Goal: Task Accomplishment & Management: Manage account settings

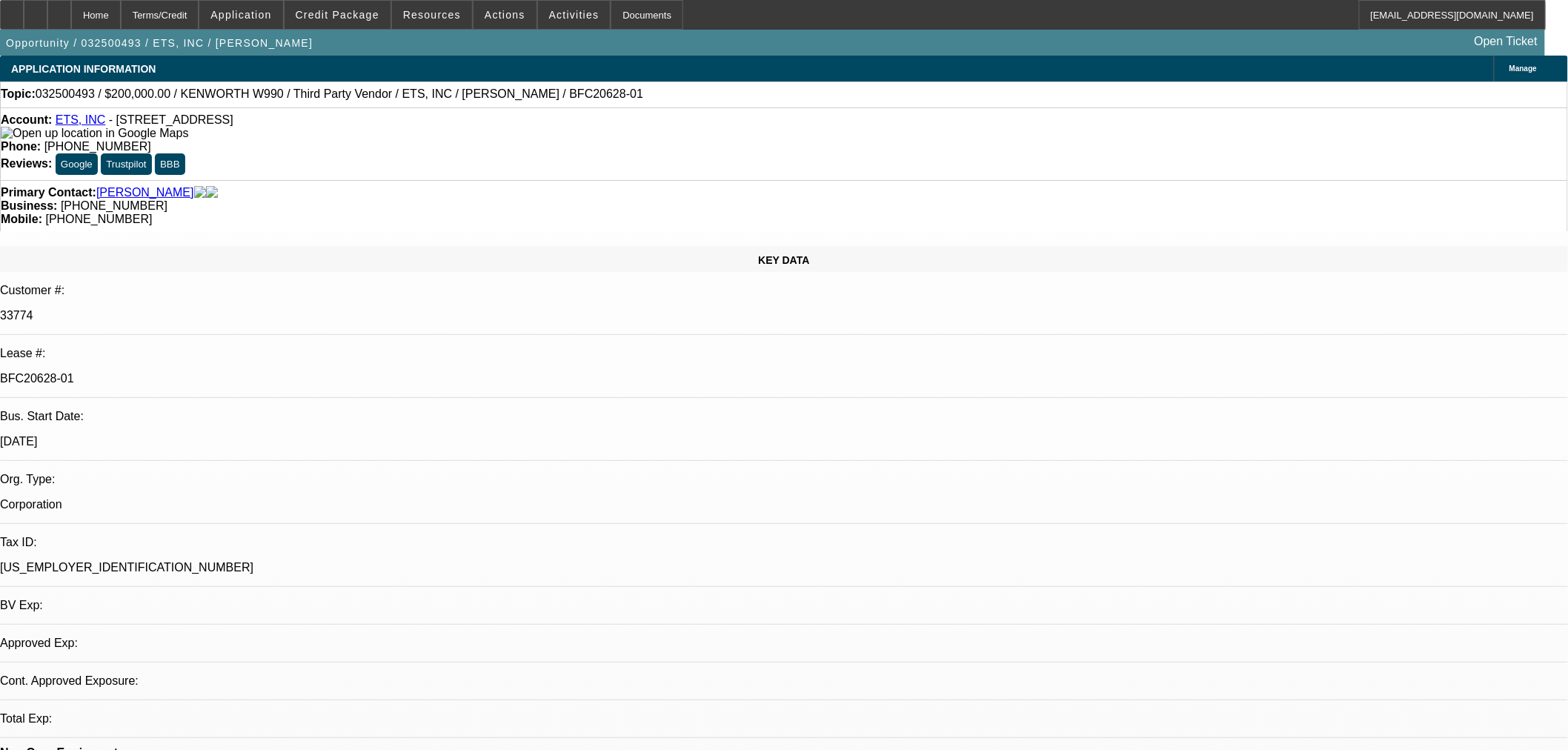
select select "0"
select select "6"
select select "0"
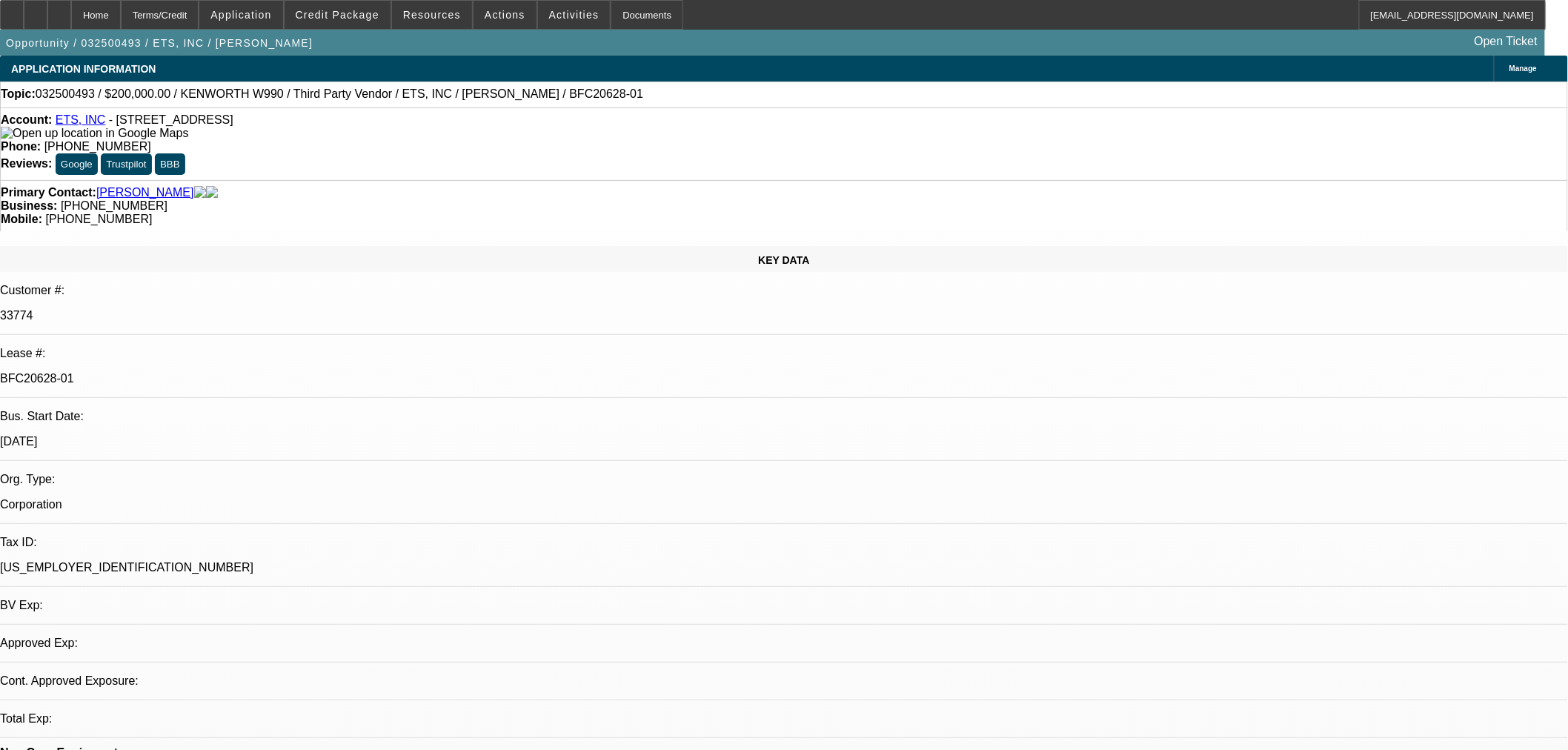
select select "0"
select select "6"
select select "0"
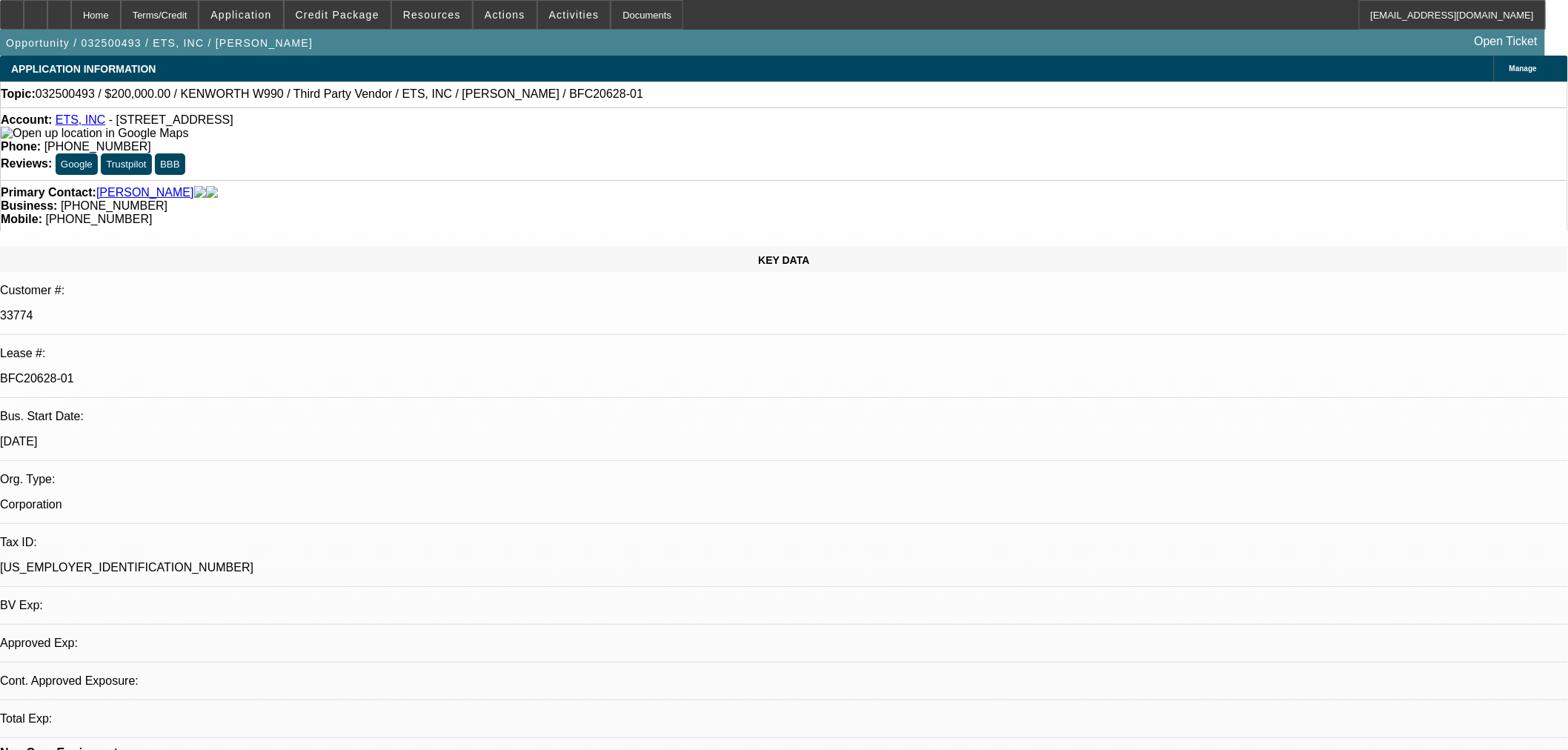
select select "0"
select select "6"
select select "0"
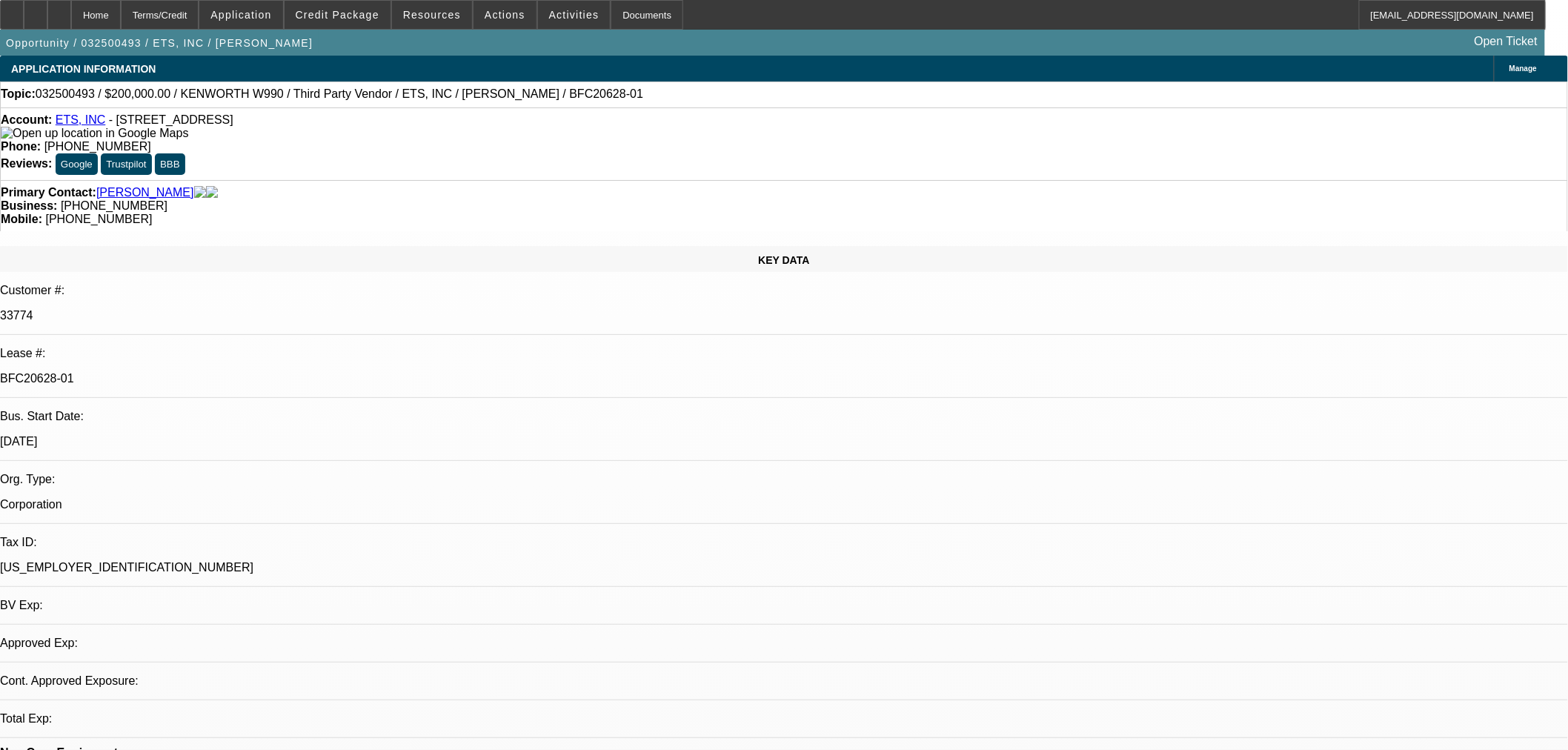
select select "6"
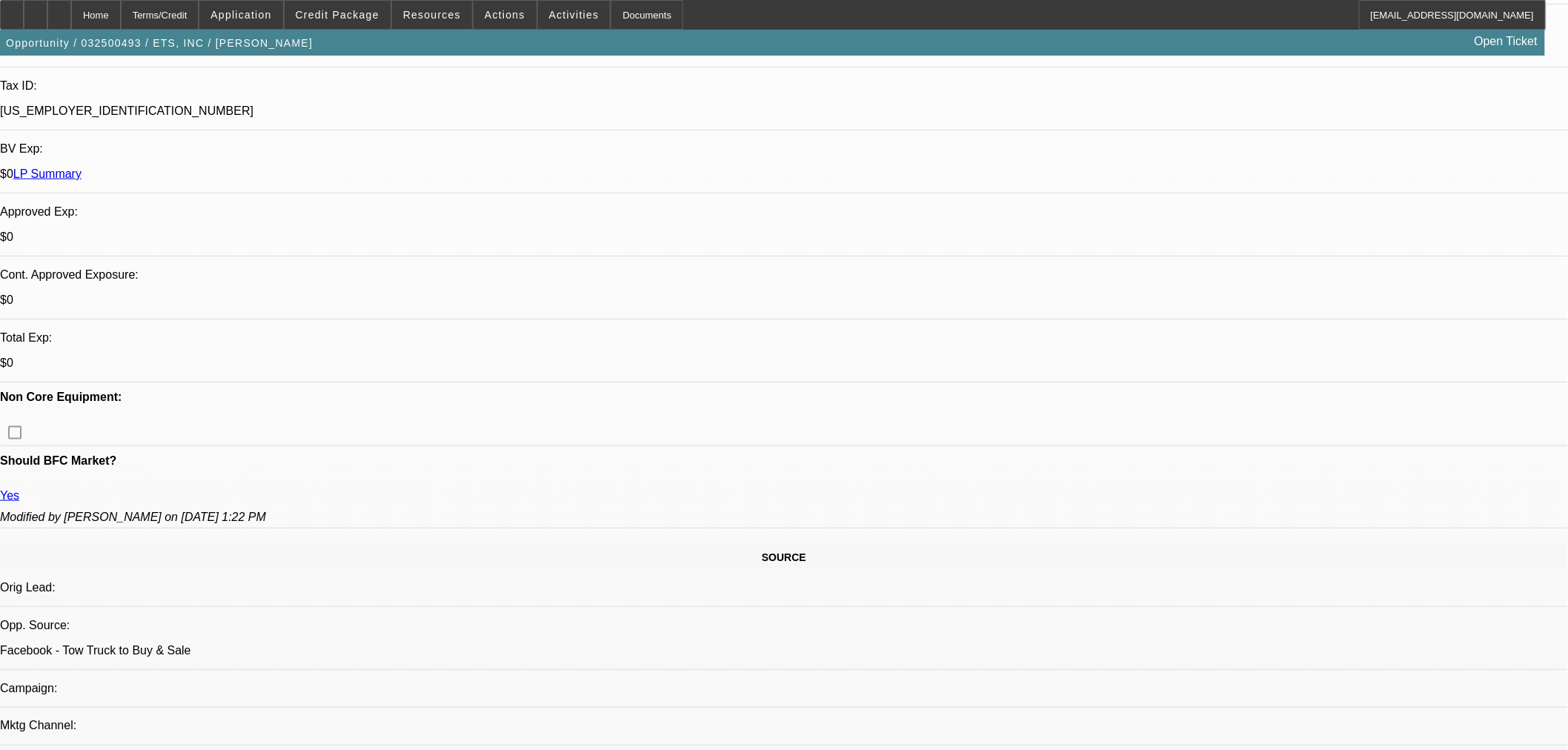
scroll to position [493, 0]
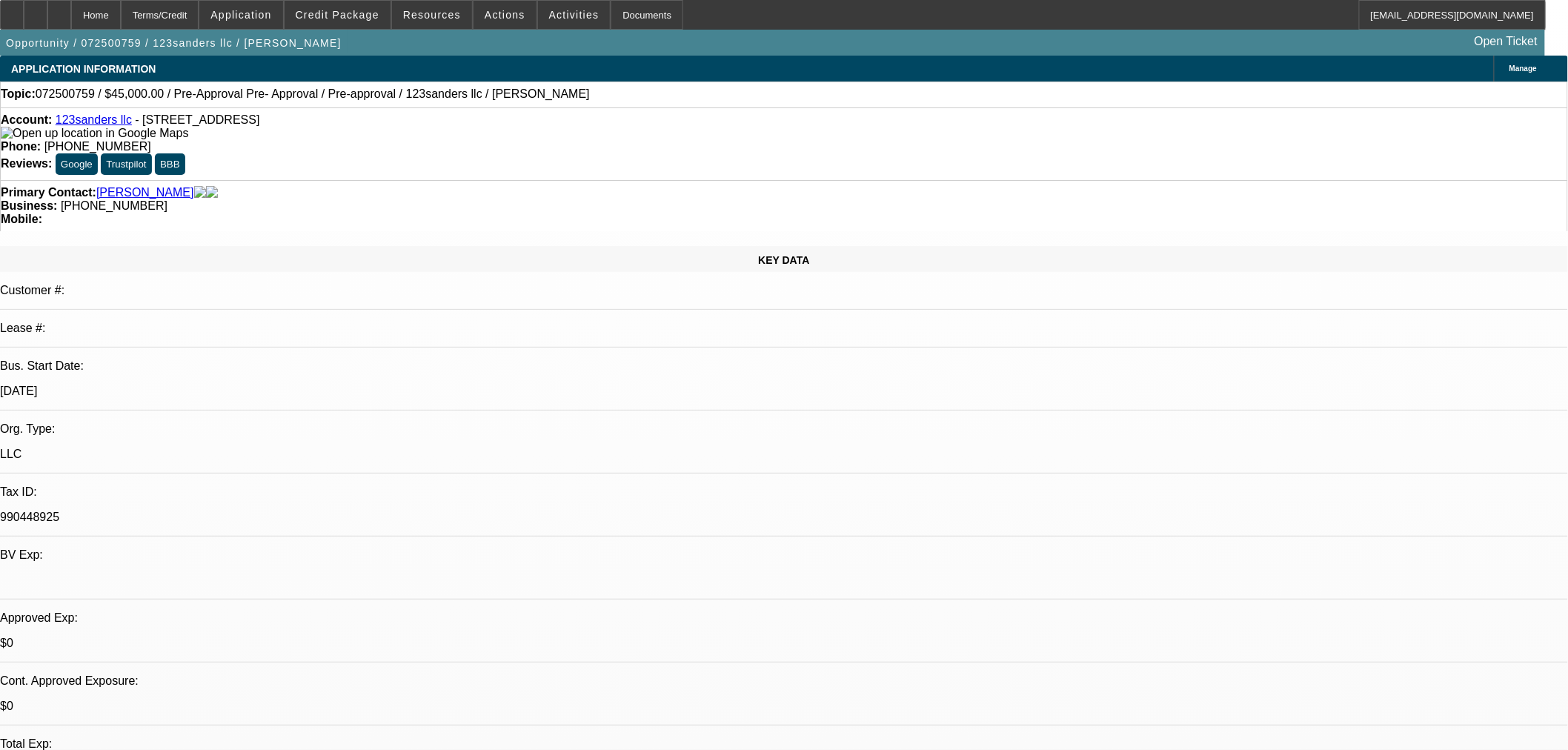
select select "0"
select select "2"
select select "0"
select select "6"
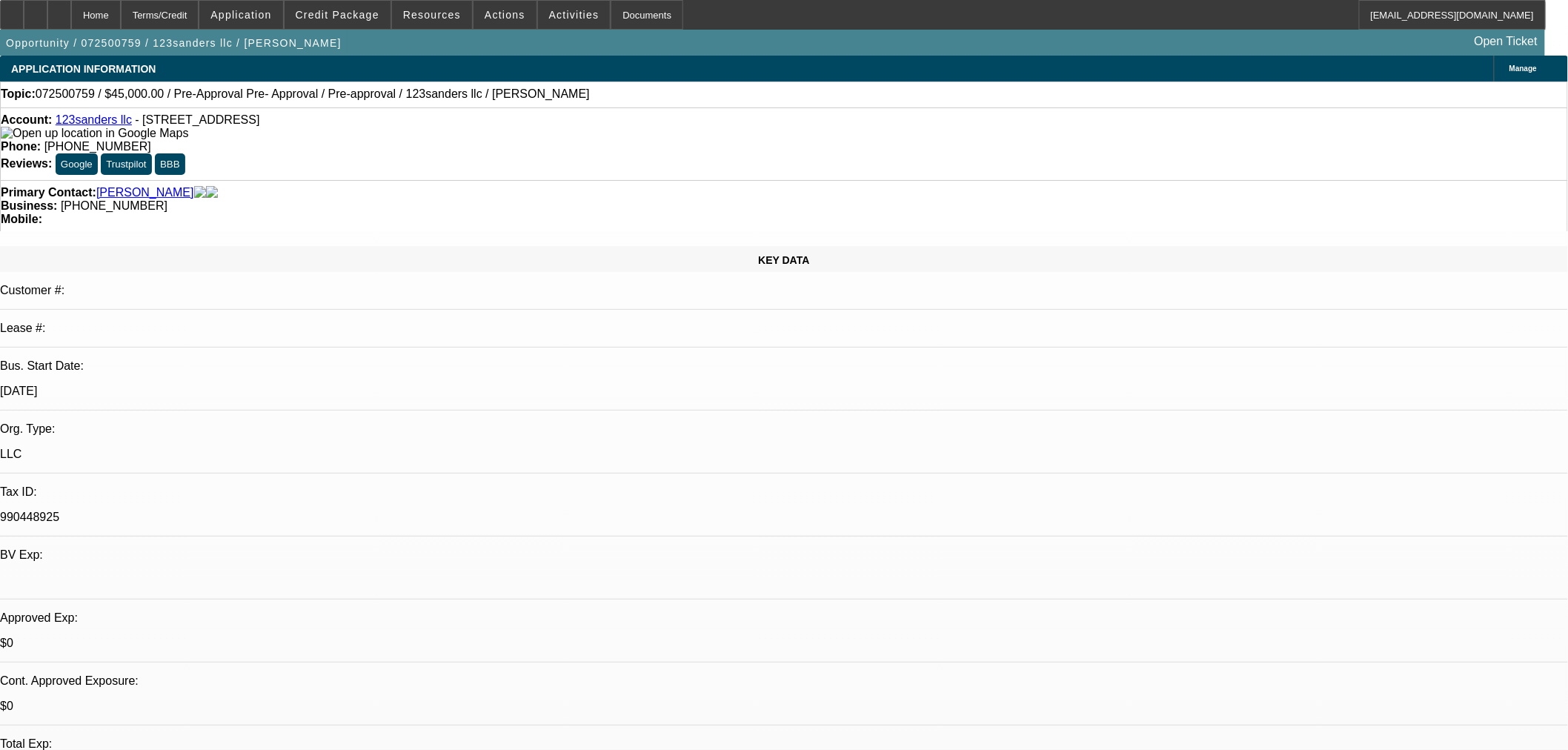
select select "0"
select select "6"
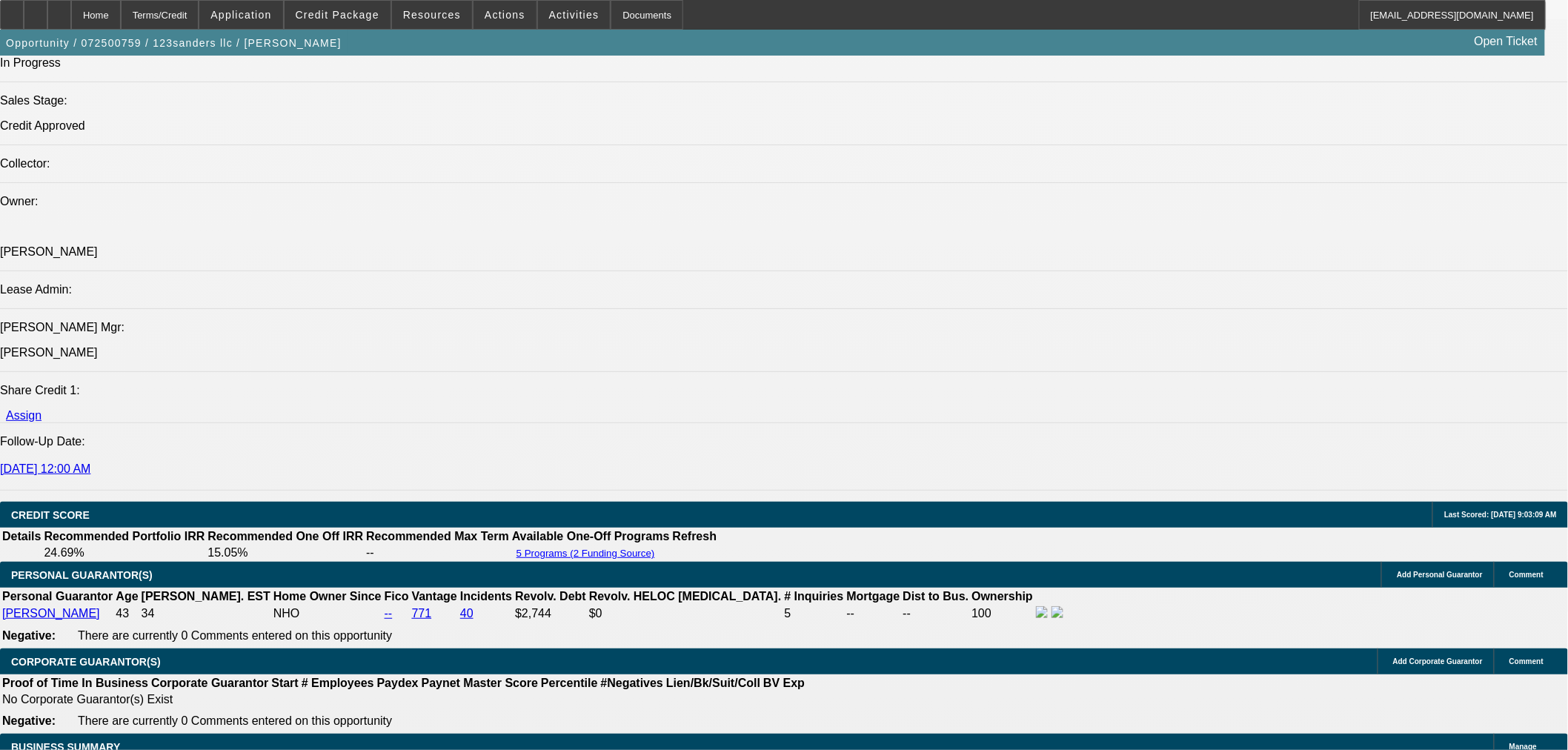
scroll to position [1647, 0]
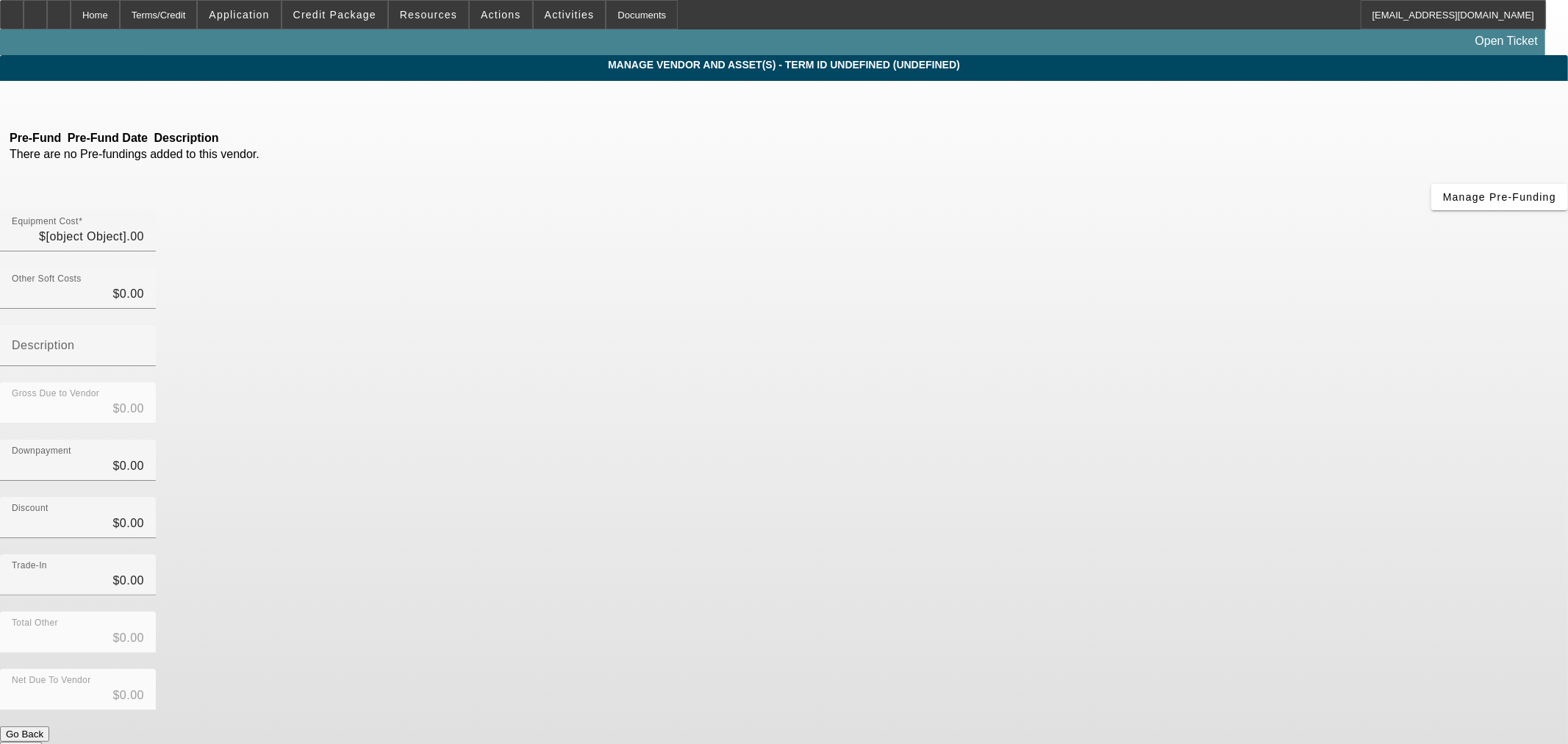
type input "$45,000.00"
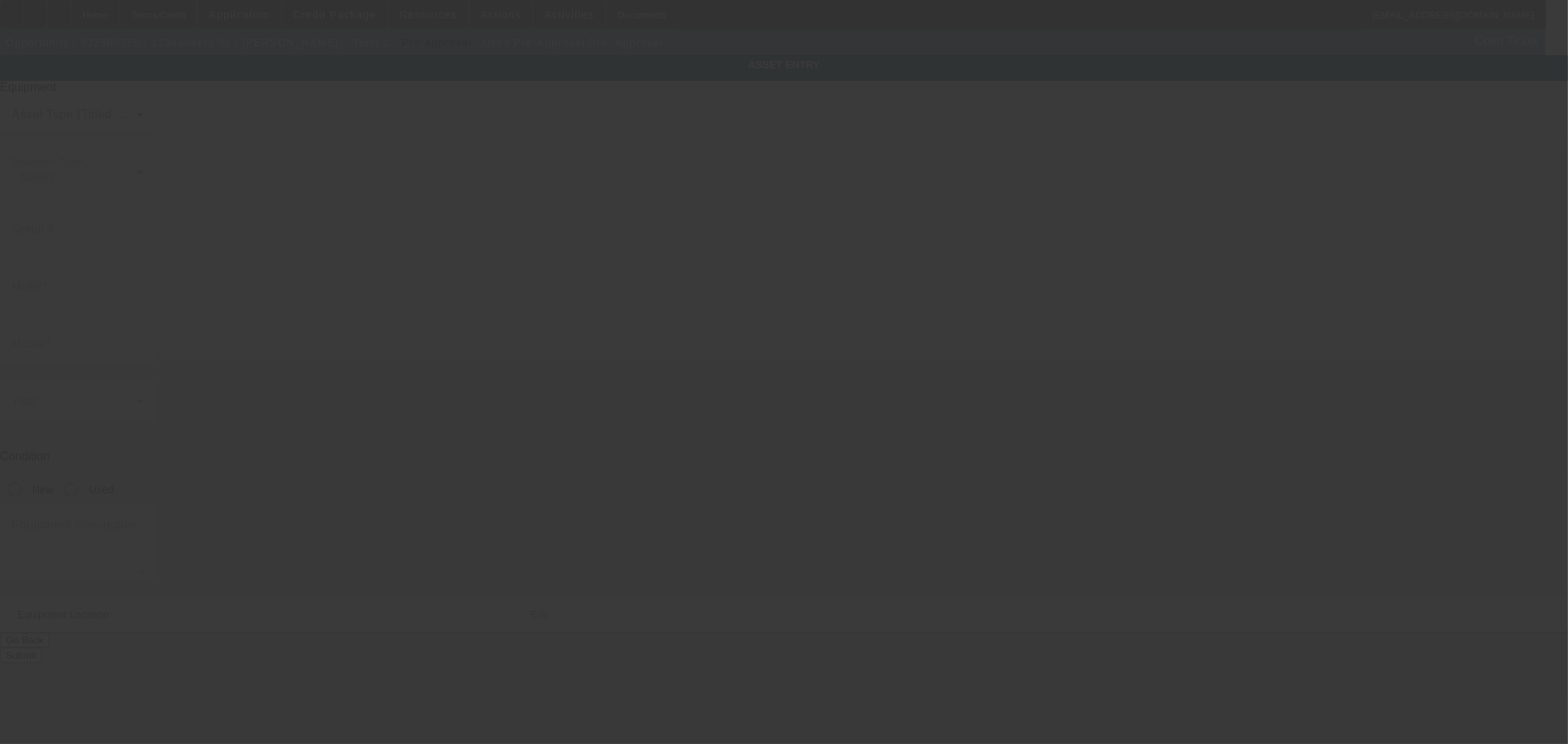
type input "Pre-Approval"
type input "Pre- Approval"
radio input "true"
type textarea "Used tow truck"
type input "1716 E 33rd Ave"
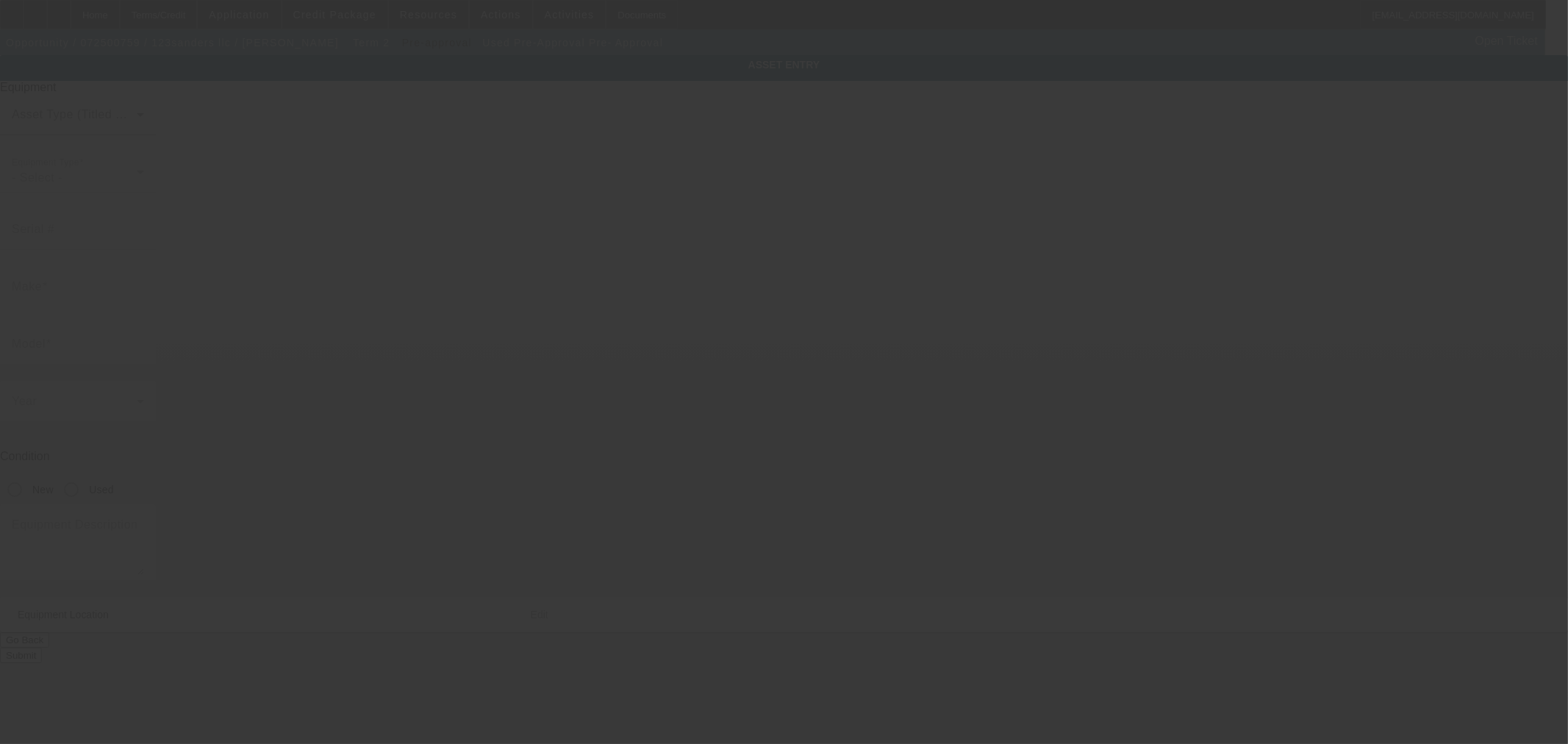
type input "Denver"
type input "80205"
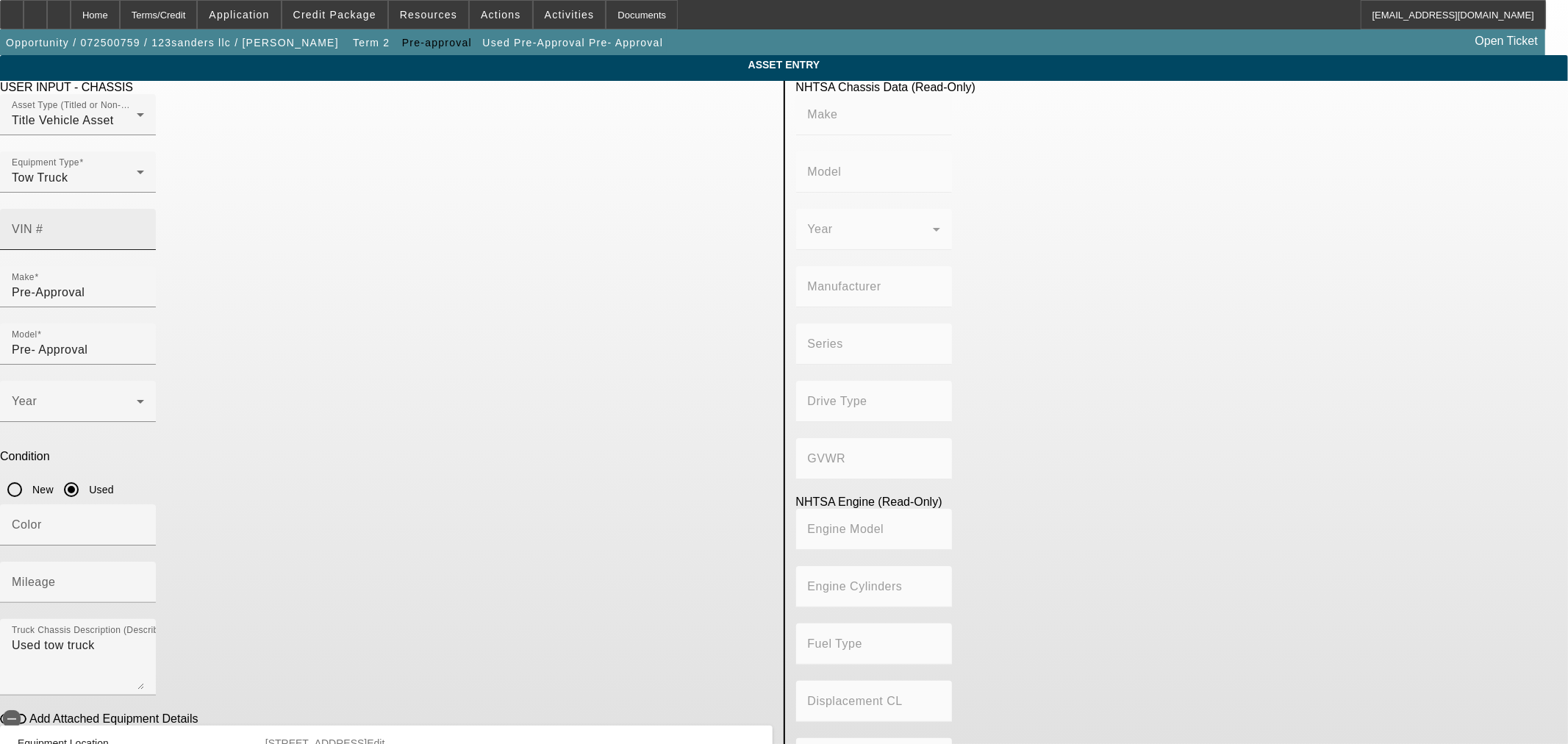
click at [144, 227] on input "VIN #" at bounding box center [78, 235] width 133 height 17
type input "1FDUF5HY1FEC85001"
type input "FORD"
type input "F-550"
type input "FORD MOTOR COMPANY"
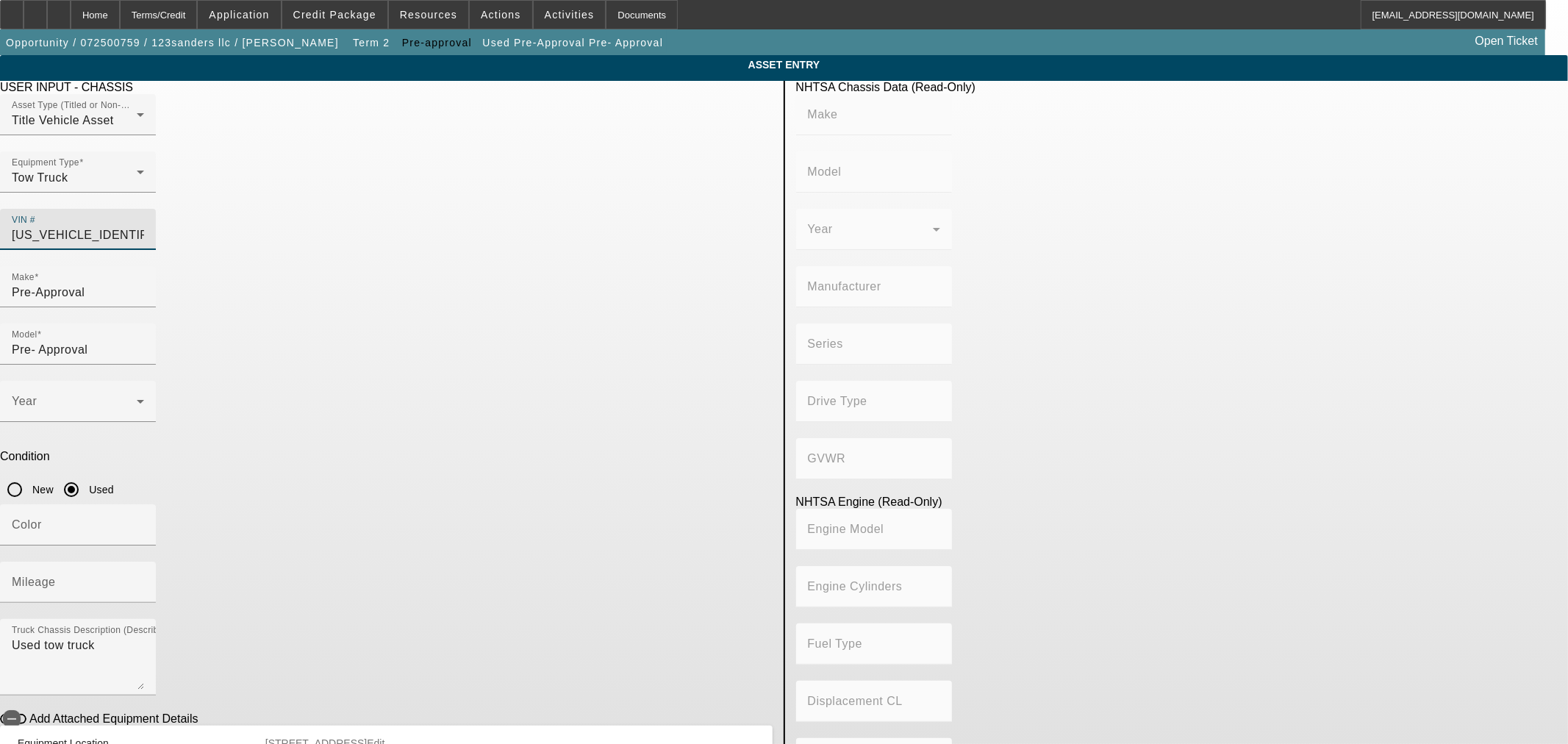
type input "4WD/4-Wheel Drive/4x4"
type input "Class 5: 16,001 - 19,500 lb (7,258 - 8,845 kg)"
type input "10"
type input "Gasoline"
type input "414.96145984417"
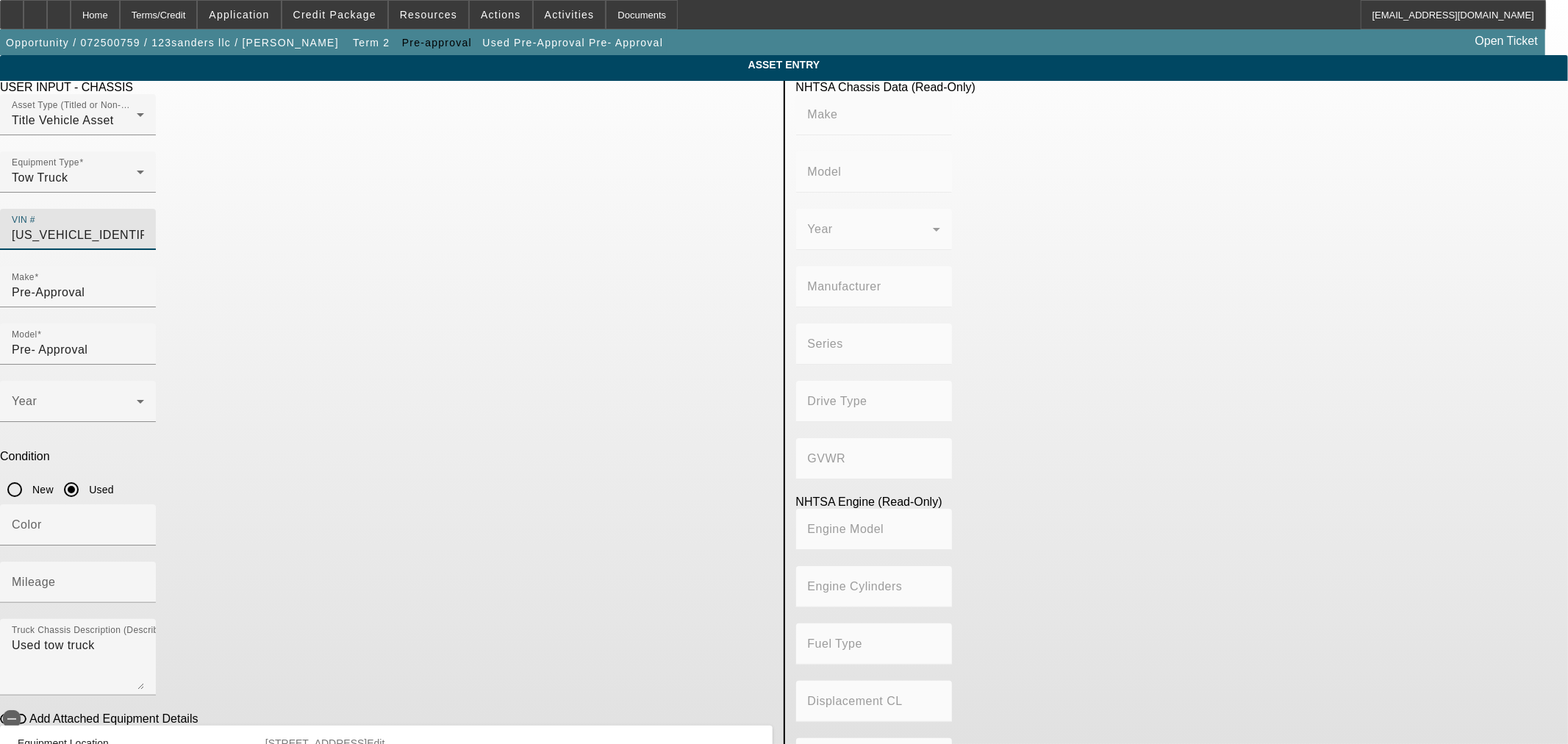
type input "6.8"
type input "1FDUF5HY1FEC85001"
click at [156, 151] on div at bounding box center [78, 143] width 156 height 16
type input "FORD"
type input "F-550"
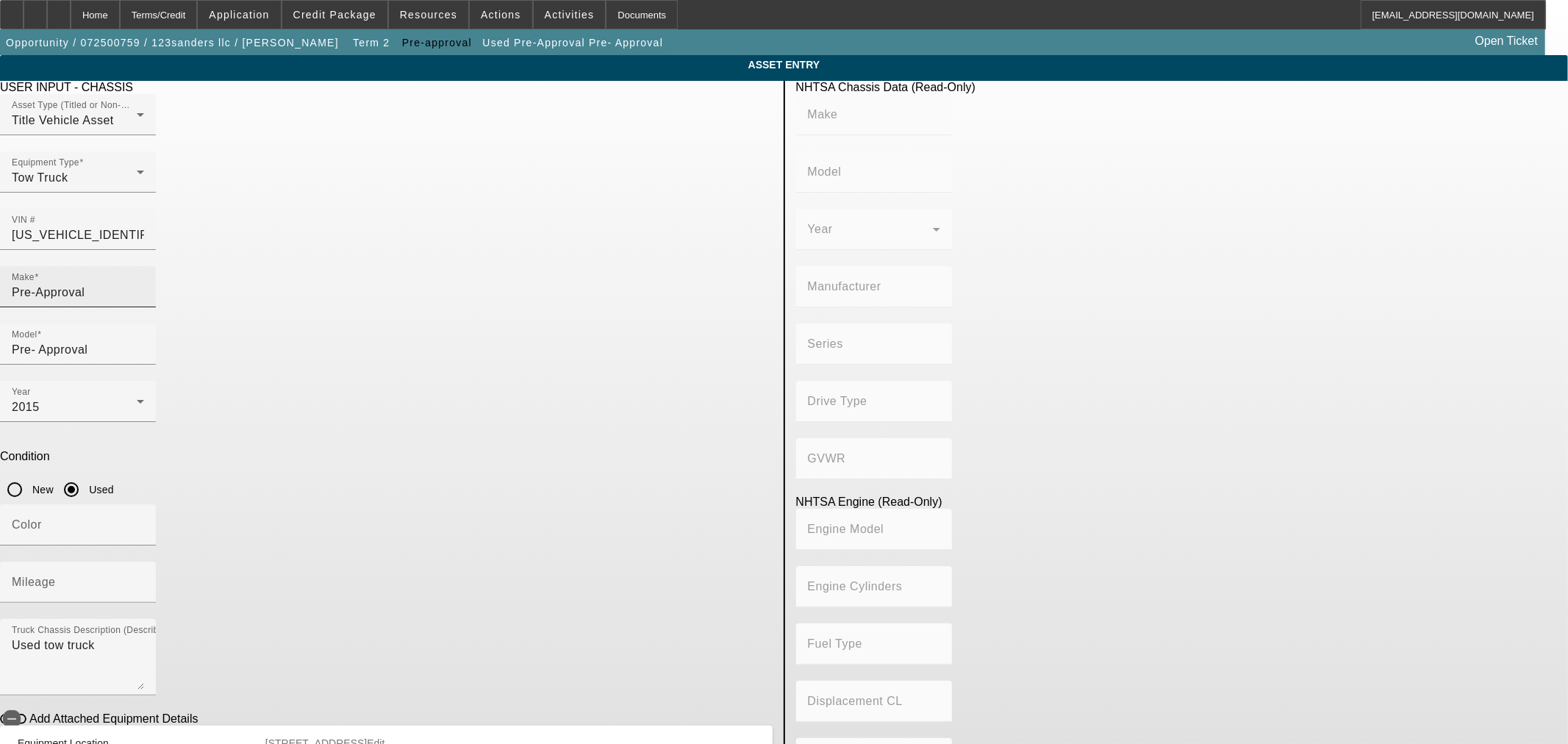
type input "FORD MOTOR COMPANY"
type input "4WD/4-Wheel Drive/4x4"
type input "Class 5: 16,001 - 19,500 lb (7,258 - 8,845 kg)"
type input "10"
type input "Gasoline"
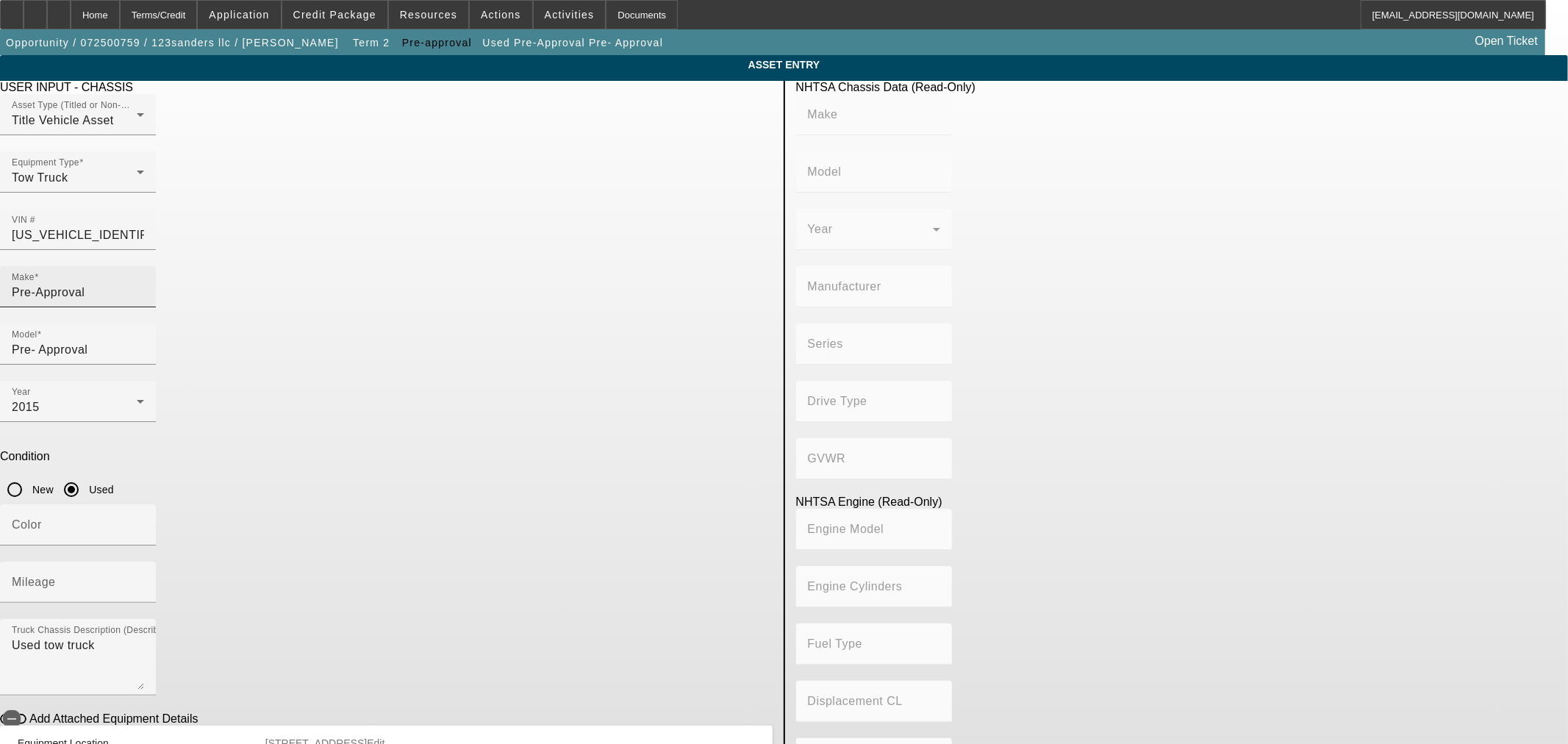
type input "414.96145984417"
type input "6.8"
click at [144, 284] on input "Pre-Approval" at bounding box center [78, 292] width 133 height 17
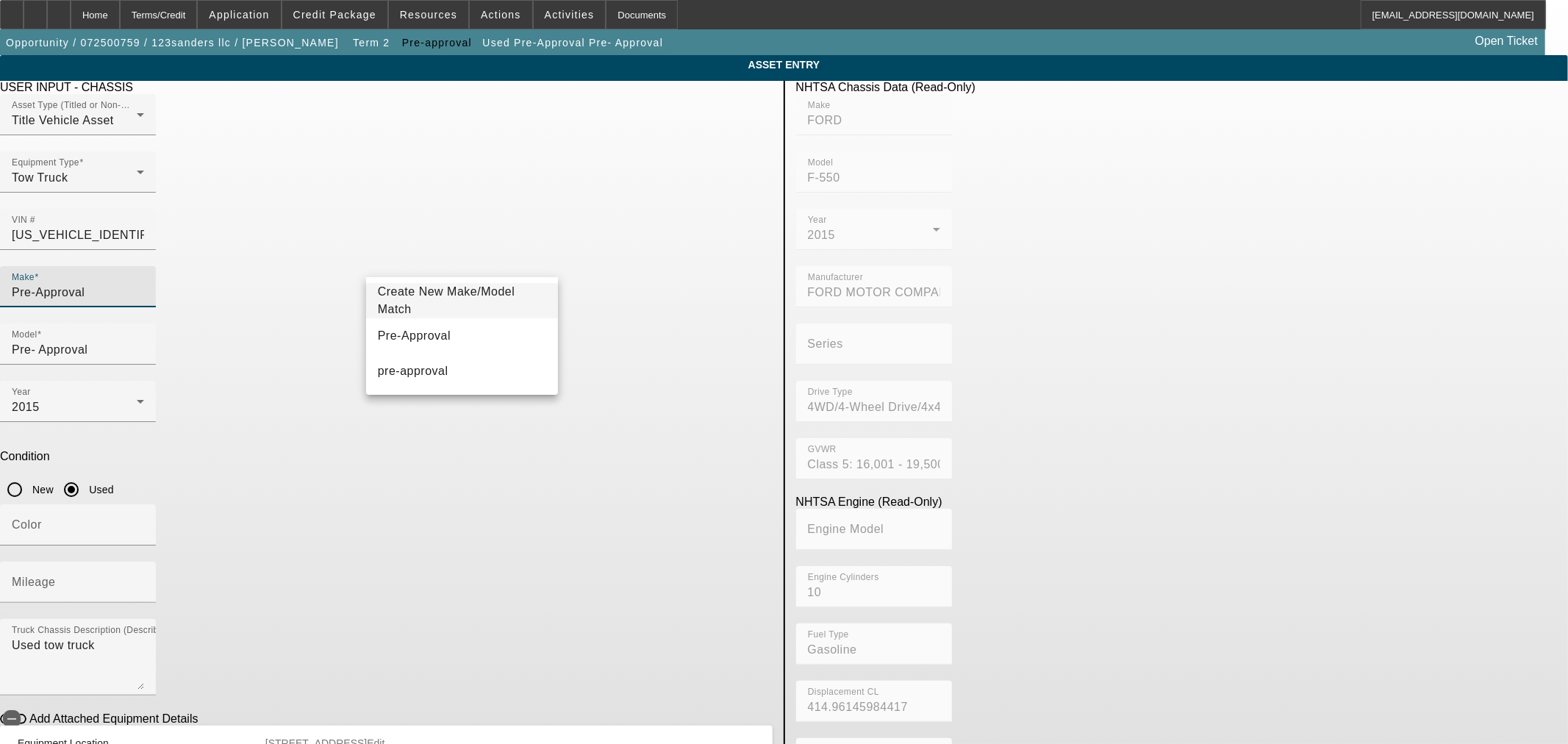
type input "f"
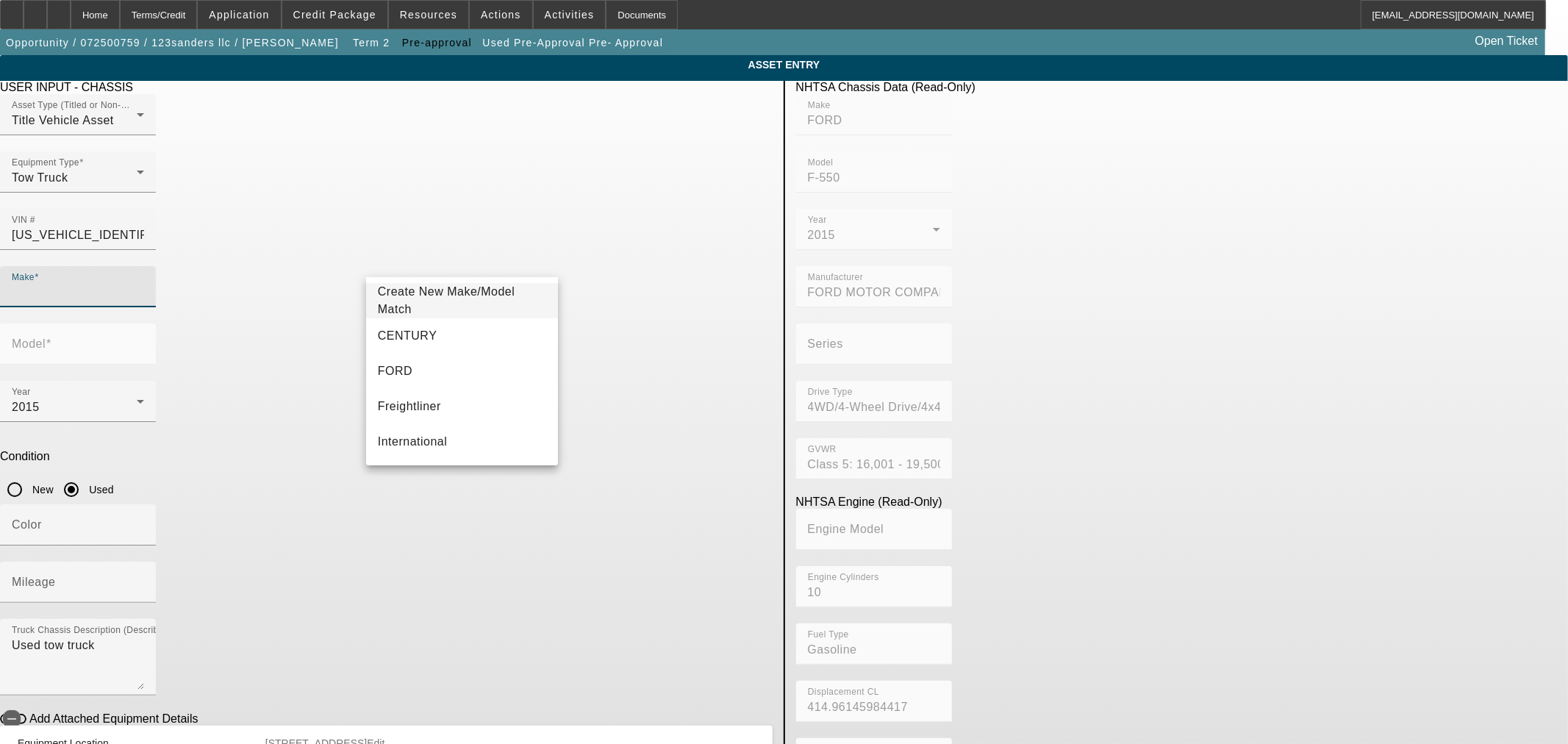
type input "f"
type input "Ford"
click at [434, 362] on mat-option "Ford" at bounding box center [462, 371] width 192 height 35
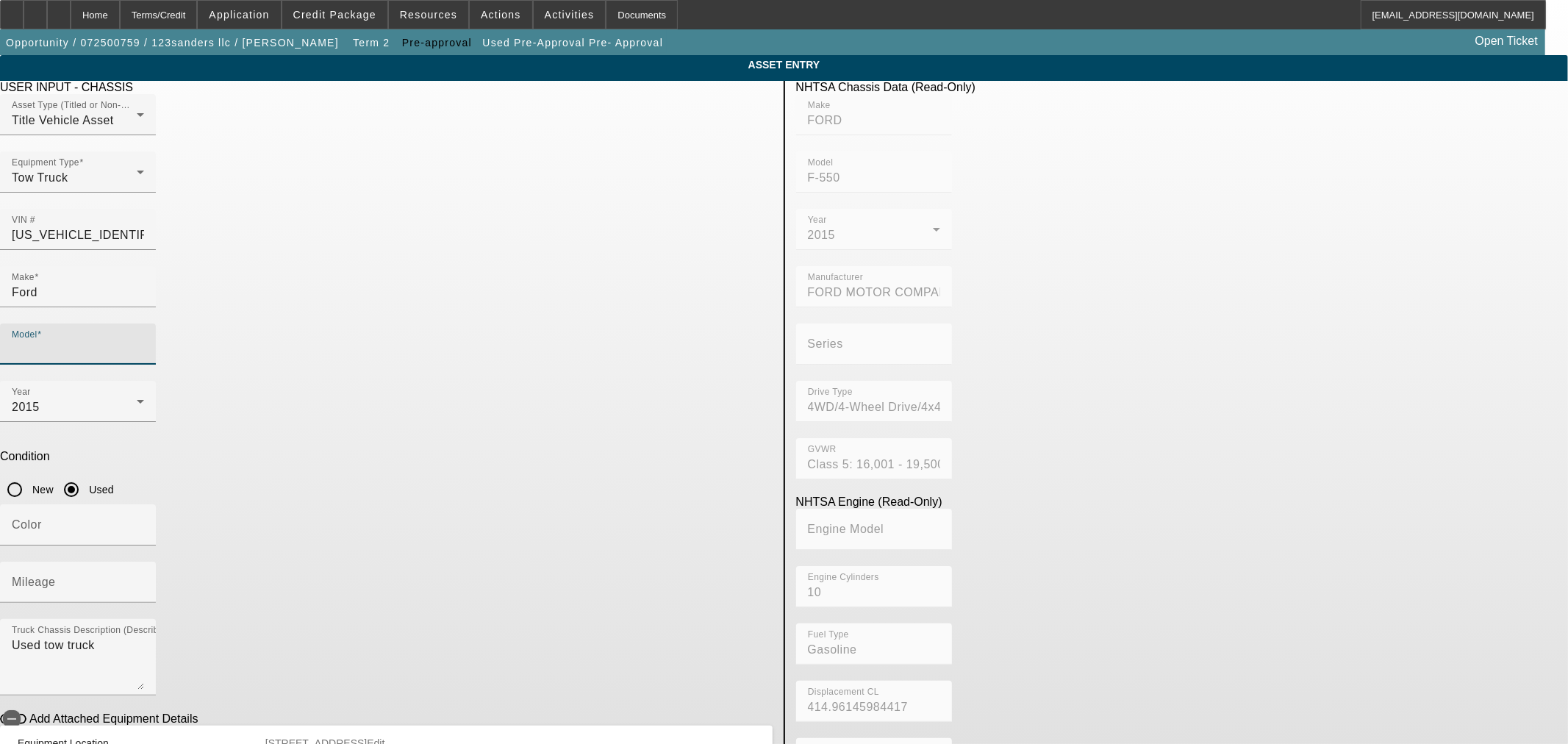
drag, startPoint x: 702, startPoint y: 270, endPoint x: 688, endPoint y: 266, distance: 14.6
click at [144, 341] on input "Model" at bounding box center [78, 349] width 133 height 17
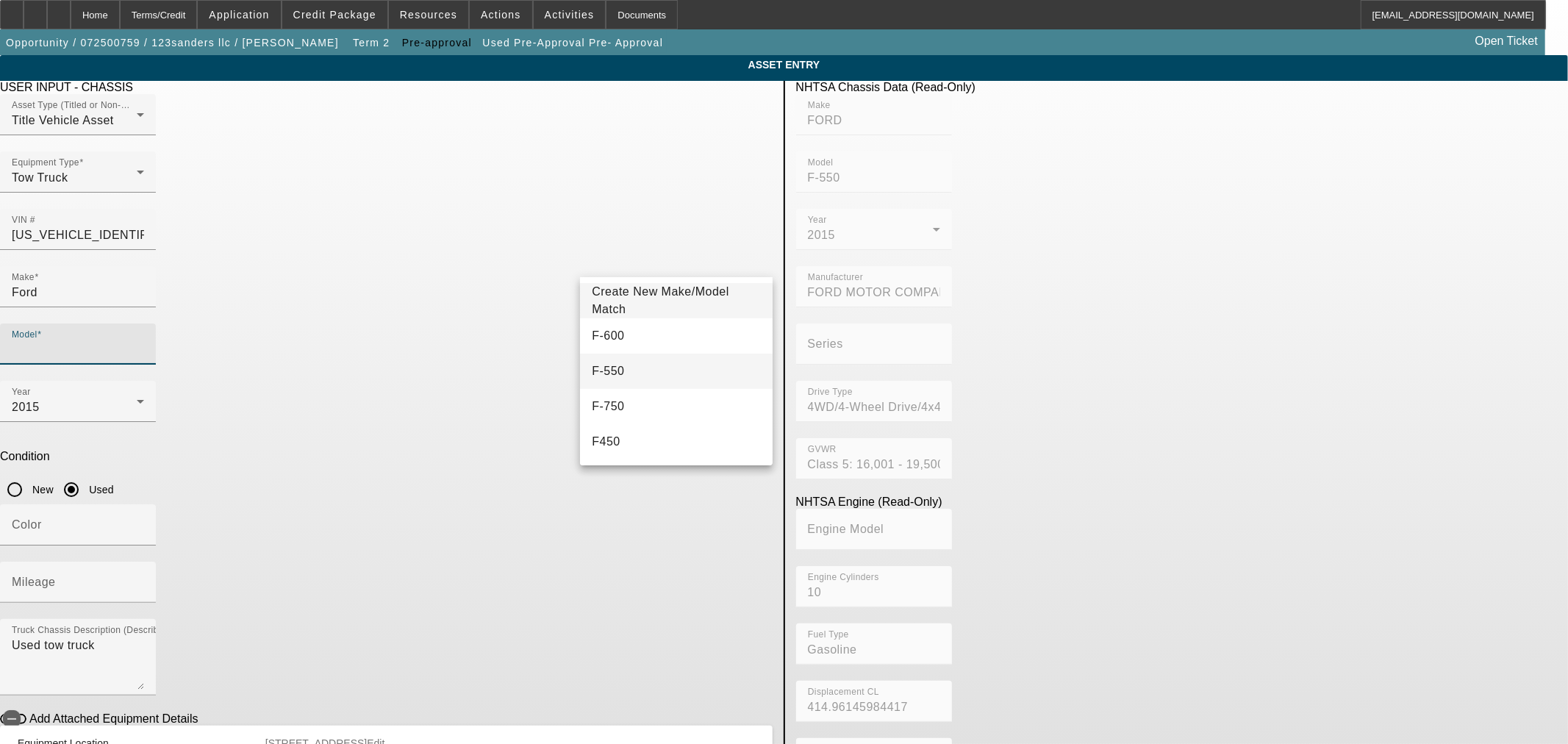
click at [647, 371] on mat-option "F-550" at bounding box center [676, 371] width 192 height 35
type input "F-550"
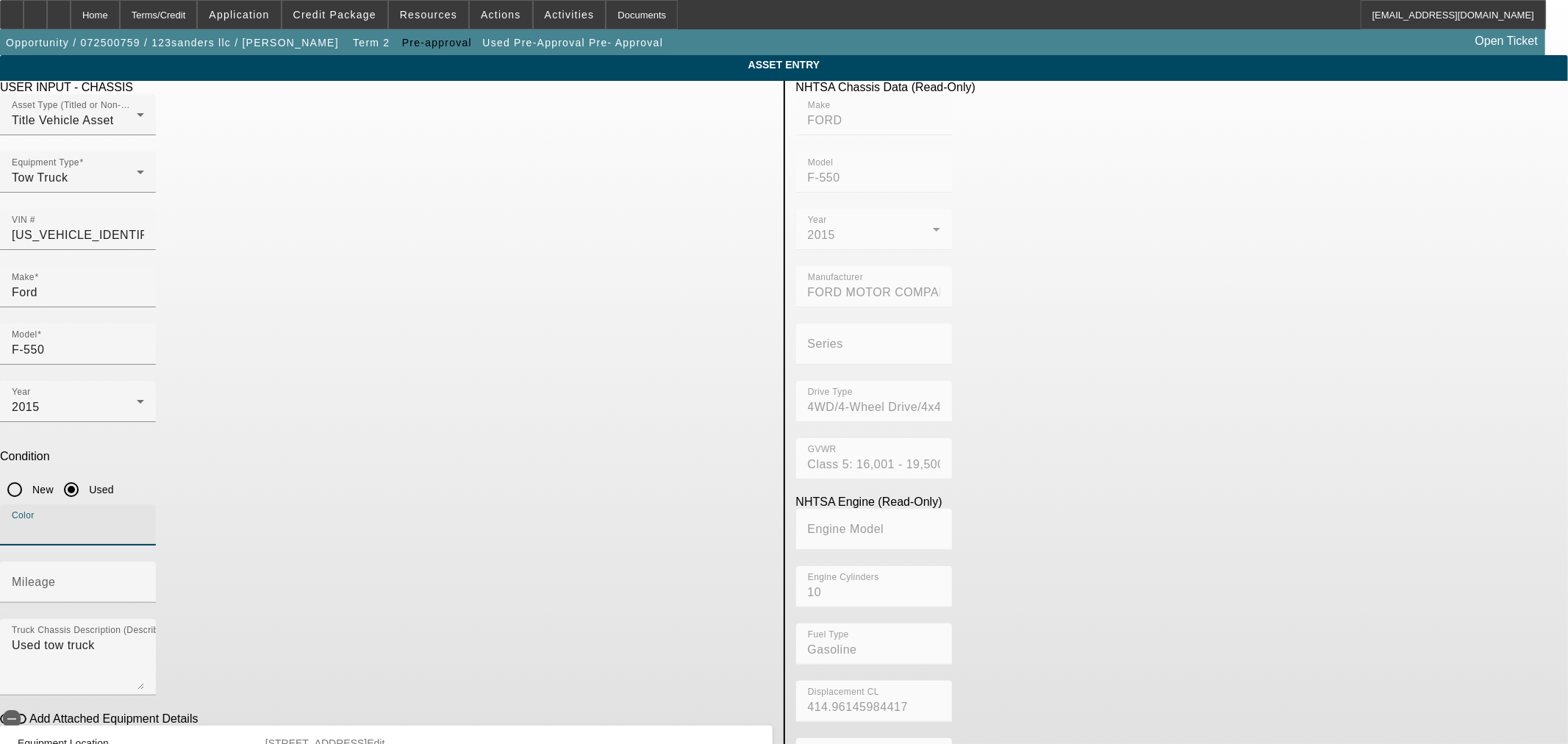
click at [144, 522] on input "Color" at bounding box center [78, 530] width 133 height 17
drag, startPoint x: 466, startPoint y: 378, endPoint x: 158, endPoint y: 364, distance: 308.3
click at [162, 365] on app-asset-collateral-manage "ASSET ENTRY Delete asset USER INPUT - CHASSIS Asset Type (Titled or Non-Titled)…" at bounding box center [784, 462] width 1568 height 816
type input "Grey"
click at [144, 579] on input "Mileage" at bounding box center [78, 587] width 133 height 17
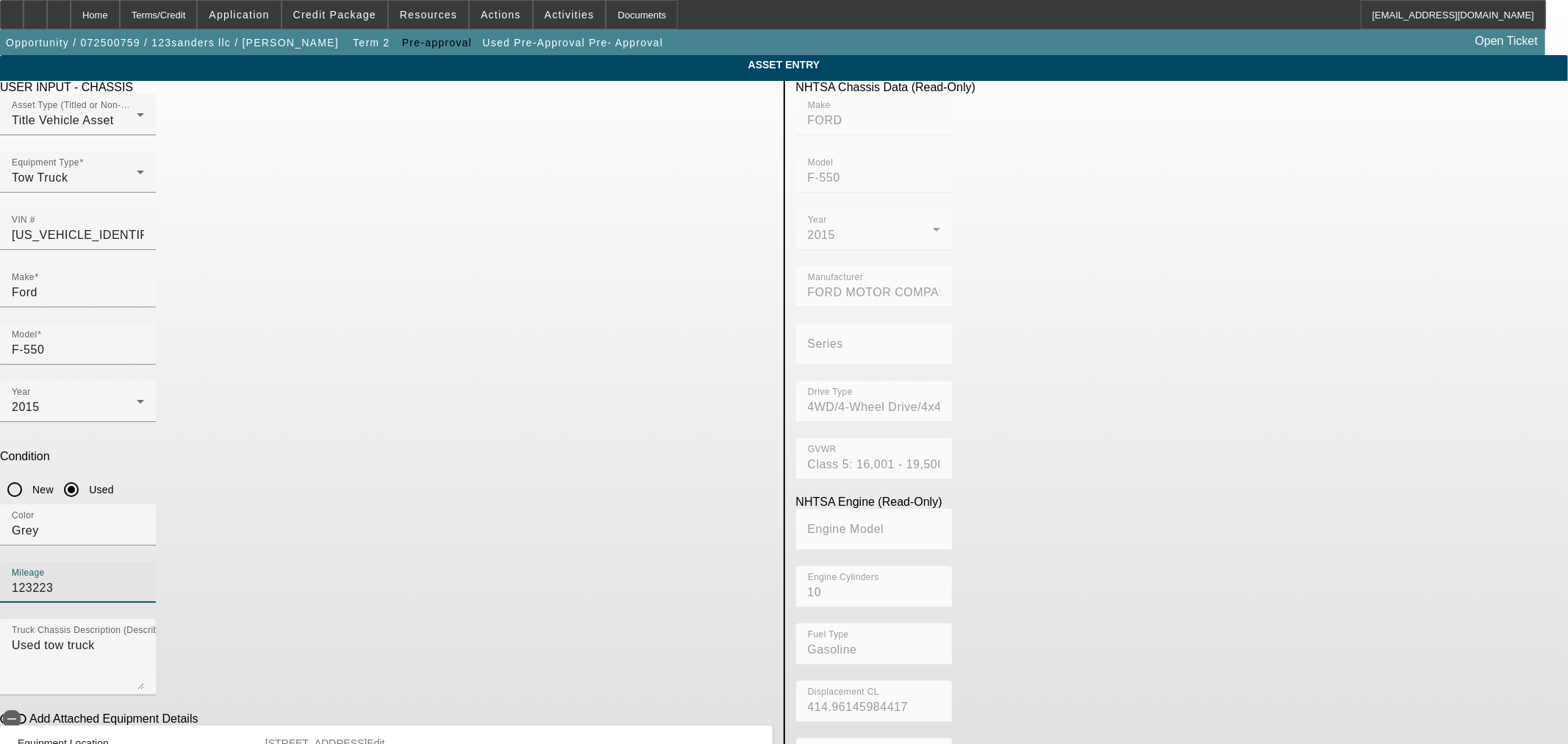
type input "123223"
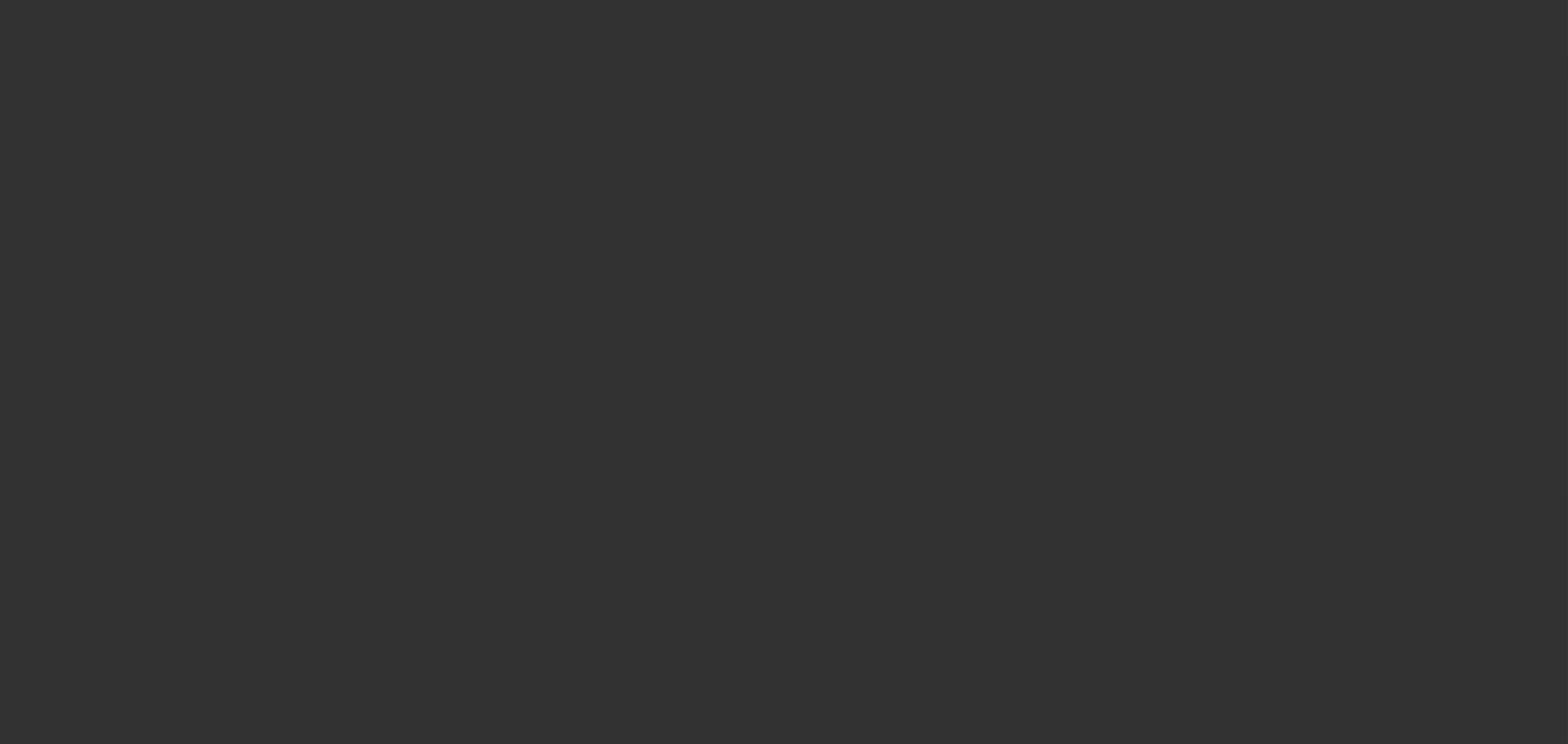
type input "$45,000.00"
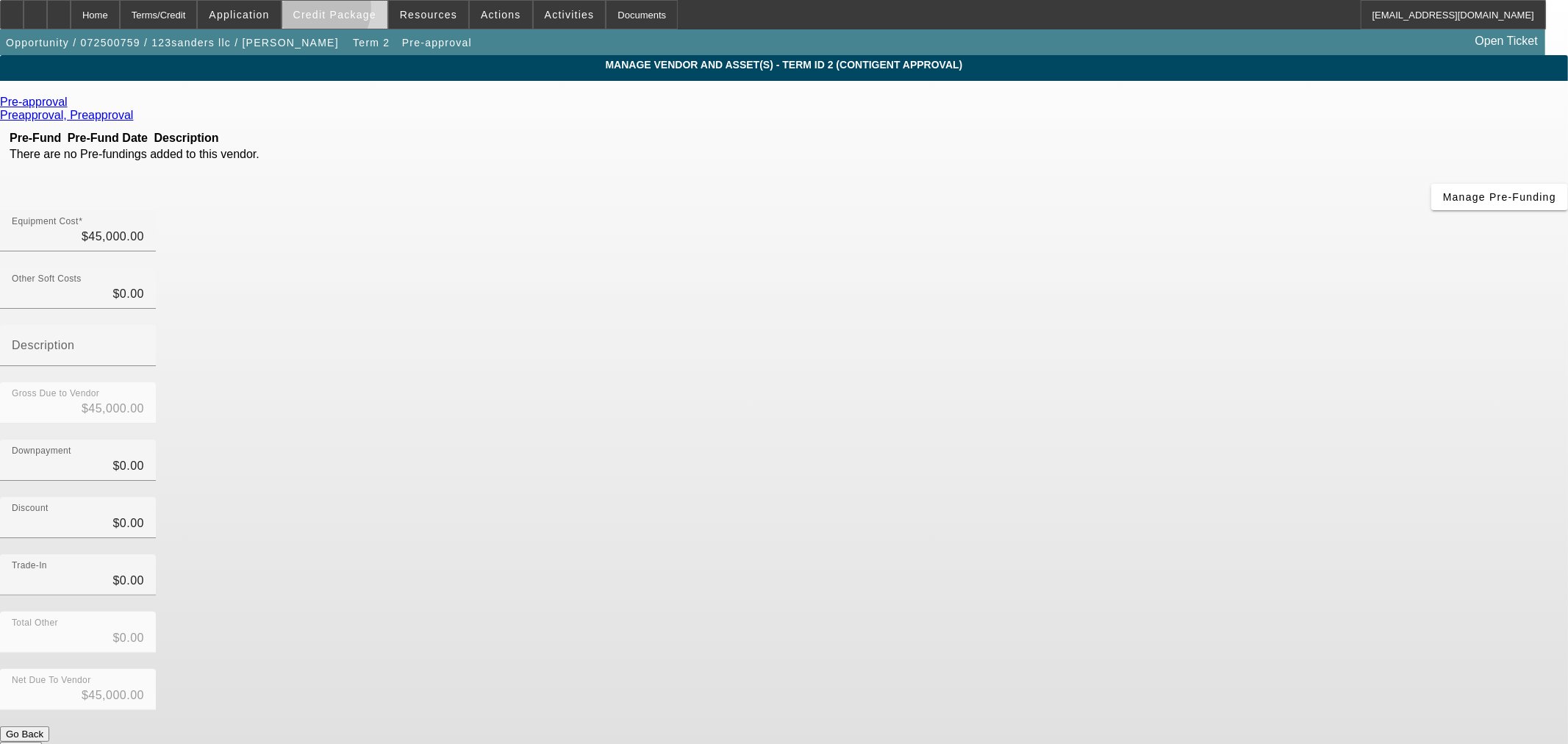
click at [339, 12] on span "Credit Package" at bounding box center [334, 15] width 83 height 12
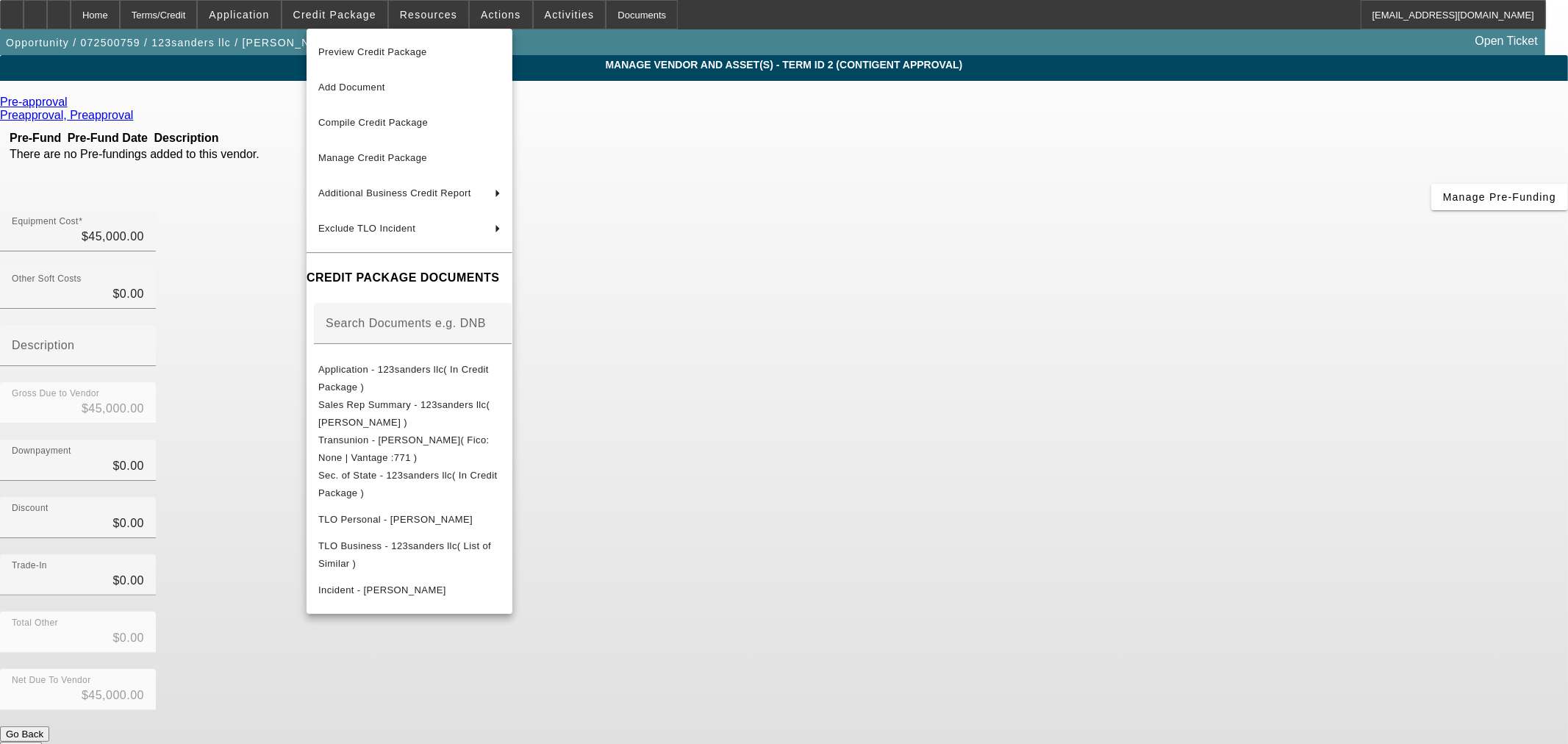
drag, startPoint x: 110, startPoint y: 6, endPoint x: 141, endPoint y: 15, distance: 32.3
click at [121, 11] on div at bounding box center [784, 372] width 1568 height 744
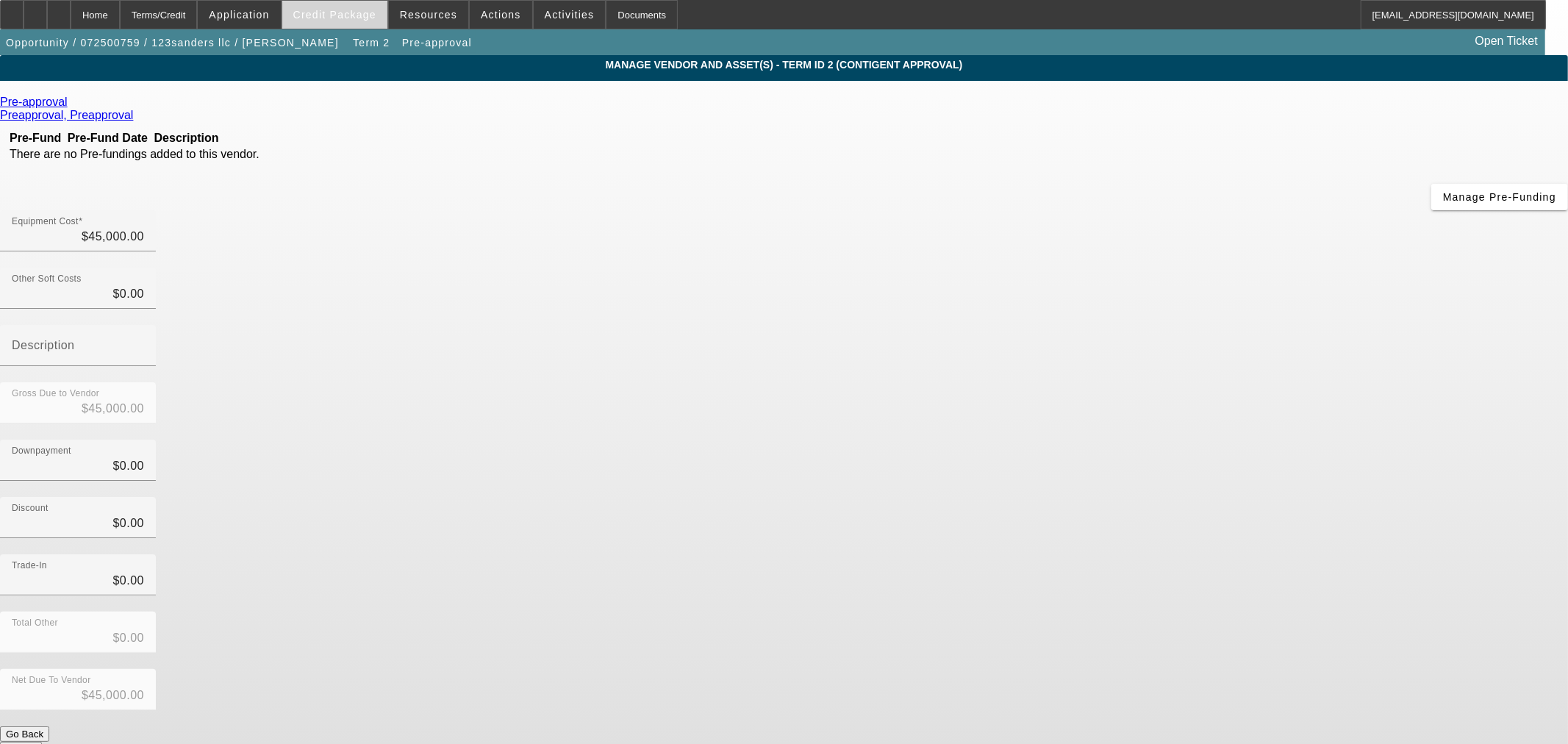
click at [325, 12] on span "Credit Package" at bounding box center [334, 15] width 83 height 12
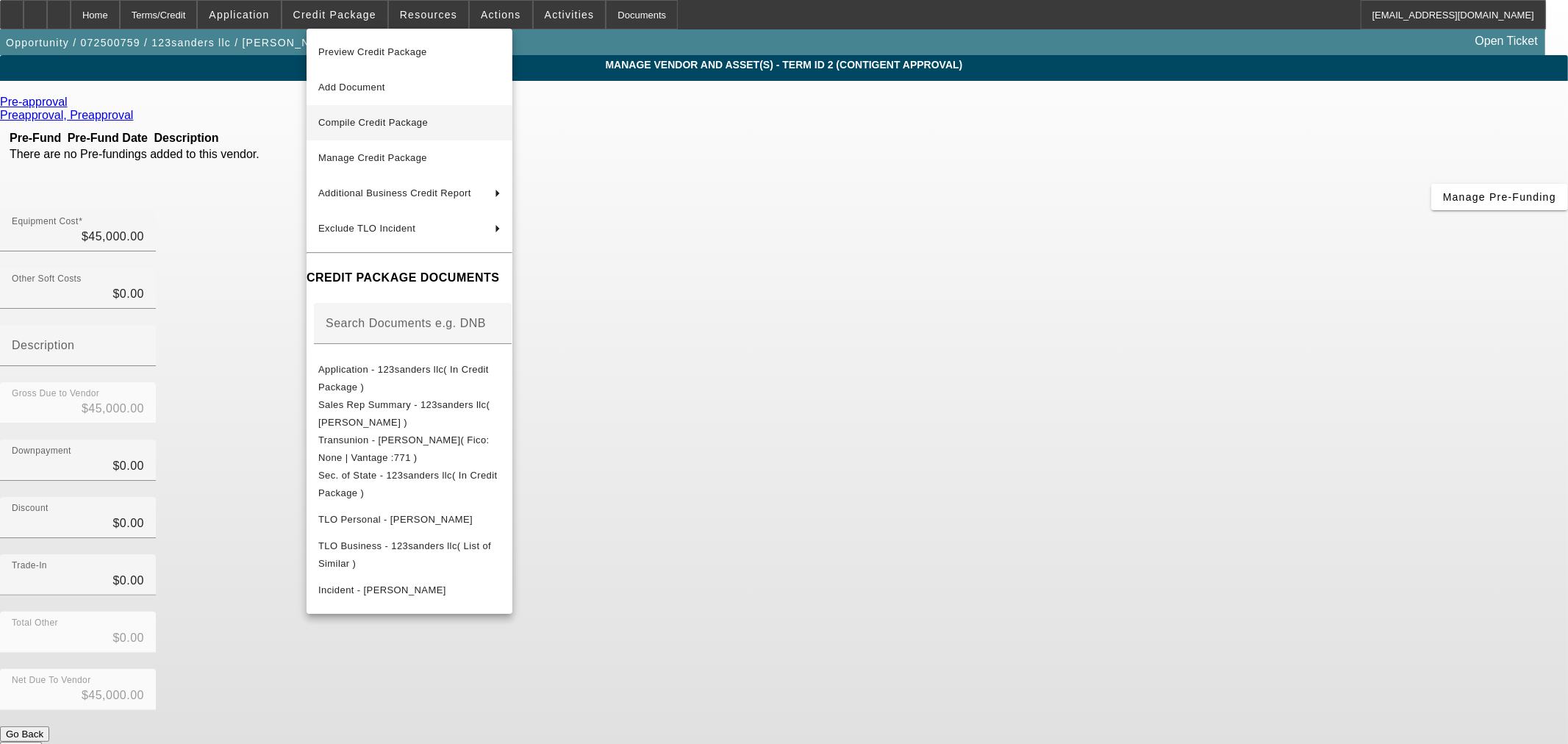
click at [383, 122] on span "Compile Credit Package" at bounding box center [373, 122] width 109 height 11
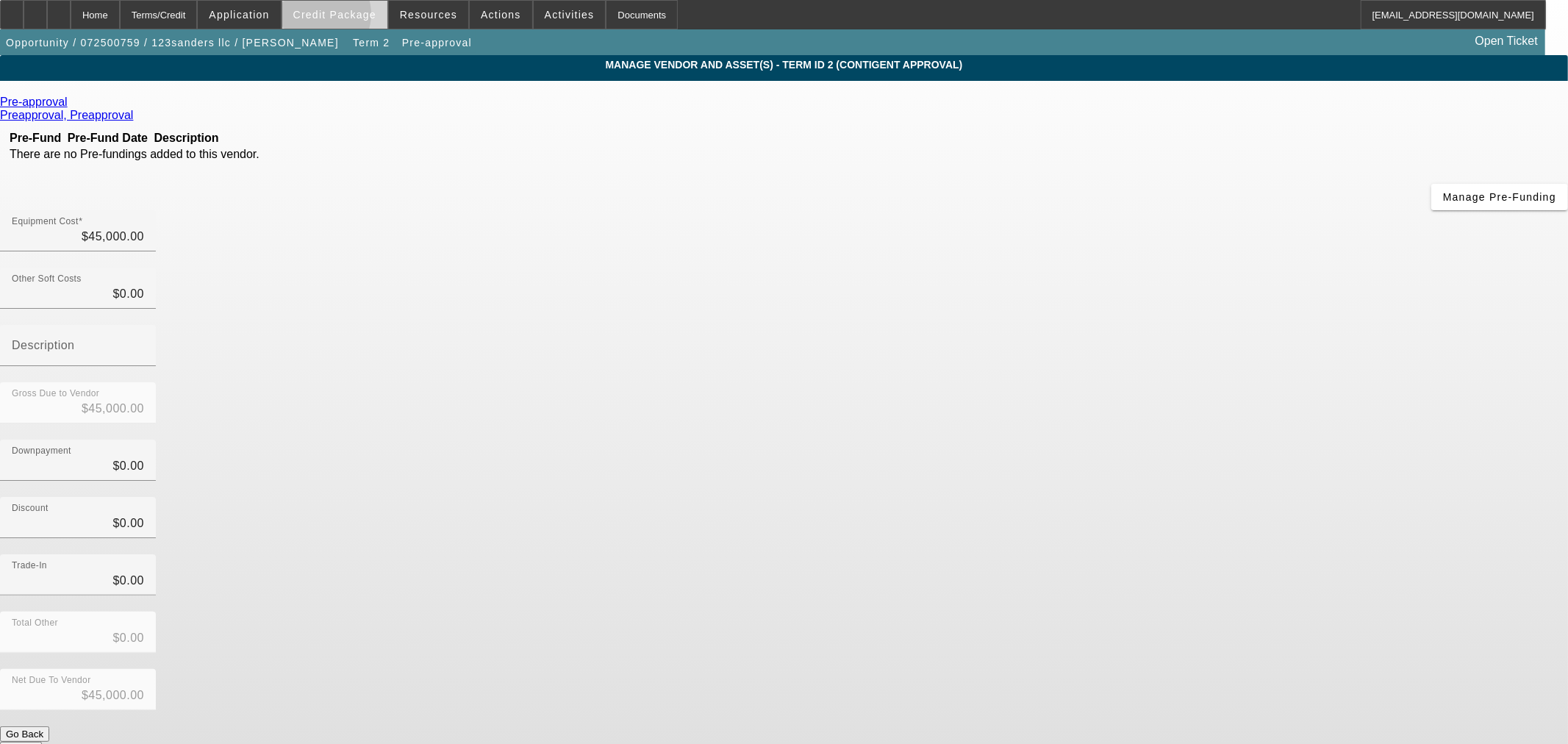
click at [343, 17] on span "Credit Package" at bounding box center [334, 15] width 83 height 12
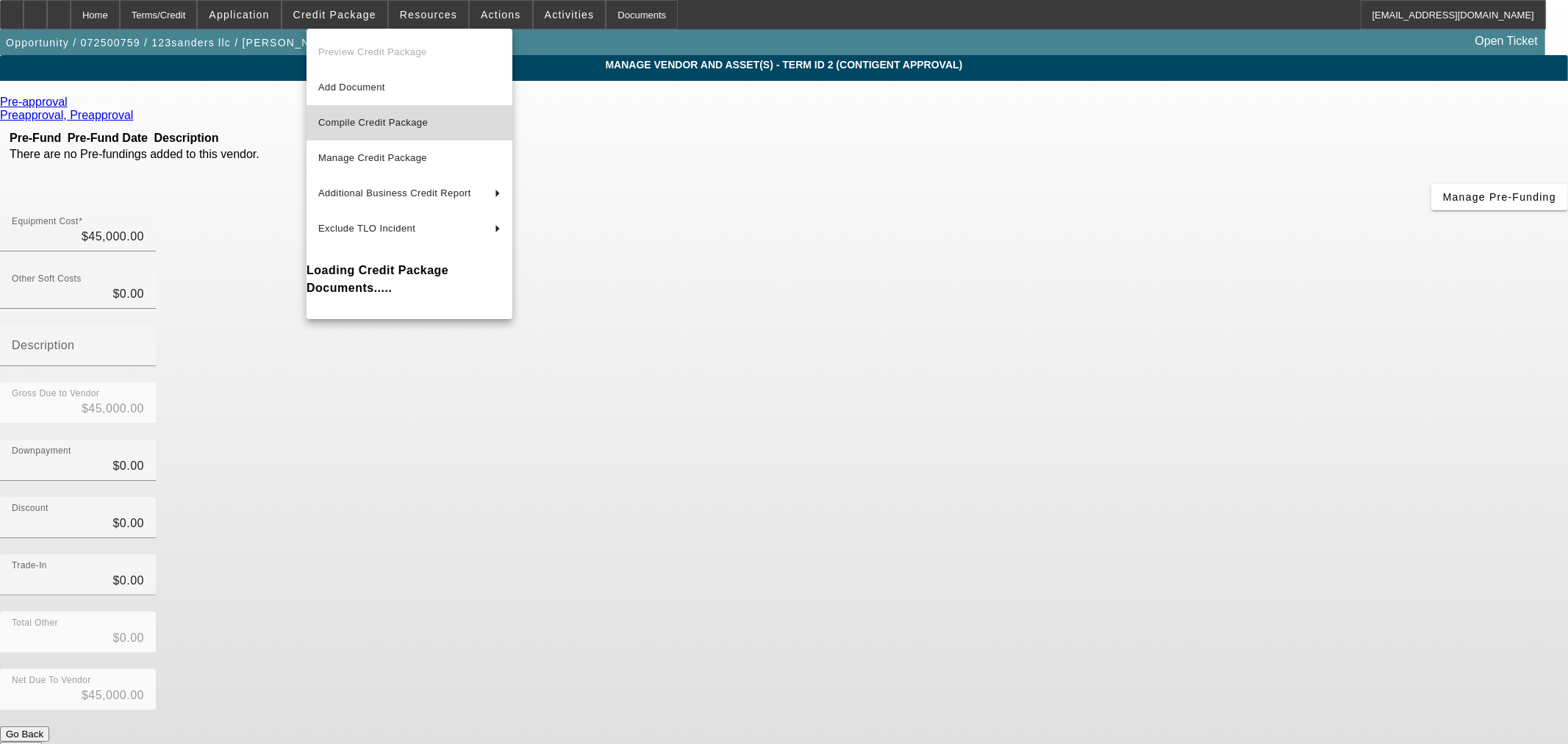
click at [376, 120] on span "Compile Credit Package" at bounding box center [373, 122] width 109 height 11
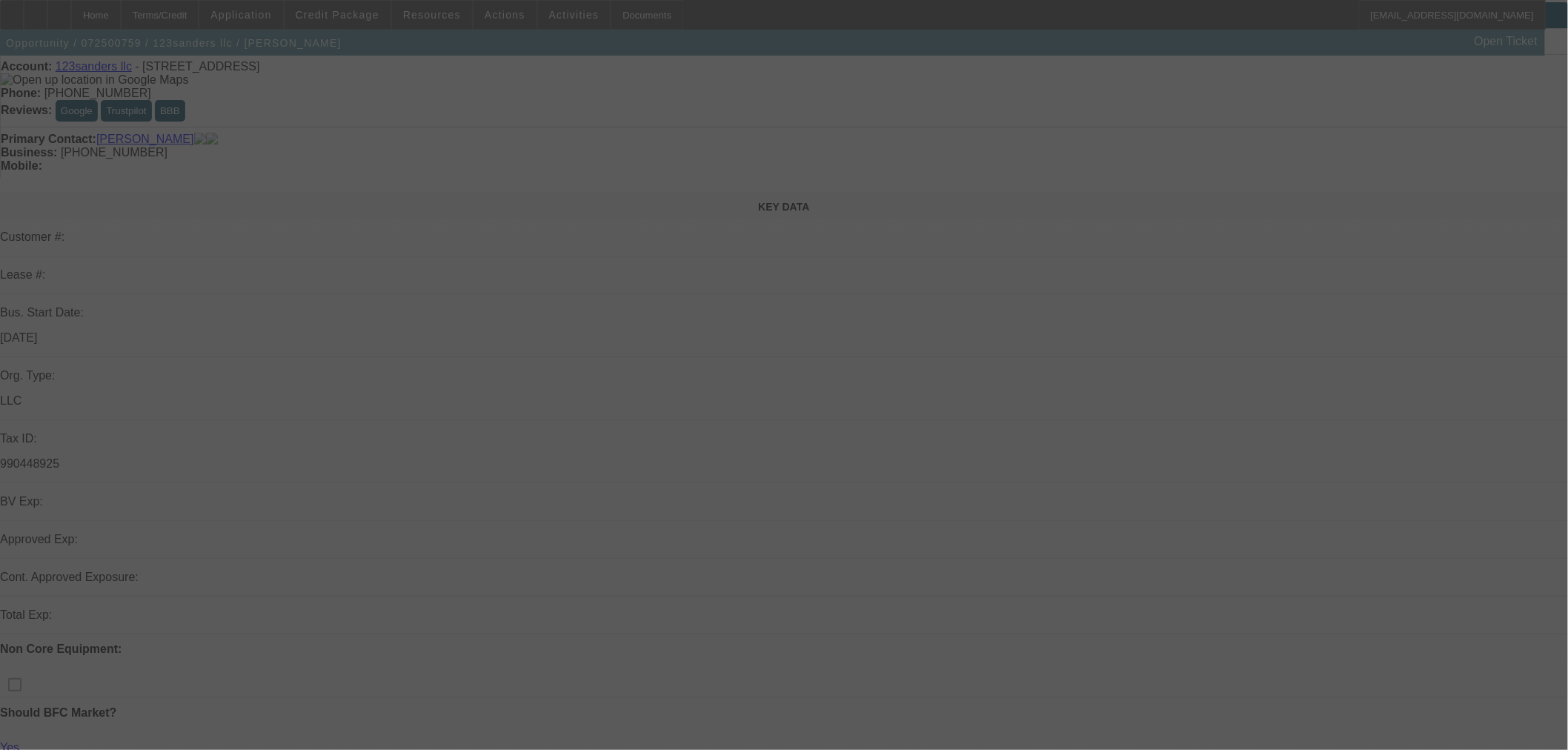
scroll to position [82, 0]
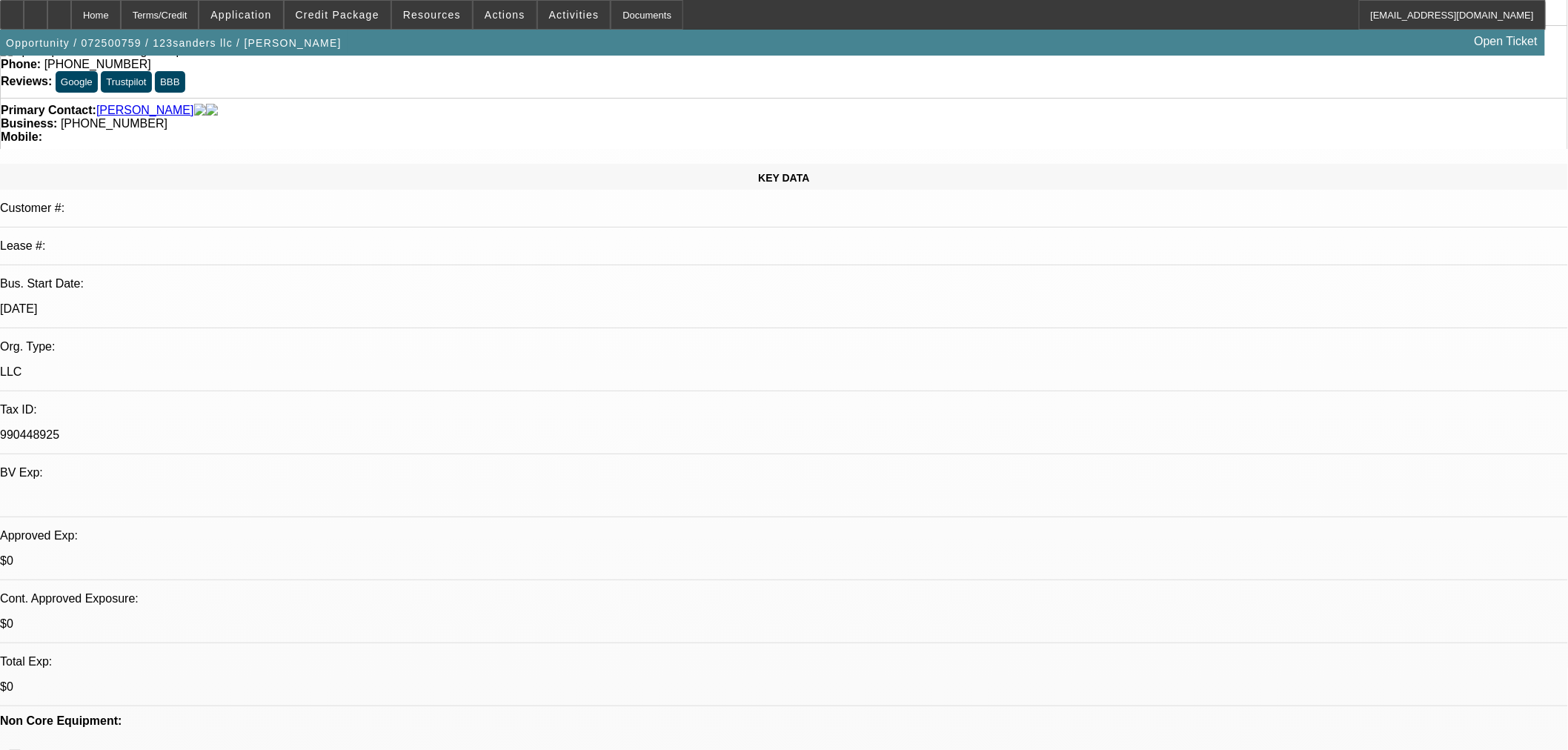
select select "0"
select select "2"
select select "0"
select select "6"
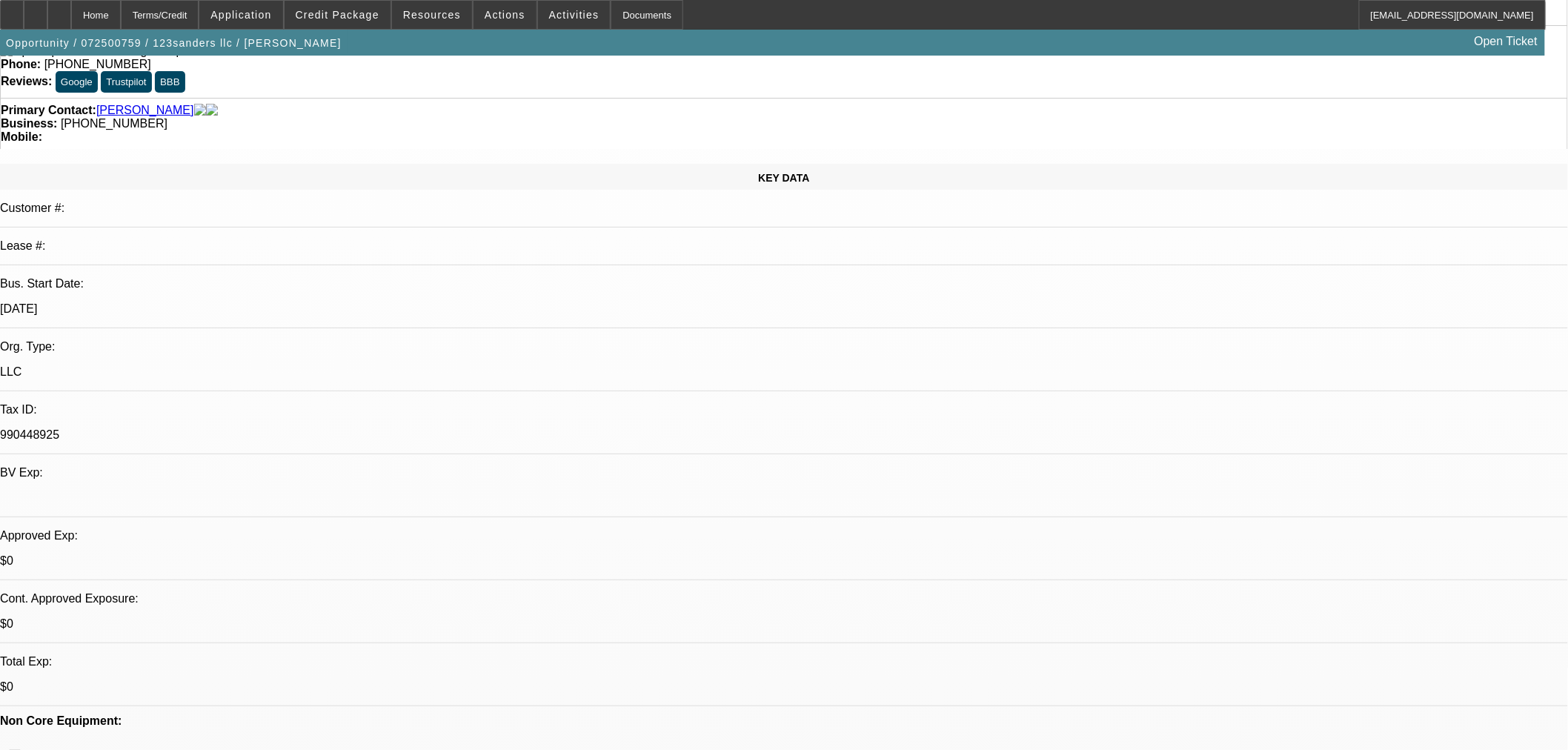
select select "0"
select select "6"
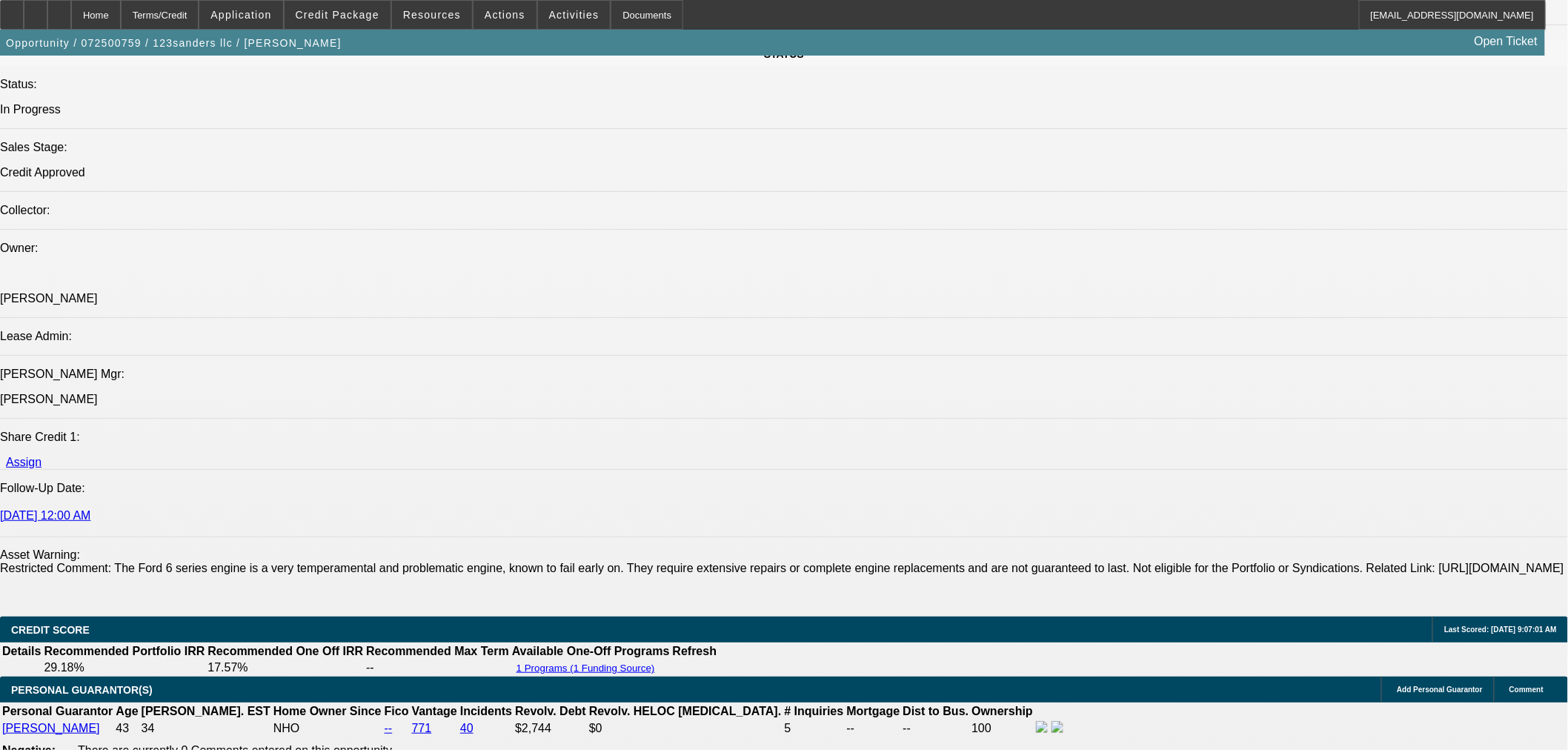
scroll to position [1444, 0]
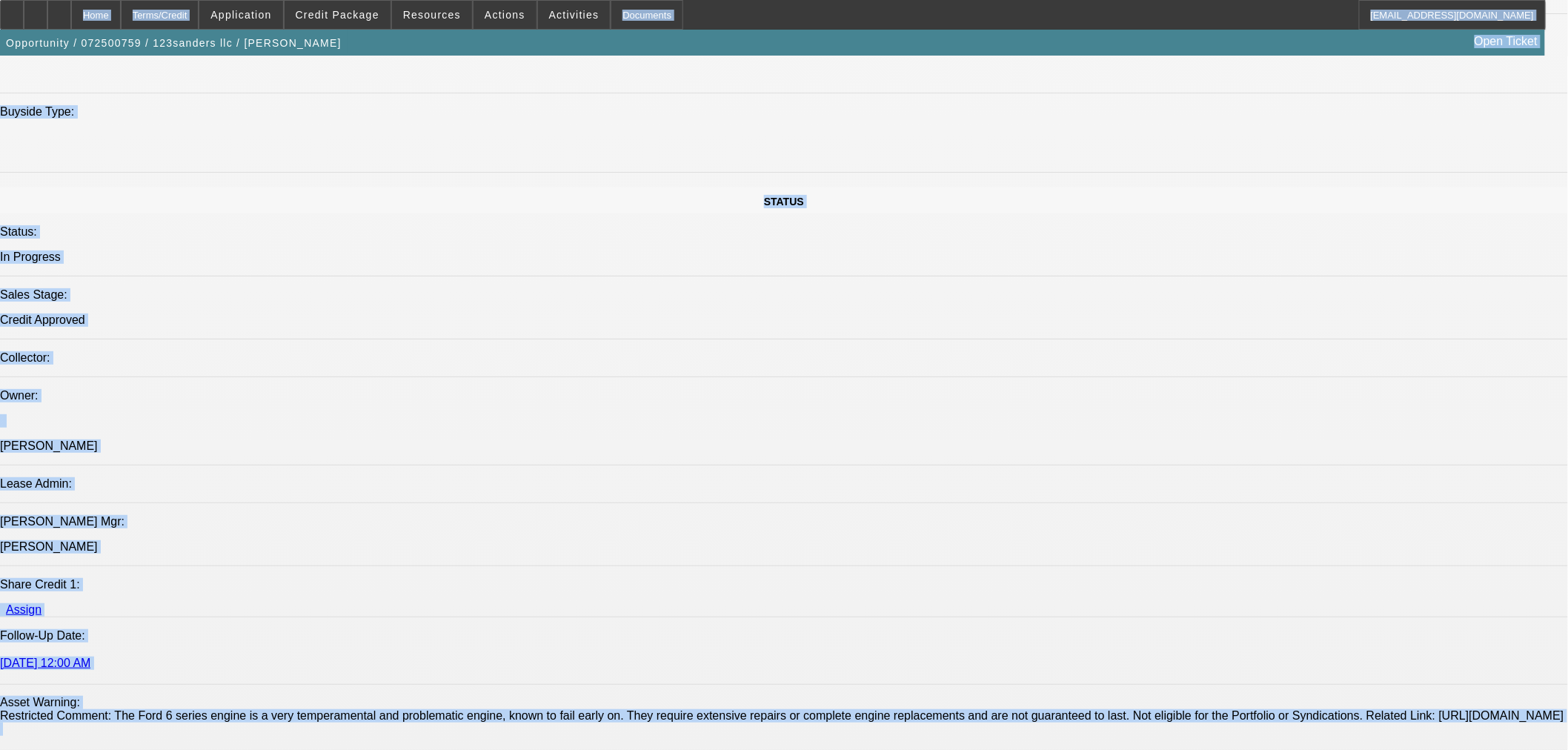
drag, startPoint x: 93, startPoint y: 1, endPoint x: 83, endPoint y: -24, distance: 26.9
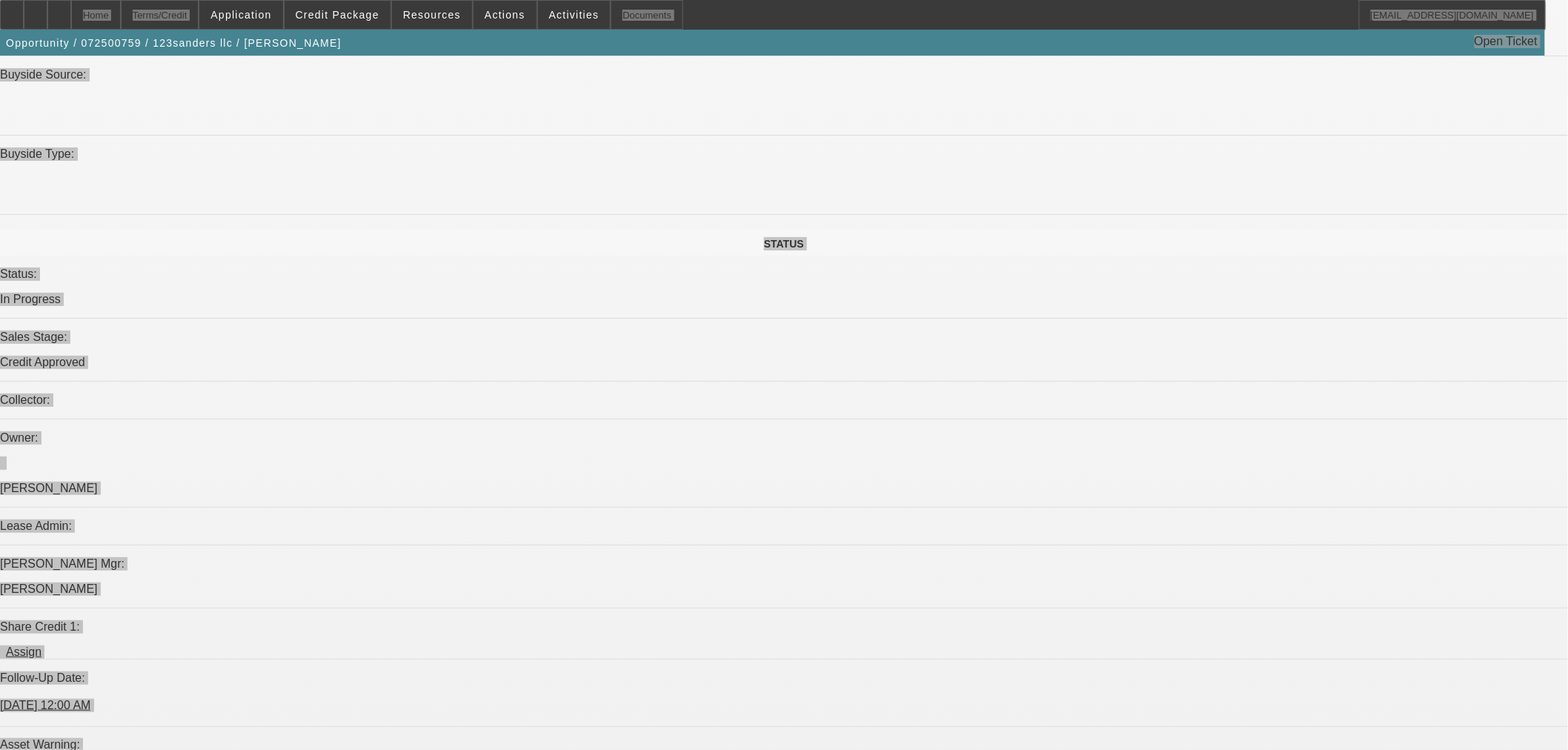
scroll to position [1299, 0]
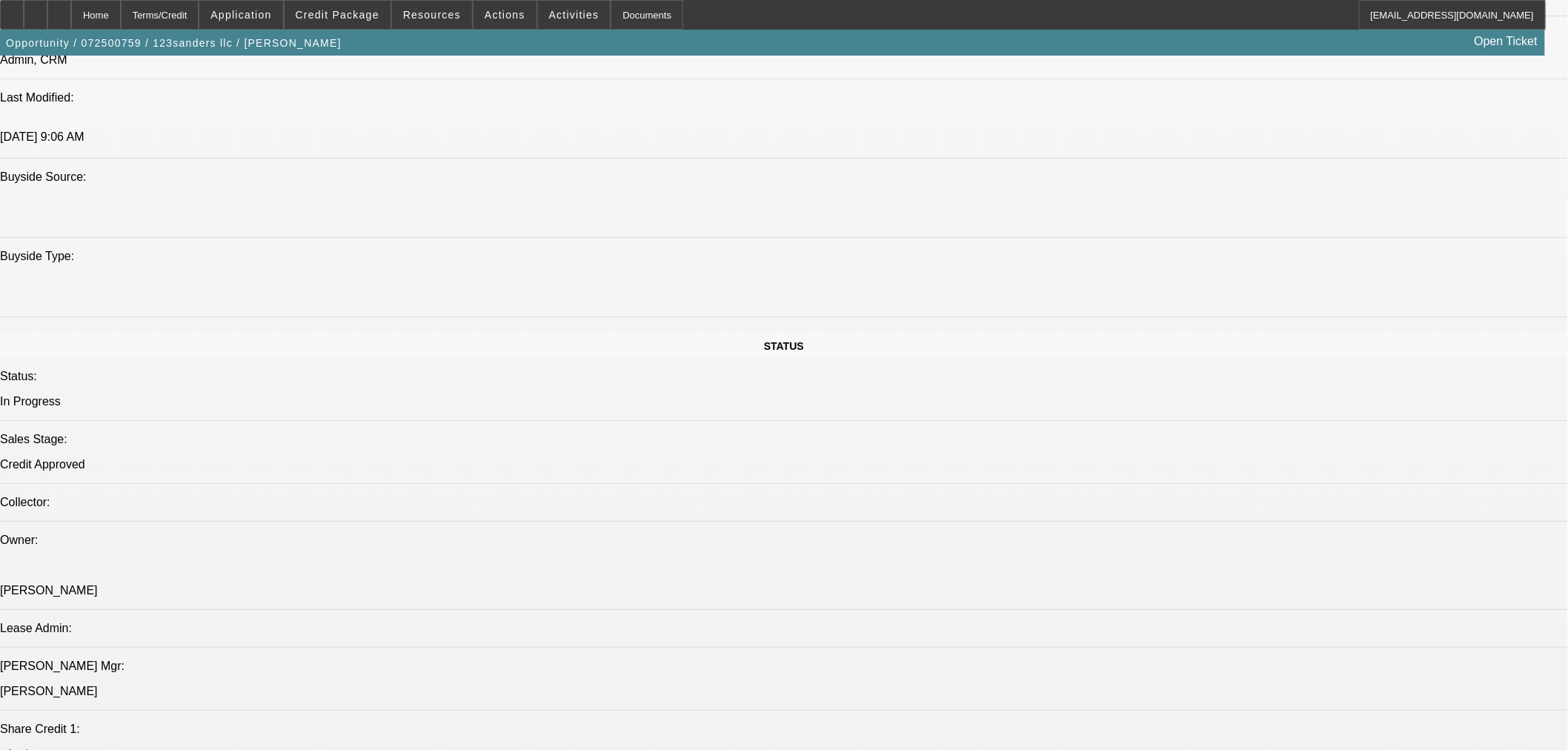
drag, startPoint x: 20, startPoint y: 310, endPoint x: 30, endPoint y: 308, distance: 10.2
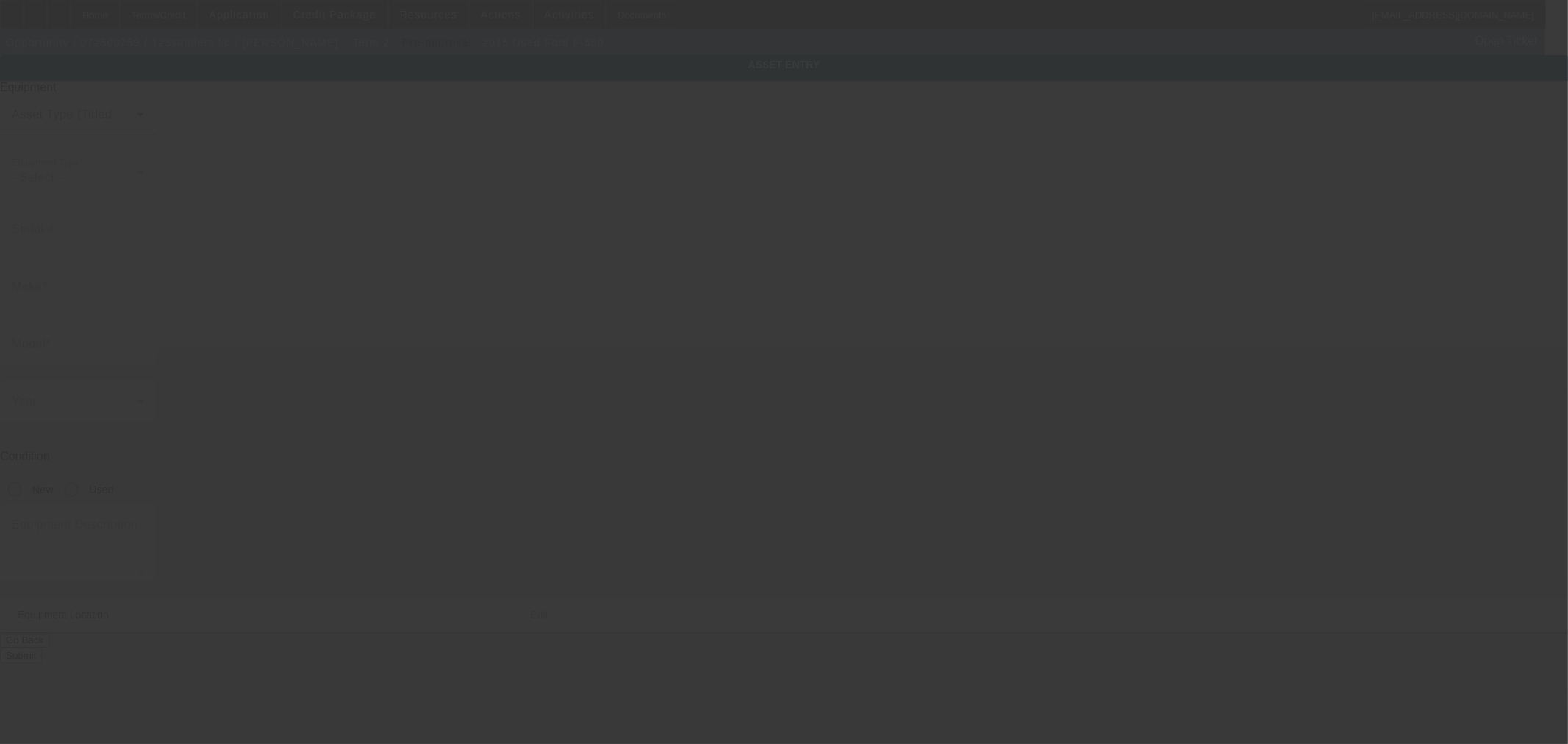
type input "1FDUF5HY1FEC85001"
type input "Ford"
type input "F-550"
radio input "true"
type textarea "Used tow truck"
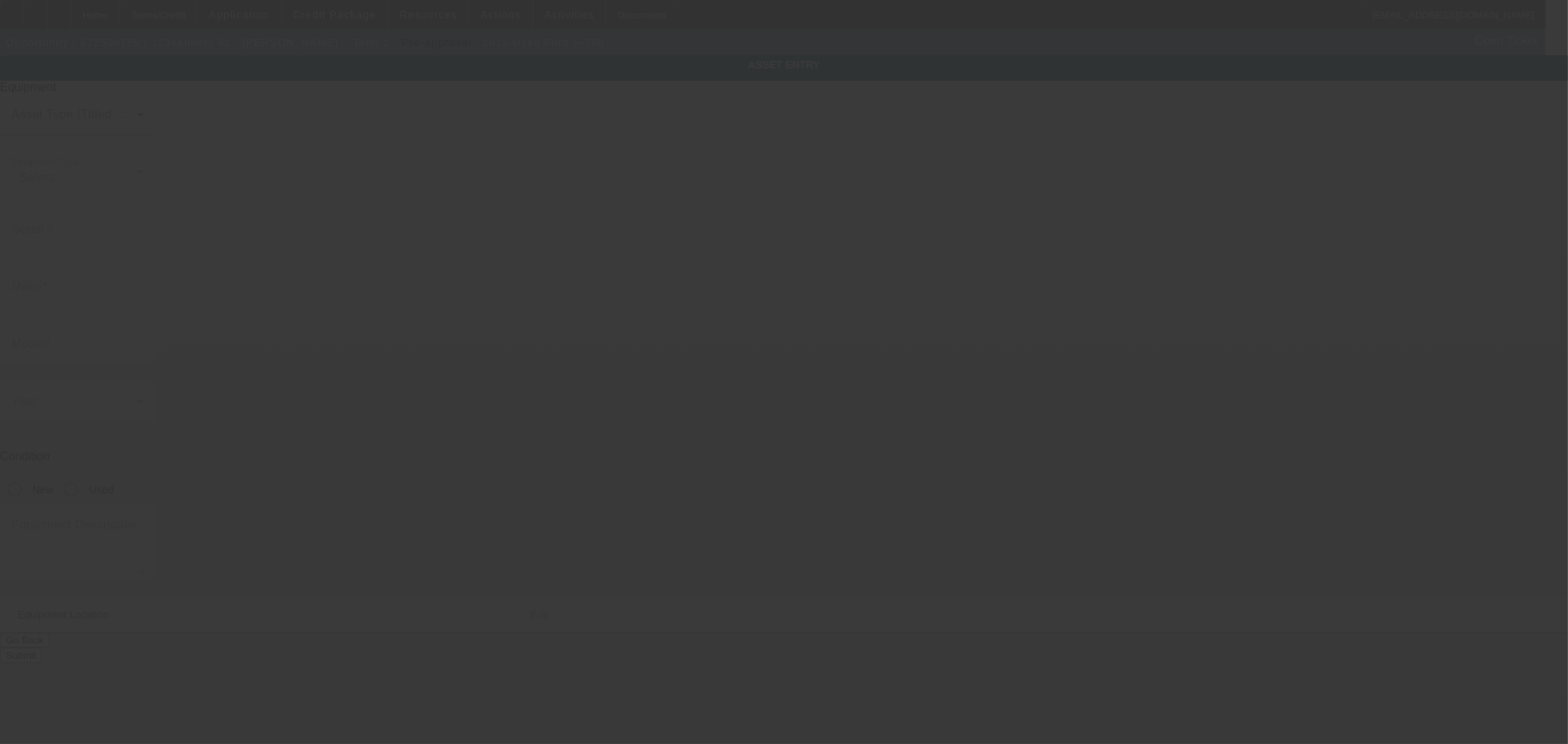
type input "1716 E 33rd Ave"
type input "Denver"
type input "80205"
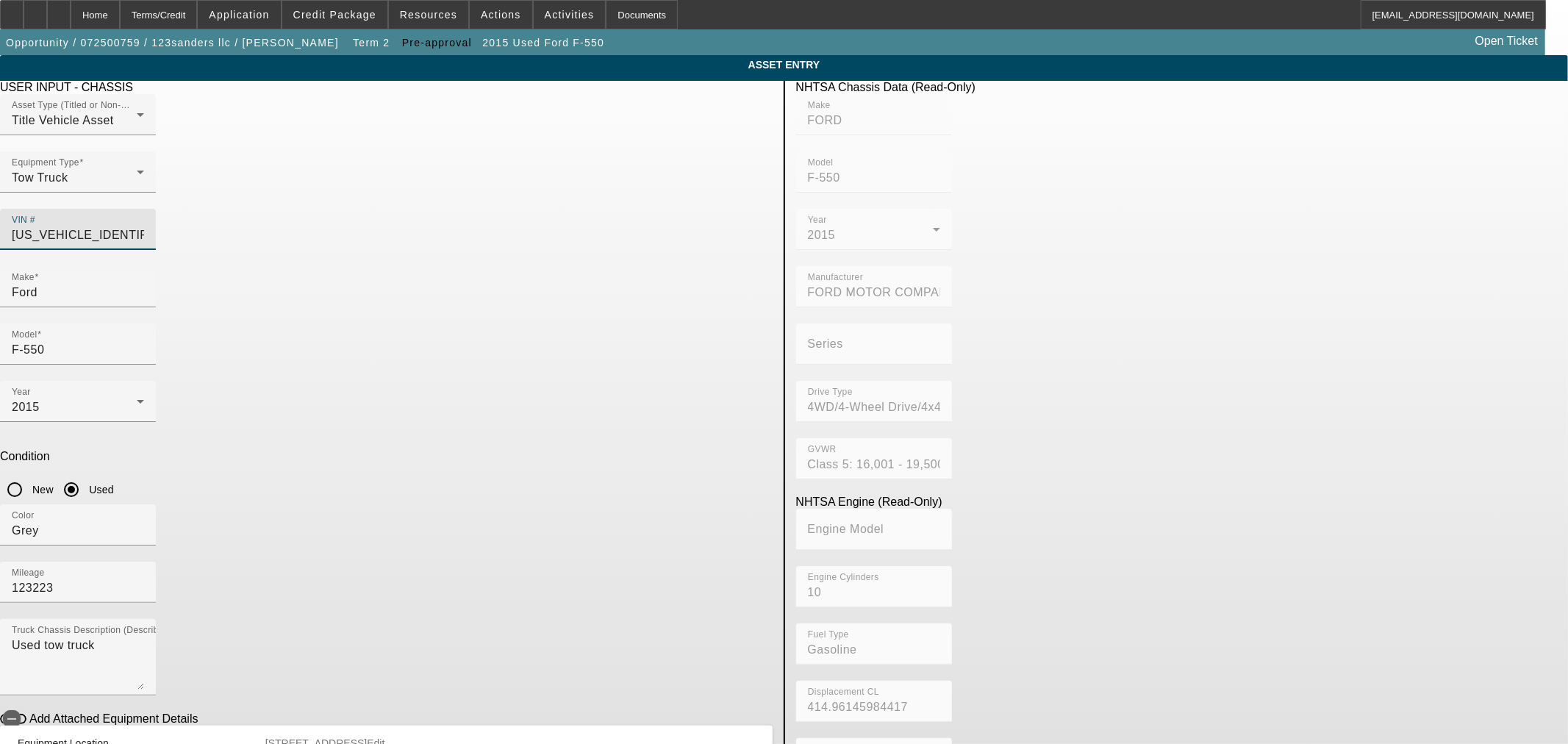
click at [144, 227] on input "1FDUF5HY1FEC85001" at bounding box center [78, 235] width 133 height 17
type input "3"
type input "3C7WRMDJ3HG728139"
type input "RAM"
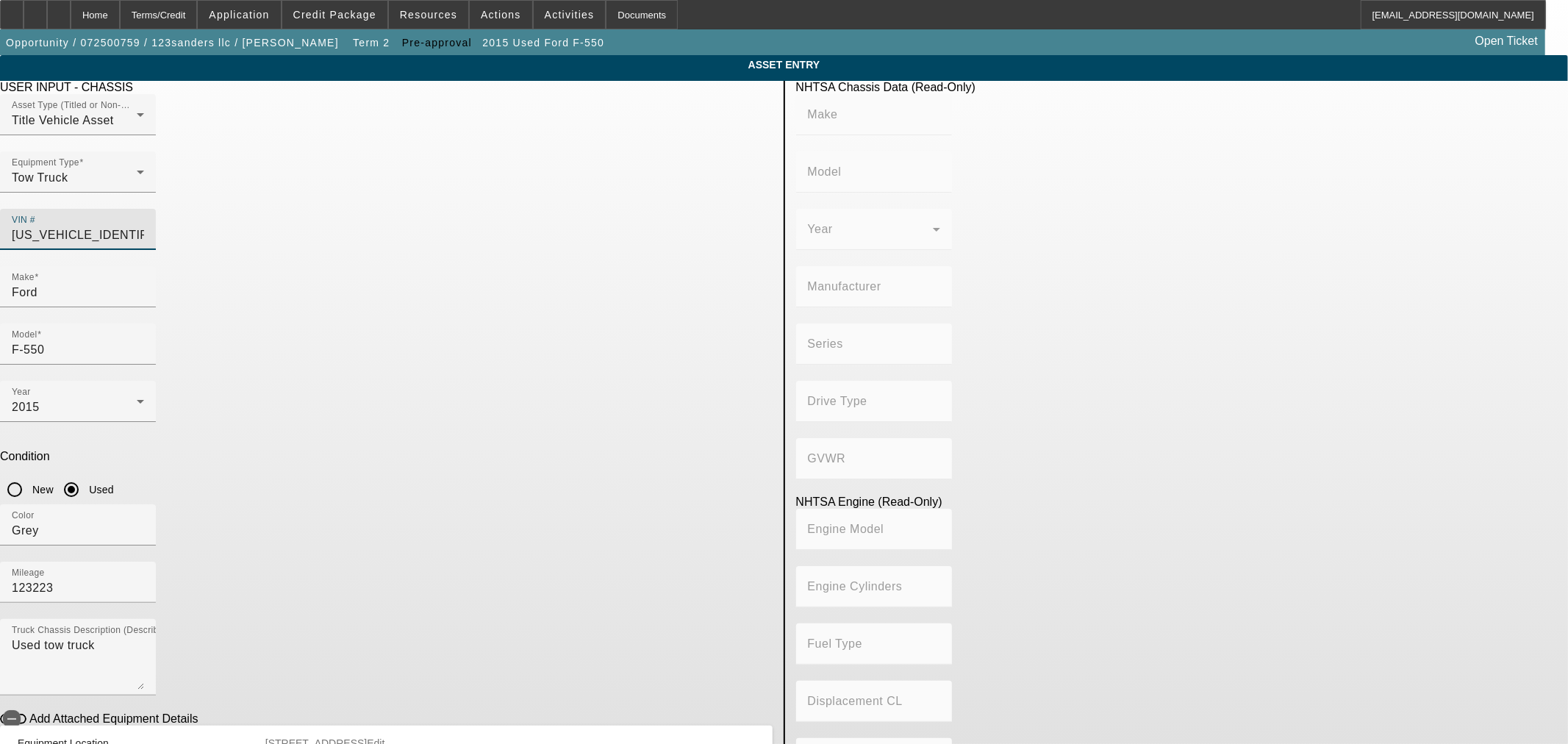
type input "5500"
type input "CHRYSLER DE MEXICO TOLUCA"
type input "DP (Dual Rear Wheels)"
type input "4x2"
type input "Class 5: 16,001 - 19,500 lb (7,258 - 8,845 kg)"
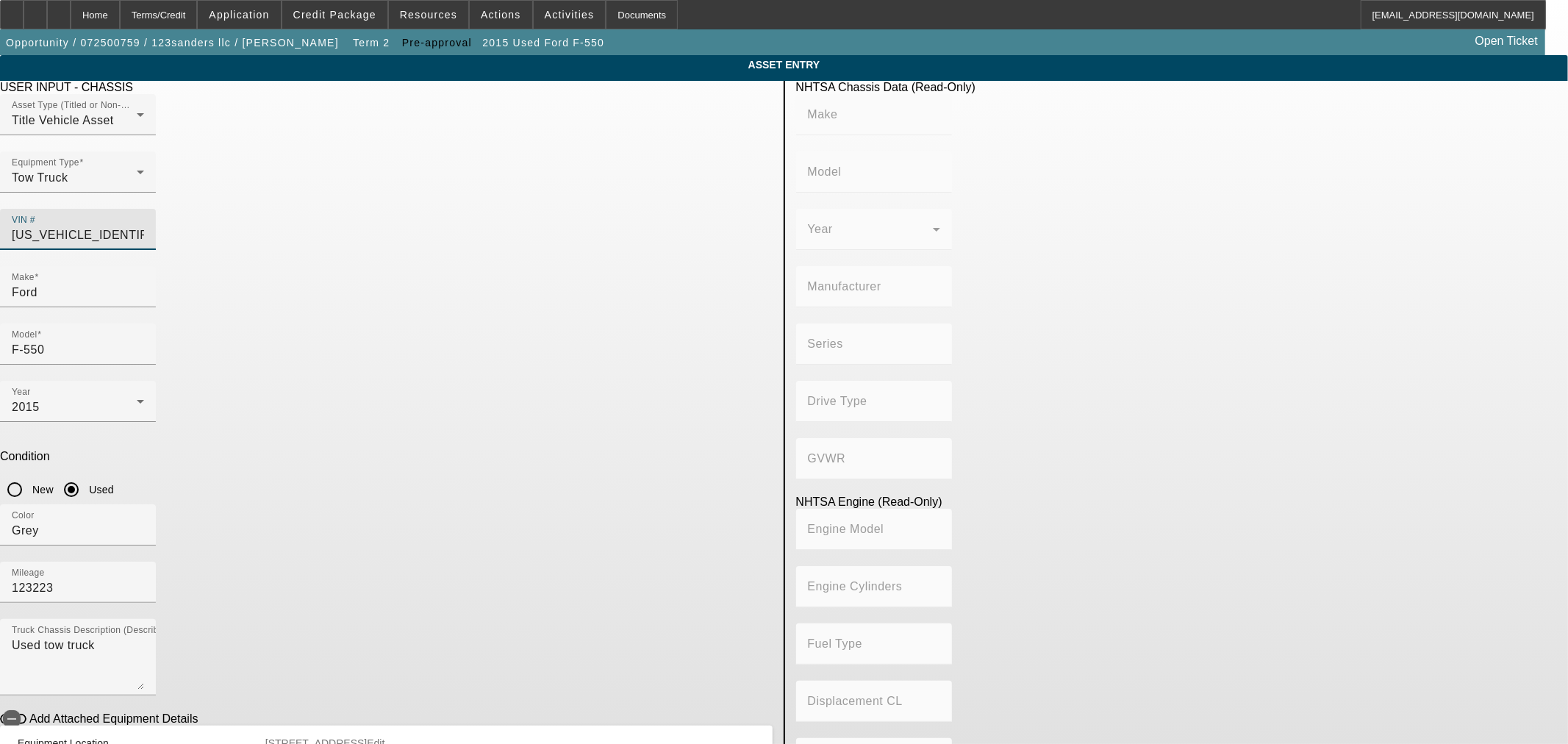
type input "8"
type input "Gasoline"
type input "390.55196220628"
type input "6.4"
type input "3C7WRMDJ3HG728139"
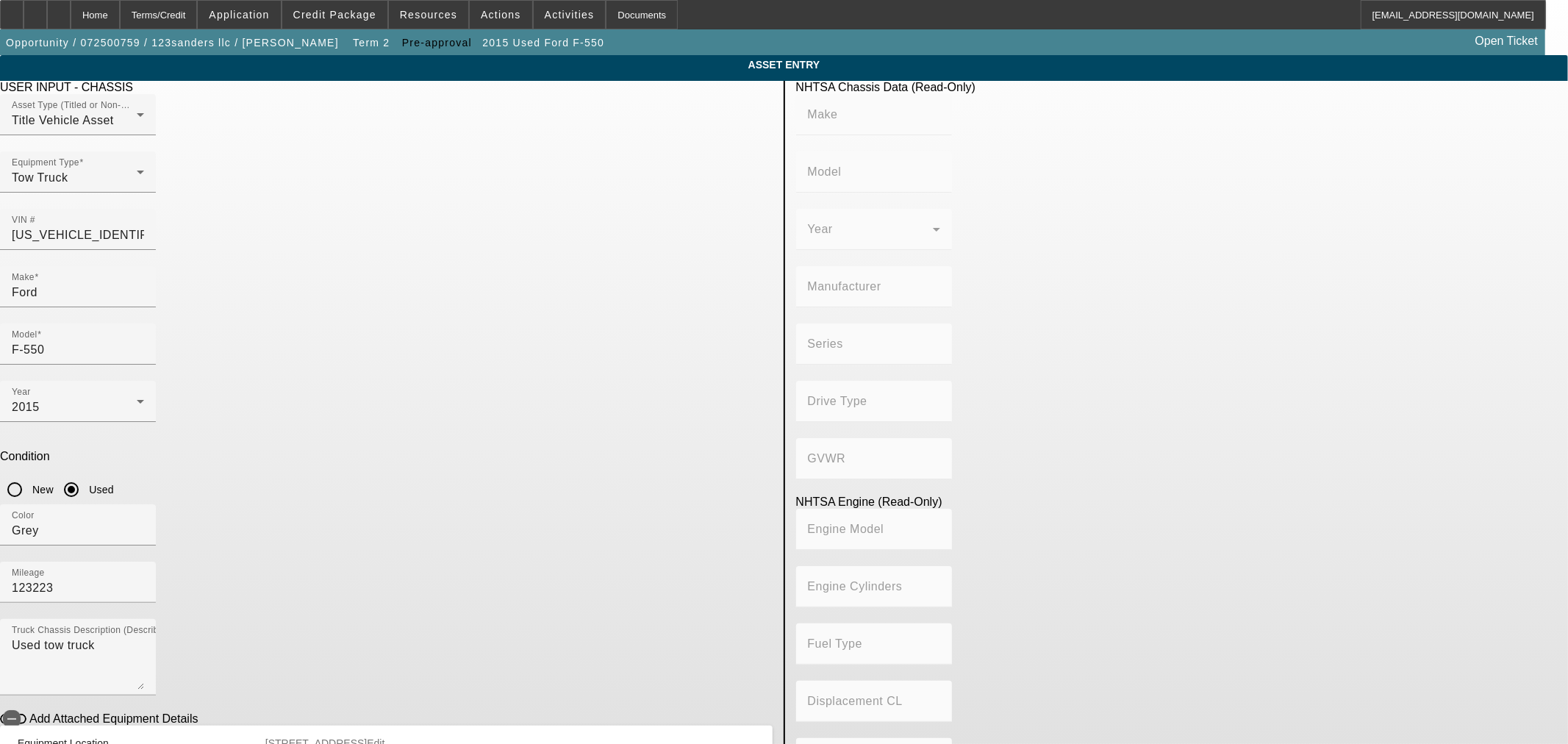
click at [568, 192] on div "Equipment Type Tow Truck" at bounding box center [386, 180] width 773 height 57
type input "RAM"
type input "5500"
type input "CHRYSLER DE MEXICO TOLUCA"
type input "DP (Dual Rear Wheels)"
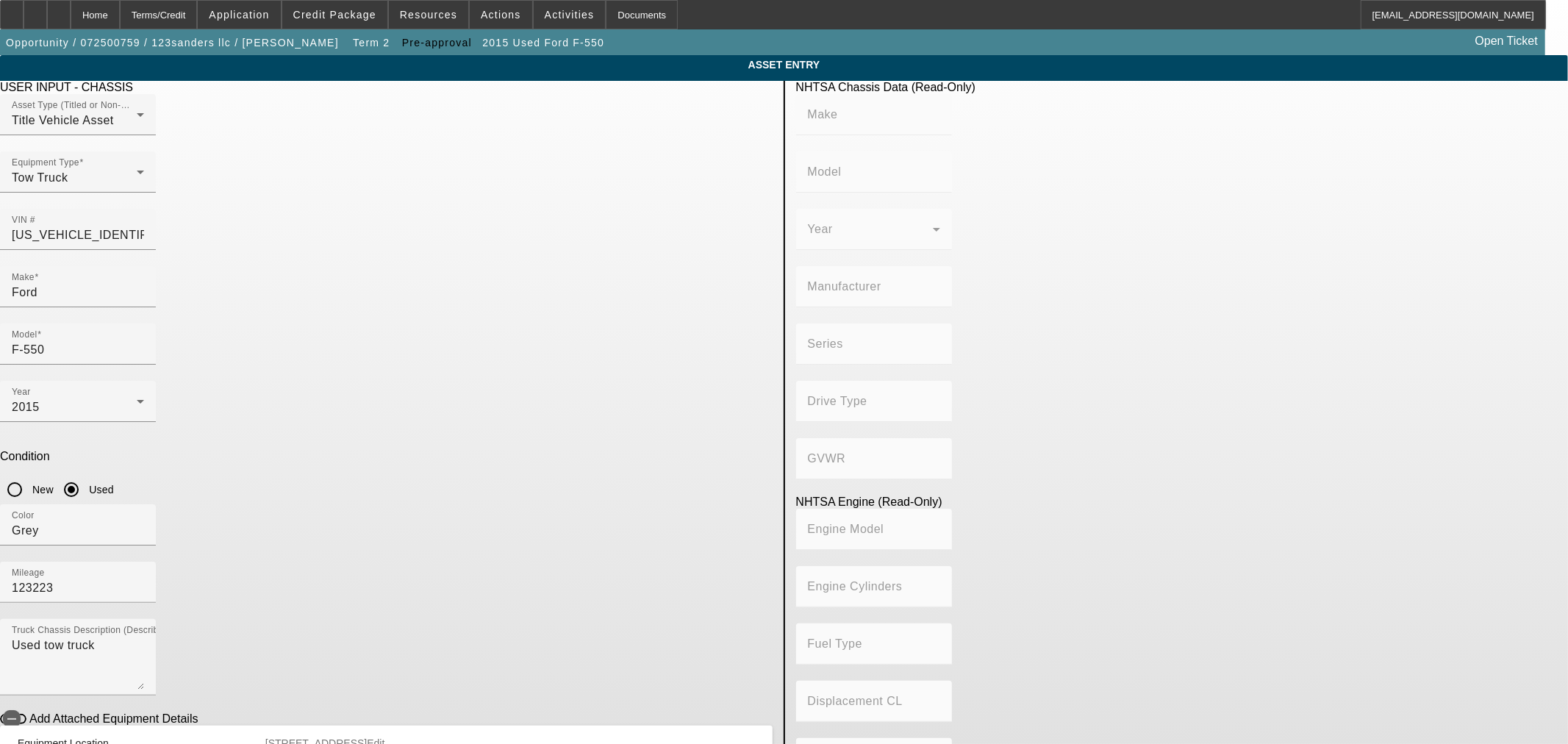
type input "4x2"
type input "Class 5: 16,001 - 19,500 lb (7,258 - 8,845 kg)"
type input "8"
type input "Gasoline"
type input "390.55196220628"
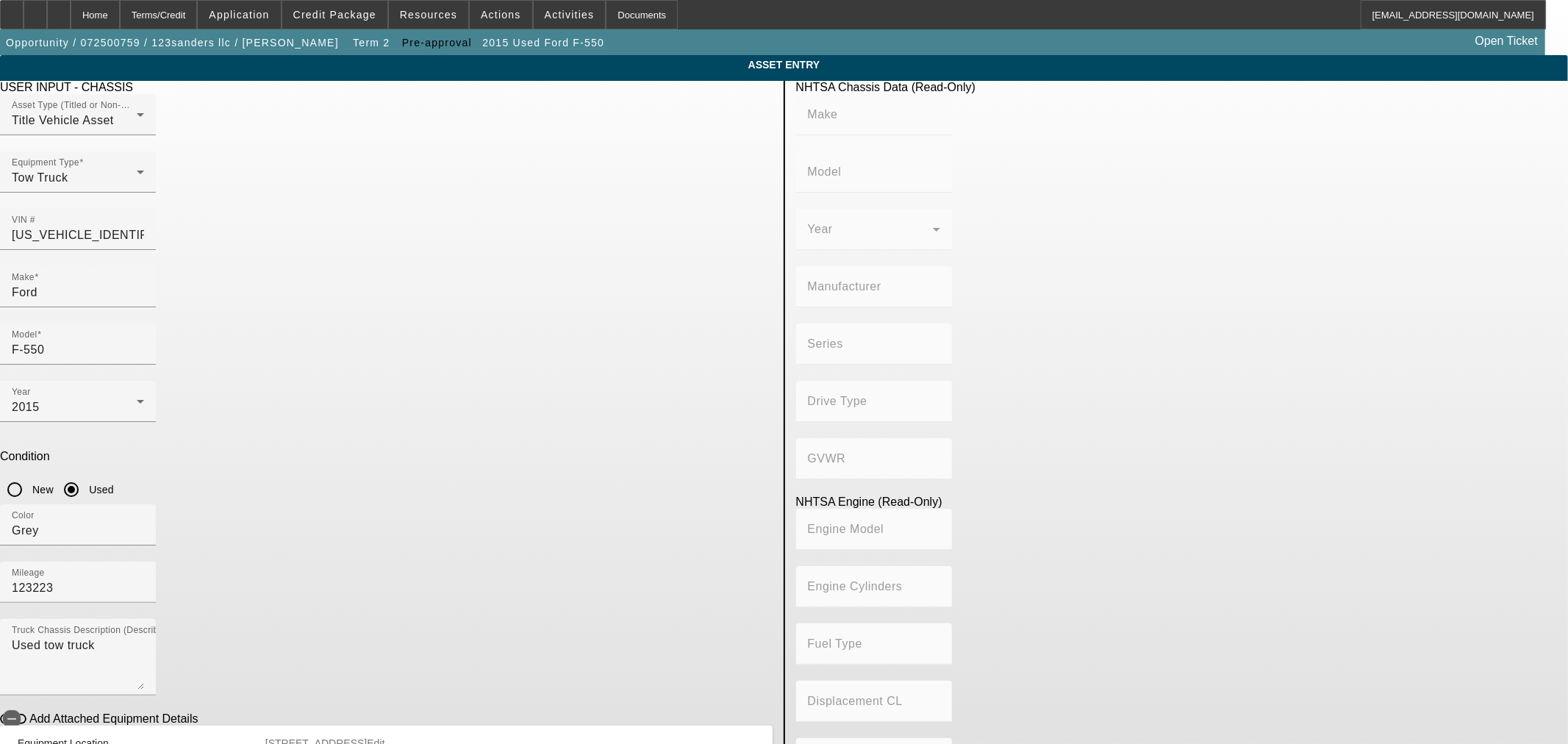
type input "6.4"
drag, startPoint x: 505, startPoint y: 273, endPoint x: 230, endPoint y: 270, distance: 275.0
click at [232, 273] on app-asset-collateral-manage "ASSET ENTRY Delete asset USER INPUT - CHASSIS Asset Type (Titled or Non-Titled)…" at bounding box center [784, 462] width 1568 height 816
click at [144, 284] on input "Ford" at bounding box center [78, 292] width 133 height 17
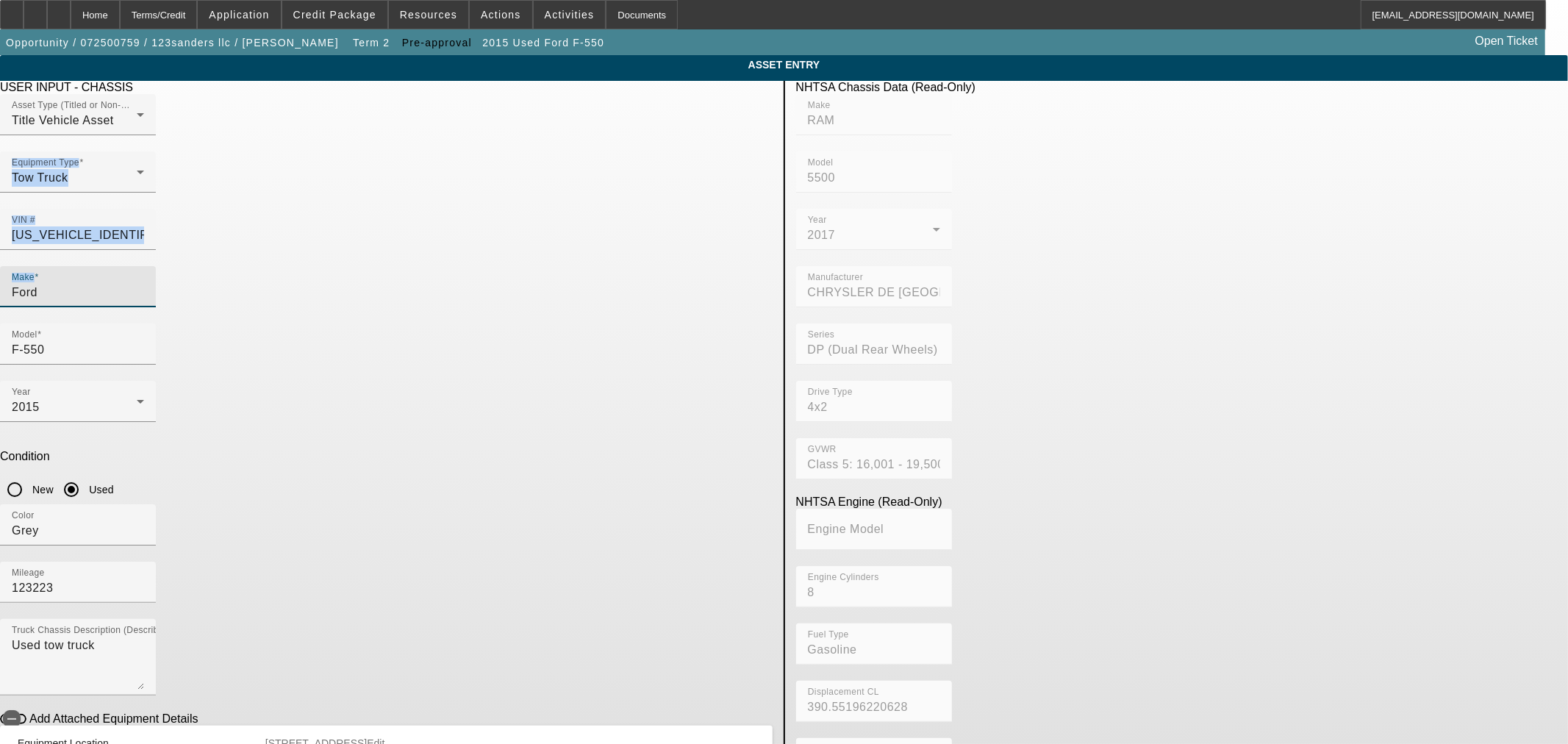
click at [144, 284] on input "Ford" at bounding box center [78, 292] width 133 height 17
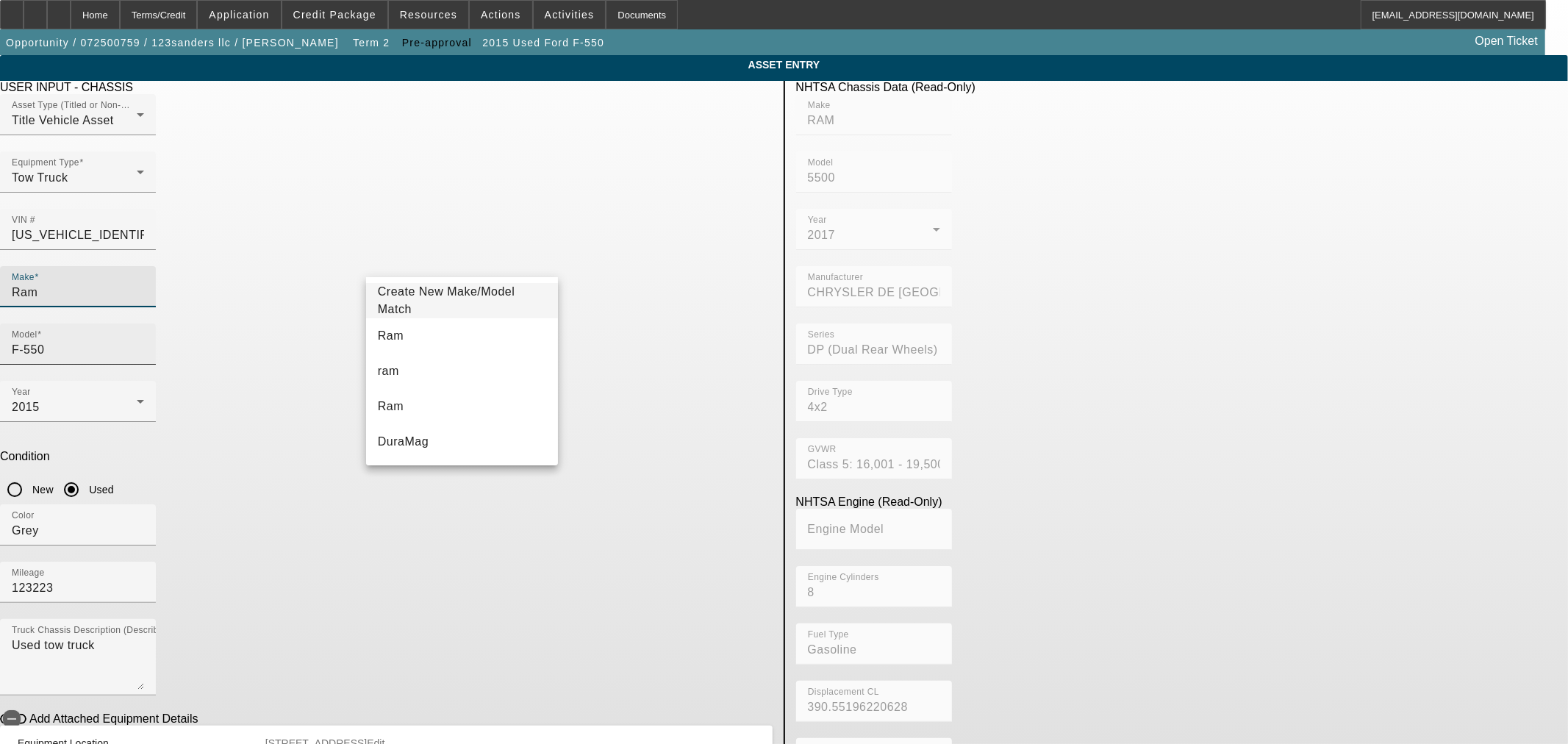
type input "Ram"
click at [156, 324] on mat-form-field "Model" at bounding box center [78, 352] width 156 height 57
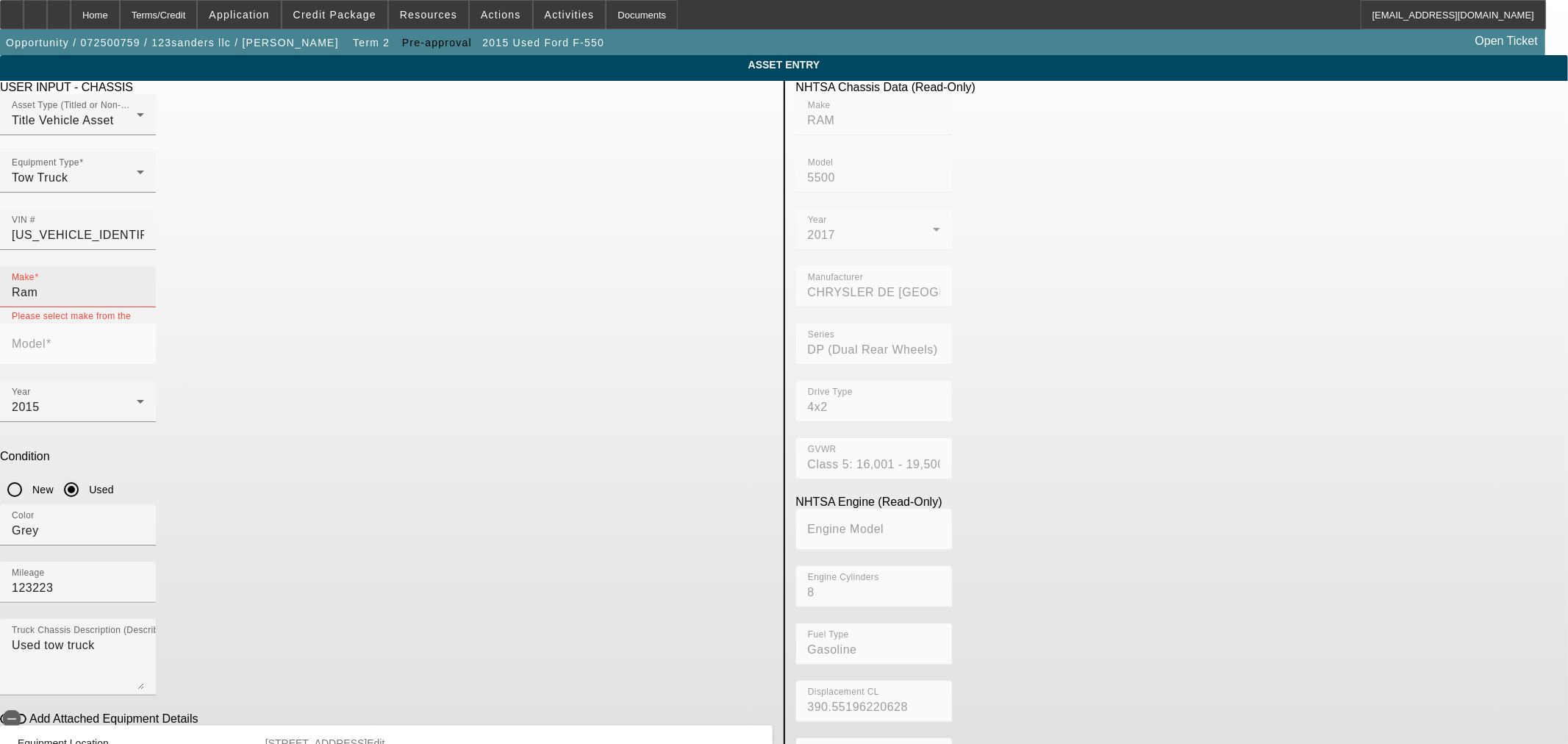
click at [144, 272] on div "Make Ram" at bounding box center [78, 286] width 133 height 41
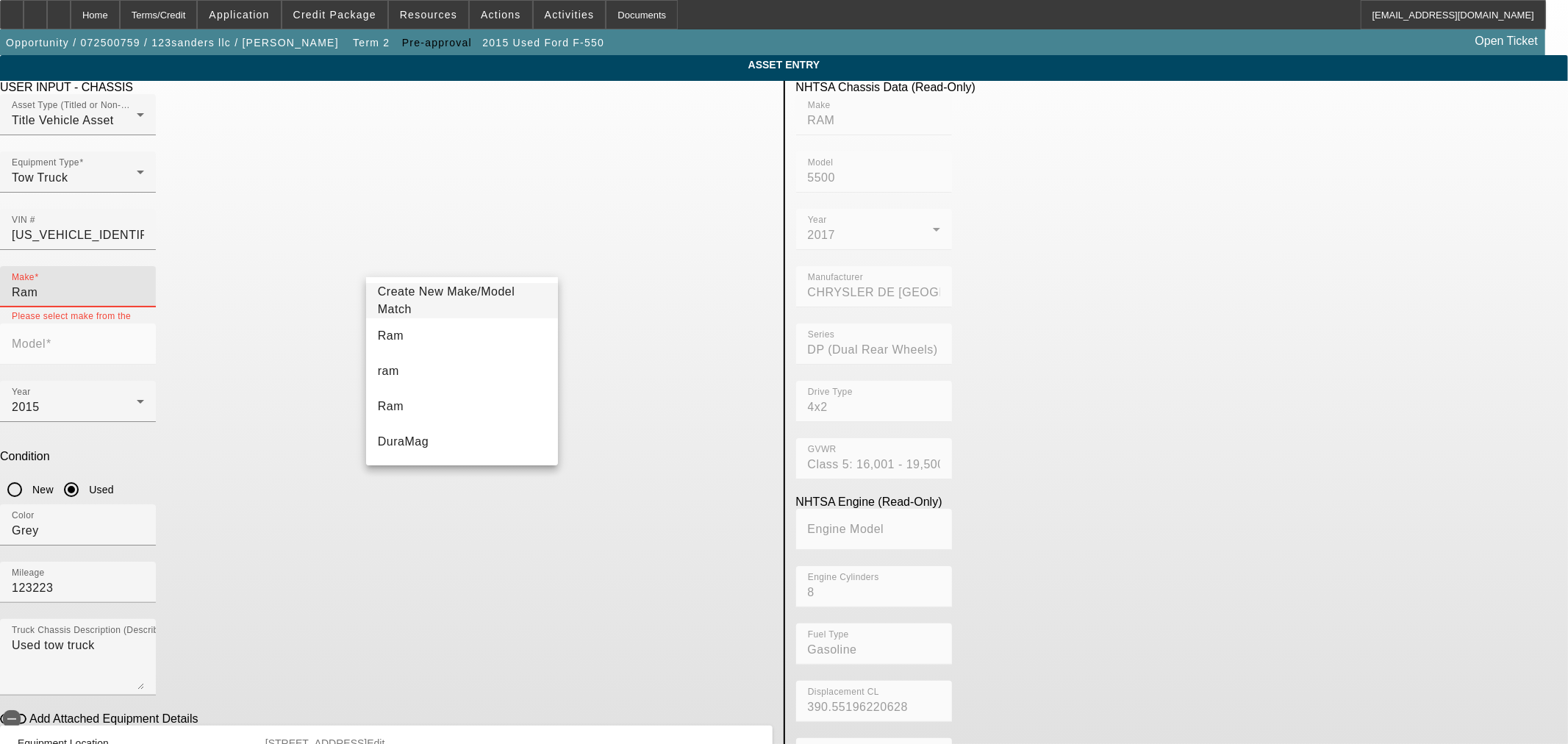
click at [144, 284] on input "Ram" at bounding box center [78, 292] width 133 height 17
click at [437, 322] on mat-option "Ram" at bounding box center [462, 336] width 192 height 35
type input "Ram"
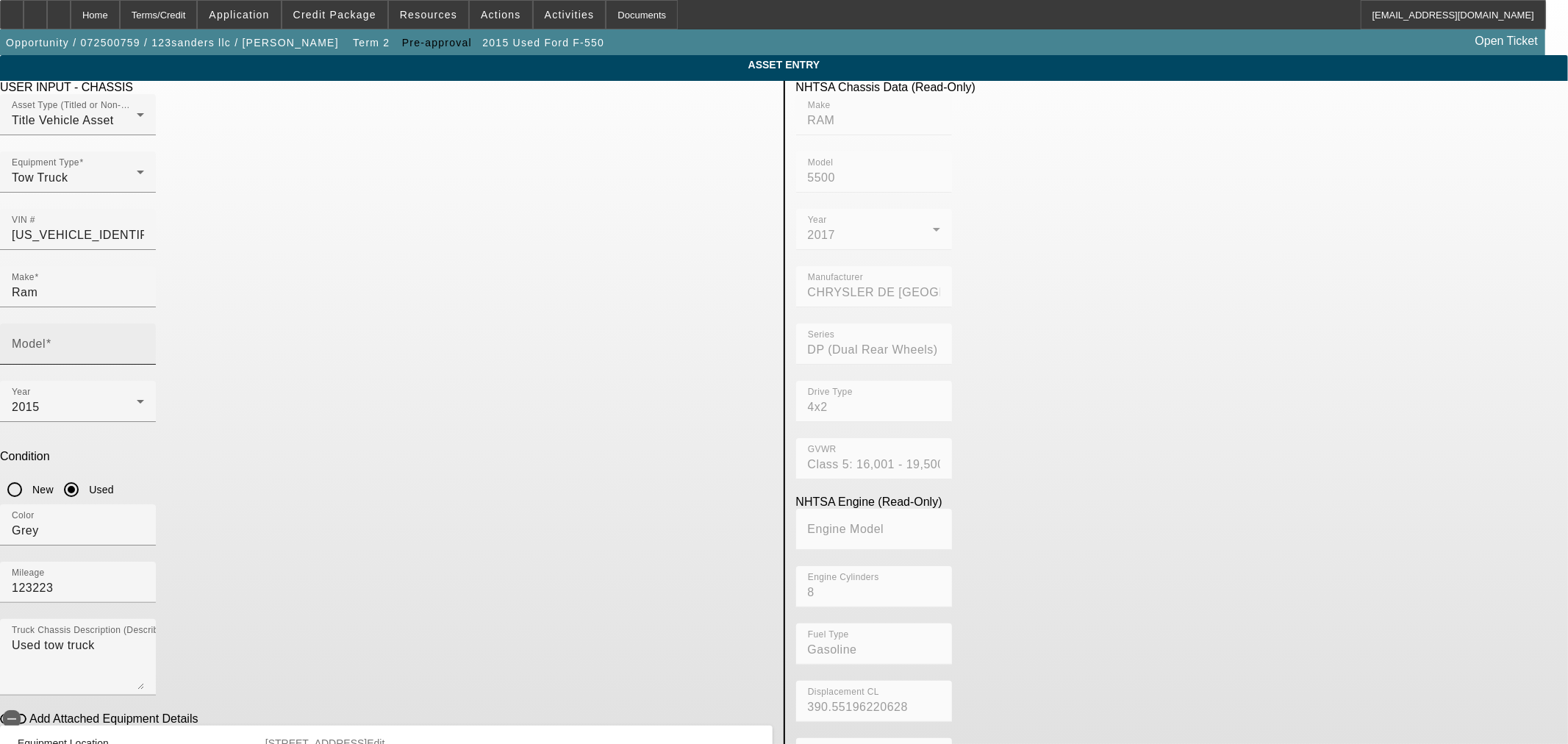
click at [46, 337] on mat-label "Model" at bounding box center [29, 343] width 34 height 13
click at [144, 341] on input "Model" at bounding box center [78, 349] width 133 height 17
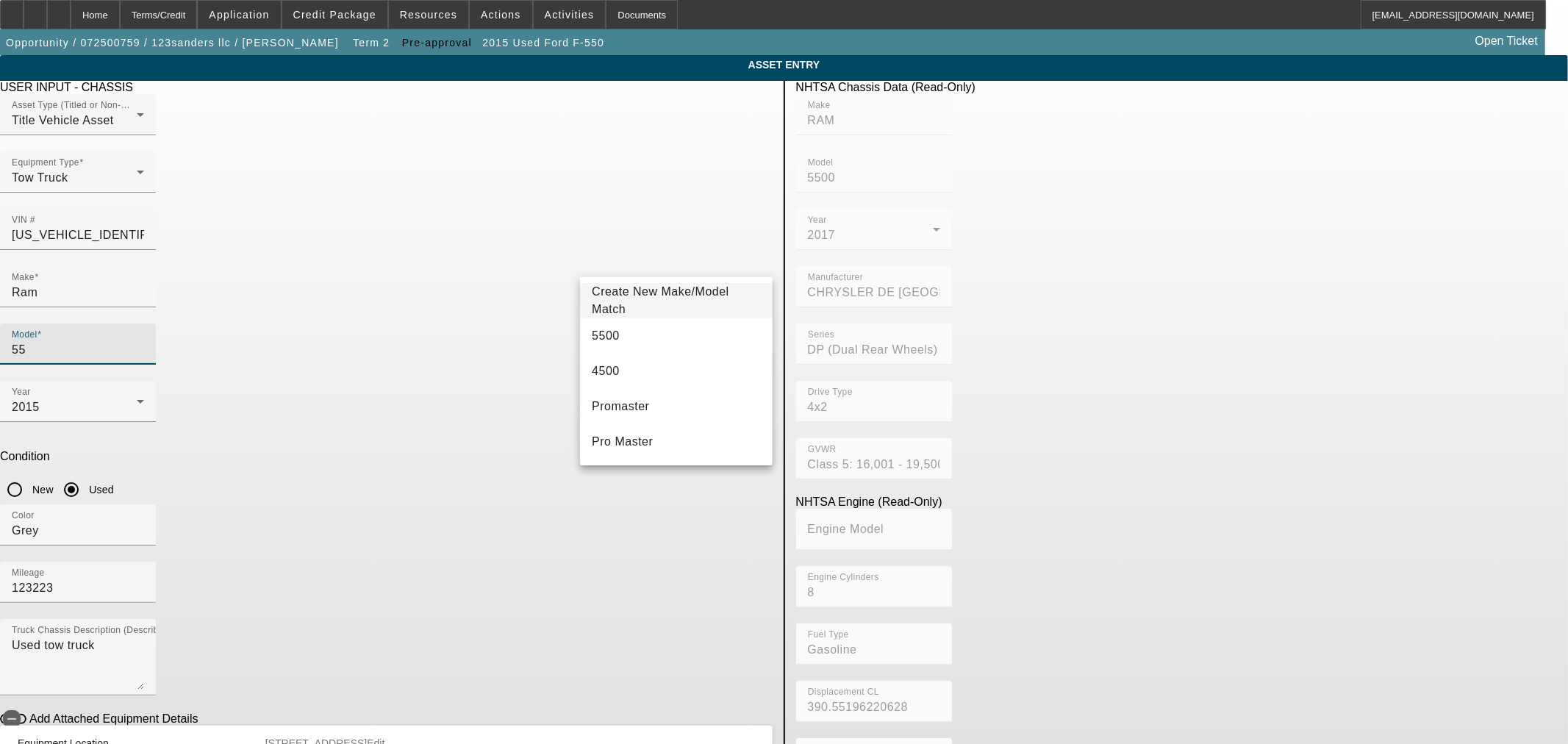
click at [662, 329] on mat-option "5500" at bounding box center [676, 336] width 192 height 35
type input "5500"
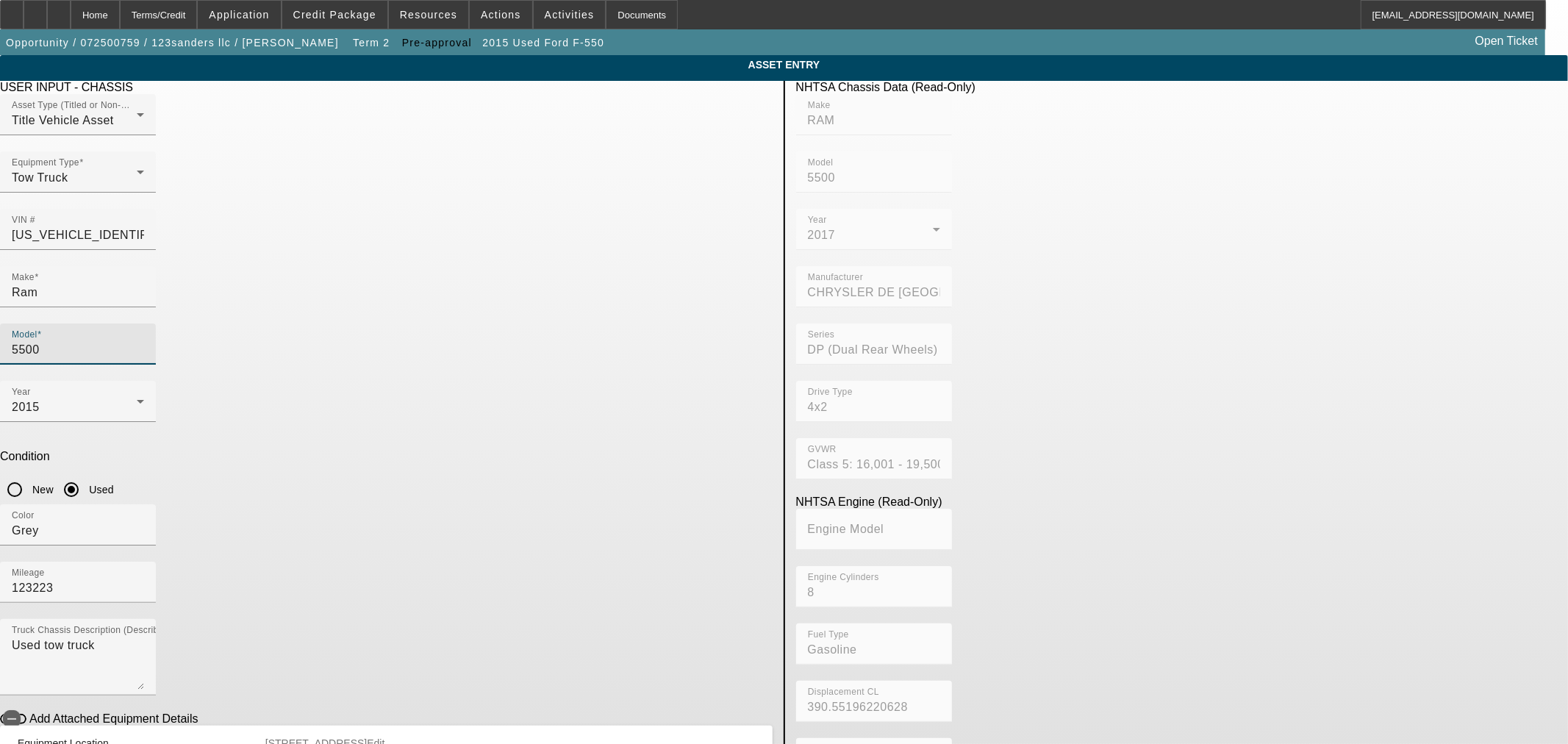
click at [137, 398] on div "2015" at bounding box center [75, 407] width 125 height 17
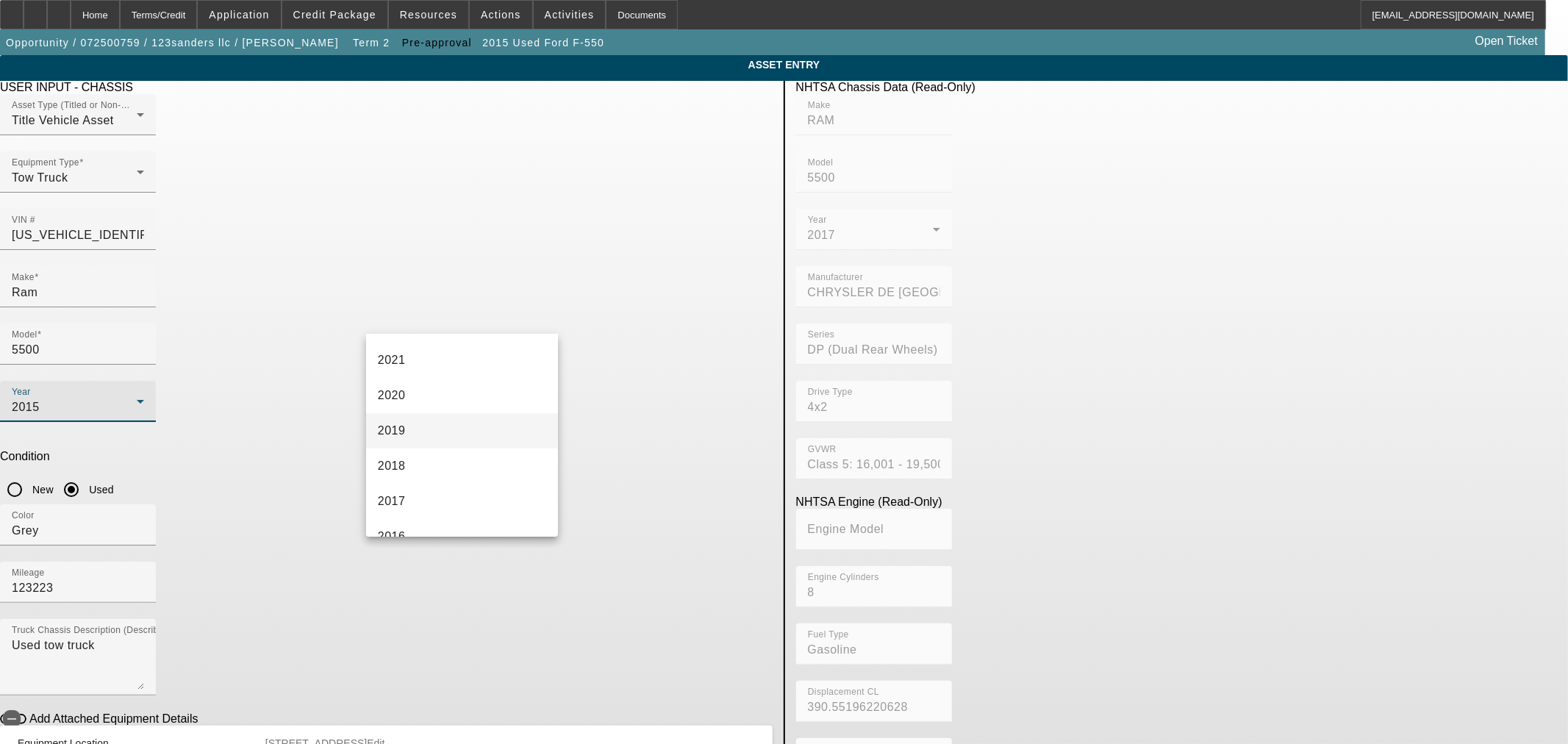
scroll to position [216, 0]
click at [444, 522] on mat-option "2017" at bounding box center [462, 529] width 192 height 35
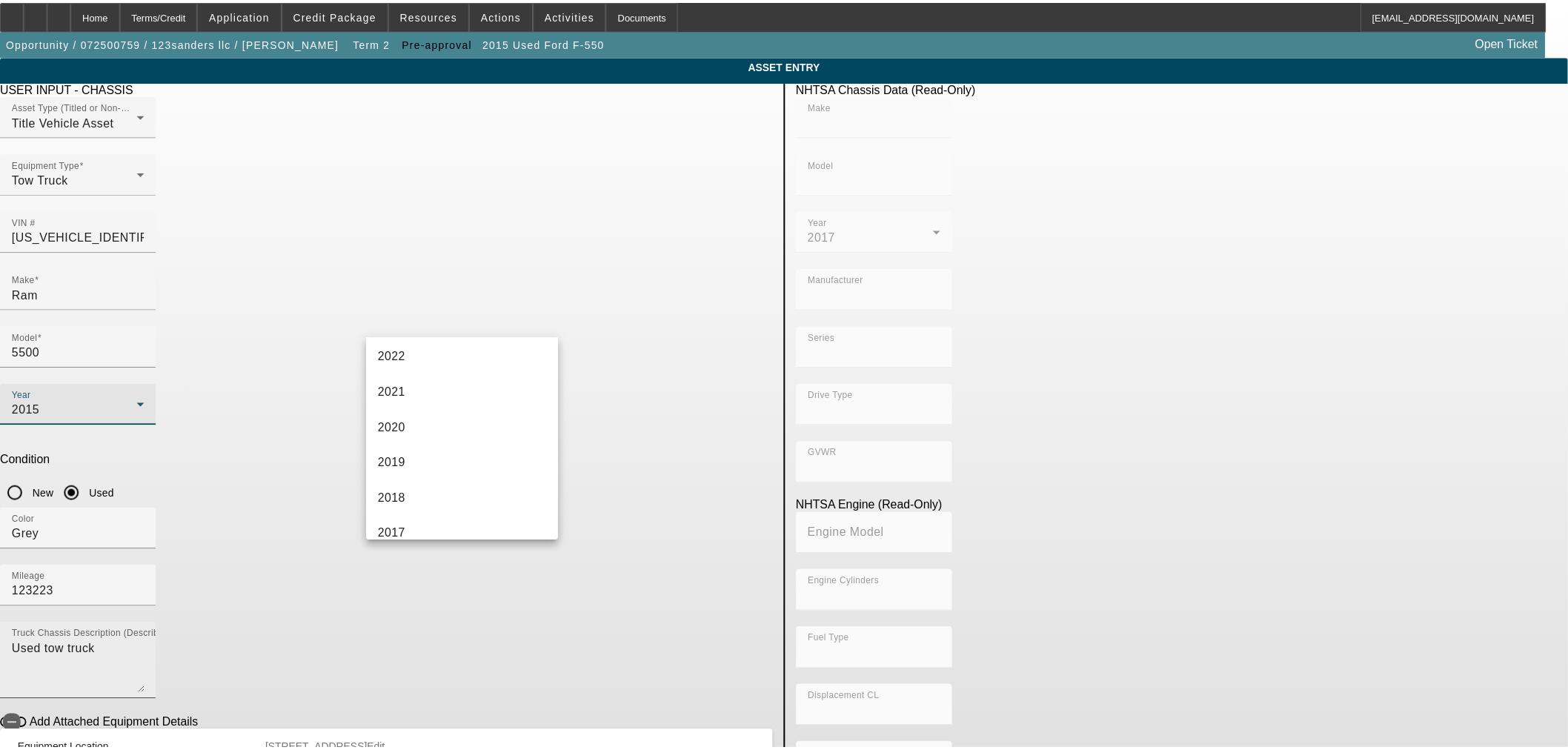
scroll to position [0, 0]
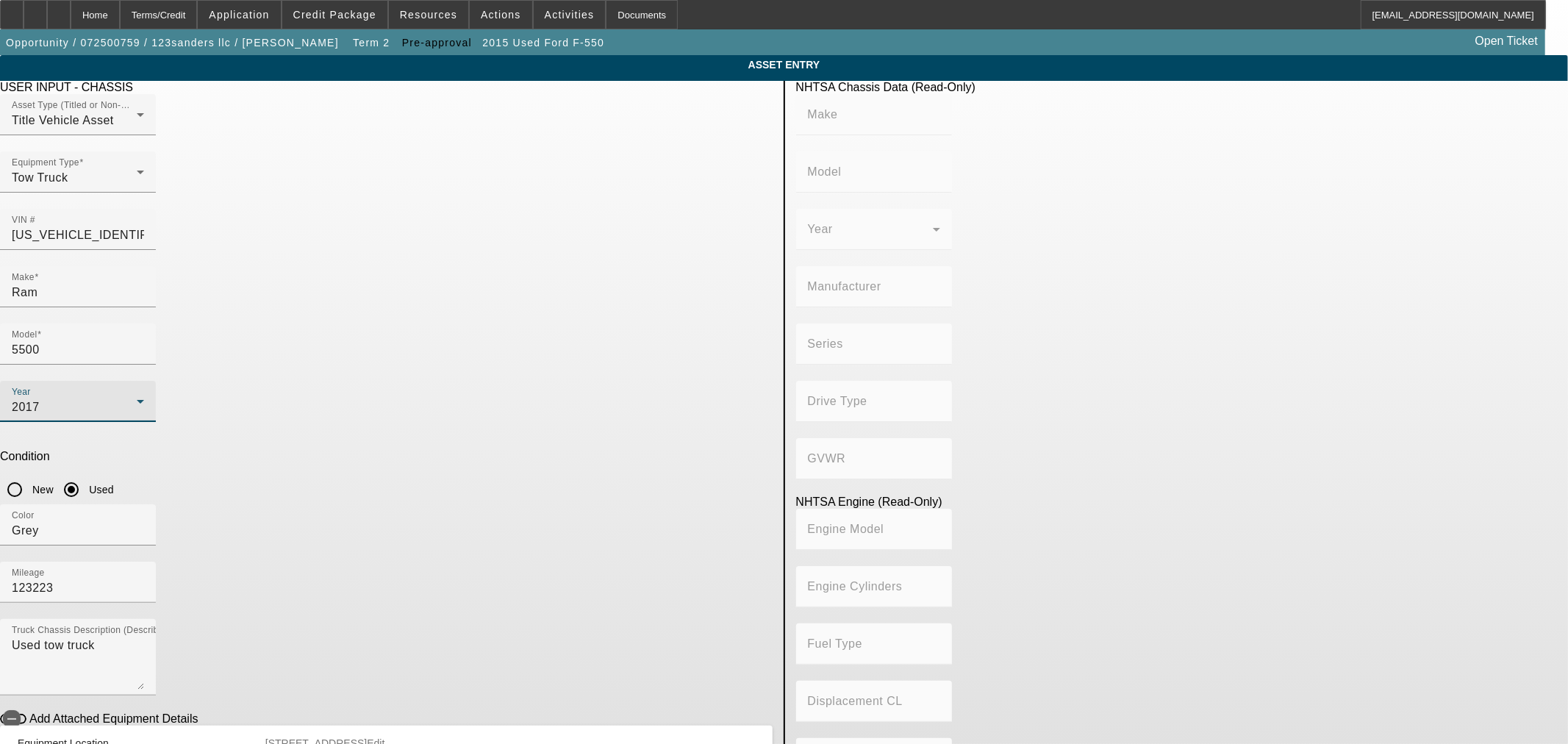
type input "RAM"
type input "5500"
type input "CHRYSLER DE MEXICO TOLUCA"
type input "DP (Dual Rear Wheels)"
type input "4x2"
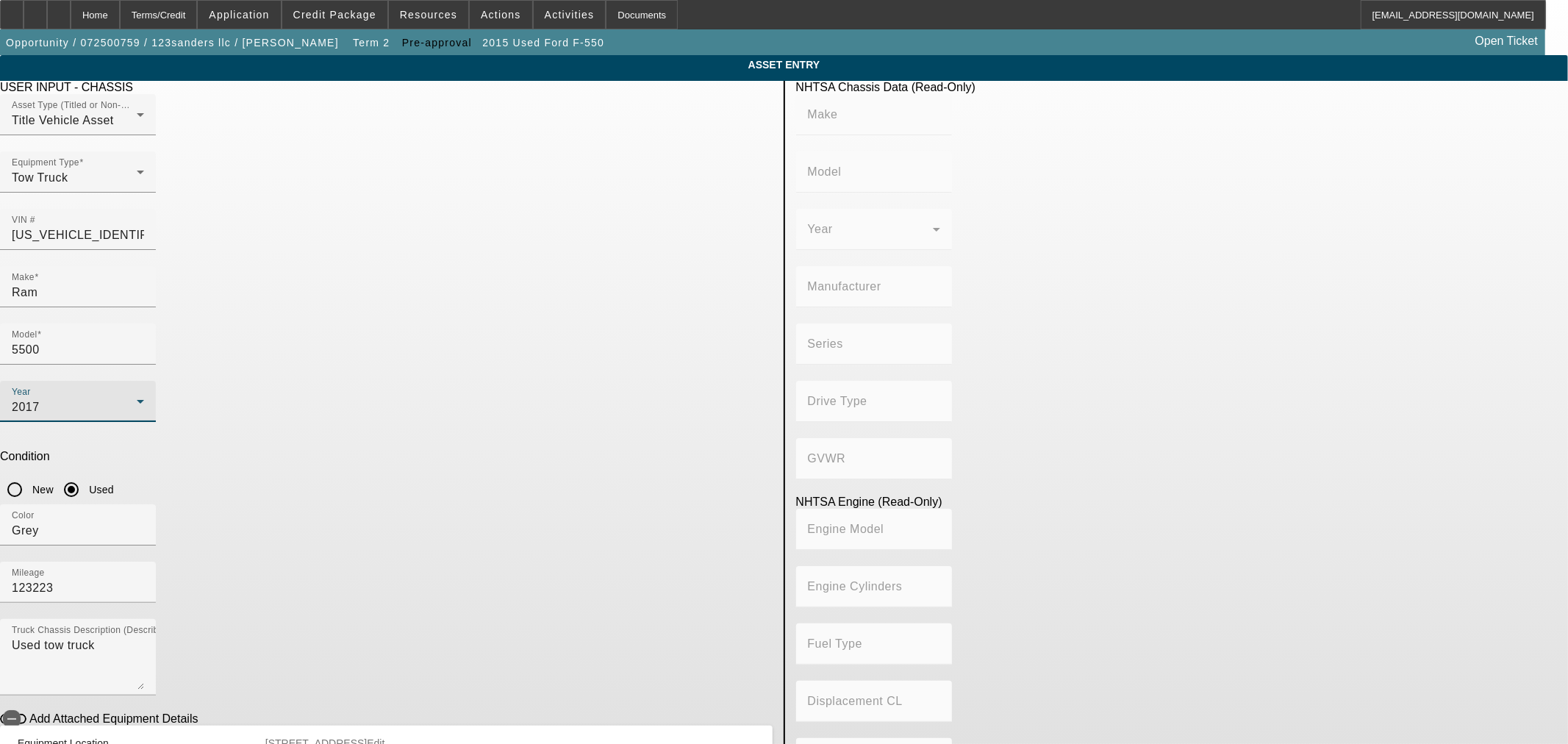
type input "Class 5: 16,001 - 19,500 lb (7,258 - 8,845 kg)"
type input "8"
type input "Gasoline"
type input "390.55196220628"
type input "6.4"
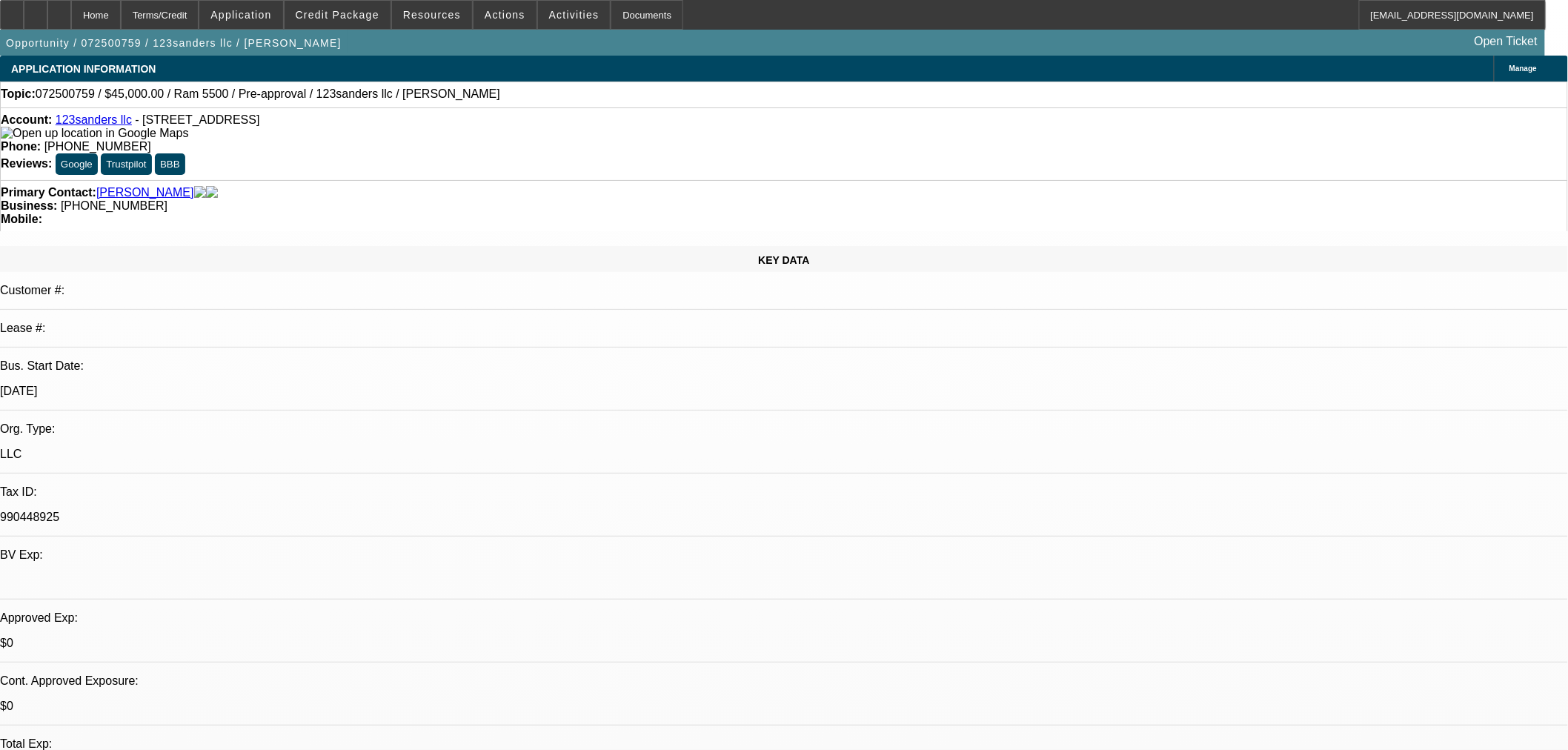
select select "0"
select select "2"
select select "0"
select select "6"
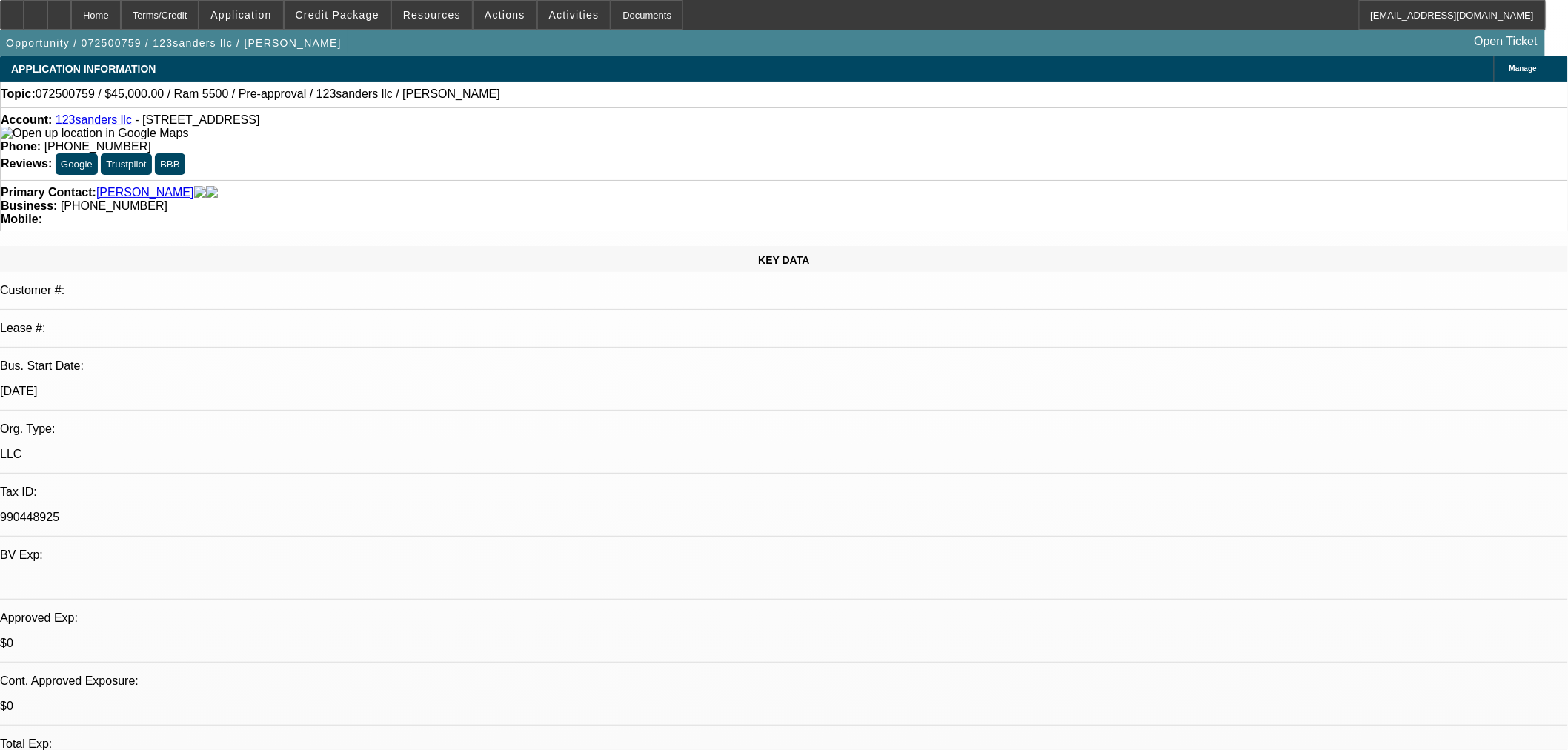
select select "0"
select select "6"
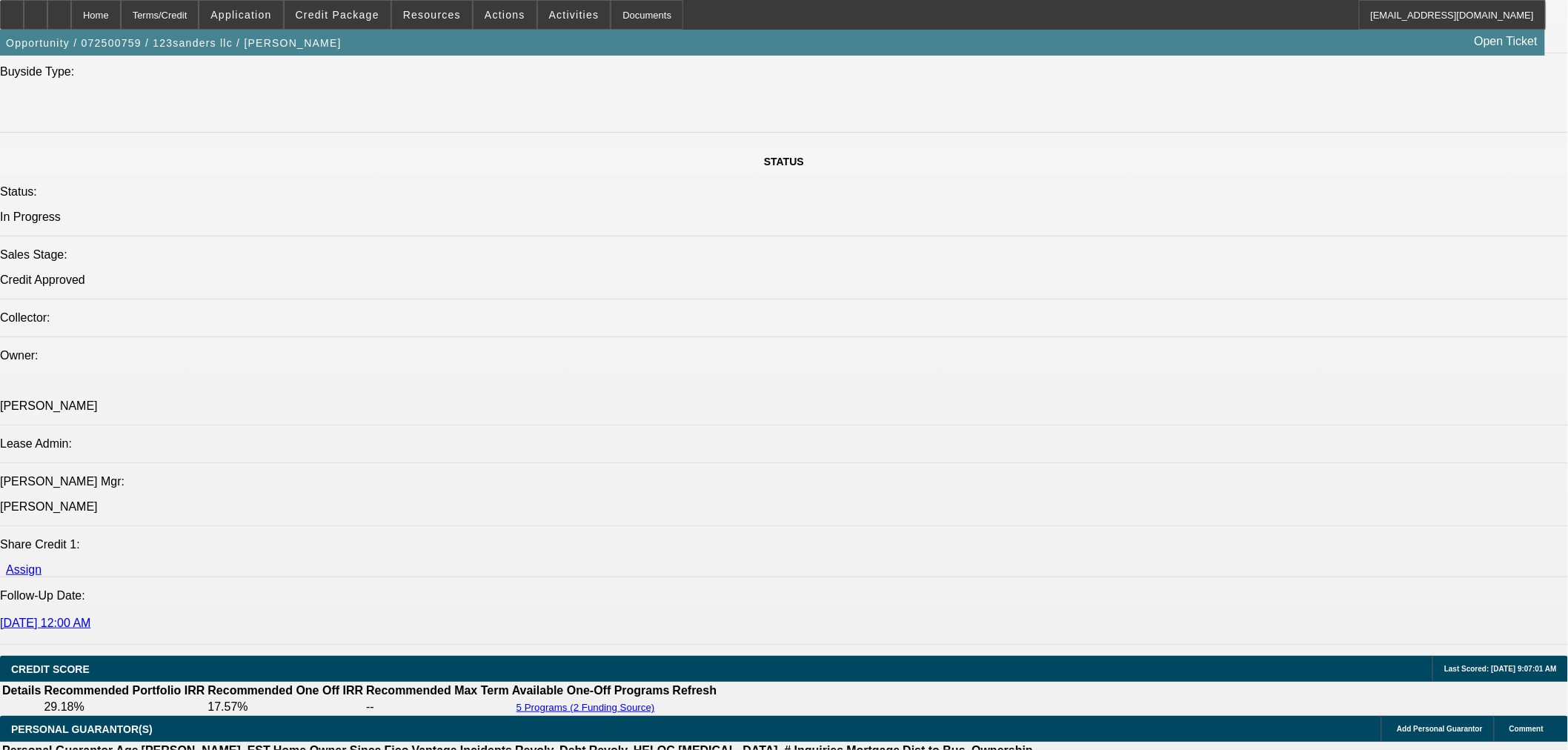
scroll to position [1234, 0]
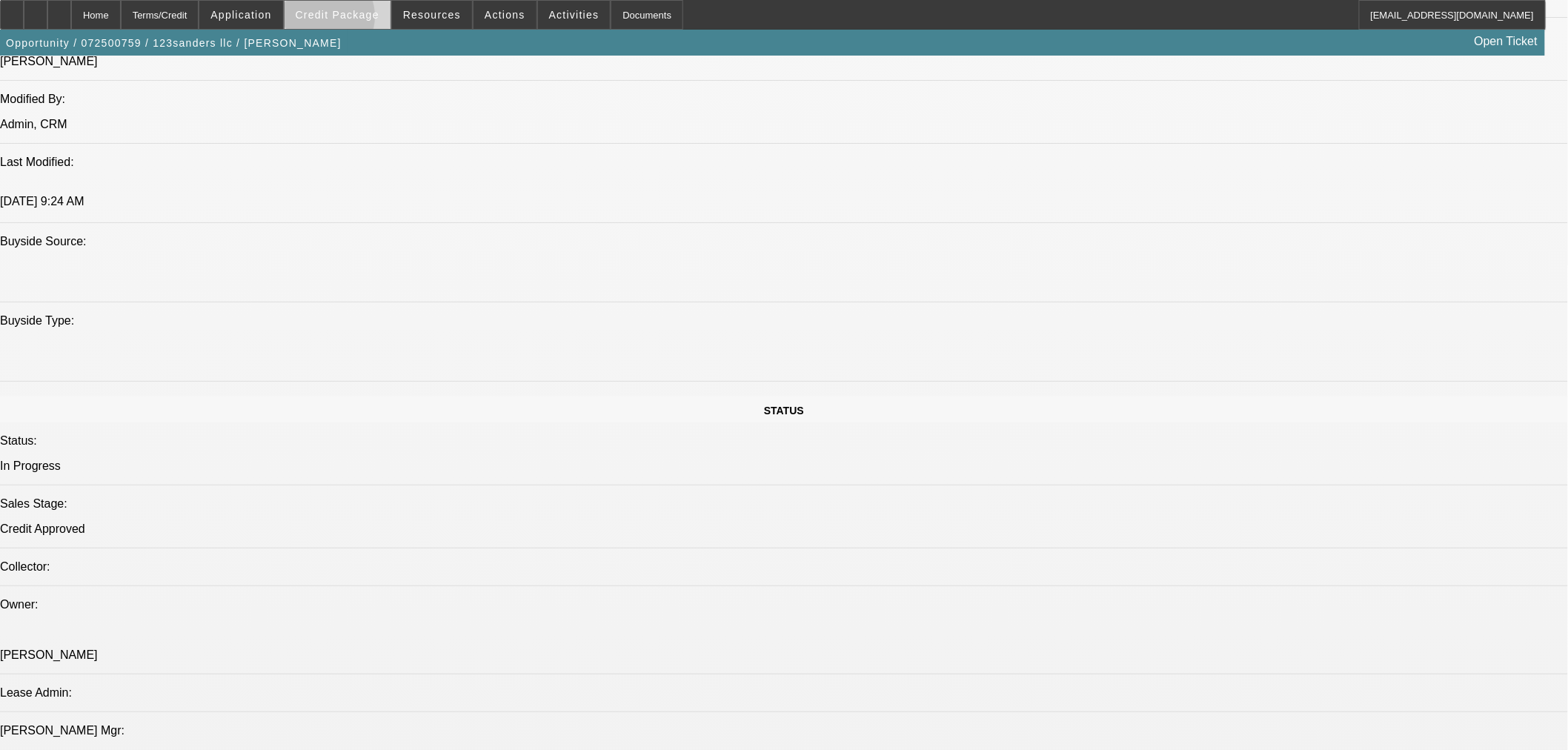
click at [346, 20] on span at bounding box center [338, 14] width 106 height 36
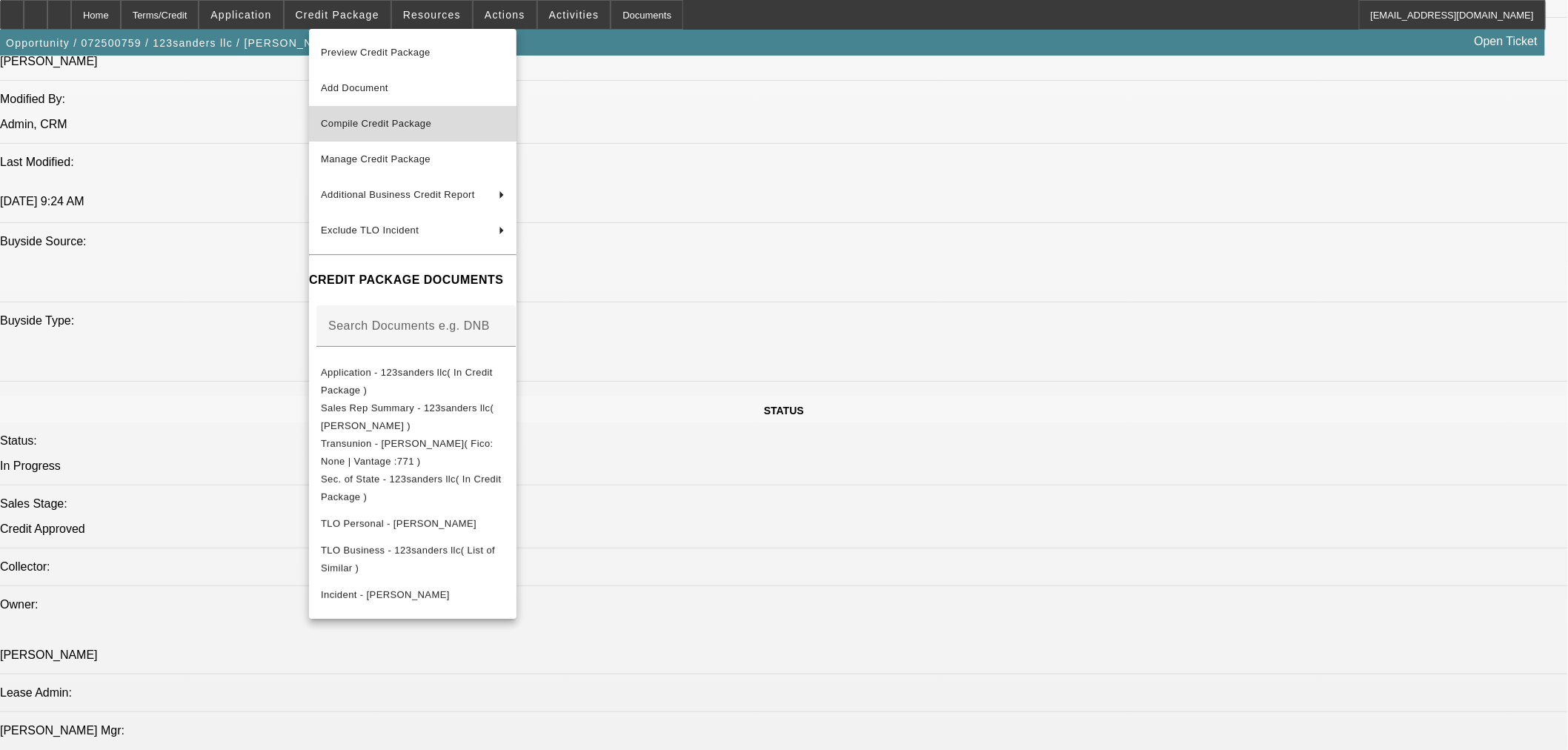
click at [392, 120] on span "Compile Credit Package" at bounding box center [376, 123] width 110 height 11
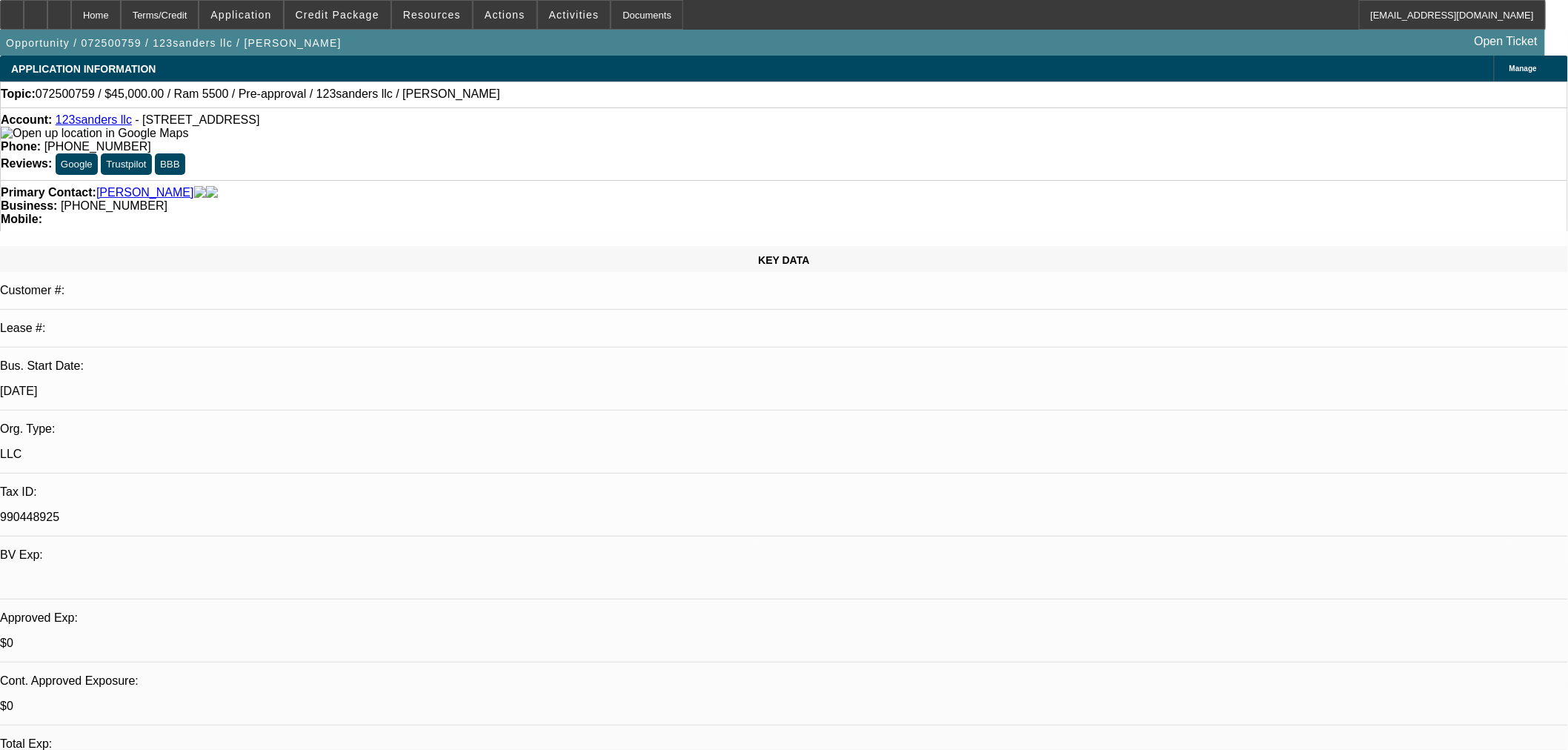
select select "0"
select select "2"
select select "0"
select select "6"
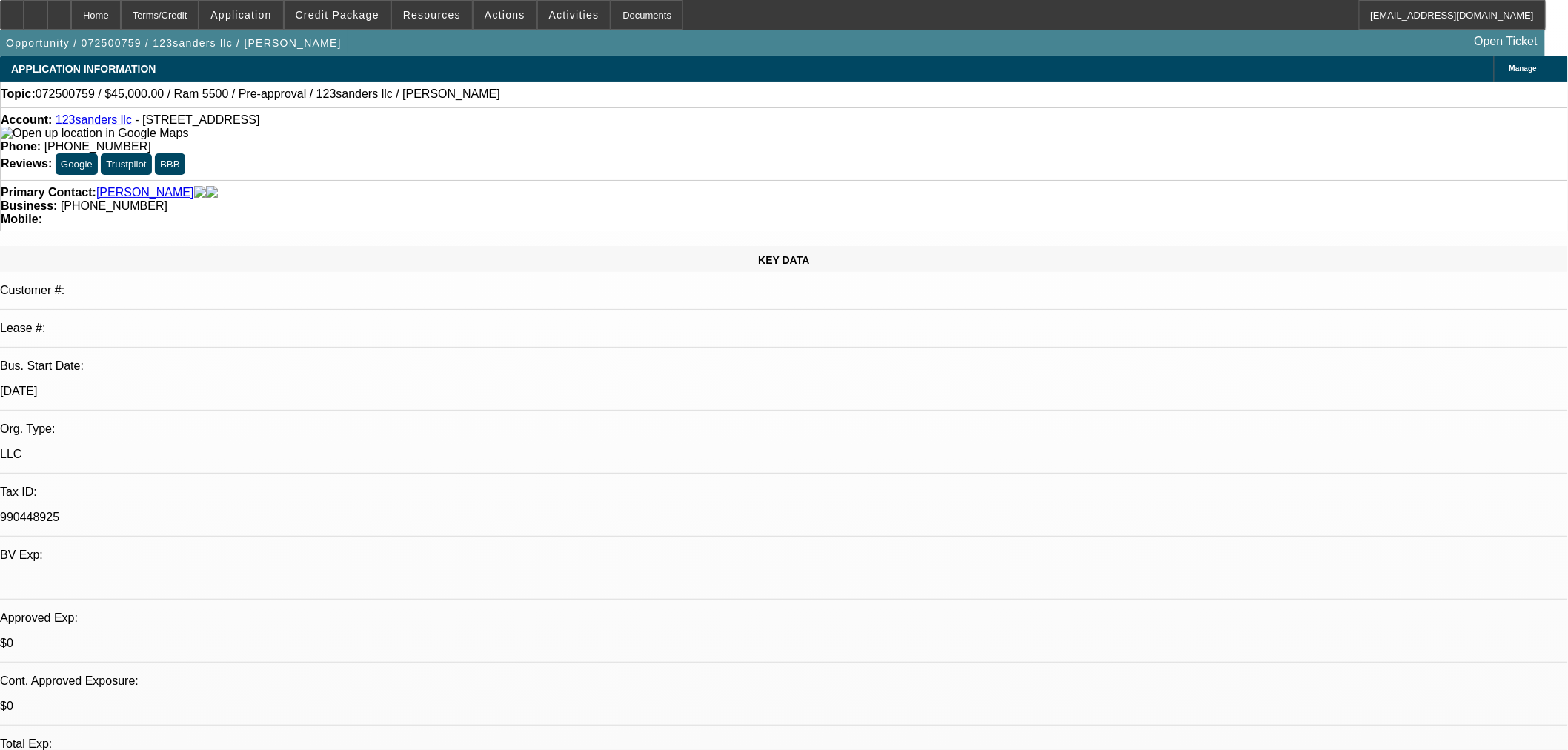
select select "0"
select select "6"
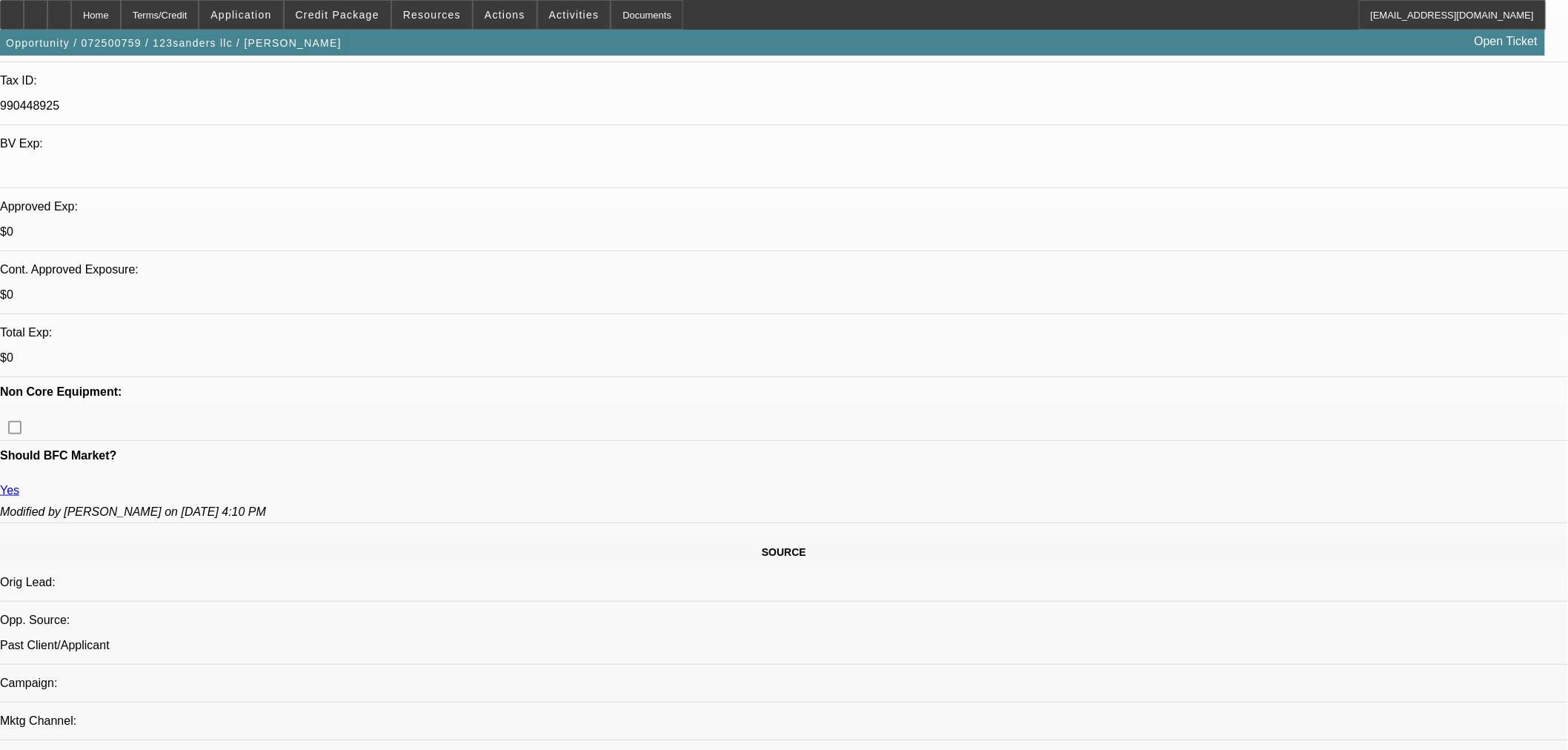
scroll to position [906, 0]
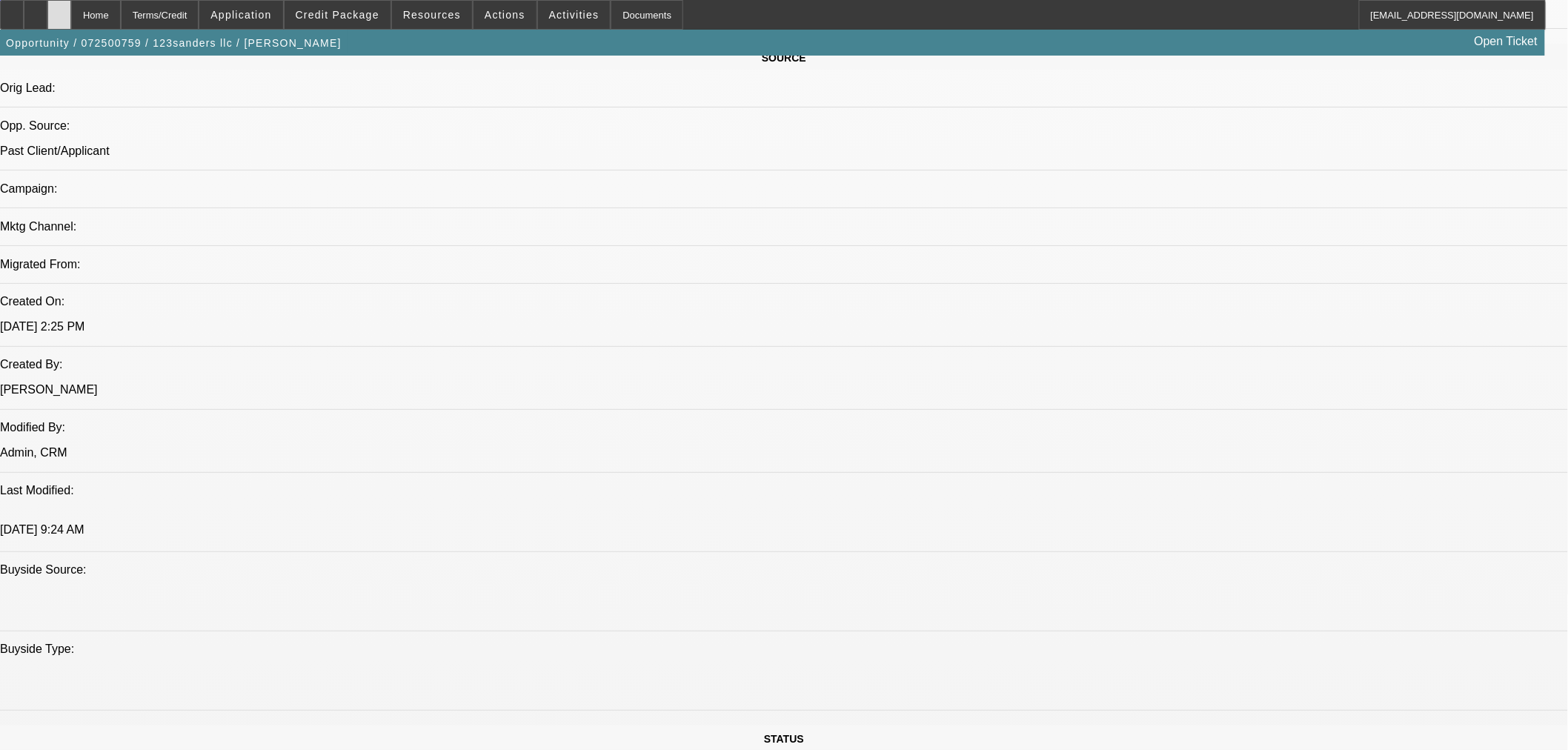
click at [59, 10] on icon at bounding box center [59, 10] width 0 height 0
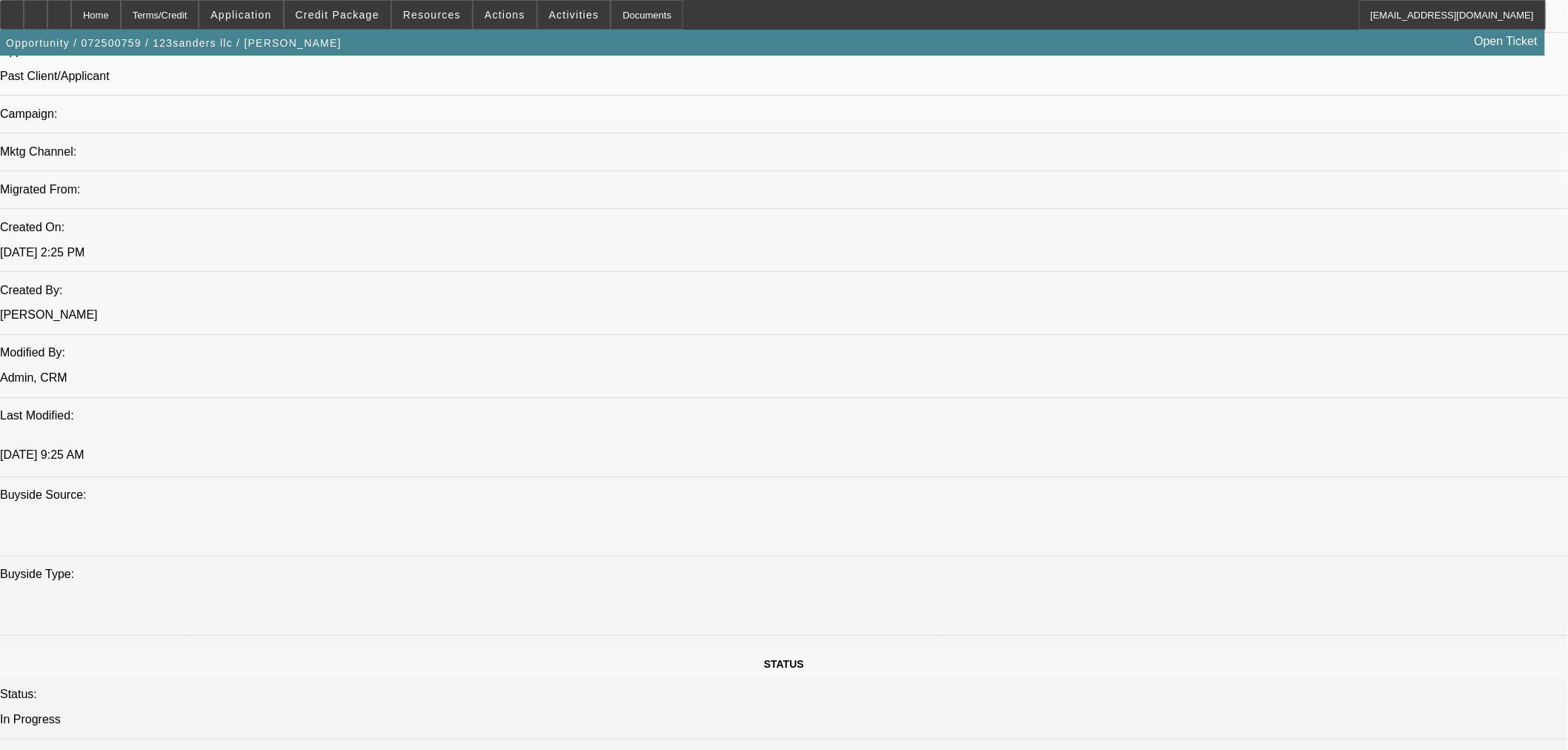
select select "0"
select select "2"
select select "0"
select select "6"
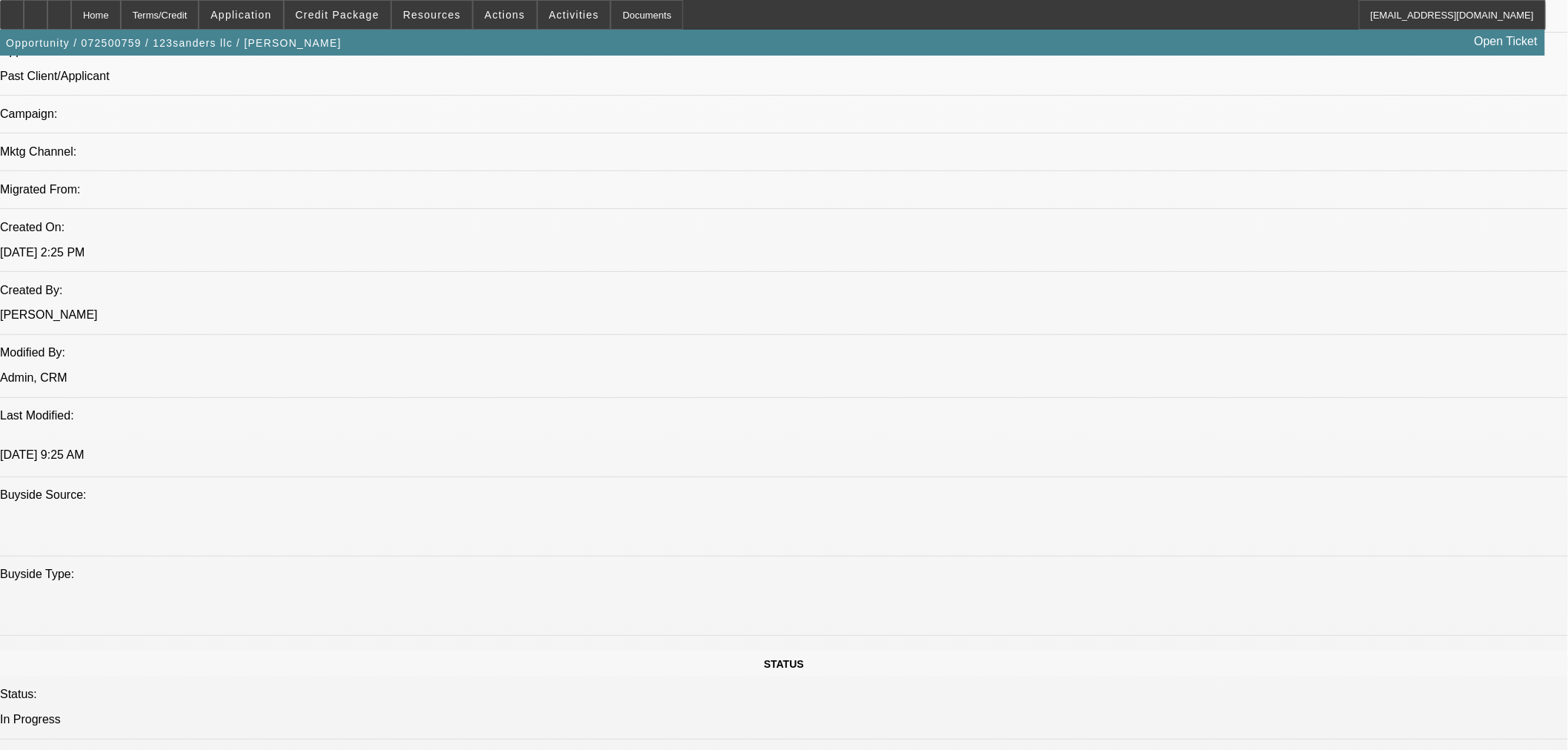
select select "0"
select select "6"
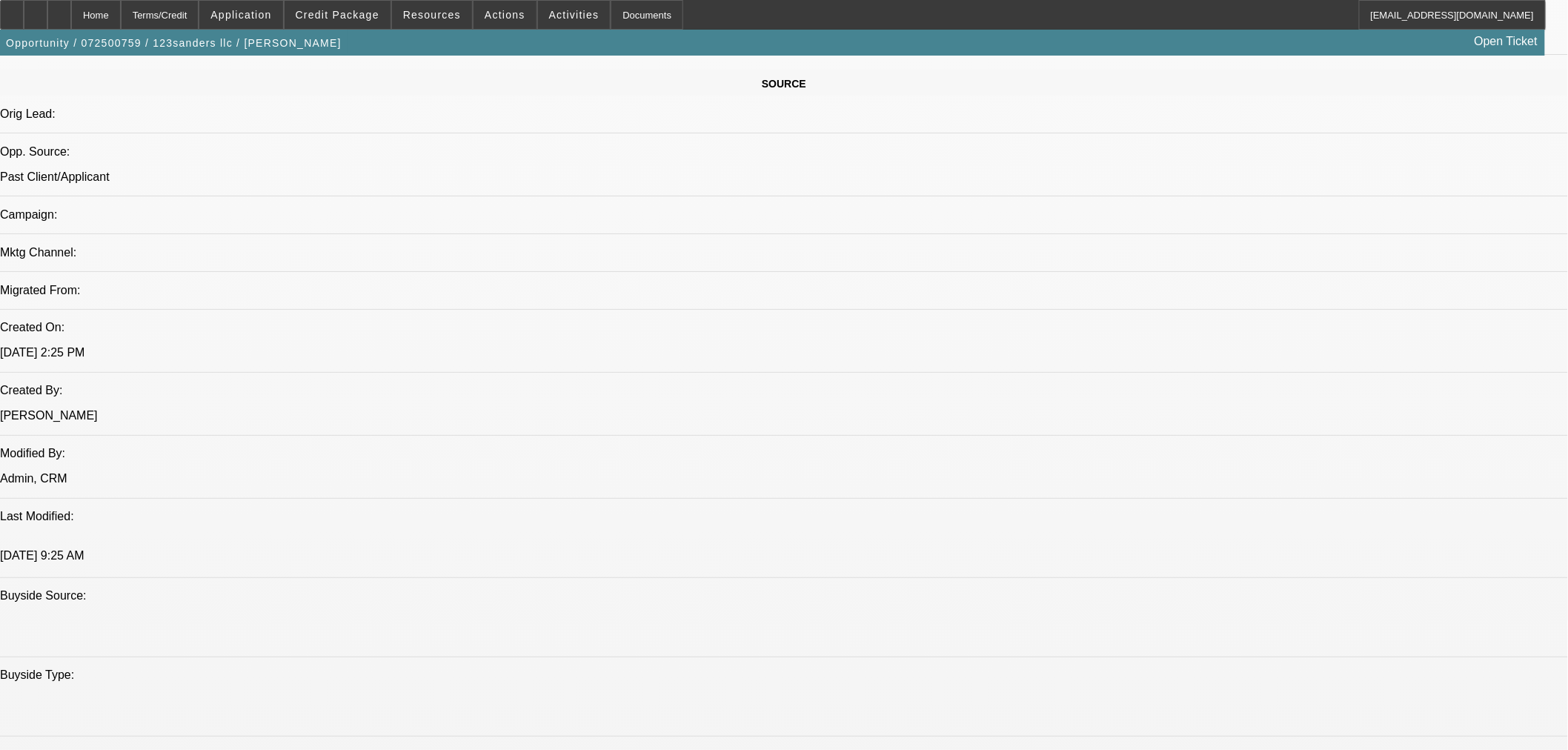
scroll to position [874, 0]
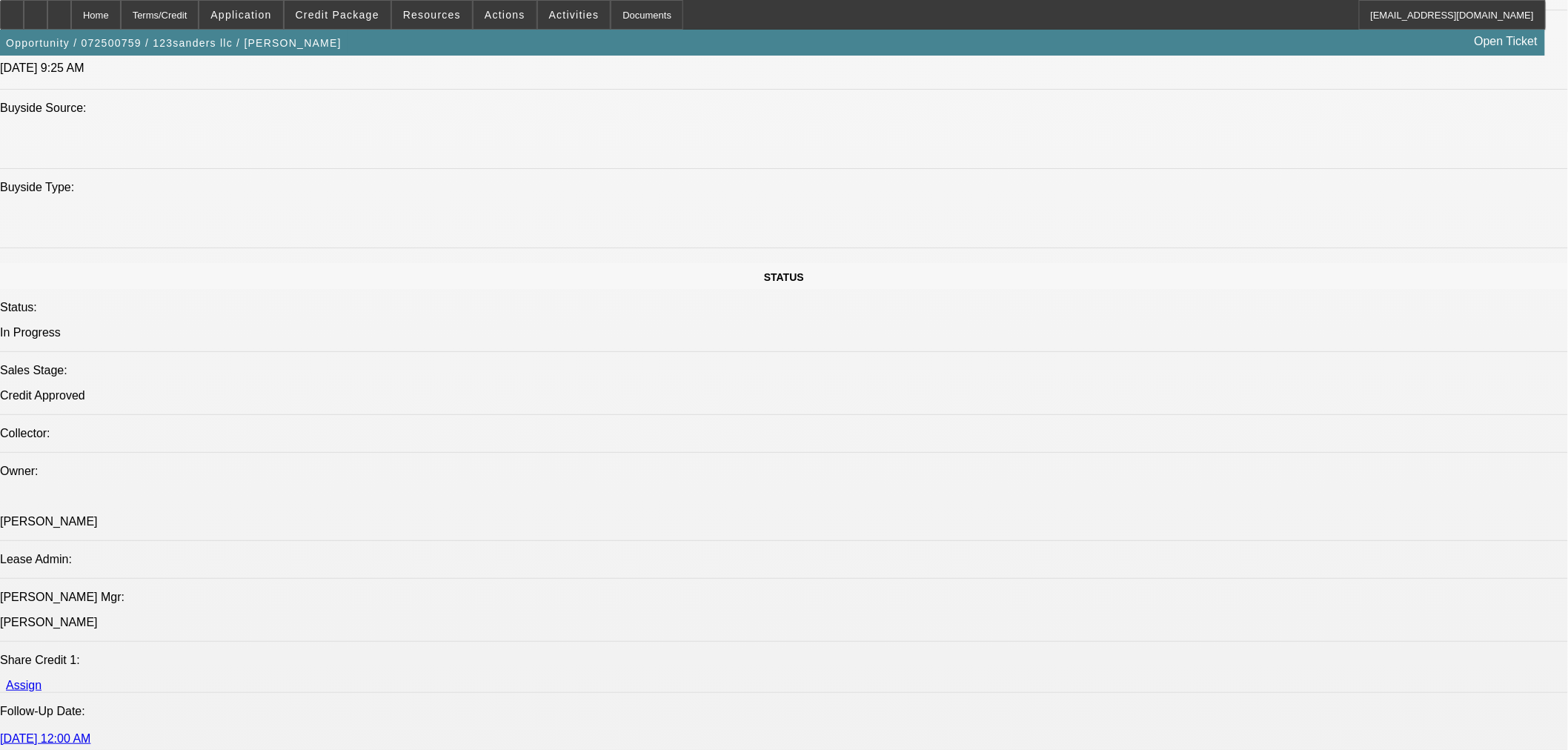
scroll to position [1862, 0]
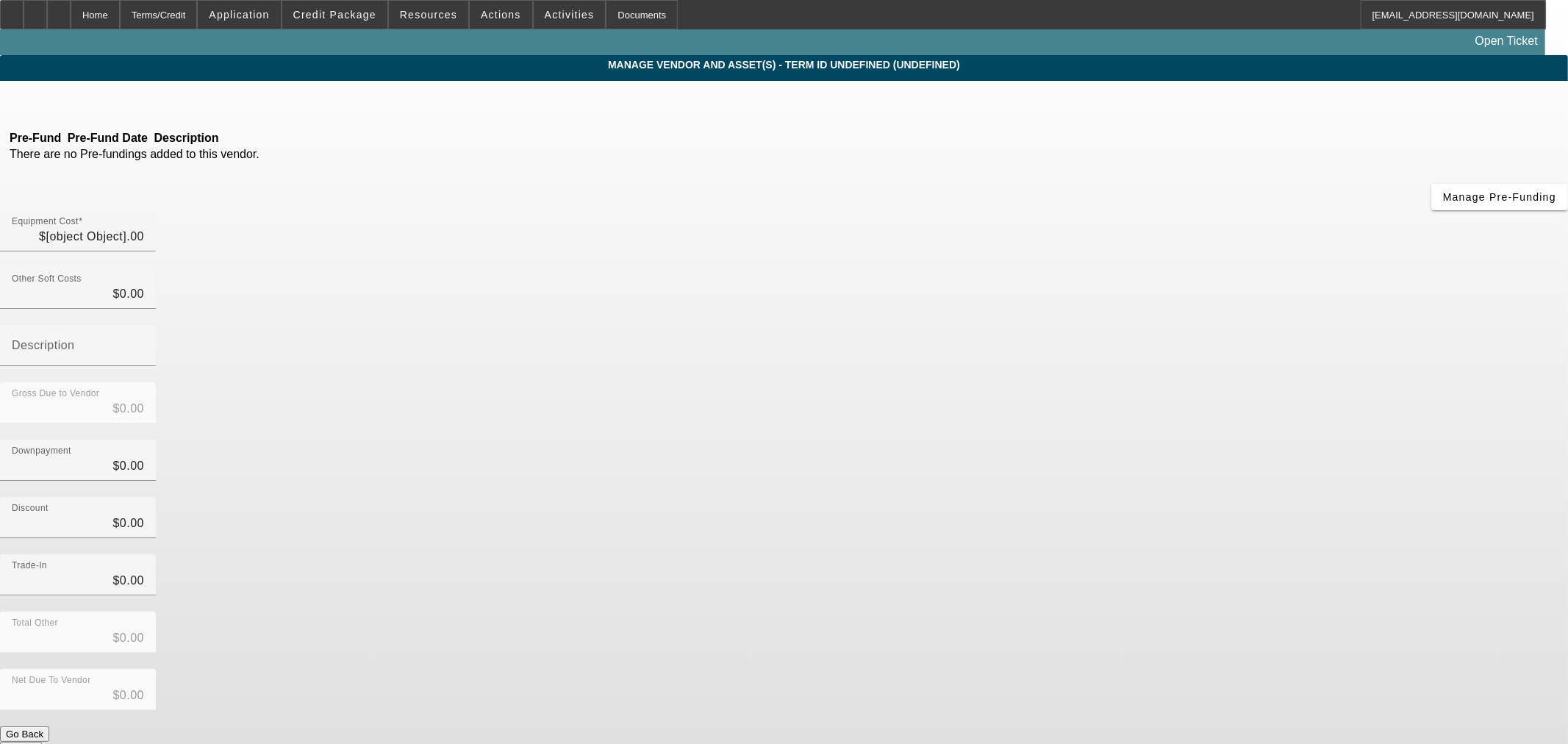
type input "$45,000.00"
drag, startPoint x: 987, startPoint y: 120, endPoint x: 915, endPoint y: 147, distance: 76.9
click at [156, 210] on div "Equipment Cost $45,000.00" at bounding box center [78, 230] width 156 height 41
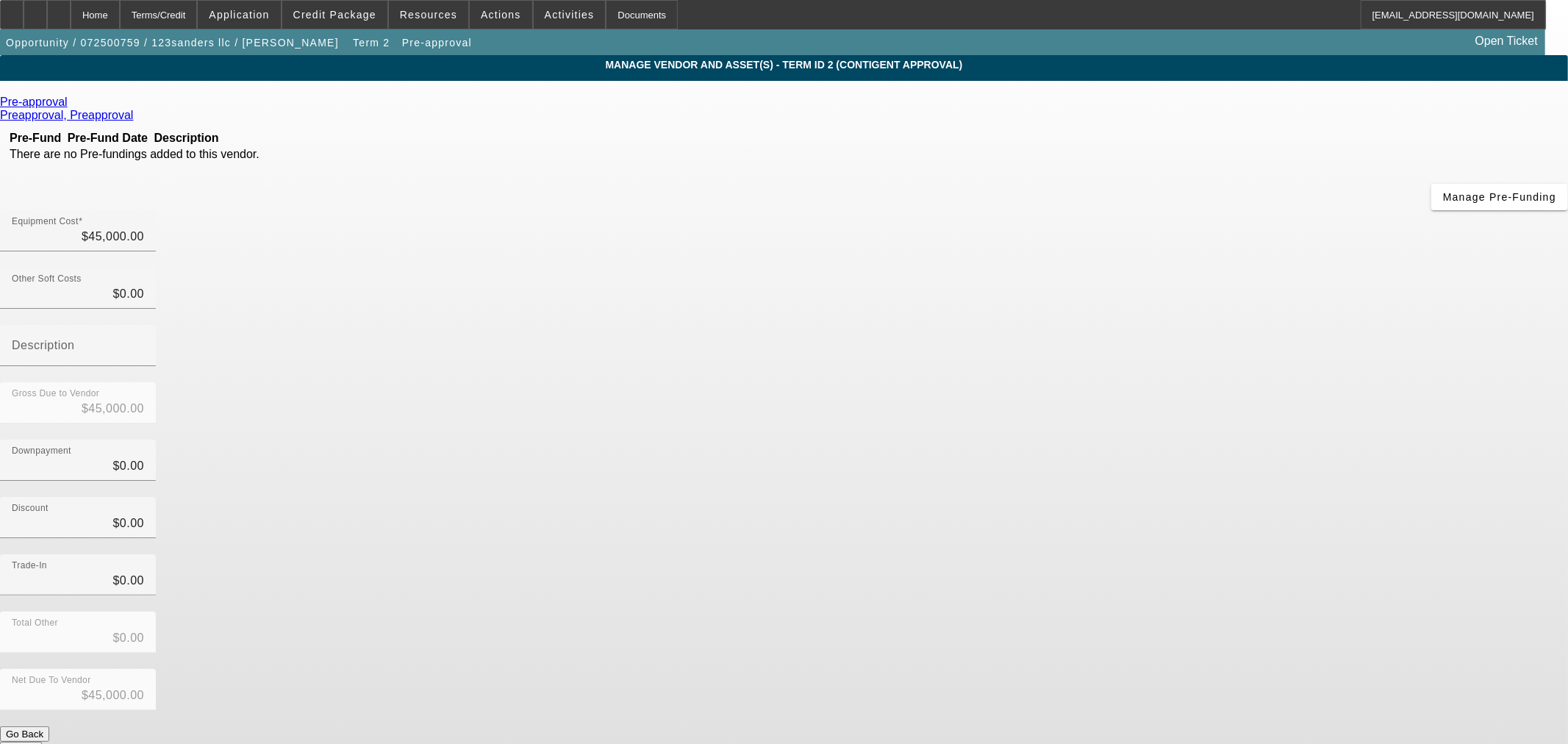
click at [156, 252] on div at bounding box center [78, 259] width 156 height 16
click at [144, 210] on div "Equipment Cost $45,000.00" at bounding box center [78, 230] width 133 height 41
click at [144, 228] on input "45000" at bounding box center [78, 236] width 133 height 17
type input "2"
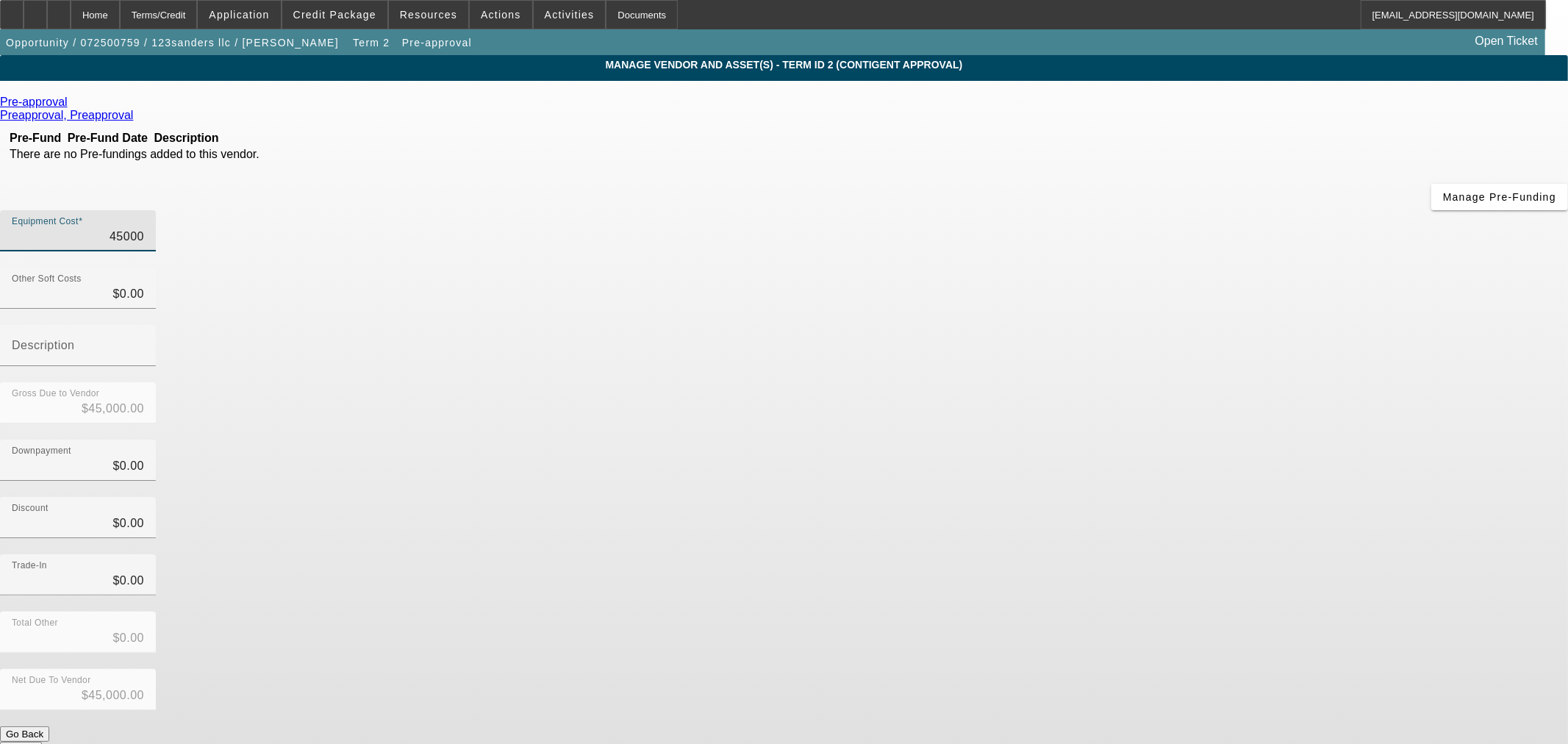
type input "$2.00"
type input "29"
type input "$29.00"
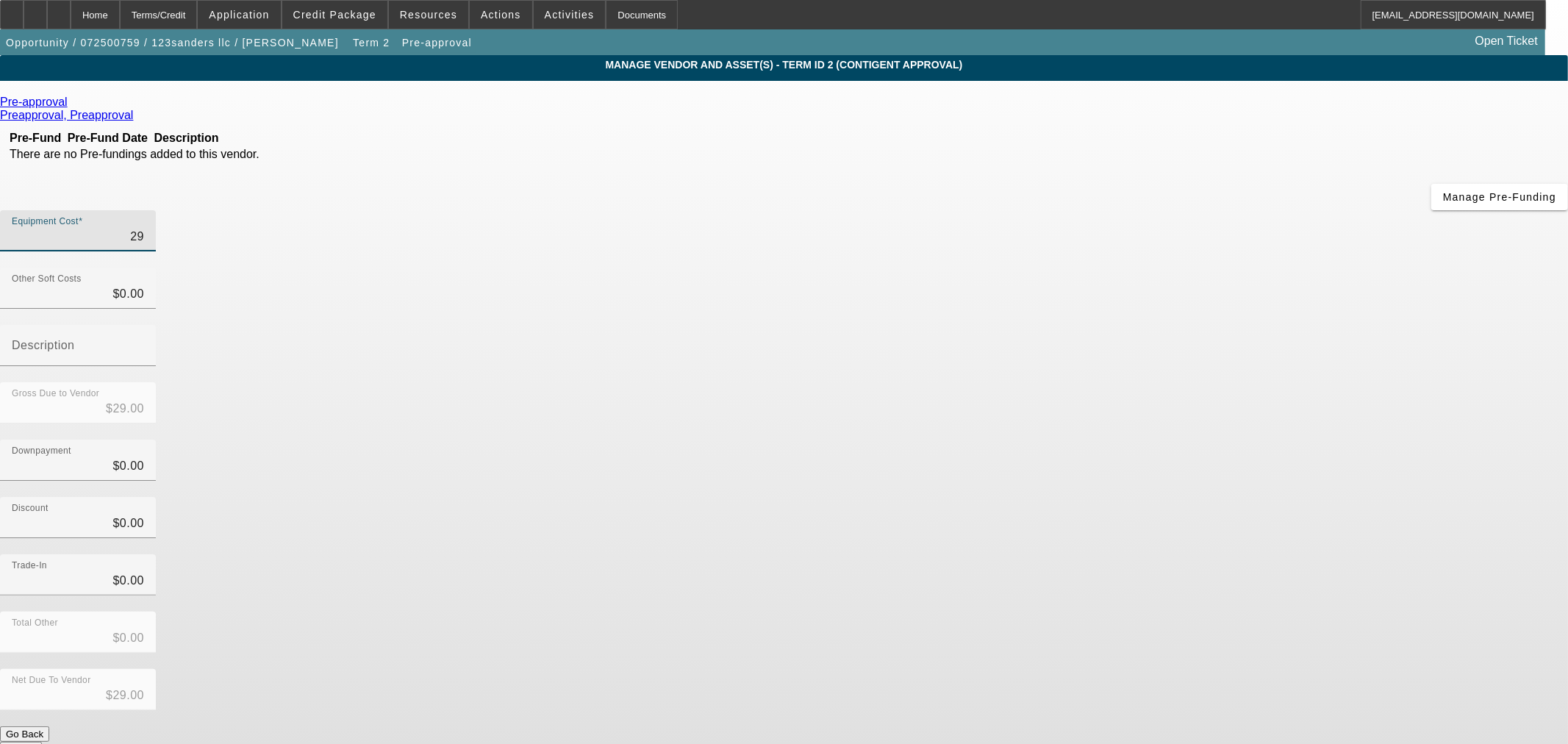
type input "290"
type input "$290.00"
type input "2900"
type input "$2,900.00"
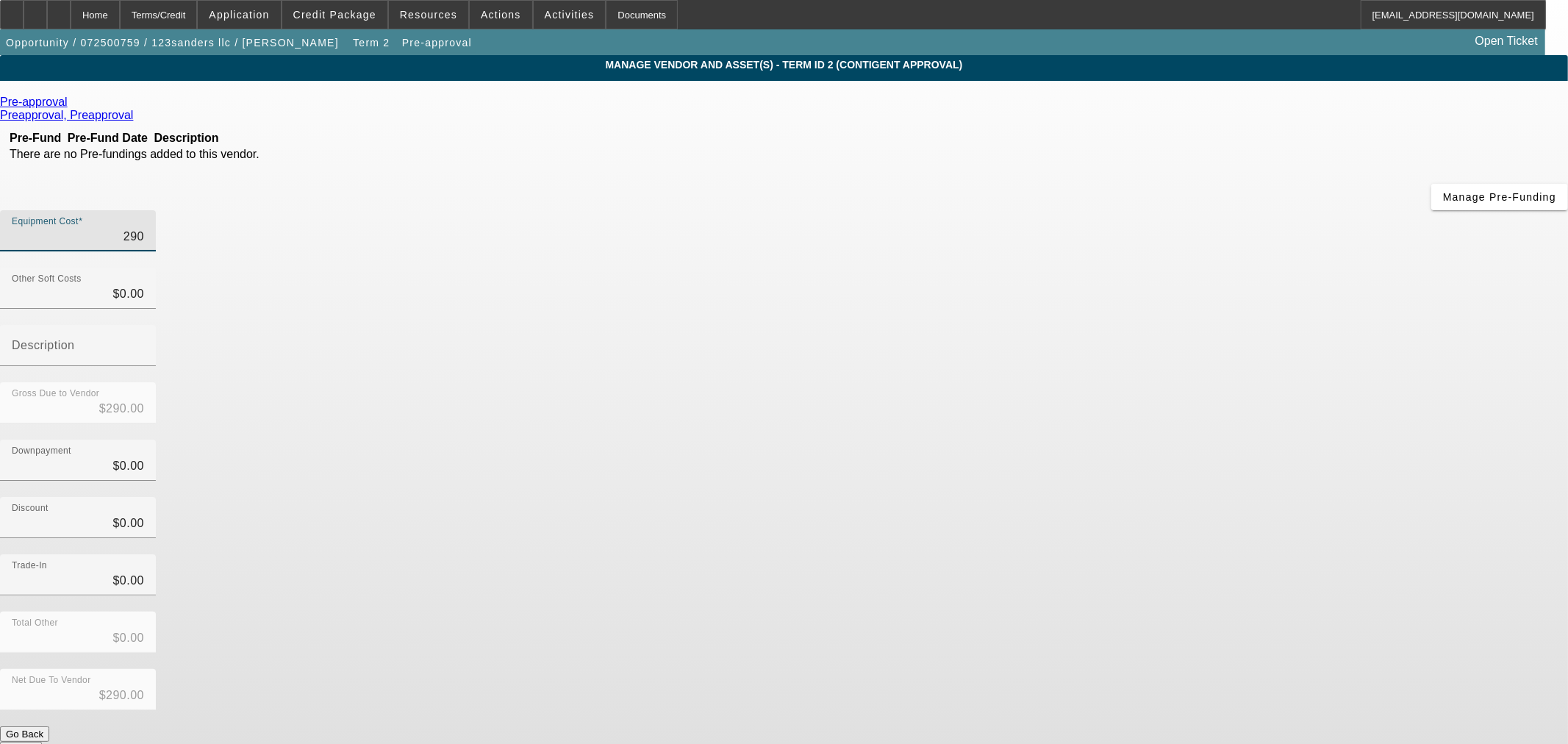
type input "$2,900.00"
type input "29000"
type input "$29,000.00"
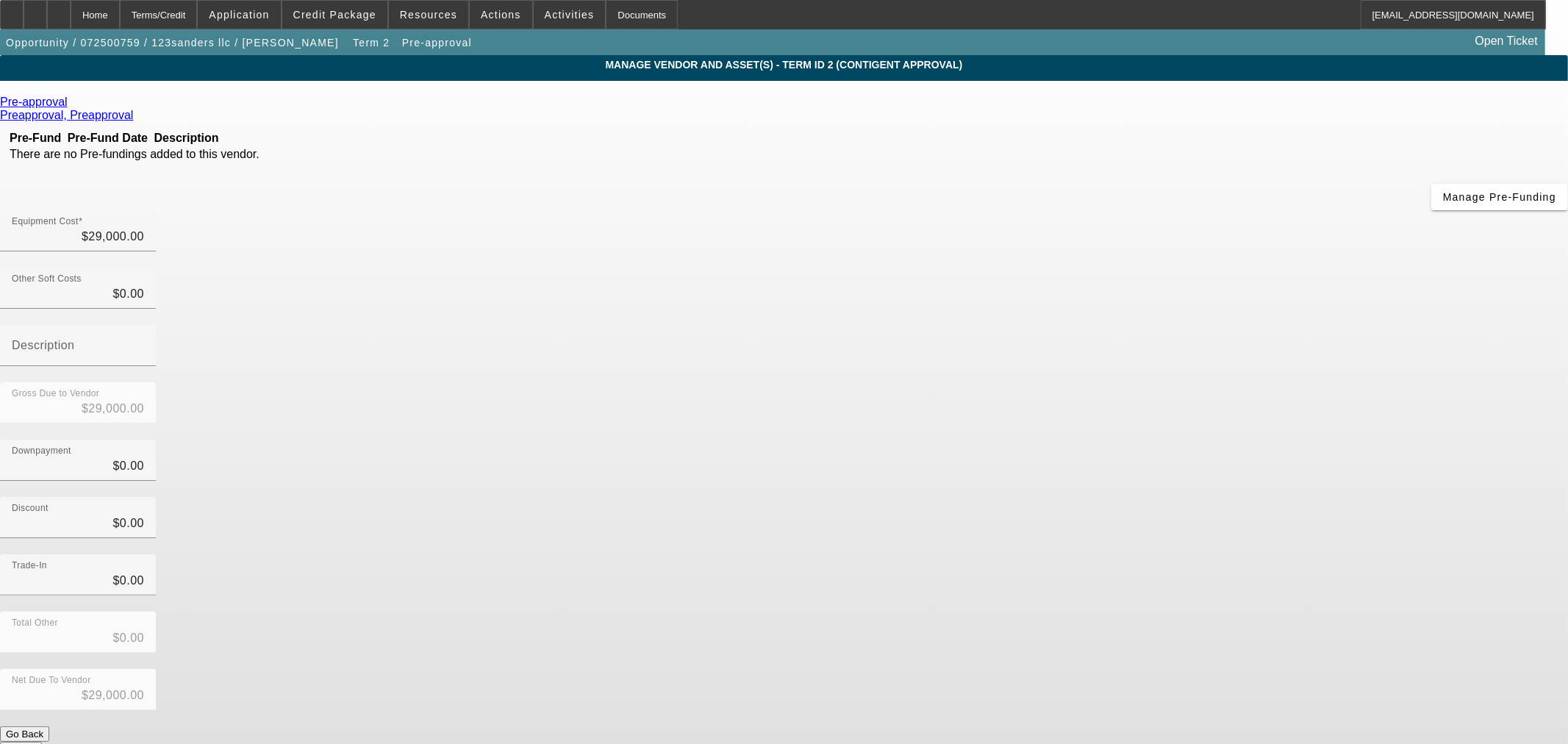
drag, startPoint x: 1105, startPoint y: 299, endPoint x: 1103, endPoint y: 288, distance: 11.2
click at [1105, 440] on div "Downpayment $0.00" at bounding box center [784, 468] width 1568 height 57
click at [42, 742] on button "Submit" at bounding box center [21, 749] width 42 height 15
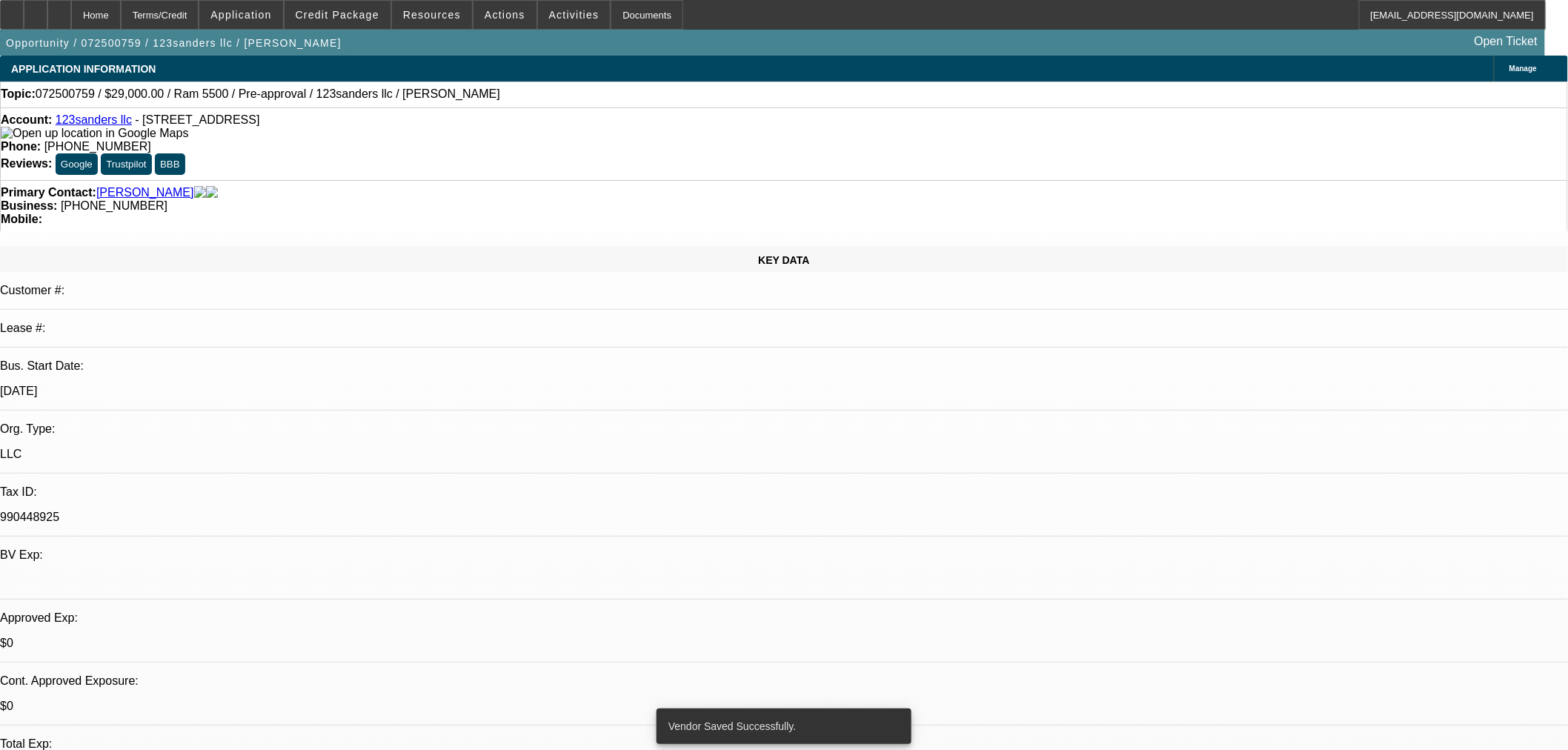
select select "0"
select select "2"
select select "0"
select select "6"
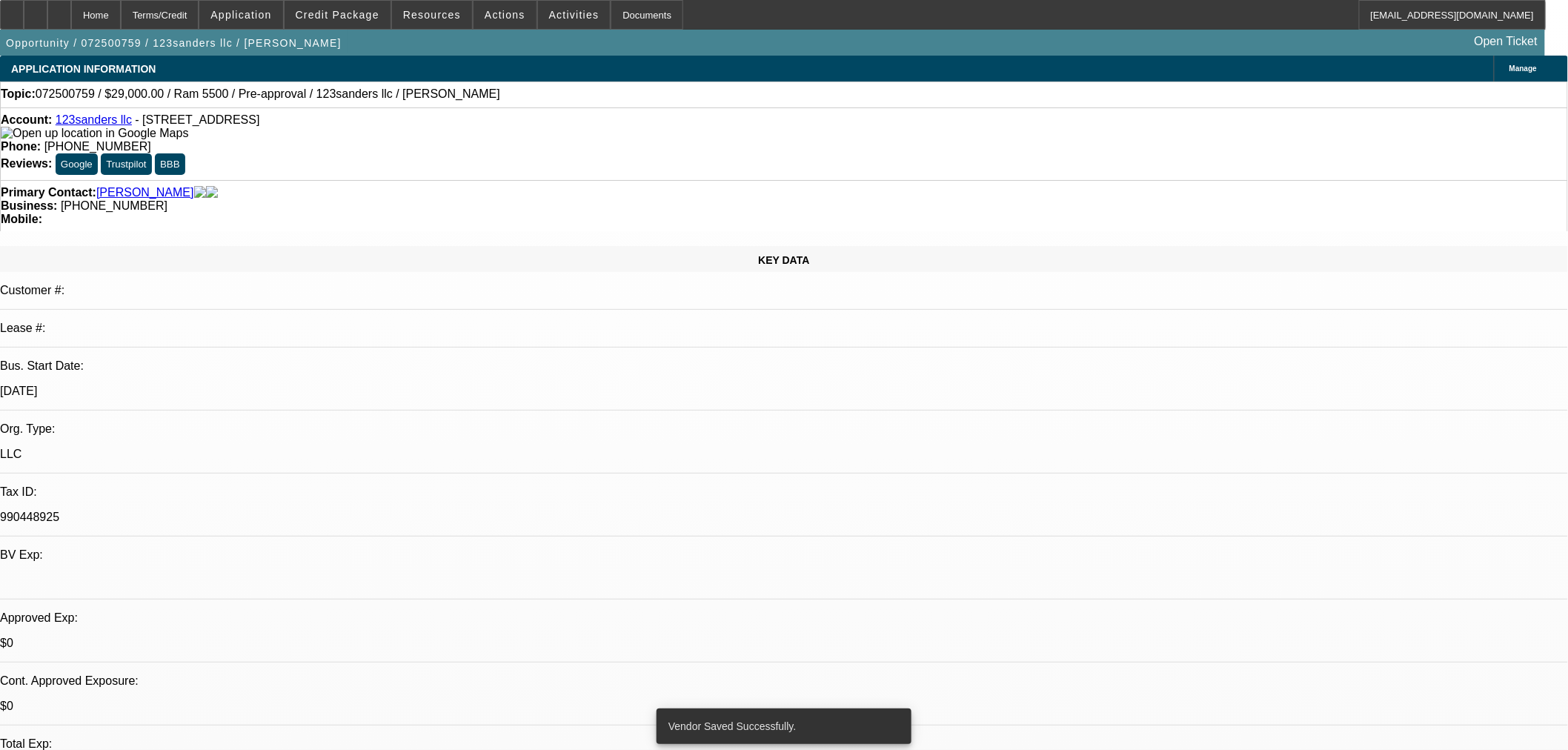
select select "0"
select select "6"
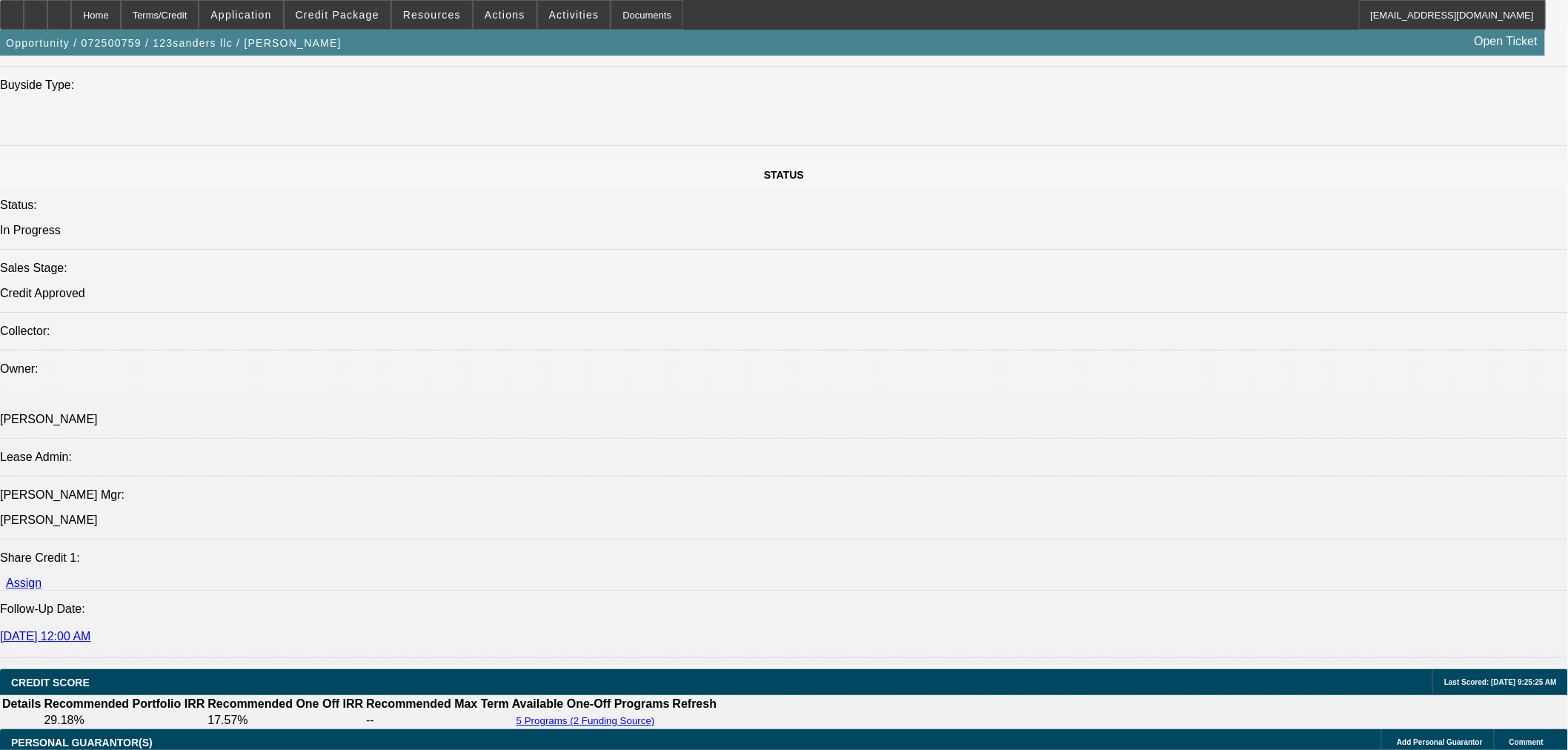
scroll to position [1647, 0]
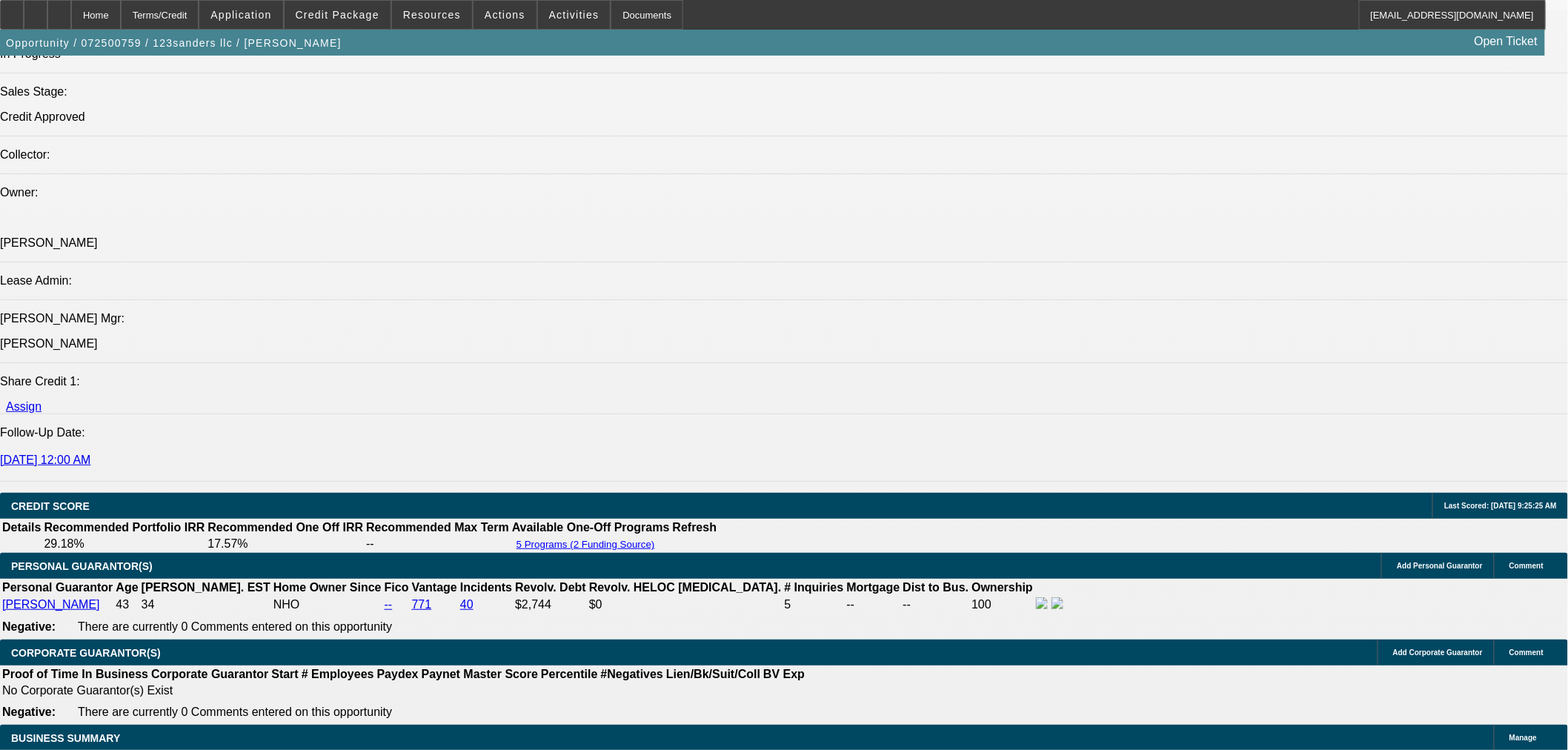
type input "UNKNOWN"
type input "24"
type input "$15,045.99"
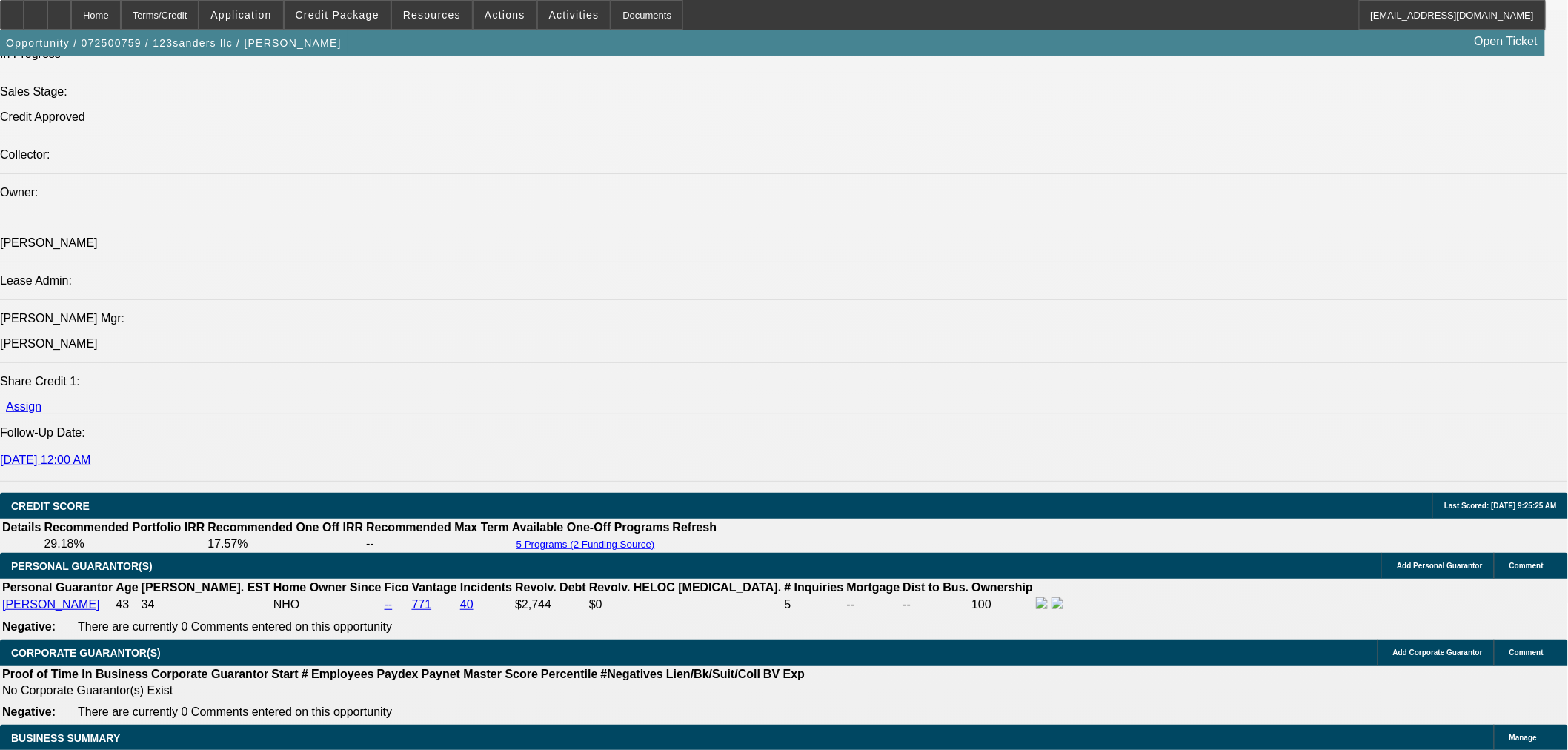
type input "24"
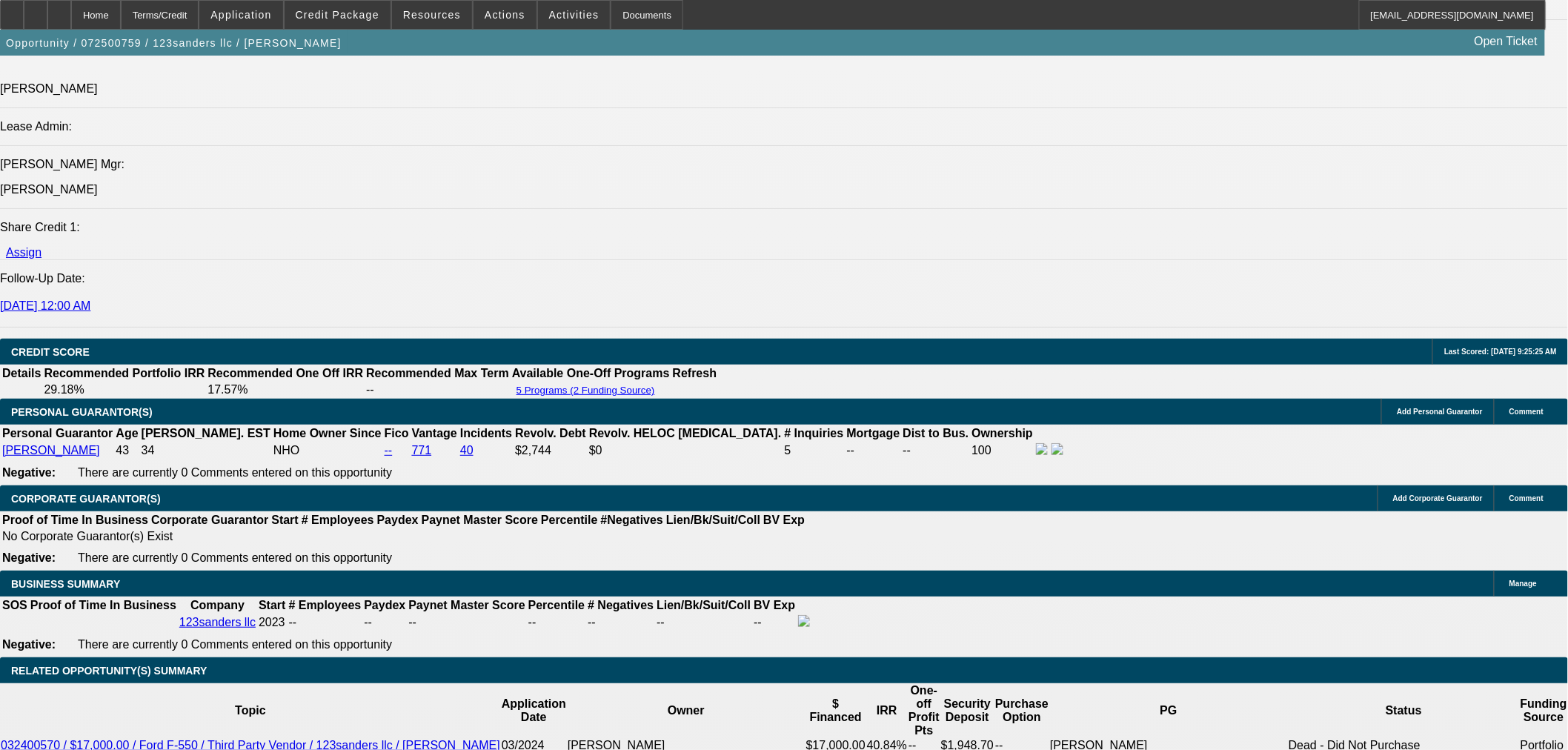
scroll to position [1811, 0]
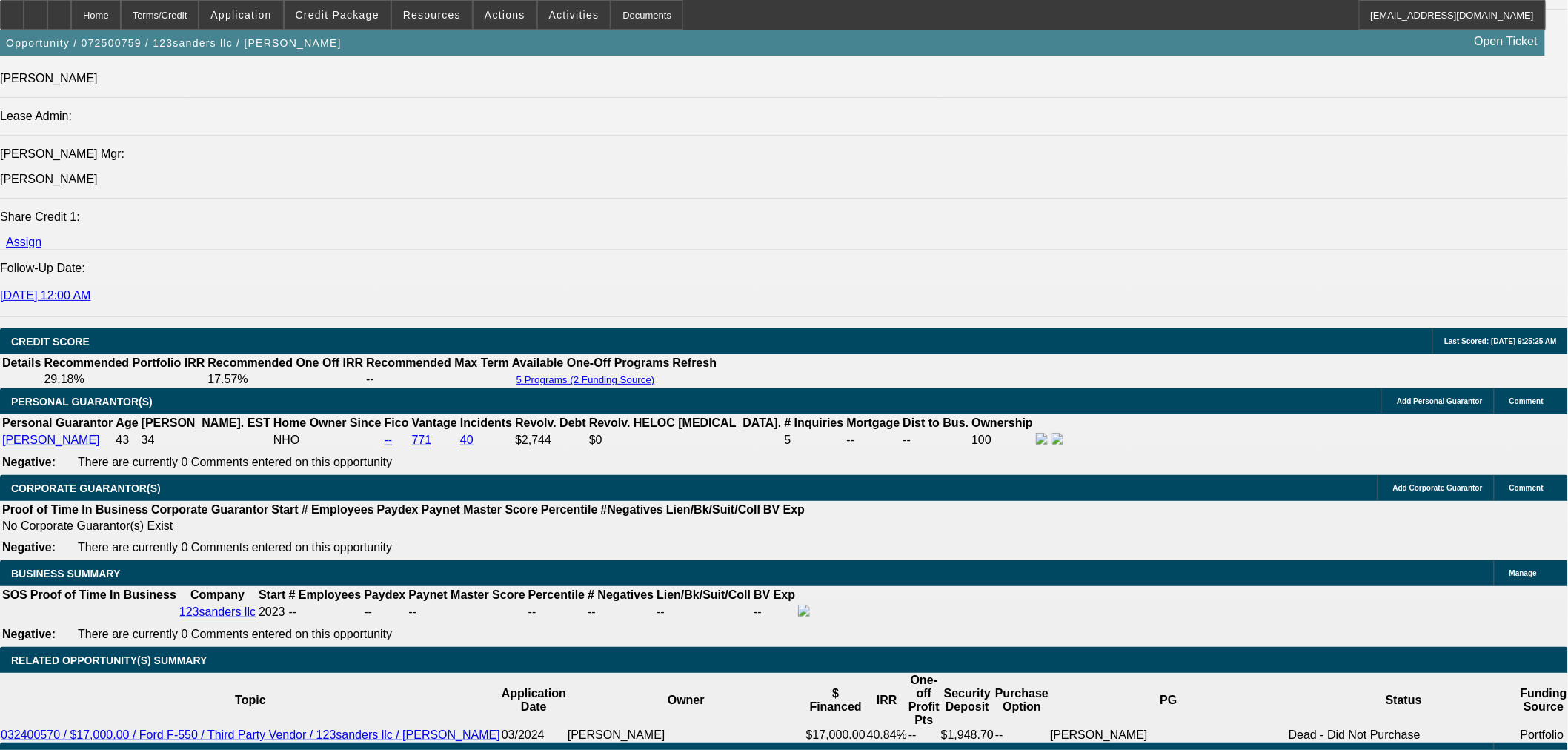
type input "1"
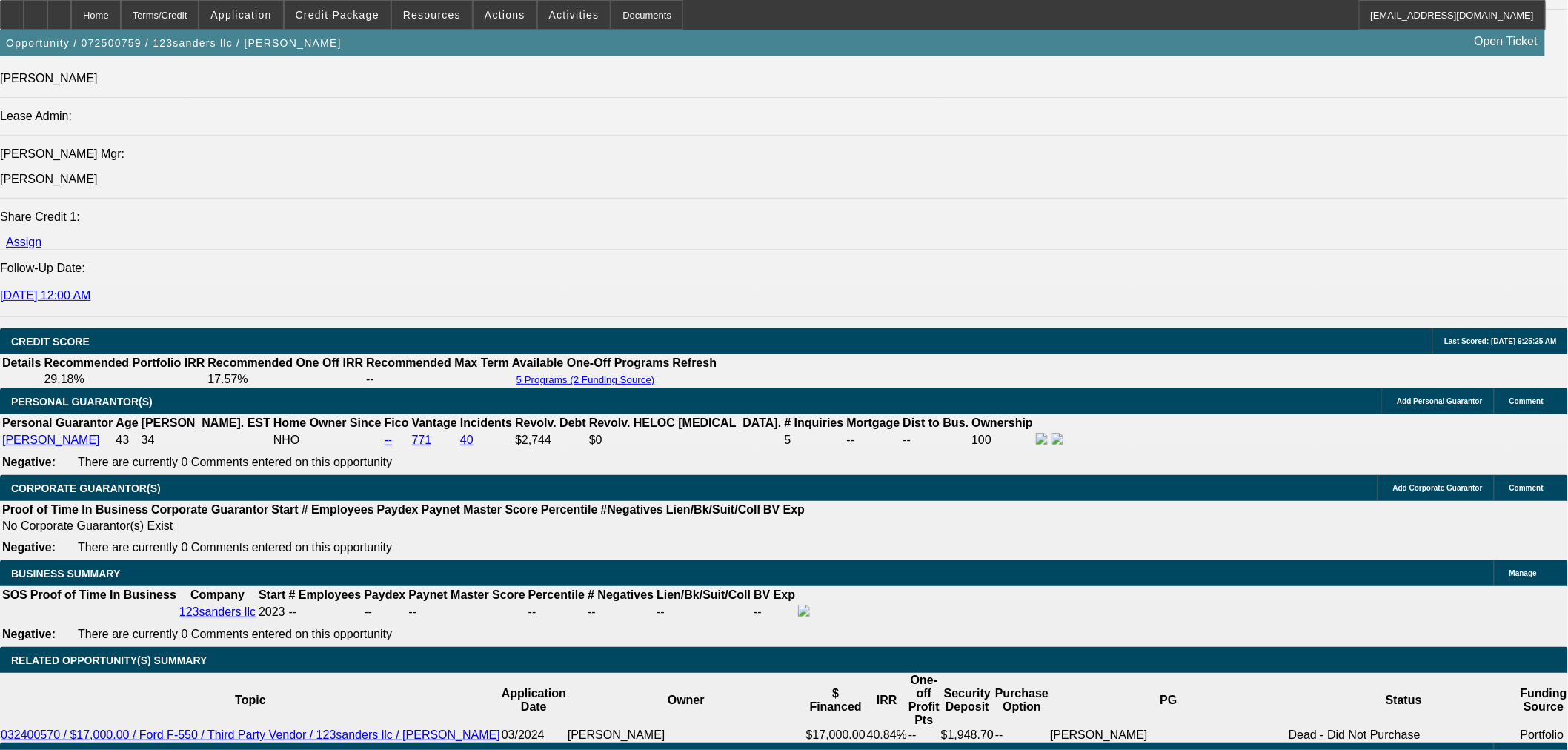
type input "1700"
type input "35.2"
type input "$1,700.00"
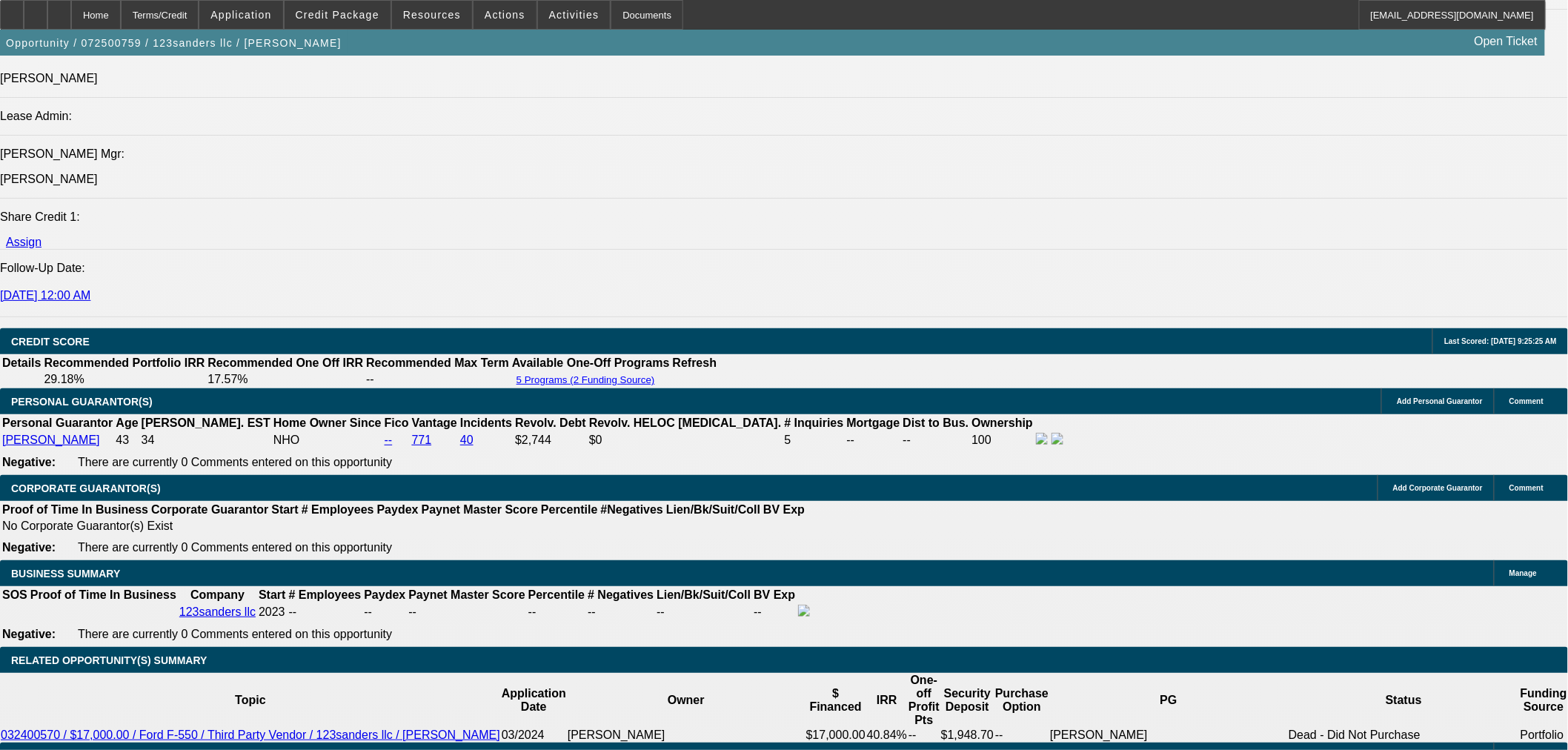
type input "3"
type input "$1,246.46"
type input "30"
type input "$1,621.47"
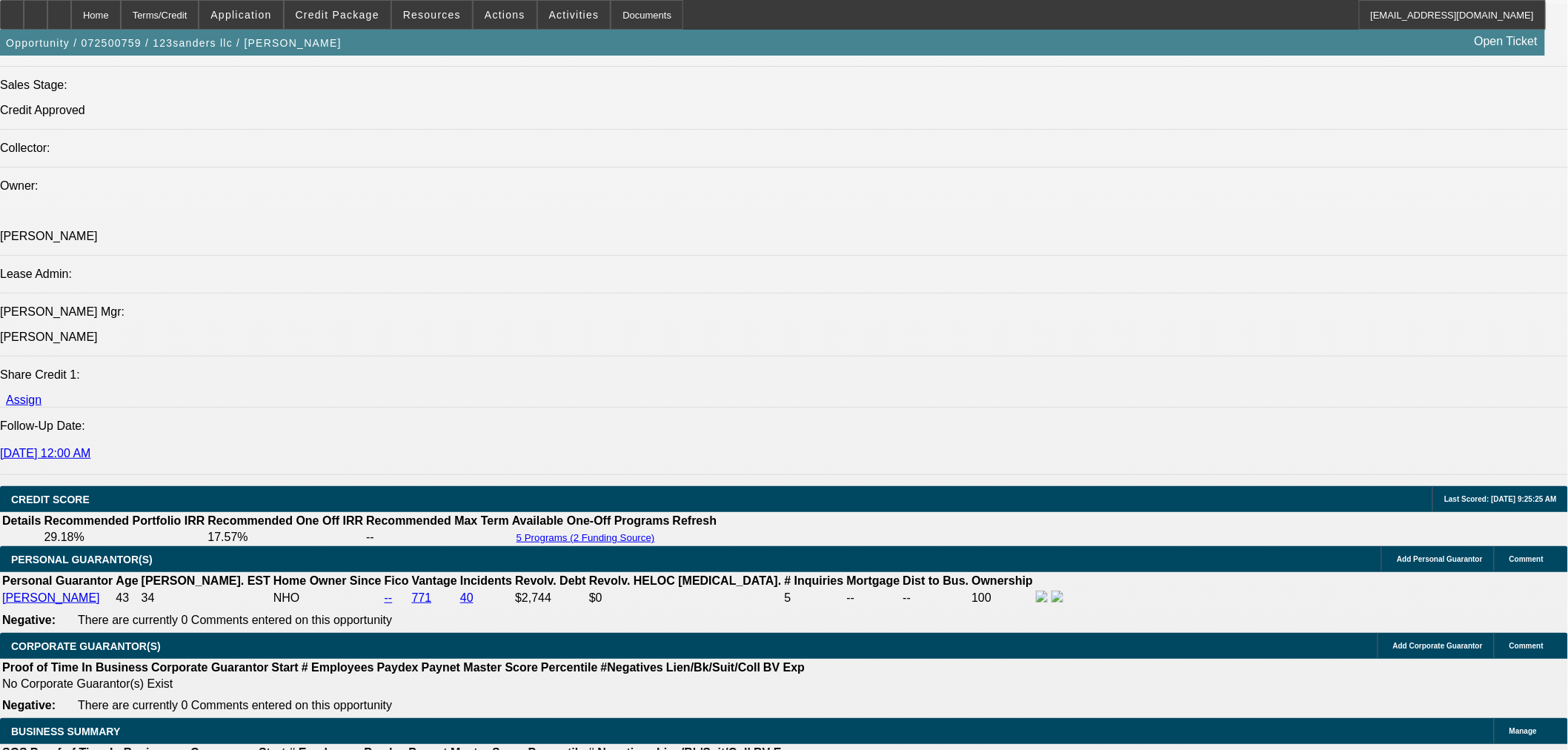
scroll to position [1647, 0]
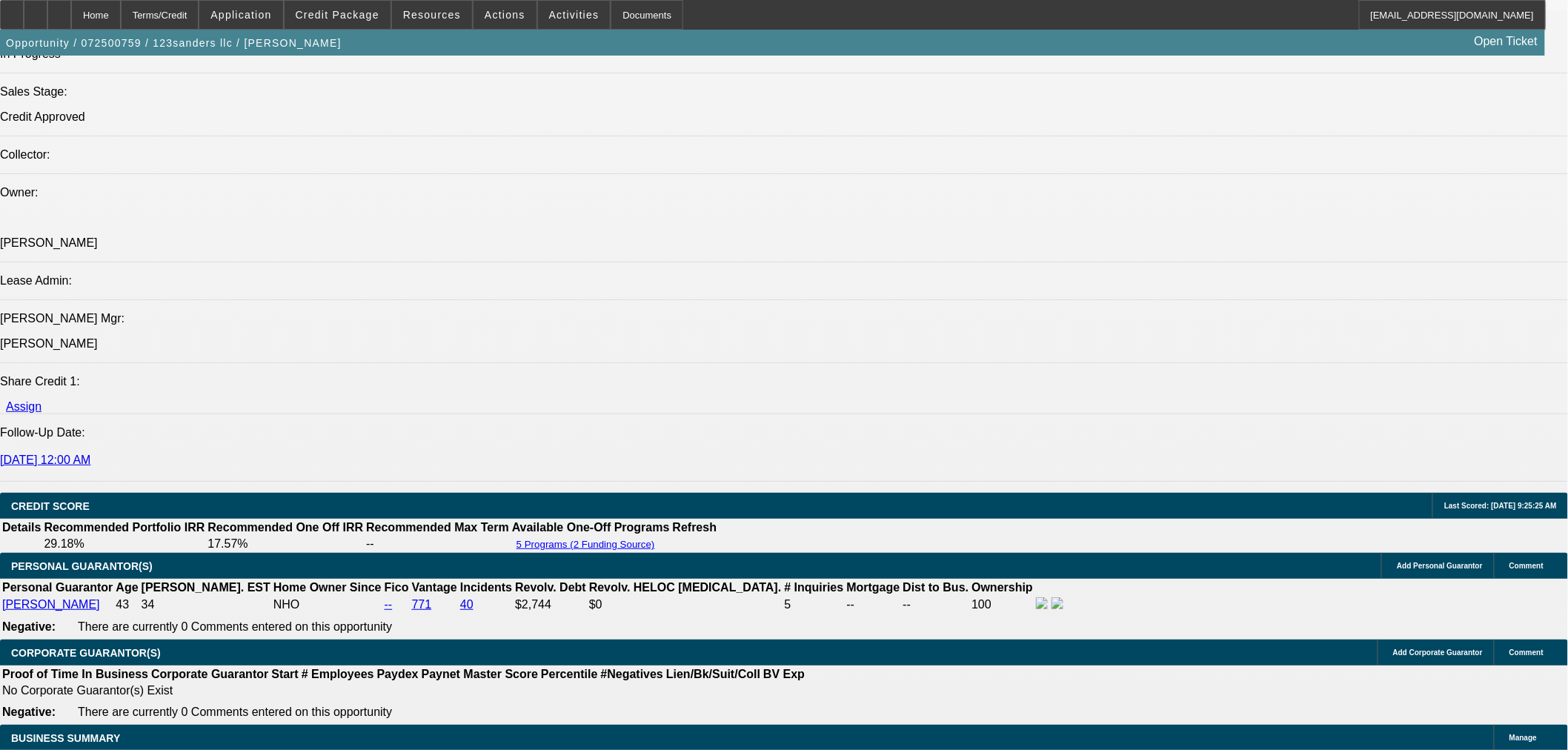
type input "30"
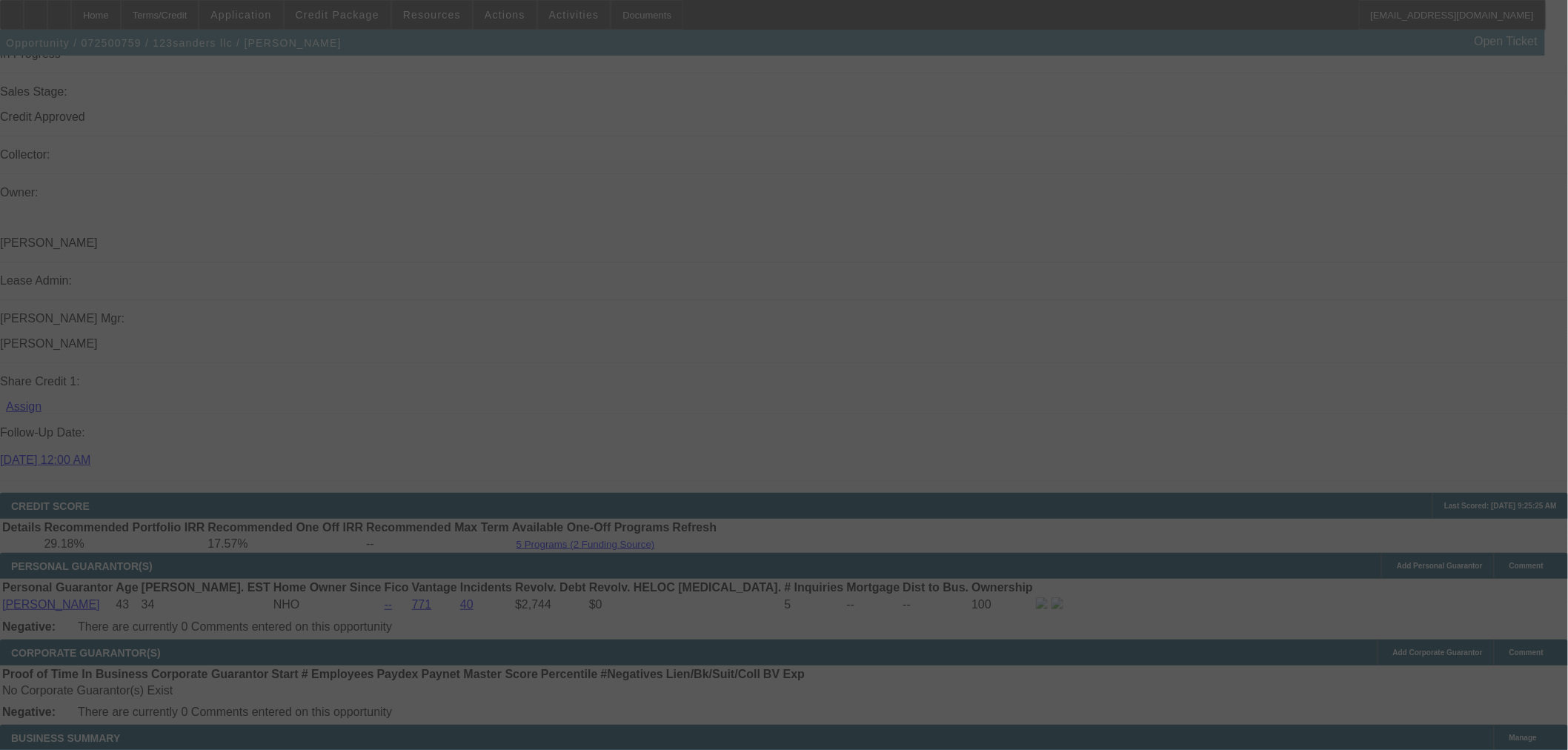
select select "0"
select select "2"
select select "0"
select select "6"
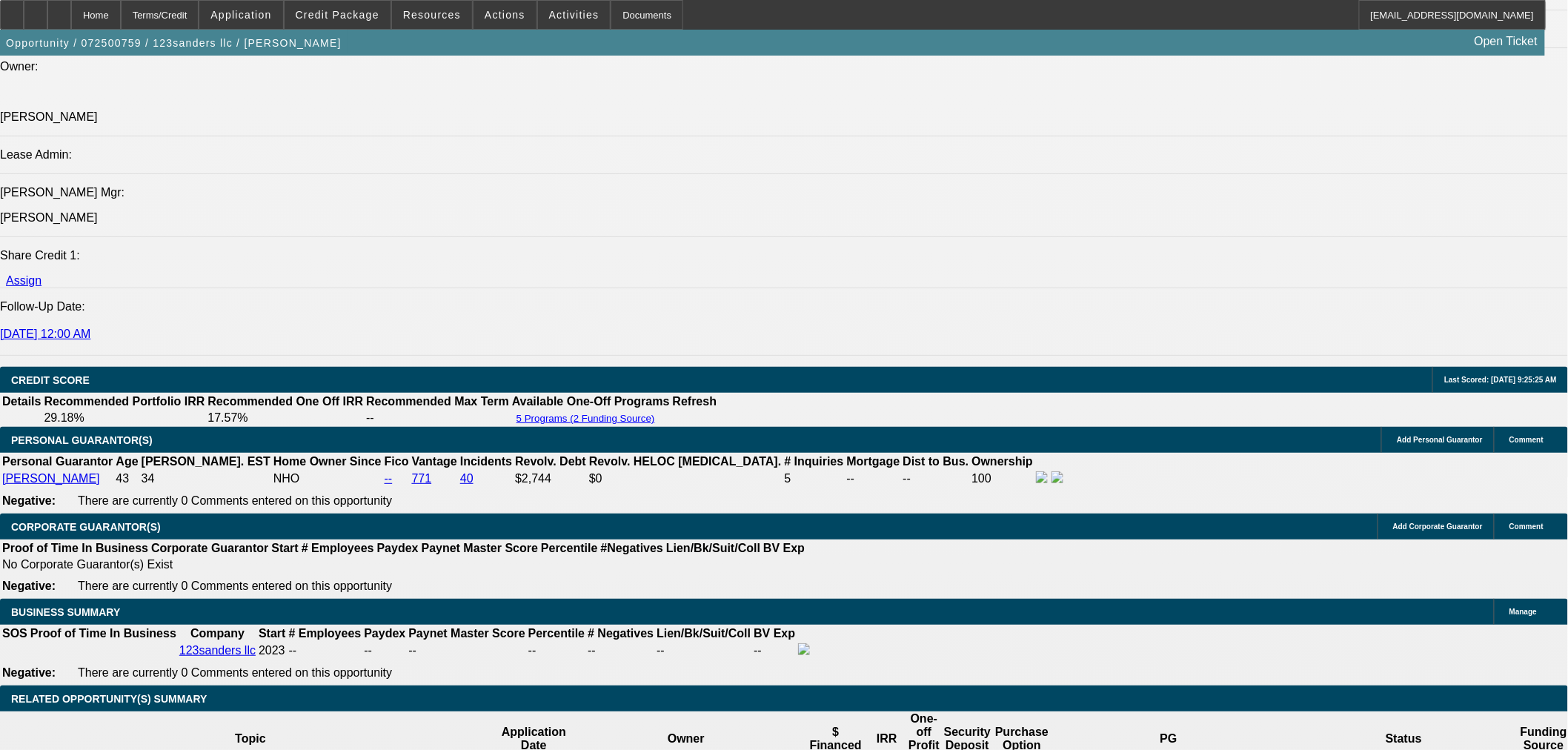
scroll to position [1811, 0]
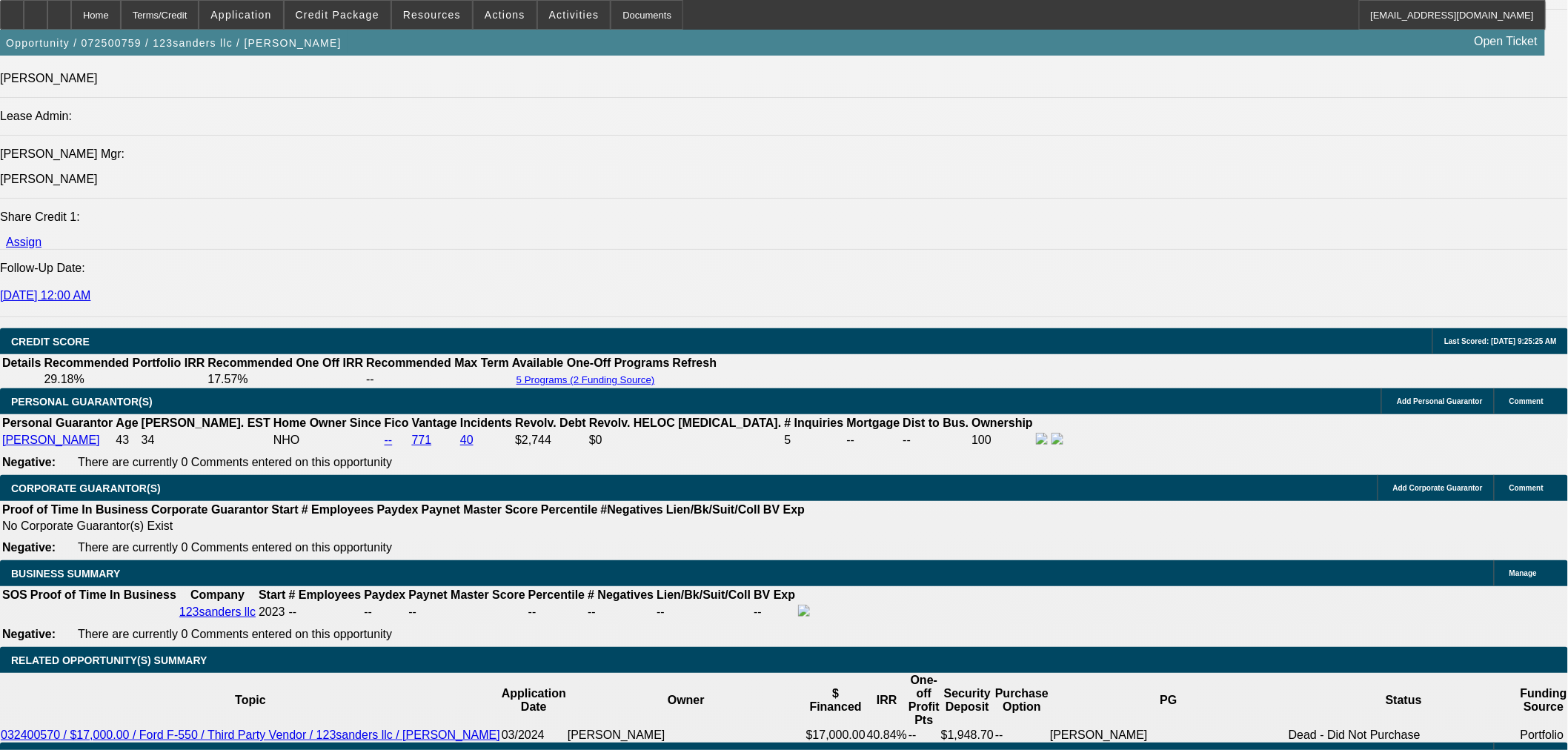
type input "17"
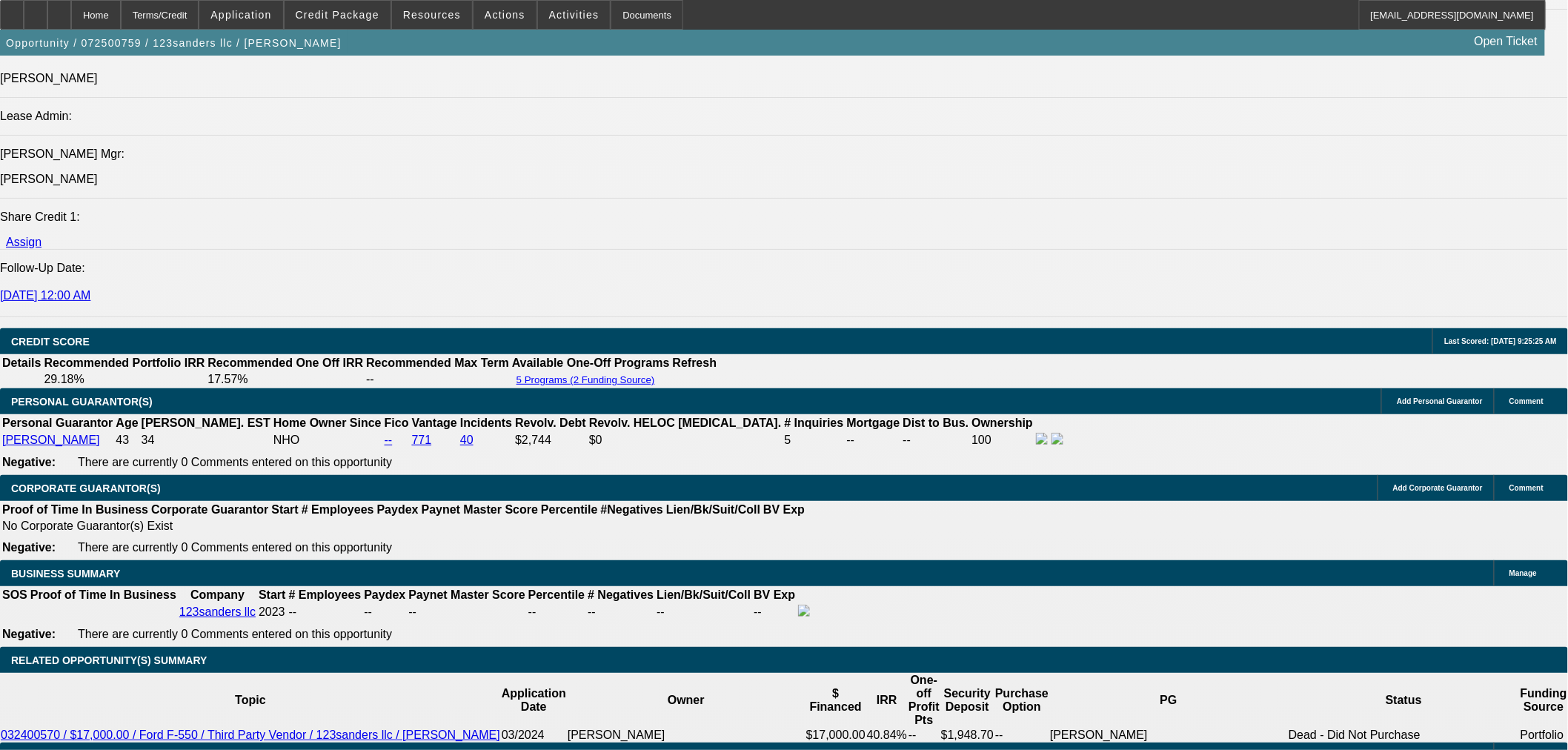
type input "UNKNOWN"
type input "1750"
type input "38.4"
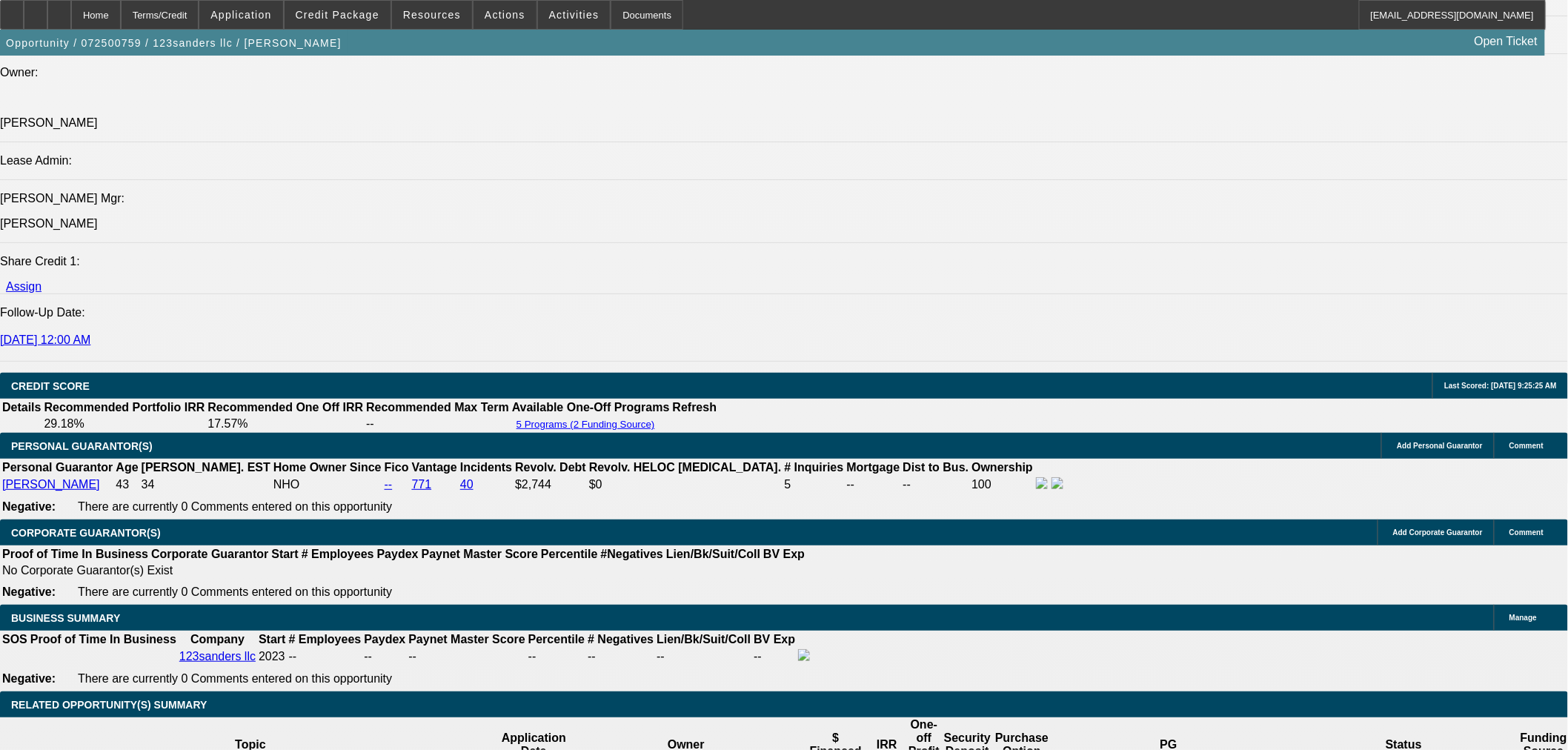
scroll to position [1728, 0]
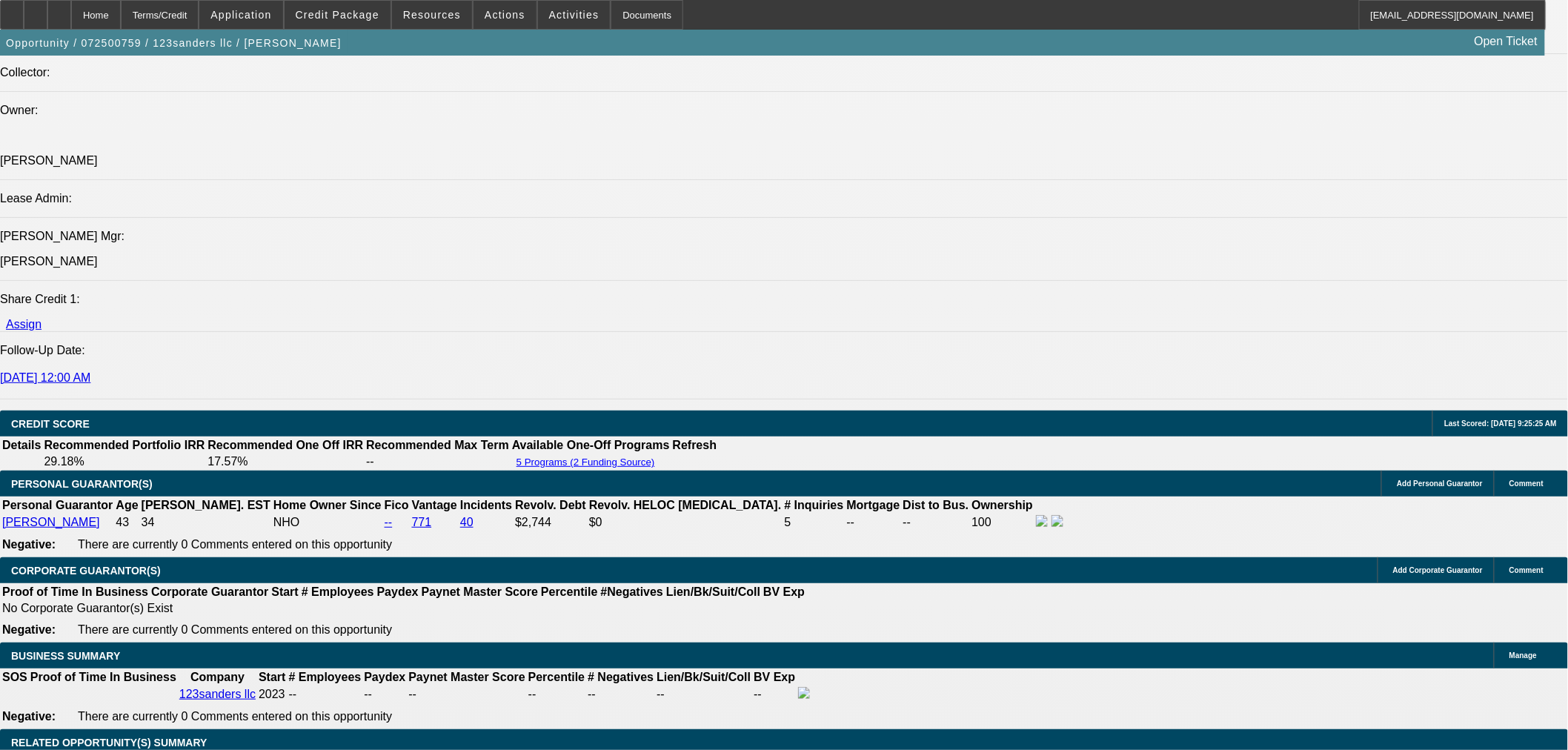
type input "$1,750.00"
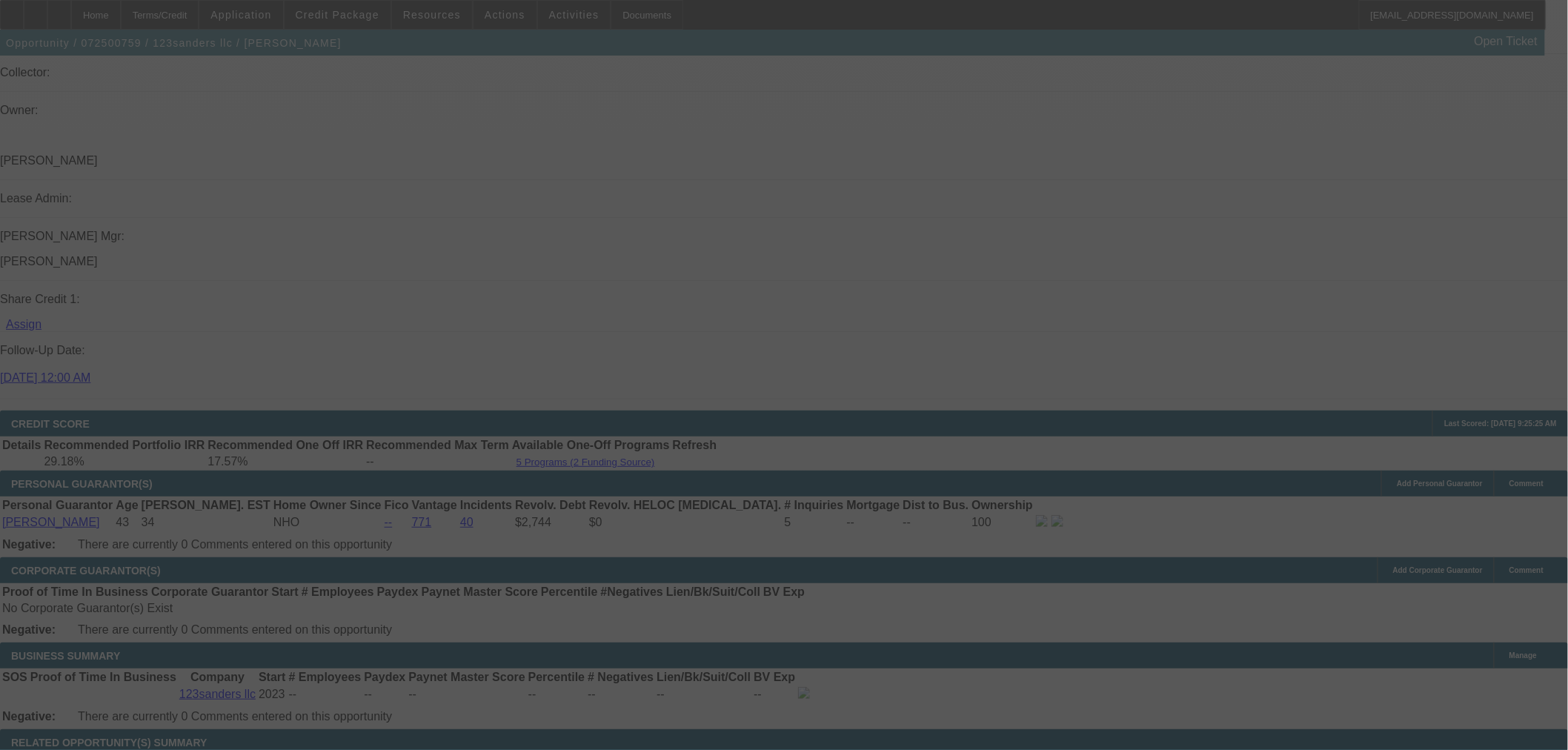
select select "0"
select select "2"
select select "0"
select select "6"
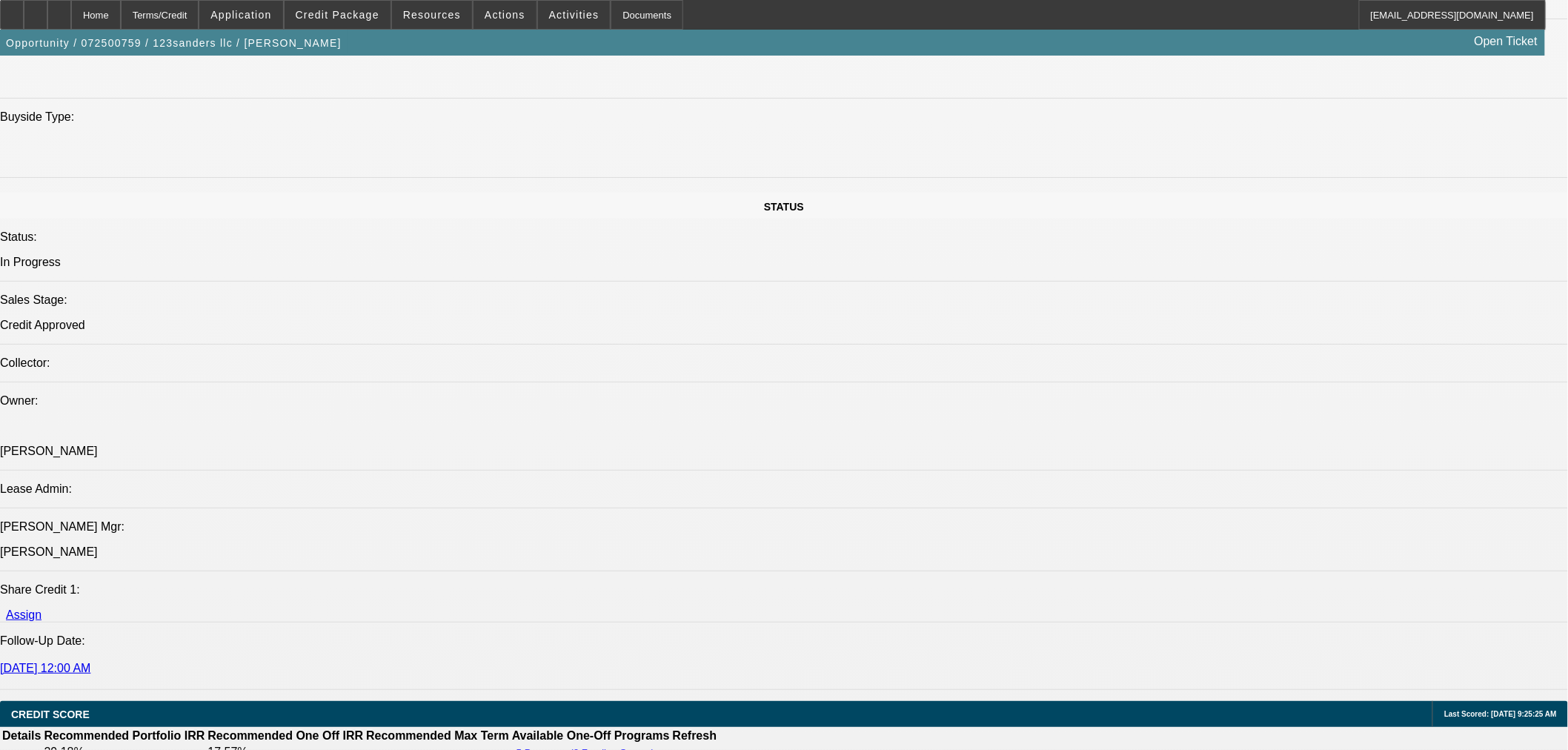
scroll to position [1234, 0]
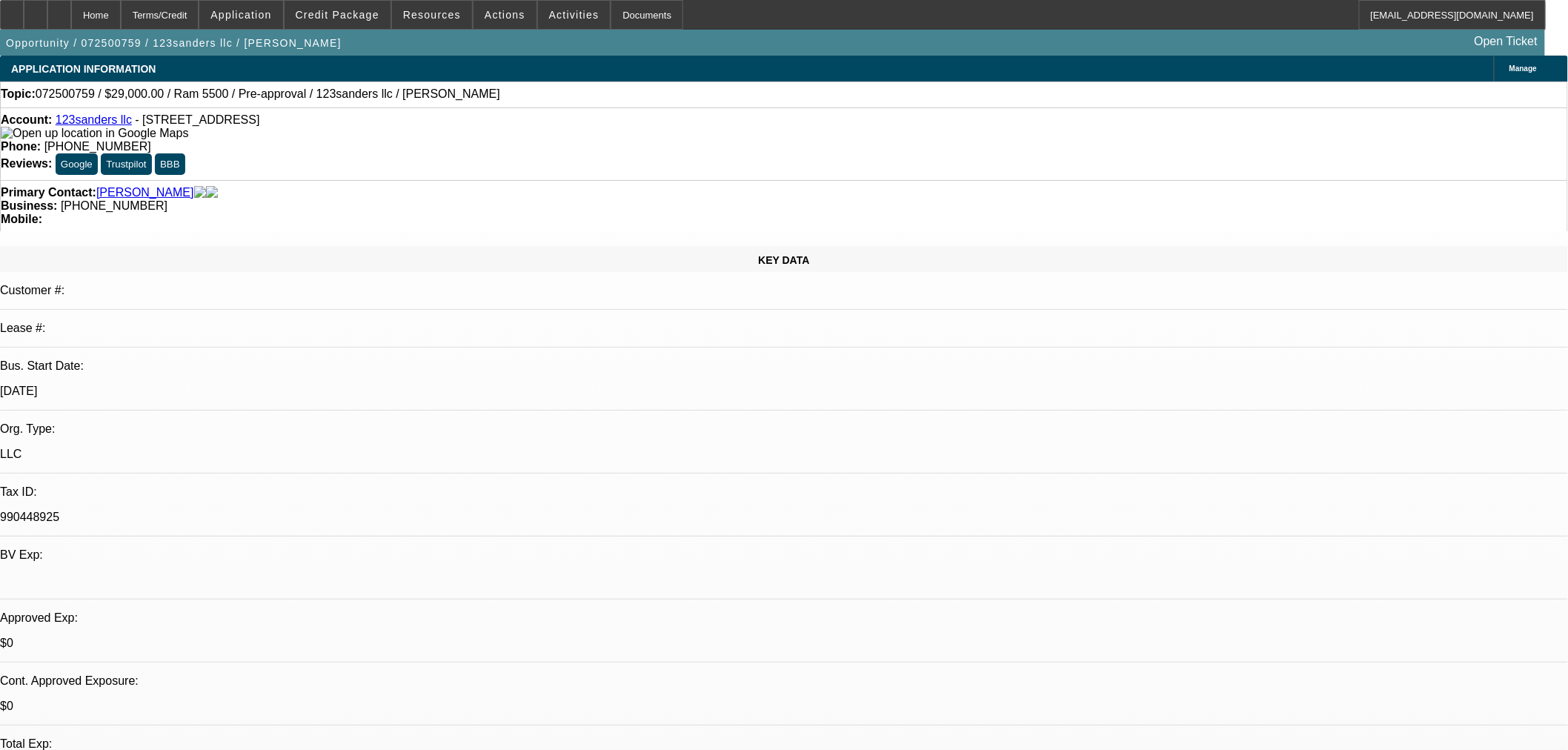
select select "0"
select select "2"
select select "0"
select select "6"
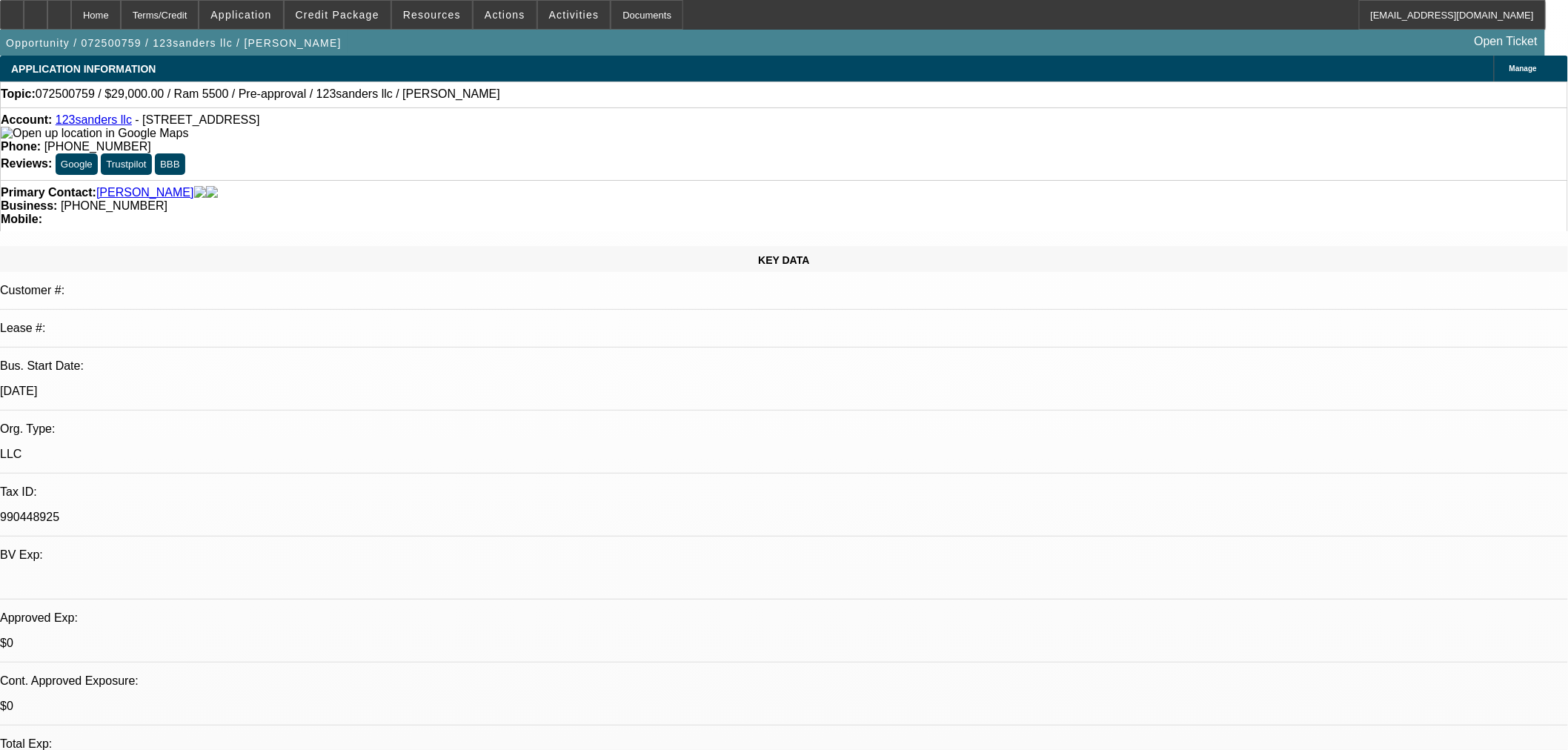
select select "0"
select select "6"
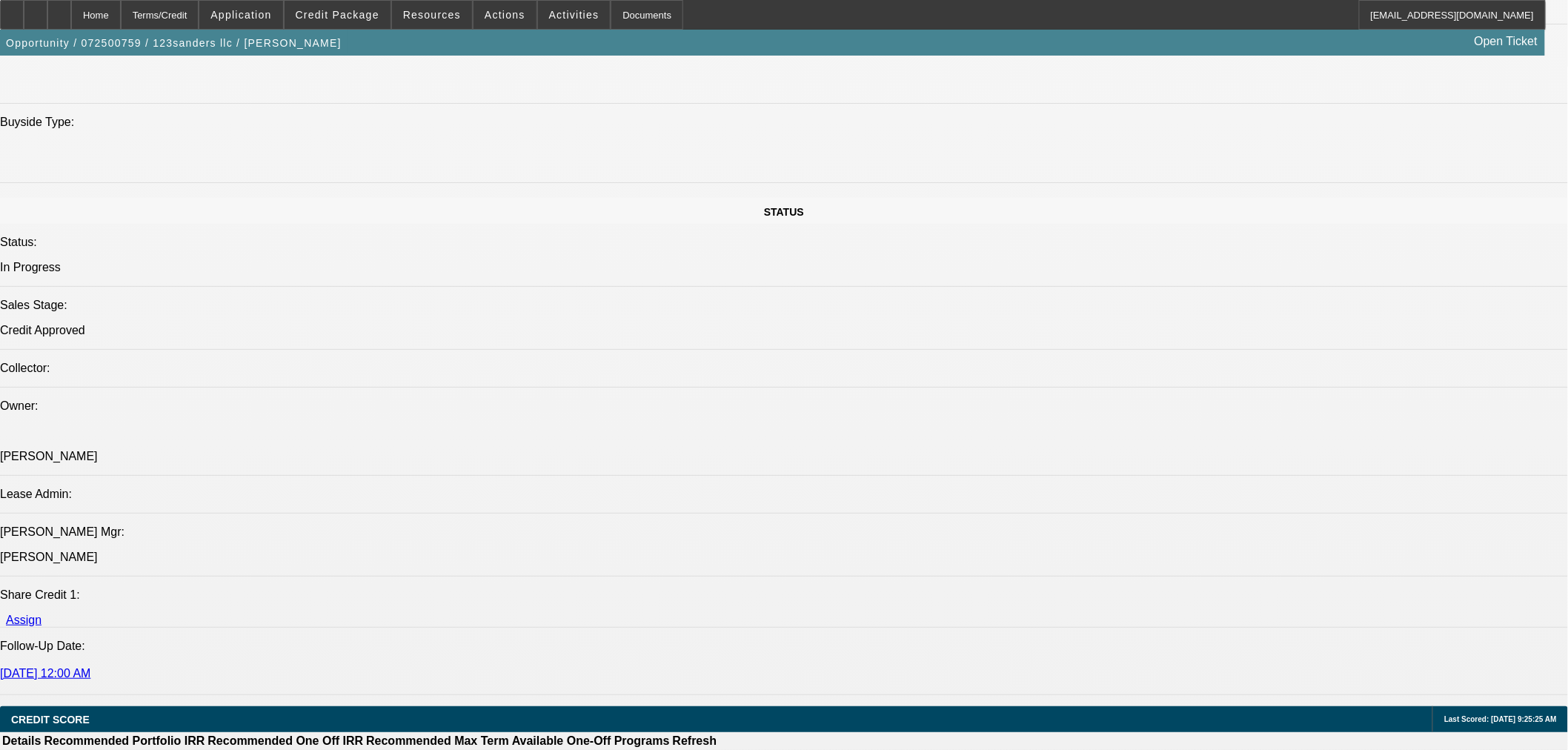
scroll to position [1565, 0]
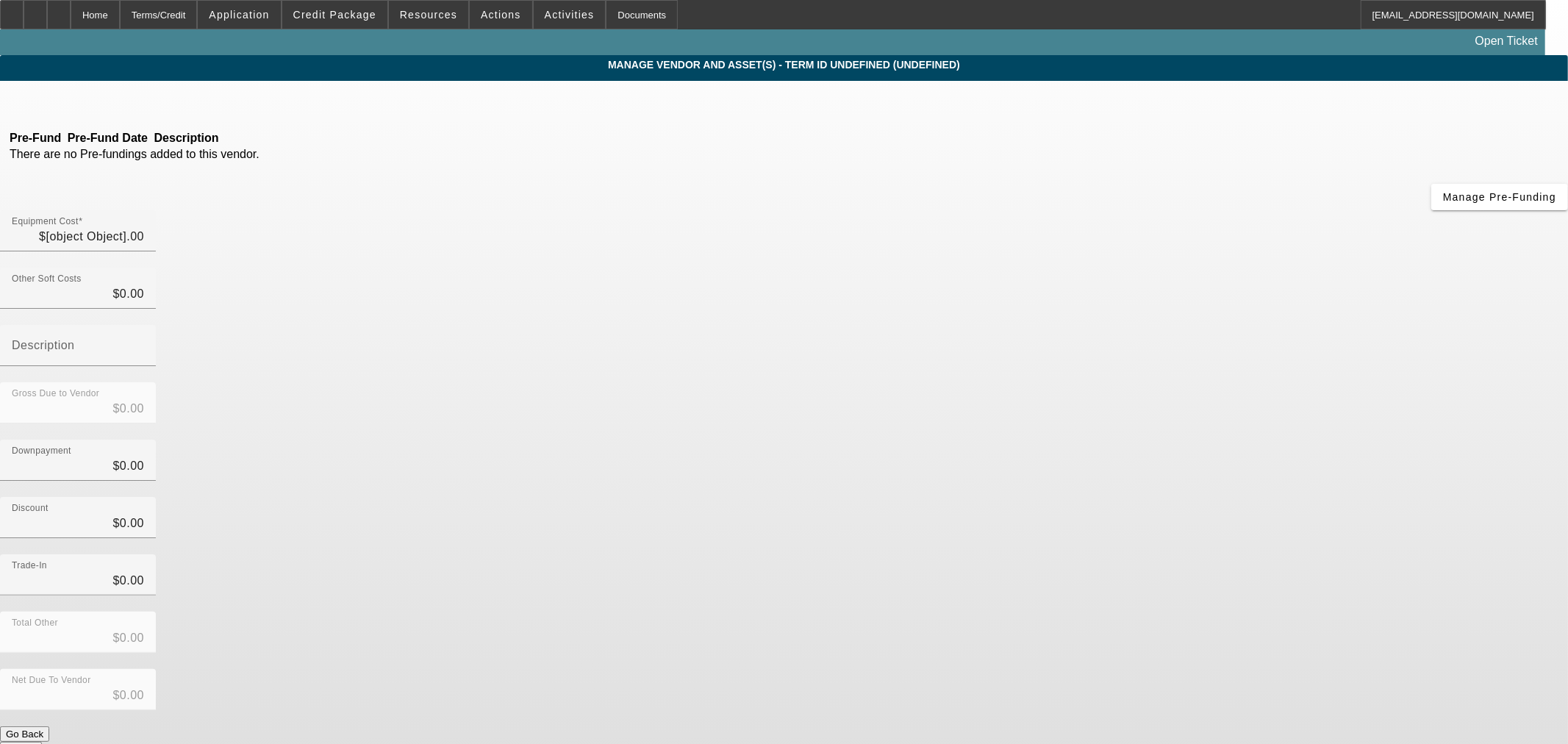
type input "$29,000.00"
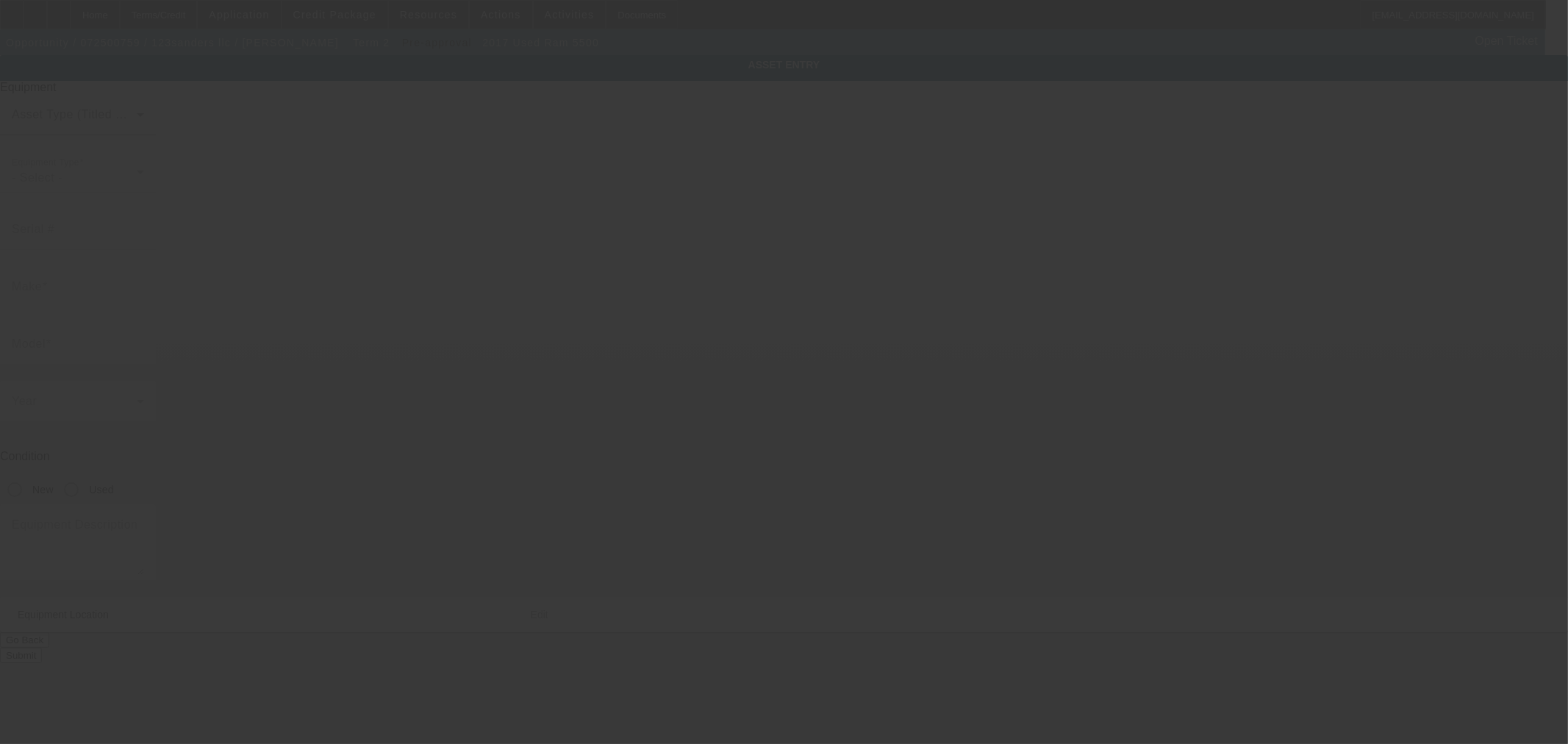
type input "3C7WRMDJ3HG728139"
type input "Ram"
type input "5500"
radio input "true"
type textarea "Used tow truck"
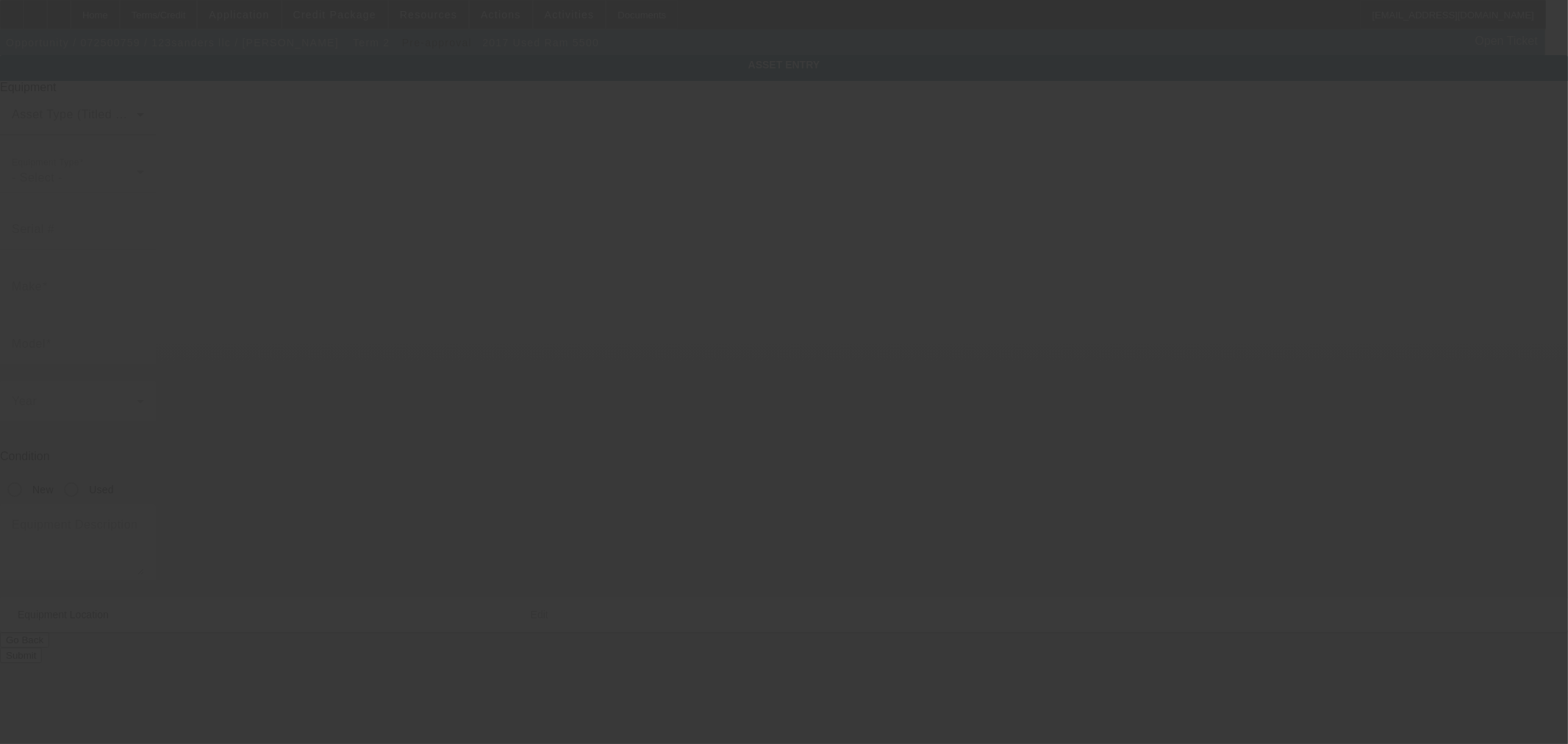
type input "1716 E 33rd Ave"
type input "Denver"
type input "80205"
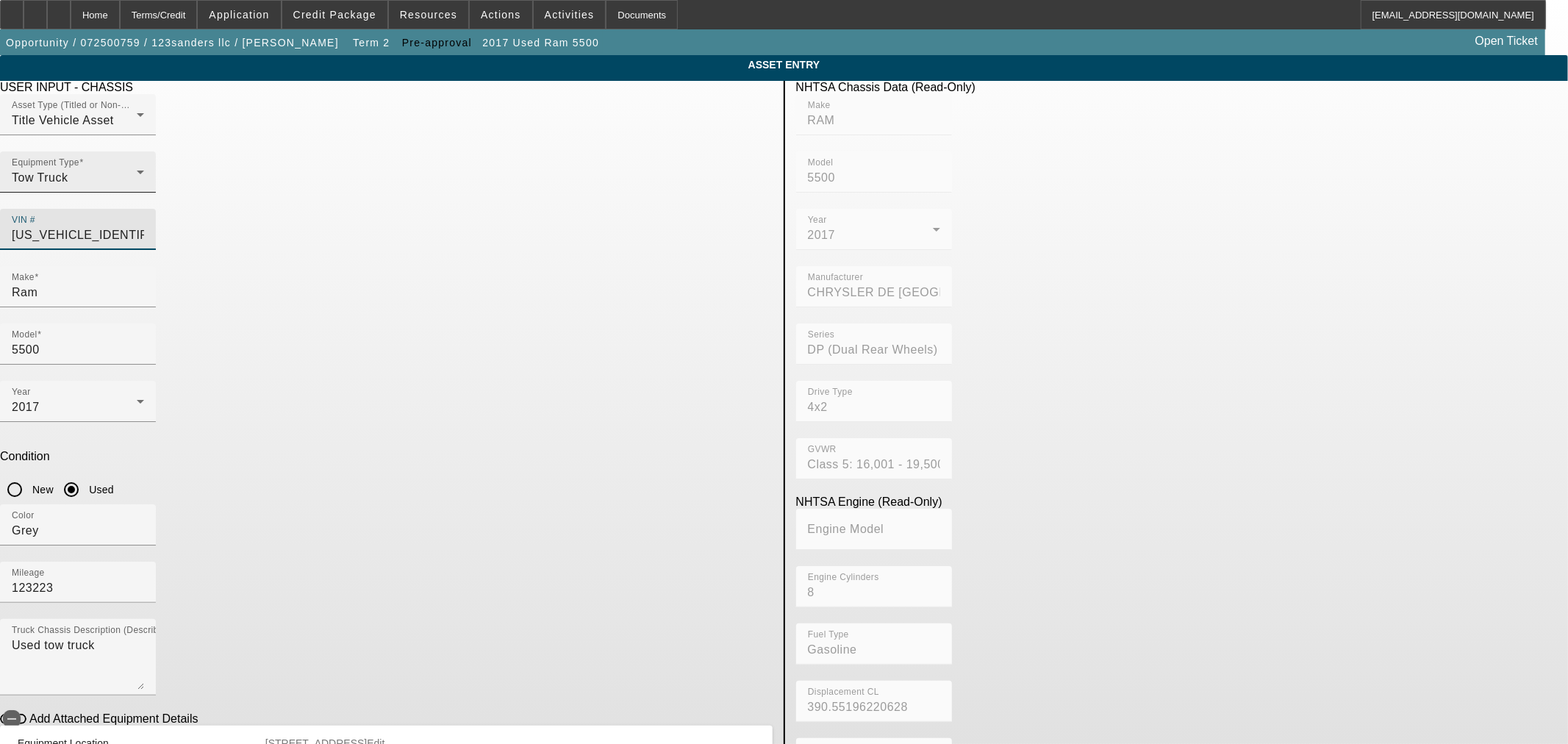
drag, startPoint x: 711, startPoint y: 206, endPoint x: 479, endPoint y: 206, distance: 232.0
click at [479, 206] on div "Asset Type (Titled or Non-Titled) Title Vehicle Asset Equipment Type Tow Truck …" at bounding box center [386, 180] width 773 height 172
click at [144, 209] on div "VIN # 3C7WRMDJ3HG728139" at bounding box center [78, 229] width 133 height 41
click at [144, 227] on input "3C7WRMDJ3HG728139" at bounding box center [78, 235] width 133 height 17
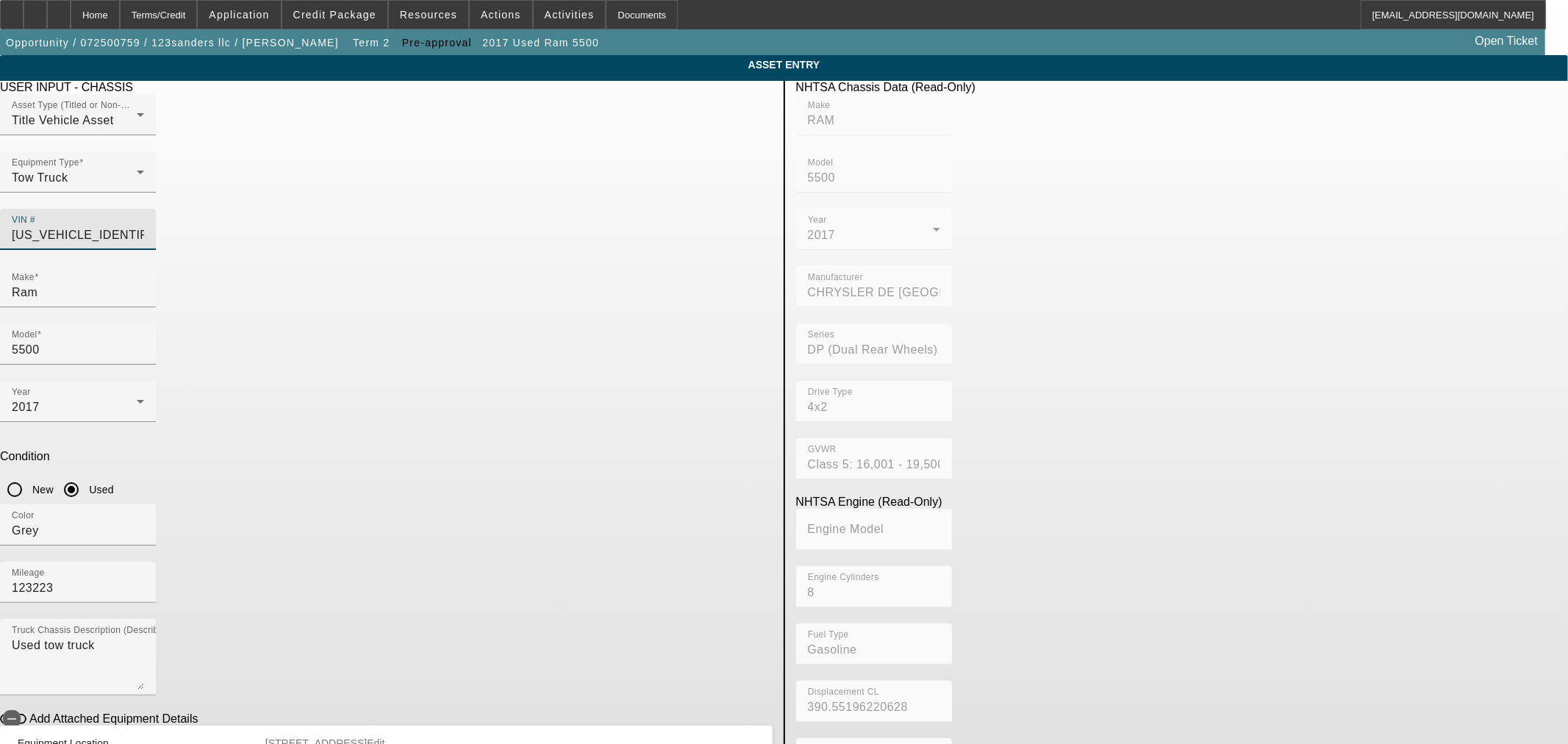
click at [144, 227] on input "3C7WRMDJ3HG728139" at bounding box center [78, 235] width 133 height 17
type input "RAM"
type input "5500"
type input "CHRYSLER DE MEXICO TOLUCA"
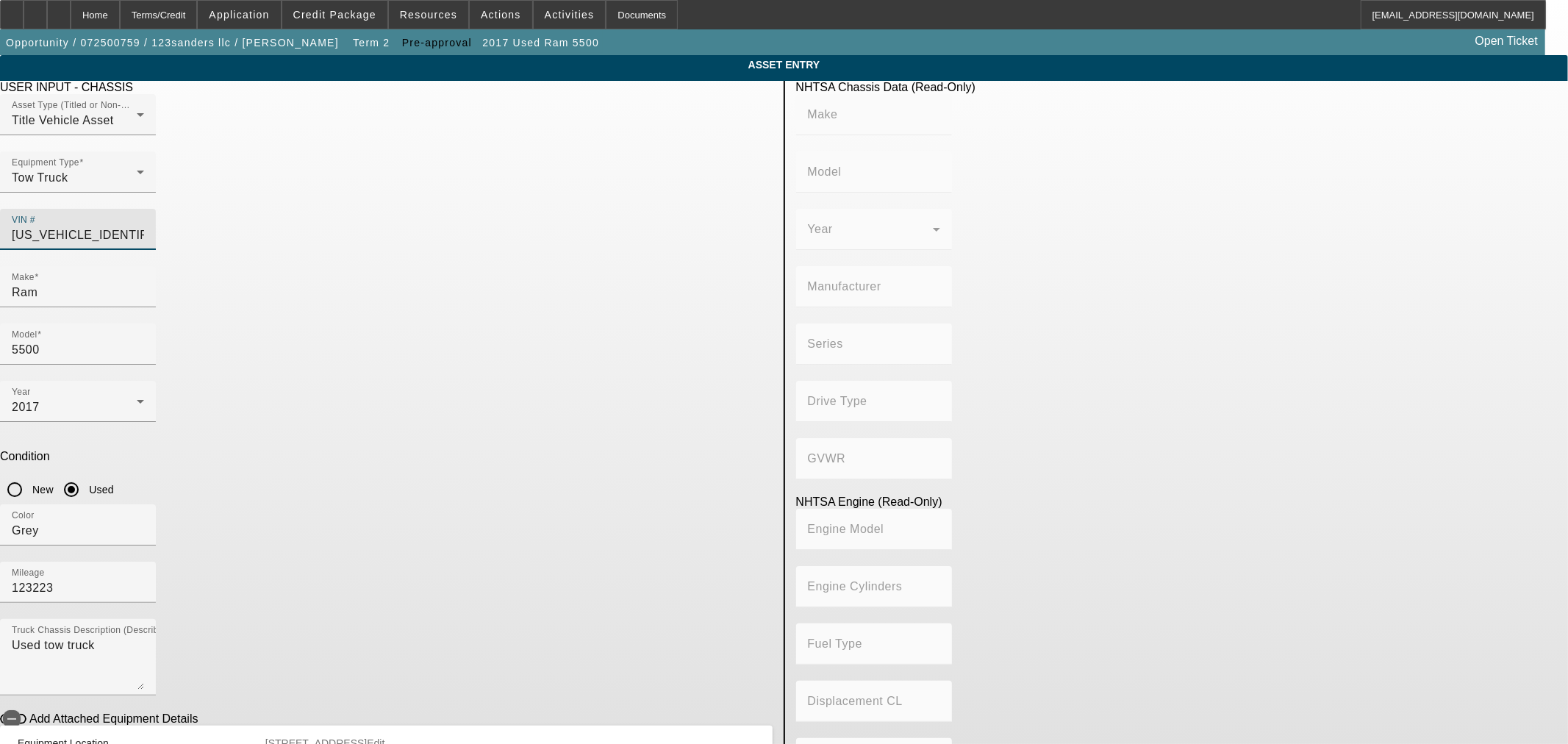
type input "DP (Dual Rear Wheels)"
type input "4x2"
type input "Class 5: 16,001 - 19,500 lb (7,258 - 8,845 kg)"
type input "8"
type input "Gasoline"
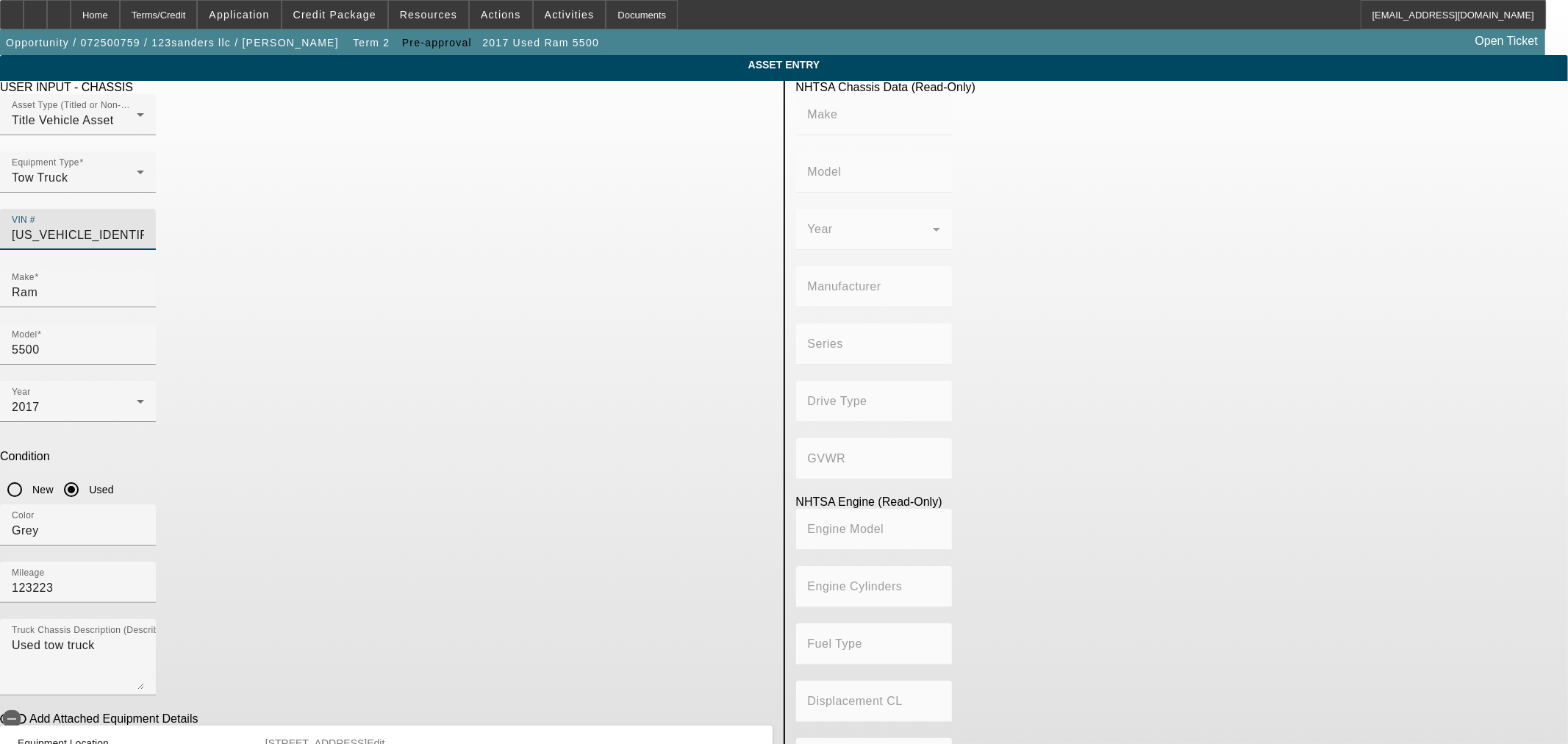
type input "390.55196220628"
type input "6.4"
click at [144, 209] on div "VIN # 3C7WRMDJ3HG728139" at bounding box center [78, 229] width 133 height 41
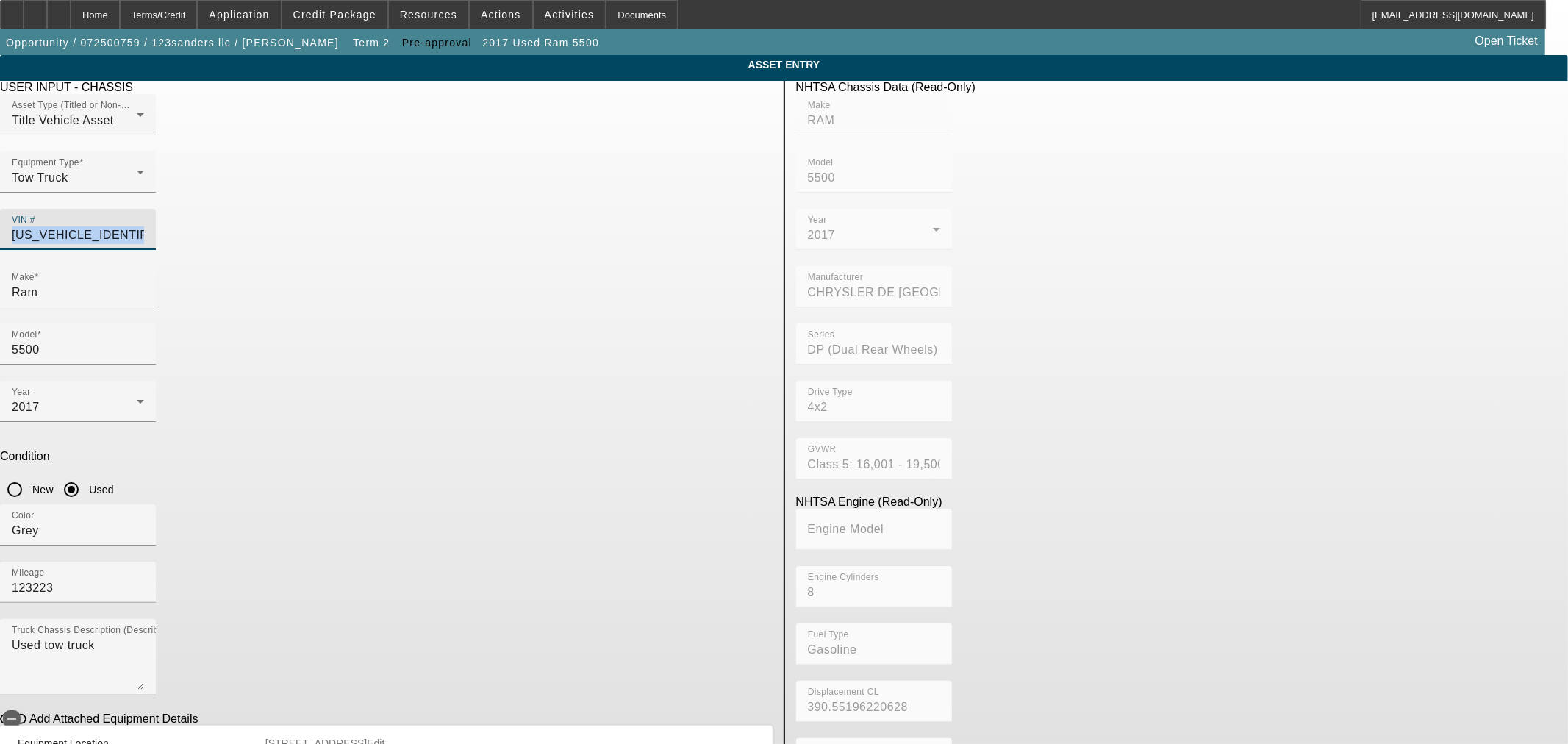
click at [144, 209] on div "VIN # 3C7WRMDJ3HG728139" at bounding box center [78, 229] width 133 height 41
click at [144, 227] on input "3C7WRMDJ3HG728139" at bounding box center [78, 235] width 133 height 17
paste input "L5HG607694"
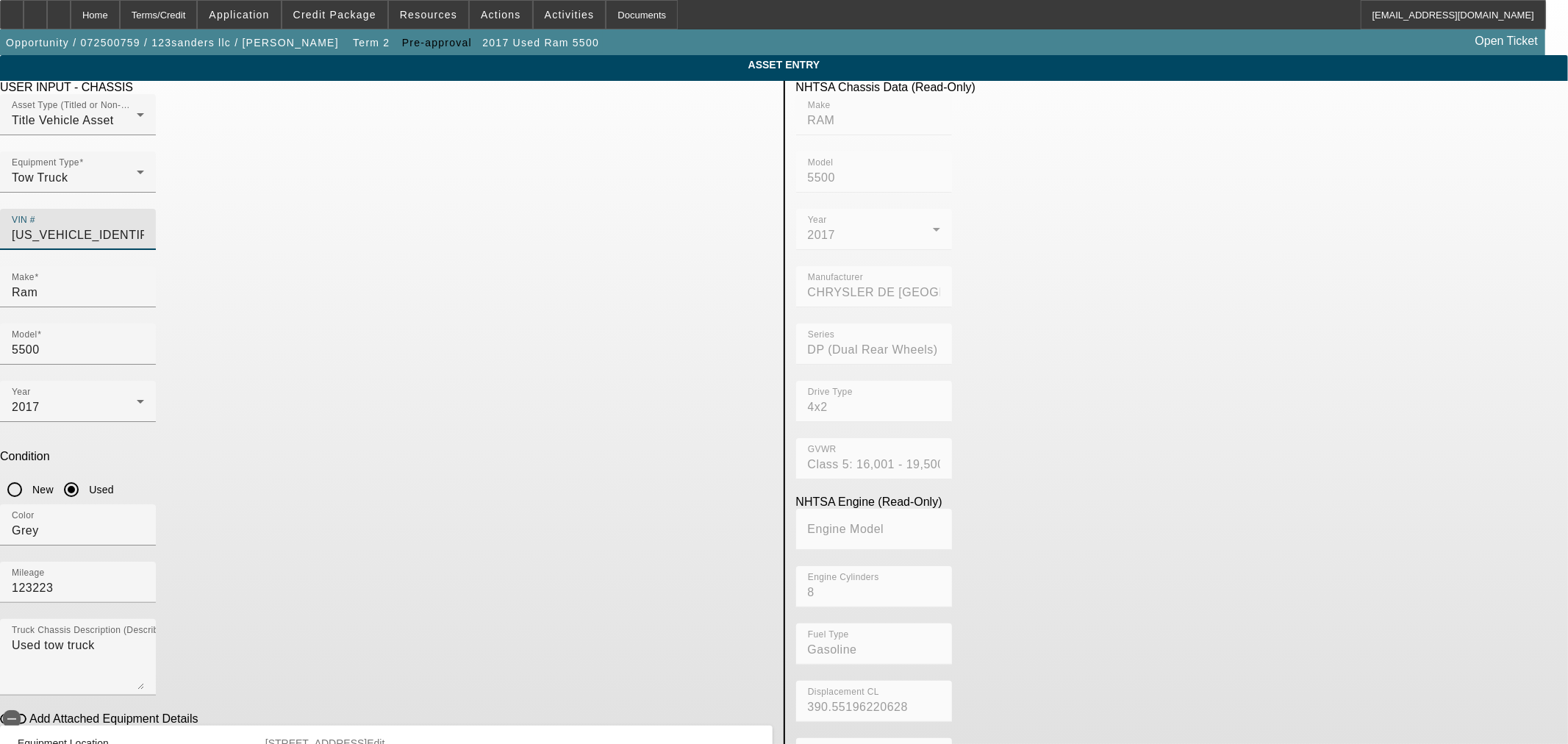
type input "3C7WRMDL5HG607694"
type input "RAM"
type input "5500"
type input "CHRYSLER DE MEXICO TOLUCA"
type input "DP (Dual Rear Wheels)"
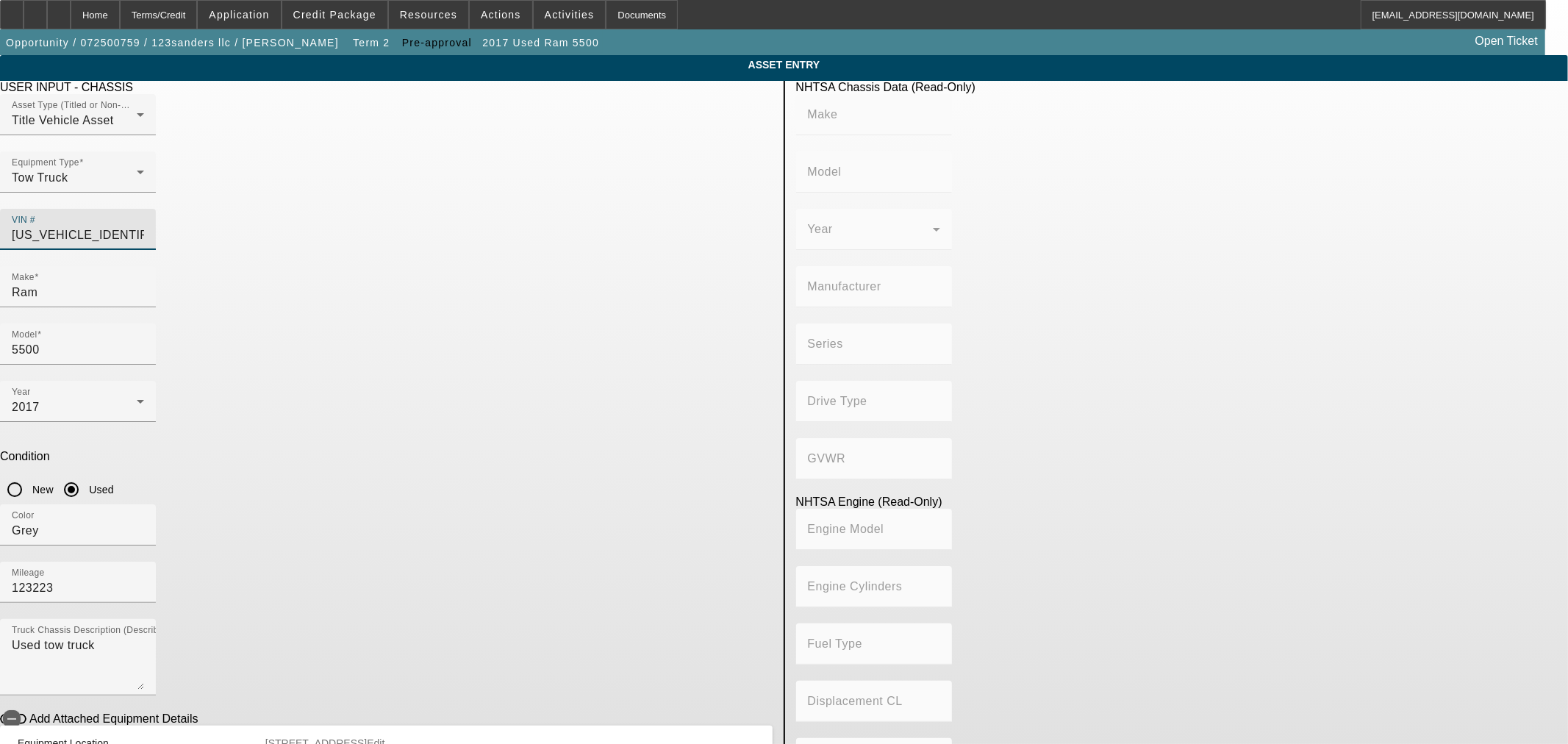
type input "4x2"
type input "Class 5: 16,001 - 19,500 lb (7,258 - 8,845 kg)"
type input "6"
type input "Diesel"
type input "408.85908543470"
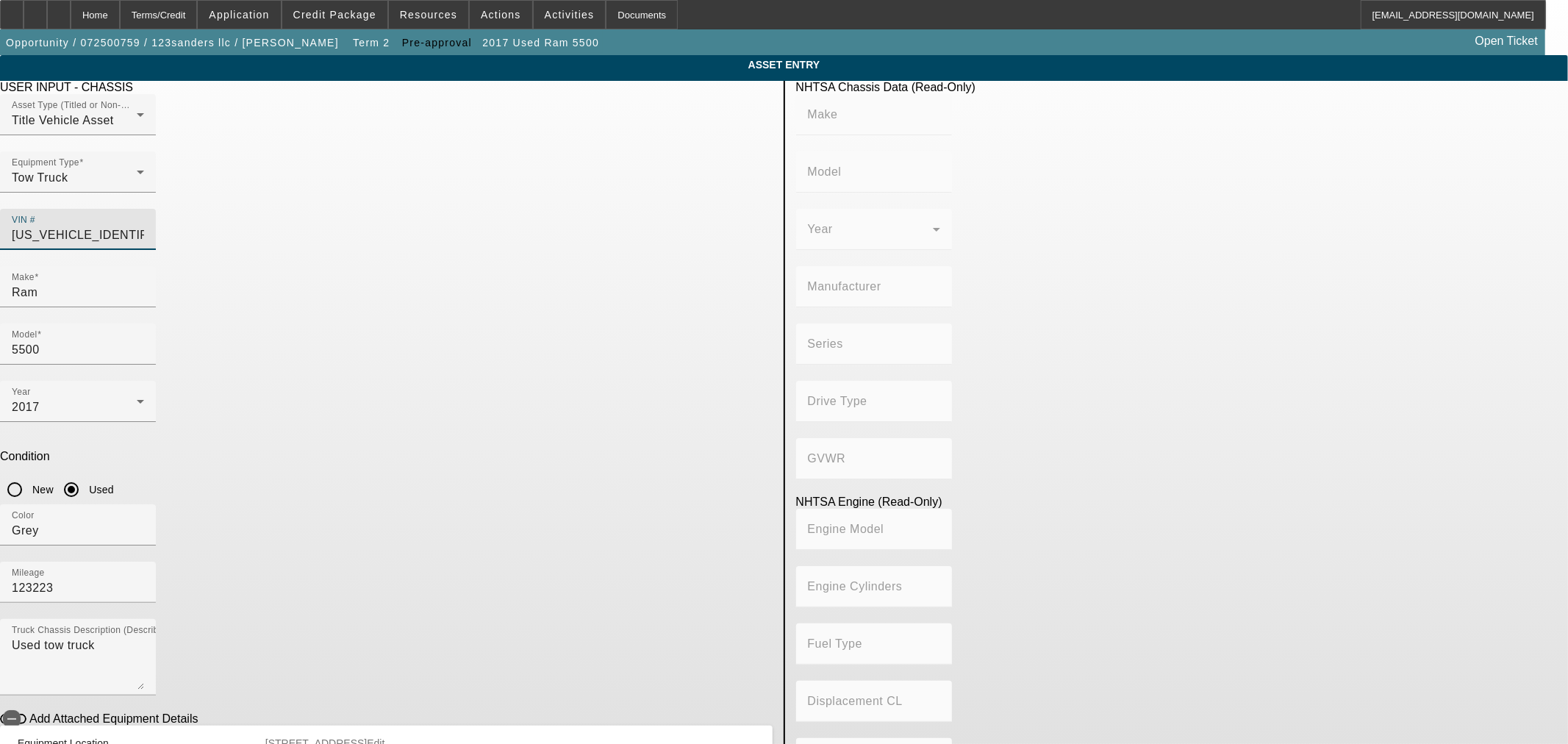
type input "6.7"
type input "3C7WRMDL5HG607694"
type input "RAM"
type input "5500"
type input "CHRYSLER DE MEXICO TOLUCA"
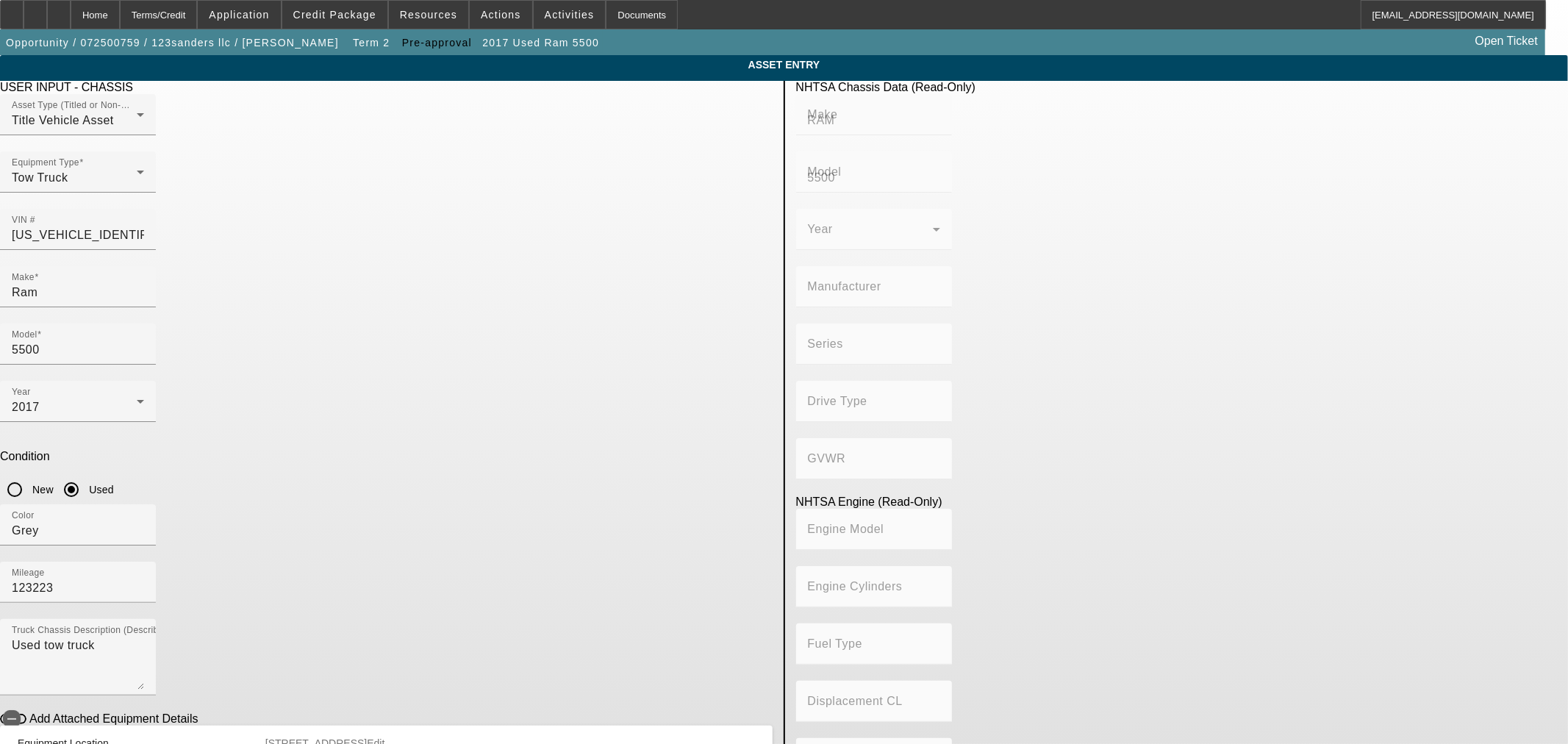
type input "DP (Dual Rear Wheels)"
type input "4x2"
type input "Class 5: 16,001 - 19,500 lb (7,258 - 8,845 kg)"
type input "6"
type input "Diesel"
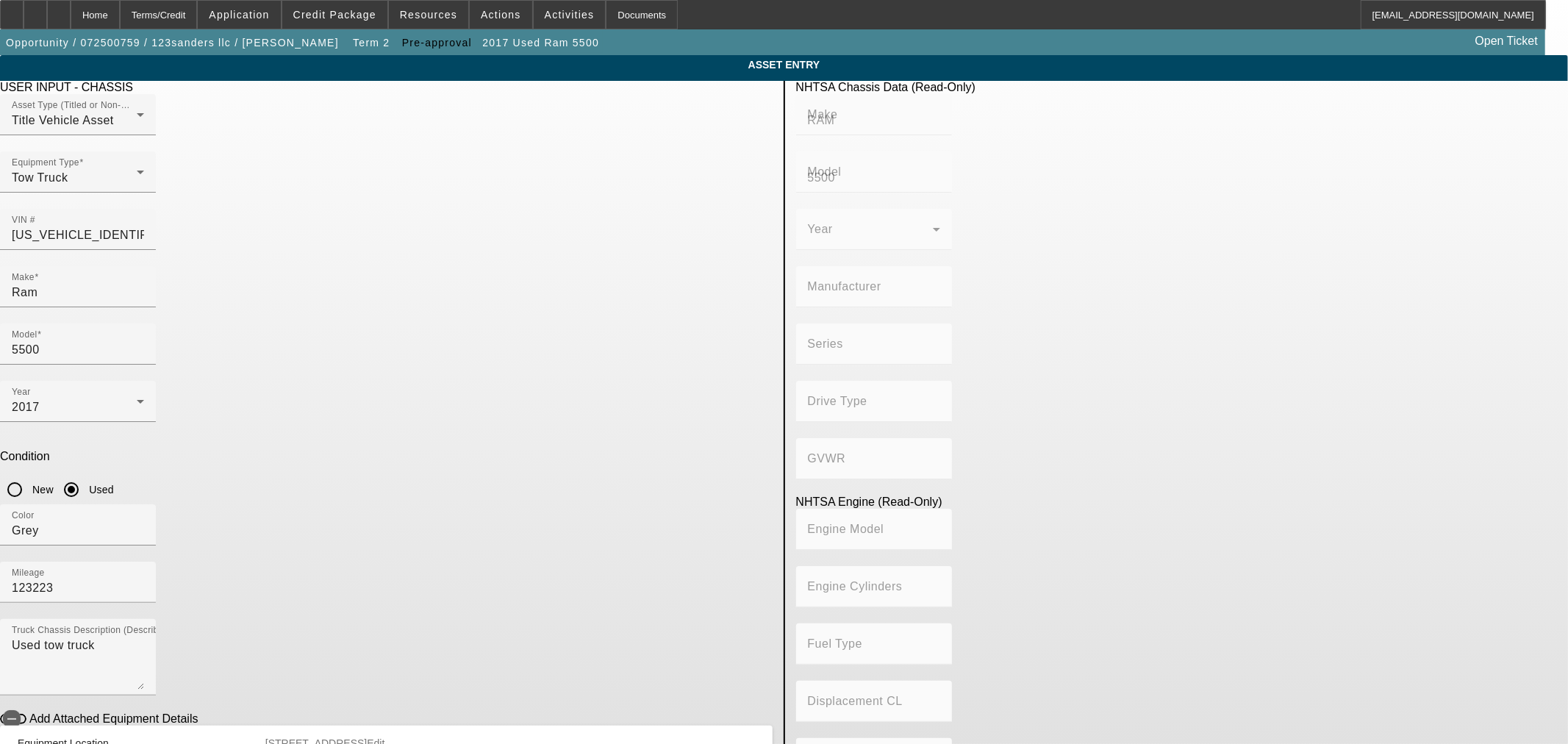
type input "408.85908543470"
type input "6.7"
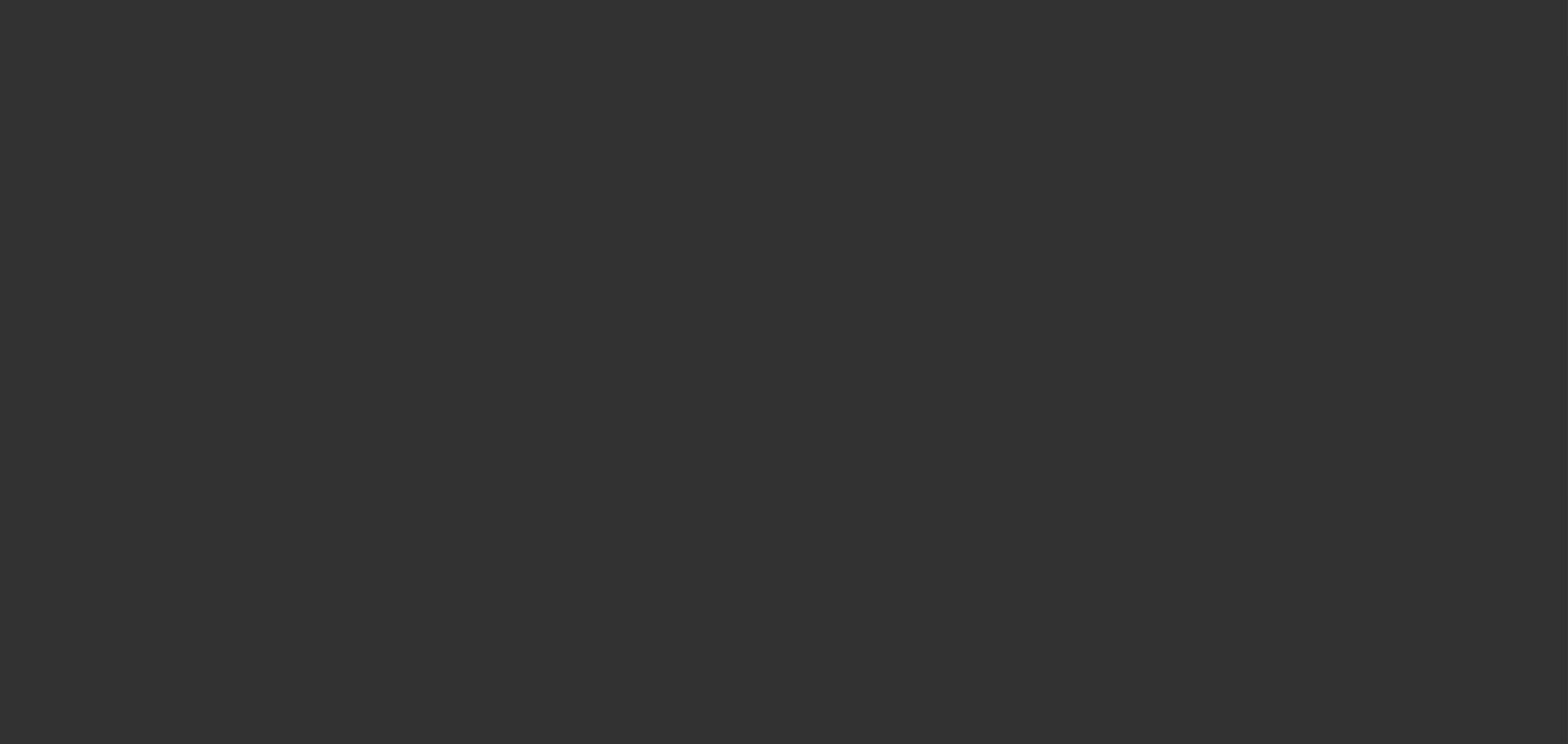
type input "$29,000.00"
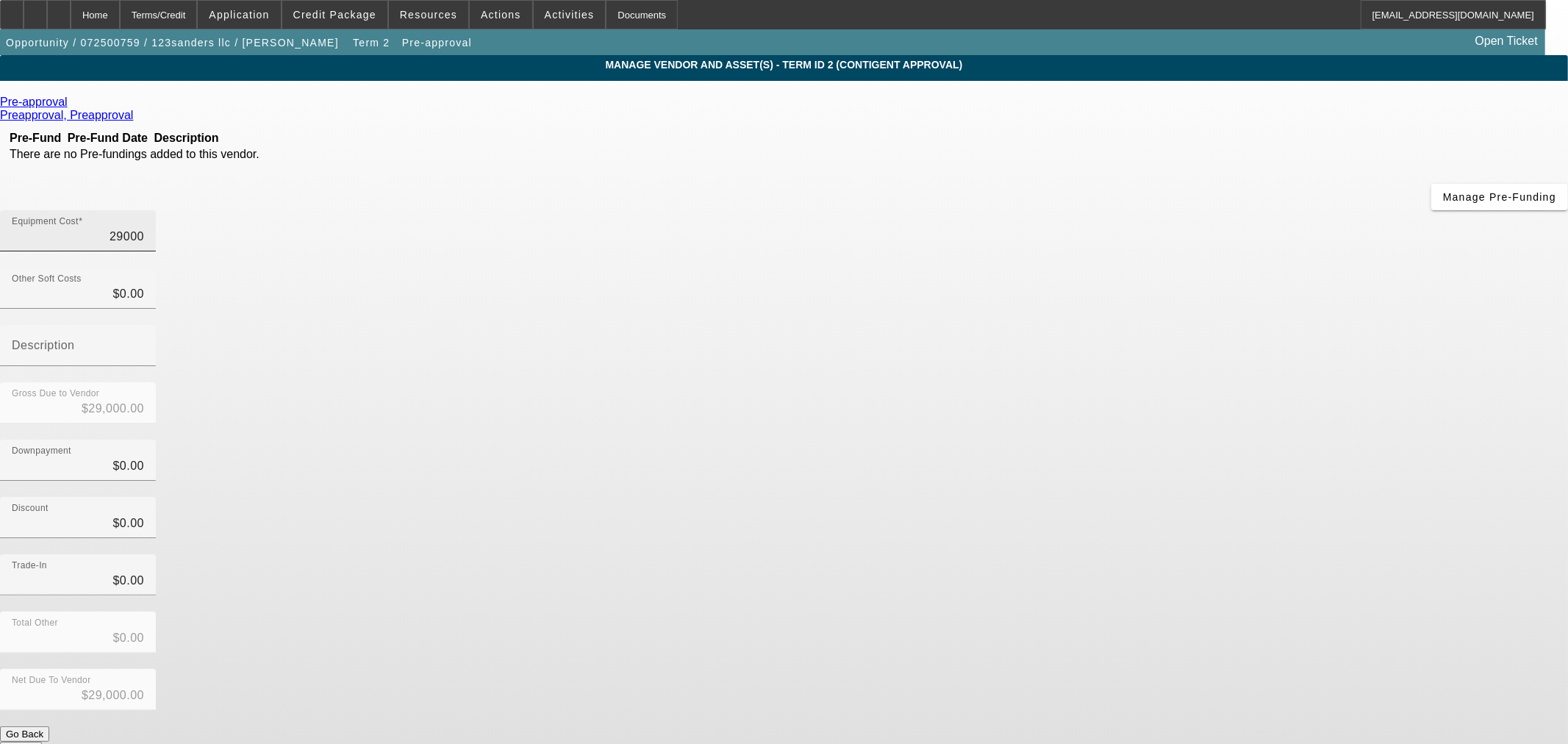
click at [144, 228] on input "29000" at bounding box center [78, 236] width 133 height 17
type input "$29,000.00"
click at [370, 18] on span "Credit Package" at bounding box center [334, 15] width 83 height 12
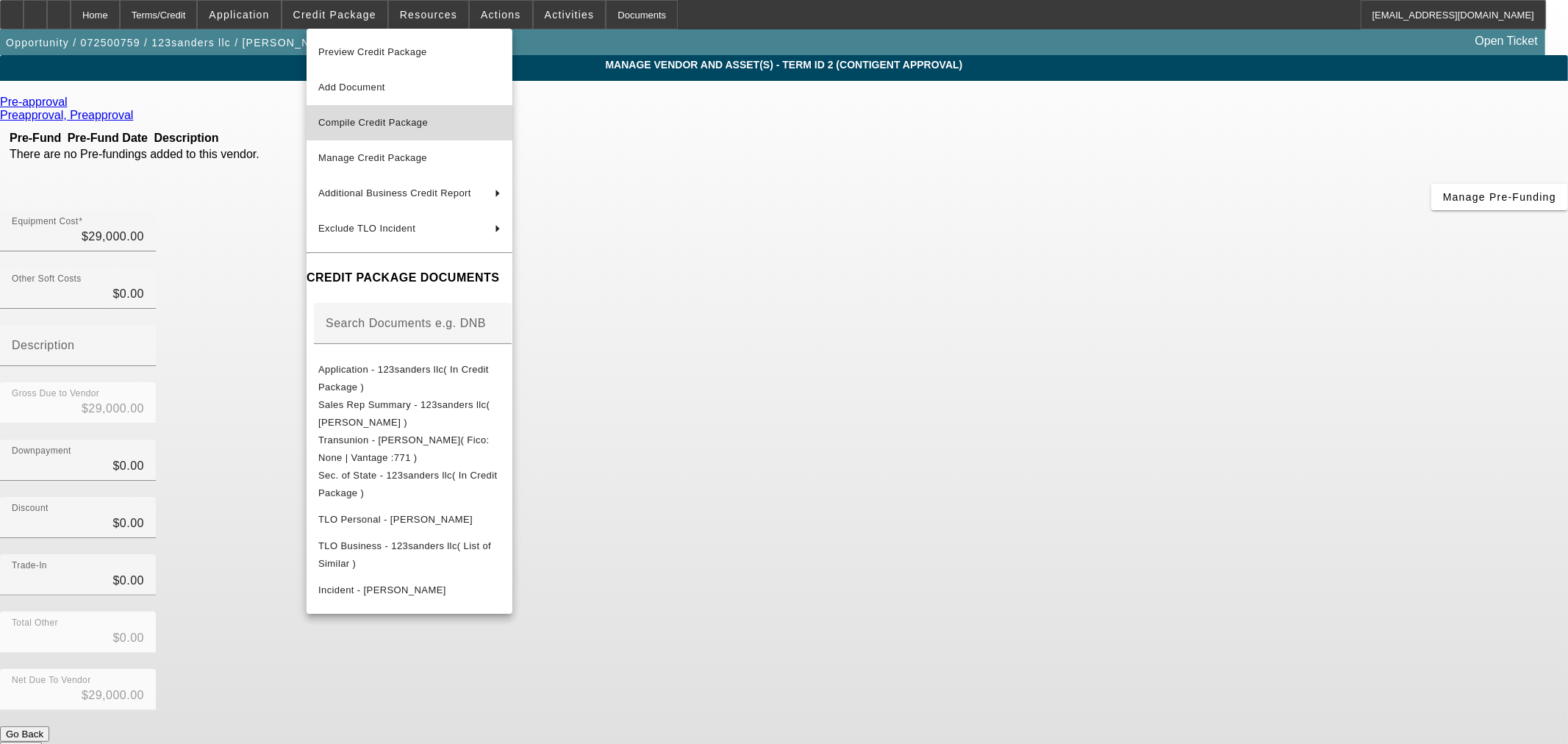
click at [397, 137] on button "Compile Credit Package" at bounding box center [409, 123] width 206 height 35
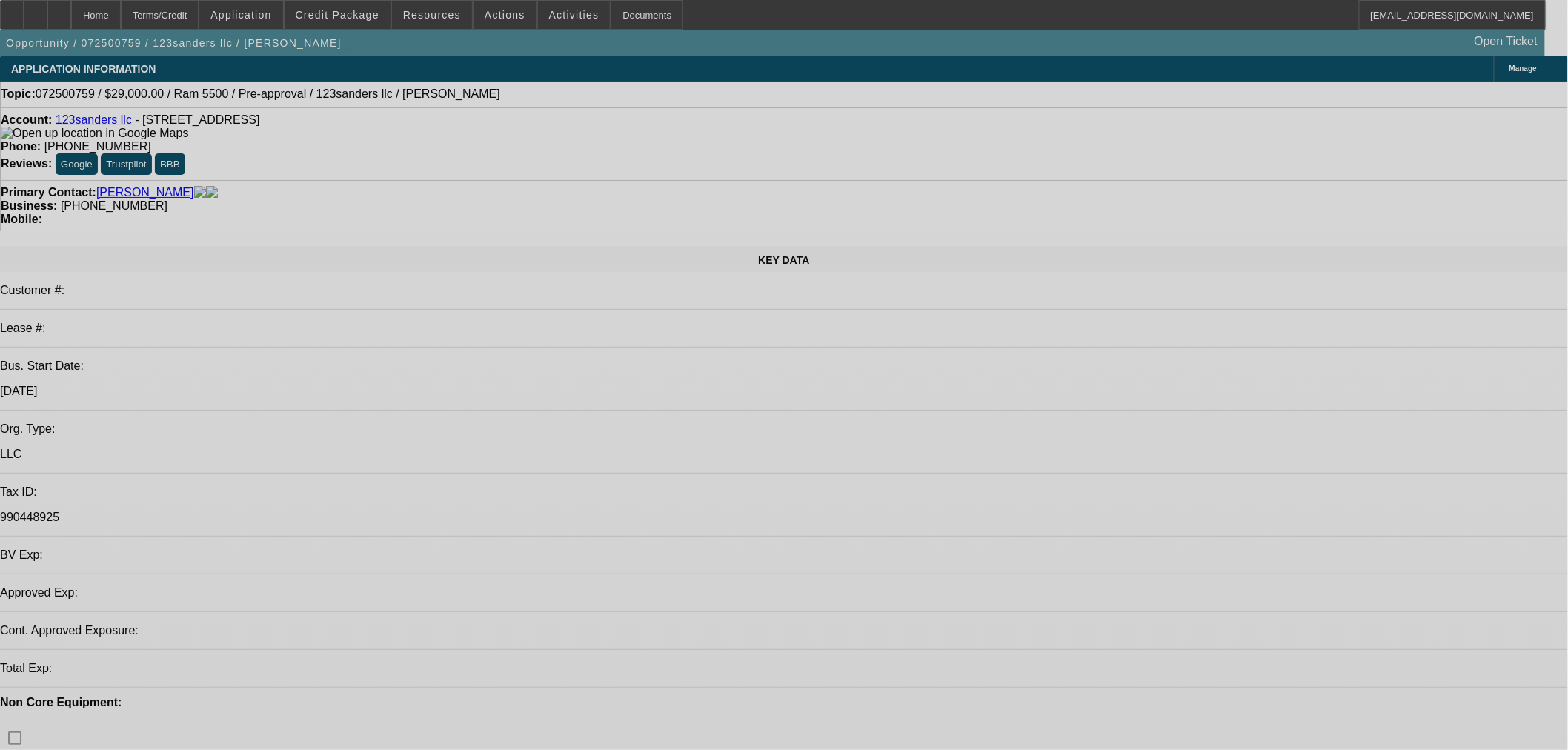
select select "0"
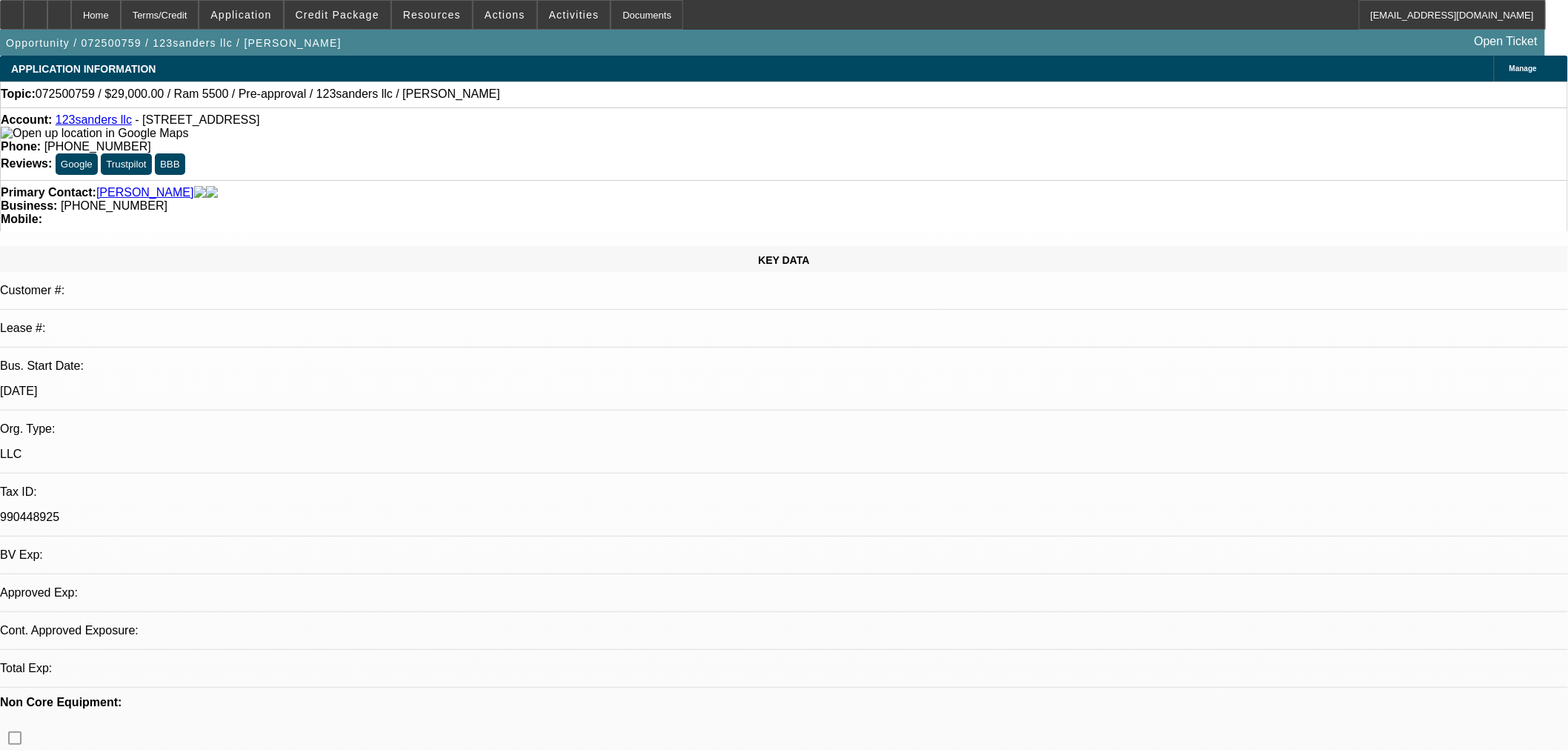
select select "2"
select select "0"
select select "6"
select select "0"
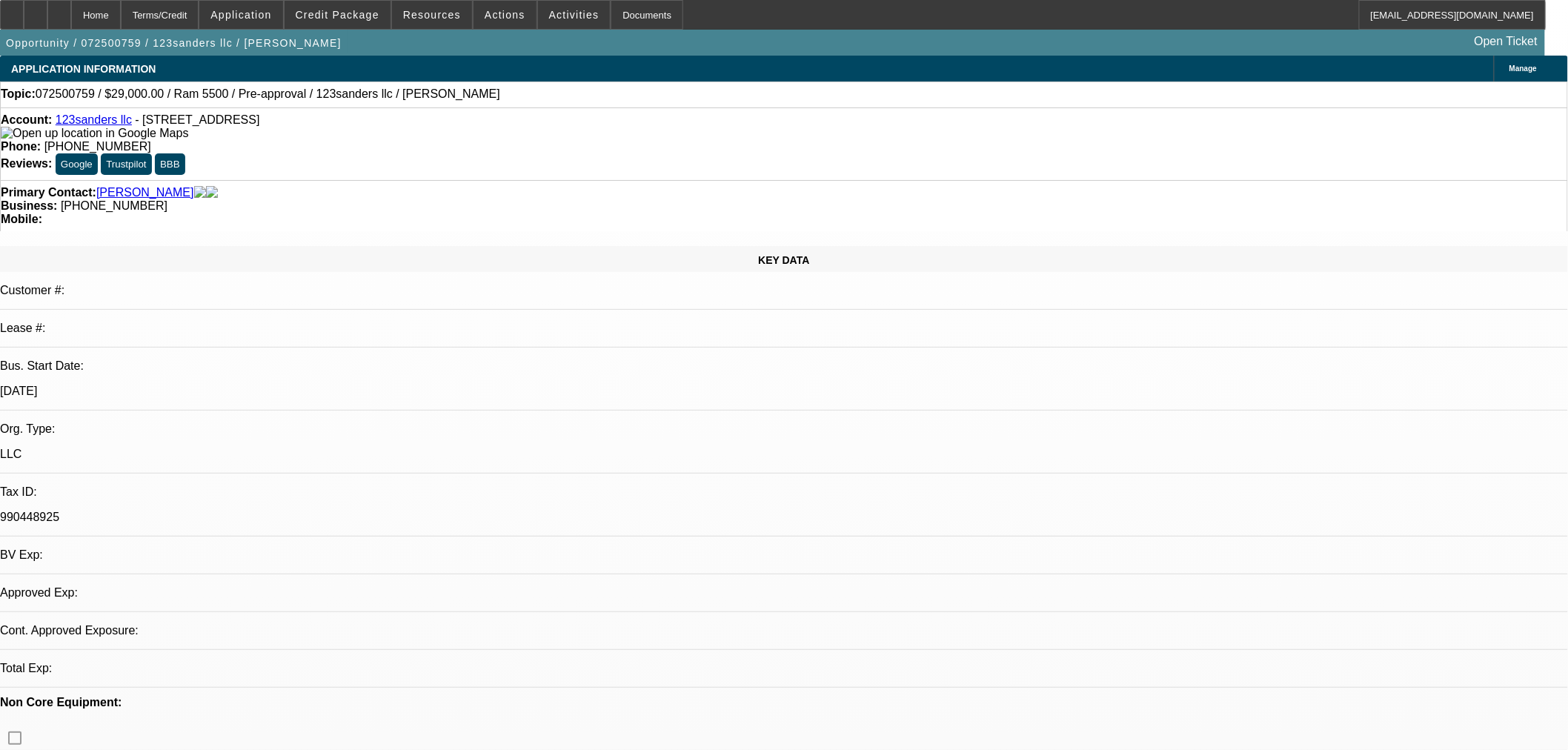
select select "0"
select select "6"
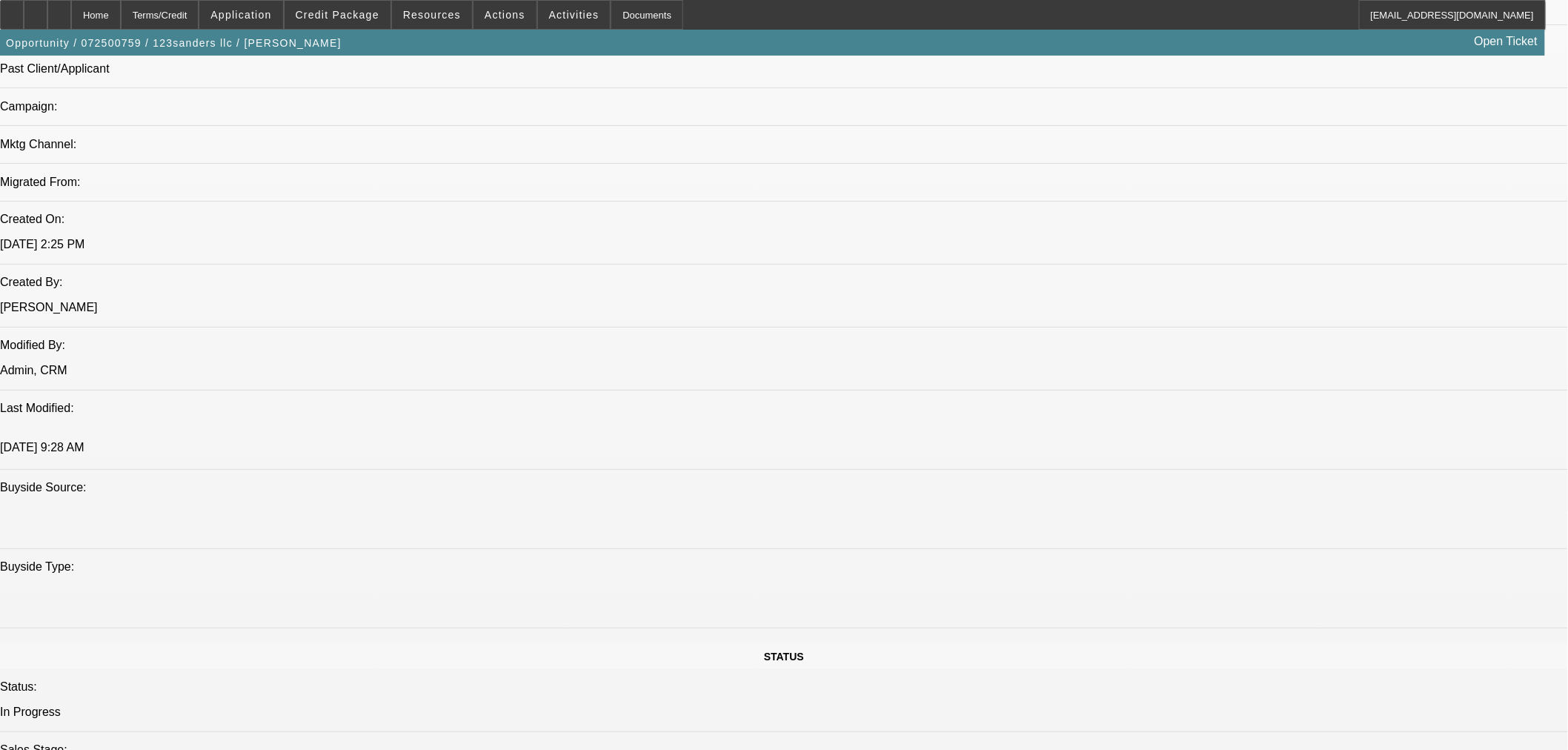
scroll to position [1399, 0]
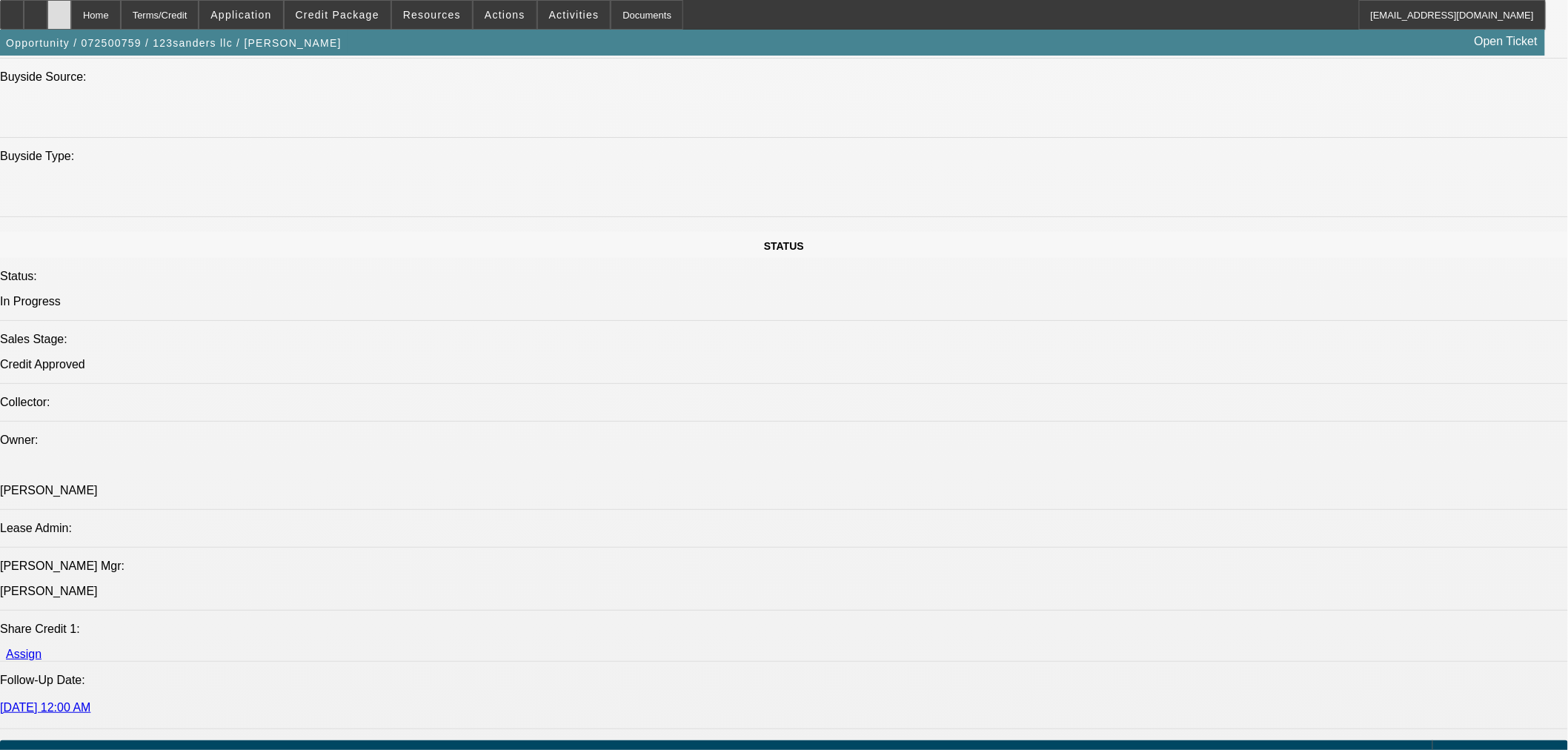
click at [71, 18] on div at bounding box center [58, 14] width 24 height 30
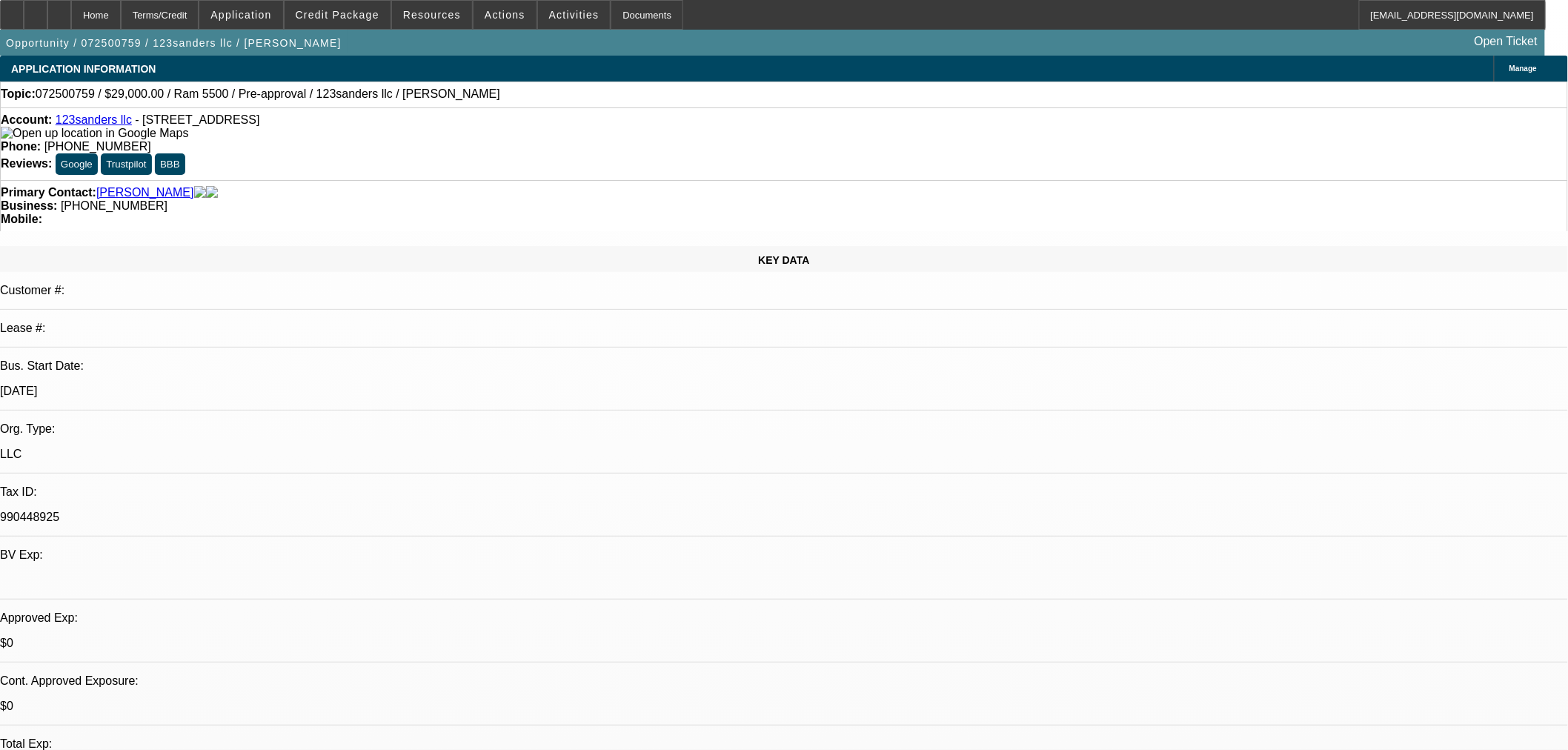
select select "0"
select select "2"
select select "0"
select select "6"
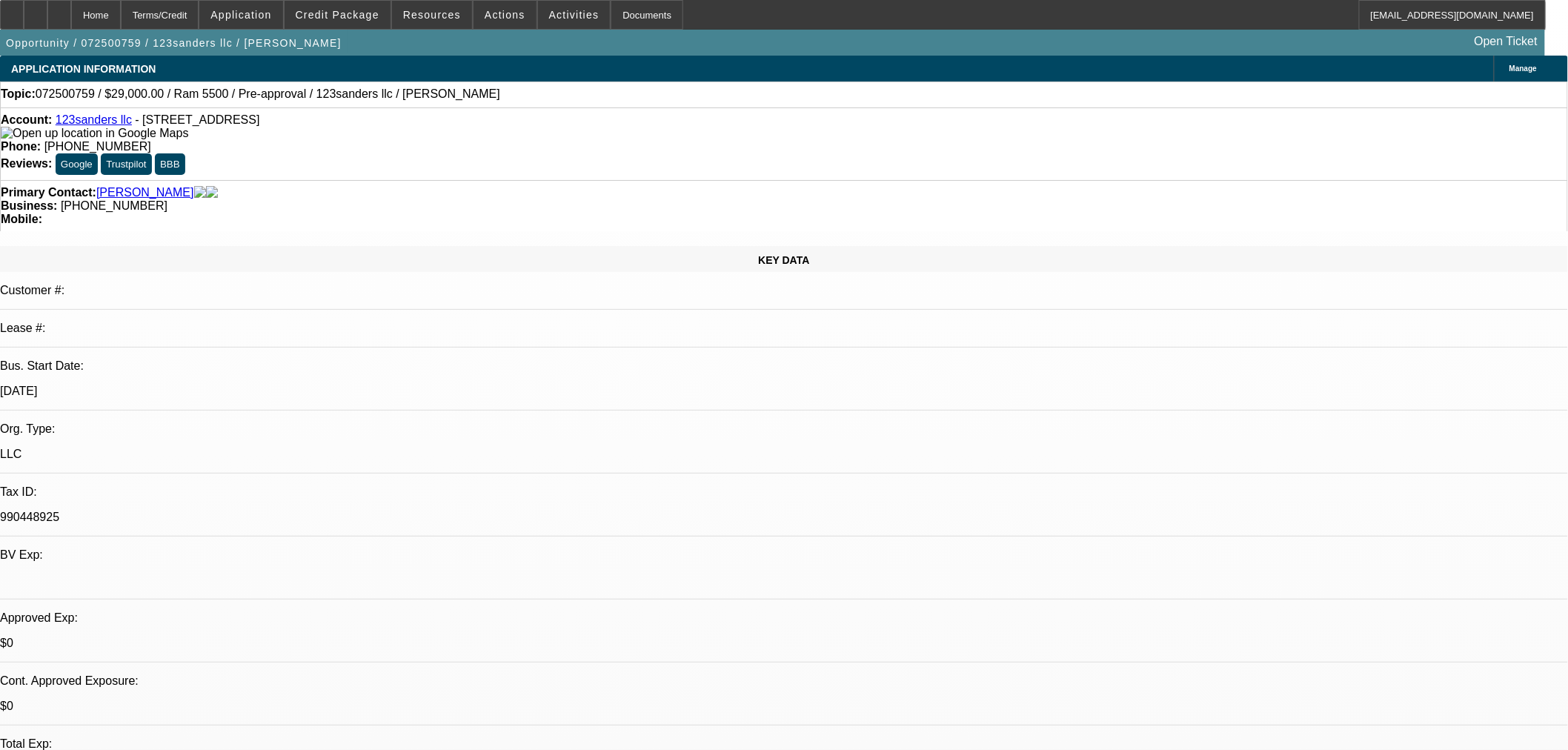
select select "0"
select select "6"
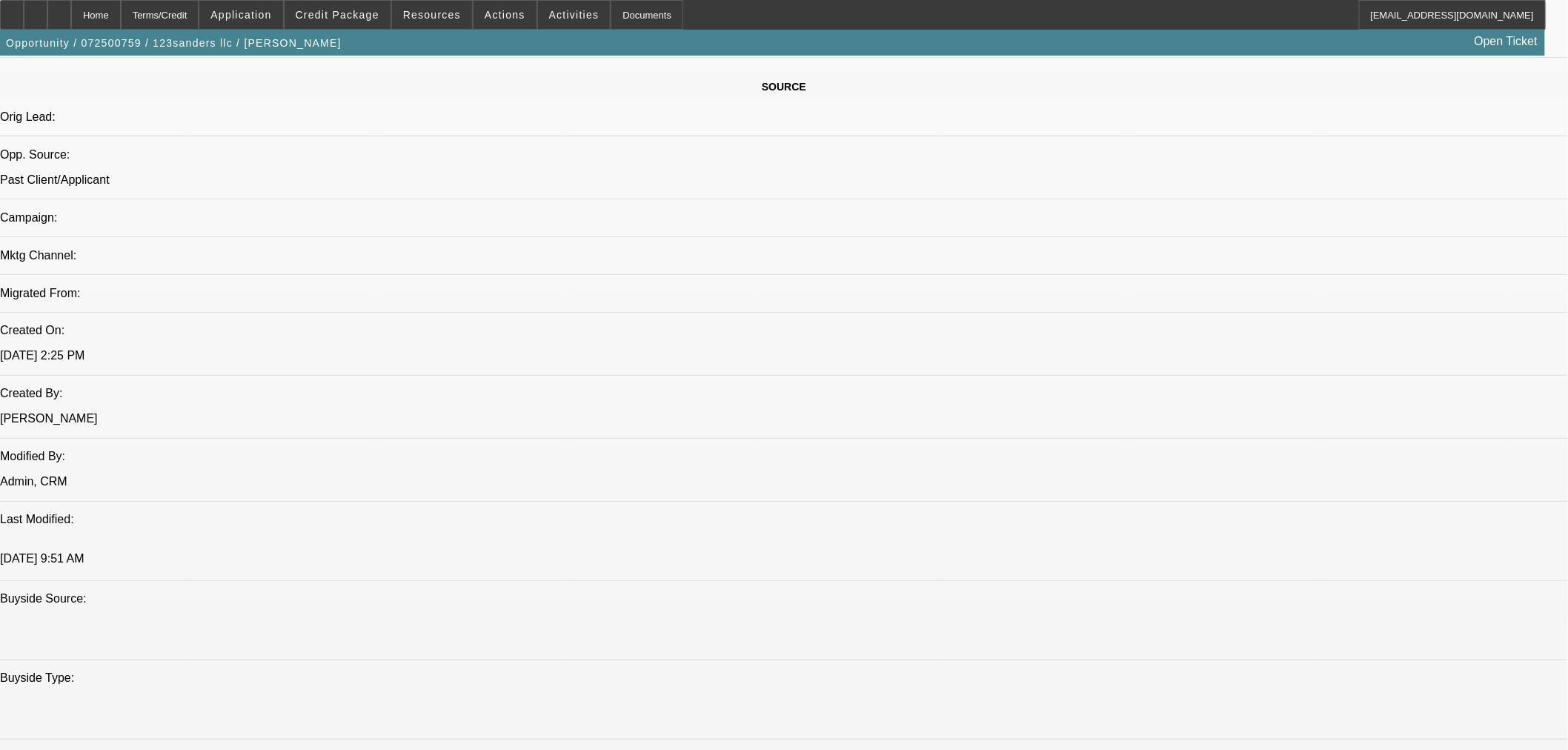
scroll to position [906, 0]
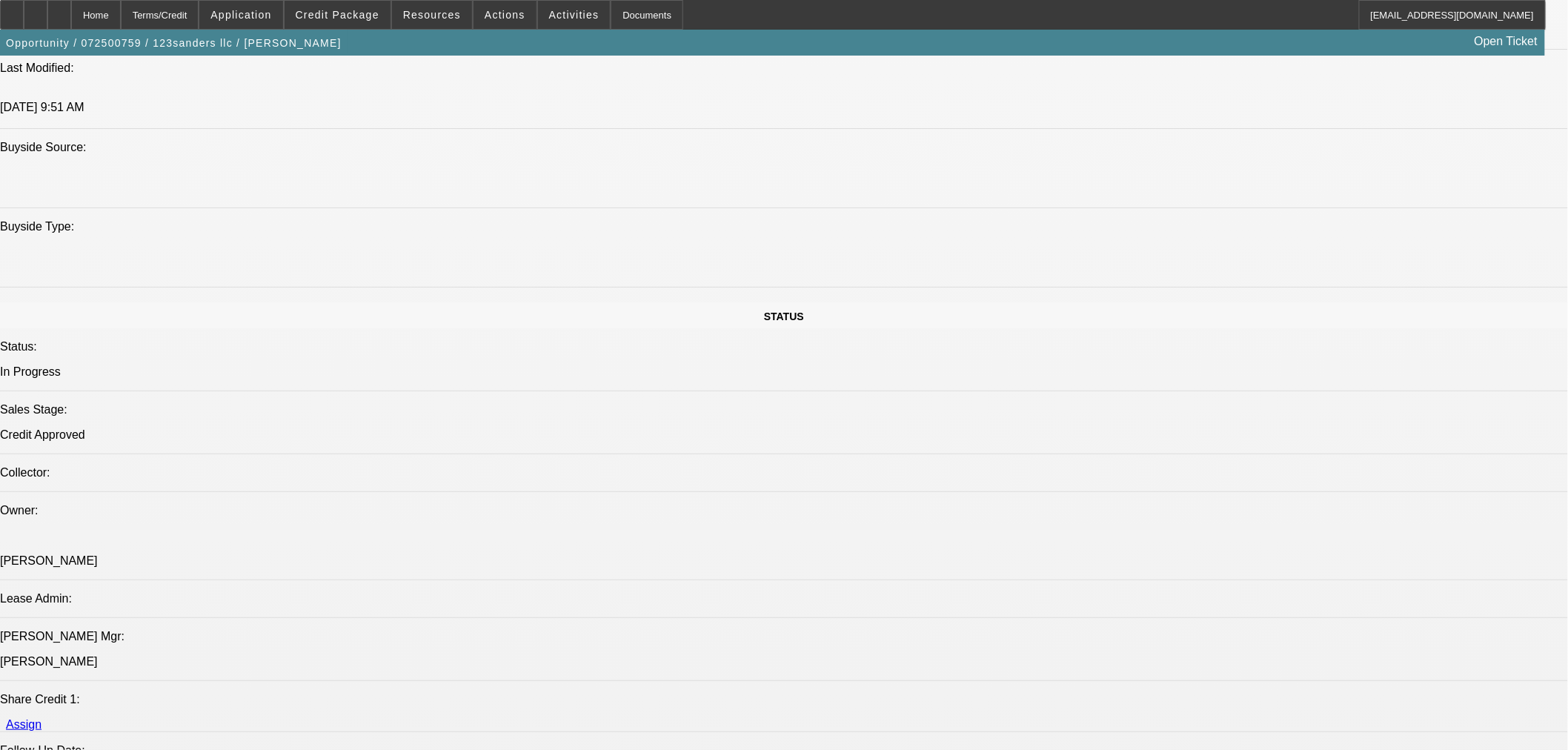
scroll to position [1317, 0]
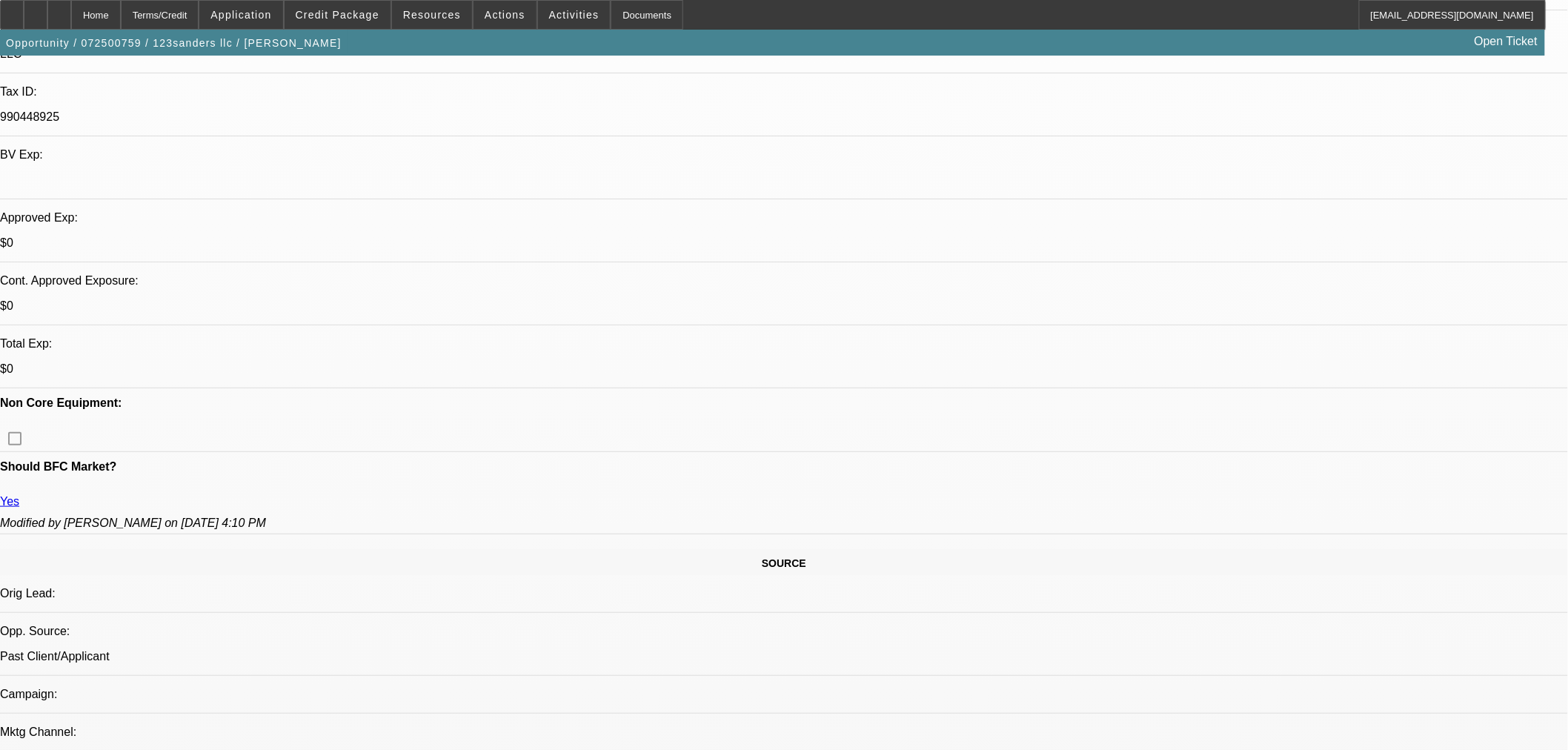
scroll to position [165, 0]
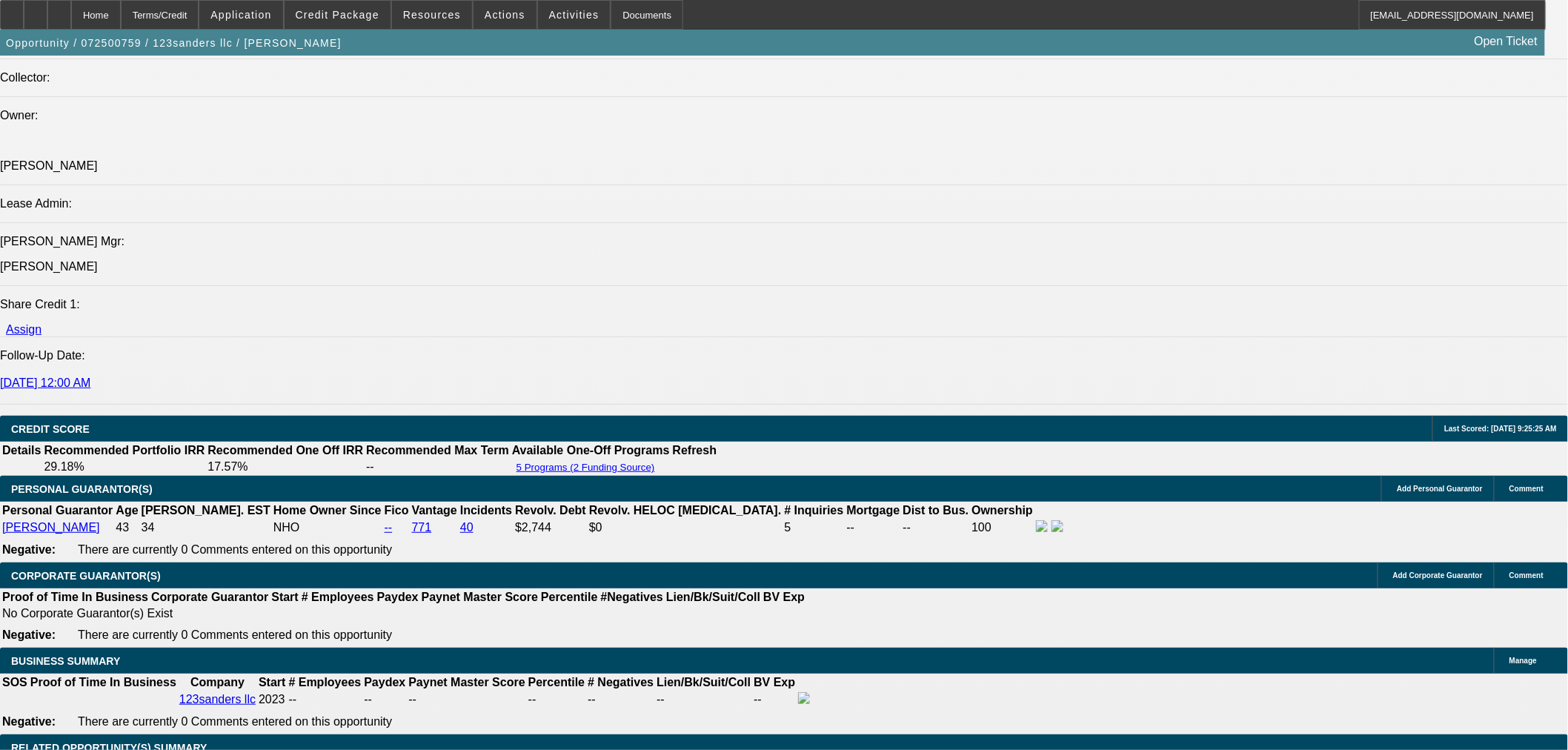
scroll to position [1893, 0]
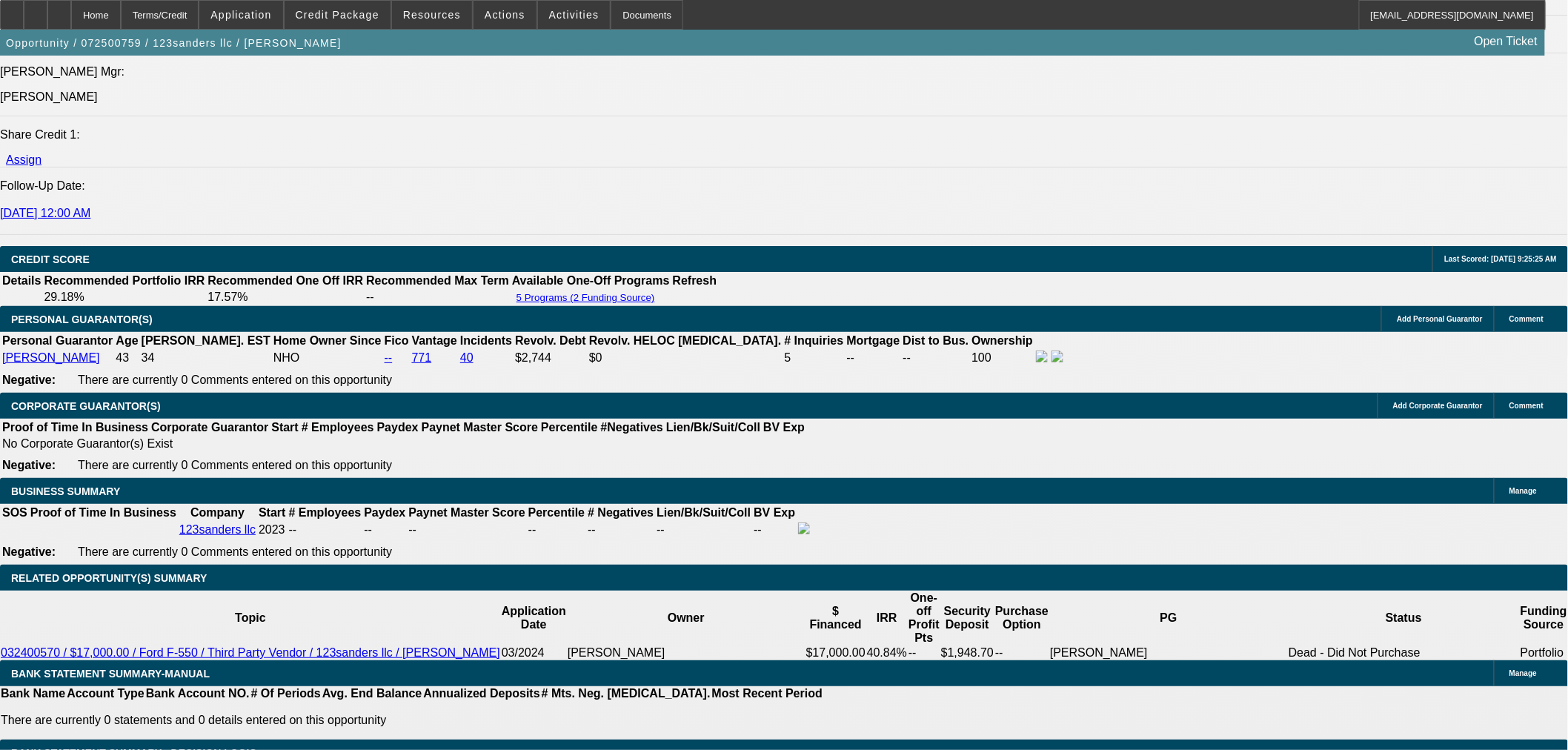
type input "1"
type input "UNKNOWN"
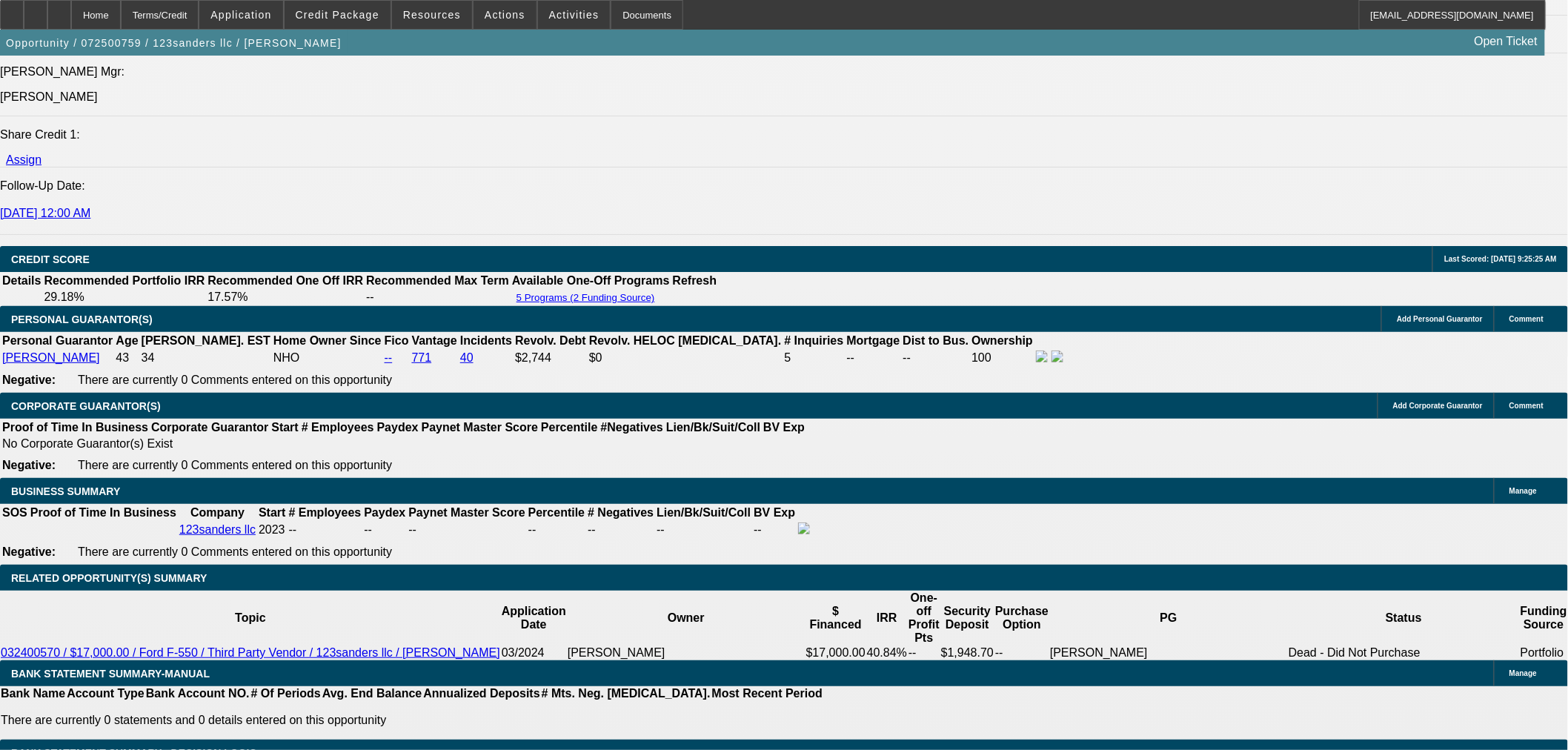
type input "1750"
type input "38.4"
type input "170"
type input "1700"
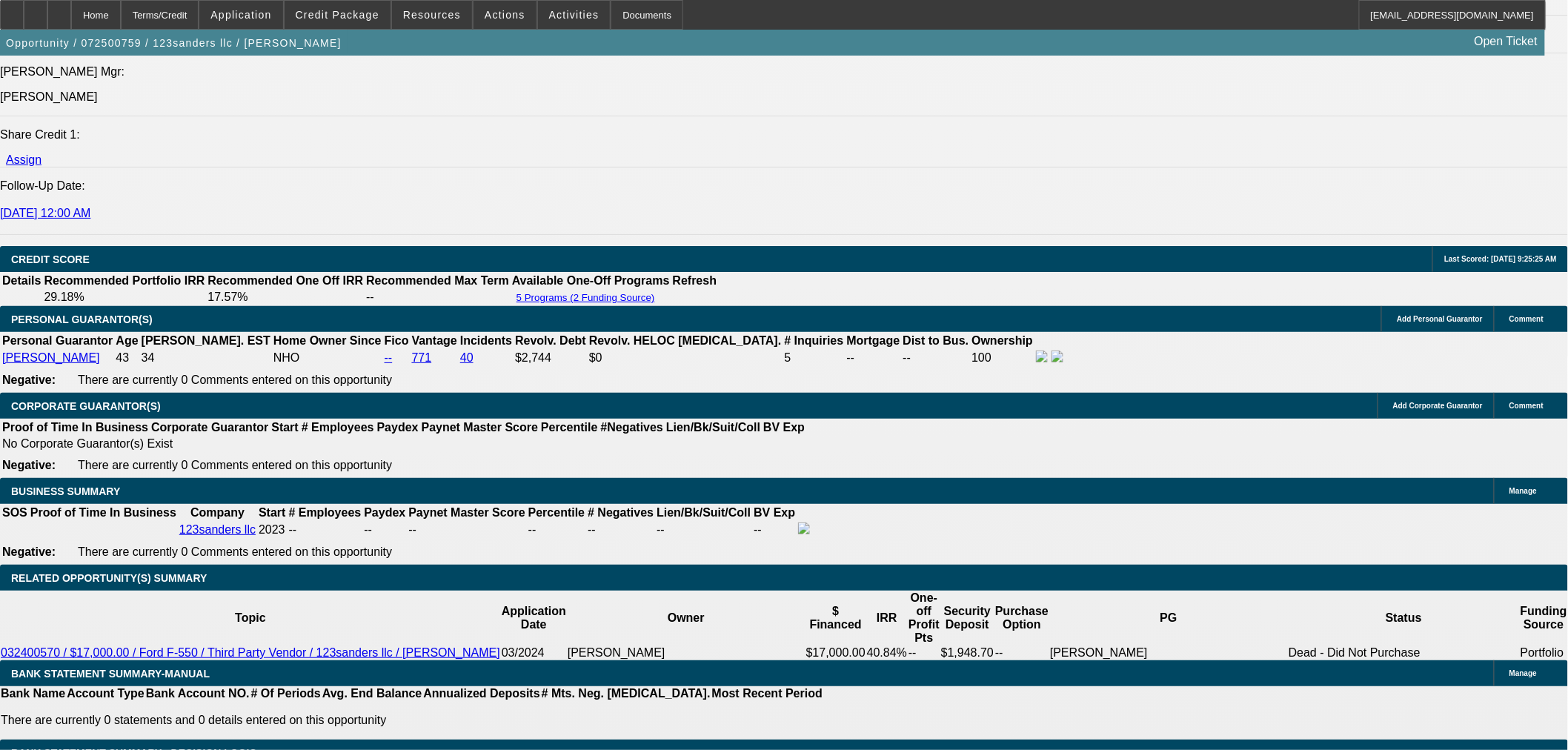
type input "35.2"
type input "$1,700.00"
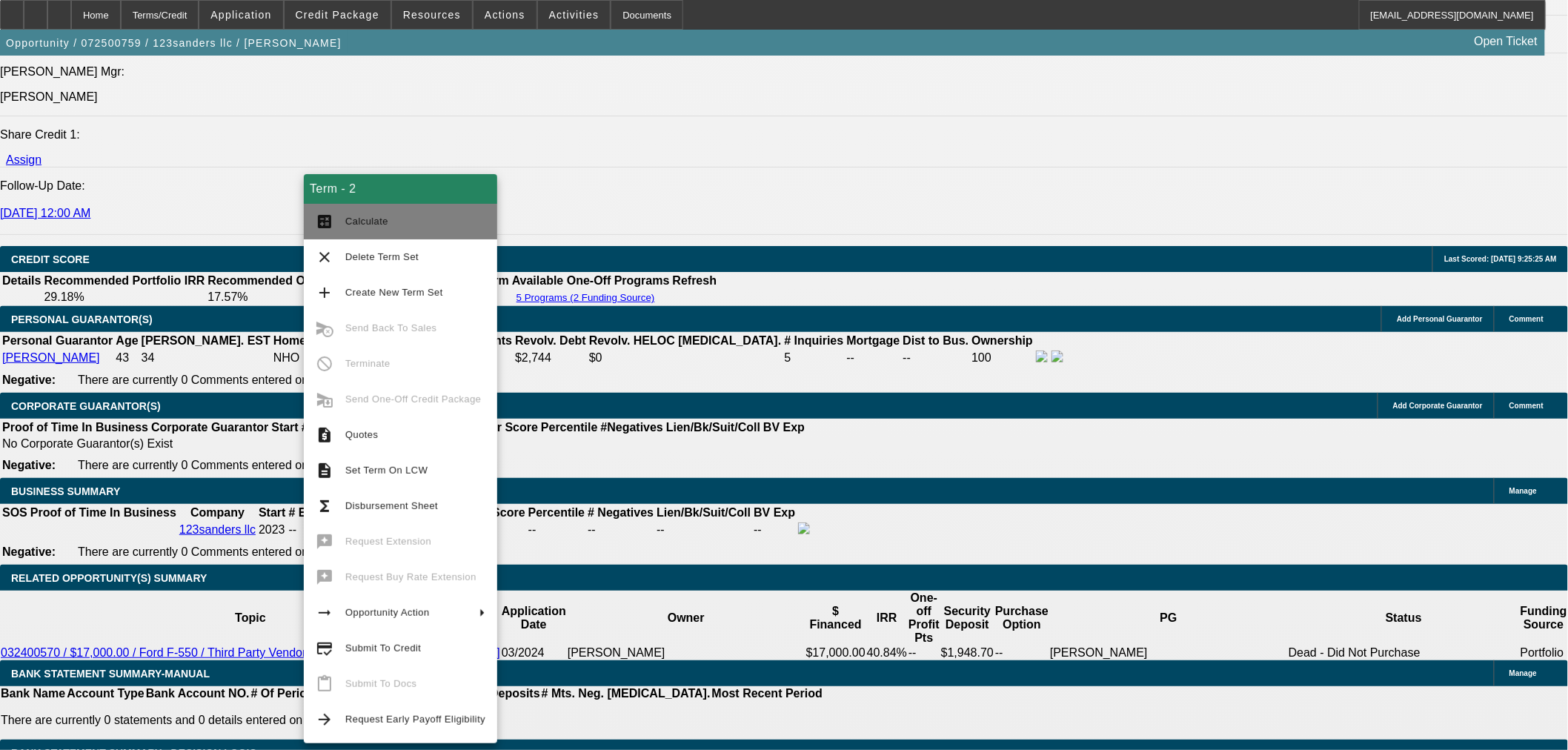
click at [395, 207] on button "calculate Calculate" at bounding box center [400, 221] width 194 height 36
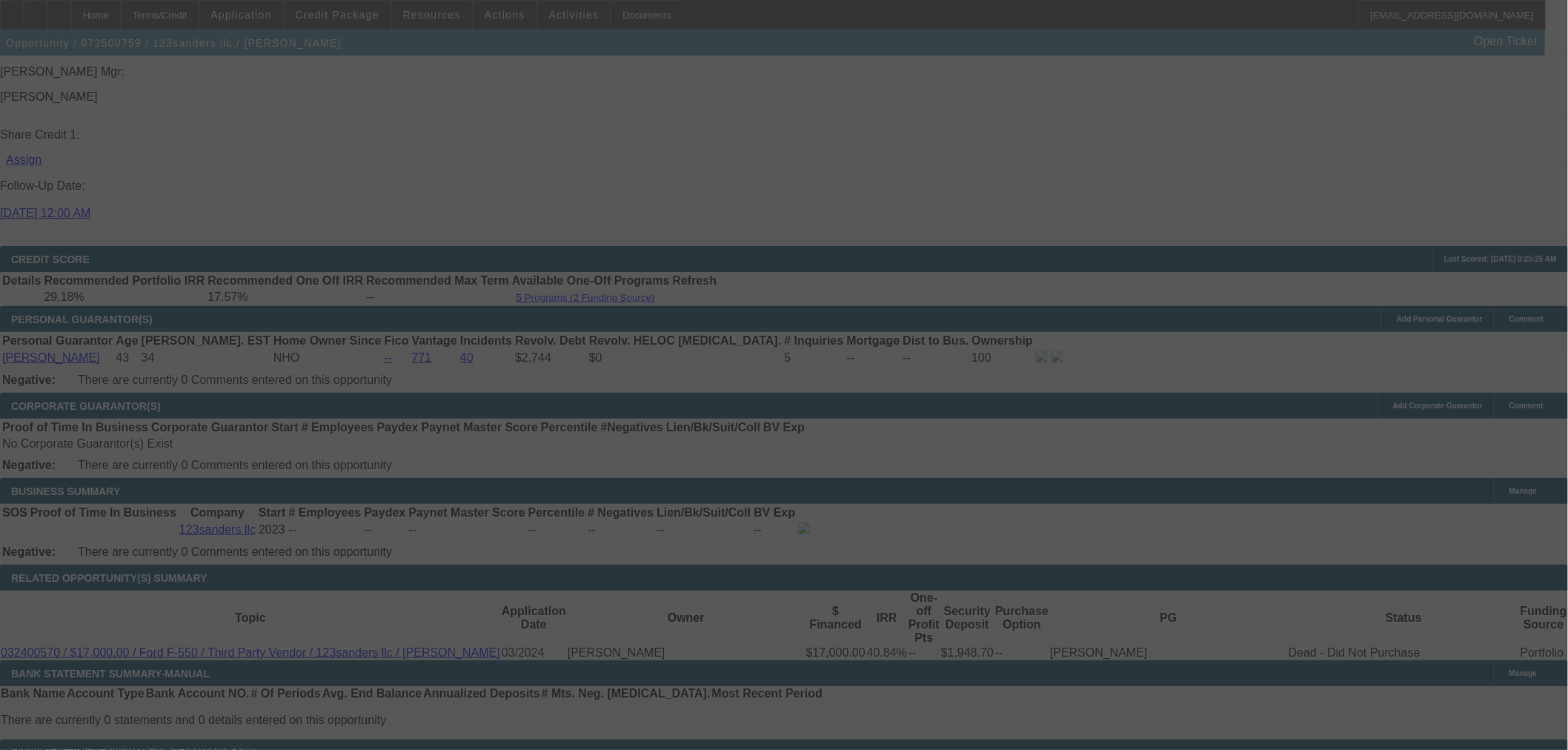
select select "0"
select select "2"
select select "0"
select select "6"
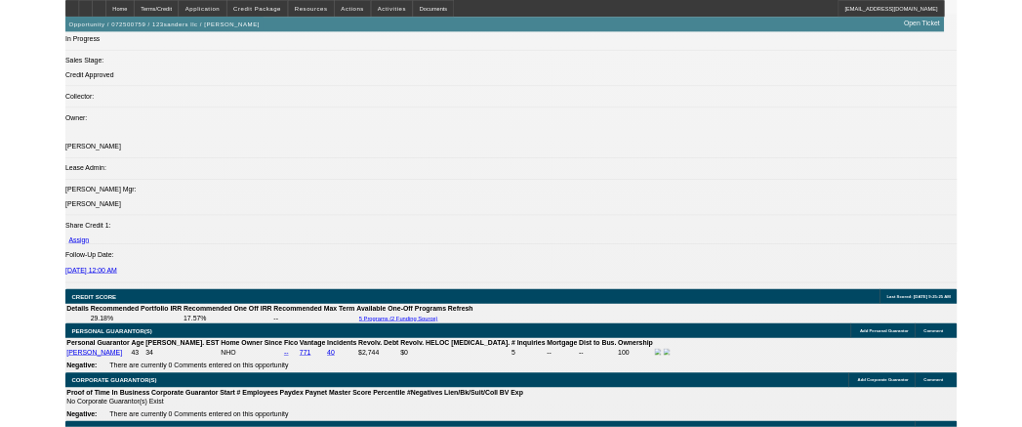
scroll to position [2148, 0]
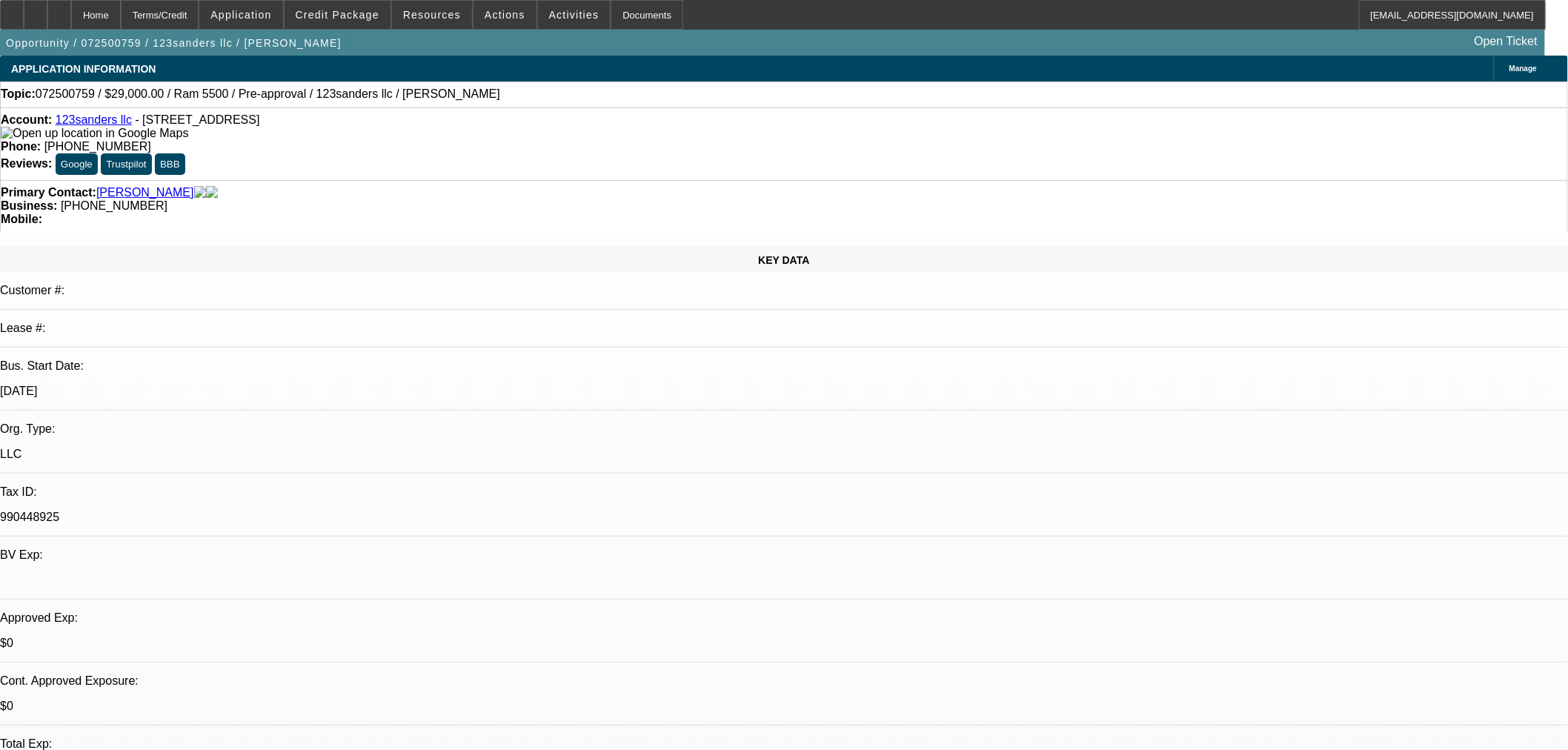
select select "0"
select select "2"
select select "0"
select select "6"
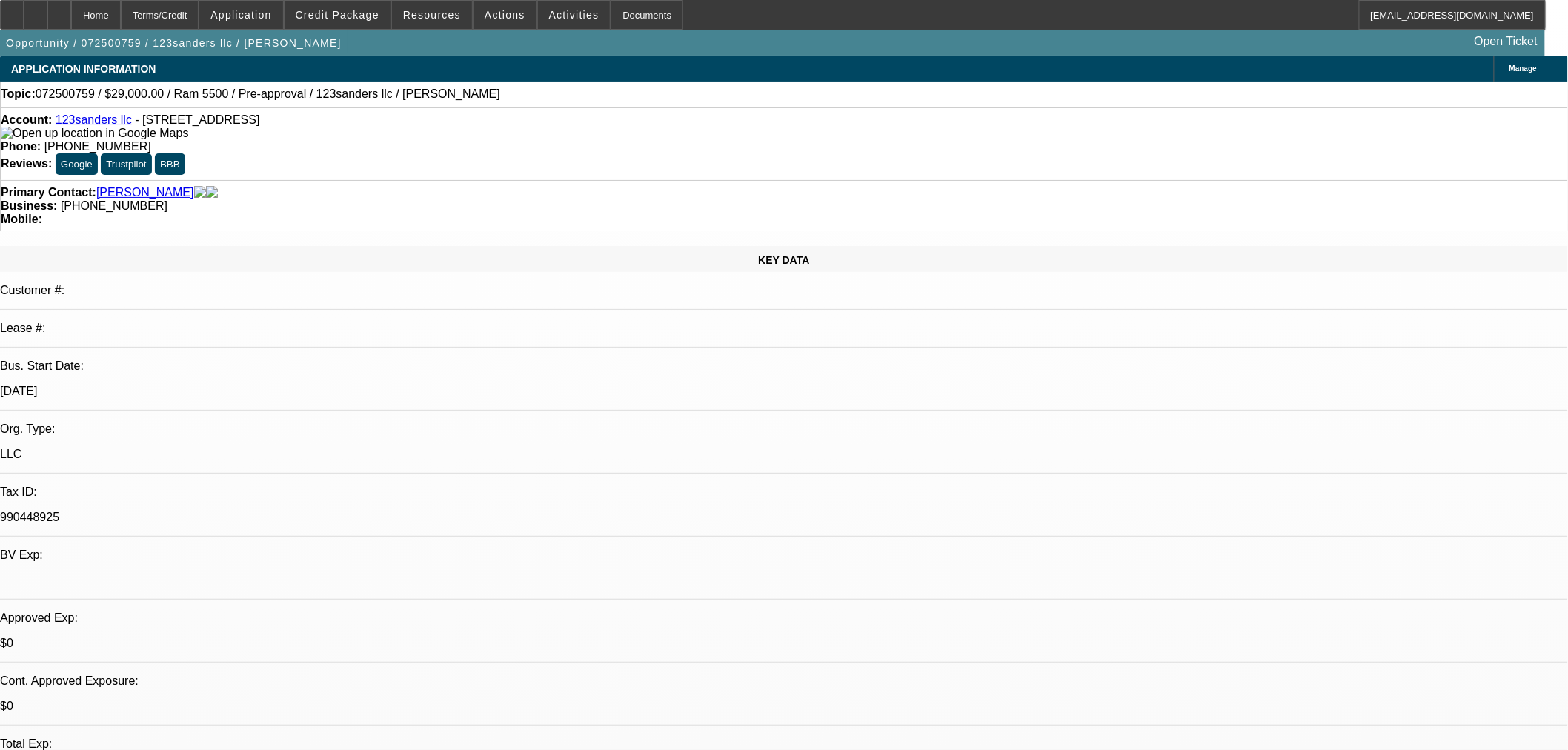
select select "0"
select select "6"
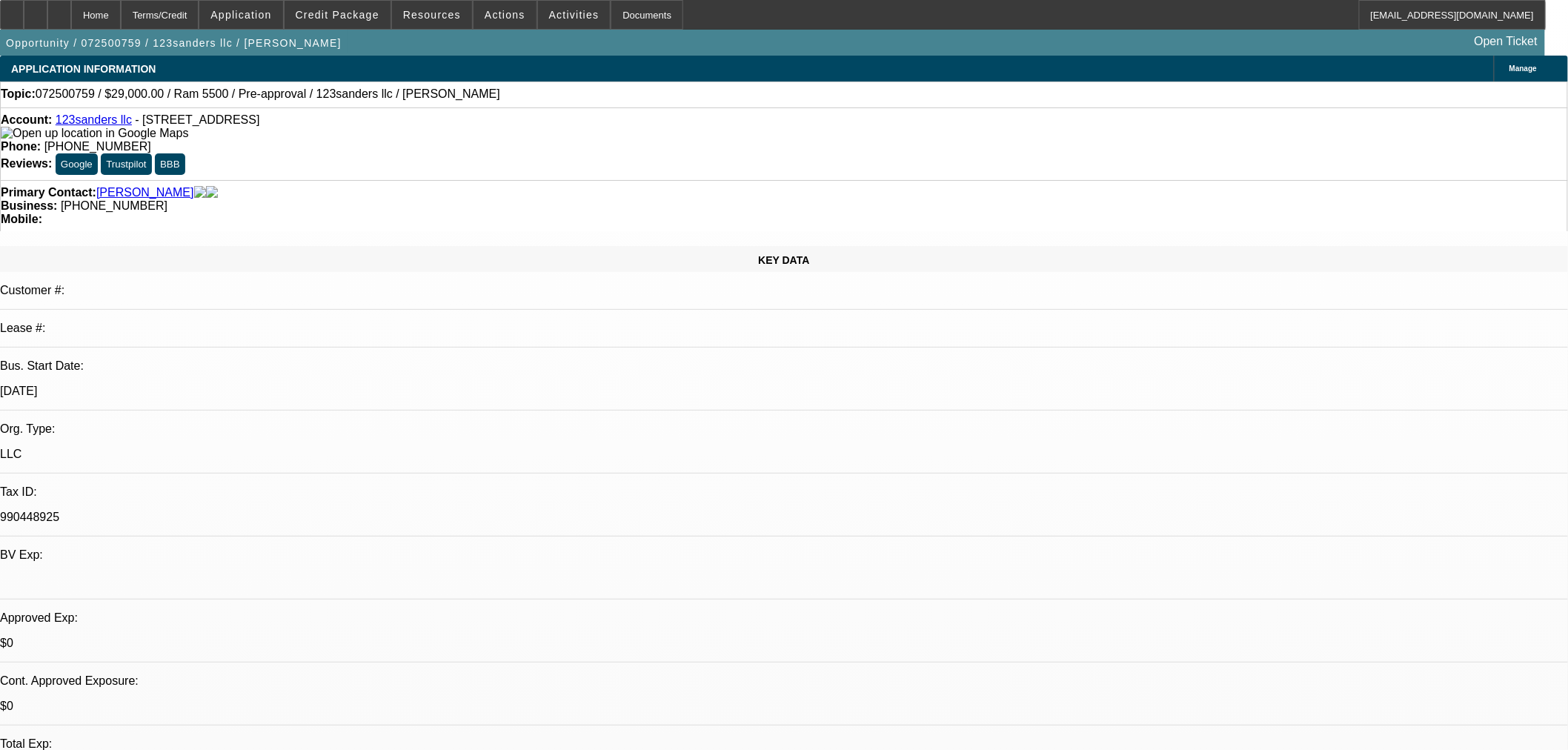
radio input "true"
type textarea "Looking at two rams around 30k. Getting phones #s for both guys."
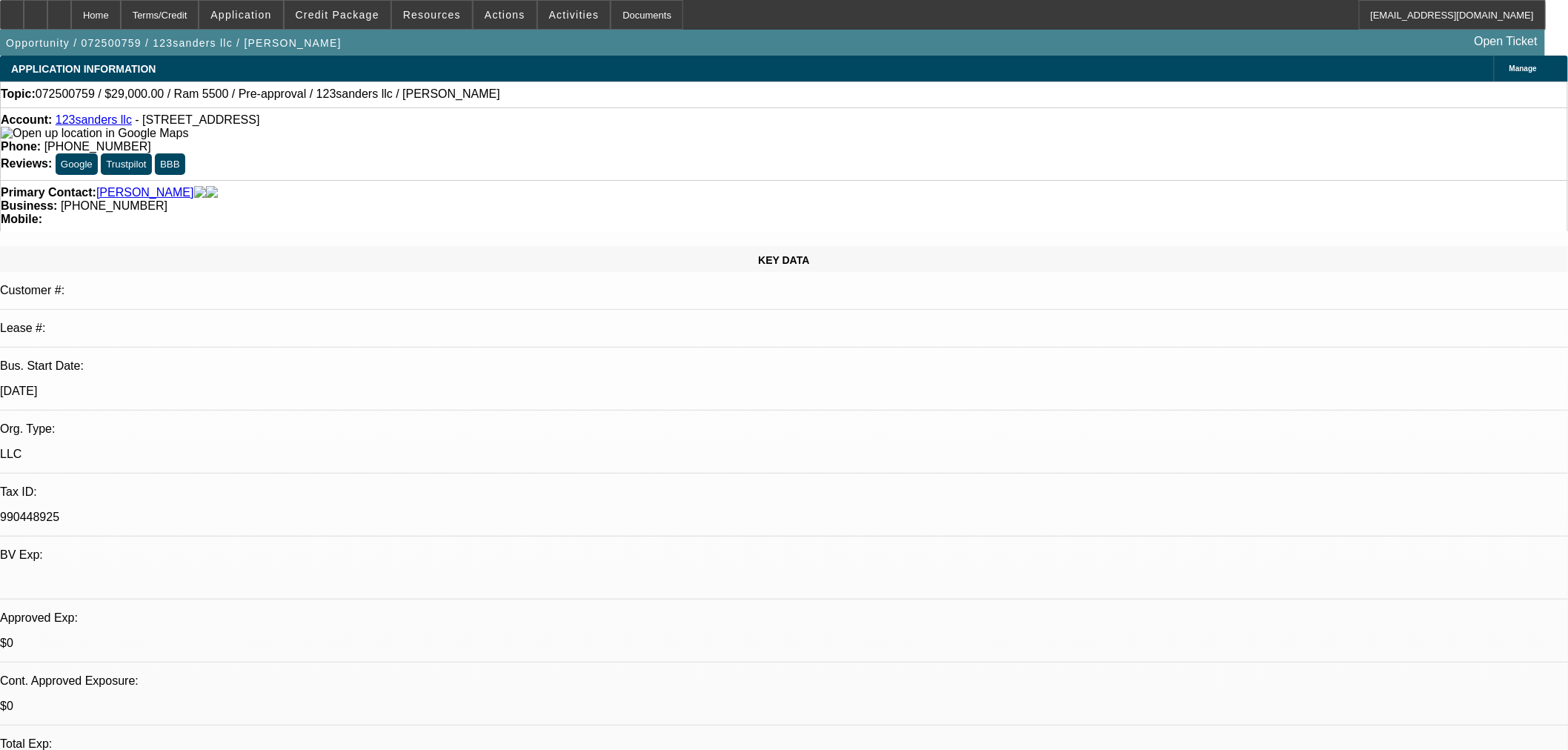
radio input "true"
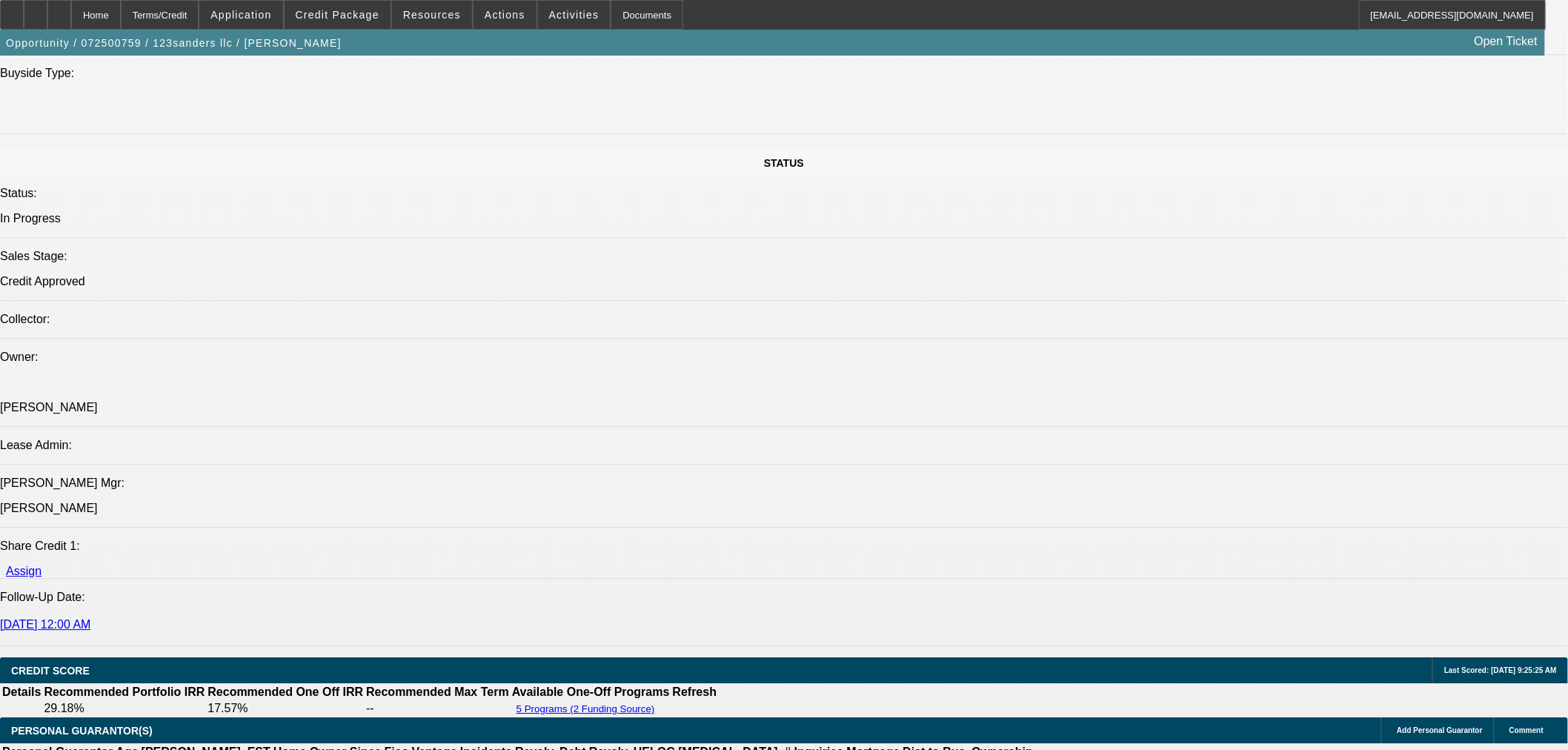
scroll to position [1893, 0]
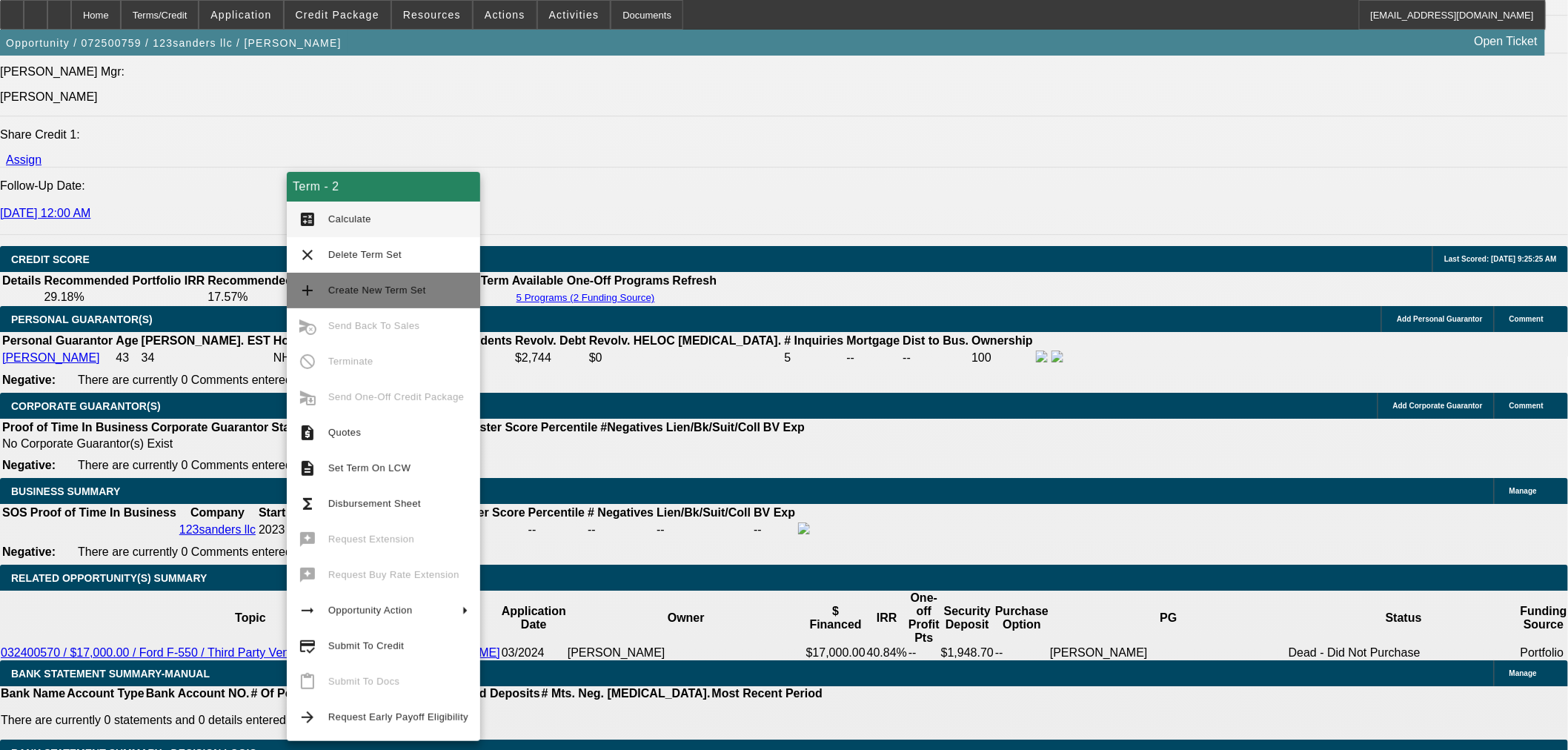
click at [416, 289] on span "Create New Term Set" at bounding box center [376, 290] width 98 height 11
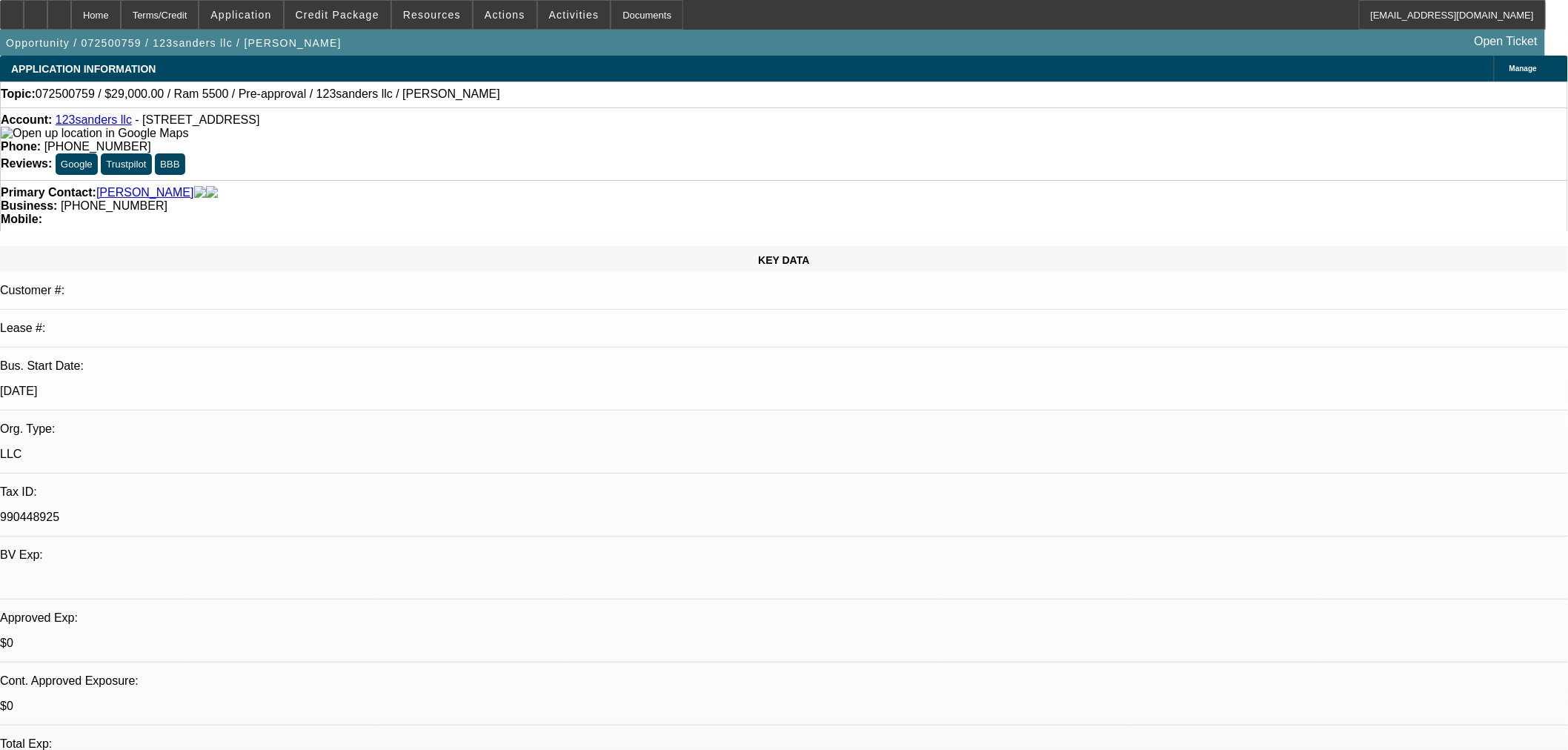
select select "0"
select select "2"
select select "0"
select select "6"
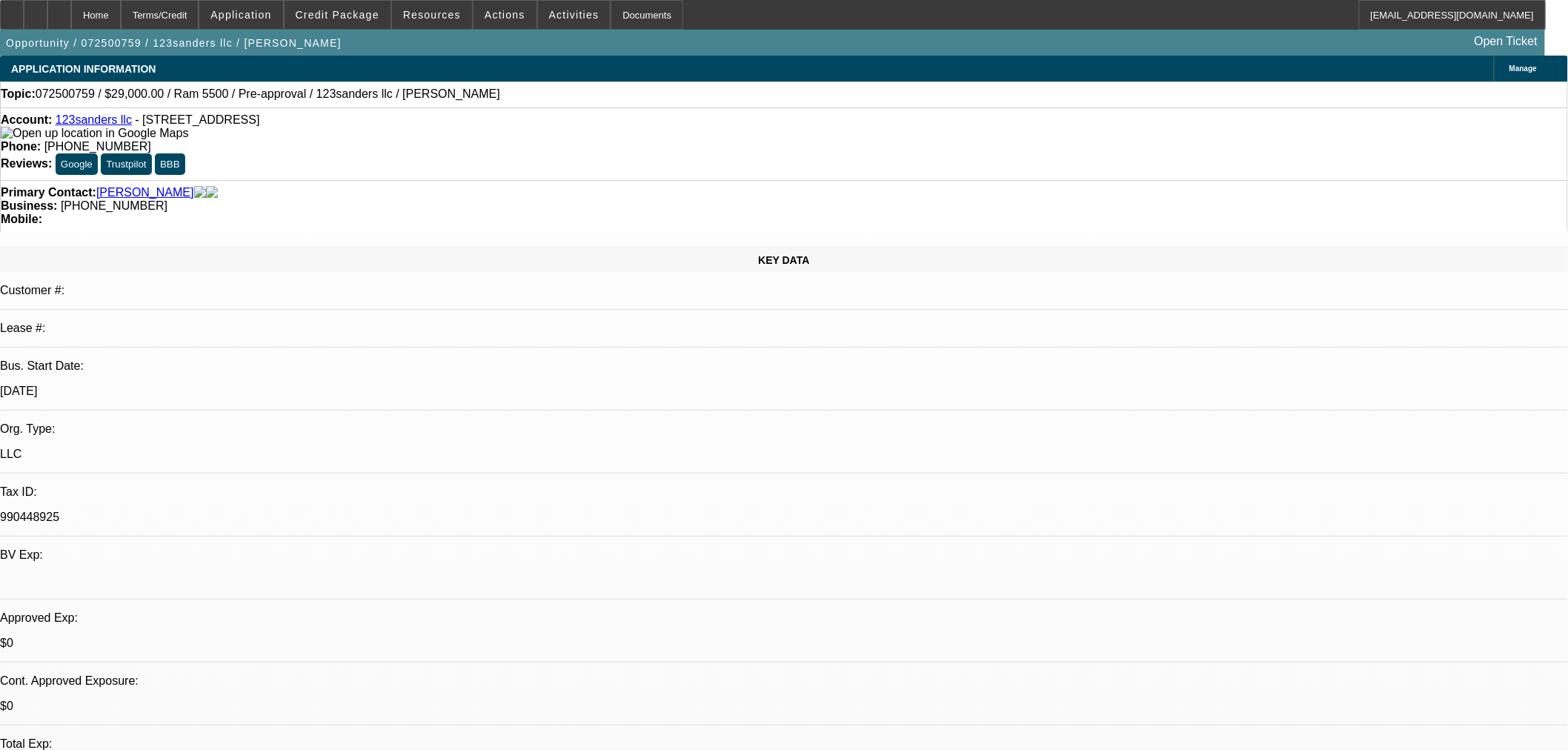
select select "0"
select select "2"
select select "0"
select select "6"
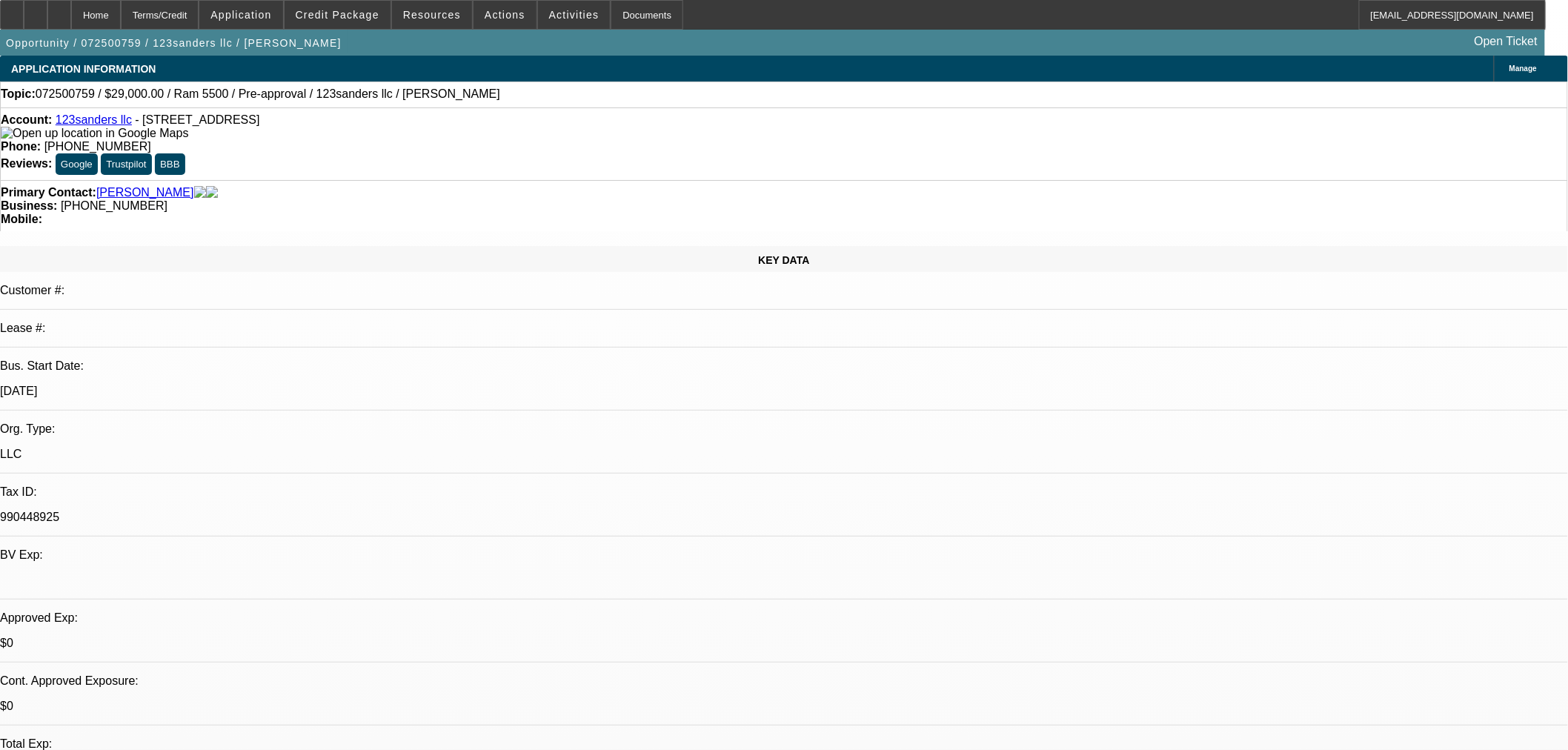
select select "0"
select select "6"
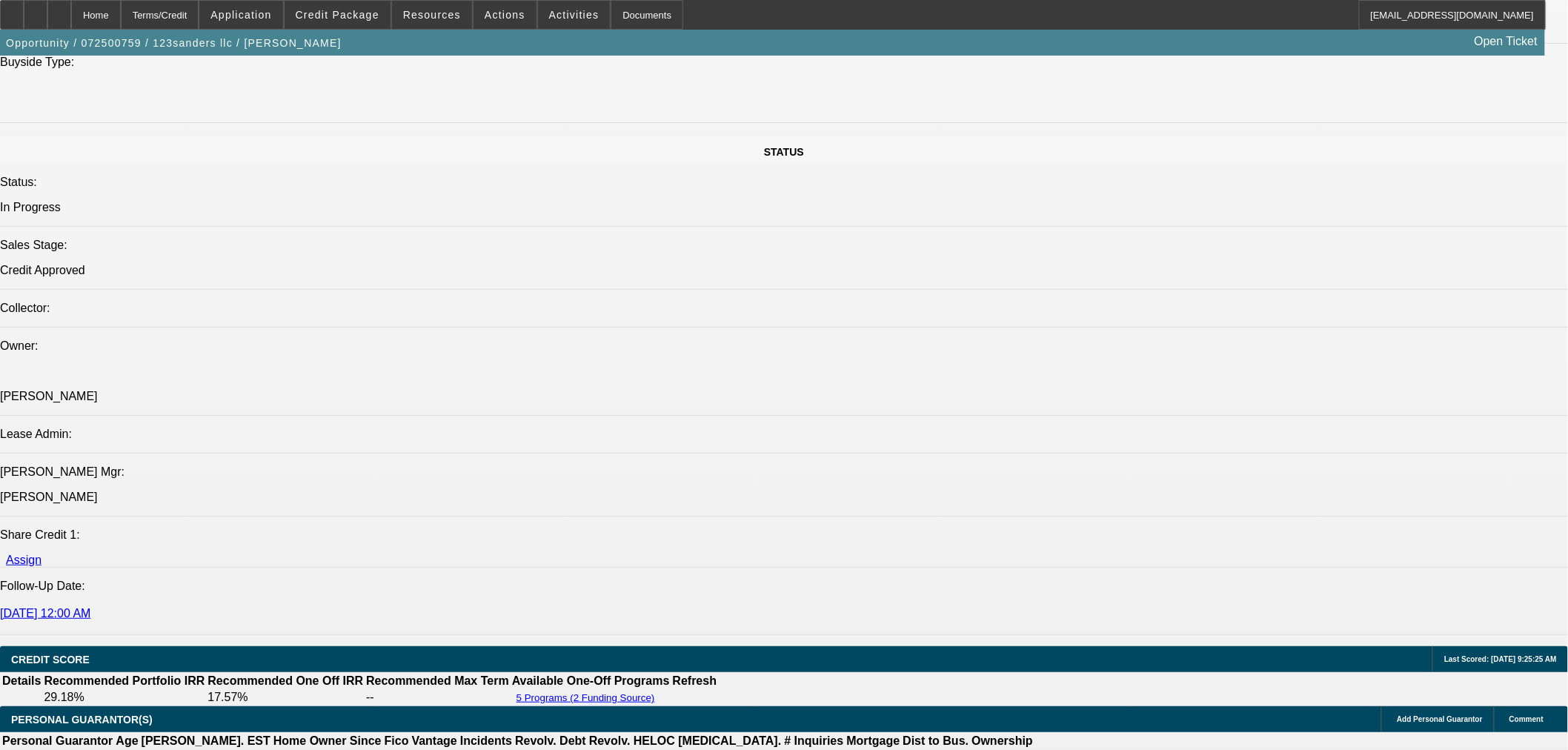
scroll to position [1728, 0]
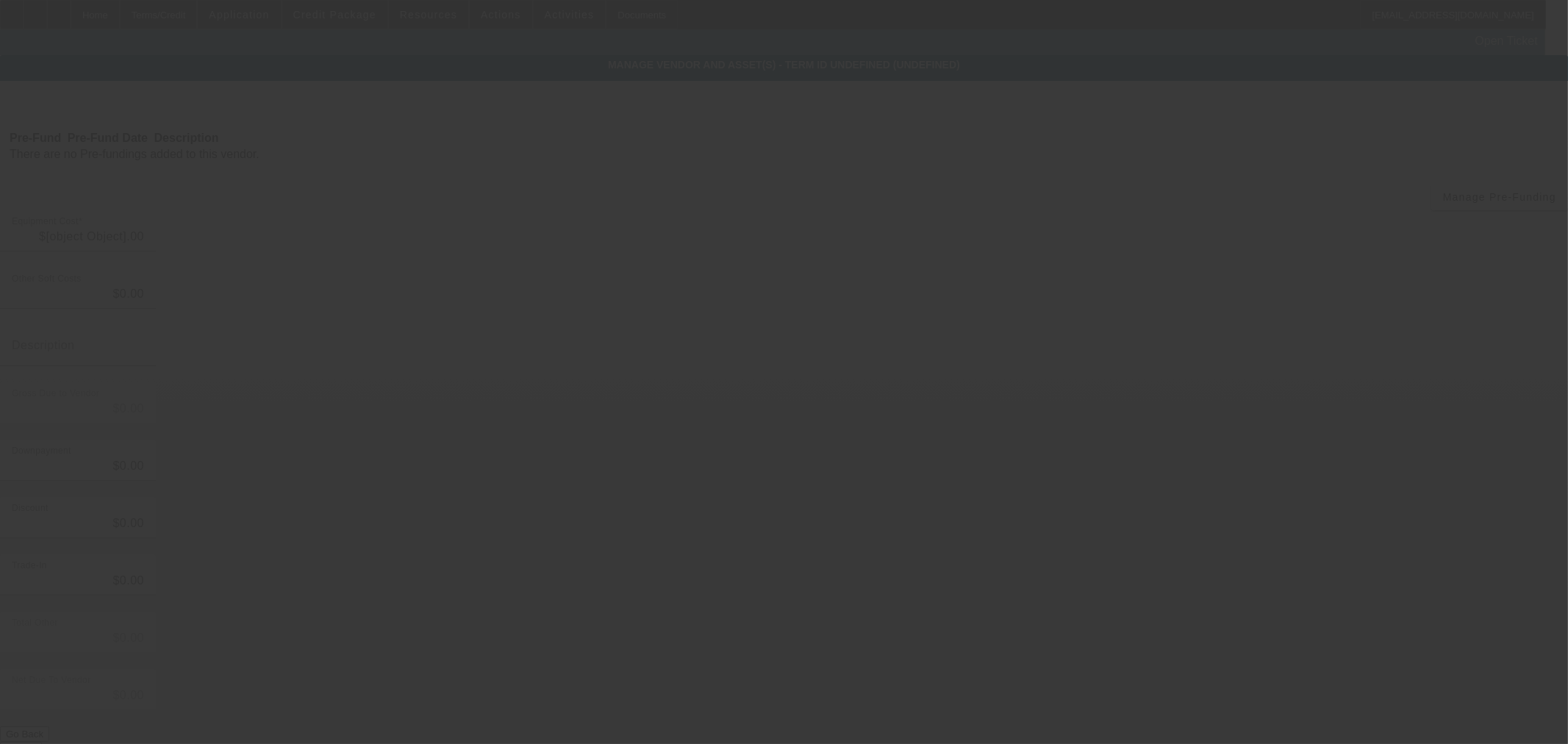
type input "$29,000.00"
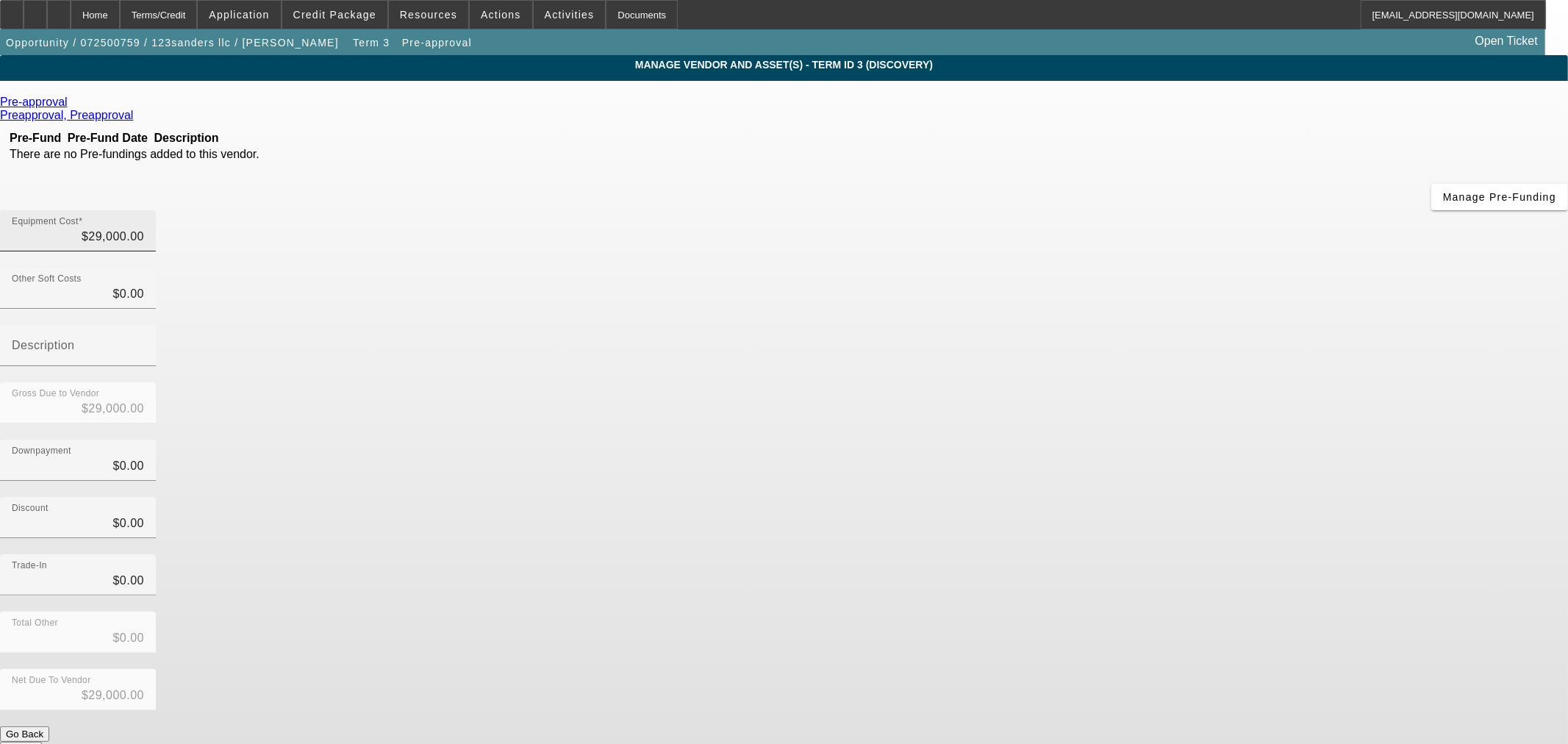
click at [144, 210] on div "Equipment Cost $29,000.00" at bounding box center [78, 230] width 133 height 41
click at [144, 228] on input "29000" at bounding box center [78, 236] width 133 height 17
type input "5"
type input "$5.00"
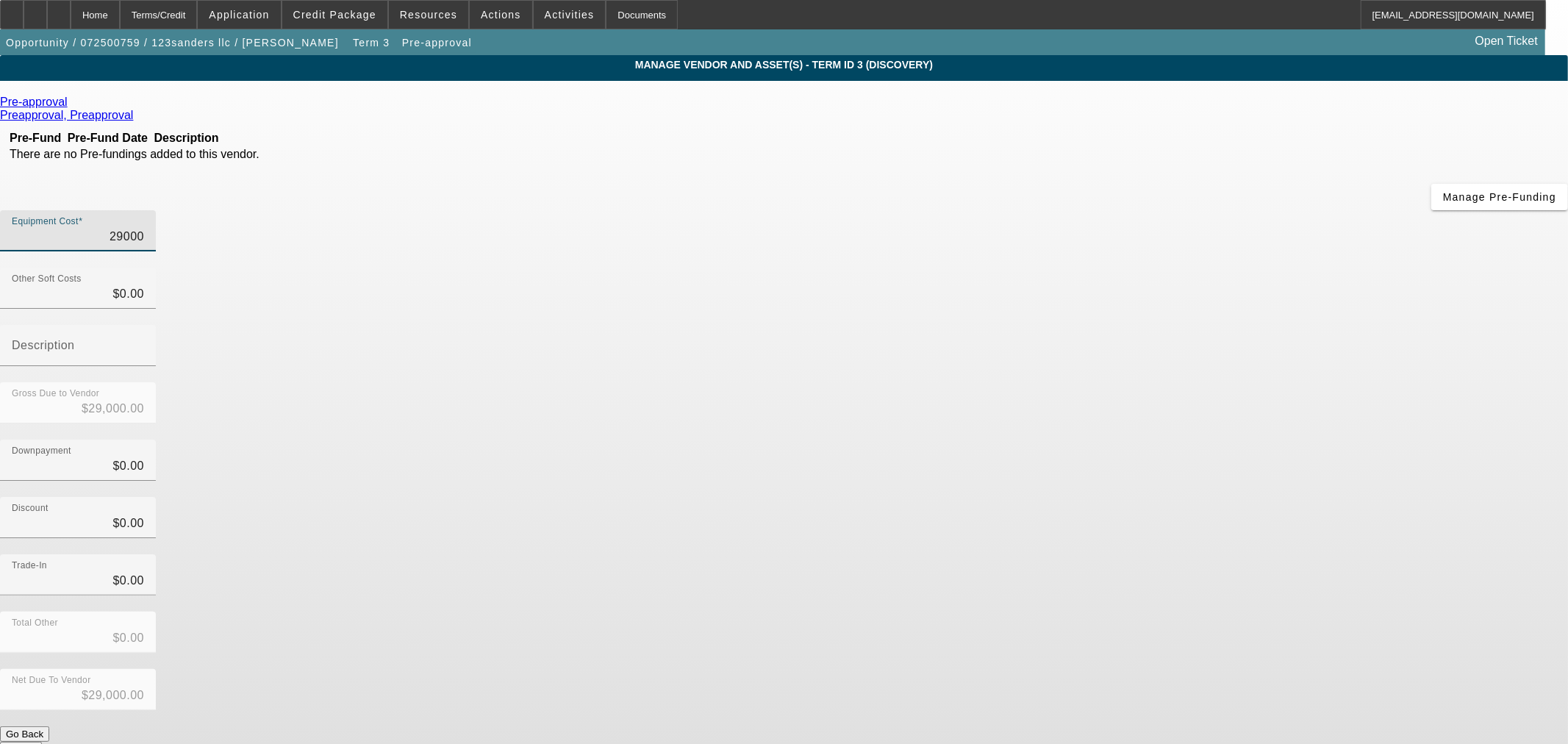
type input "$5.00"
type input "52"
type input "$52.00"
type input "520"
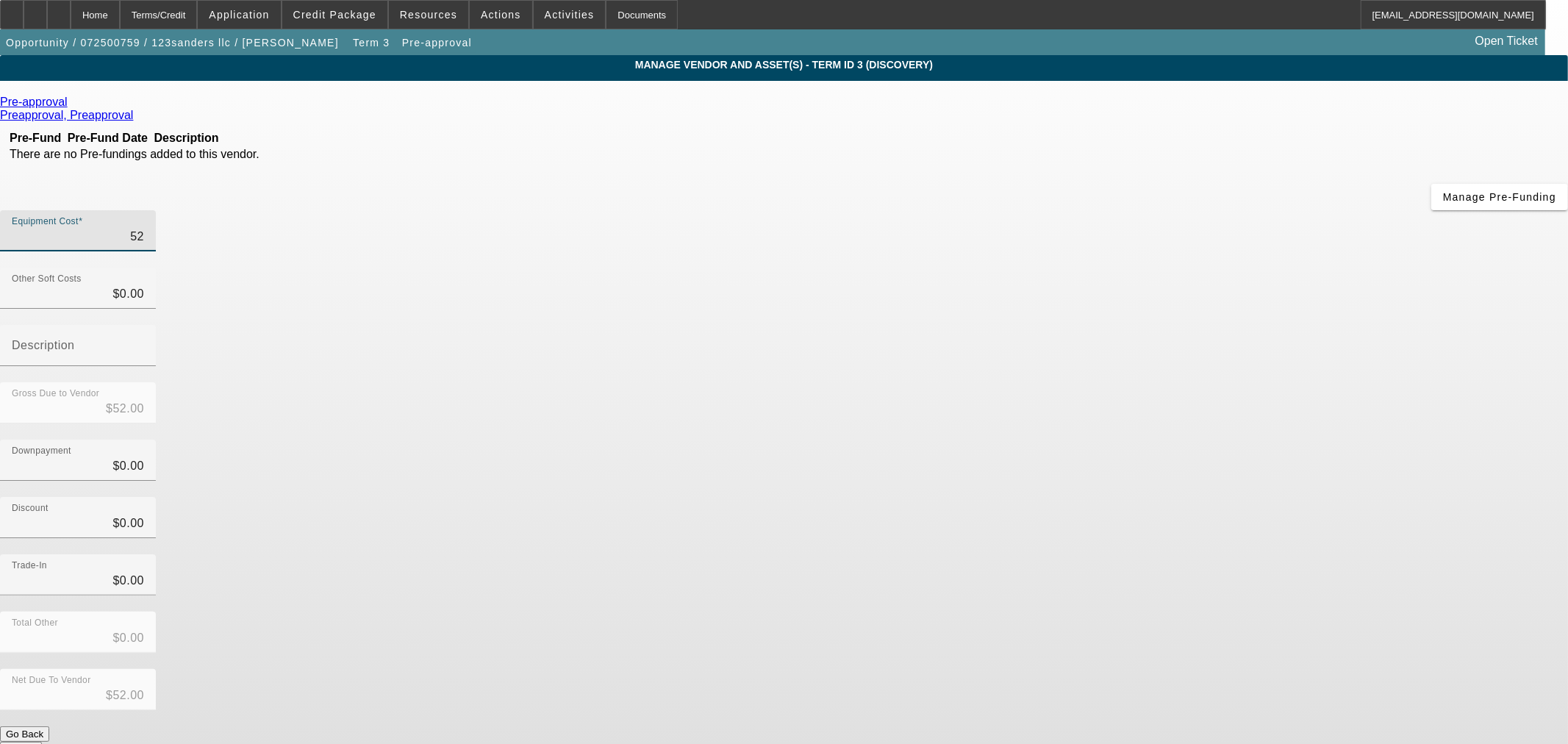
type input "$520.00"
type input "5200"
type input "$5,200.00"
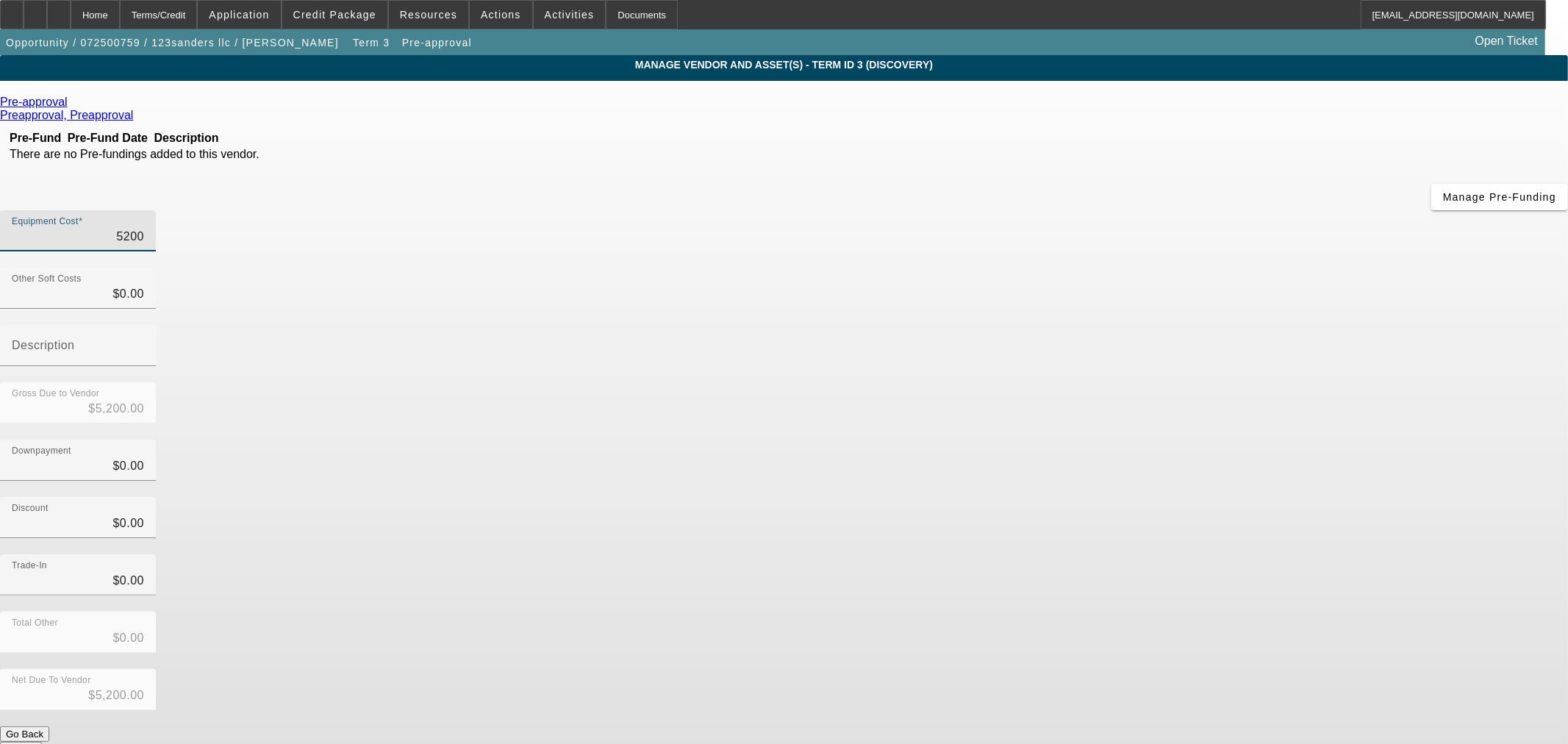
type input "52000"
type input "$52,000.00"
type input "520000"
type input "$520,000.00"
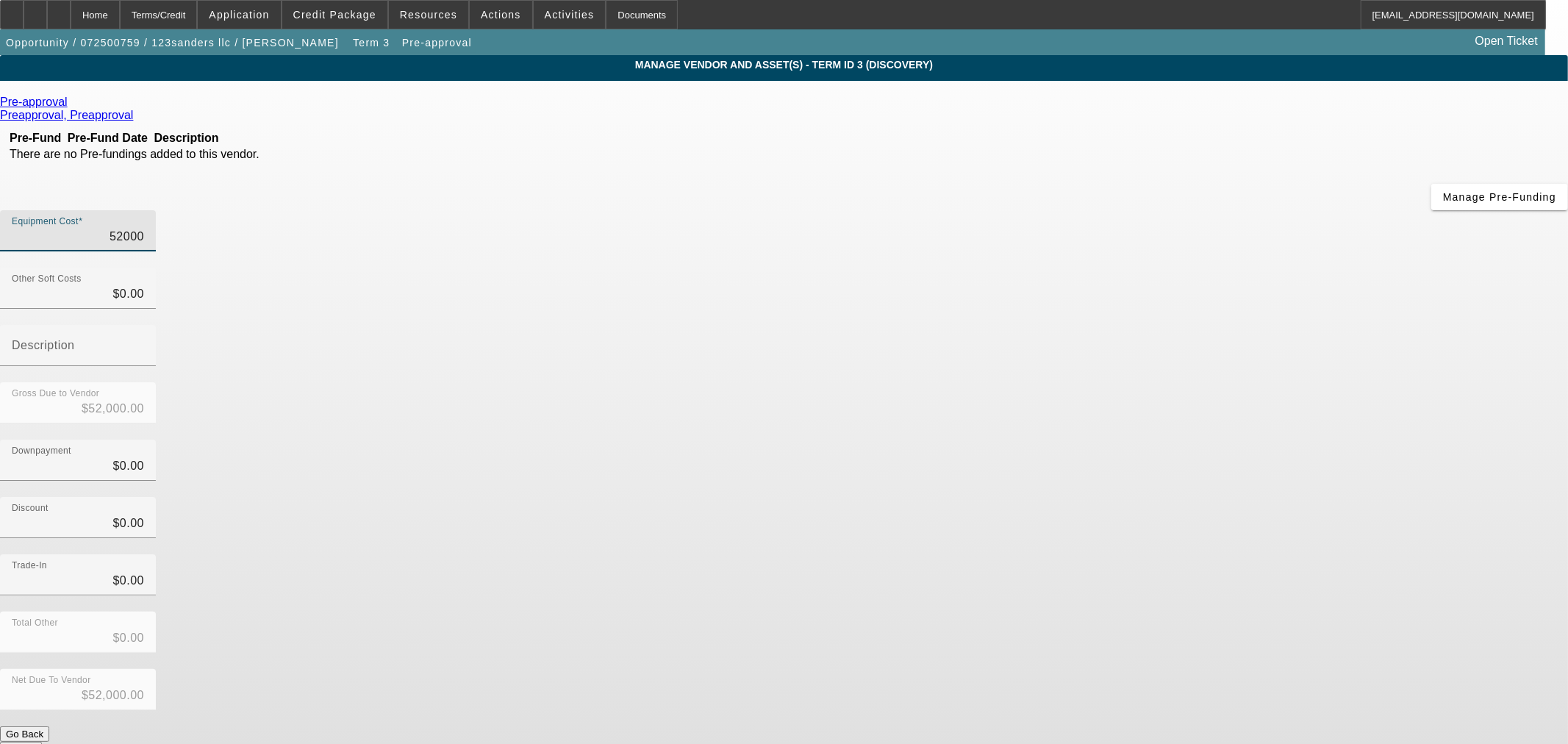
type input "$520,000.00"
drag, startPoint x: 1167, startPoint y: 356, endPoint x: 1145, endPoint y: 440, distance: 86.8
click at [1162, 497] on div "Discount $0.00" at bounding box center [784, 526] width 1568 height 57
click at [42, 742] on button "Submit" at bounding box center [21, 749] width 42 height 15
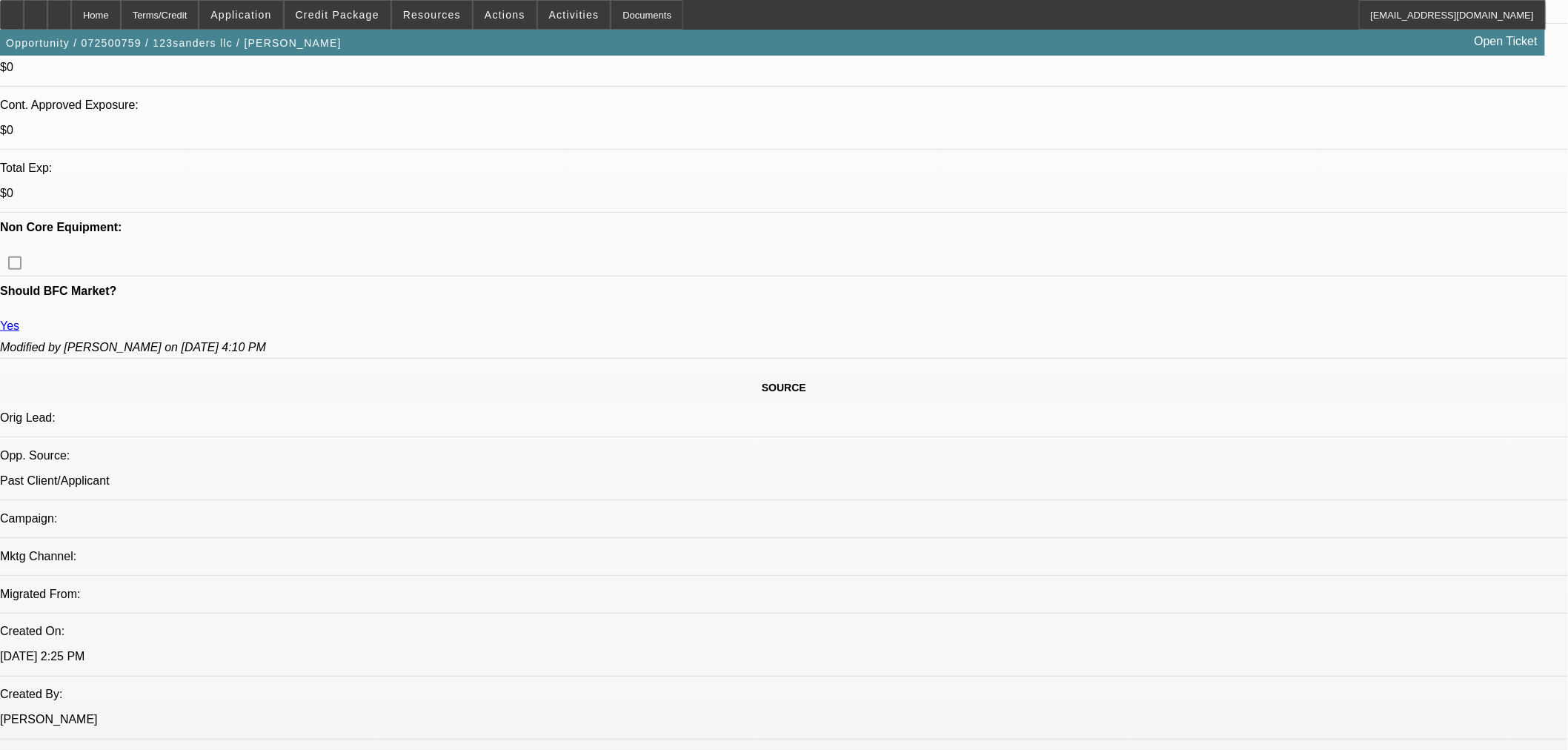
select select "0"
select select "2"
select select "0"
select select "6"
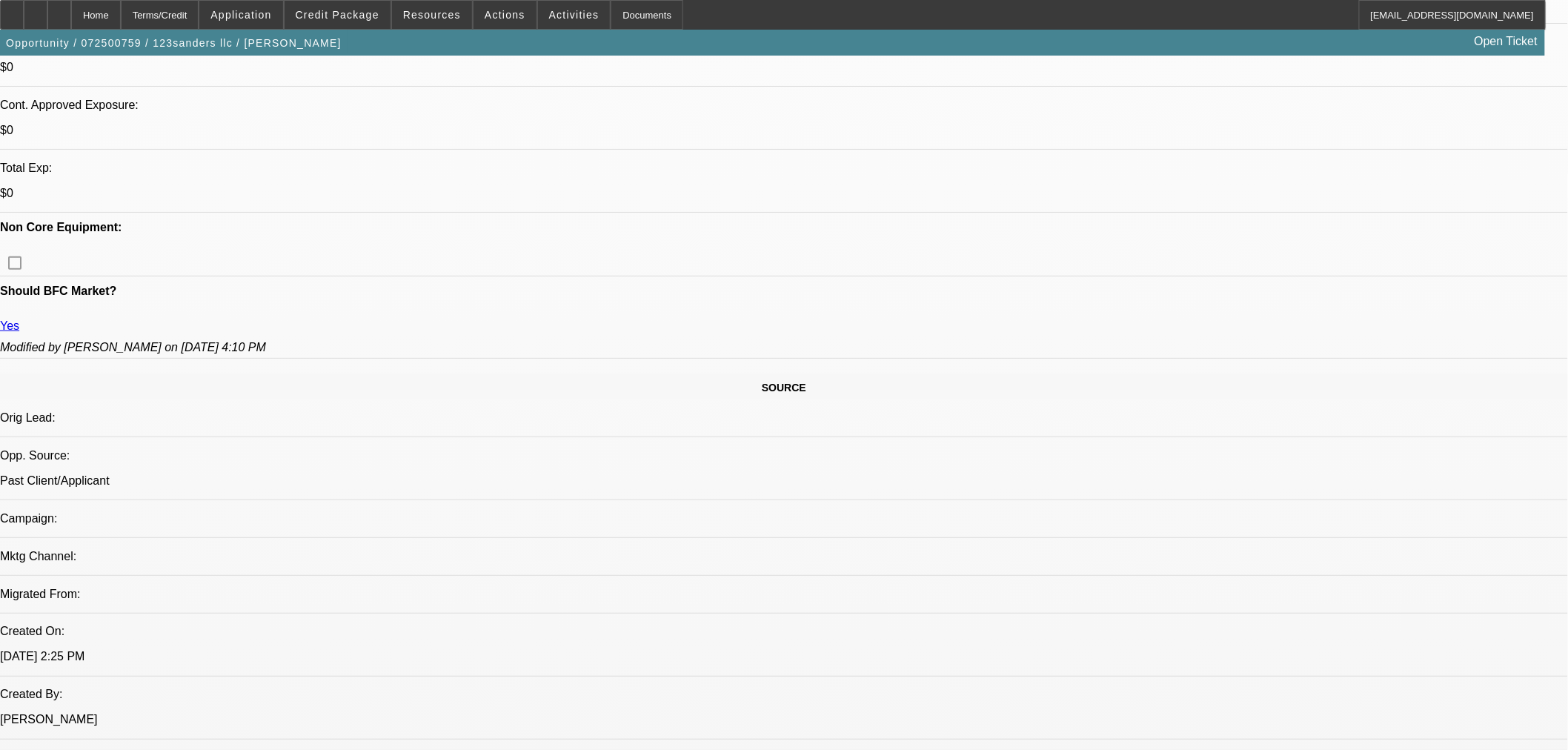
select select "0"
select select "2"
select select "0"
select select "6"
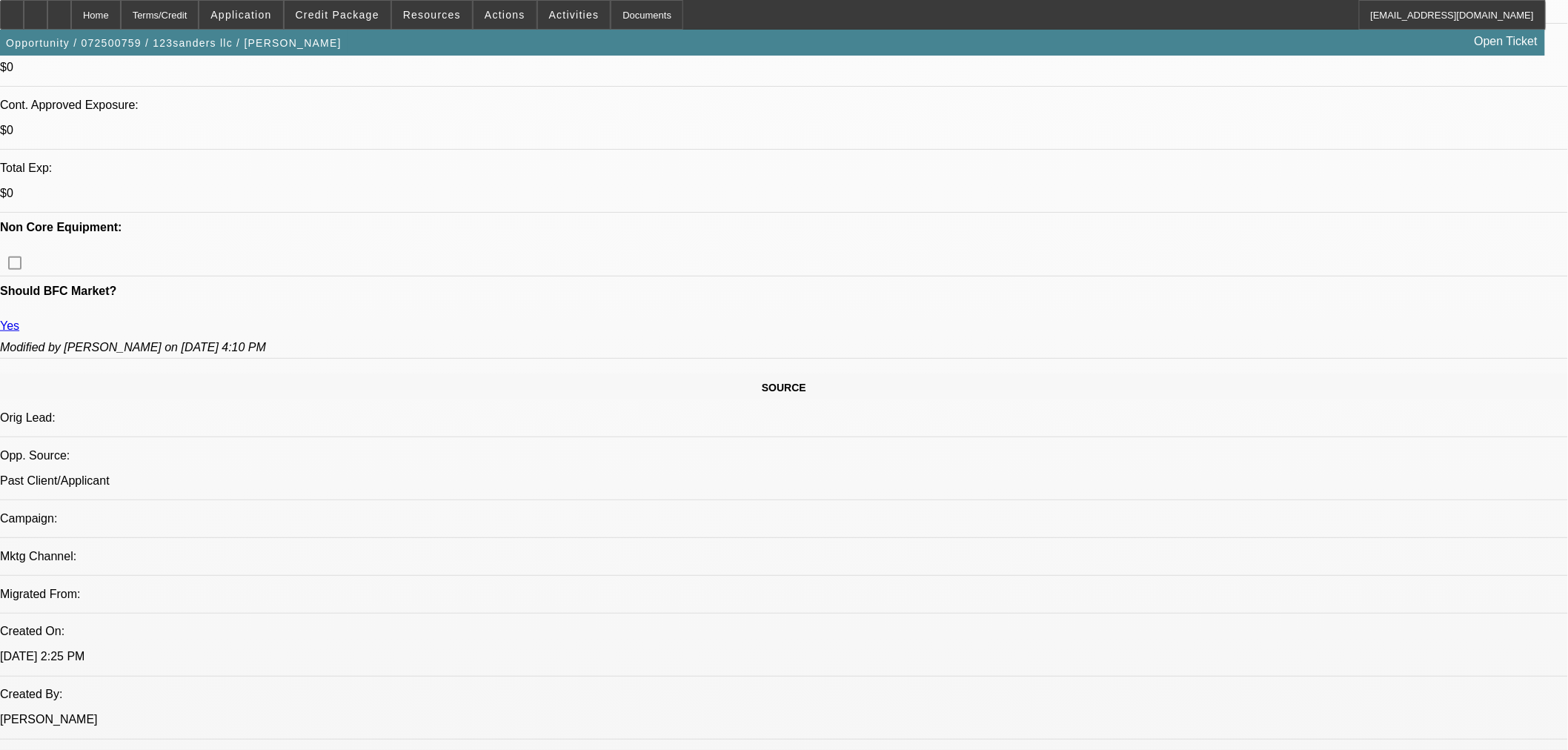
select select "0"
select select "6"
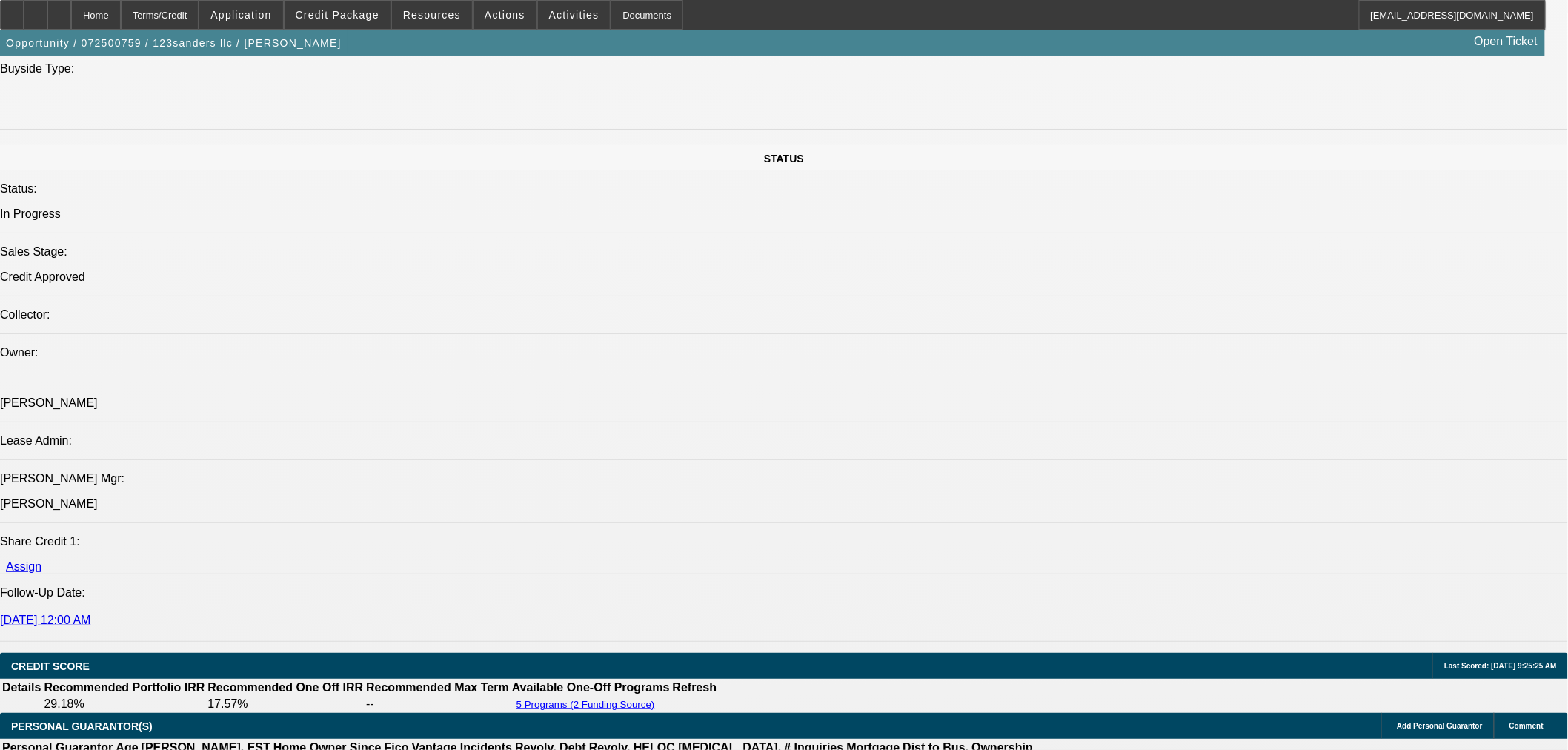
scroll to position [1811, 0]
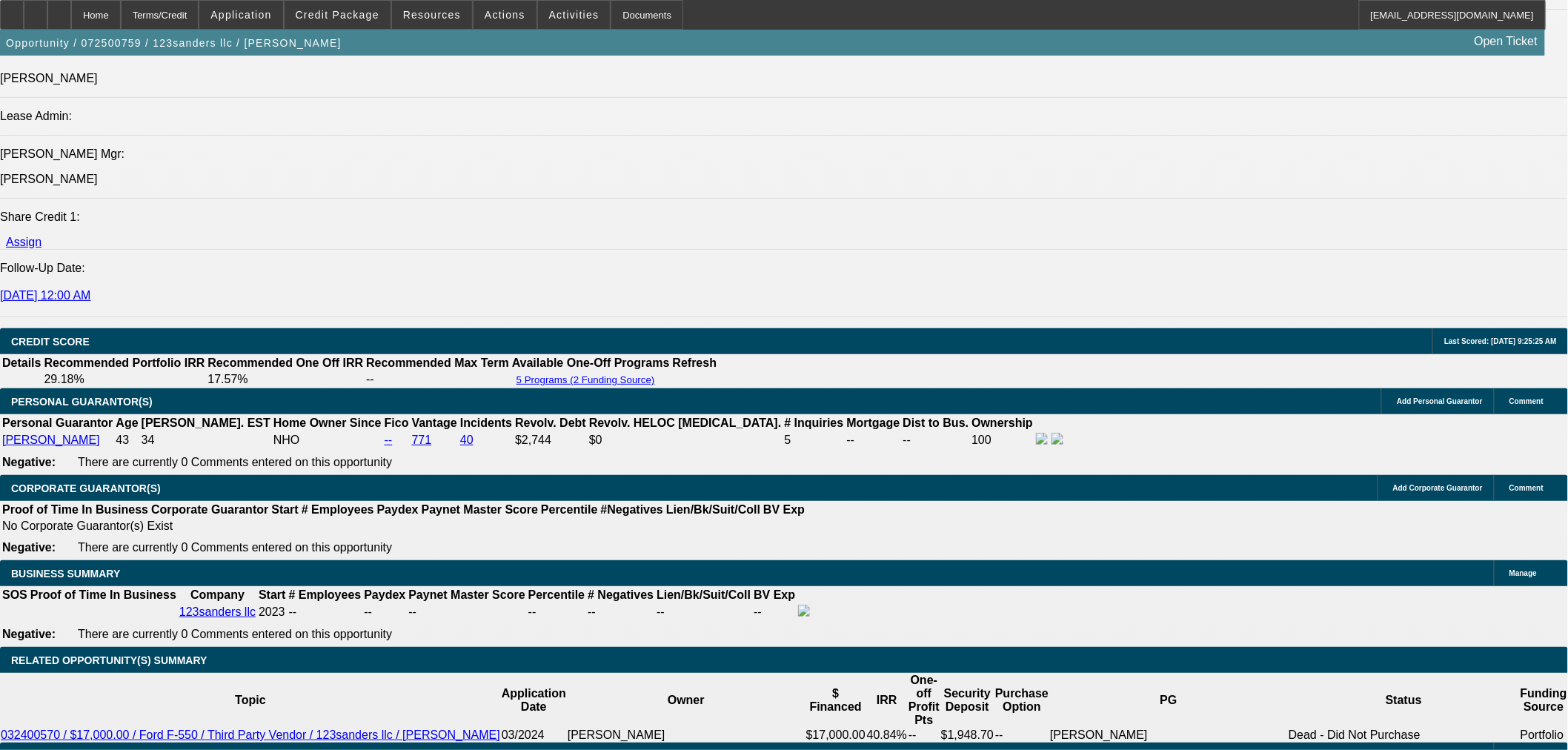
type input "UNKNOWN"
type input "8"
type input "$73,867.32"
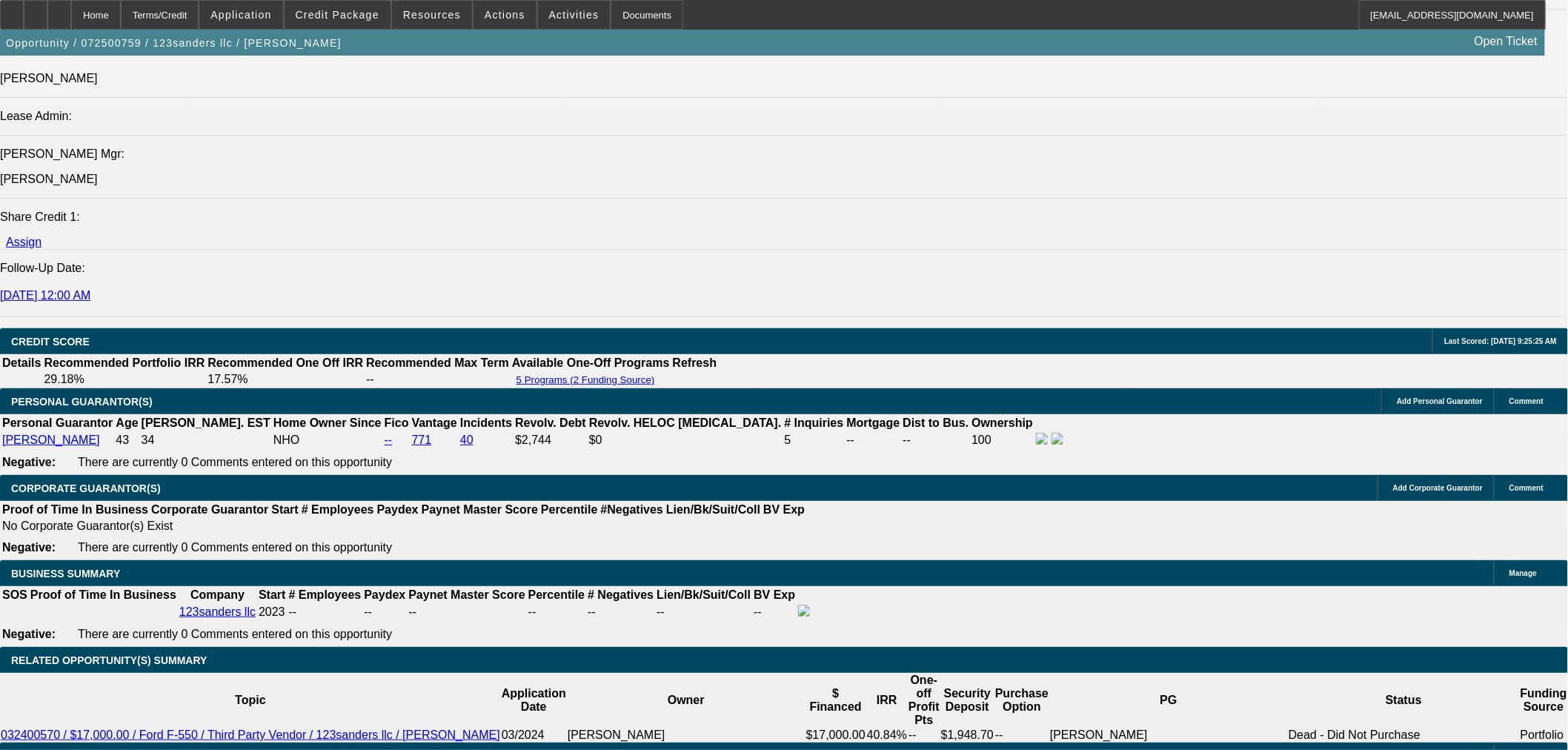
type input "84"
type input "$16,725.60"
type input "84"
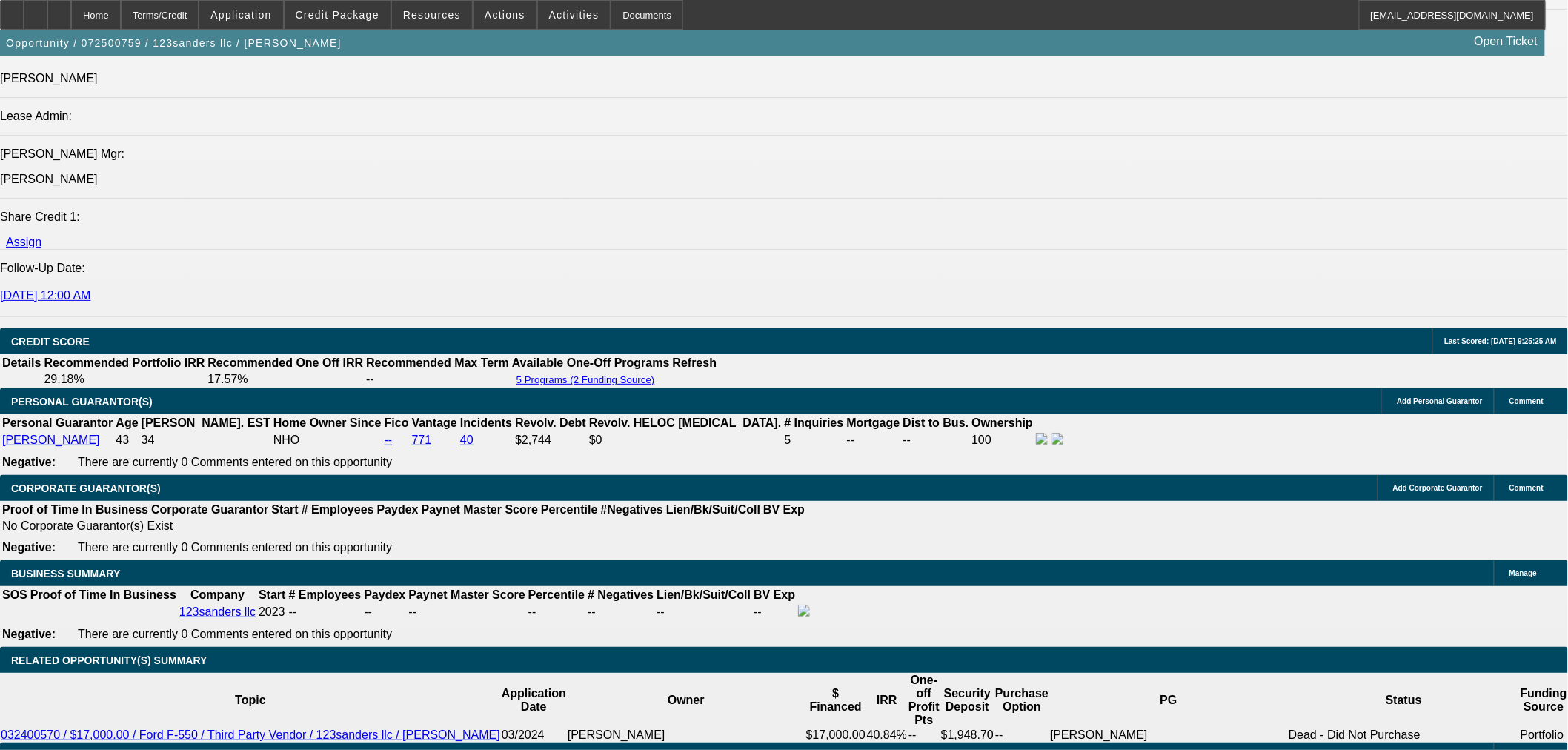
type input "9"
type input "$8,366.32"
type input "9"
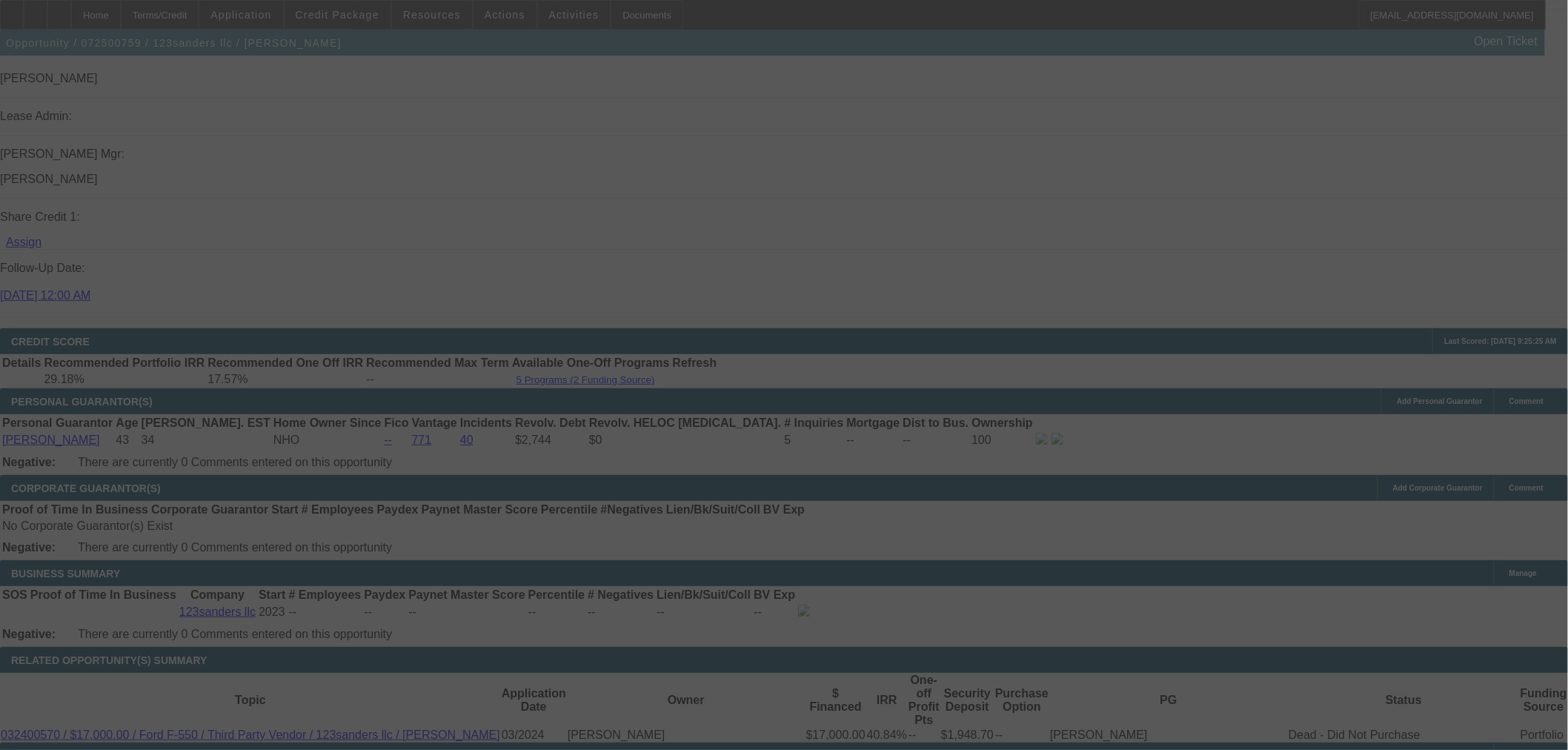
select select "0"
select select "2"
select select "0"
select select "6"
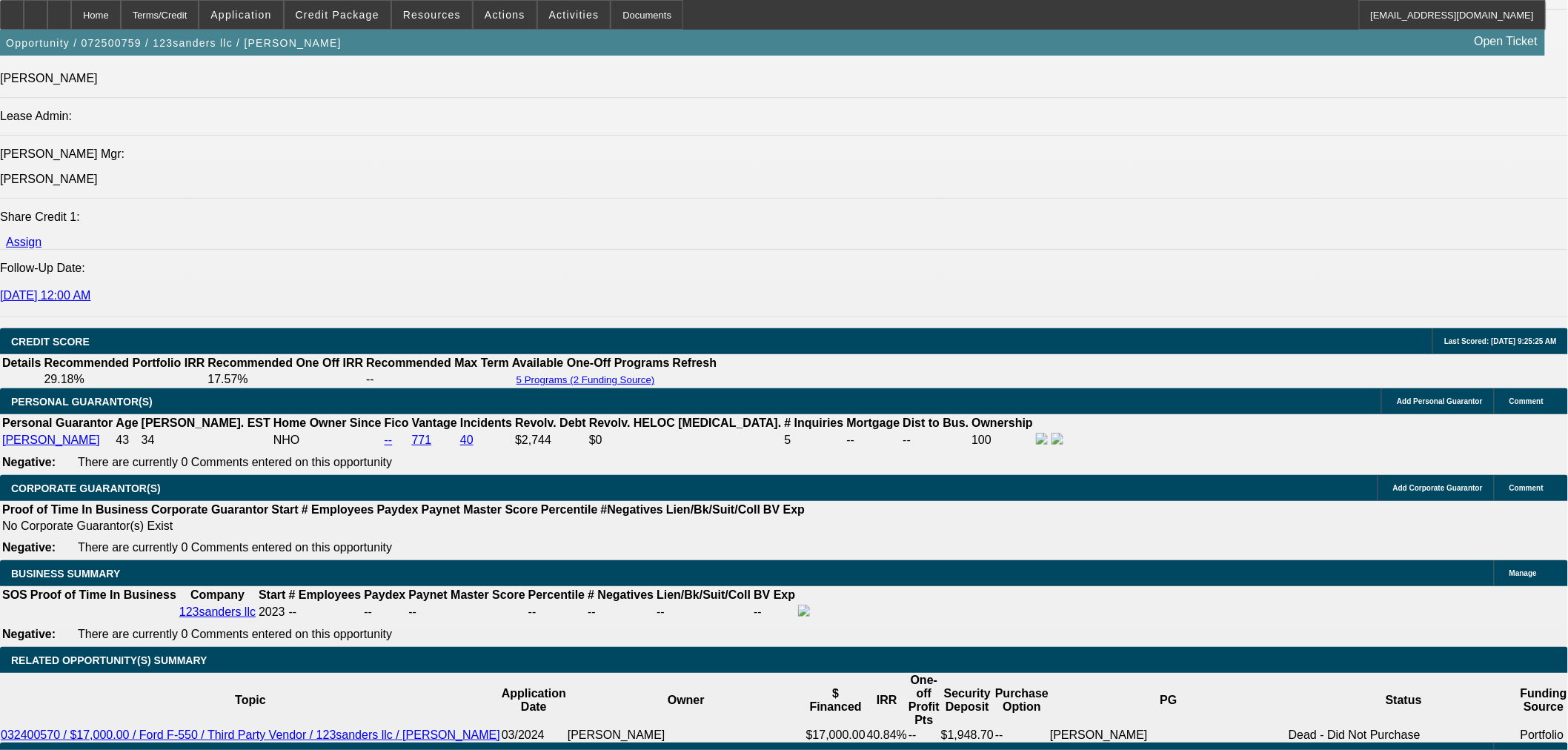
type input "UNKNOWN"
type input "8"
type input "$8,104.83"
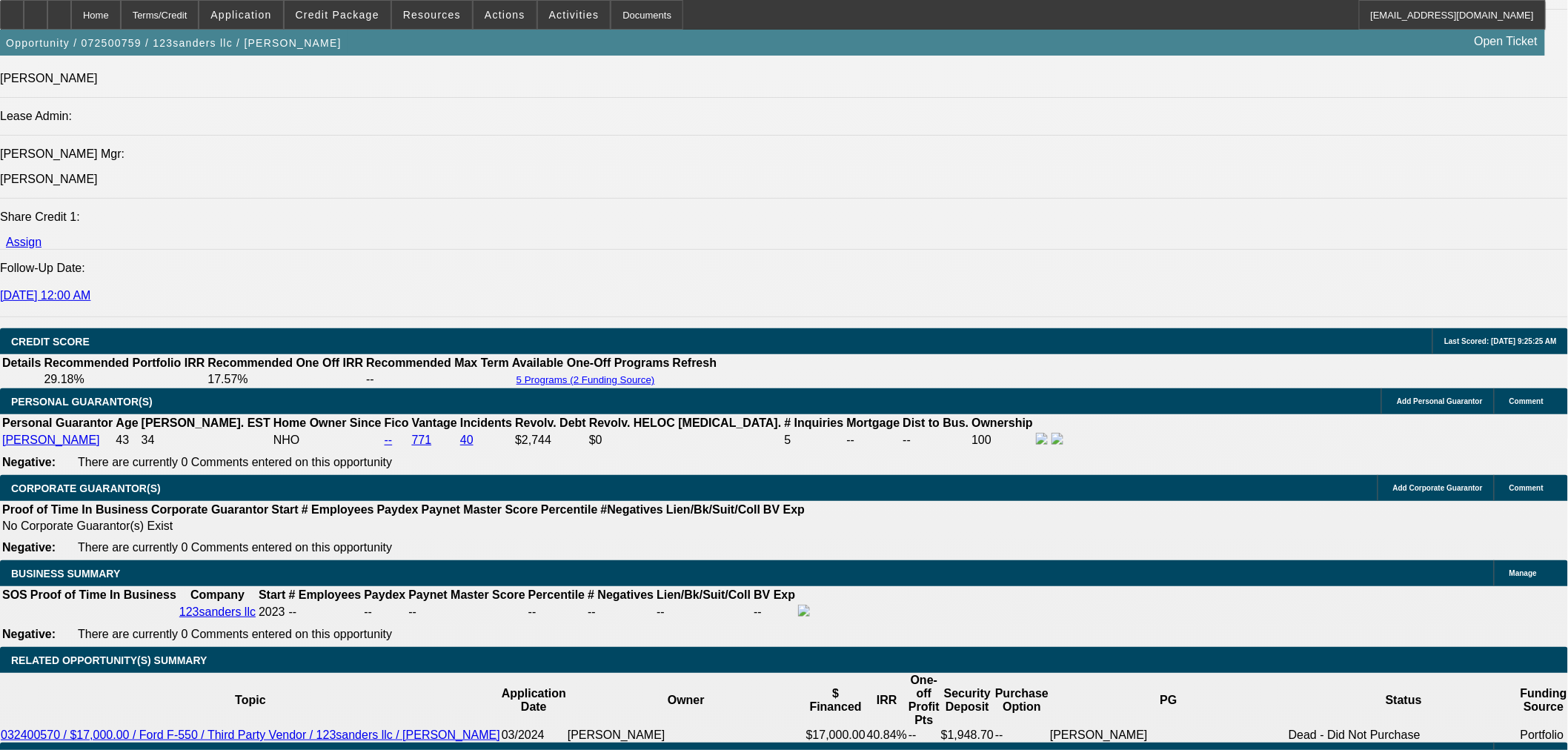
type input "8"
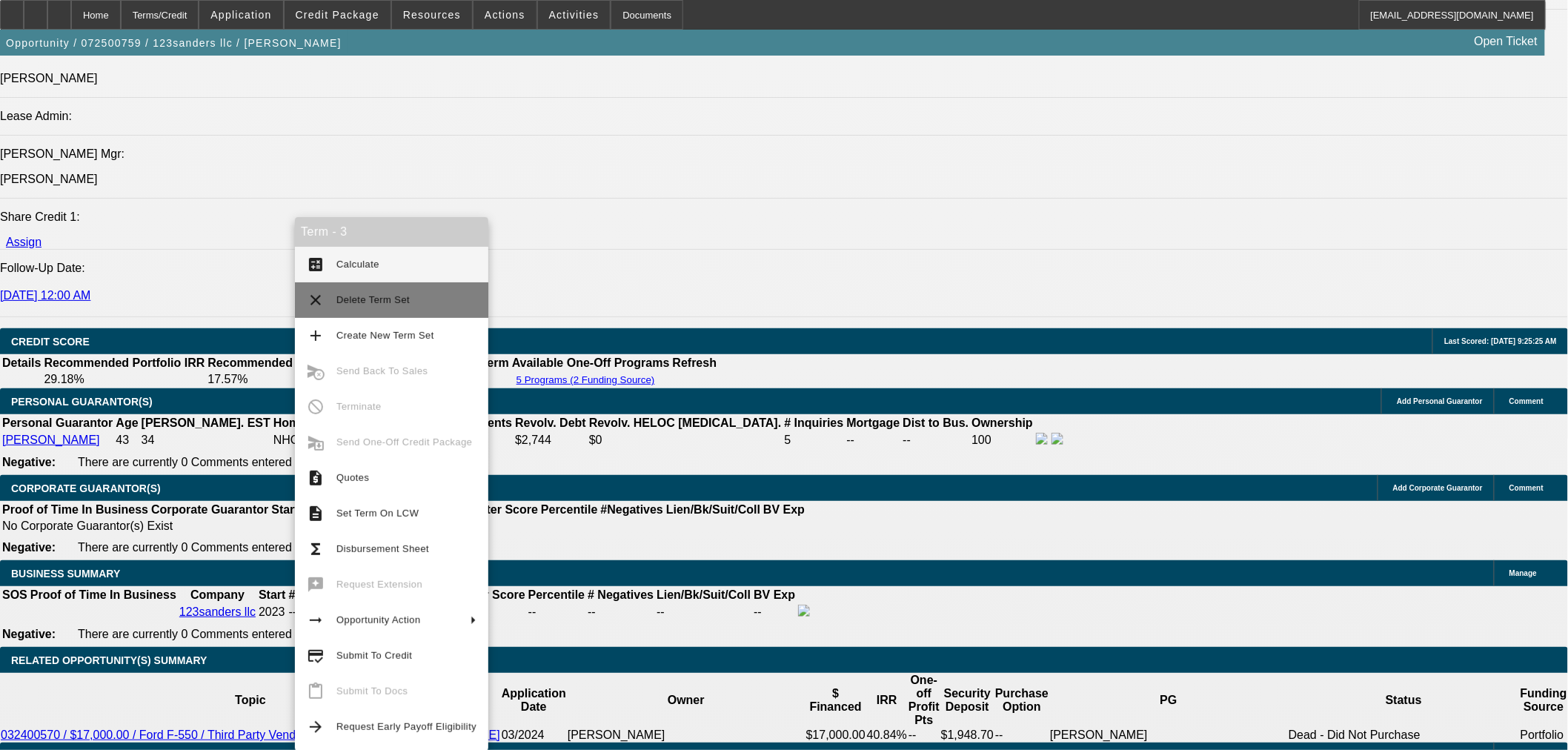
click at [389, 310] on button "clear Delete Term Set" at bounding box center [392, 300] width 194 height 36
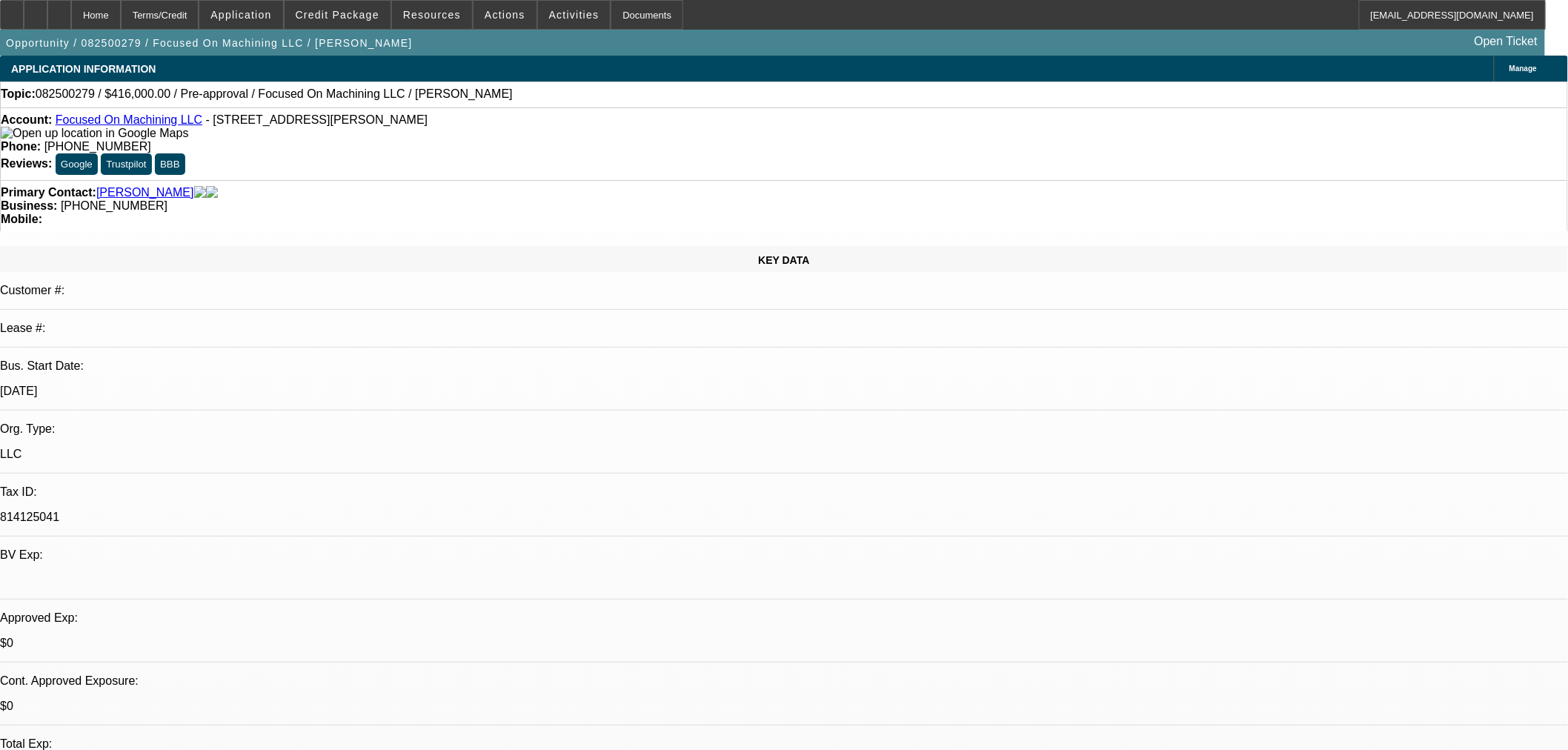
select select "0.2"
select select "2"
select select "0.15"
select select "4"
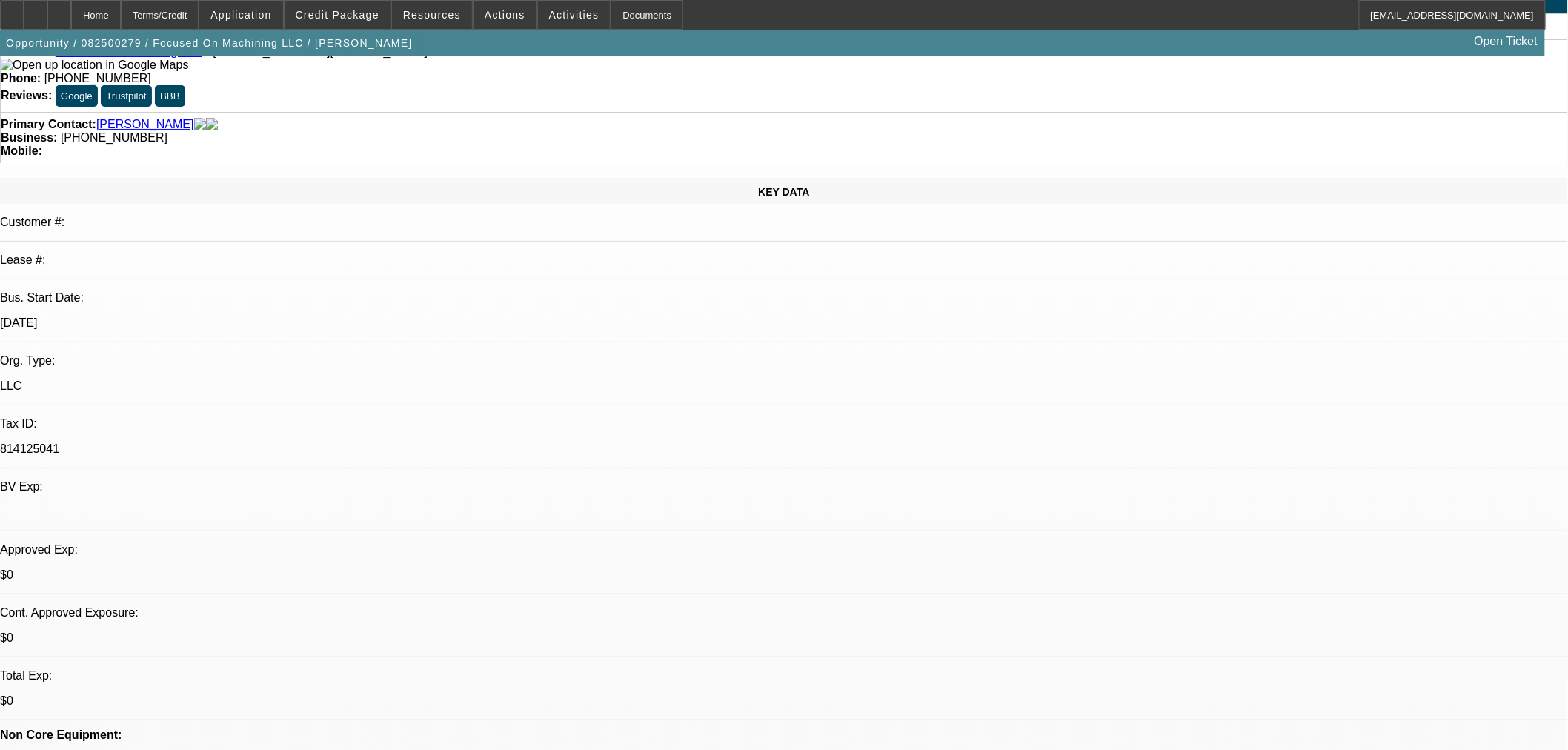
scroll to position [411, 0]
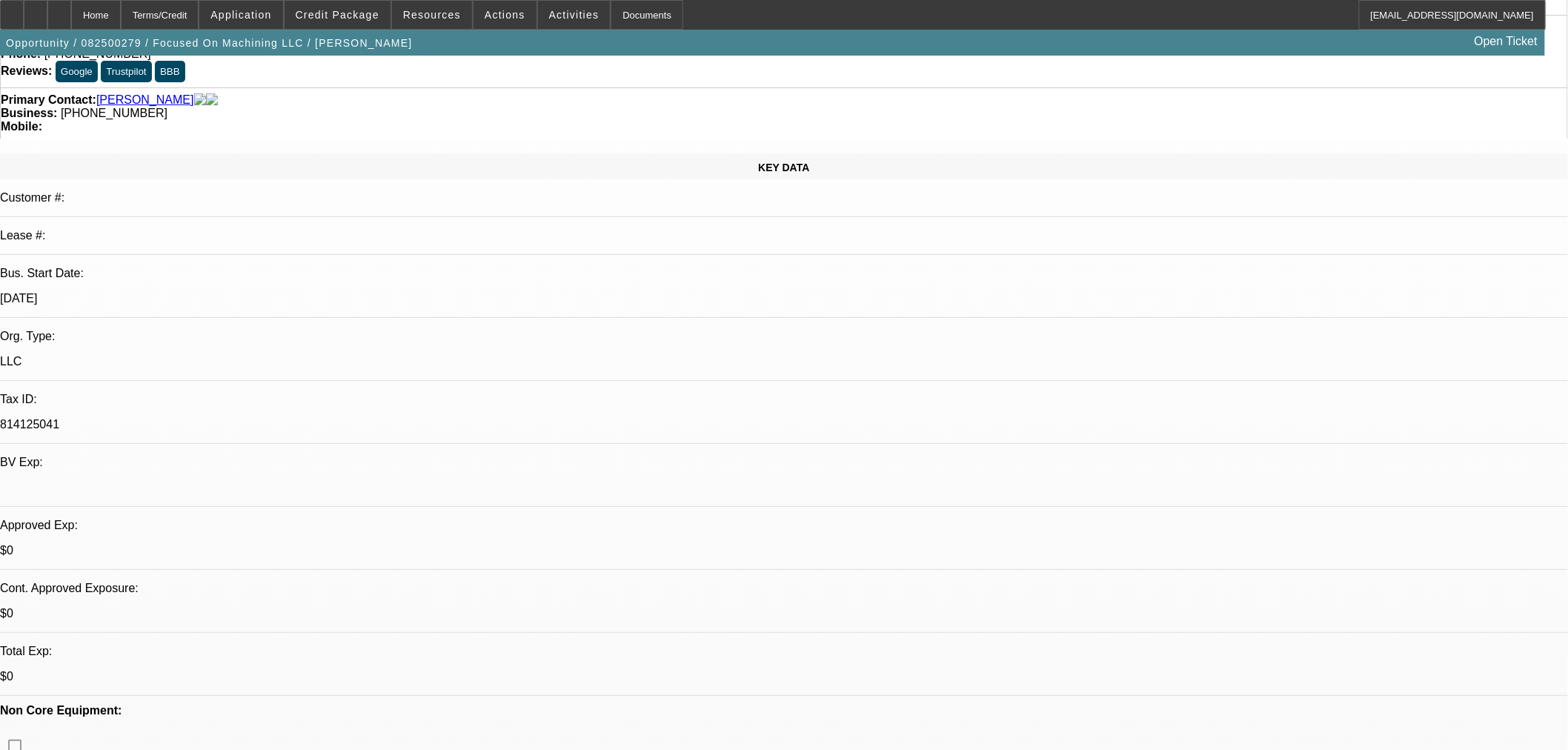
scroll to position [329, 0]
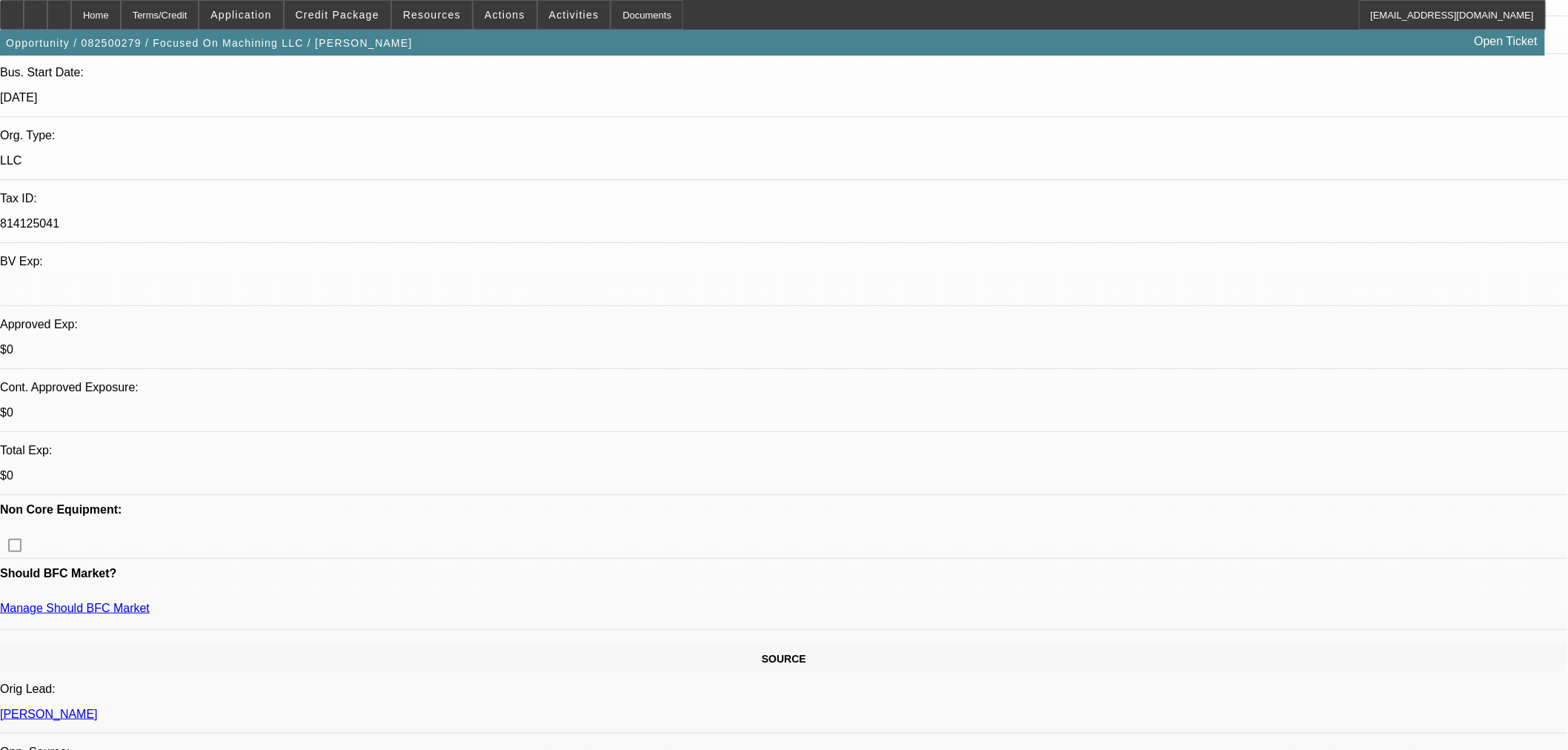
scroll to position [411, 0]
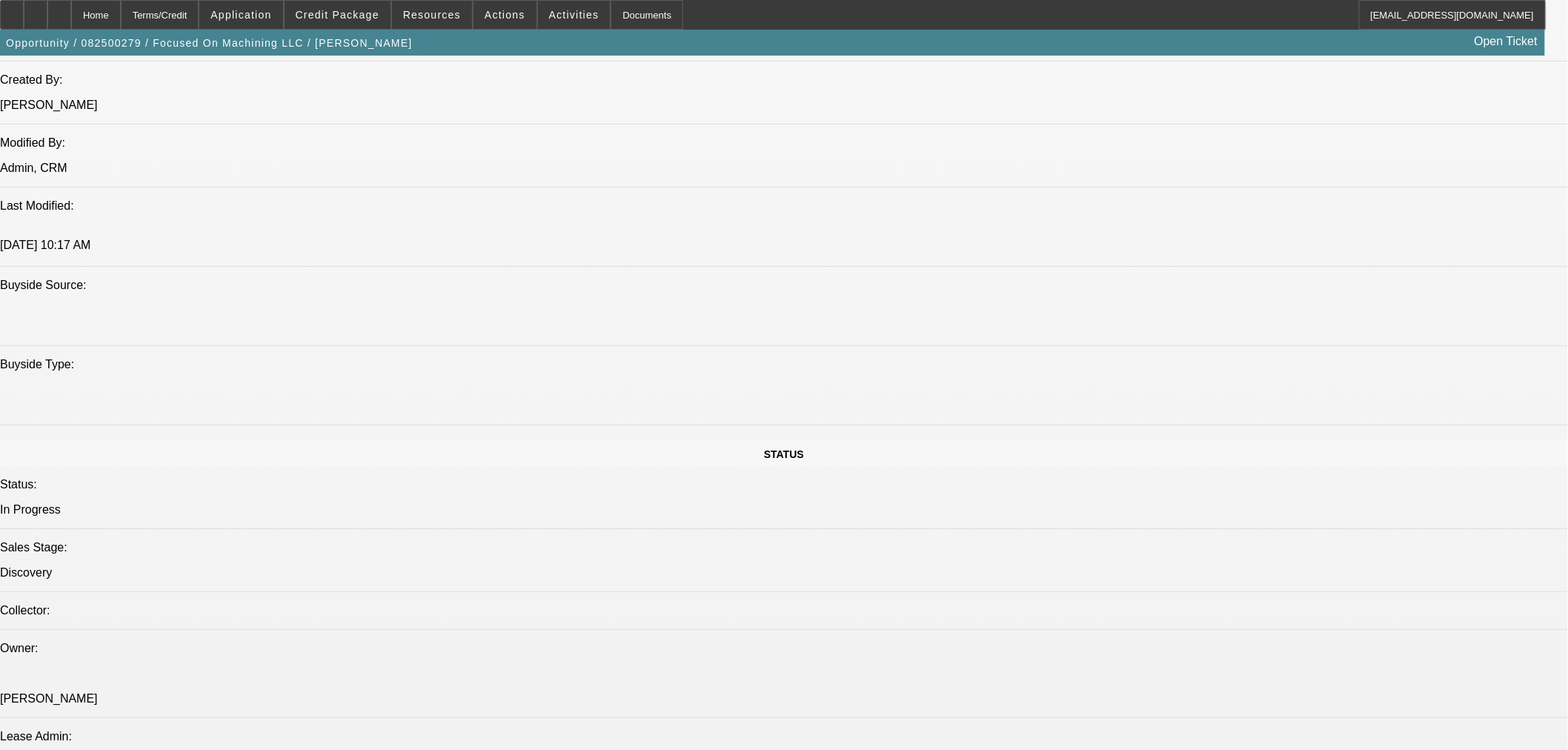
scroll to position [1317, 0]
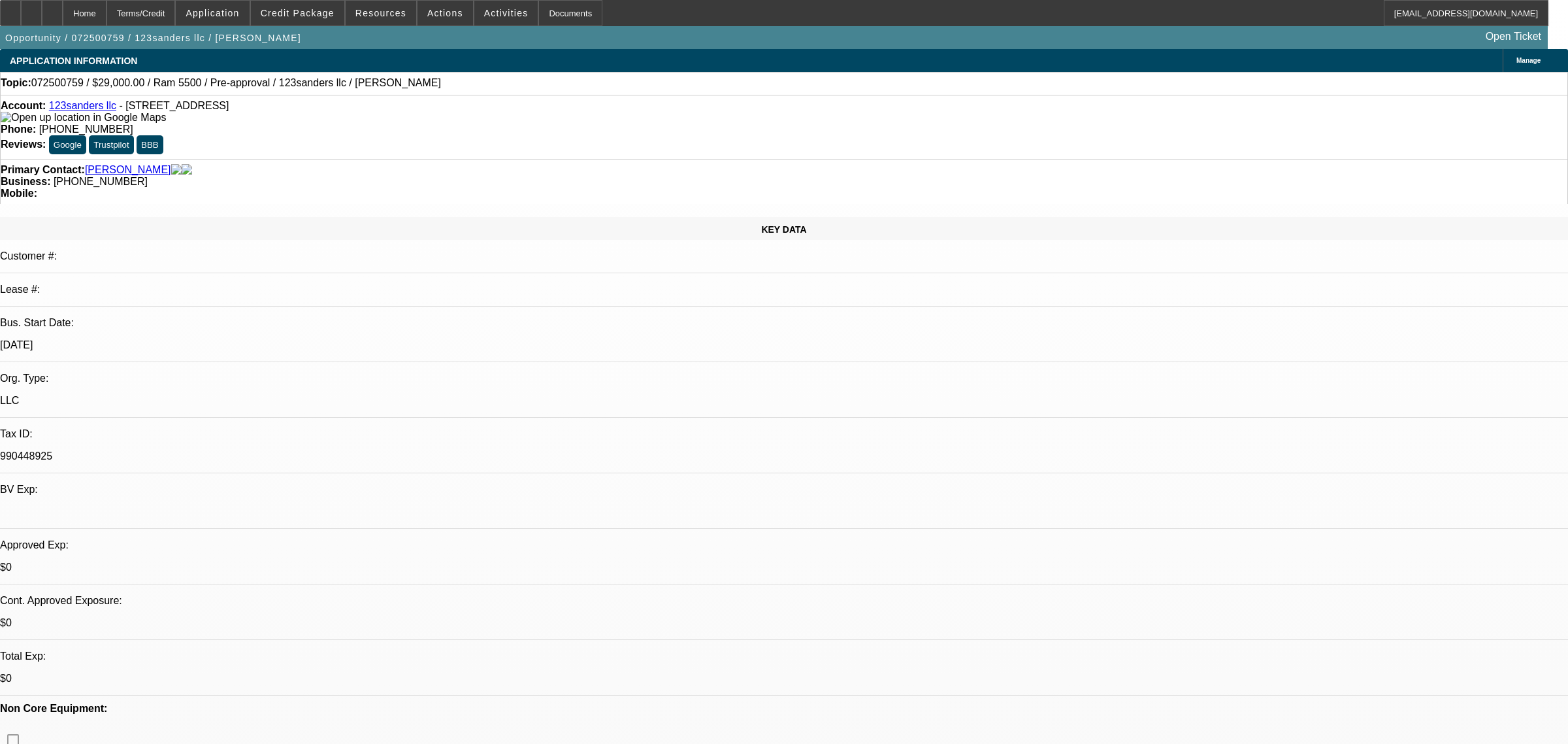
select select "0"
select select "2"
select select "0"
select select "6"
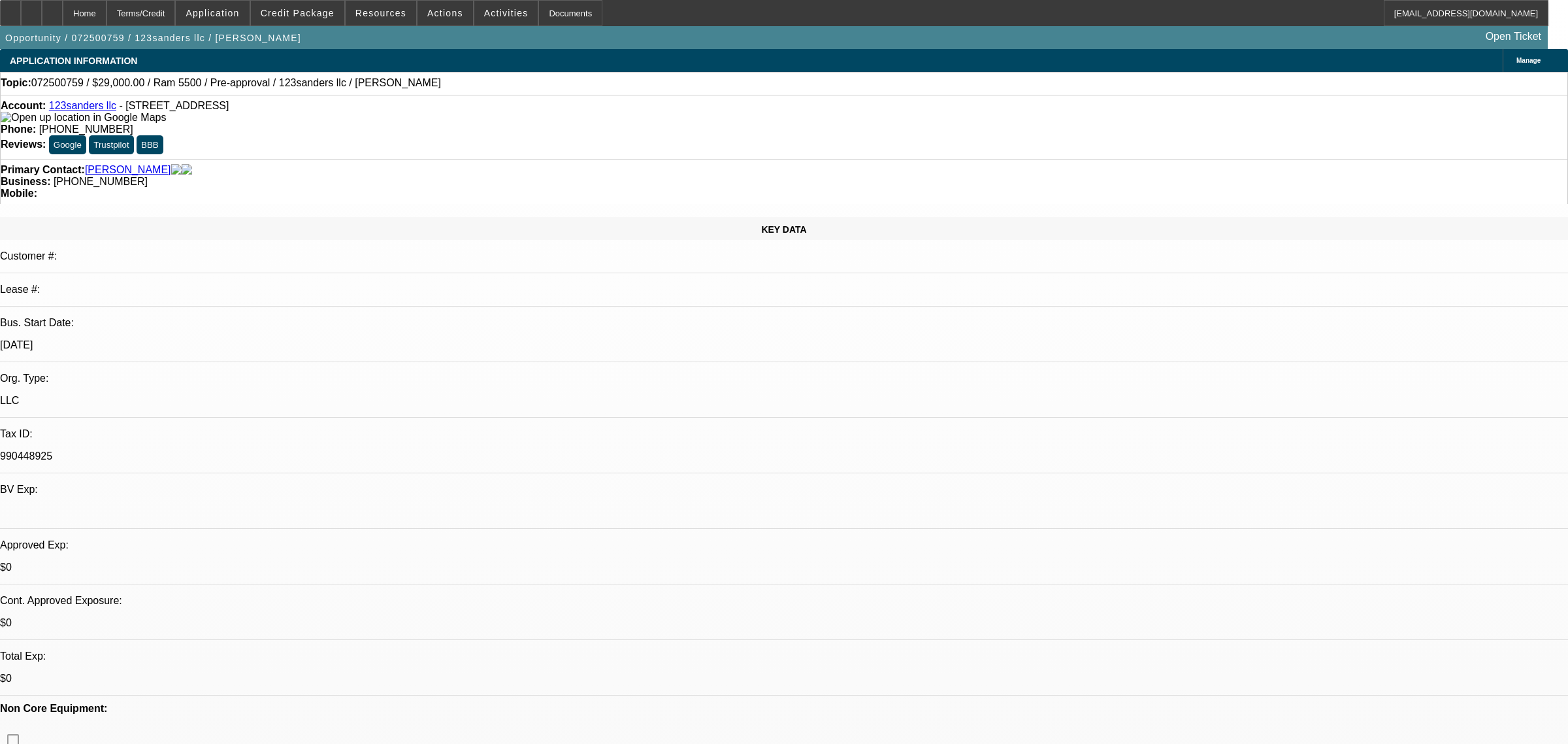
select select "0"
select select "6"
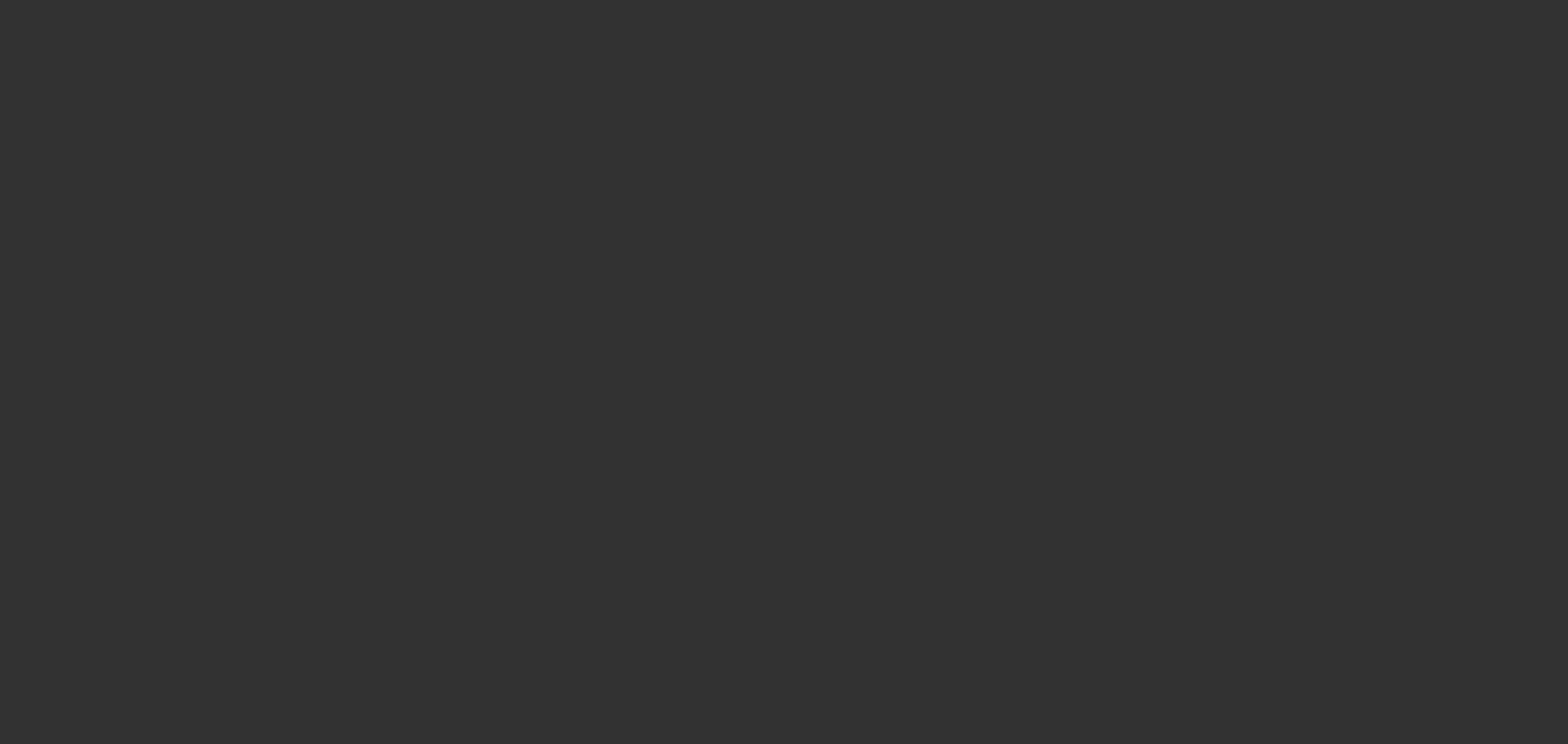
select select "0"
select select "6"
select select "0"
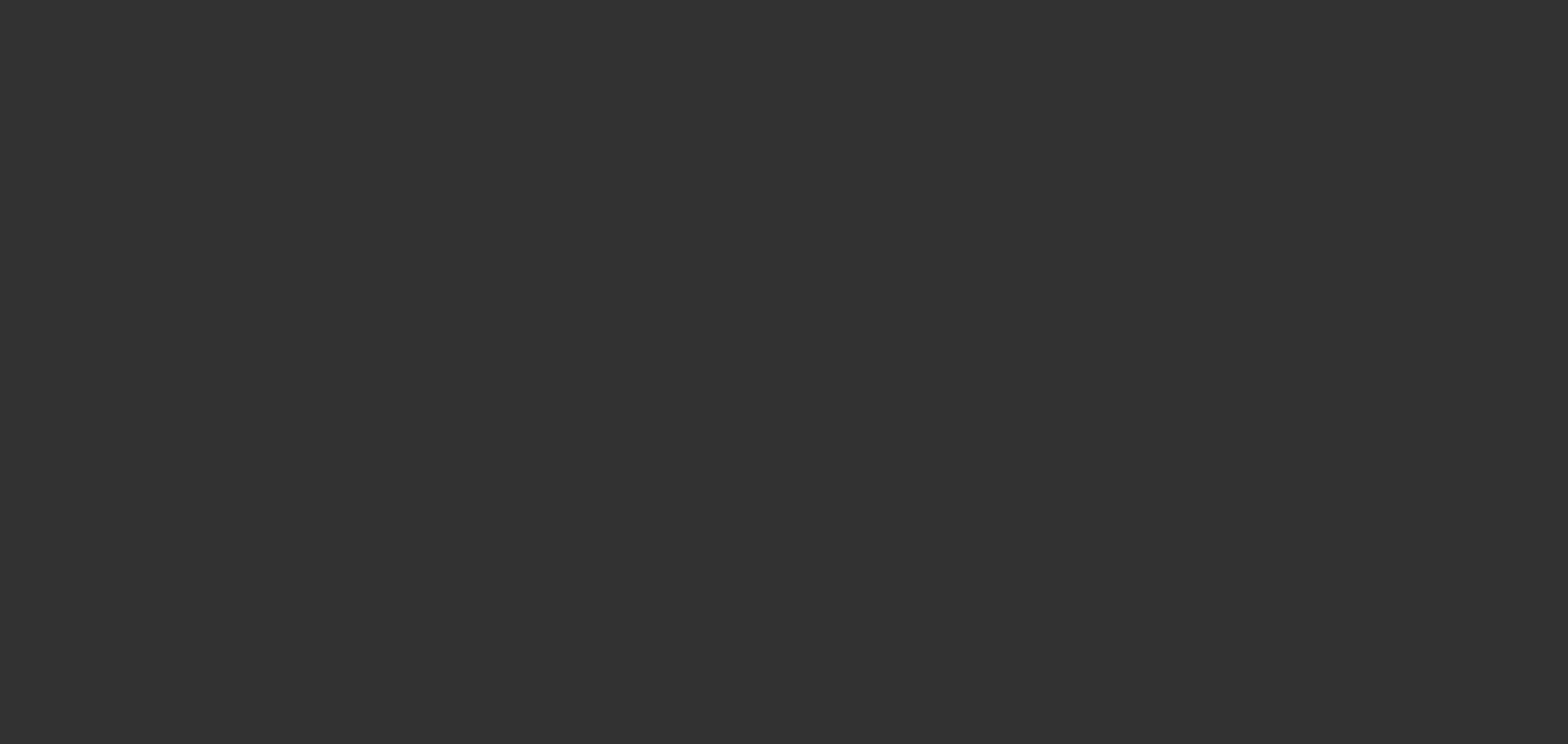
select select "0"
select select "6"
select select "0"
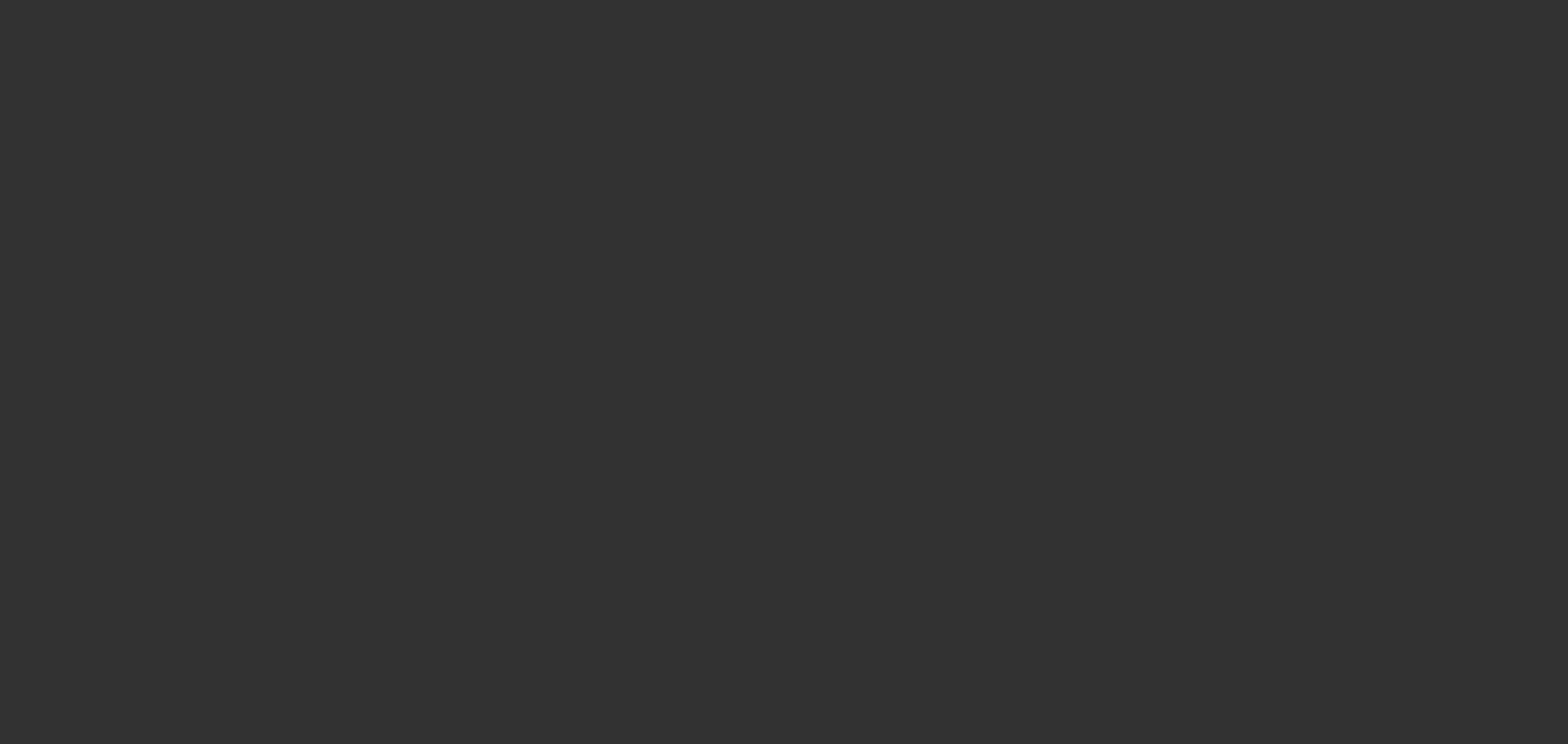
select select "6"
select select "0"
select select "6"
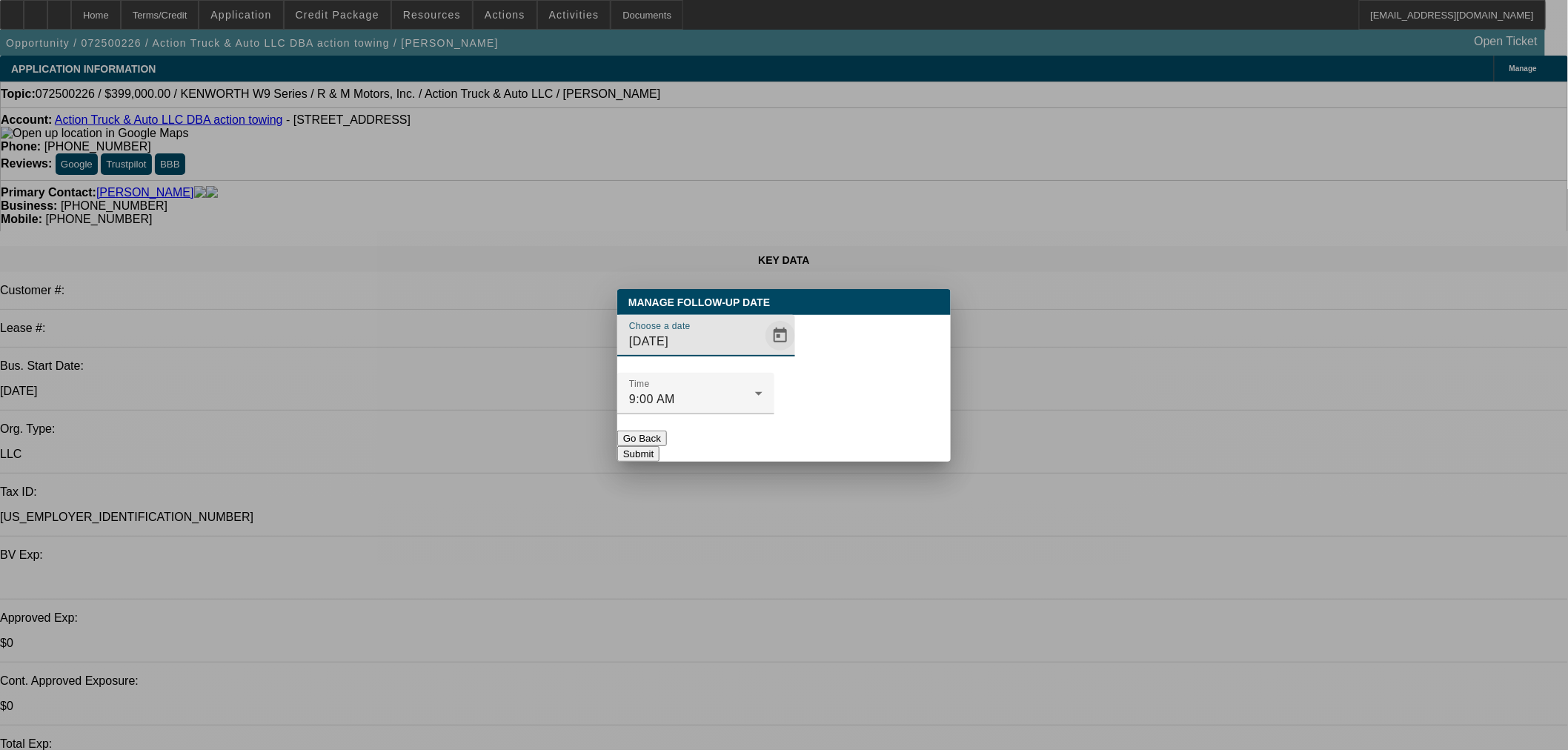
click at [765, 354] on span "Open calendar" at bounding box center [779, 336] width 36 height 36
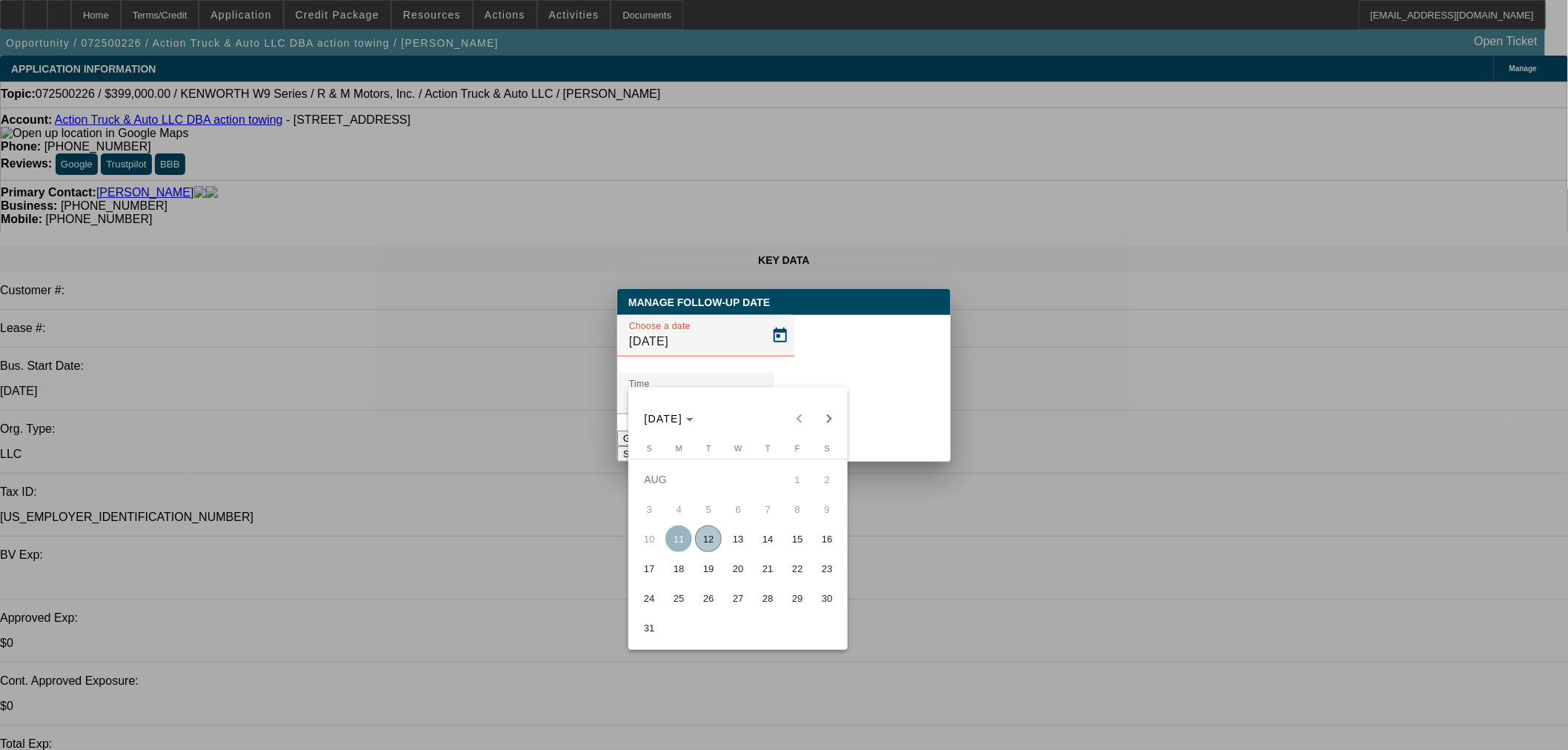
drag, startPoint x: 743, startPoint y: 546, endPoint x: 742, endPoint y: 530, distance: 16.0
click at [743, 545] on span "13" at bounding box center [738, 538] width 27 height 27
type input "8/13/2025"
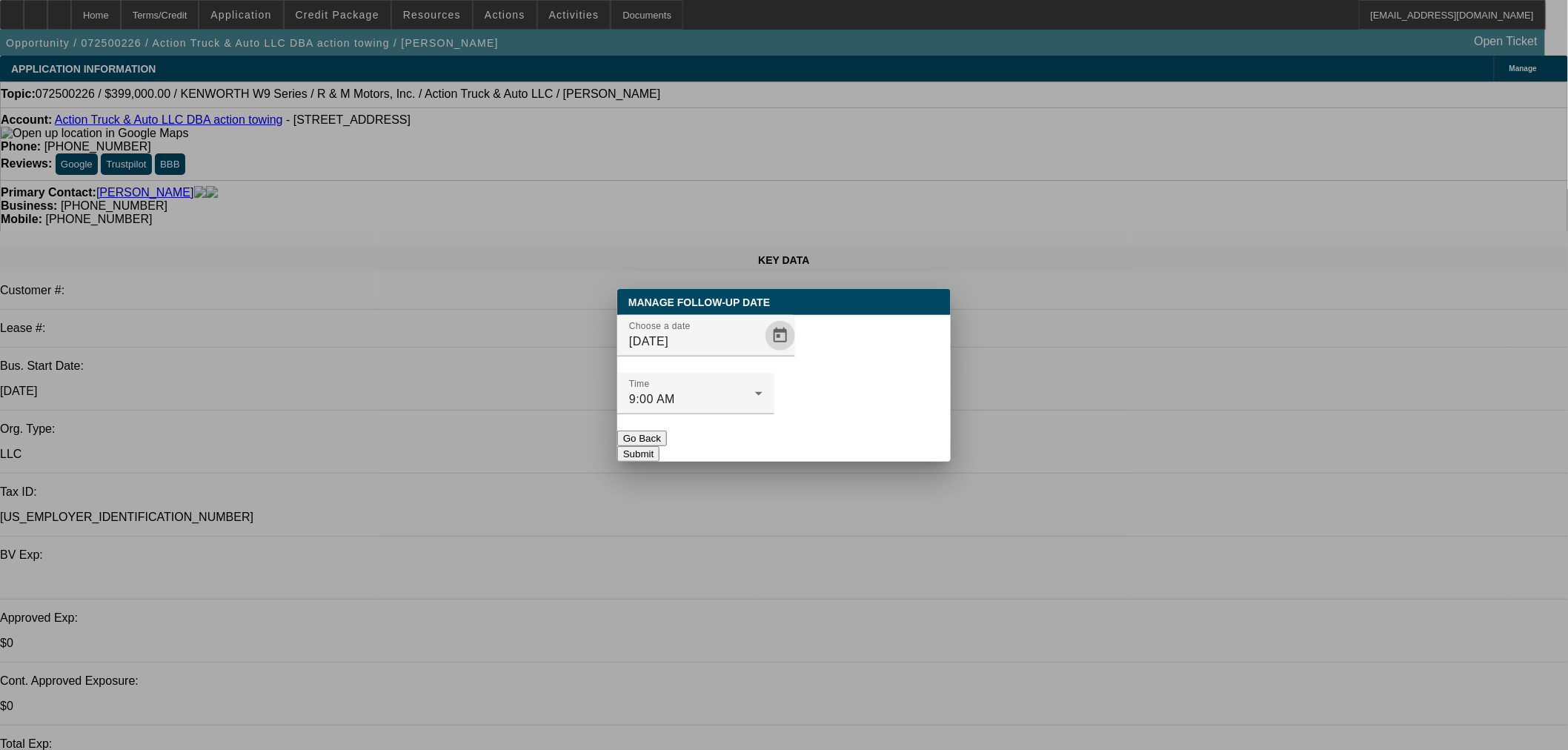
click at [660, 446] on button "Submit" at bounding box center [638, 454] width 43 height 15
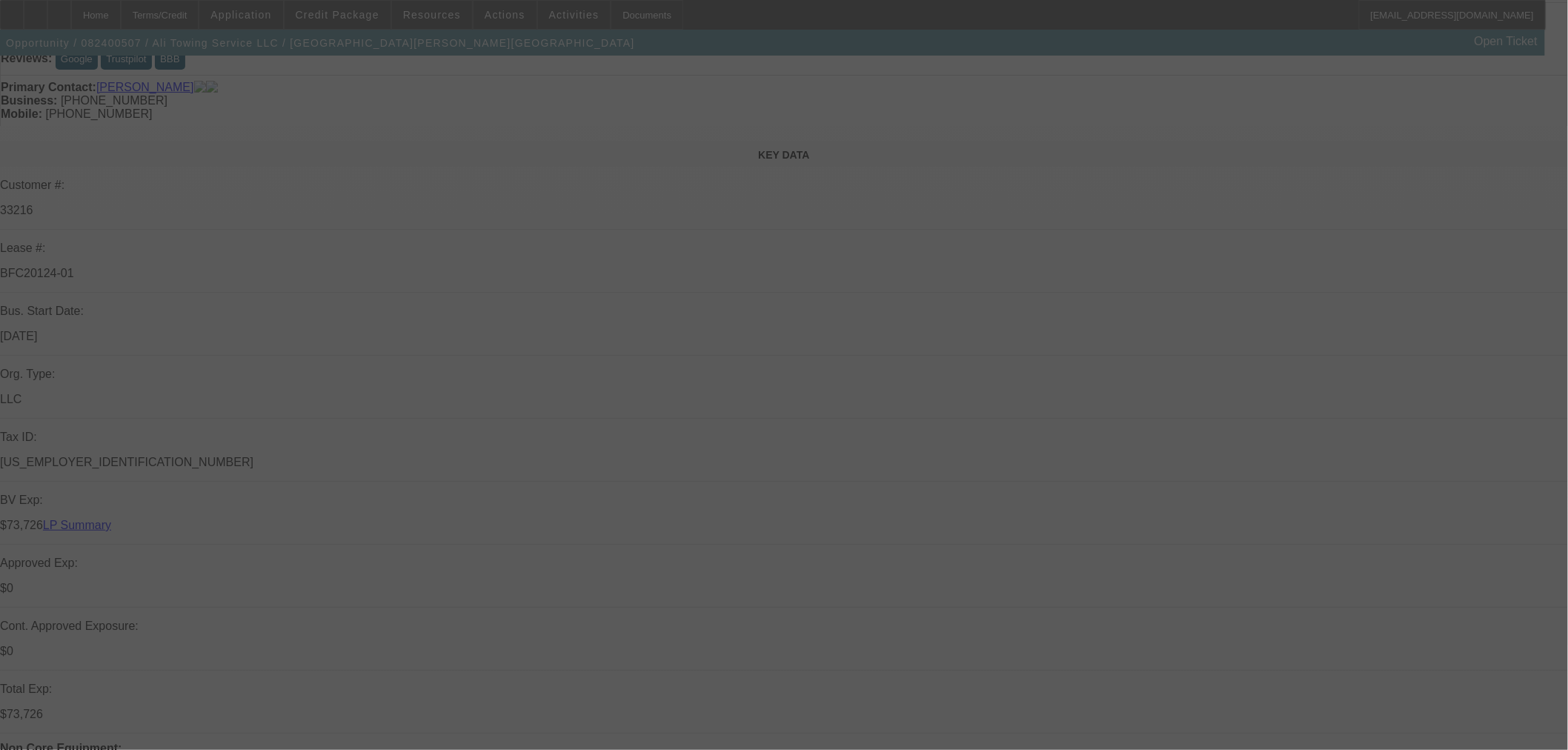
scroll to position [411, 0]
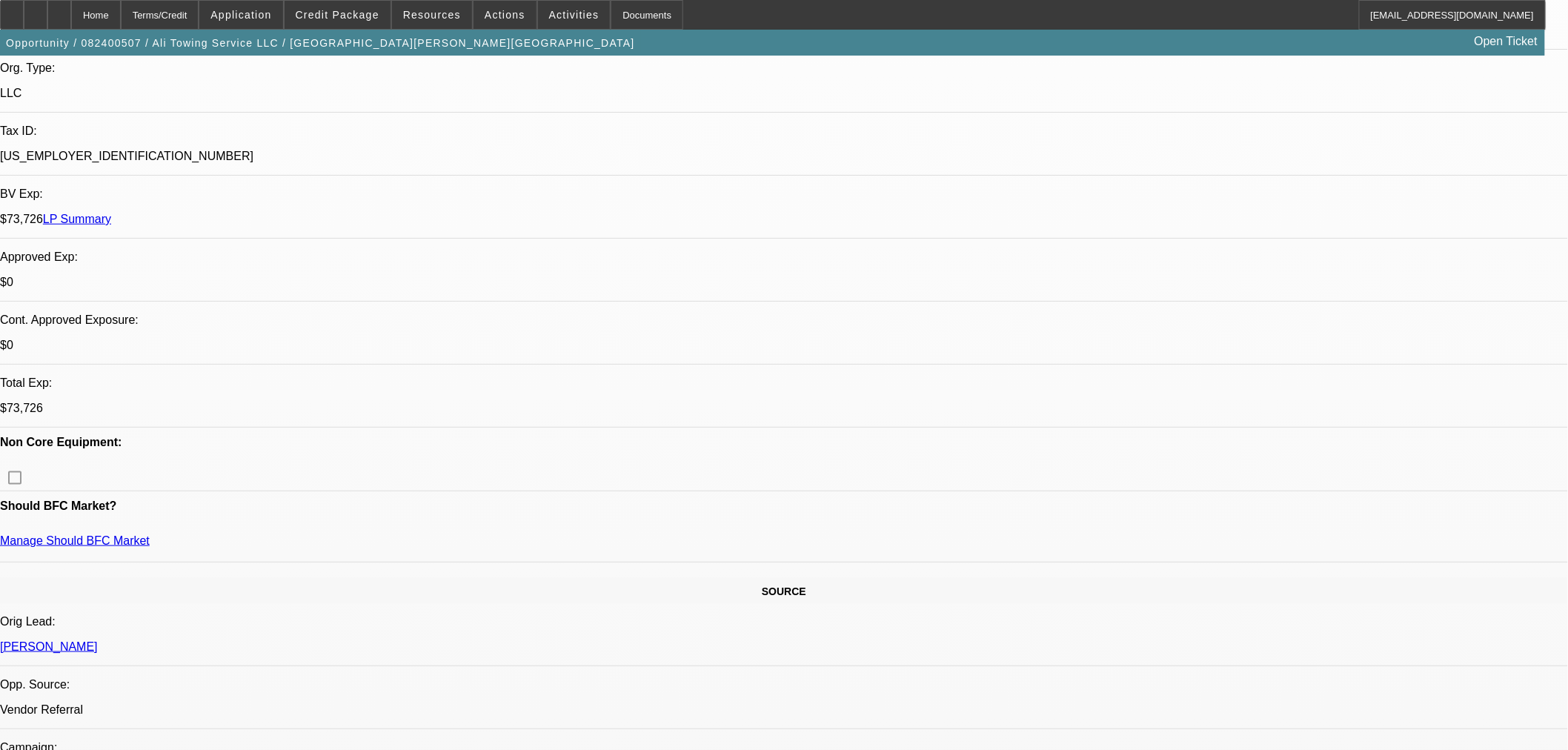
select select "0.2"
select select "2"
select select "0.1"
select select "4"
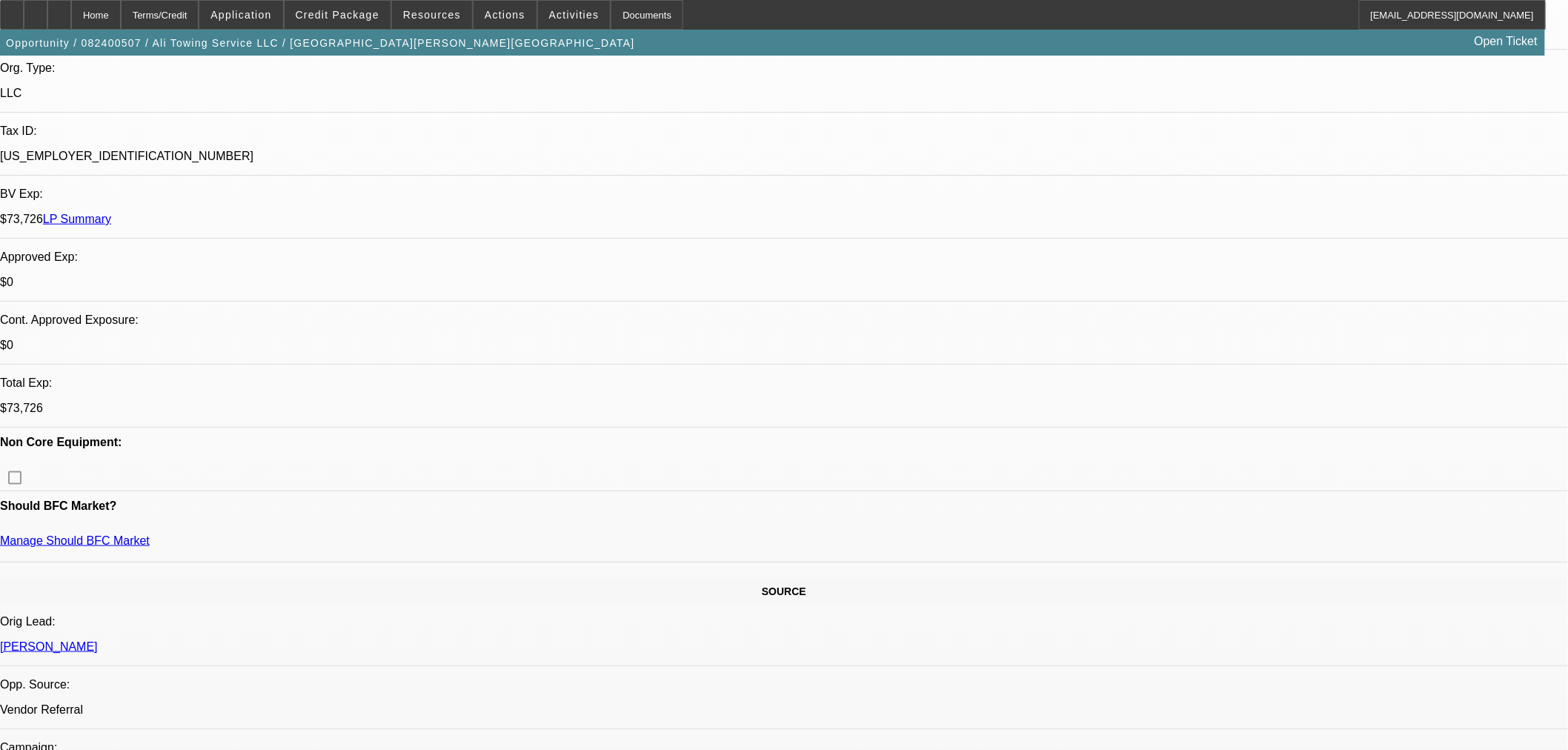
select select "0"
select select "2"
select select "0.1"
select select "4"
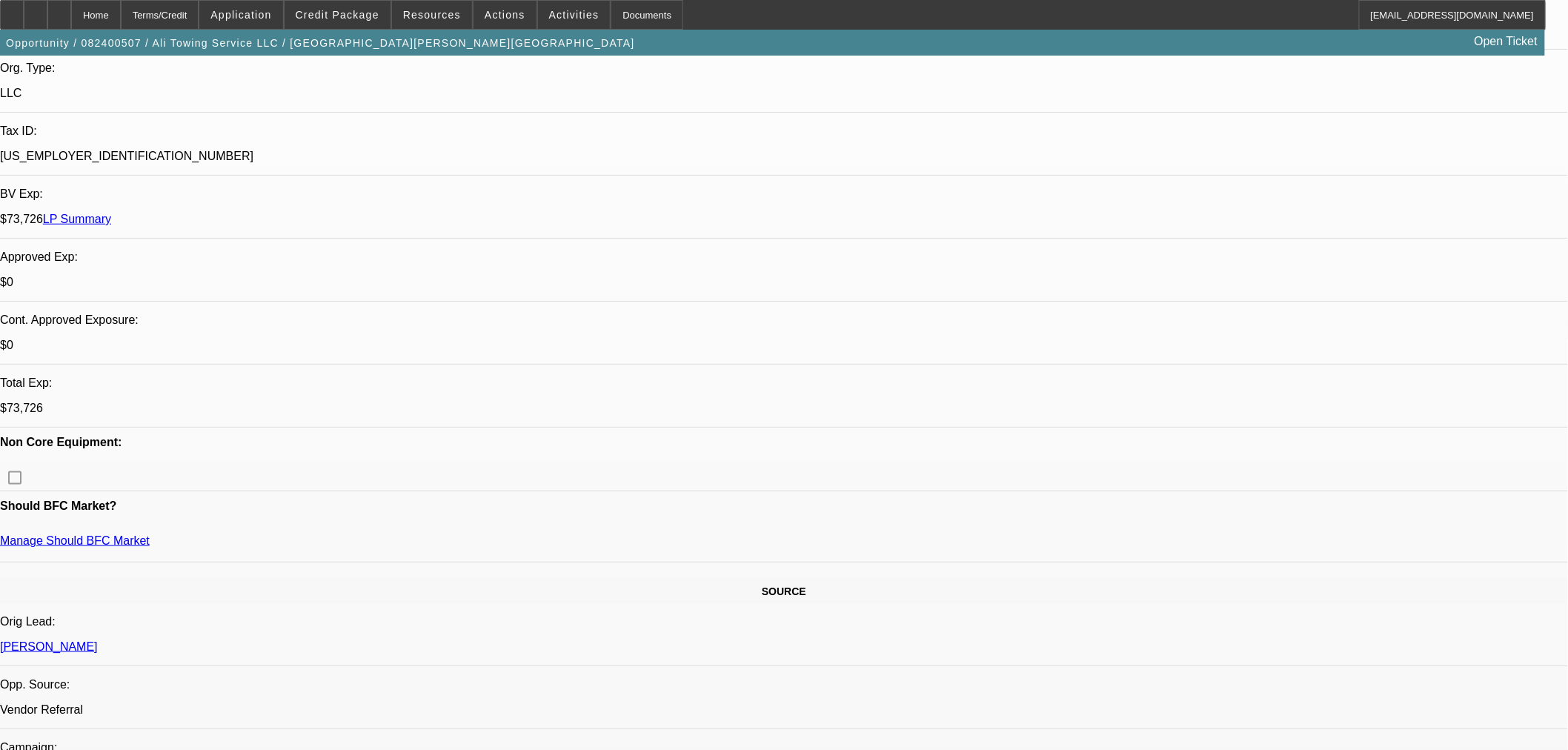
select select "0.2"
select select "2"
select select "0.1"
select select "4"
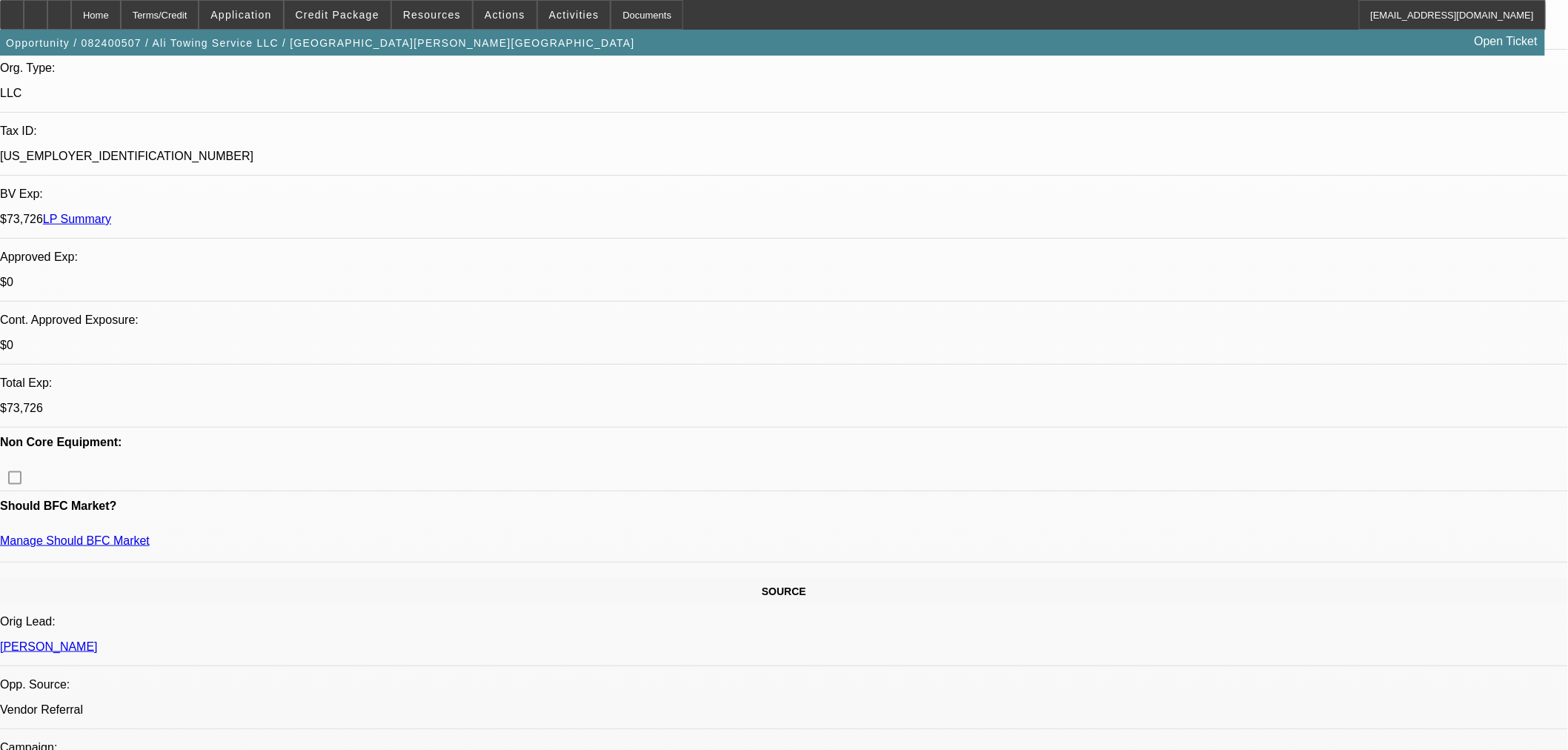
select select "0.2"
select select "2"
select select "0.1"
select select "4"
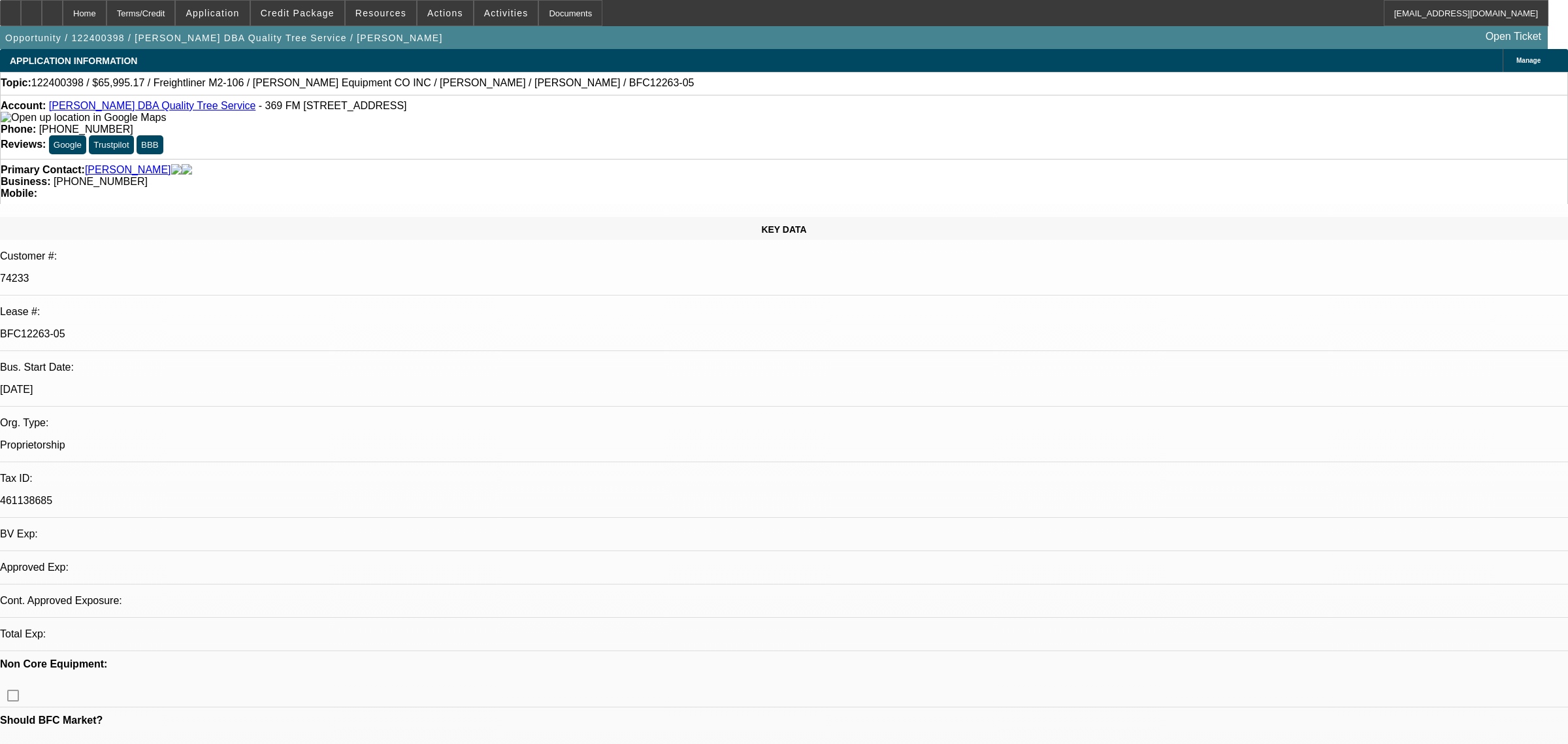
select select "0"
select select "3"
select select "0"
select select "6"
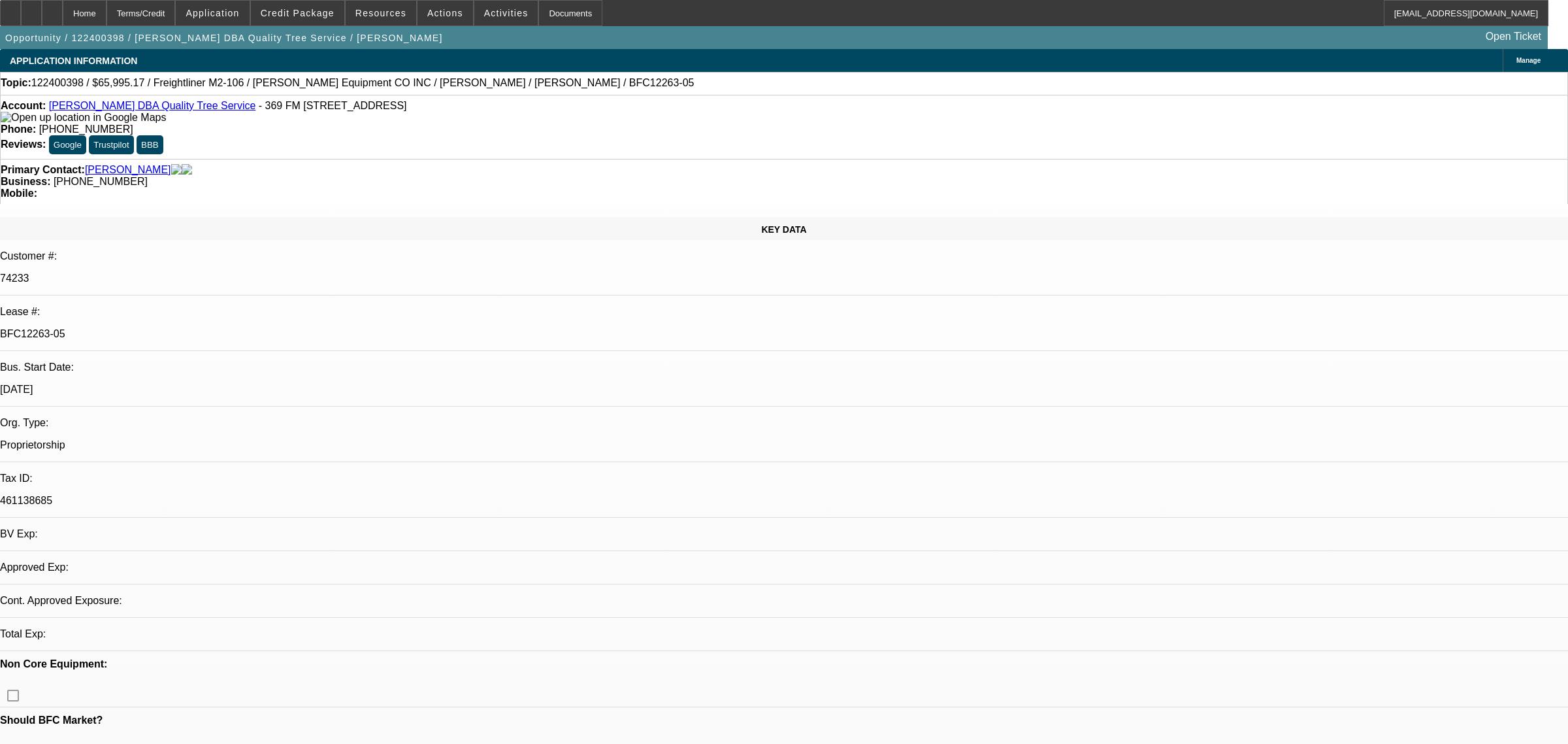
select select "0"
select select "3"
select select "0"
select select "6"
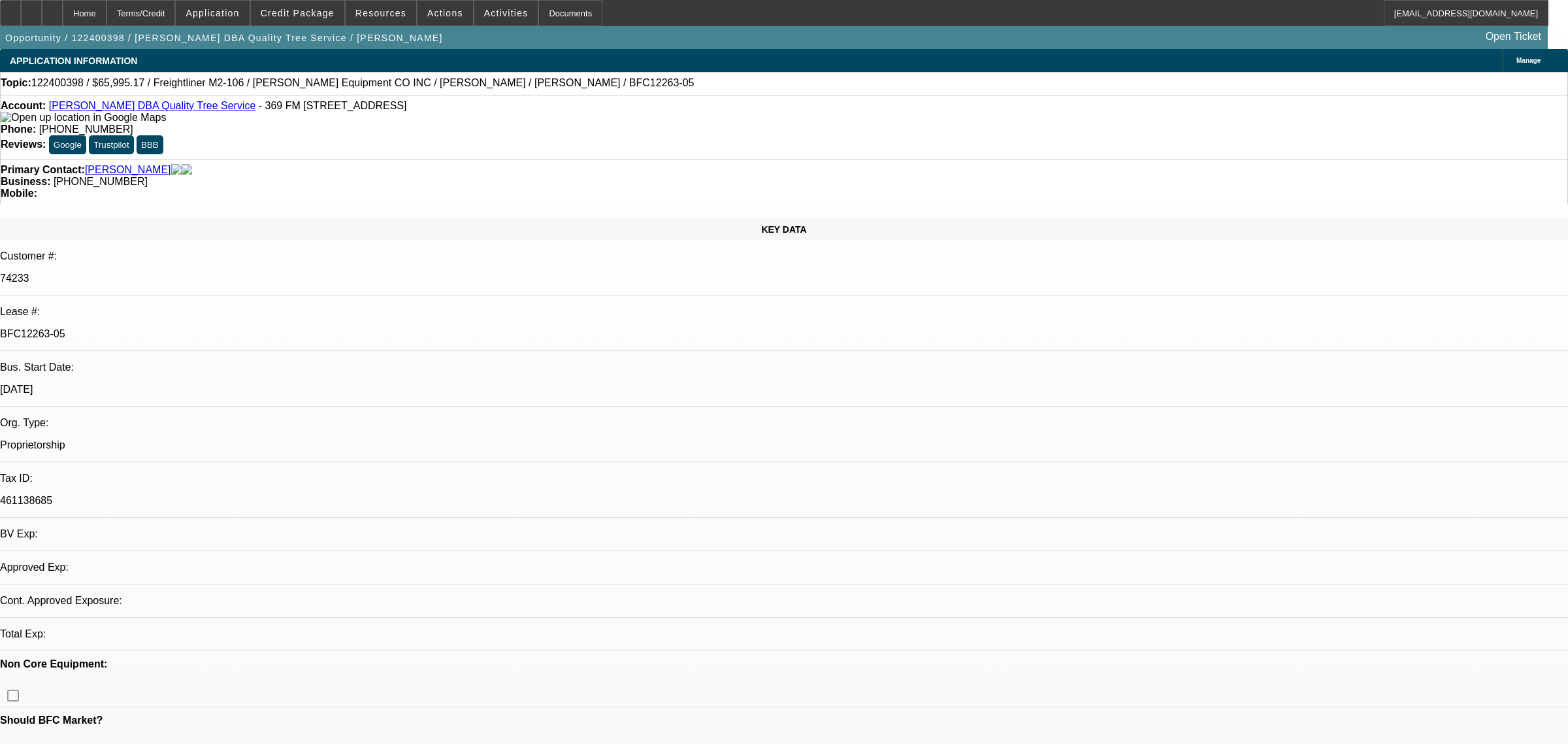
select select "0"
select select "3"
select select "0"
select select "6"
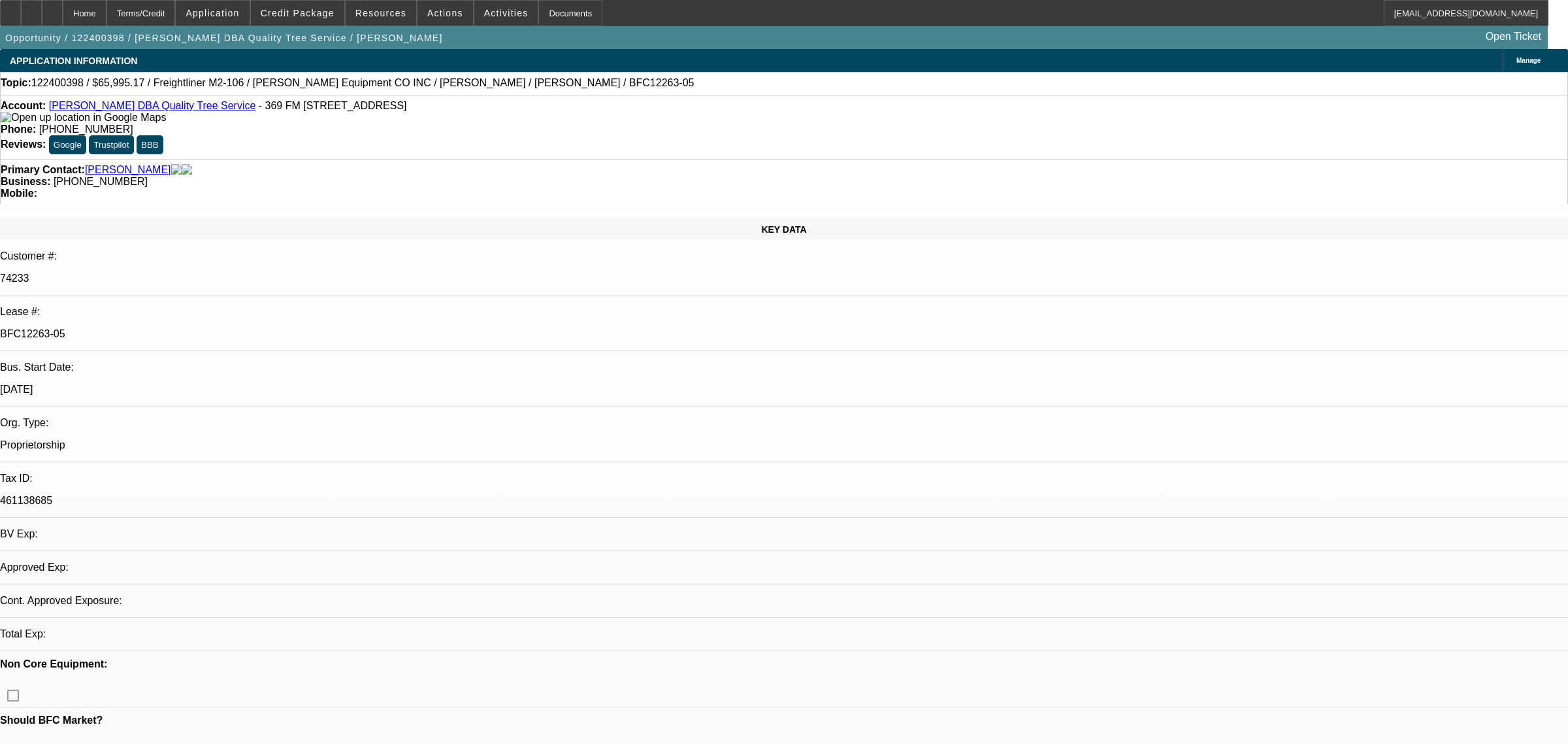
select select "2"
select select "0"
select select "6"
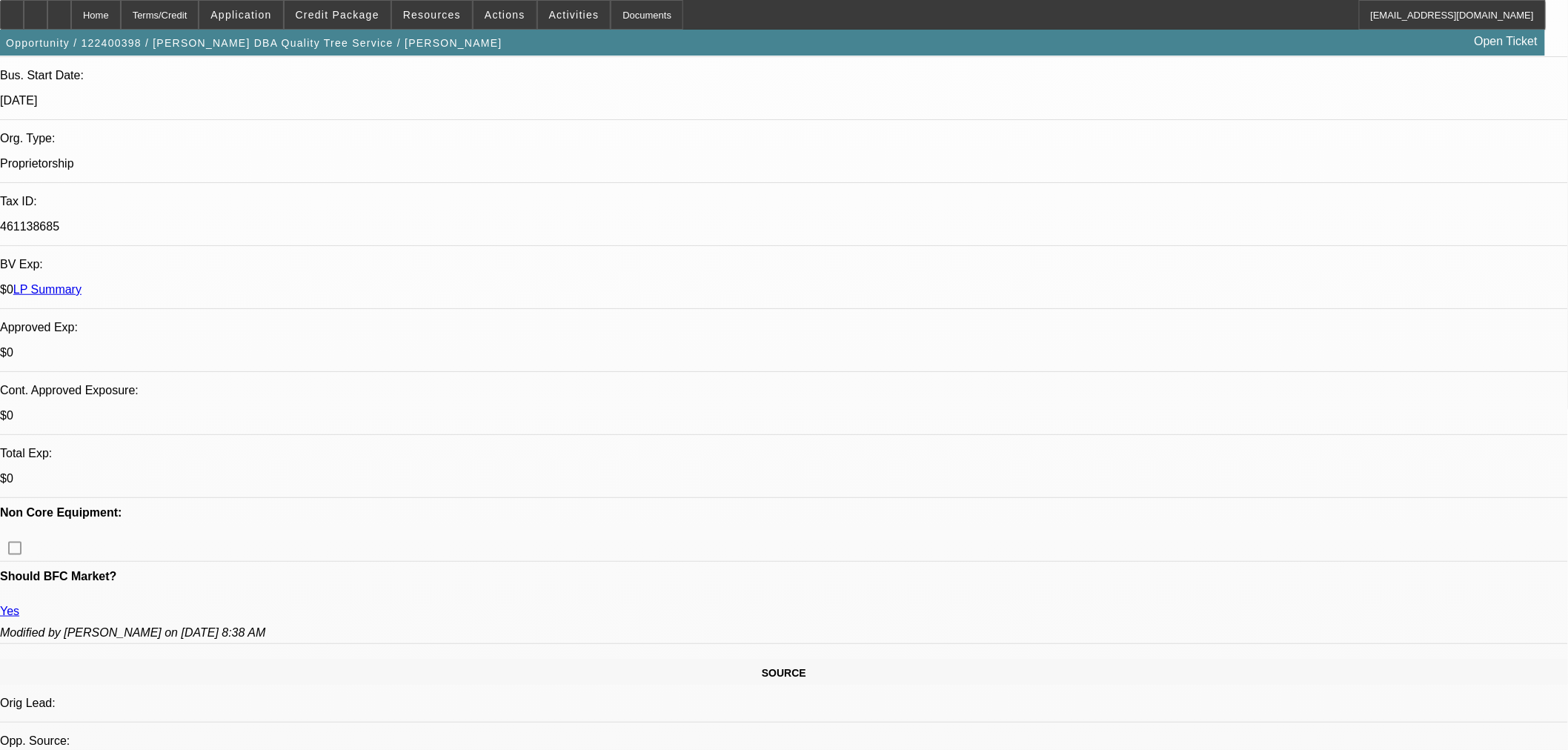
scroll to position [493, 0]
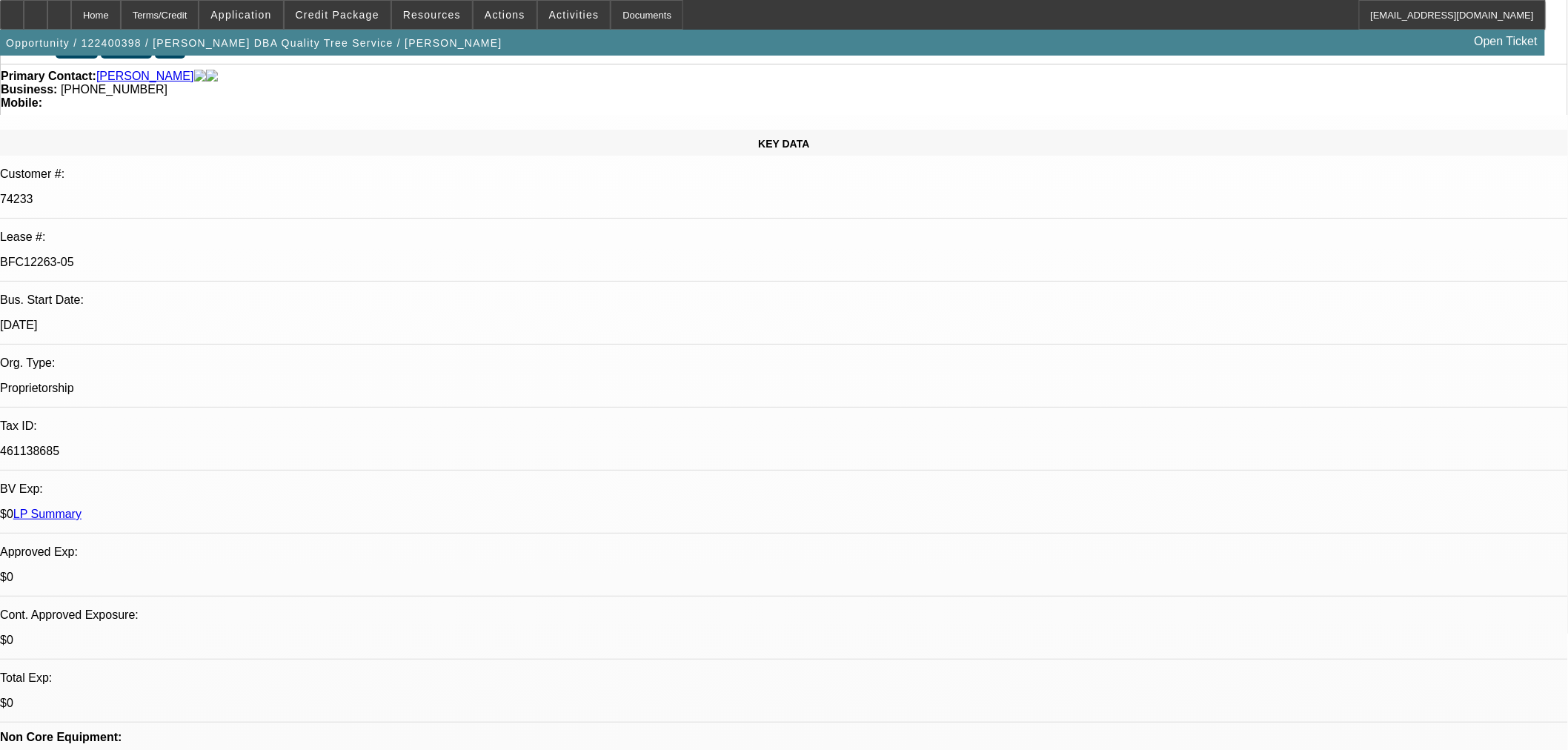
scroll to position [82, 0]
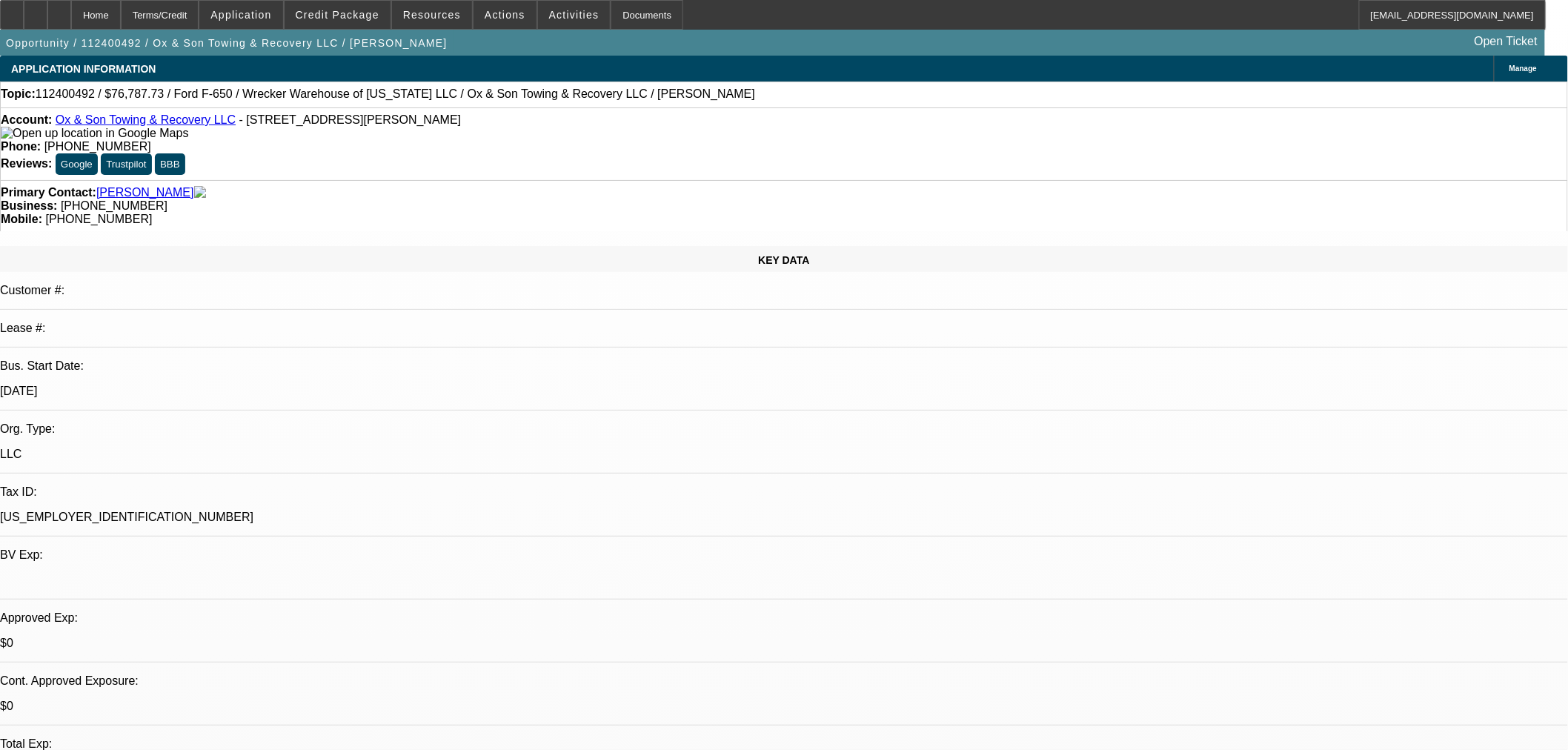
select select "0"
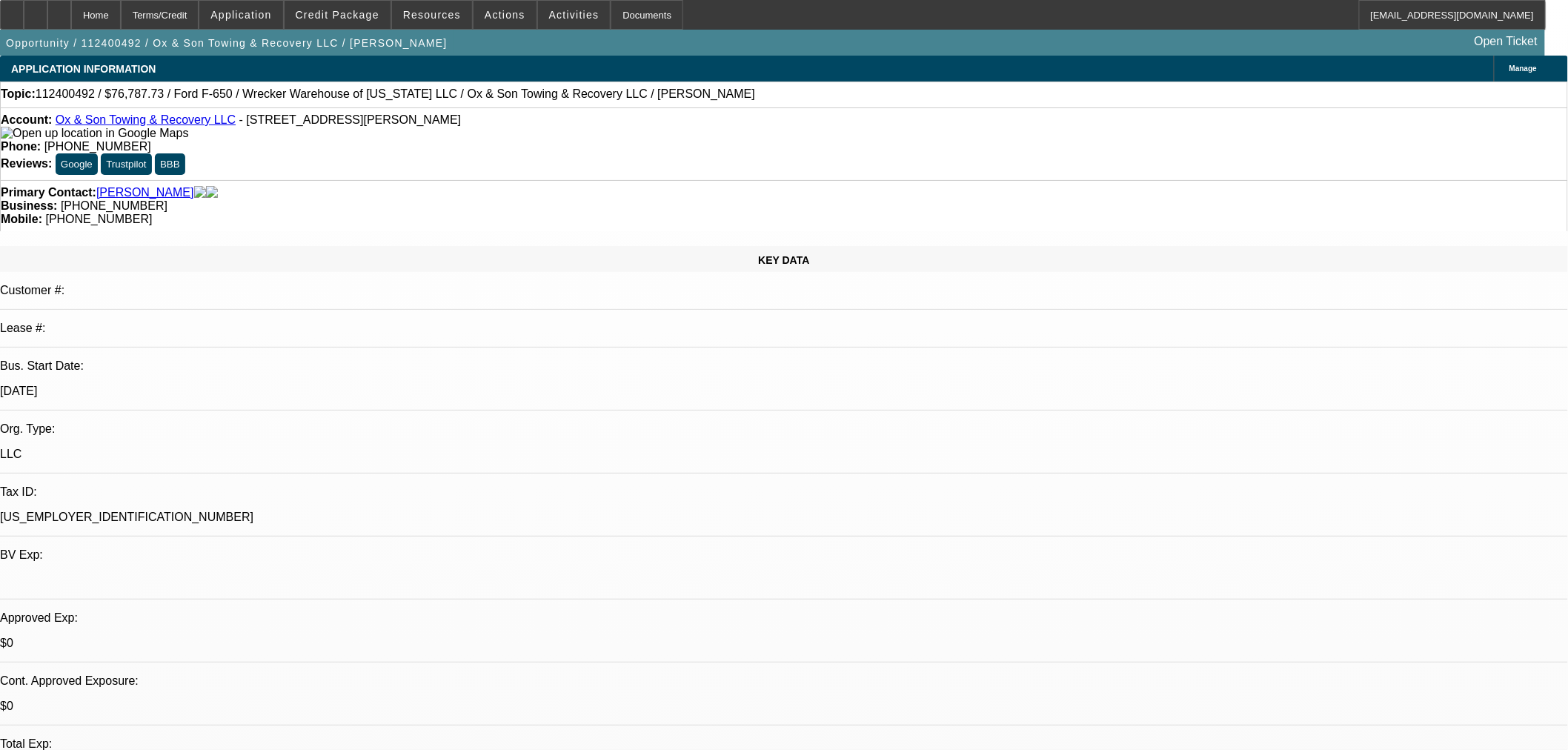
select select "0"
select select "1"
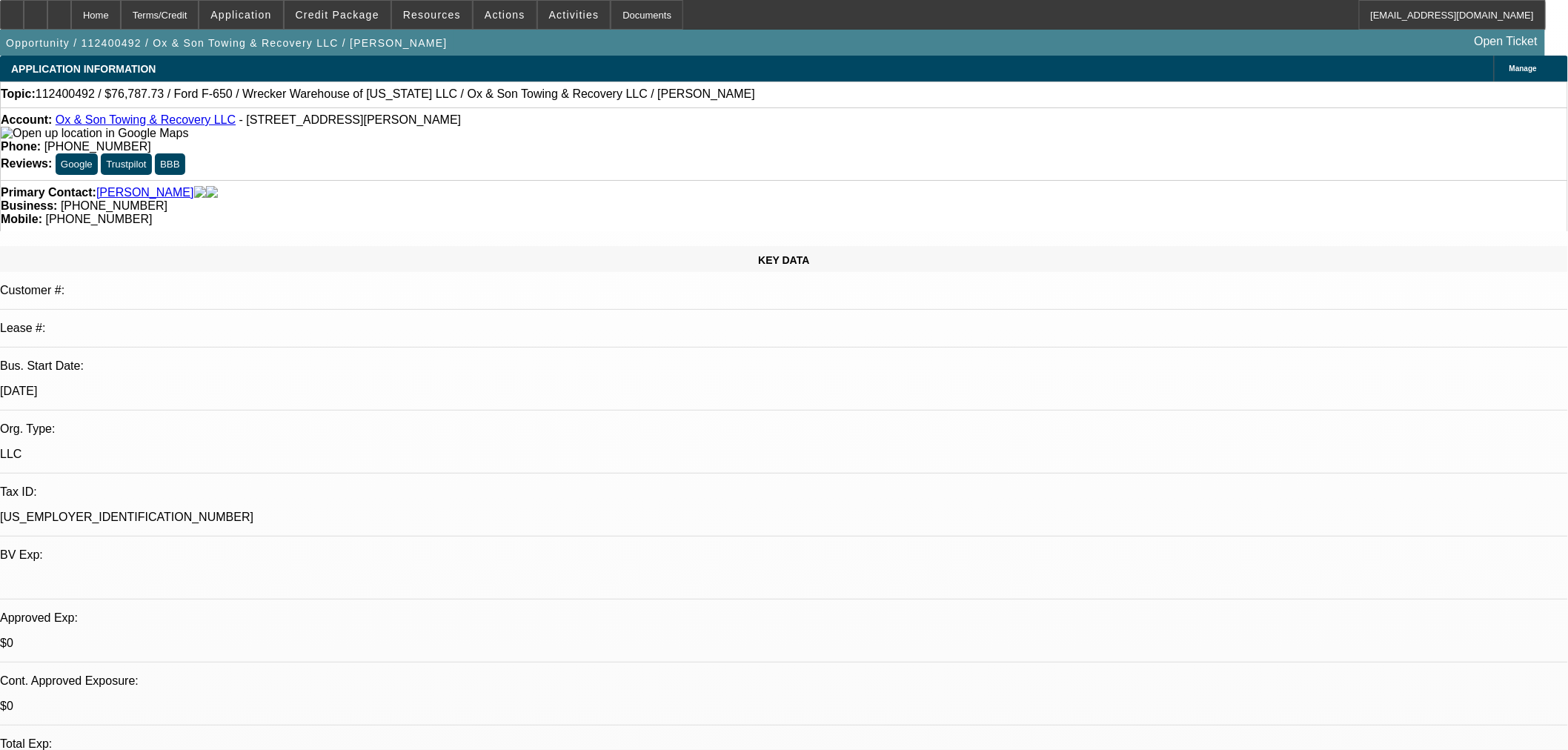
select select "3"
select select "6"
select select "1"
select select "3"
select select "6"
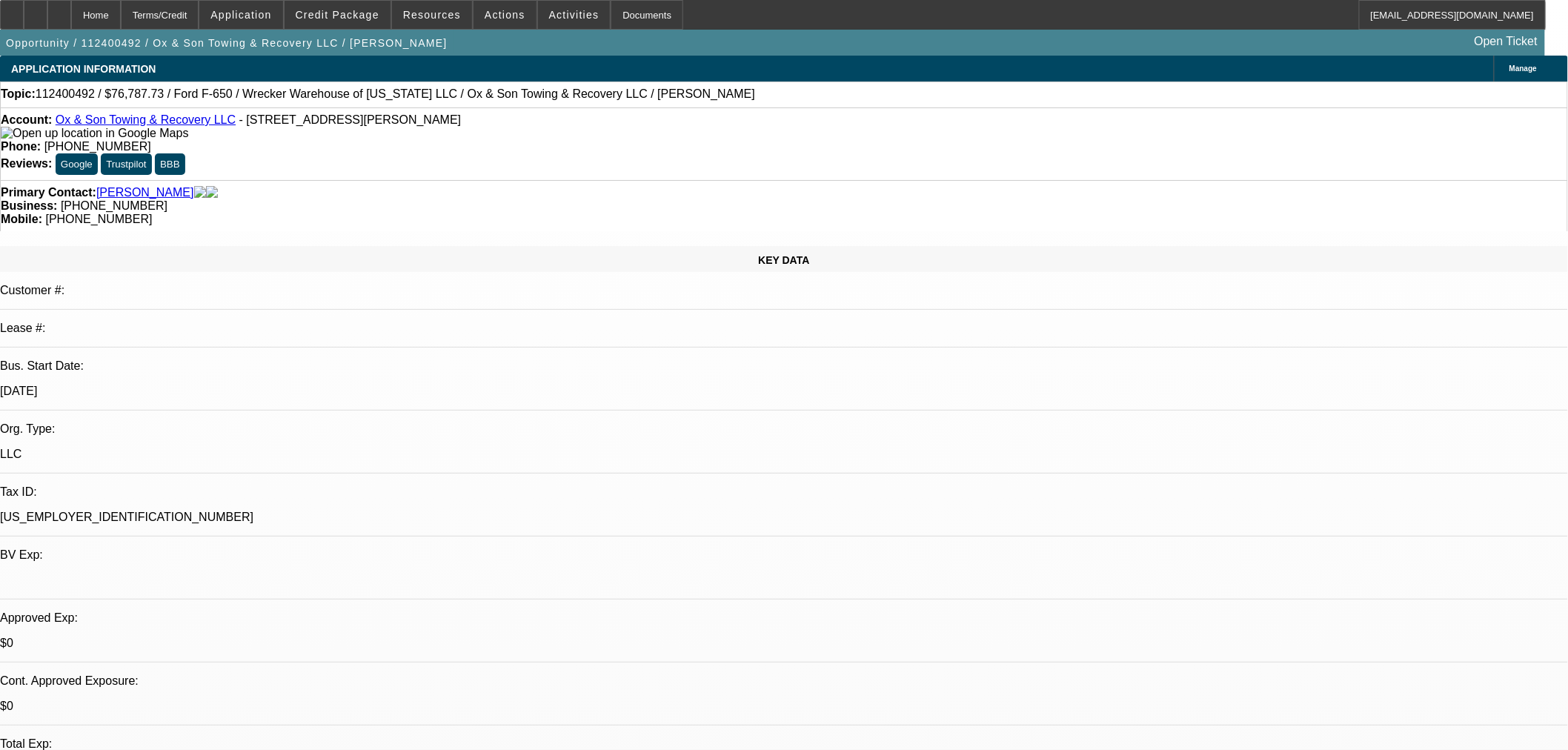
select select "1"
select select "3"
select select "6"
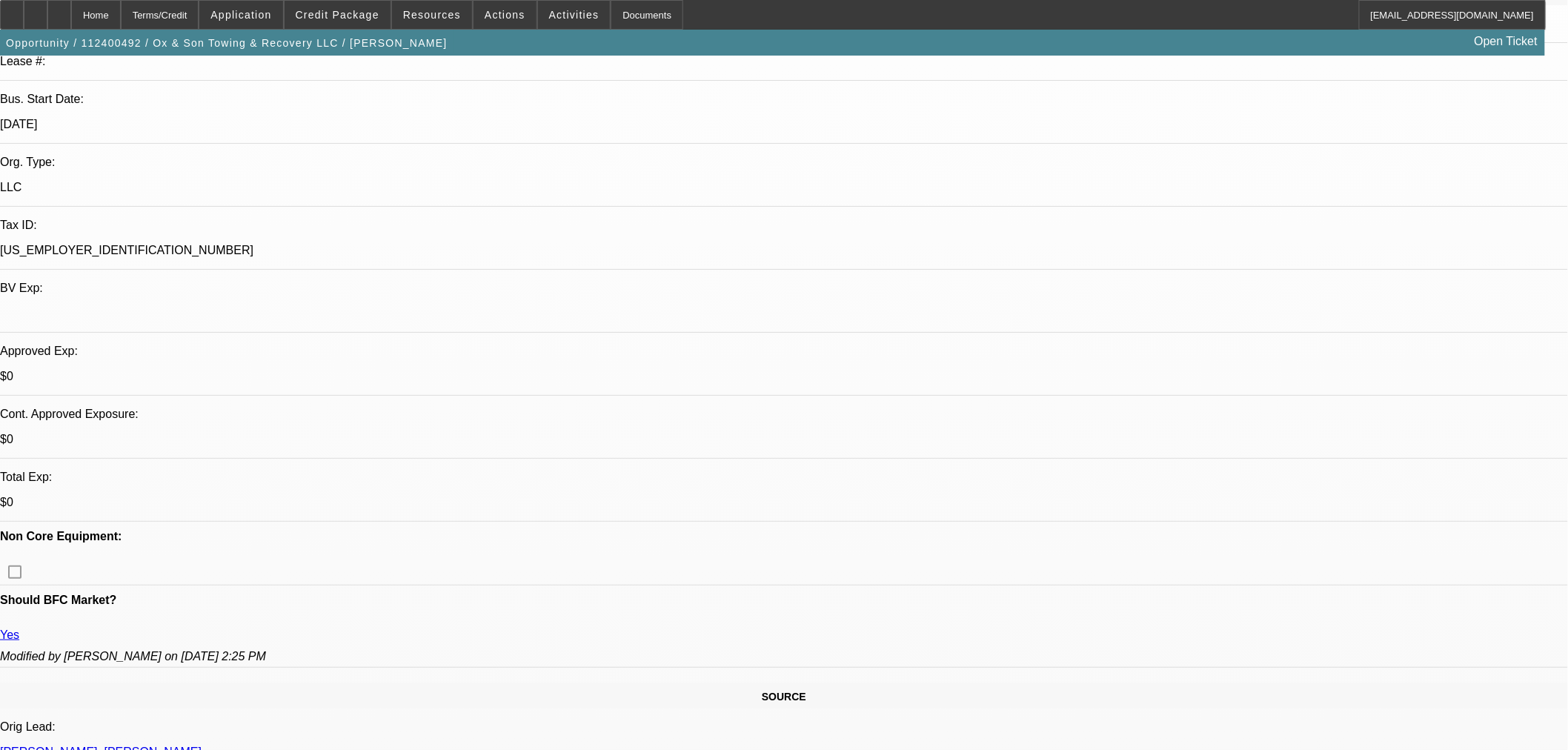
scroll to position [165, 0]
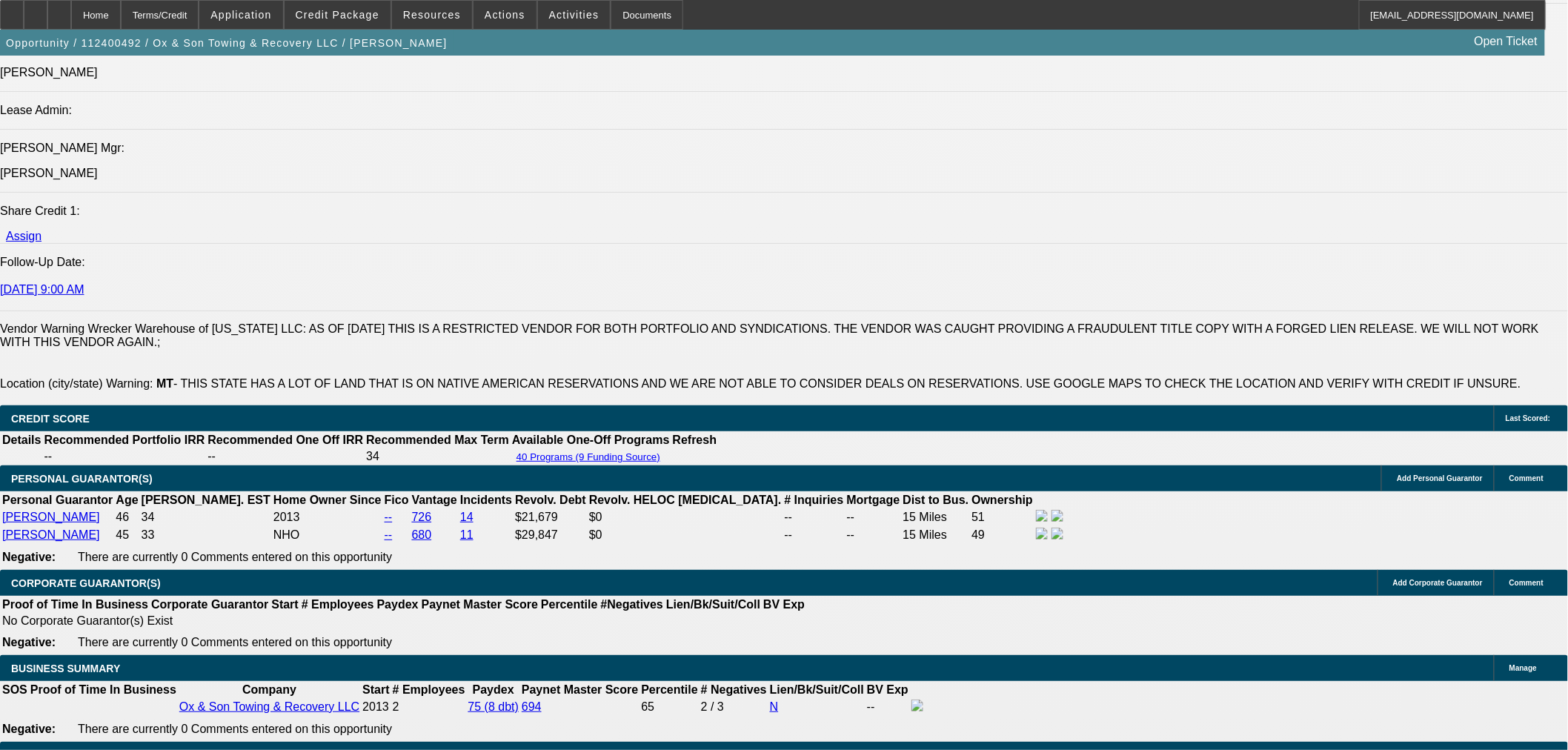
scroll to position [1893, 0]
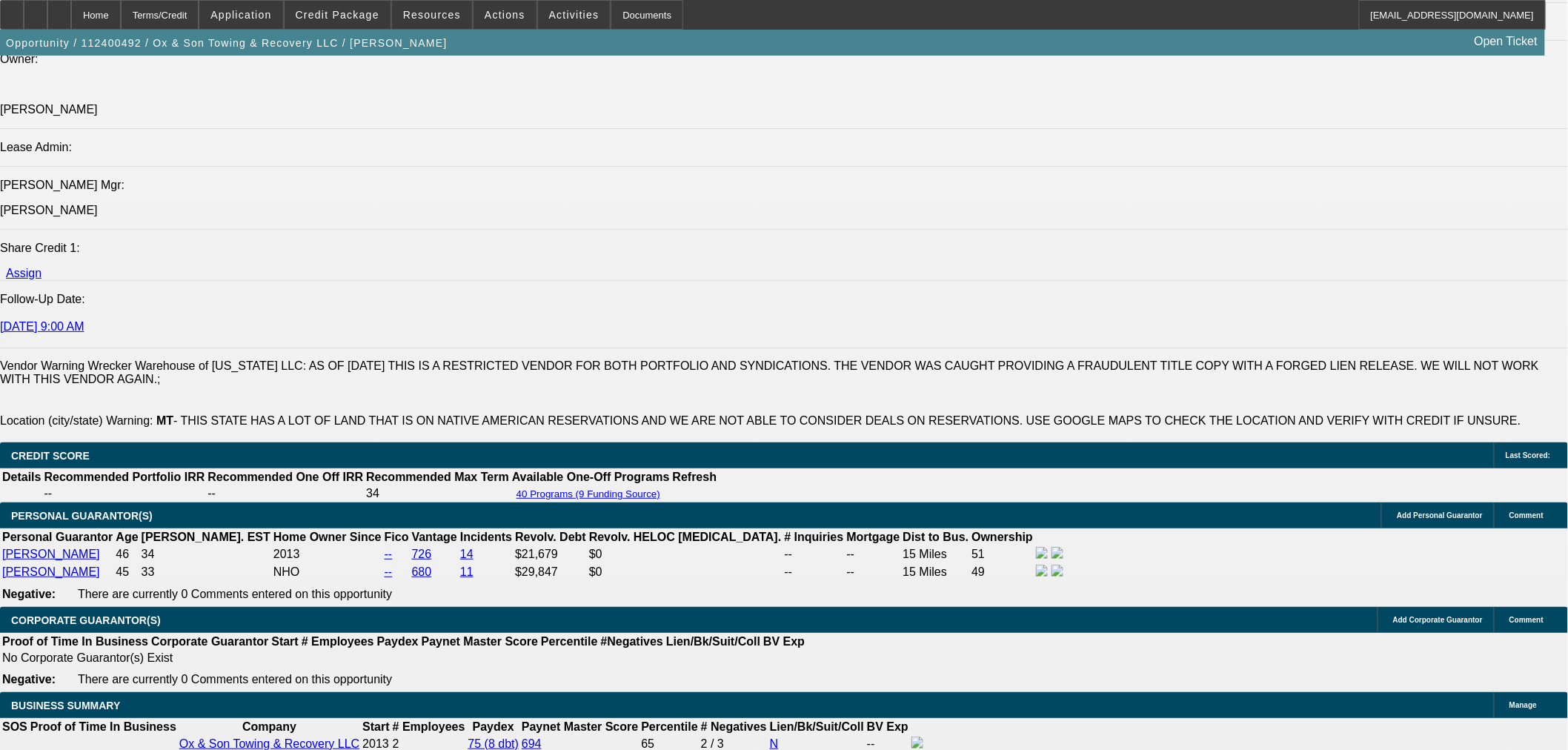
radio input "true"
drag, startPoint x: 1252, startPoint y: 285, endPoint x: 1262, endPoint y: 286, distance: 10.0
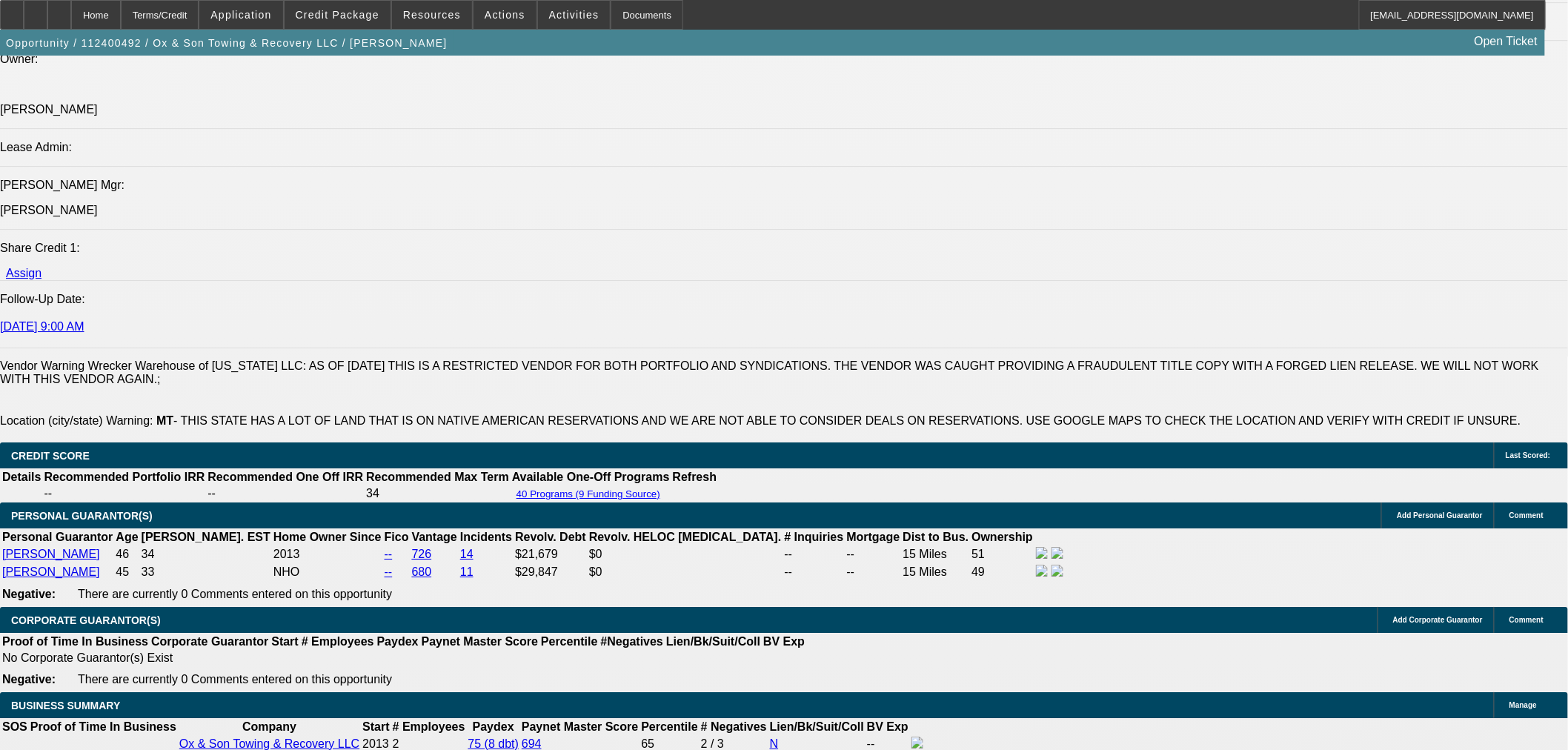
paste textarea "https://nicksmotorsportsnc.com/2019-ford-f-650-rollback-%7C-rocky-mount-nc-%7C-…"
type textarea "https://nicksmotorsportsnc.com/2019-ford-f-650-rollback-%7C-rocky-mount-nc-%7C-…"
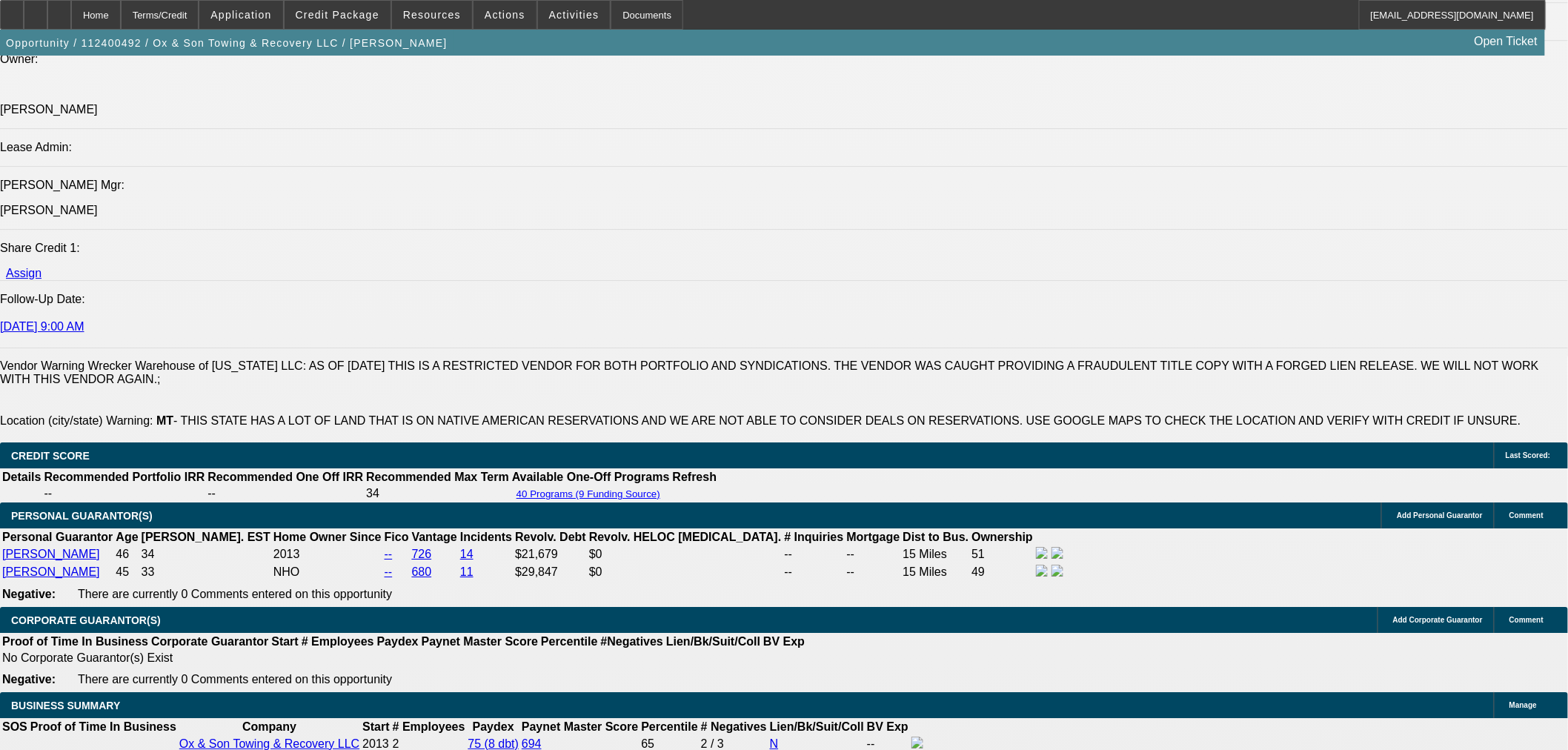
radio input "true"
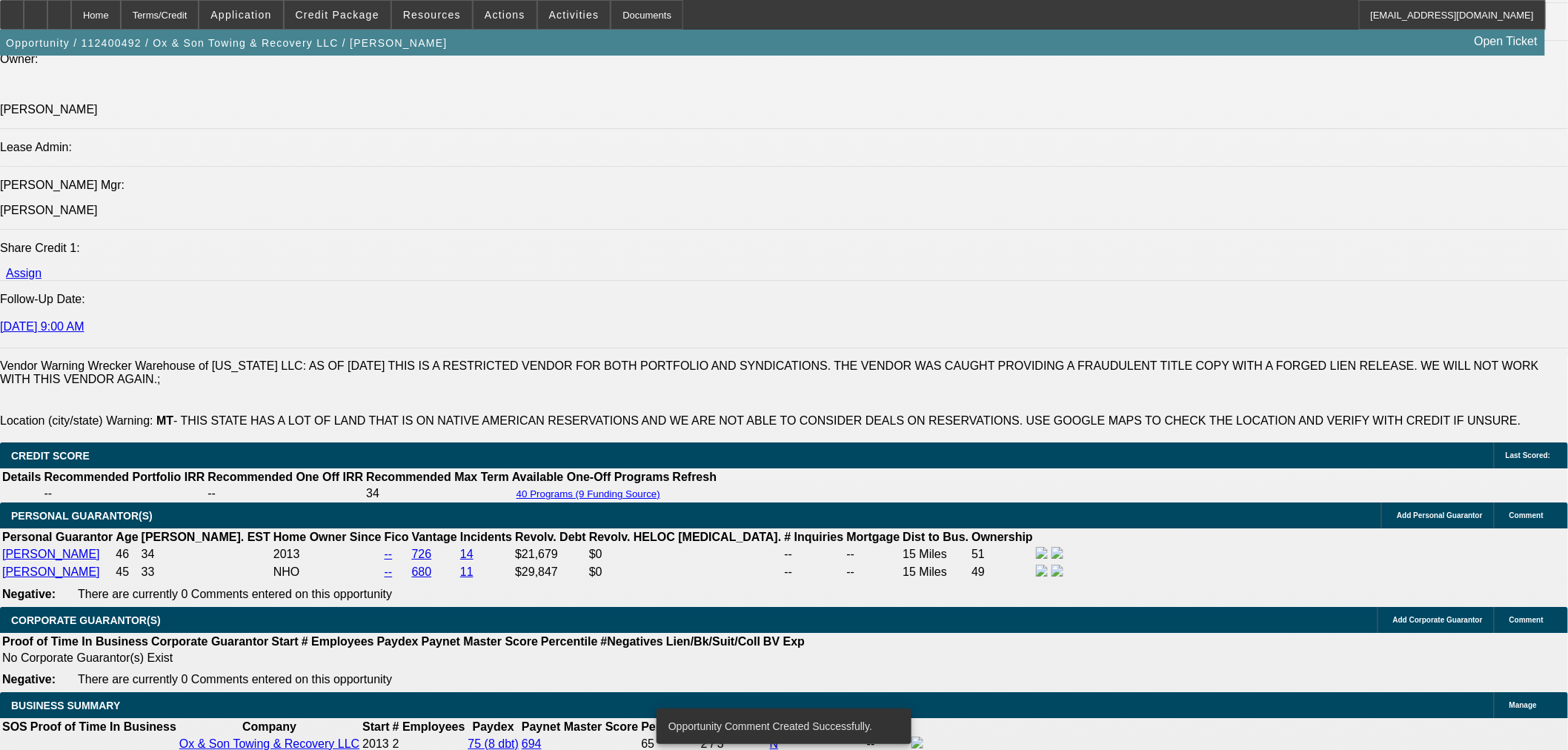
type textarea "Interested in truck from Nicks. wants to talk with them about the motor and pri…"
radio input "true"
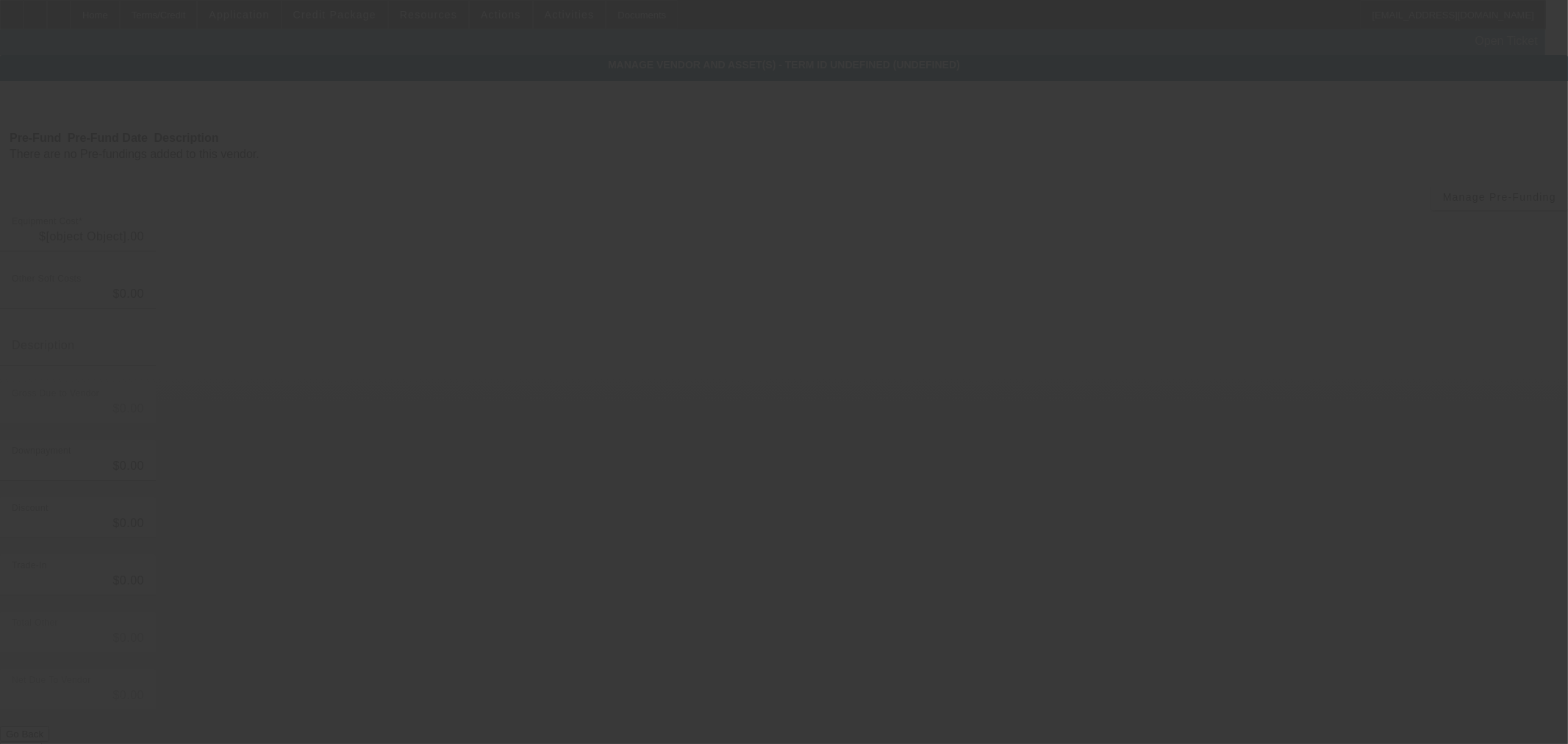
type input "$125,000.00"
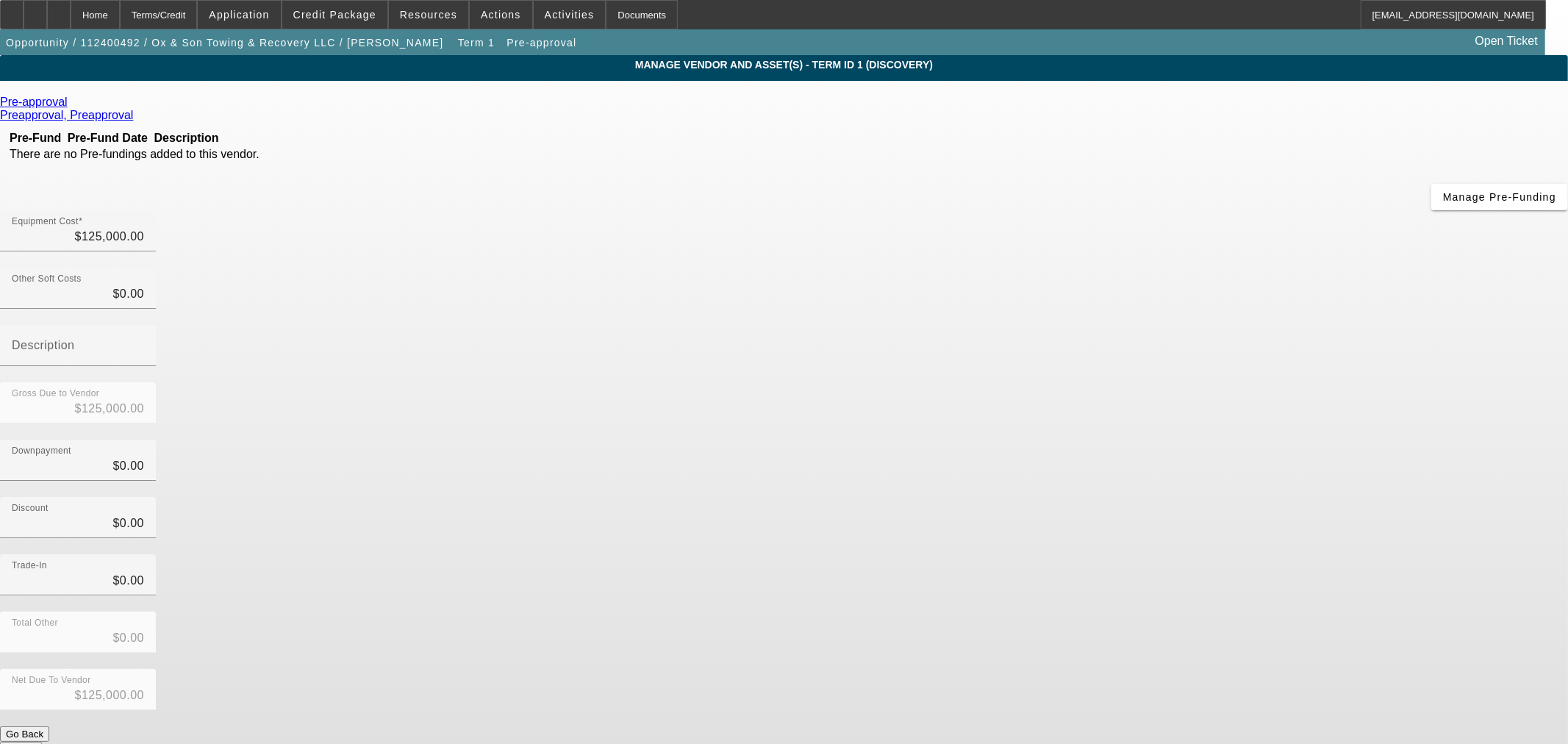
click at [72, 108] on link at bounding box center [69, 102] width 4 height 14
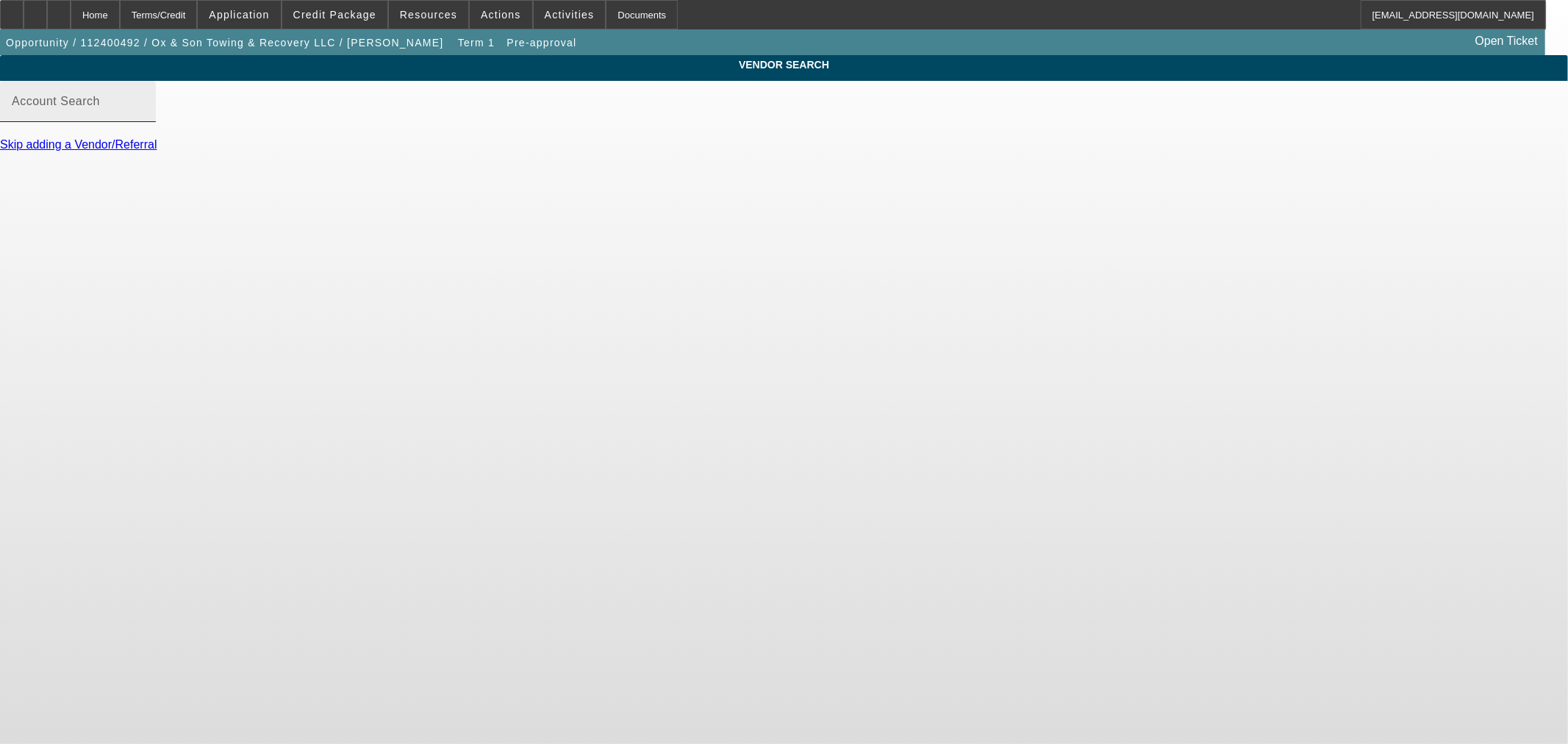
click at [144, 111] on div "Account Search" at bounding box center [78, 101] width 133 height 41
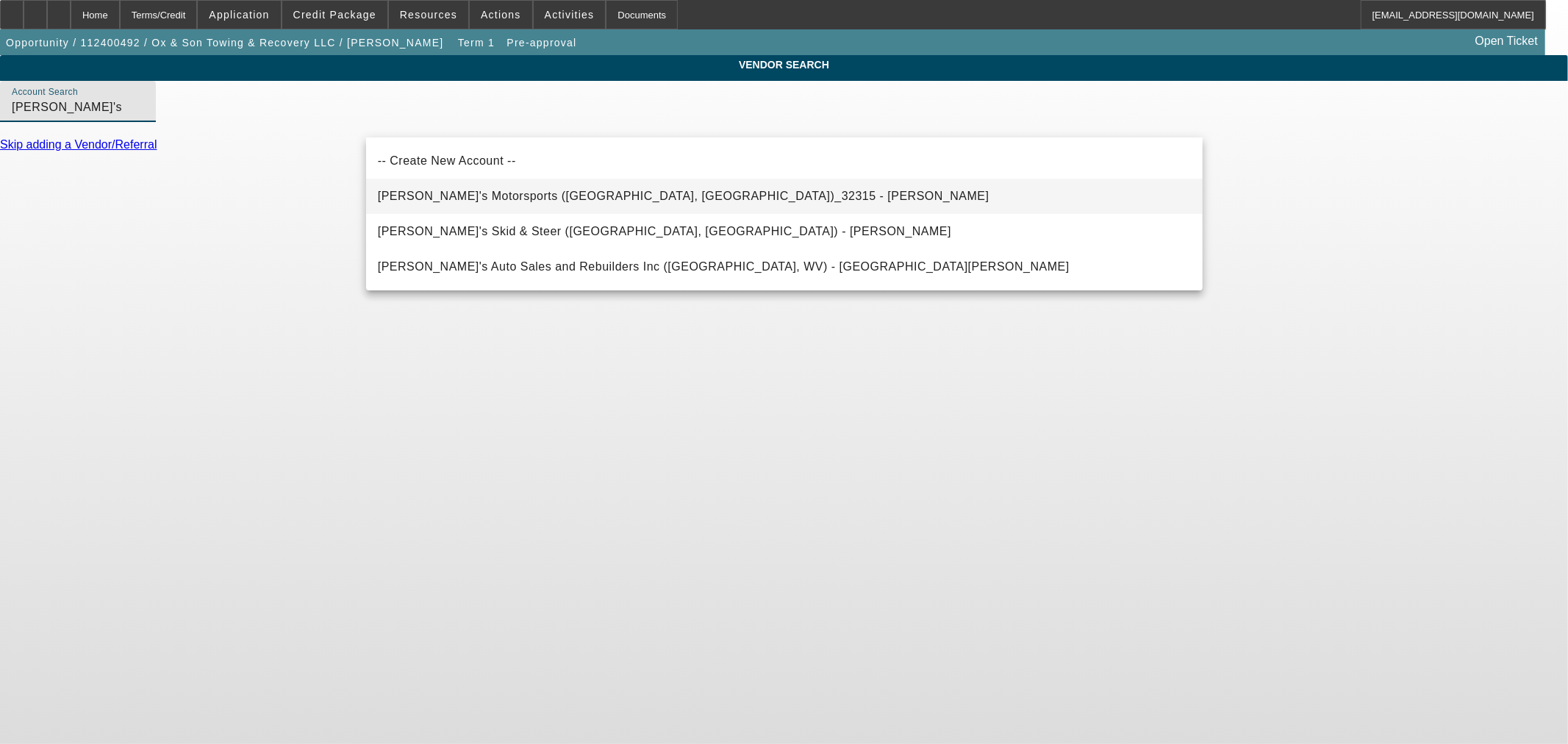
click at [457, 191] on span "Nick's Motorsports (Rocky Mount, NC)_32315 - Vester, Nicholas" at bounding box center [684, 196] width 612 height 13
type input "Nick's Motorsports (Rocky Mount, NC)_32315 - Vester, Nicholas"
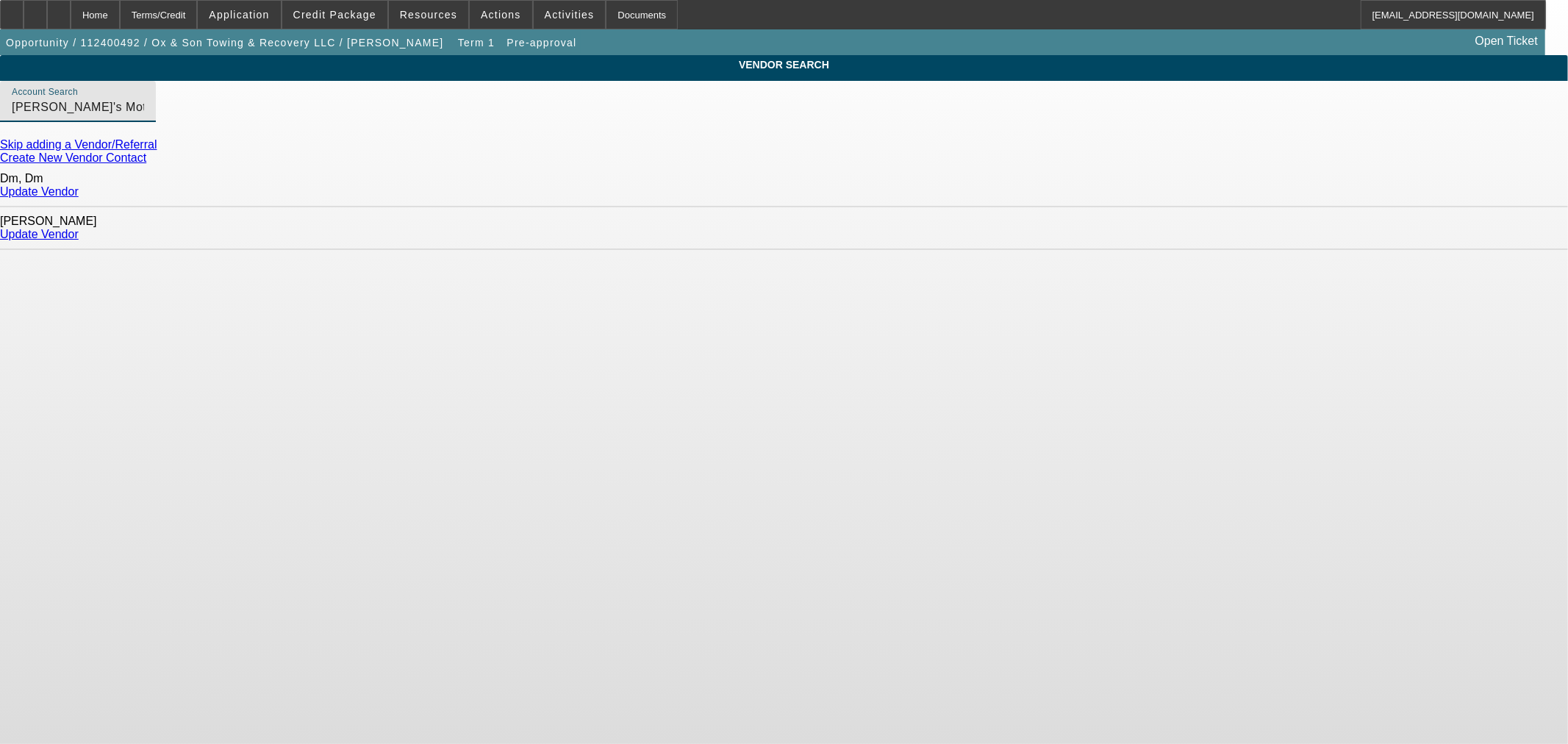
click at [78, 228] on link "Update Vendor" at bounding box center [39, 234] width 78 height 13
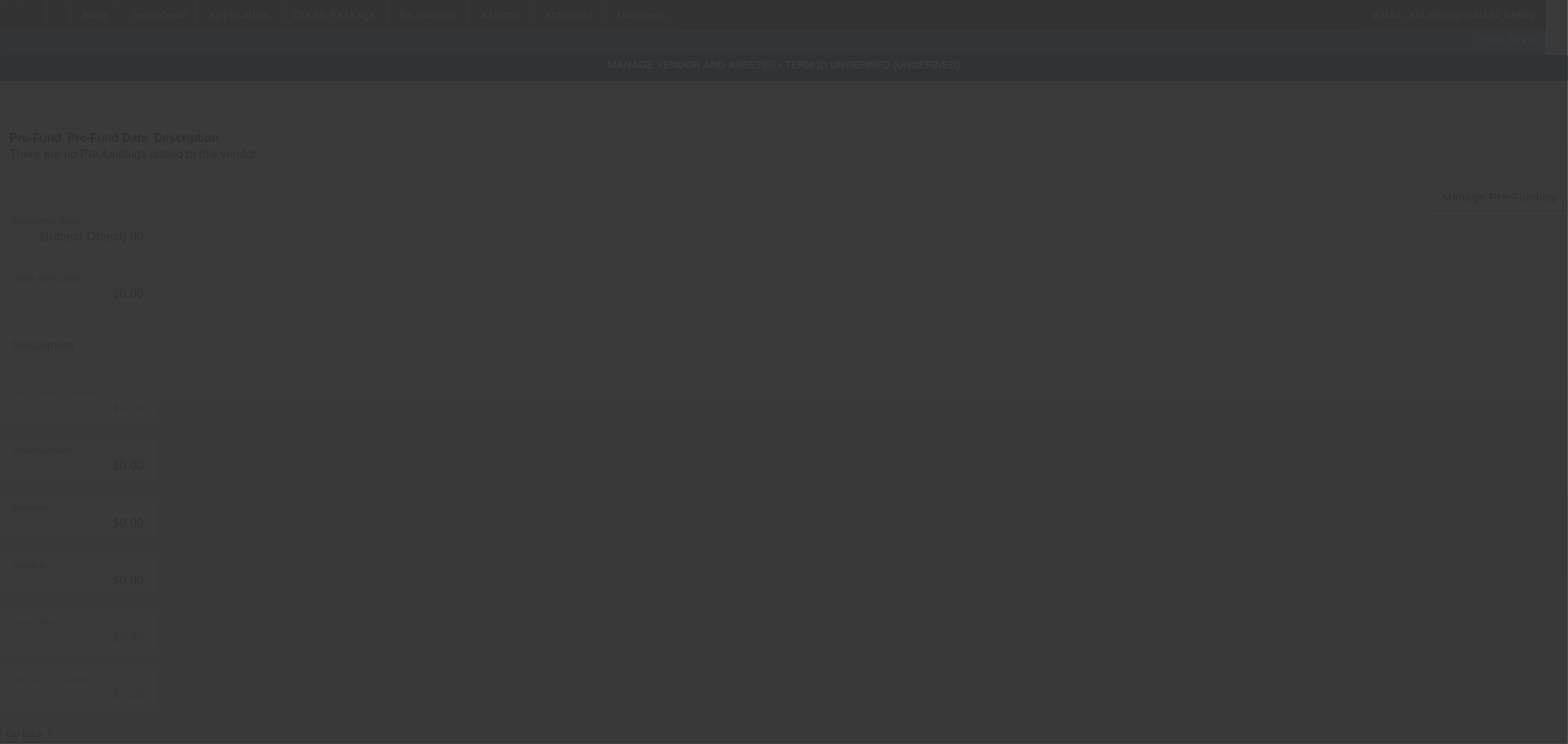
type input "$125,000.00"
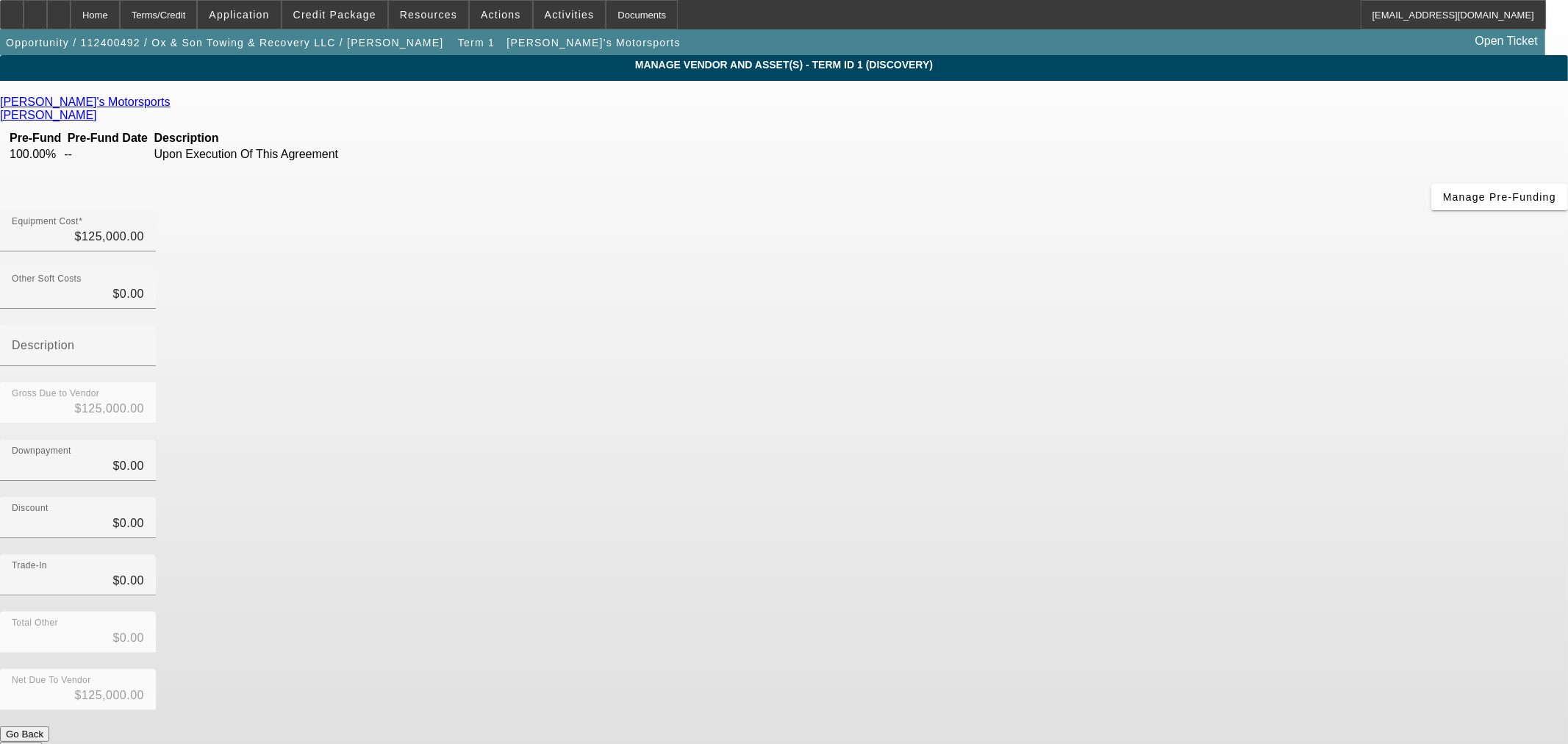
click at [170, 103] on link "Nick's Motorsports" at bounding box center [85, 102] width 170 height 14
click at [144, 228] on input "125000" at bounding box center [78, 236] width 133 height 17
type input "6"
type input "$6.00"
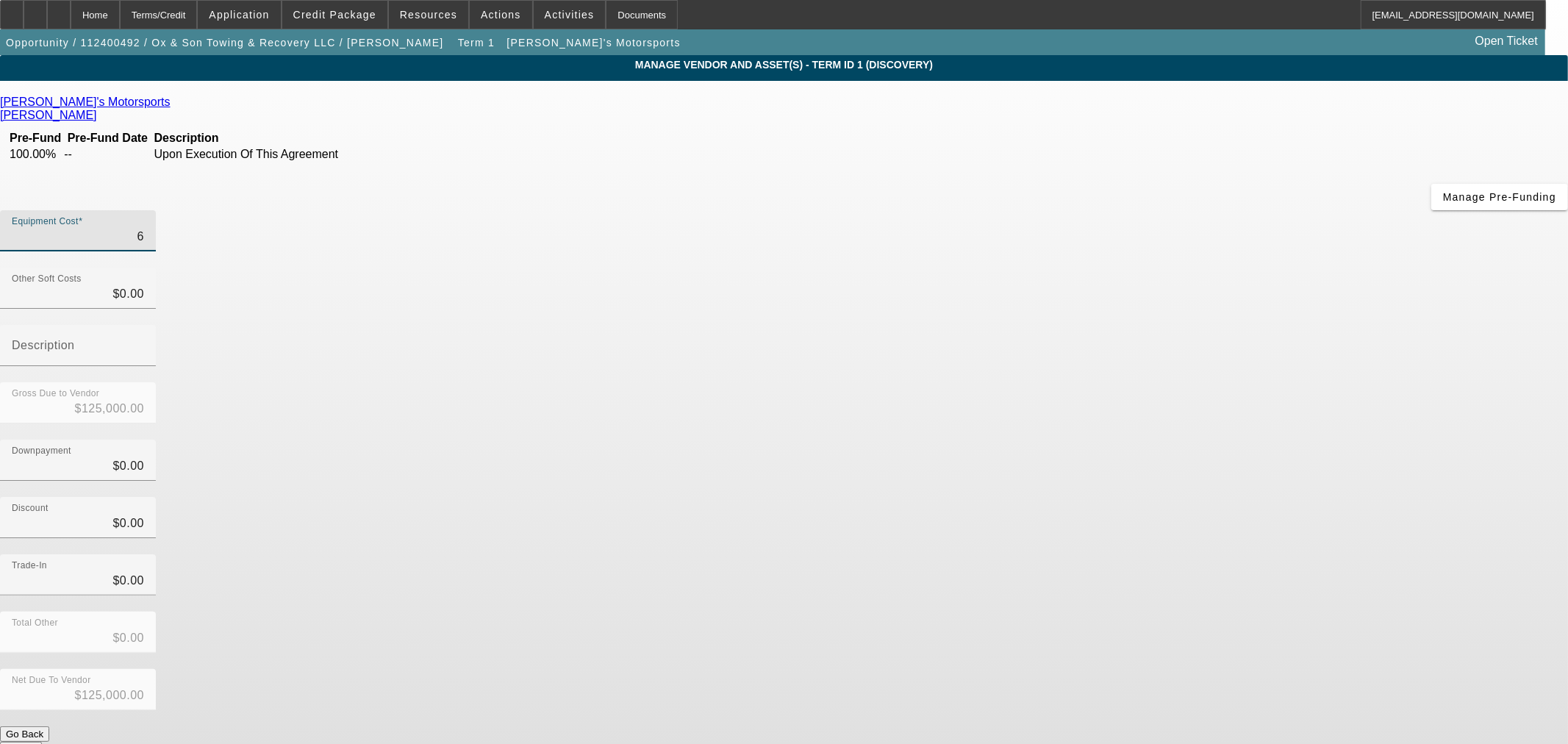
type input "$6.00"
type input "66"
type input "$66.00"
type input "669"
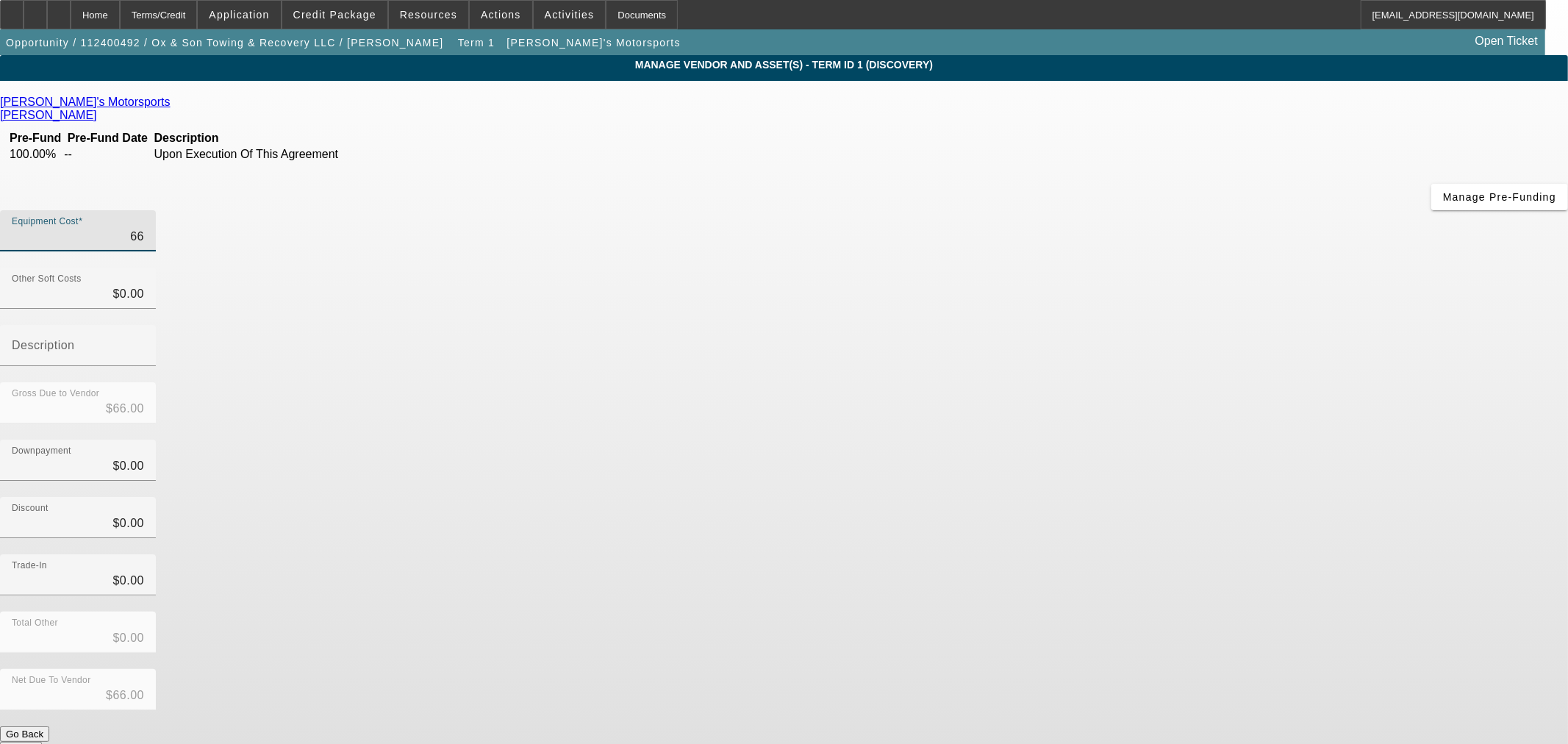
type input "$669.00"
type input "6699"
type input "$6,699.00"
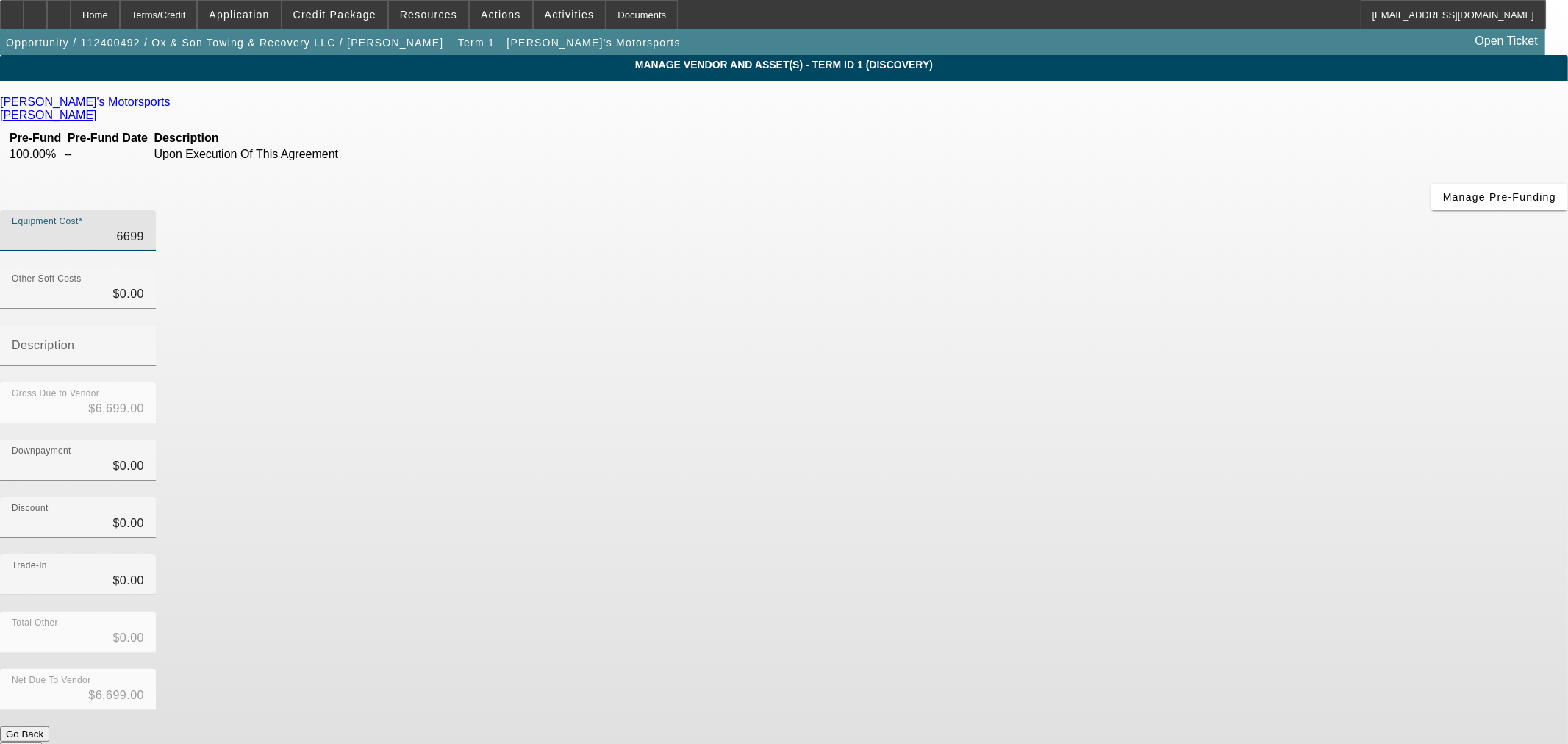
type input "66999"
type input "$66,999.00"
click at [1057, 440] on div "Downpayment $0.00" at bounding box center [784, 468] width 1568 height 57
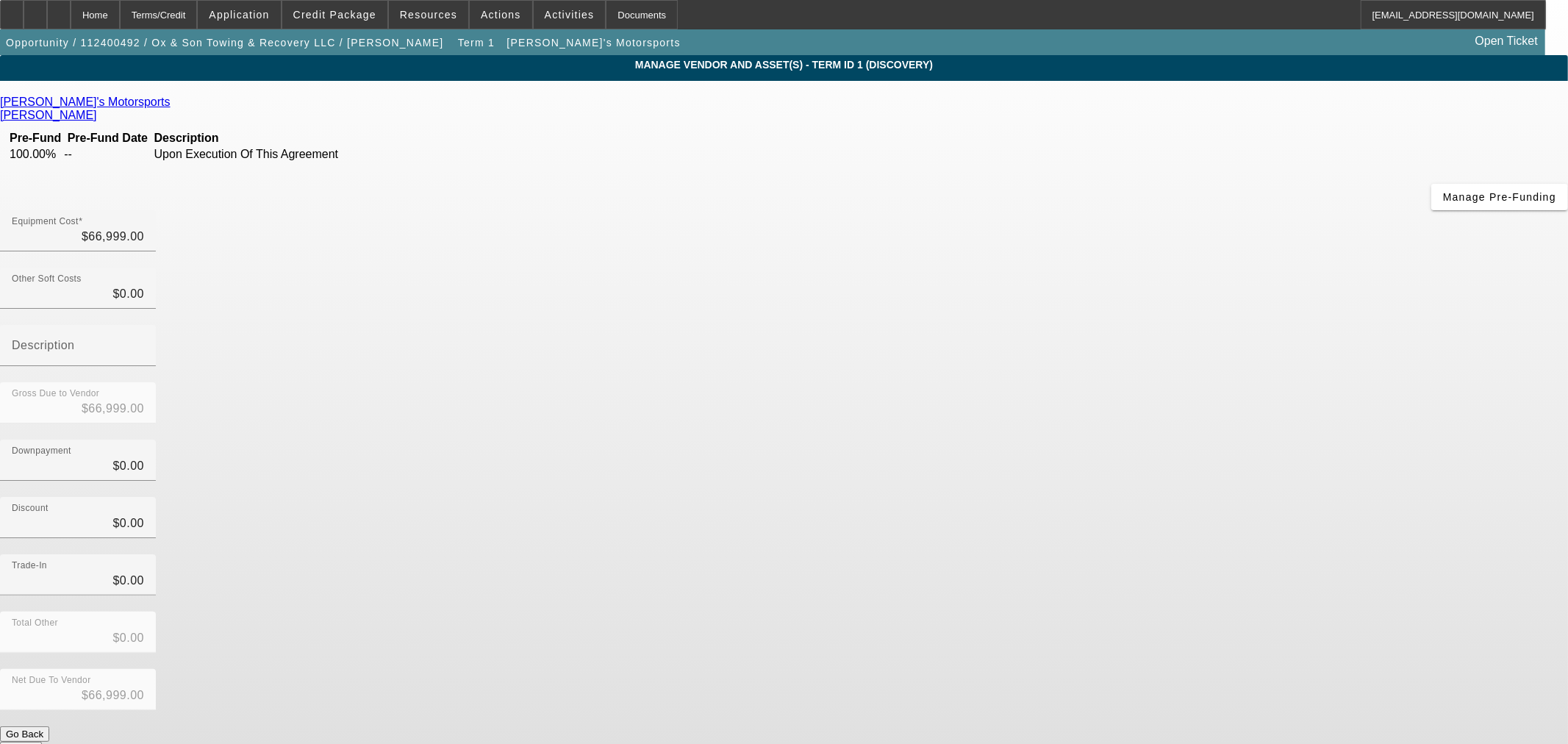
click at [42, 742] on button "Submit" at bounding box center [21, 749] width 42 height 15
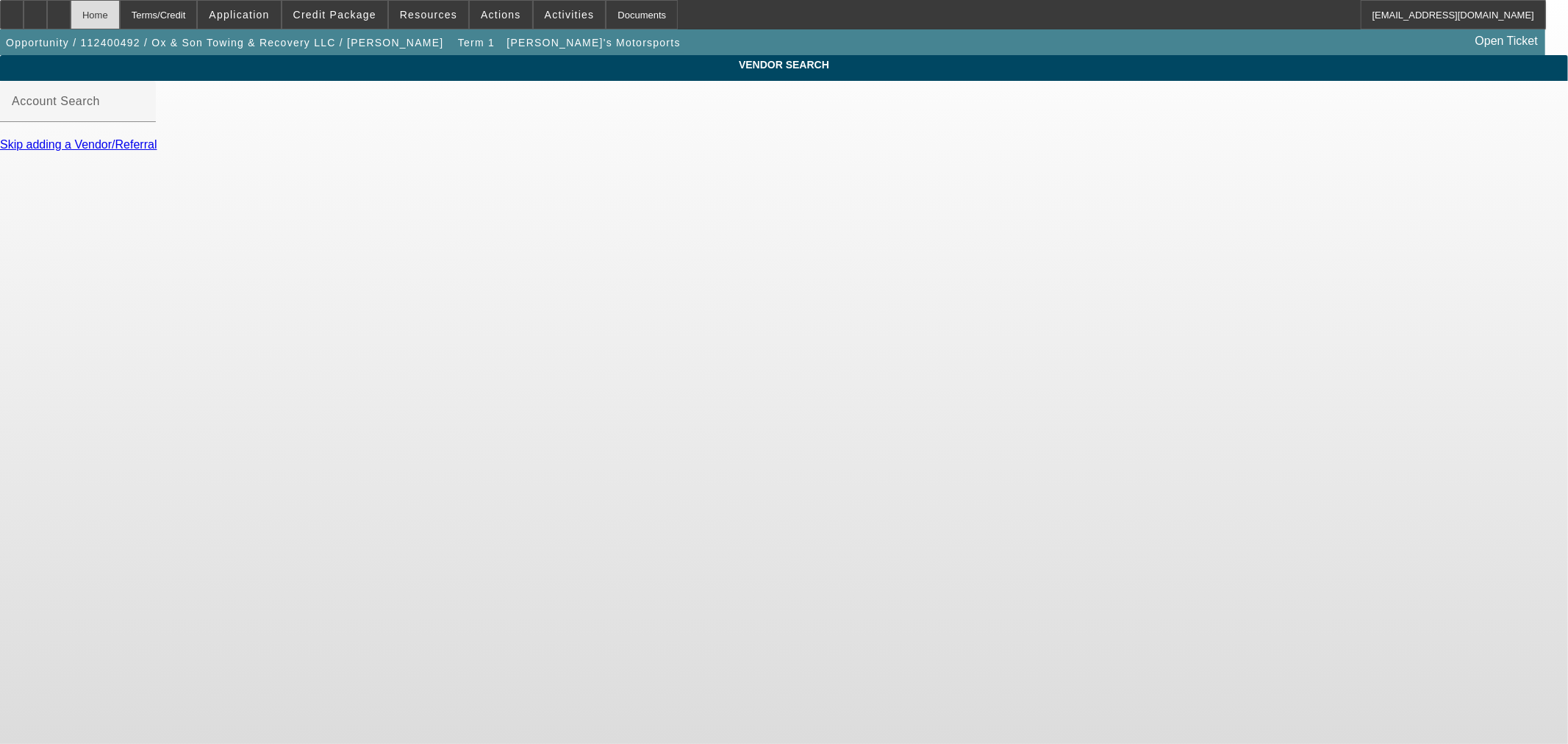
click at [120, 17] on div "Home" at bounding box center [95, 14] width 49 height 29
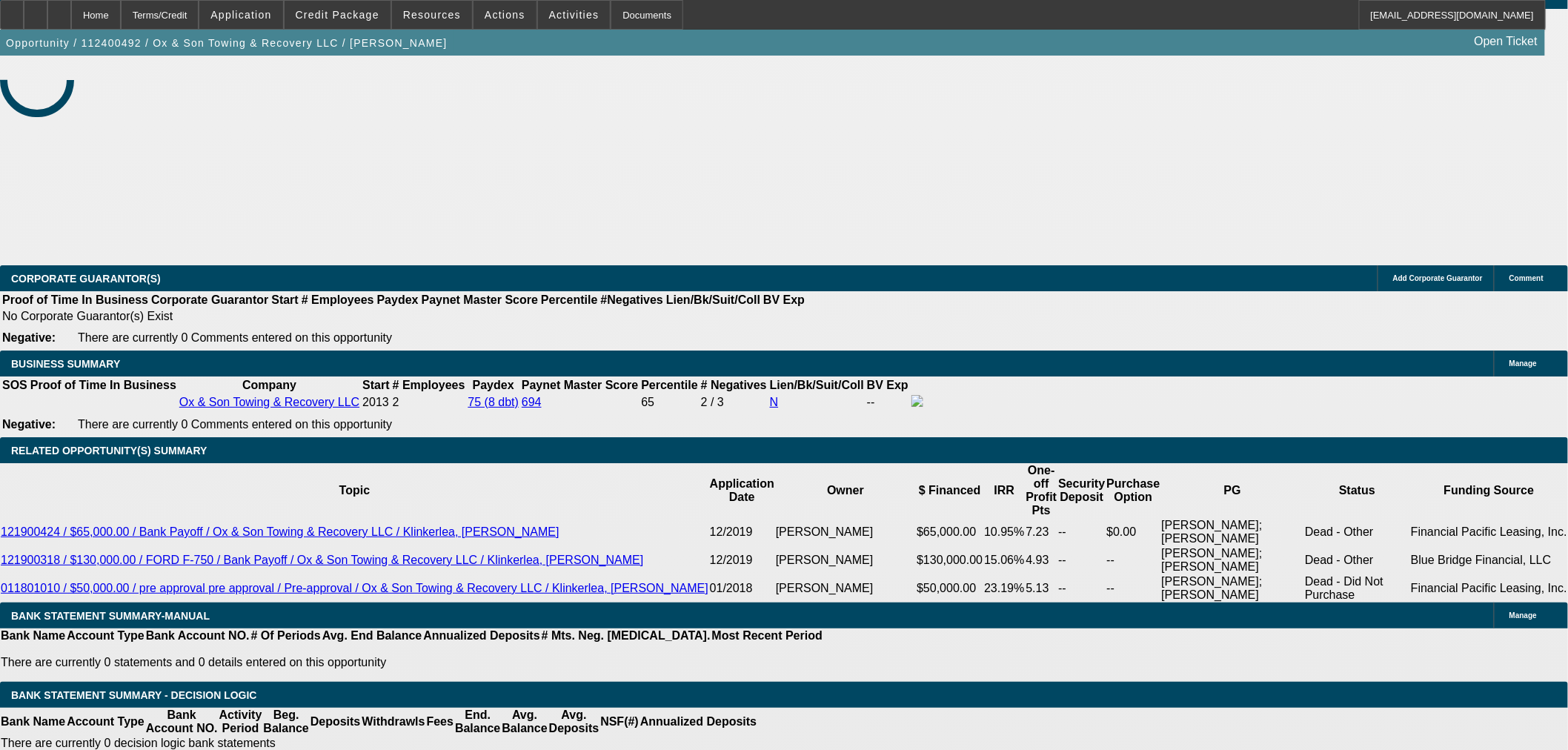
select select "0"
select select "3"
select select "0"
select select "6"
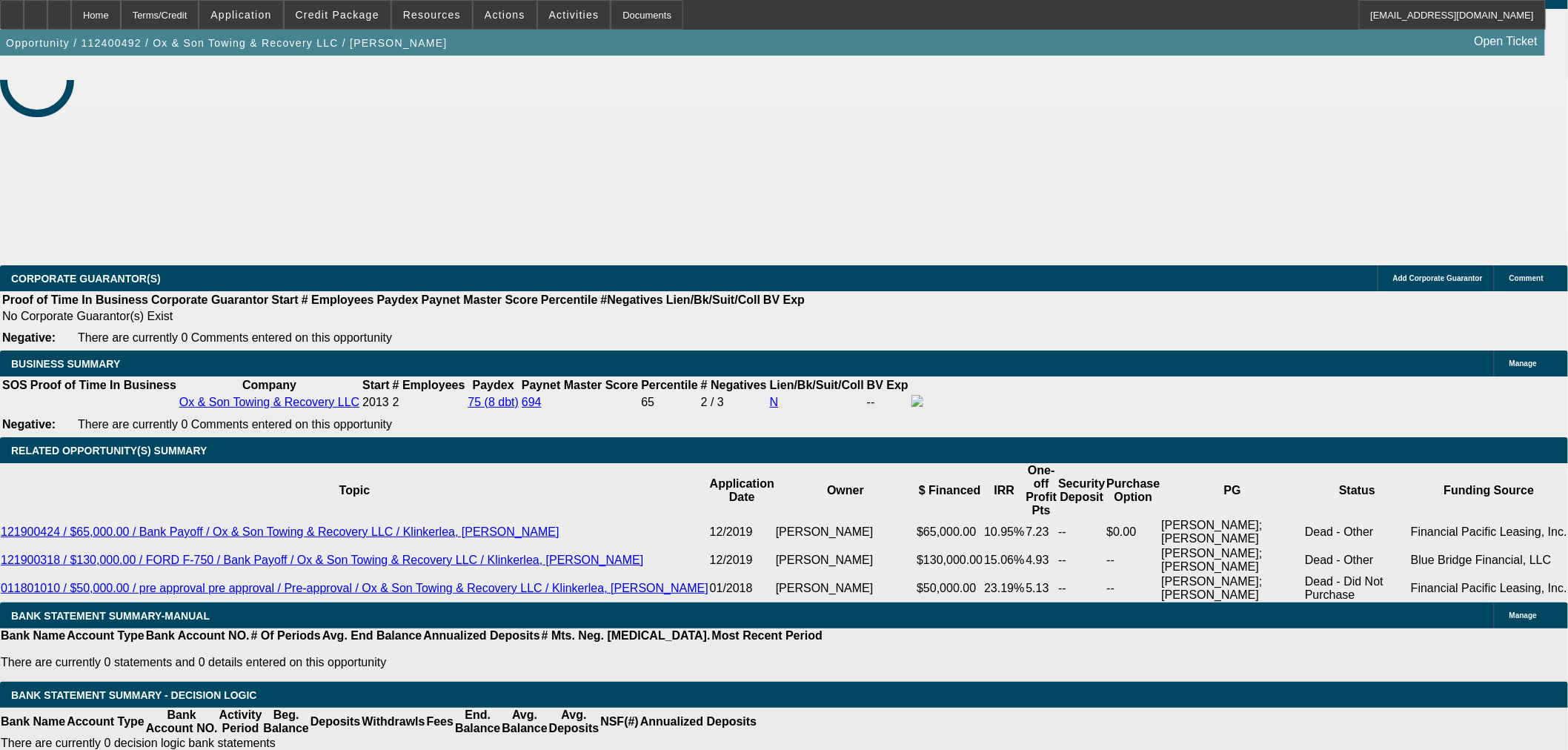
select select "0"
select select "3"
select select "0"
select select "6"
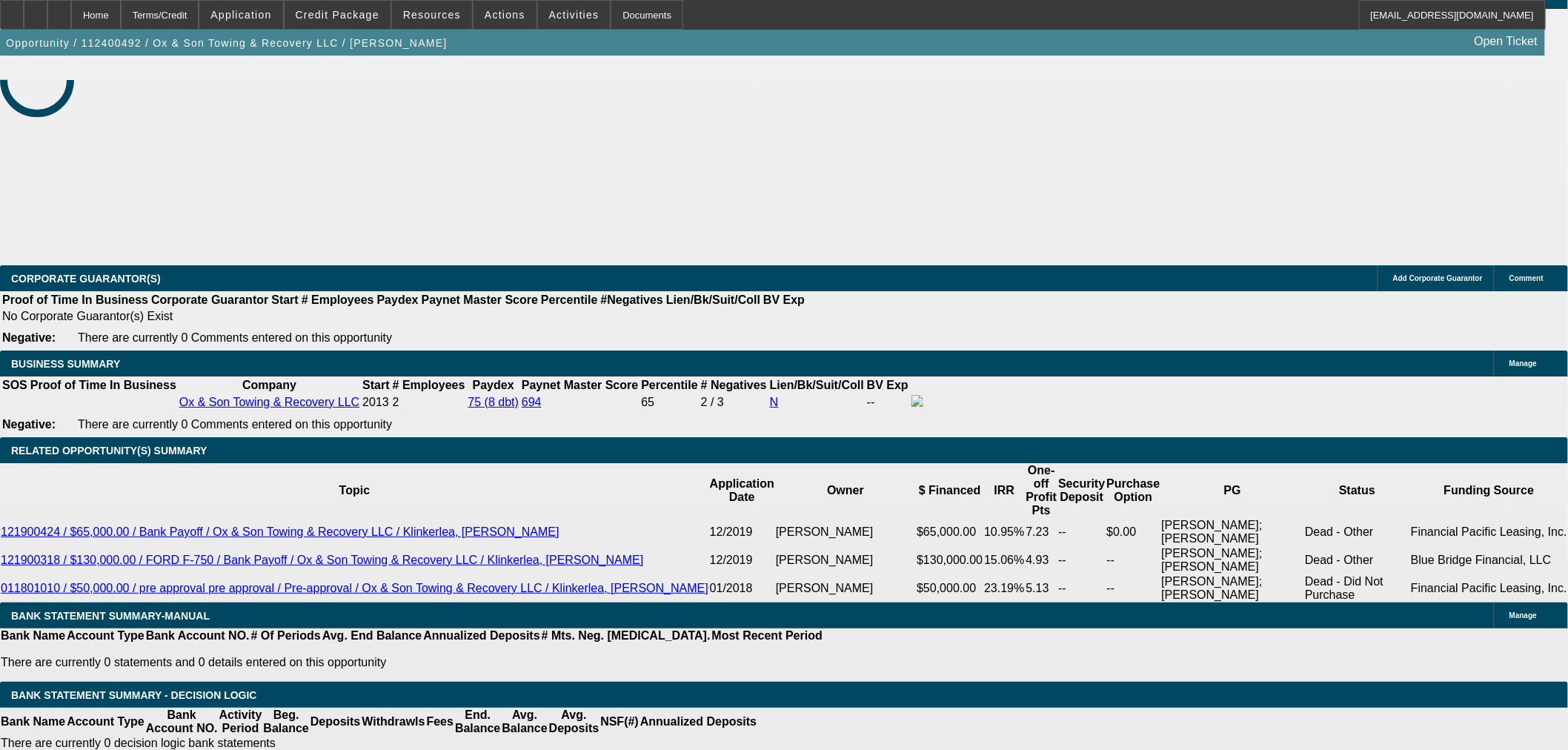
select select "0"
select select "3"
select select "0"
select select "6"
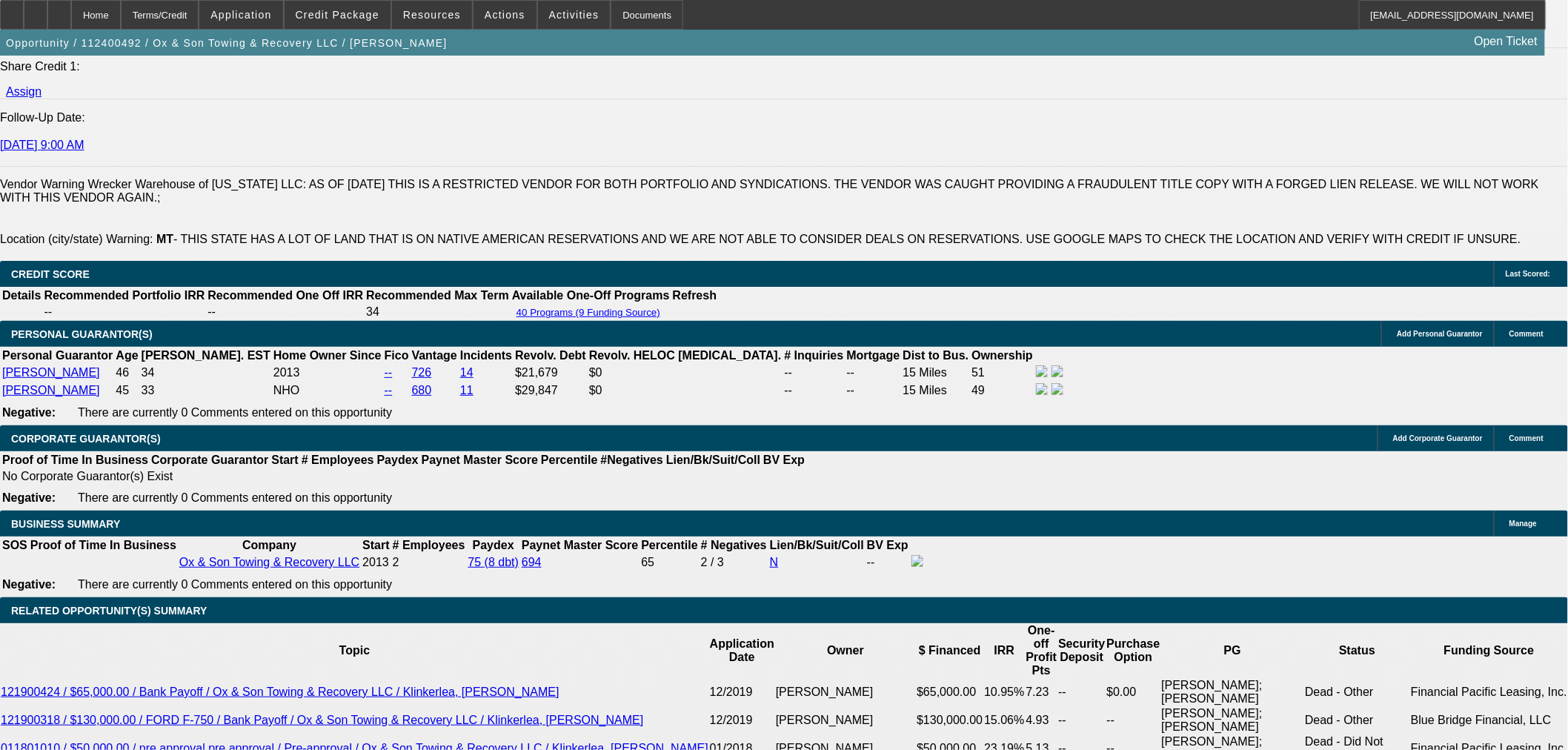
scroll to position [859, 0]
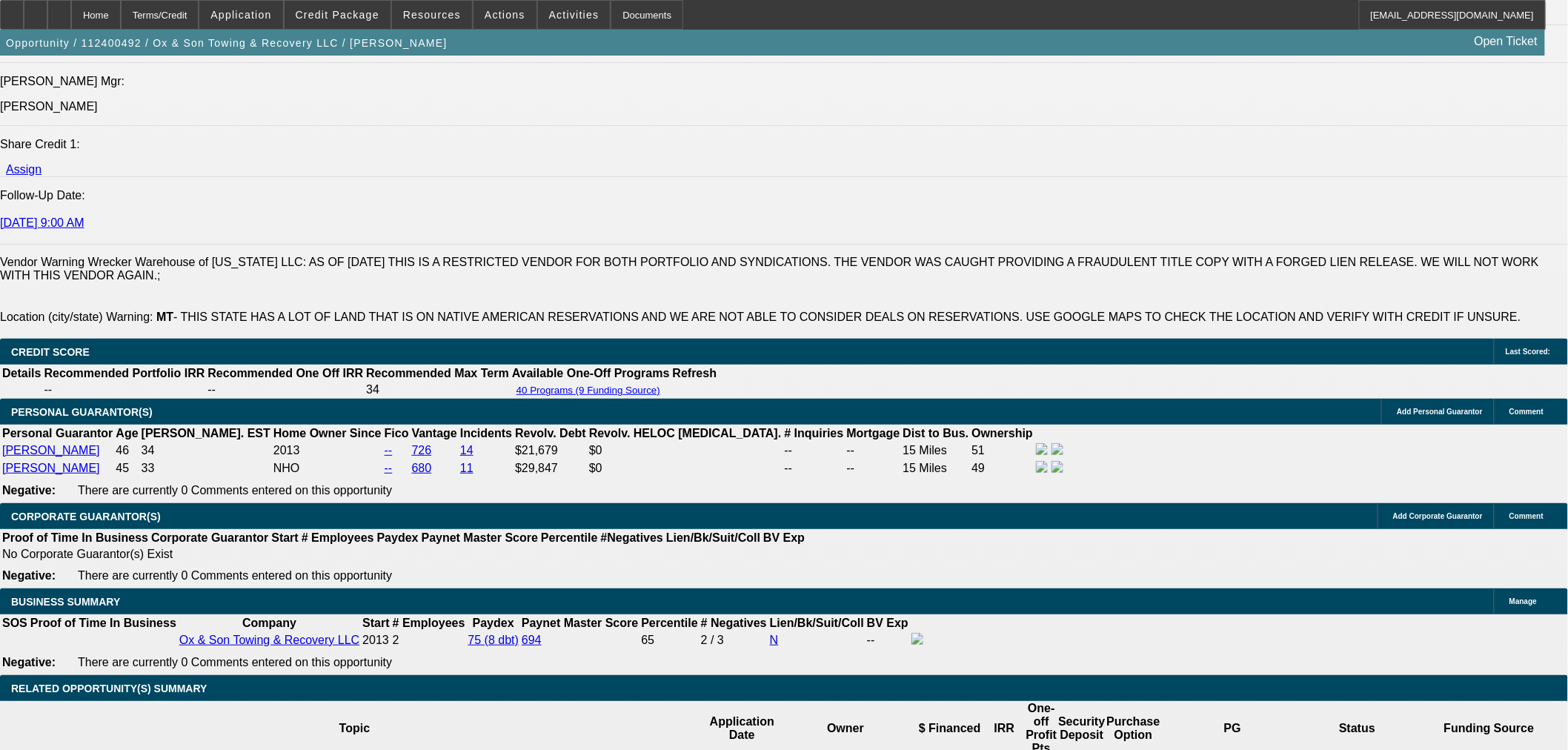
scroll to position [1663, 0]
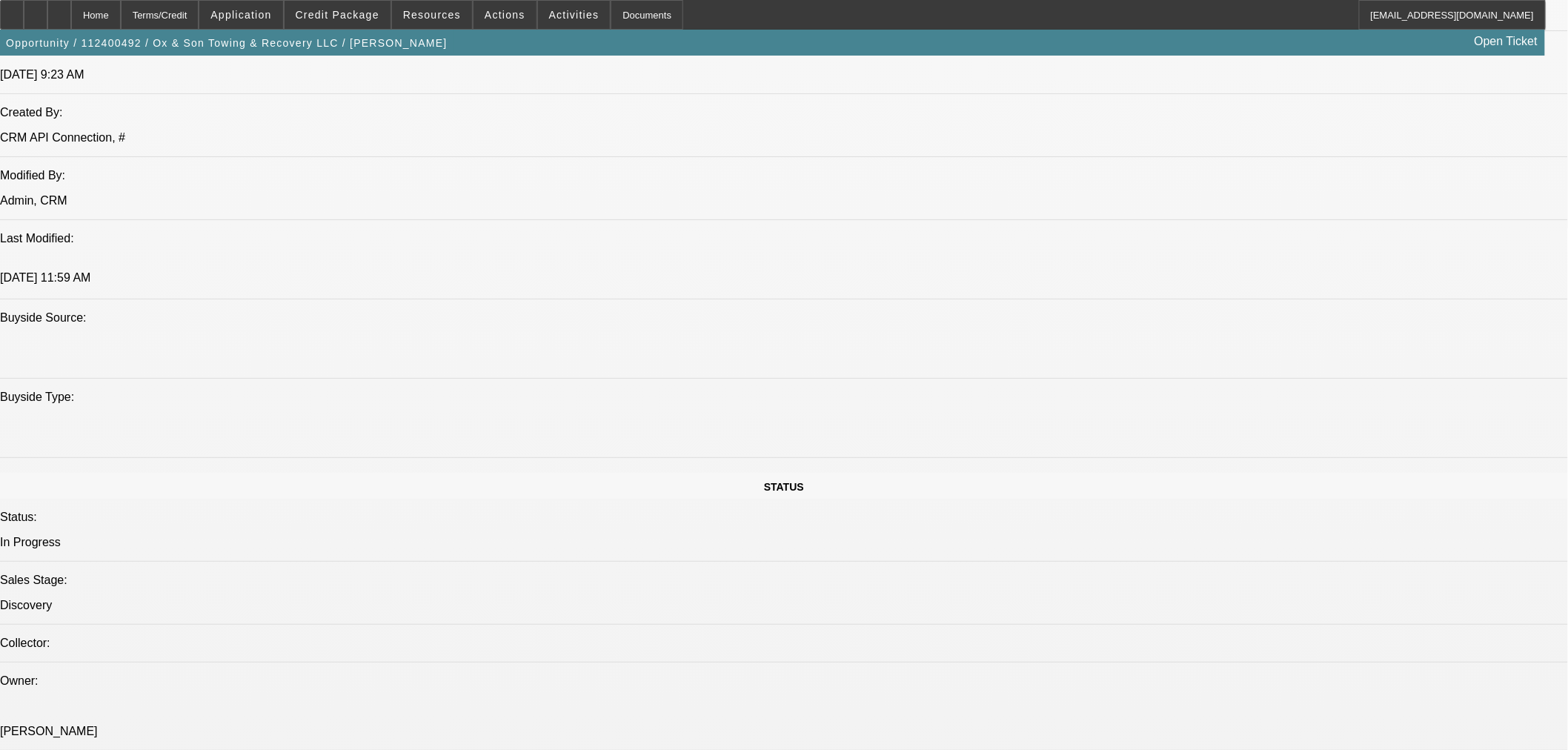
scroll to position [1168, 0]
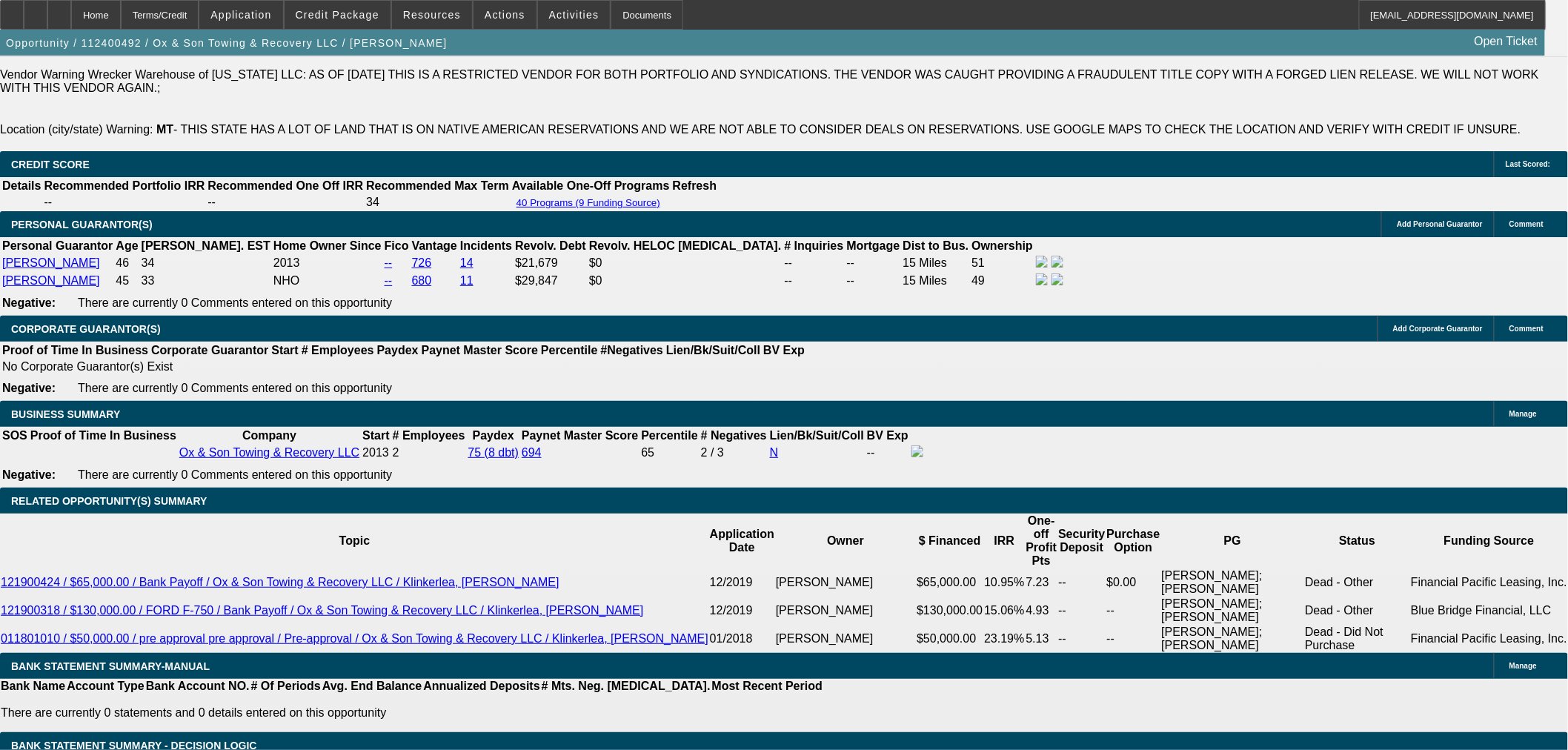
scroll to position [2075, 0]
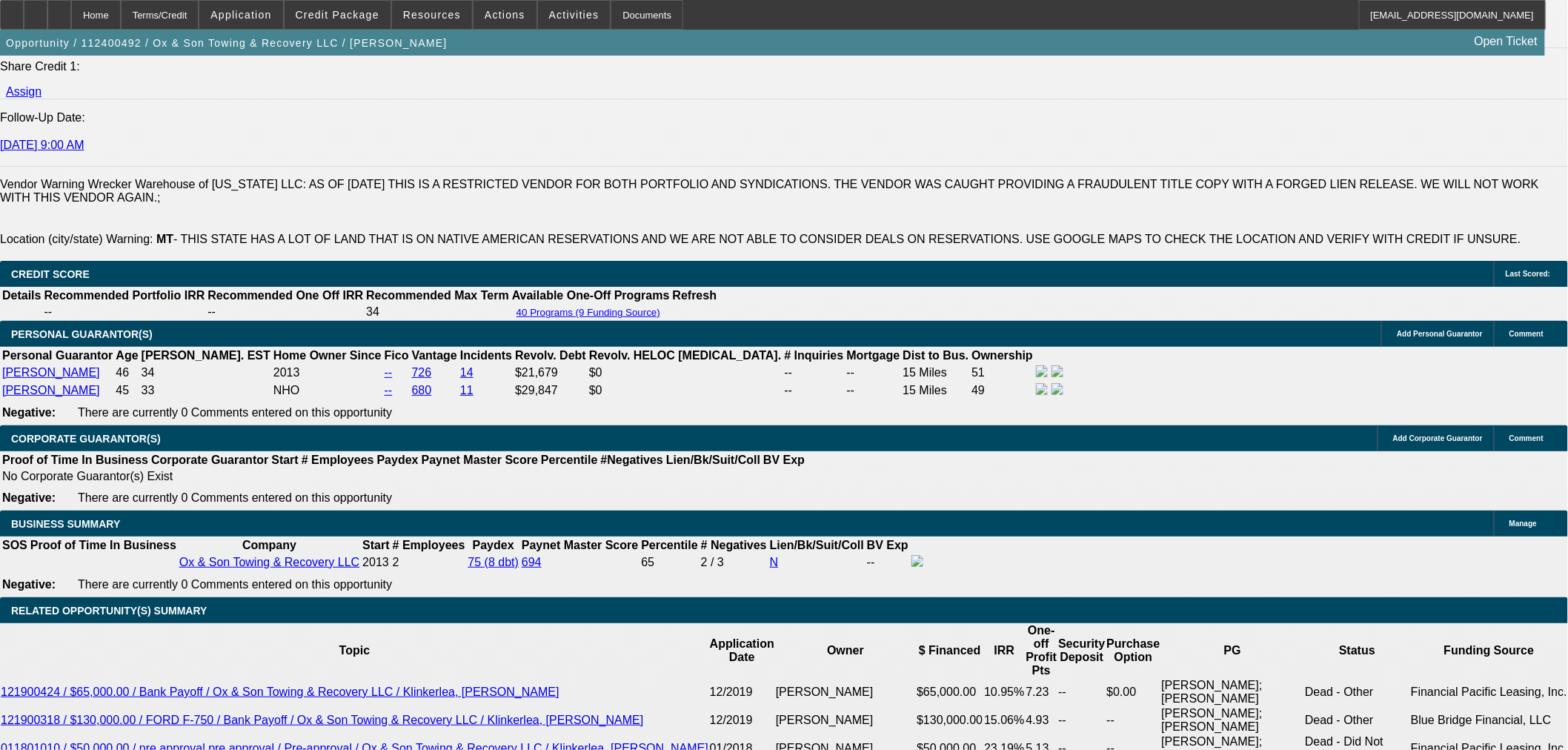
radio input "true"
type textarea "Motor in rollback they has just blew up"
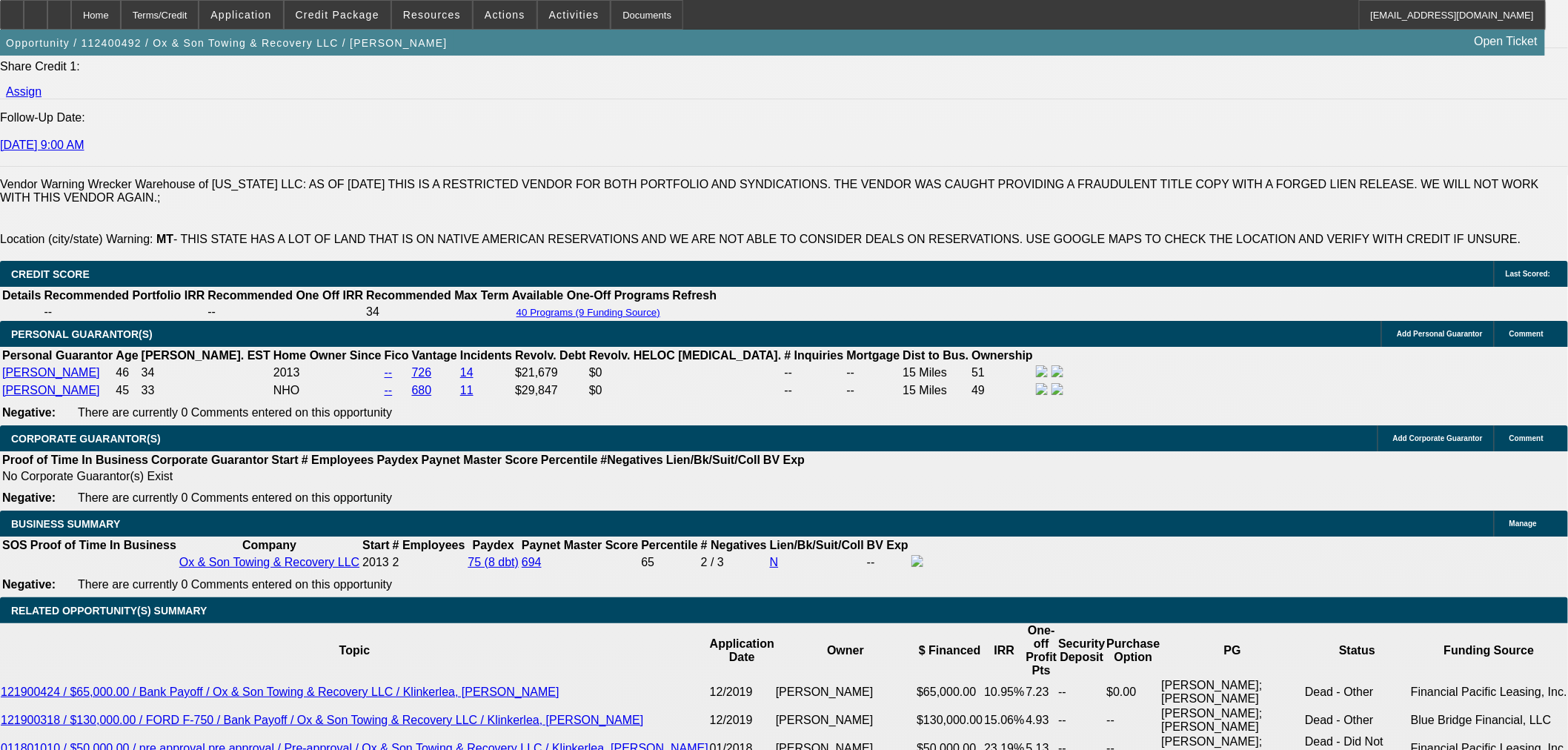
drag, startPoint x: 1472, startPoint y: 342, endPoint x: 1377, endPoint y: 331, distance: 95.6
radio input "true"
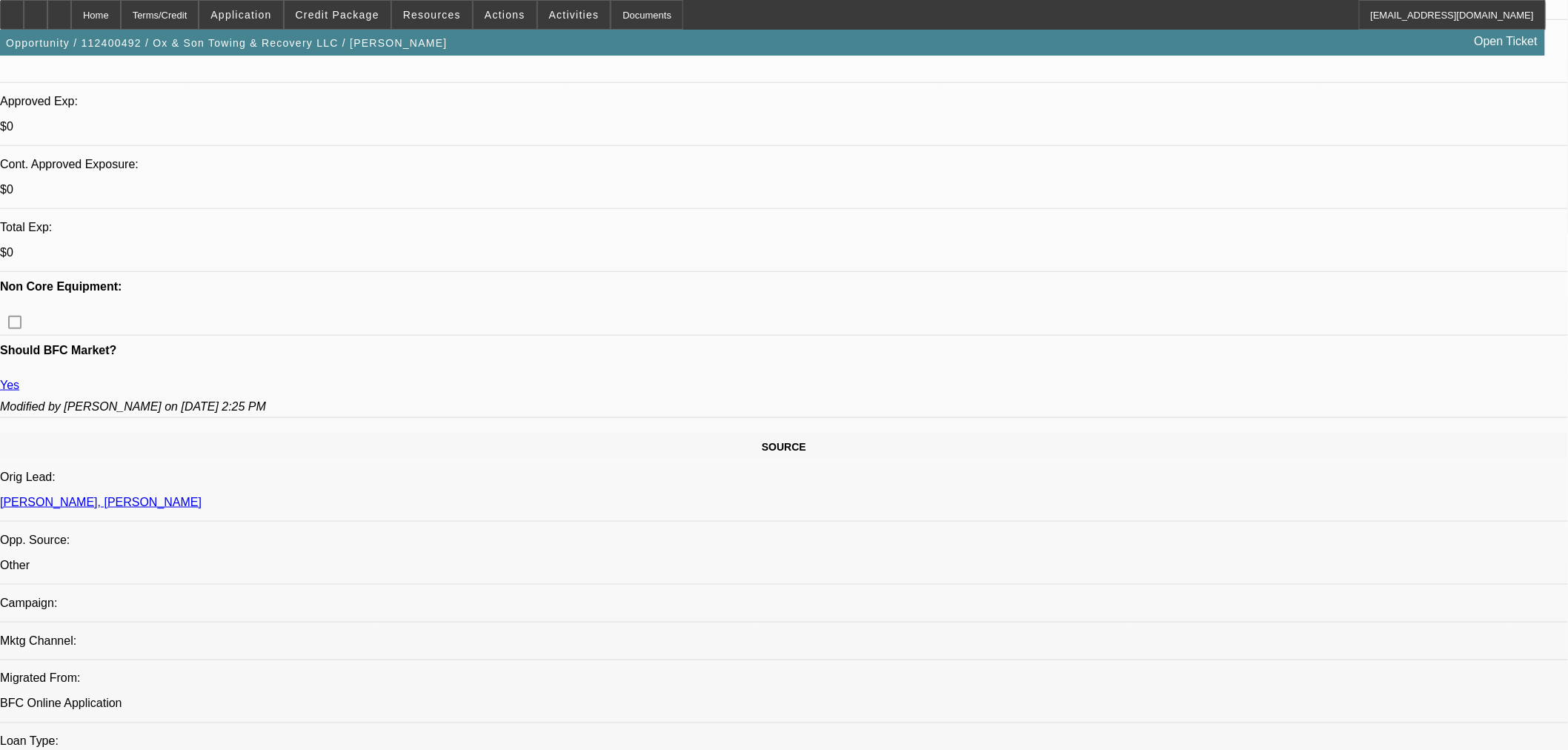
scroll to position [263, 0]
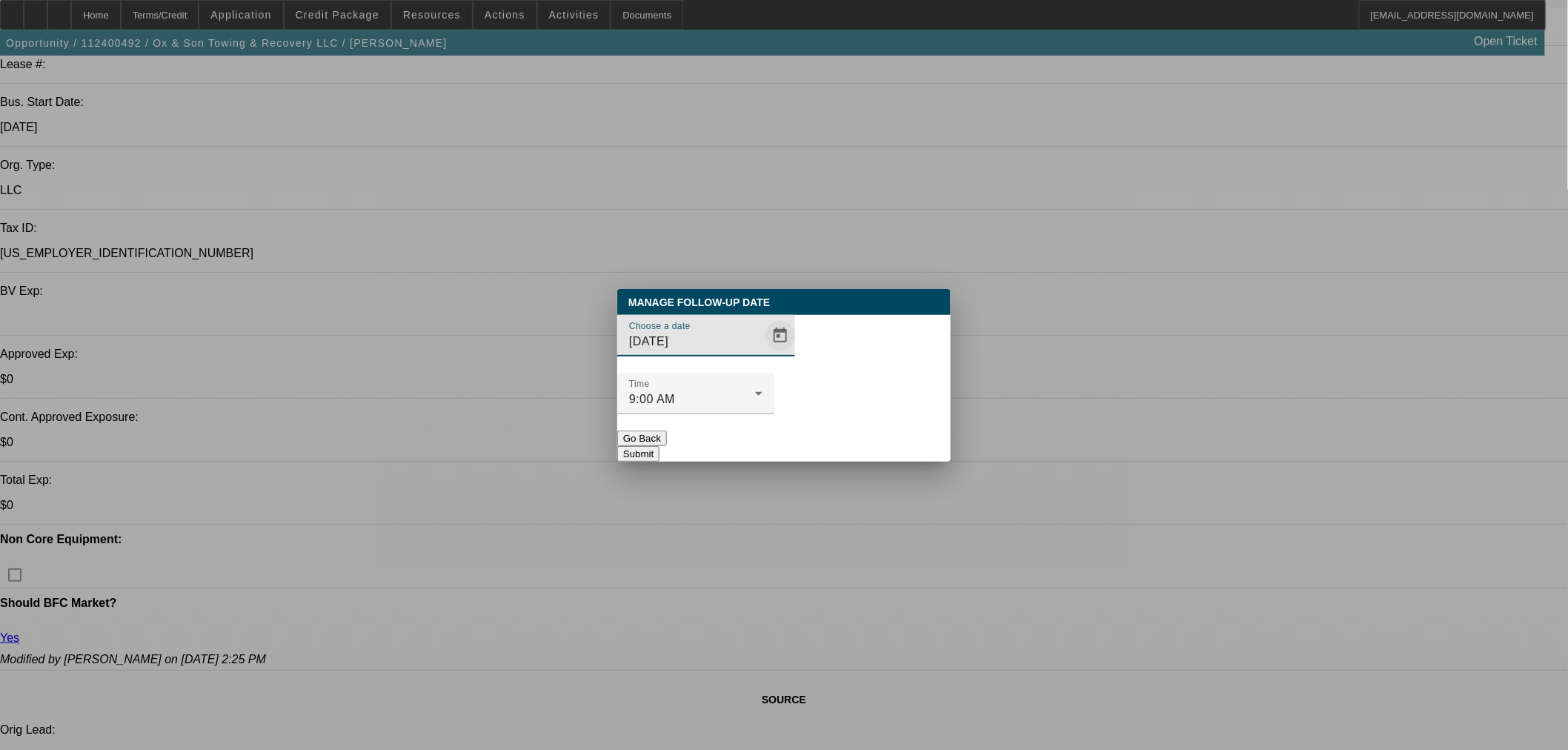
click at [762, 354] on span "Open calendar" at bounding box center [779, 336] width 36 height 36
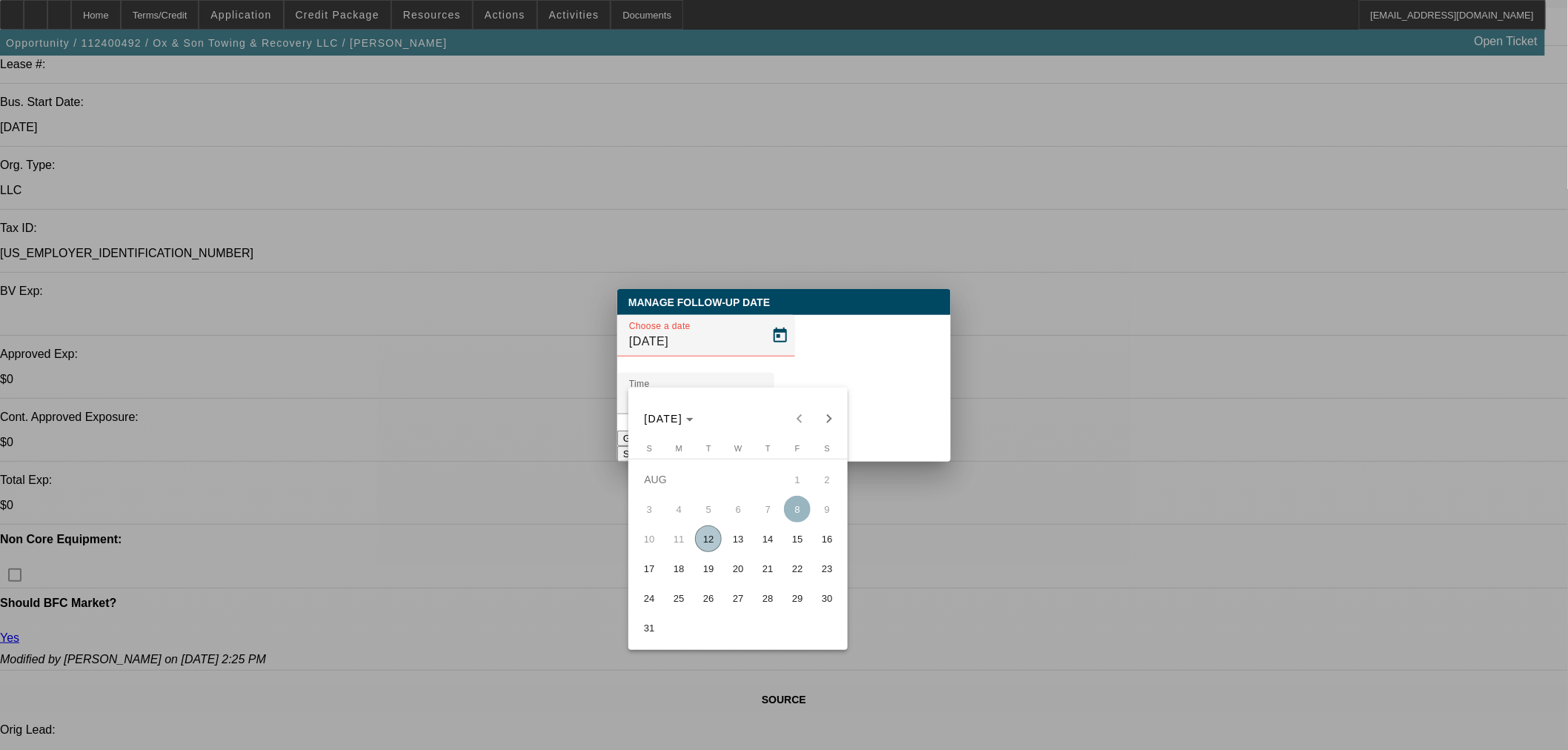
click at [723, 544] on tr "10 11 12 13 14 15 16" at bounding box center [738, 538] width 207 height 30
click at [732, 537] on span "13" at bounding box center [738, 538] width 27 height 27
type input "8/13/2025"
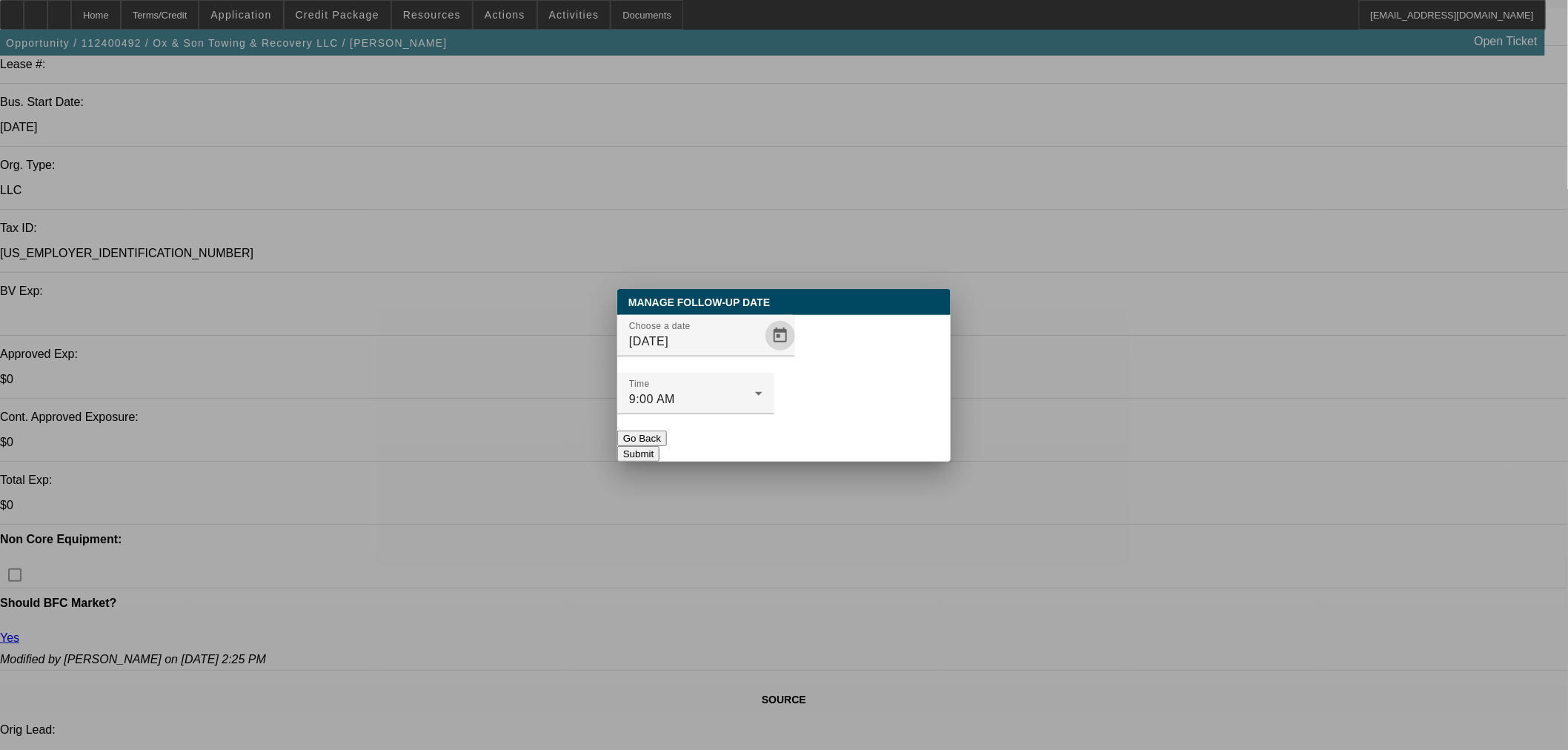
click at [774, 414] on div at bounding box center [695, 422] width 157 height 16
click at [660, 446] on button "Submit" at bounding box center [638, 454] width 43 height 15
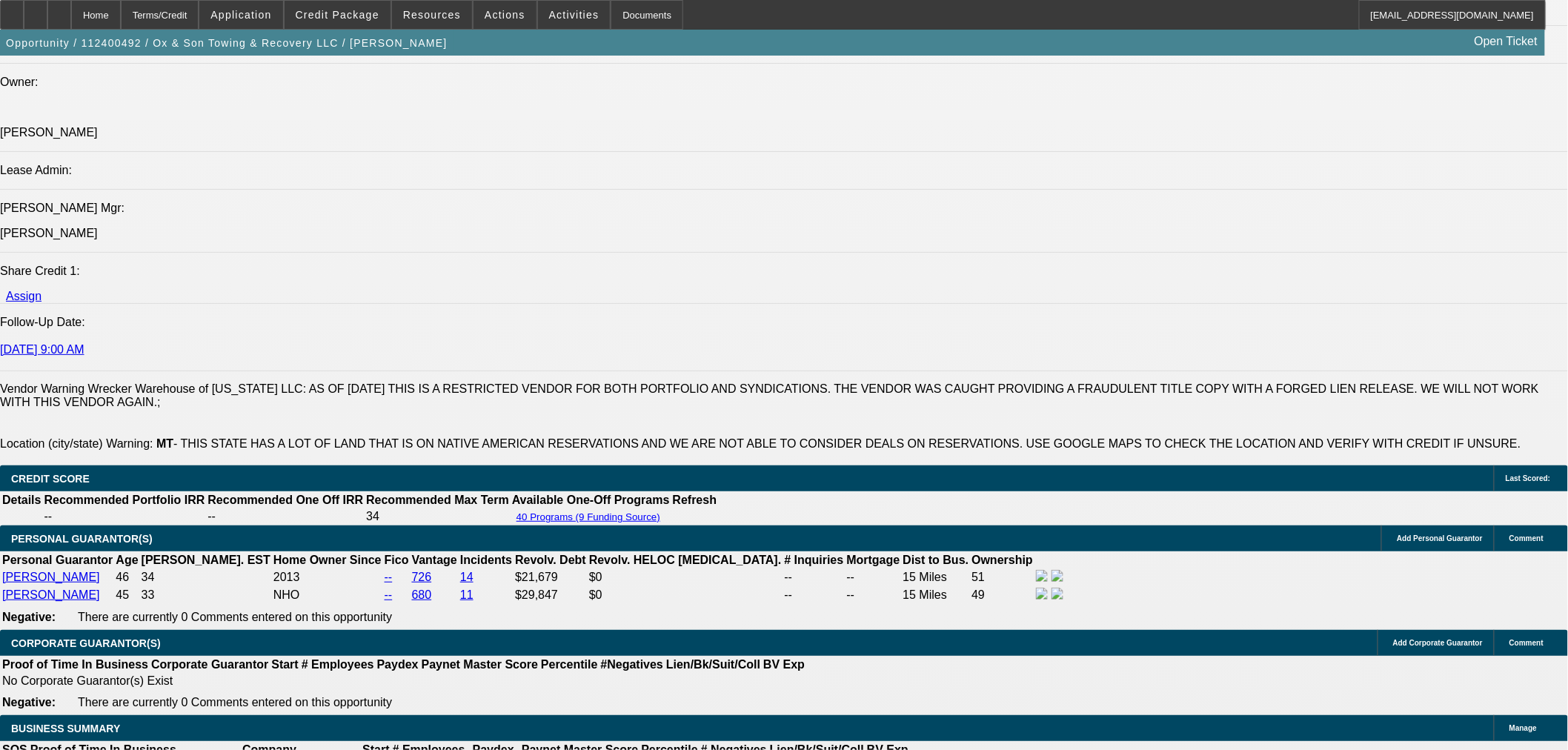
scroll to position [1910, 0]
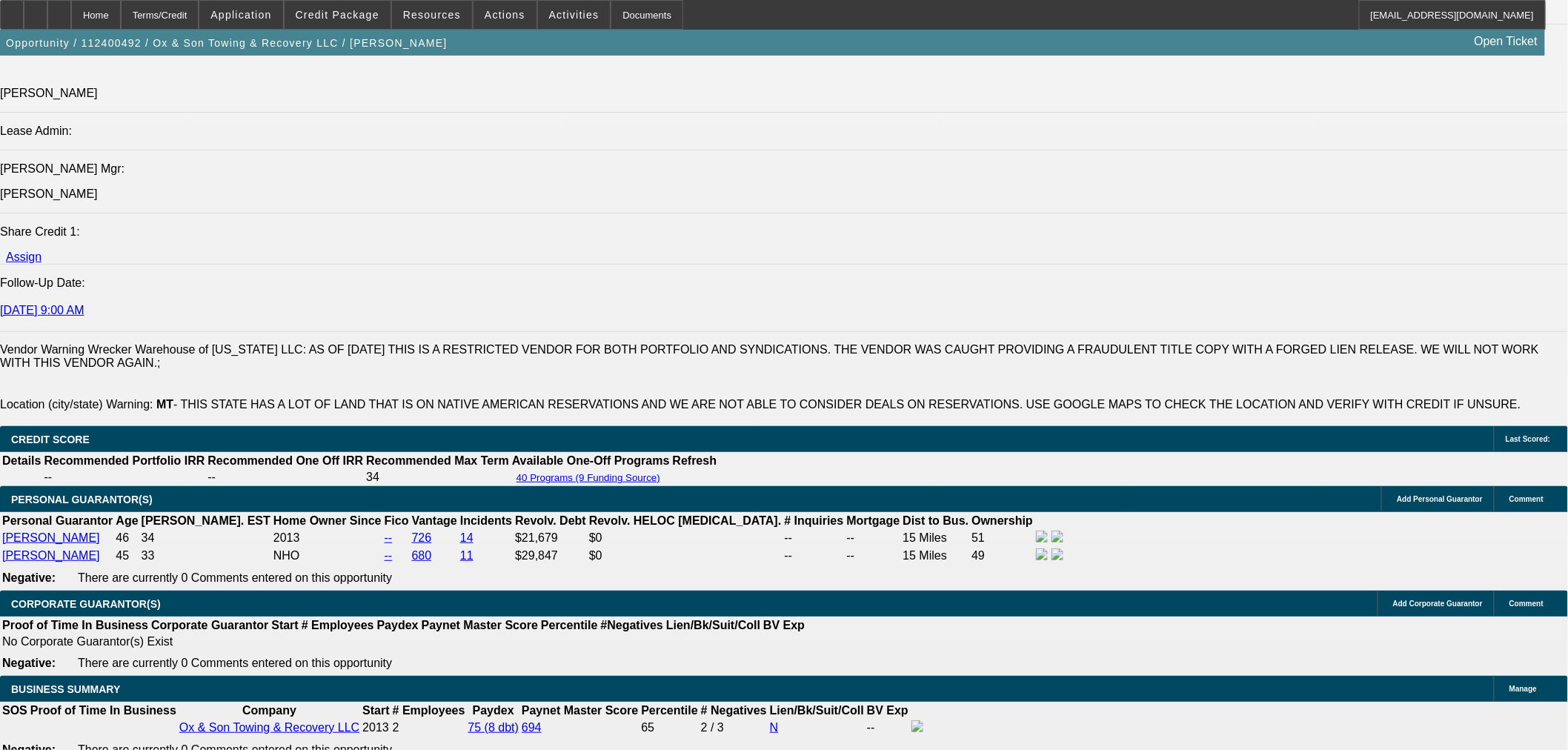
type input "UNKNOWN"
type input "3"
type input "$22,781.14"
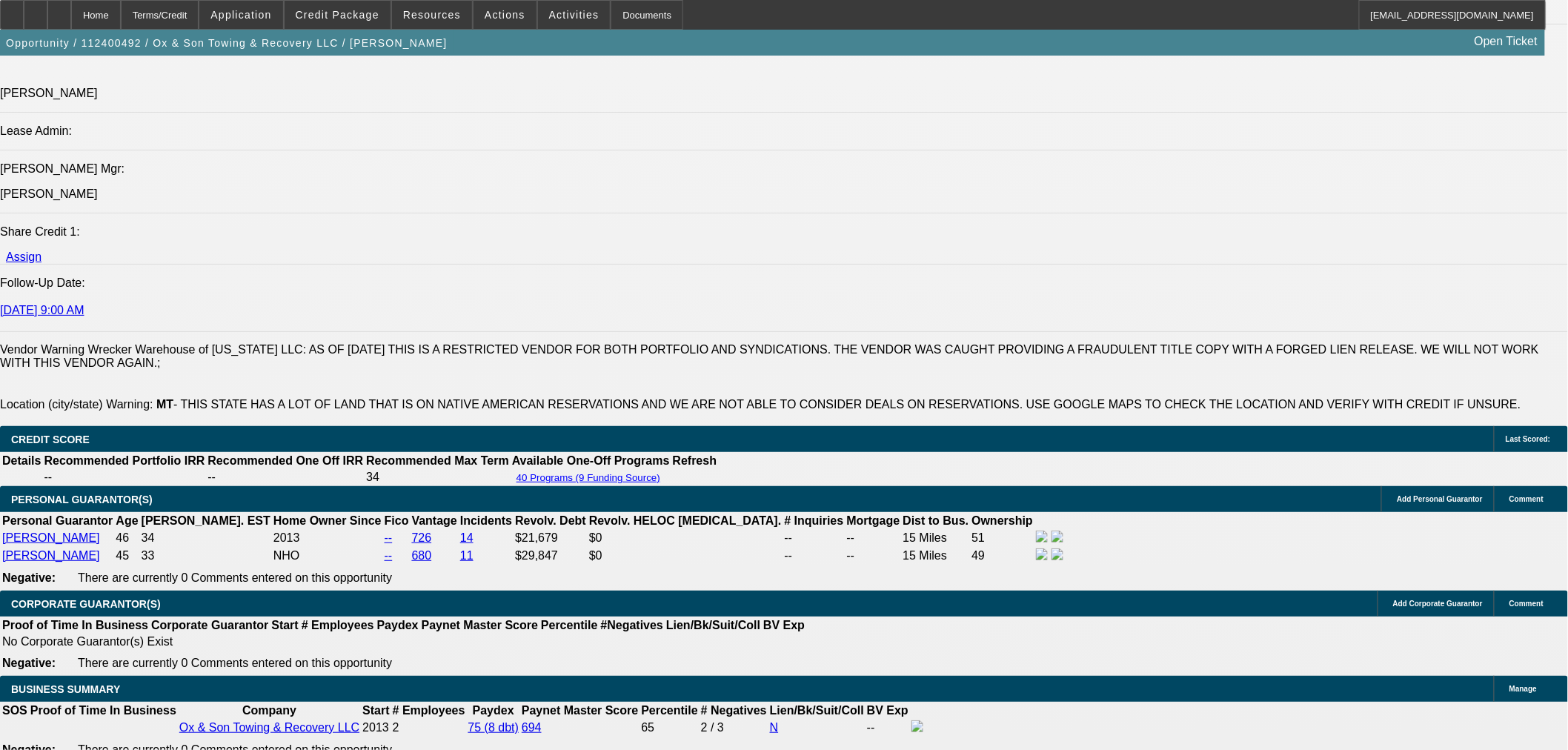
type input "36"
type input "$2,225.33"
type input "4"
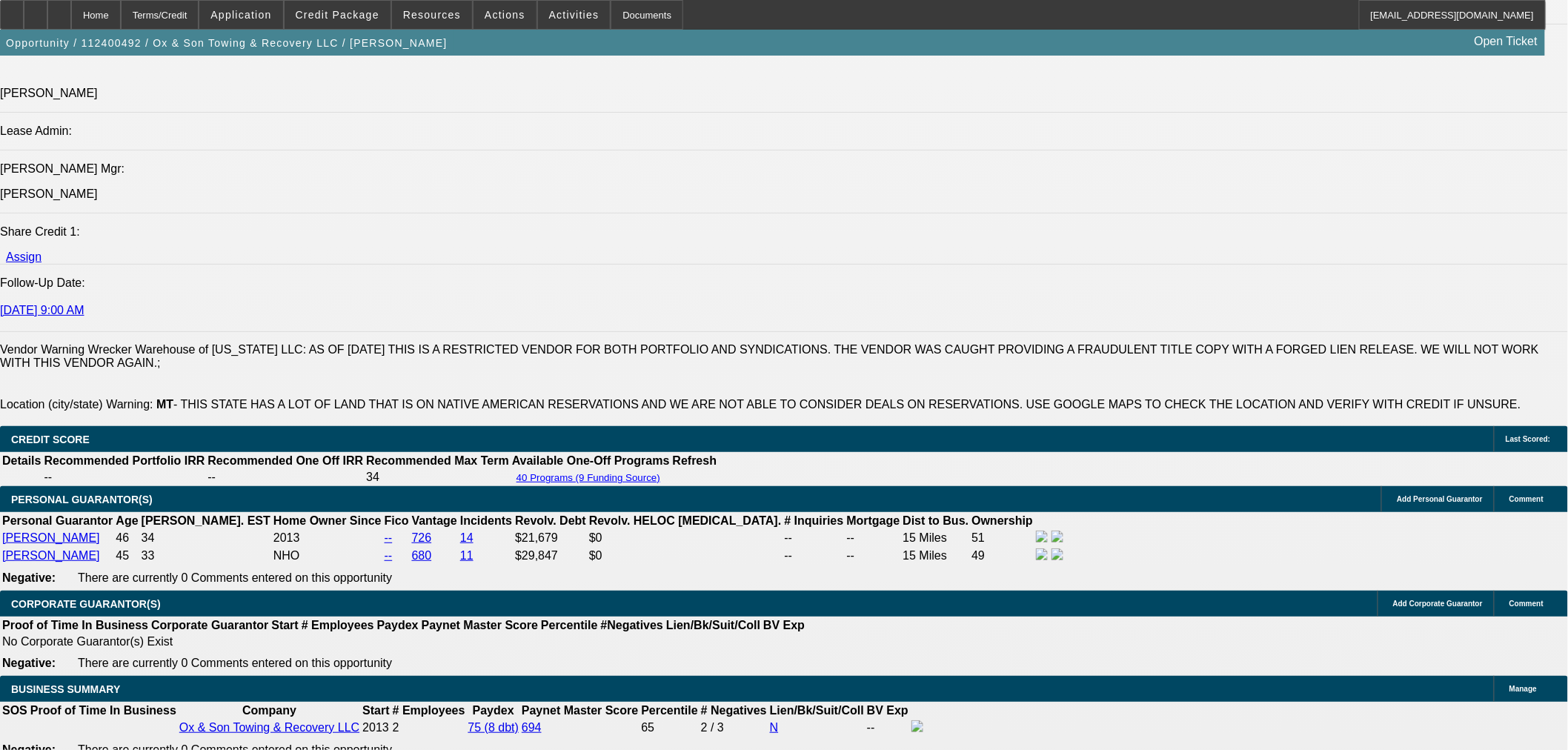
type input "$17,170.58"
type input "42"
type input "$1,961.44"
type input "42"
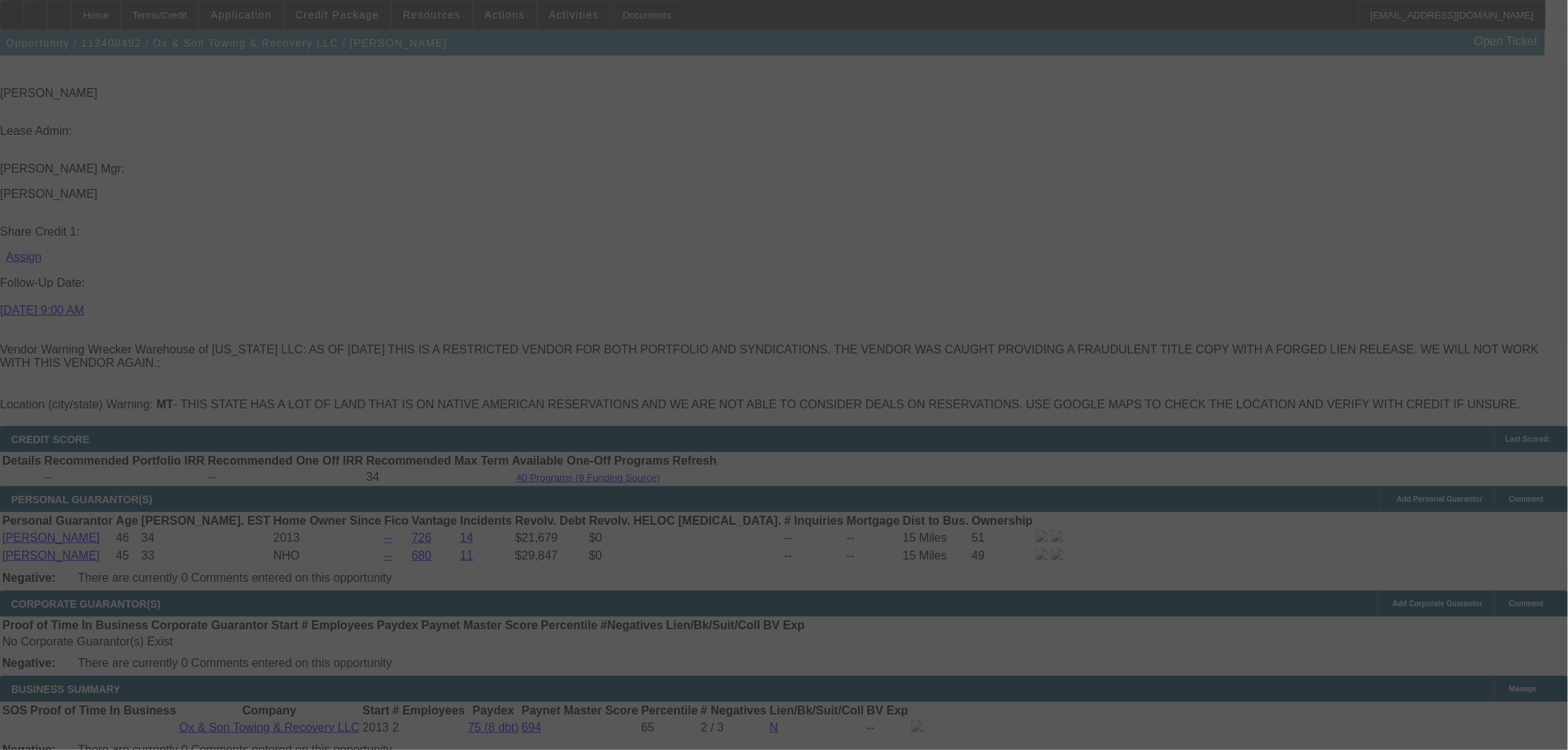
select select "0"
select select "3"
select select "0"
select select "6"
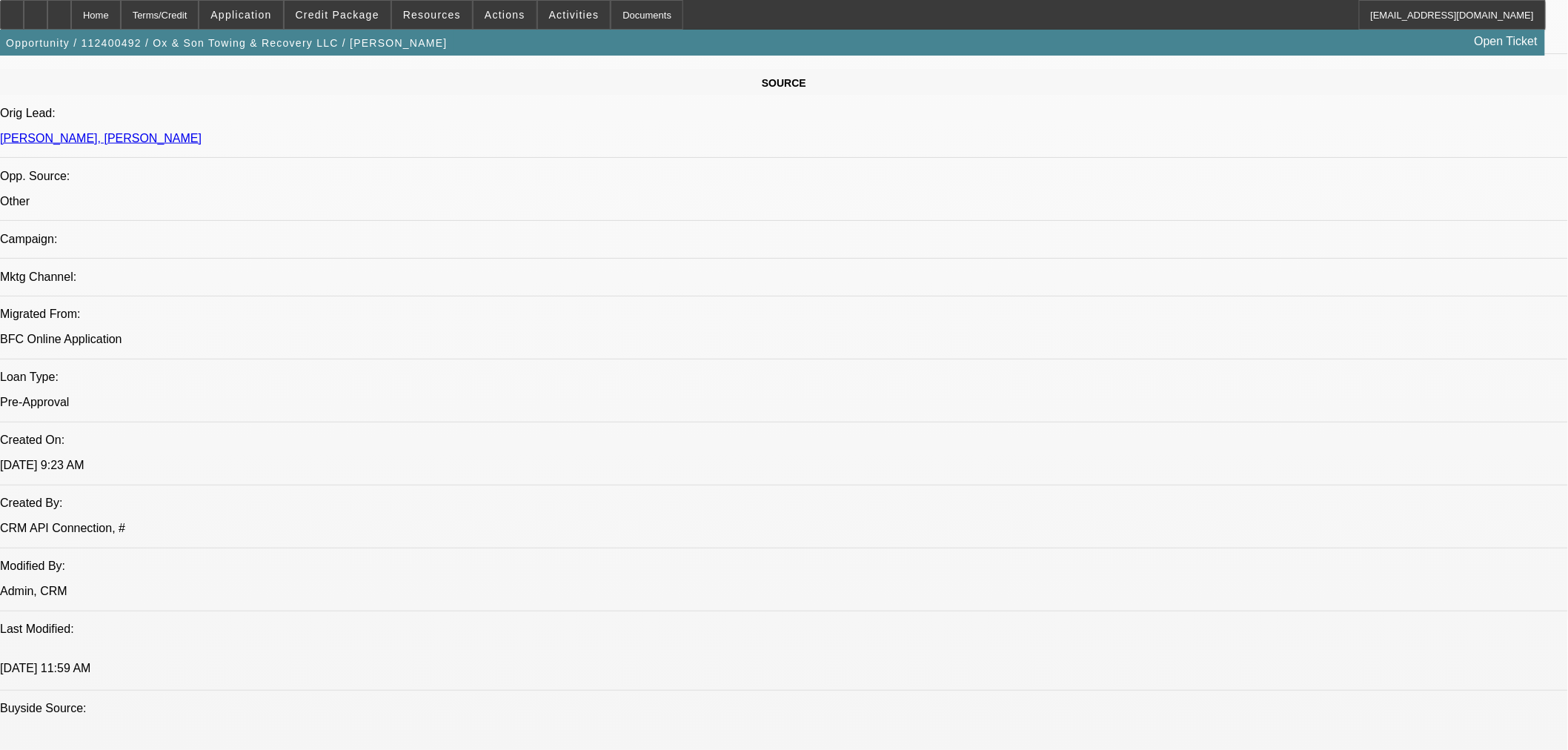
scroll to position [758, 0]
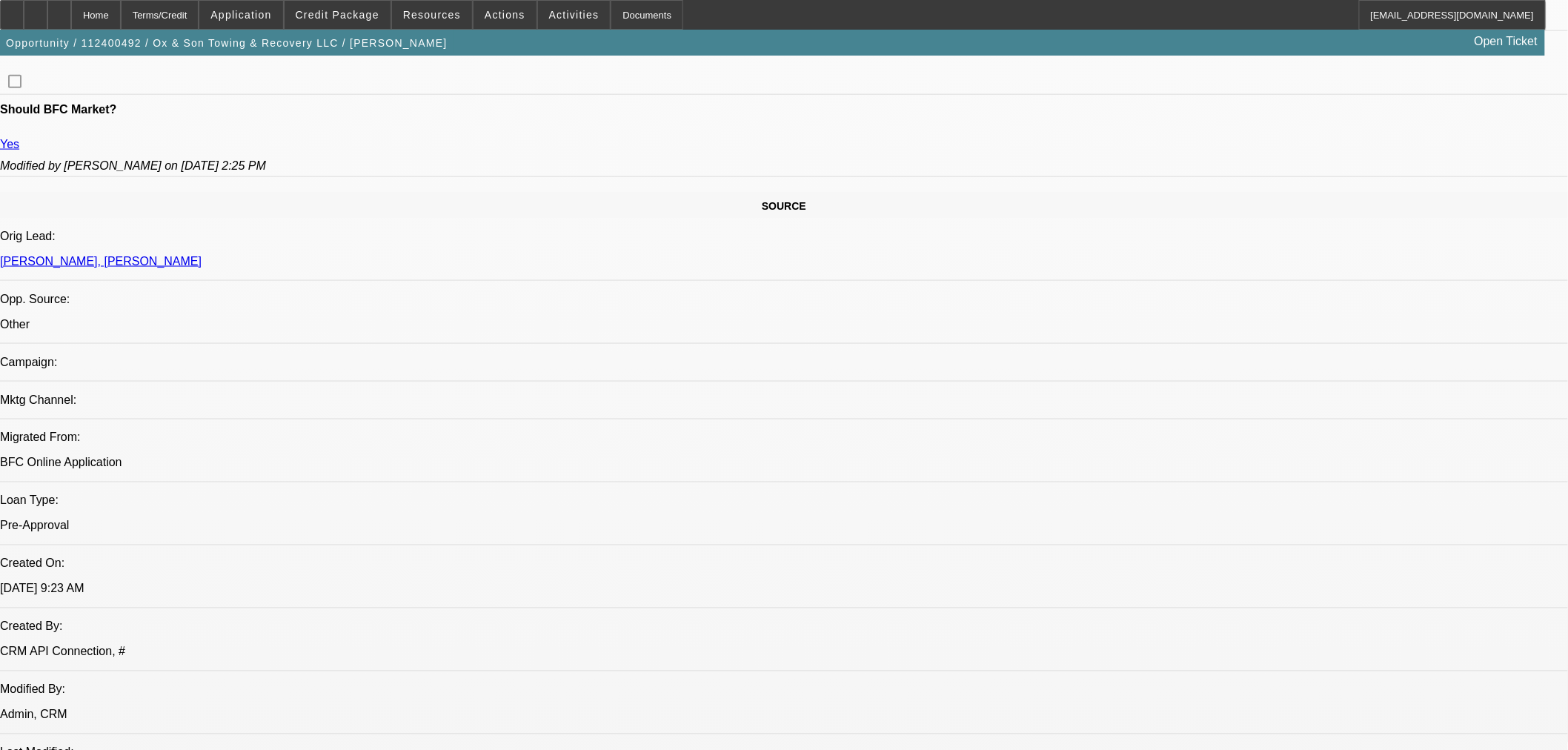
radio input "true"
type textarea "jen is supposed to call nick on that truck"
radio input "true"
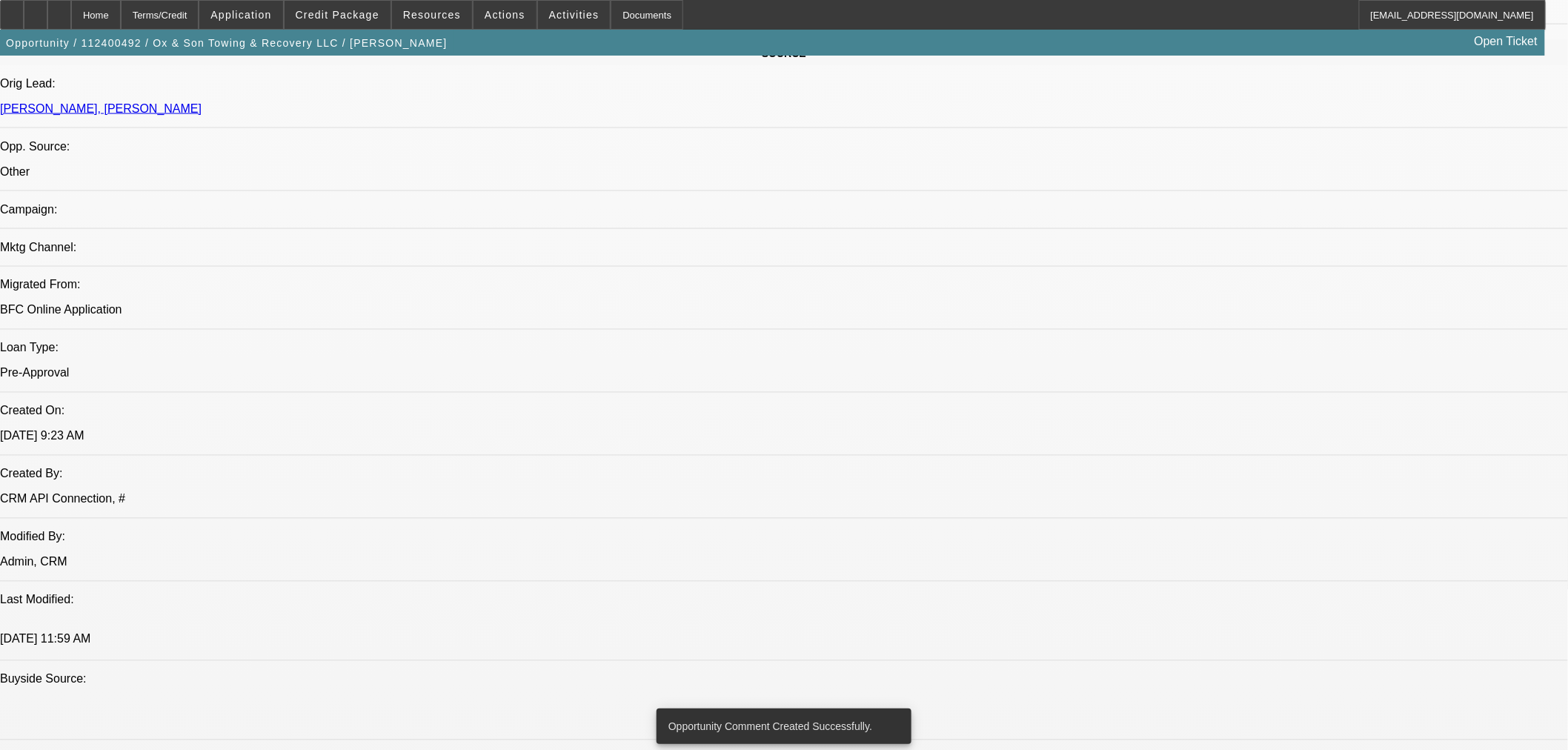
scroll to position [922, 0]
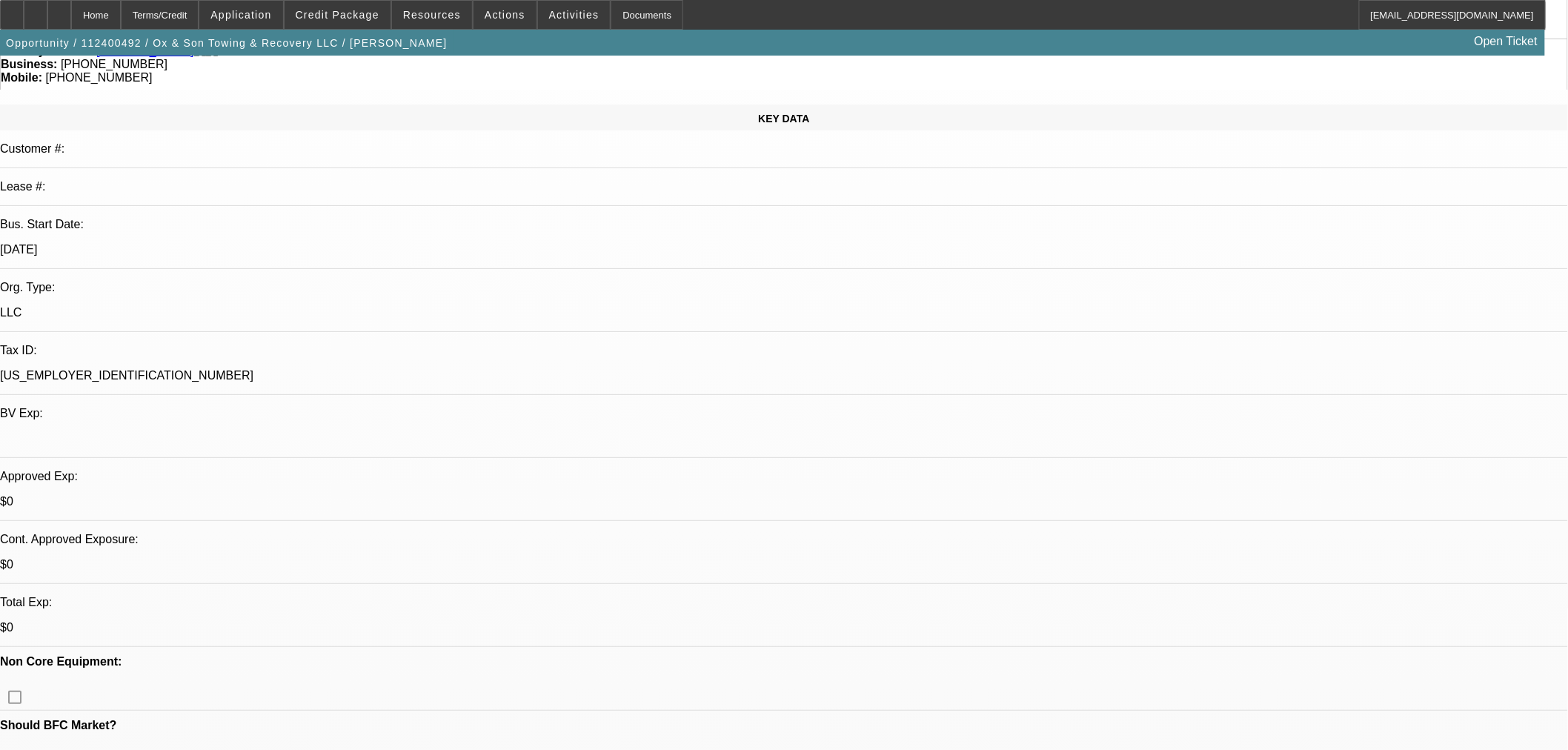
scroll to position [16, 0]
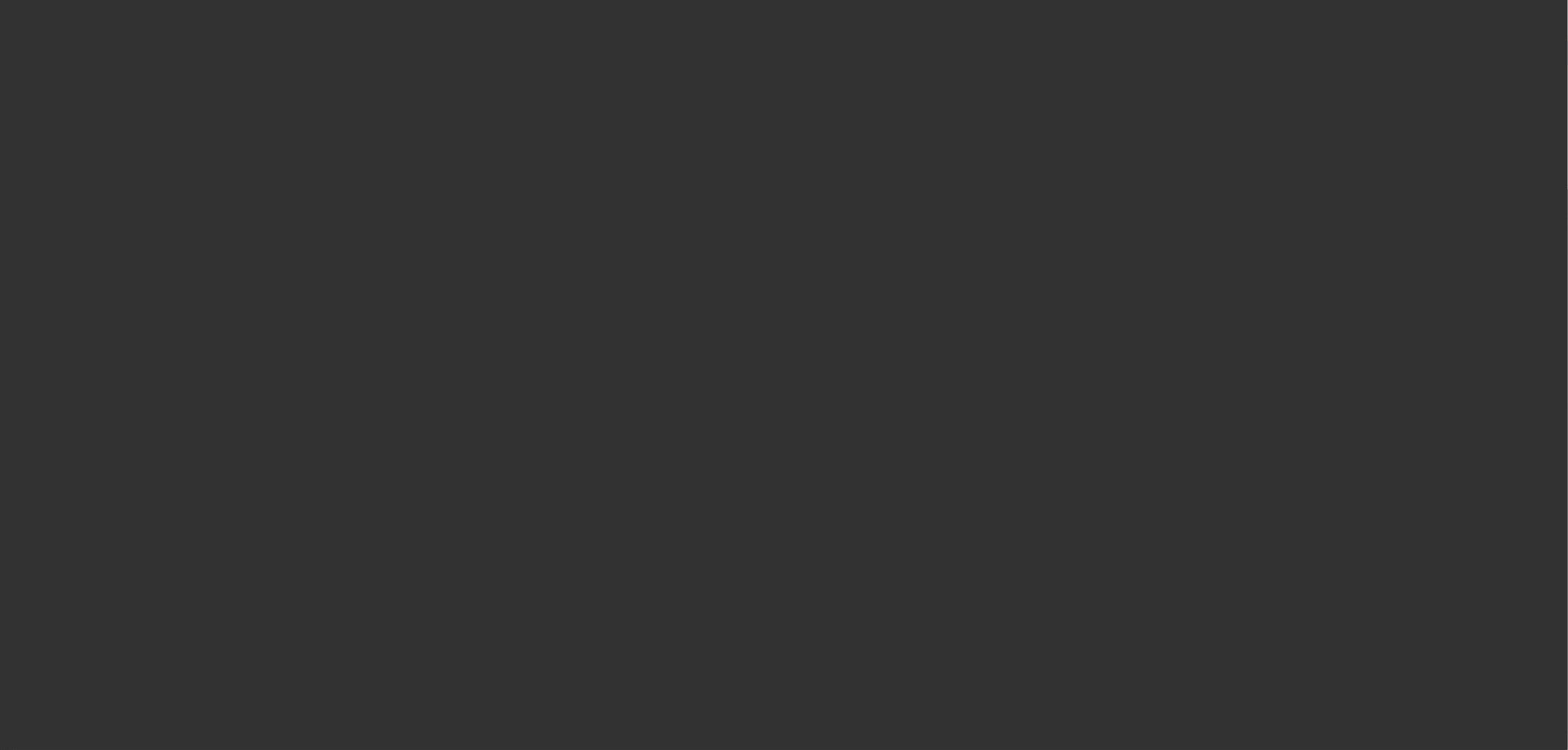
scroll to position [0, 0]
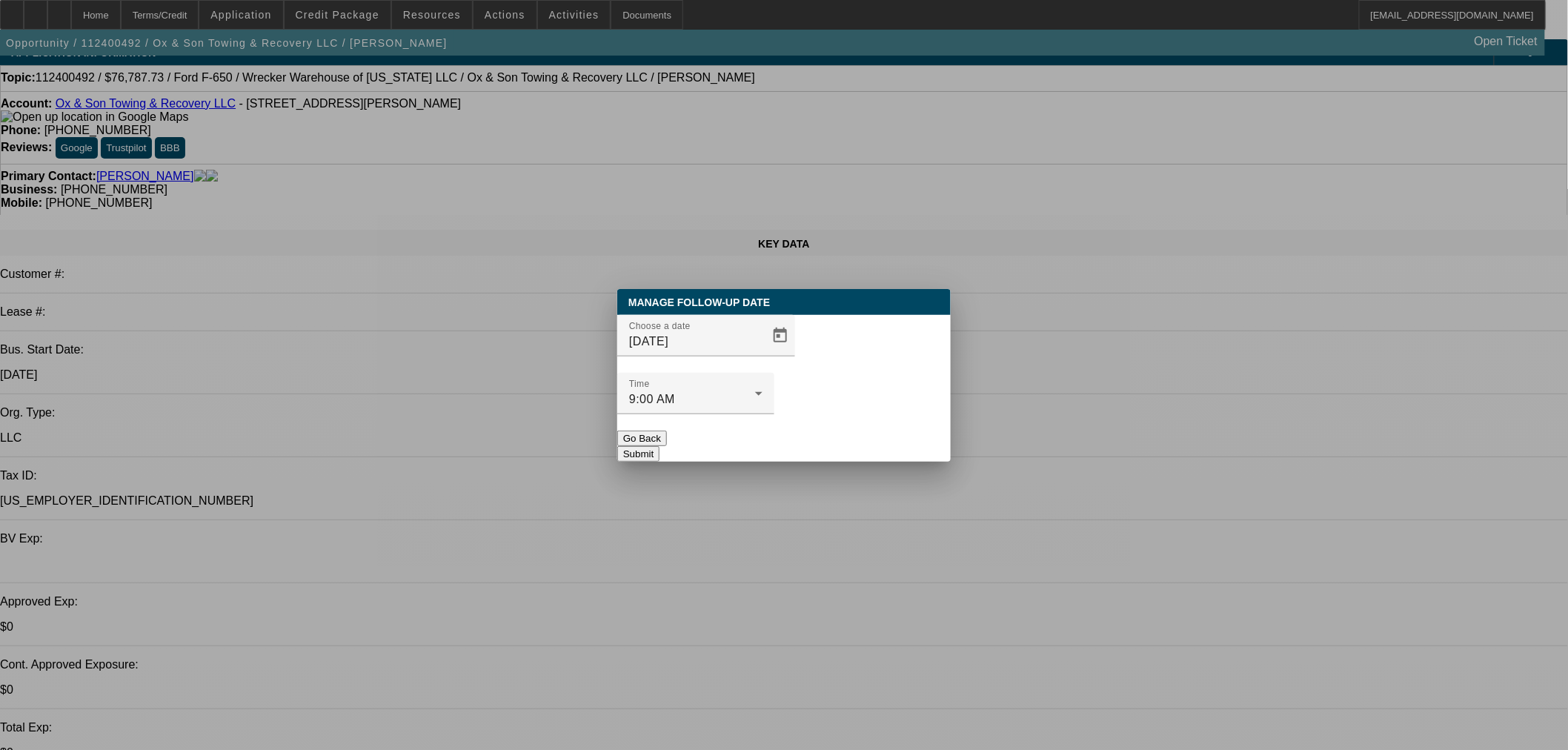
drag, startPoint x: 882, startPoint y: 408, endPoint x: 885, endPoint y: 419, distance: 11.4
click at [660, 446] on button "Submit" at bounding box center [638, 454] width 43 height 15
drag, startPoint x: 885, startPoint y: 424, endPoint x: 883, endPoint y: 405, distance: 19.1
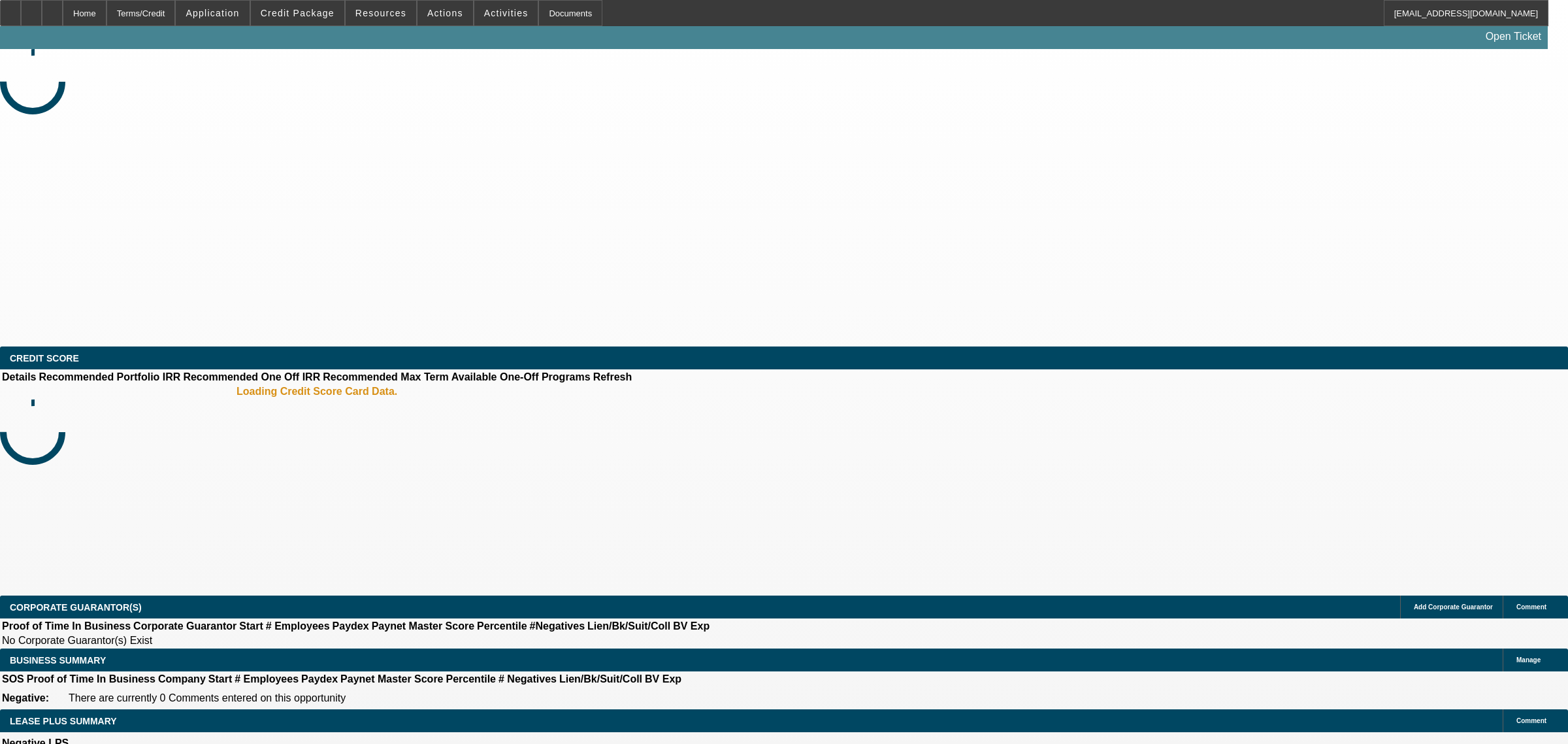
select select "0"
select select "2"
select select "0.1"
select select "4"
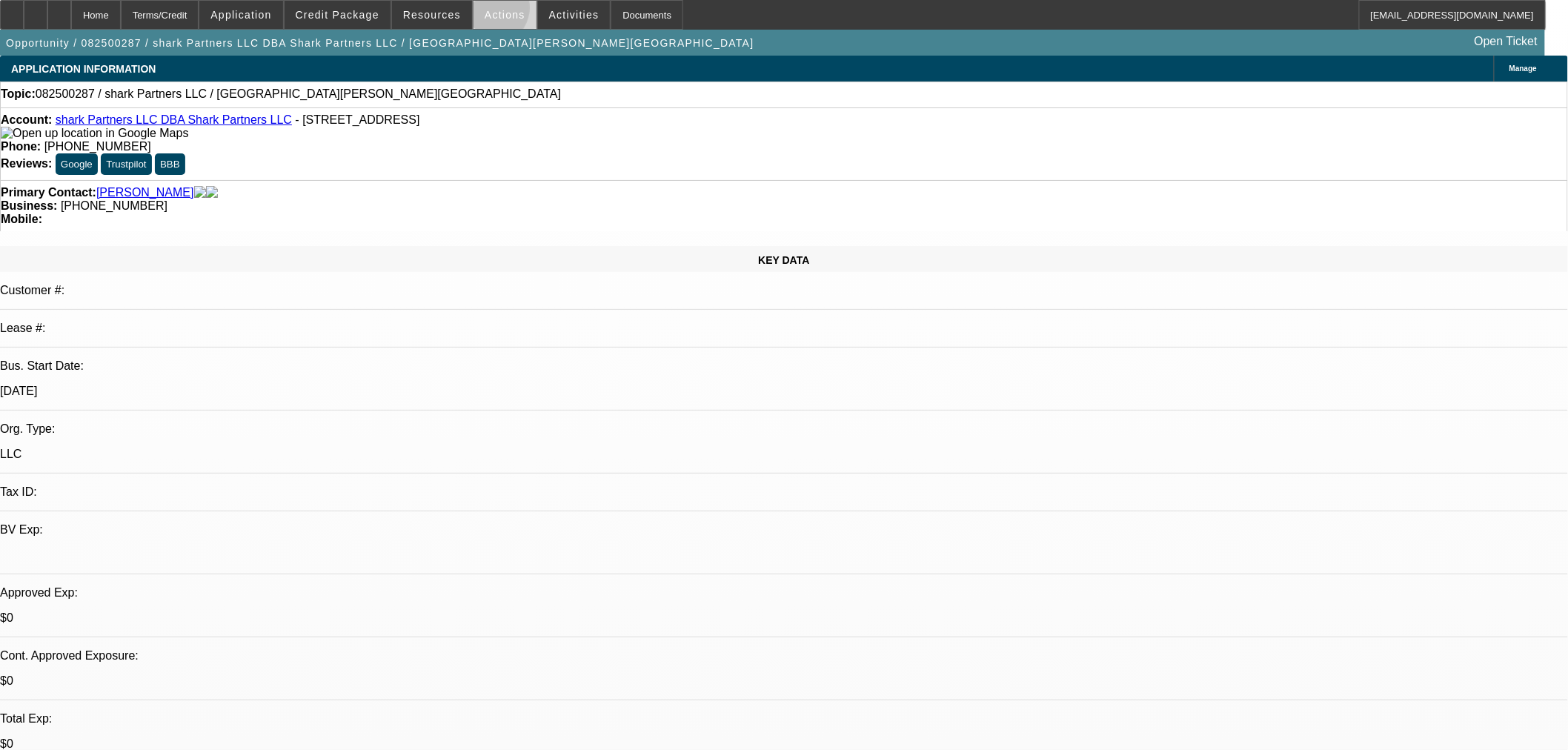
click at [486, 11] on span "Actions" at bounding box center [505, 15] width 41 height 12
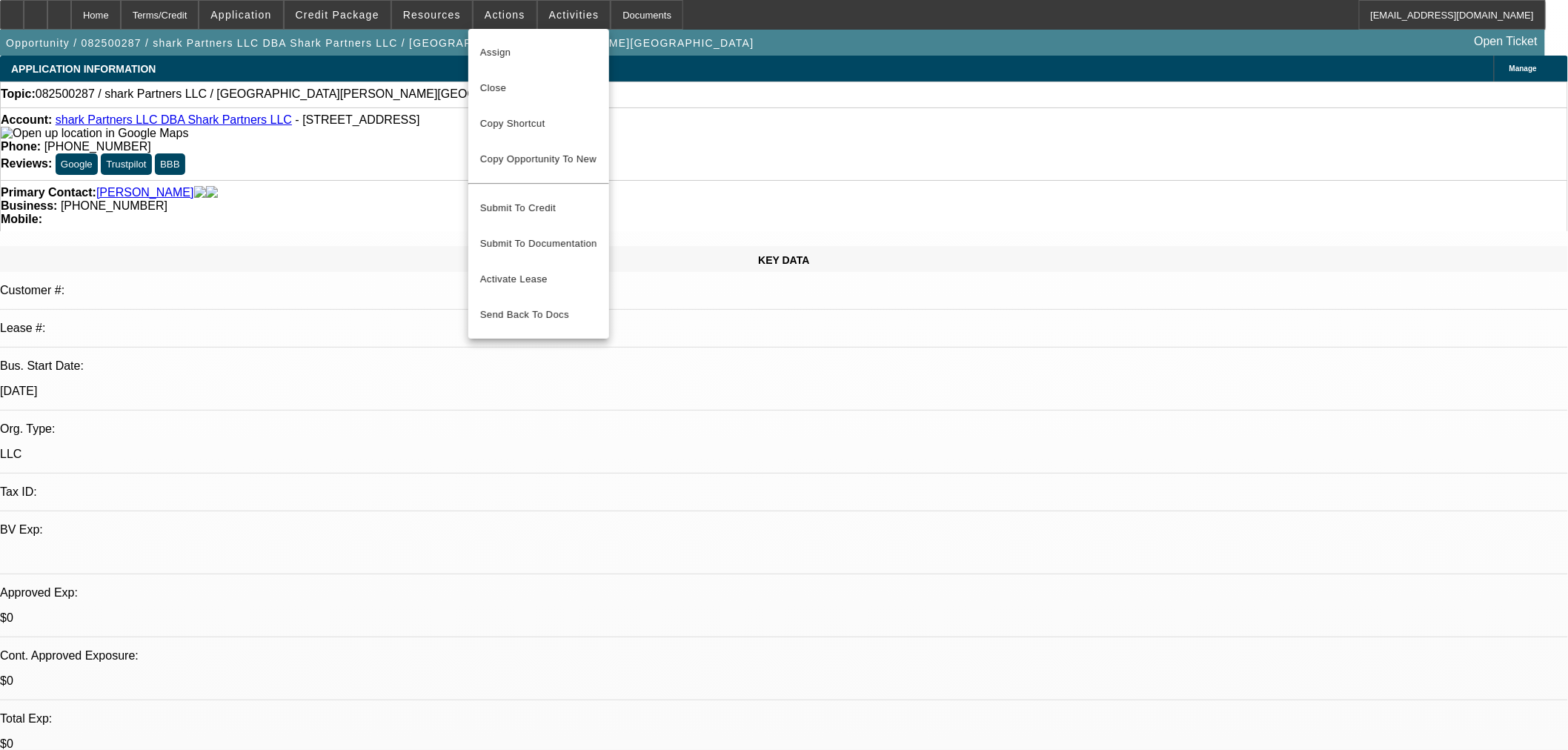
click at [549, 15] on div at bounding box center [784, 375] width 1568 height 750
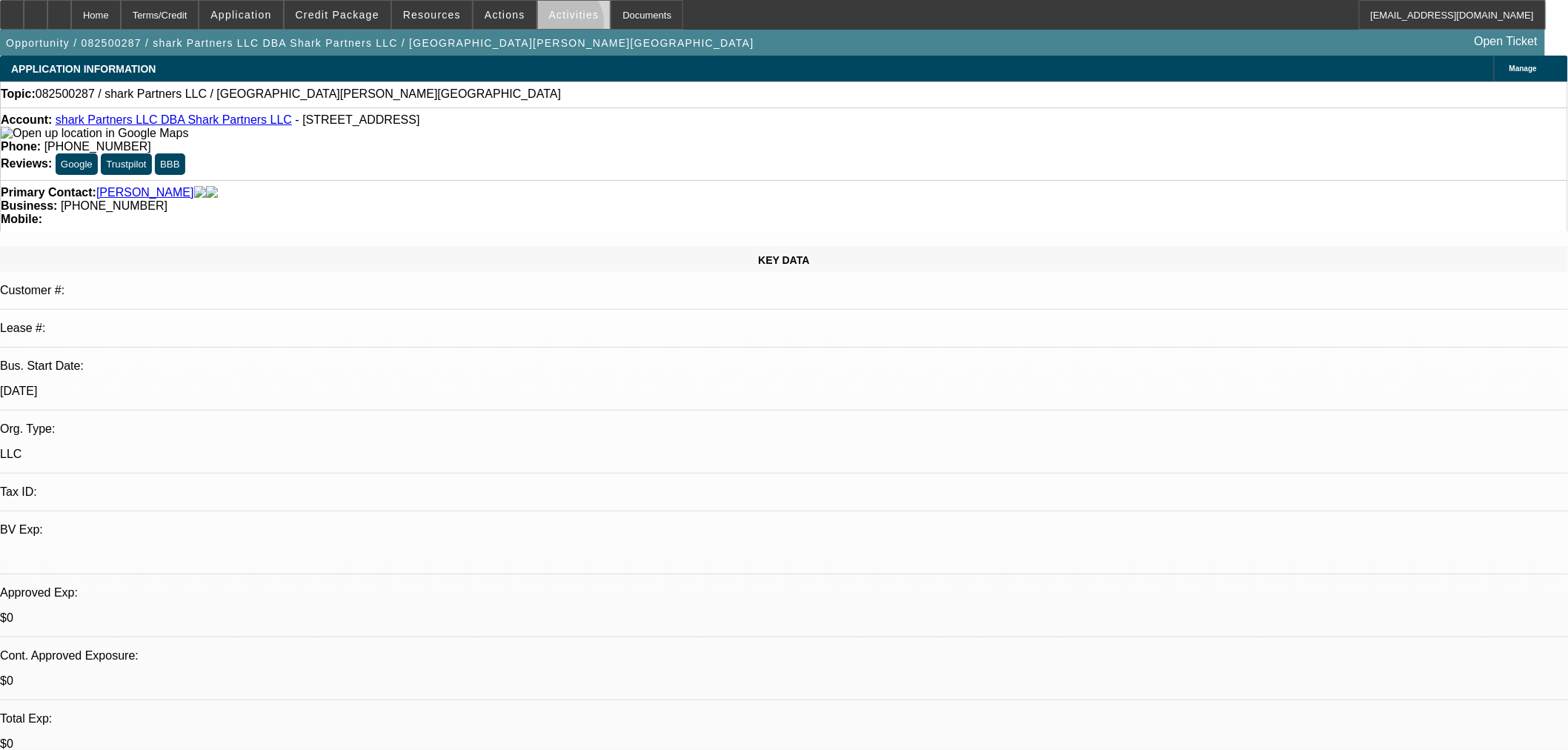
click at [546, 26] on span at bounding box center [575, 14] width 73 height 36
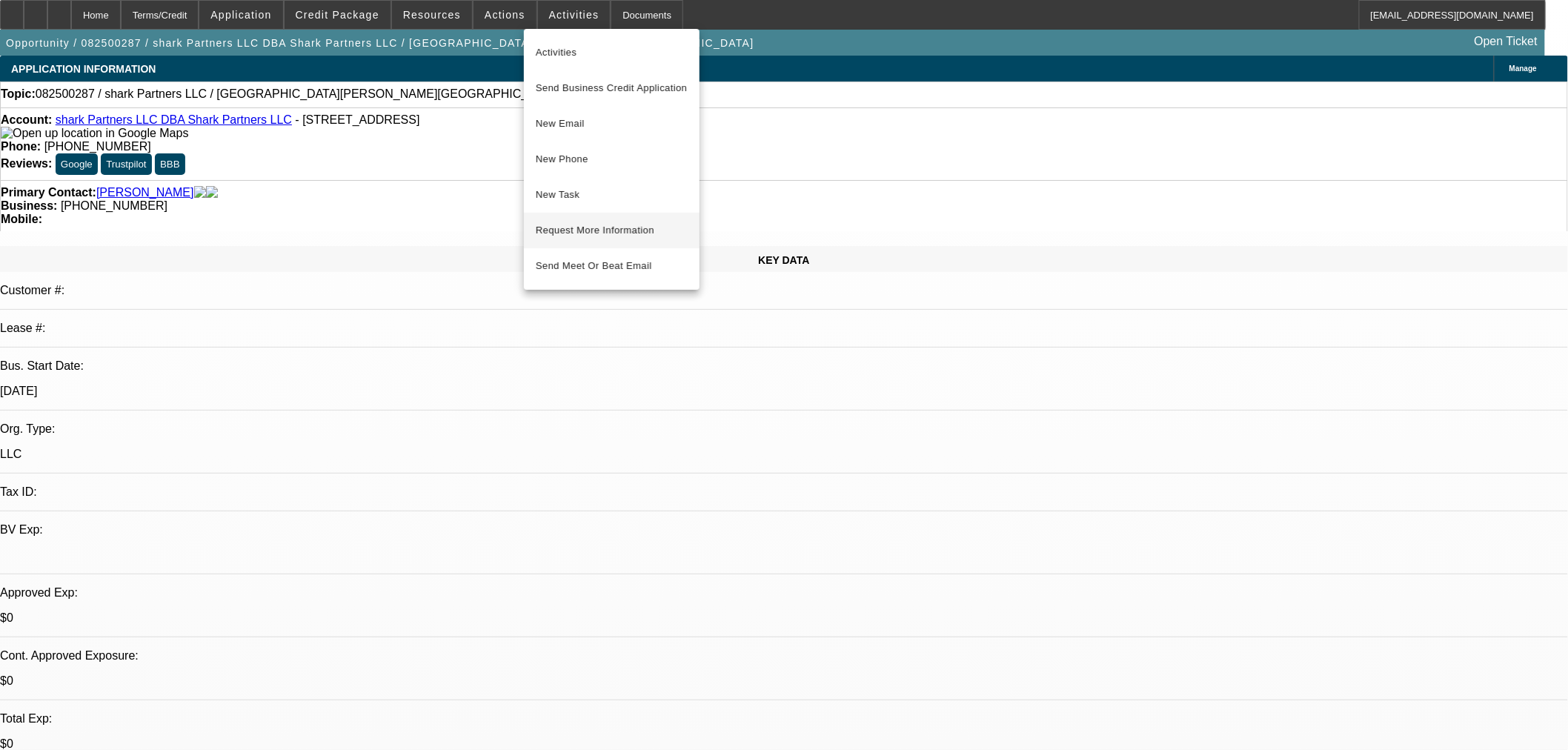
click at [604, 240] on button "Request More Information" at bounding box center [611, 230] width 175 height 36
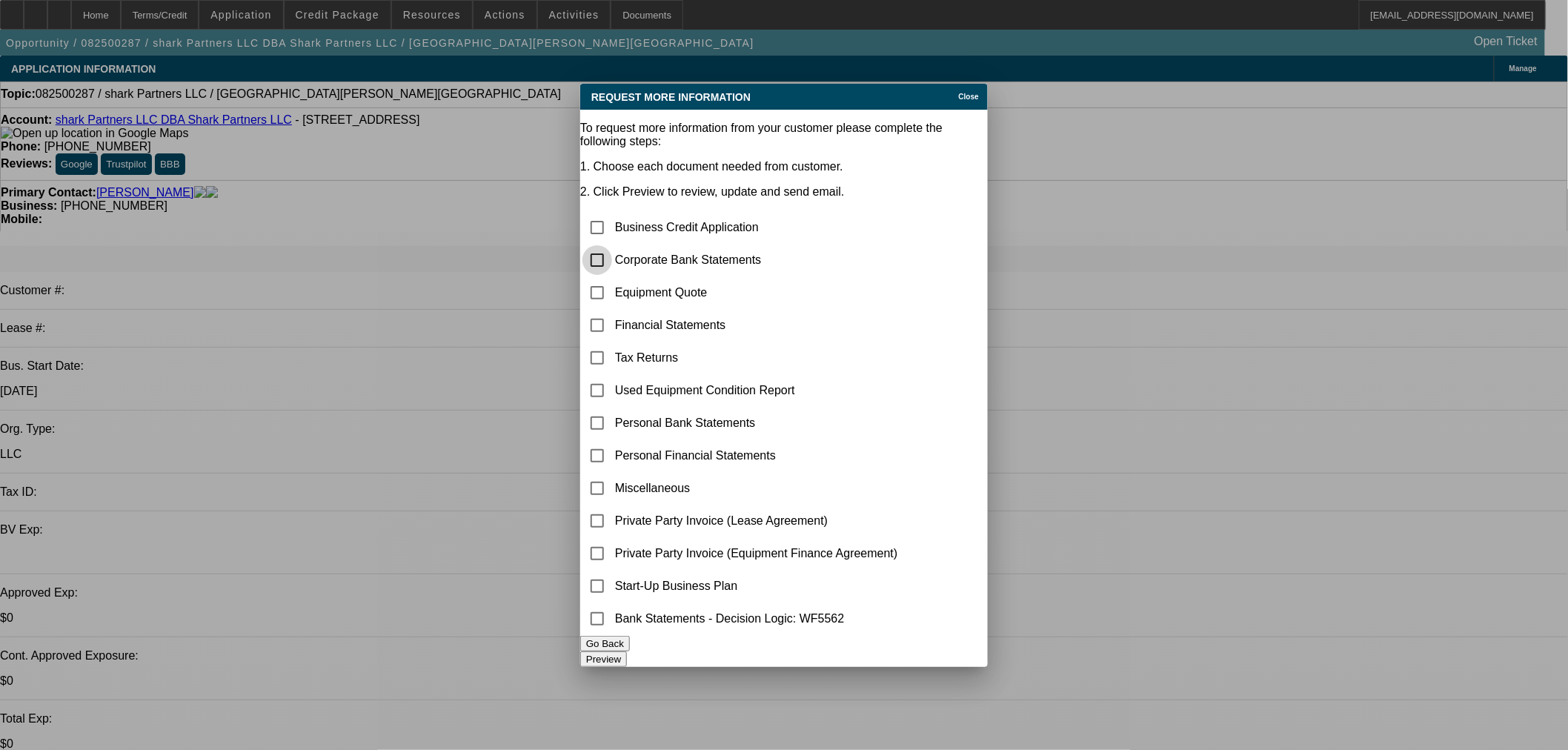
click at [612, 245] on input "checkbox" at bounding box center [597, 260] width 30 height 30
checkbox input "true"
click at [612, 278] on input "checkbox" at bounding box center [597, 292] width 30 height 30
checkbox input "true"
click at [627, 653] on button "Preview" at bounding box center [603, 659] width 46 height 15
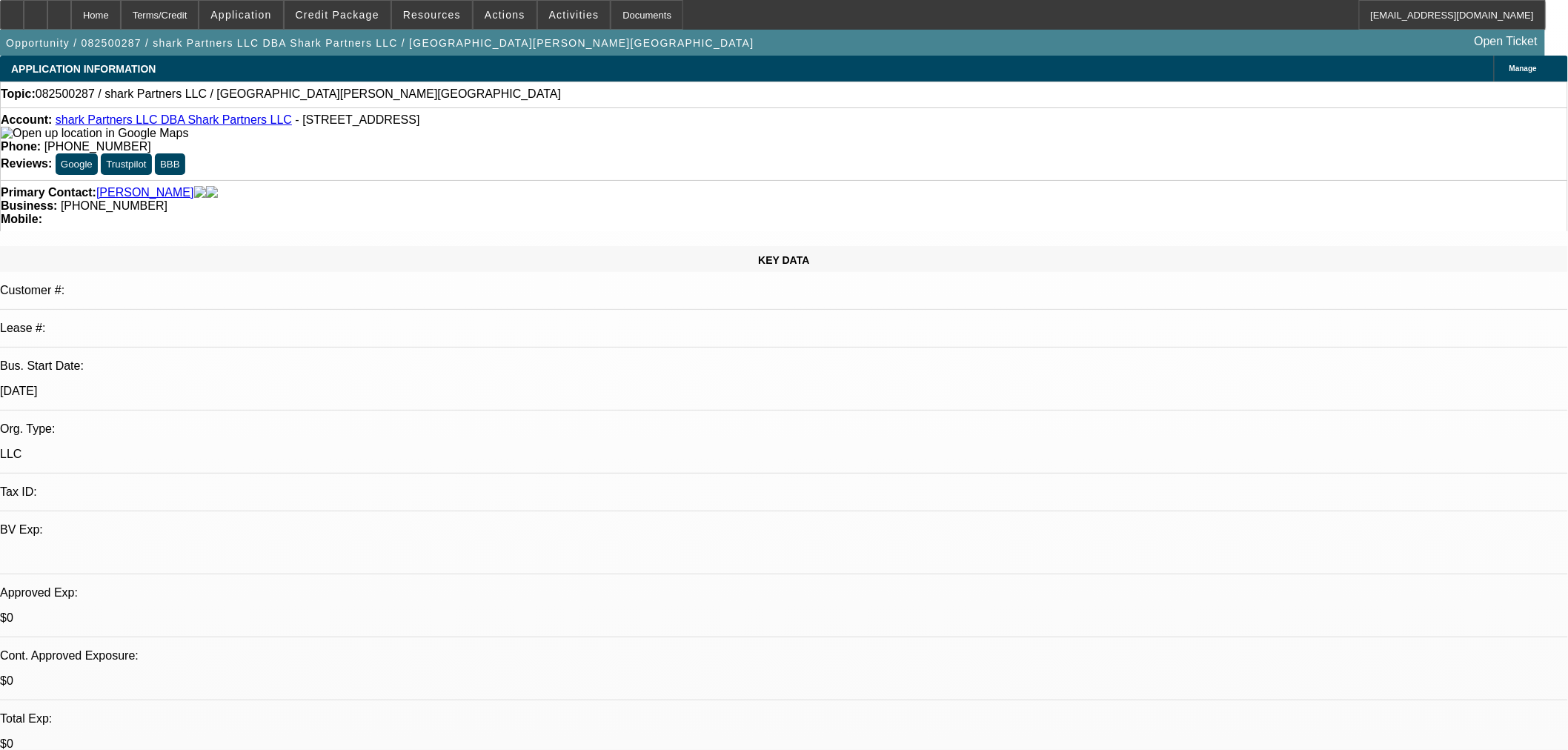
drag, startPoint x: 1163, startPoint y: 57, endPoint x: 1204, endPoint y: 68, distance: 42.4
radio input "true"
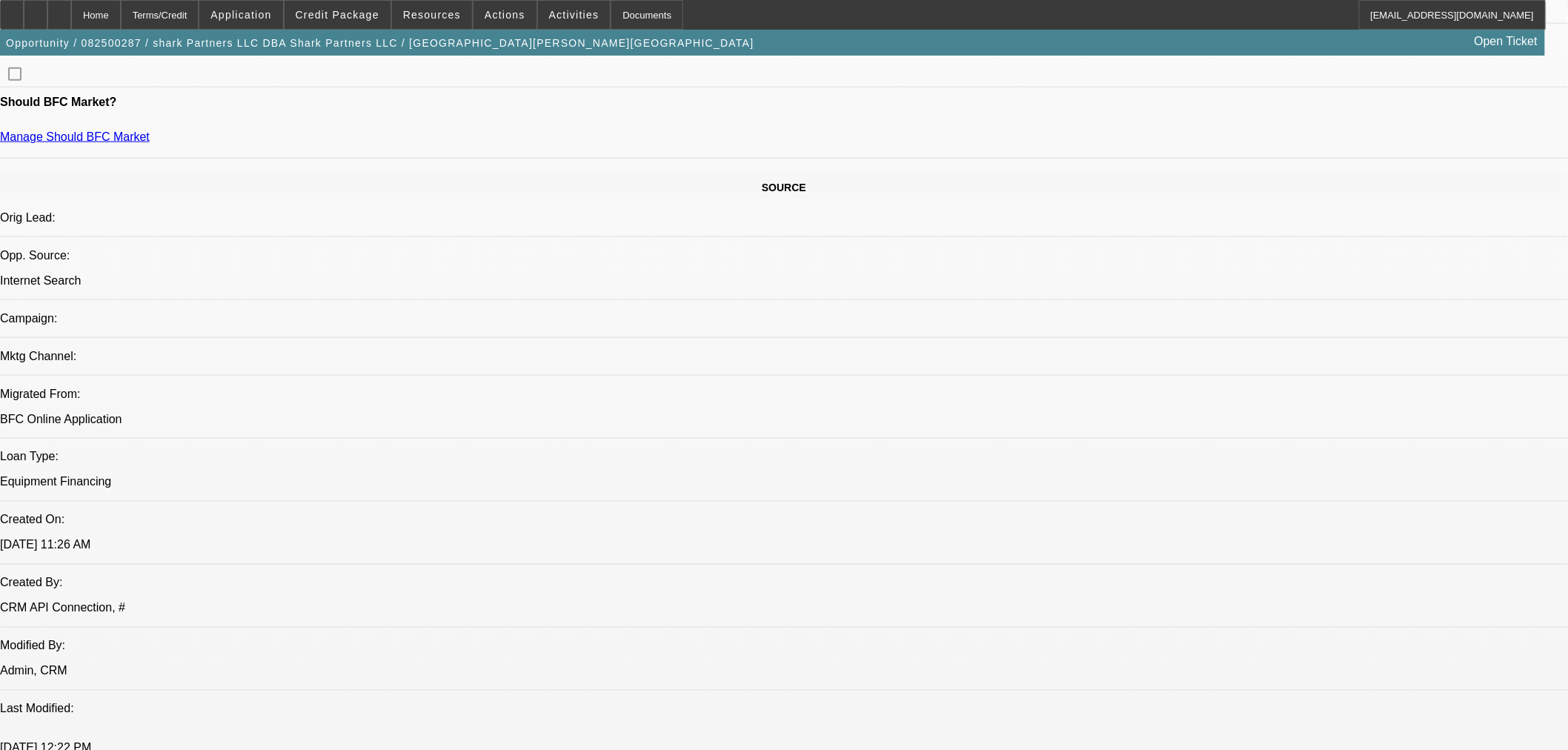
scroll to position [741, 0]
type textarea "Looking to replace rollback. International brand new. Just cares about low rate."
radio input "true"
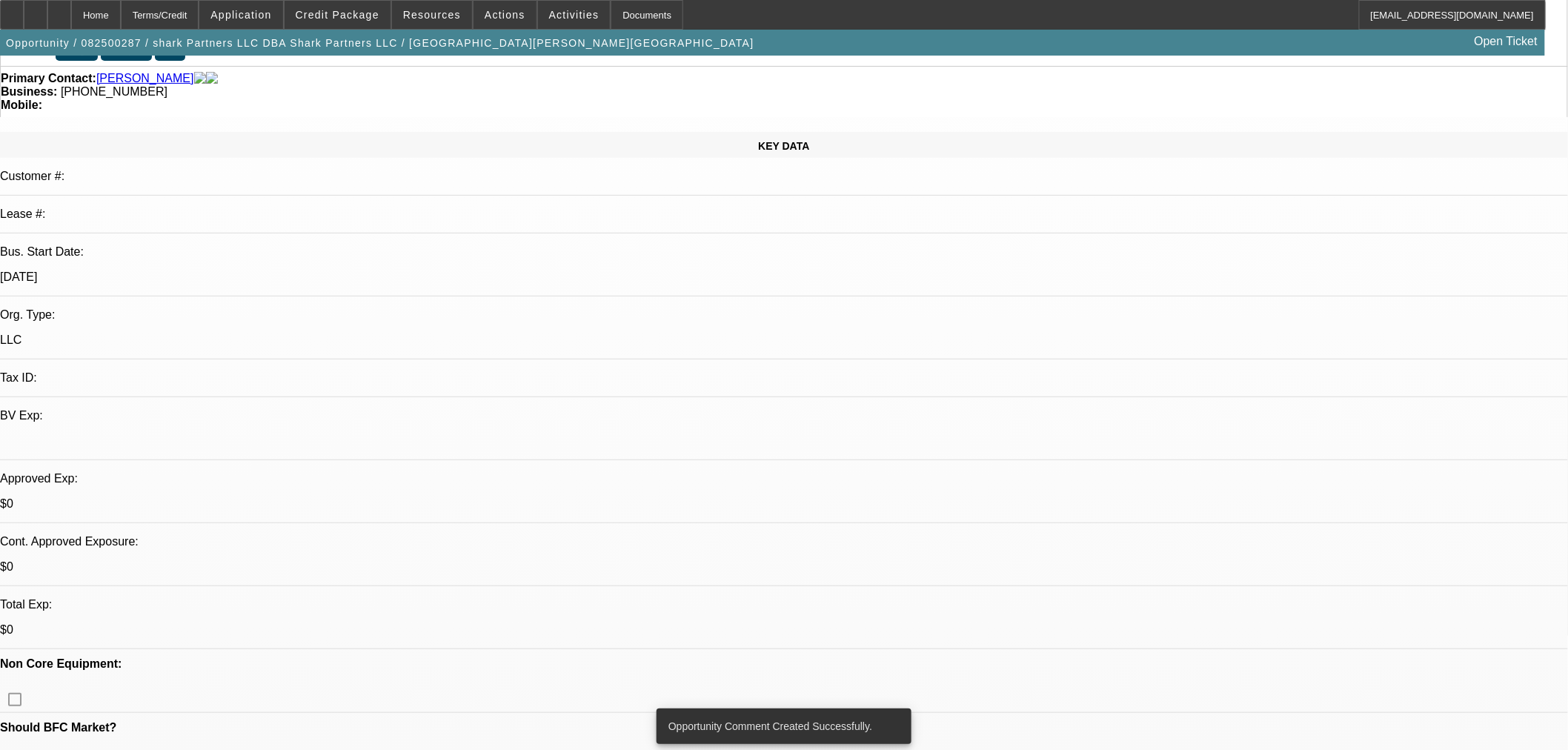
scroll to position [0, 0]
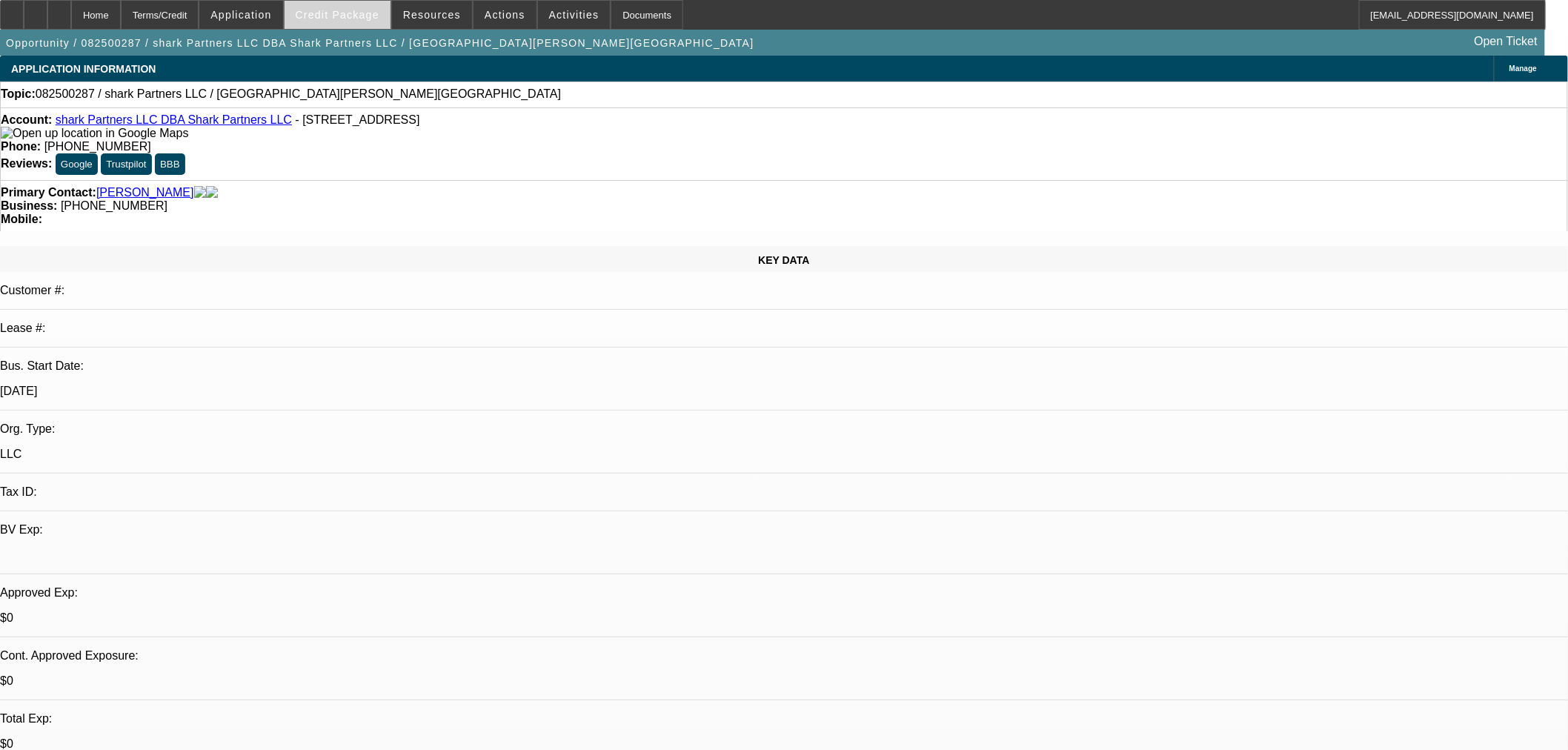
click at [352, 24] on span at bounding box center [338, 14] width 106 height 36
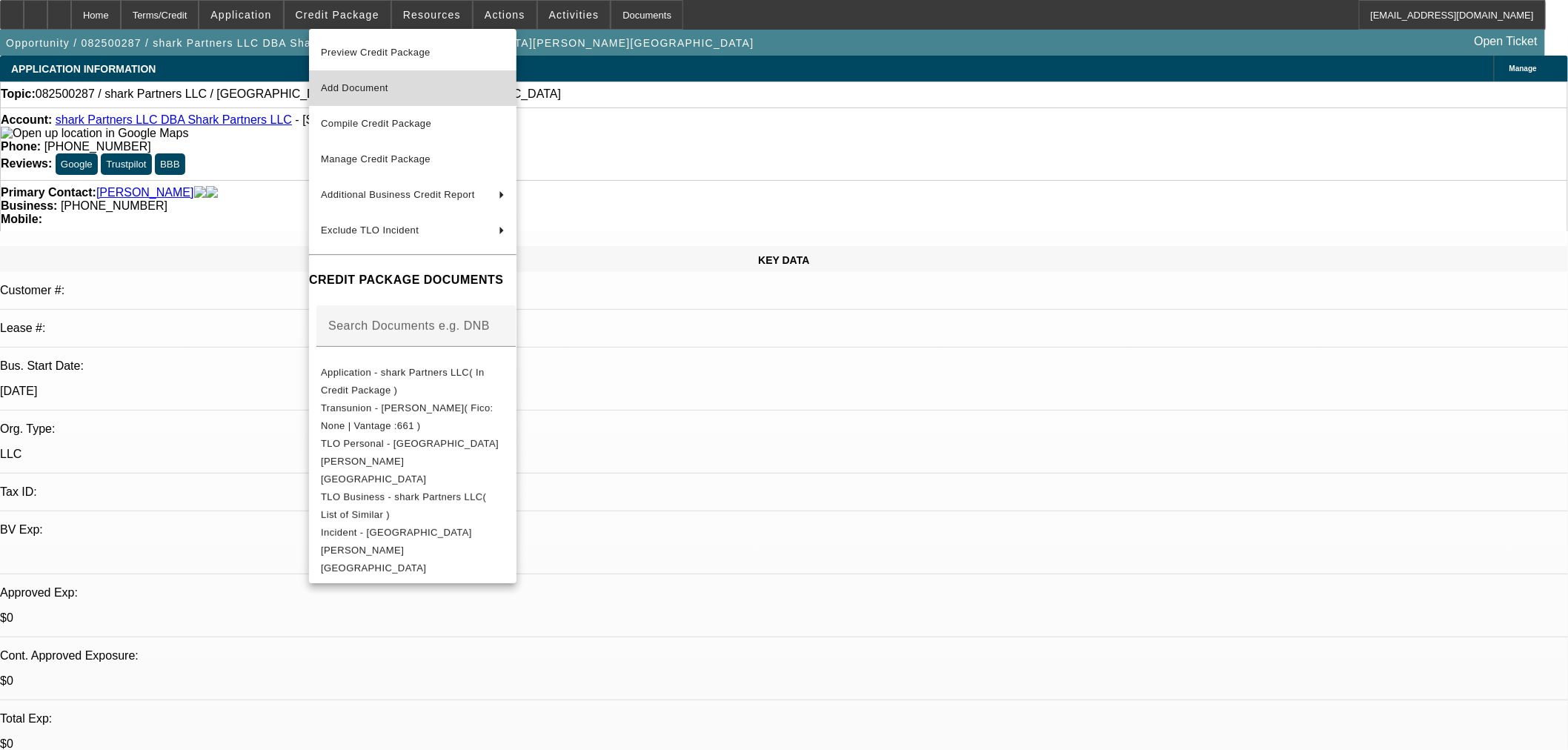
click at [414, 89] on span "Add Document" at bounding box center [413, 87] width 184 height 17
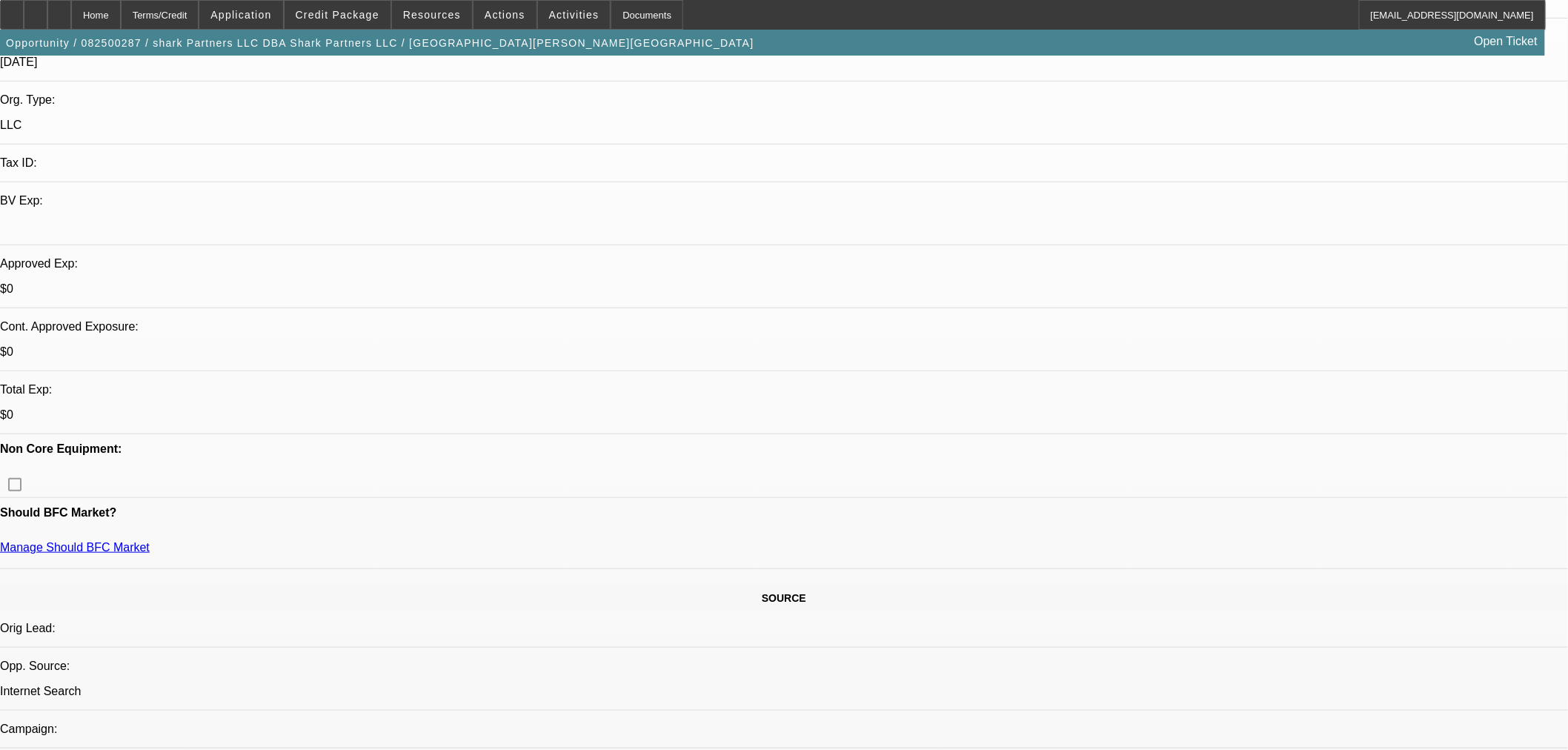
scroll to position [658, 0]
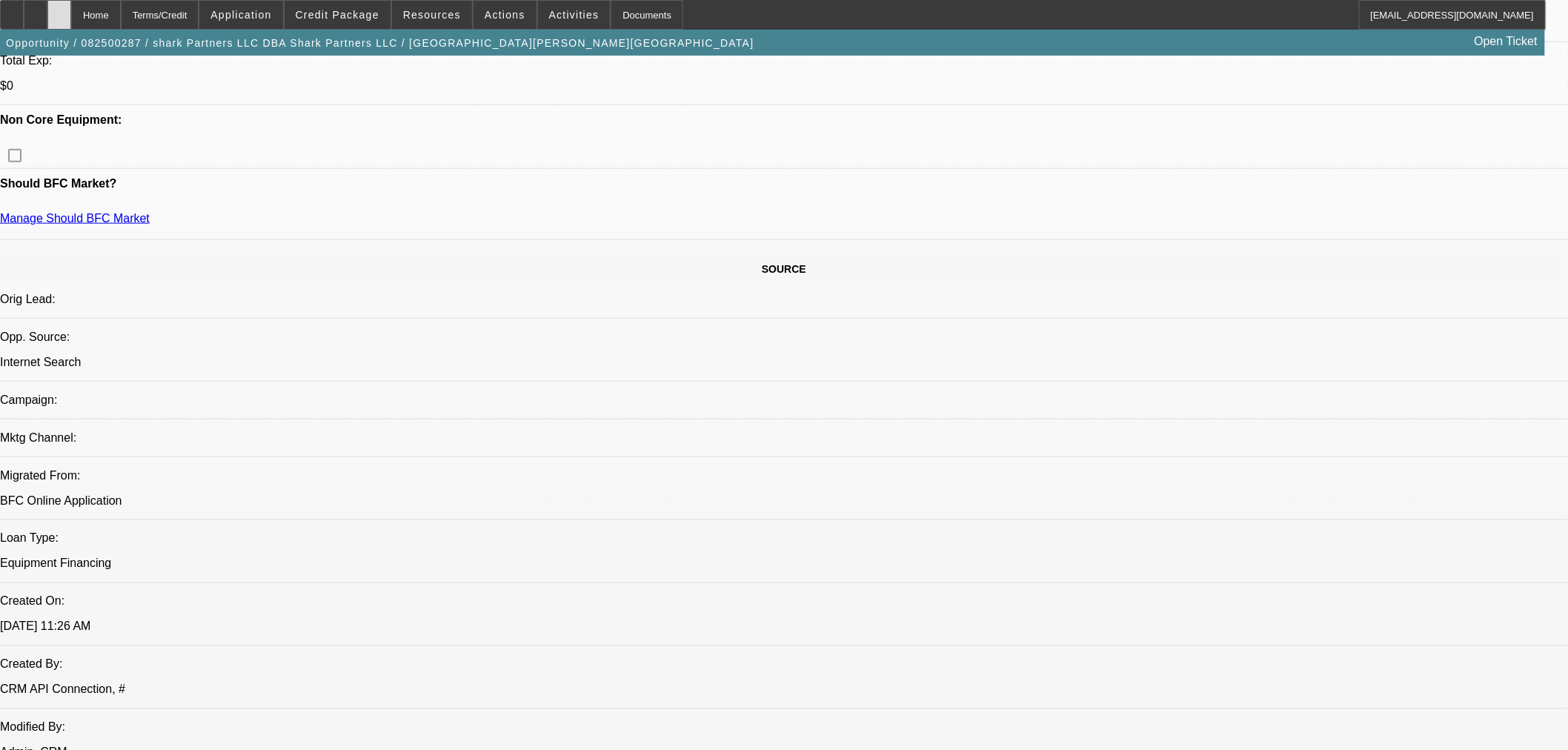
click at [71, 11] on div at bounding box center [58, 14] width 24 height 30
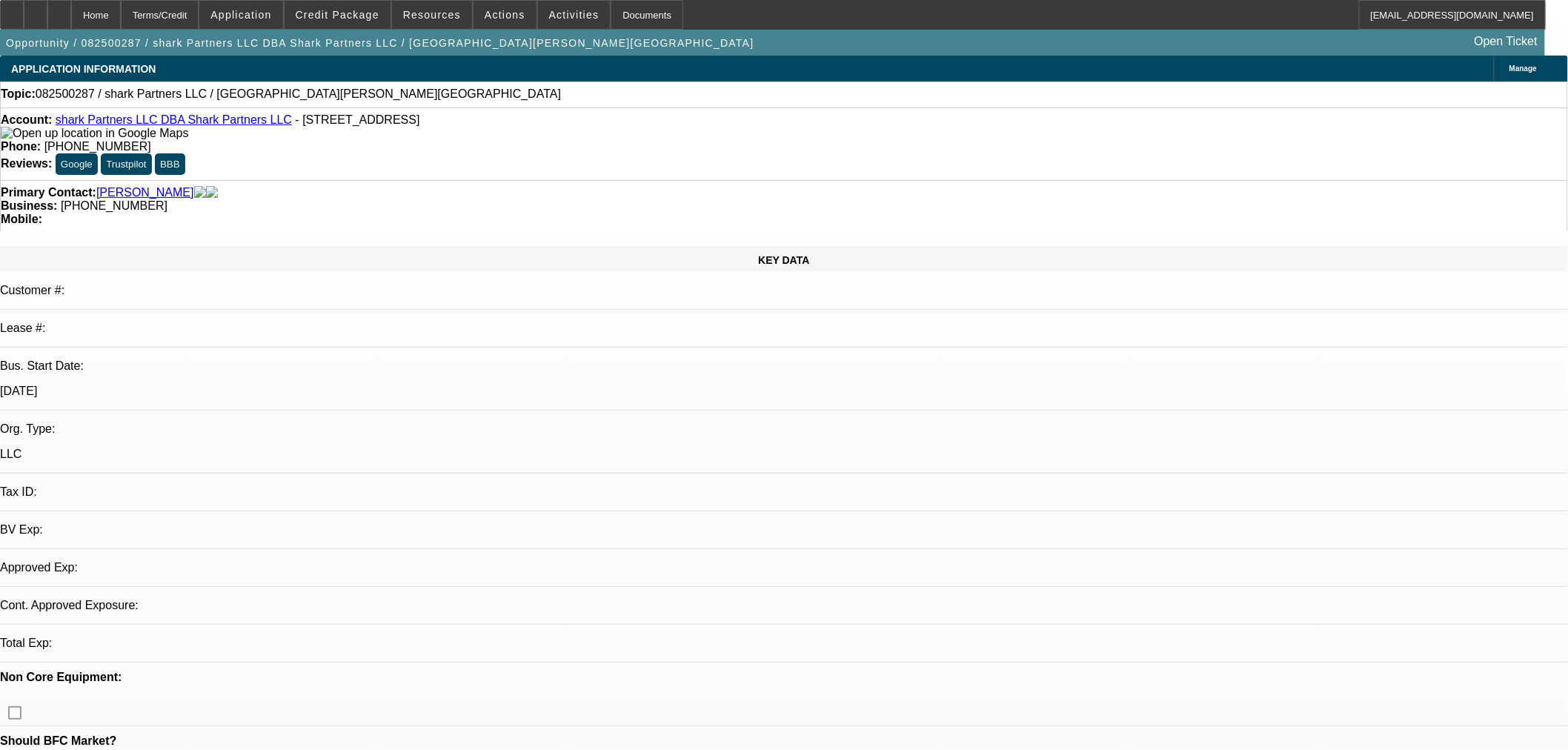
select select "0"
select select "2"
select select "0.1"
select select "4"
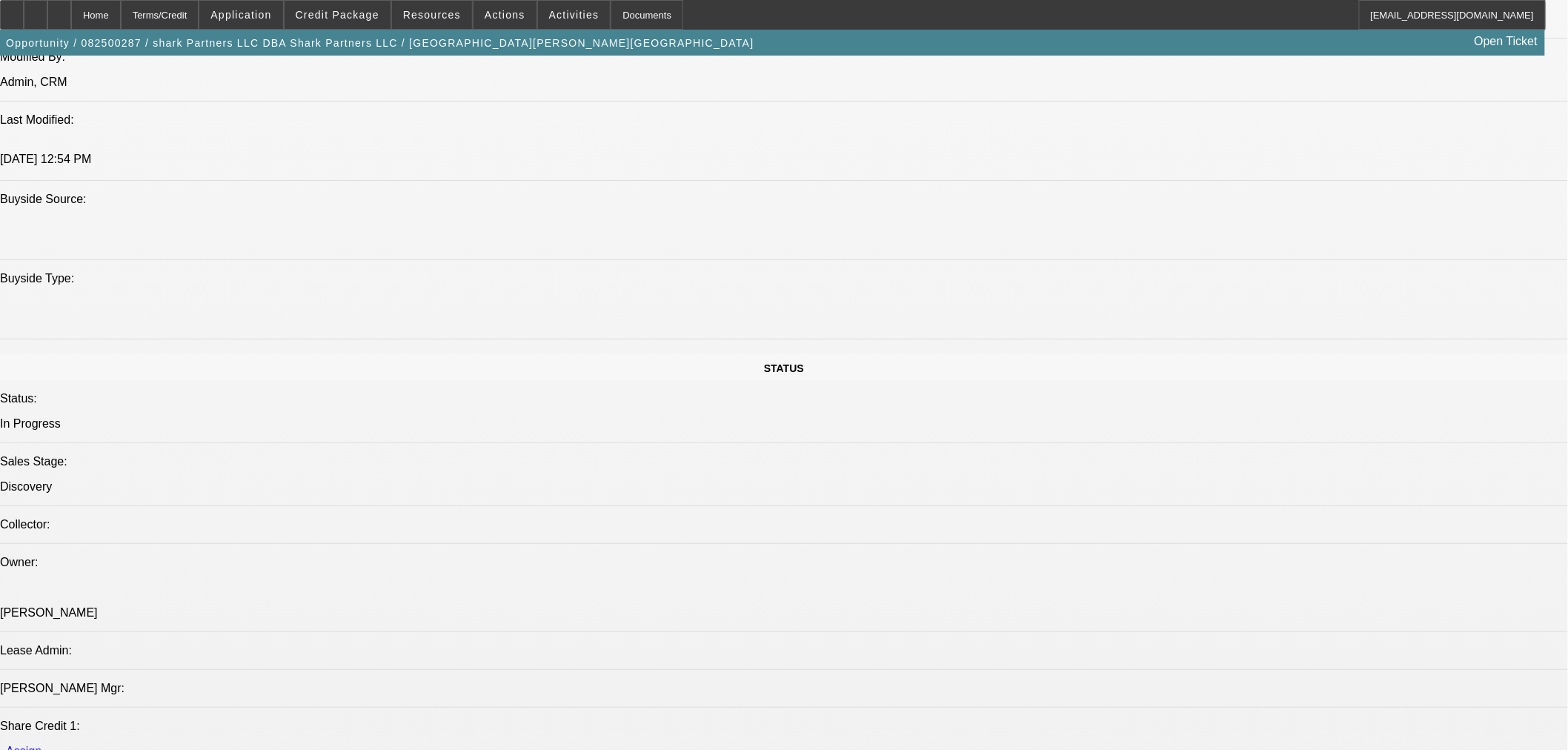
scroll to position [1317, 0]
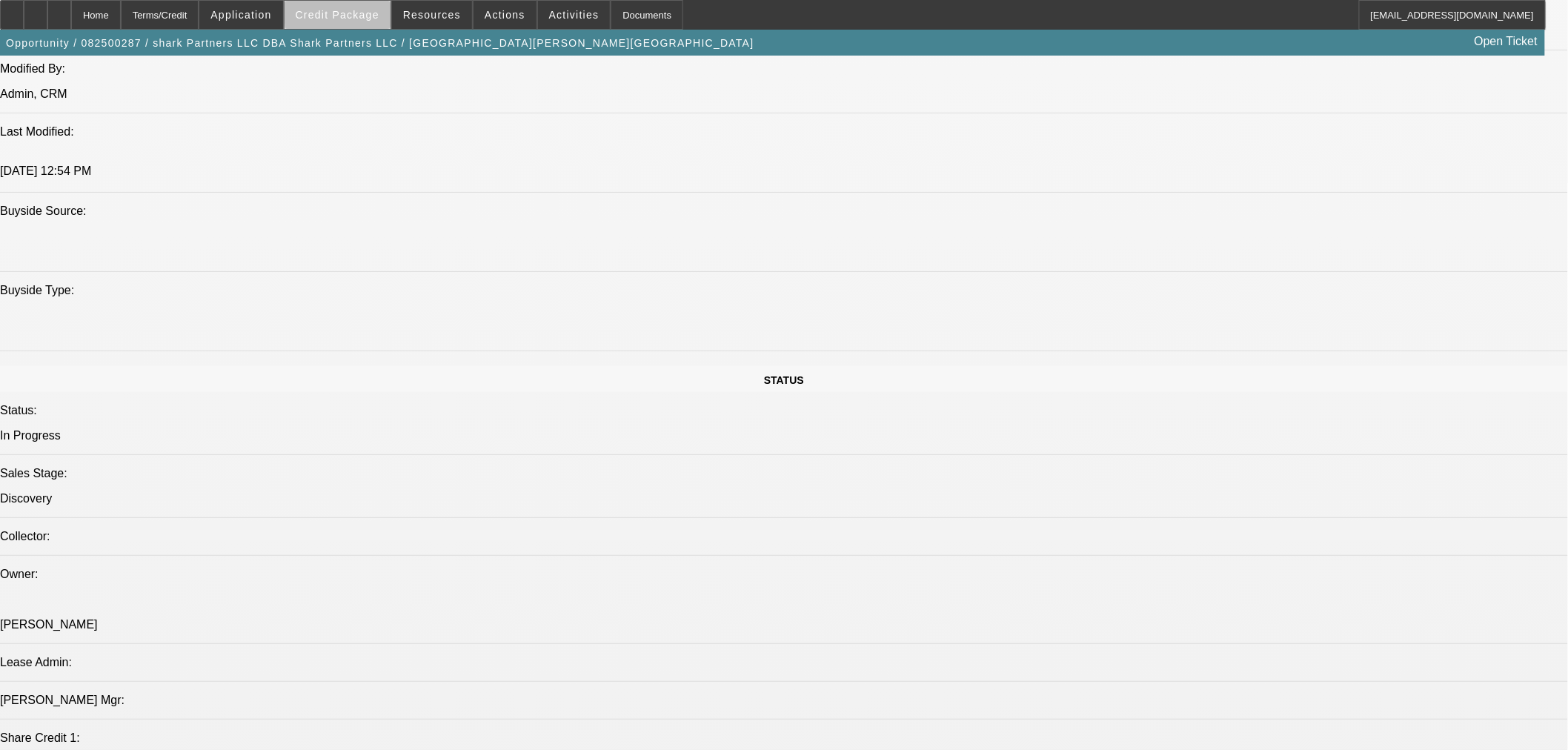
click at [390, 16] on span at bounding box center [338, 14] width 106 height 36
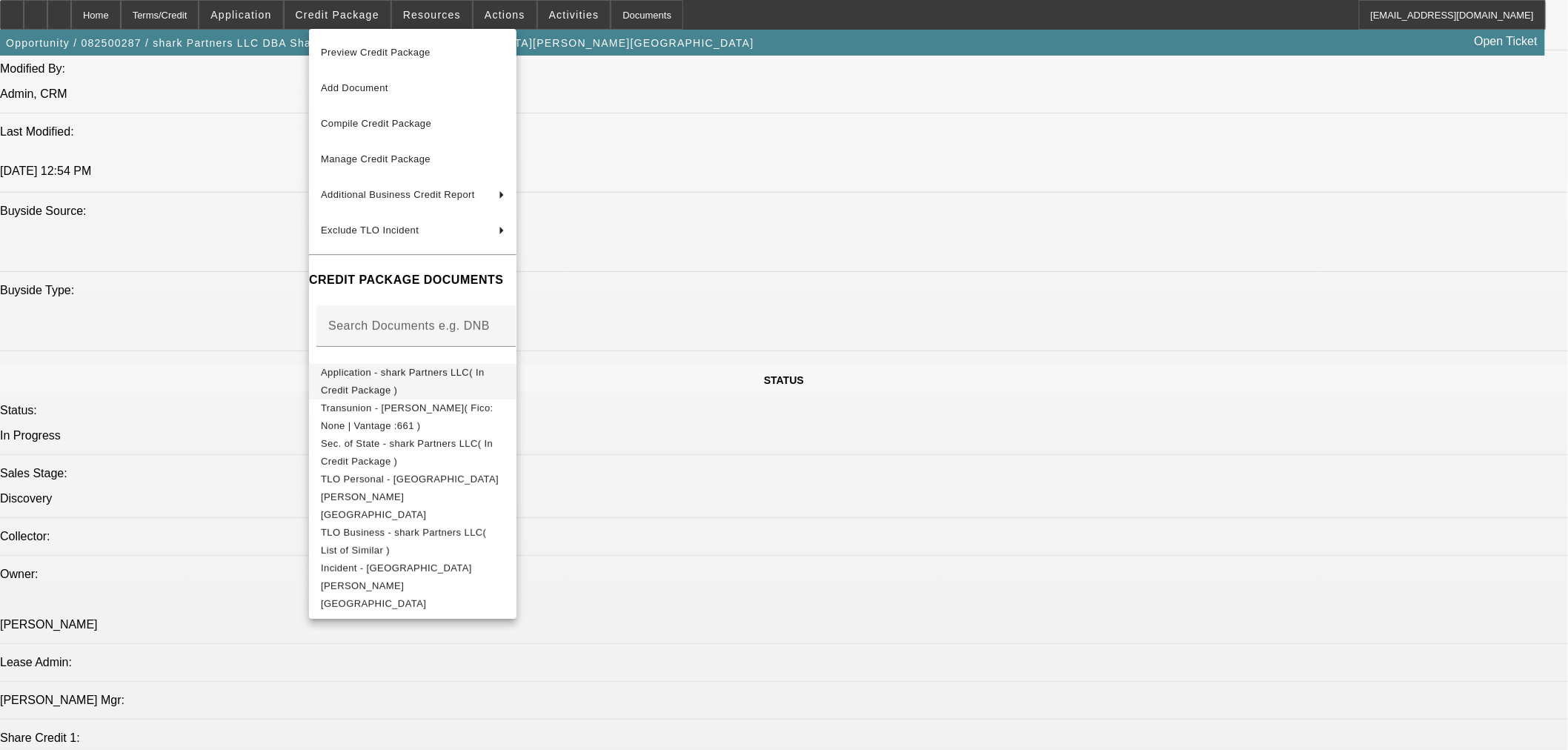
click at [391, 380] on span "Application - shark Partners LLC( In Credit Package )" at bounding box center [413, 380] width 184 height 36
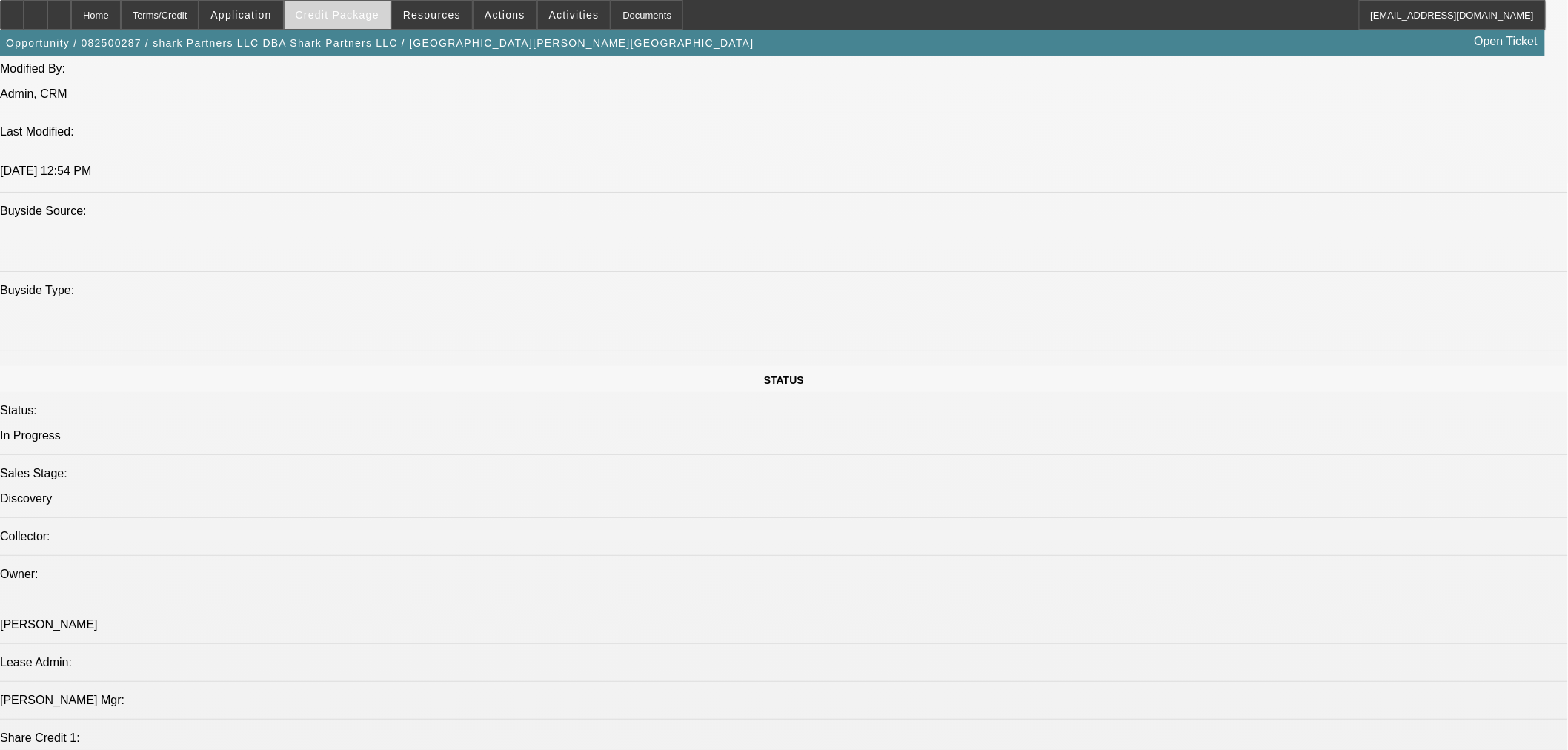
click at [342, 8] on span at bounding box center [338, 14] width 106 height 36
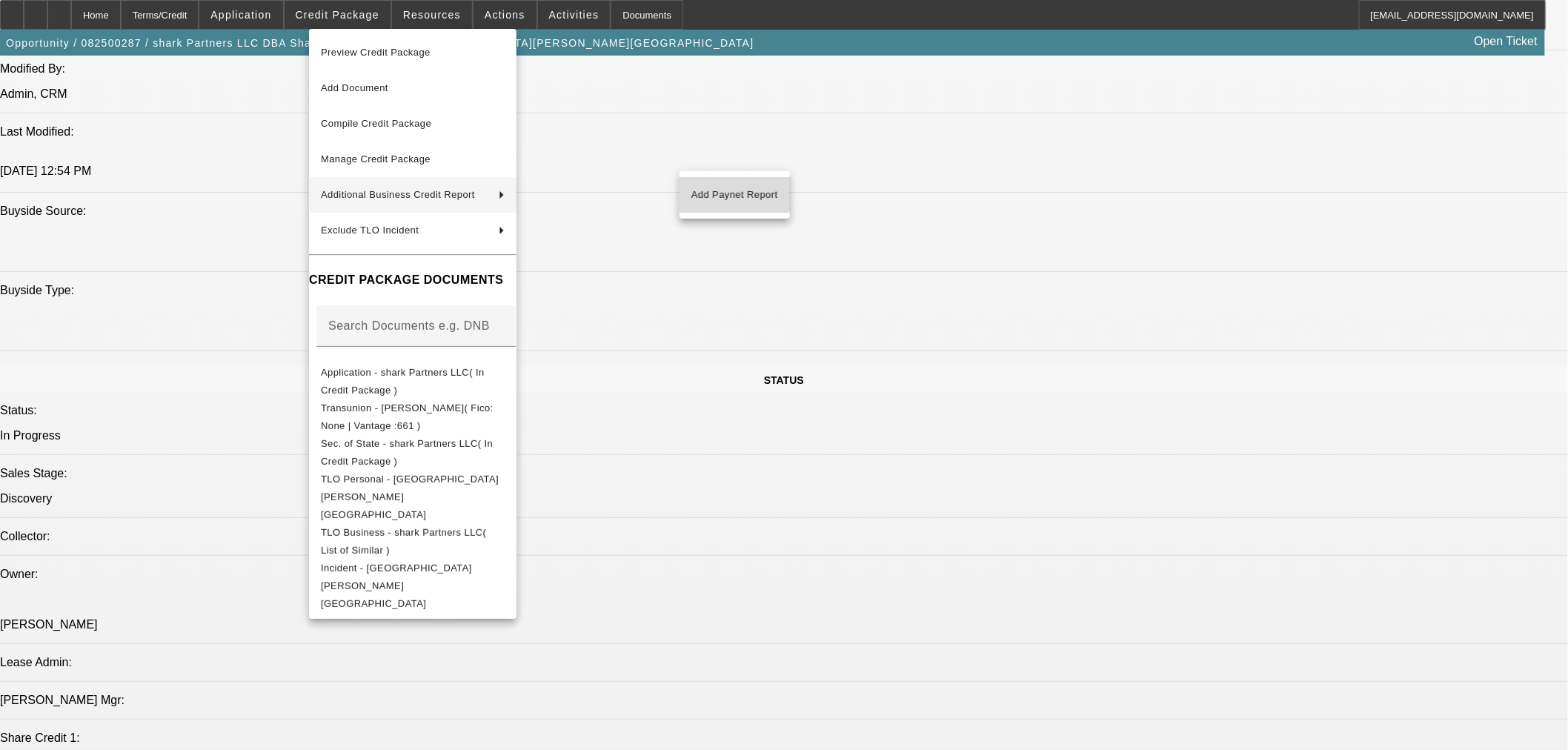
click at [722, 186] on span "Add Paynet Report" at bounding box center [735, 194] width 87 height 17
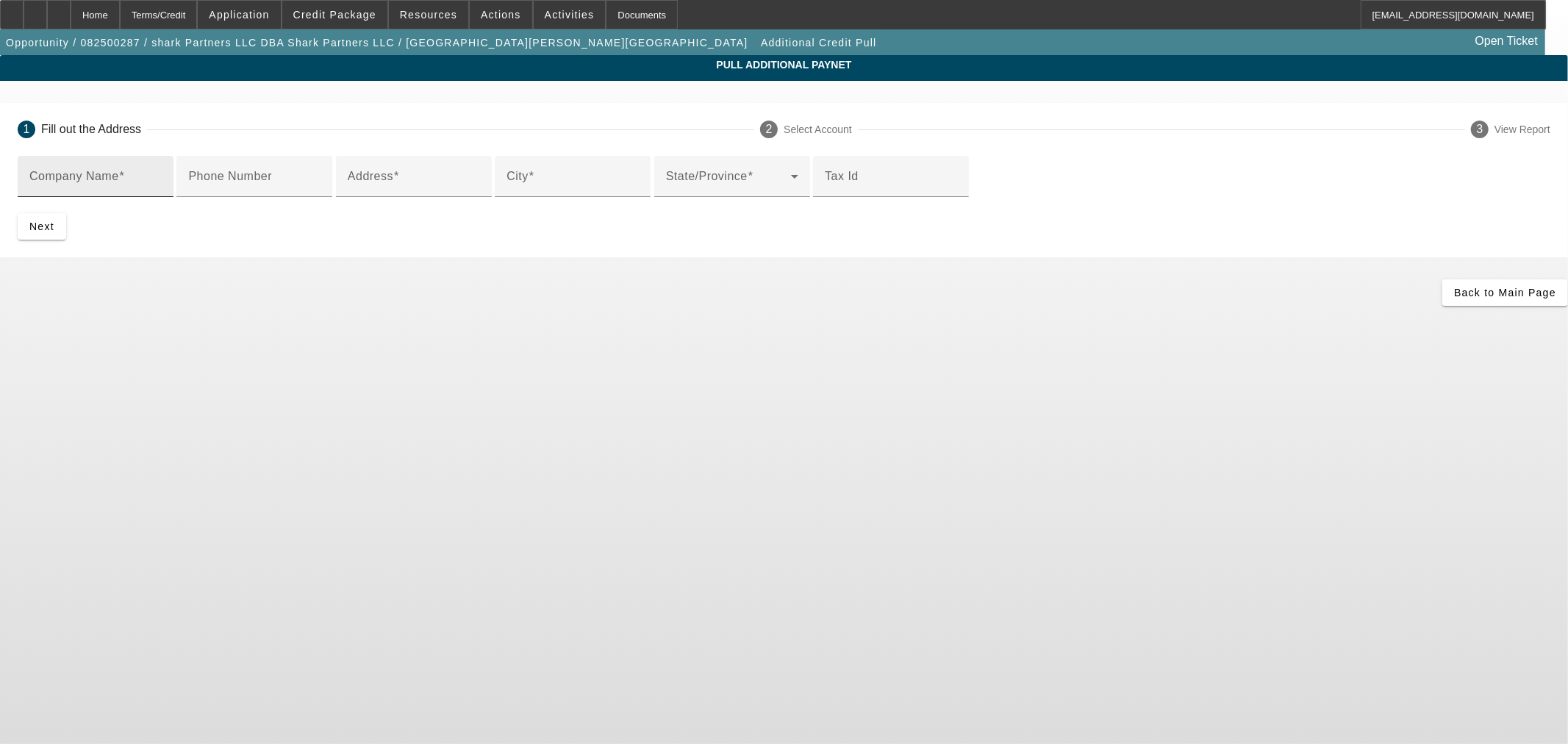
click at [162, 177] on input "Company Name" at bounding box center [96, 181] width 133 height 17
paste input "shark Partners LLC"
type input "shark Partners LLC"
click at [321, 191] on input "Phone Number" at bounding box center [255, 181] width 133 height 17
paste input "9173868233"
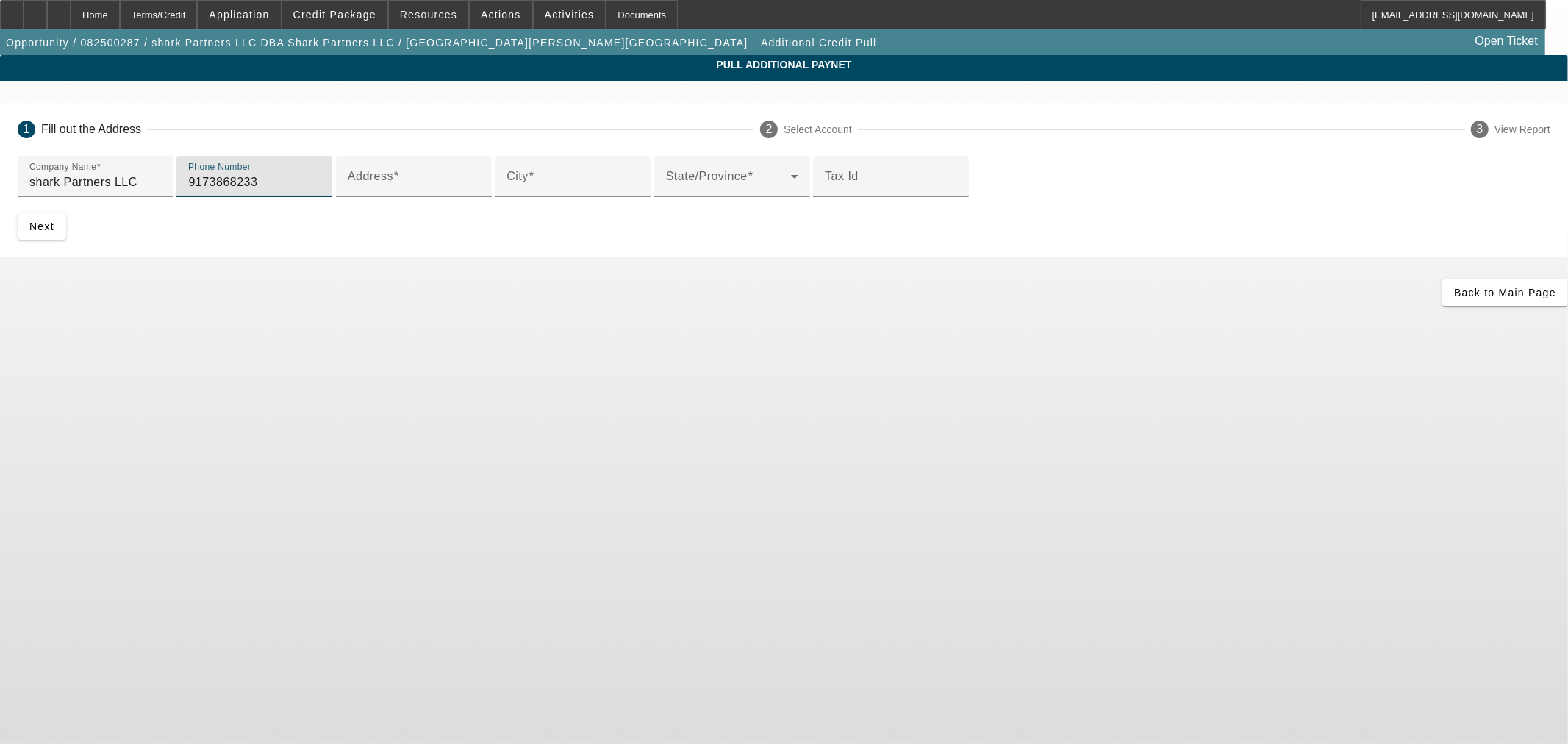
type input "9173868233"
click at [480, 191] on input "Address" at bounding box center [414, 181] width 133 height 17
paste input "[STREET_ADDRESS]"
type input "[STREET_ADDRESS]"
click at [507, 182] on mat-label "City" at bounding box center [517, 175] width 22 height 13
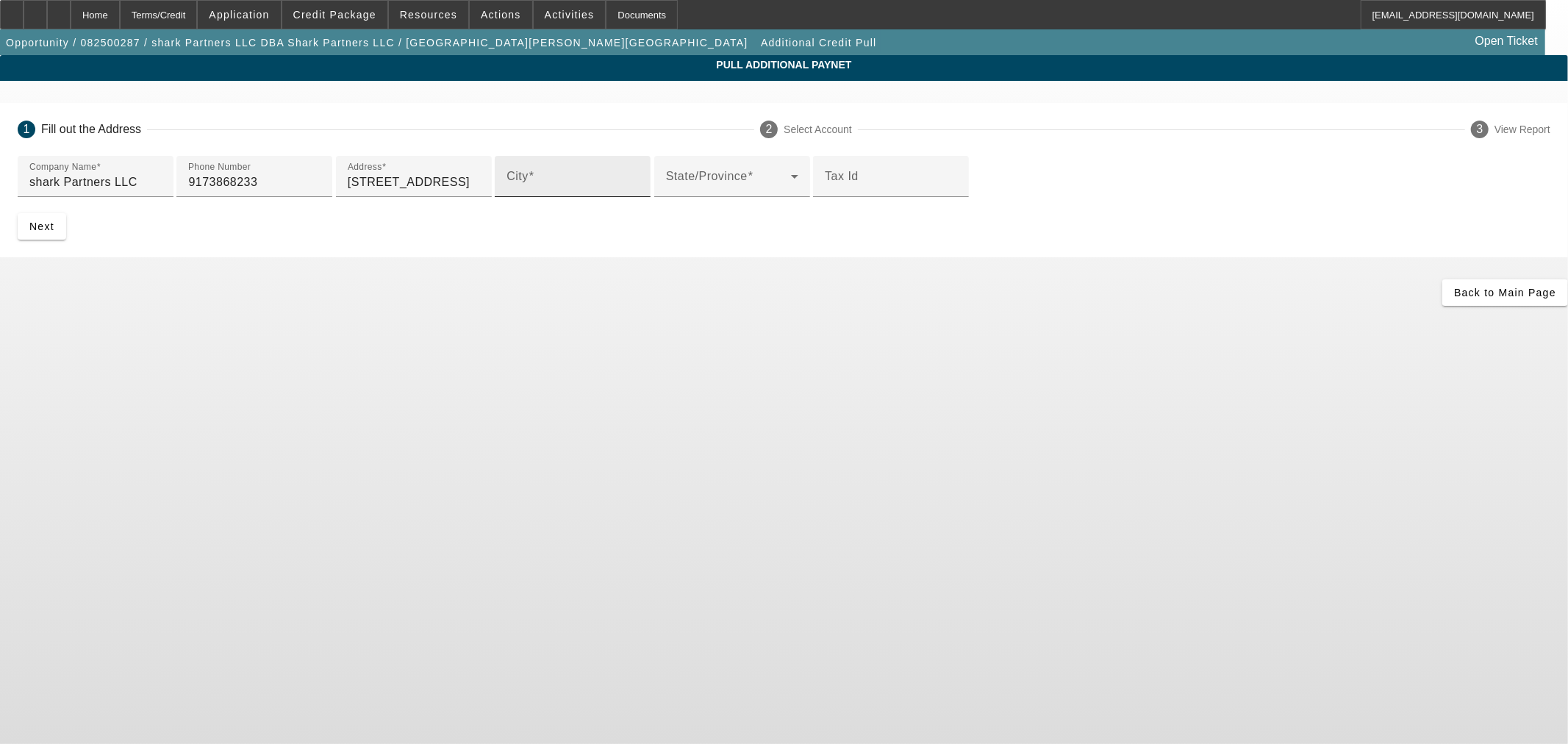
click at [507, 191] on input "City" at bounding box center [573, 181] width 133 height 17
paste input "[GEOGRAPHIC_DATA]"
click at [666, 191] on span at bounding box center [728, 181] width 125 height 17
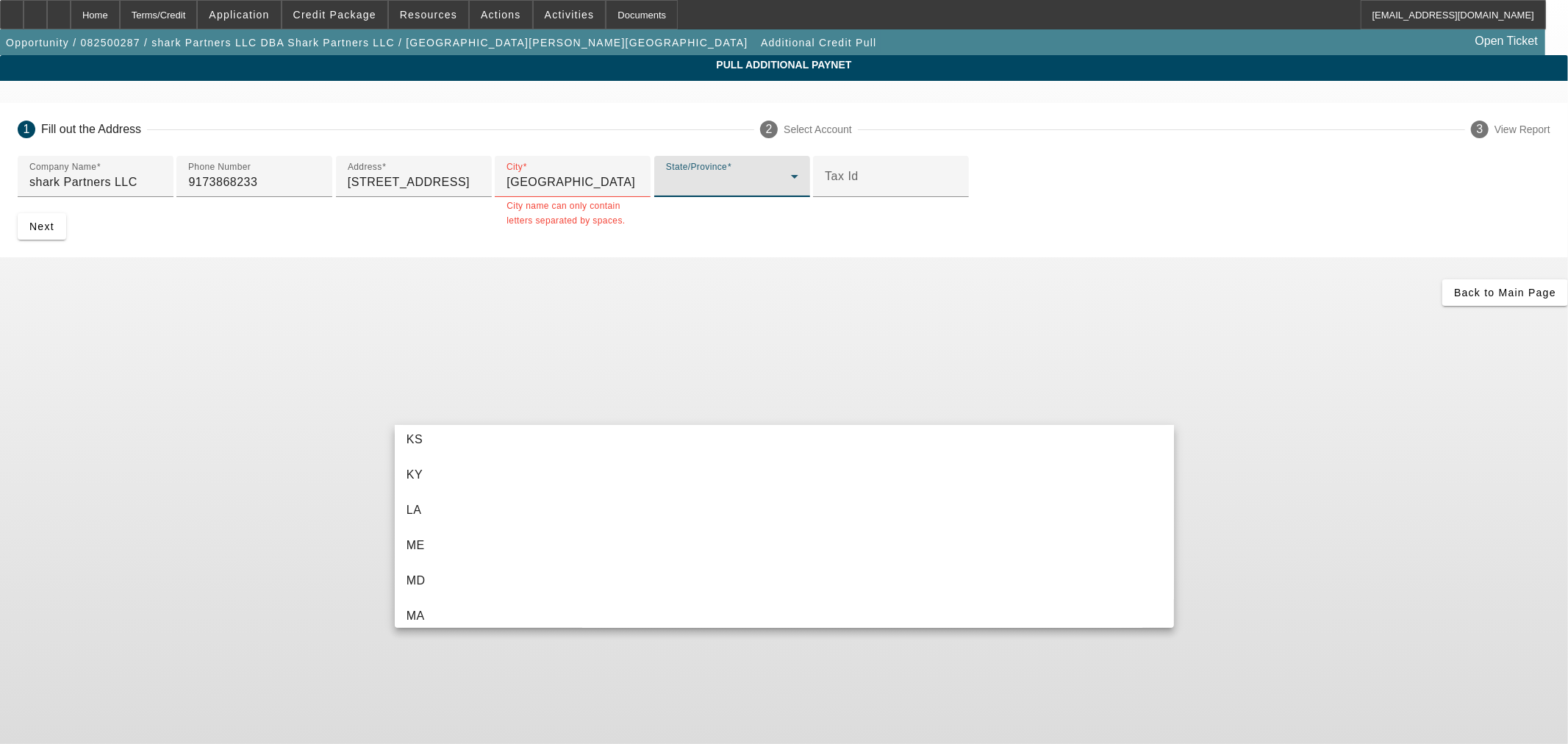
scroll to position [735, 0]
click at [548, 339] on div at bounding box center [784, 372] width 1568 height 744
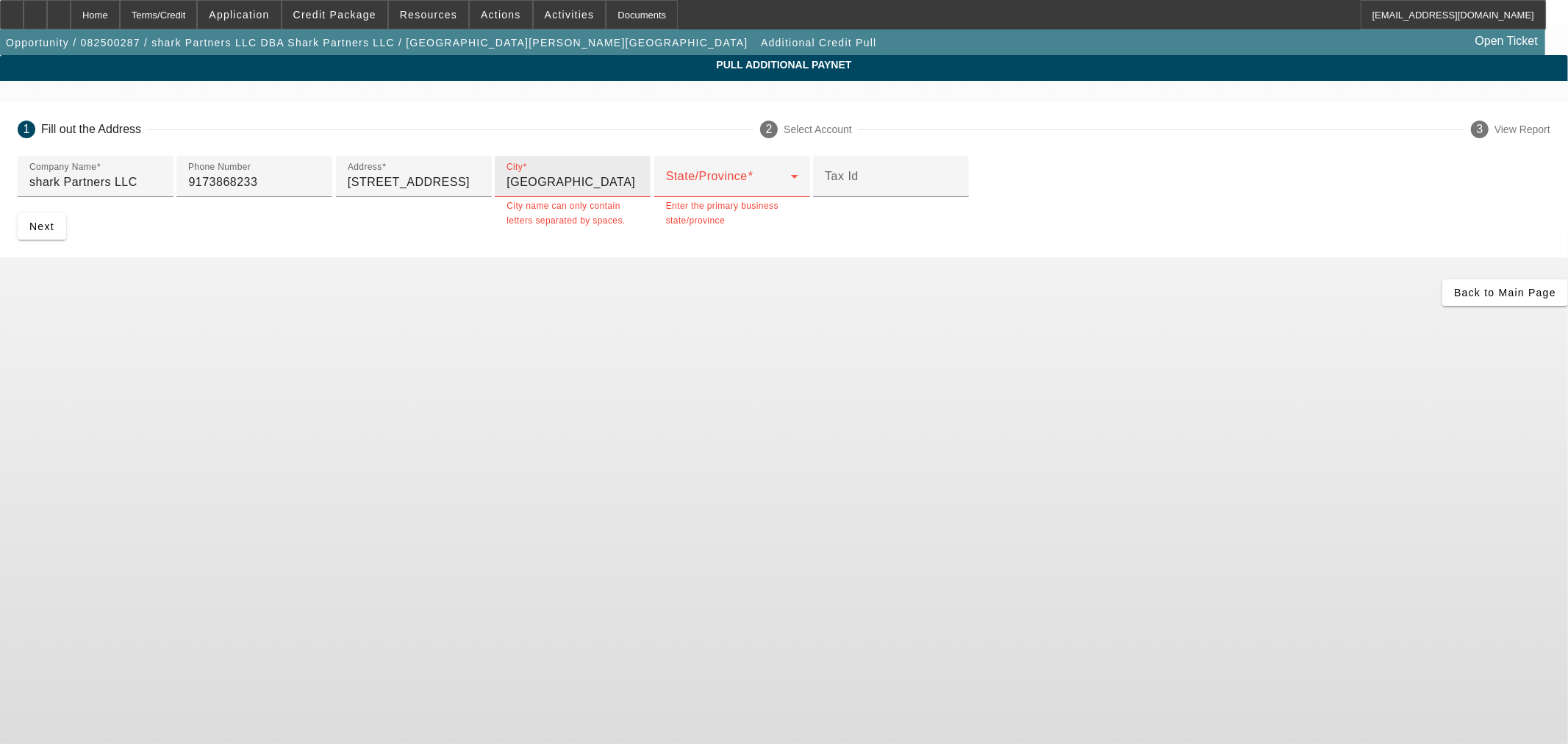
click at [540, 191] on input "[GEOGRAPHIC_DATA]" at bounding box center [573, 181] width 133 height 17
type input "[GEOGRAPHIC_DATA]"
click at [666, 191] on span at bounding box center [728, 181] width 125 height 17
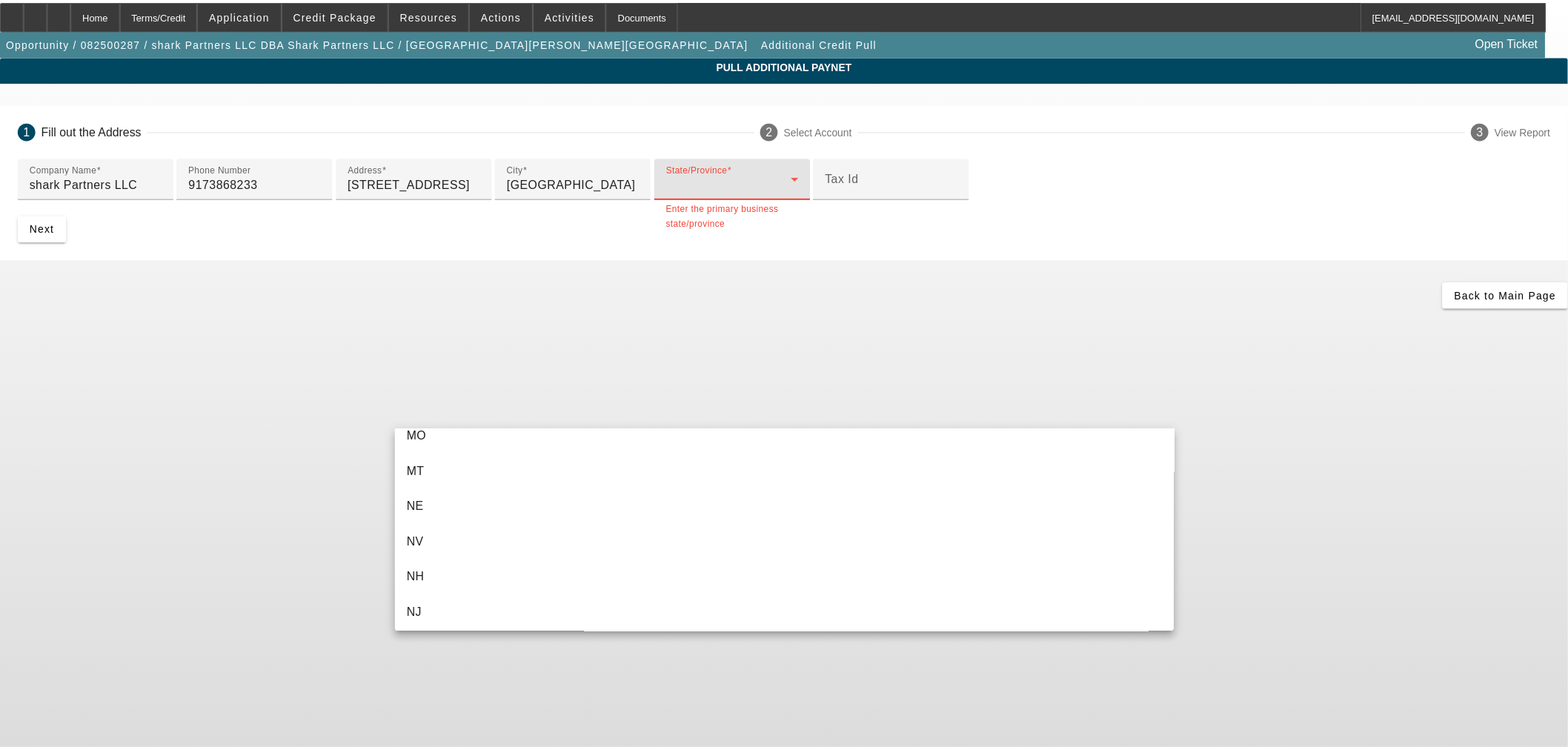
scroll to position [1070, 0]
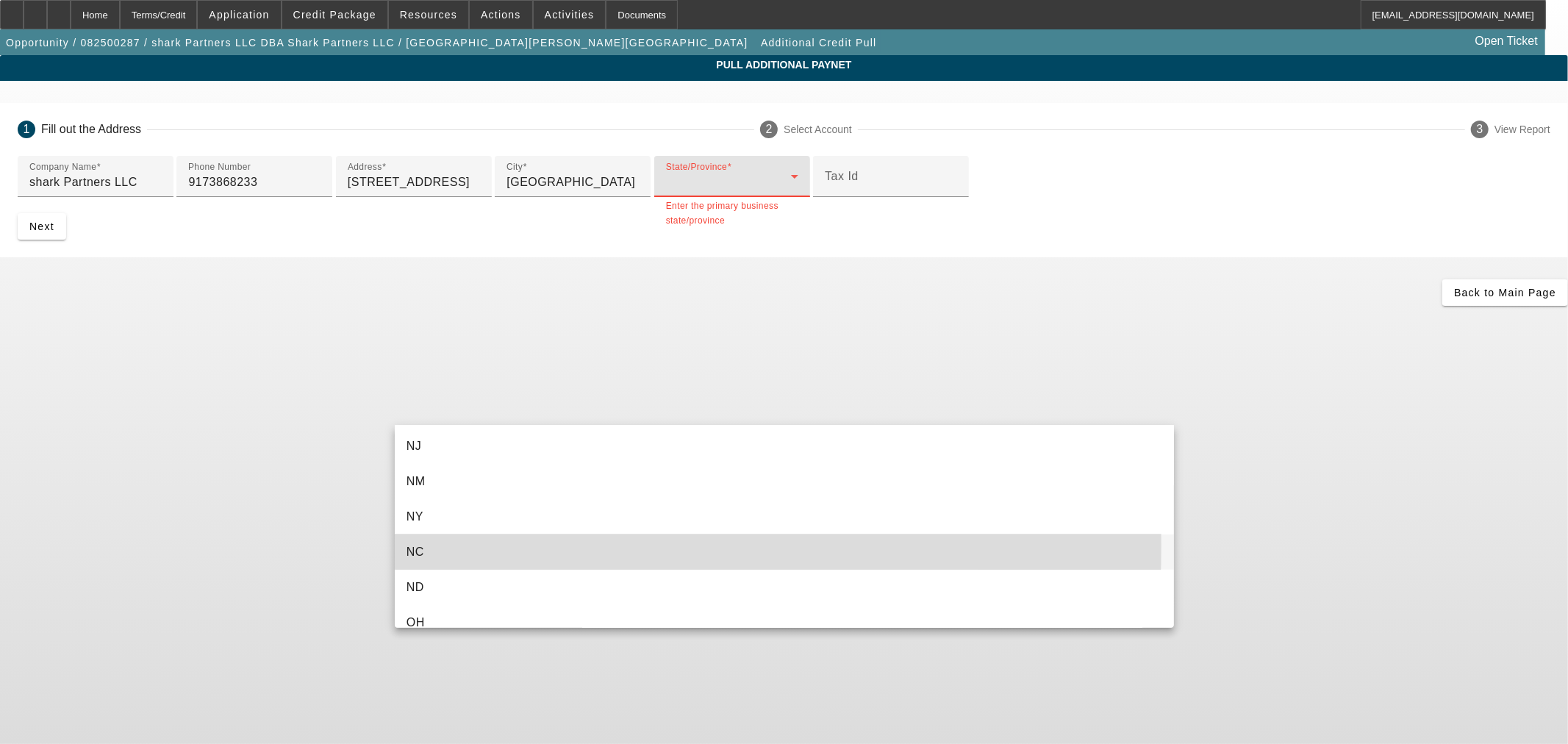
click at [416, 544] on span "NC" at bounding box center [415, 551] width 17 height 17
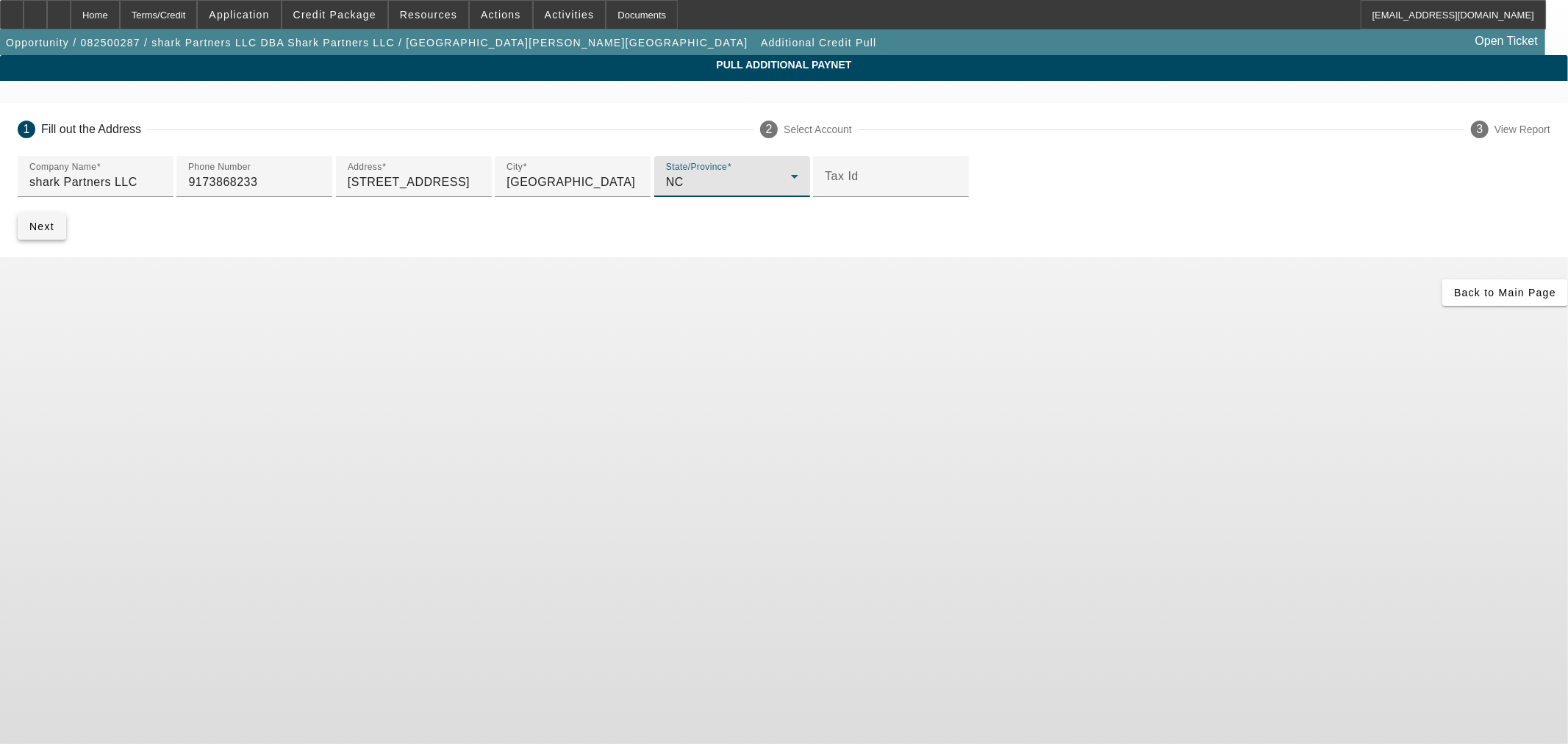
click at [66, 244] on span "submit" at bounding box center [41, 226] width 48 height 35
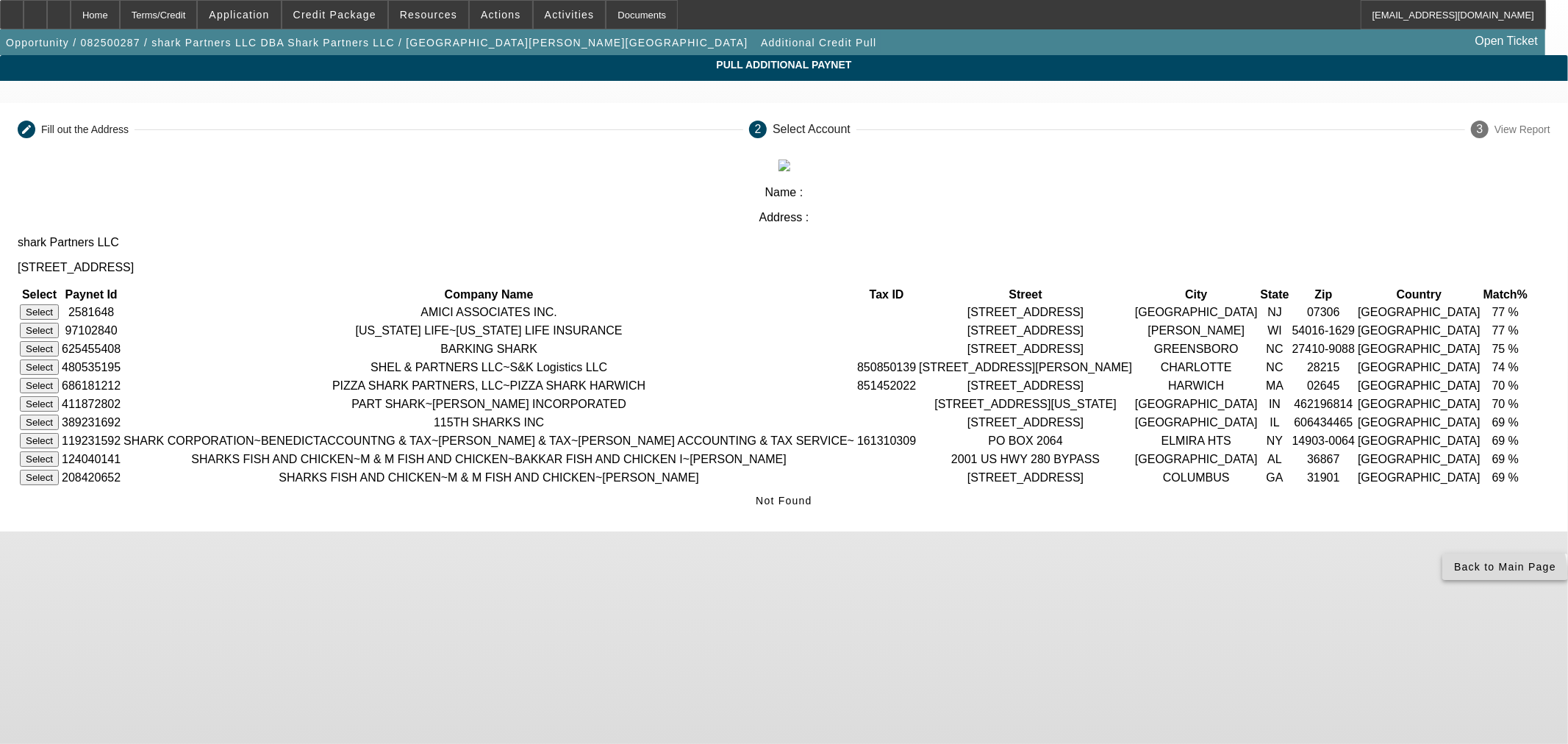
click at [1442, 584] on span at bounding box center [1505, 566] width 126 height 35
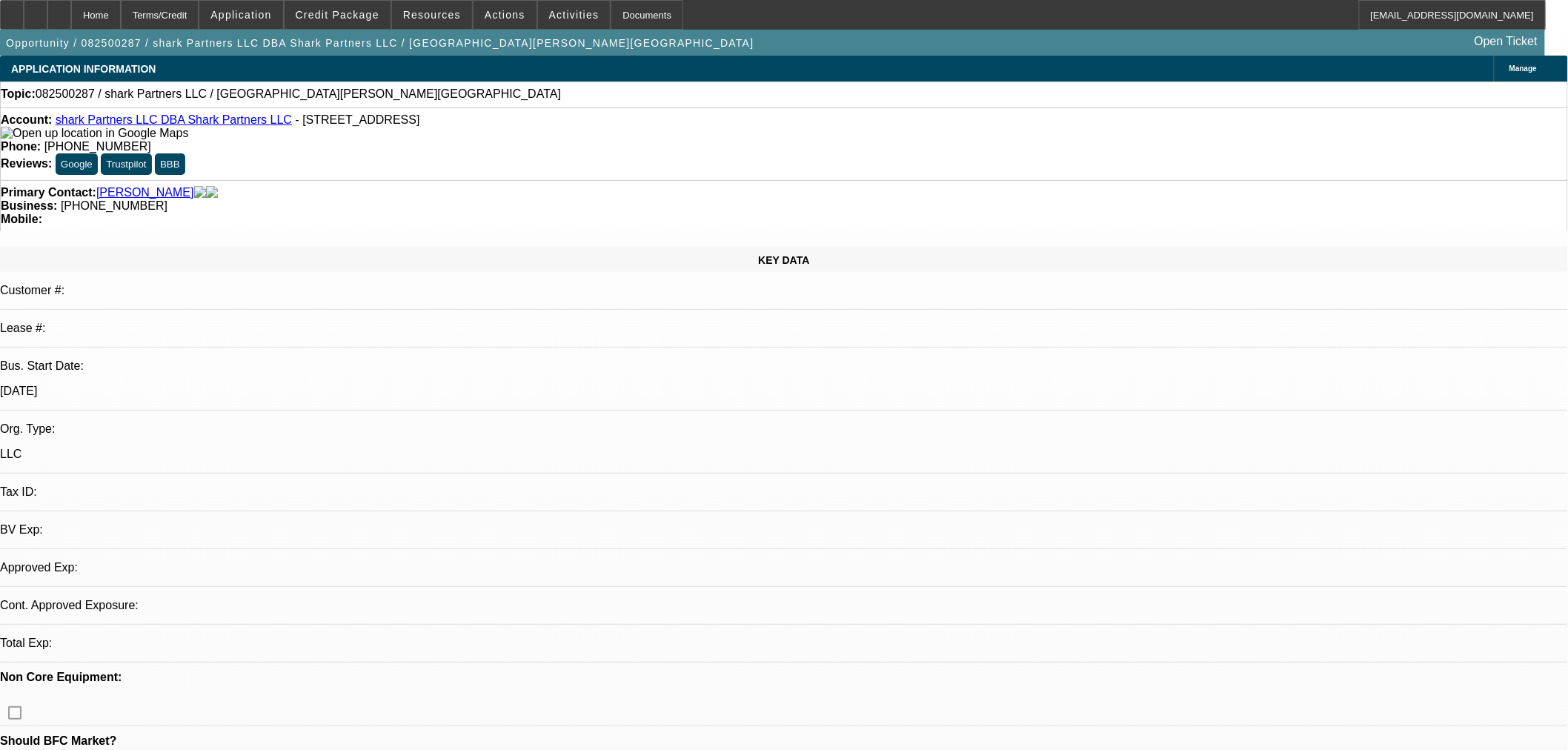
select select "0"
select select "2"
select select "0.1"
select select "4"
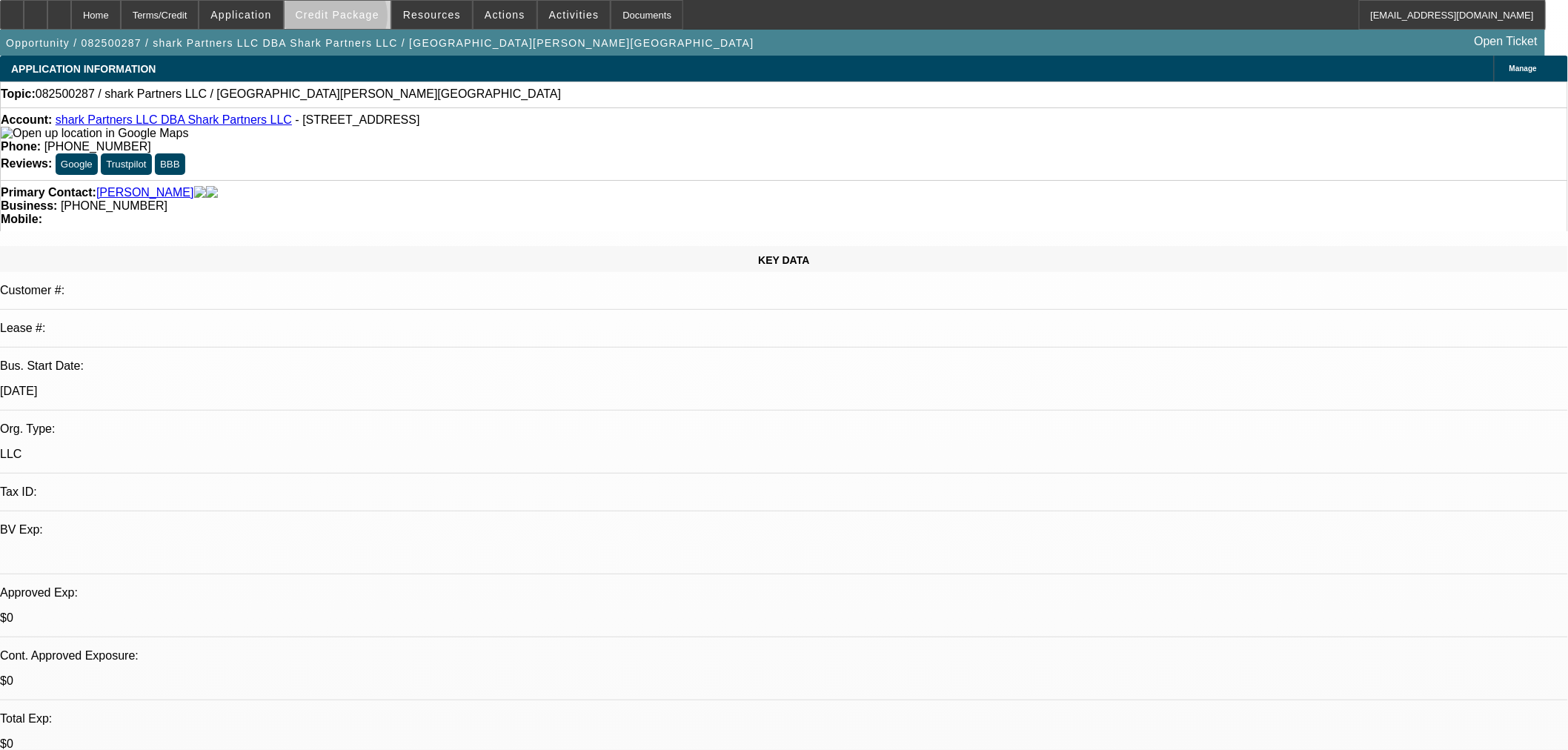
click at [359, 19] on span "Credit Package" at bounding box center [337, 15] width 83 height 12
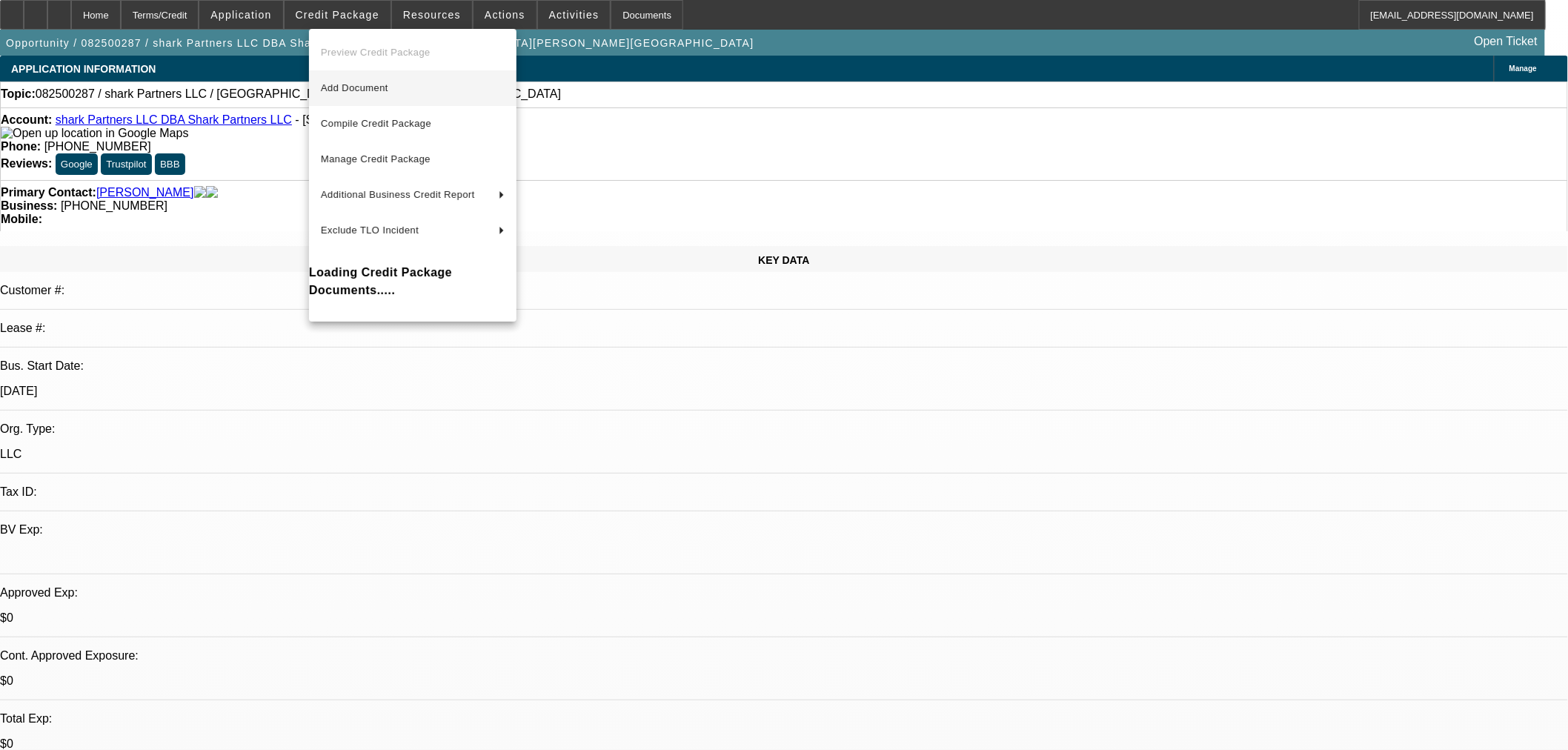
click at [389, 90] on span "Add Document" at bounding box center [354, 87] width 68 height 11
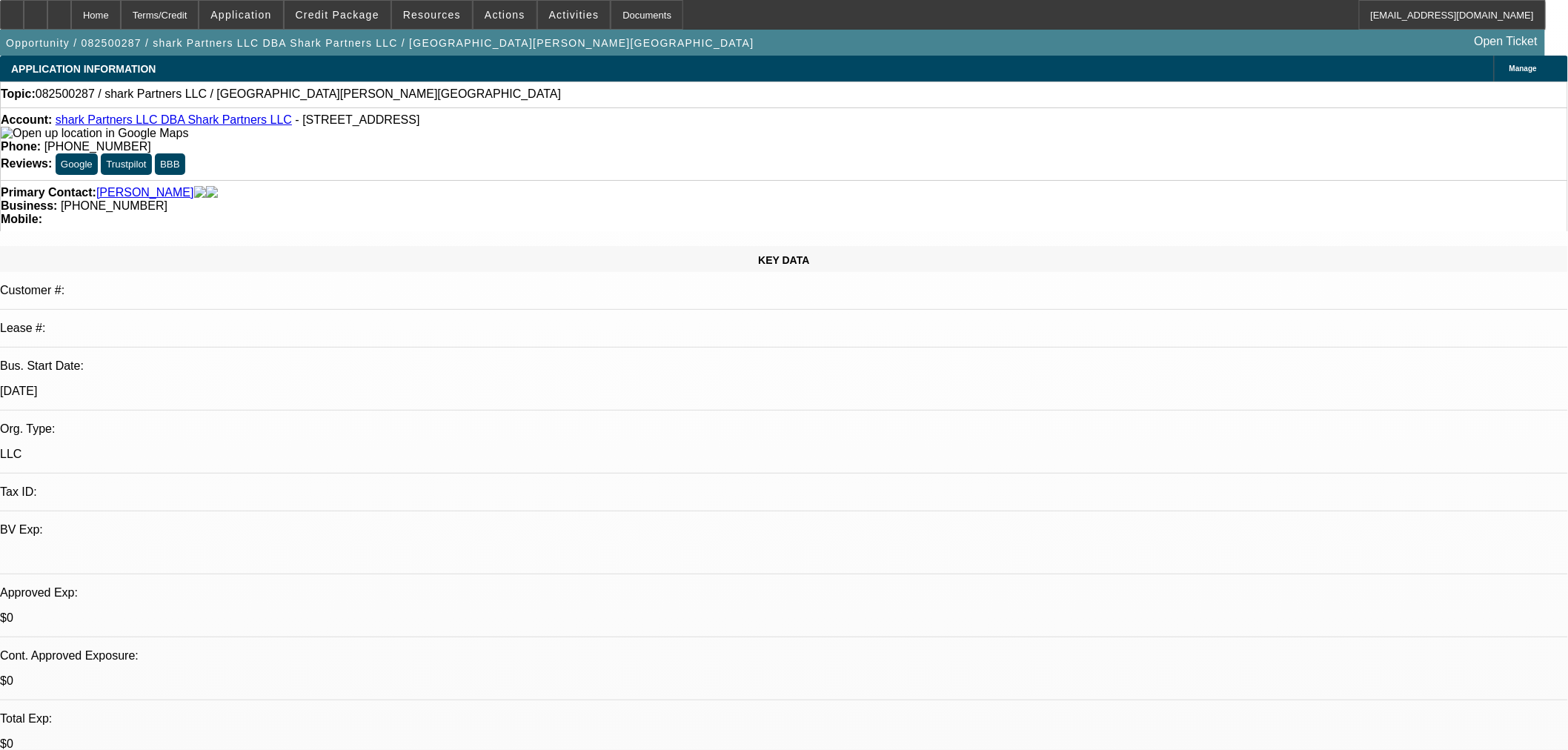
click at [234, 96] on span "082500287 / shark Partners LLC / Alston, frederick" at bounding box center [298, 94] width 525 height 14
click at [306, 112] on div "Account: shark Partners LLC DBA Shark Partners LLC - 2112 Randleman Road, Green…" at bounding box center [784, 144] width 1568 height 73
drag, startPoint x: 267, startPoint y: 121, endPoint x: 367, endPoint y: 124, distance: 100.0
click at [367, 124] on span "- 2112 Randleman Road, Greensboro, NC 27406" at bounding box center [357, 119] width 124 height 13
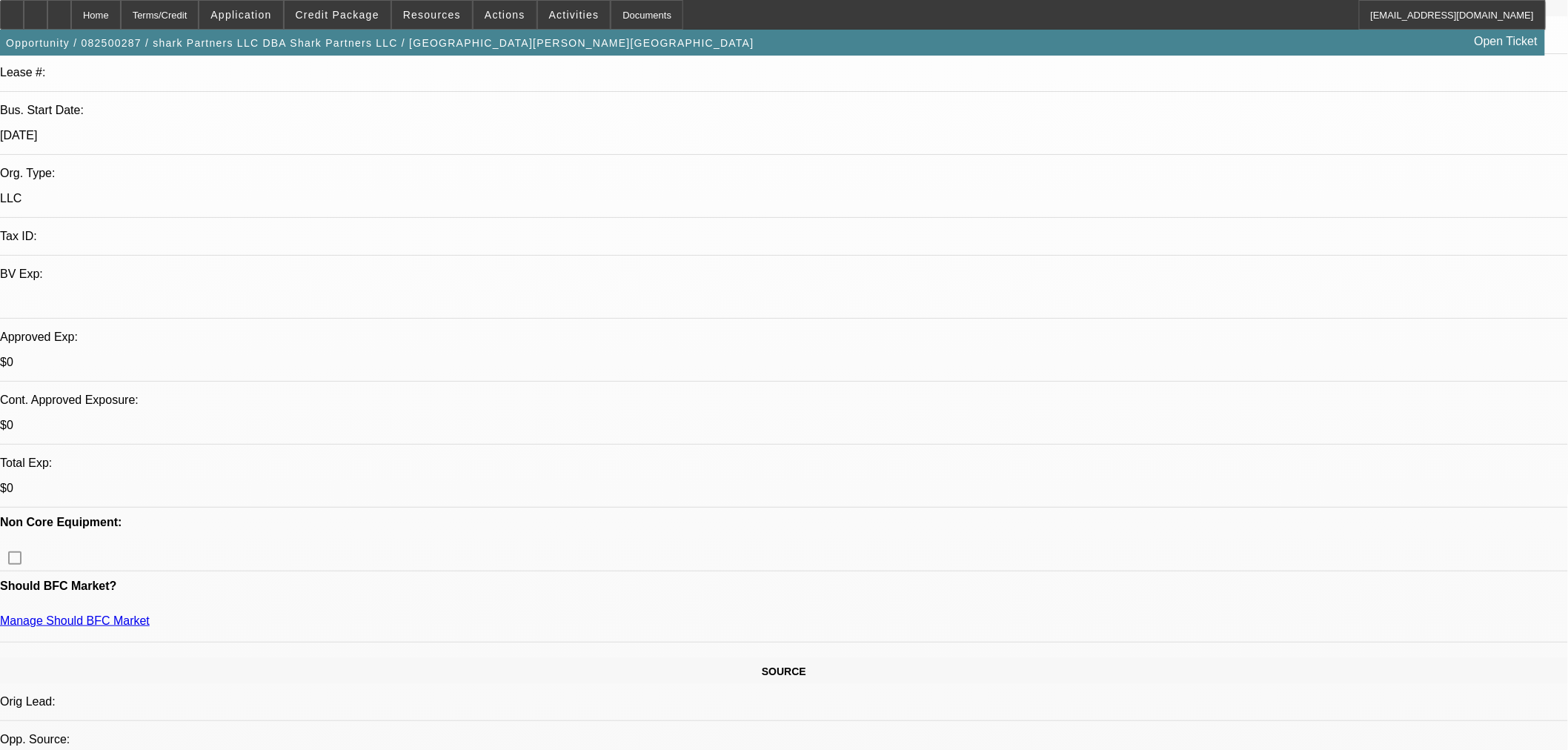
scroll to position [82, 0]
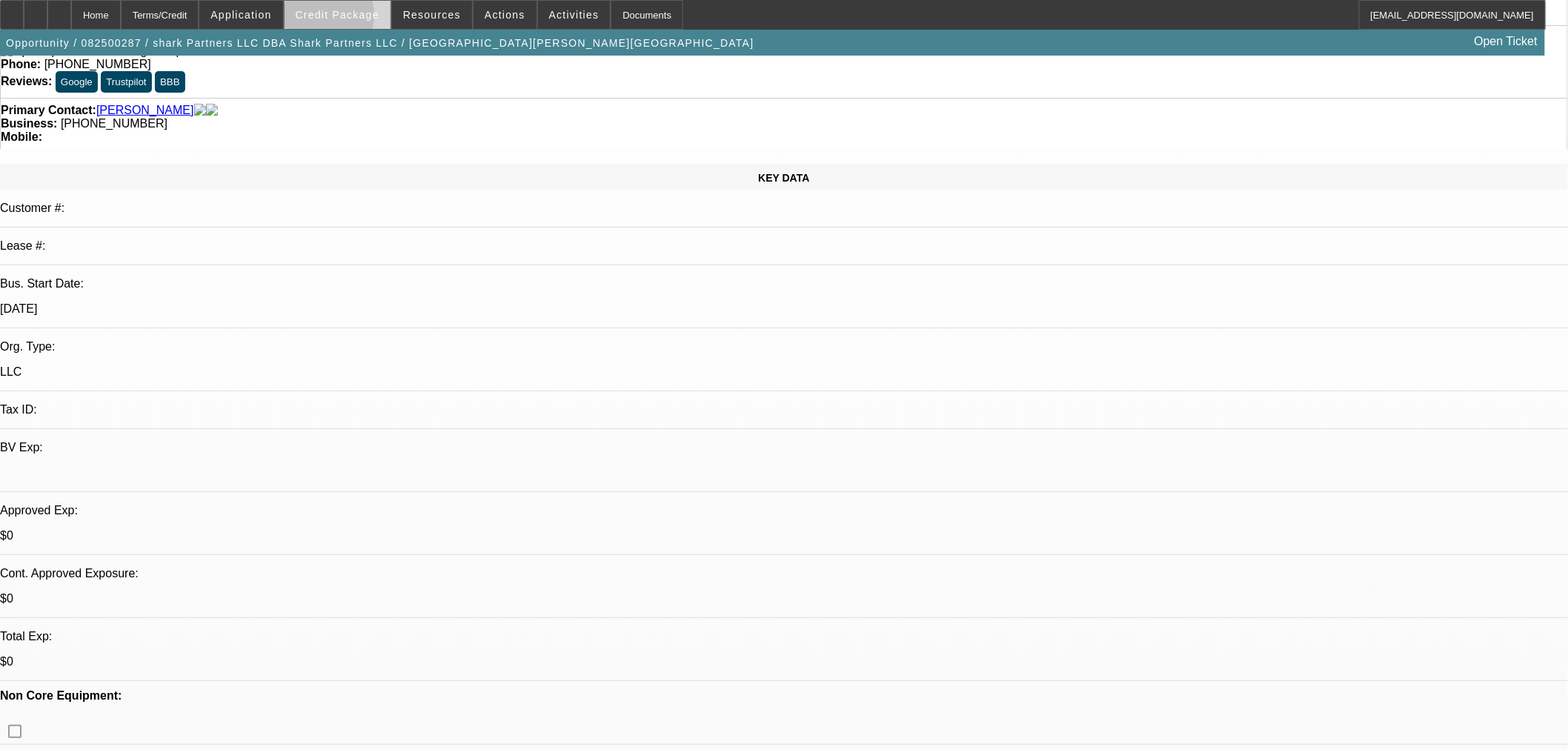
click at [341, 18] on span "Credit Package" at bounding box center [337, 15] width 83 height 12
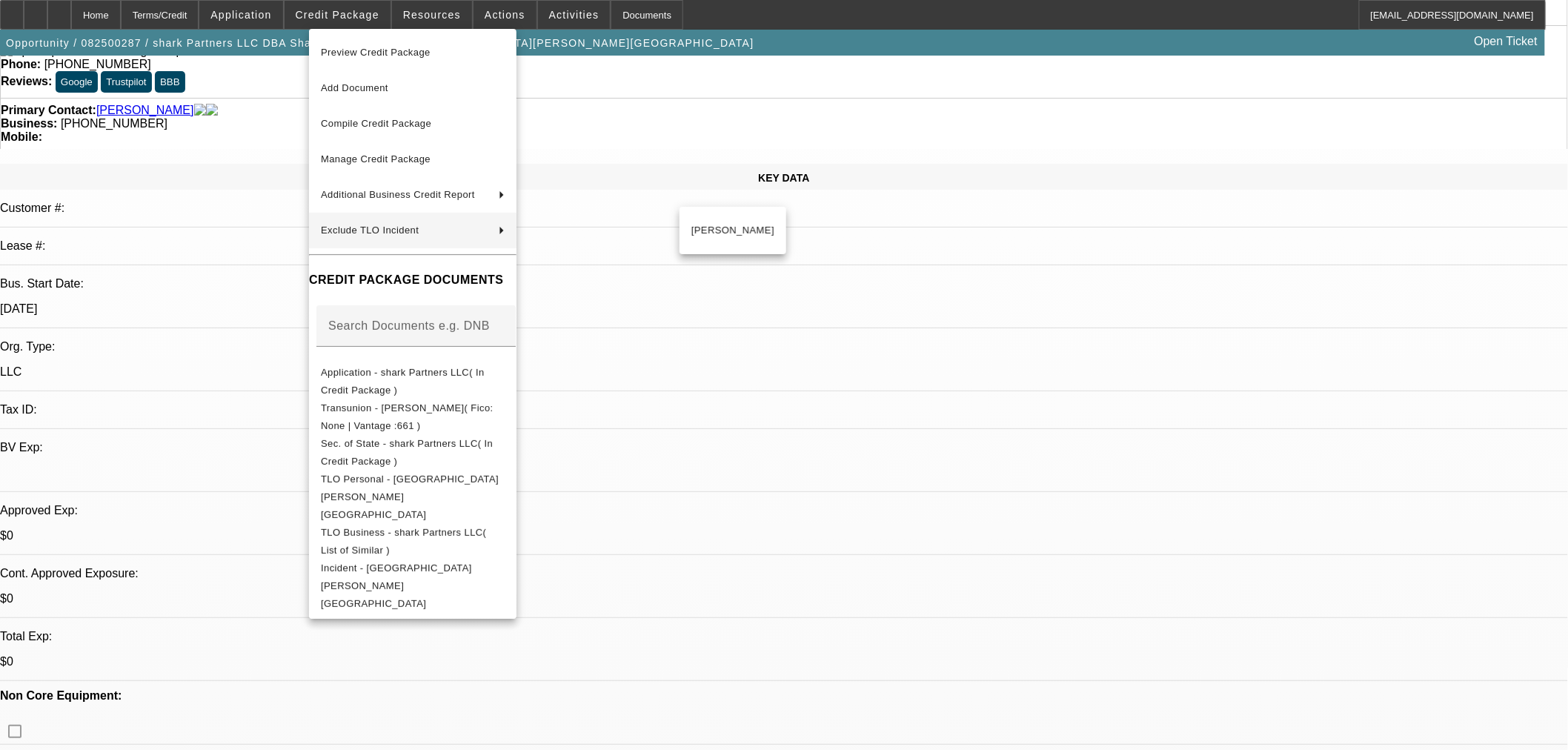
click at [253, 232] on div at bounding box center [784, 375] width 1568 height 750
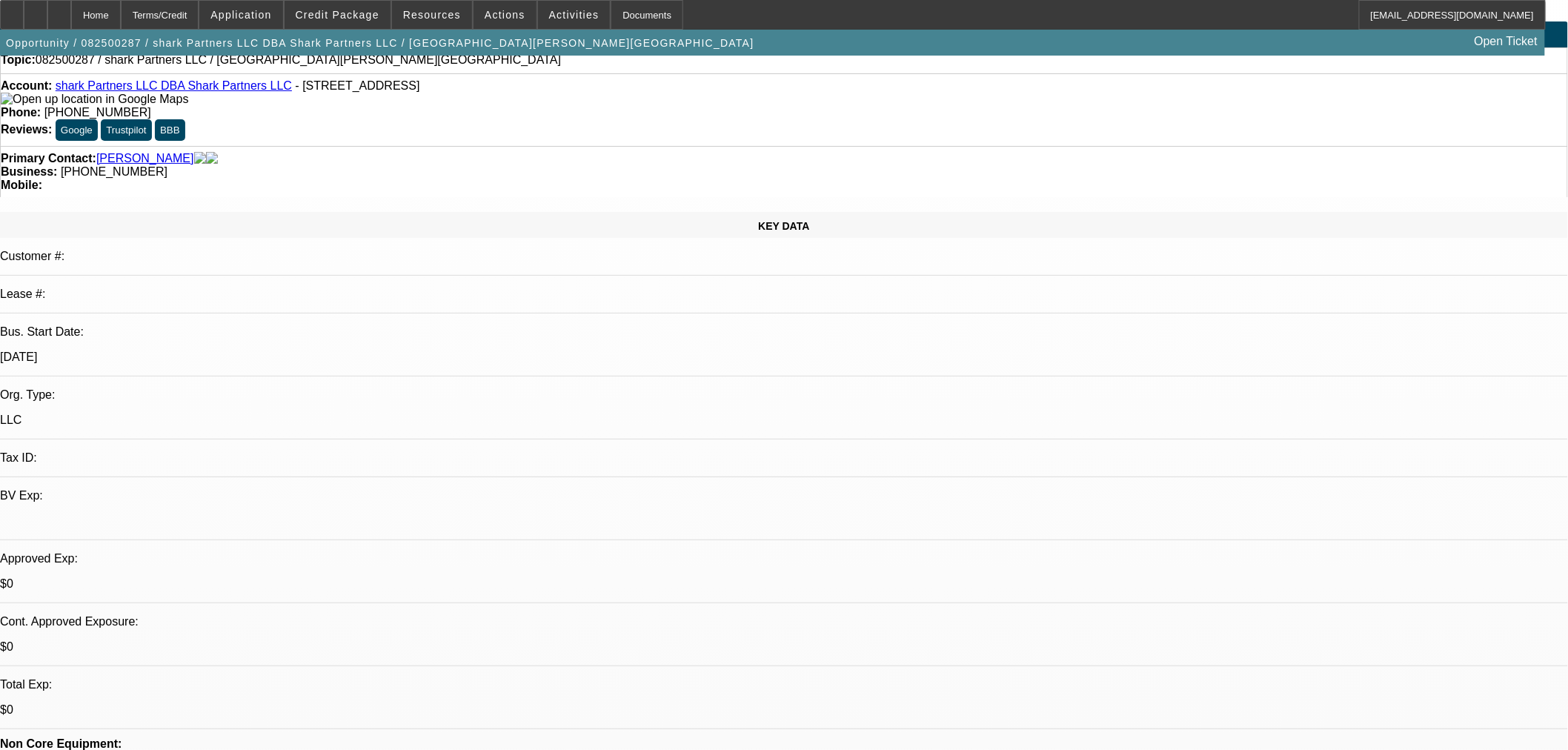
scroll to position [0, 0]
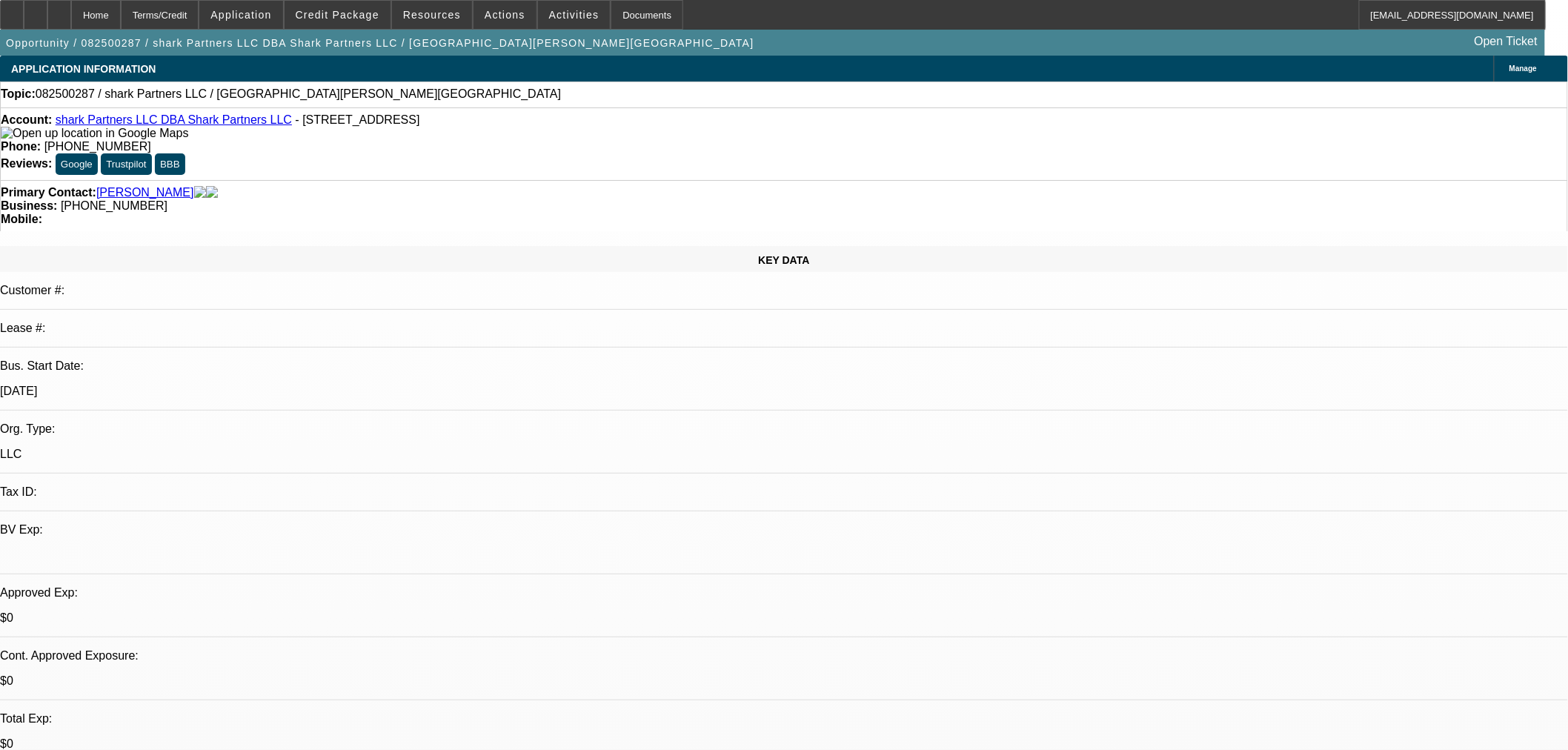
drag, startPoint x: 602, startPoint y: 254, endPoint x: 569, endPoint y: 257, distance: 33.1
radio input "true"
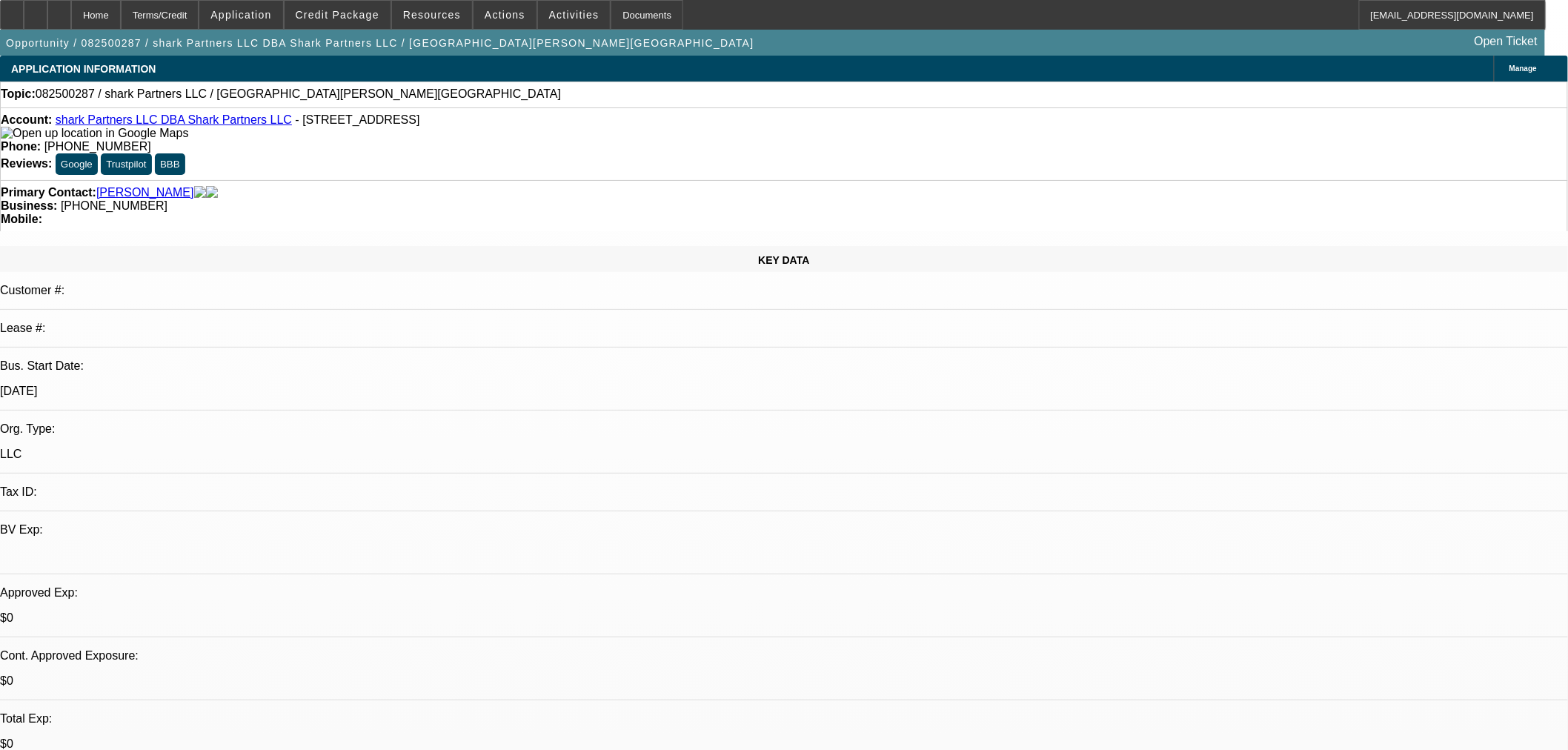
drag, startPoint x: 1213, startPoint y: 287, endPoint x: 1181, endPoint y: 295, distance: 33.0
drag, startPoint x: 1245, startPoint y: 297, endPoint x: 1258, endPoint y: 296, distance: 13.0
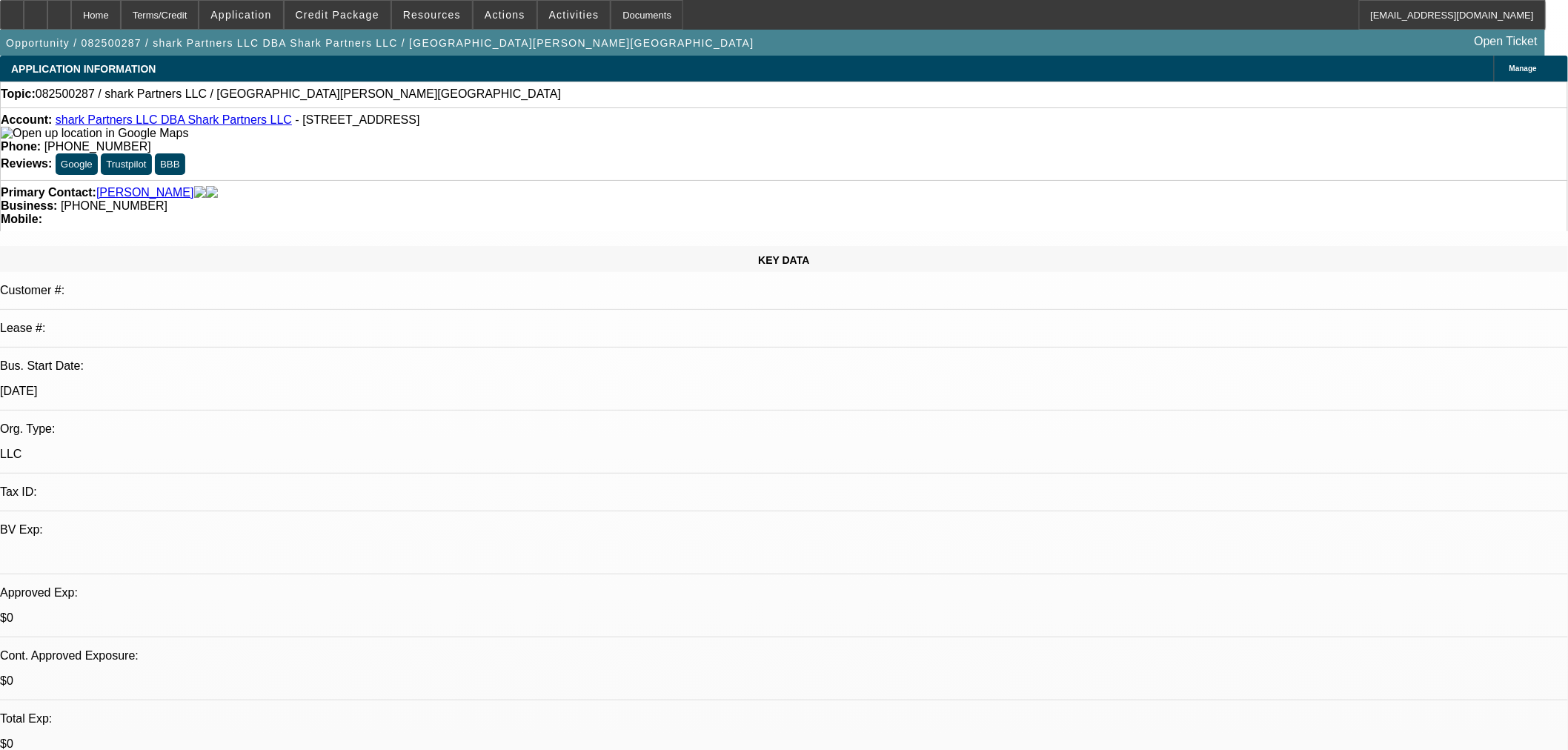
type textarea "Republic 1 is his consulting business and he uses that bank account as the main…"
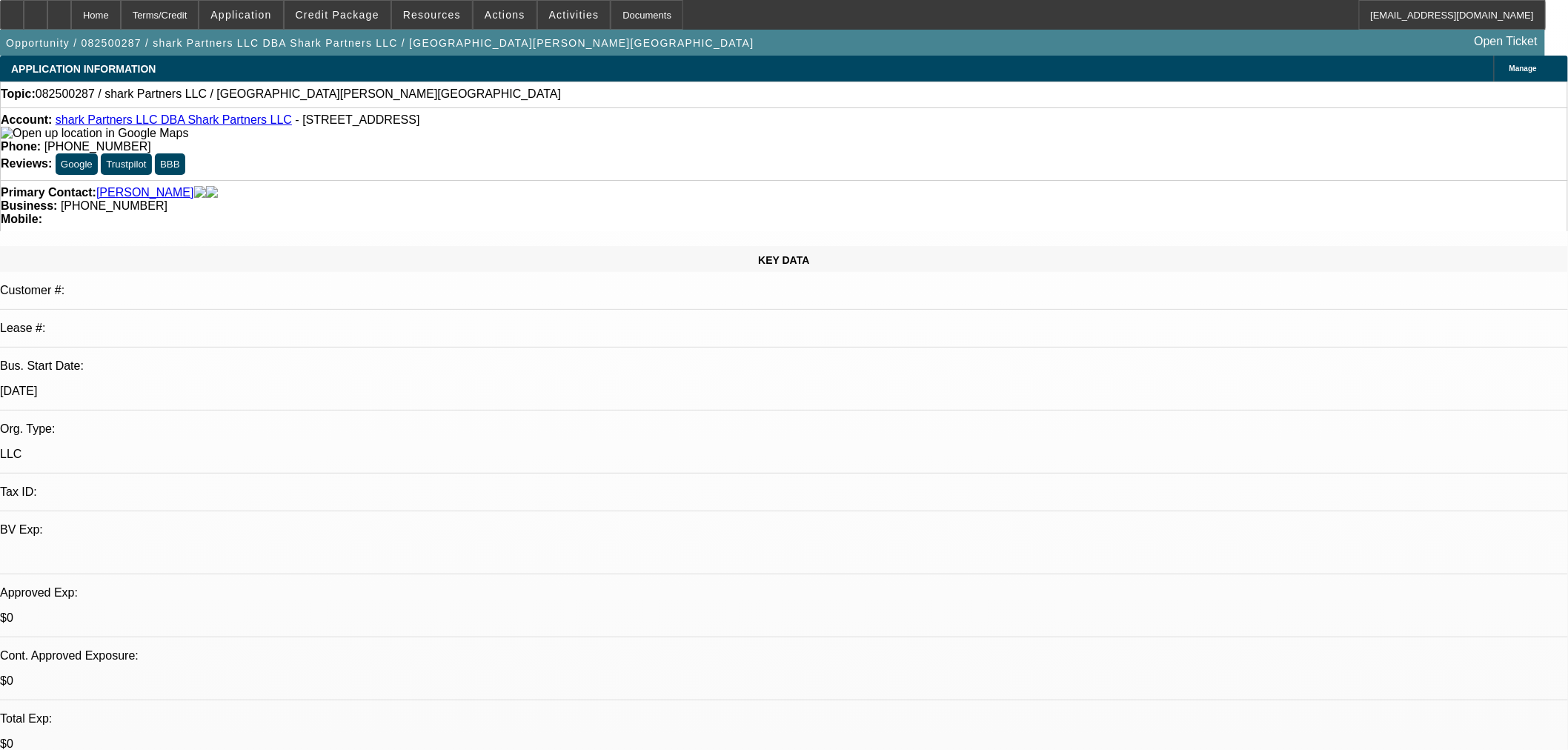
radio input "true"
drag, startPoint x: 1104, startPoint y: 69, endPoint x: 1094, endPoint y: 69, distance: 10.0
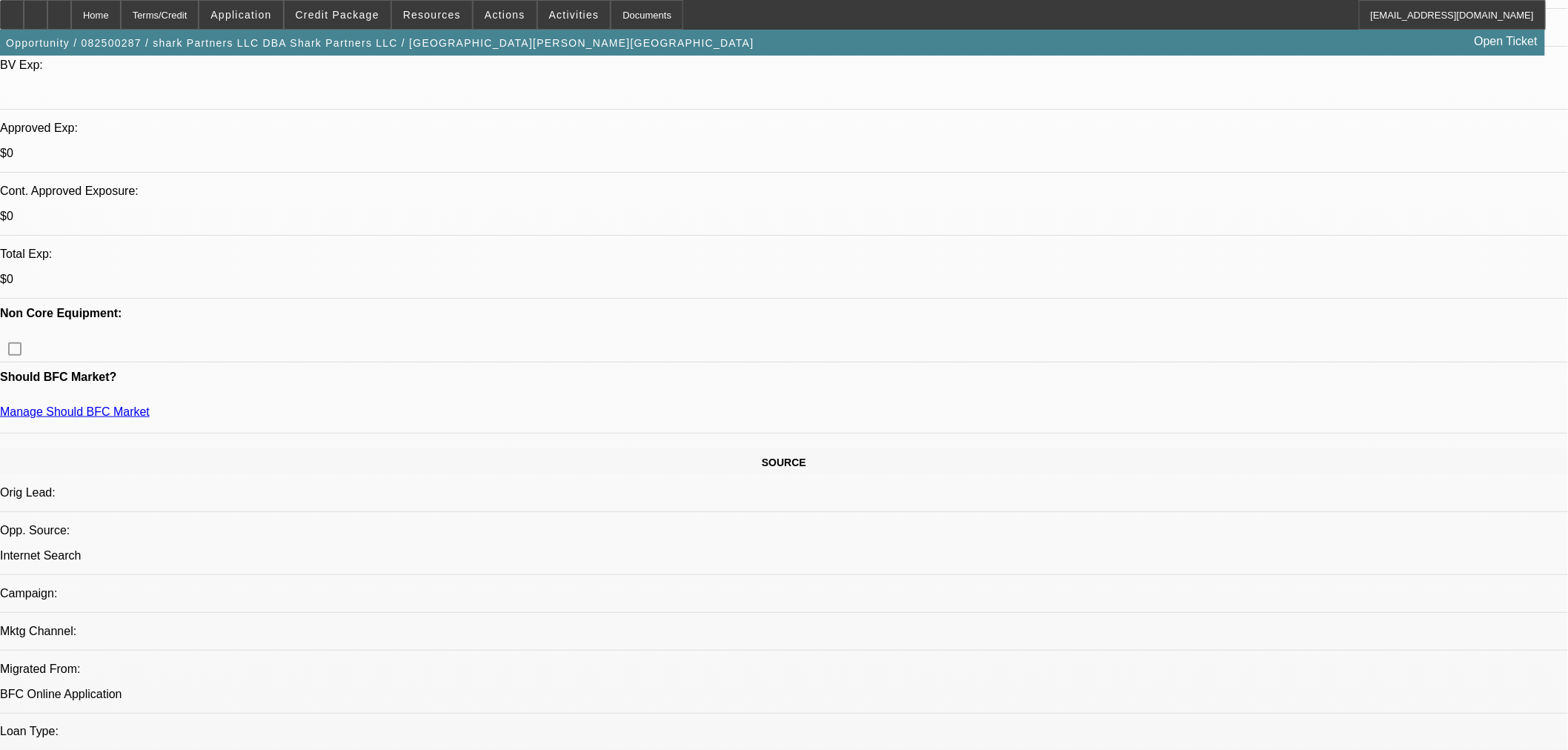
scroll to position [493, 0]
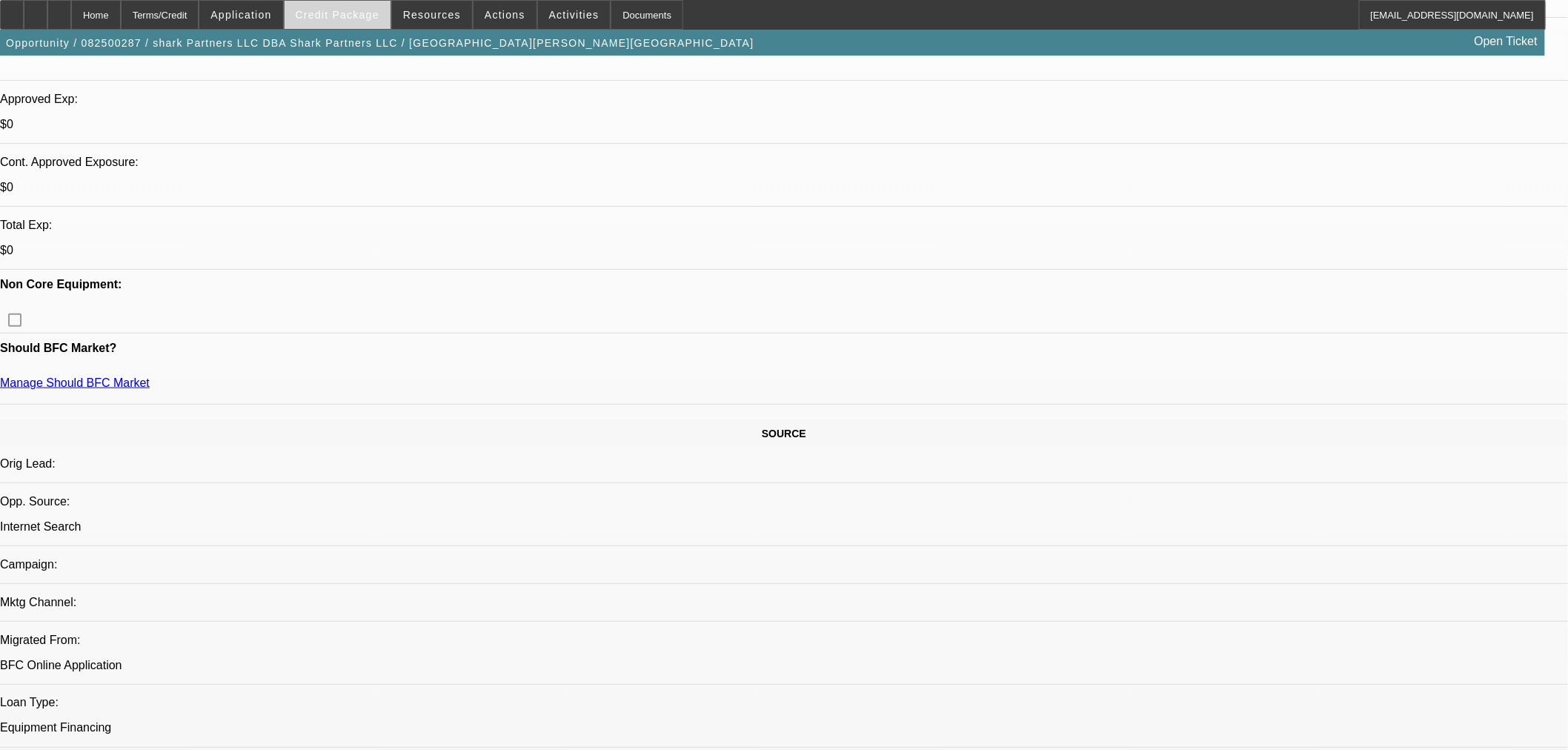
click at [372, 10] on span "Credit Package" at bounding box center [337, 15] width 83 height 12
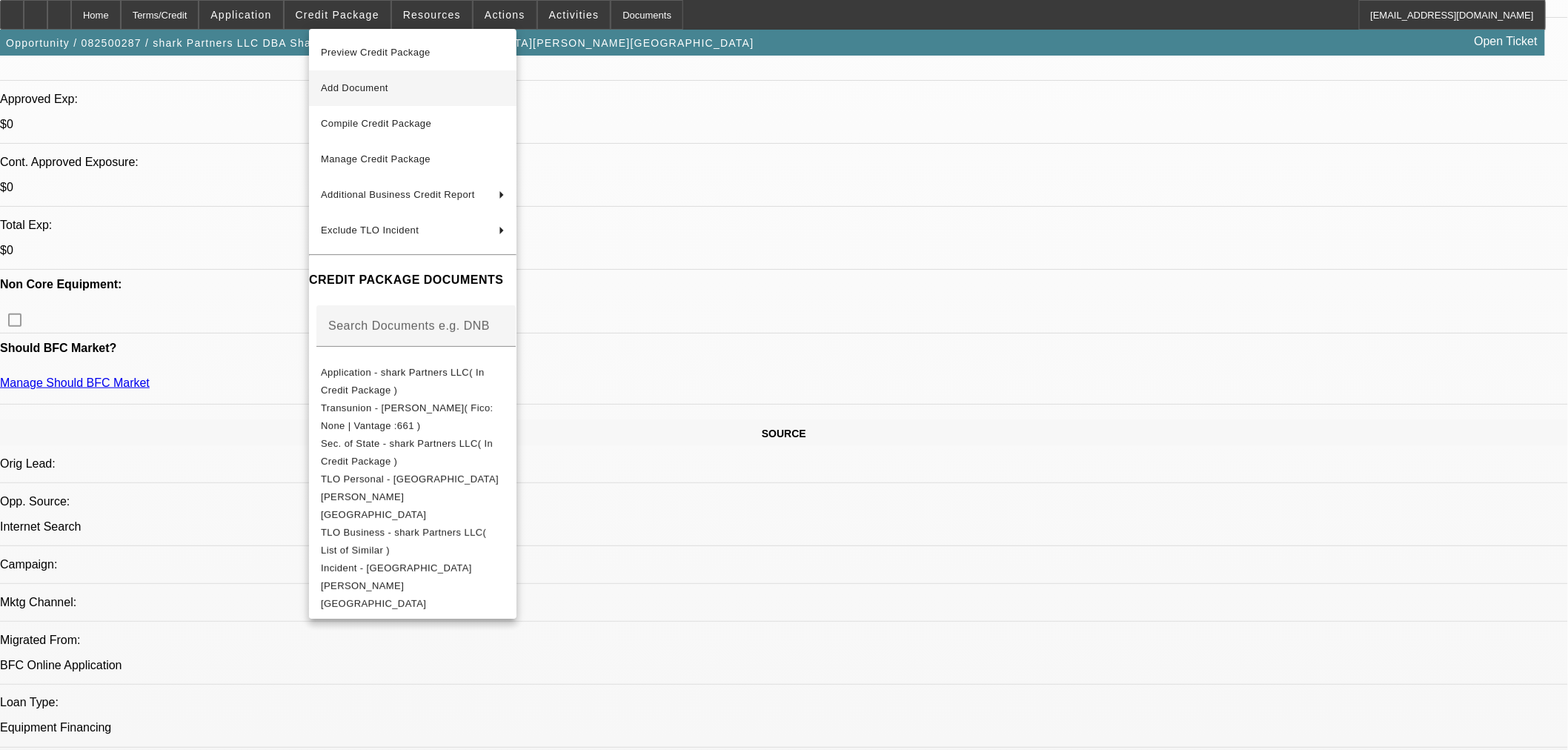
click at [383, 80] on span "Add Document" at bounding box center [413, 87] width 184 height 17
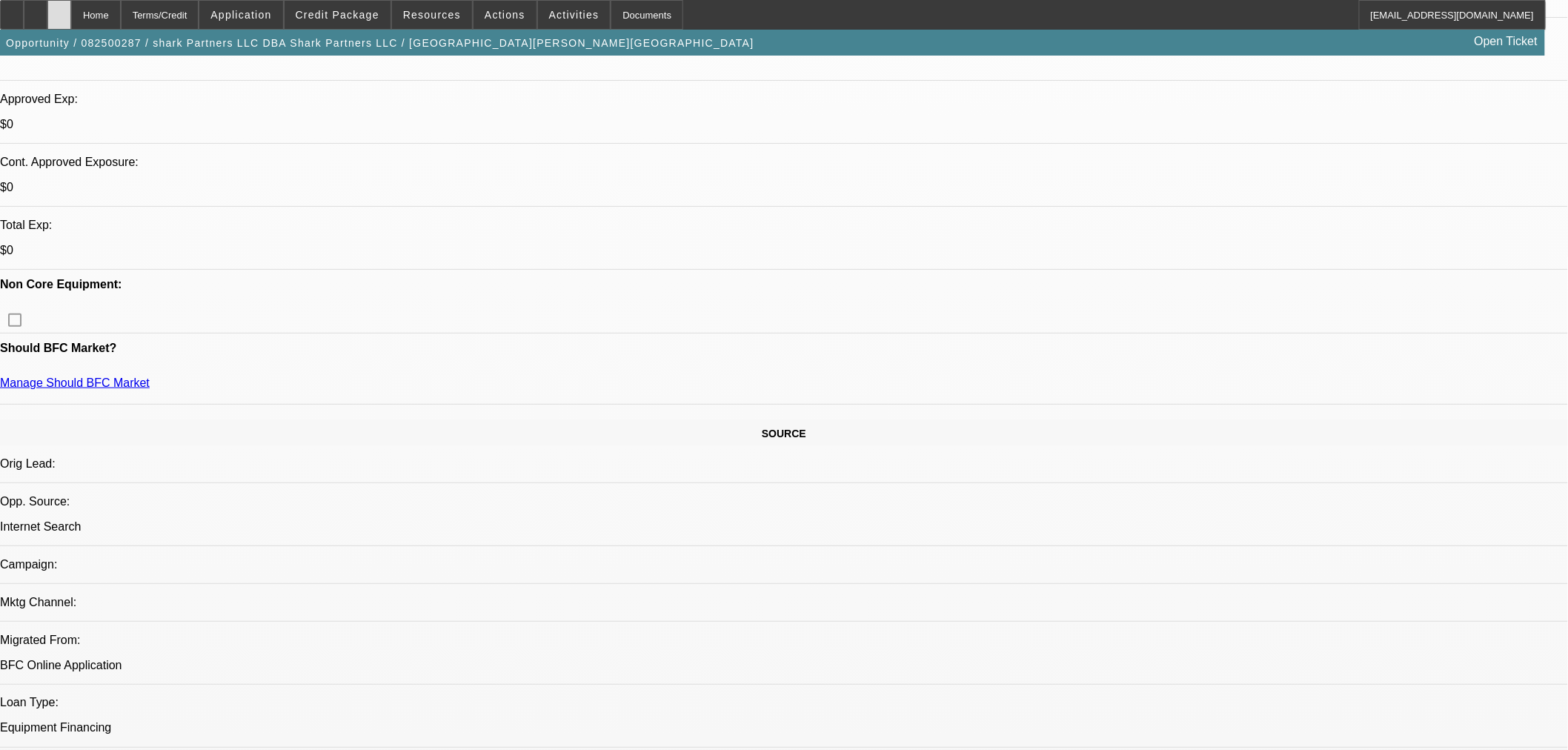
click at [71, 15] on div at bounding box center [58, 14] width 24 height 30
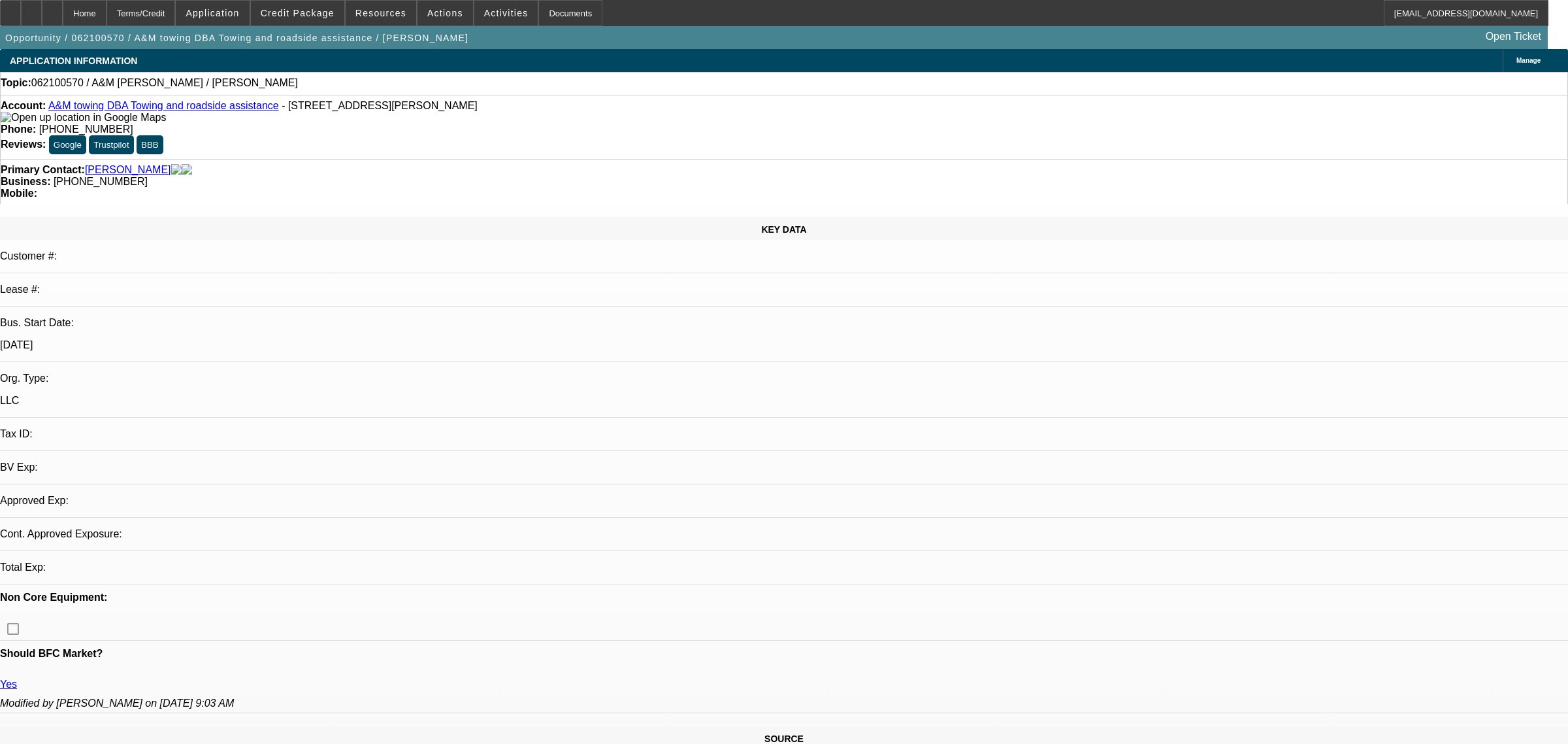
select select "0"
select select "2"
select select "0"
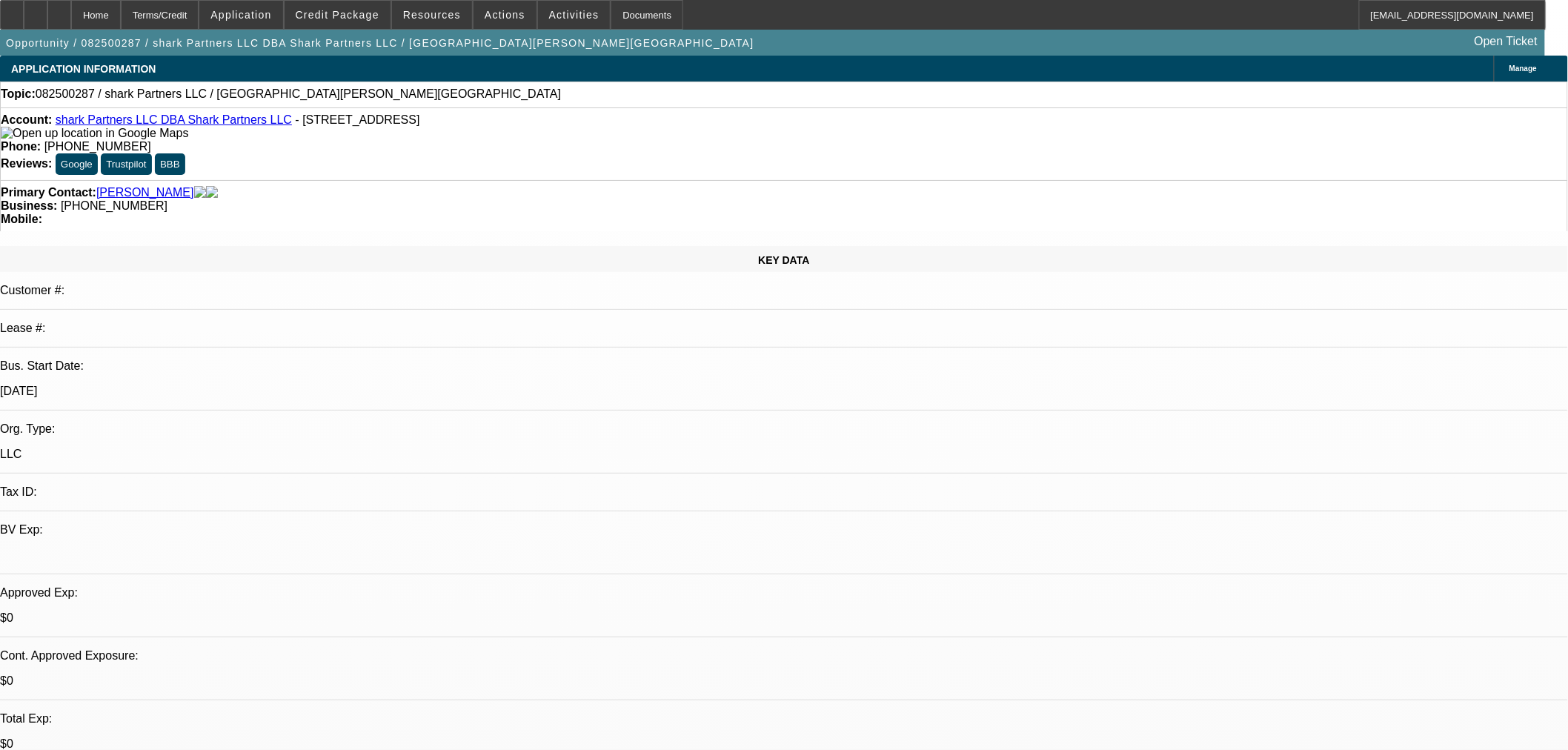
select select "0"
select select "2"
select select "0.1"
select select "4"
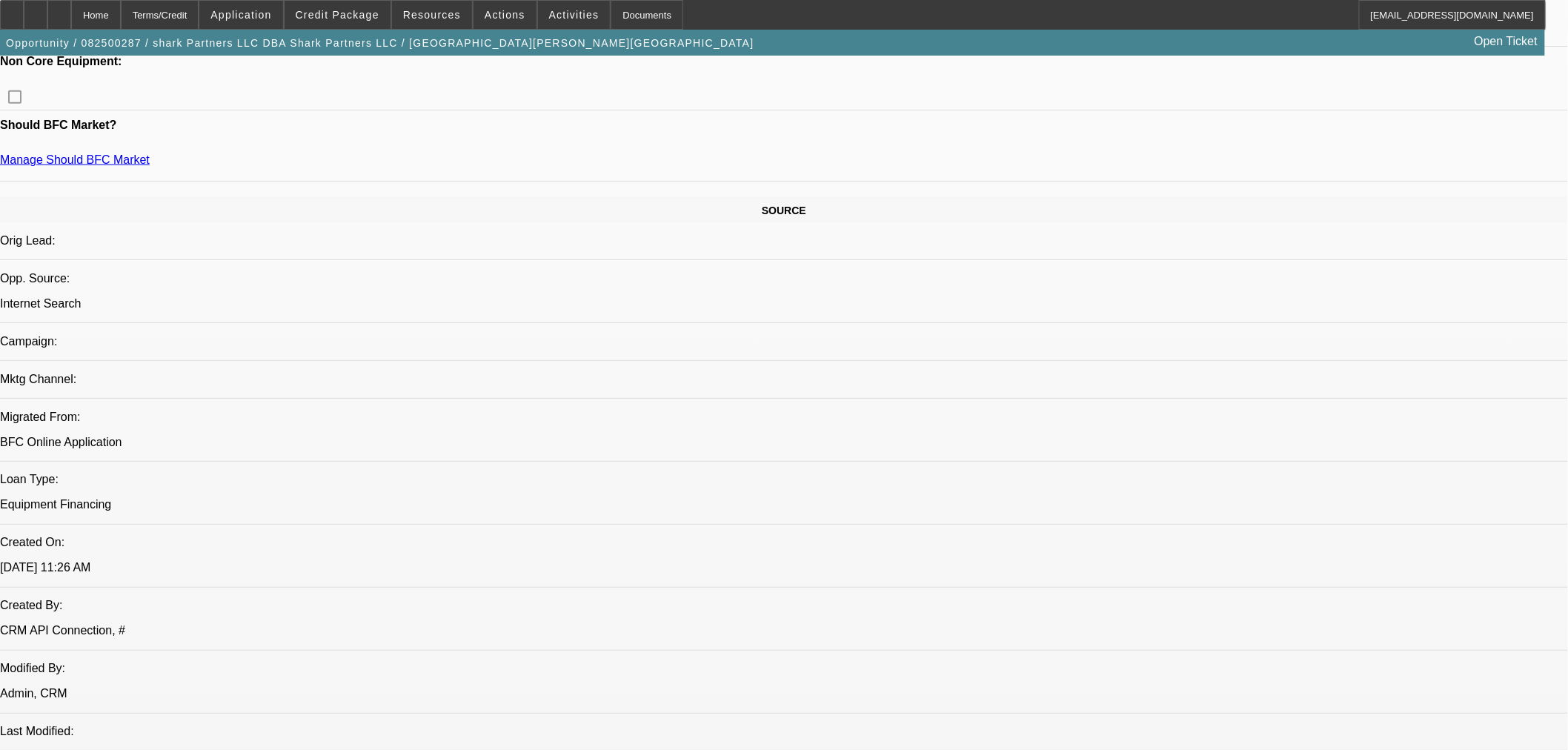
scroll to position [741, 0]
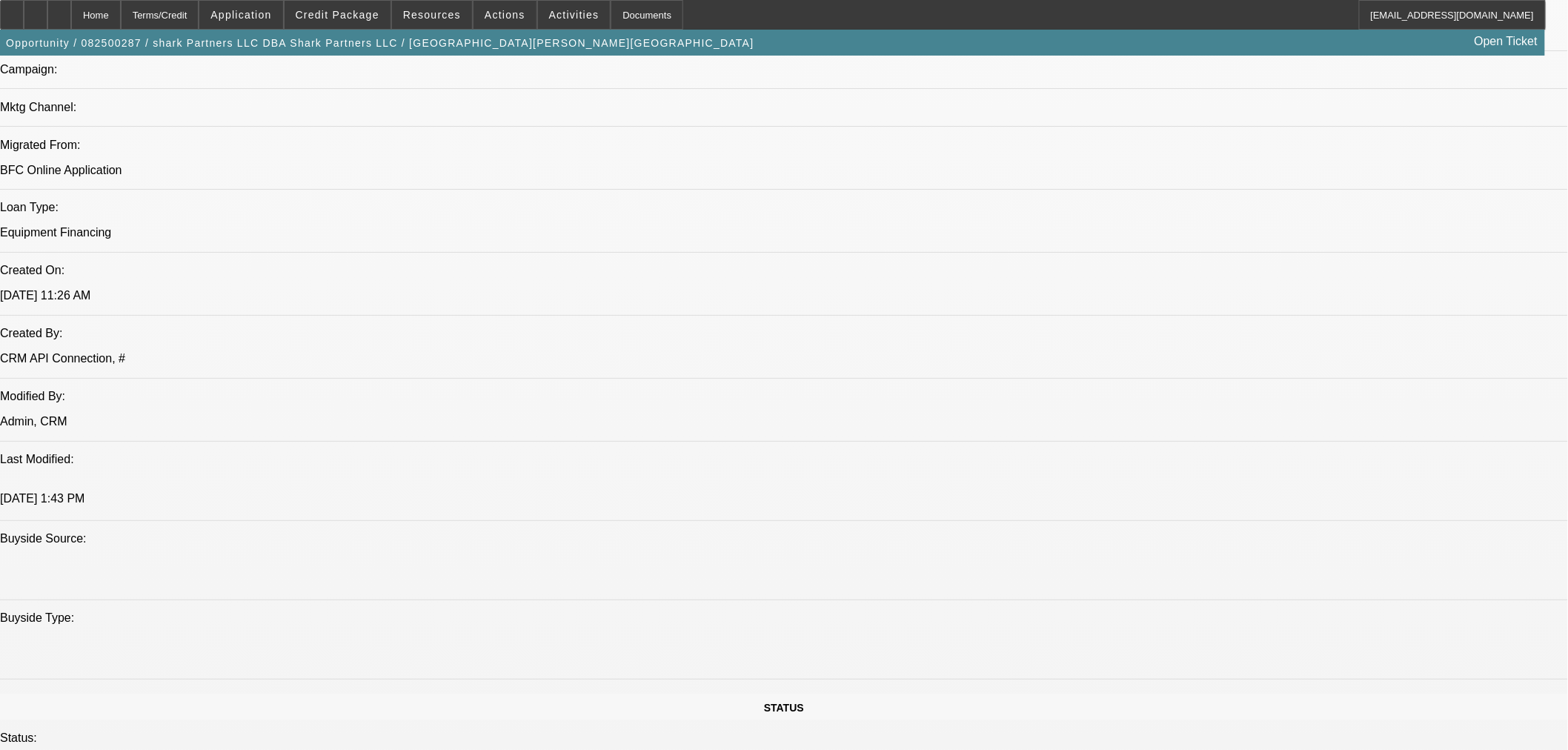
scroll to position [988, 0]
click at [71, 5] on div at bounding box center [58, 14] width 24 height 30
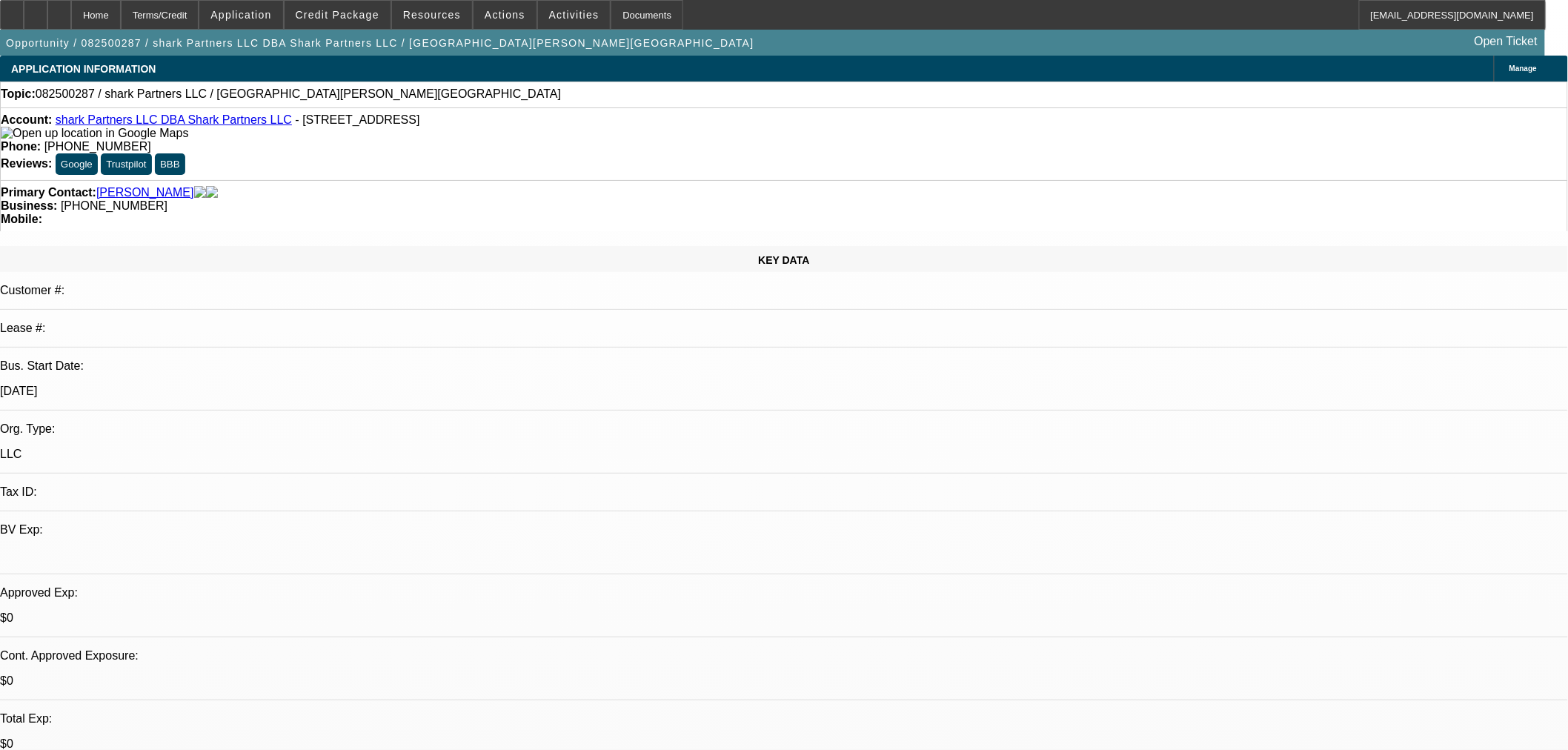
select select "0"
select select "2"
select select "0.1"
select select "4"
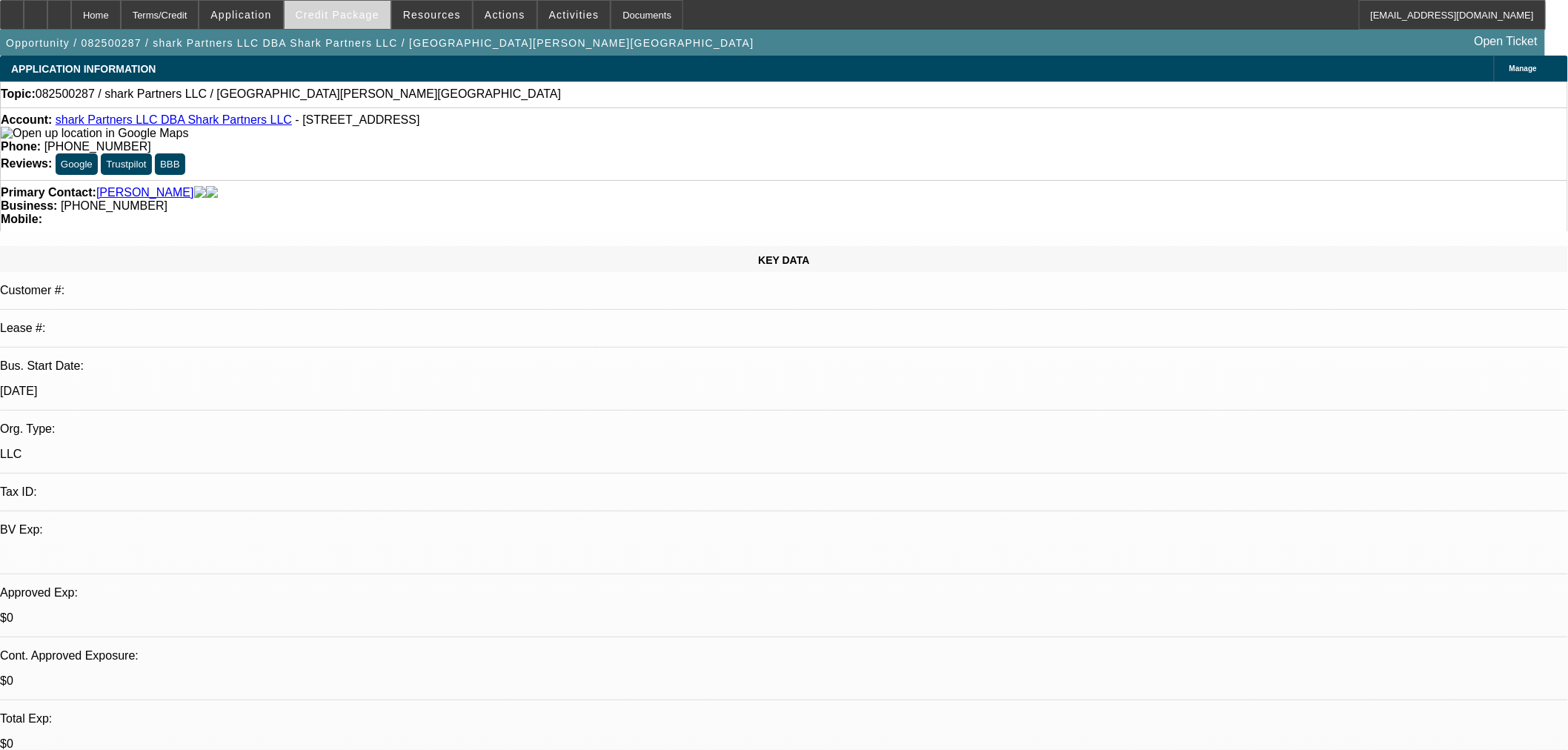
click at [361, 15] on span "Credit Package" at bounding box center [337, 15] width 83 height 12
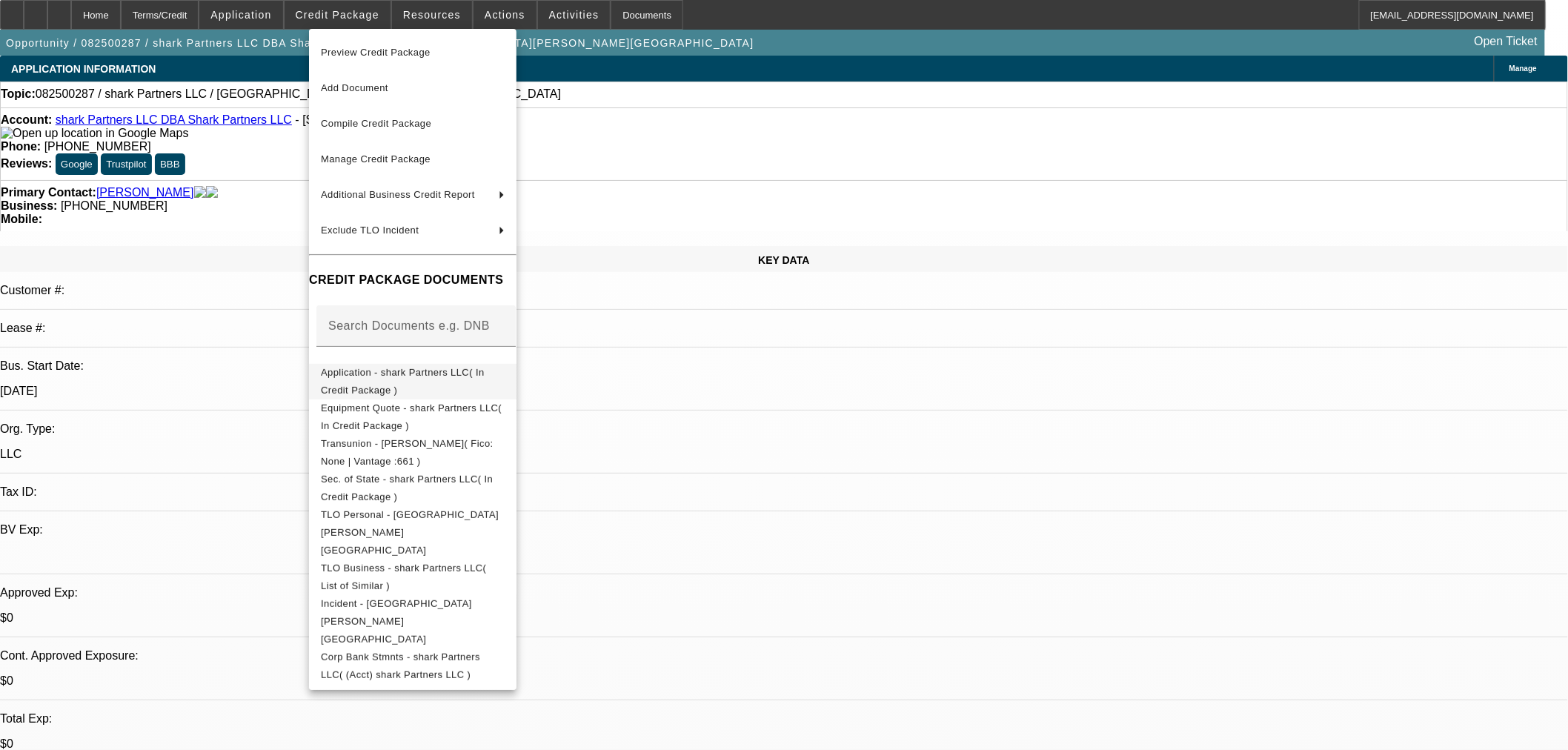
click at [419, 386] on button "Application - shark Partners LLC( In Credit Package )" at bounding box center [412, 380] width 207 height 36
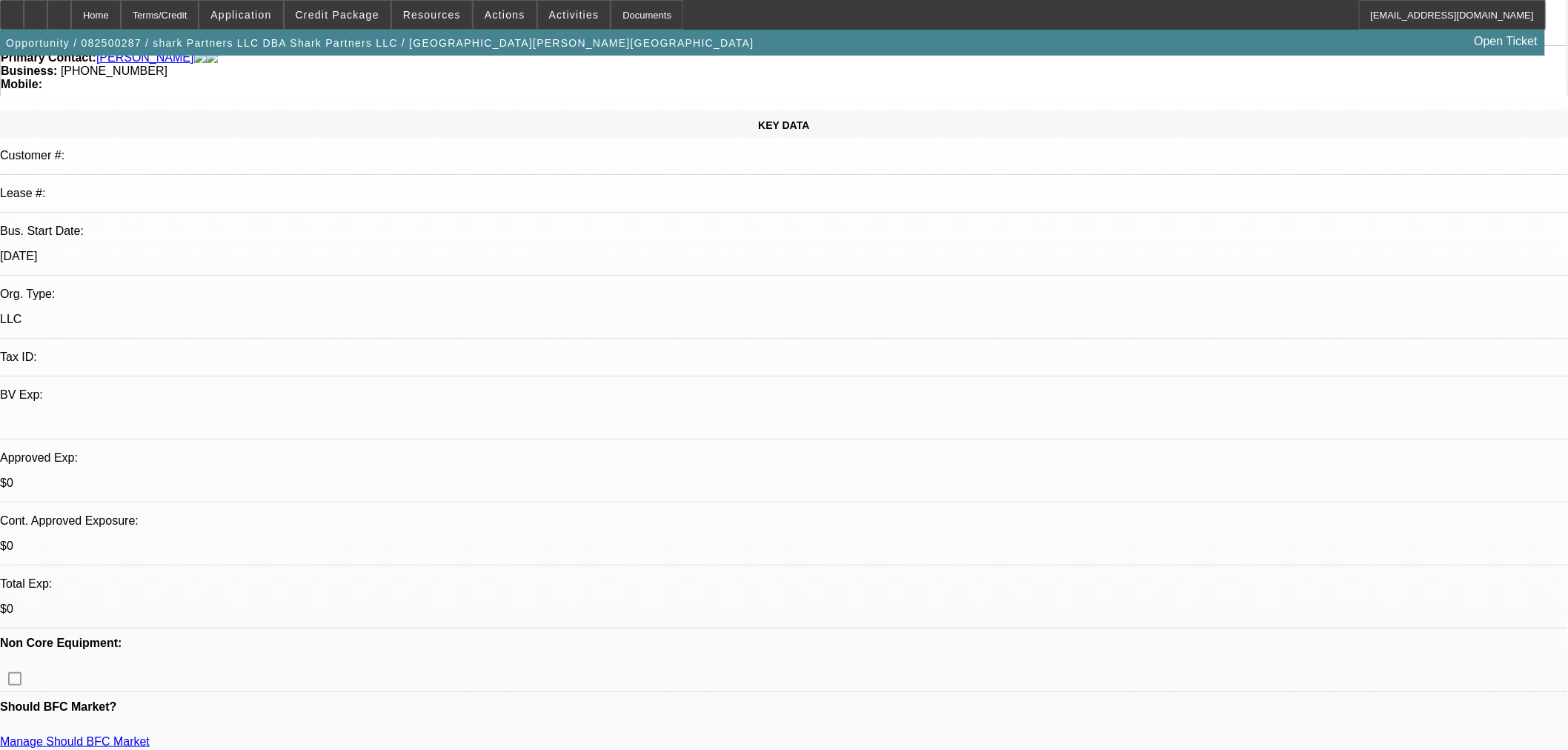
scroll to position [165, 0]
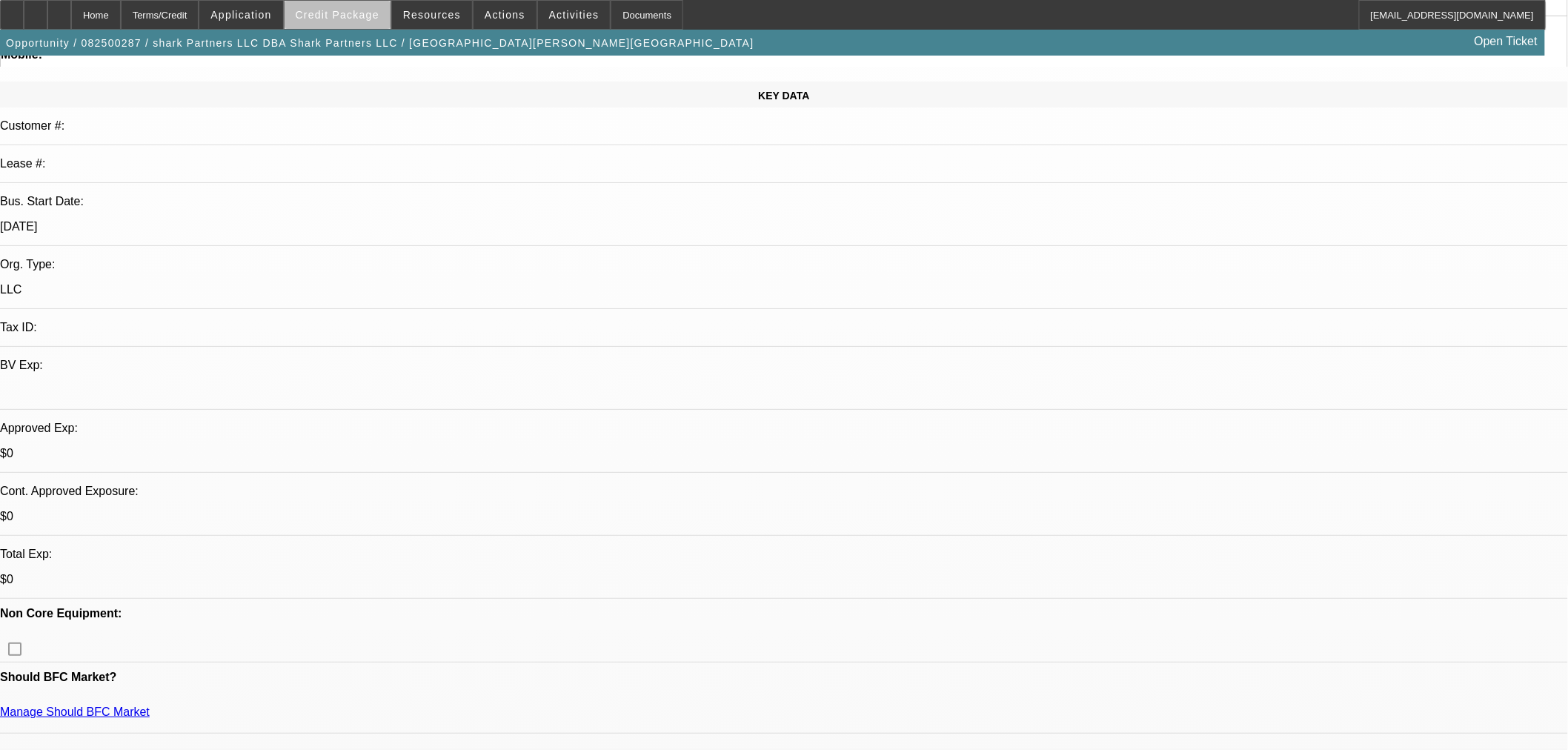
click at [370, 16] on span "Credit Package" at bounding box center [337, 15] width 83 height 12
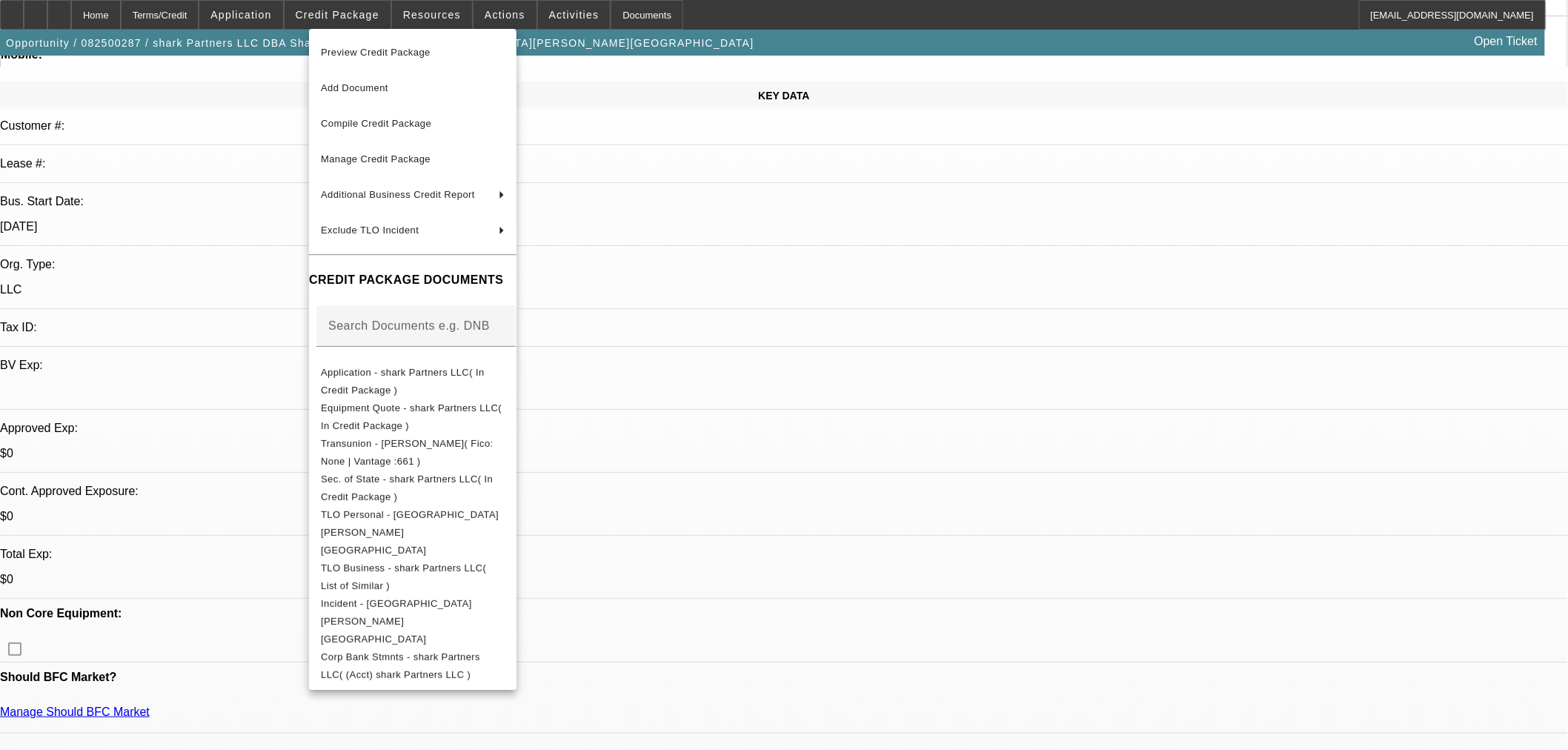
click at [906, 553] on div at bounding box center [784, 375] width 1568 height 750
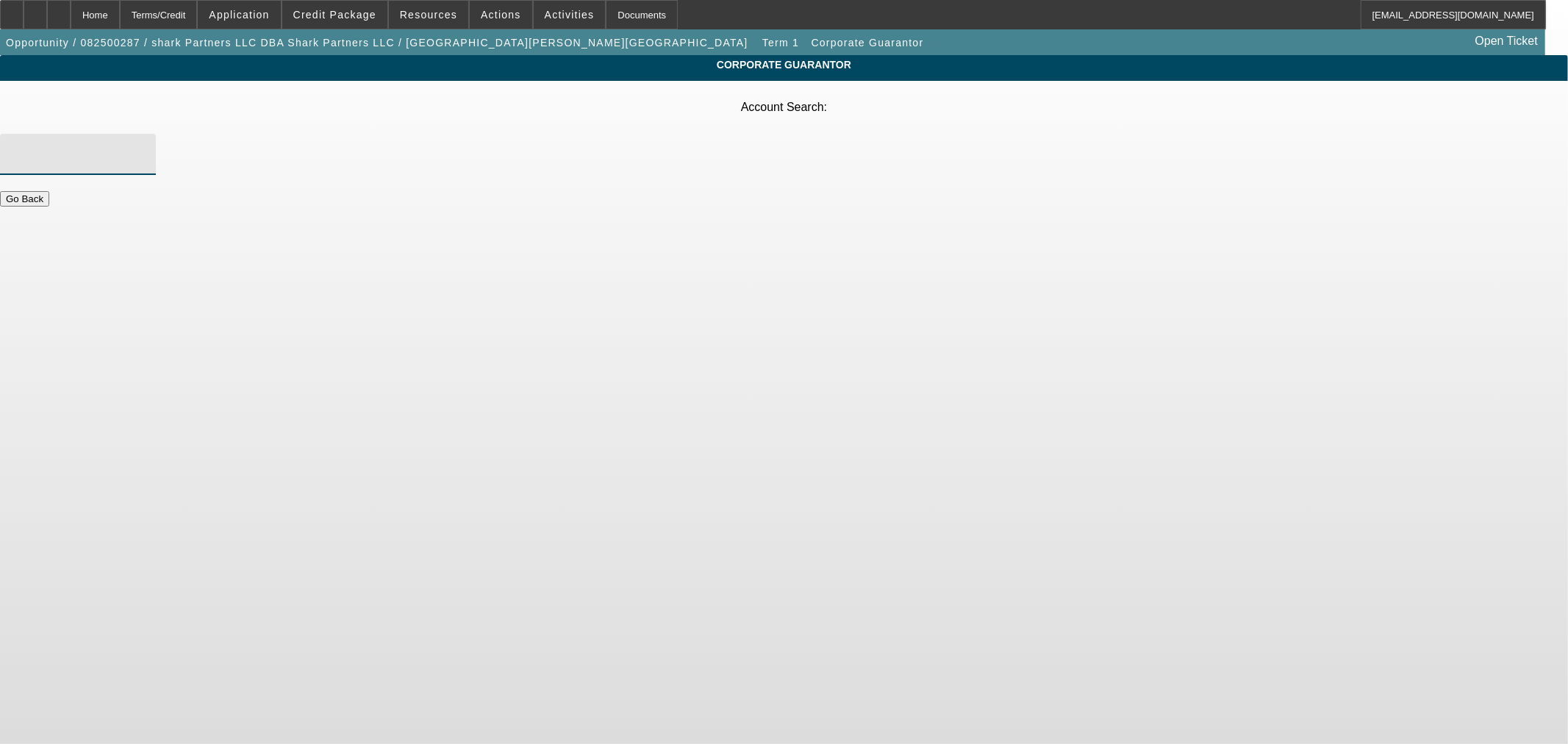
click at [144, 145] on input "Account Search" at bounding box center [78, 154] width 133 height 17
paste input "The Republic I LLC"
type input "The Republic I LLC"
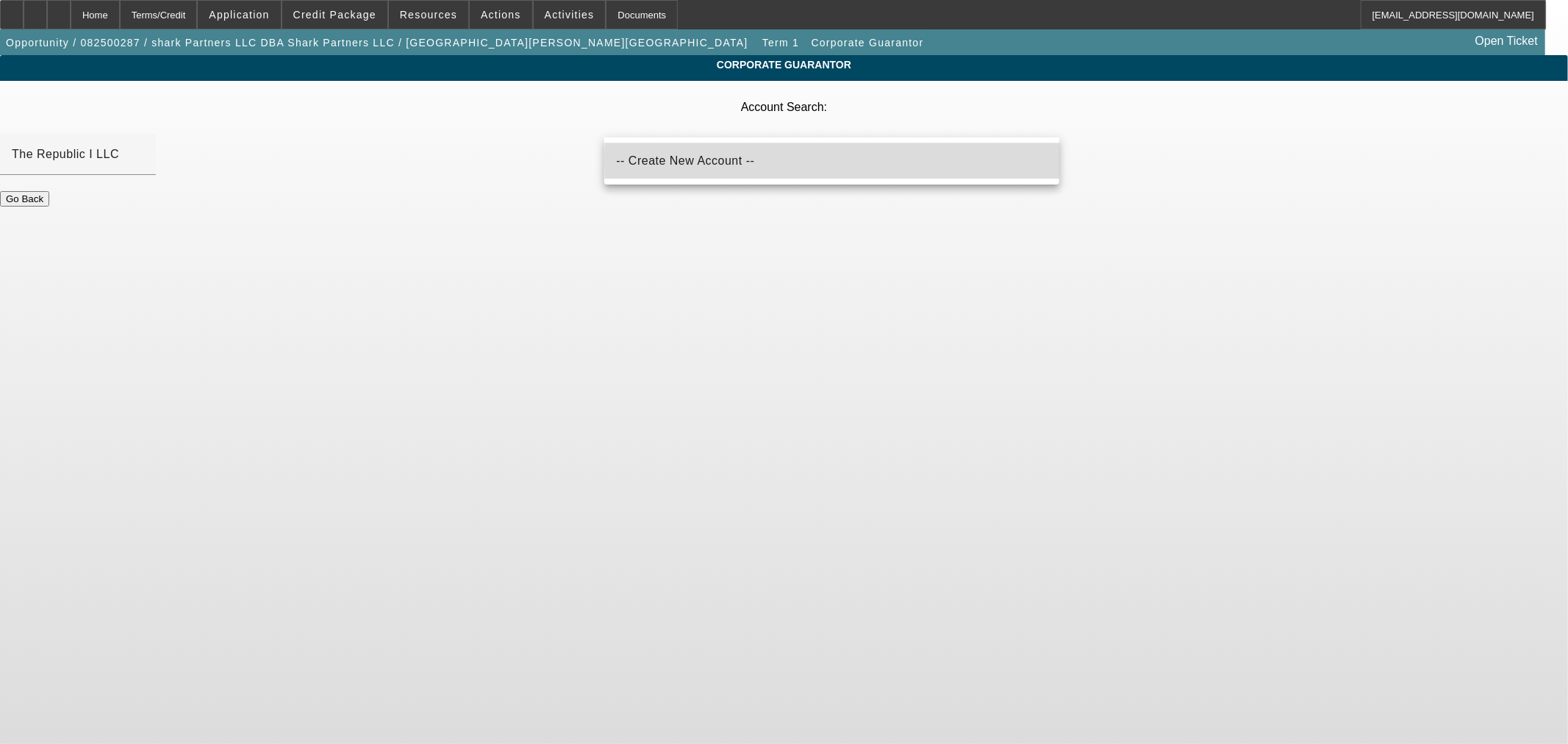
click at [1008, 163] on mat-option "-- Create New Account --" at bounding box center [831, 160] width 454 height 35
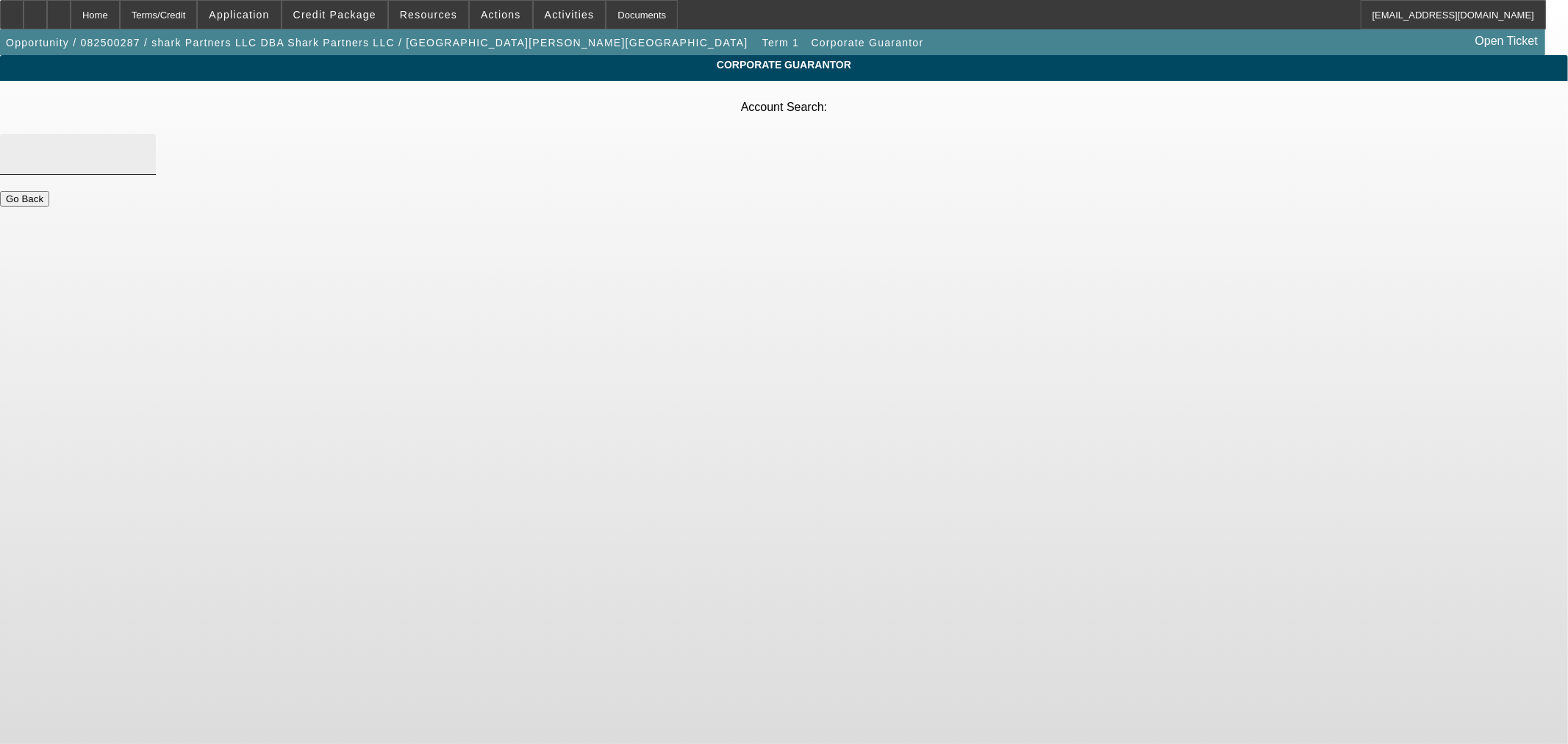
click at [144, 134] on div at bounding box center [78, 154] width 133 height 41
paste input "27406"
drag, startPoint x: 642, startPoint y: 120, endPoint x: 487, endPoint y: 108, distance: 155.5
click at [508, 108] on div "Account Search: 27406" at bounding box center [784, 142] width 1568 height 99
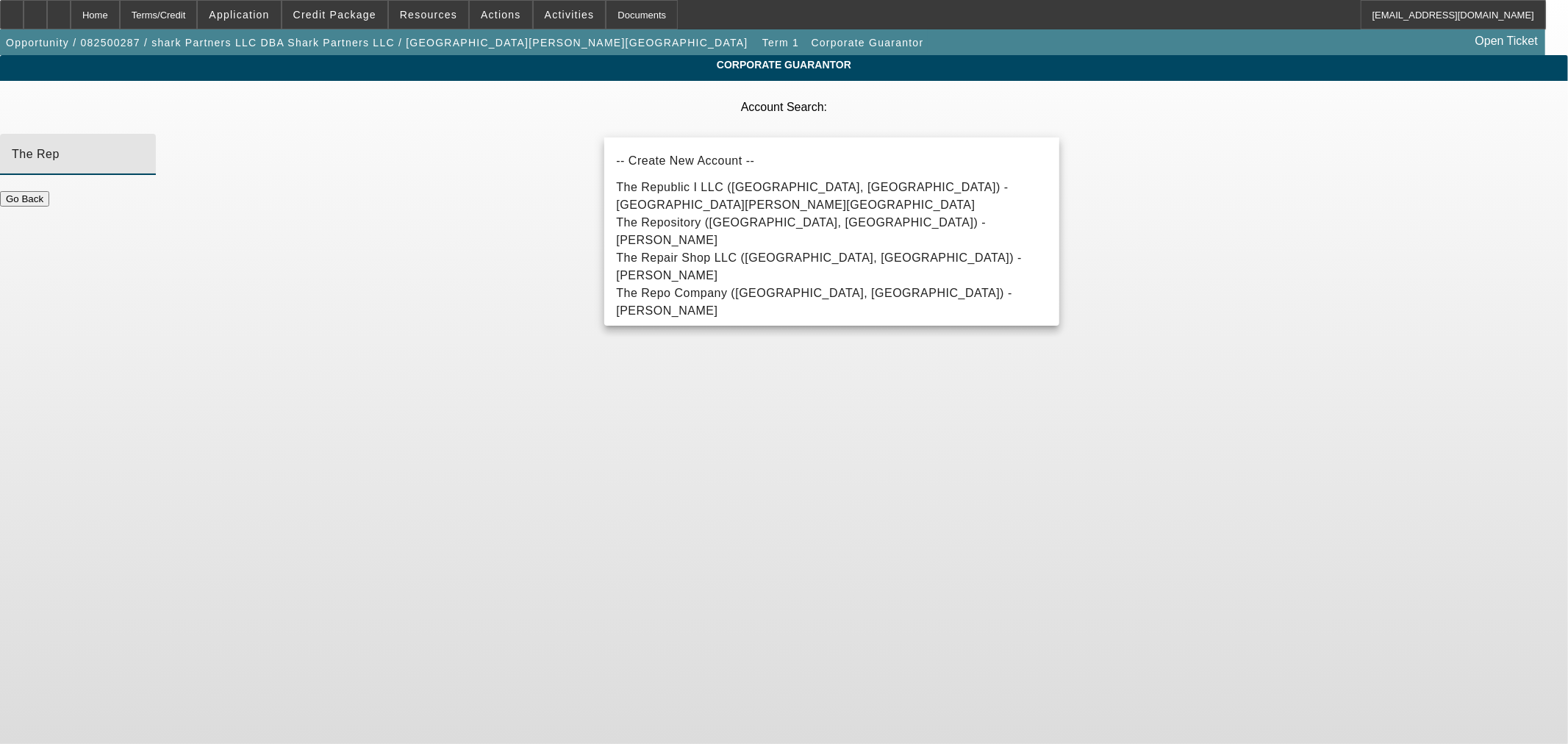
click at [761, 202] on span "The Republic I LLC ([GEOGRAPHIC_DATA], [GEOGRAPHIC_DATA]) - [GEOGRAPHIC_DATA][P…" at bounding box center [831, 196] width 431 height 35
type input "The Republic I LLC ([GEOGRAPHIC_DATA], [GEOGRAPHIC_DATA]) - [GEOGRAPHIC_DATA][P…"
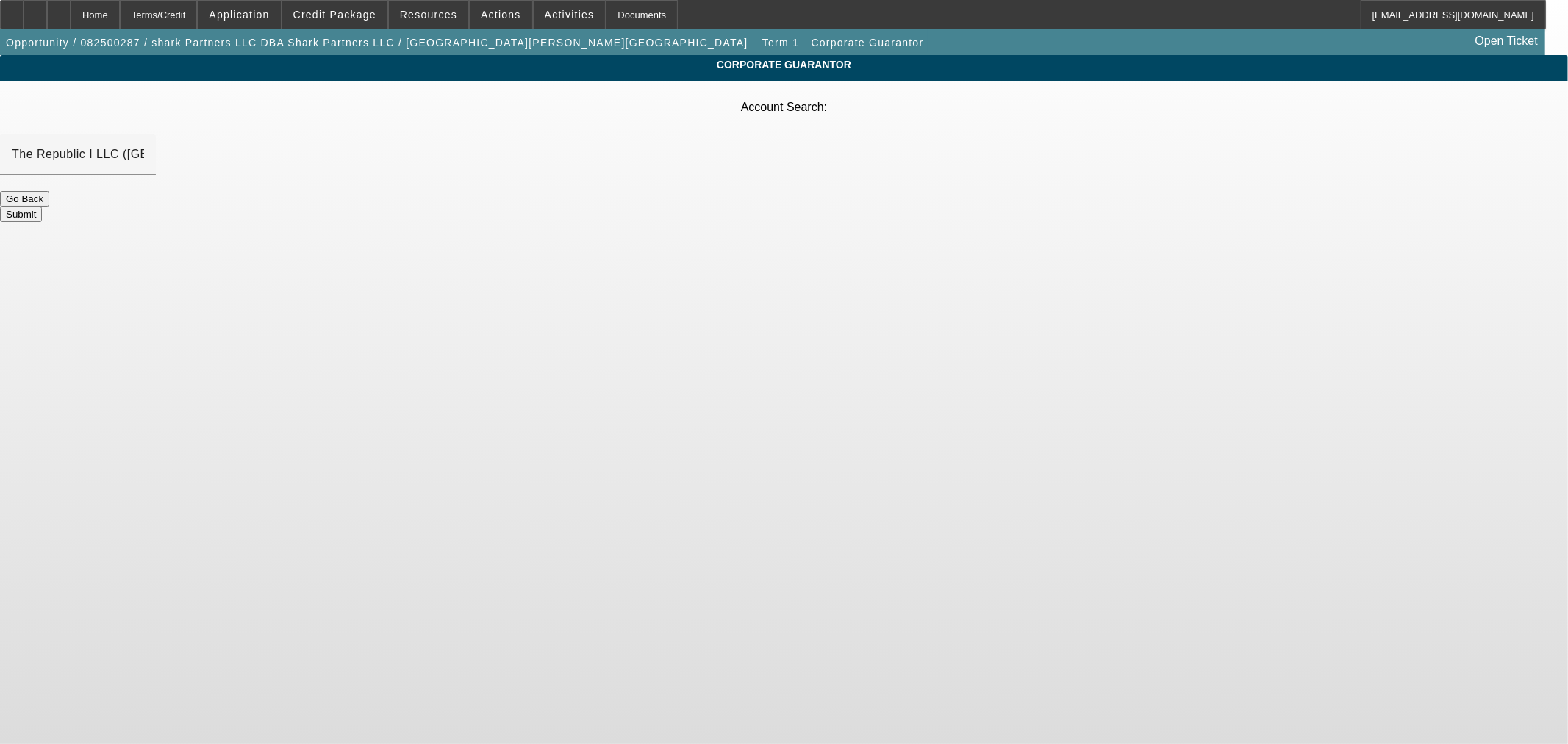
click at [42, 206] on button "Submit" at bounding box center [21, 214] width 42 height 15
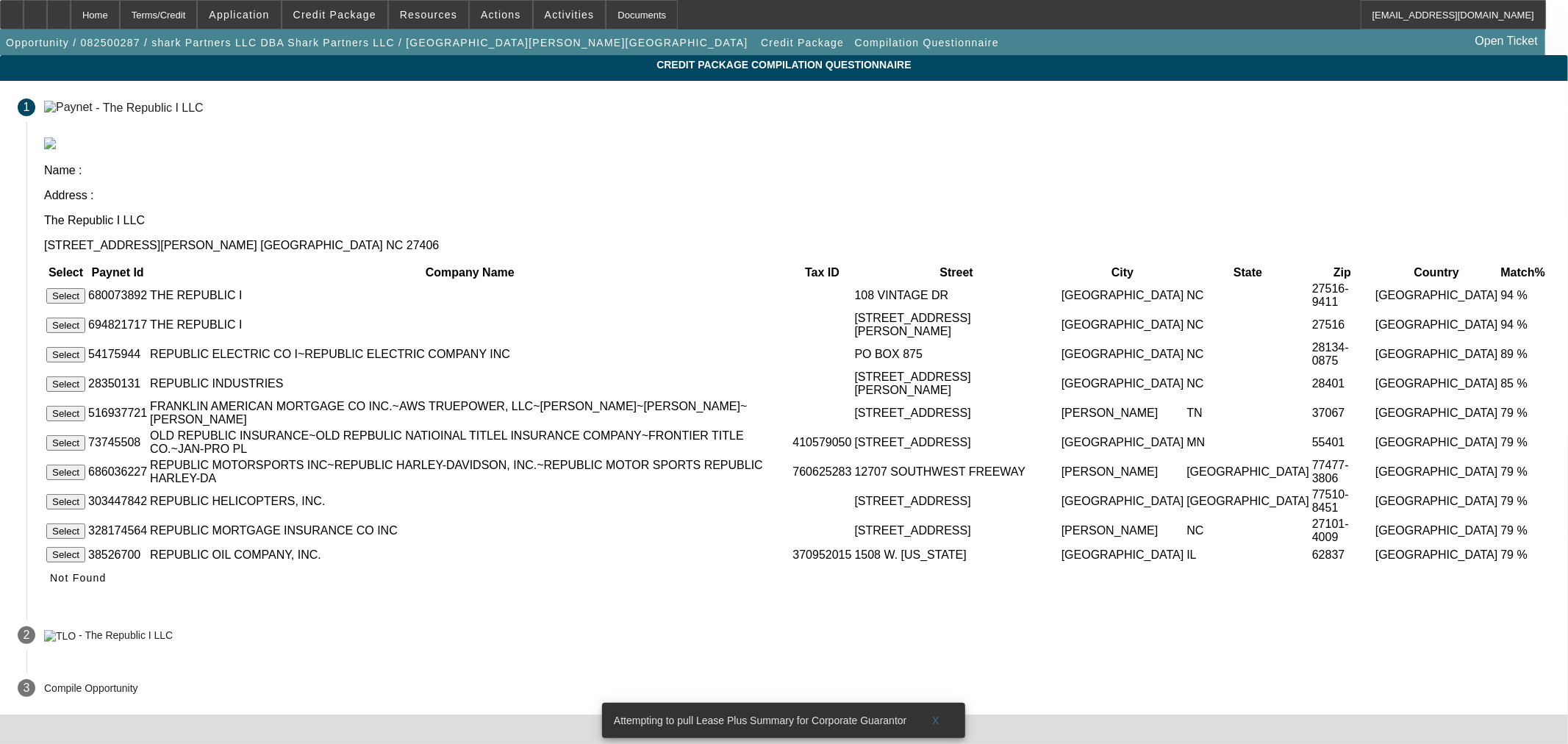
click at [85, 318] on button "Select" at bounding box center [66, 325] width 39 height 15
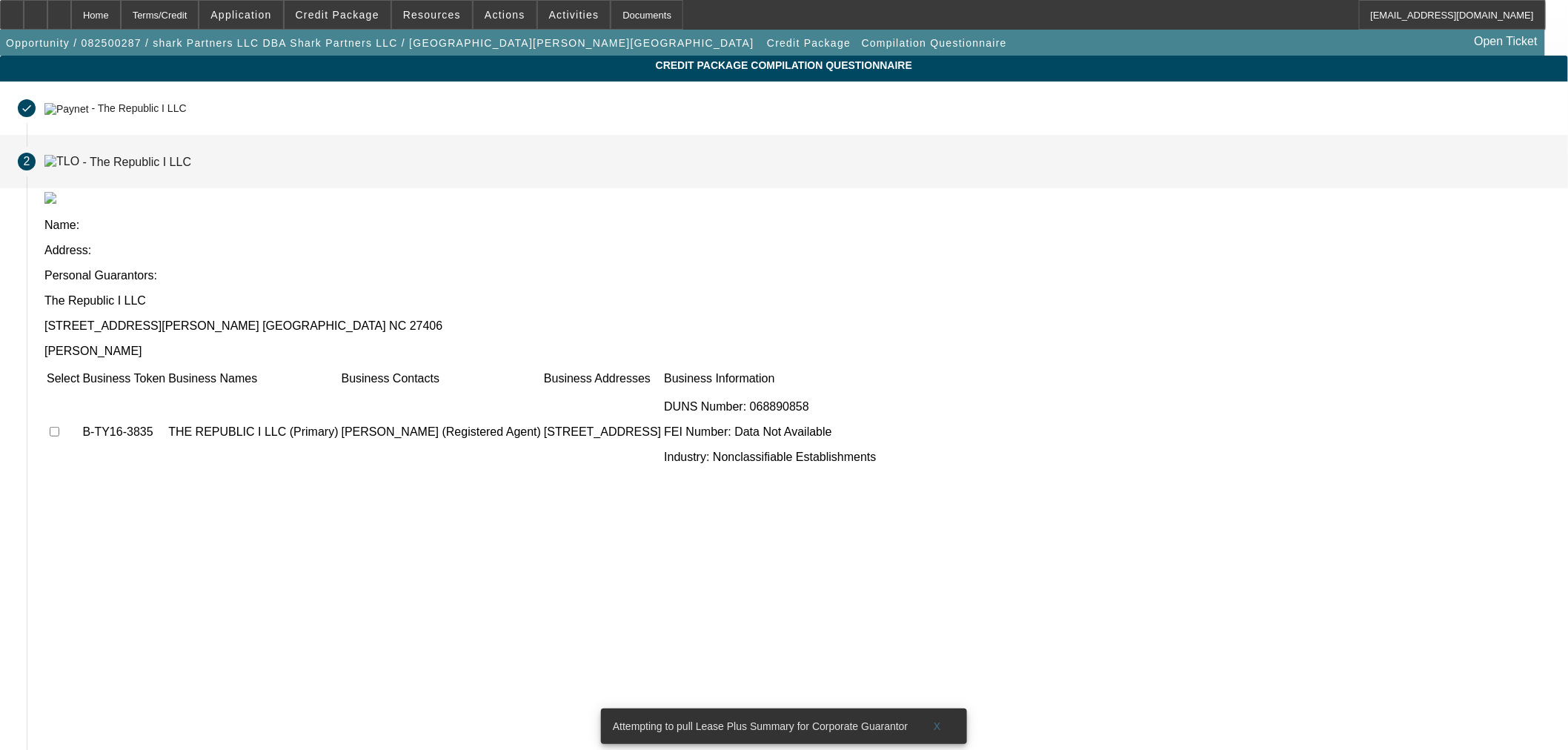
click at [59, 427] on input "checkbox" at bounding box center [54, 431] width 10 height 10
checkbox input "true"
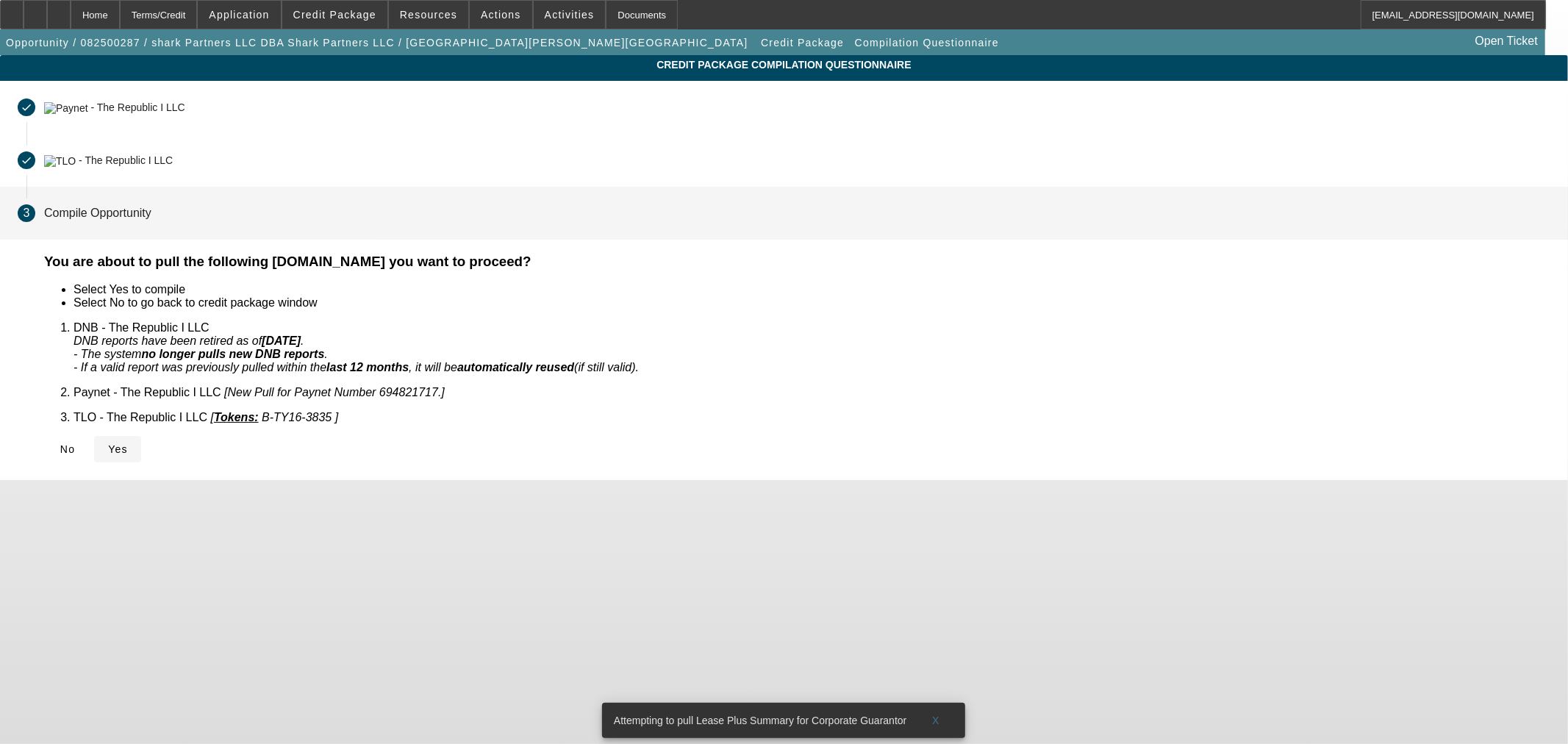
click at [128, 444] on span "Yes" at bounding box center [117, 450] width 20 height 12
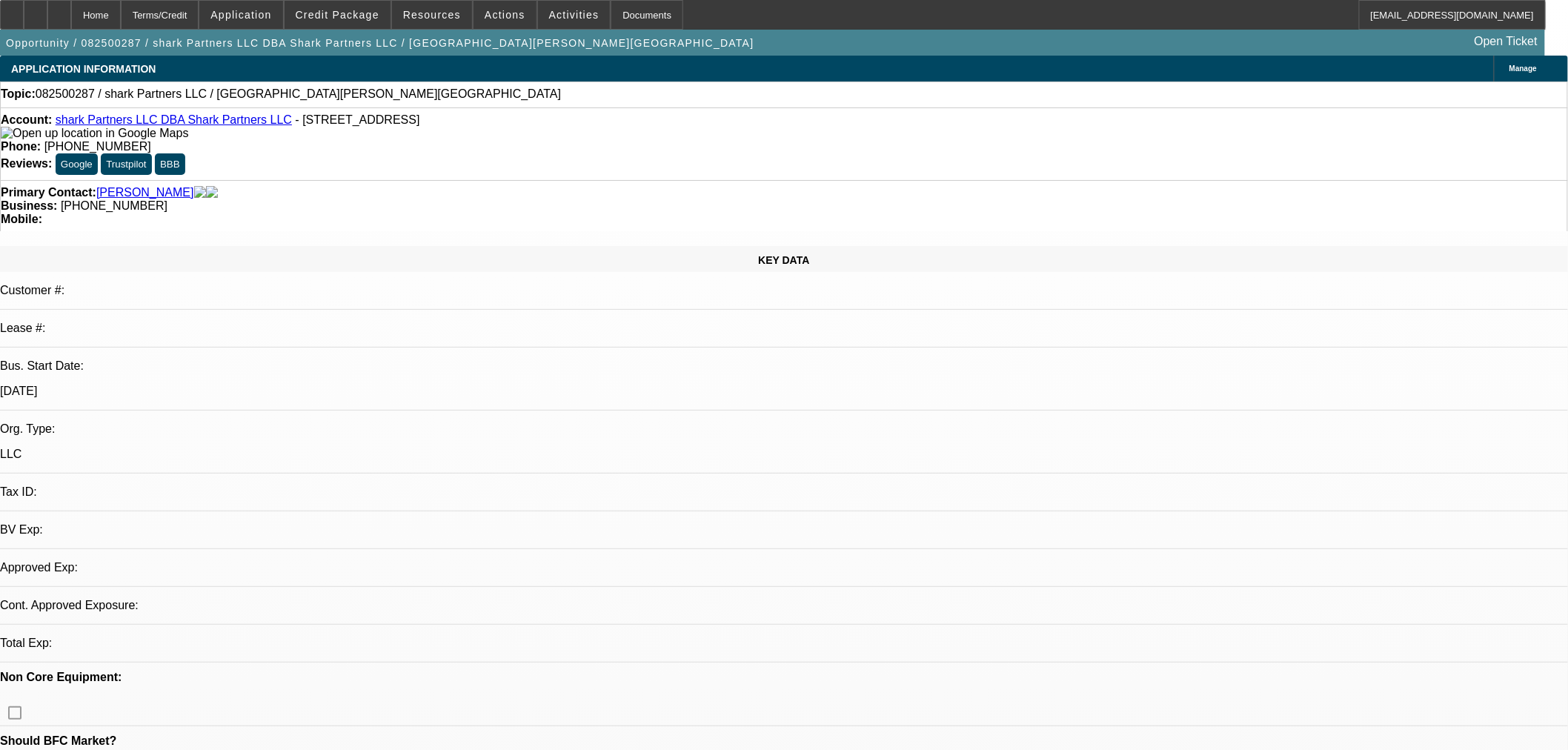
select select "0"
select select "2"
select select "0.1"
select select "4"
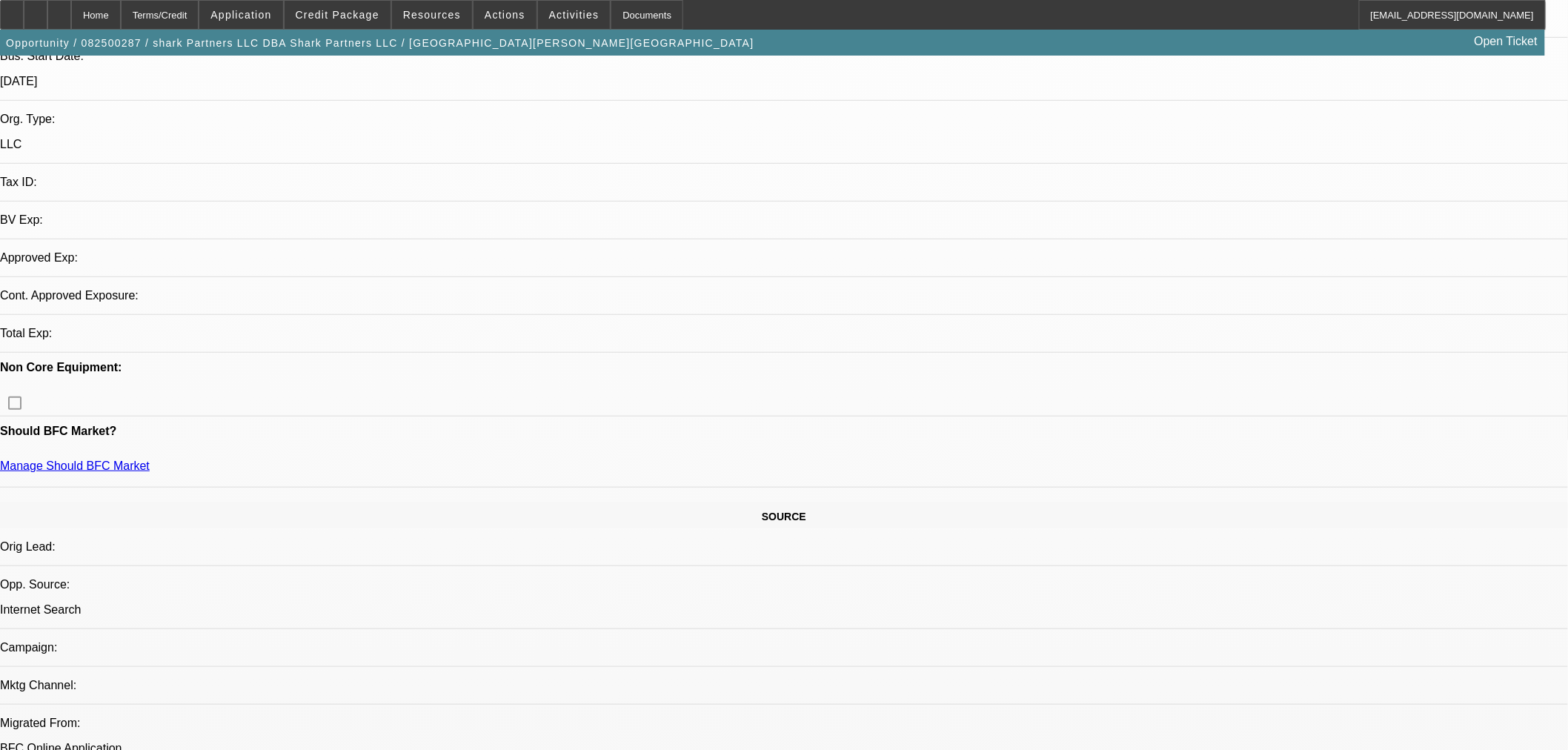
scroll to position [493, 0]
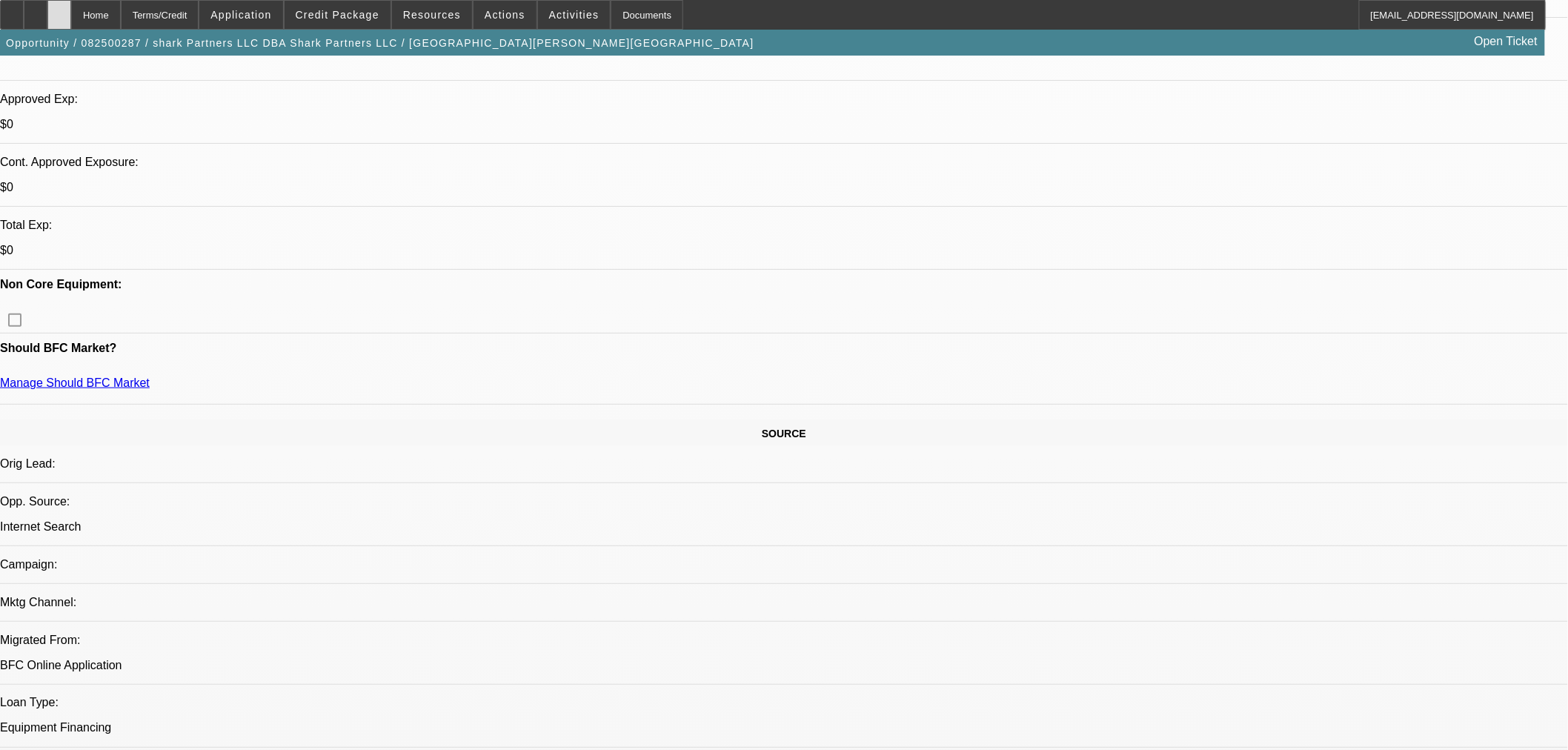
click at [71, 11] on div at bounding box center [58, 14] width 24 height 30
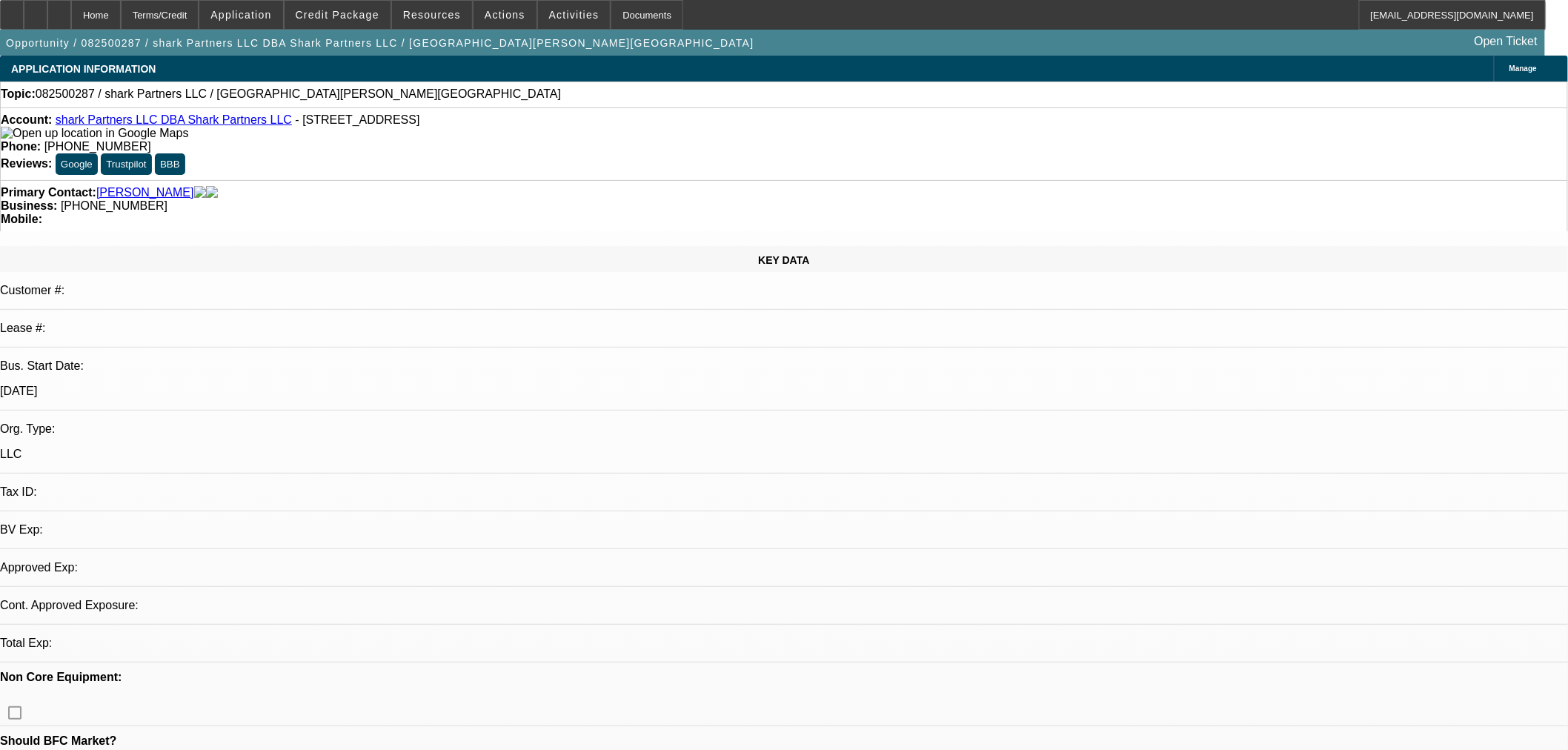
select select "0"
select select "2"
select select "0.1"
select select "4"
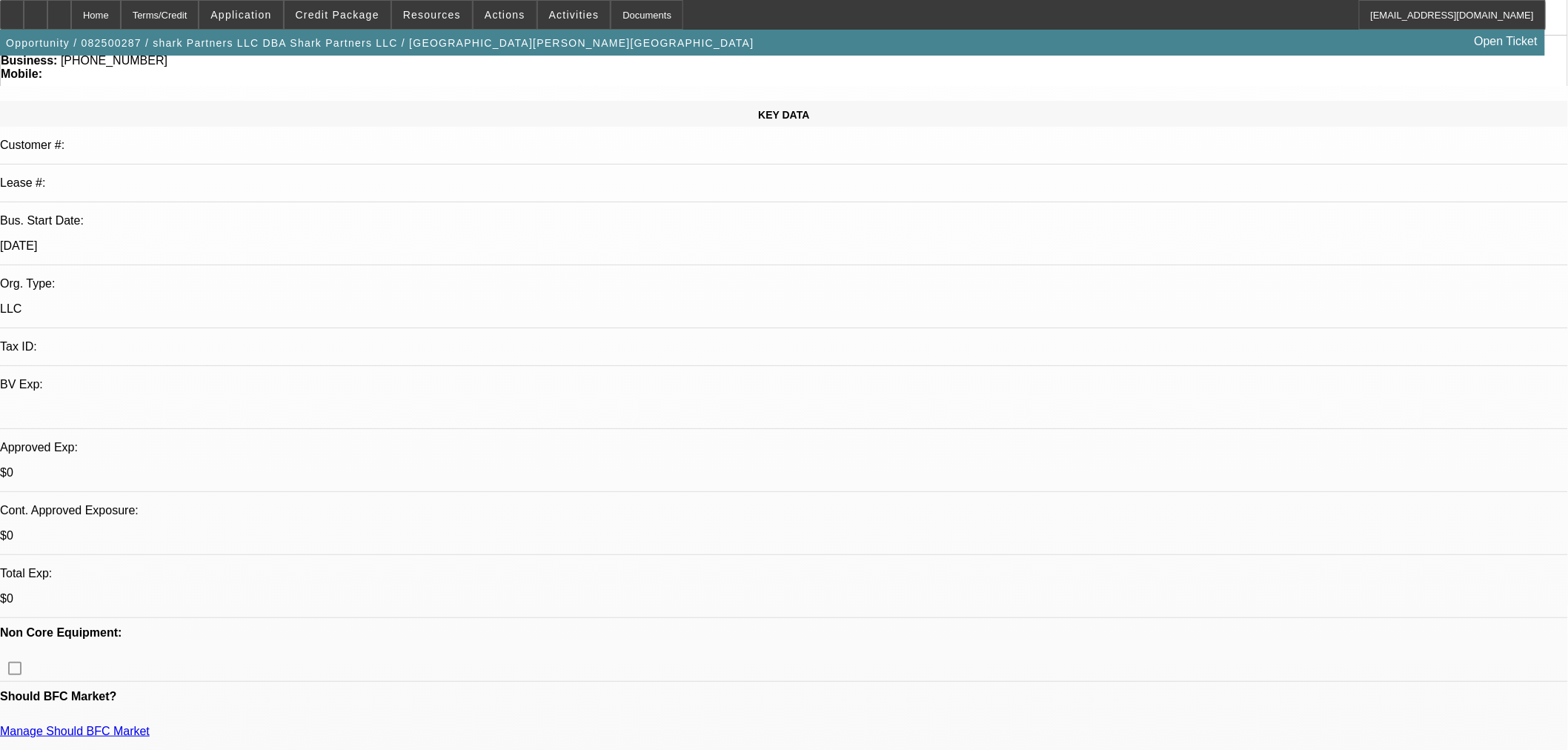
scroll to position [247, 0]
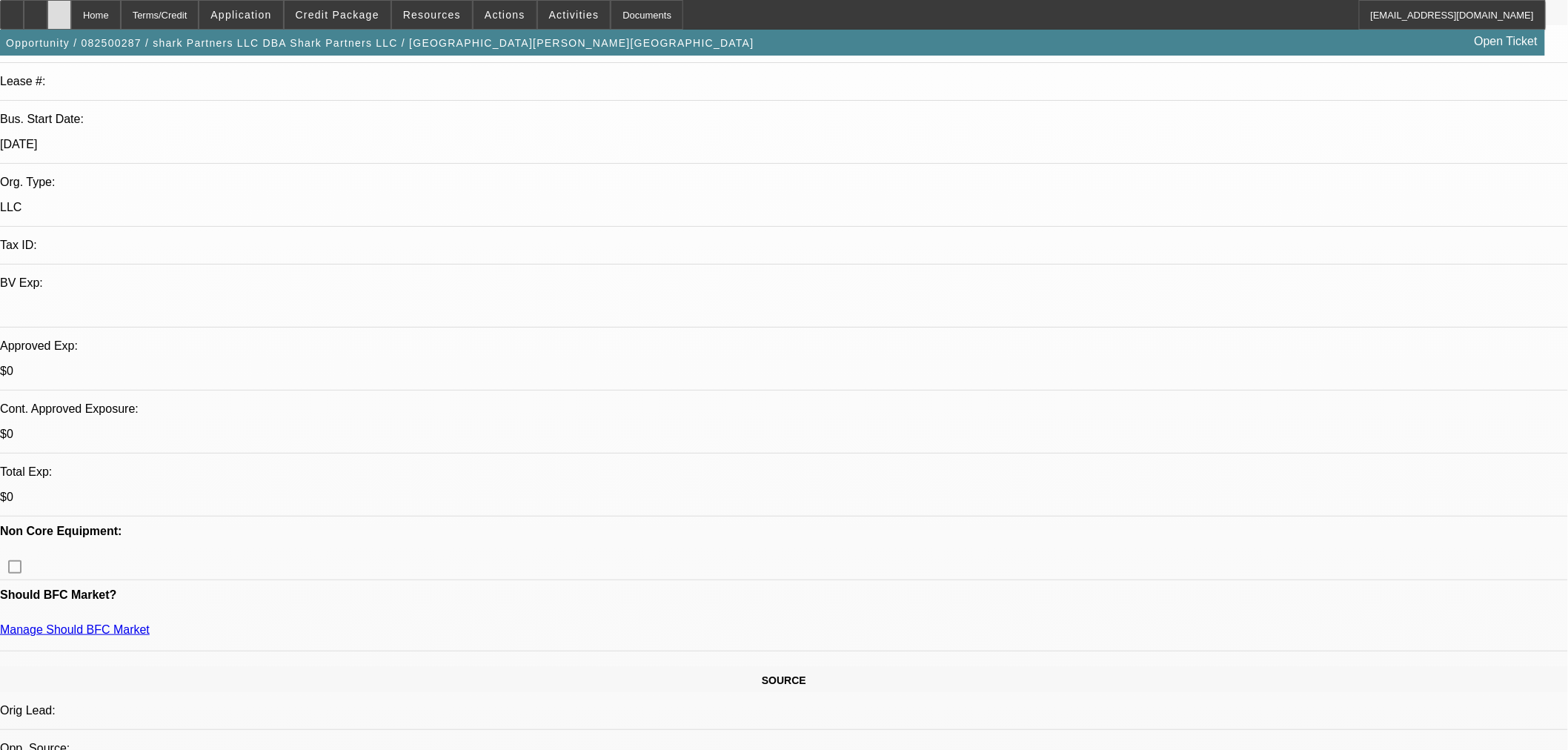
click at [71, 19] on div at bounding box center [58, 14] width 24 height 30
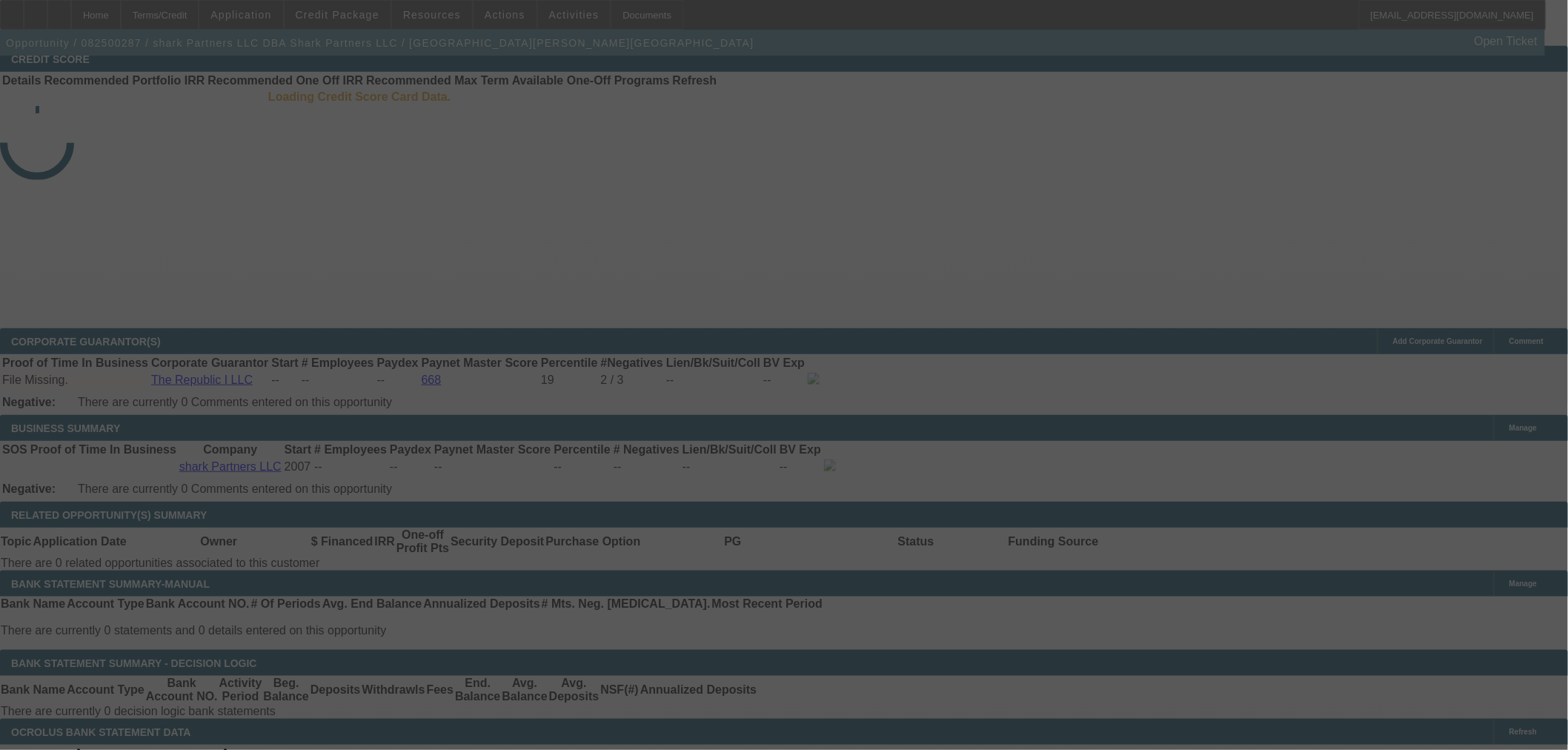
scroll to position [575, 0]
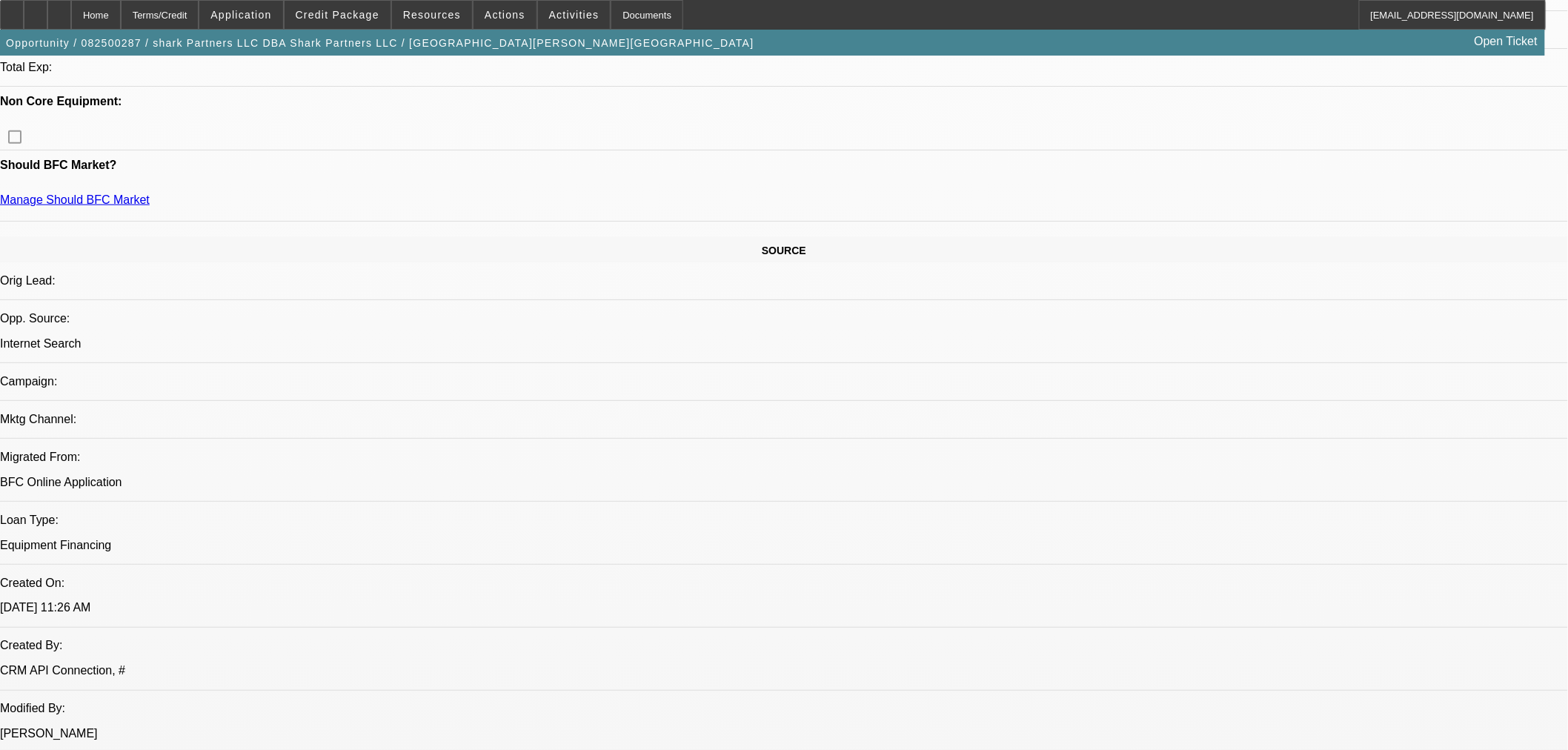
select select "0"
select select "2"
select select "0.1"
select select "4"
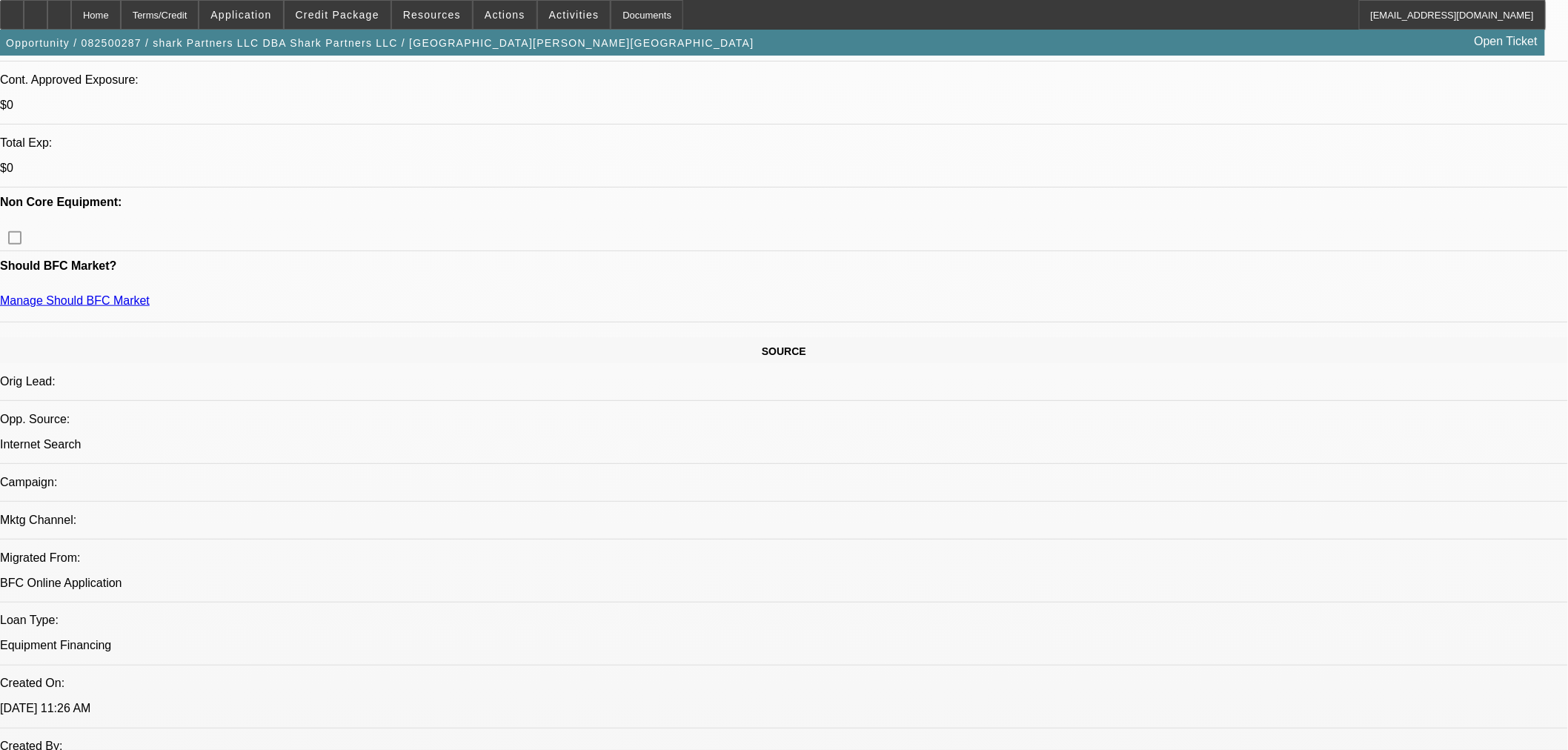
scroll to position [546, 0]
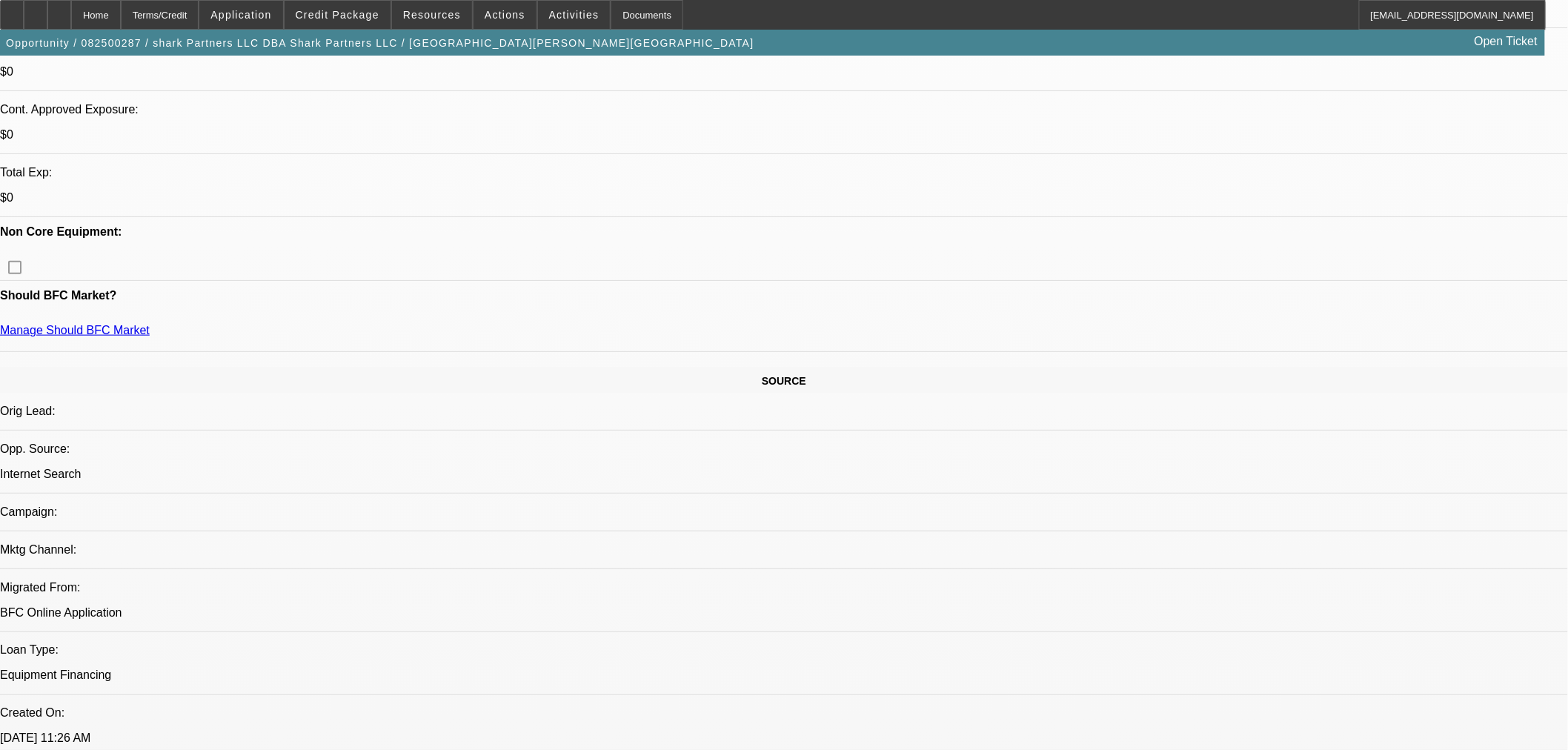
click at [334, 20] on span at bounding box center [338, 14] width 106 height 36
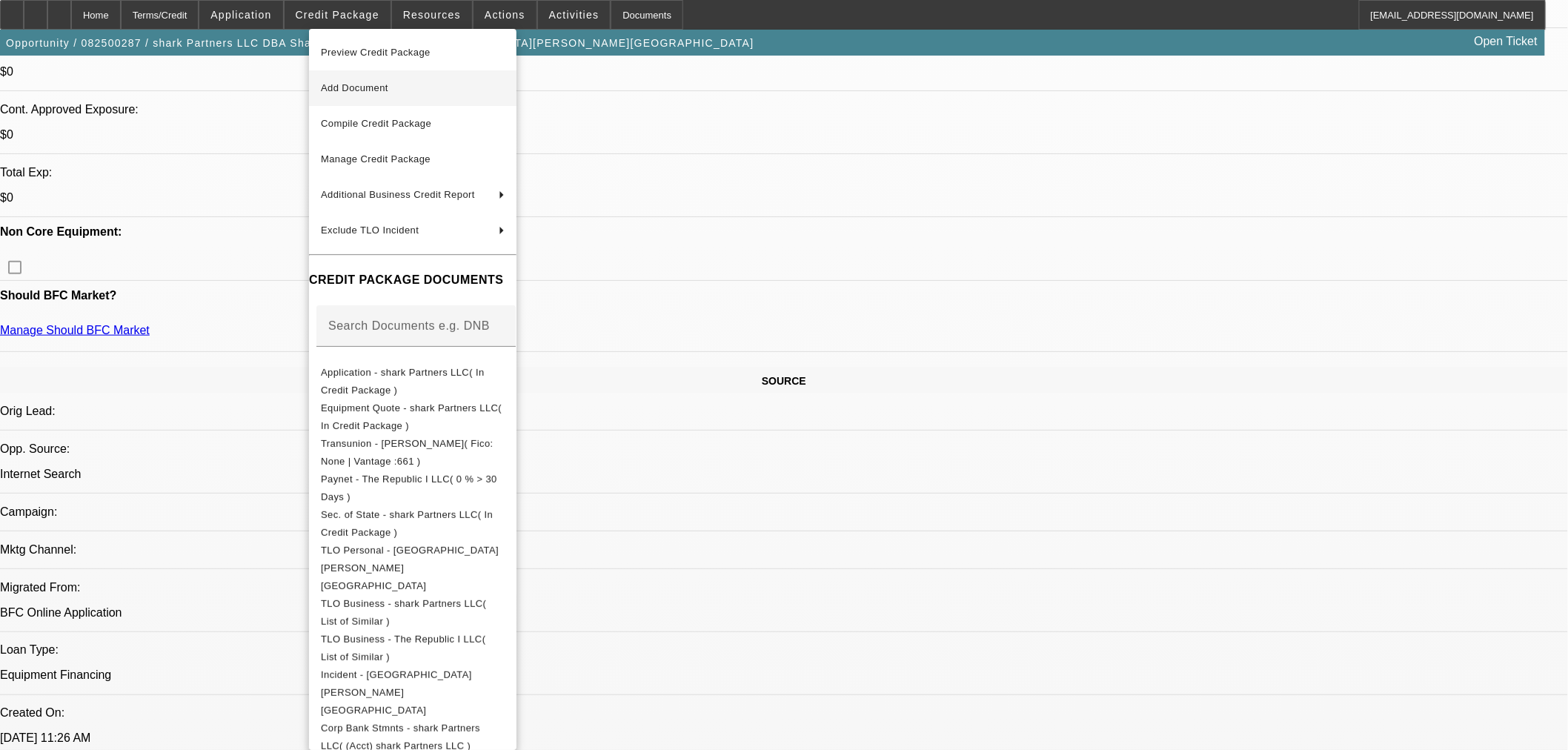
click at [440, 93] on span "Add Document" at bounding box center [413, 87] width 184 height 17
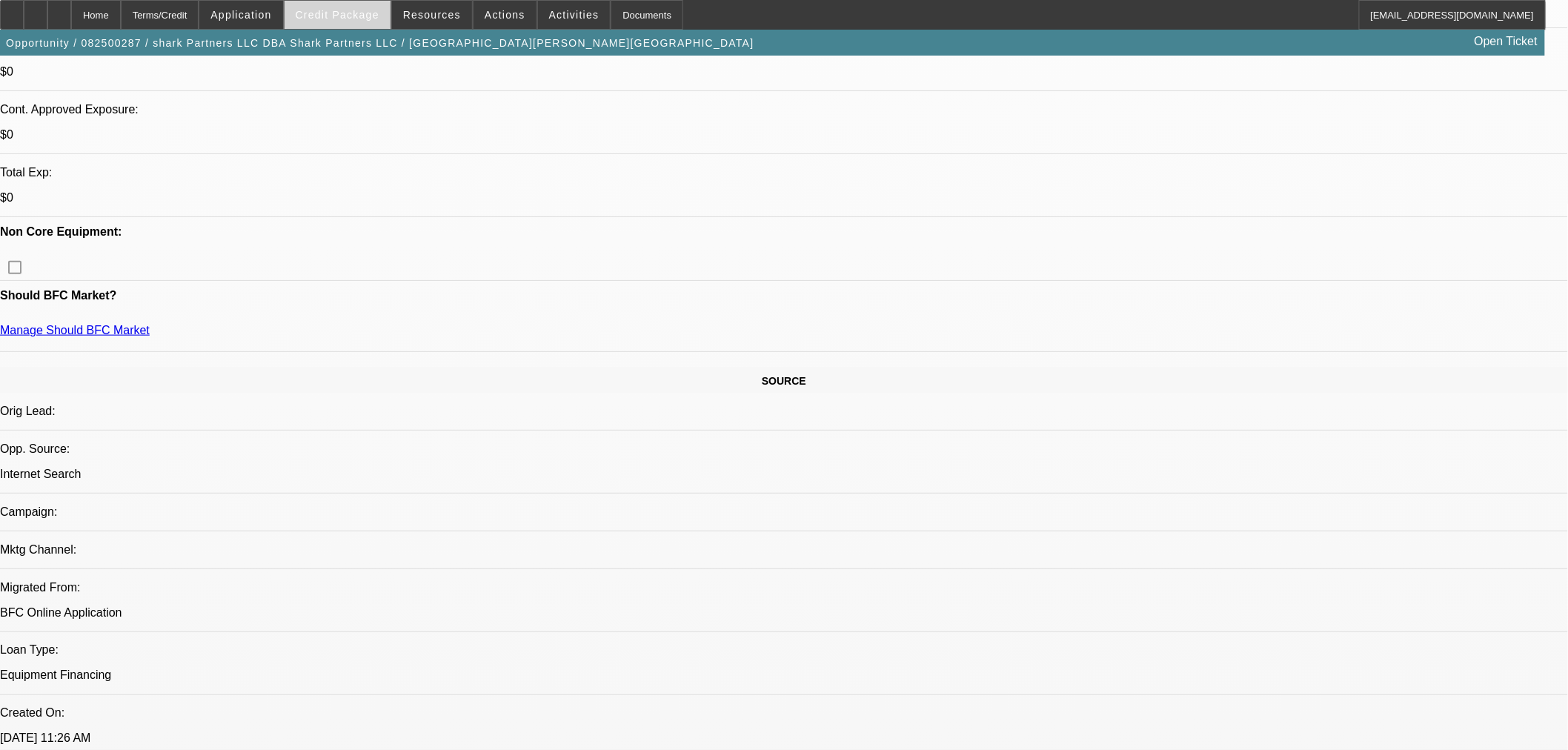
drag, startPoint x: 335, startPoint y: 13, endPoint x: 356, endPoint y: 27, distance: 25.2
click at [335, 13] on span "Credit Package" at bounding box center [337, 15] width 83 height 12
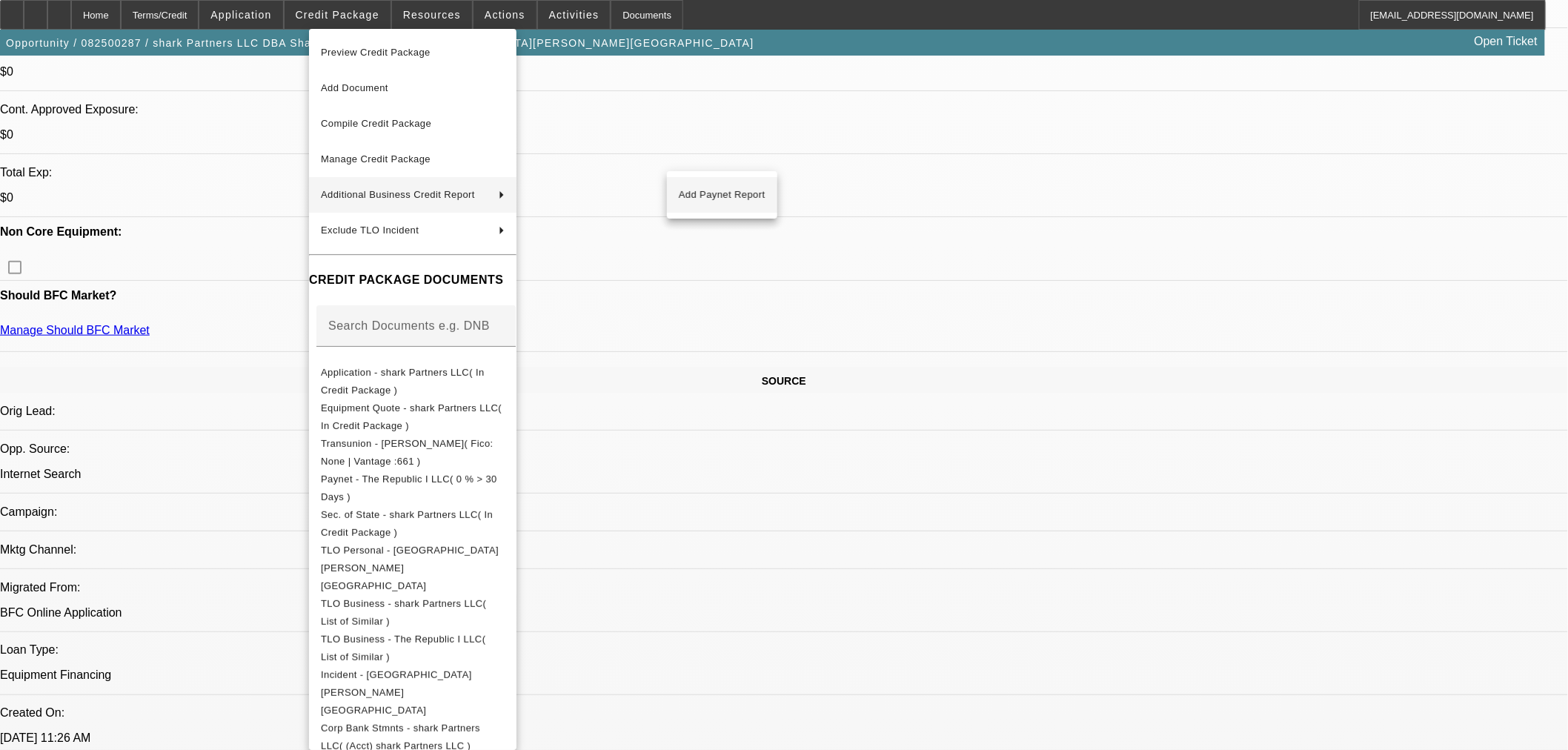
click at [710, 198] on span "Add Paynet Report" at bounding box center [722, 194] width 87 height 17
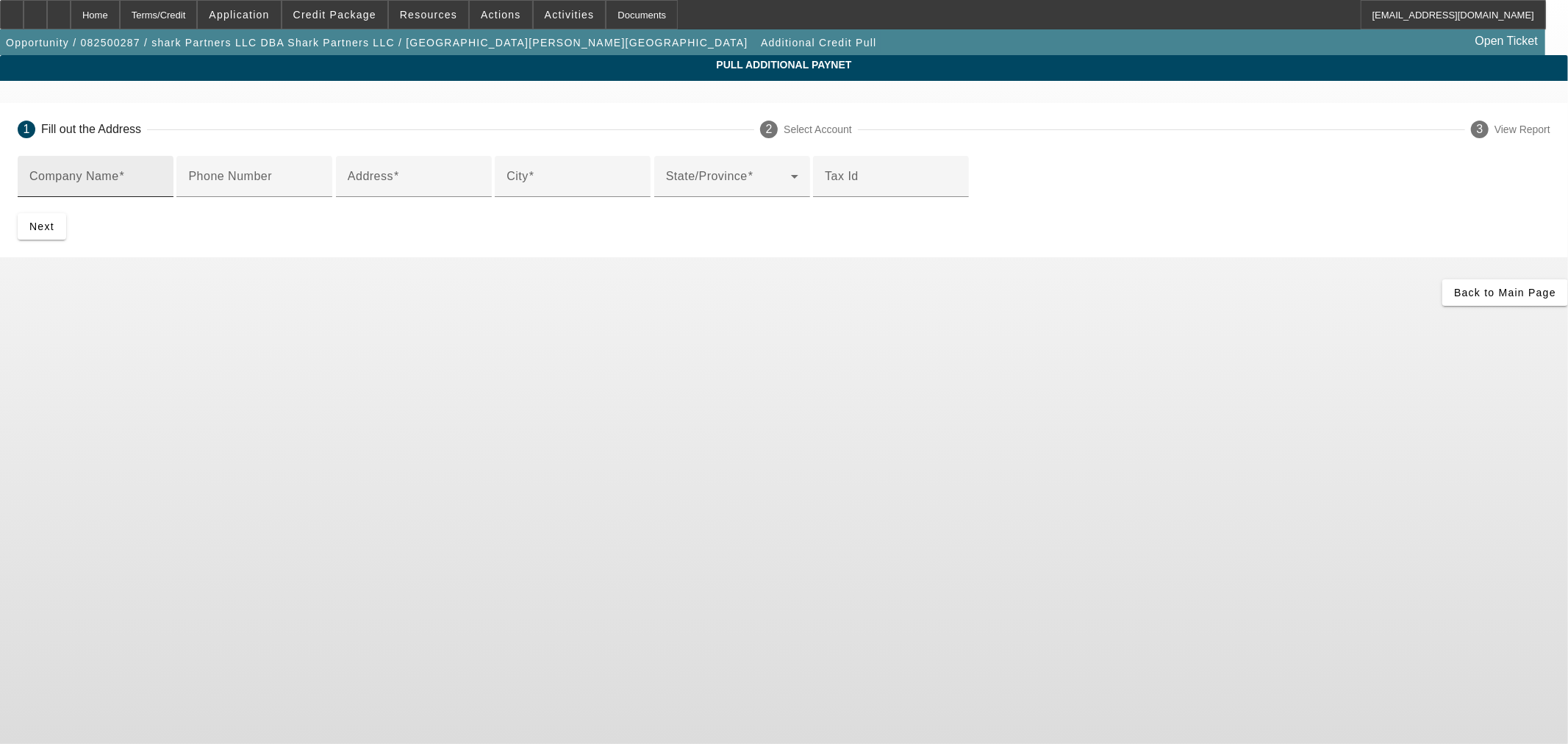
click at [162, 178] on input "Company Name" at bounding box center [96, 181] width 133 height 17
drag, startPoint x: 515, startPoint y: 180, endPoint x: 513, endPoint y: 188, distance: 8.2
click at [162, 180] on input "Company Name" at bounding box center [96, 181] width 133 height 17
paste input "The Republic I LLC"
type input "The Republic I LLC"
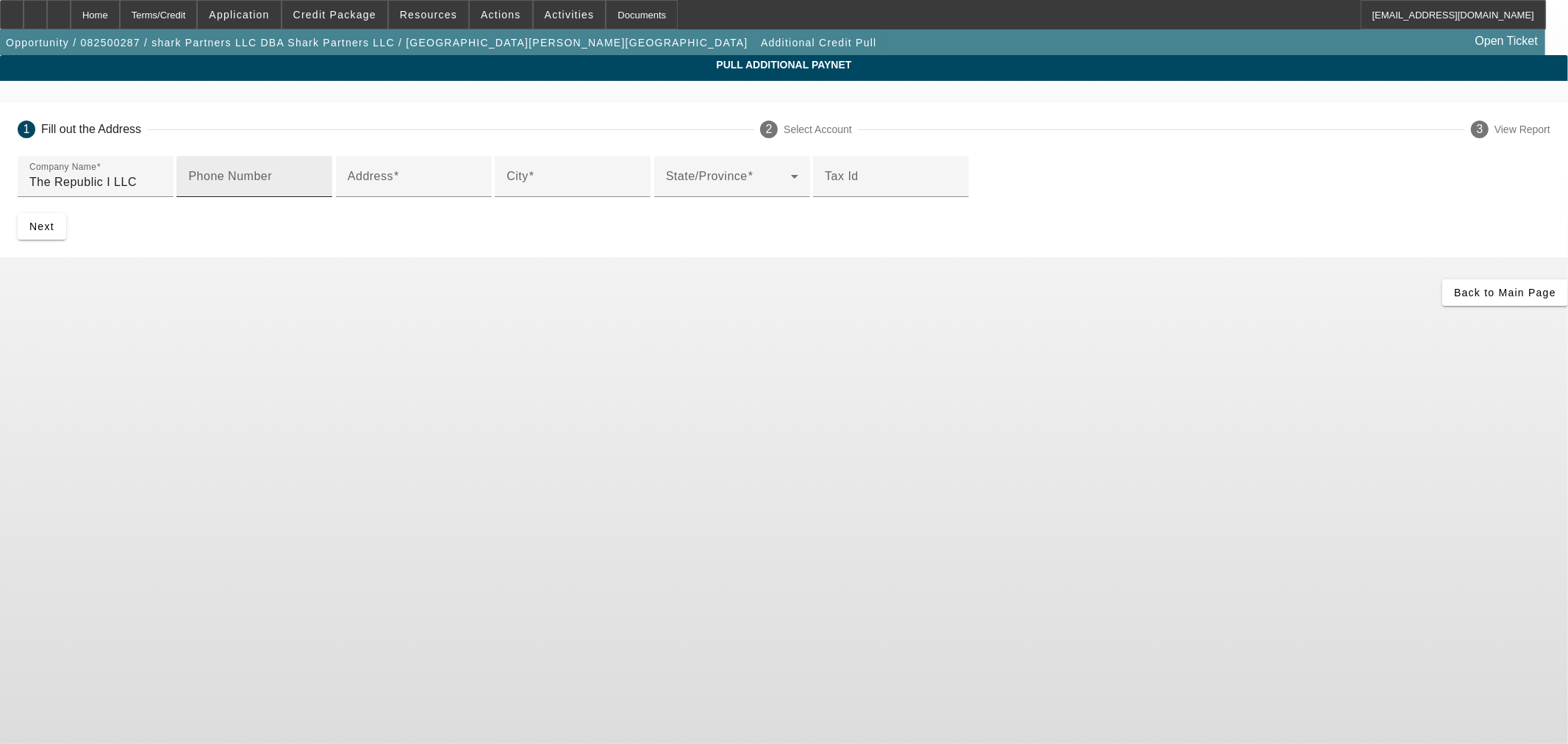
click at [321, 191] on input "Phone Number" at bounding box center [255, 181] width 133 height 17
paste input "9173868233"
type input "9173868233"
click at [1306, 287] on app-additional-credit-pull "Pull Additional Paynet 1 Fill out the Address 2 Select Account 3 View Report Co…" at bounding box center [784, 180] width 1568 height 251
click at [480, 191] on input "Address" at bounding box center [414, 181] width 133 height 17
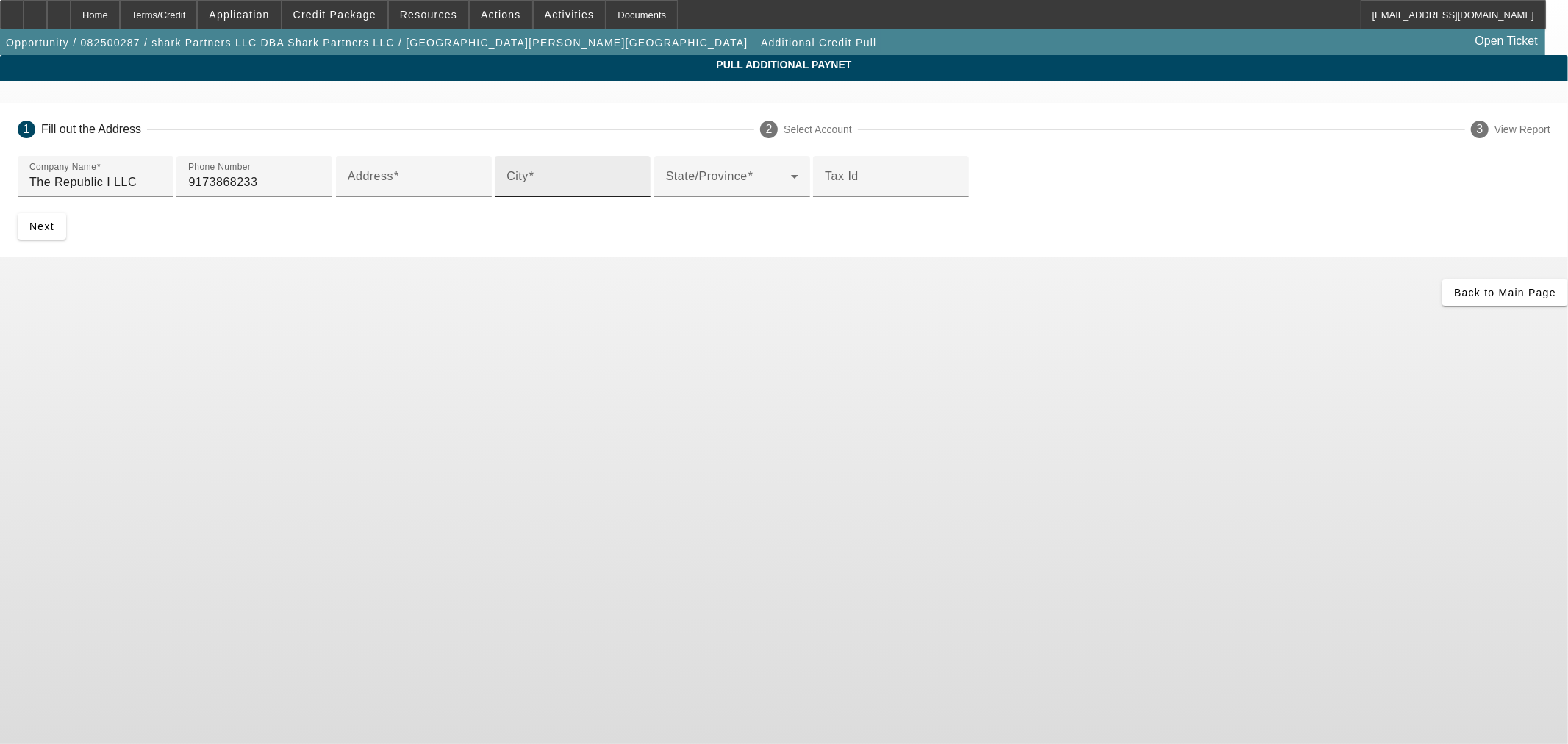
paste input "2112 Randleman rd."
type input "2112 Randleman rd."
click at [321, 191] on input "9173868233" at bounding box center [255, 181] width 133 height 17
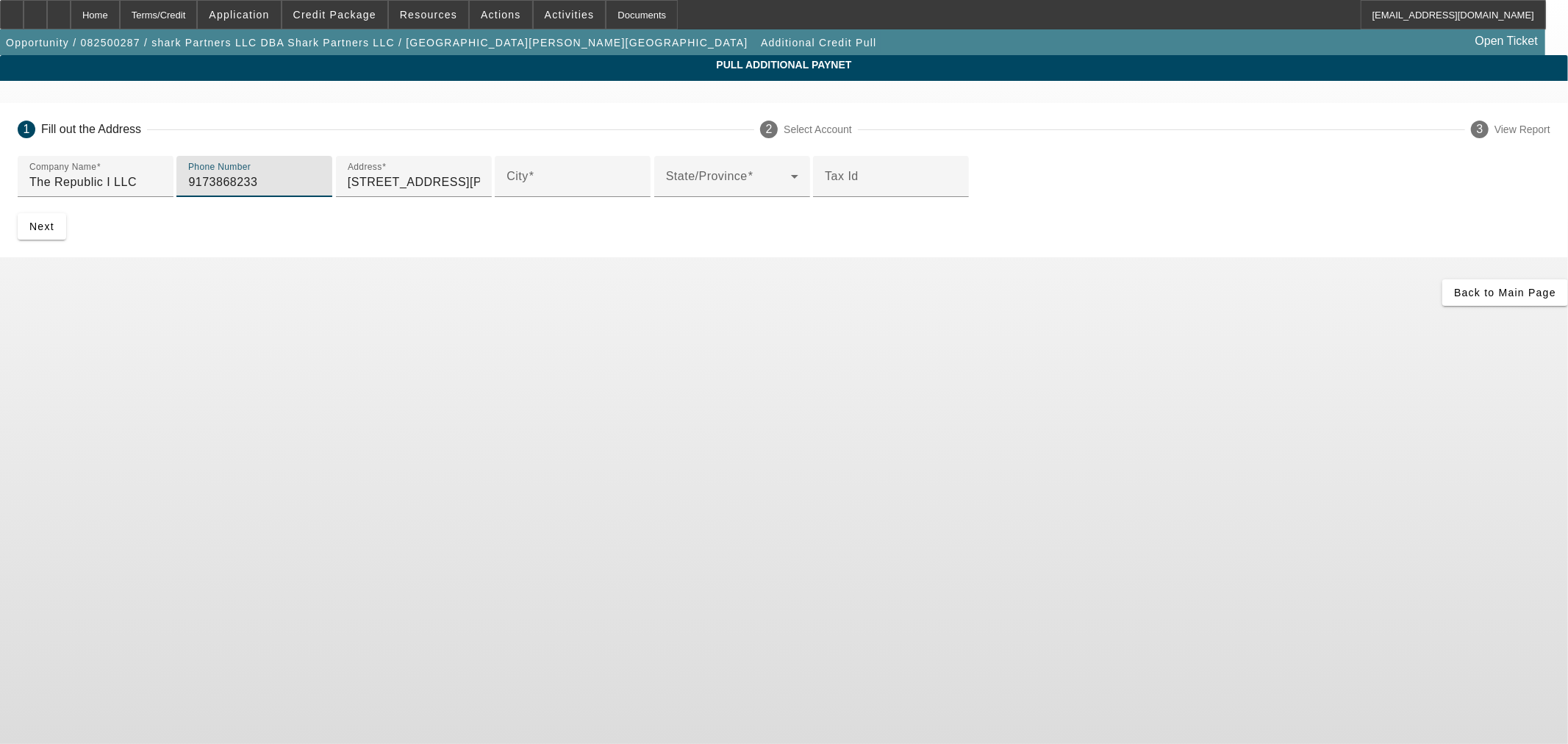
click at [332, 197] on div "Phone Number 9173868233" at bounding box center [254, 176] width 156 height 41
type input "[PHONE_NUMBER]"
click at [507, 197] on div "City" at bounding box center [573, 176] width 133 height 41
click at [511, 197] on div "City" at bounding box center [573, 176] width 133 height 41
paste input "reensboro"
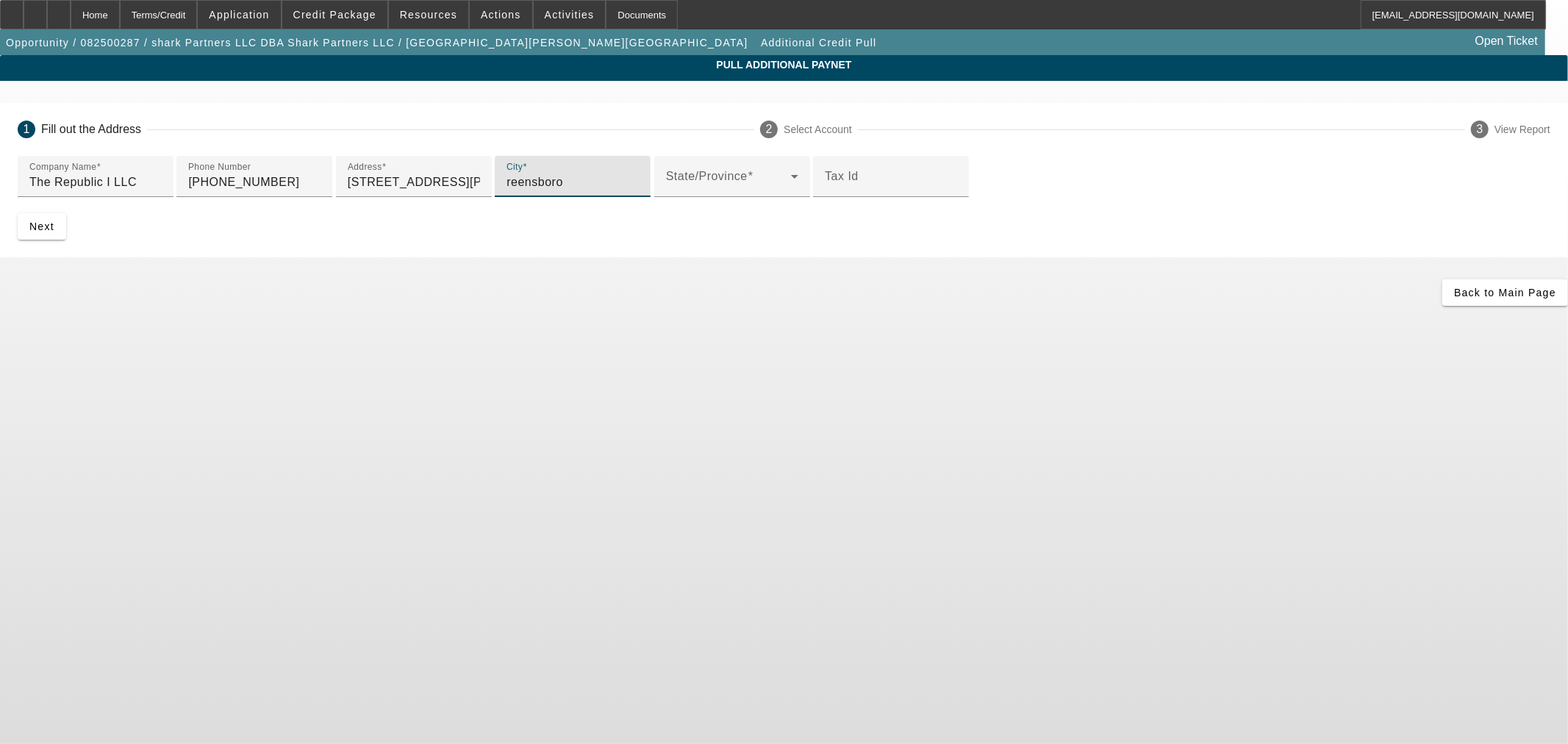
click at [507, 191] on input "reensboro" at bounding box center [573, 181] width 133 height 17
drag, startPoint x: 406, startPoint y: 349, endPoint x: 414, endPoint y: 363, distance: 16.1
click at [495, 197] on div "City reensboro" at bounding box center [572, 176] width 156 height 41
type input "[GEOGRAPHIC_DATA]"
click at [666, 191] on span at bounding box center [728, 181] width 125 height 17
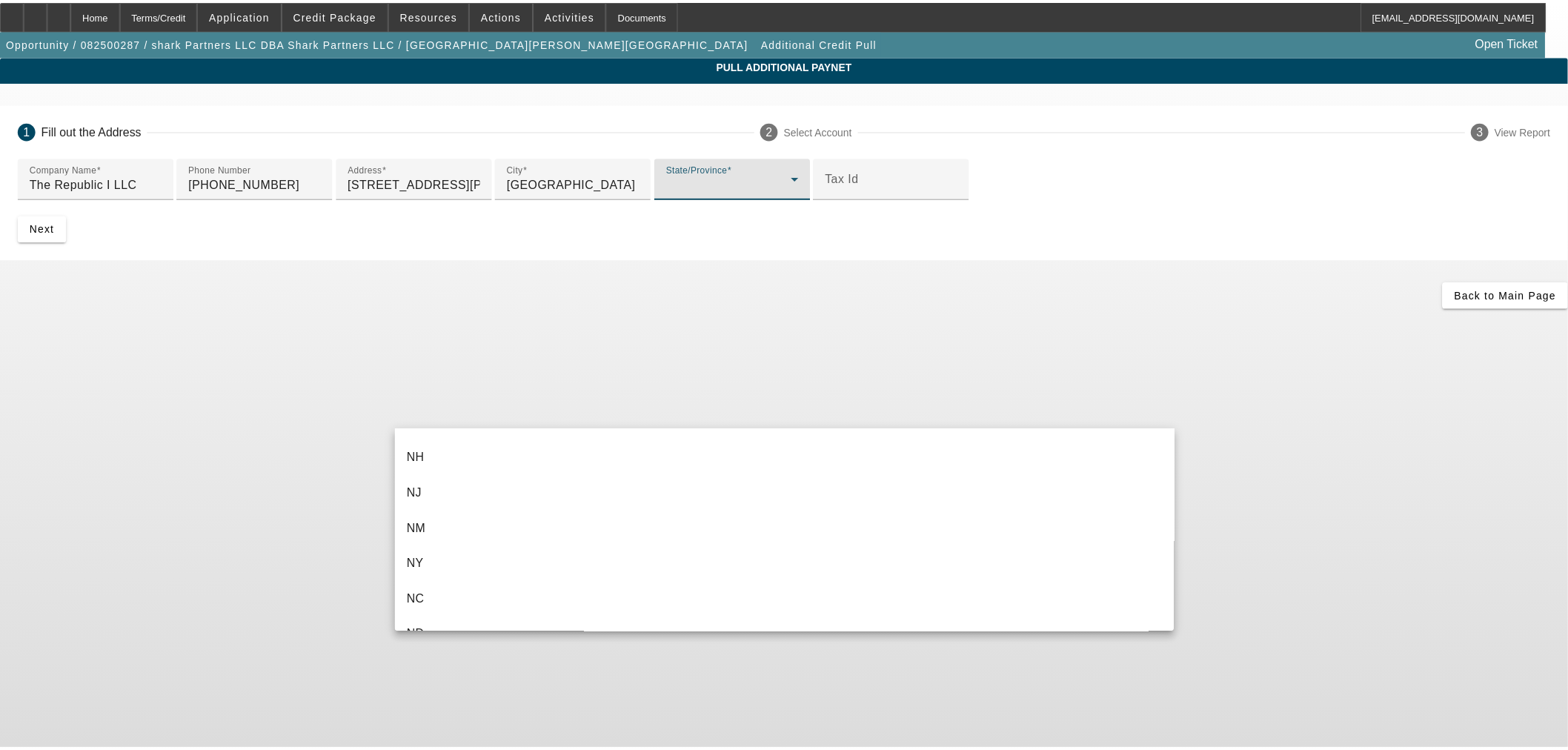
scroll to position [1070, 0]
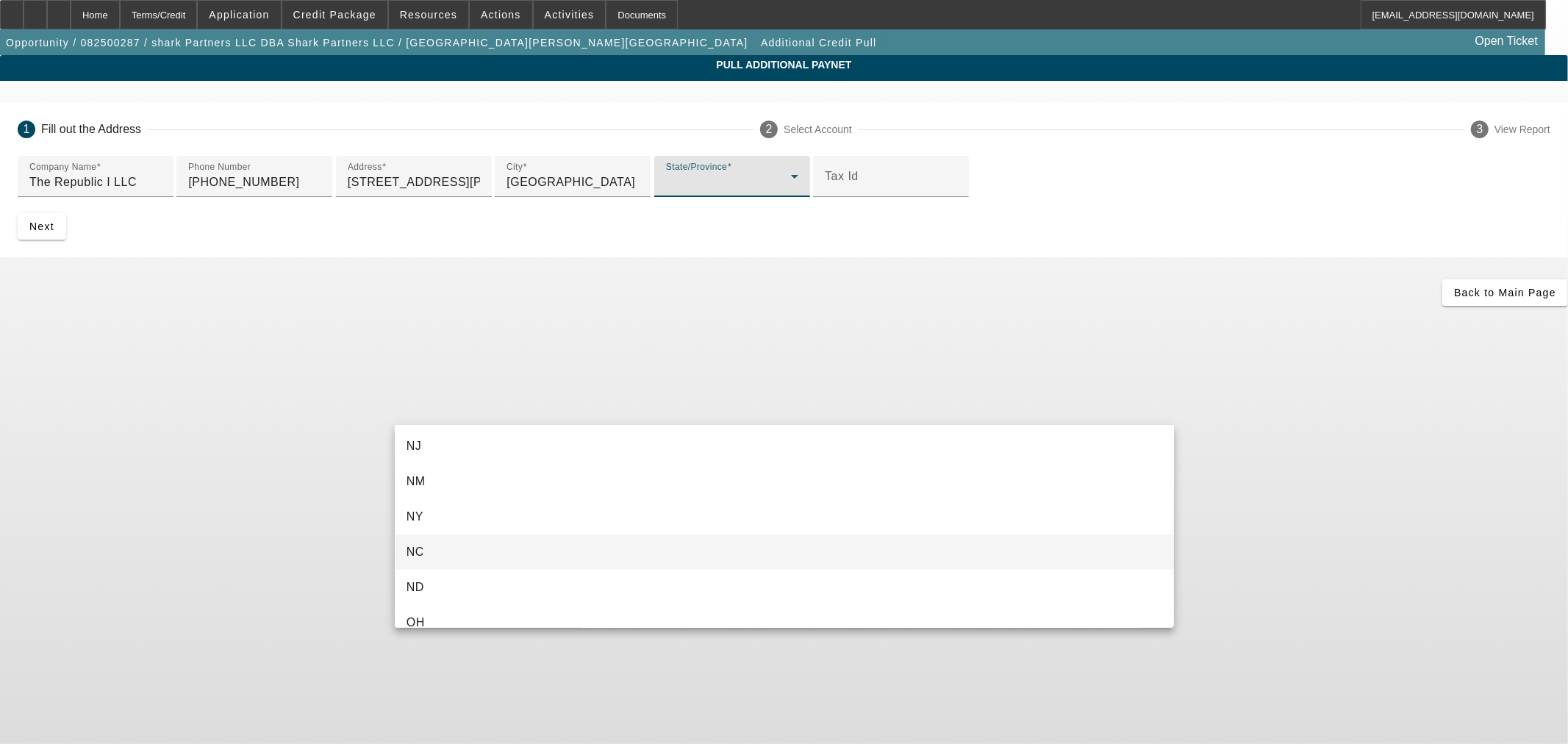
click at [514, 556] on mat-option "NC" at bounding box center [784, 552] width 779 height 35
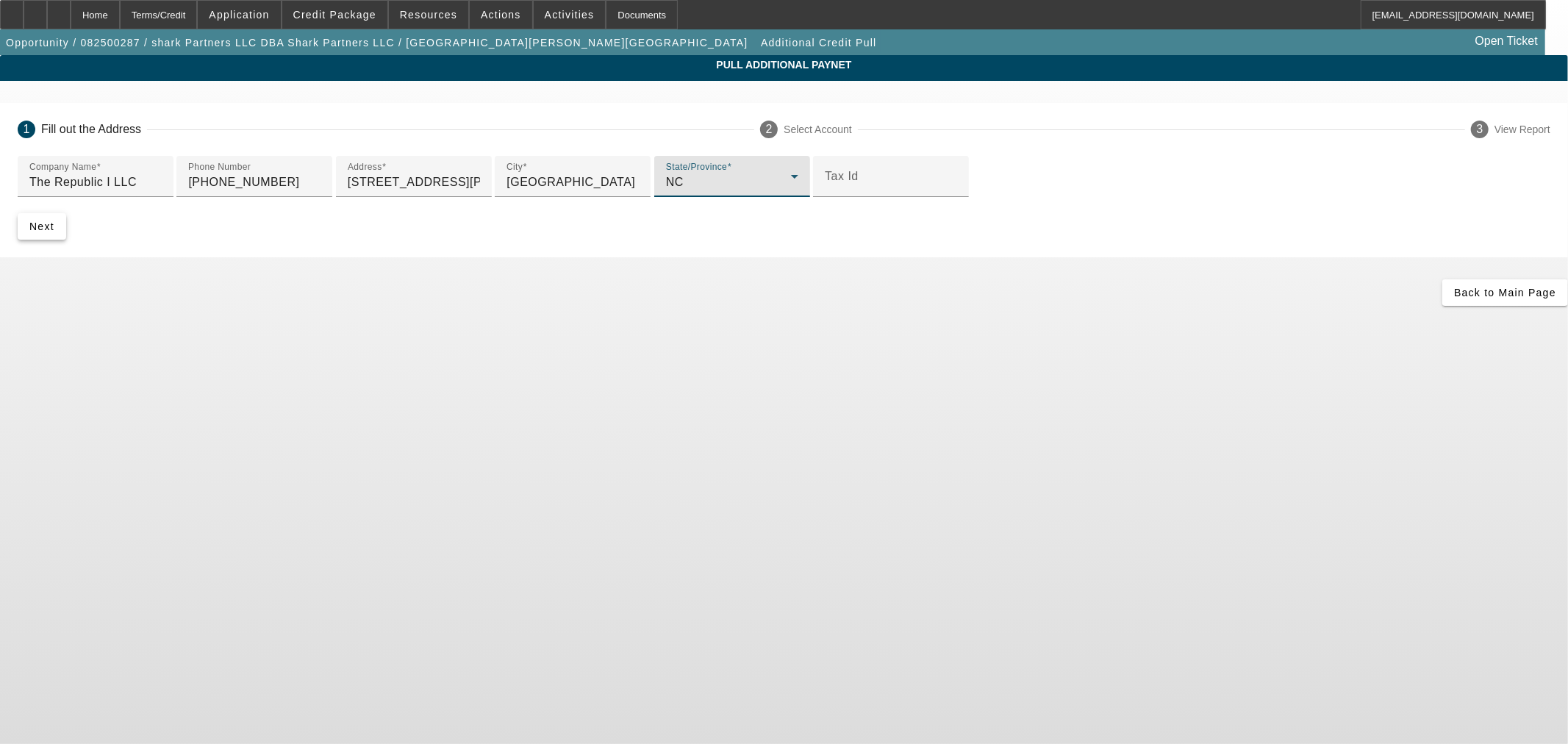
click at [66, 239] on button "Next" at bounding box center [41, 226] width 48 height 26
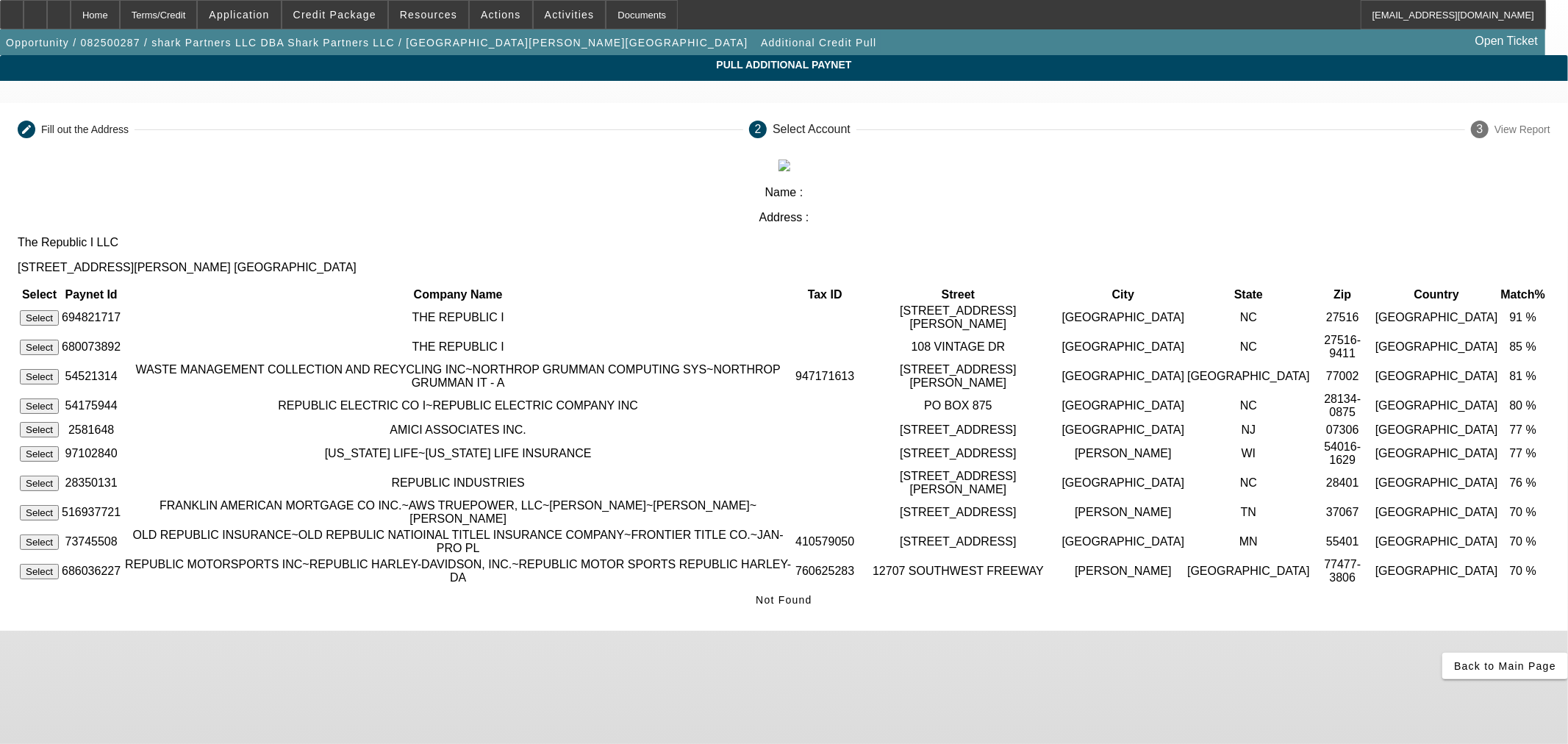
click at [59, 340] on button "Select" at bounding box center [39, 347] width 39 height 15
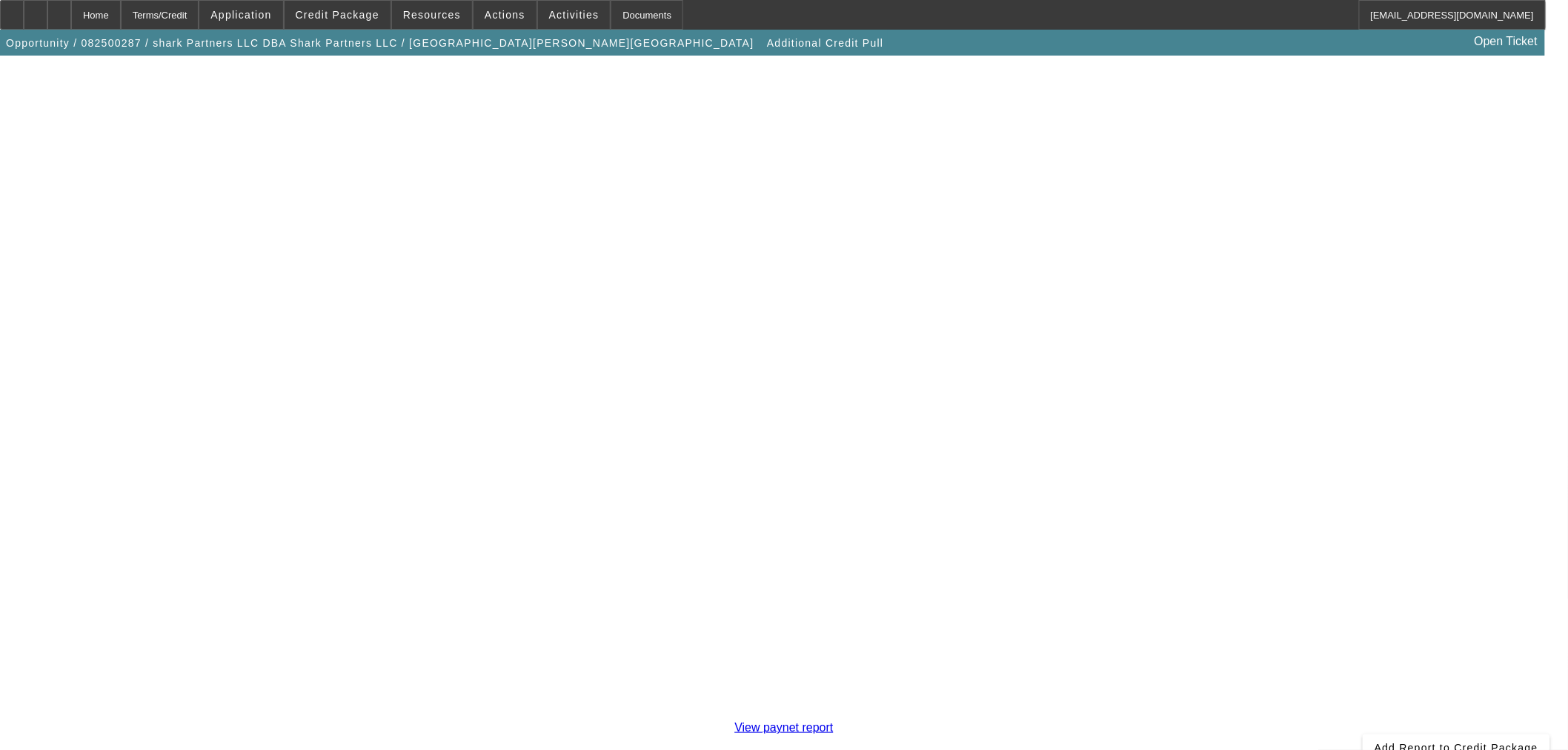
scroll to position [256, 0]
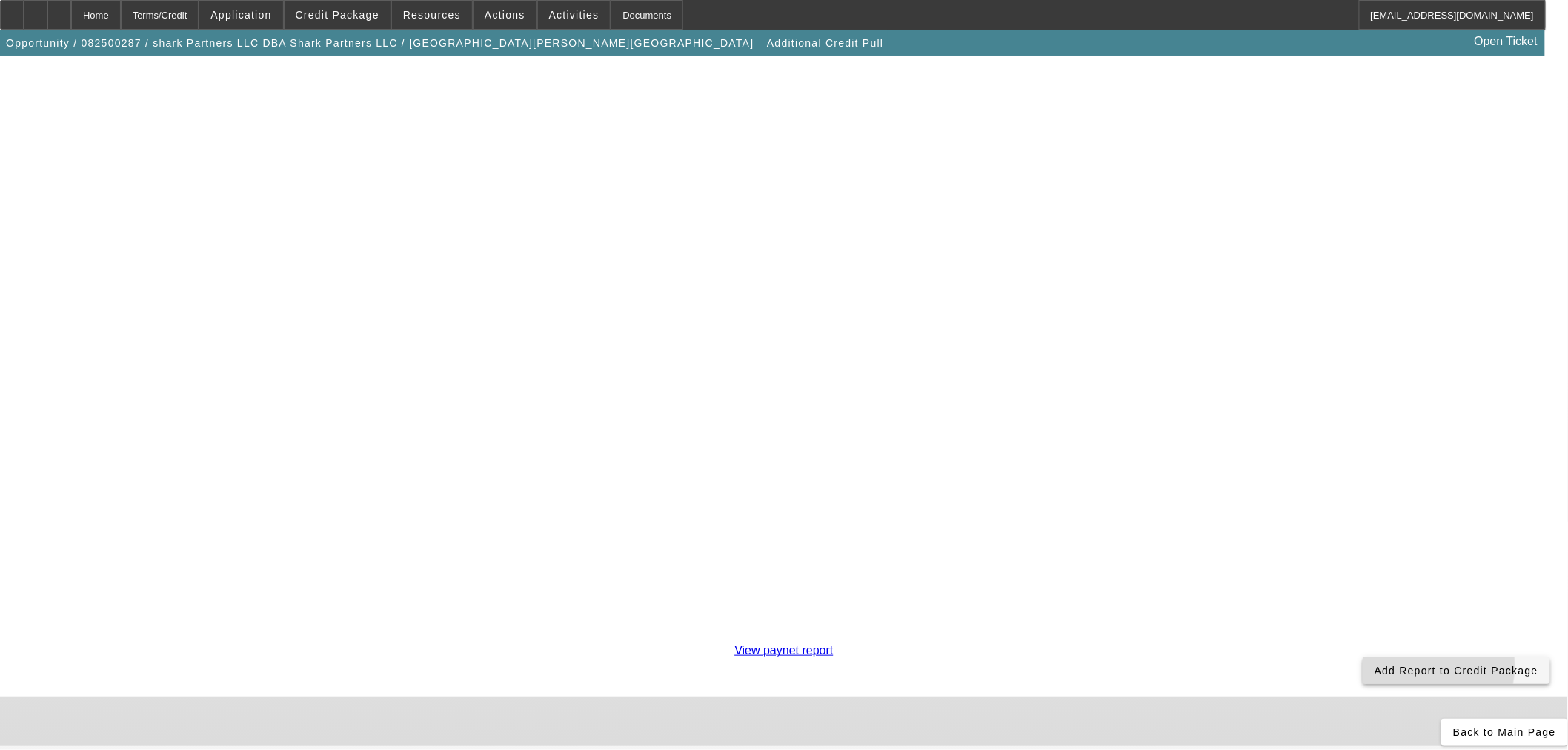
click at [1374, 665] on span "Add Report to Credit Package" at bounding box center [1456, 671] width 164 height 12
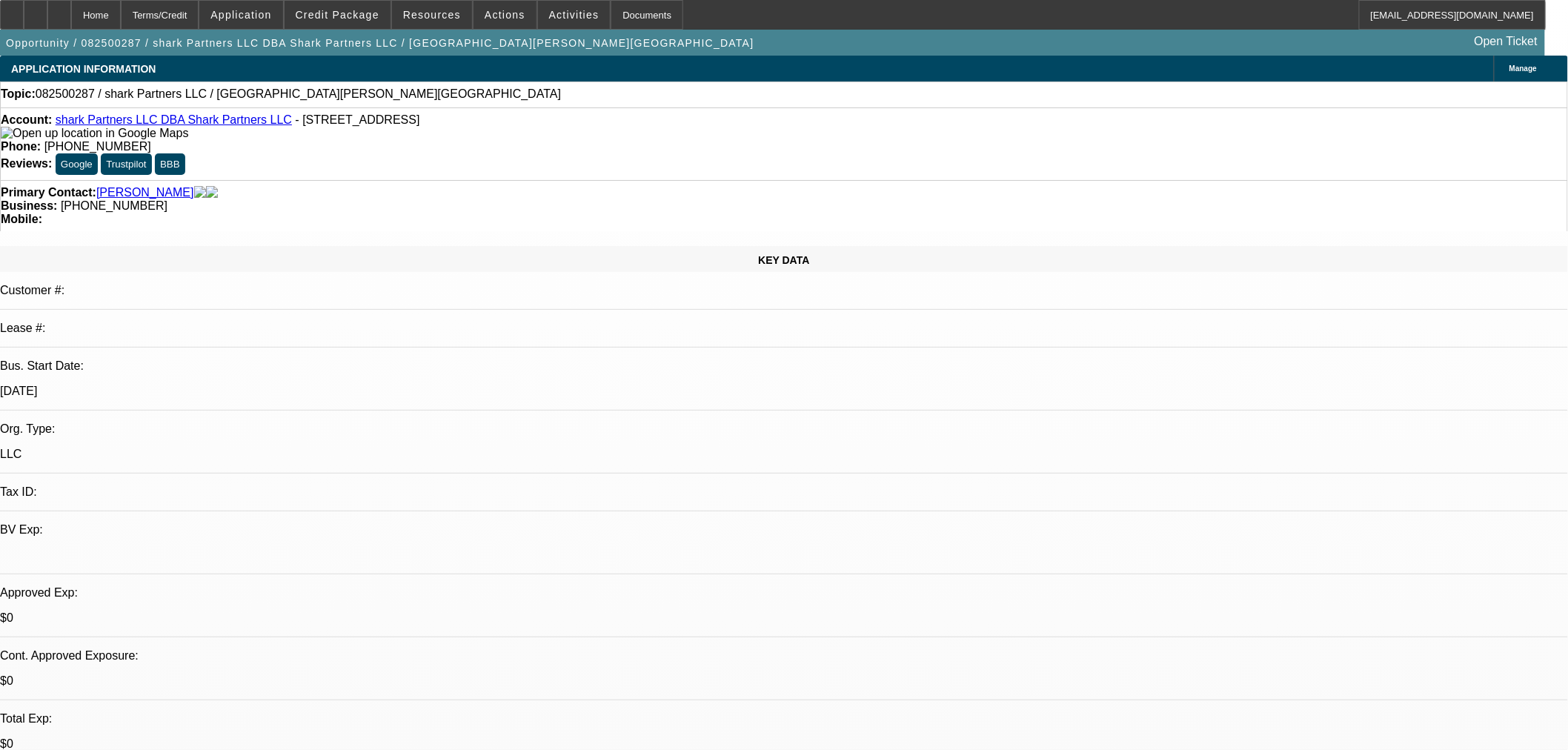
select select "0"
select select "2"
select select "0.1"
select select "4"
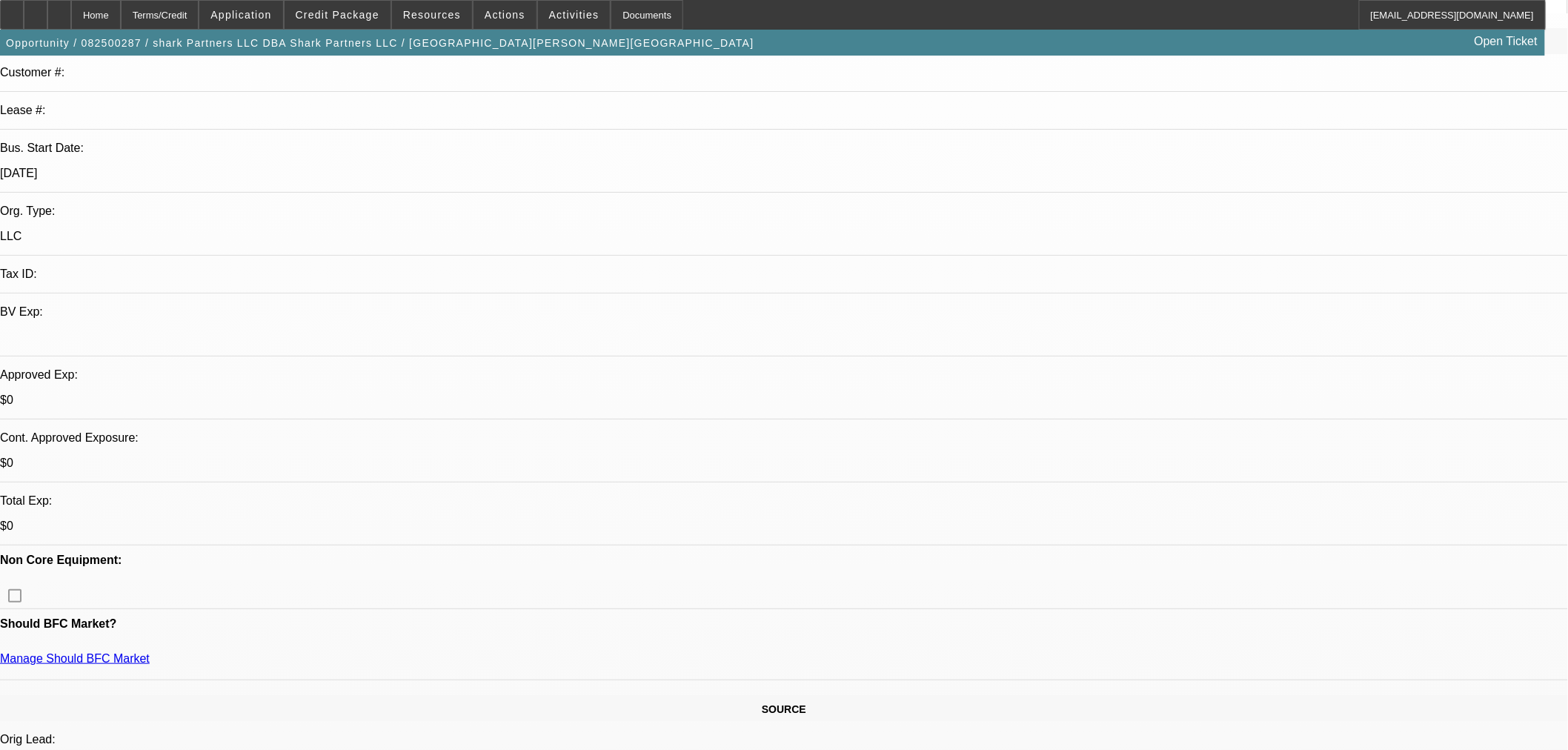
scroll to position [247, 0]
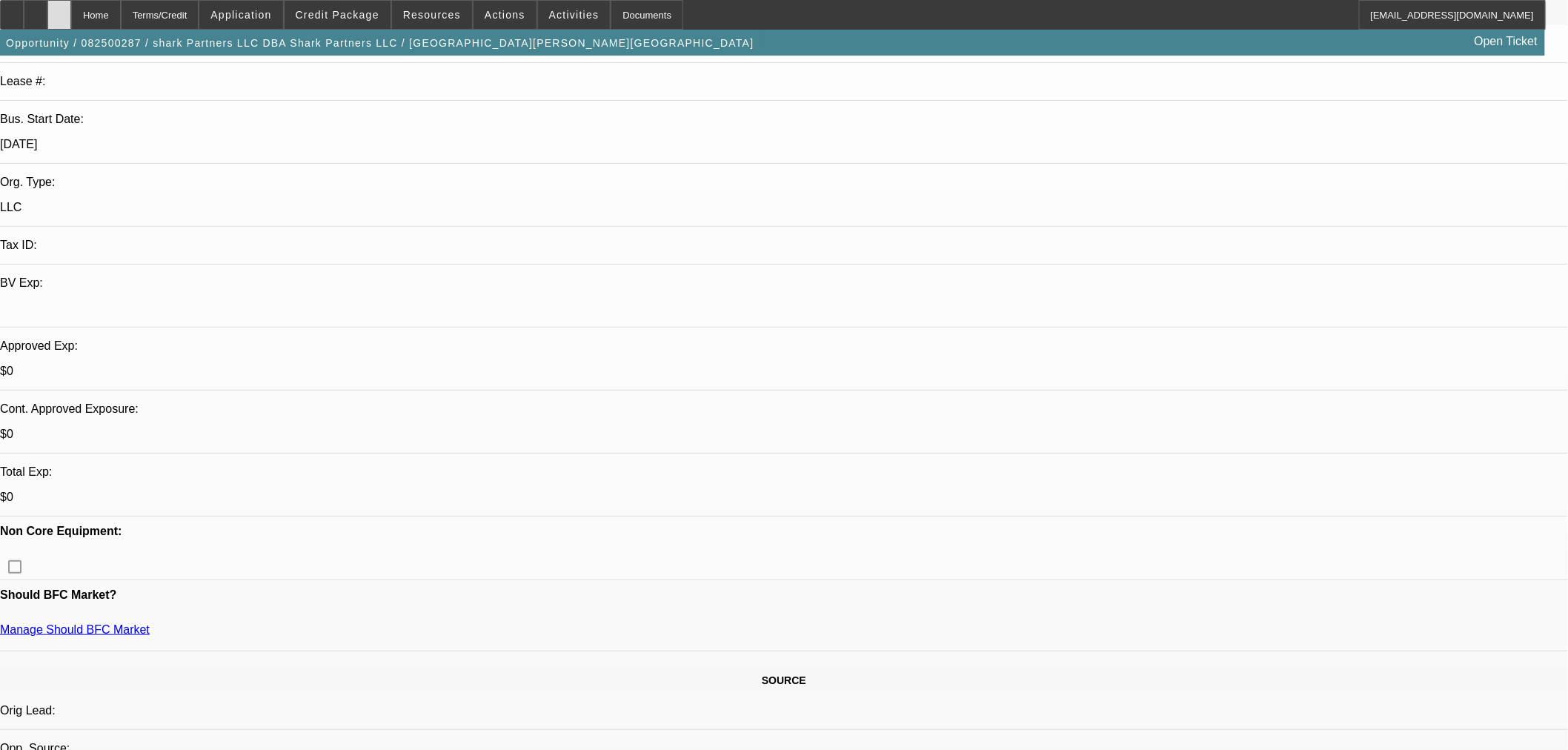
click at [59, 10] on icon at bounding box center [59, 10] width 0 height 0
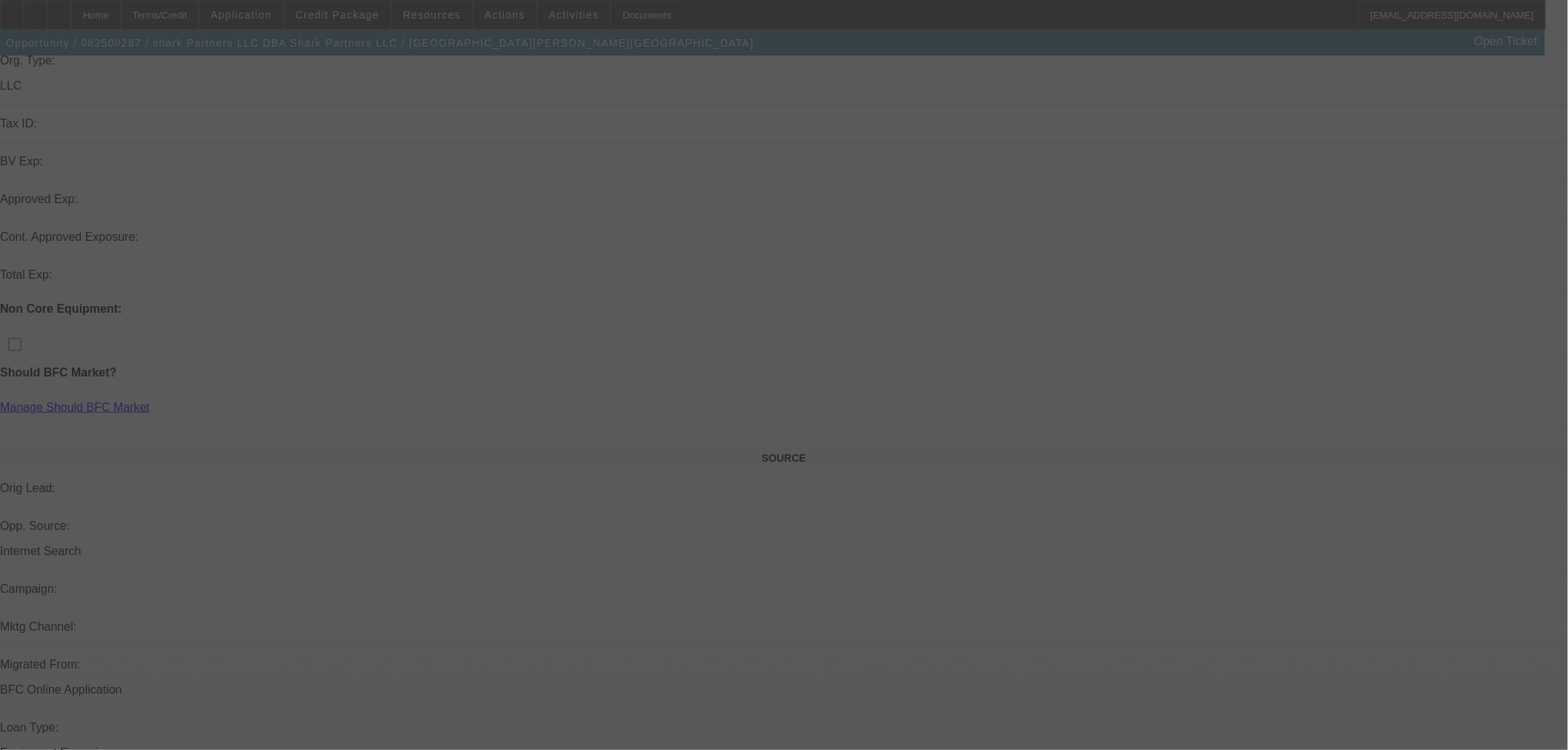
scroll to position [411, 0]
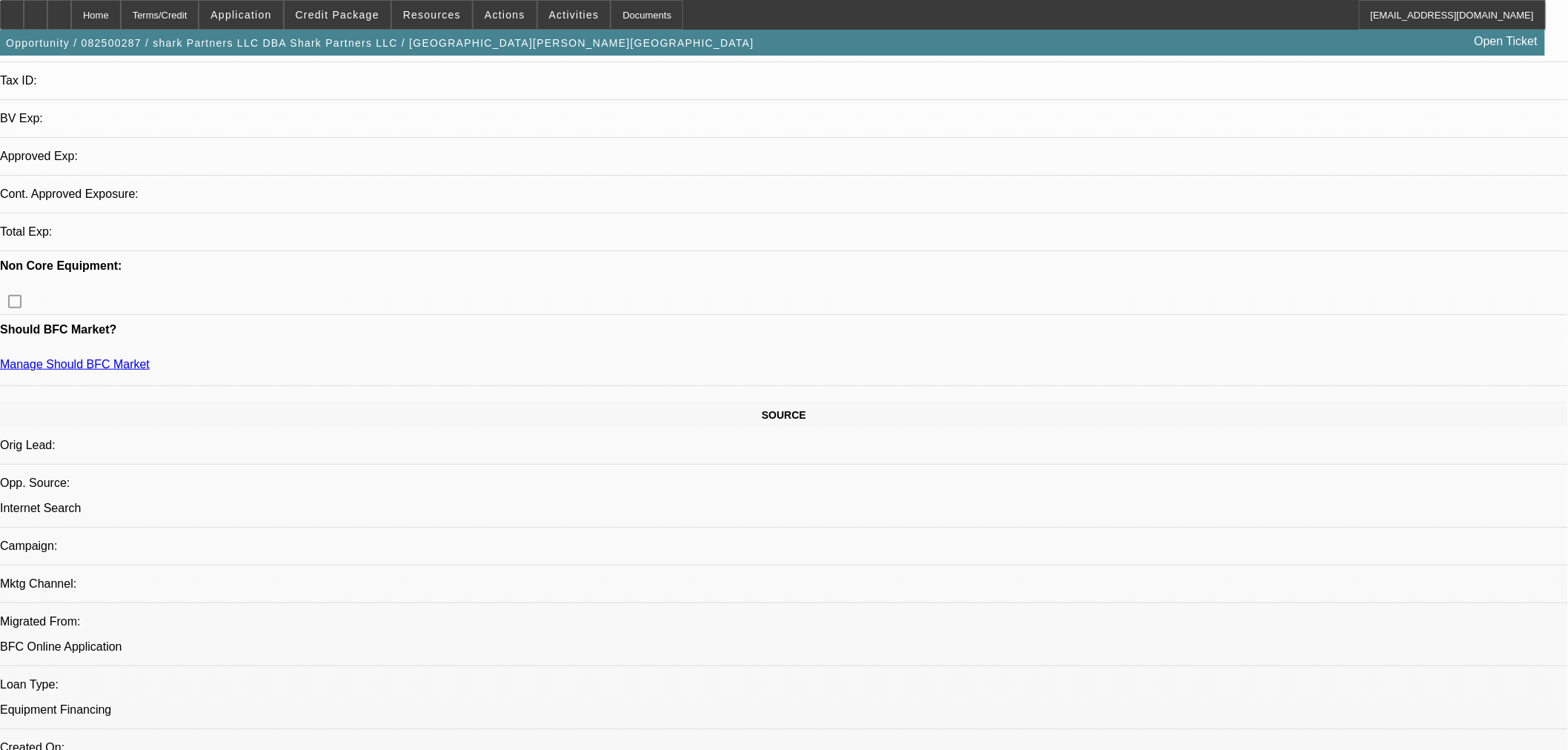
select select "0"
select select "2"
select select "0.1"
select select "4"
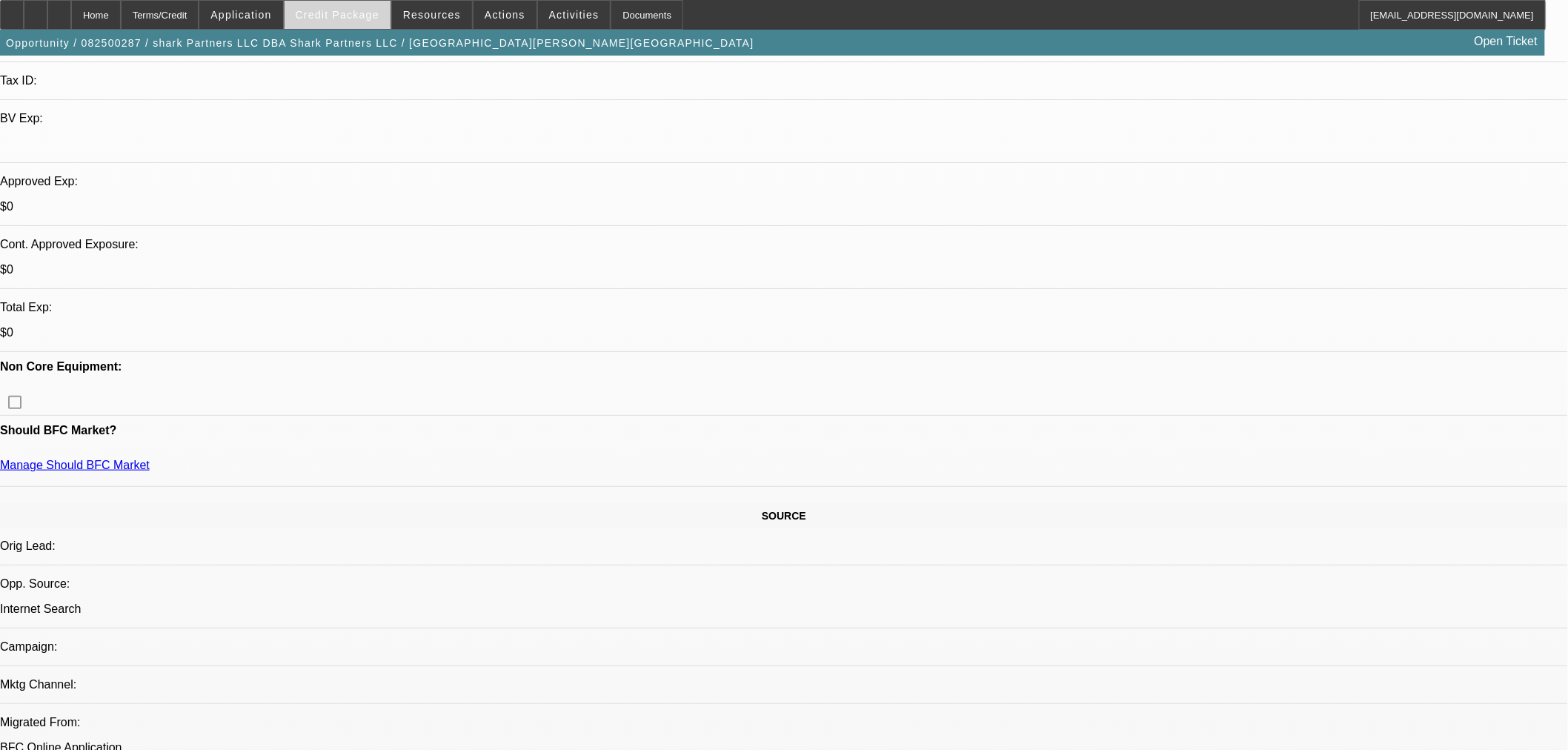
click at [379, 17] on span "Credit Package" at bounding box center [337, 15] width 83 height 12
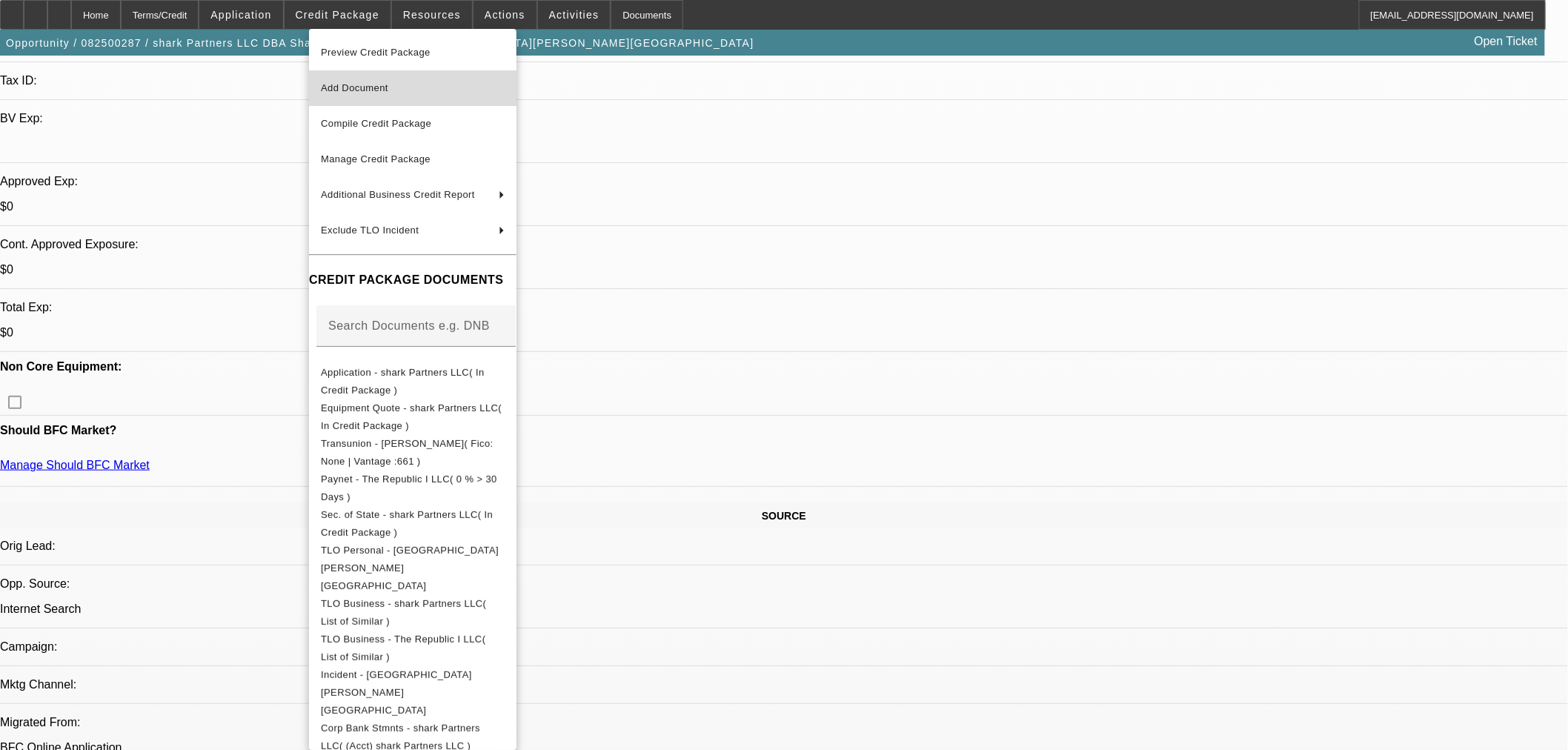
click at [375, 83] on span "Add Document" at bounding box center [354, 87] width 68 height 11
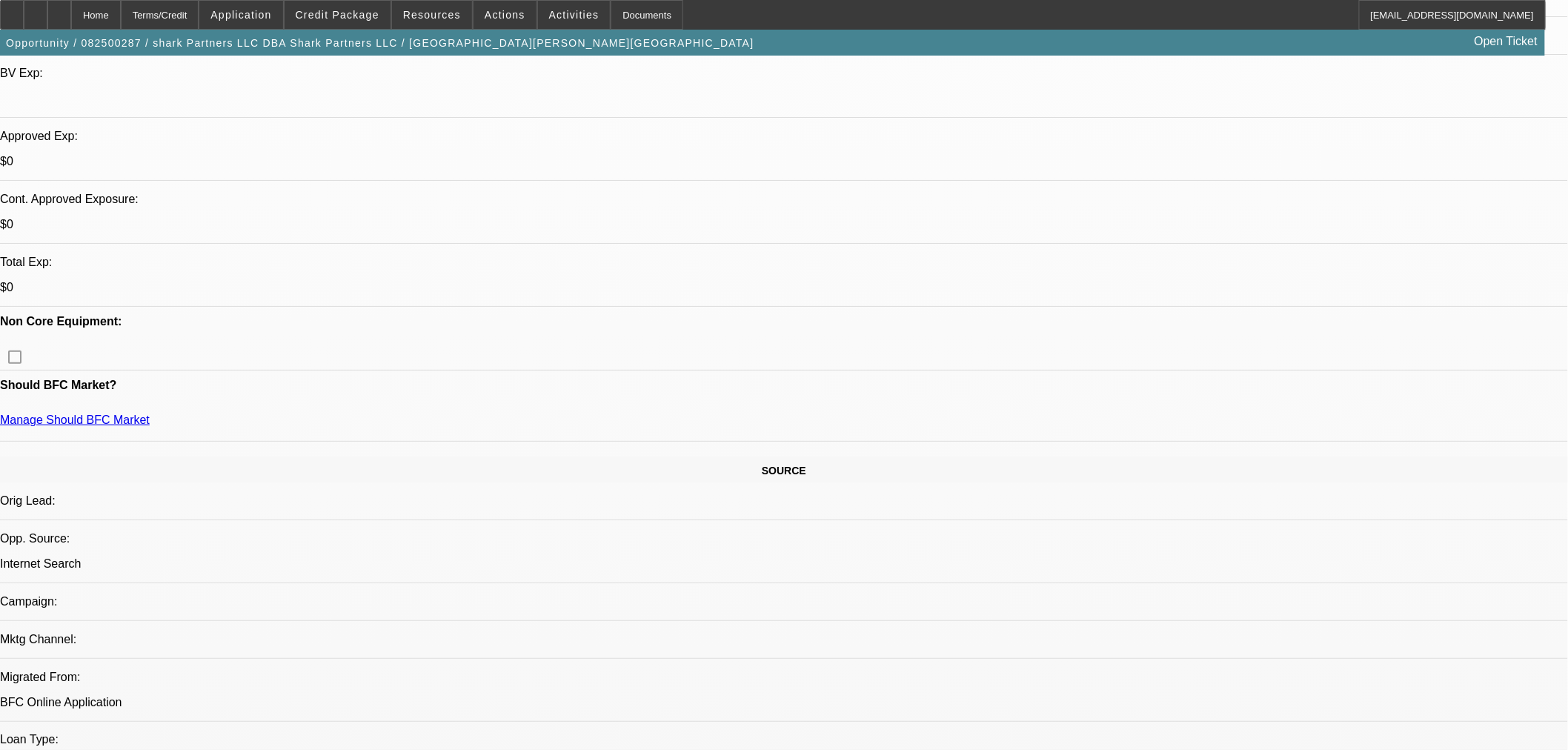
scroll to position [493, 0]
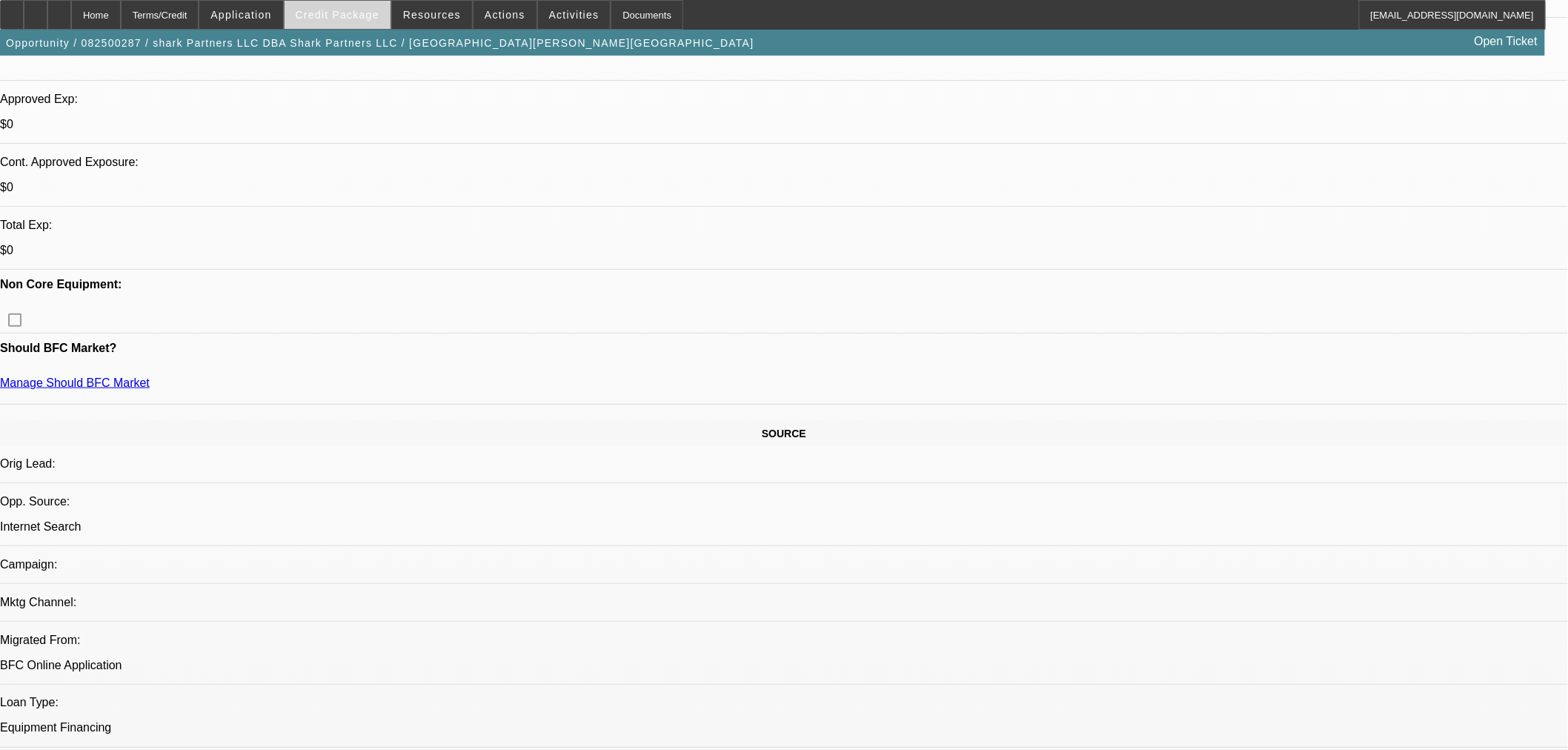
click at [348, 15] on span "Credit Package" at bounding box center [337, 15] width 83 height 12
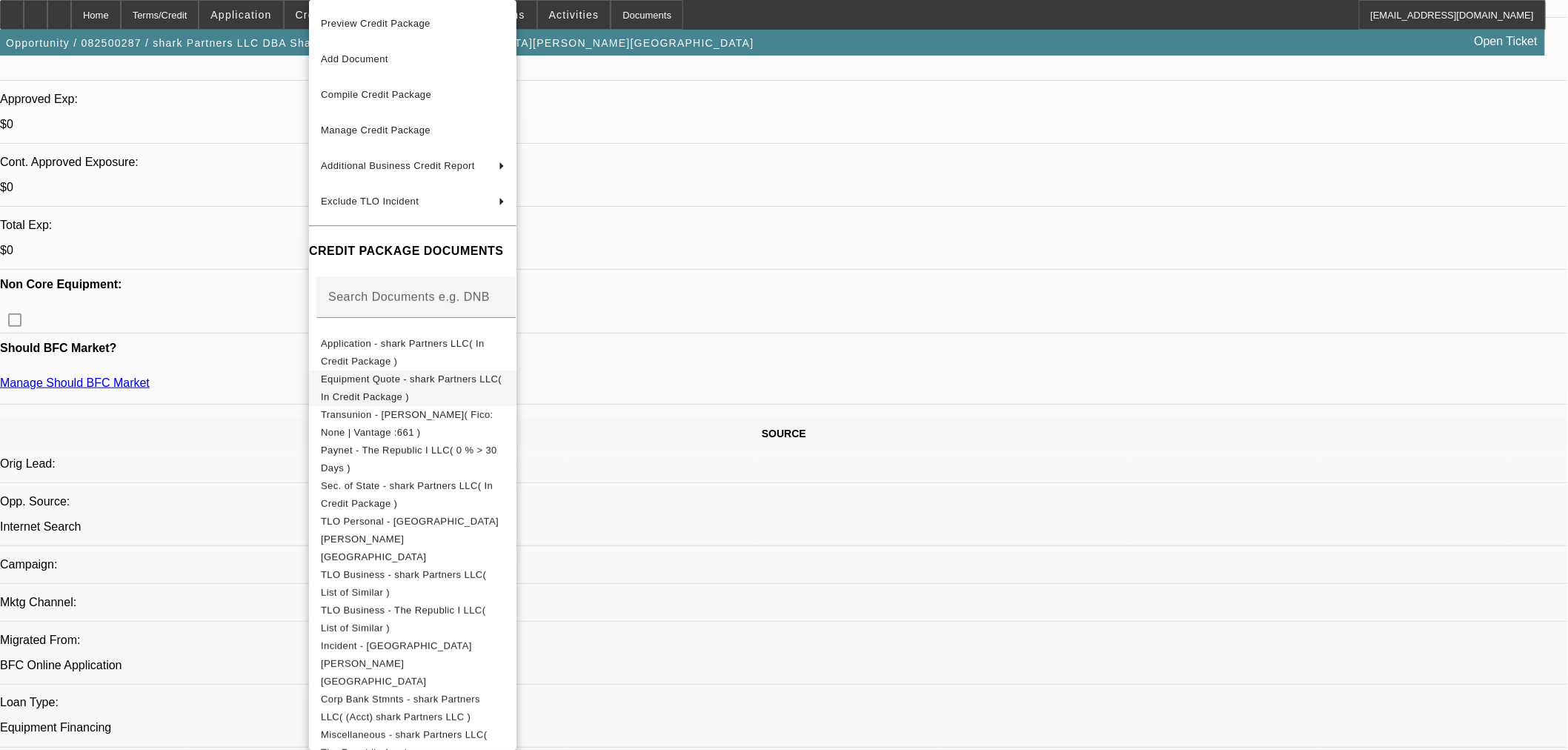
click at [505, 375] on span "Equipment Quote - shark Partners LLC( In Credit Package )" at bounding box center [413, 388] width 184 height 36
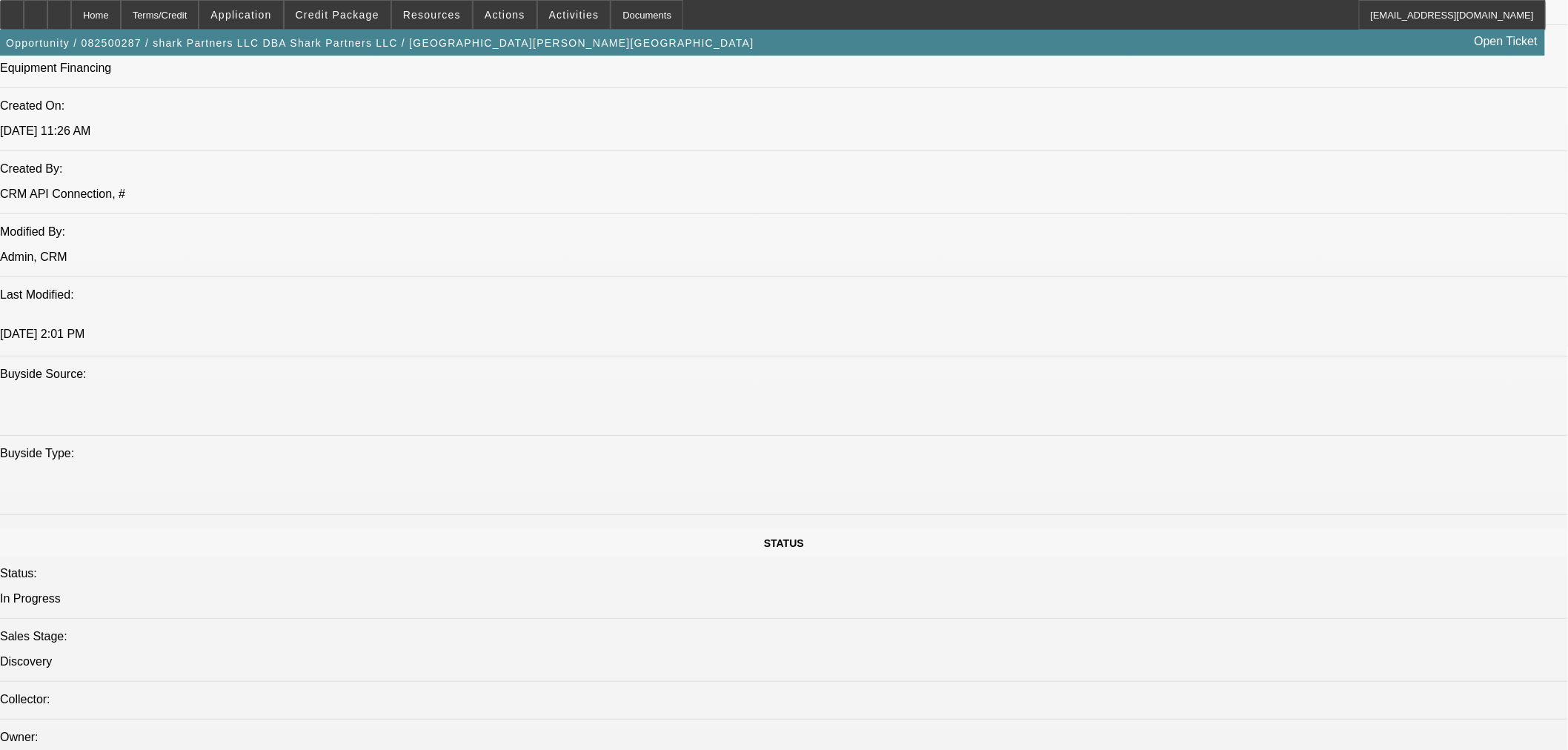
scroll to position [1152, 0]
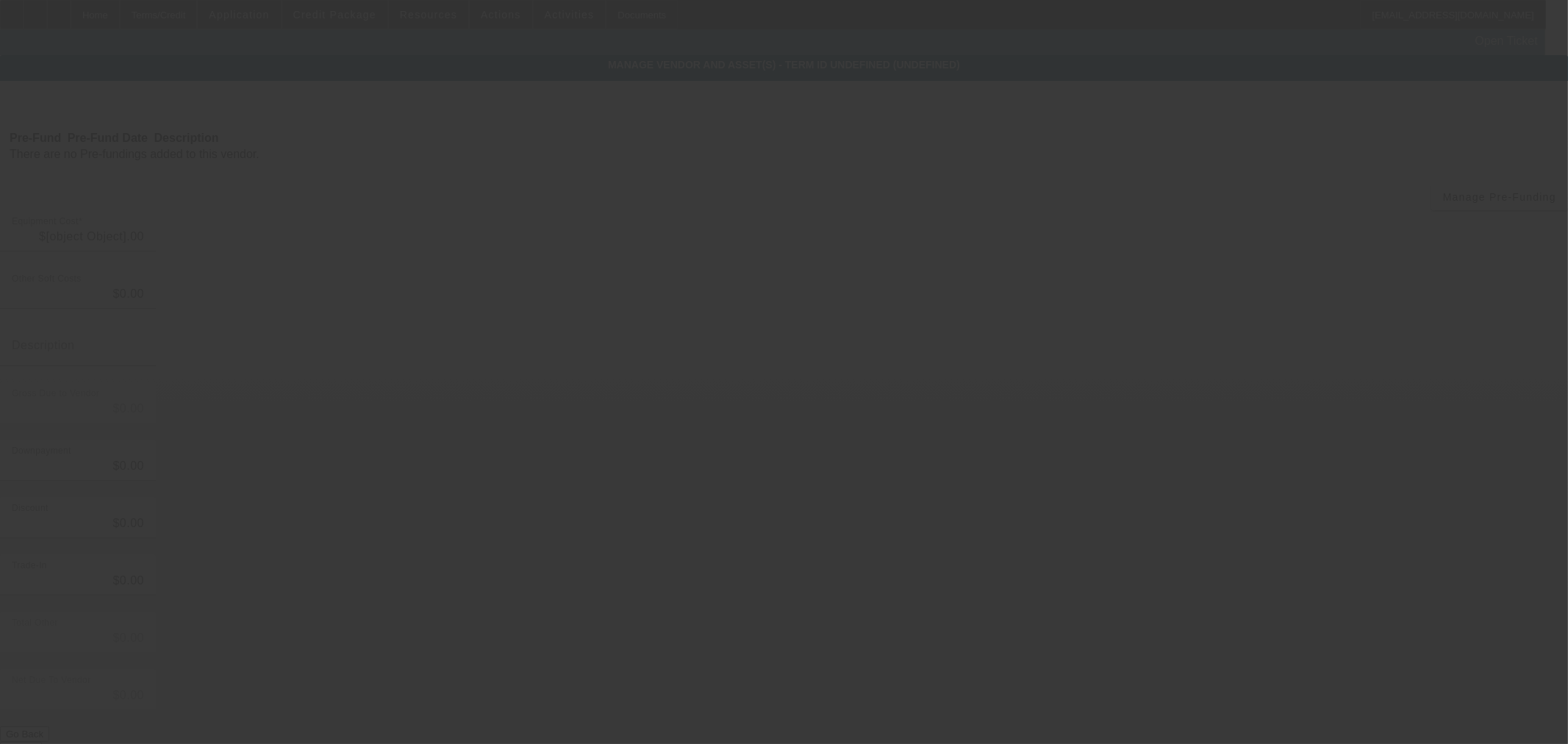
type input "$132,000.00"
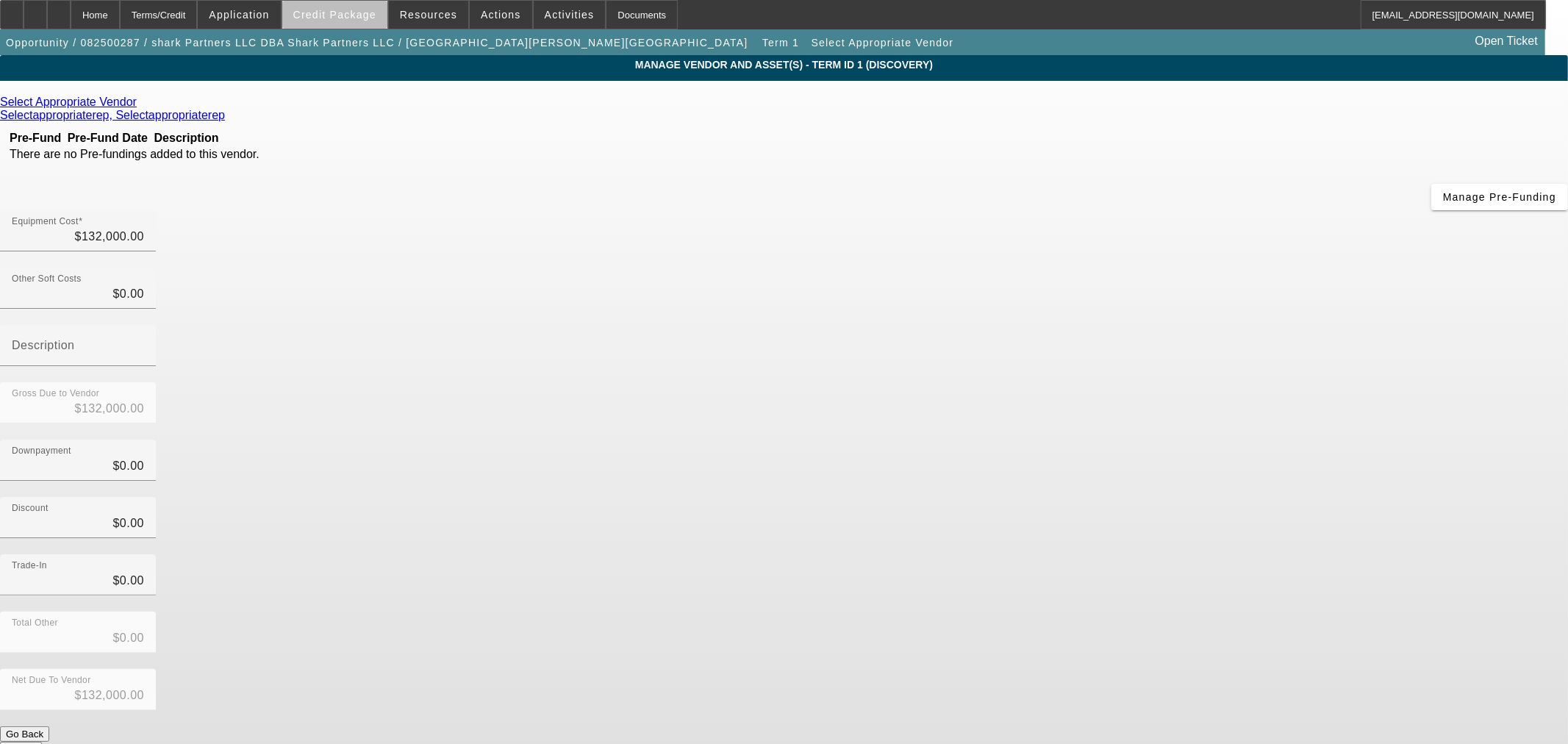
click at [368, 20] on span at bounding box center [335, 14] width 105 height 35
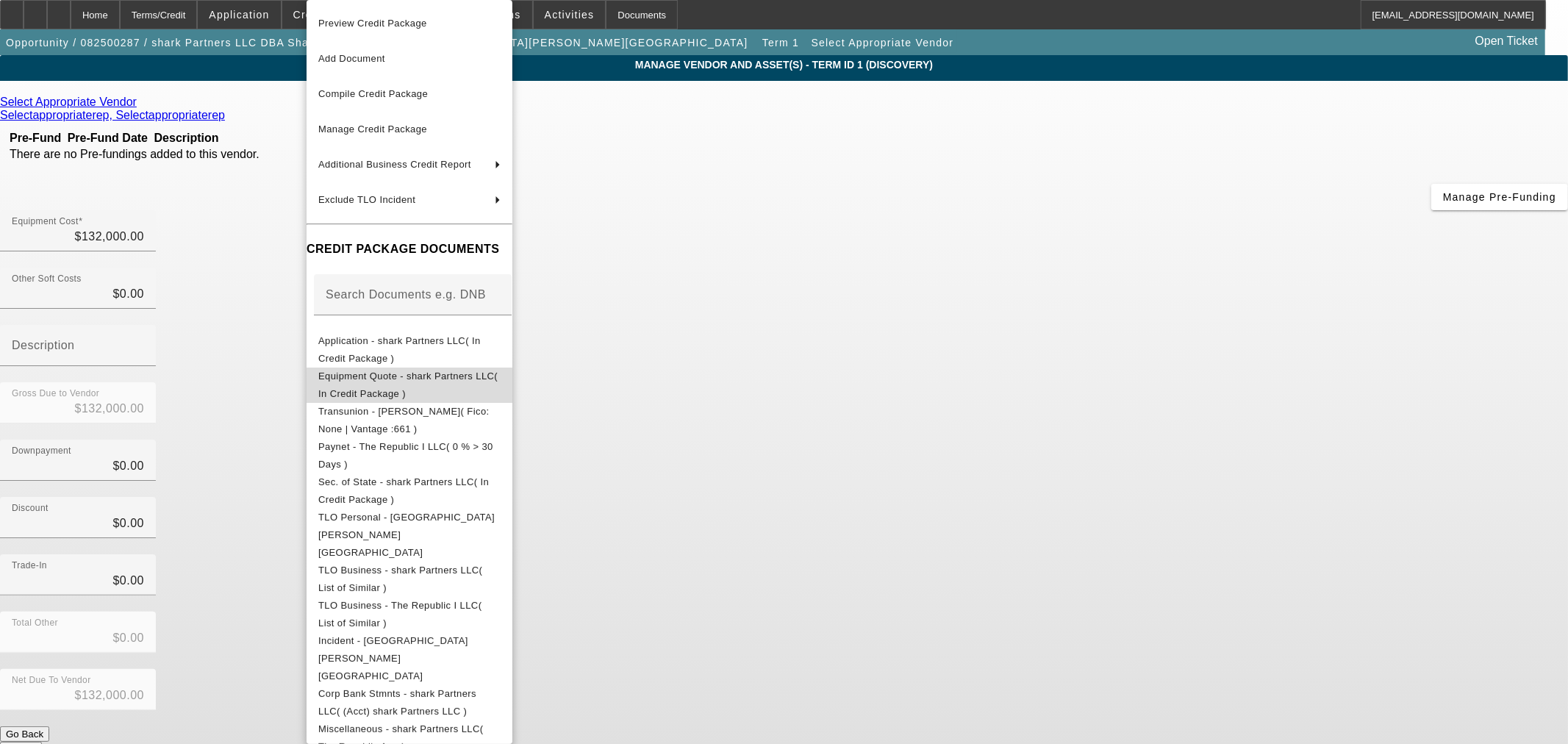
click at [377, 386] on span "Equipment Quote - shark Partners LLC( In Credit Package )" at bounding box center [410, 385] width 182 height 35
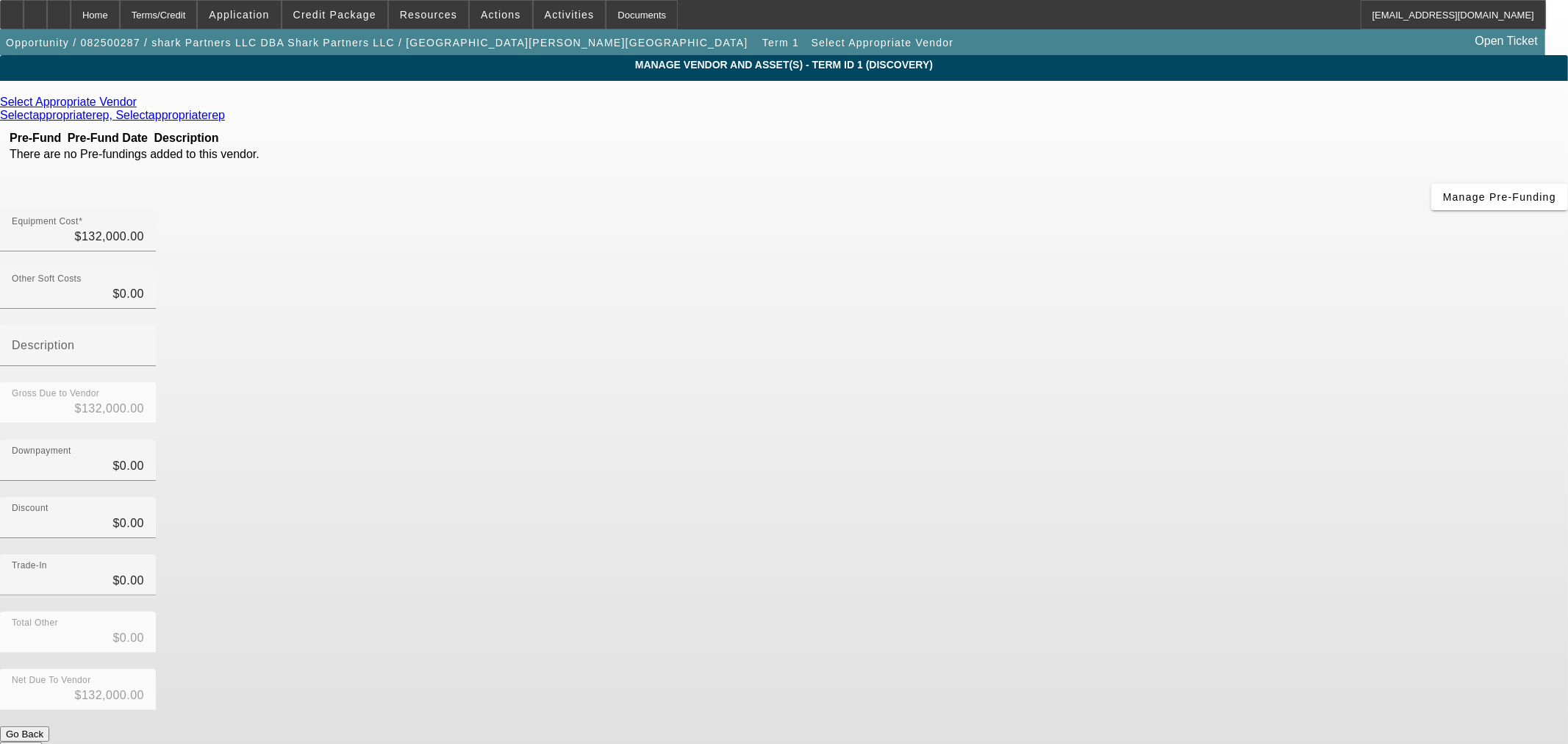
click at [140, 106] on icon at bounding box center [140, 102] width 0 height 13
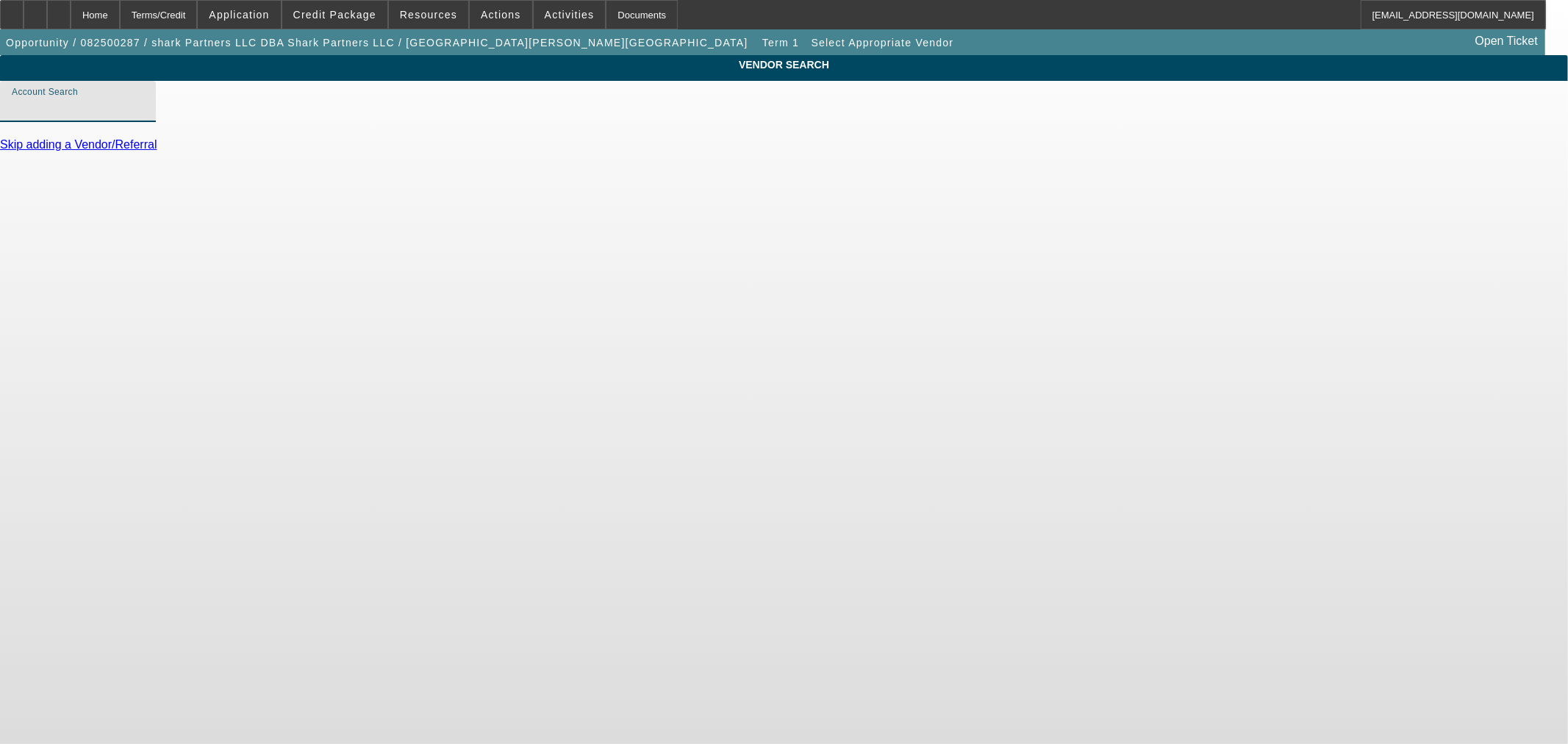
click at [144, 116] on input "Account Search" at bounding box center [78, 107] width 133 height 17
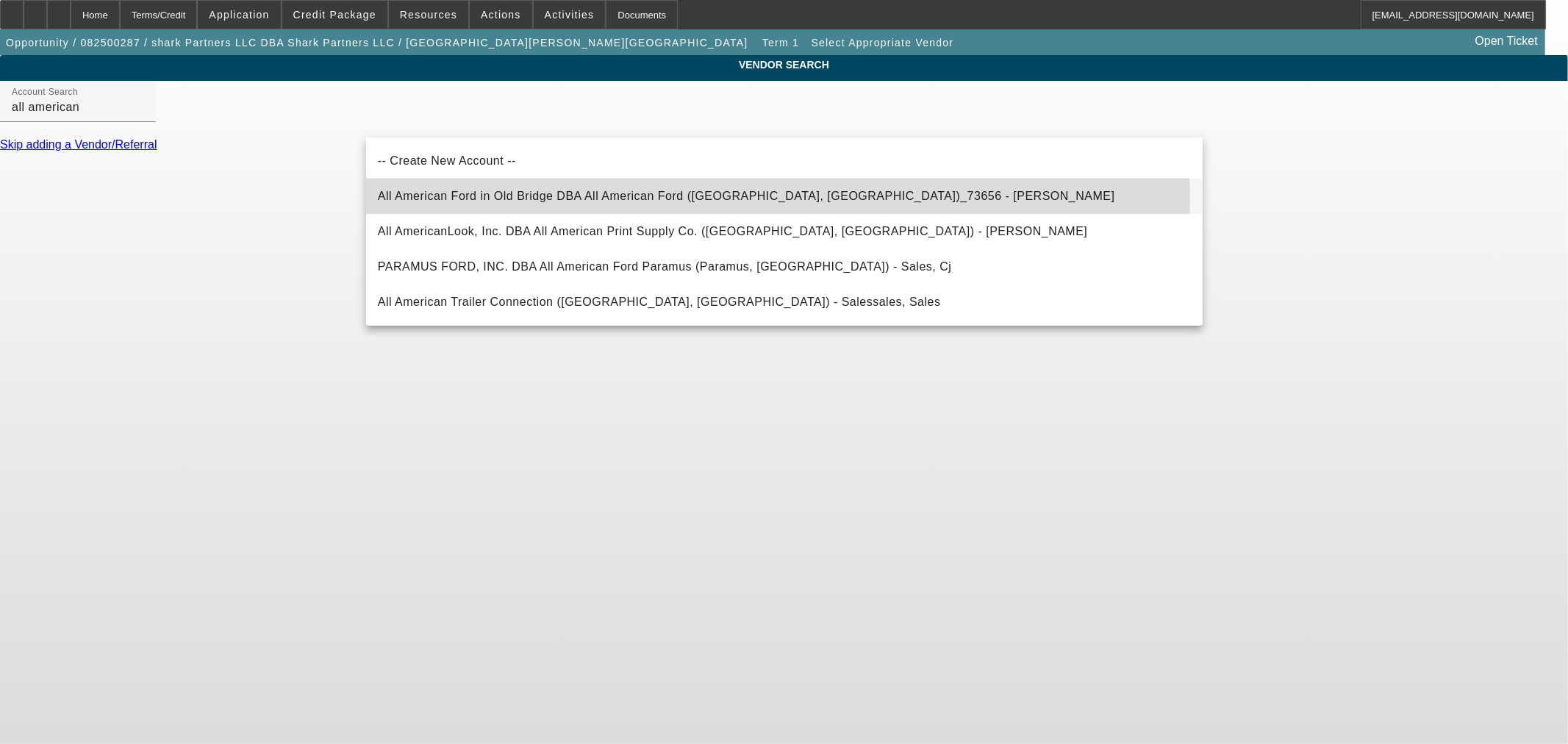
click at [493, 200] on span "All American Ford in Old Bridge DBA All American Ford (Old Bridge, NJ)_73656 - …" at bounding box center [746, 196] width 737 height 13
type input "All American Ford in Old Bridge DBA All American Ford (Old Bridge, NJ)_73656 - …"
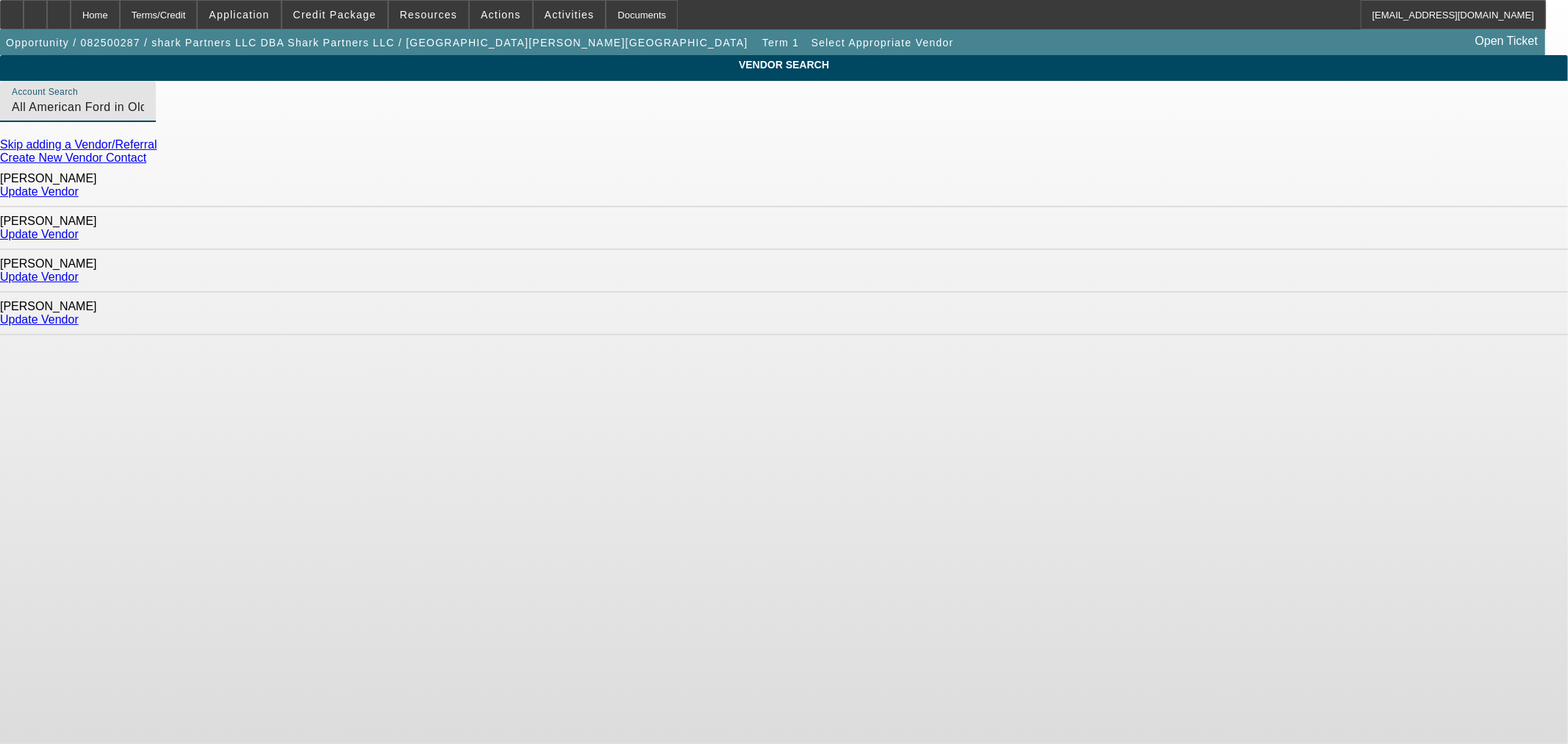
click at [78, 188] on link "Update Vendor" at bounding box center [39, 191] width 78 height 13
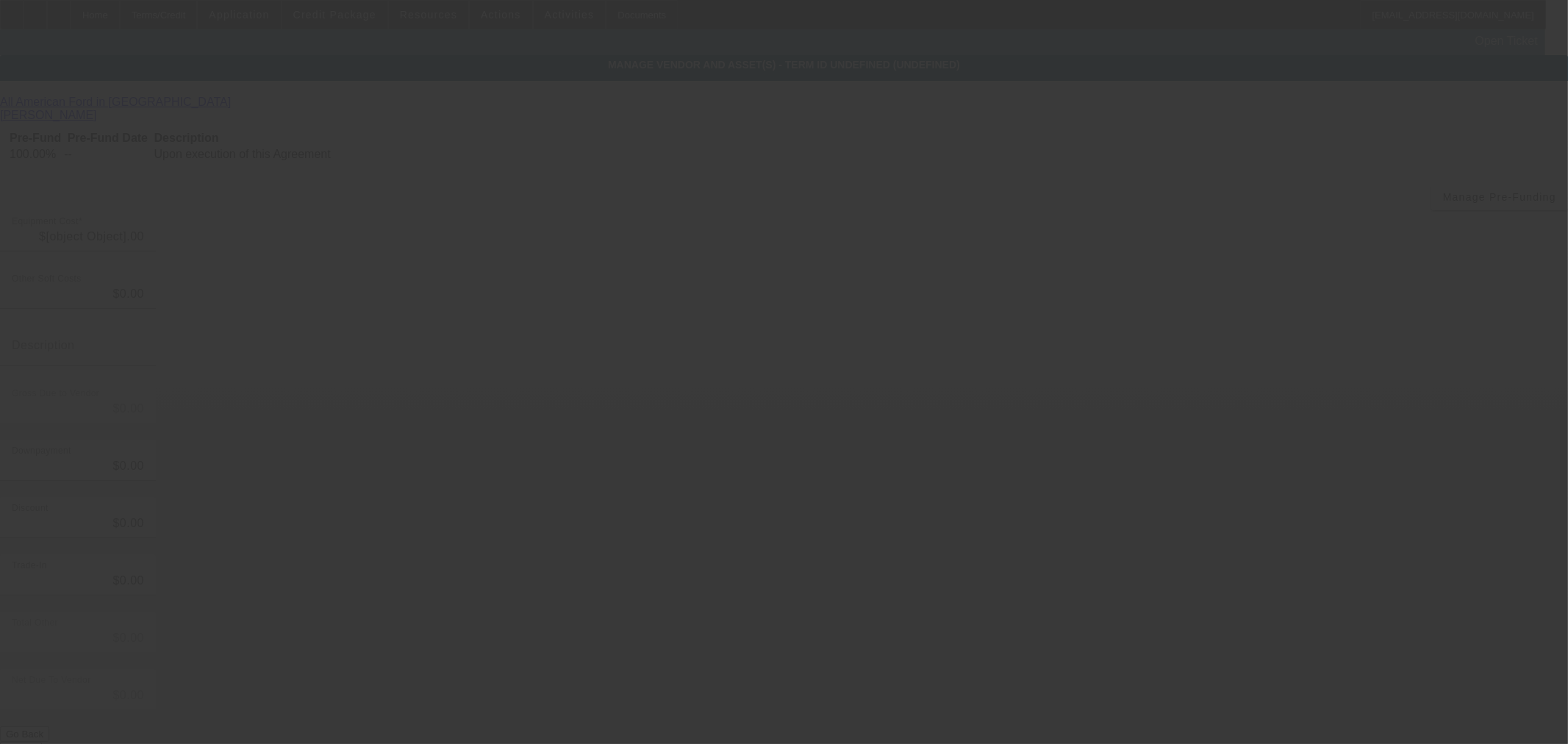
type input "$132,000.00"
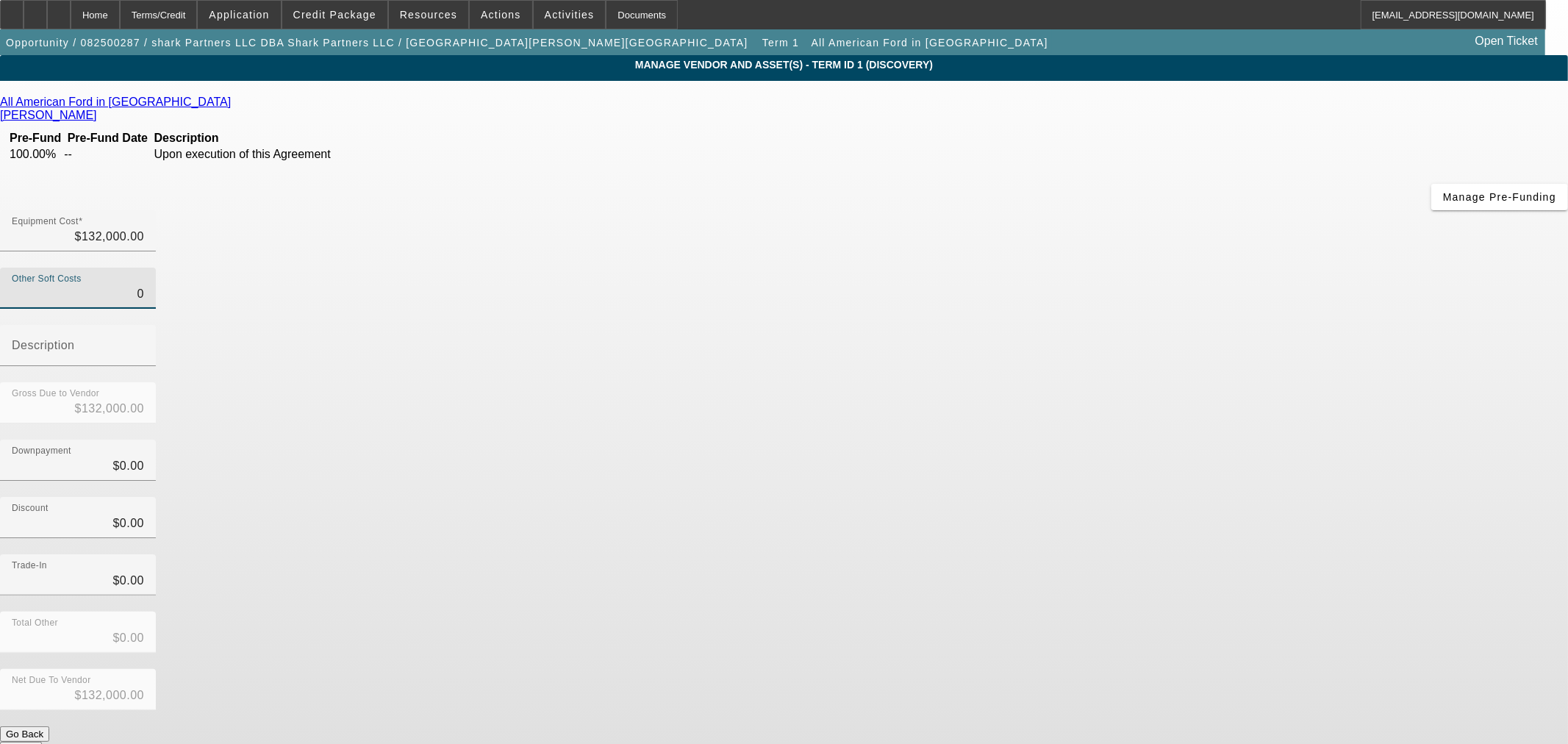
click at [144, 285] on input "0" at bounding box center [78, 294] width 133 height 17
type input "70"
type input "$132,070.00"
type input "710"
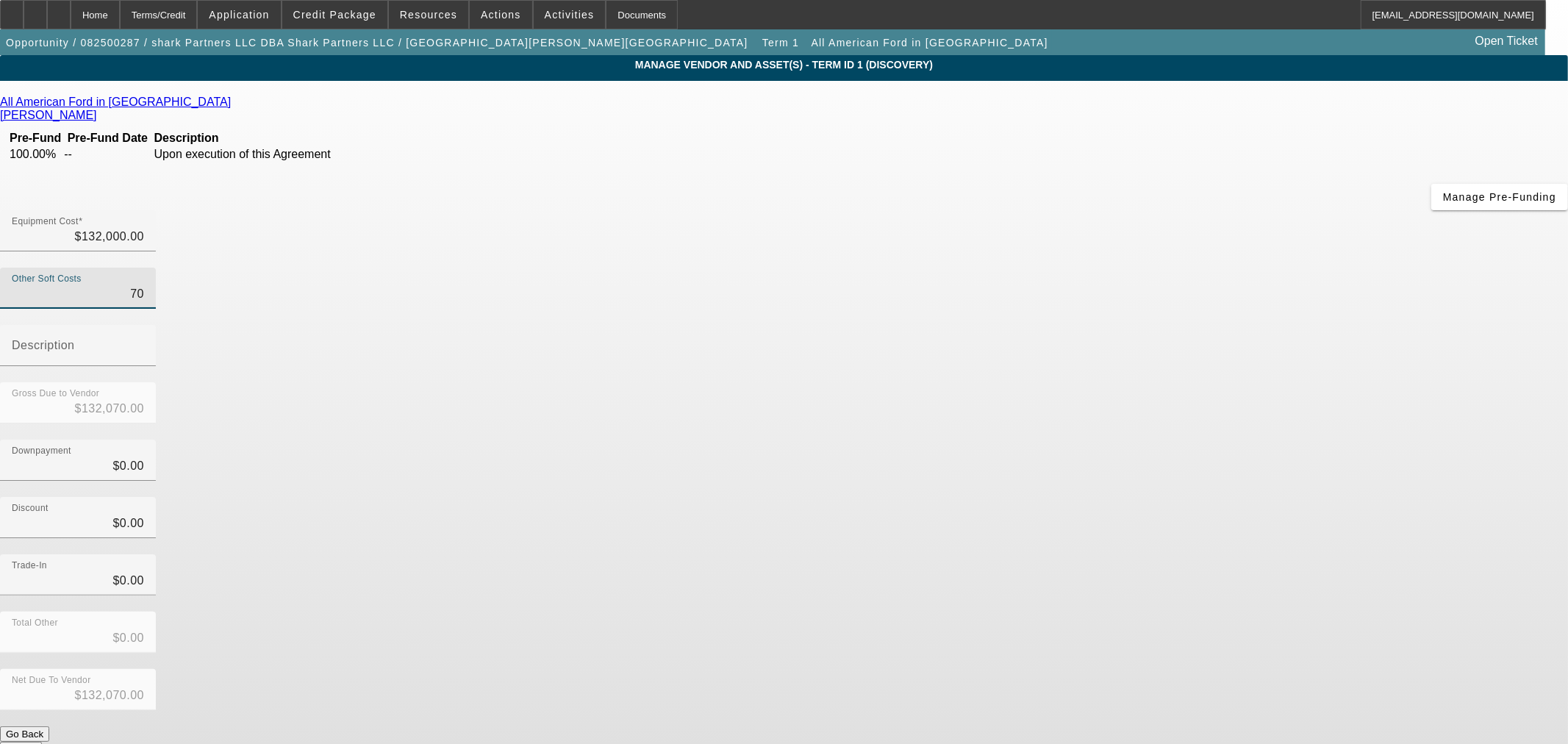
type input "$132,710.00"
type input "7190"
type input "$139,190.00"
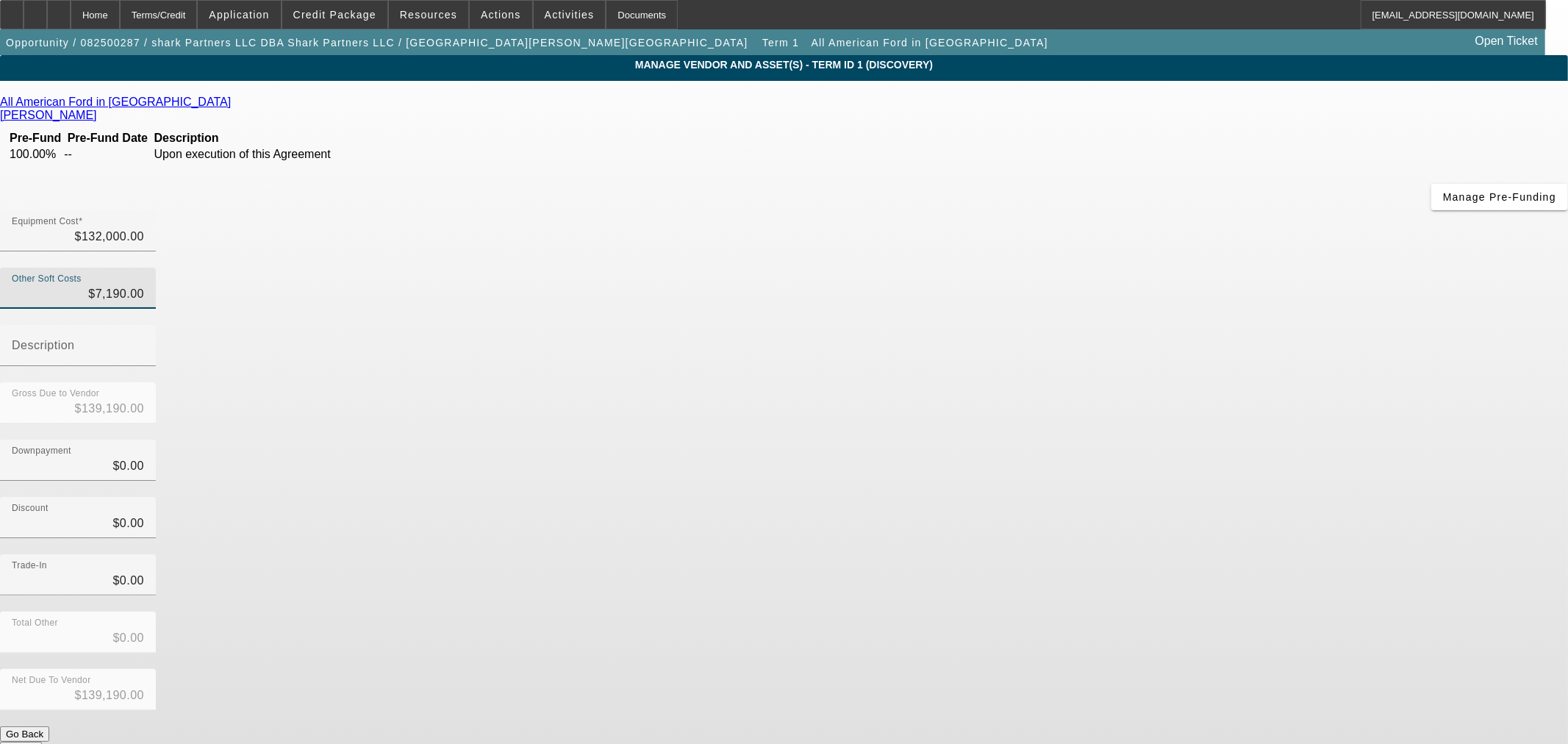
drag, startPoint x: 1189, startPoint y: 282, endPoint x: 1170, endPoint y: 290, distance: 20.6
click at [1189, 440] on div "Downpayment $0.00" at bounding box center [784, 468] width 1568 height 57
click at [144, 267] on div "Other Soft Costs $7,190.00" at bounding box center [78, 288] width 133 height 41
click at [144, 285] on input "7190" at bounding box center [78, 294] width 133 height 17
type input "719"
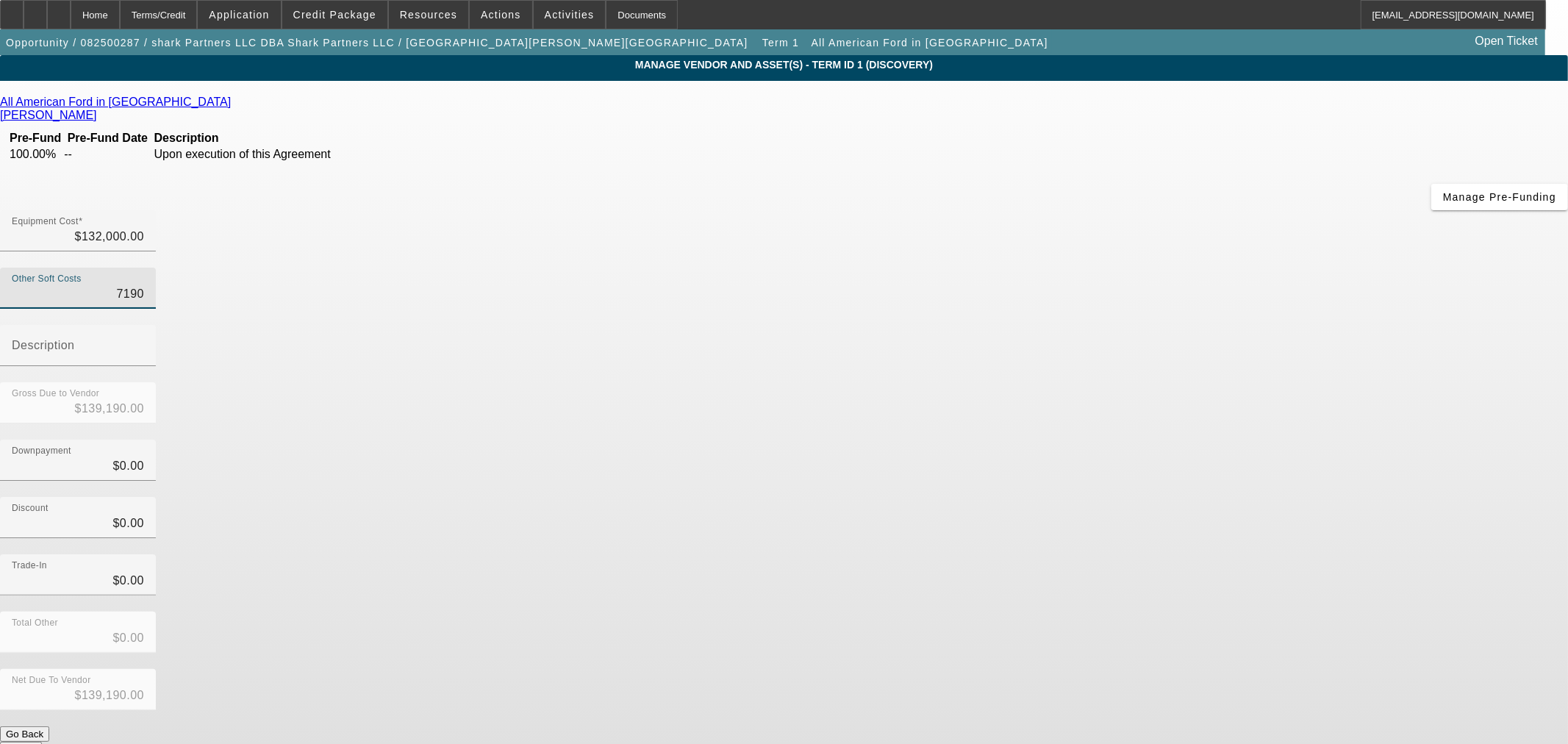
type input "$132,719.00"
type input "$719.00"
click at [1112, 440] on div "Downpayment $0.00" at bounding box center [784, 468] width 1568 height 57
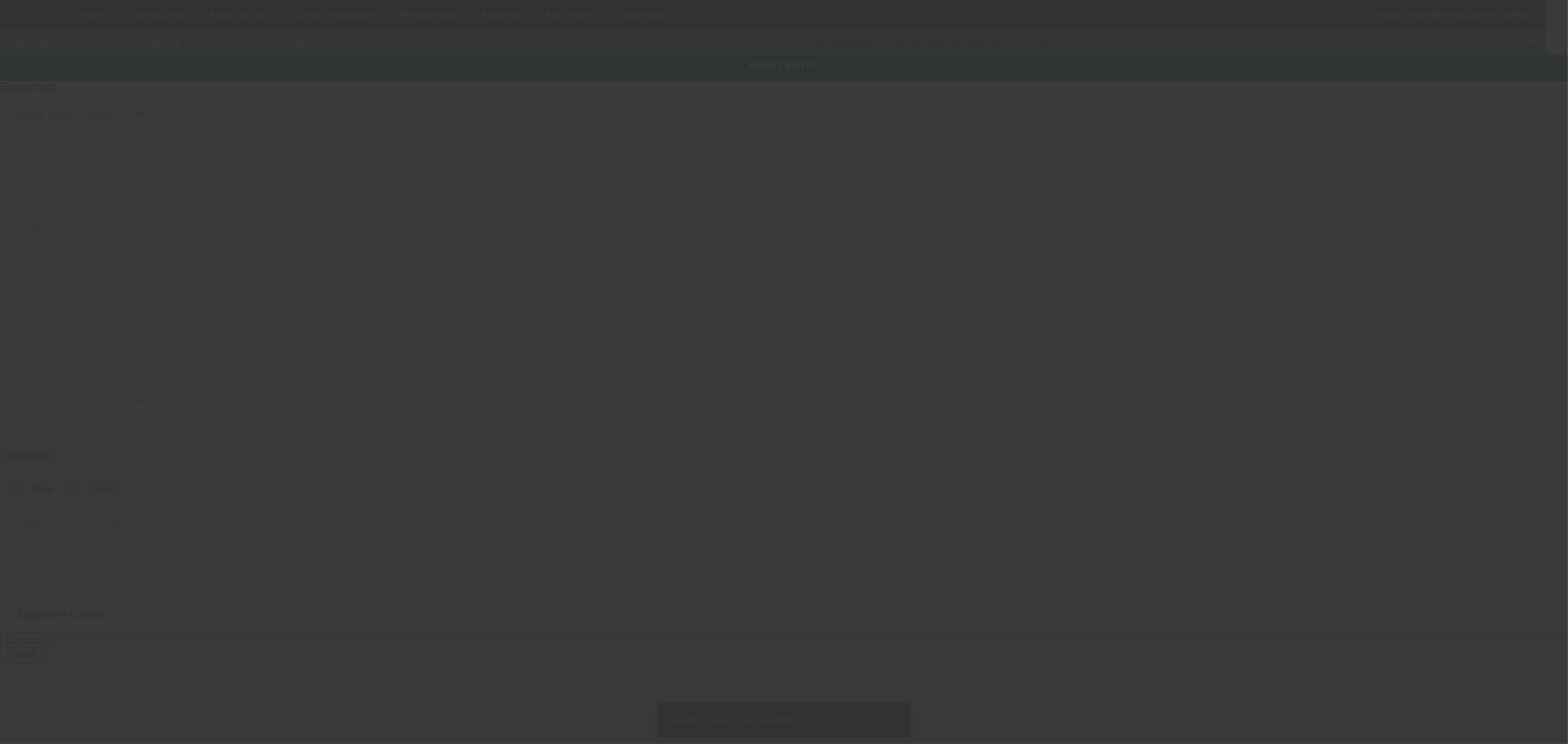
type textarea "Make: International"
type input "2112 Randleman Road"
type input "Greensboro"
type input "27406"
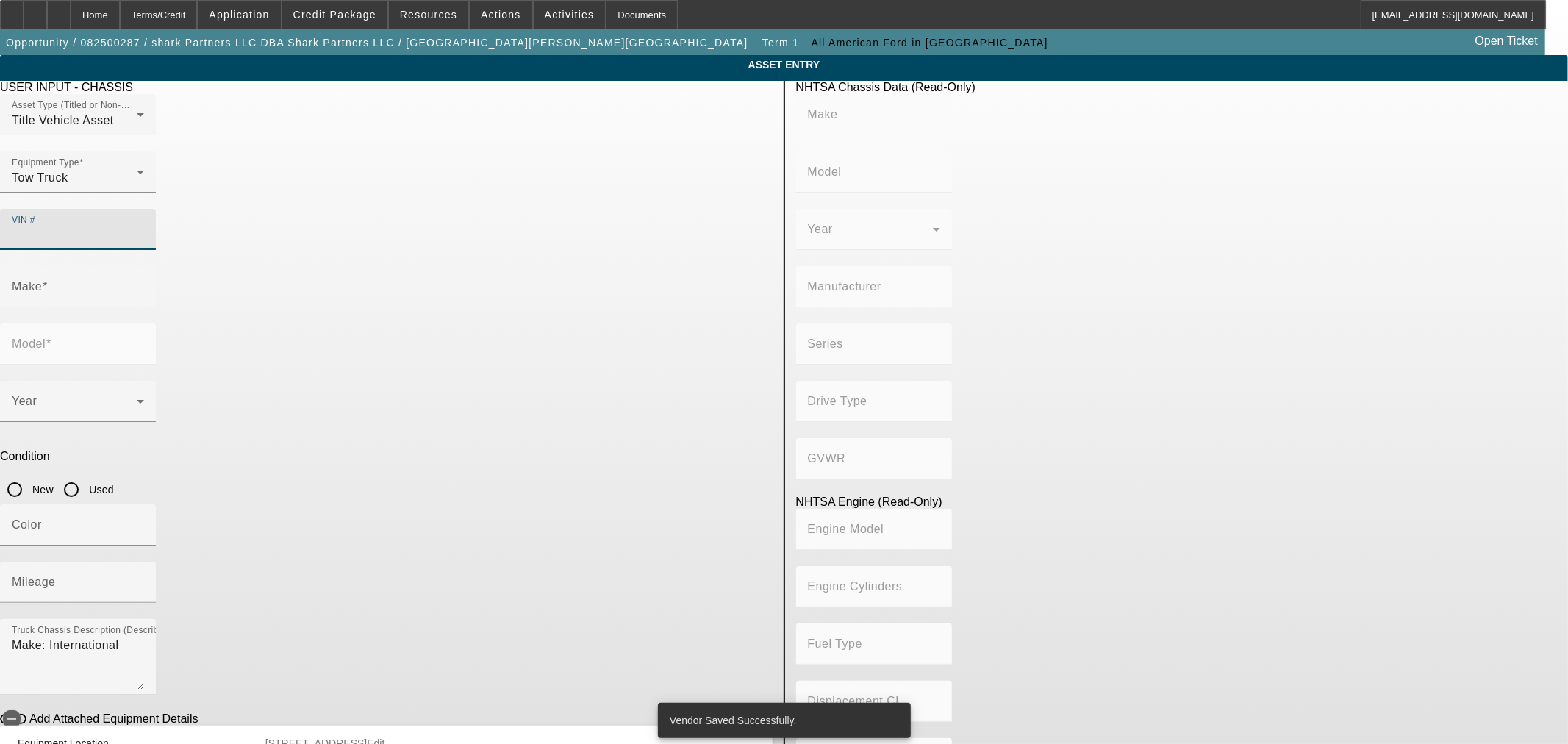
click at [144, 227] on input "VIN #" at bounding box center [78, 235] width 133 height 17
type input "3HAEUMML6SL675388"
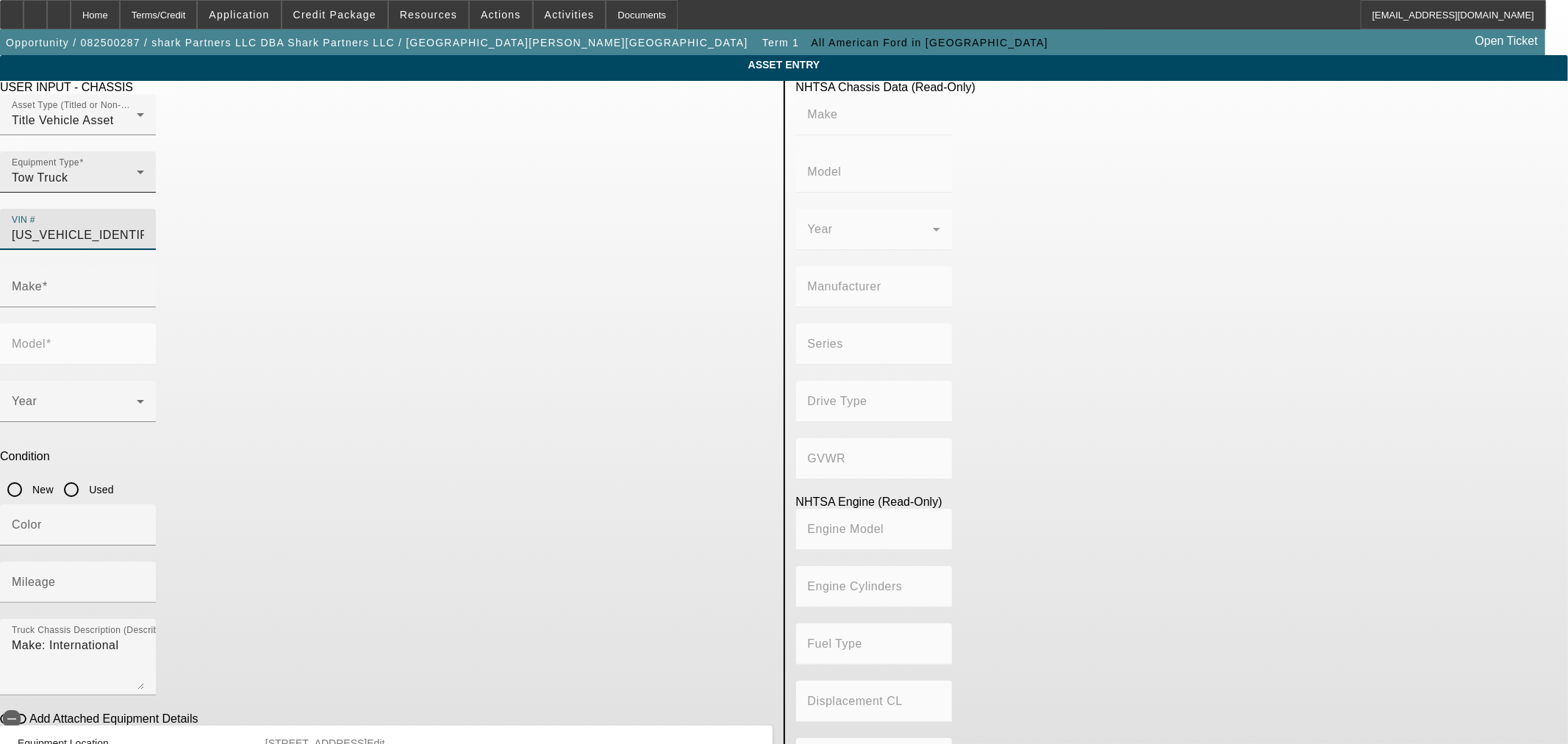
type input "INTERNATIONAL"
type input "MV607"
type input "BLUE DIAMOND TRUCK, S. DE R. L. DE C. V."
type input "MV"
type input "4x2"
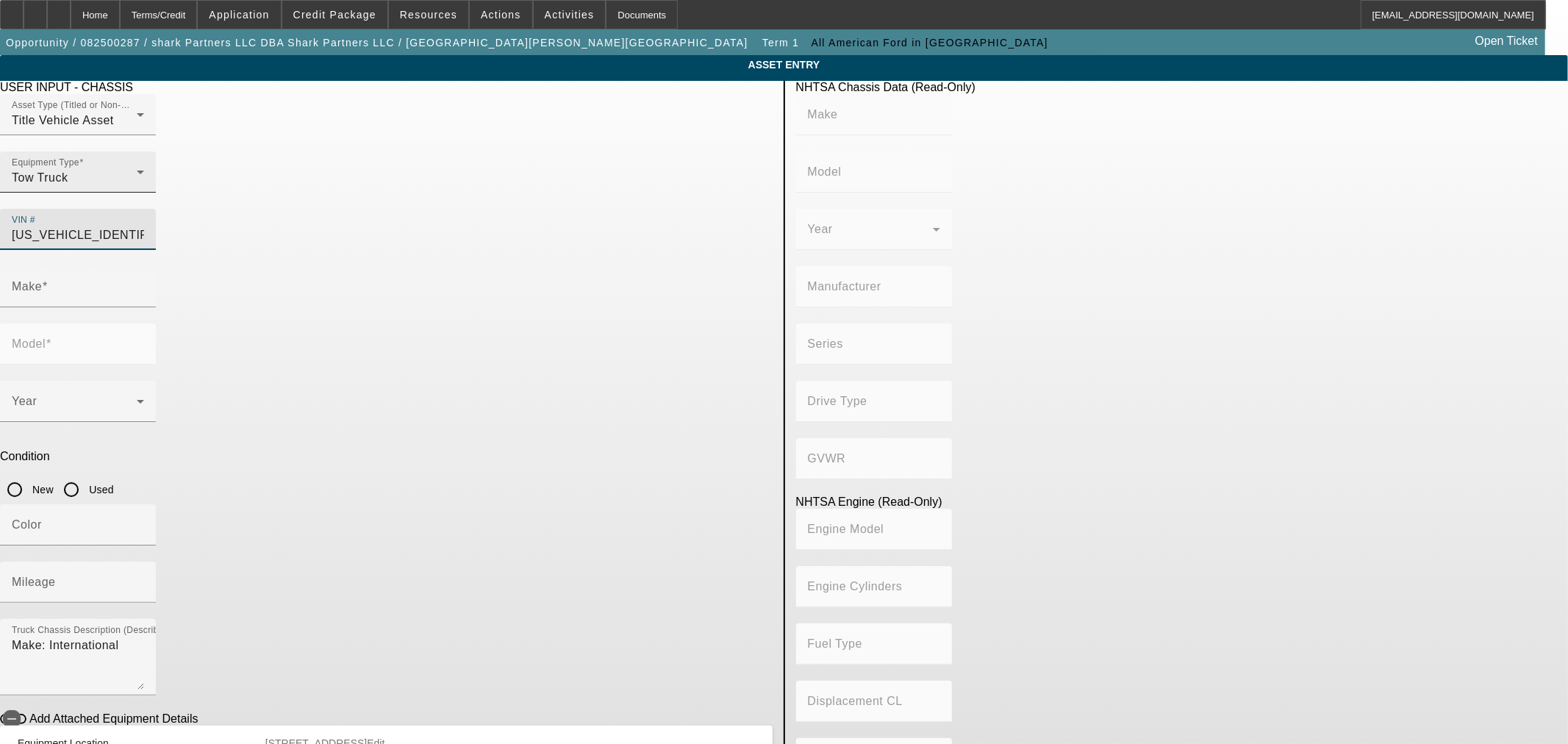
type input "Class 6: 19,501 - 26,000 lb (8,845 - 11,794 kg)"
type input "B 6.7"
type input "Diesel"
type input "408.85908543470"
type input "6.7"
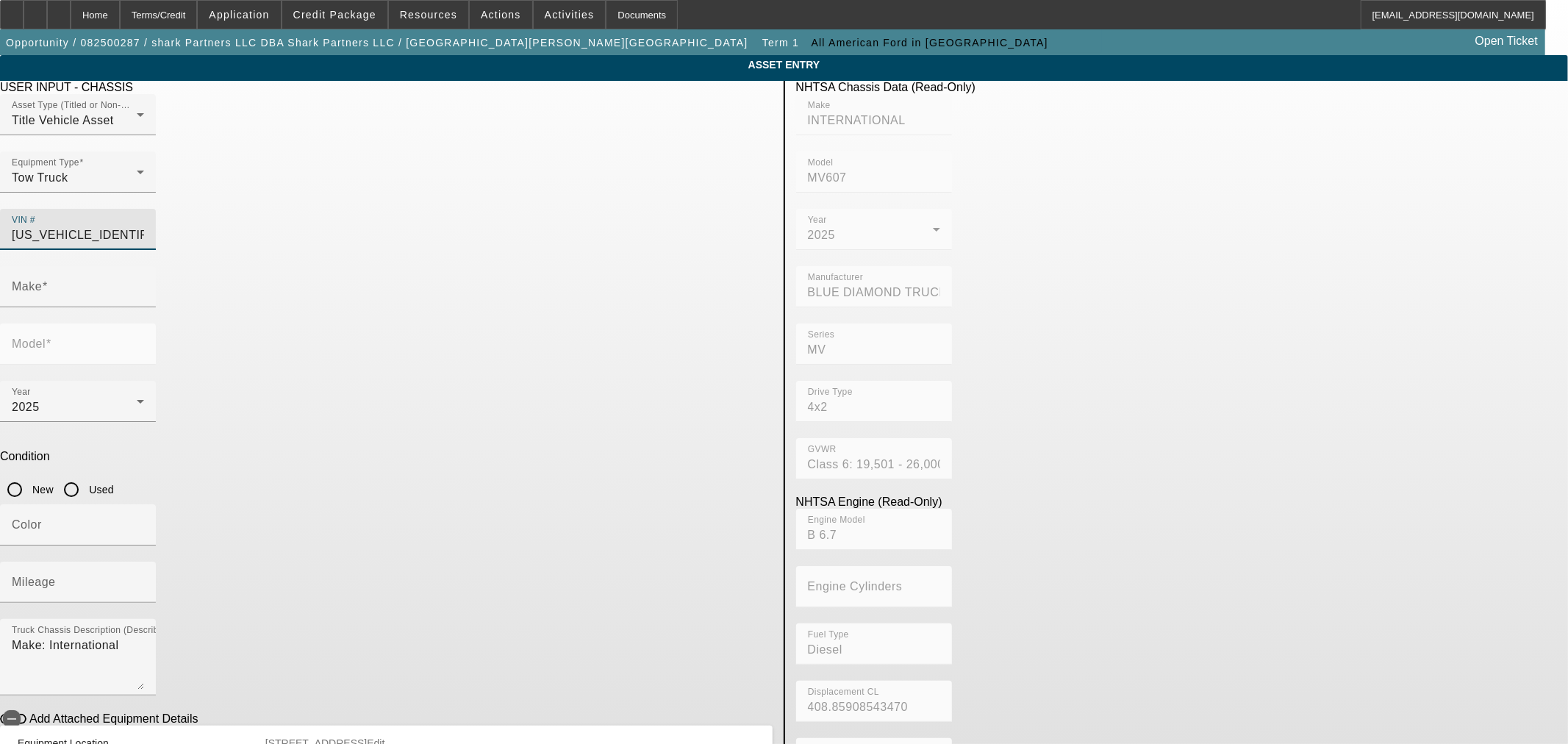
type input "INTERNATIONAL"
type input "MV607"
type input "3HAEUMML6SL675388"
click at [564, 266] on div "Make INTERNATIONAL" at bounding box center [386, 294] width 773 height 57
type input "INTERNATIONAL"
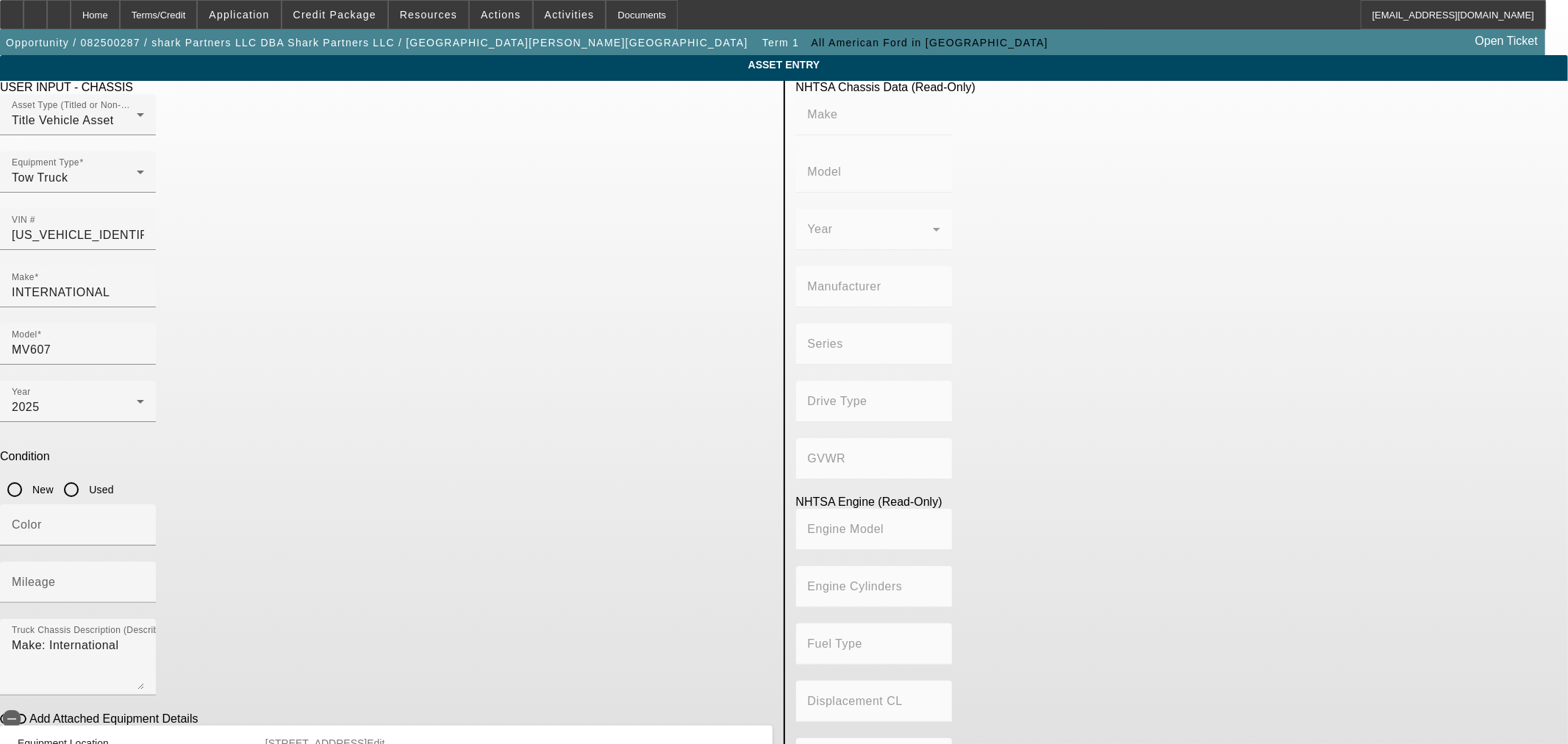
type input "MV607"
type input "BLUE DIAMOND TRUCK, S. DE R. L. DE C. V."
type input "MV"
type input "4x2"
type input "Class 6: 19,501 - 26,000 lb (8,845 - 11,794 kg)"
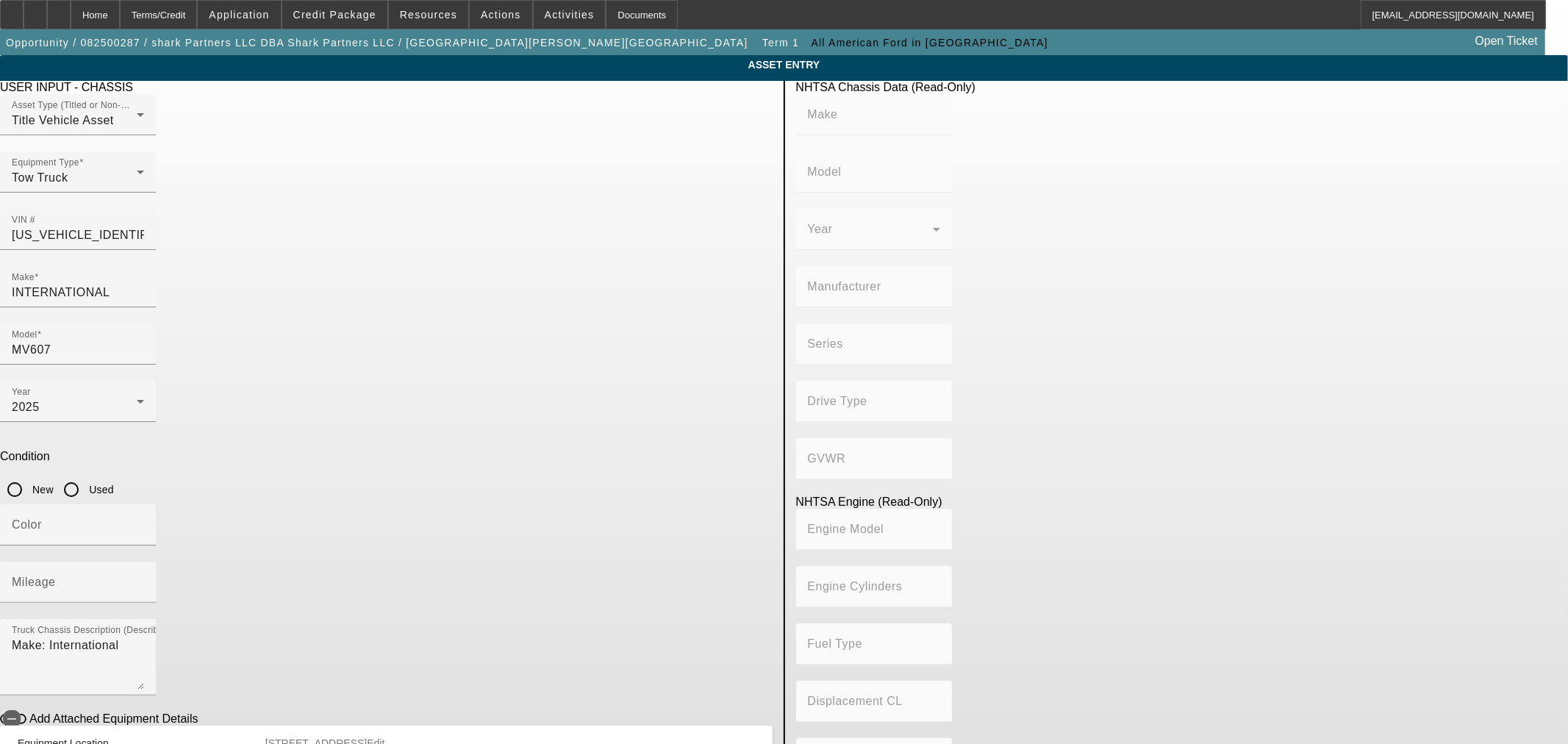
type input "B 6.7"
type input "Diesel"
type input "408.85908543470"
type input "6.7"
click at [29, 475] on input "New" at bounding box center [14, 489] width 29 height 29
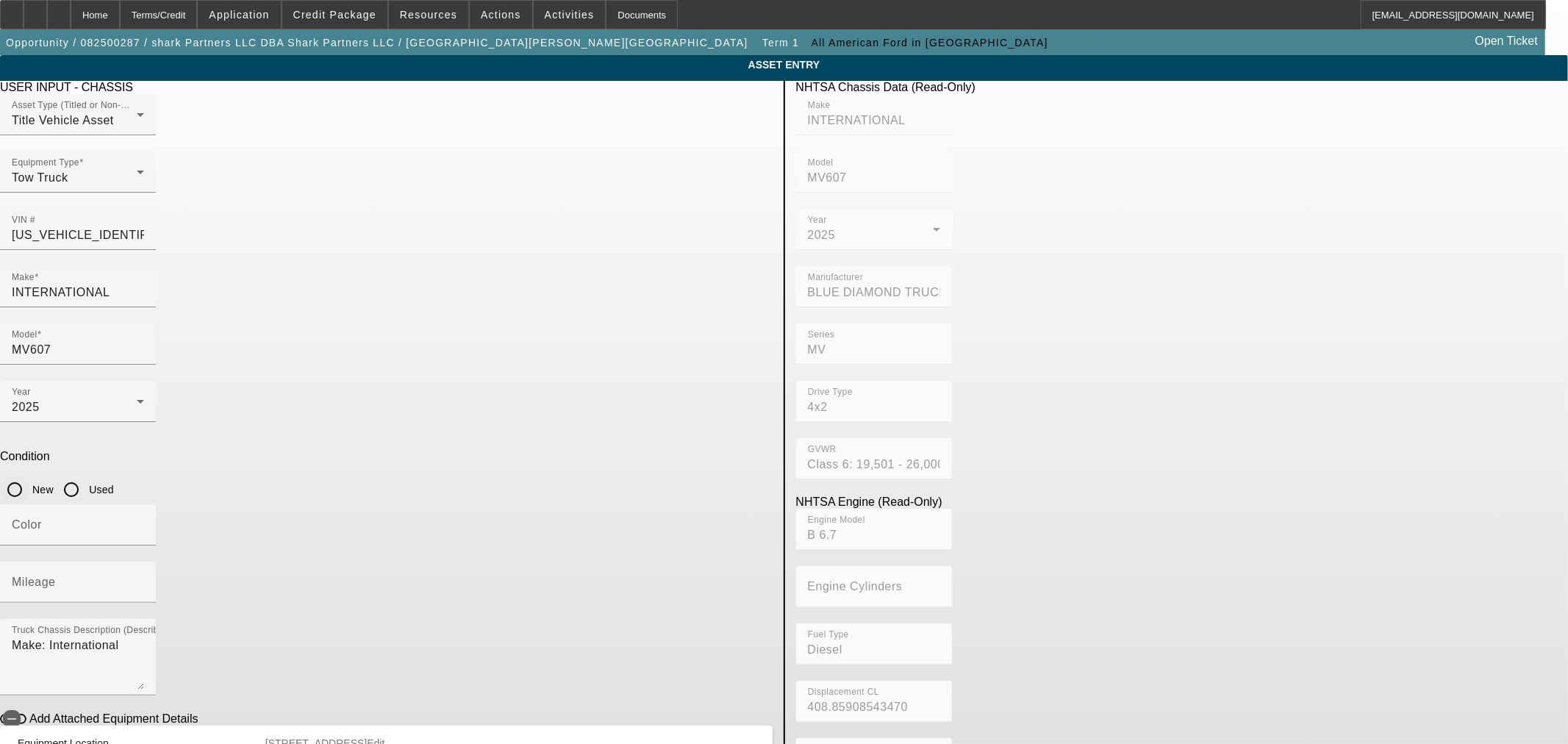
radio input "true"
click at [144, 505] on div "Color" at bounding box center [78, 525] width 133 height 41
type input "Black"
click at [144, 562] on div "Mileage" at bounding box center [78, 582] width 133 height 41
type input "280"
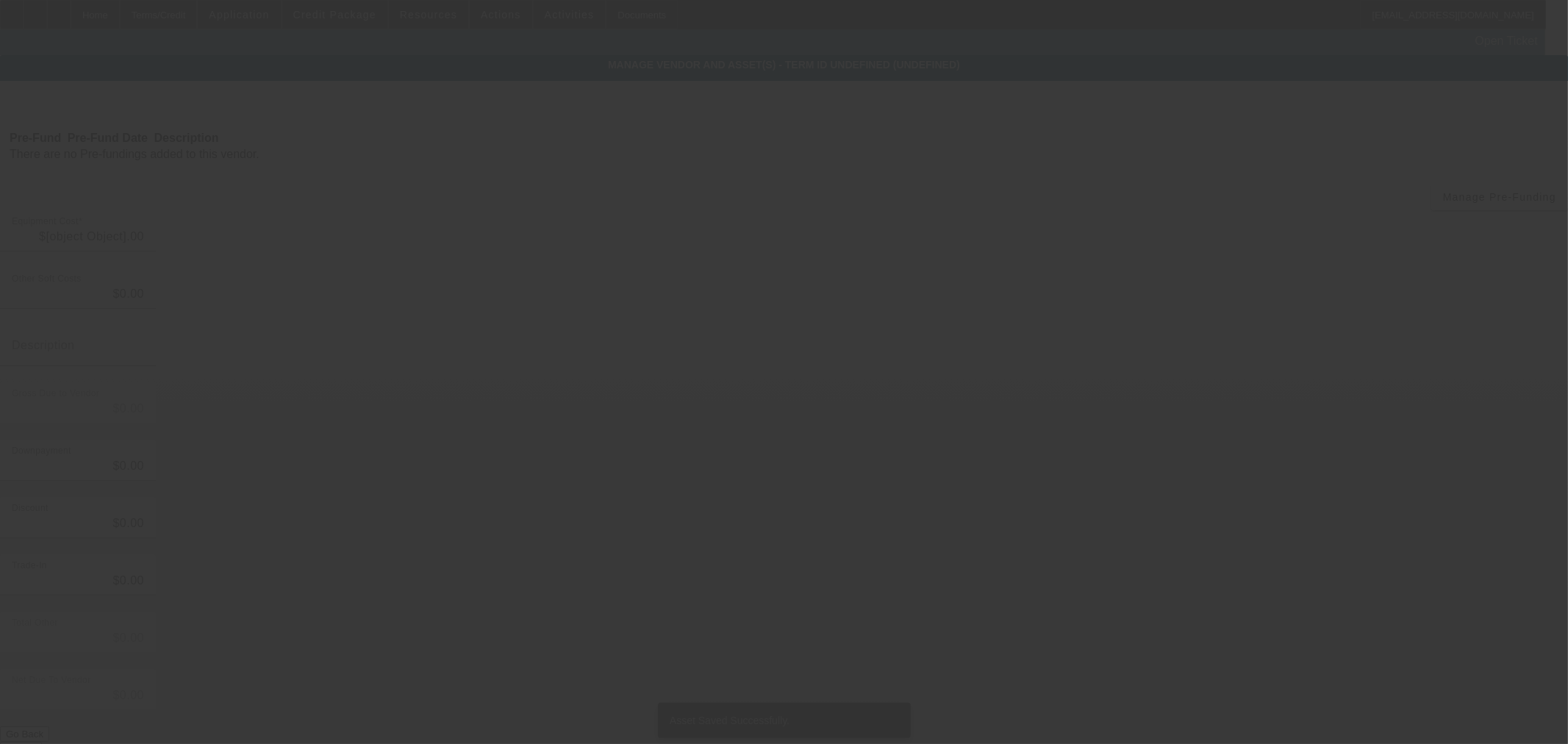
type input "$132,000.00"
type input "$719.00"
type input "$132,719.00"
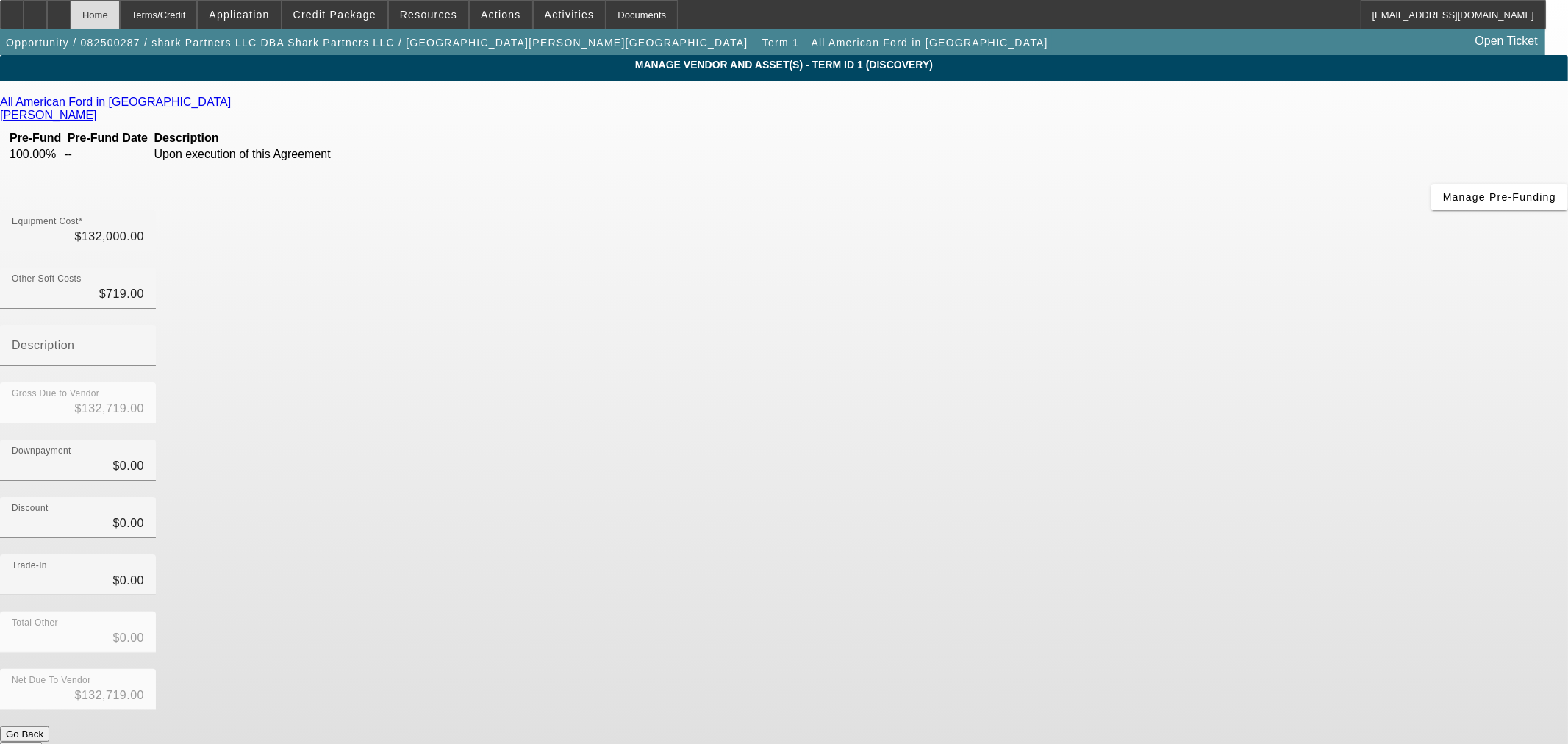
click at [120, 15] on div "Home" at bounding box center [95, 14] width 49 height 29
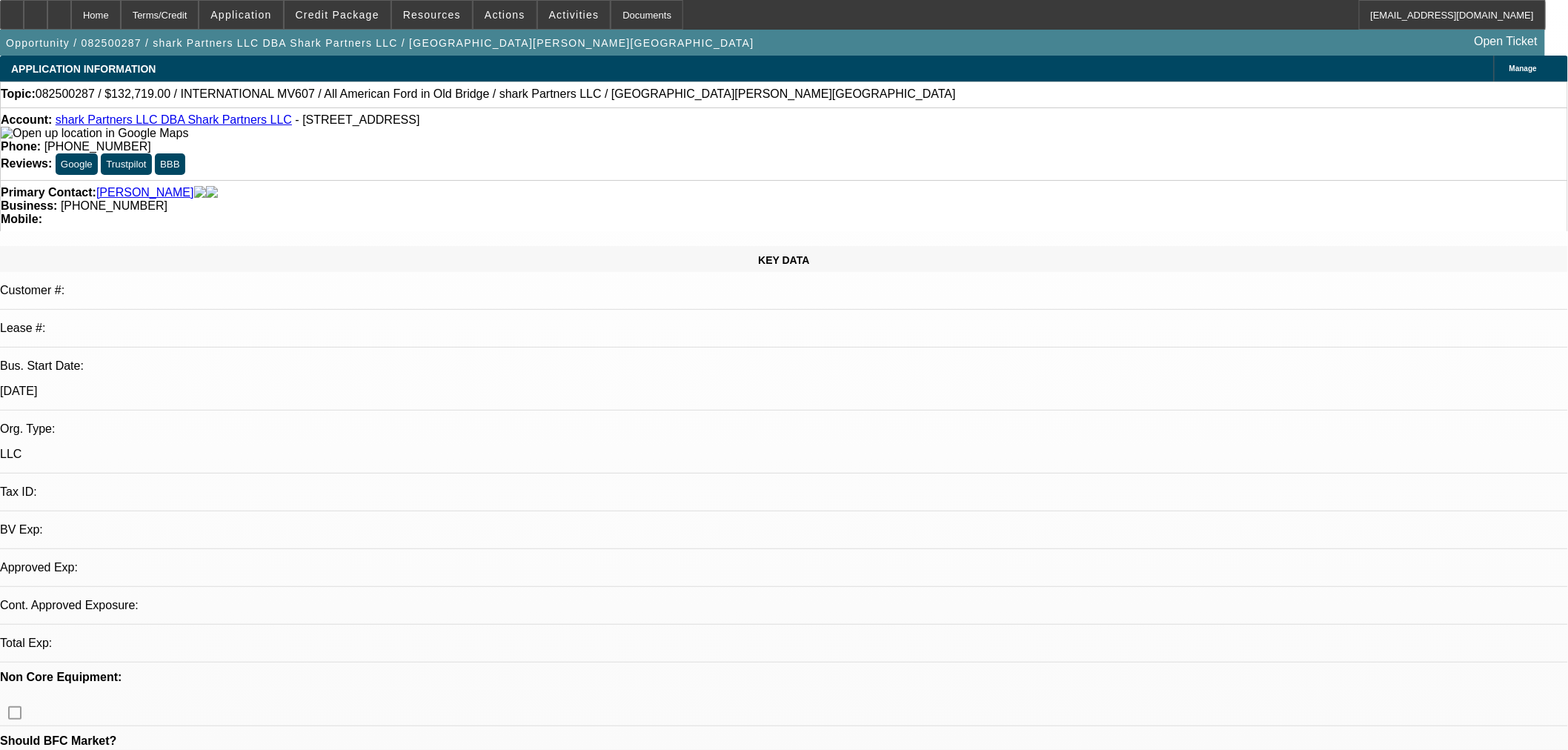
select select "0"
select select "2"
select select "0.1"
select select "4"
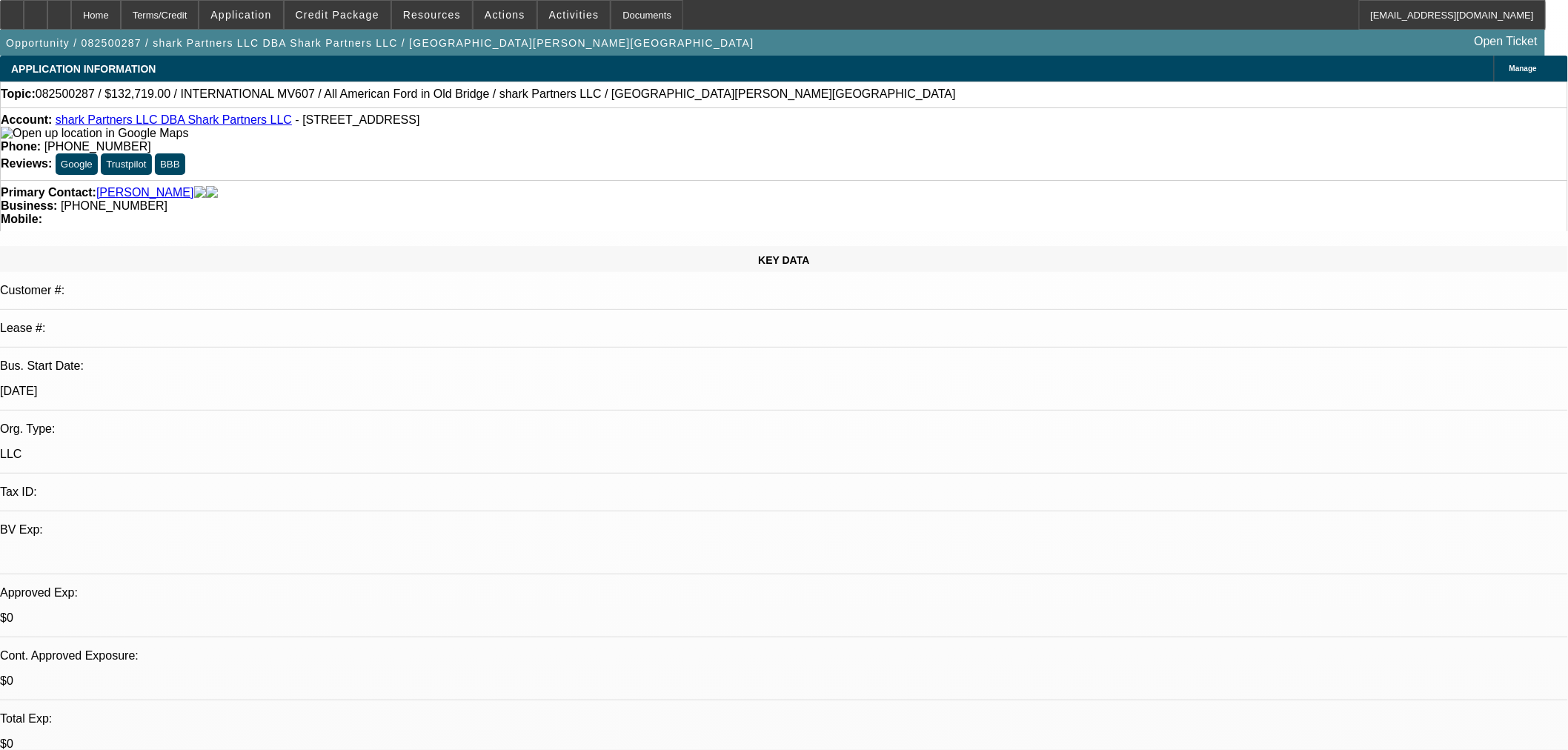
drag, startPoint x: 833, startPoint y: 515, endPoint x: 894, endPoint y: 544, distance: 67.5
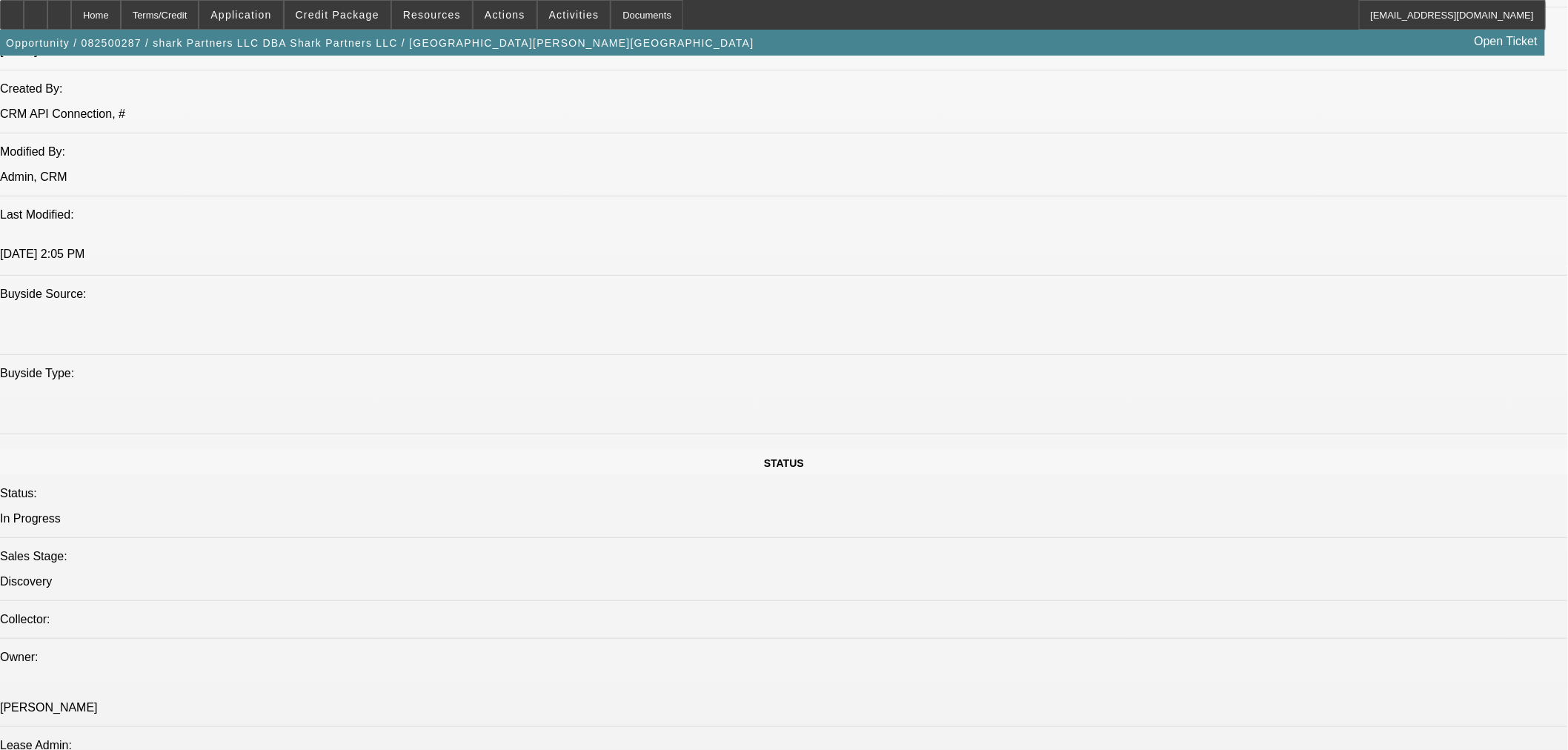
scroll to position [1234, 0]
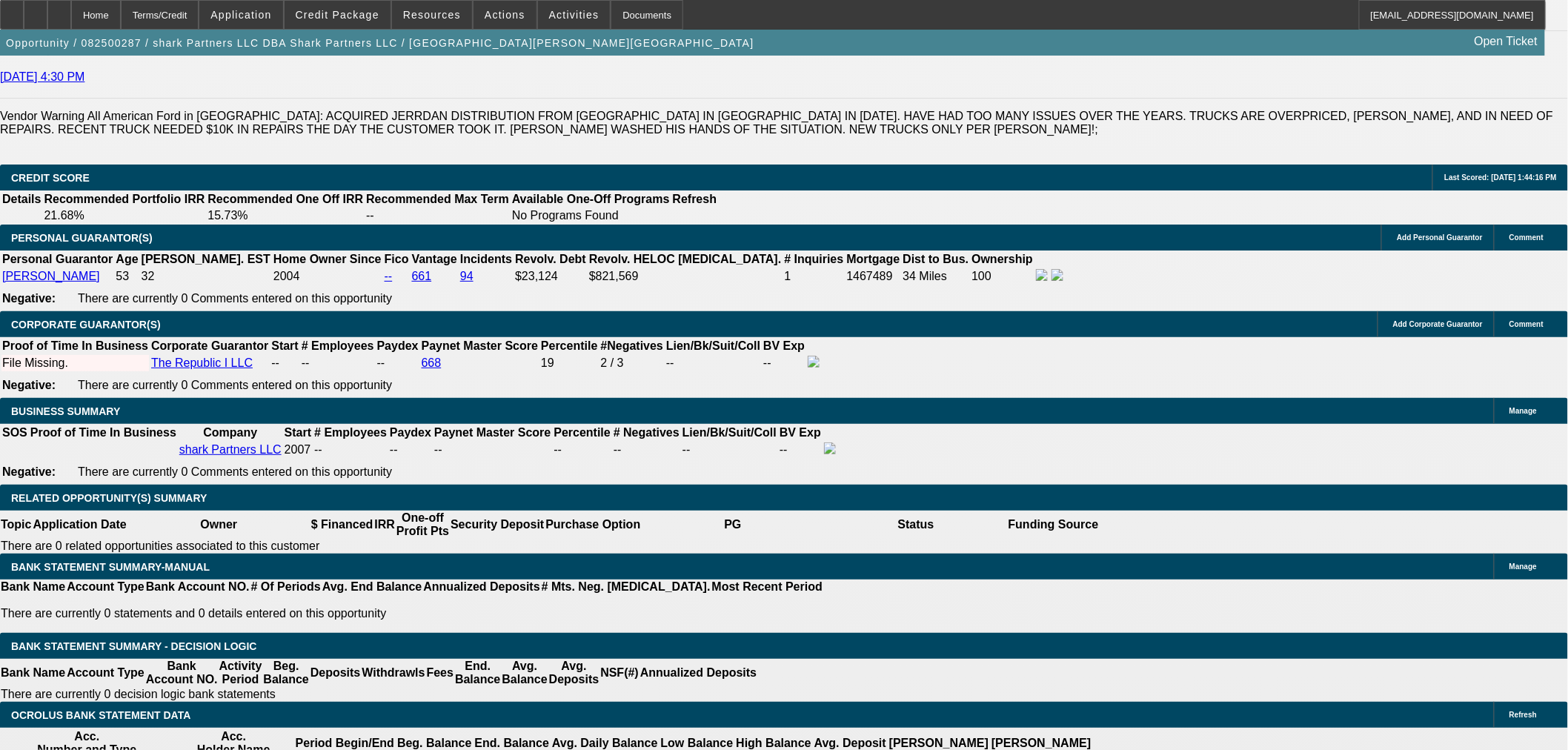
scroll to position [2058, 0]
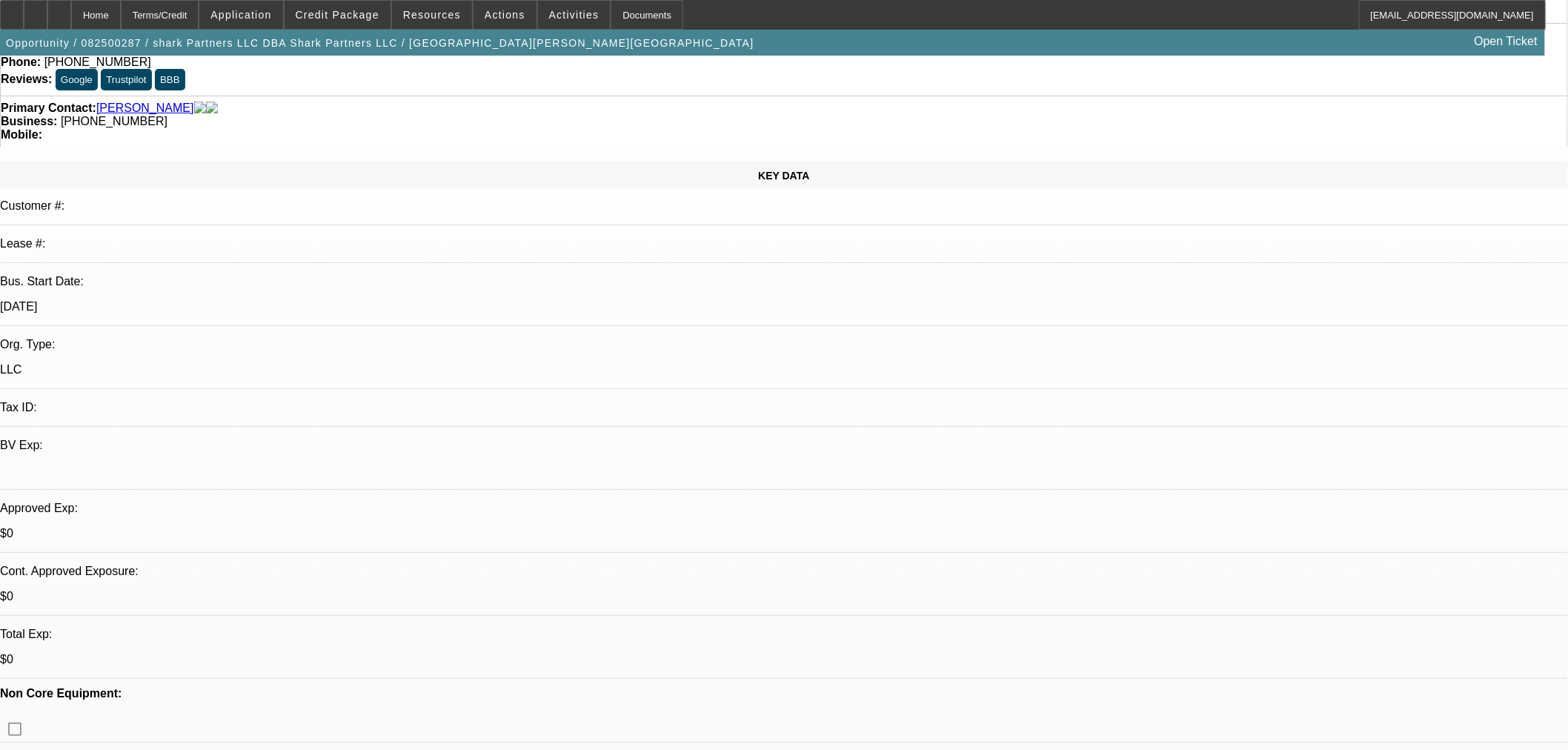
scroll to position [0, 0]
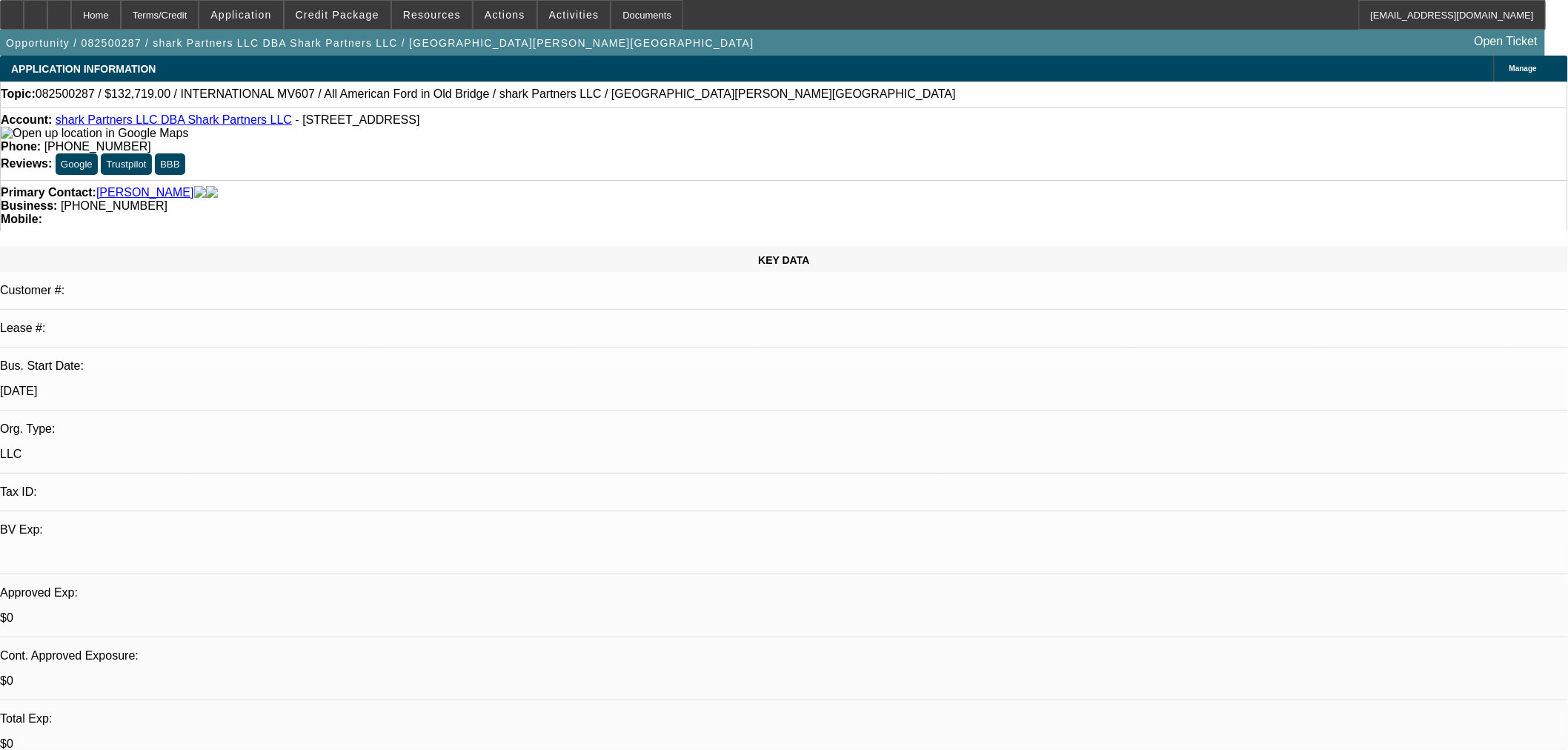
drag, startPoint x: 165, startPoint y: 517, endPoint x: 339, endPoint y: 517, distance: 174.0
drag, startPoint x: 519, startPoint y: 535, endPoint x: 879, endPoint y: 530, distance: 360.0
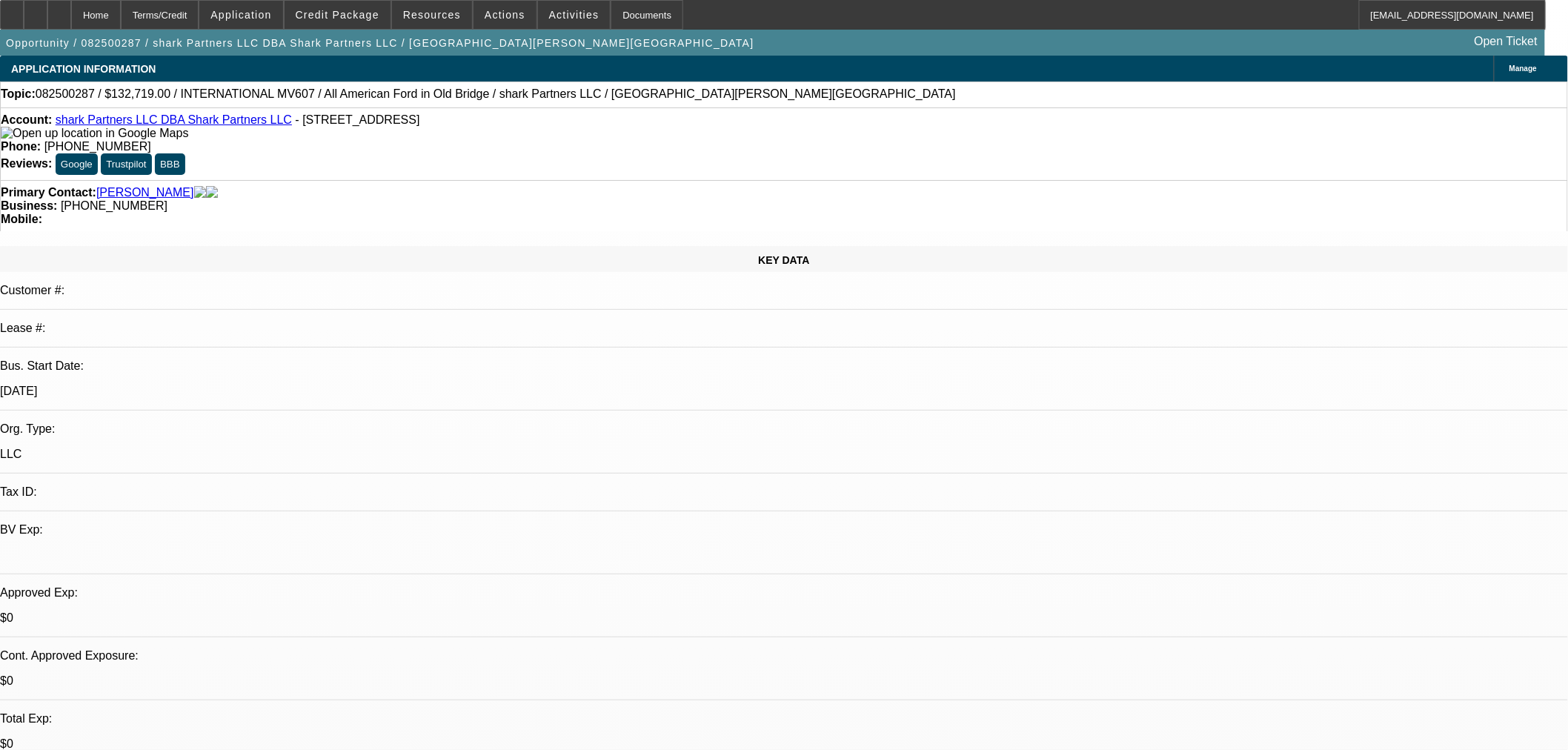
drag, startPoint x: 767, startPoint y: 532, endPoint x: 899, endPoint y: 539, distance: 132.2
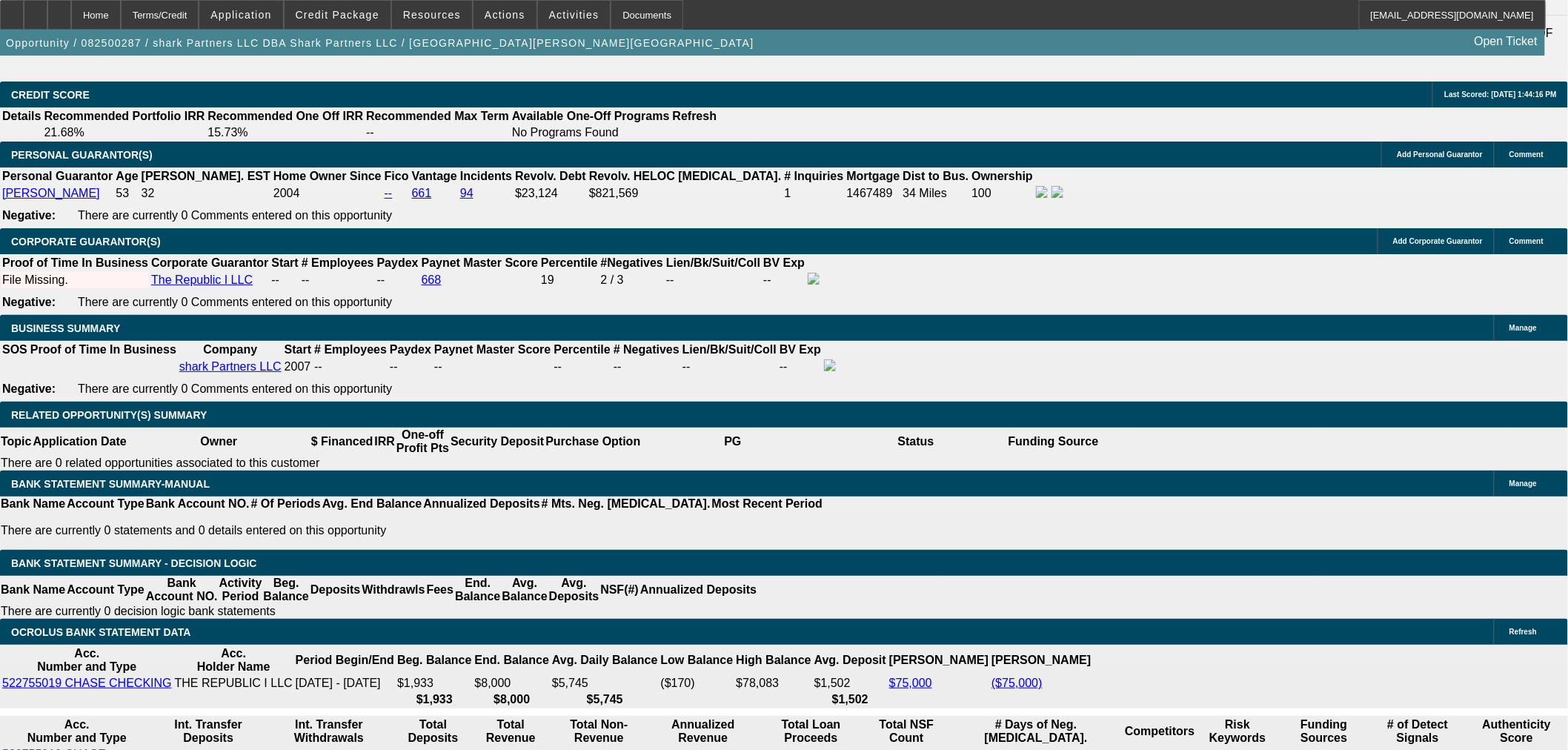
scroll to position [2140, 0]
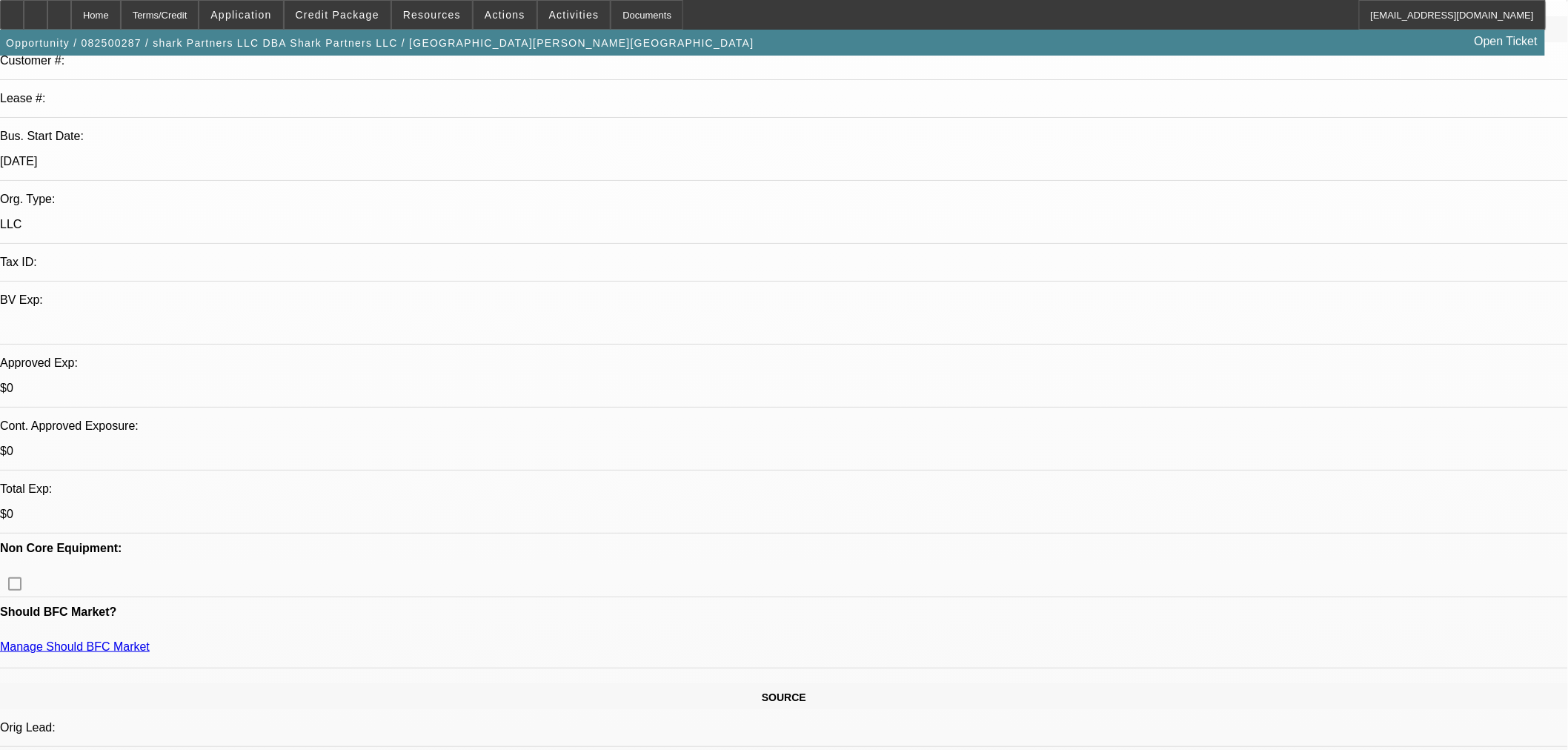
scroll to position [493, 0]
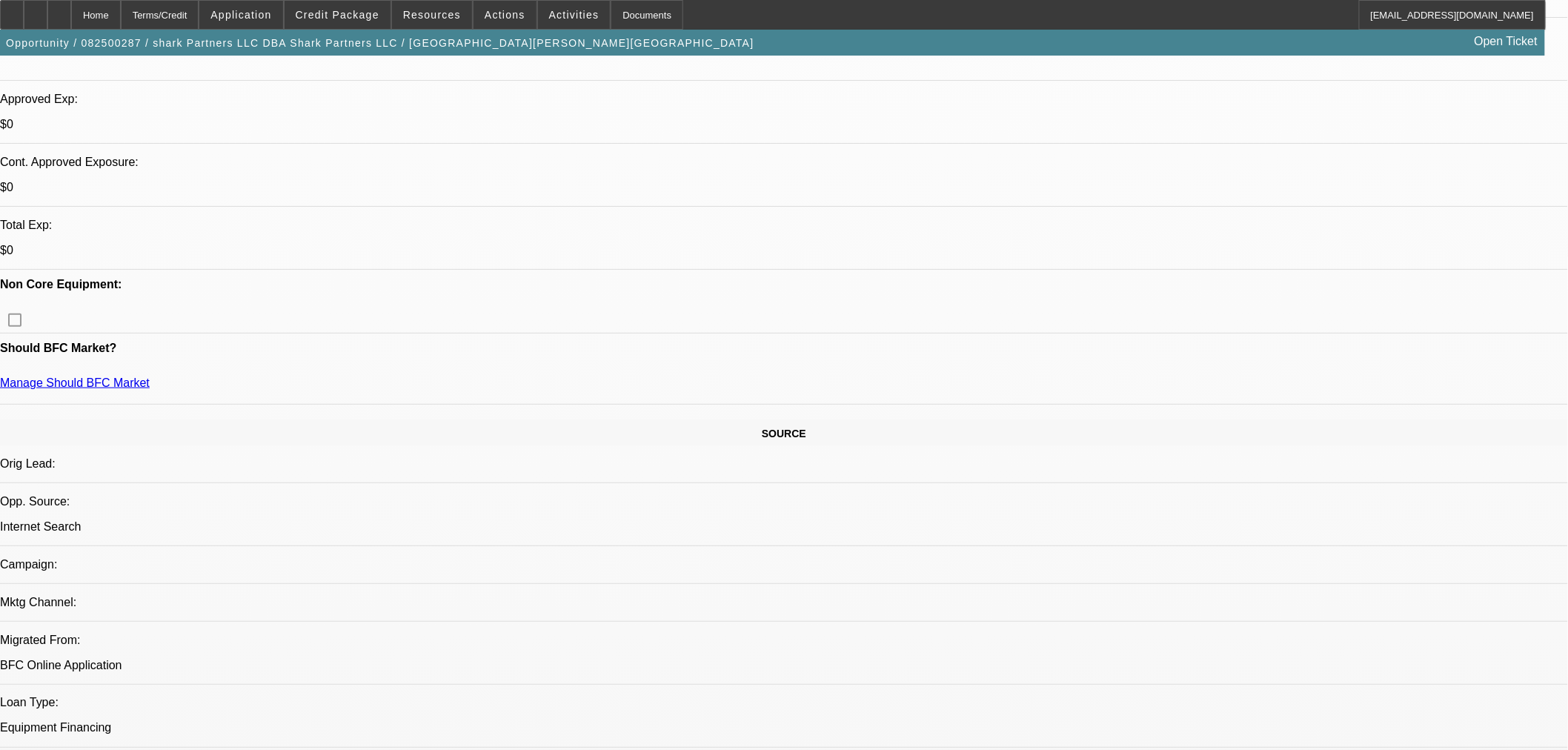
drag, startPoint x: 197, startPoint y: 357, endPoint x: 301, endPoint y: 363, distance: 104.2
drag, startPoint x: 603, startPoint y: 469, endPoint x: 523, endPoint y: 468, distance: 80.0
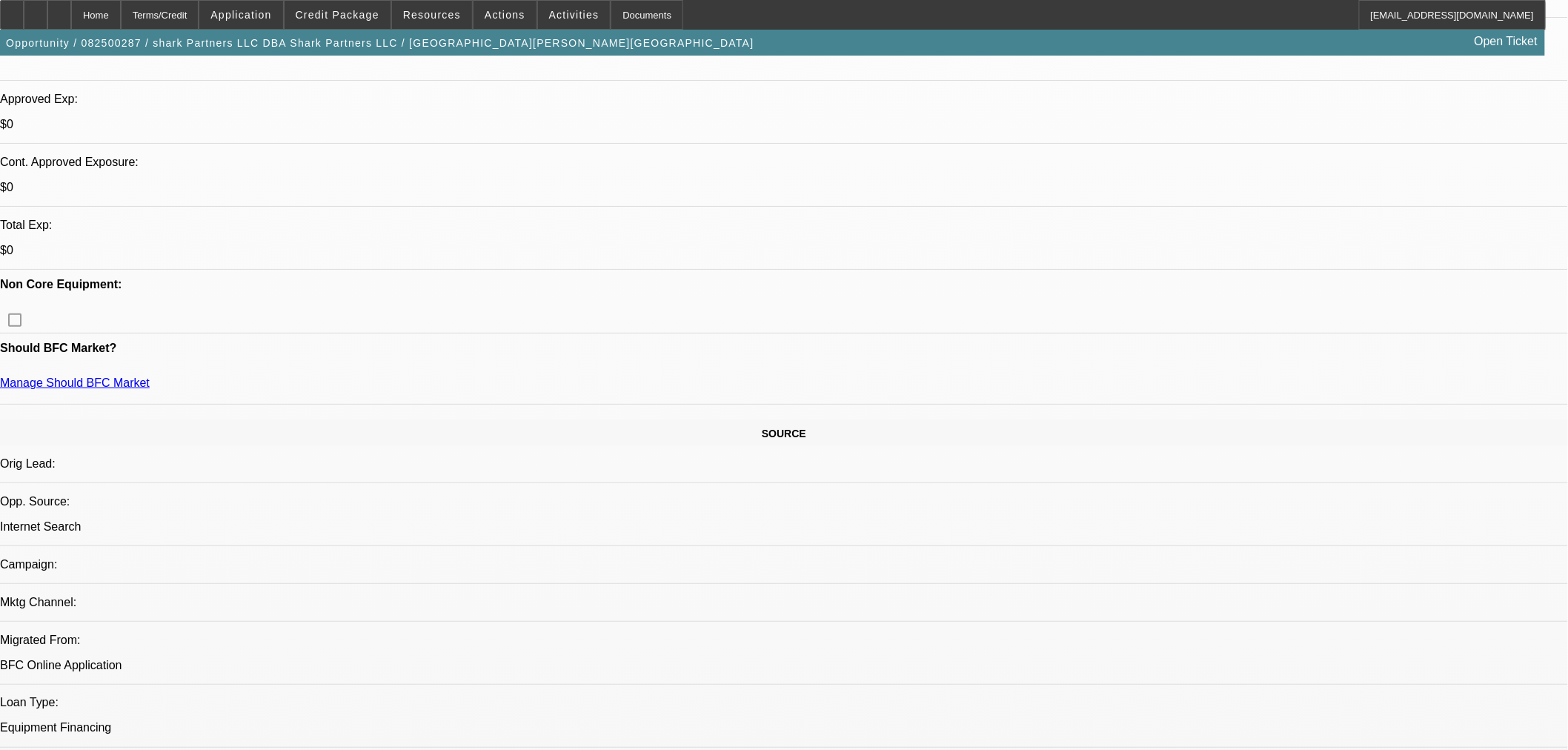
drag, startPoint x: 206, startPoint y: 350, endPoint x: 329, endPoint y: 352, distance: 123.0
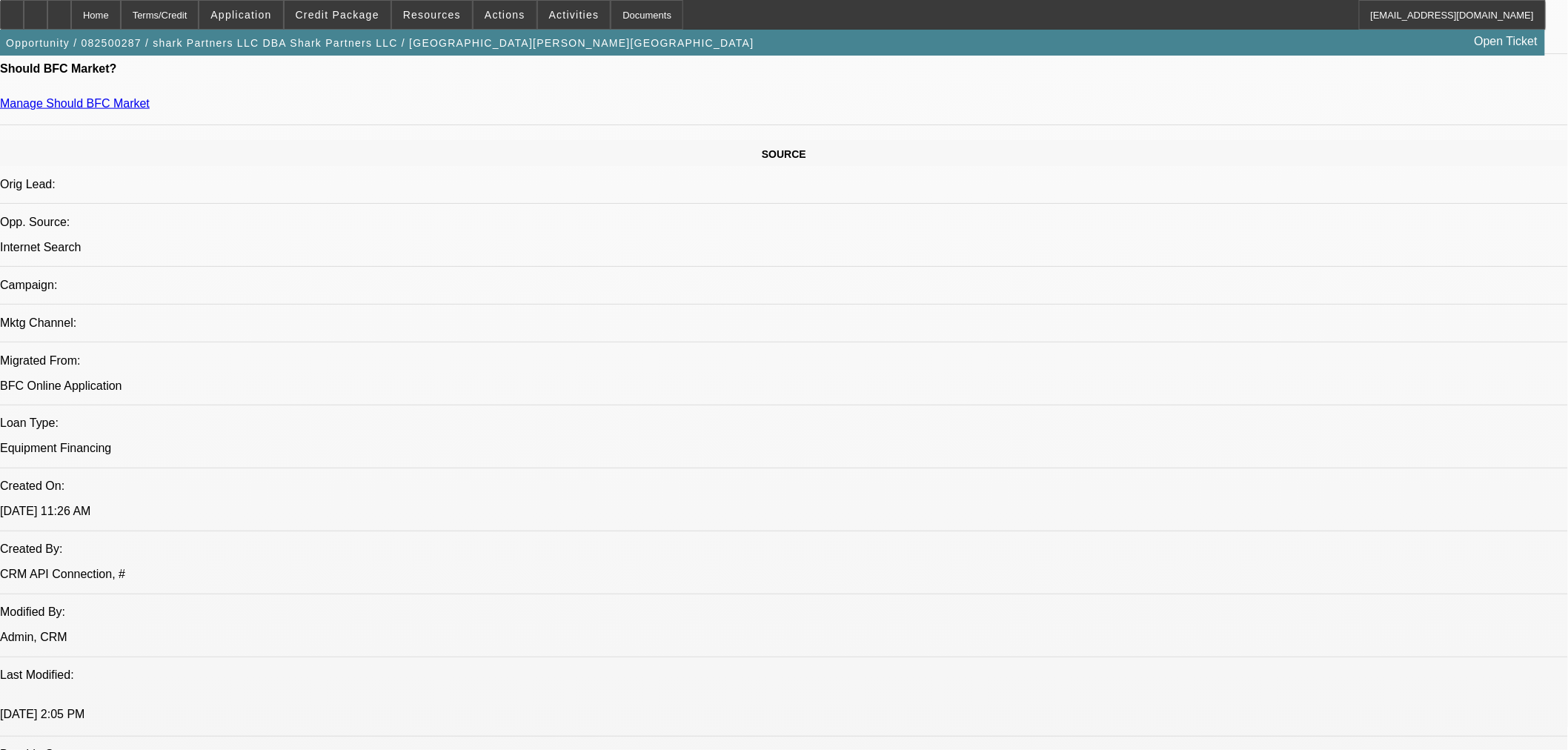
scroll to position [906, 0]
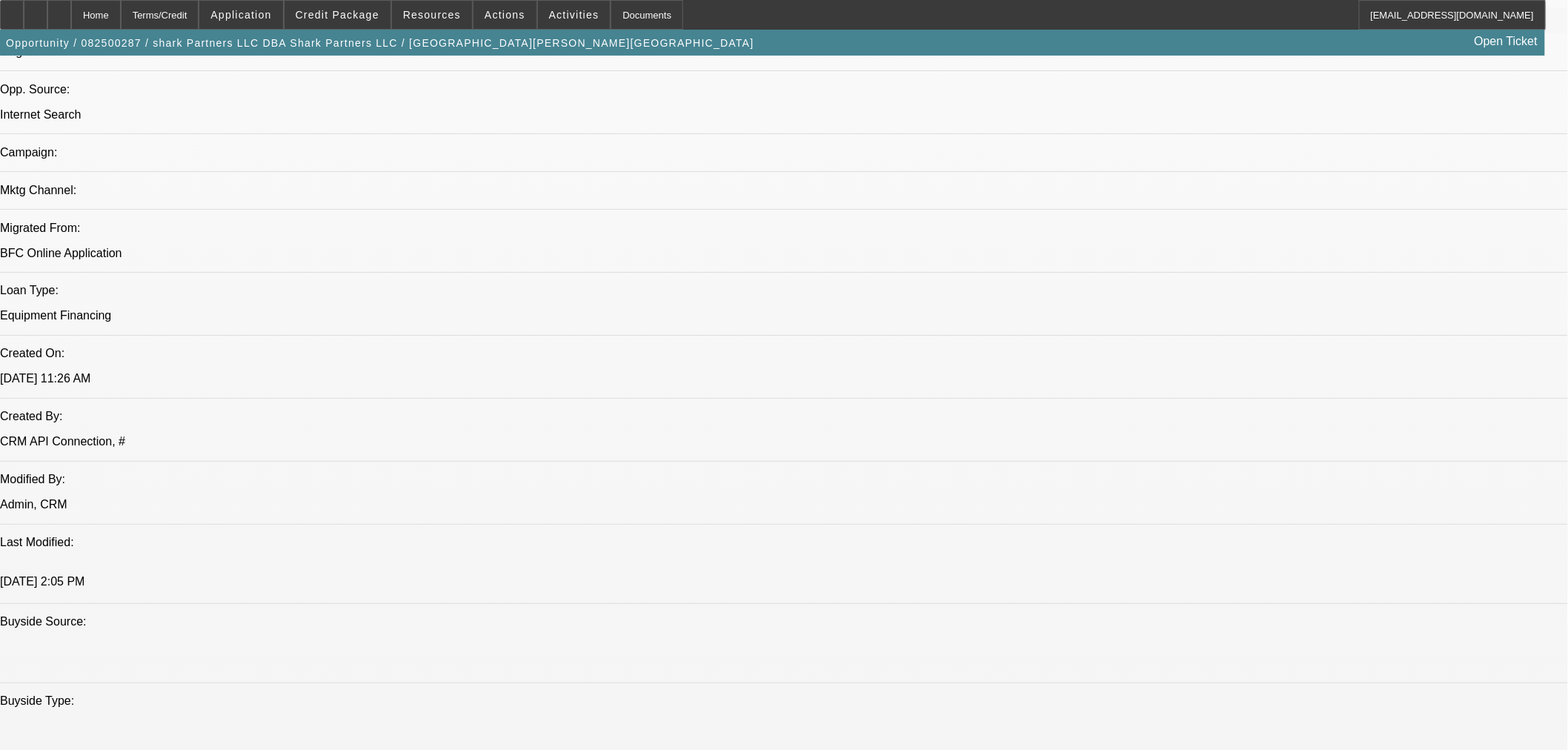
drag, startPoint x: 1182, startPoint y: 273, endPoint x: 1189, endPoint y: 304, distance: 31.8
drag, startPoint x: 1045, startPoint y: 506, endPoint x: 1198, endPoint y: 506, distance: 153.0
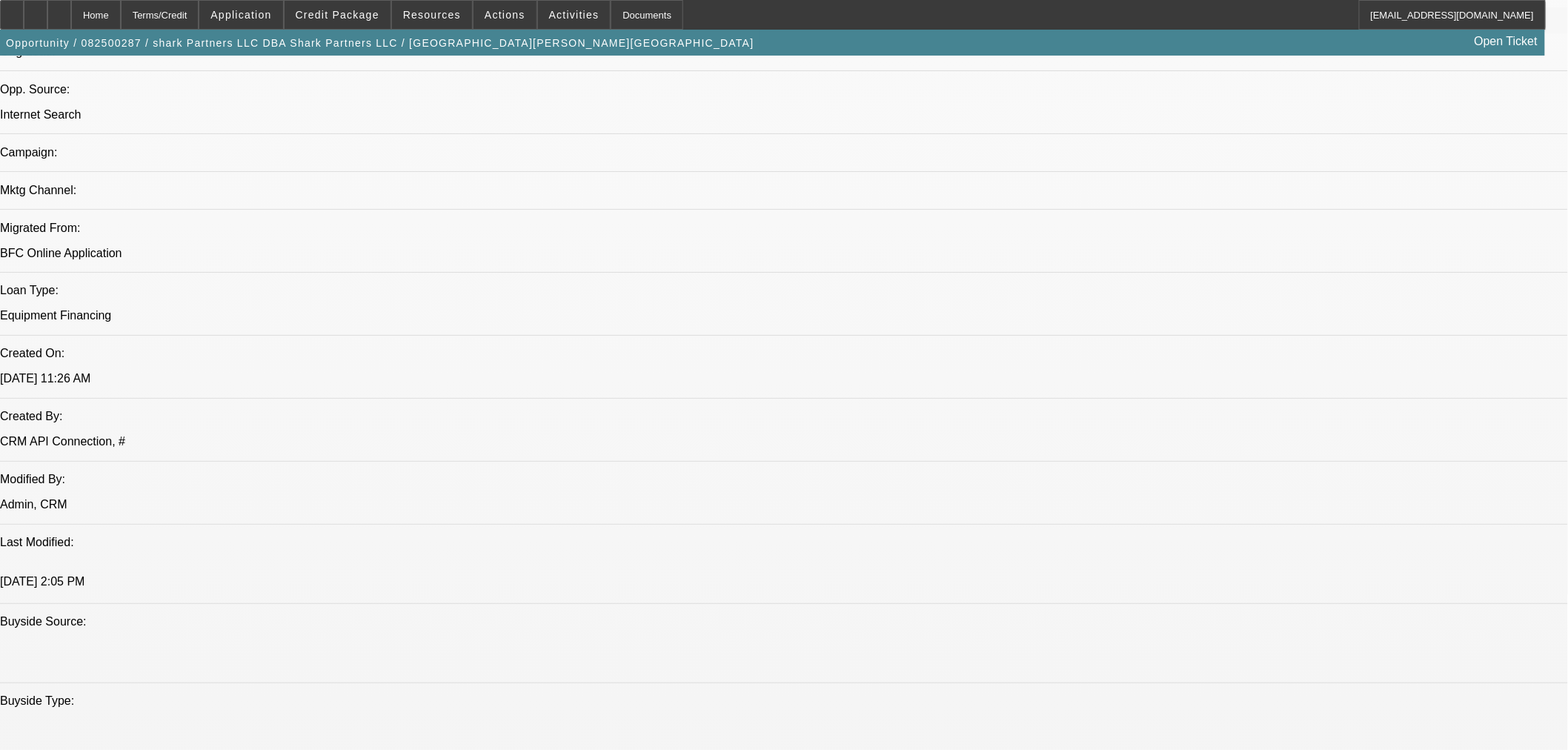
drag, startPoint x: 1100, startPoint y: 513, endPoint x: 1245, endPoint y: 521, distance: 145.2
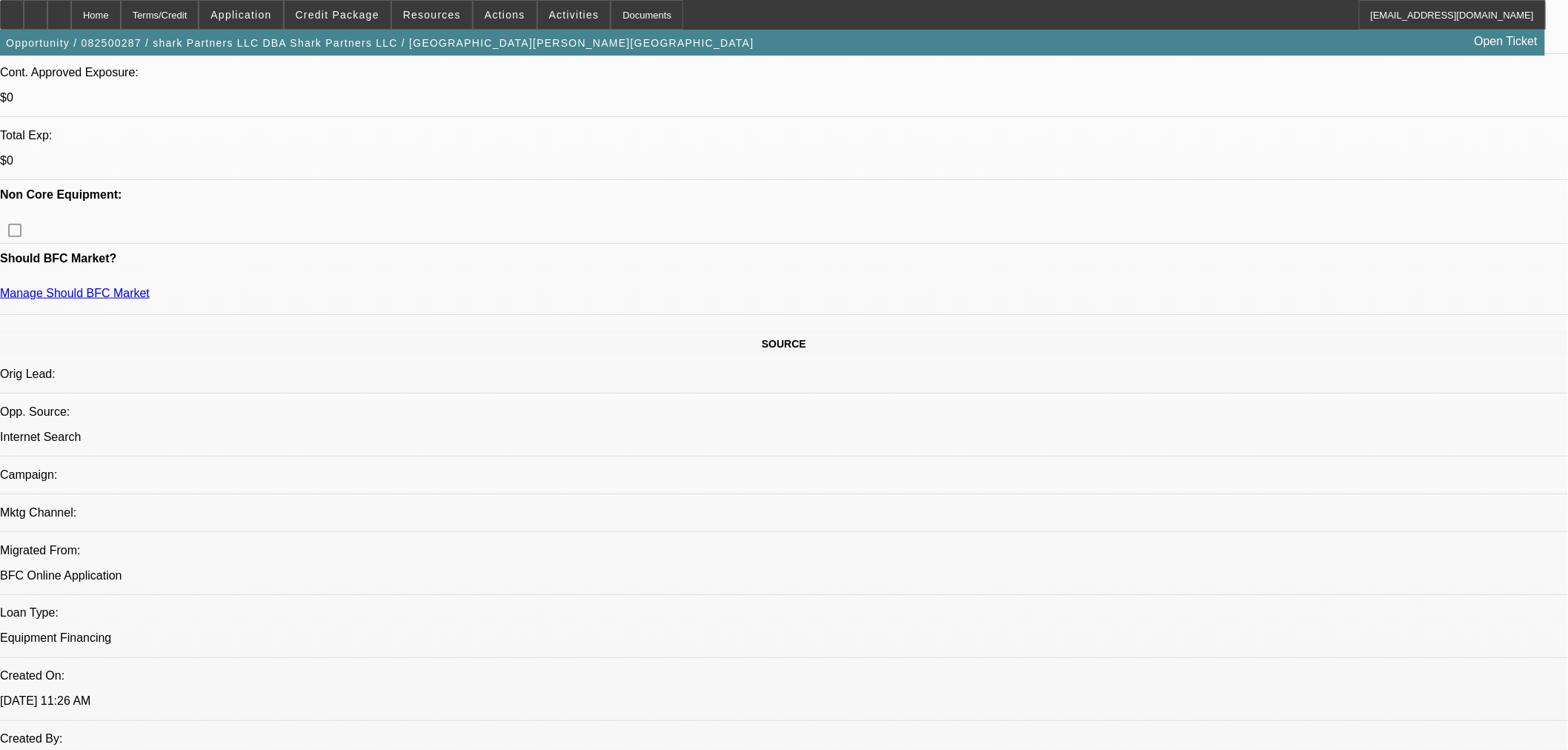
scroll to position [411, 0]
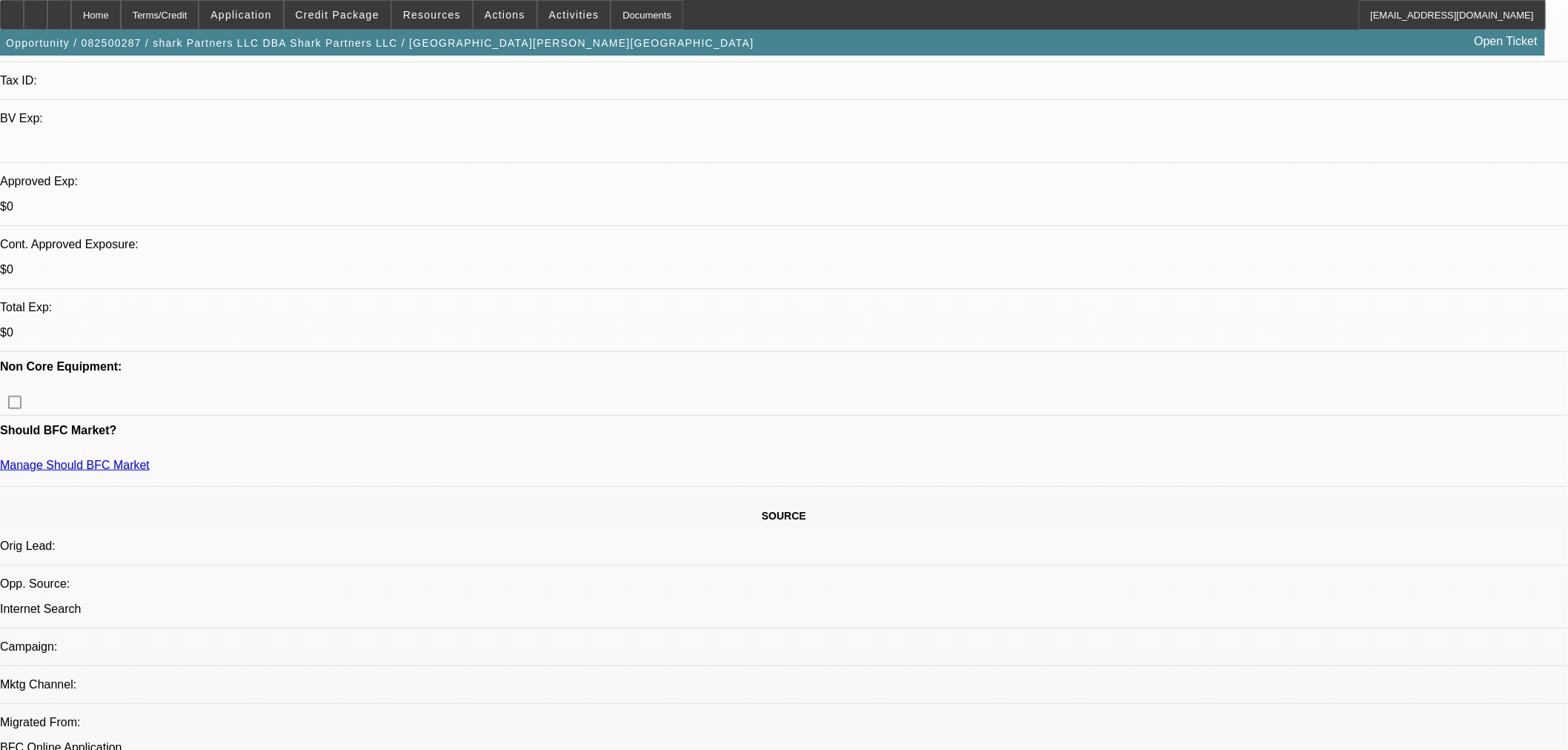
drag, startPoint x: 1097, startPoint y: 515, endPoint x: 1251, endPoint y: 517, distance: 154.0
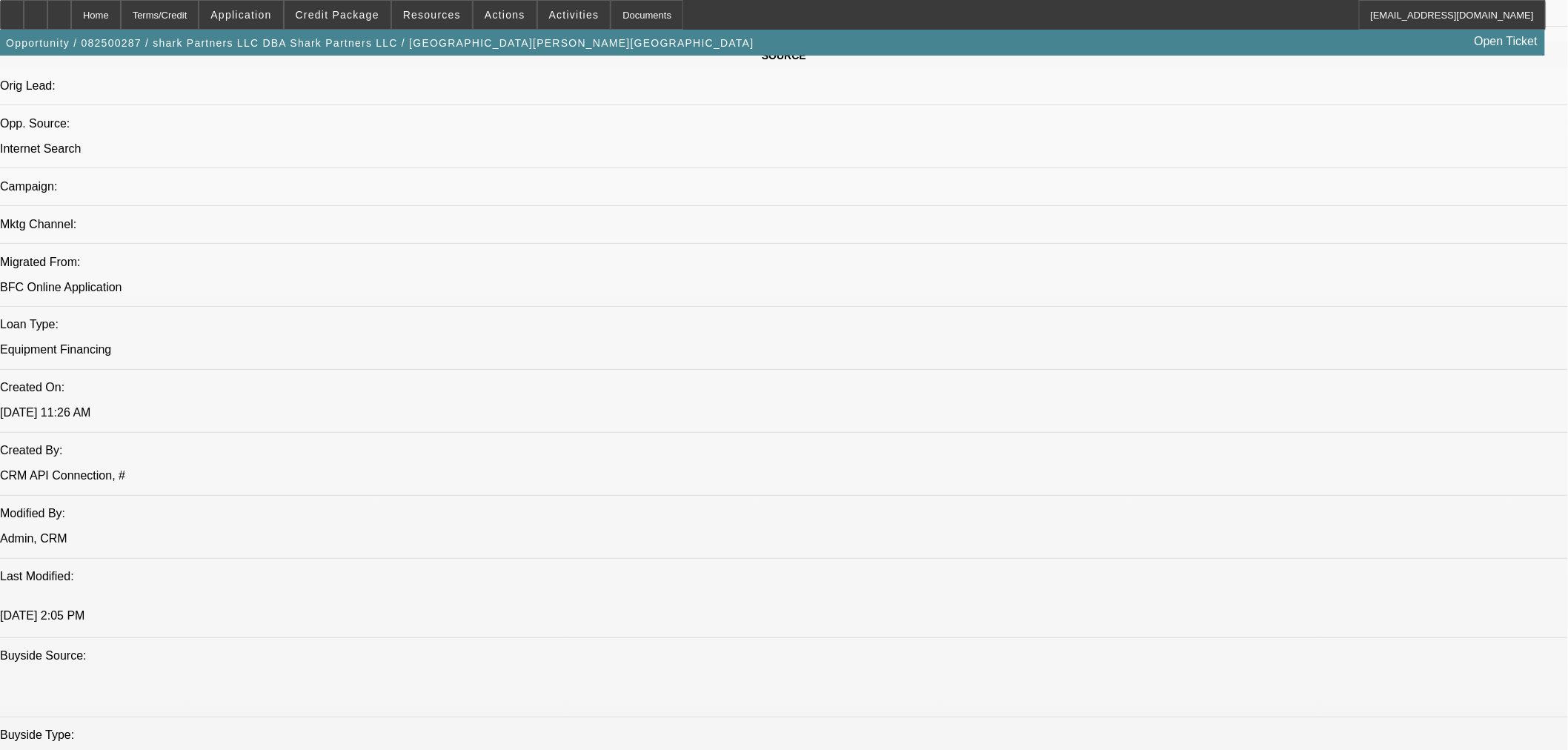
scroll to position [988, 0]
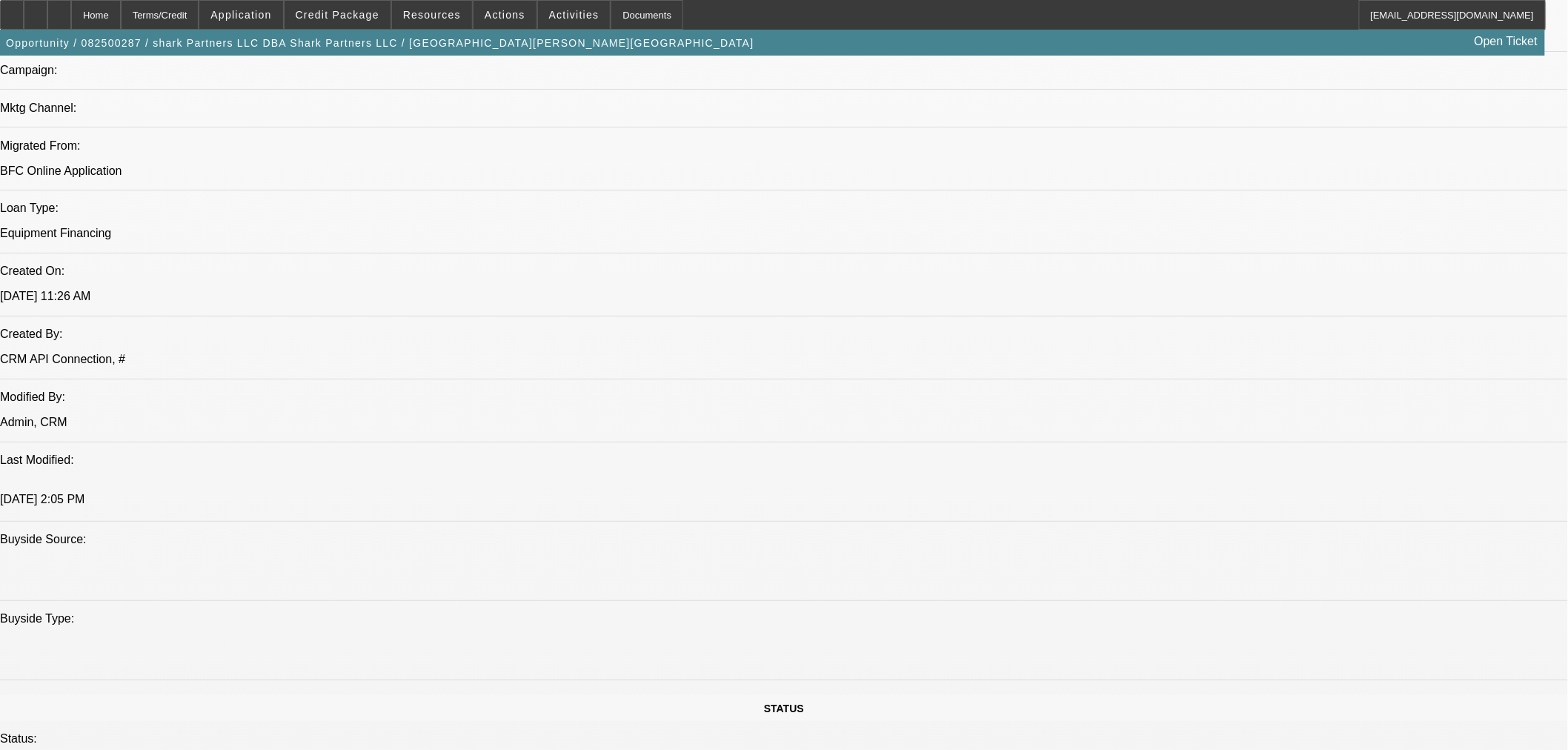
drag, startPoint x: 194, startPoint y: 392, endPoint x: 282, endPoint y: 386, distance: 88.2
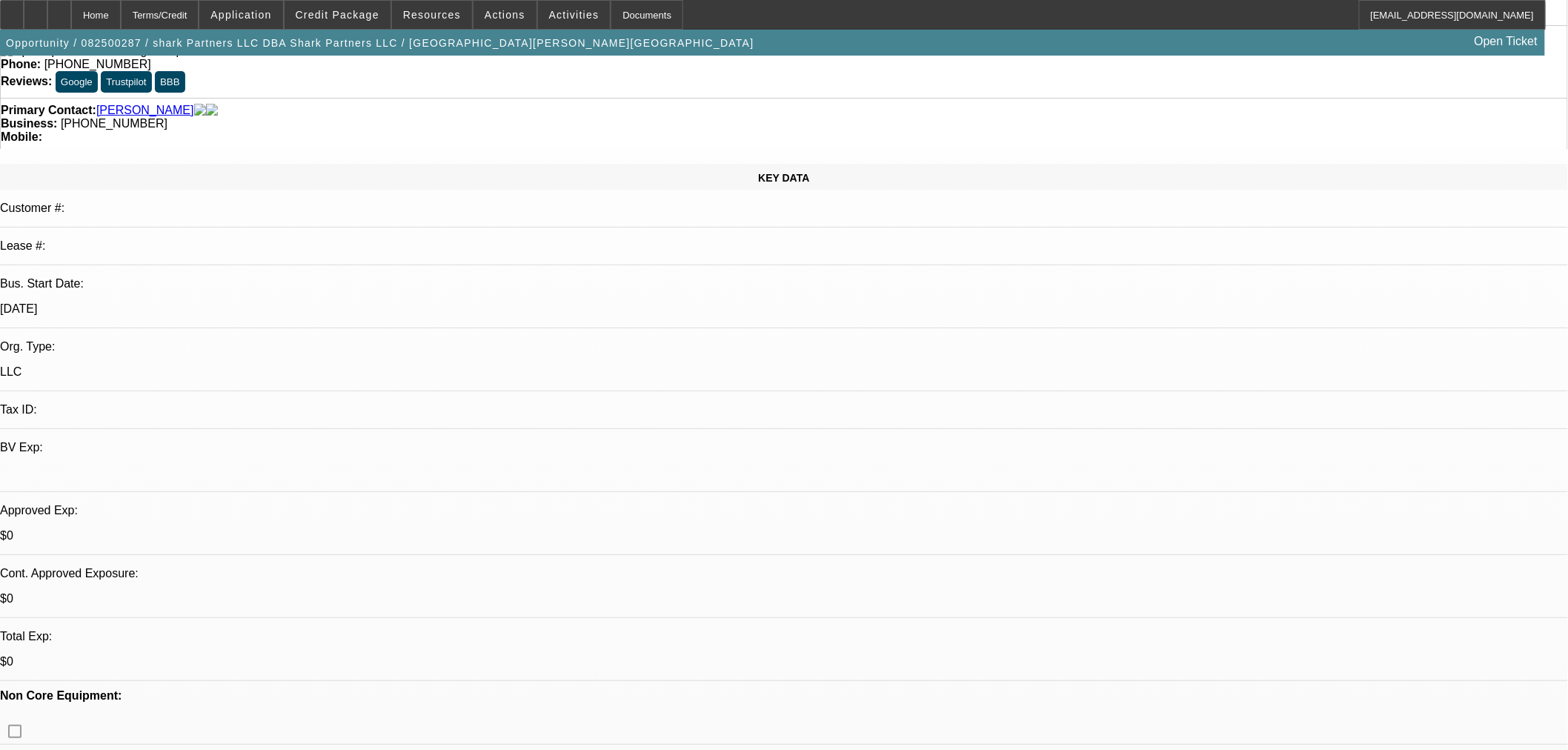
scroll to position [0, 0]
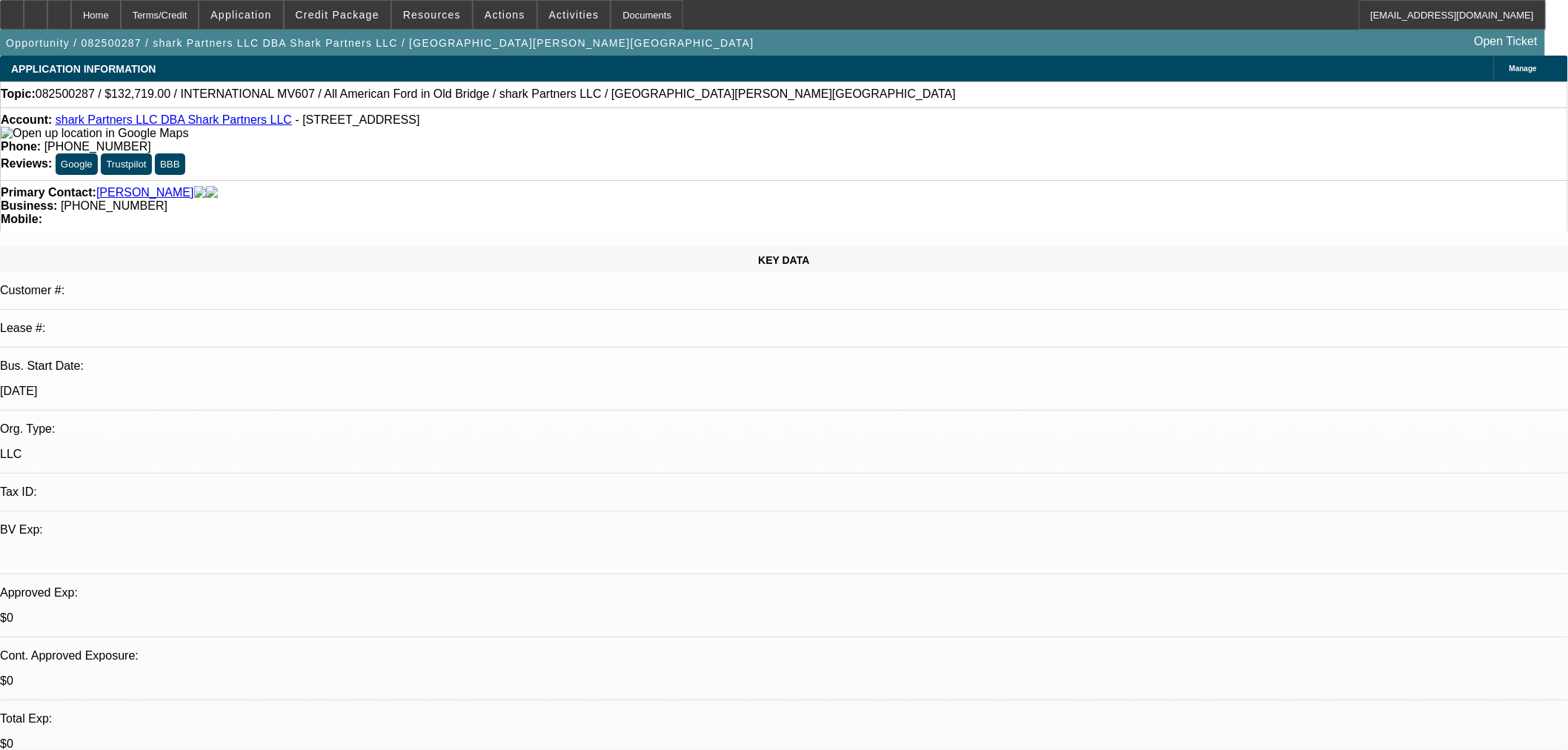
drag, startPoint x: 1276, startPoint y: 126, endPoint x: 1269, endPoint y: 117, distance: 11.4
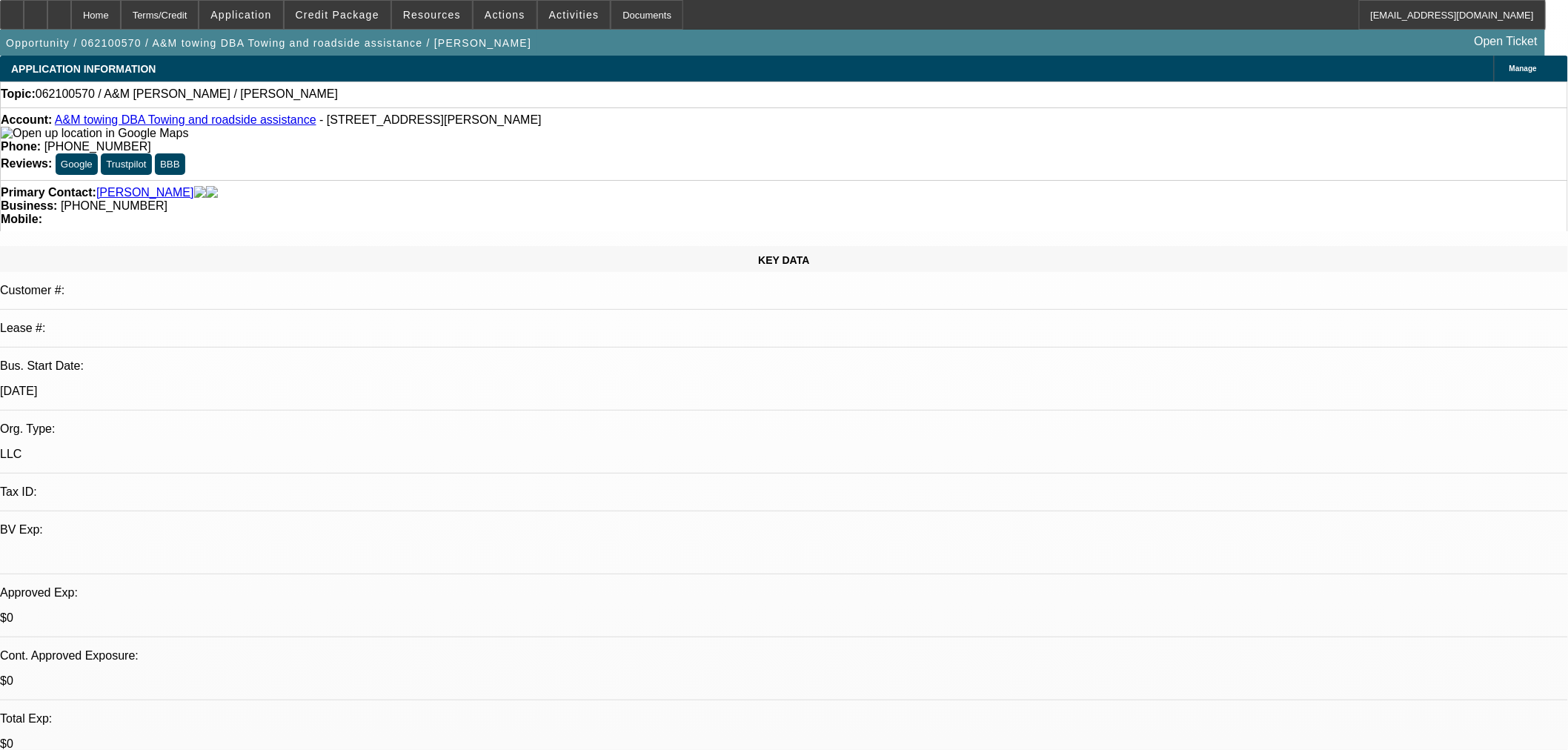
select select "0"
select select "2"
select select "0"
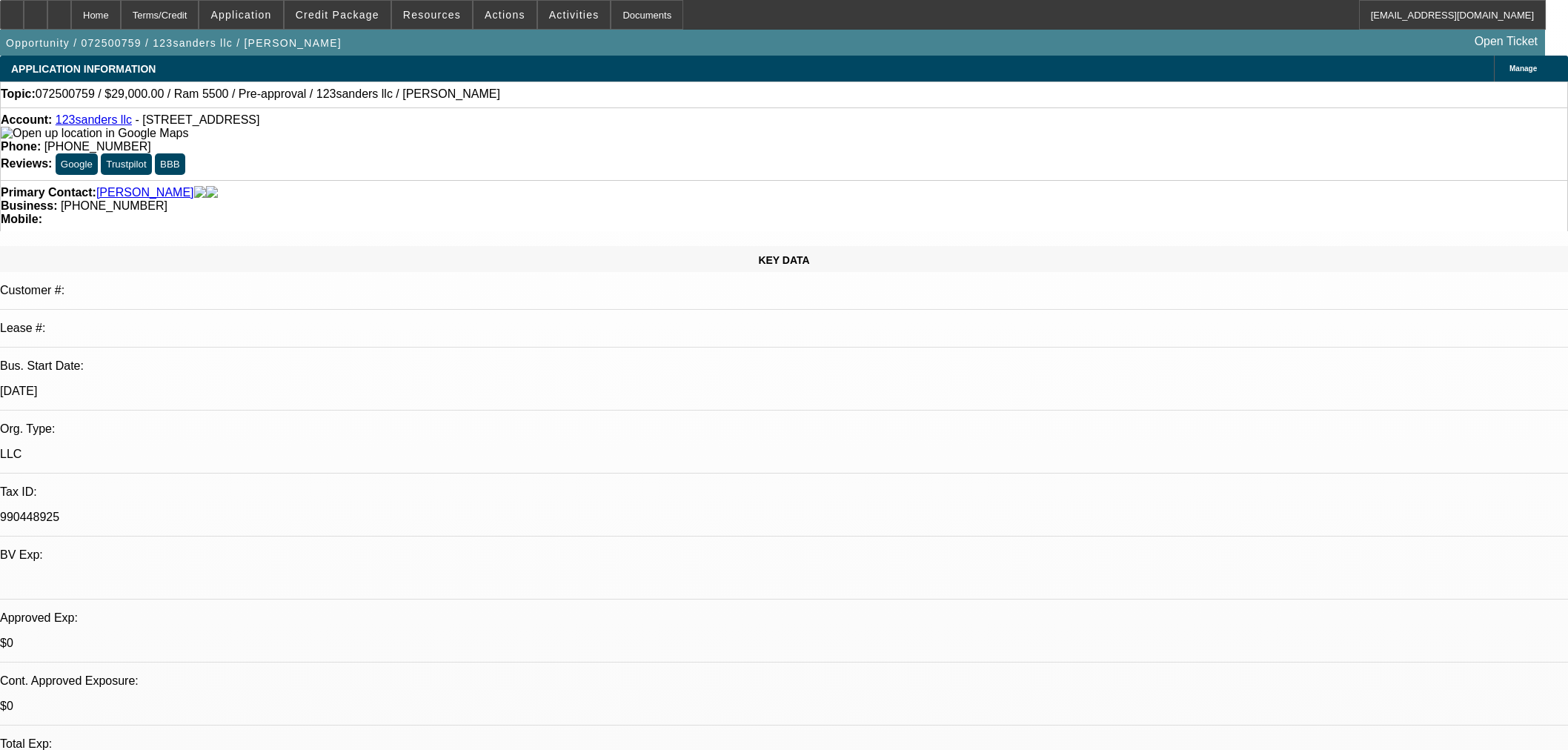
select select "0"
select select "2"
select select "0"
select select "6"
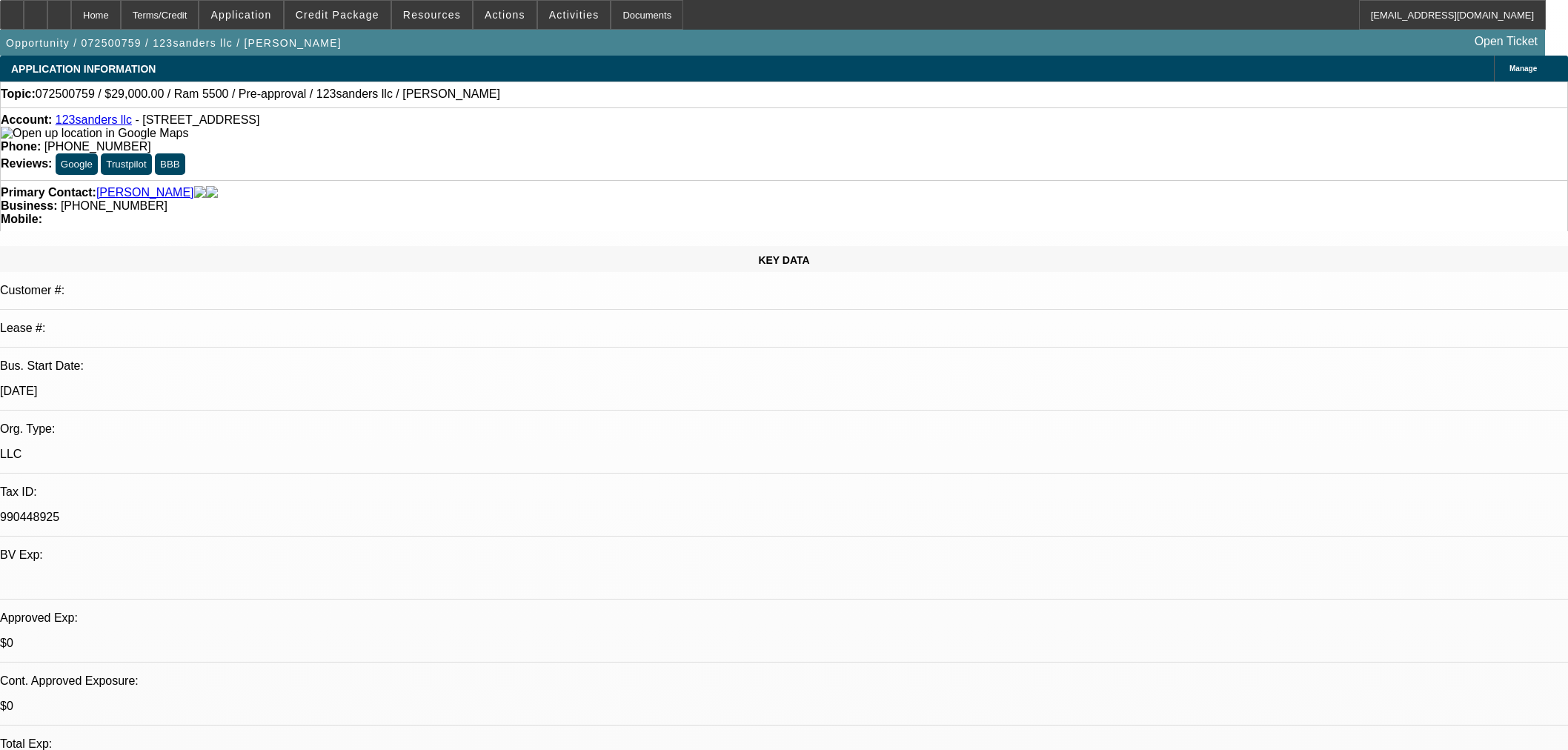
select select "0"
select select "6"
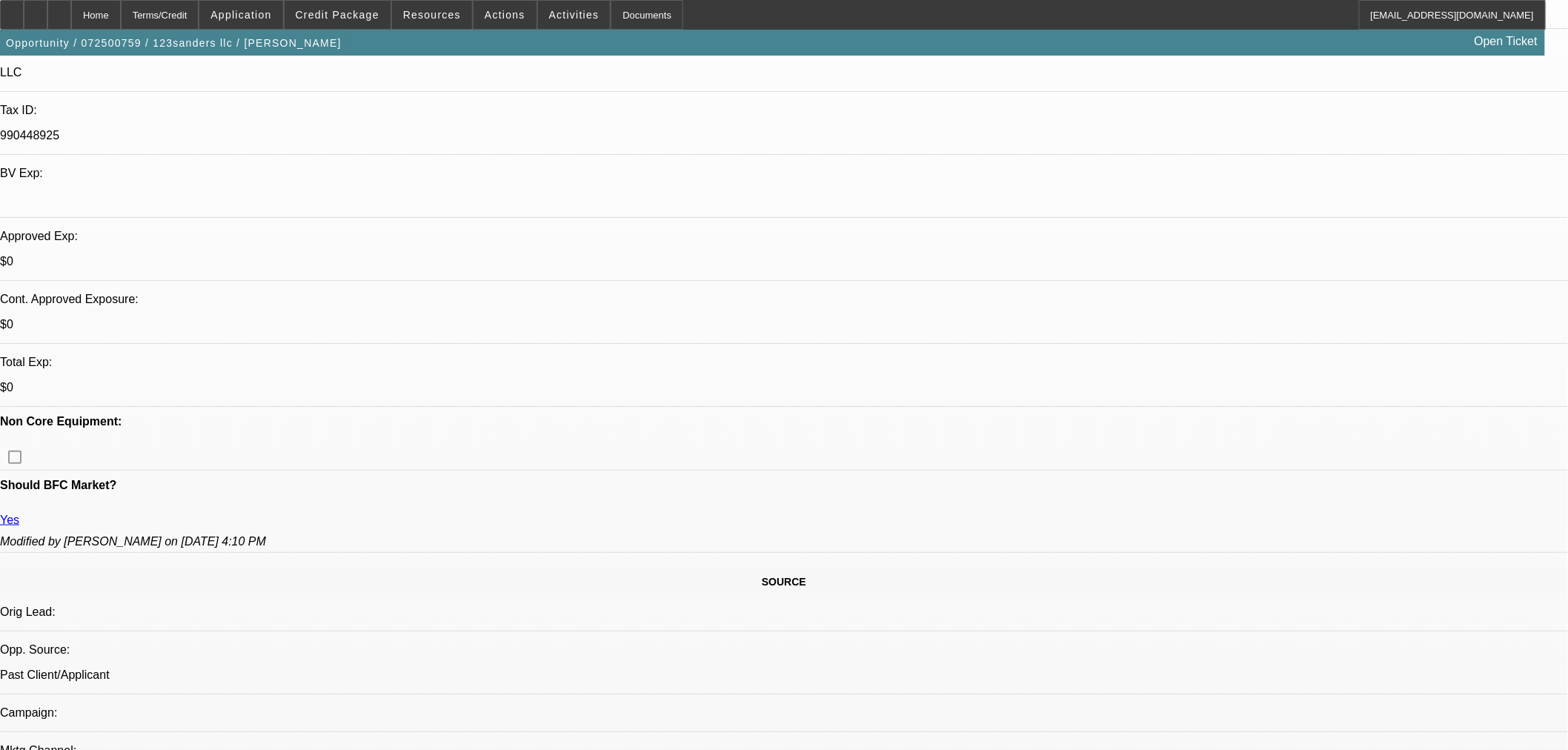
scroll to position [575, 0]
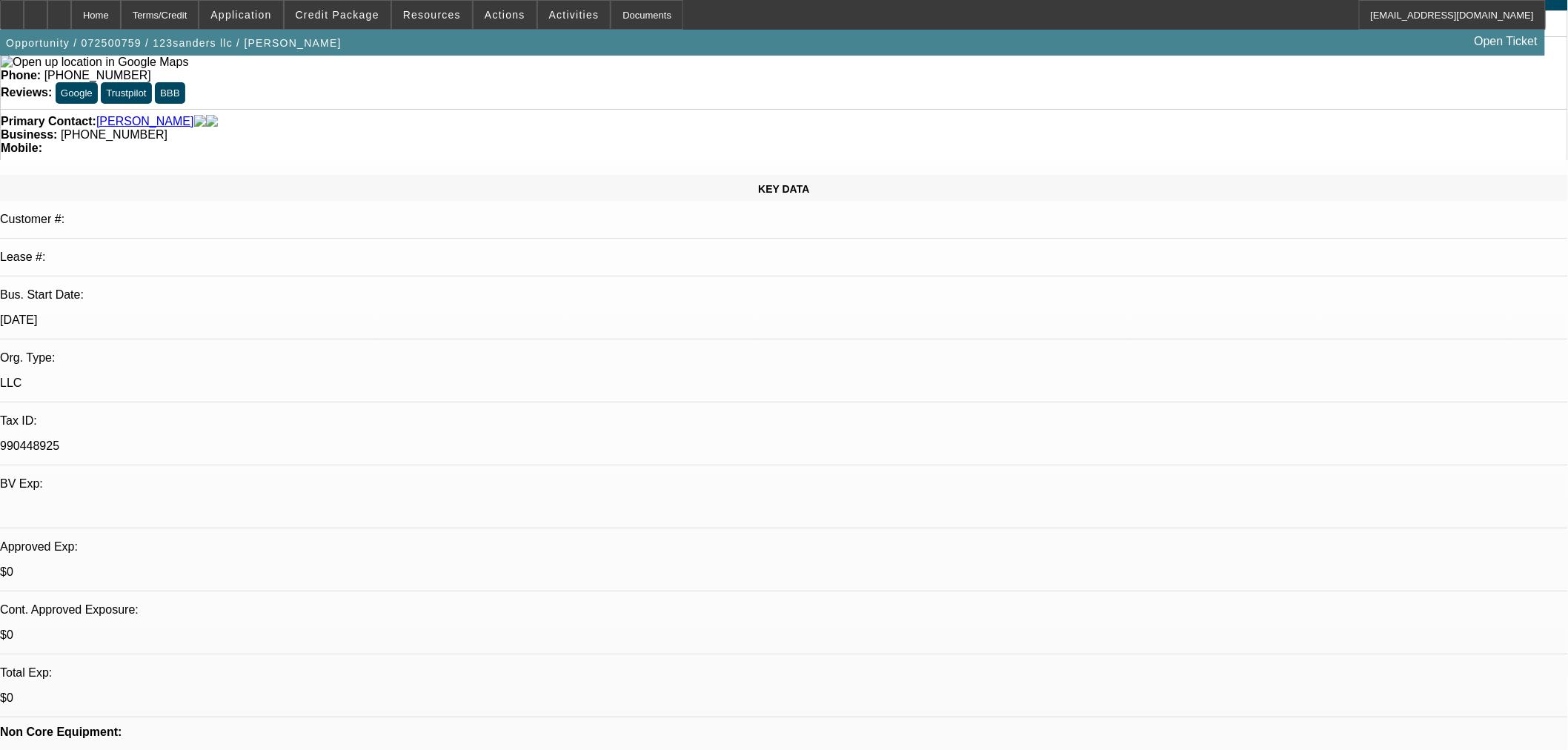
scroll to position [0, 0]
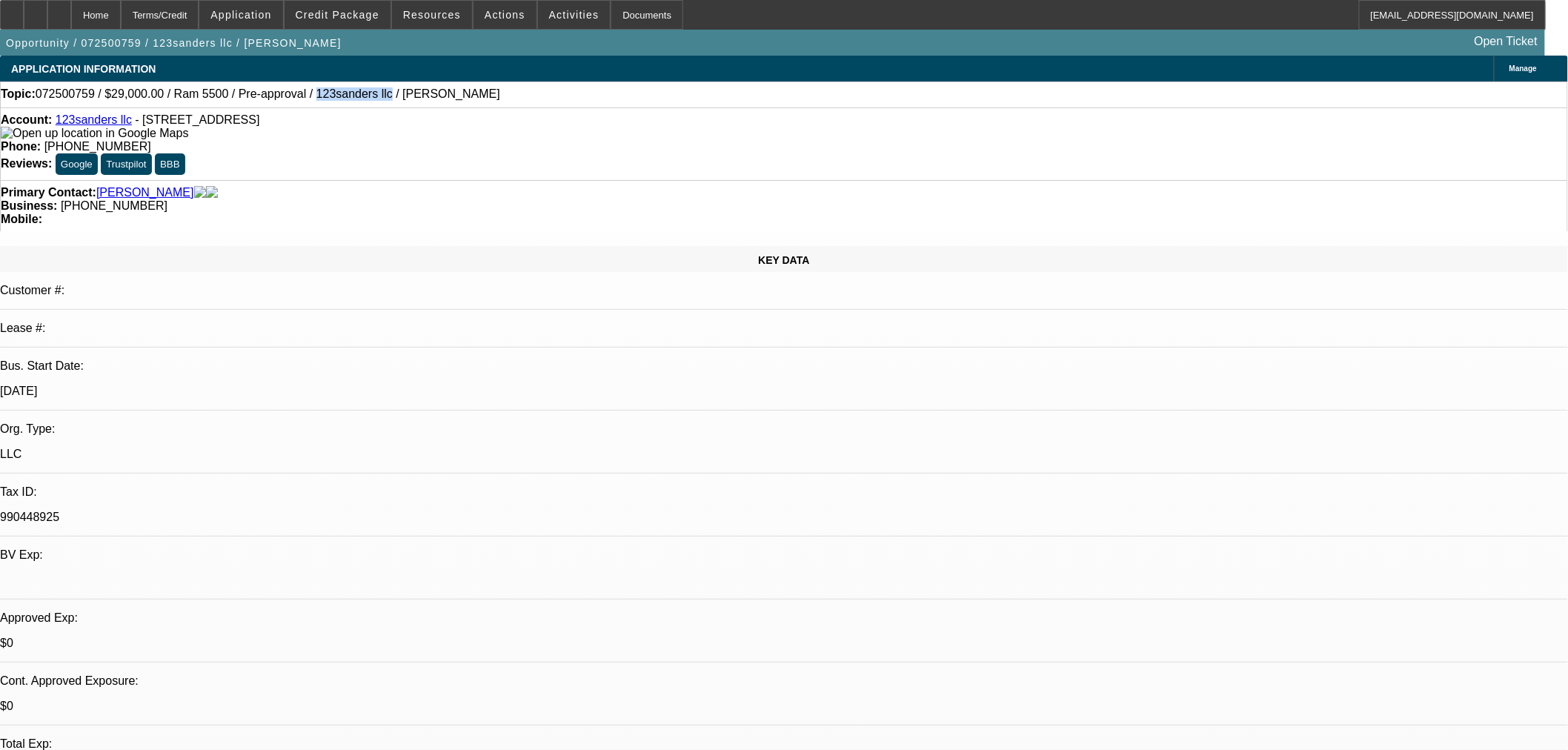
drag, startPoint x: 280, startPoint y: 96, endPoint x: 342, endPoint y: 95, distance: 62.0
click at [342, 95] on span "072500759 / $29,000.00 / Ram 5500 / Pre-approval / 123sanders llc / [PERSON_NAM…" at bounding box center [268, 94] width 464 height 14
copy span "123sanders llc"
drag, startPoint x: 140, startPoint y: 124, endPoint x: 305, endPoint y: 123, distance: 165.0
click at [305, 123] on div "Account: 123sanders llc - [STREET_ADDRESS]" at bounding box center [784, 126] width 1566 height 27
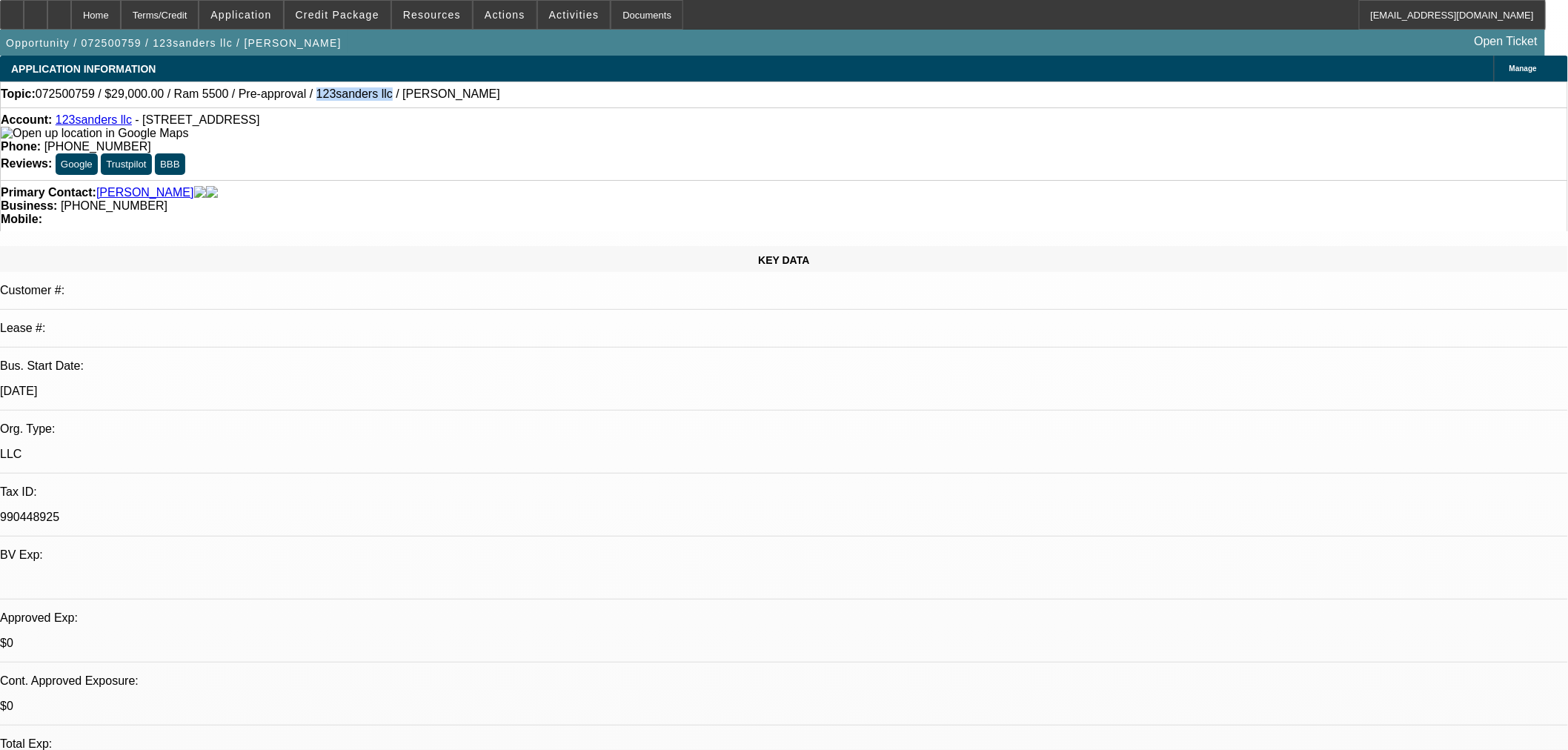
copy span "[STREET_ADDRESS]"
click at [24, 135] on img at bounding box center [94, 134] width 187 height 14
click at [338, 8] on span at bounding box center [338, 14] width 106 height 36
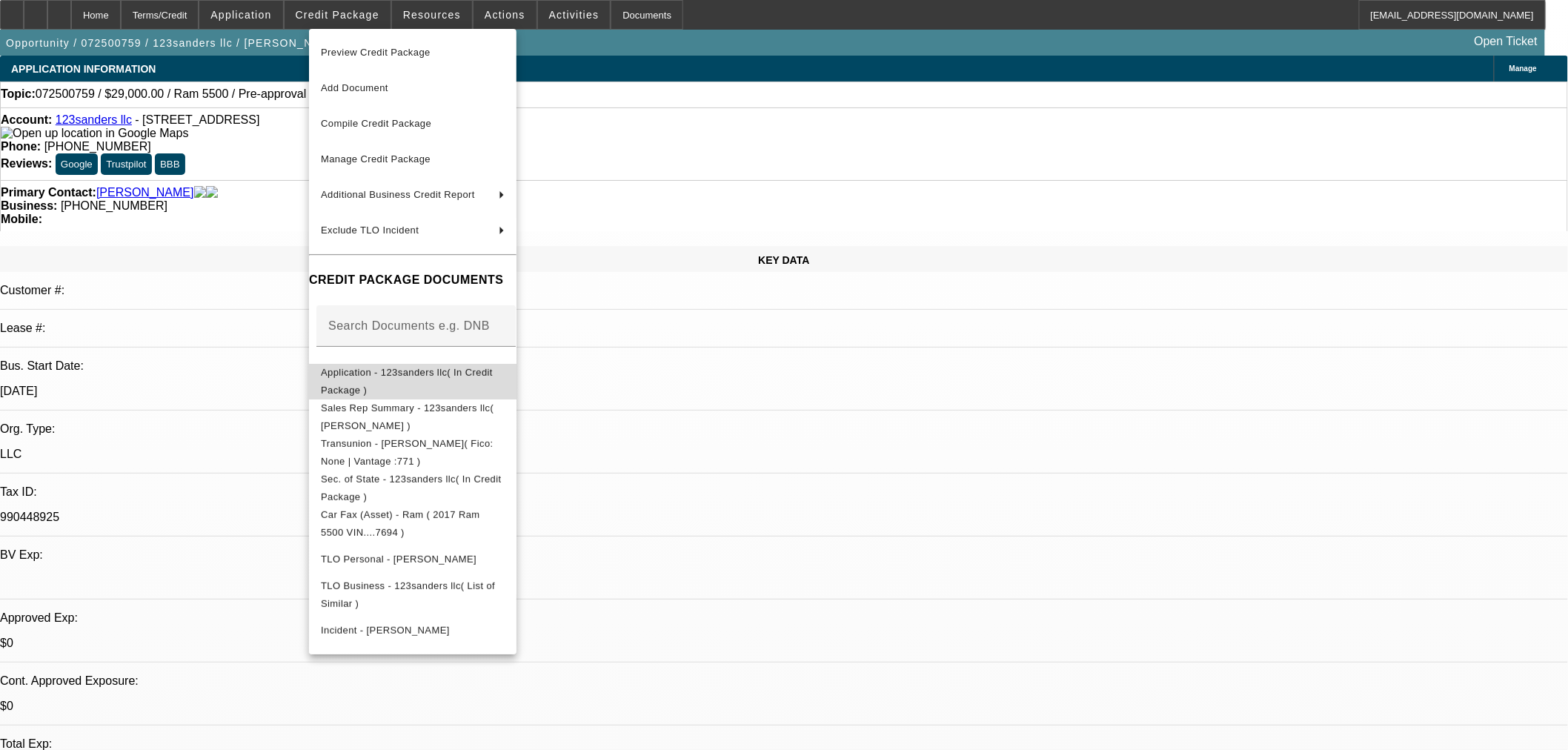
click at [451, 367] on span "Application - 123sanders llc( In Credit Package )" at bounding box center [413, 380] width 184 height 36
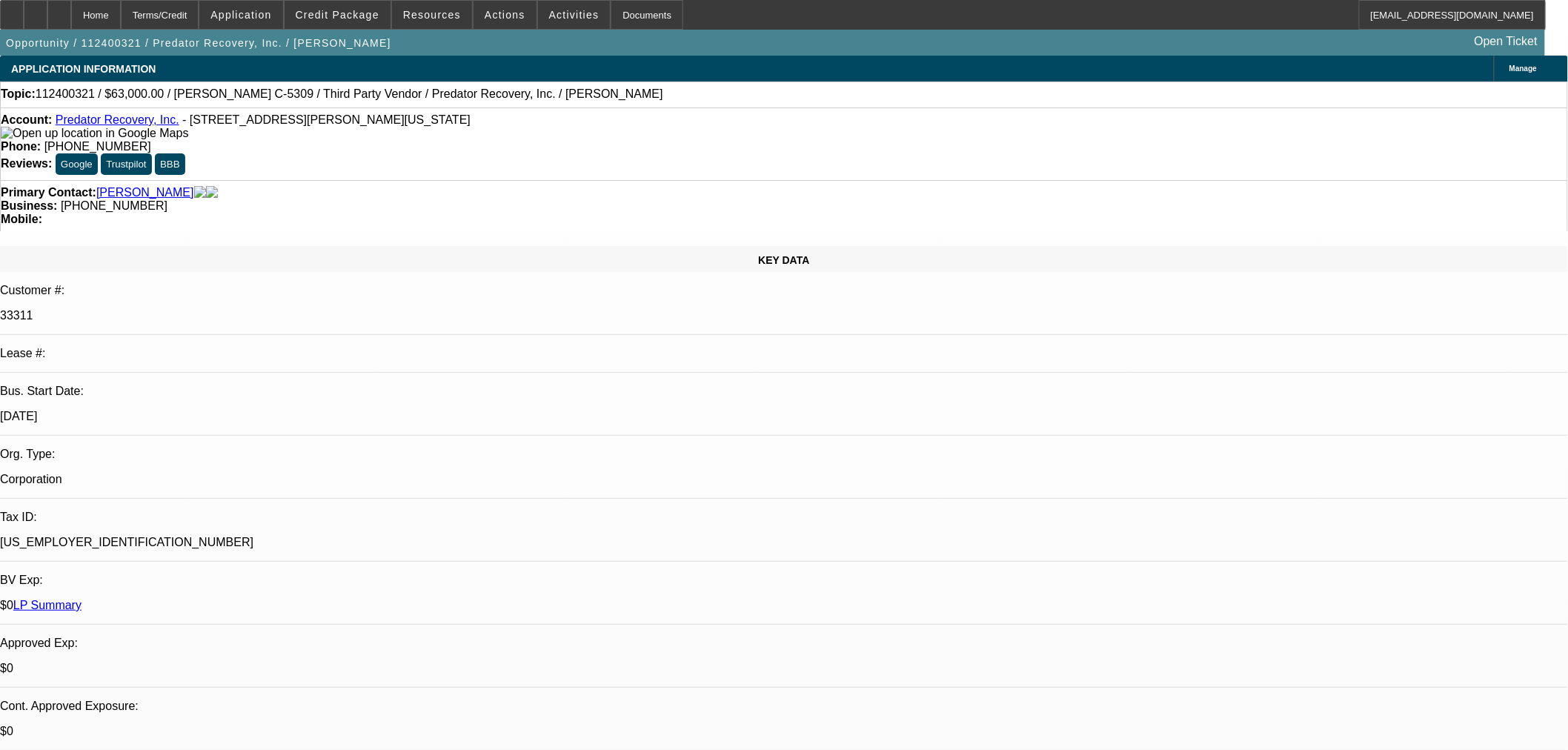
select select "0"
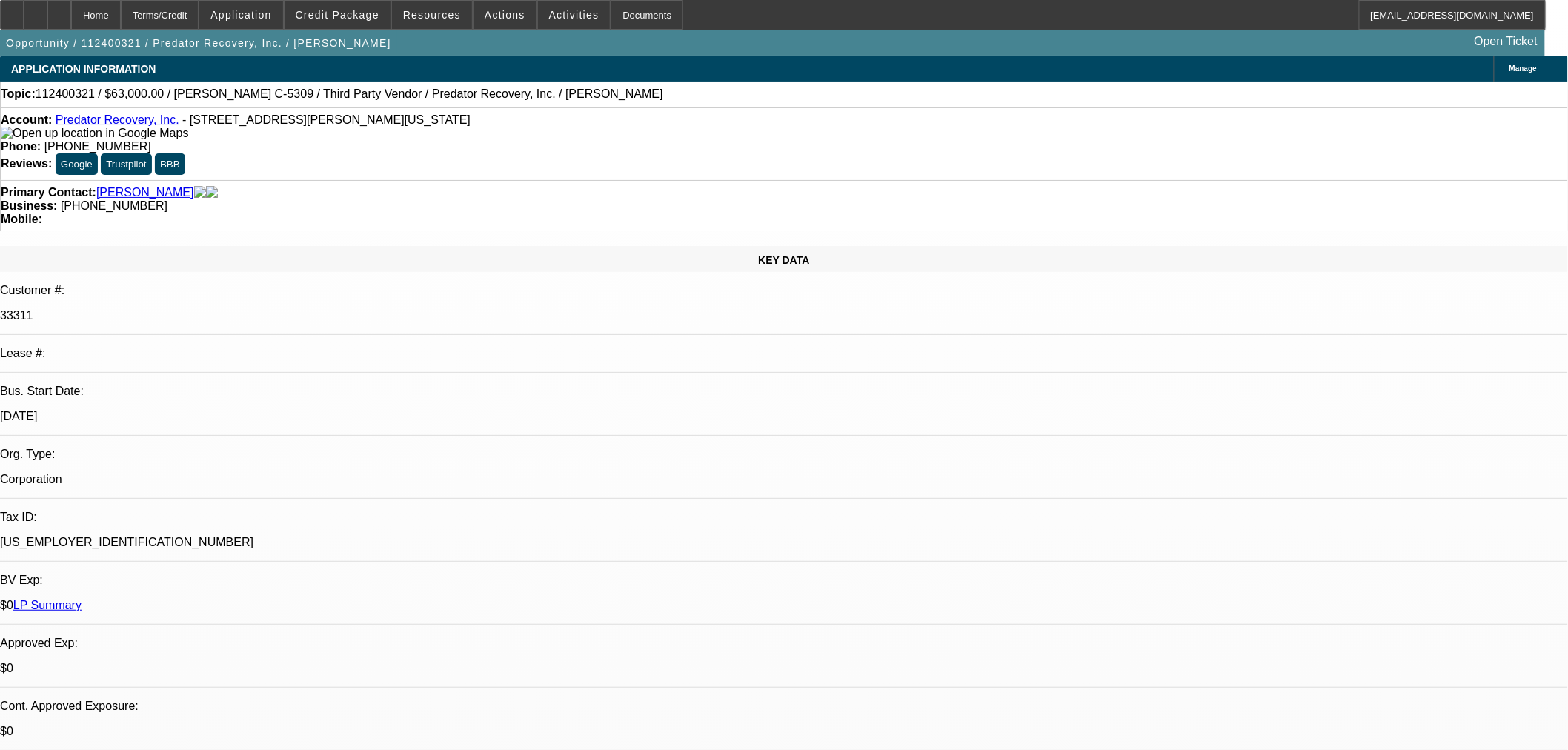
select select "0"
select select "0.1"
select select "2"
select select "0"
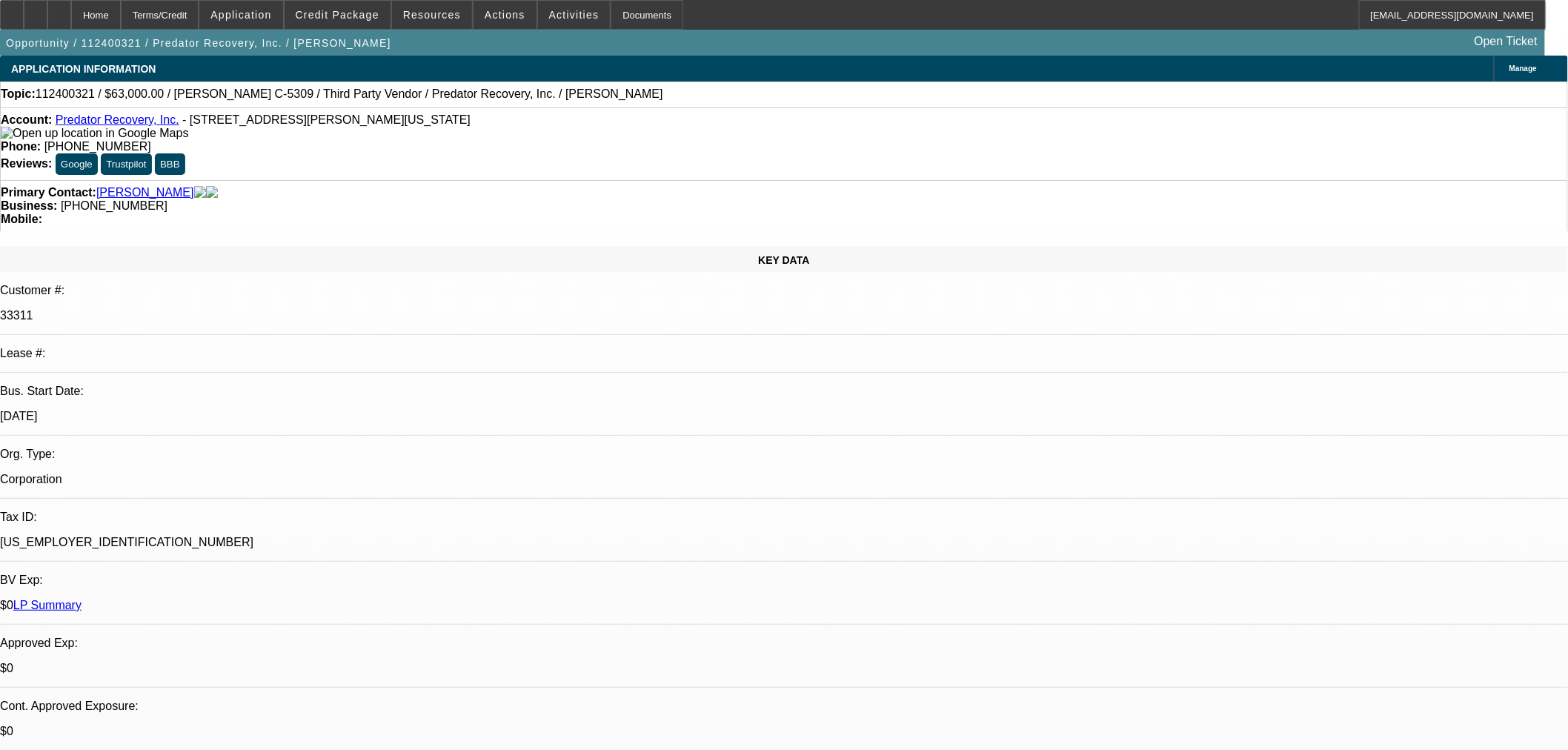
select select "0"
select select "1"
select select "6"
select select "1"
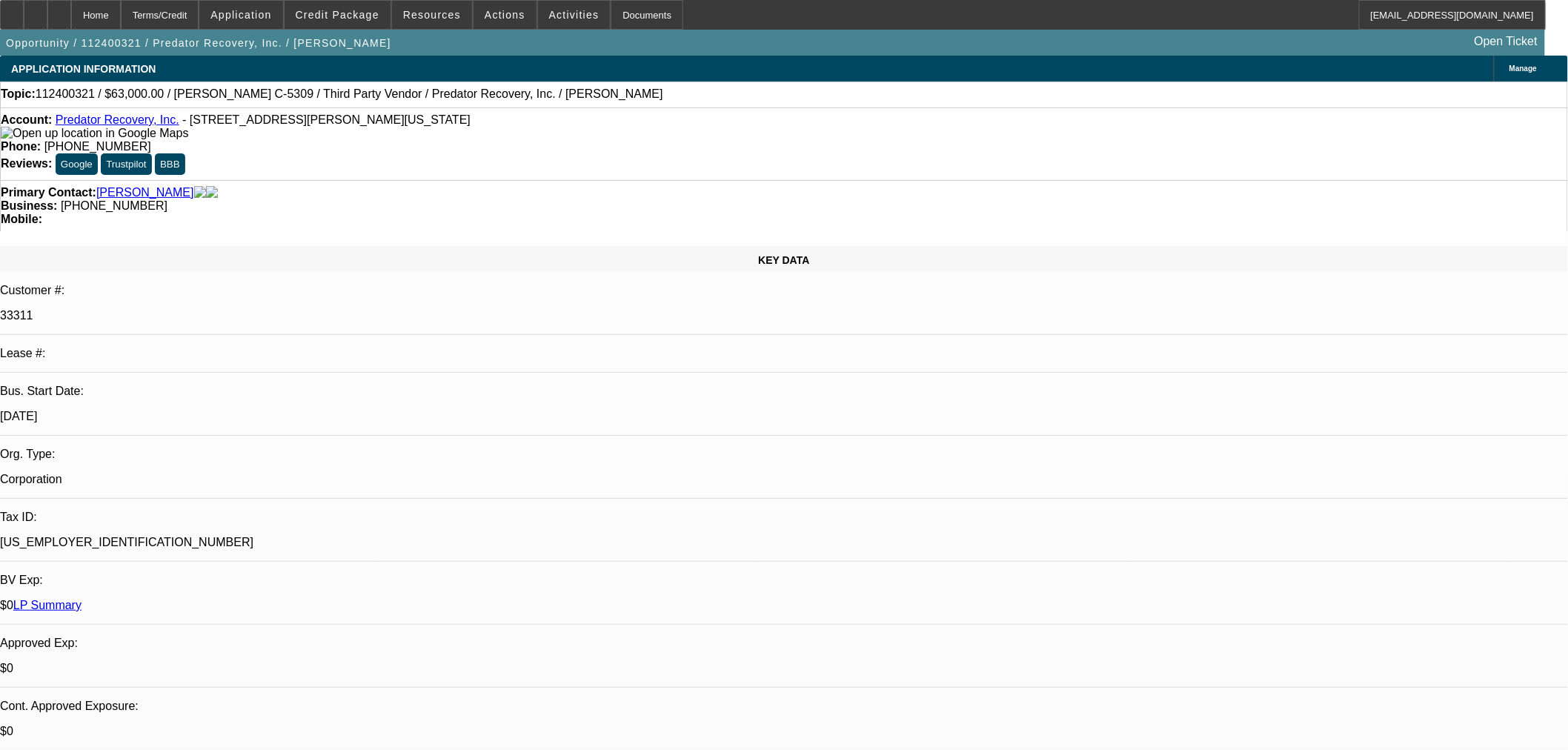
select select "3"
select select "6"
select select "1"
select select "2"
select select "6"
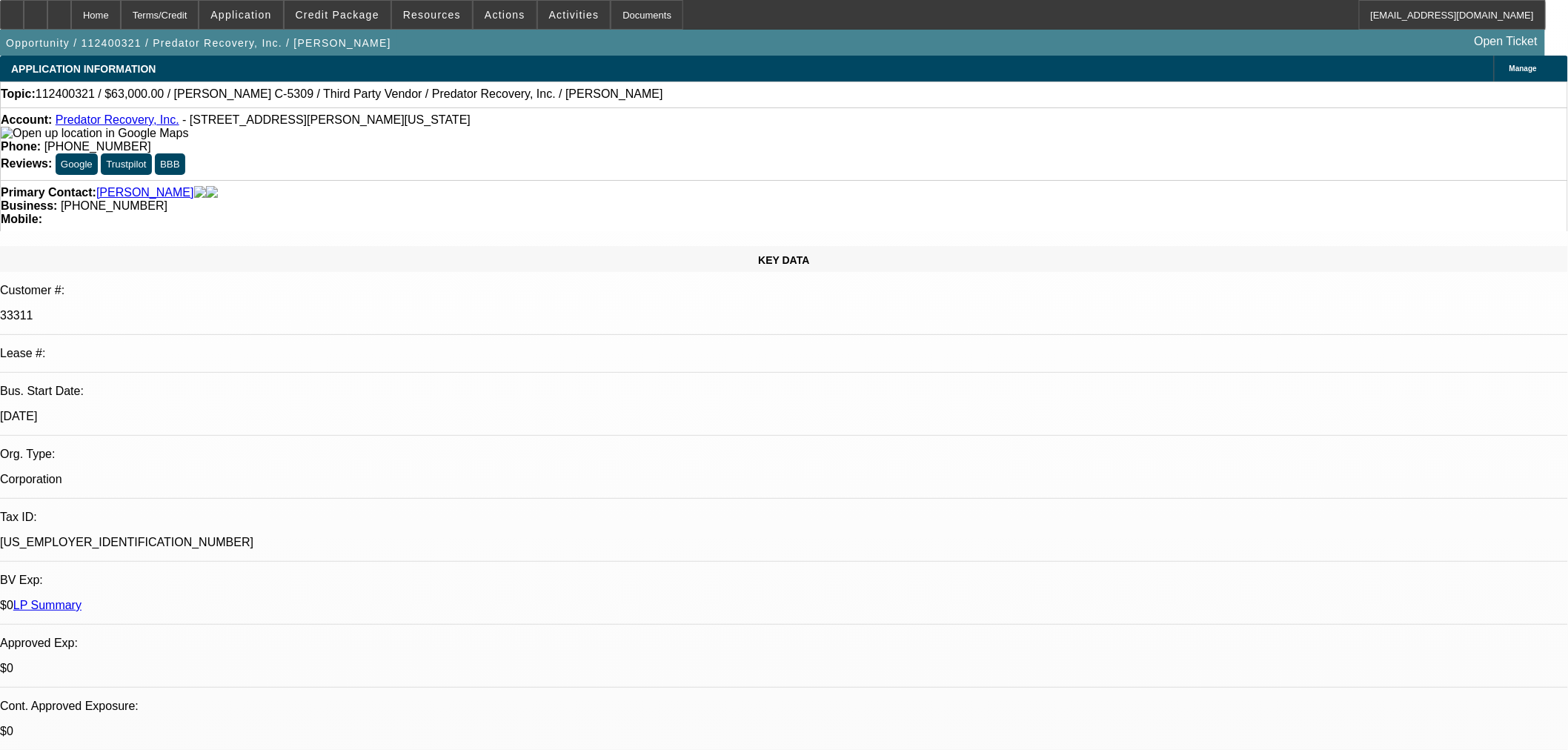
select select "1"
select select "6"
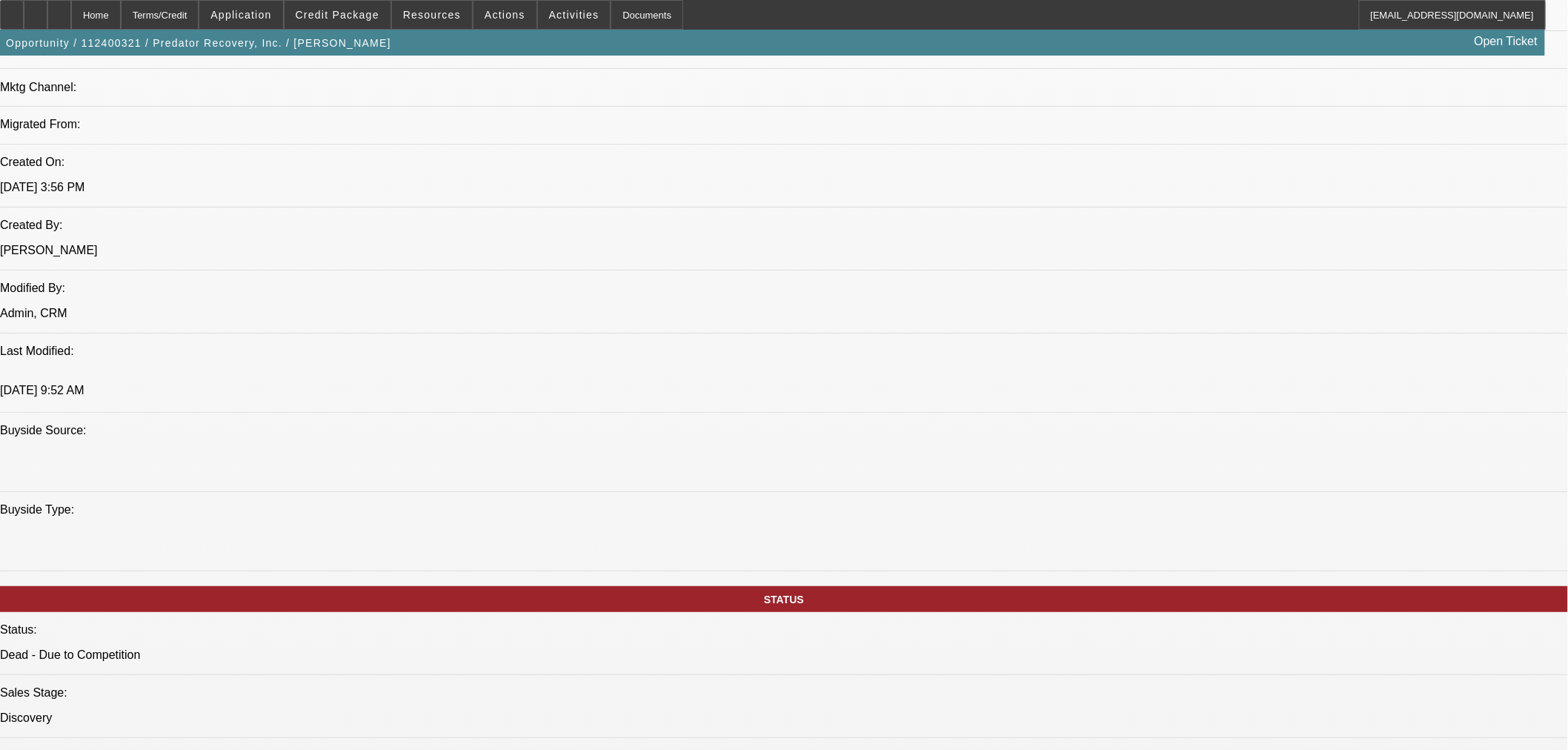
scroll to position [782, 0]
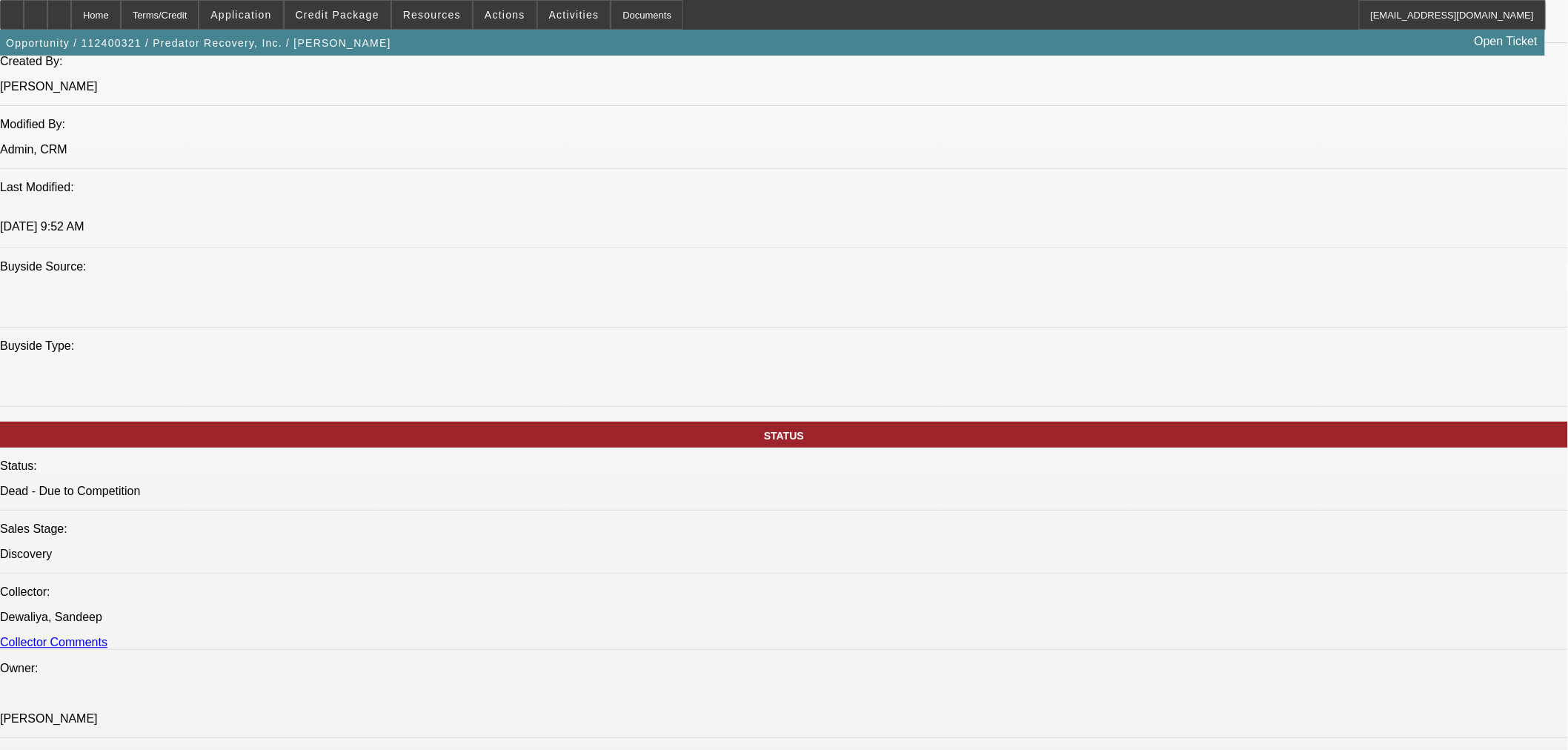
scroll to position [617, 0]
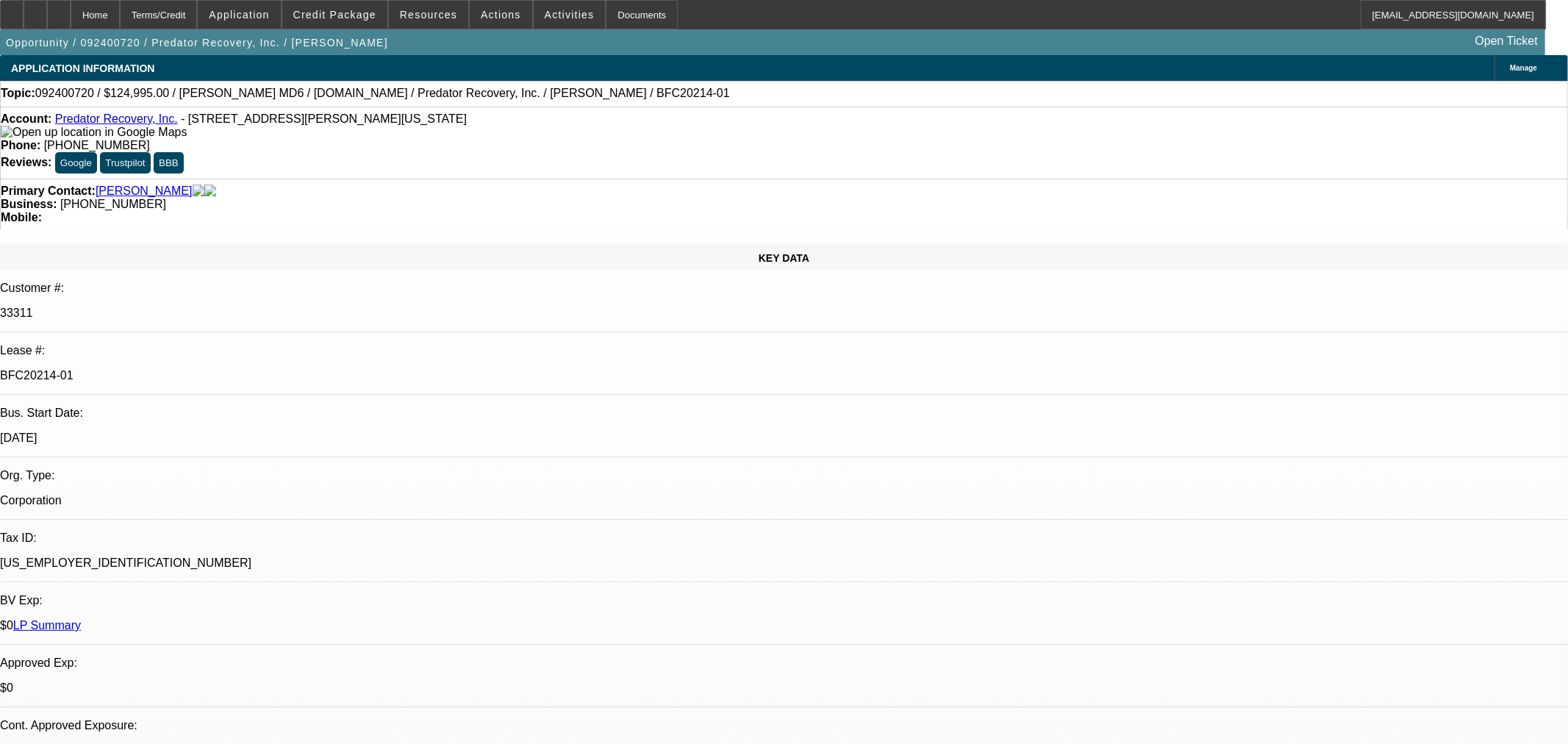
select select "0"
select select "6"
select select "0"
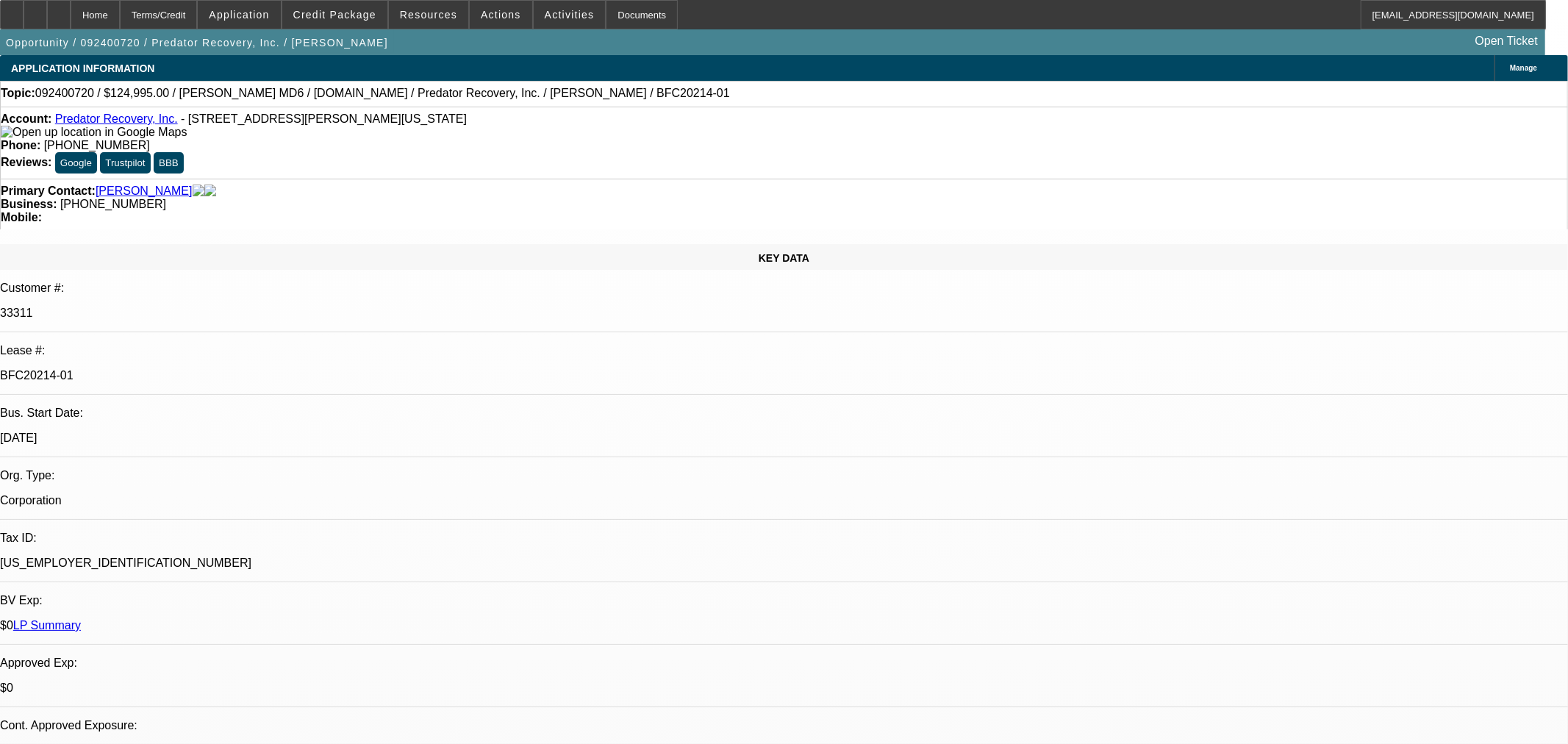
select select "0"
select select "6"
select select "0"
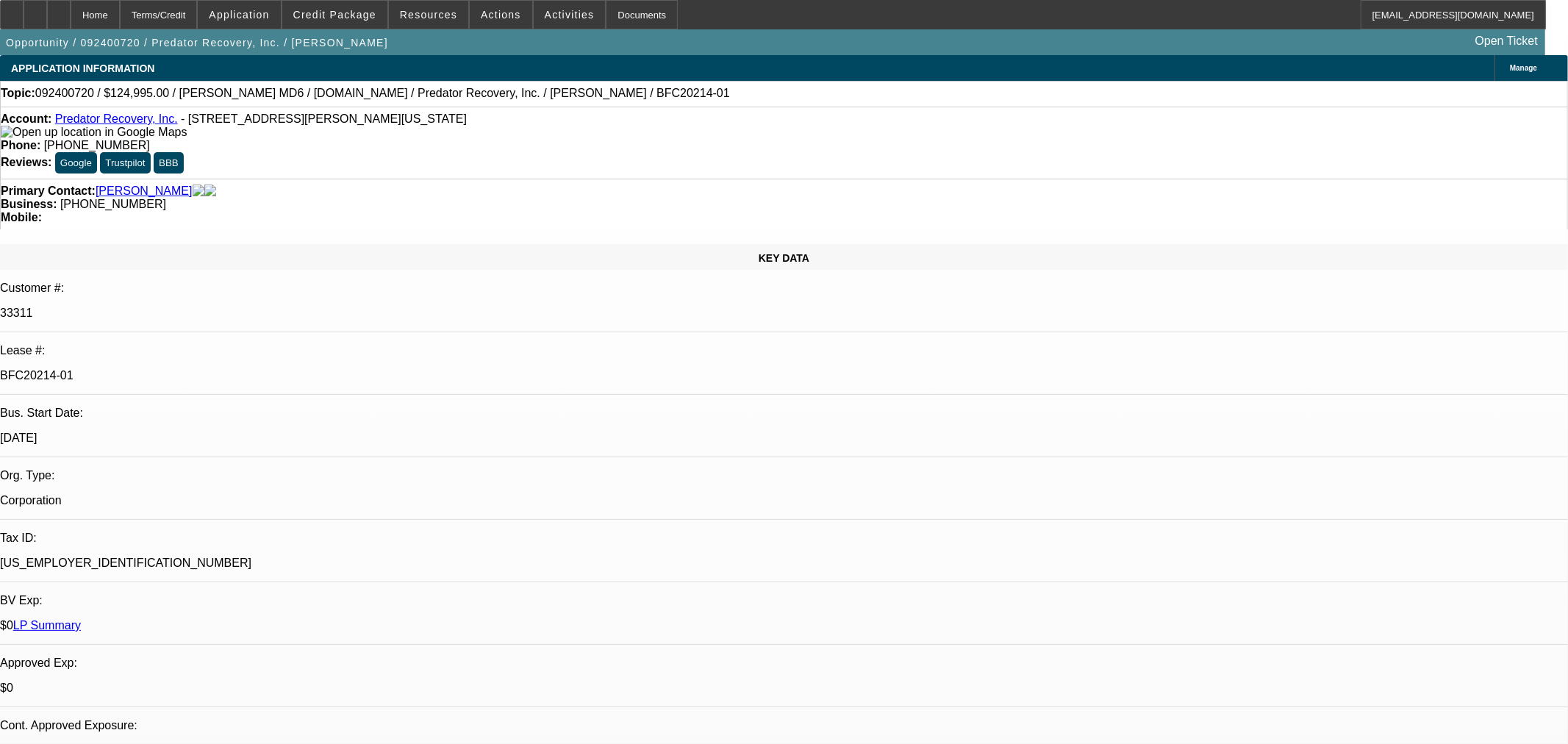
select select "2"
select select "0"
select select "6"
select select "0"
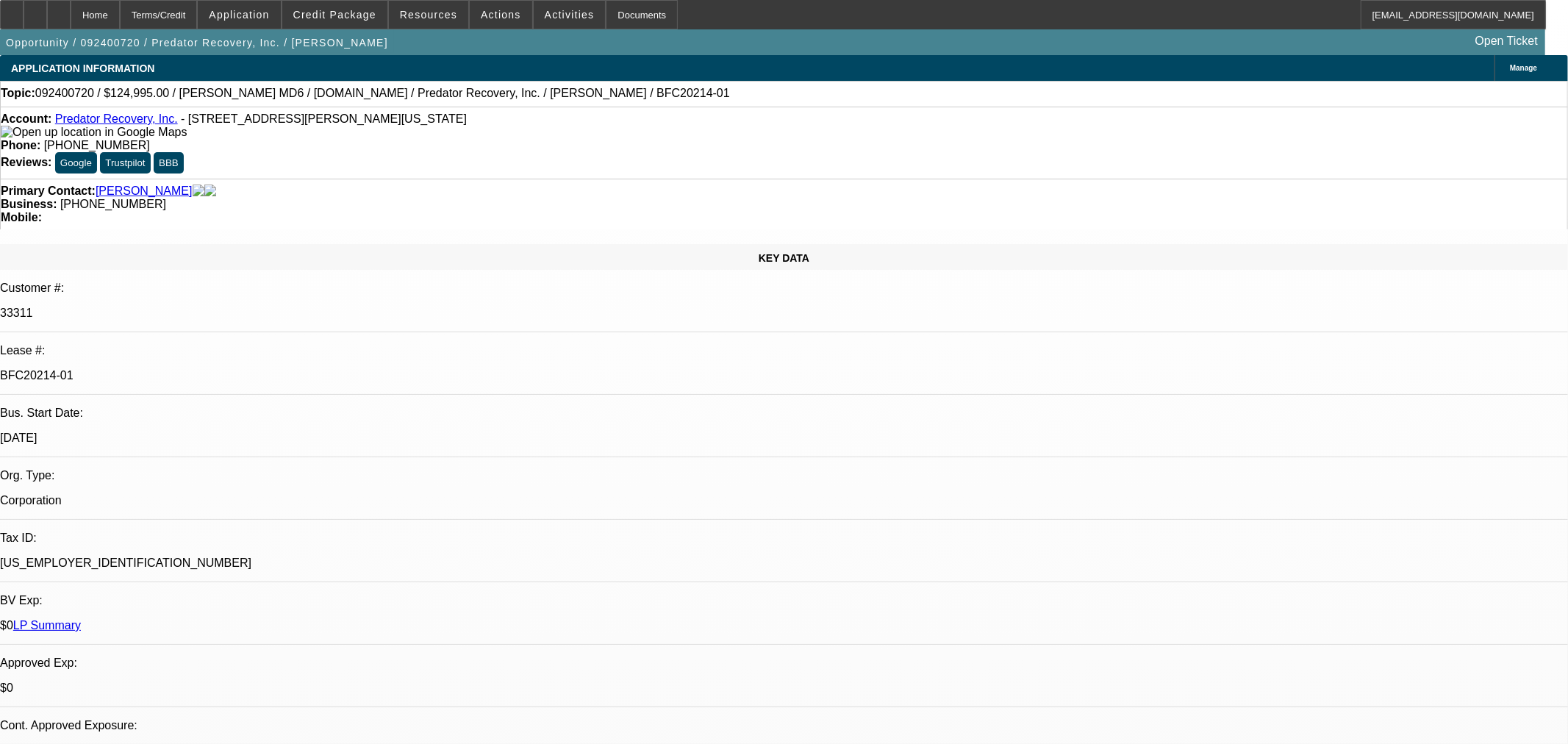
select select "3"
select select "0"
select select "6"
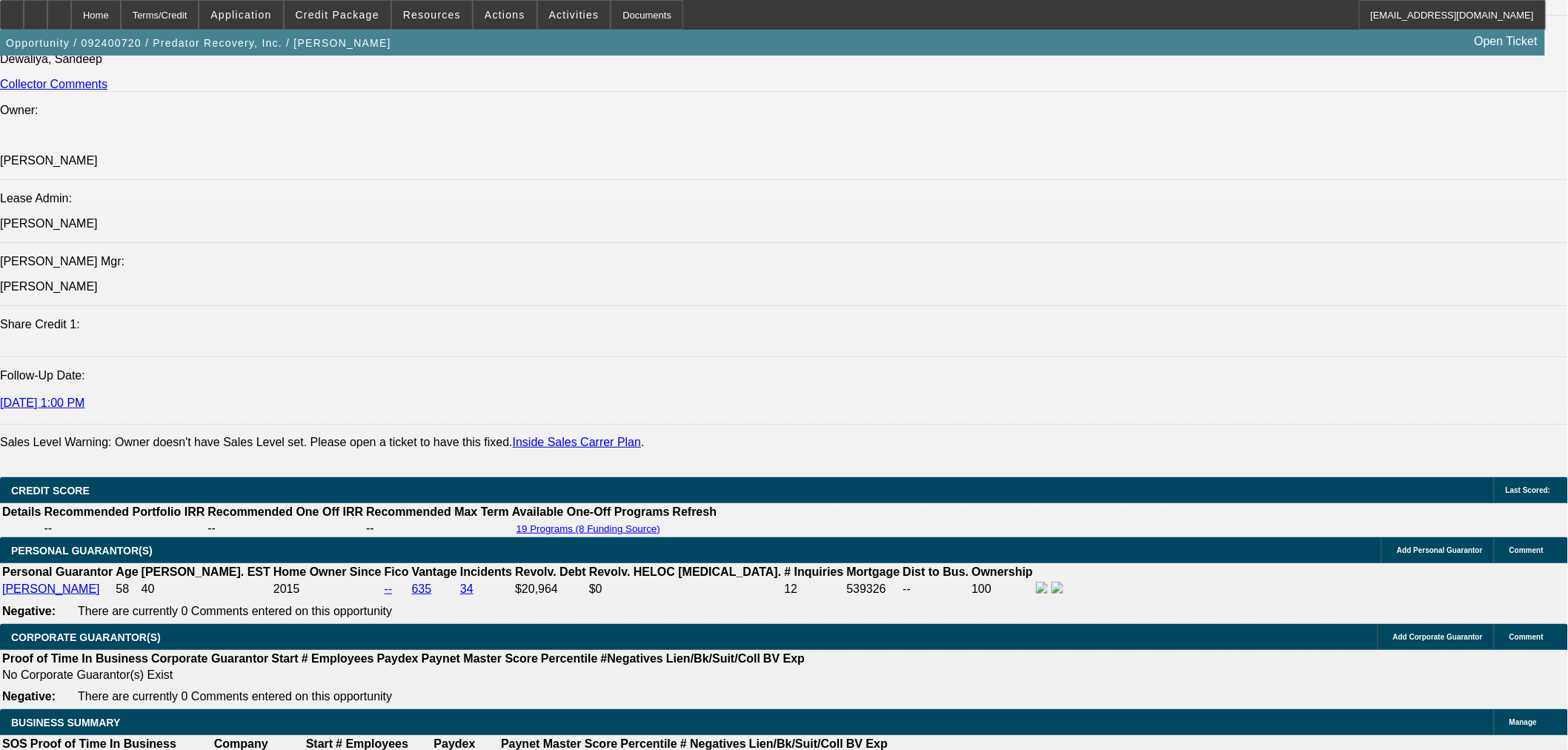
scroll to position [2058, 0]
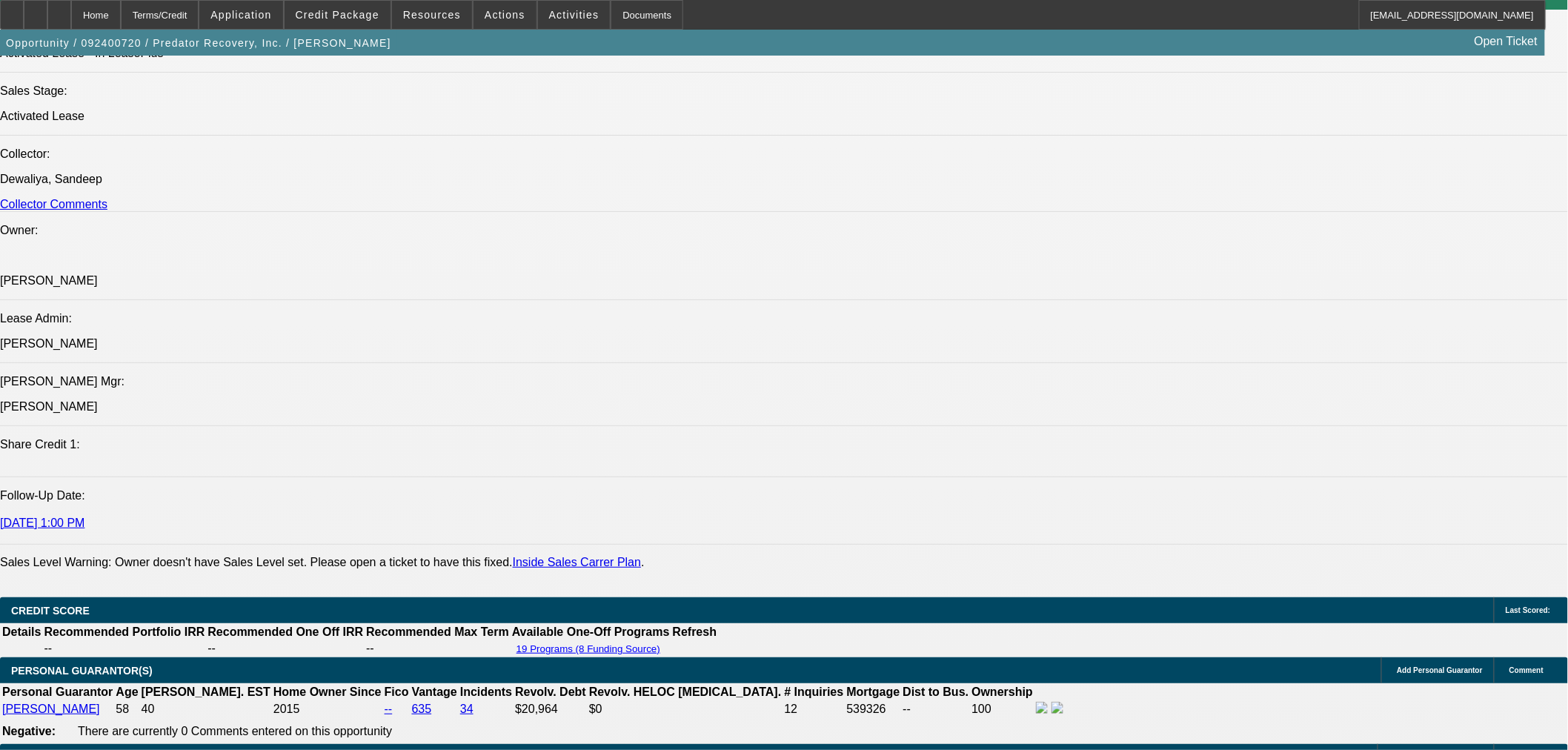
scroll to position [1482, 0]
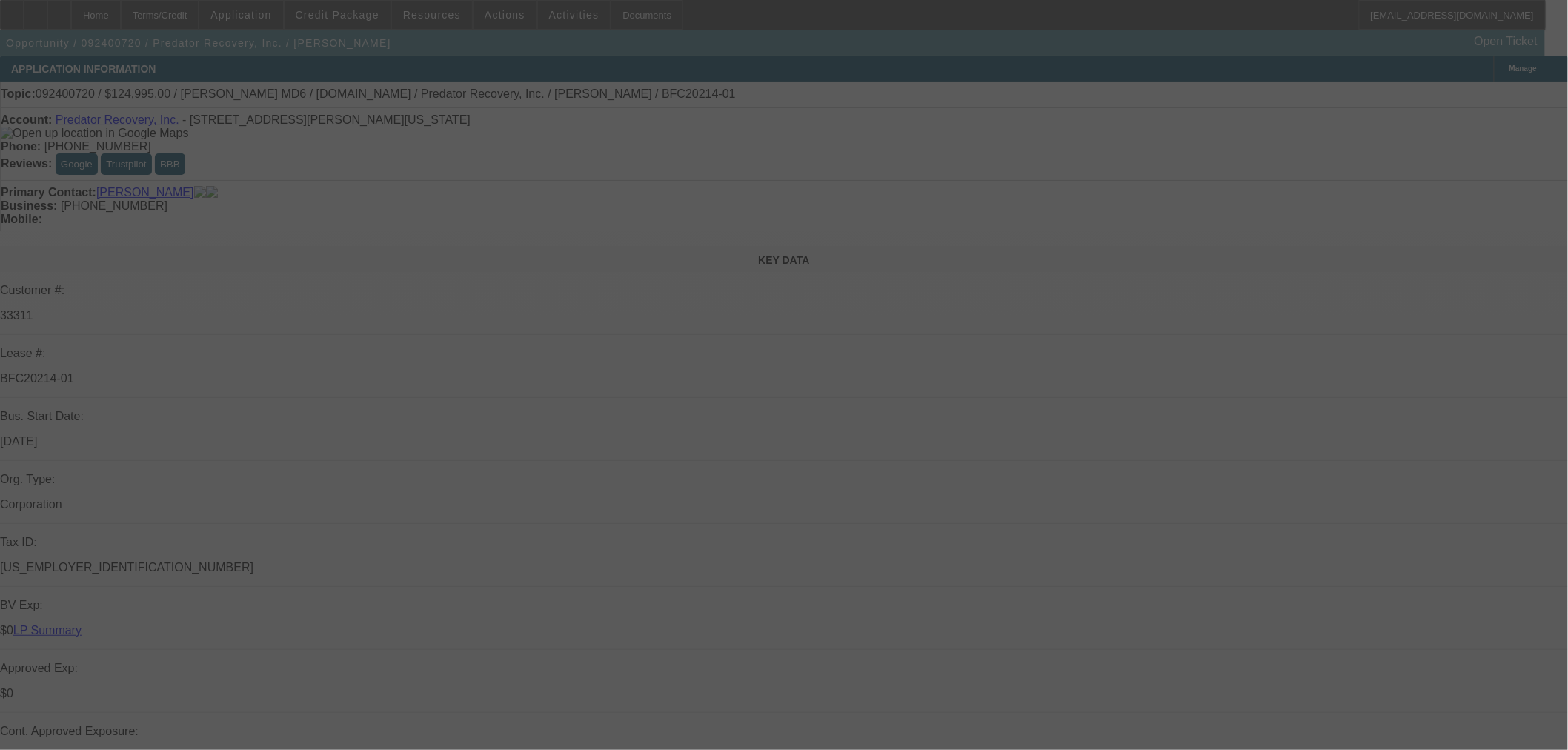
click at [361, 24] on div at bounding box center [784, 375] width 1568 height 750
click at [354, 15] on div at bounding box center [784, 375] width 1568 height 750
click at [354, 16] on div at bounding box center [784, 375] width 1568 height 750
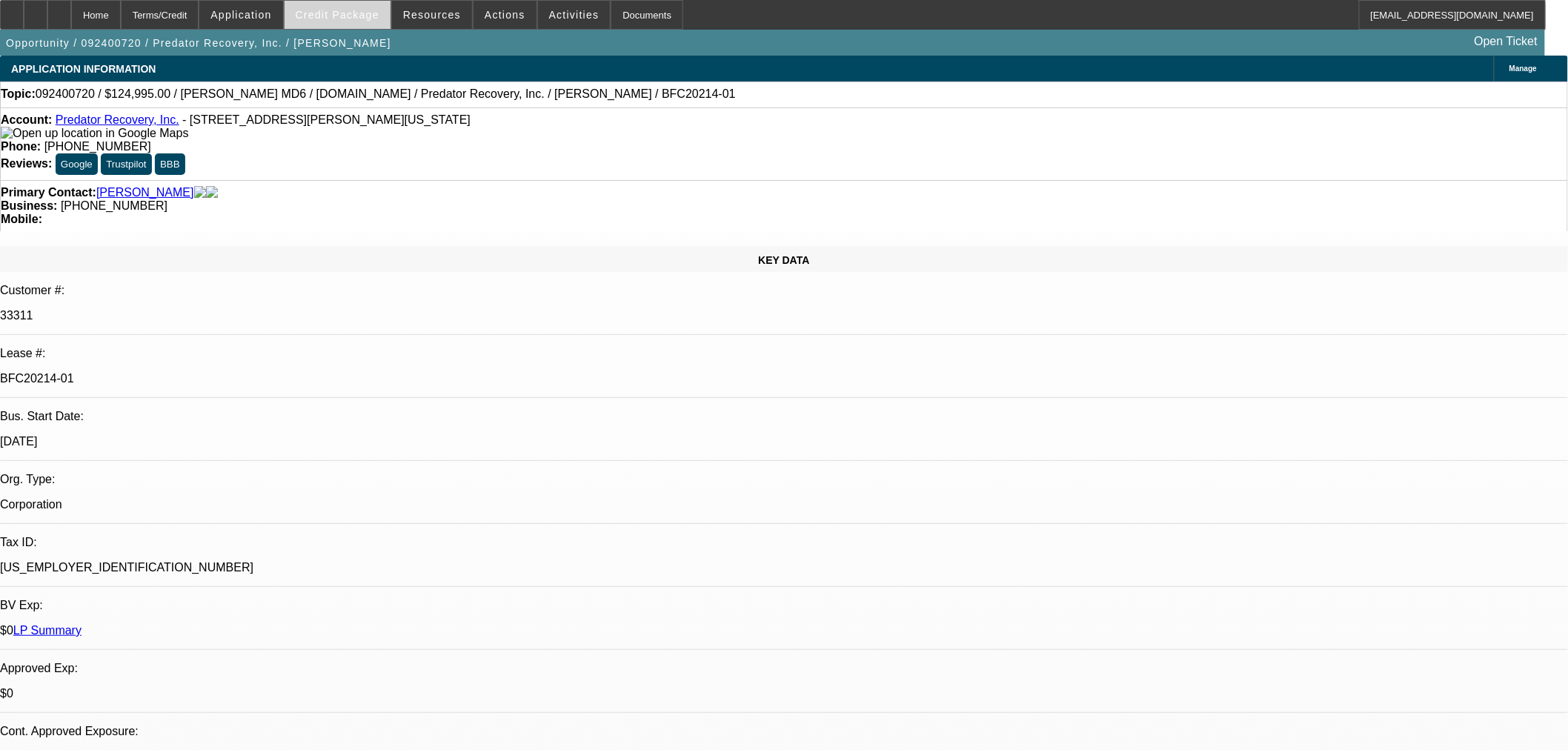
select select "0"
select select "6"
select select "0"
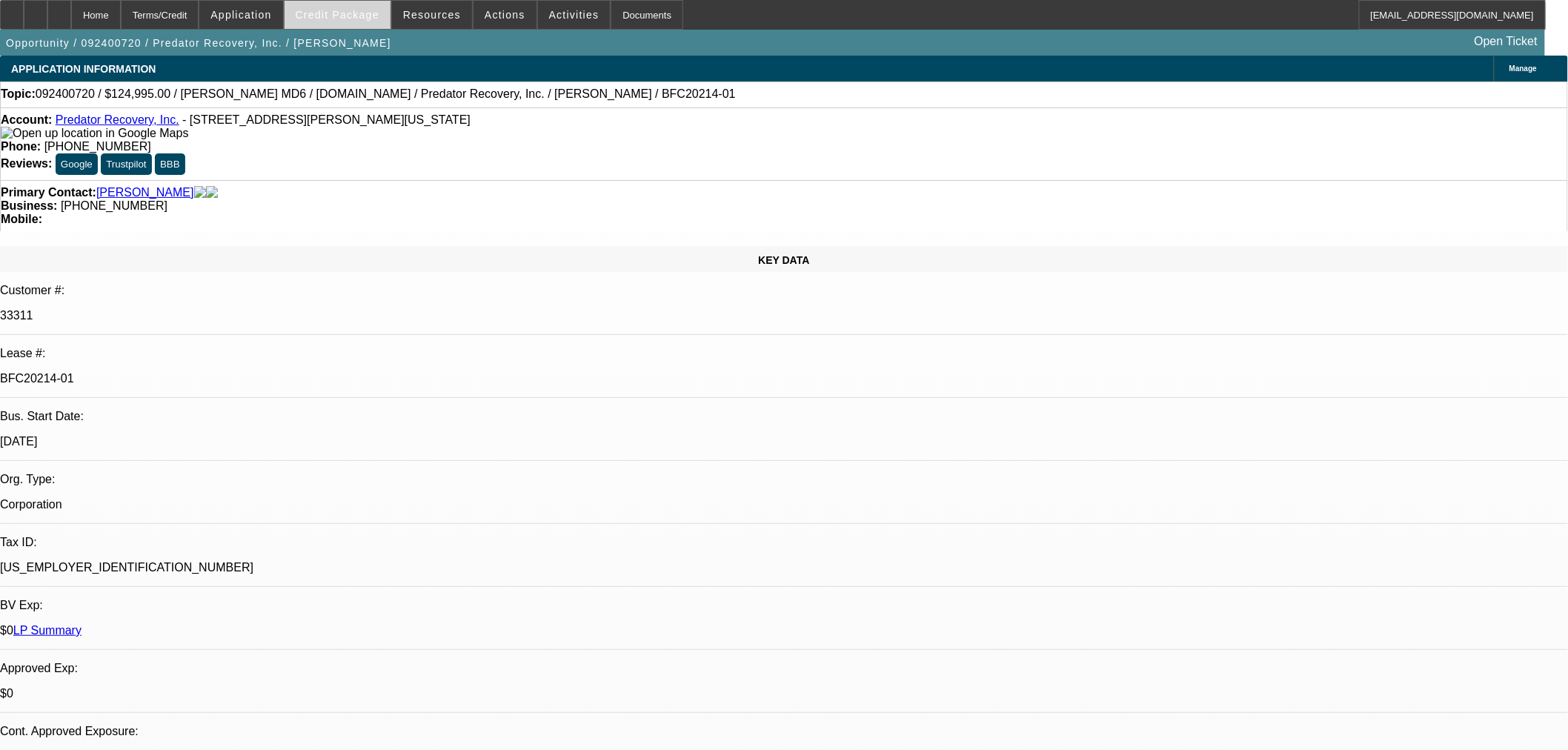
select select "0"
select select "6"
select select "0"
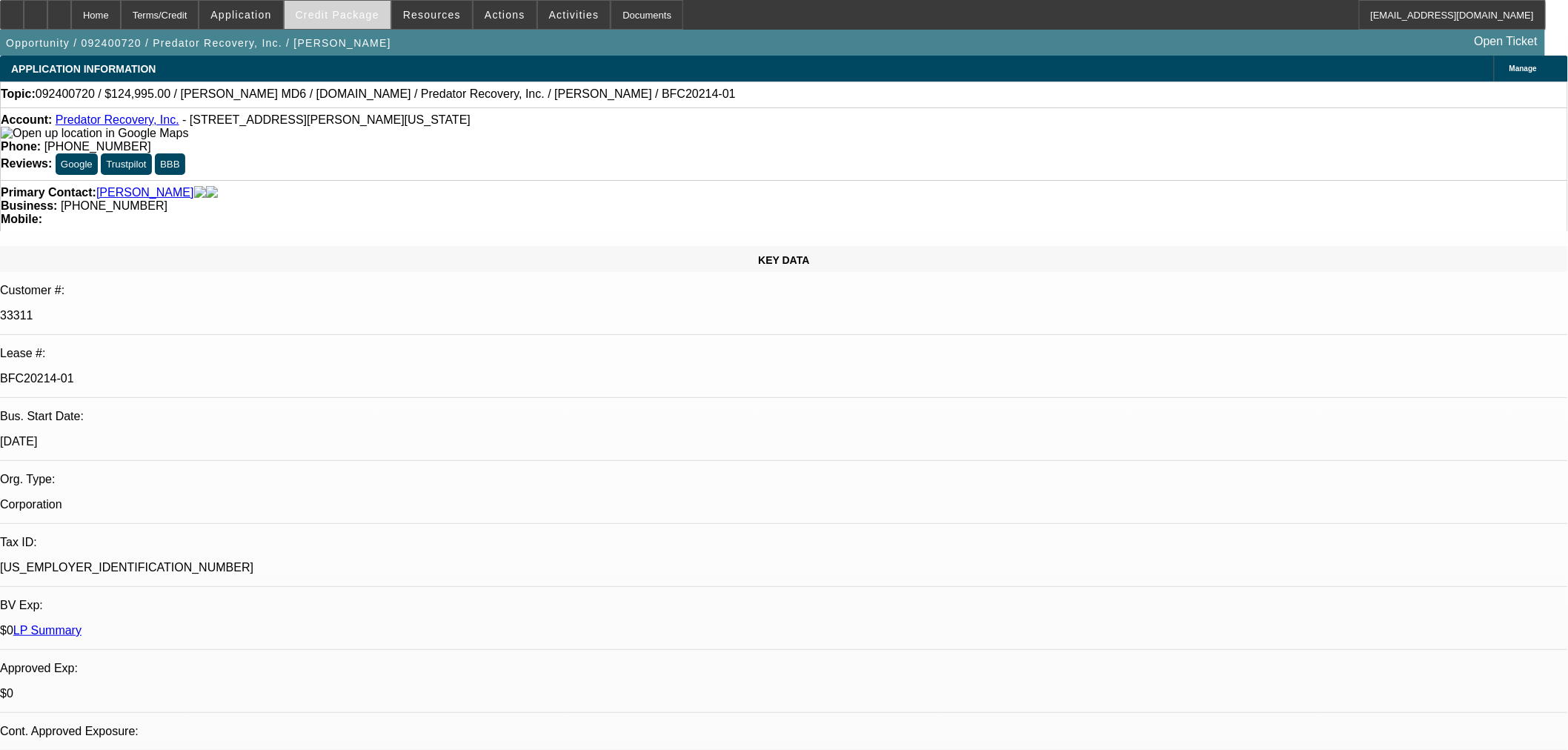
select select "2"
select select "0"
select select "6"
select select "0"
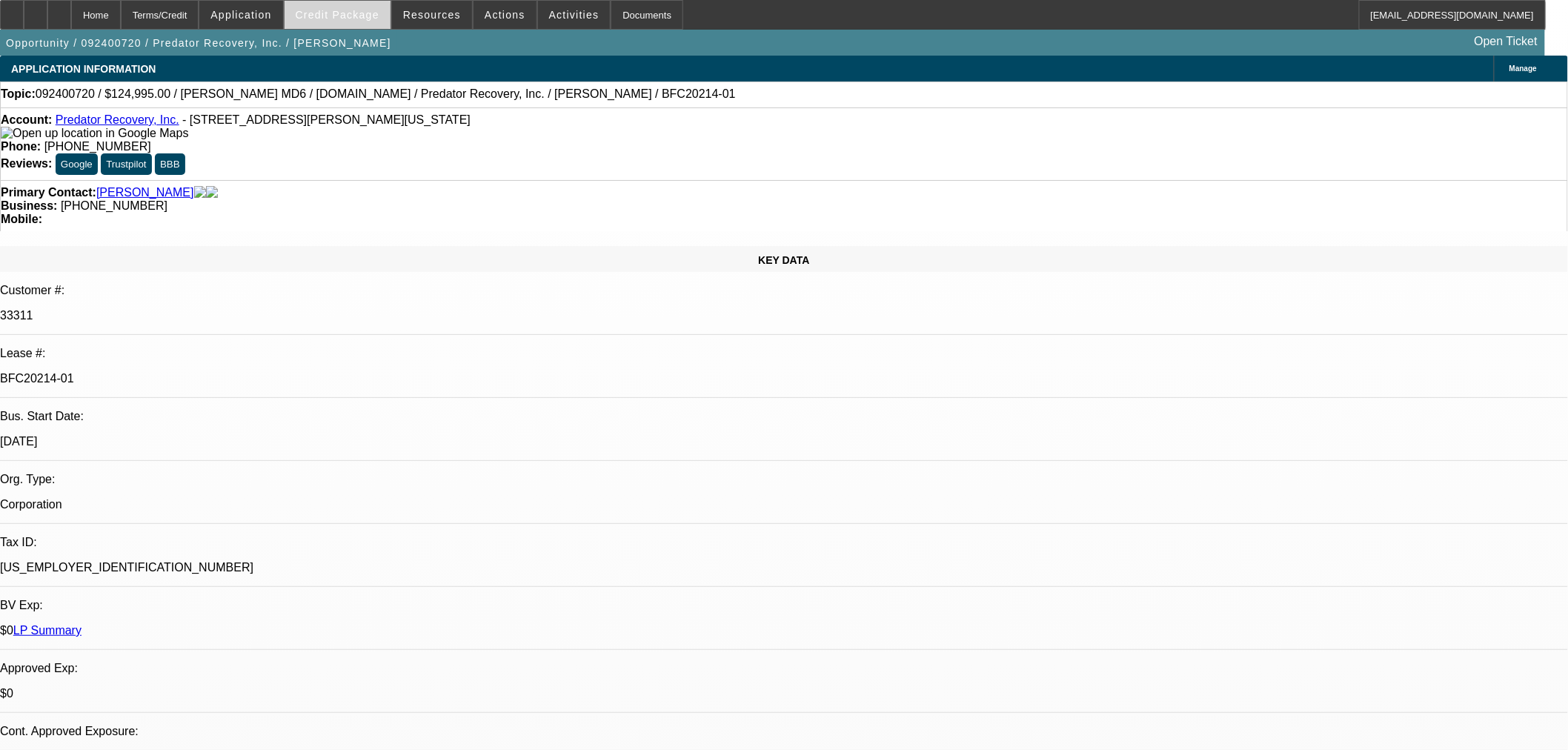
select select "3"
select select "0"
select select "6"
click at [390, 15] on span at bounding box center [338, 14] width 106 height 36
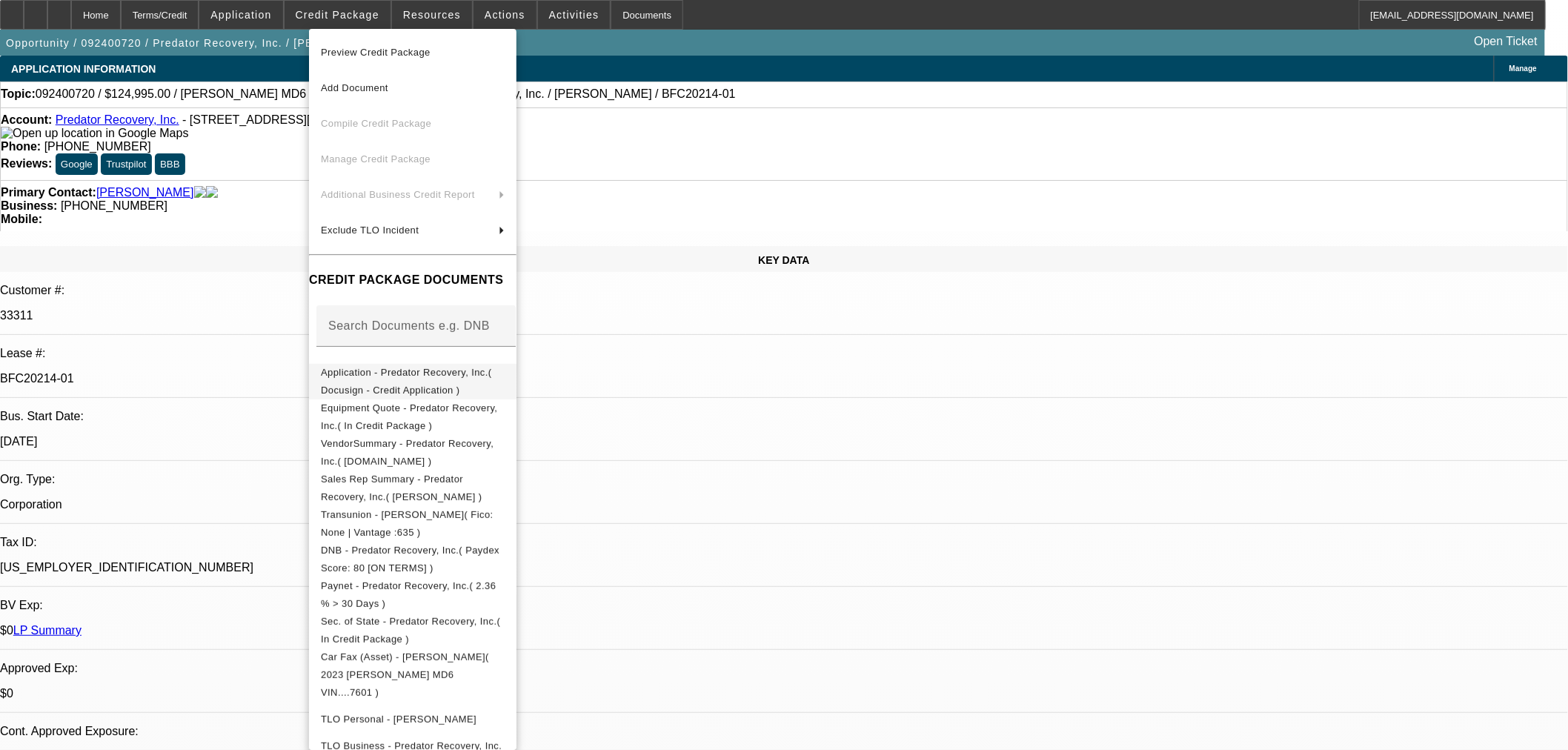
click at [395, 365] on button "Application - Predator Recovery, Inc.( Docusign - Credit Application )" at bounding box center [412, 380] width 207 height 36
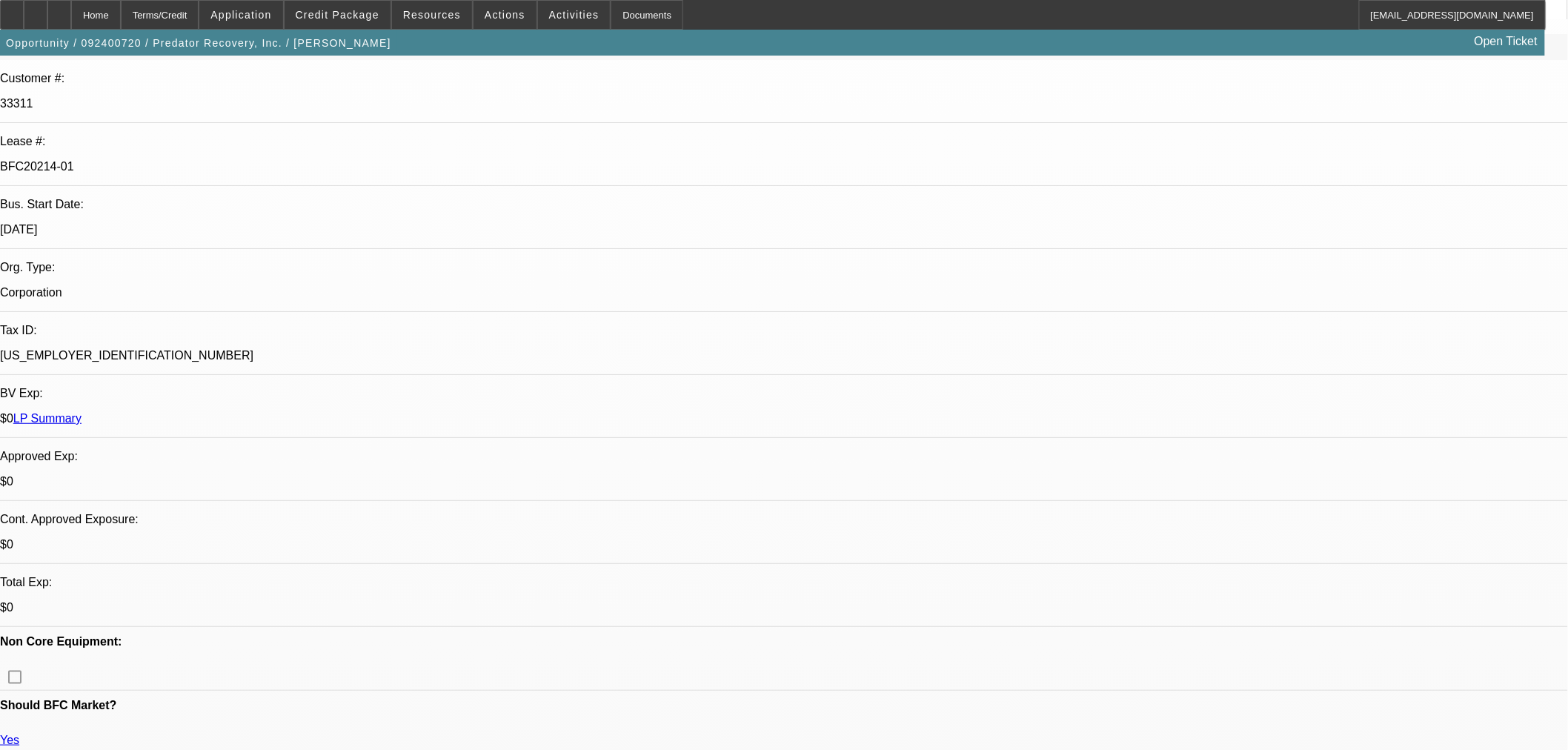
scroll to position [411, 0]
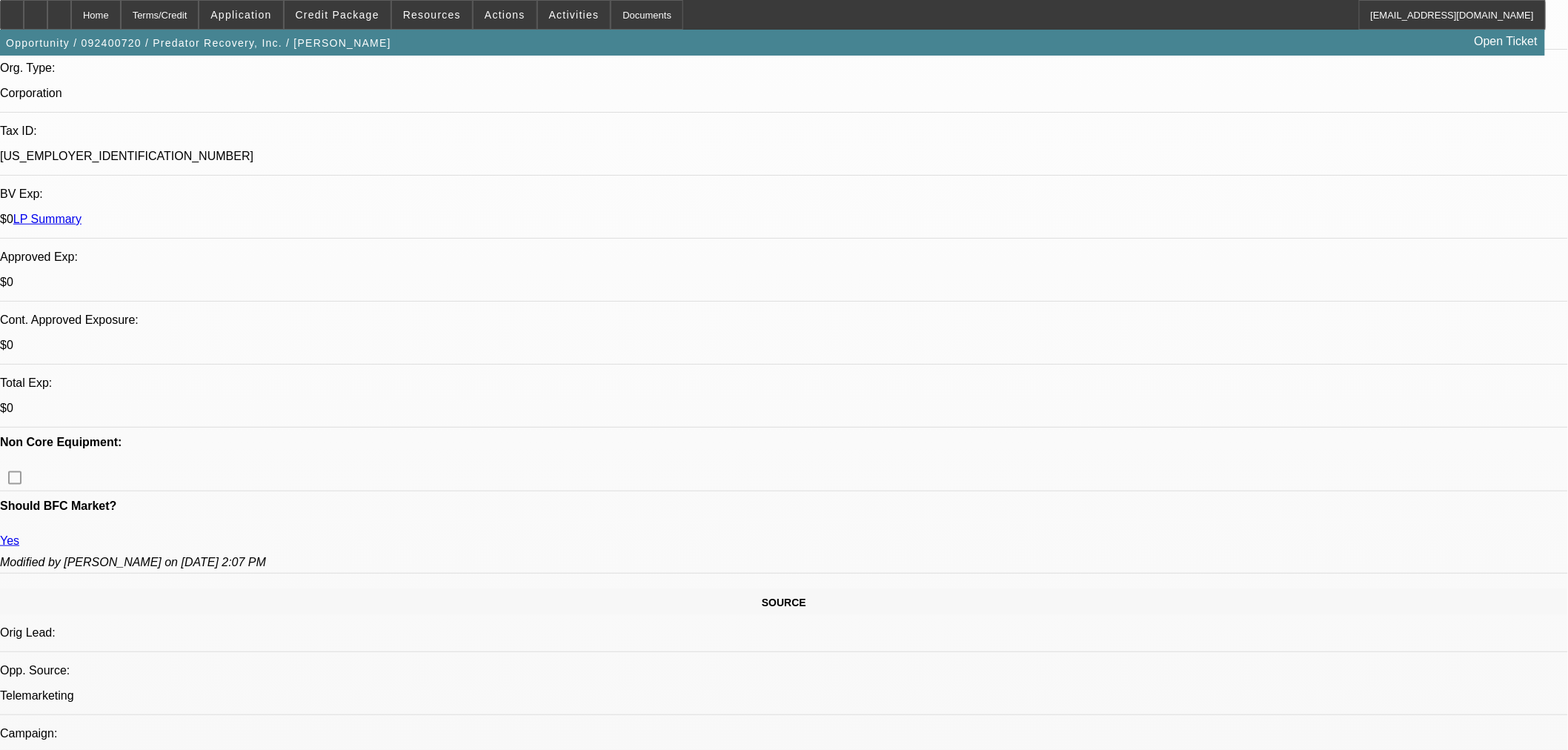
click at [374, 9] on span "Credit Package" at bounding box center [337, 15] width 83 height 12
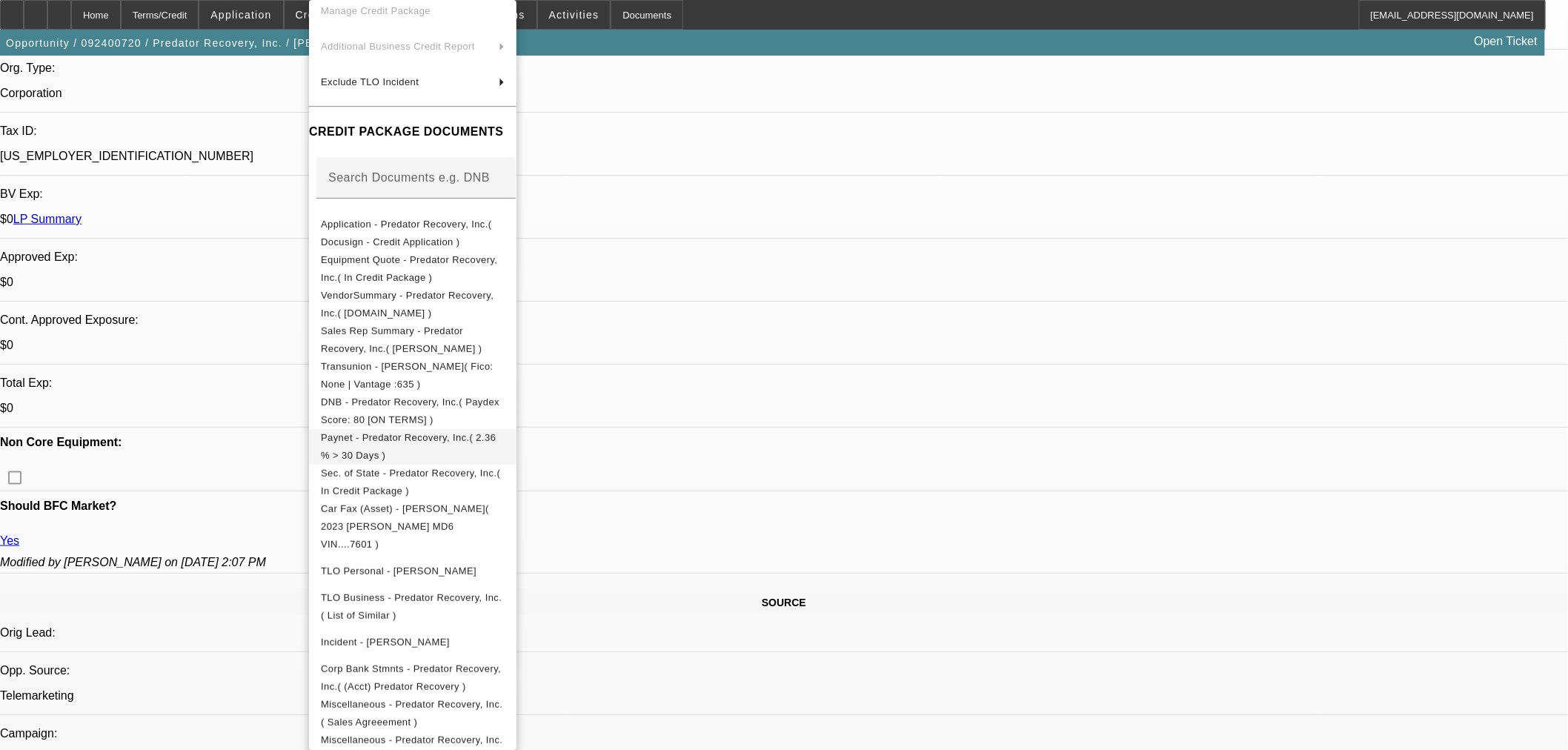
scroll to position [166, 0]
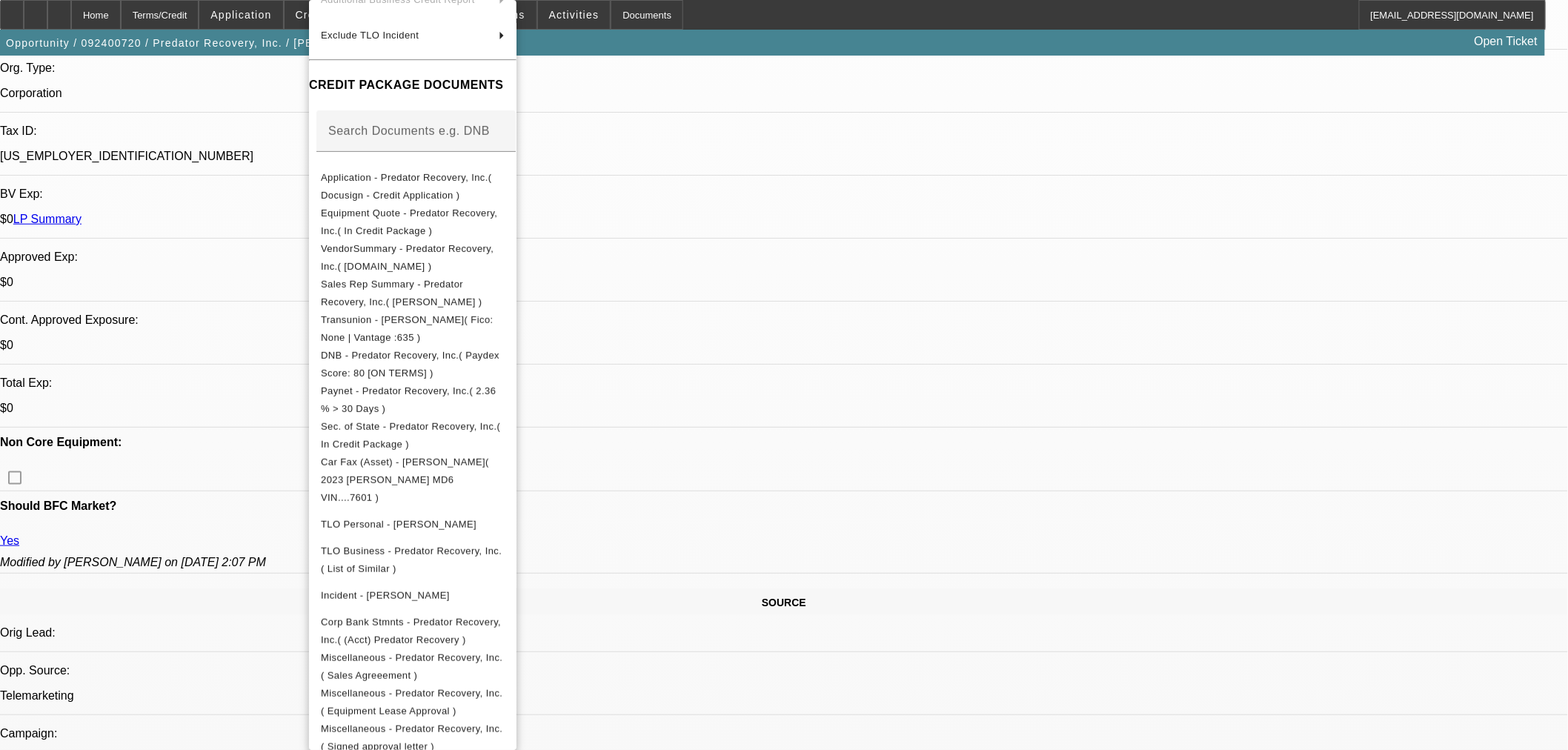
click at [731, 493] on div at bounding box center [784, 375] width 1568 height 750
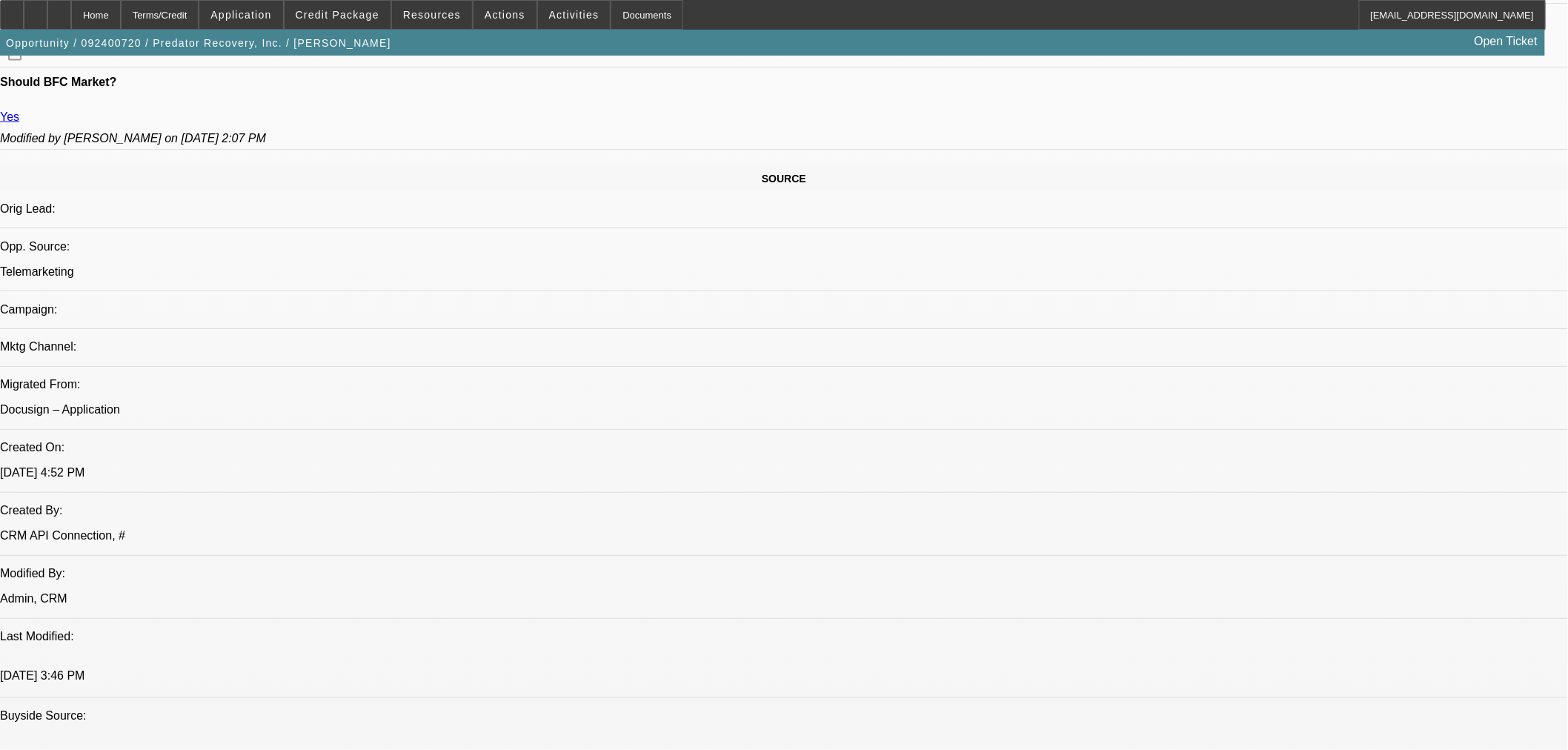
scroll to position [741, 0]
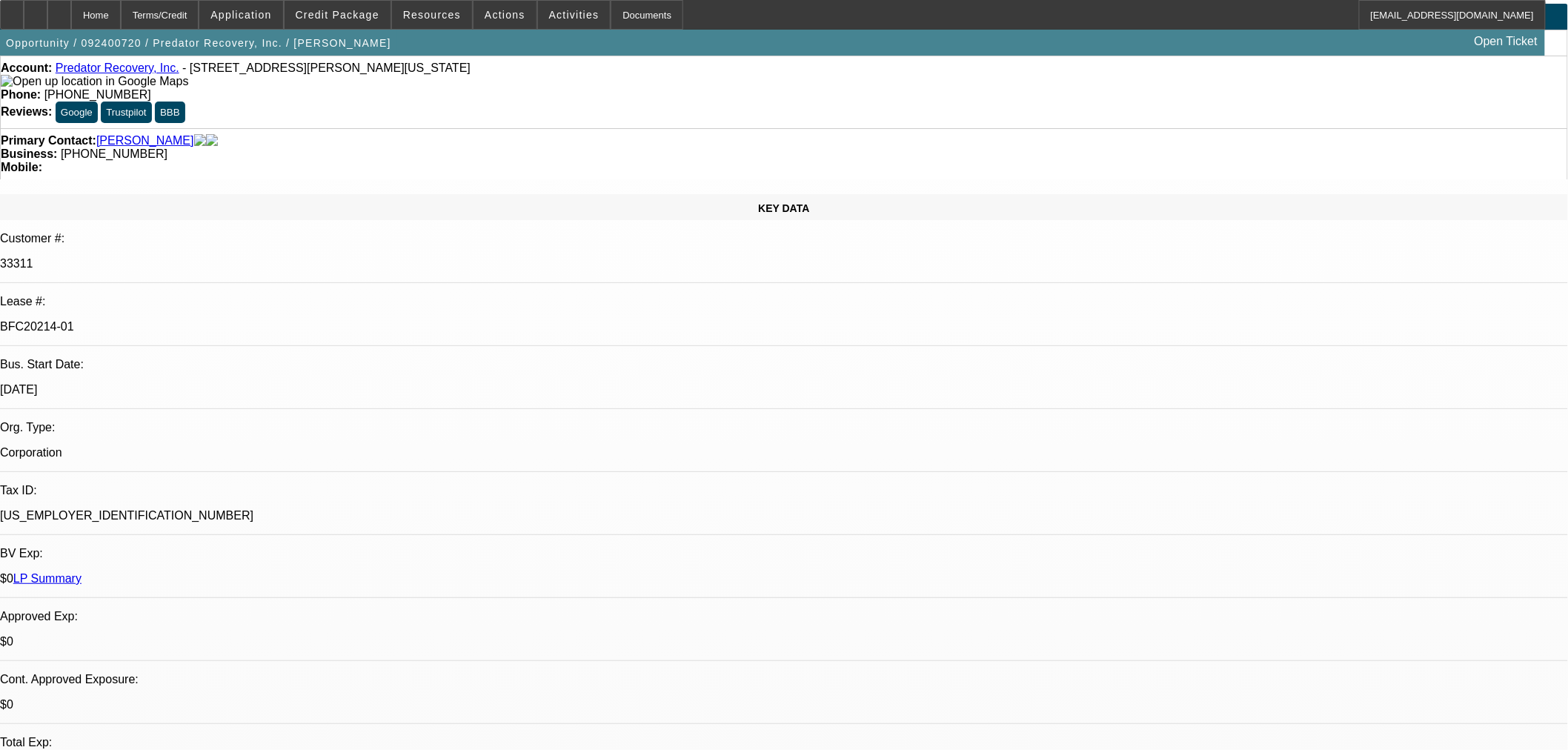
scroll to position [0, 0]
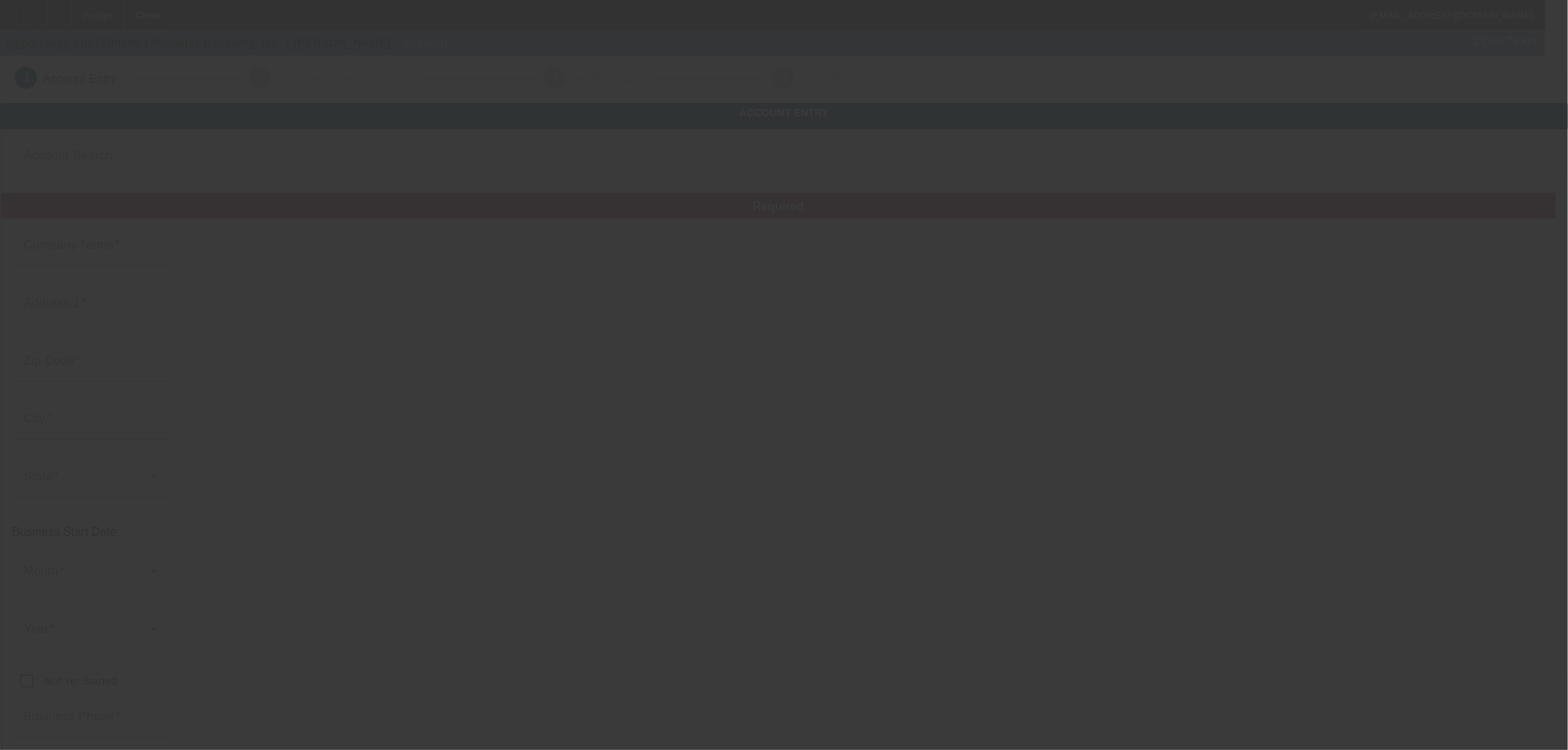
type input "Predator Recovery, Inc."
type input "15450 [PERSON_NAME] Dr"
type input "80921"
type input "[US_STATE][GEOGRAPHIC_DATA]"
type input "[PHONE_NUMBER]"
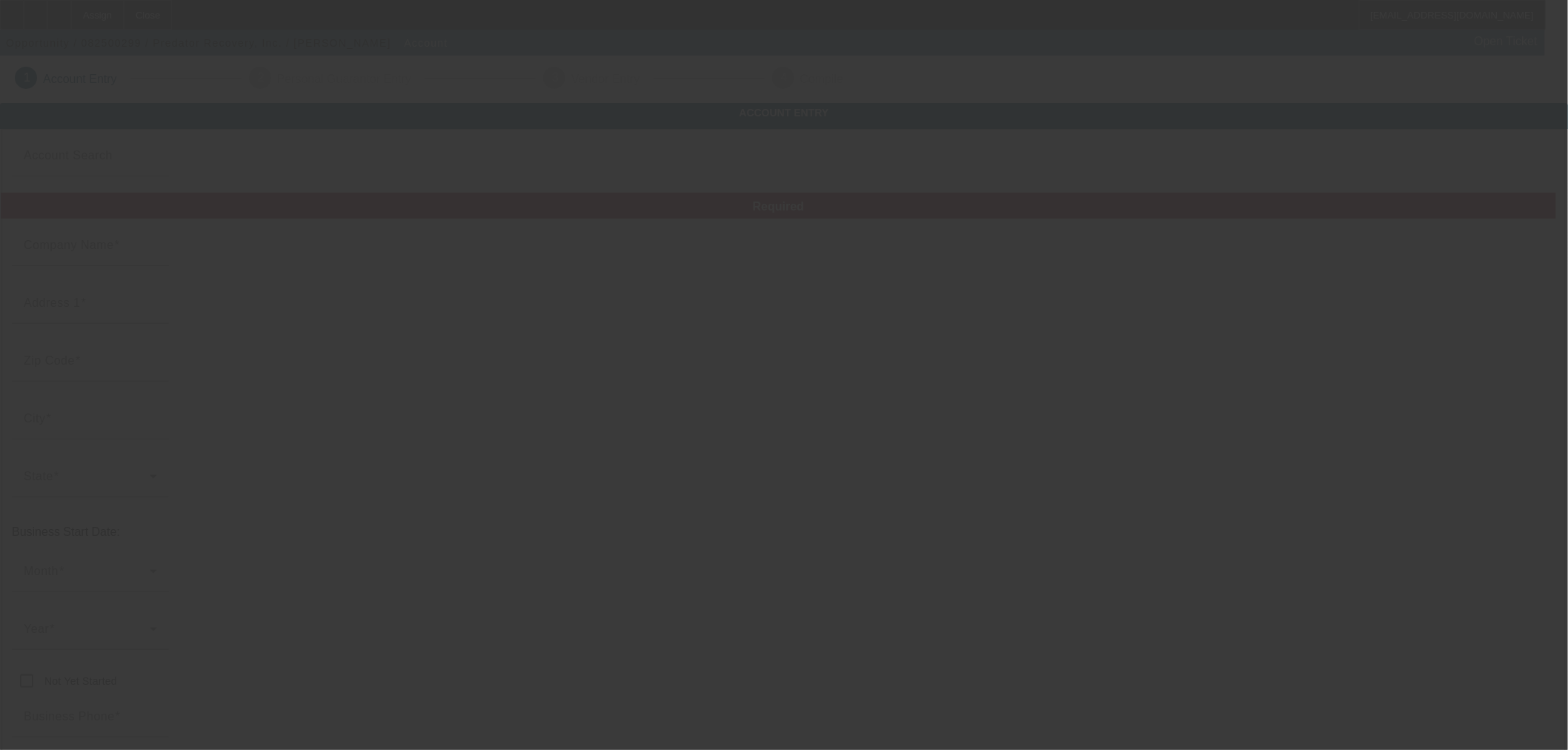
type input "[EMAIL_ADDRESS][DOMAIN_NAME]"
type input "[GEOGRAPHIC_DATA]"
type input "[US_EMPLOYER_IDENTIFICATION_NUMBER]"
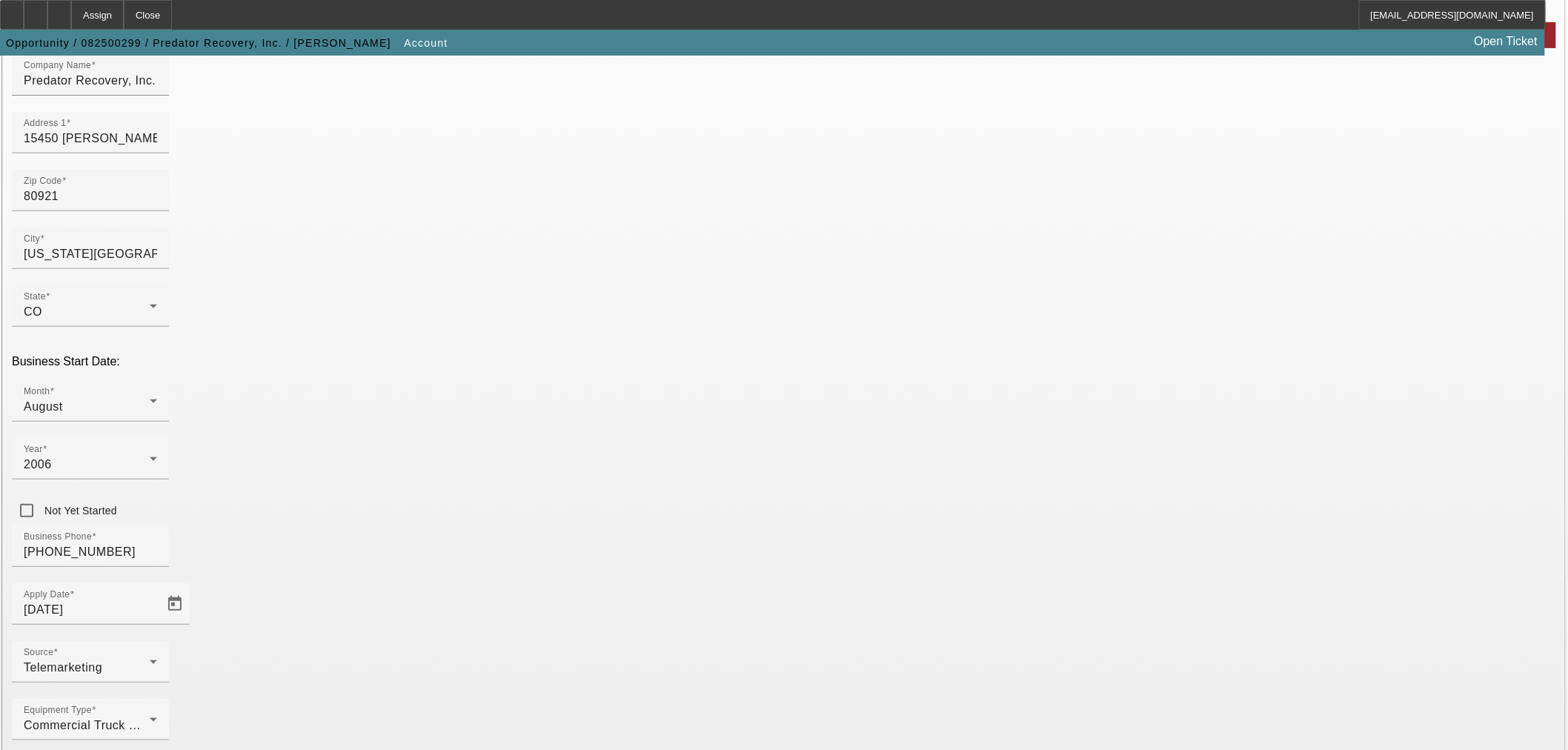
scroll to position [172, 0]
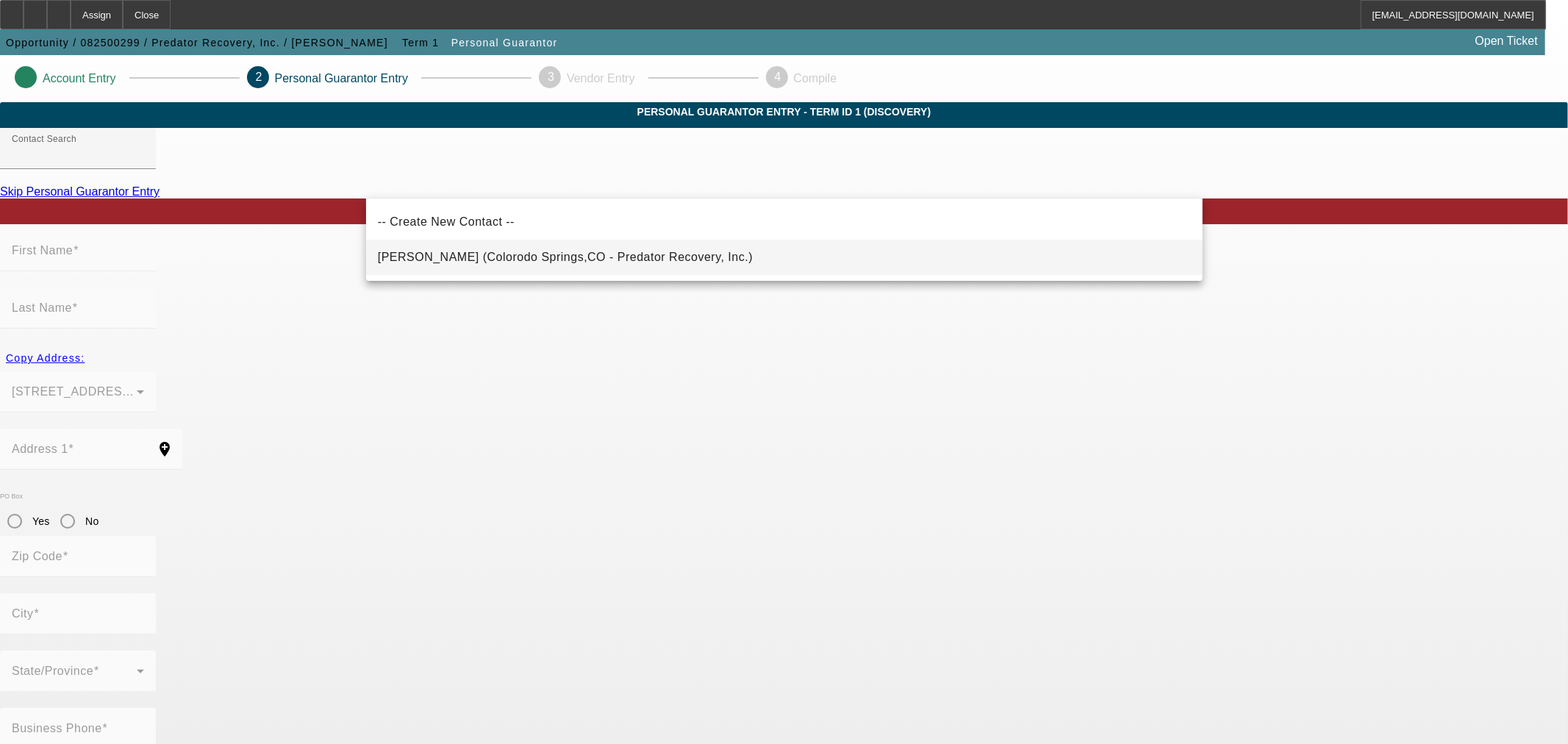
click at [538, 264] on span "[PERSON_NAME] (Colorodo Springs,CO - Predator Recovery, Inc.)" at bounding box center [566, 257] width 375 height 17
type input "[PERSON_NAME] (Colorodo Springs,CO - Predator Recovery, Inc.)"
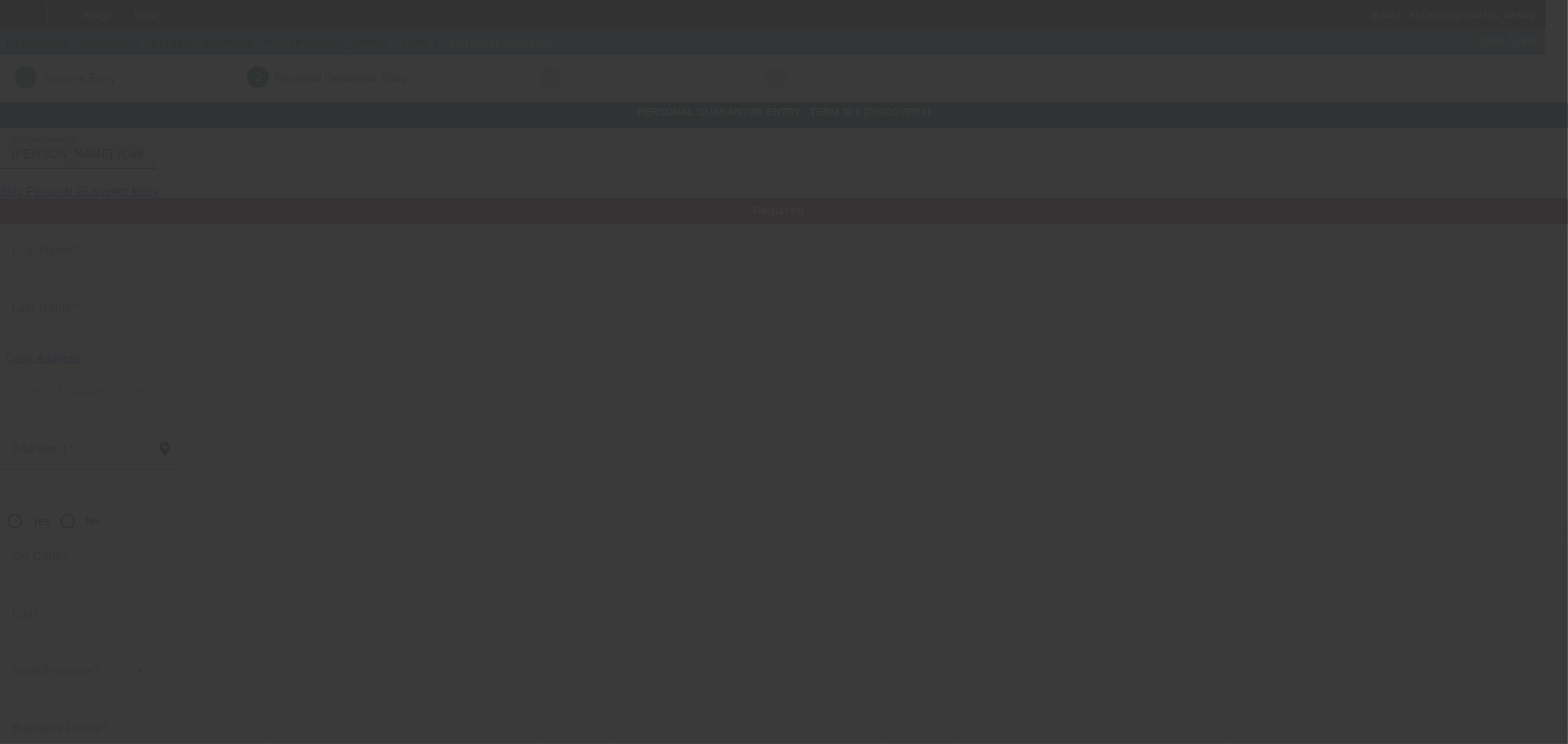
type input "[PERSON_NAME]"
type input "15450 [PERSON_NAME] Dr"
radio input "true"
type input "80921"
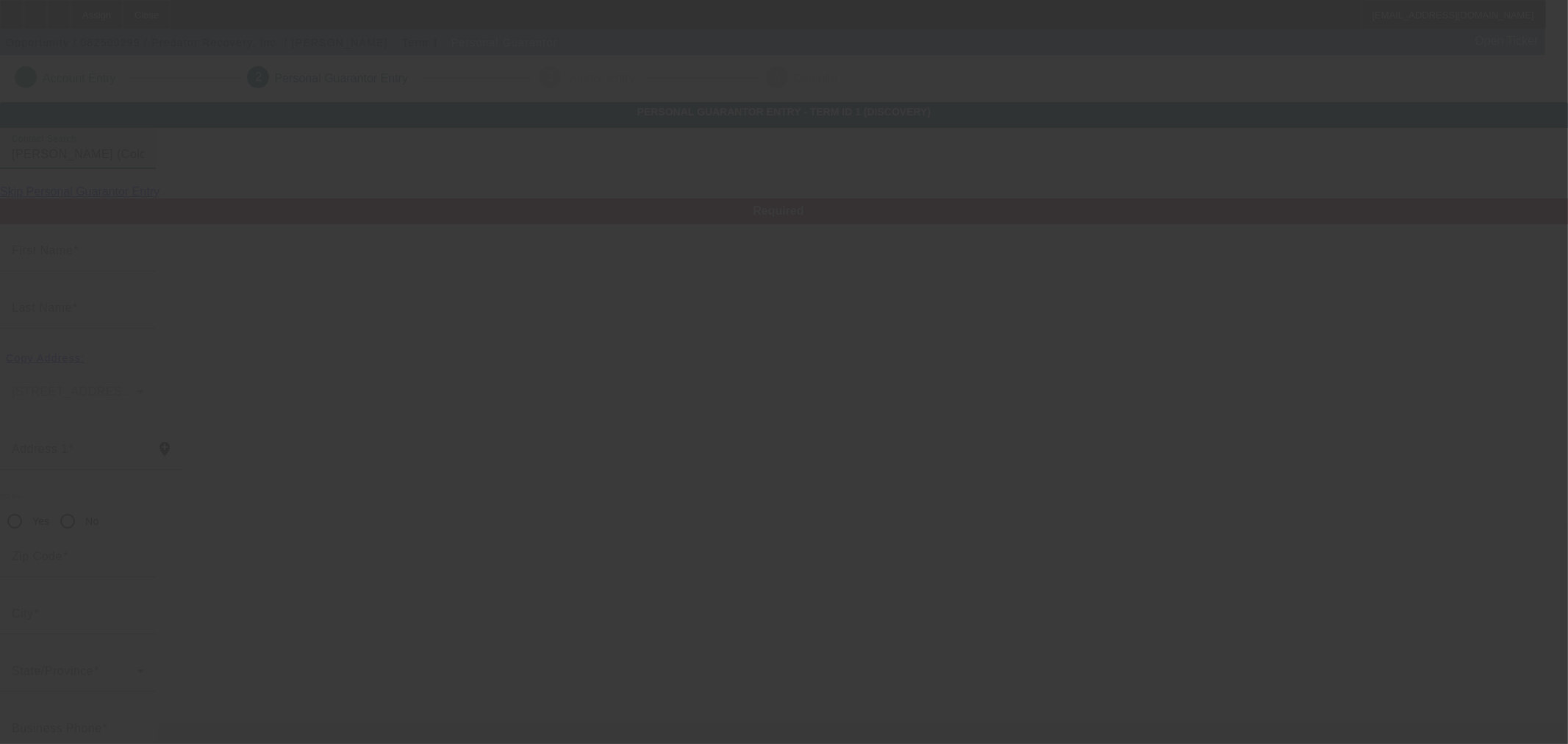
type input "Colorodo Springs"
type input "[PHONE_NUMBER]"
type input "100"
type input "462-45-2559"
type input "[EMAIL_ADDRESS][DOMAIN_NAME]"
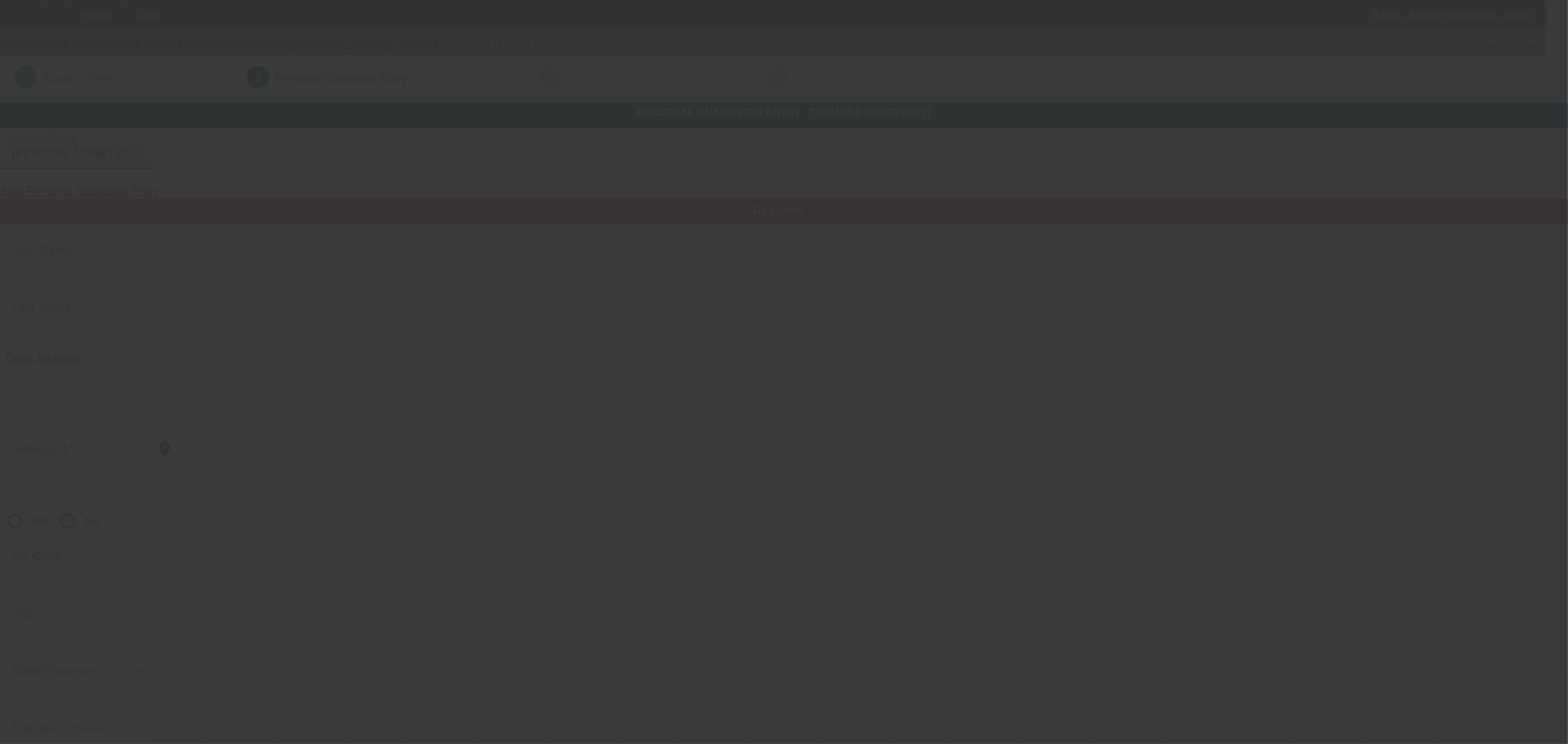
type input "R"
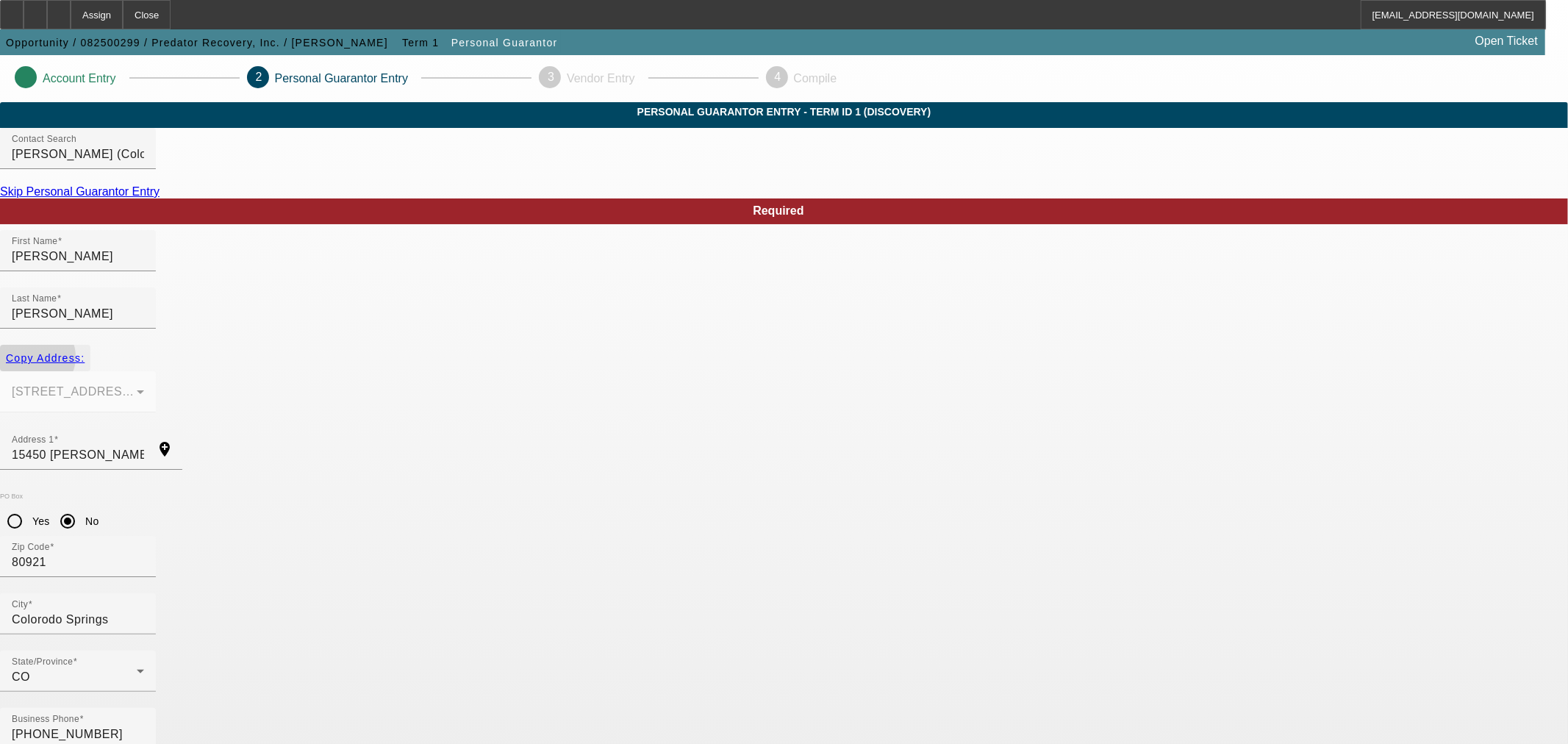
click at [84, 352] on span "Copy Address:" at bounding box center [45, 358] width 78 height 12
radio input "false"
type input "[US_STATE][GEOGRAPHIC_DATA]"
click at [84, 352] on span "Copy Address:" at bounding box center [45, 358] width 78 height 12
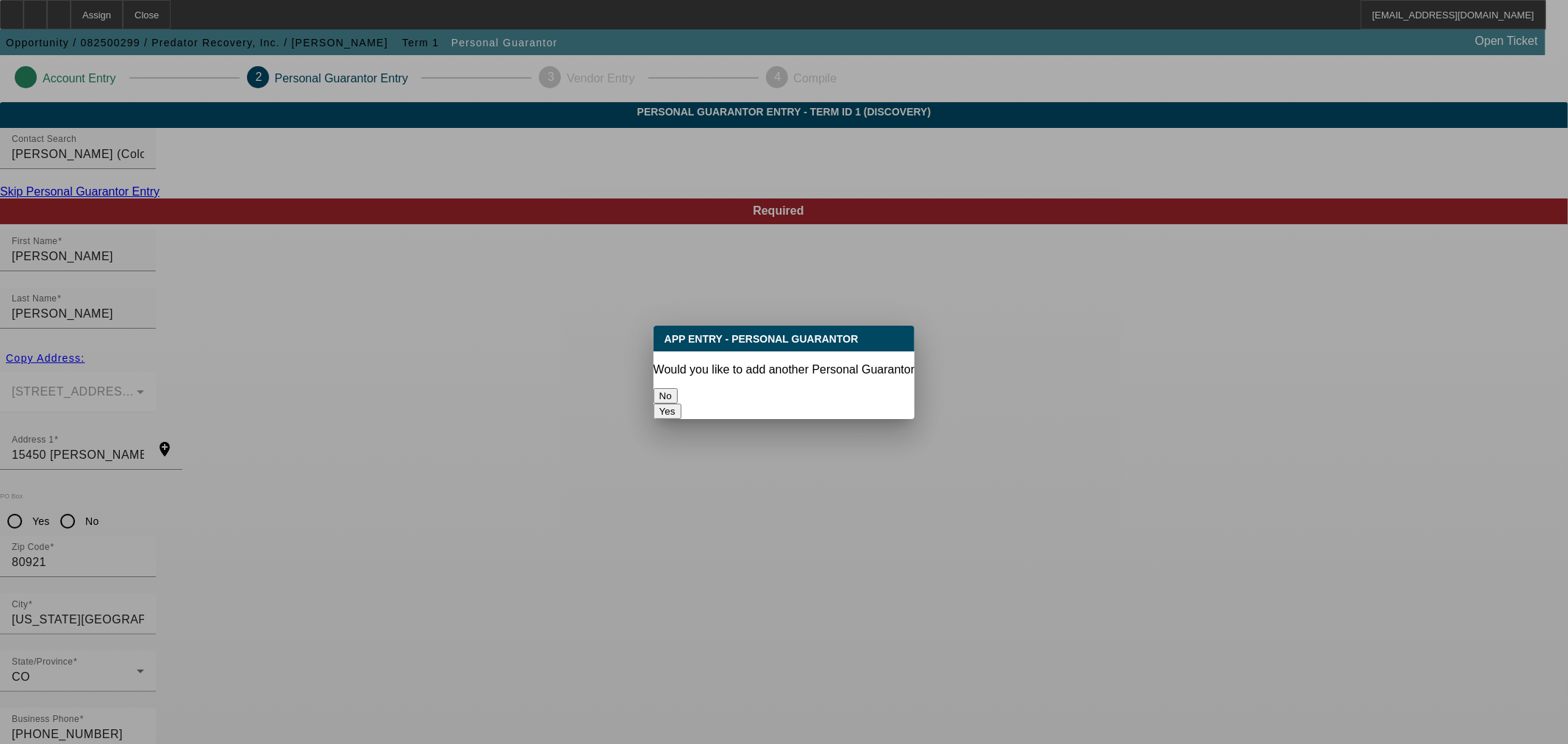
click at [678, 397] on button "No" at bounding box center [666, 395] width 24 height 15
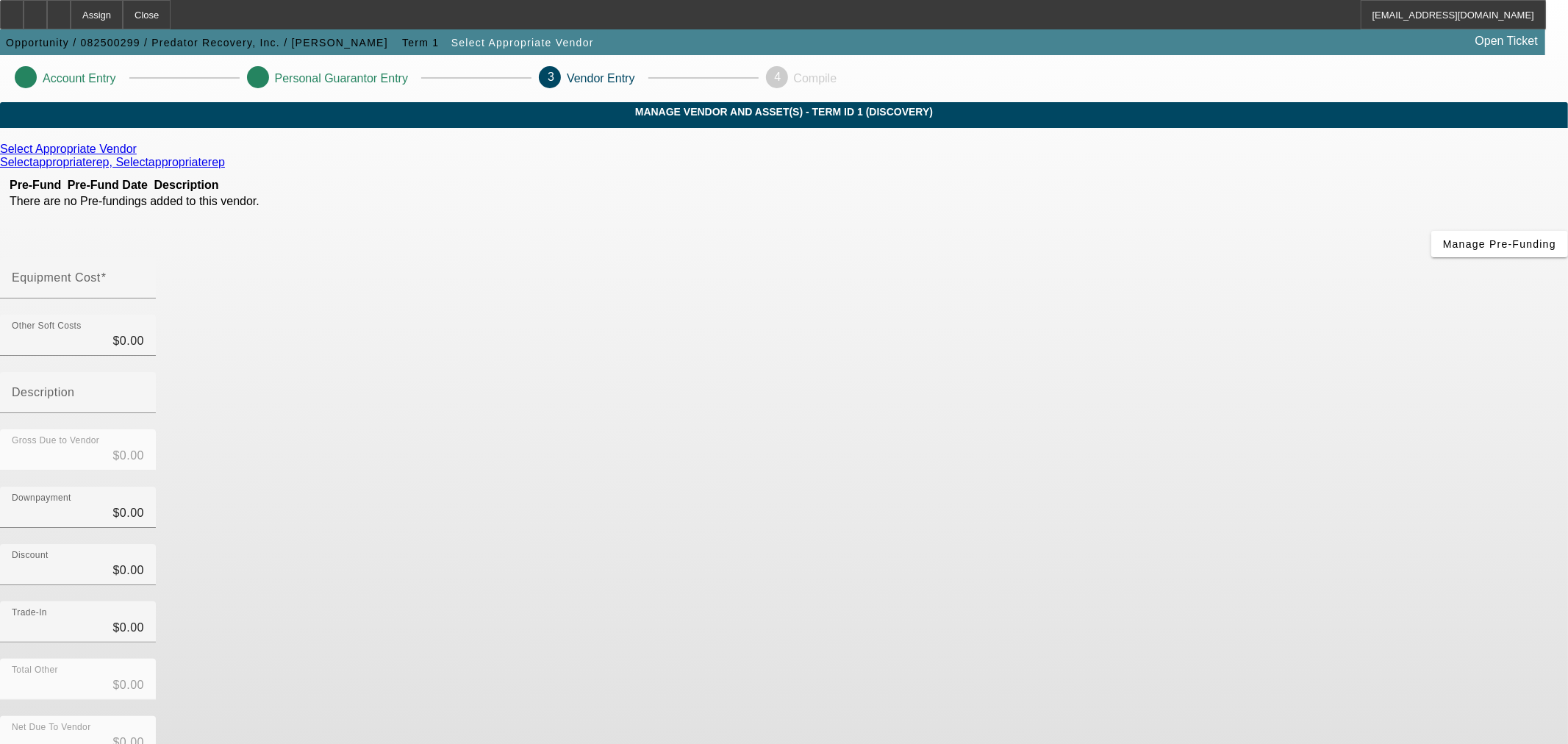
click at [140, 155] on icon at bounding box center [140, 148] width 0 height 13
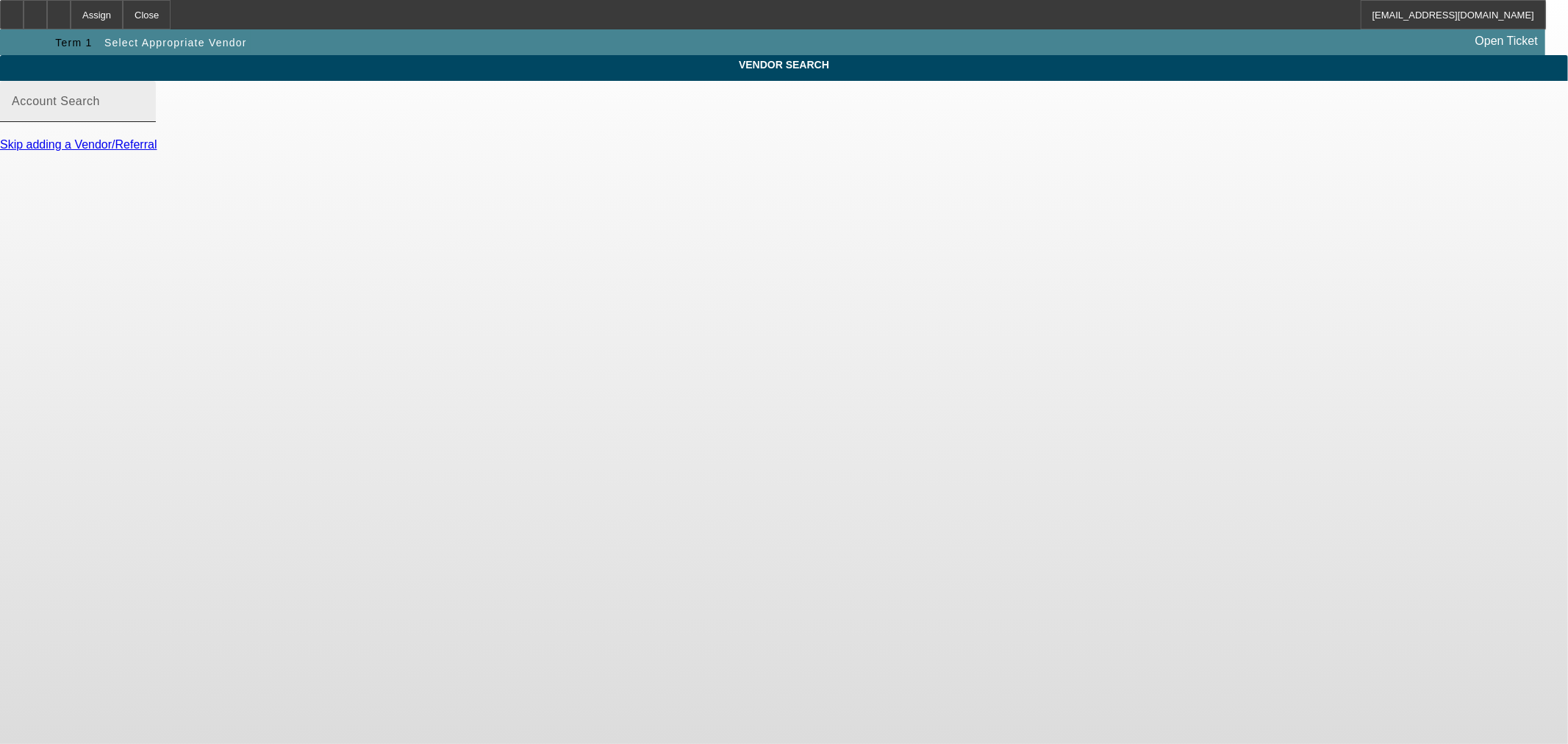
click at [144, 122] on div "Account Search" at bounding box center [78, 101] width 133 height 41
click at [144, 116] on input "Account Search" at bounding box center [78, 107] width 133 height 17
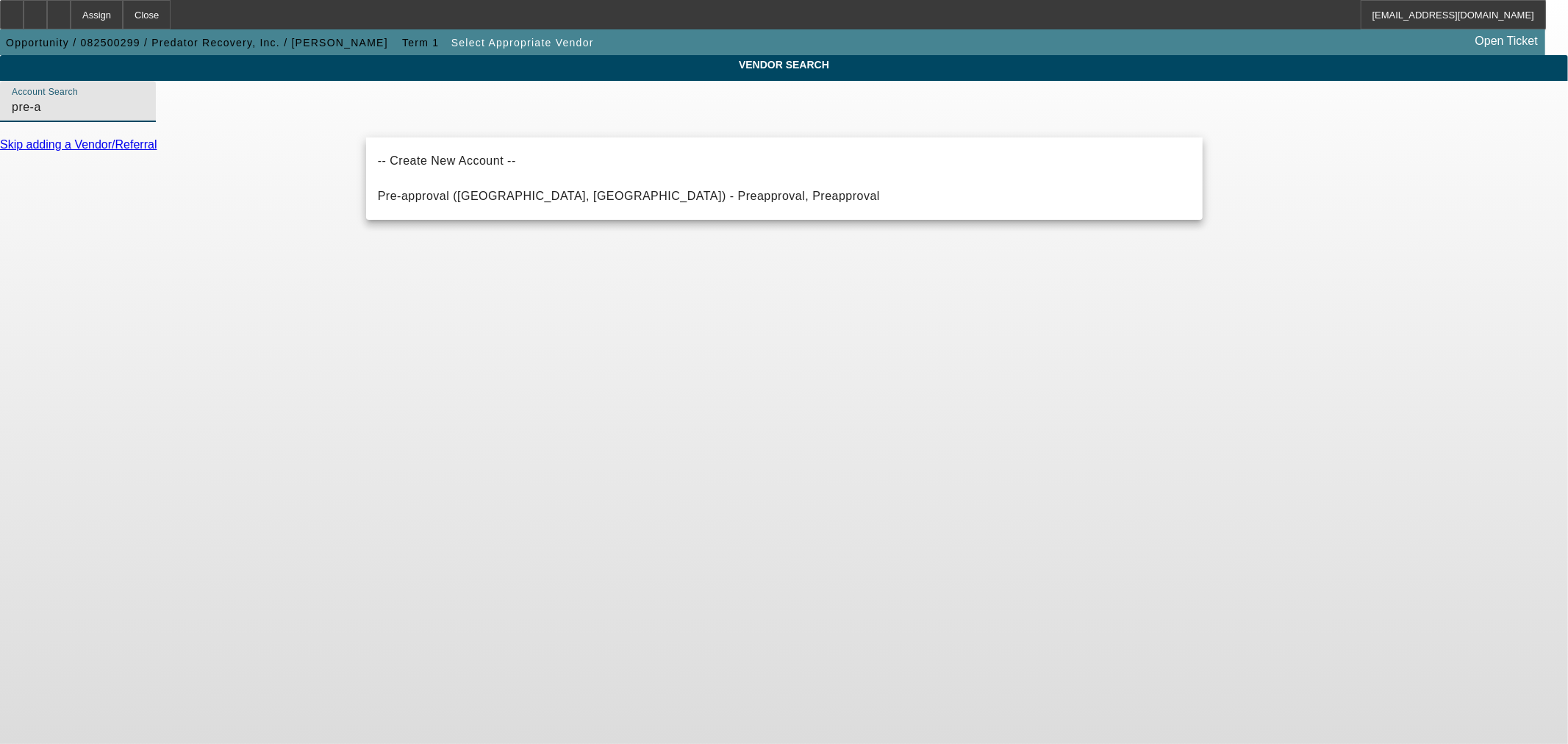
click at [714, 189] on mat-option "Pre-approval ([GEOGRAPHIC_DATA], [GEOGRAPHIC_DATA]) - Preapproval, Preapproval" at bounding box center [784, 196] width 837 height 35
type input "Pre-approval ([GEOGRAPHIC_DATA], [GEOGRAPHIC_DATA]) - Preapproval, Preapproval"
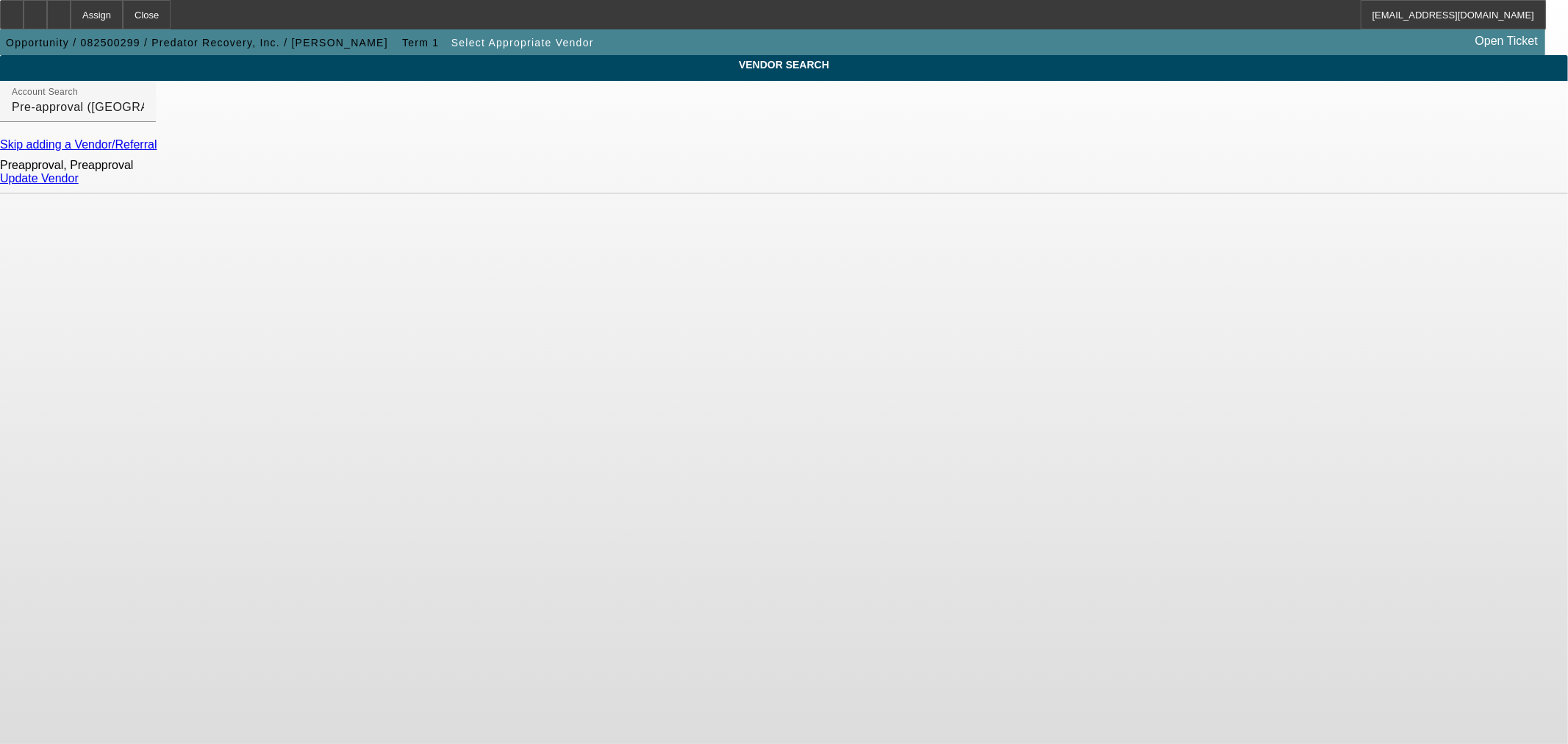
click at [1164, 194] on div "Preapproval, Preapproval Update Vendor" at bounding box center [784, 172] width 1568 height 43
click at [78, 184] on link "Update Vendor" at bounding box center [39, 178] width 78 height 13
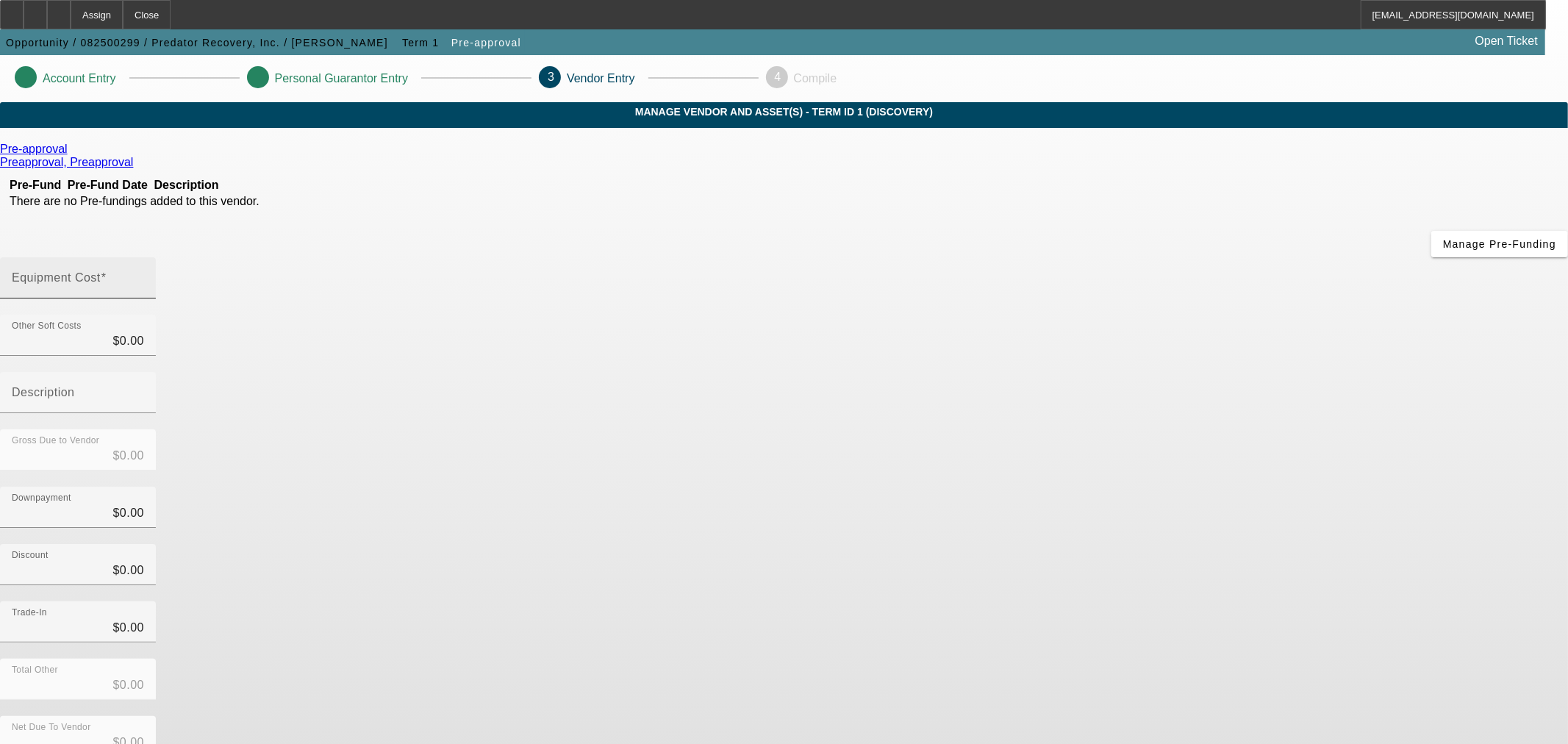
click at [144, 275] on input "Equipment Cost" at bounding box center [78, 283] width 133 height 17
type input "7"
type input "$7.00"
type input "76"
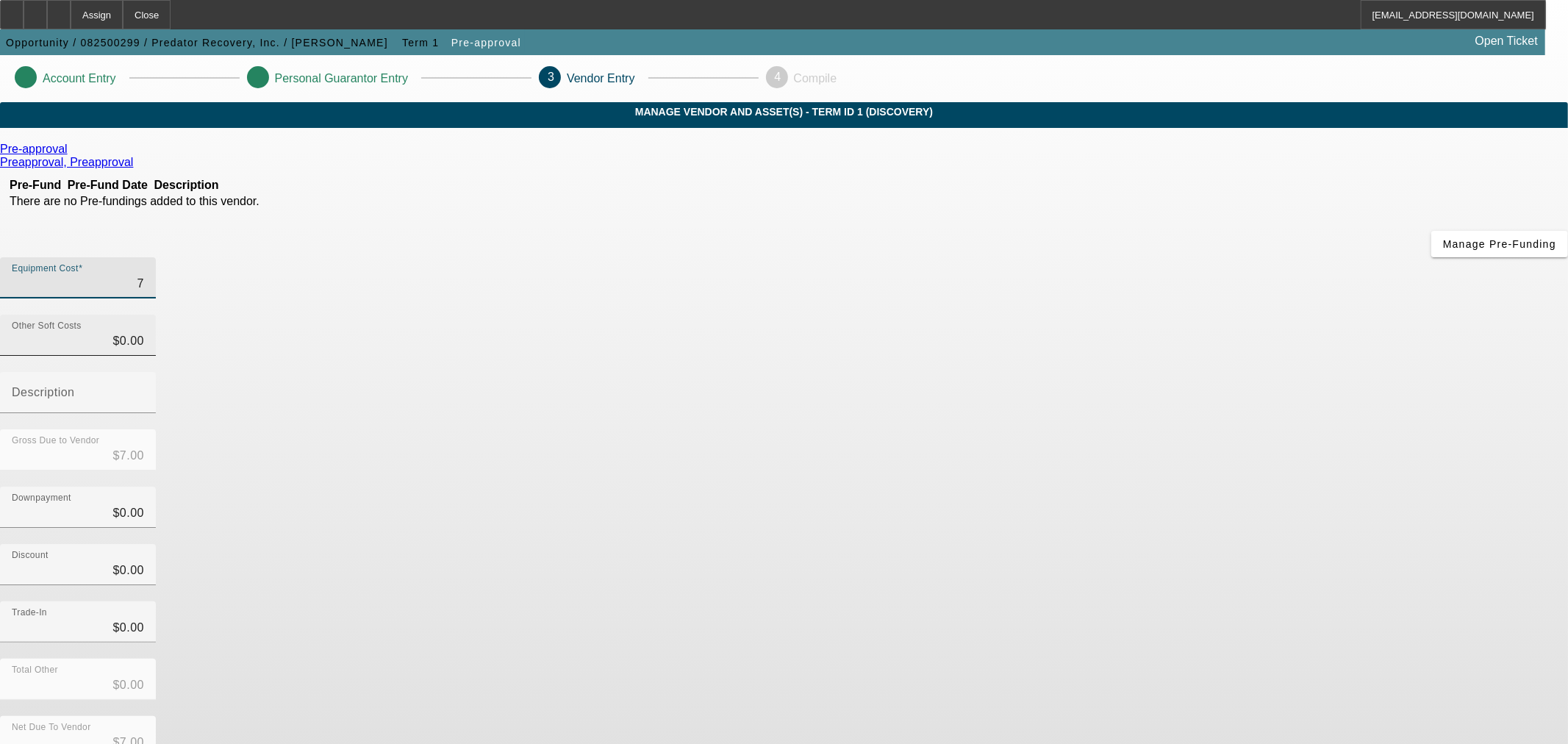
type input "$76.00"
type input "7"
type input "$7.00"
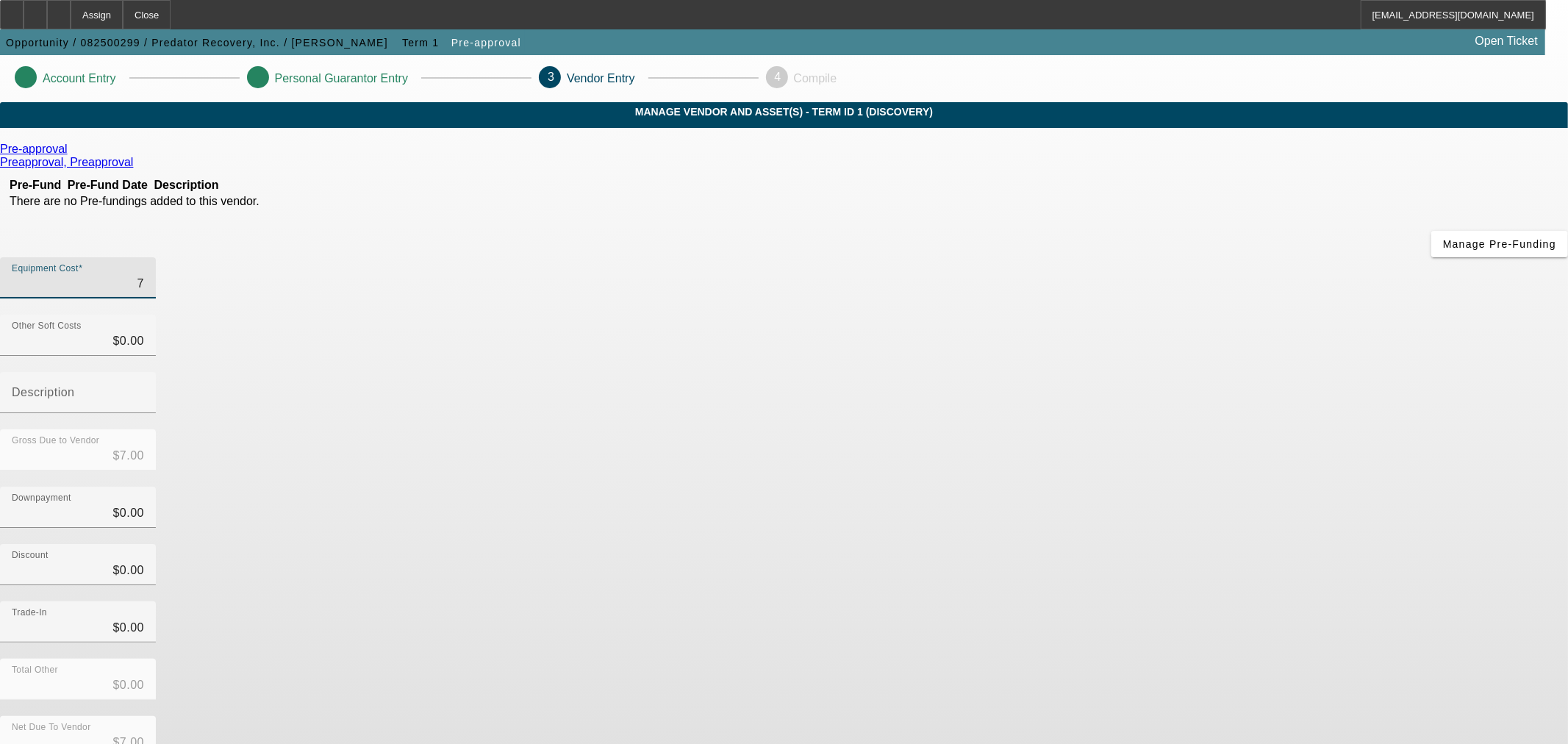
type input "75"
type input "$75.00"
type input "750"
type input "$750.00"
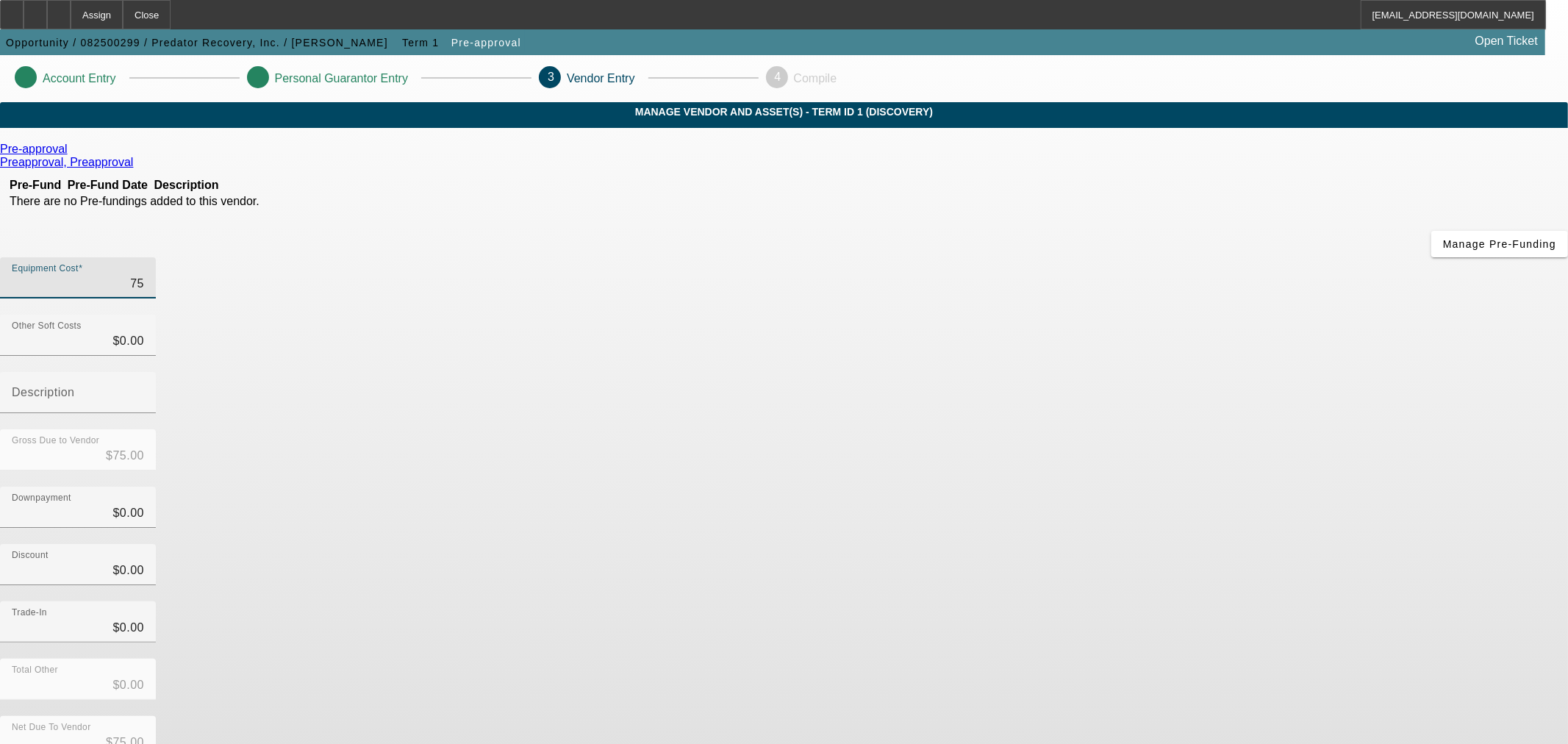
type input "$750.00"
type input "7500"
type input "$7,500.00"
type input "75000"
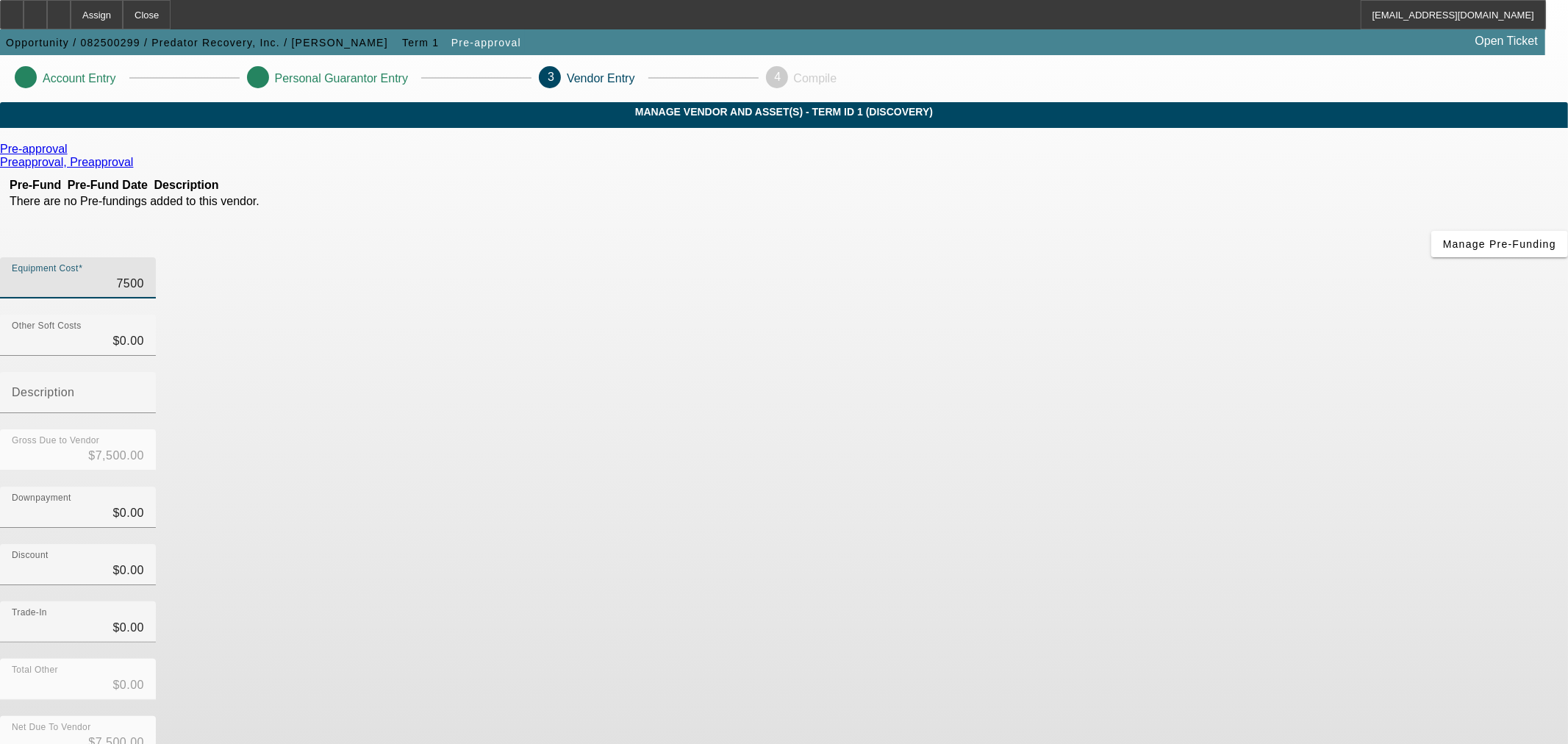
type input "$75,000.00"
click at [1125, 486] on div "Downpayment $0.00" at bounding box center [784, 515] width 1568 height 57
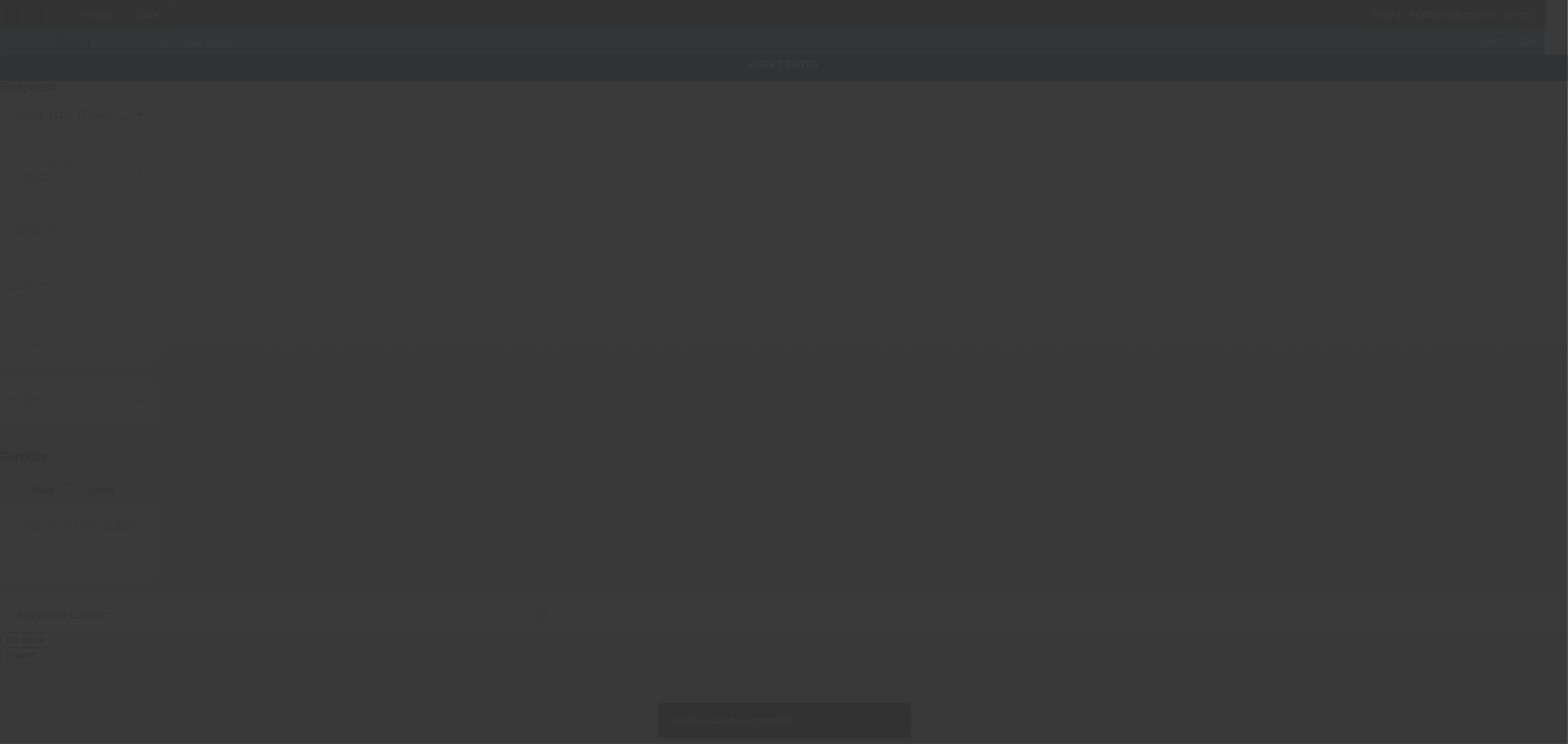
type input "15450 [PERSON_NAME] Dr"
type input "[US_STATE][GEOGRAPHIC_DATA]"
type input "80921"
type input "[GEOGRAPHIC_DATA]"
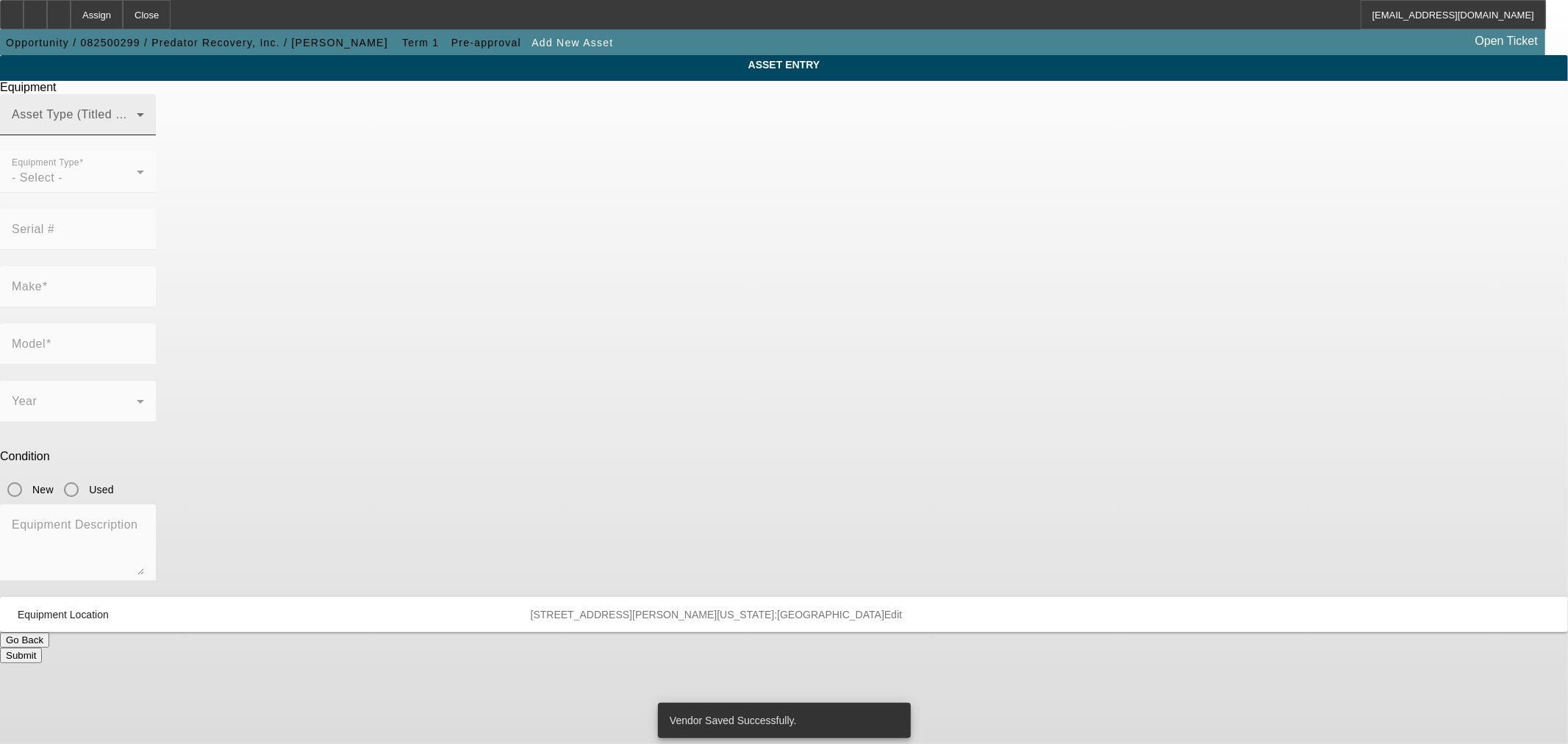
click at [137, 130] on span at bounding box center [75, 120] width 125 height 17
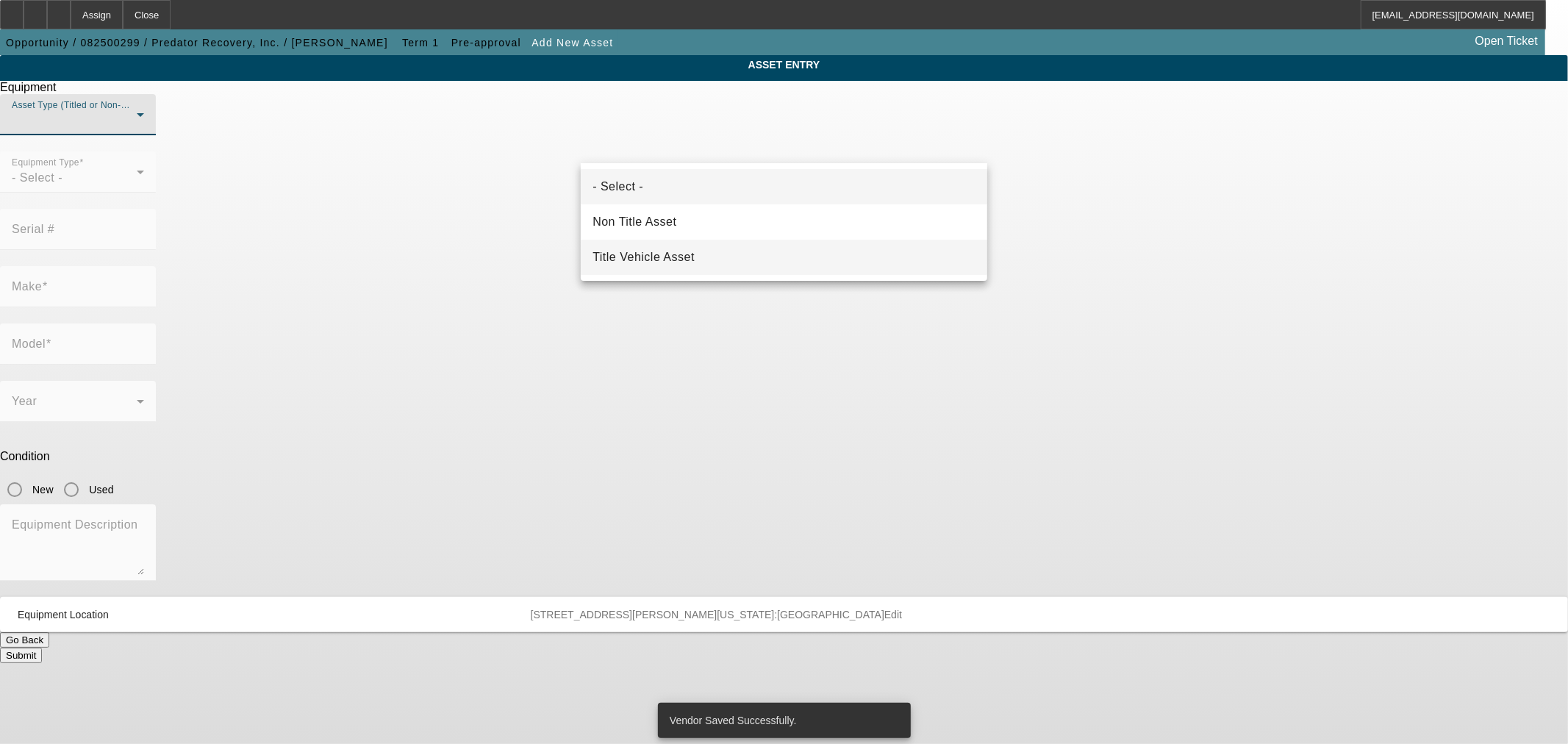
click at [658, 250] on span "Title Vehicle Asset" at bounding box center [644, 257] width 102 height 17
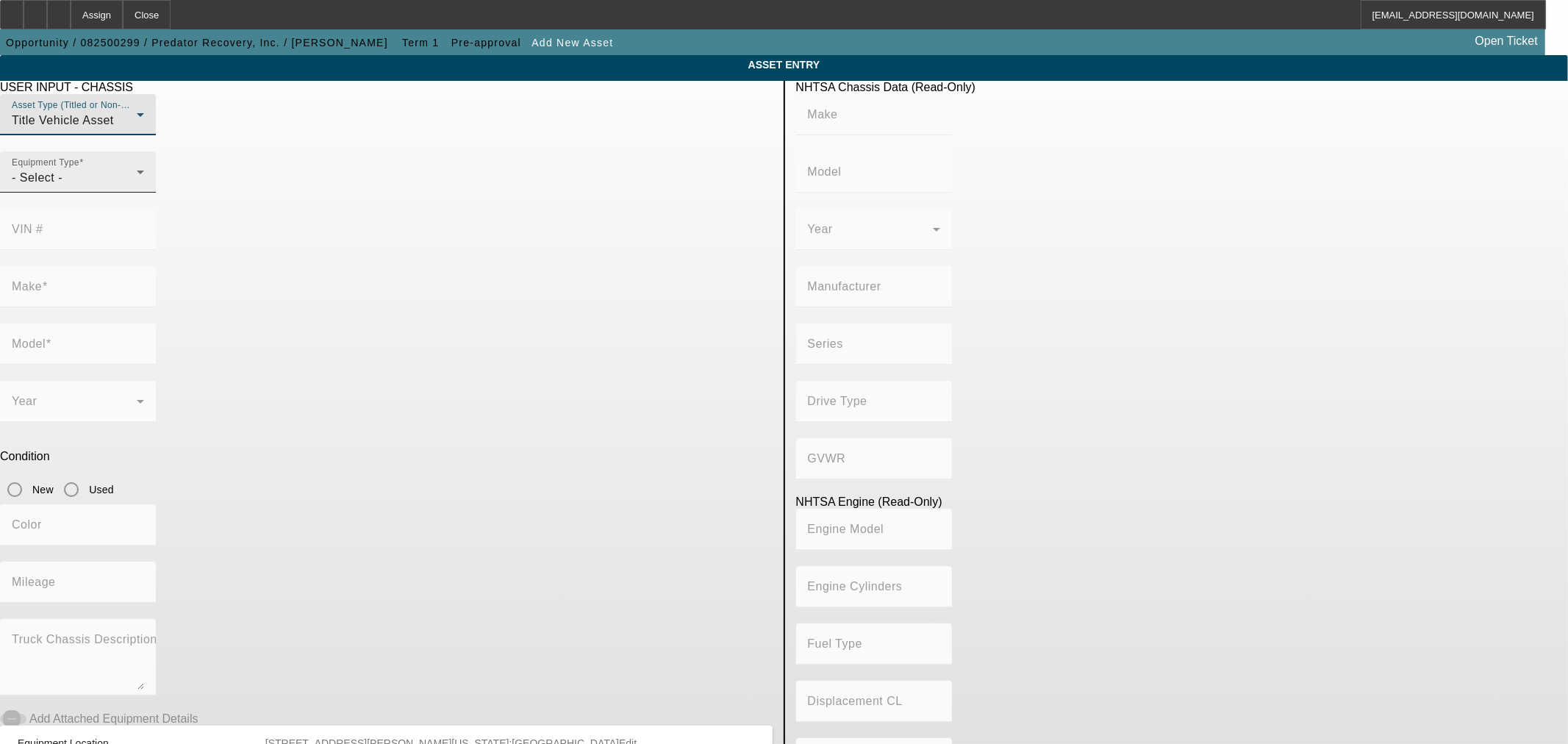
click at [137, 187] on div "- Select -" at bounding box center [75, 178] width 125 height 17
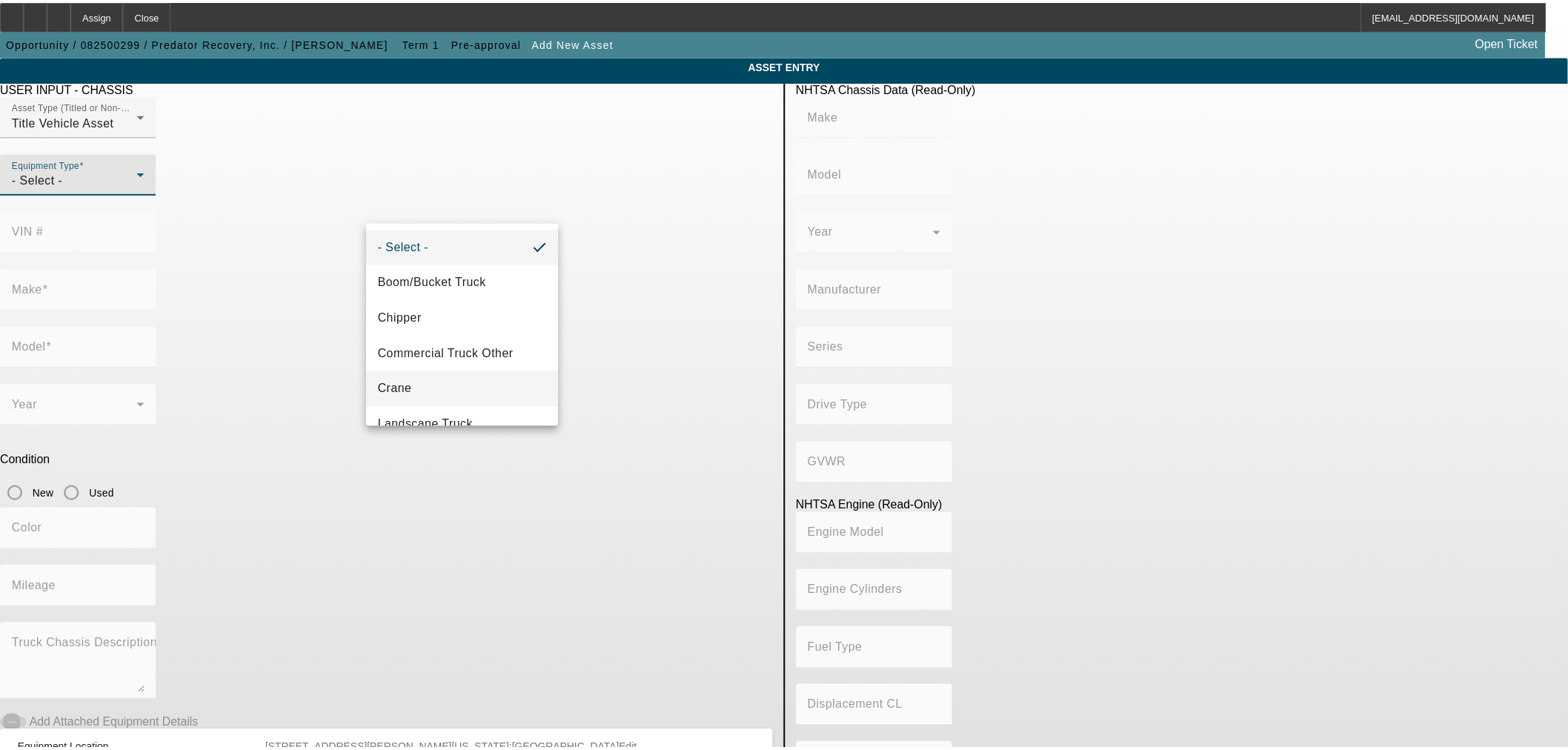
scroll to position [165, 0]
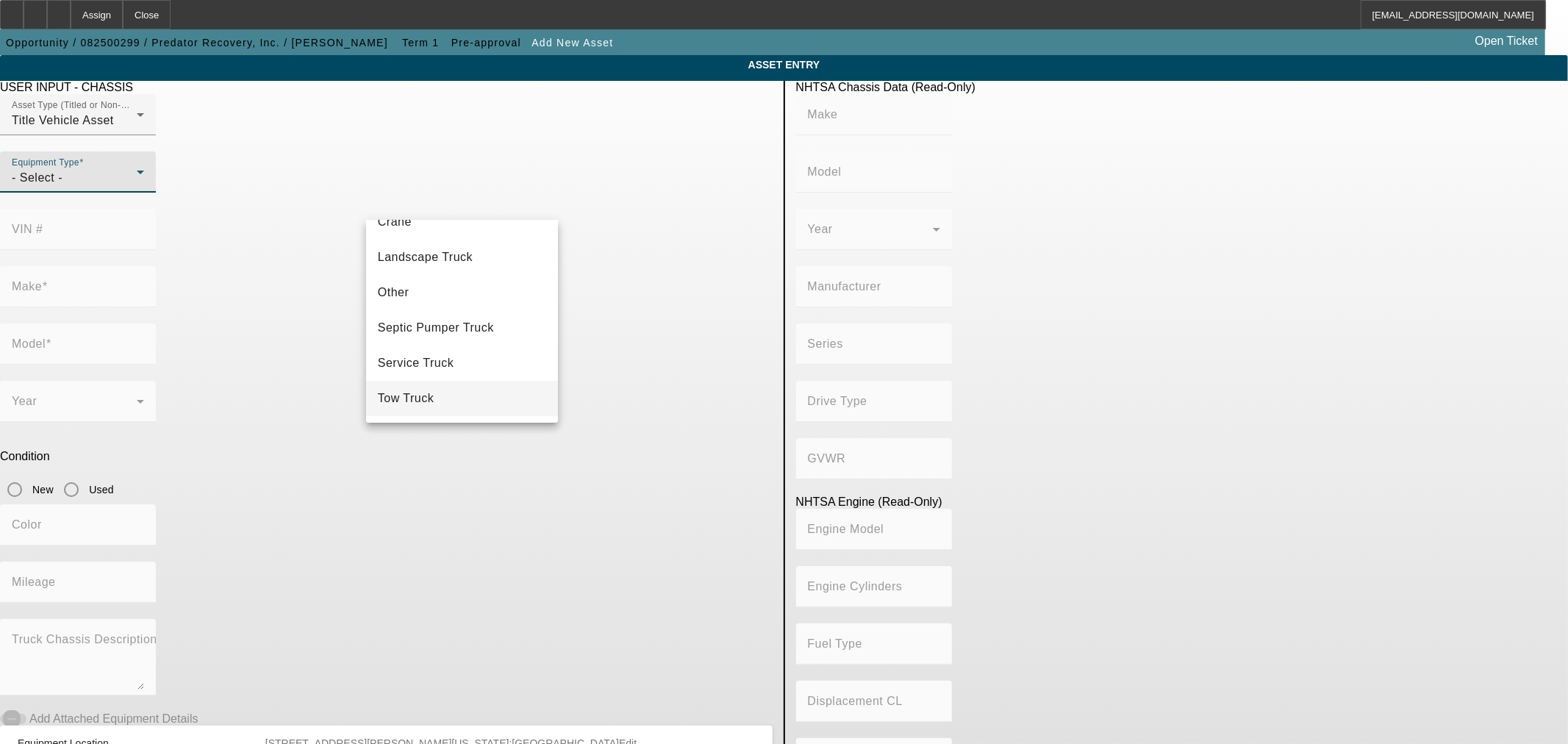
click at [444, 406] on mat-option "Tow Truck" at bounding box center [462, 398] width 192 height 35
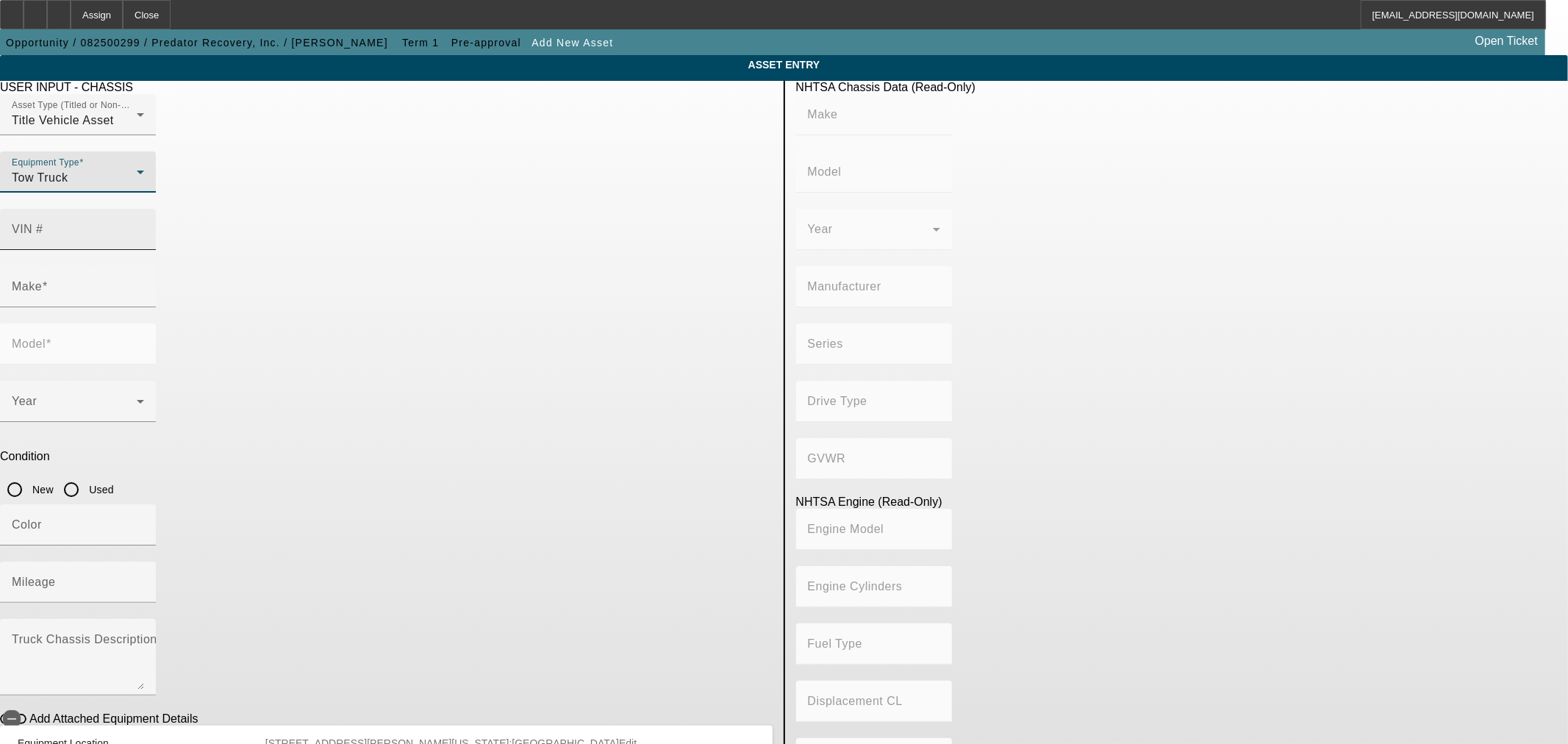
click at [144, 227] on input "VIN #" at bounding box center [78, 235] width 133 height 17
click at [144, 284] on input "Make" at bounding box center [78, 292] width 133 height 17
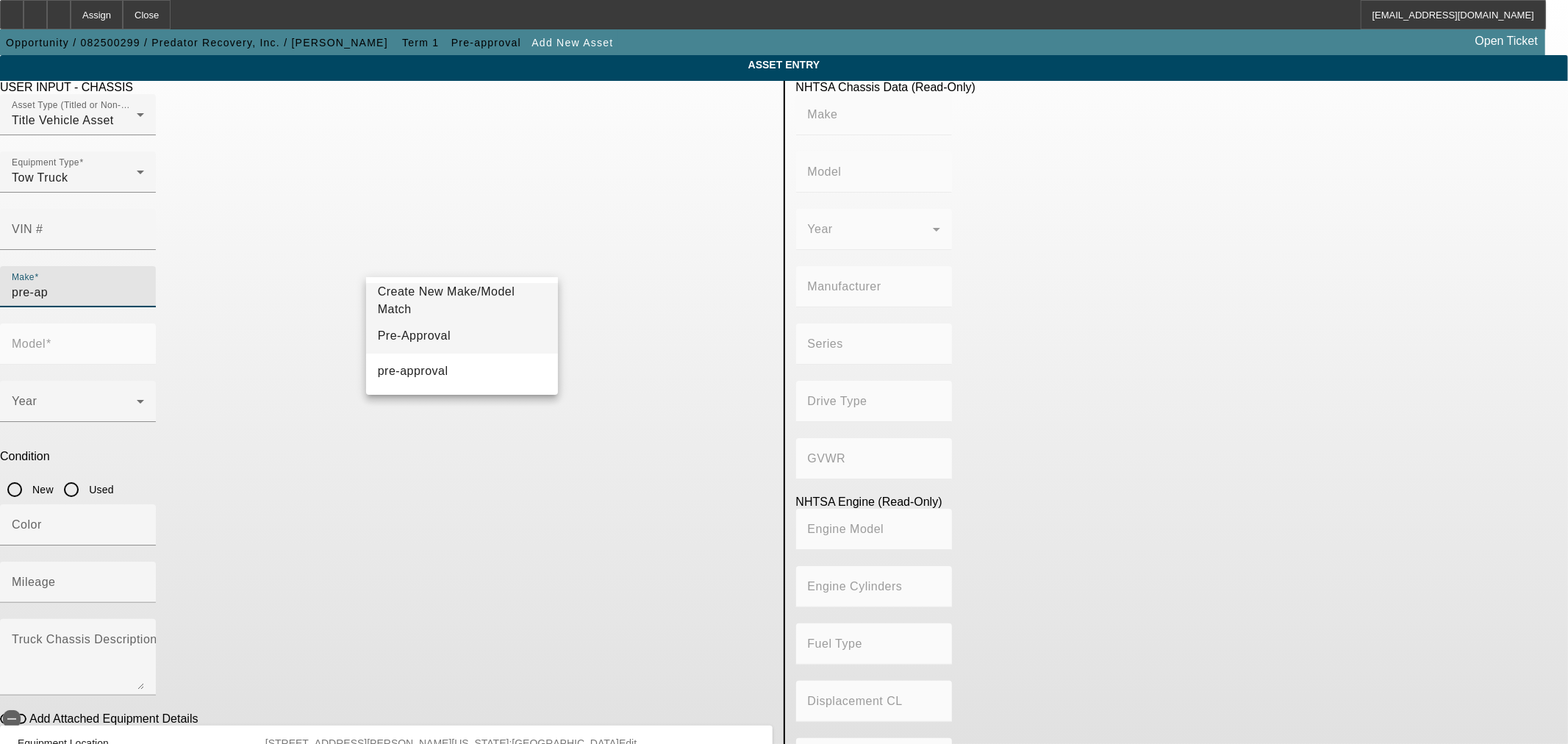
click at [446, 319] on mat-option "Pre-Approval" at bounding box center [462, 336] width 192 height 35
type input "Pre-Approval"
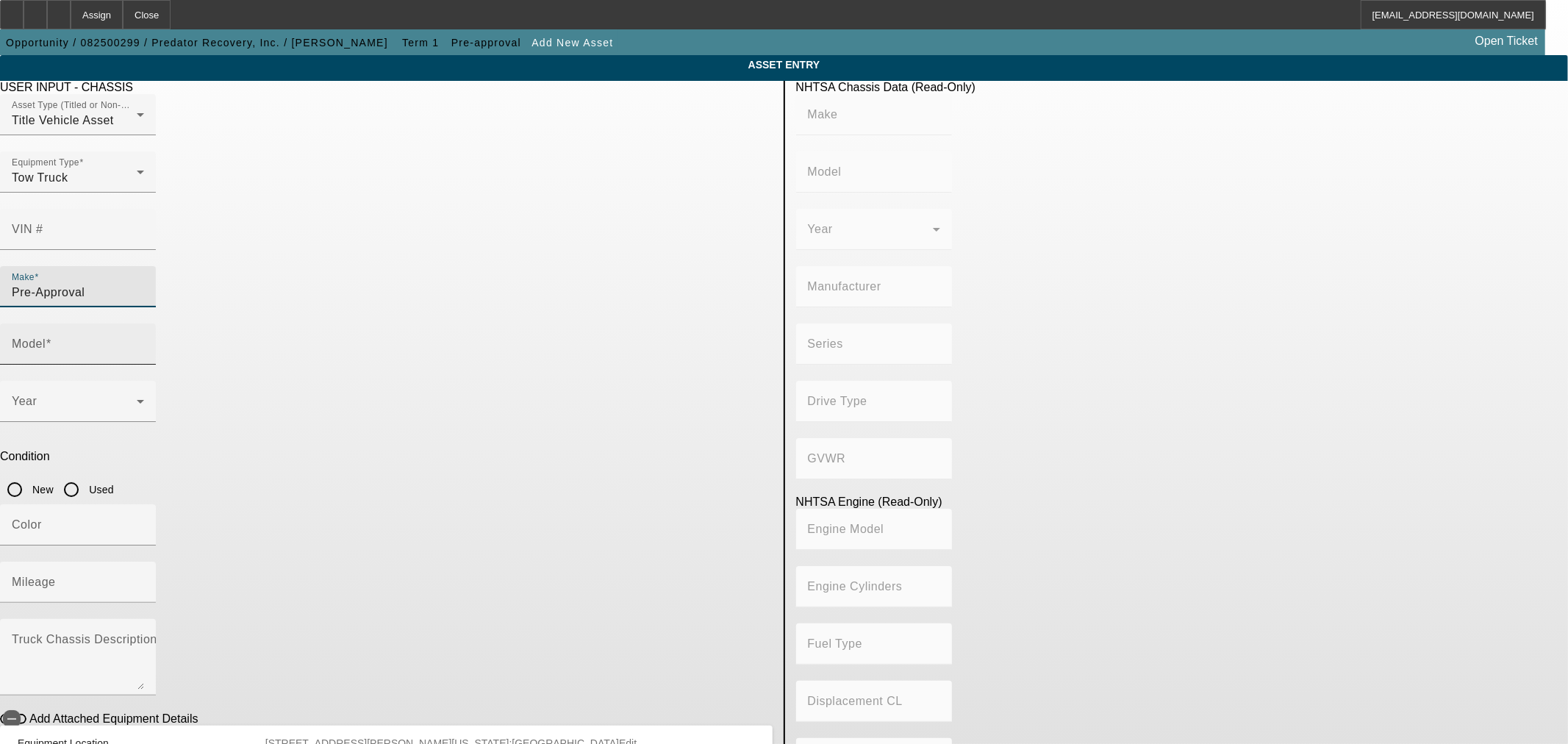
click at [51, 337] on span at bounding box center [49, 343] width 6 height 13
click at [144, 341] on input "Model" at bounding box center [78, 349] width 133 height 17
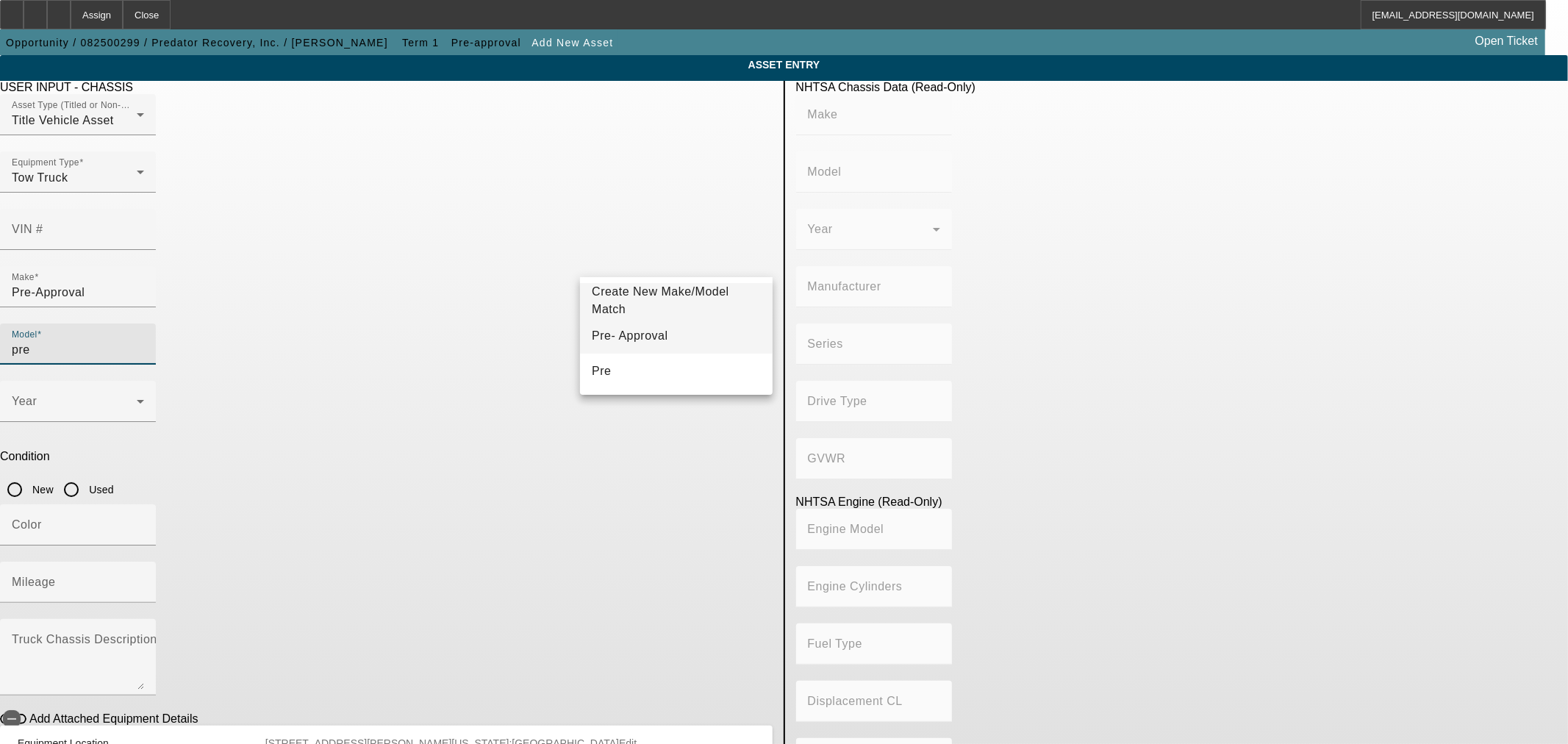
click at [740, 340] on mat-option "Pre- Approval" at bounding box center [676, 336] width 192 height 35
type input "Pre- Approval"
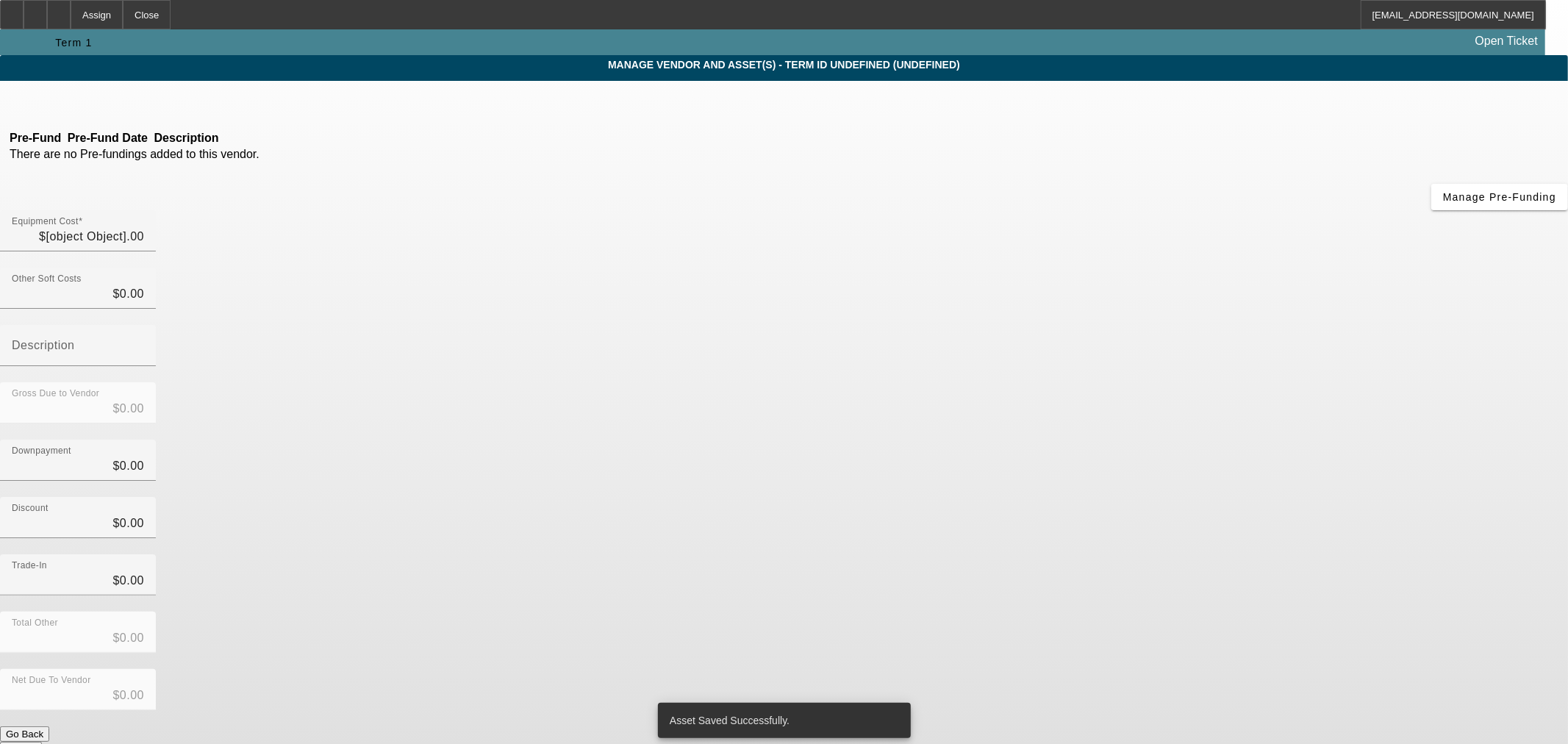
type input "$75,000.00"
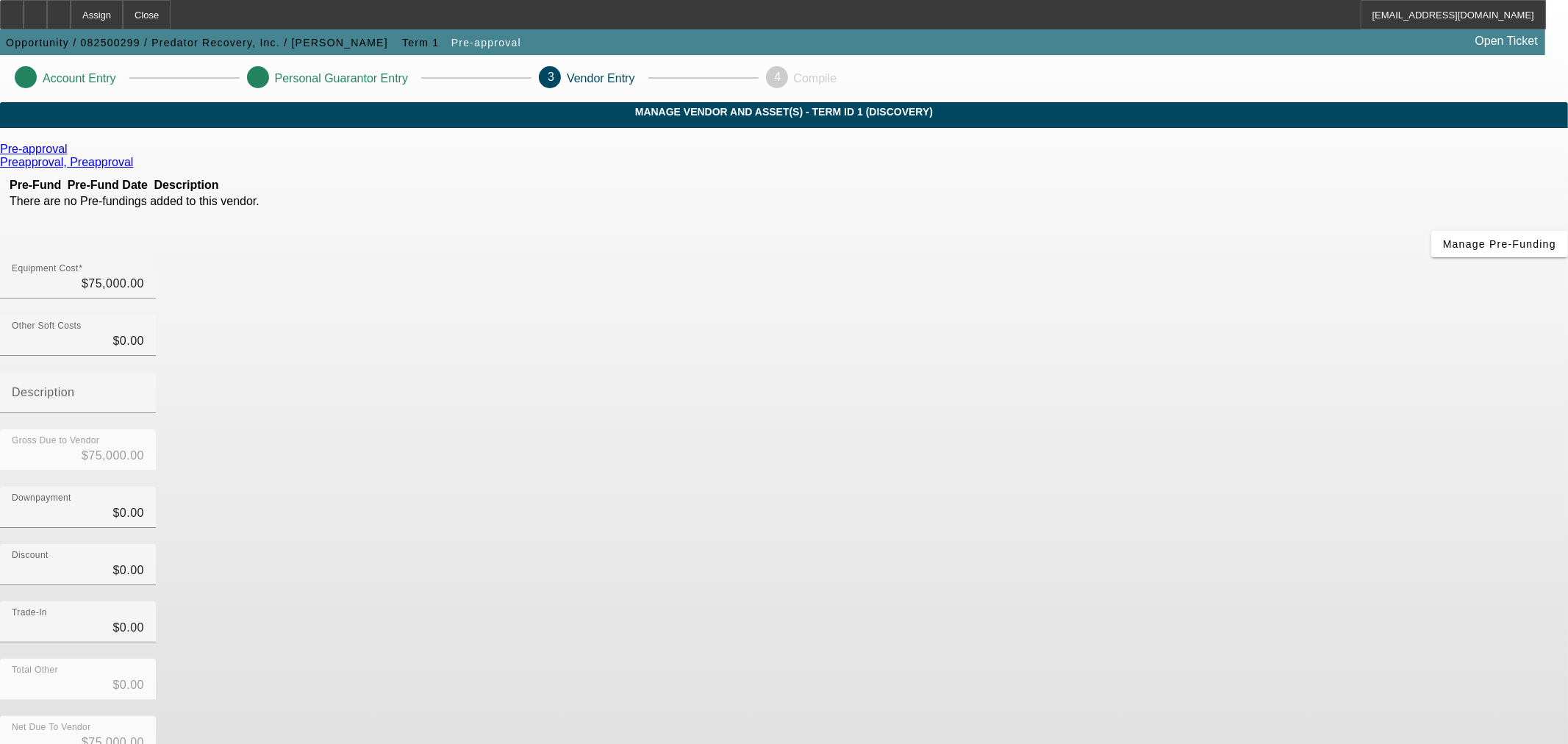
drag, startPoint x: 1167, startPoint y: 711, endPoint x: 1158, endPoint y: 711, distance: 9.0
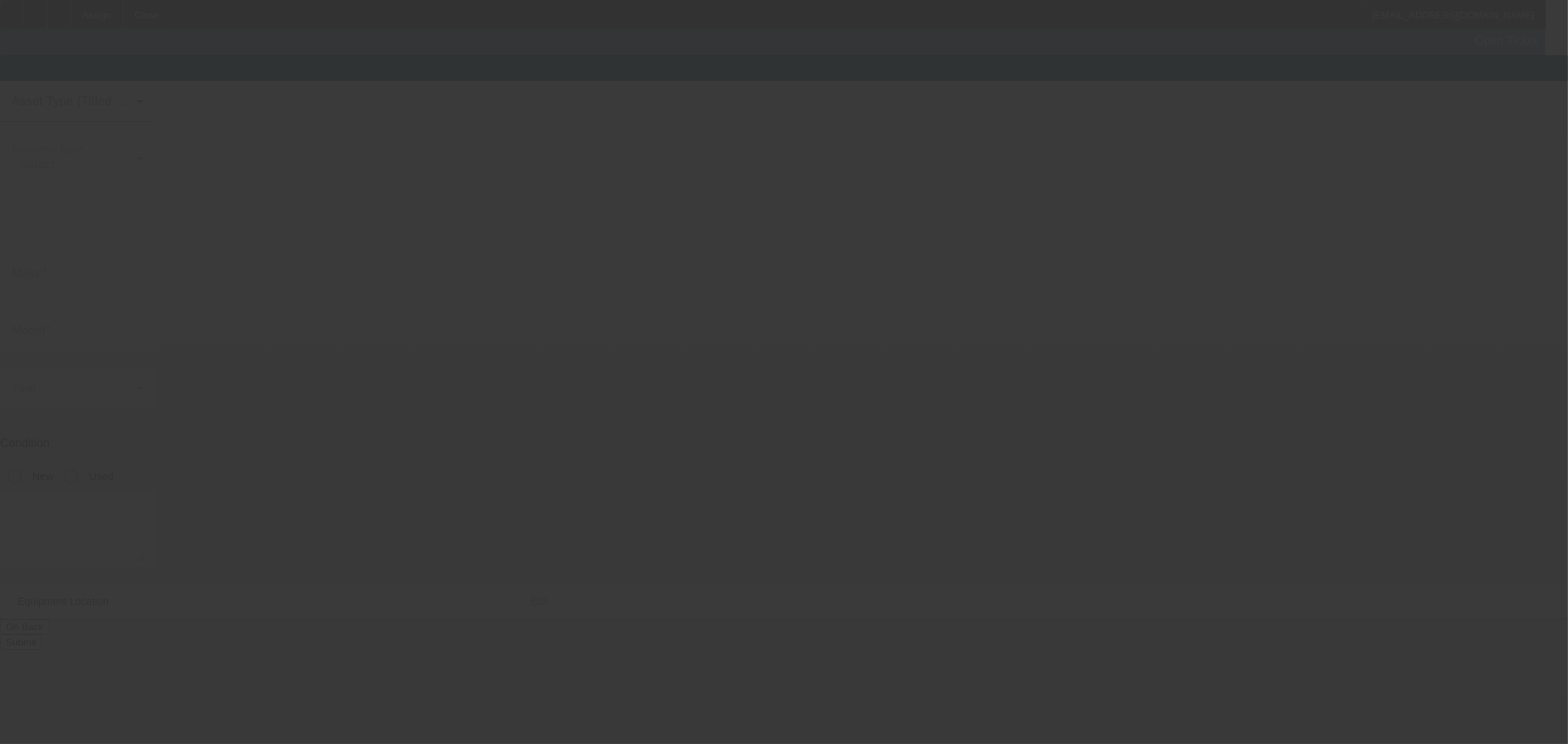
click at [1158, 711] on div at bounding box center [784, 372] width 1568 height 744
type input "Pre-Approval"
type input "Pre- Approval"
type input "15450 [PERSON_NAME] Dr"
type input "[US_STATE][GEOGRAPHIC_DATA]"
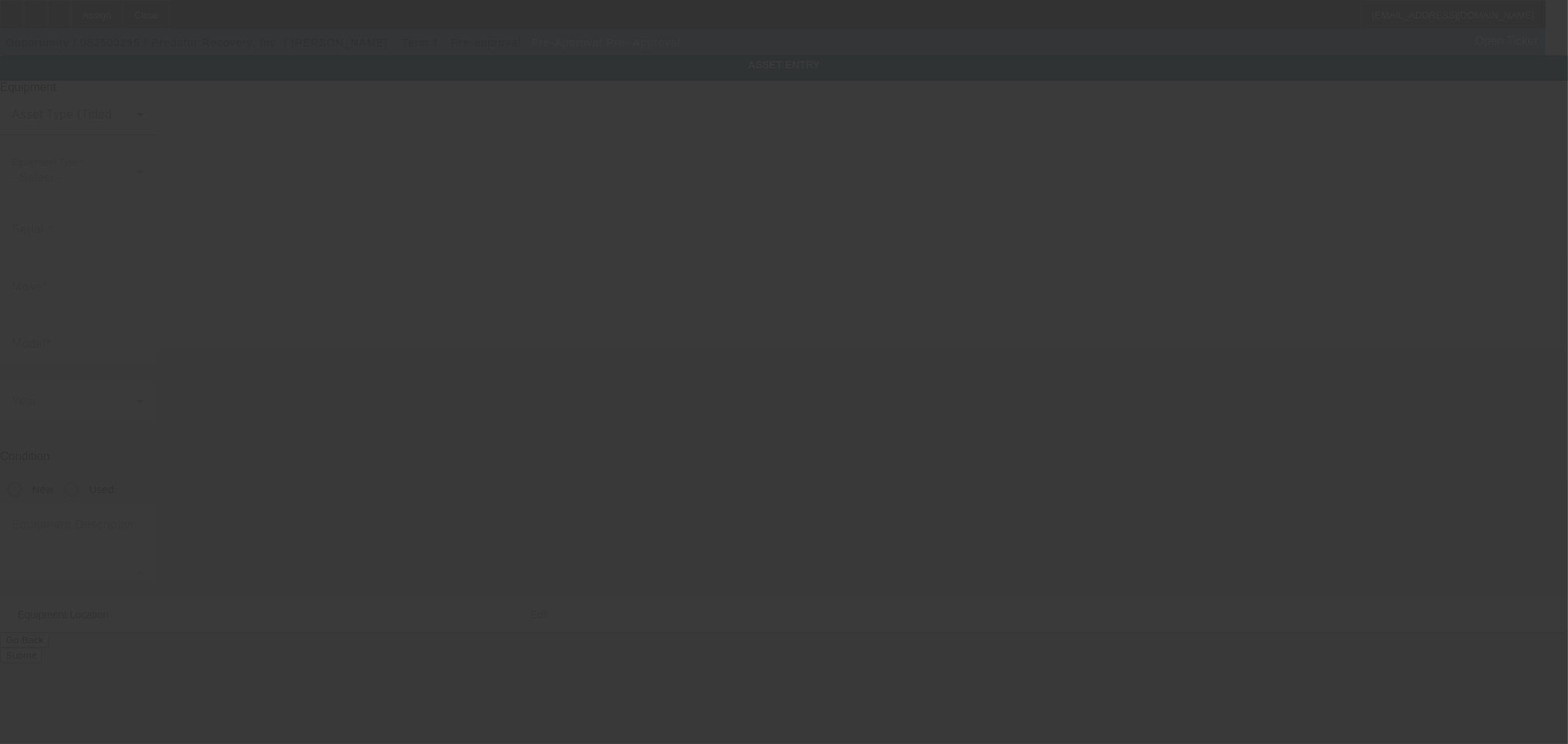
type input "80921"
type input "[GEOGRAPHIC_DATA]"
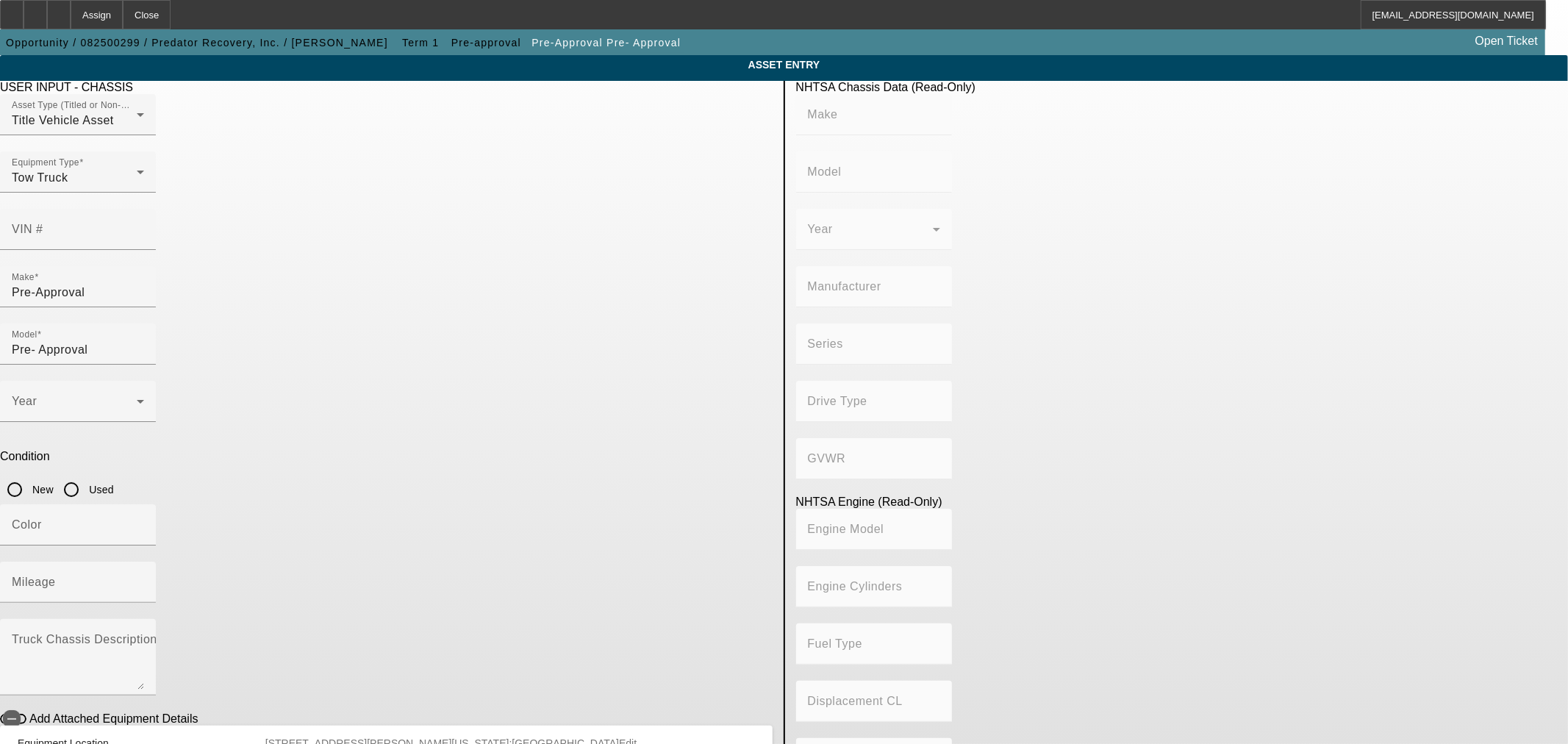
click at [156, 695] on div at bounding box center [78, 703] width 156 height 16
click at [144, 636] on textarea "Truck Chassis Description (Describe the truck chassis only)" at bounding box center [78, 663] width 133 height 53
type textarea "international"
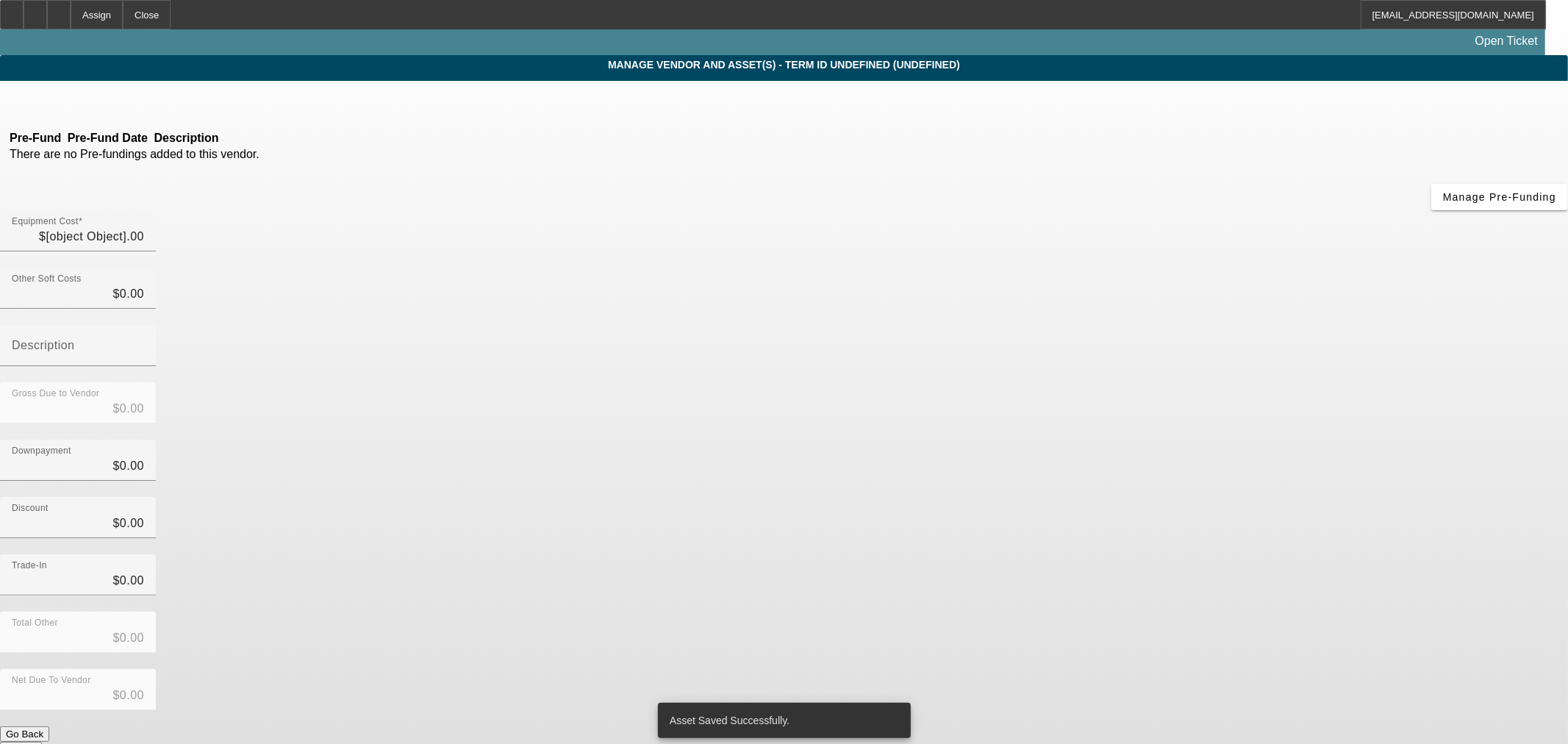
type input "$75,000.00"
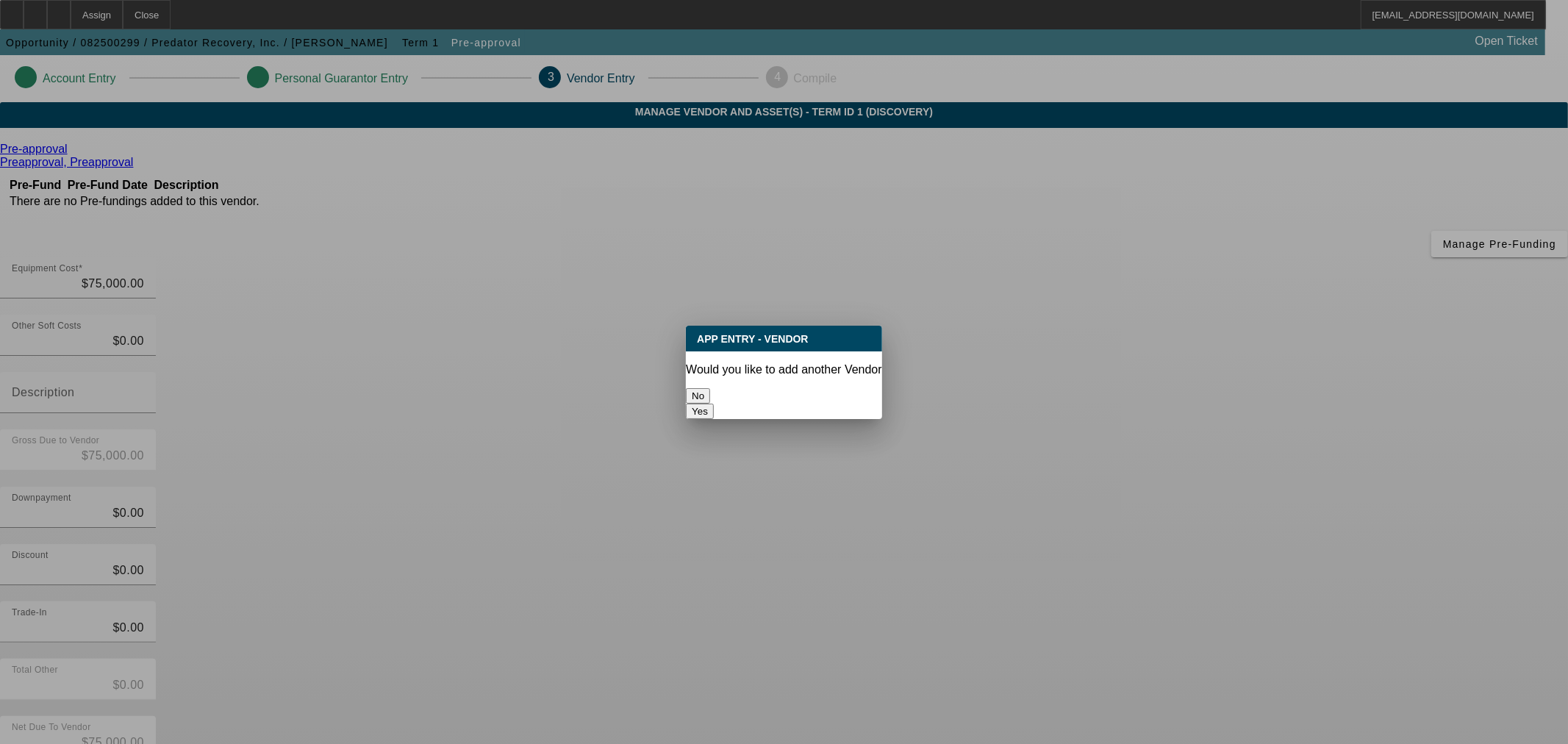
click at [710, 388] on button "No" at bounding box center [698, 395] width 24 height 15
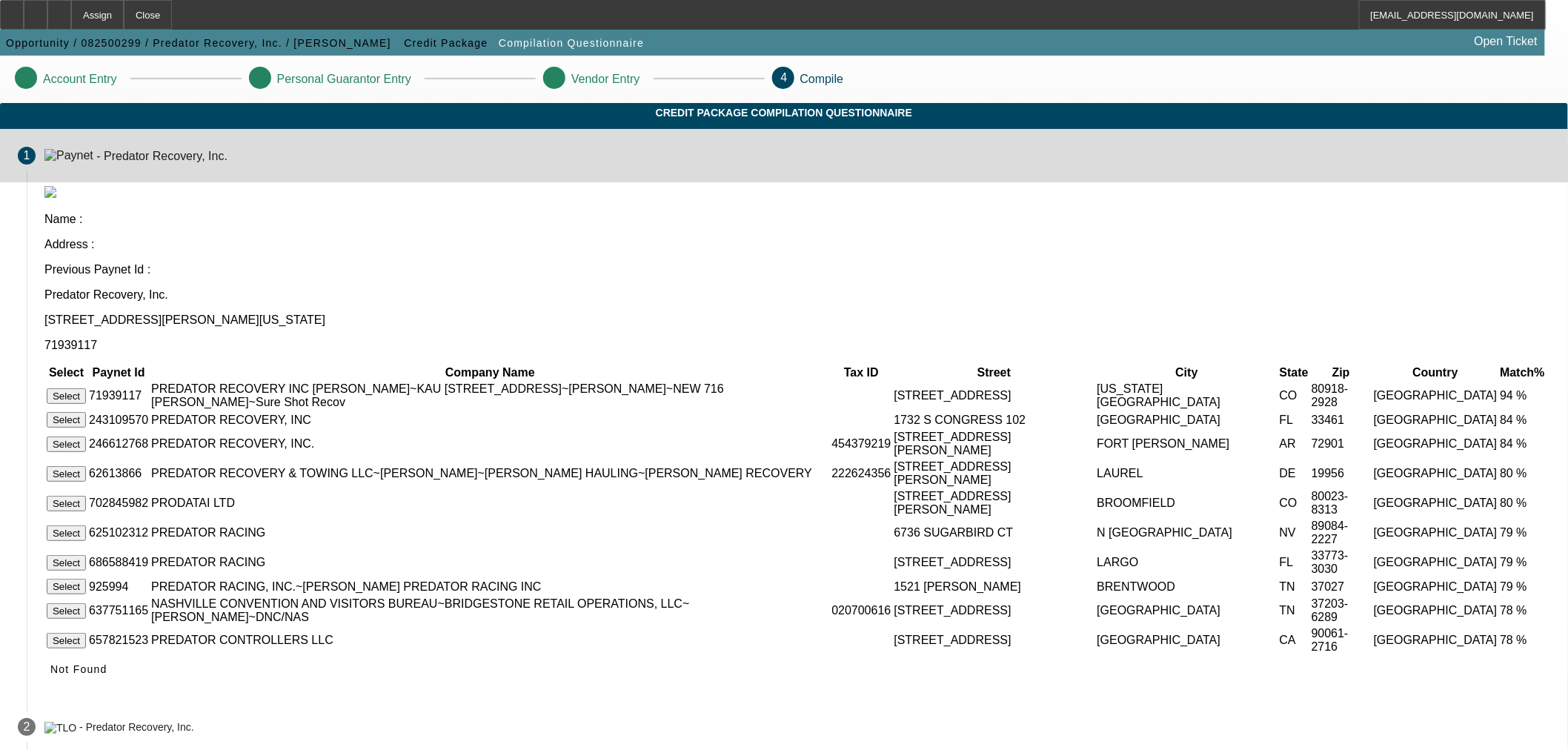
click at [1171, 182] on mat-step-header "1 - Predator Recovery, Inc." at bounding box center [784, 156] width 1568 height 53
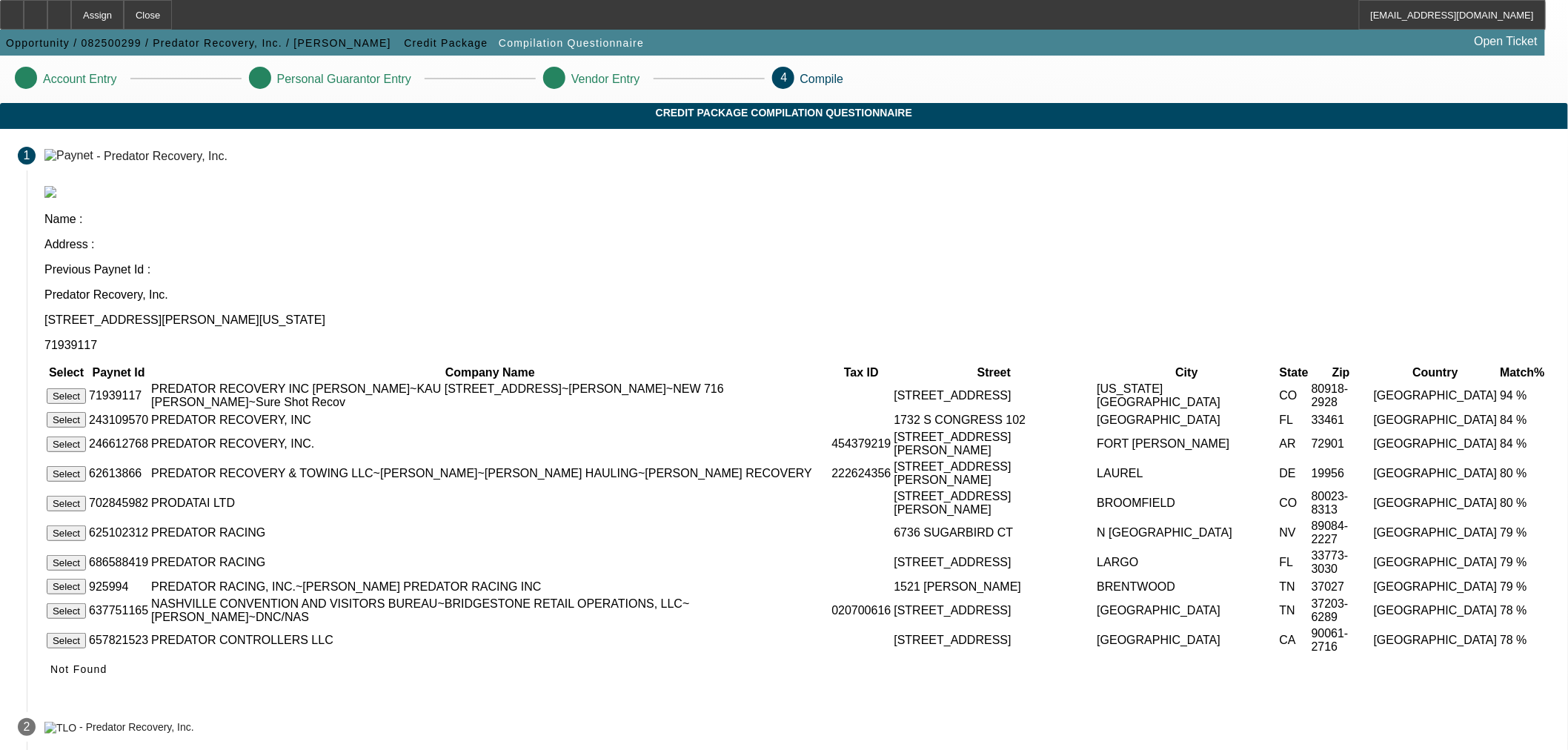
click at [1273, 210] on app-compilation-stepper "Account Entry Personal Guarantor Entry Vendor Entry 4 Compile Credit Package Co…" at bounding box center [784, 431] width 1568 height 752
click at [1448, 203] on app-compilation-stepper "Account Entry Personal Guarantor Entry Vendor Entry 4 Compile Credit Package Co…" at bounding box center [784, 431] width 1568 height 752
click at [86, 389] on button "Select" at bounding box center [66, 396] width 39 height 15
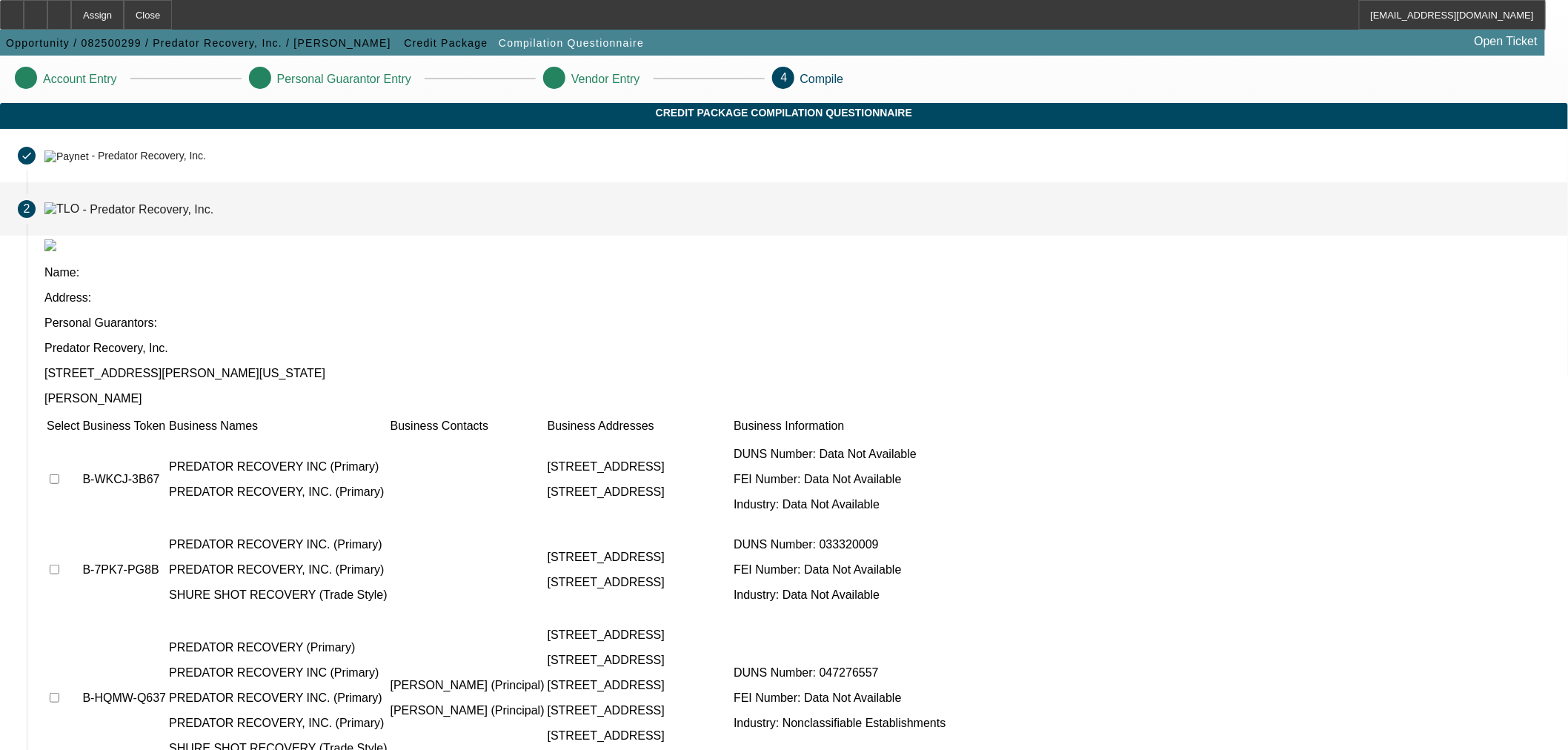
scroll to position [4, 0]
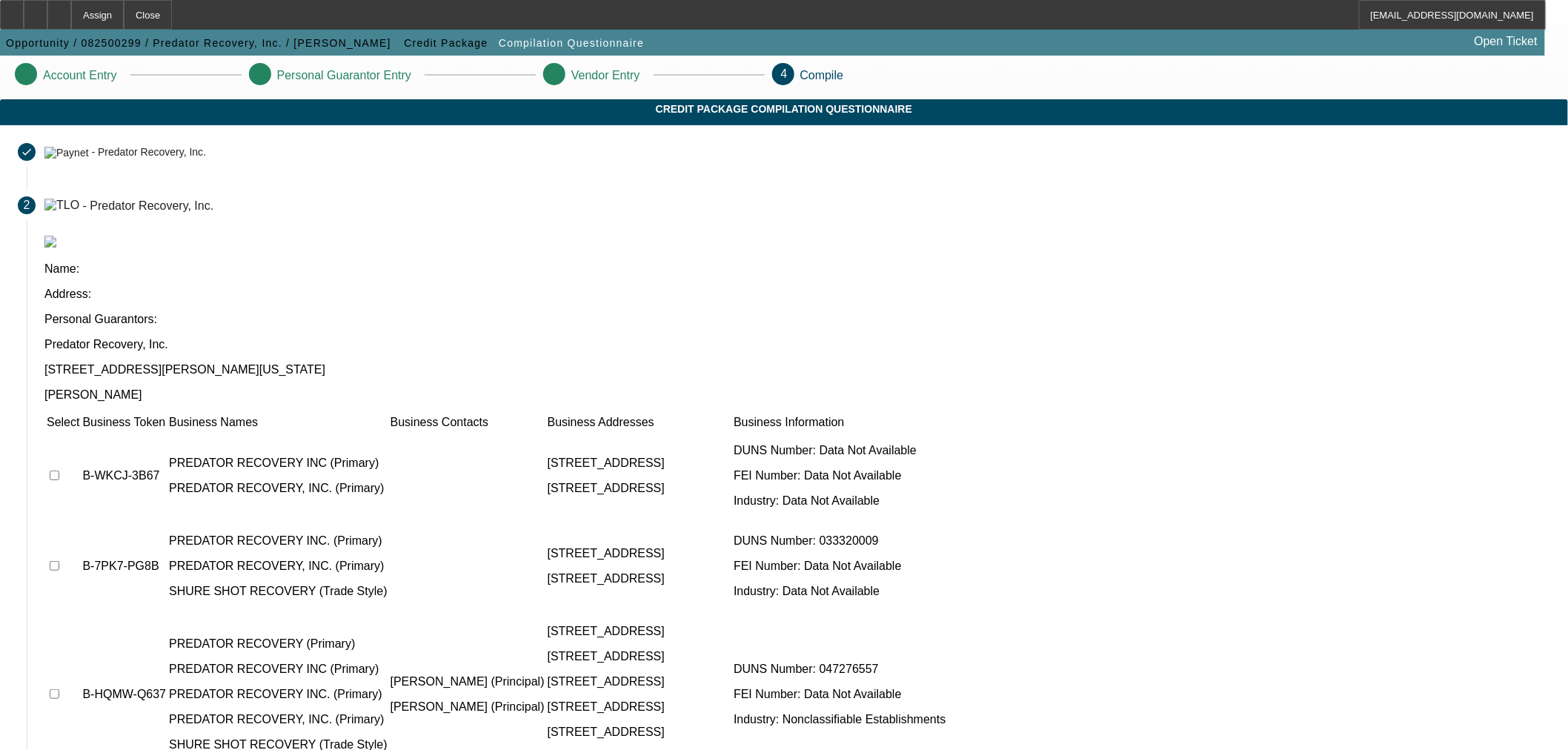
click at [80, 431] on td at bounding box center [63, 475] width 34 height 89
click at [59, 471] on input "checkbox" at bounding box center [54, 475] width 10 height 10
checkbox input "true"
click at [59, 561] on input "checkbox" at bounding box center [54, 566] width 10 height 10
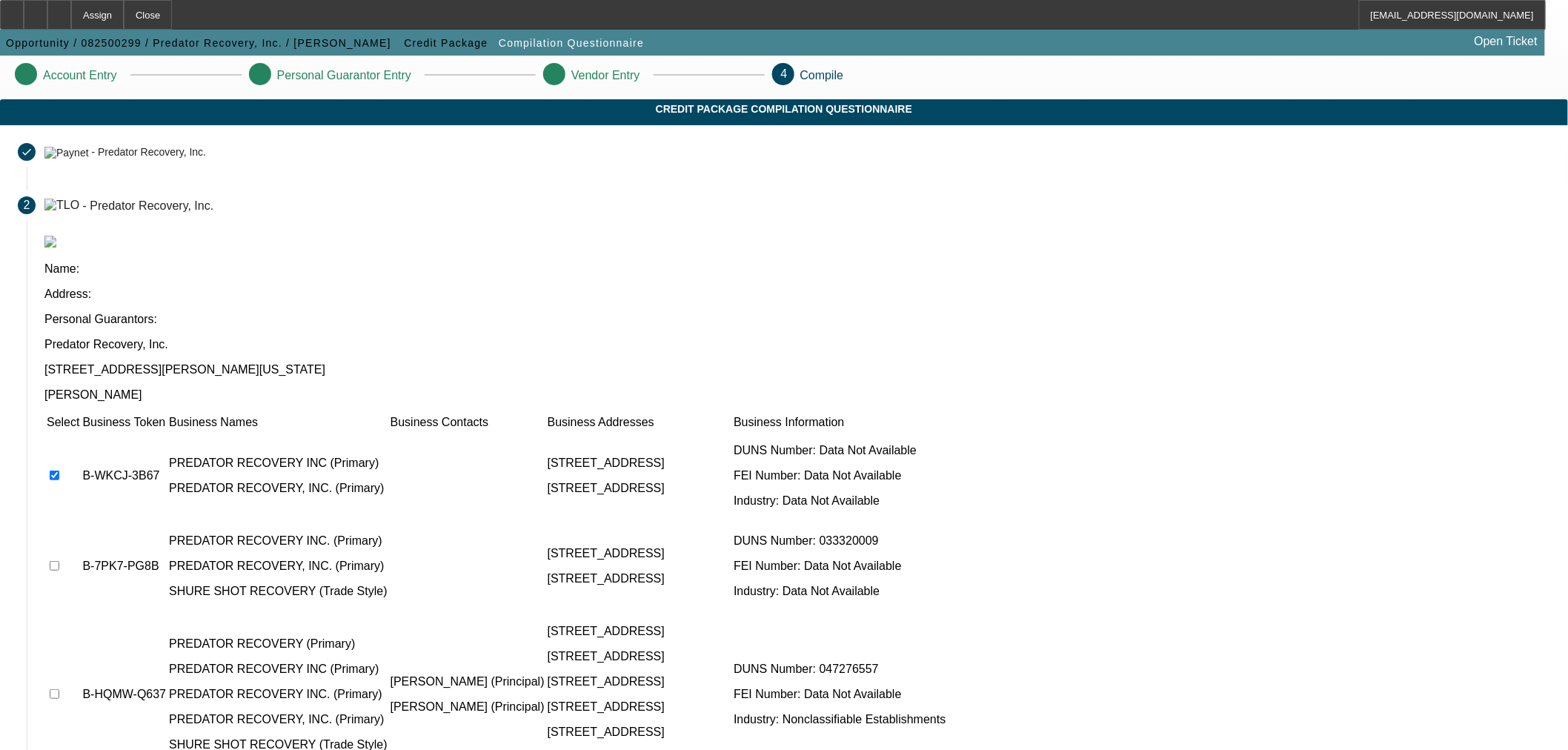
click at [59, 561] on input "checkbox" at bounding box center [54, 566] width 10 height 10
checkbox input "true"
click at [59, 689] on input "checkbox" at bounding box center [54, 694] width 10 height 10
checkbox input "true"
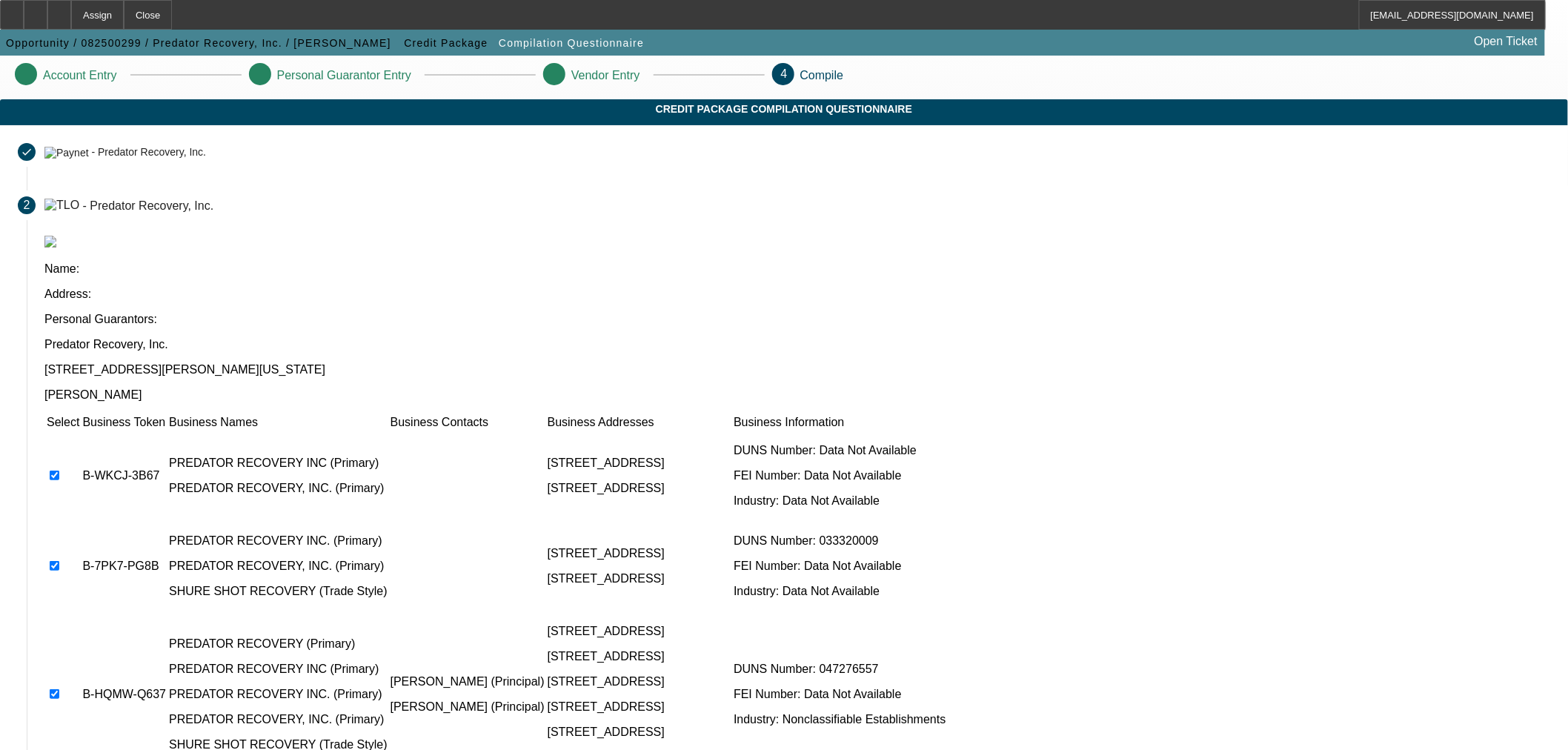
checkbox input "true"
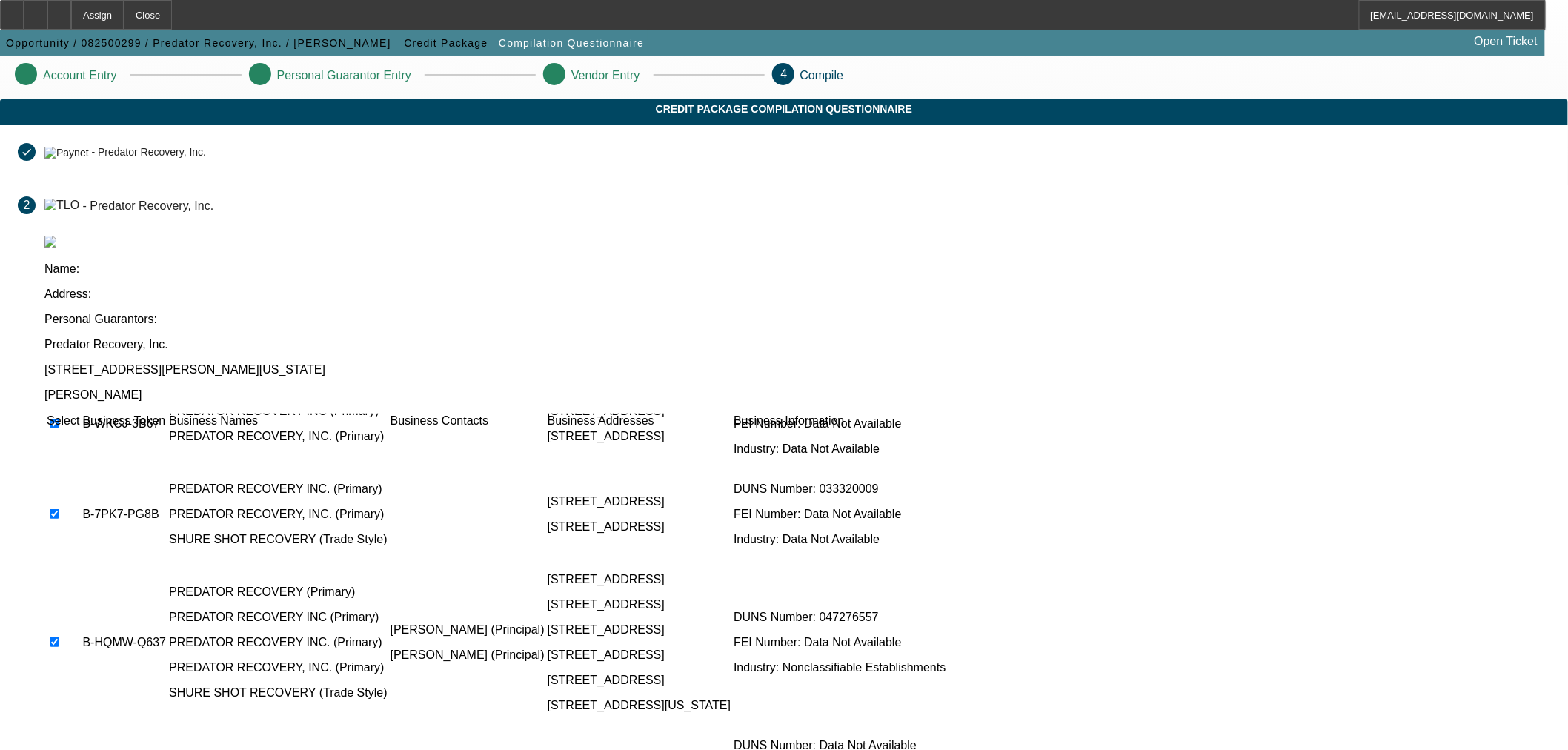
scroll to position [109, 0]
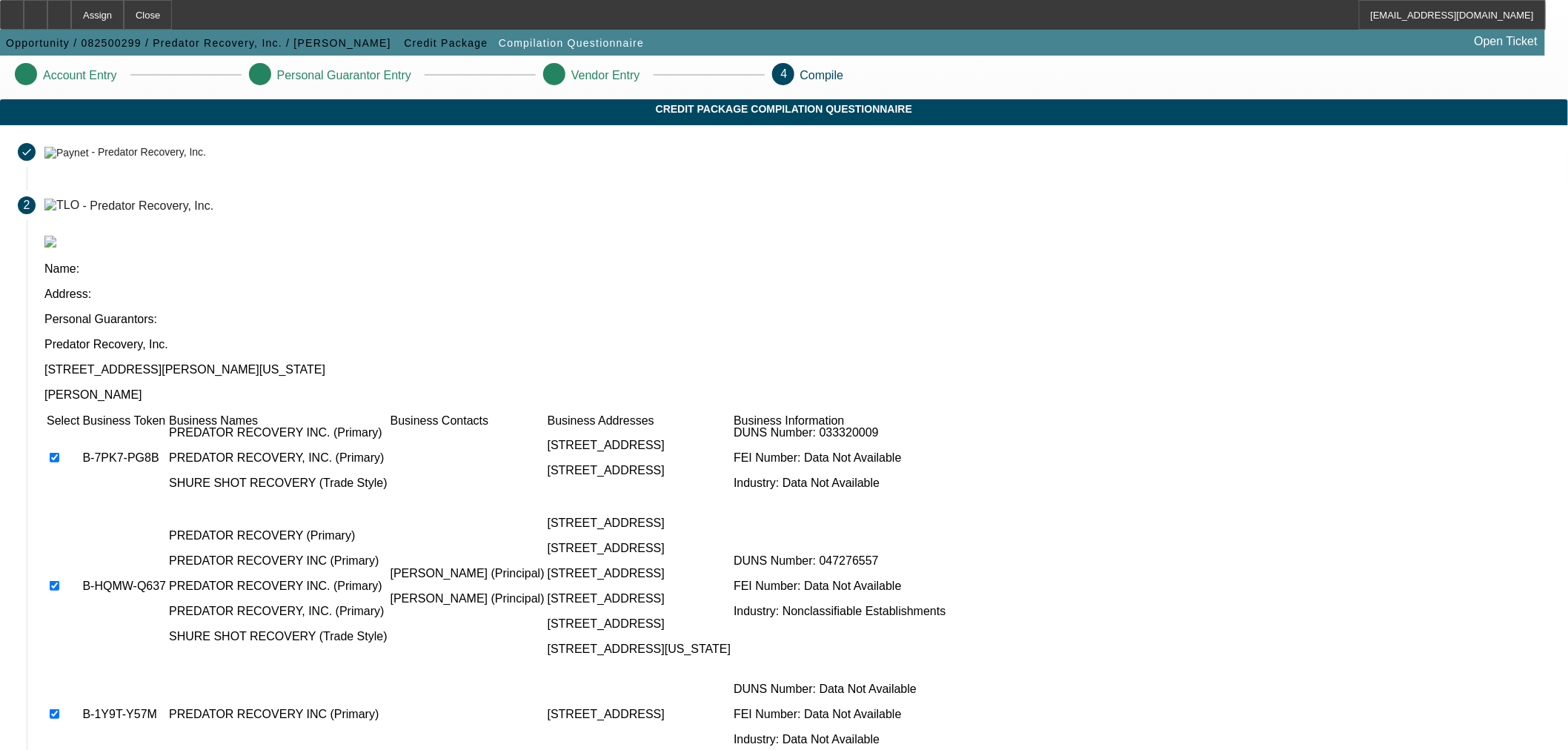
drag, startPoint x: 404, startPoint y: 589, endPoint x: 408, endPoint y: 616, distance: 27.3
checkbox input "true"
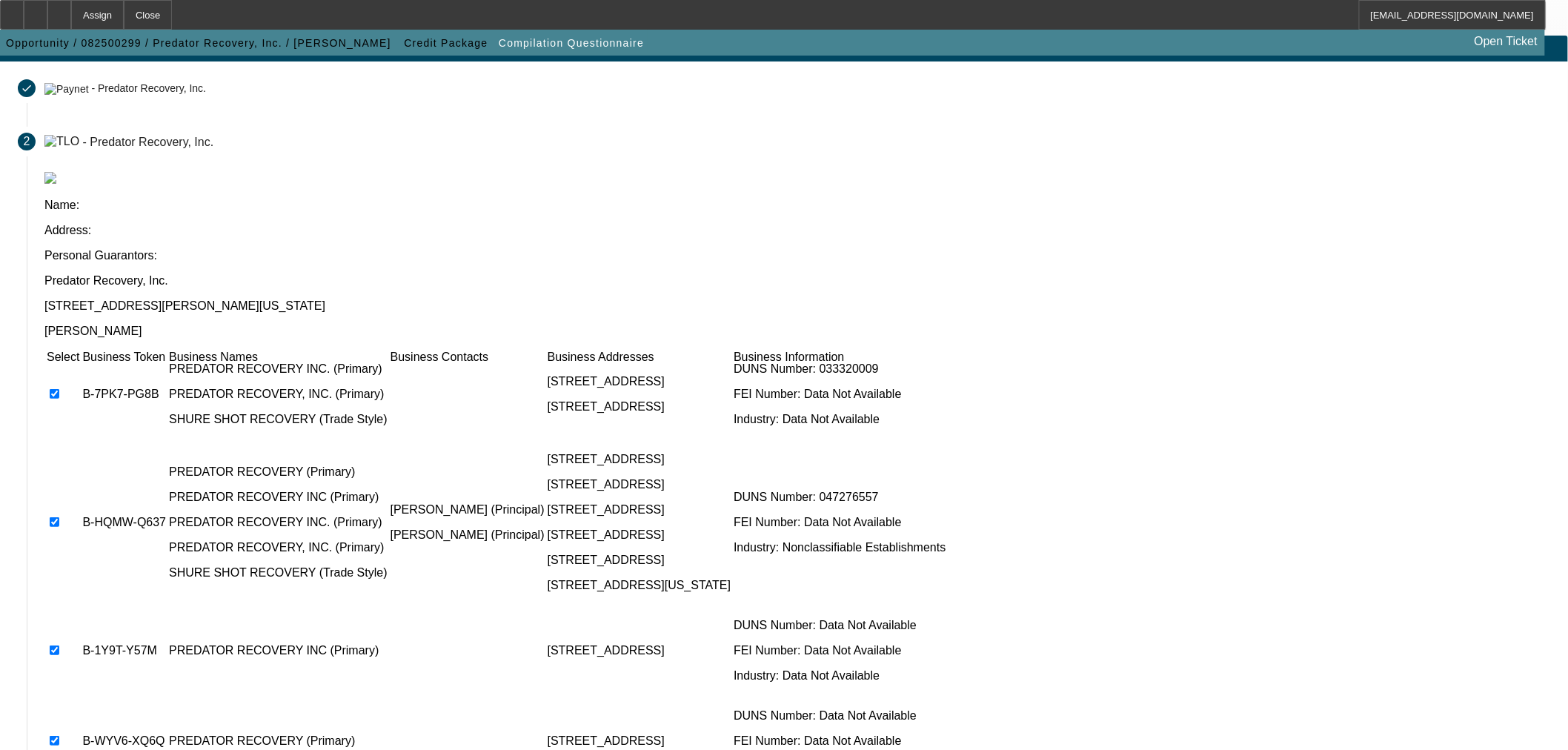
checkbox input "true"
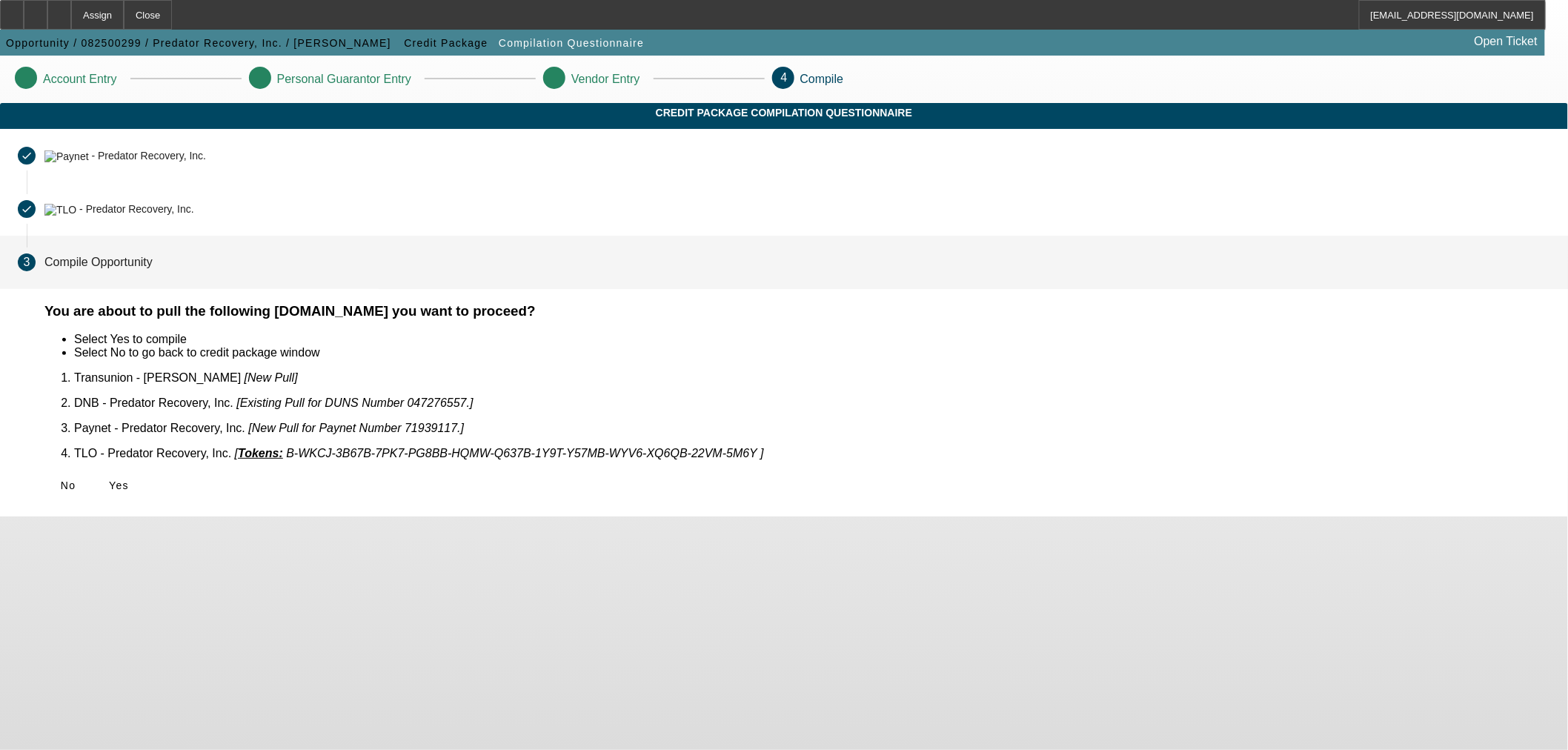
scroll to position [0, 0]
click at [129, 480] on span "Yes" at bounding box center [118, 486] width 20 height 12
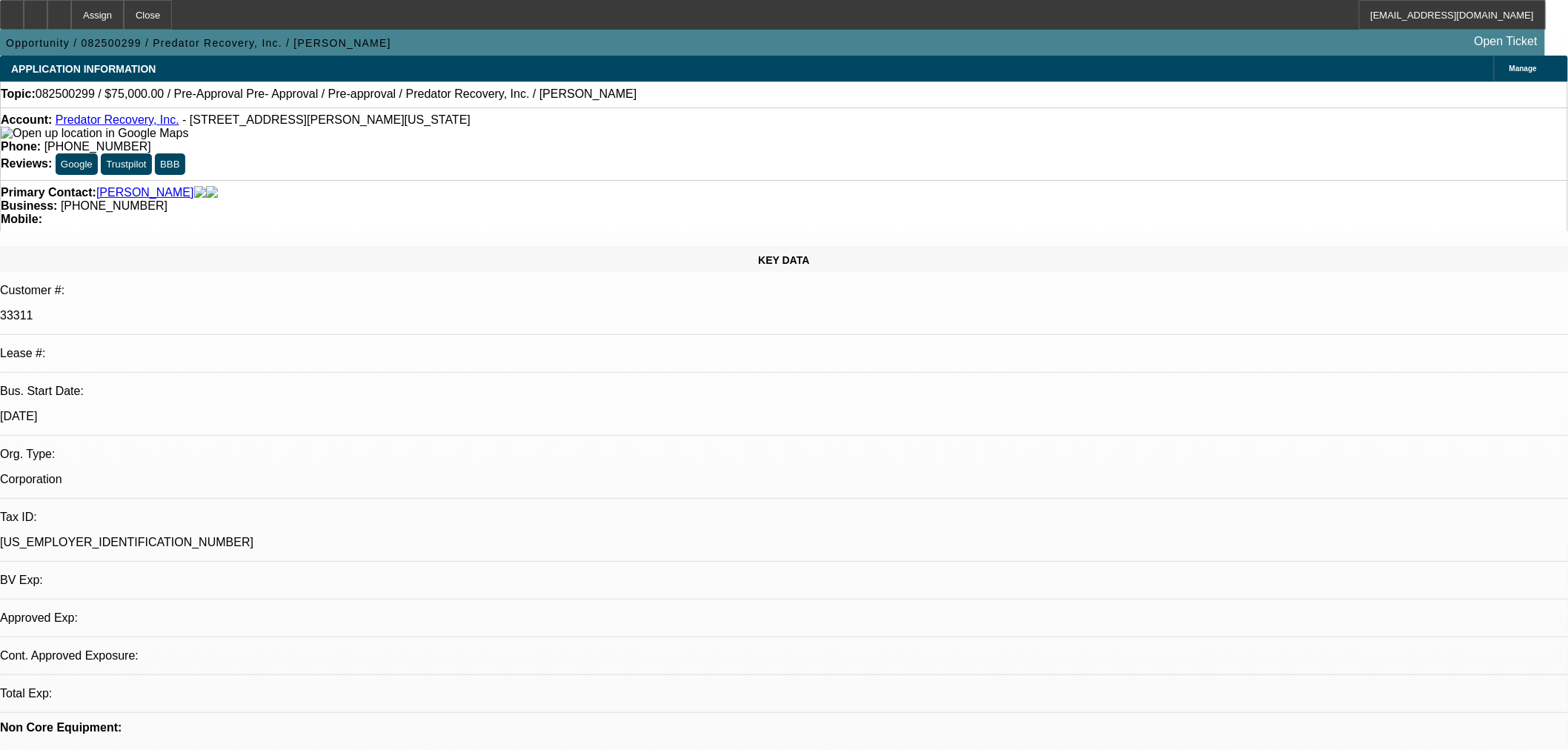
select select "0"
select select "2"
select select "0.1"
select select "4"
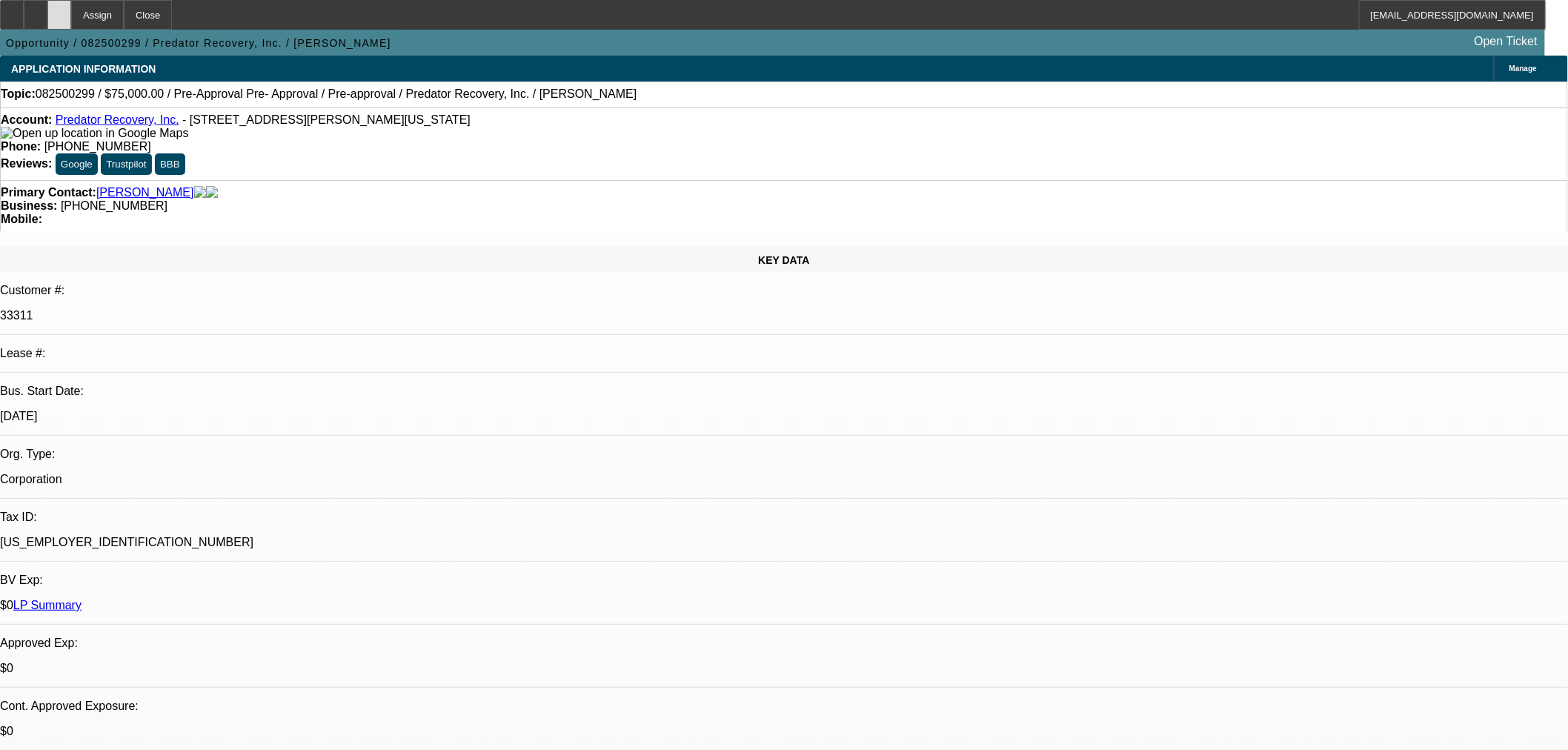
click at [59, 10] on icon at bounding box center [59, 10] width 0 height 0
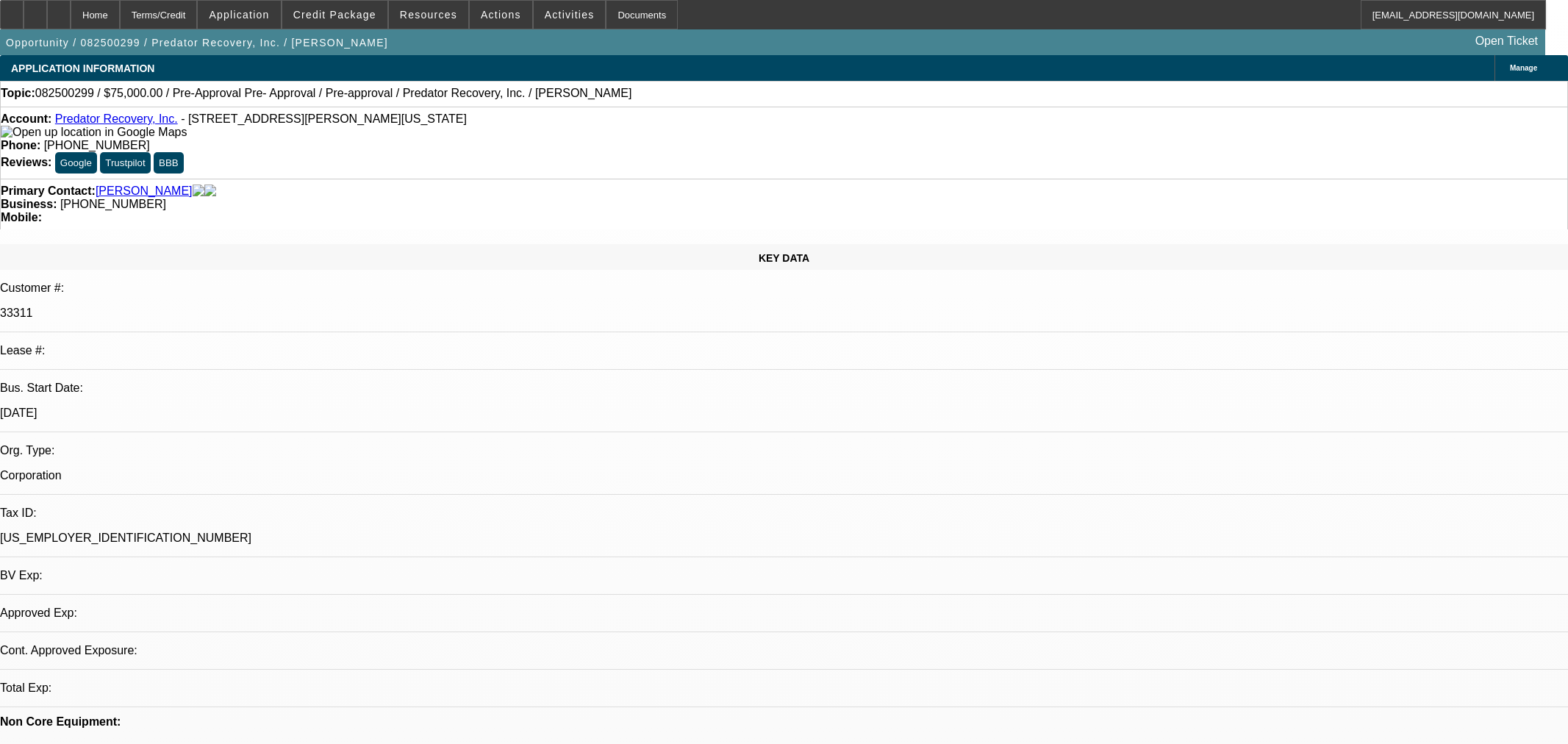
select select "0"
select select "2"
select select "0.1"
select select "1"
select select "2"
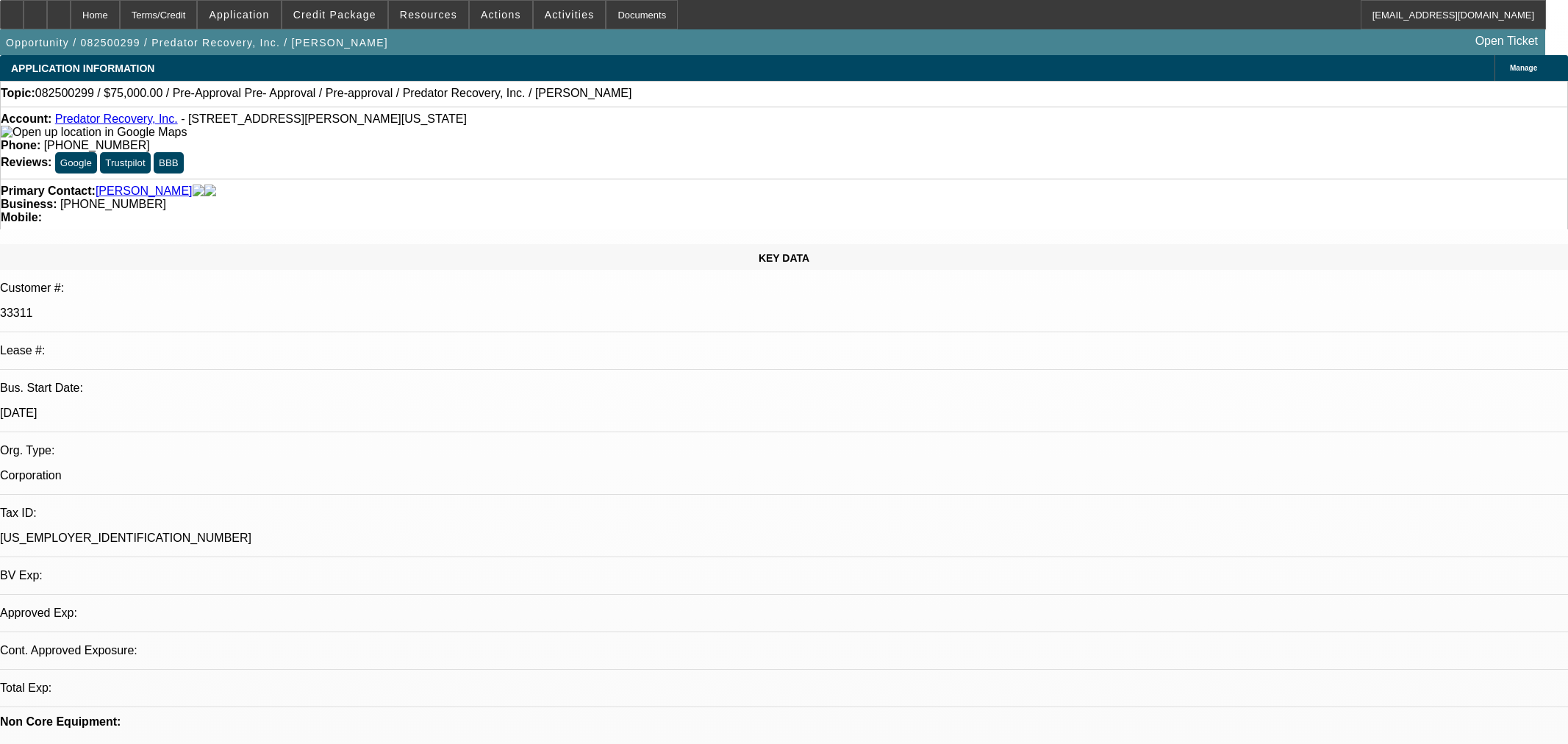
select select "4"
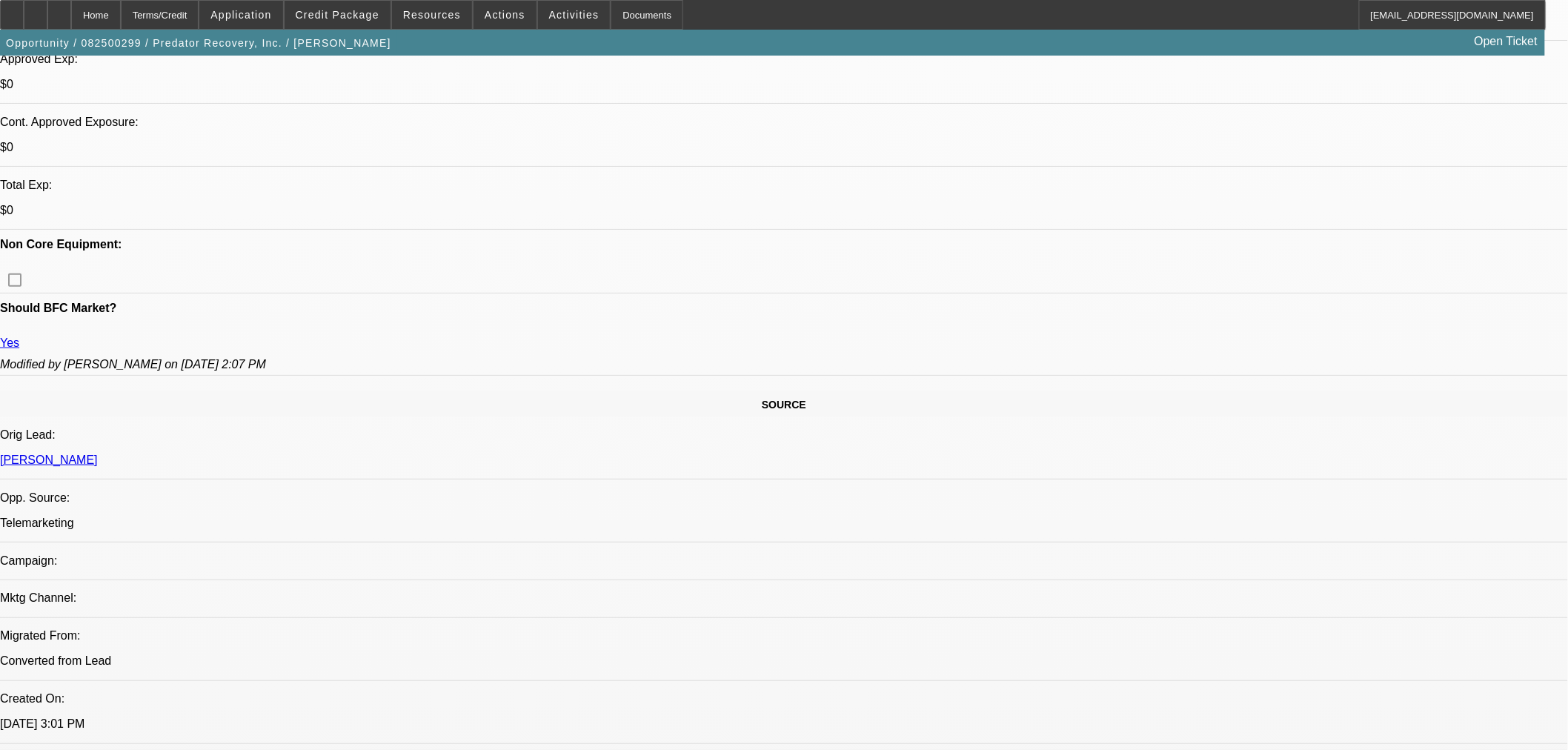
scroll to position [575, 0]
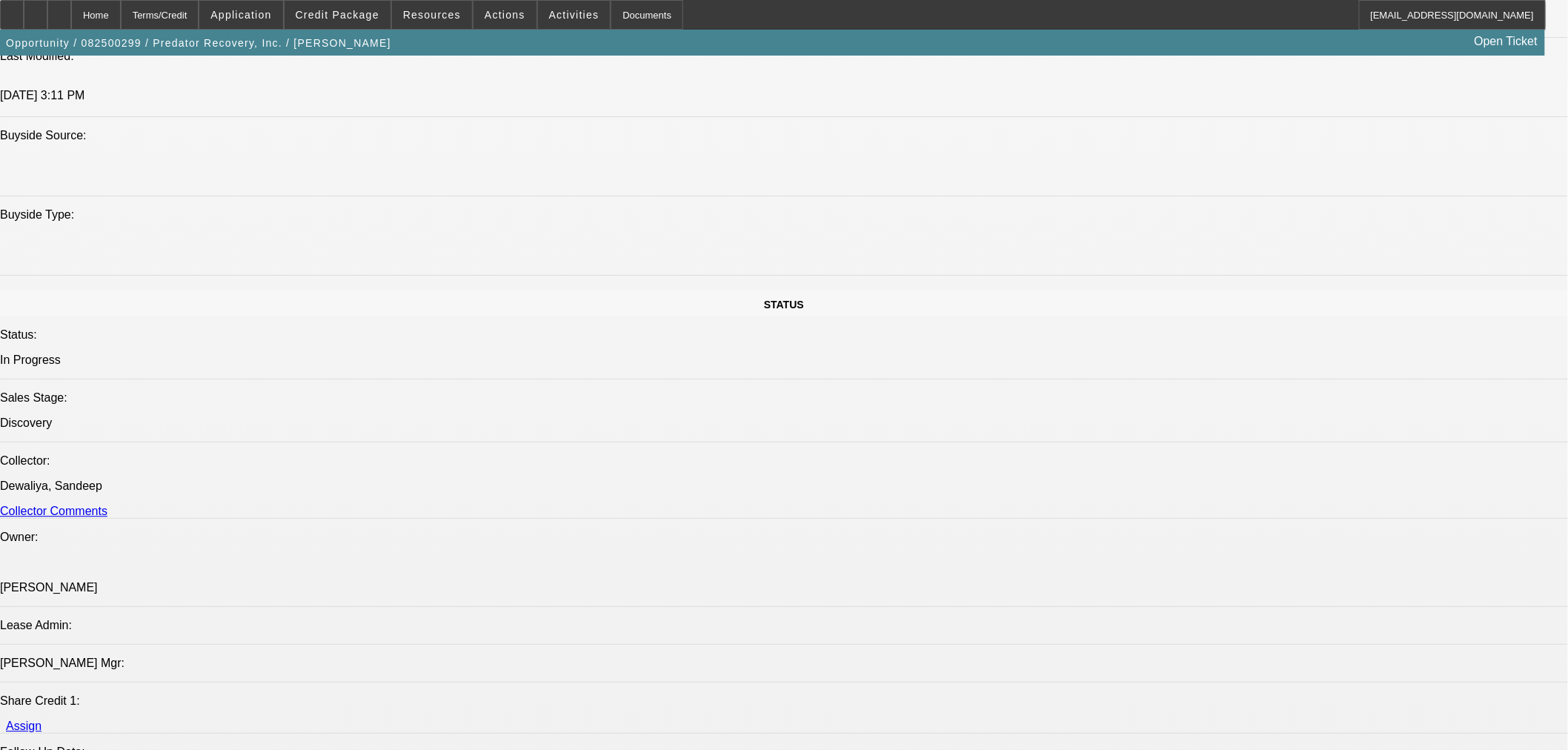
scroll to position [1565, 0]
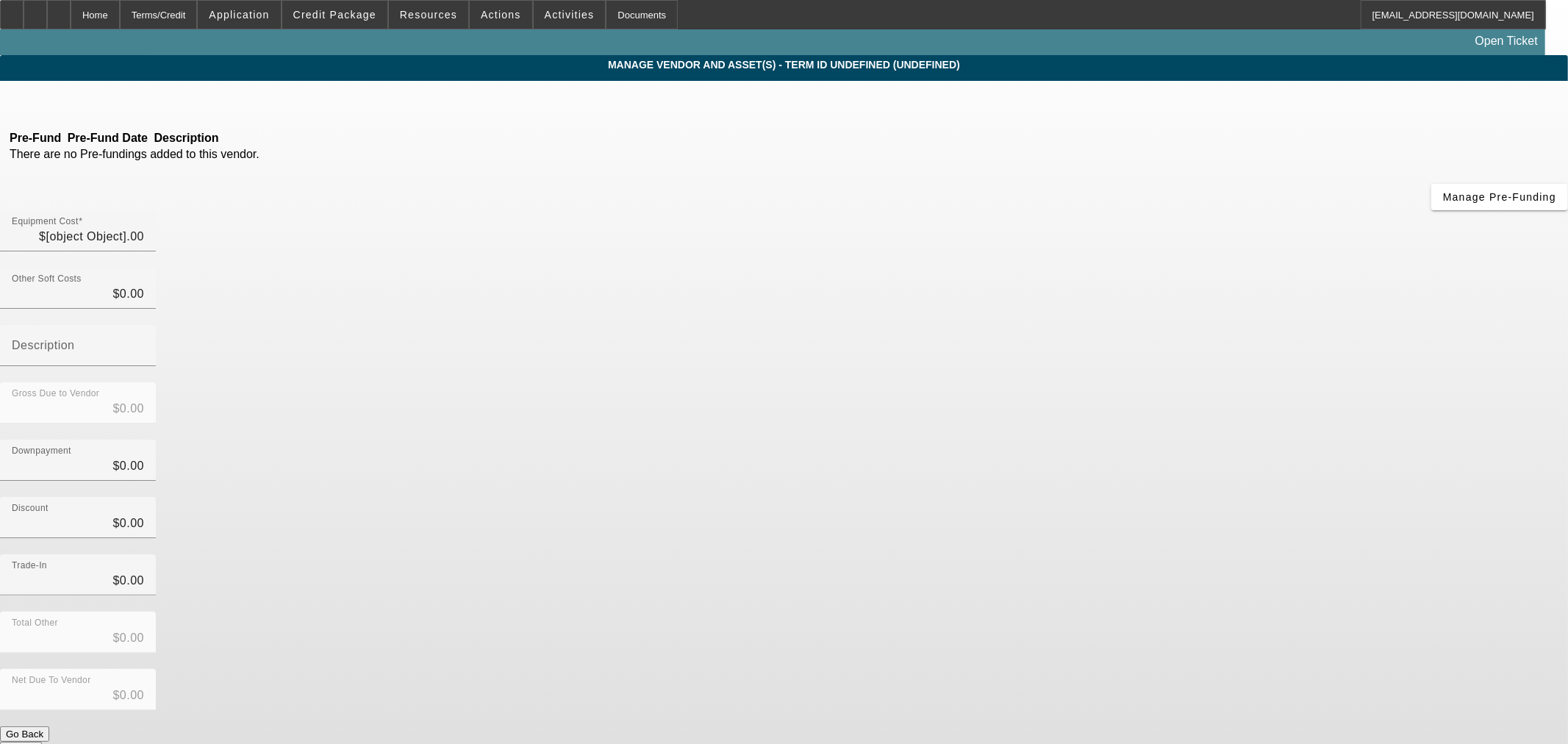
type input "$75,000.00"
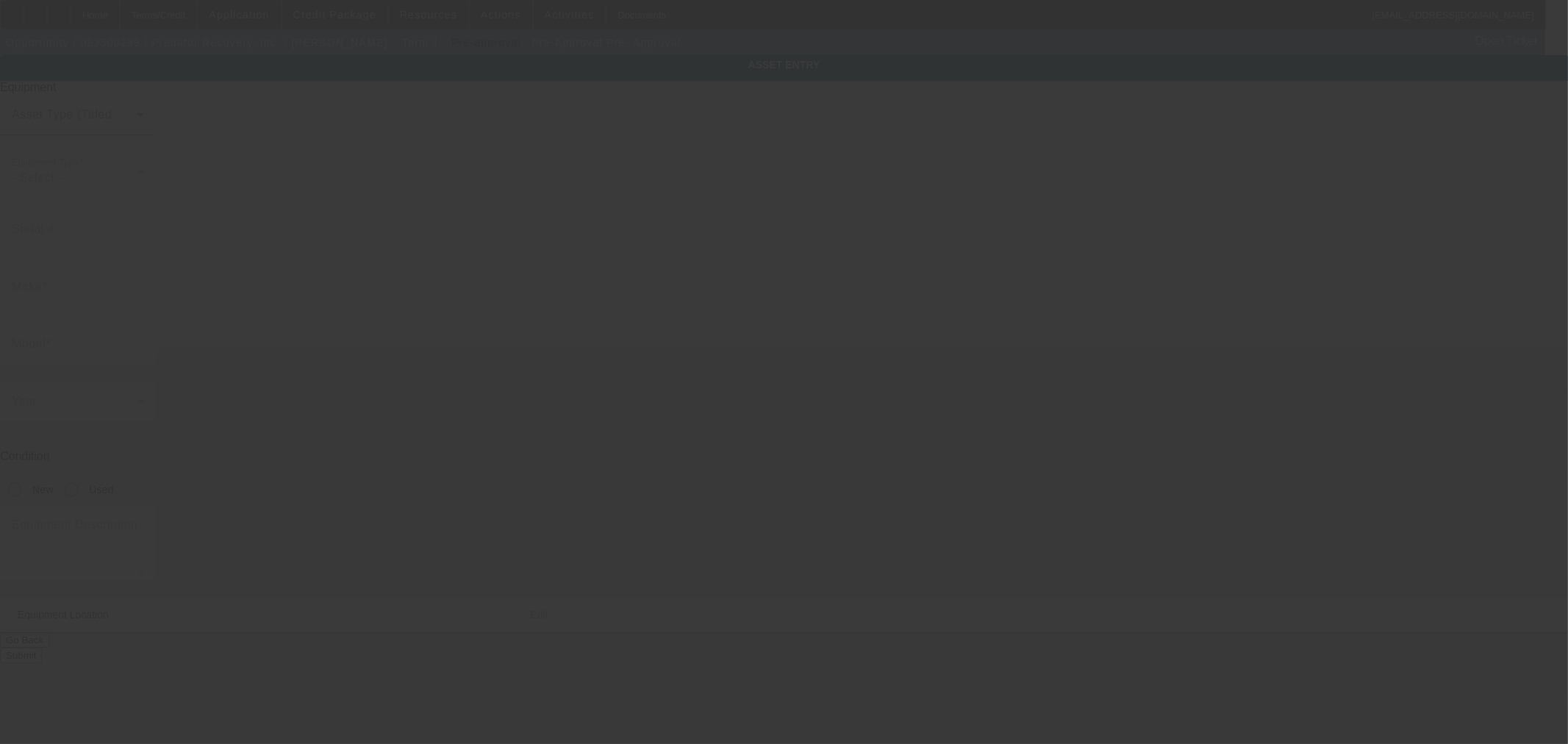
type input "Pre-Approval"
type input "Pre- Approval"
type textarea "international"
type input "15450 Desiree Dr"
type input "Colorado Springs"
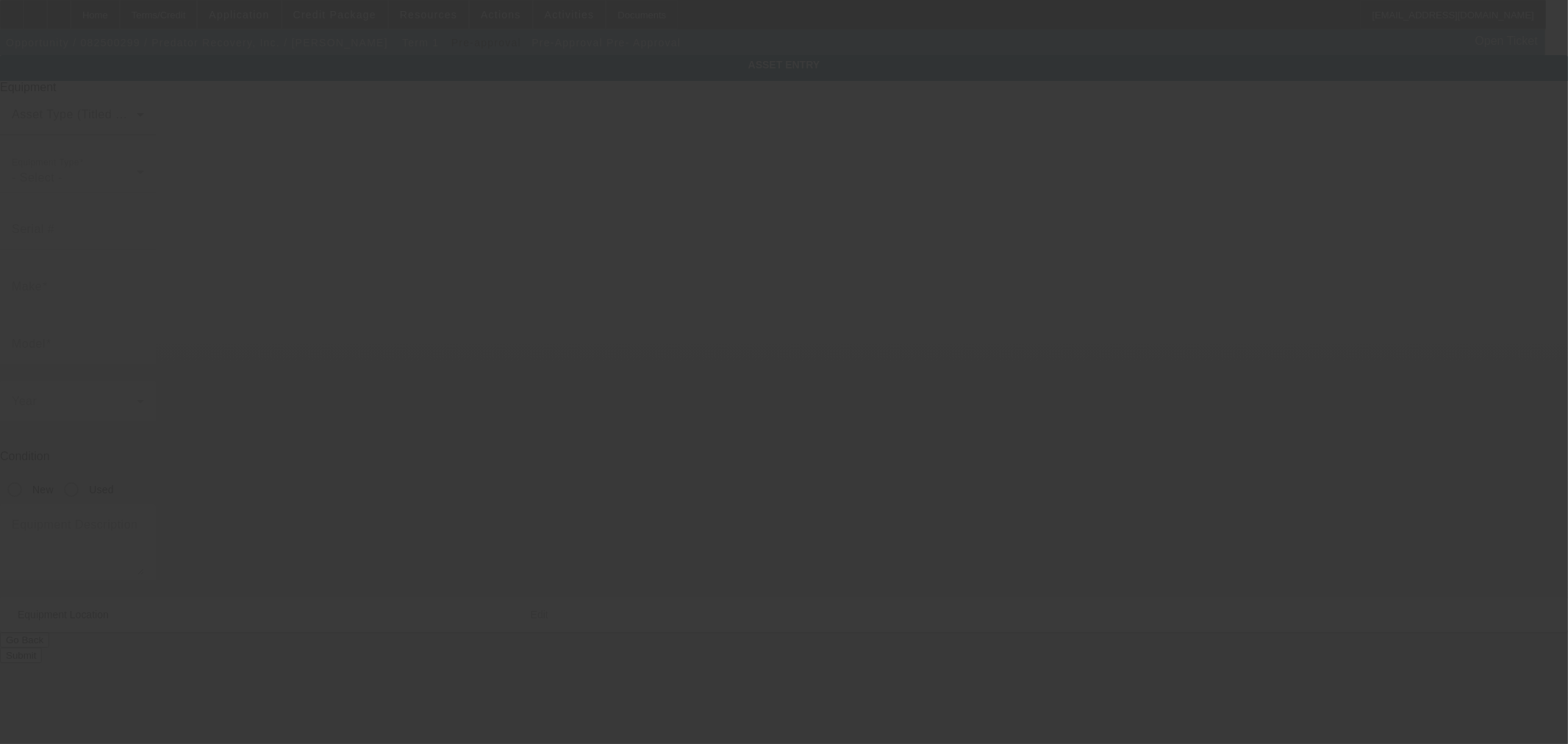
type input "80921"
type input "El Paso"
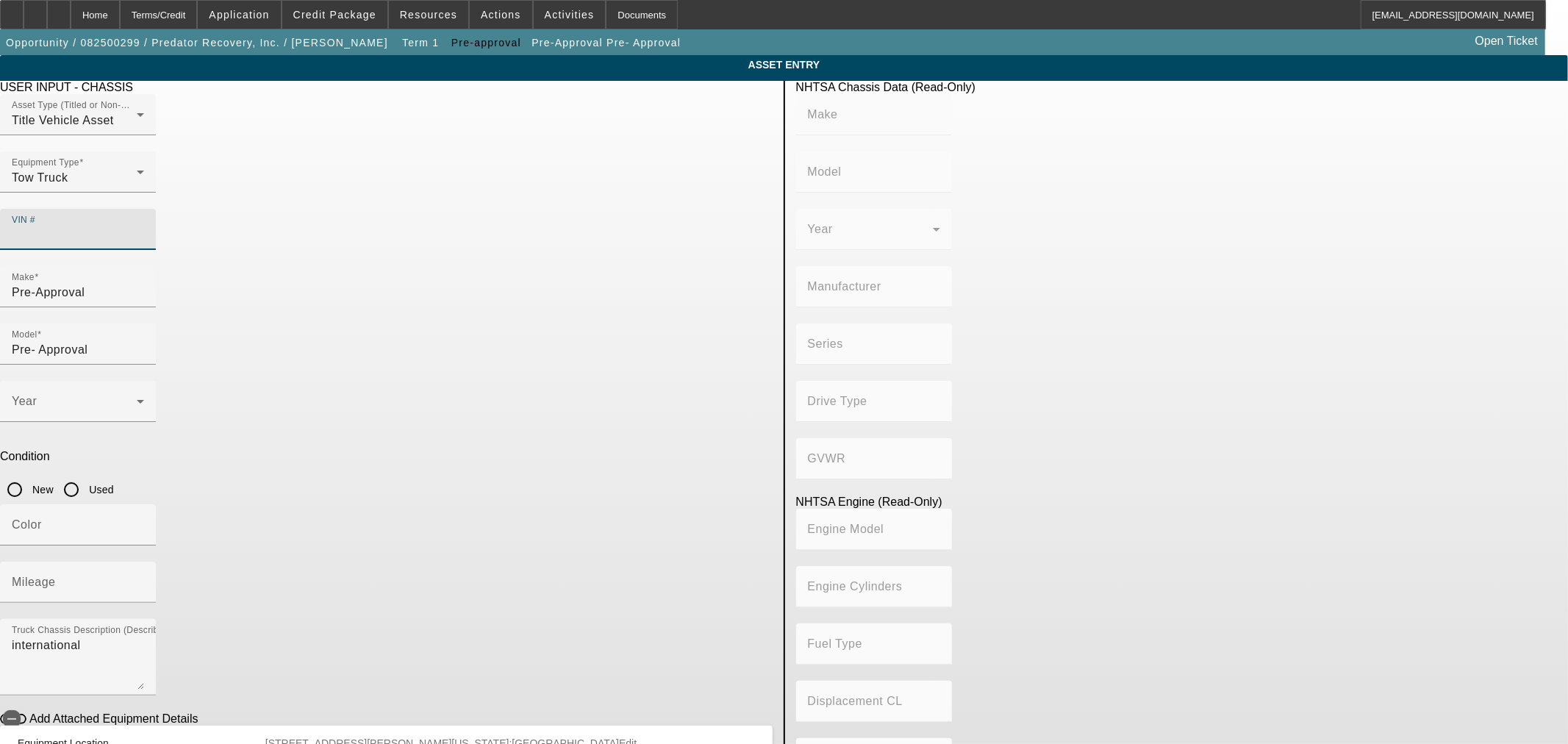
click at [144, 227] on input "VIN #" at bounding box center [78, 235] width 133 height 17
type input "1HTEUMML1PS646414"
type input "INTERNATIONAL"
type input "MV607"
type input "INTERNATIONAL MOTORS, LLC"
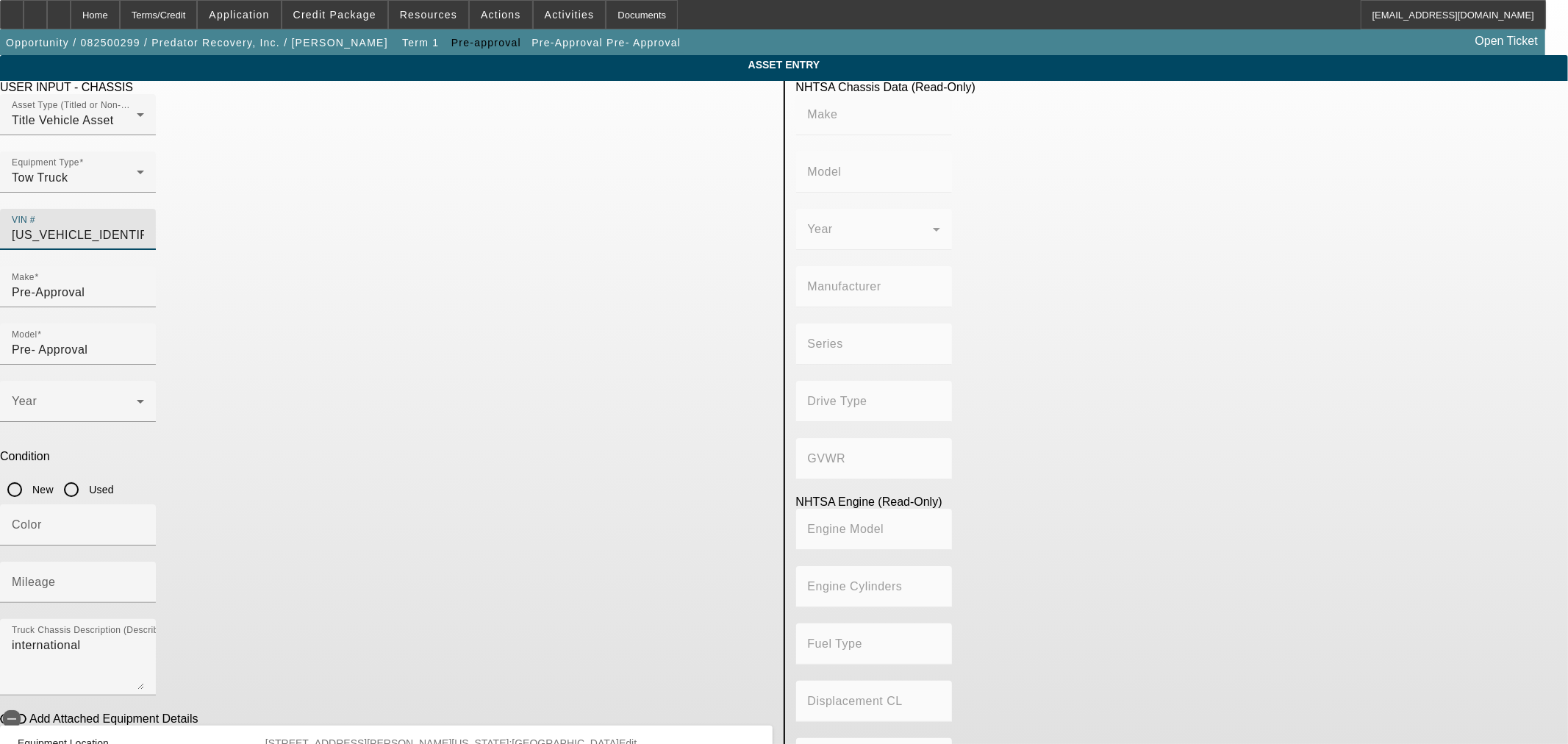
type input "MV"
type input "4x2"
type input "Class 6: 19,501 - 26,000 lb (8,845 - 11,794 kg)"
type input "B 6.7"
type input "Diesel"
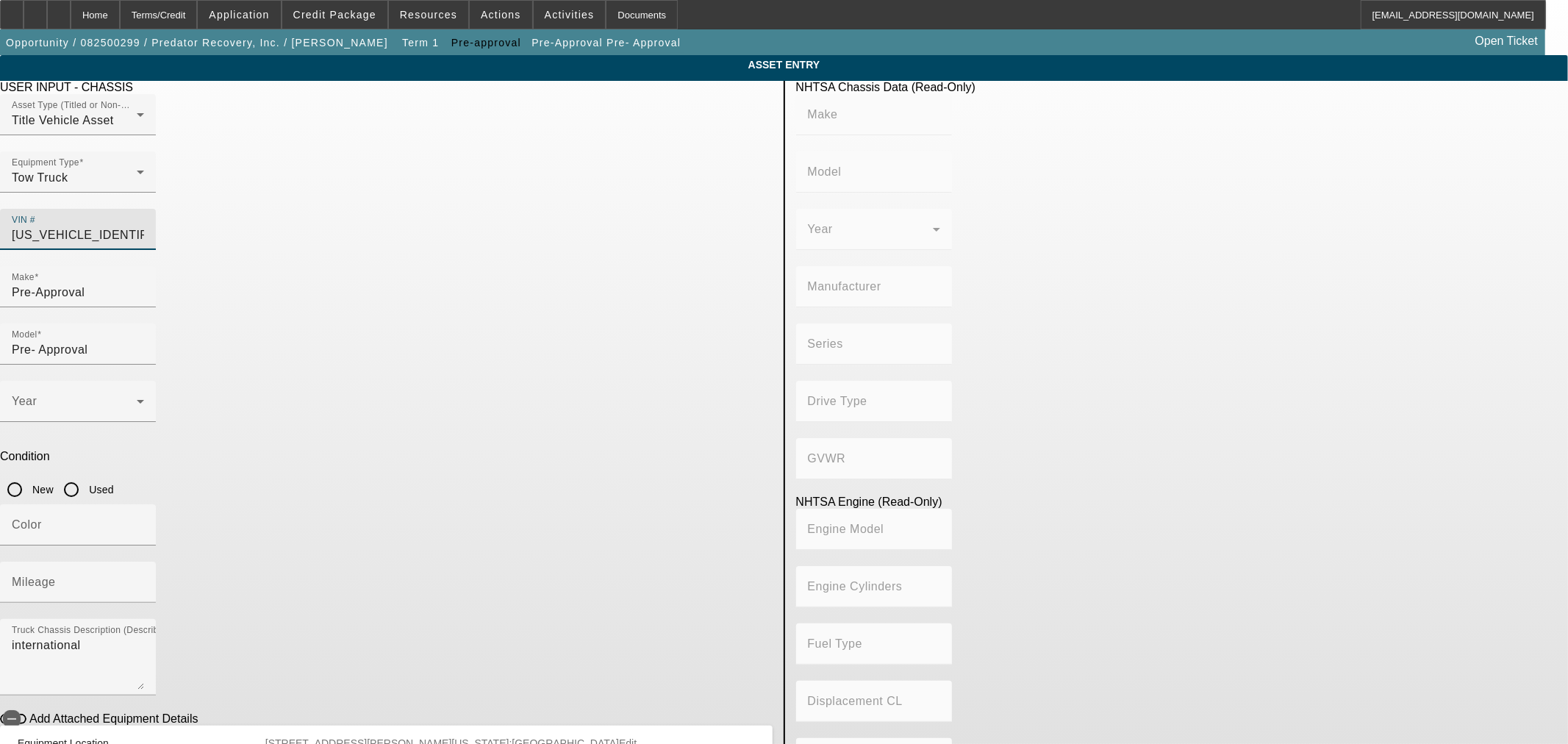
type input "408.85908543470"
type input "6.7"
type input "1HTEUMML1PS646414"
click at [568, 190] on div "Equipment Type Tow Truck" at bounding box center [386, 180] width 773 height 57
type input "INTERNATIONAL"
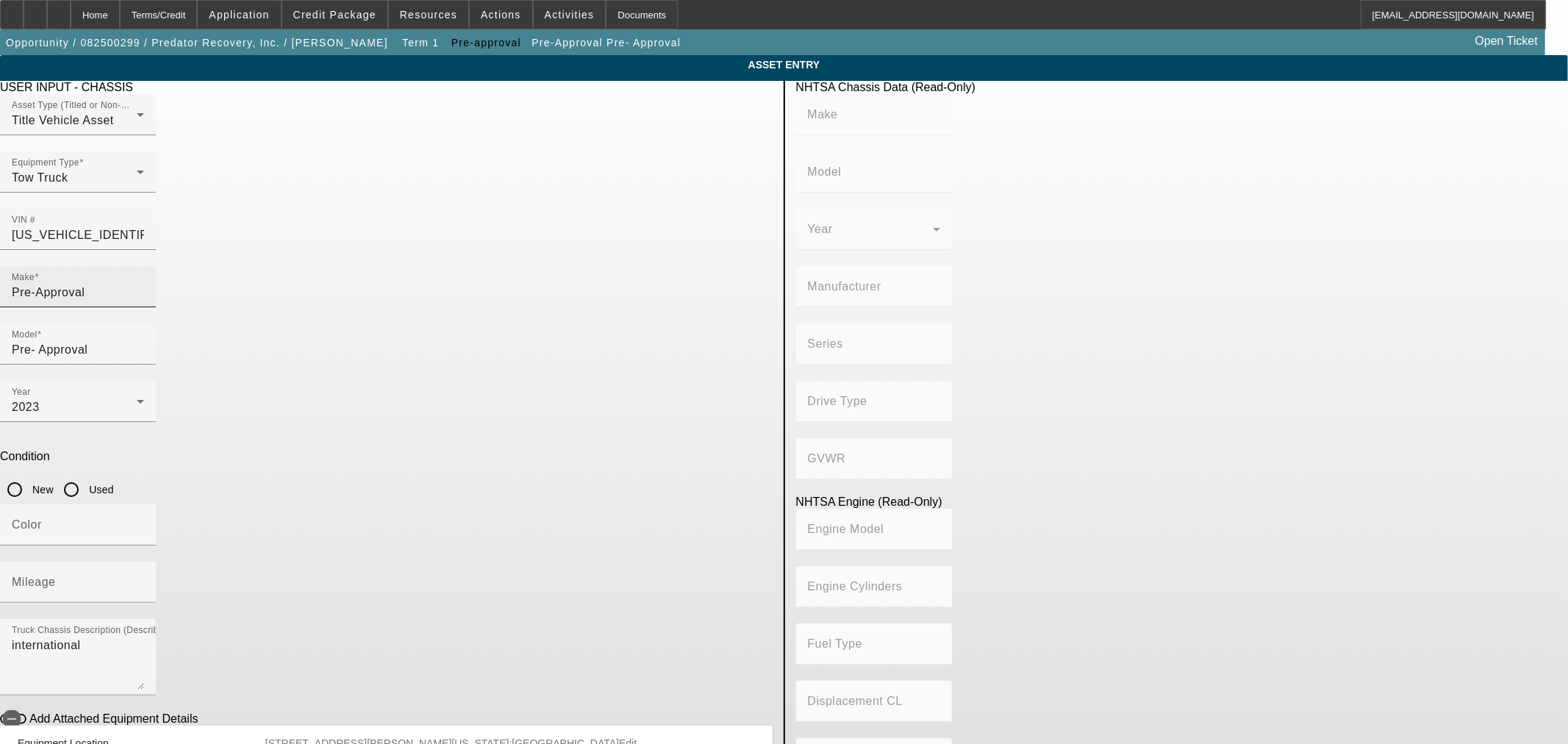
type input "MV607"
type input "INTERNATIONAL MOTORS, LLC"
type input "MV"
type input "4x2"
type input "Class 6: 19,501 - 26,000 lb (8,845 - 11,794 kg)"
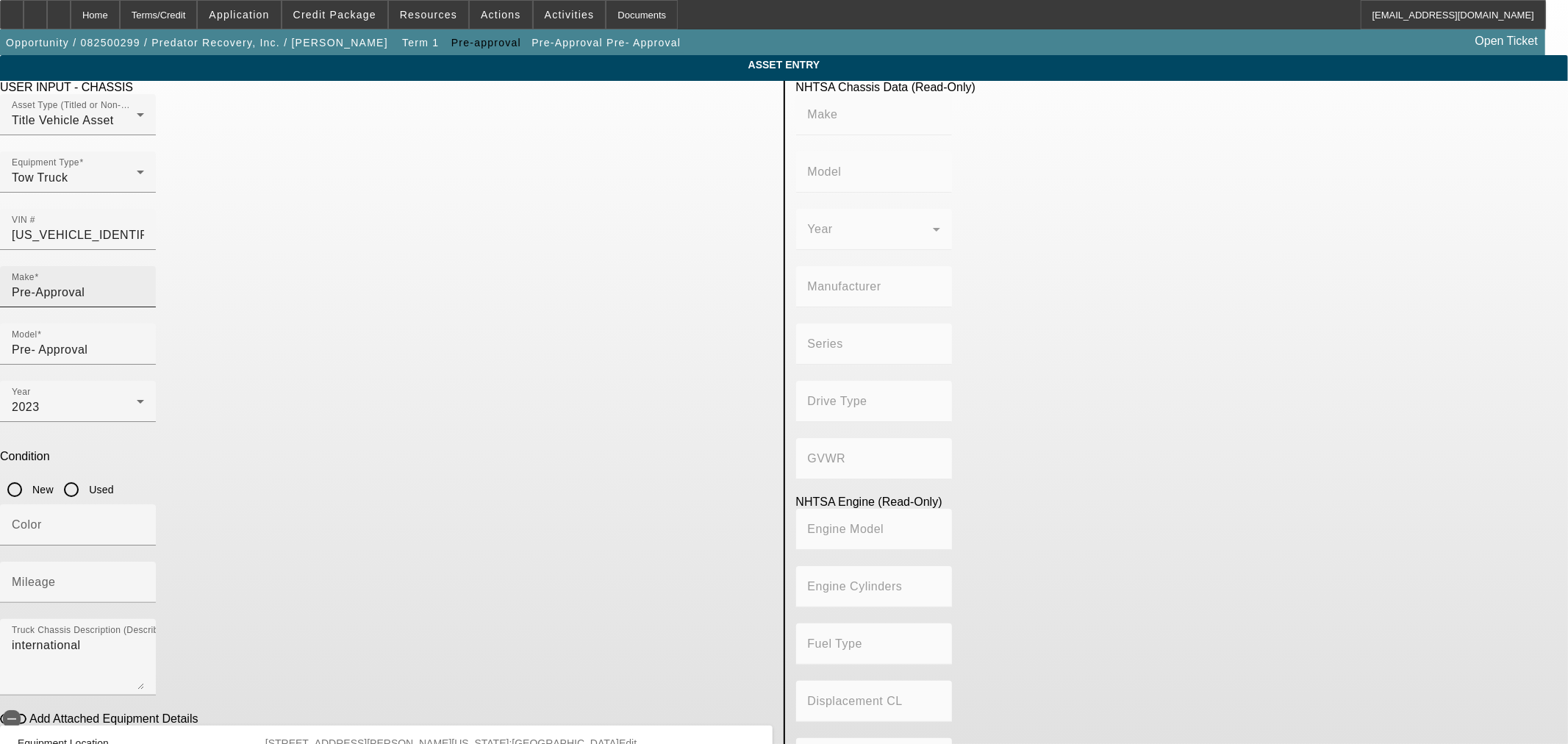
type input "B 6.7"
type input "Diesel"
type input "408.85908543470"
type input "6.7"
click at [144, 284] on input "Pre-Approval" at bounding box center [78, 292] width 133 height 17
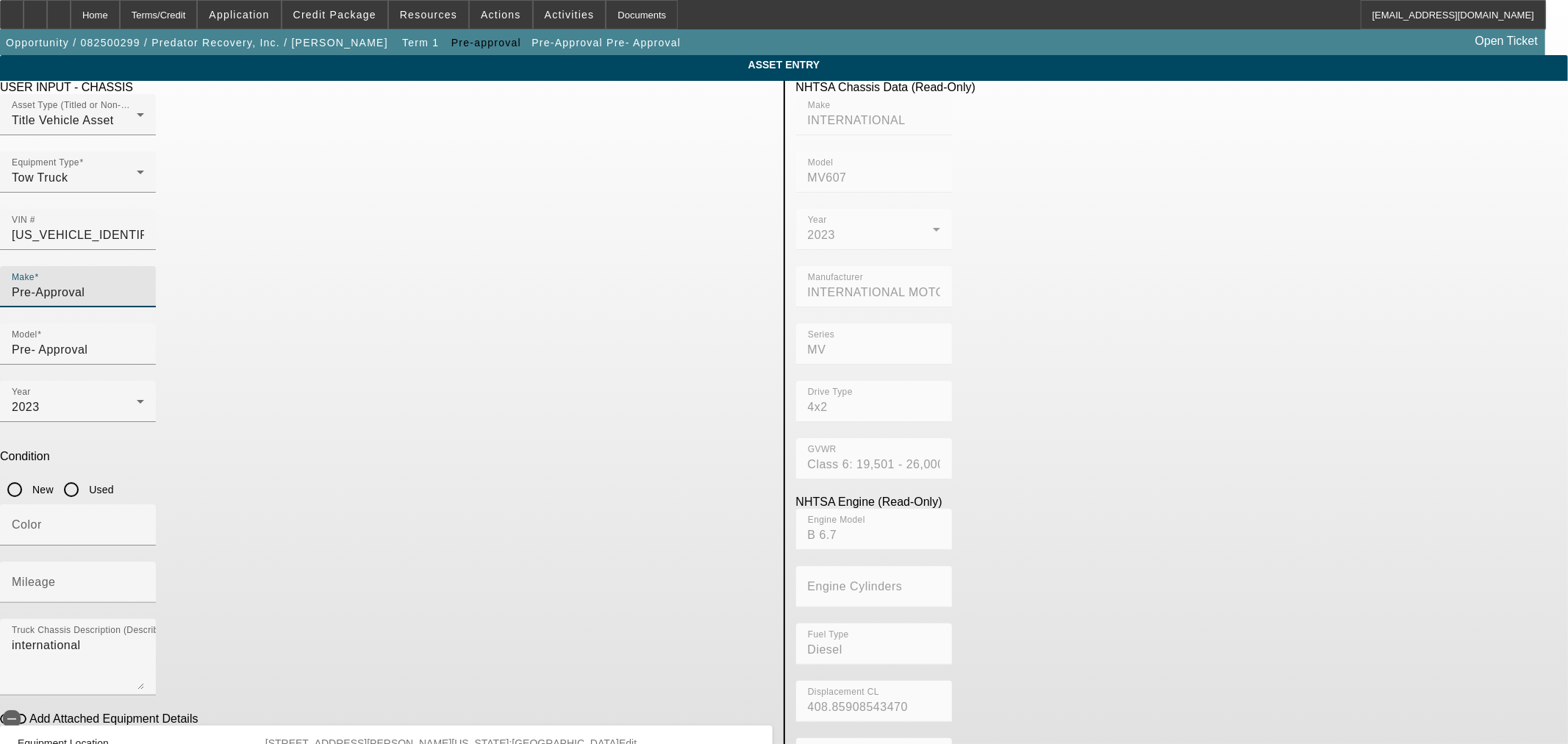
click at [144, 284] on input "Pre-Approval" at bounding box center [78, 292] width 133 height 17
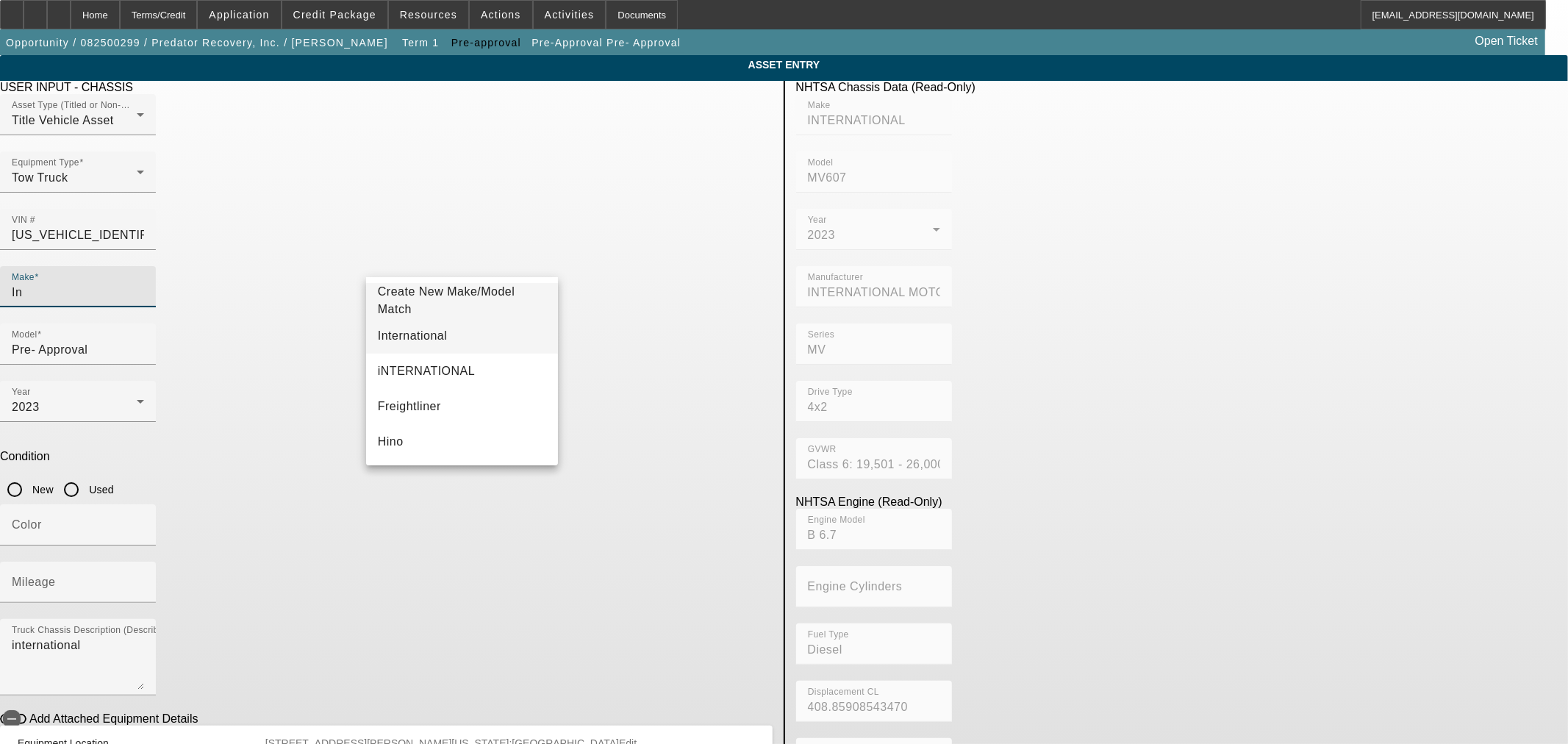
type input "In"
click at [471, 339] on mat-option "International" at bounding box center [462, 336] width 192 height 35
type input "International"
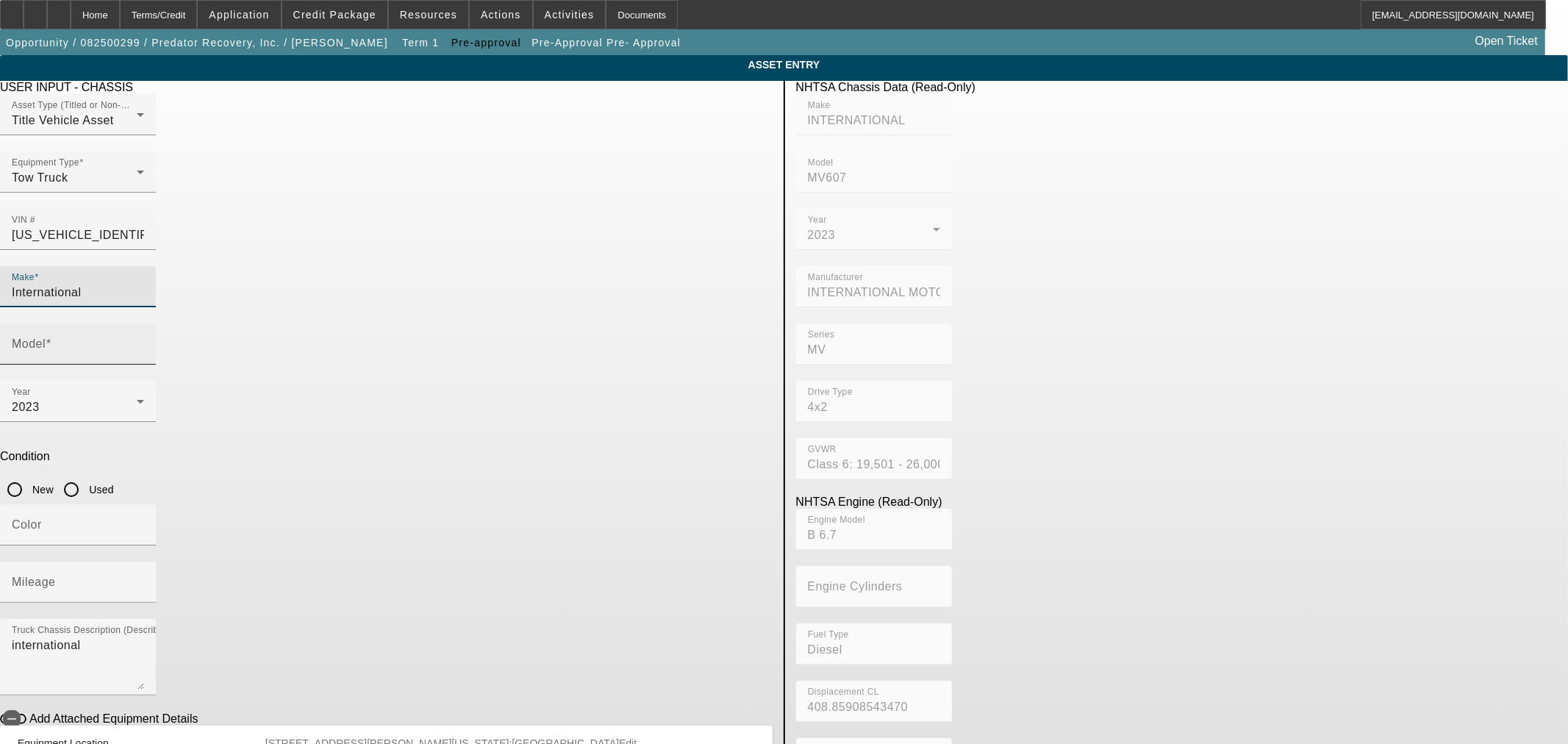
click at [144, 341] on input "Model" at bounding box center [78, 349] width 133 height 17
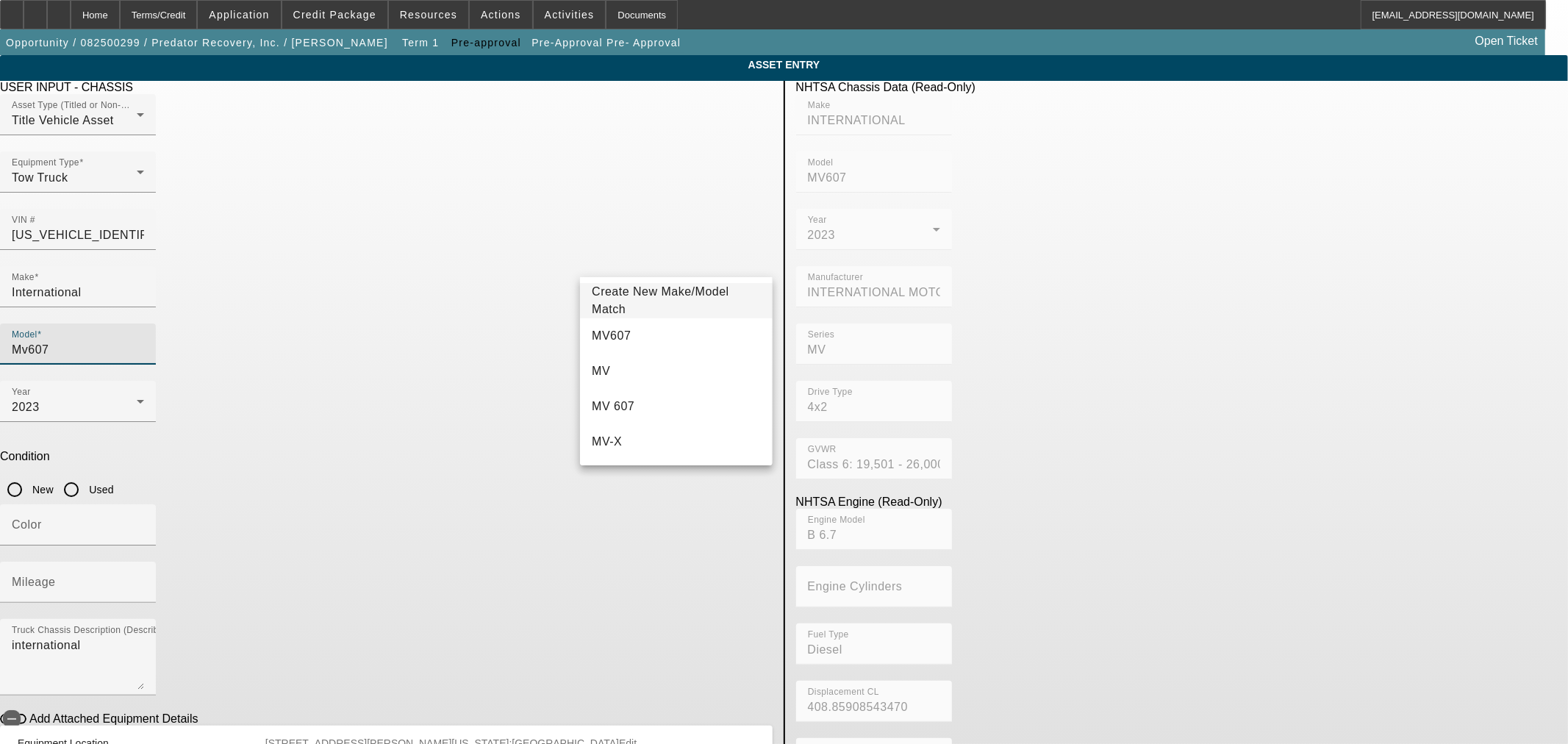
type input "MV607"
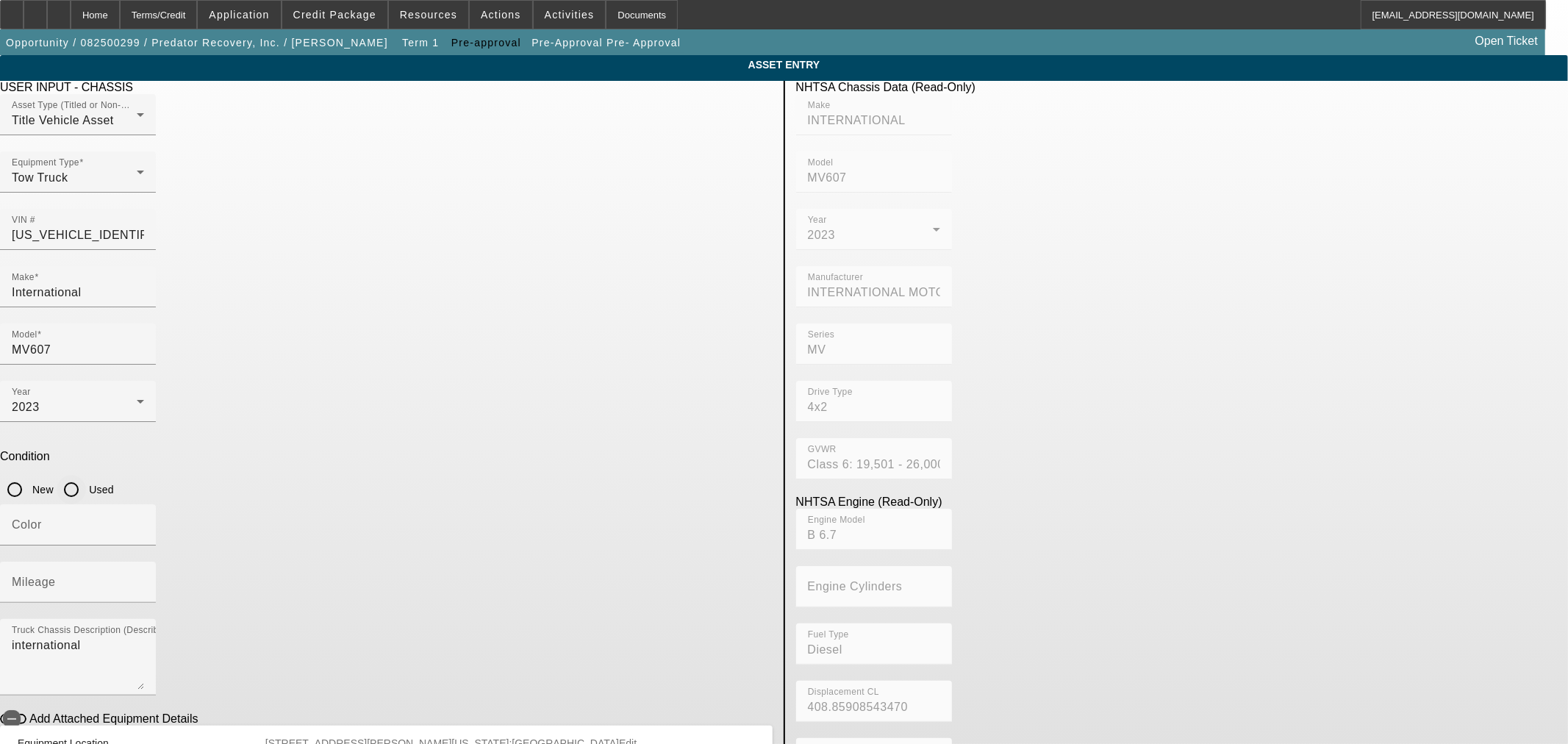
click at [86, 475] on input "Used" at bounding box center [71, 489] width 29 height 29
radio input "true"
click at [144, 579] on input "Mileage" at bounding box center [78, 587] width 133 height 17
type input "90000"
click at [144, 505] on div "Color" at bounding box center [78, 525] width 133 height 41
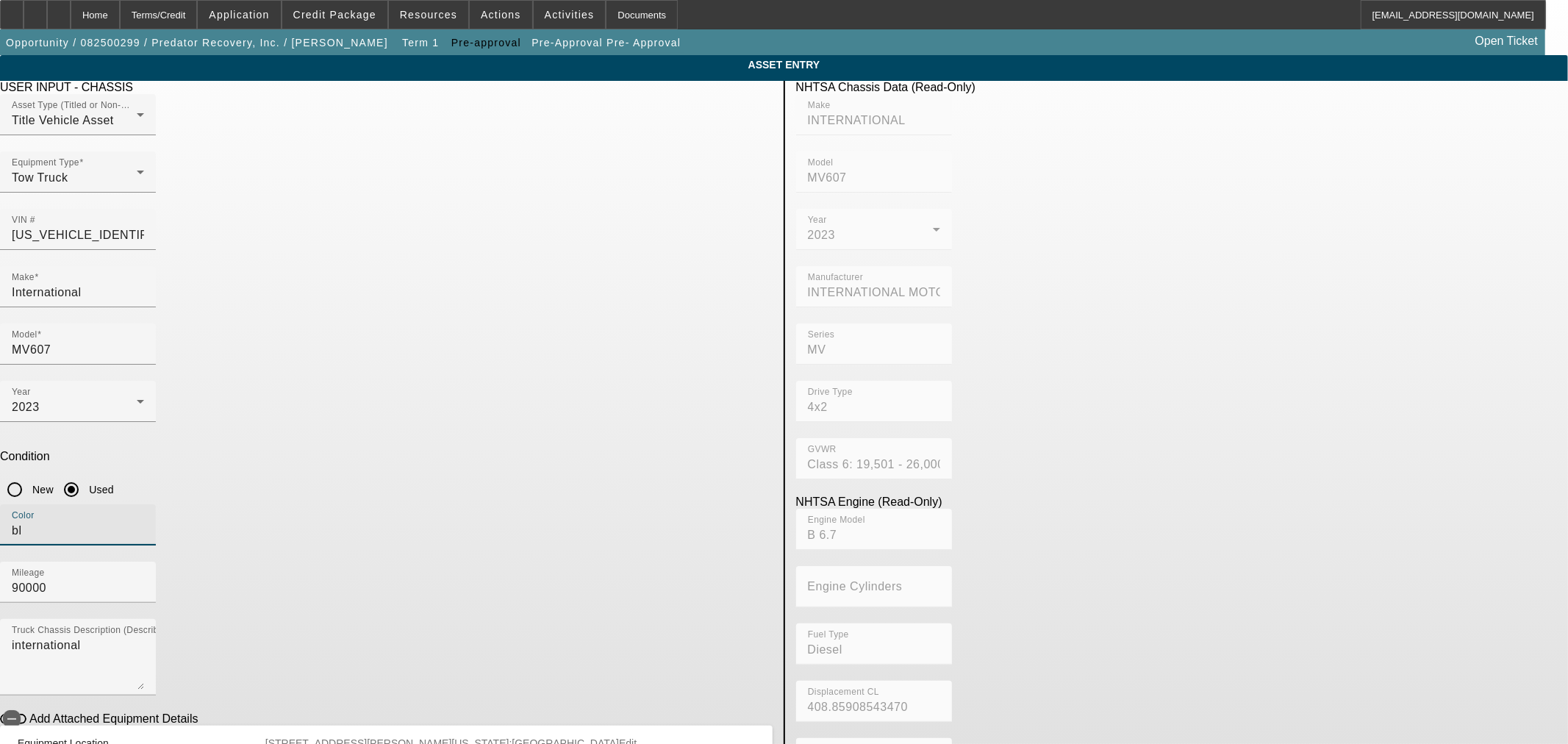
type input "b"
type input "Black"
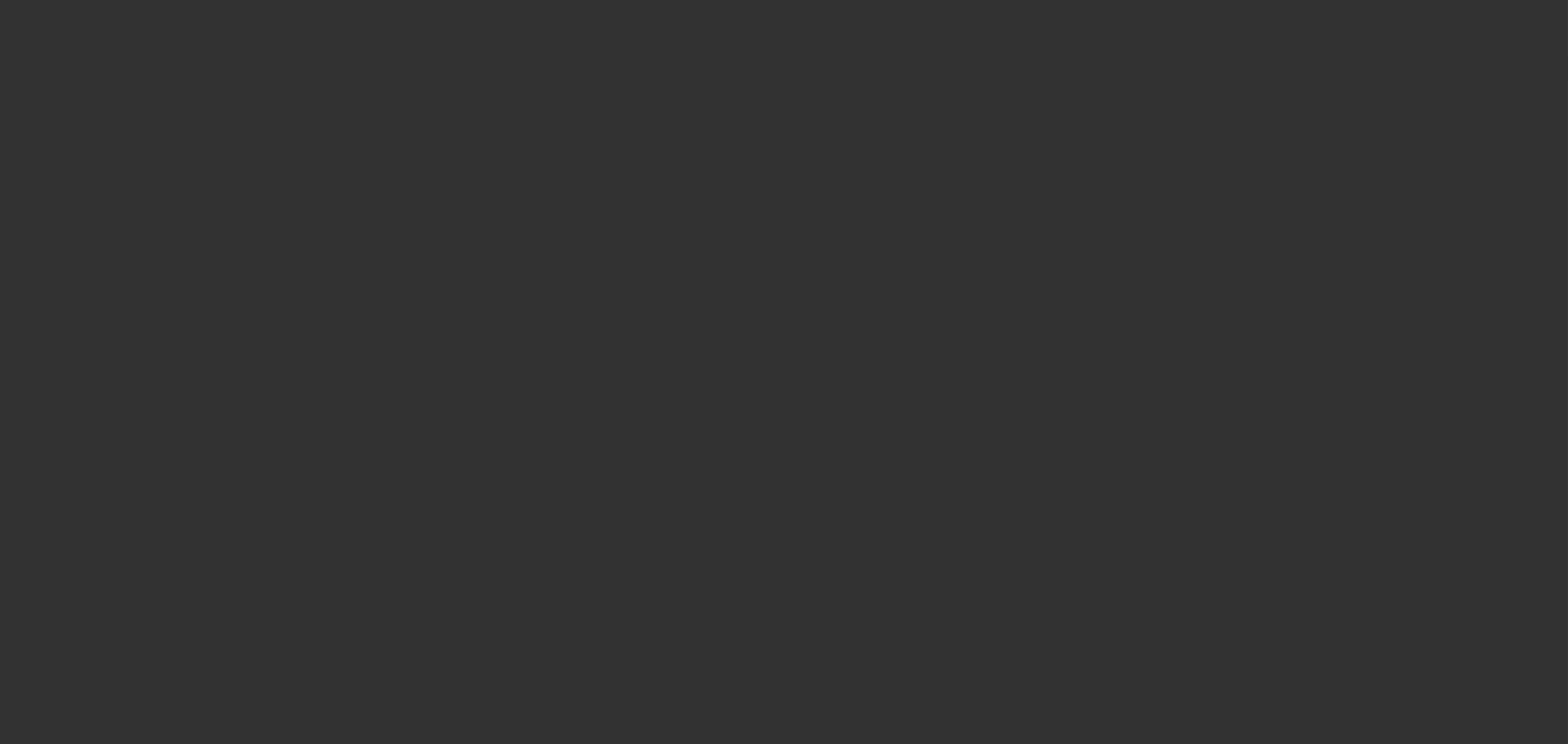
type input "$75,000.00"
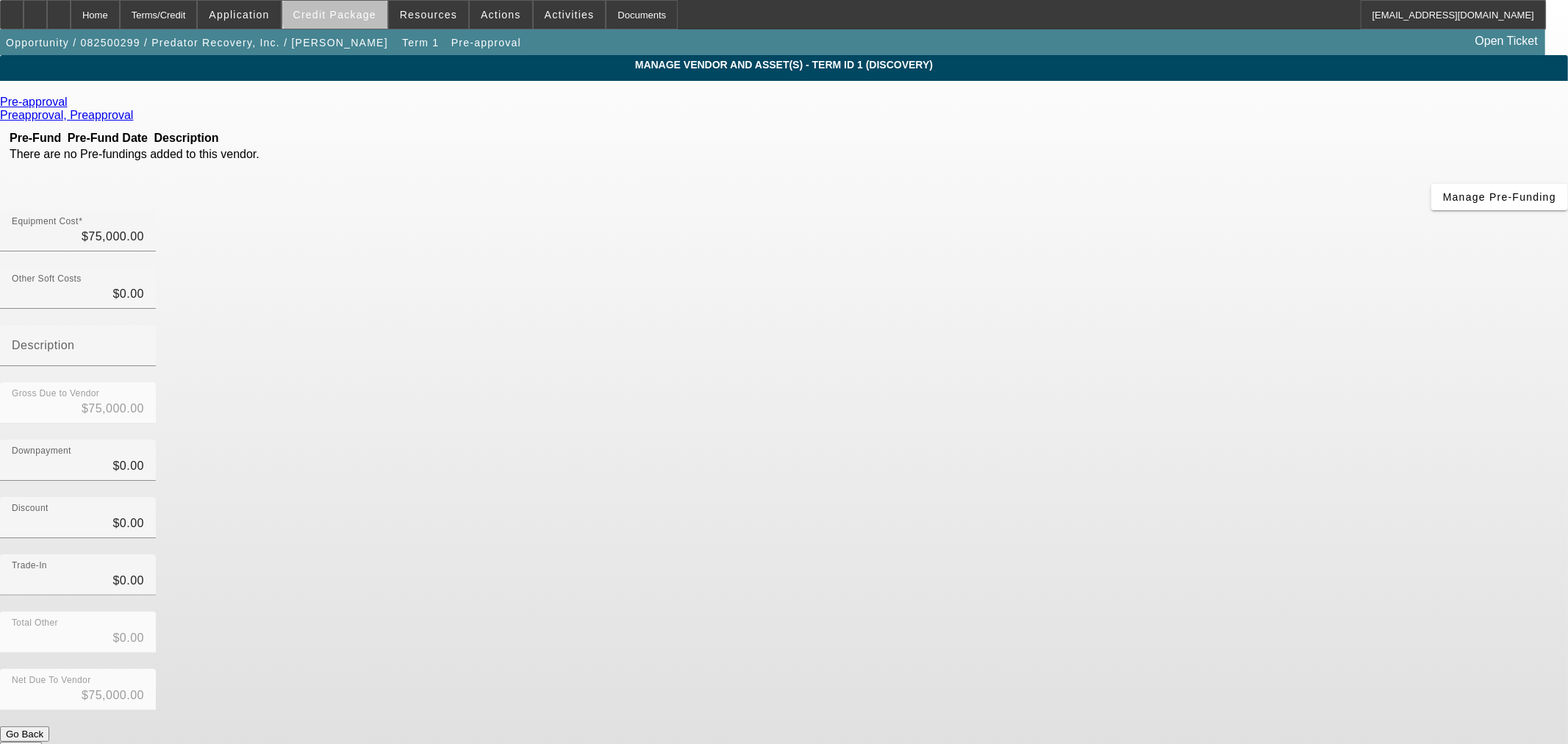
click at [376, 10] on span "Credit Package" at bounding box center [334, 15] width 83 height 12
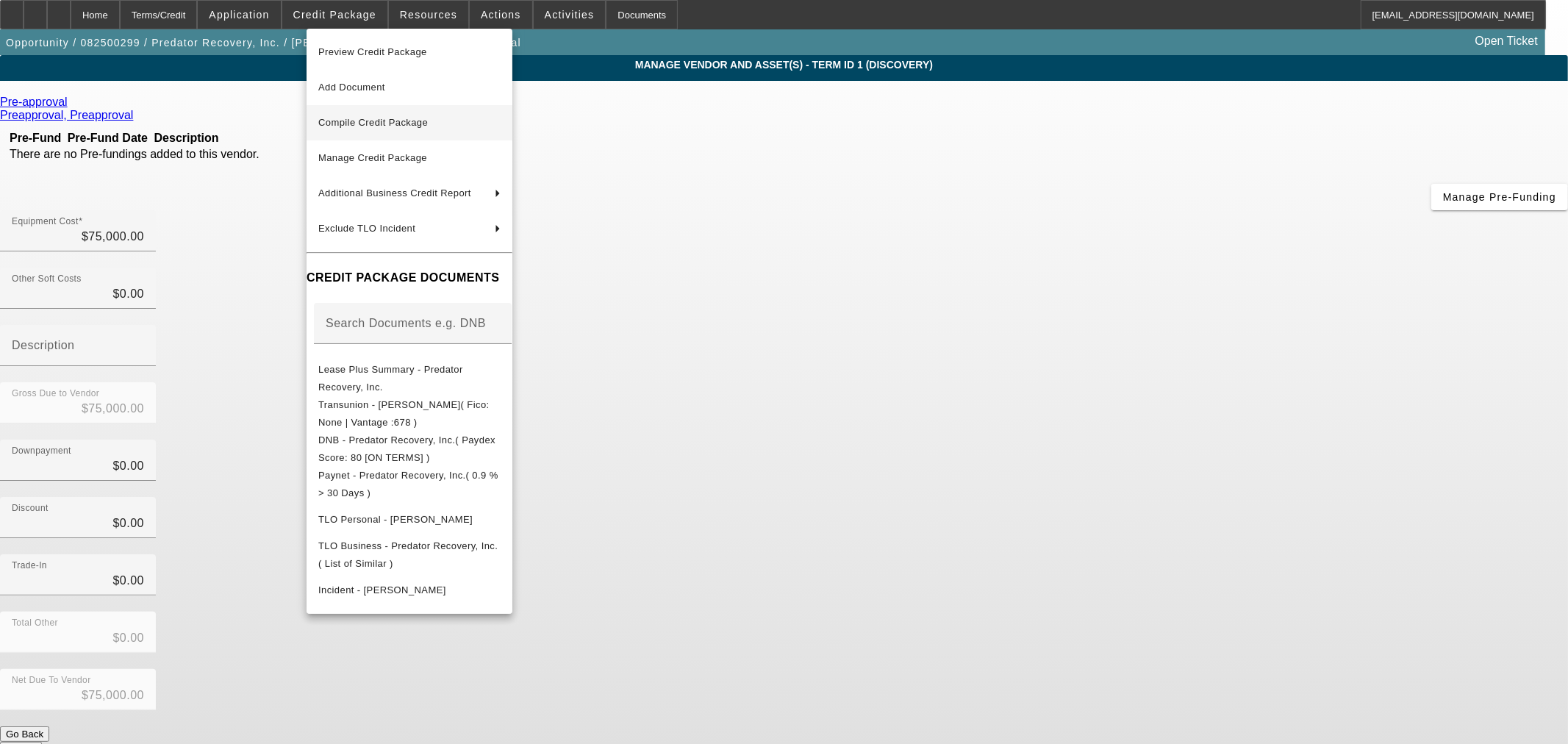
click at [493, 114] on span "Compile Credit Package" at bounding box center [410, 122] width 182 height 17
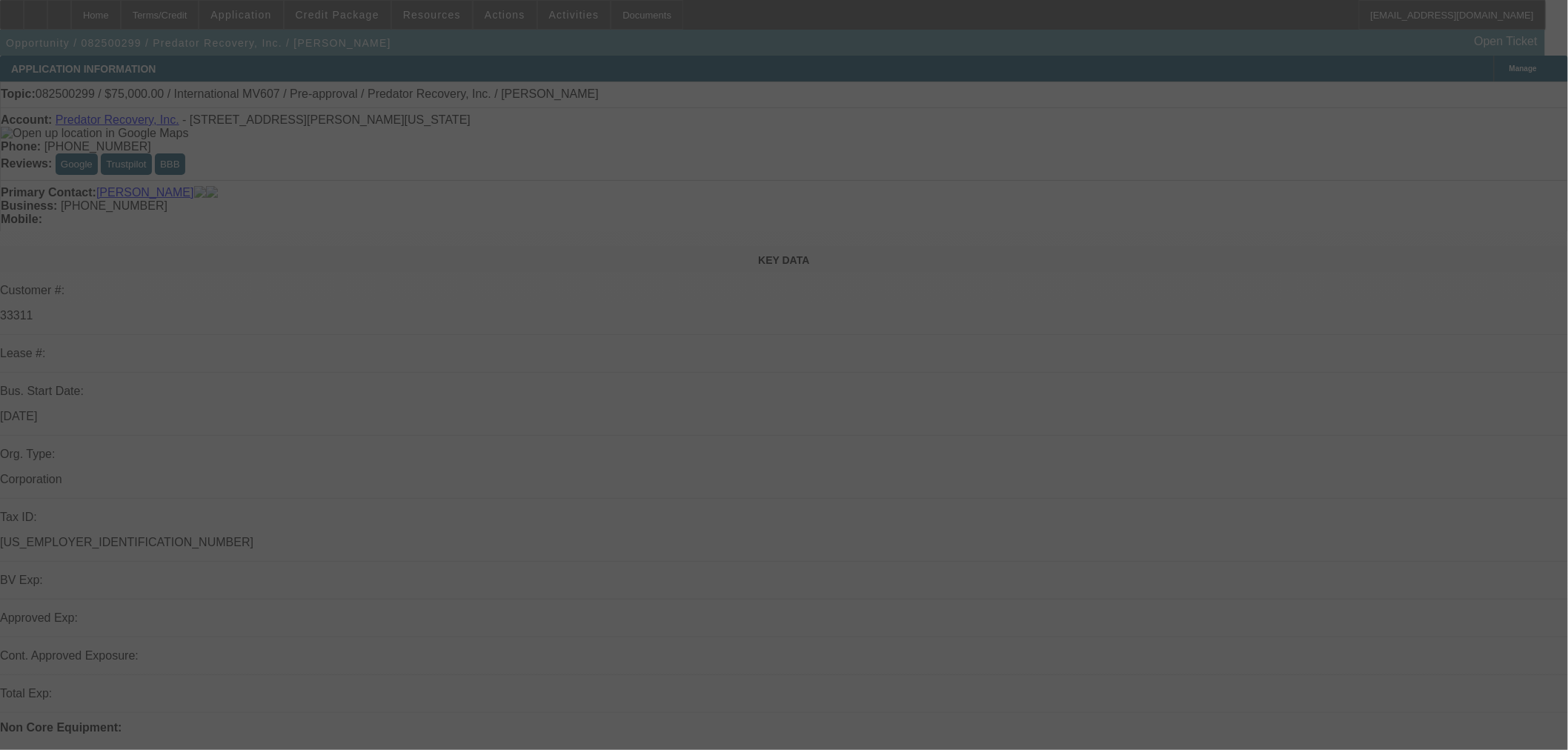
select select "0"
select select "2"
select select "0.1"
select select "4"
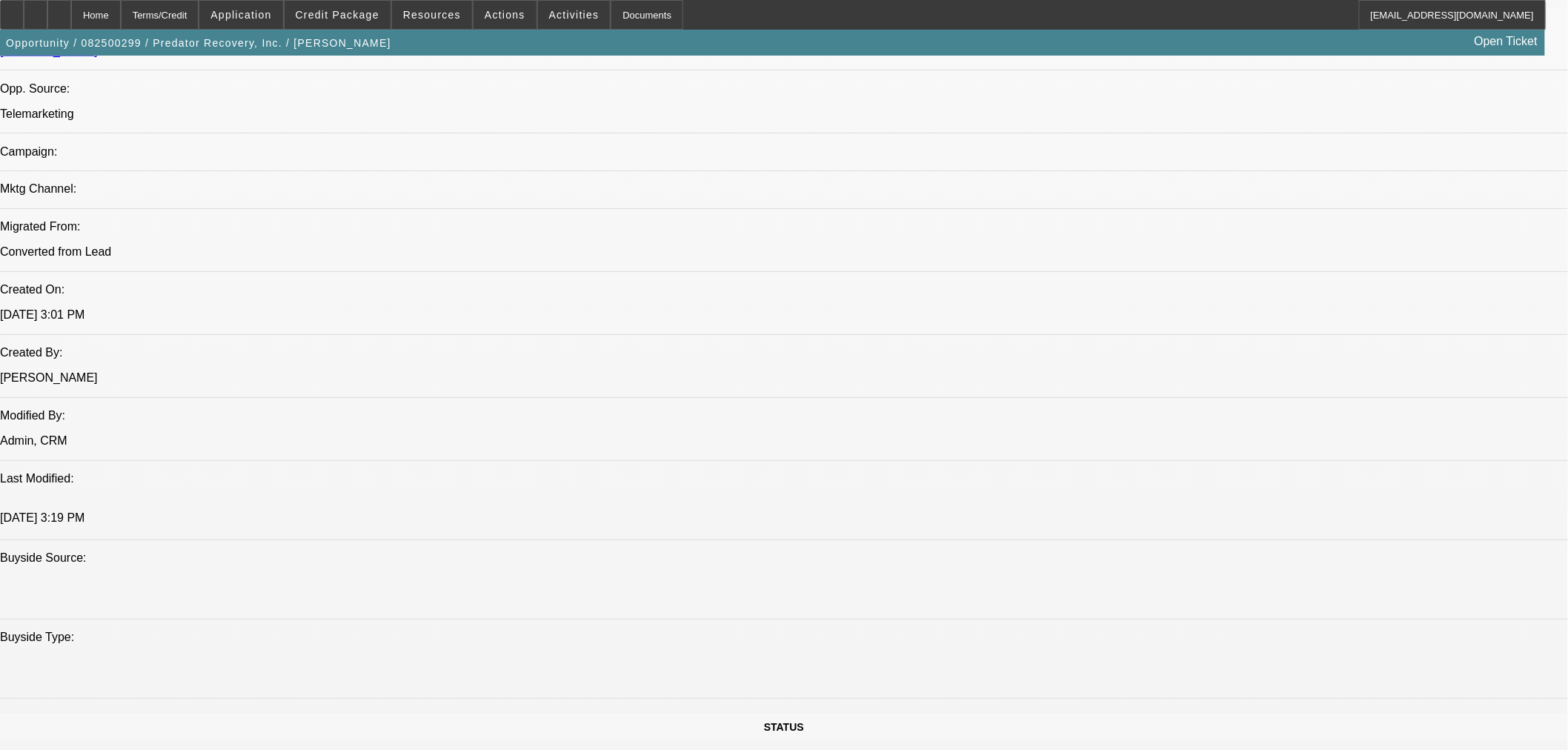
scroll to position [1227, 0]
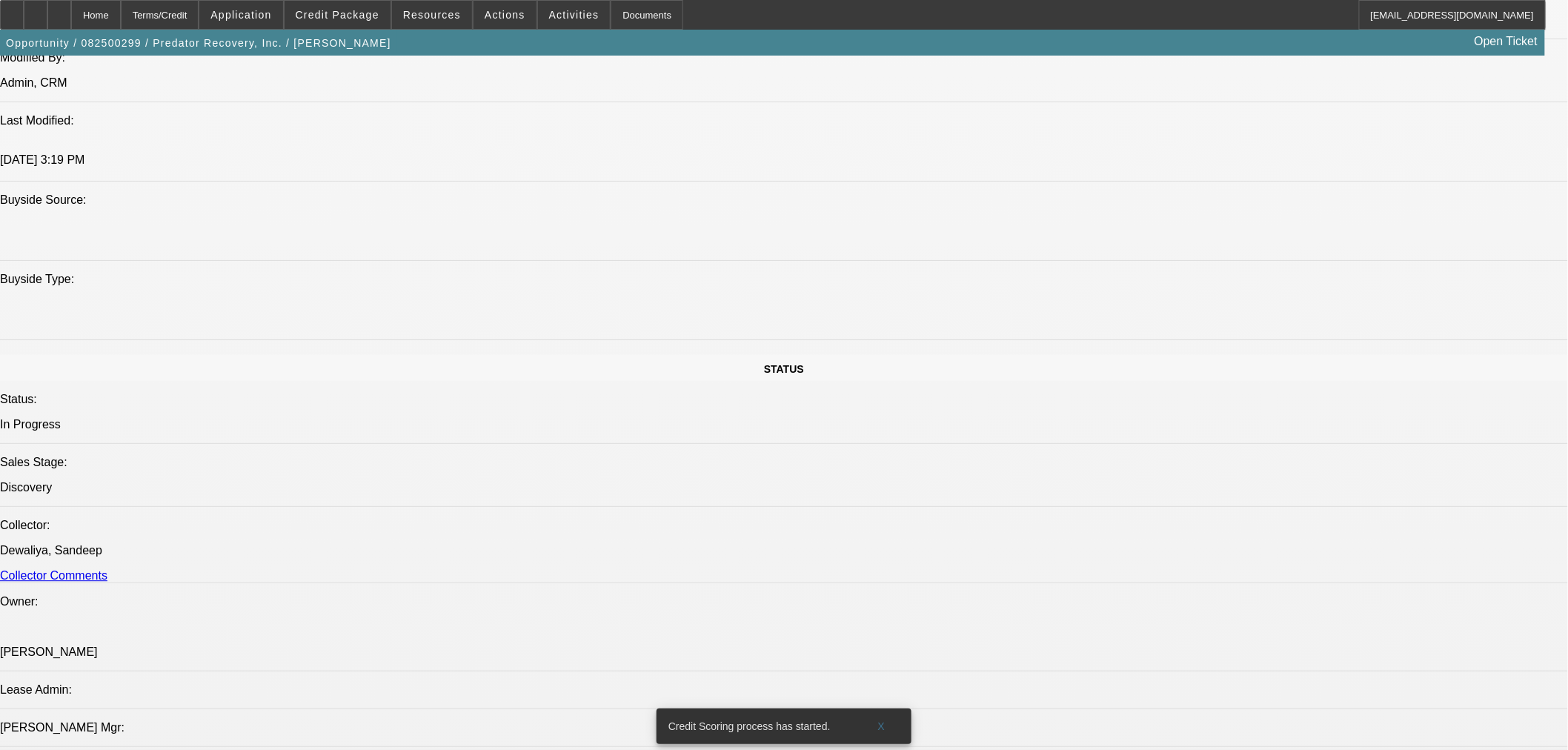
scroll to position [1503, 0]
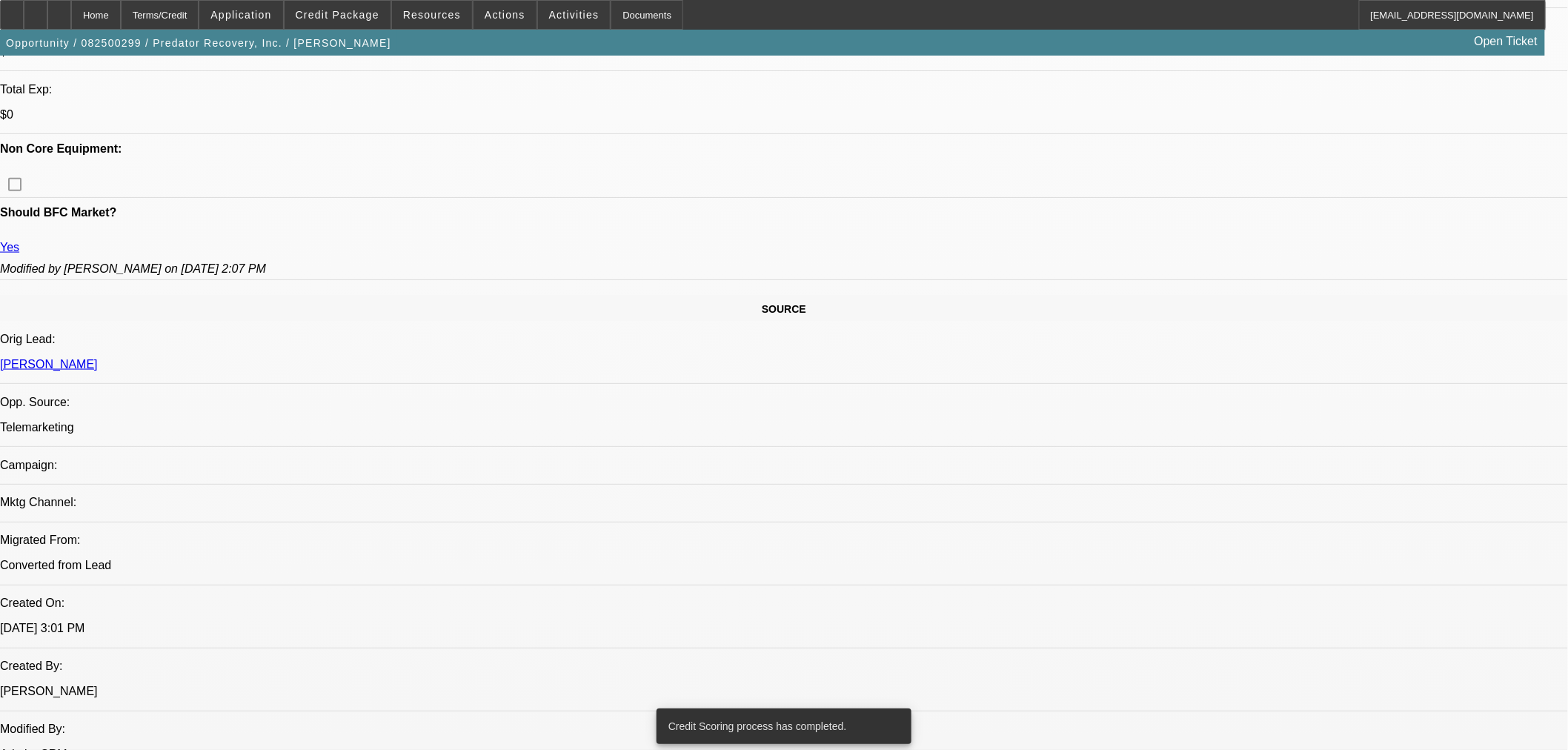
scroll to position [672, 0]
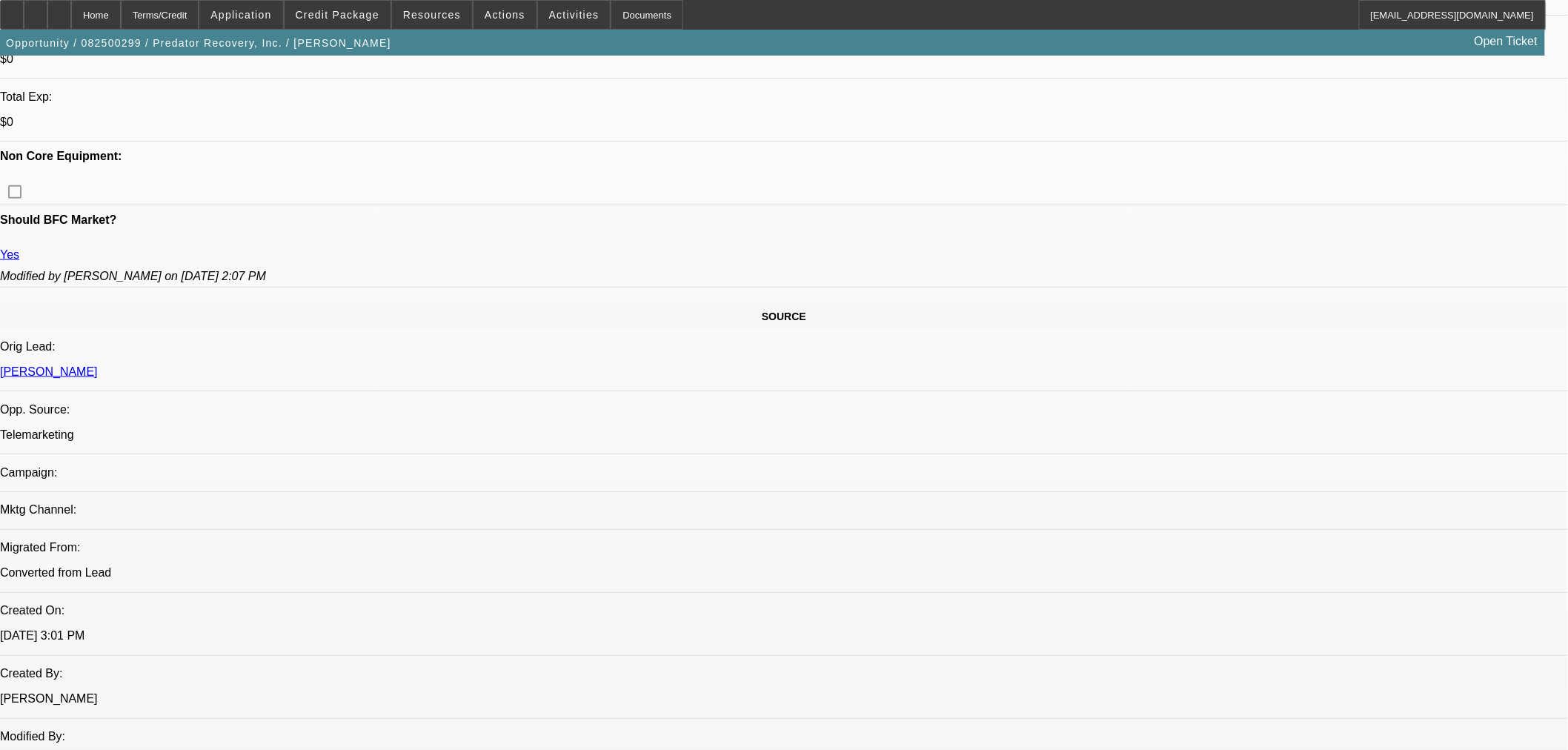
radio input "true"
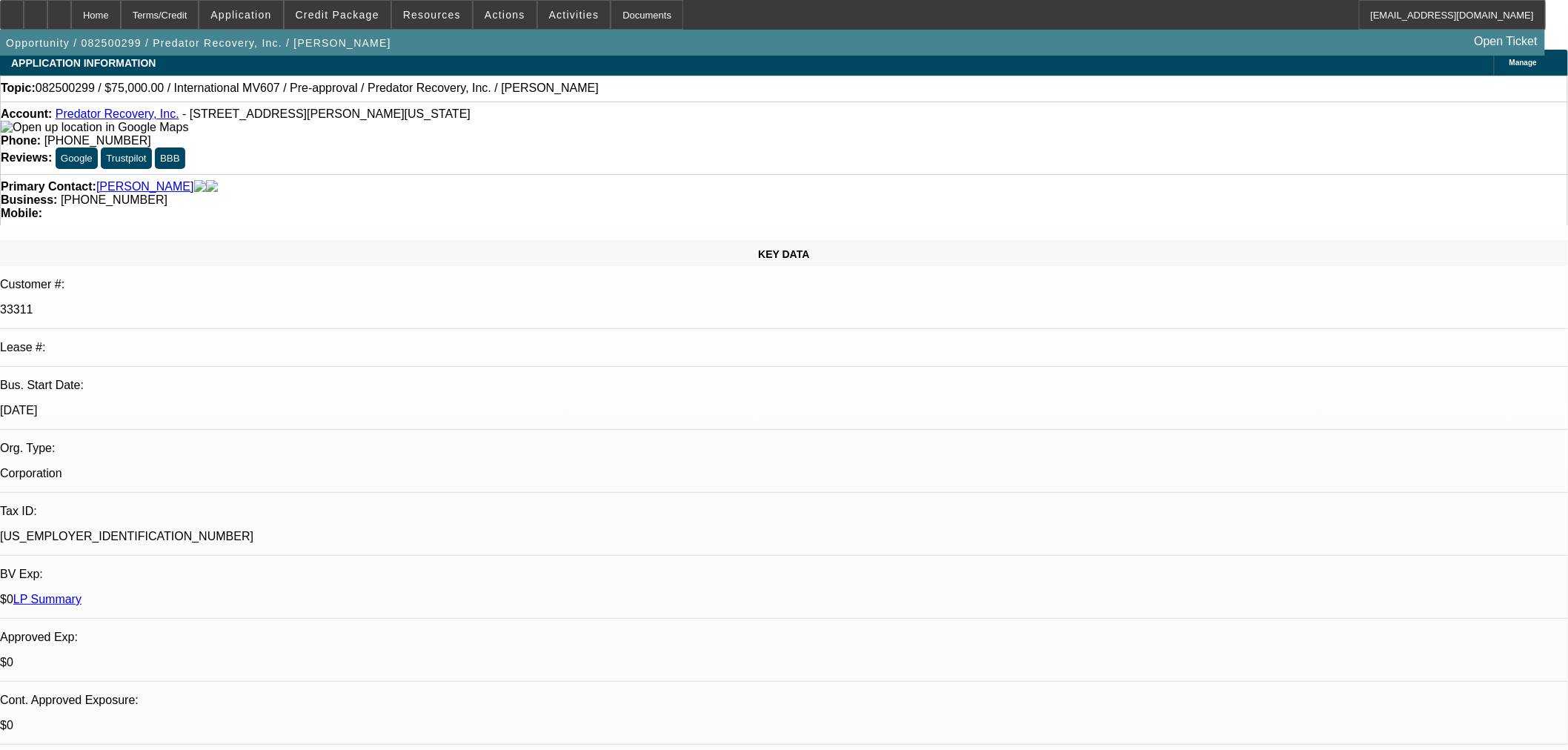
scroll to position [0, 0]
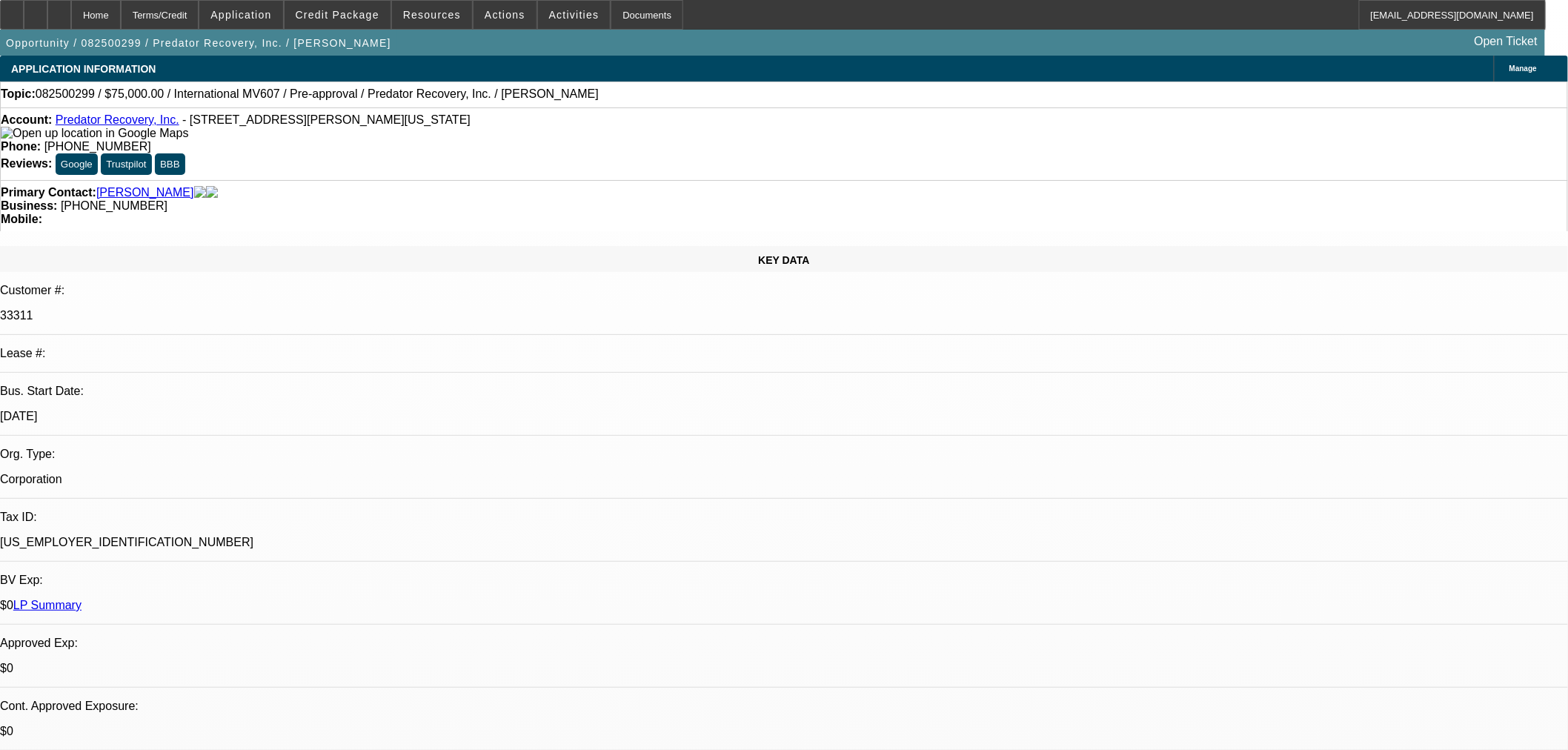
drag, startPoint x: 1234, startPoint y: 284, endPoint x: 1239, endPoint y: 293, distance: 10.3
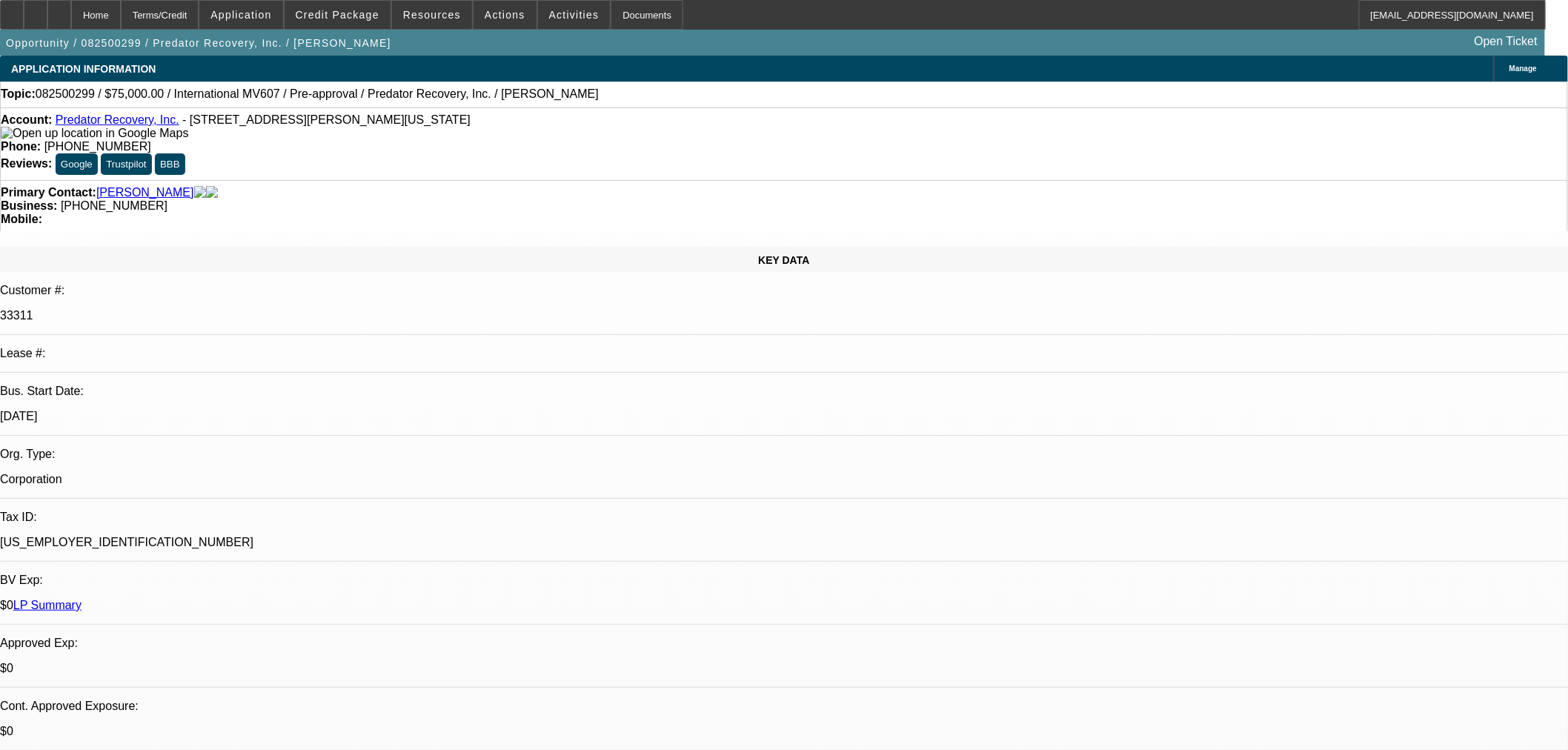
type textarea "Recently repo'd truck for blue bridge (lender) and might want to add it now. Su…"
radio input "true"
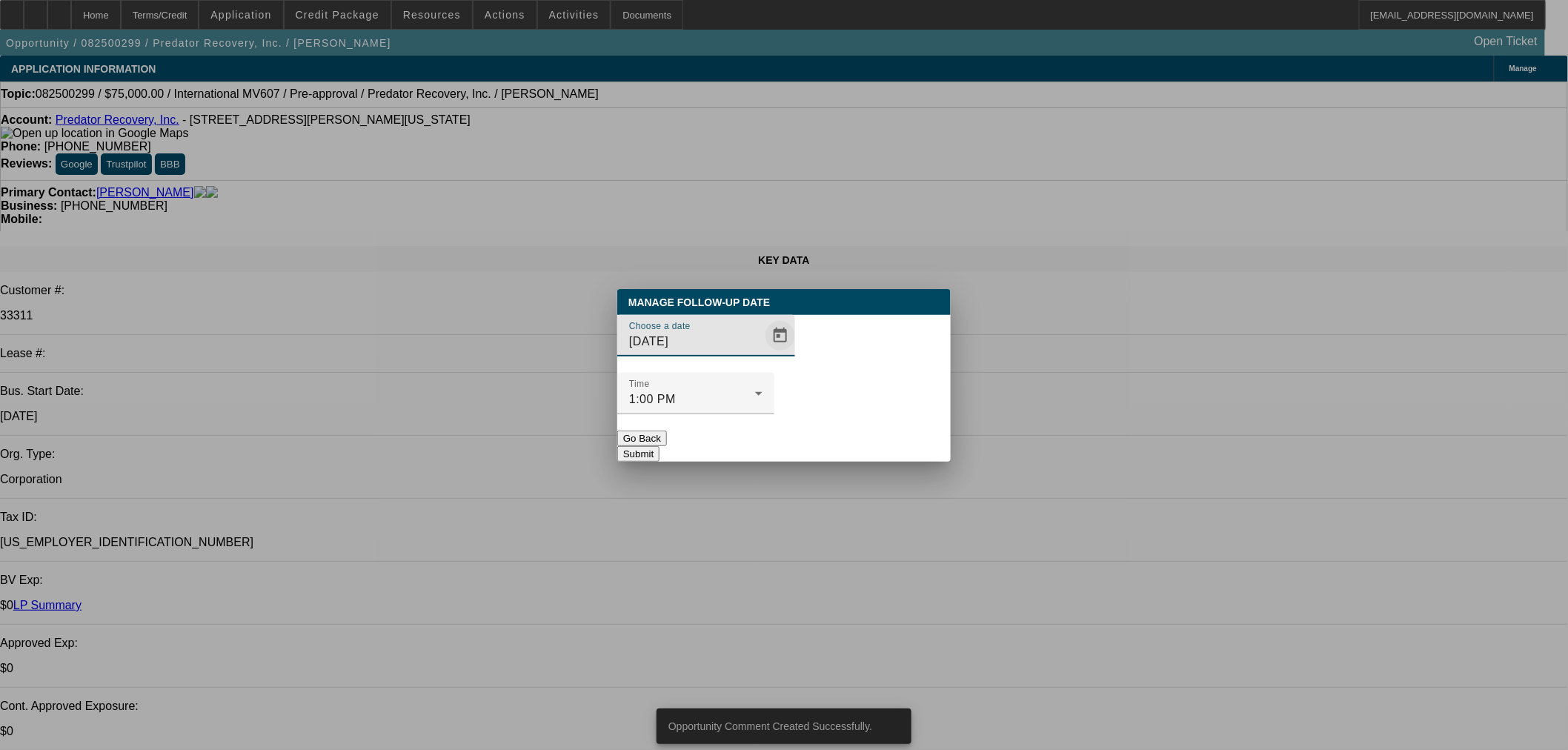
click at [762, 354] on span "Open calendar" at bounding box center [779, 336] width 36 height 36
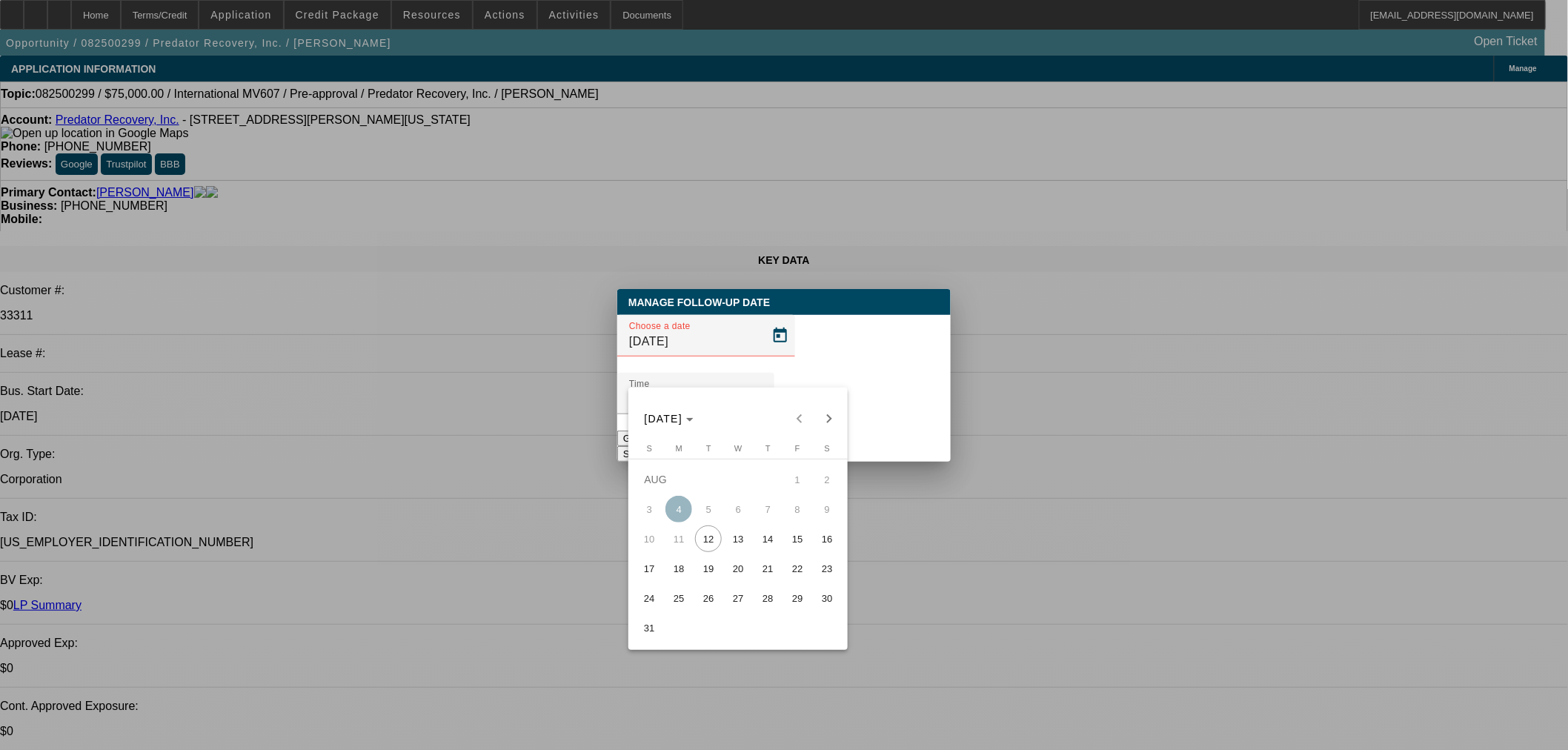
click at [744, 541] on span "13" at bounding box center [738, 538] width 27 height 27
type input "8/13/2025"
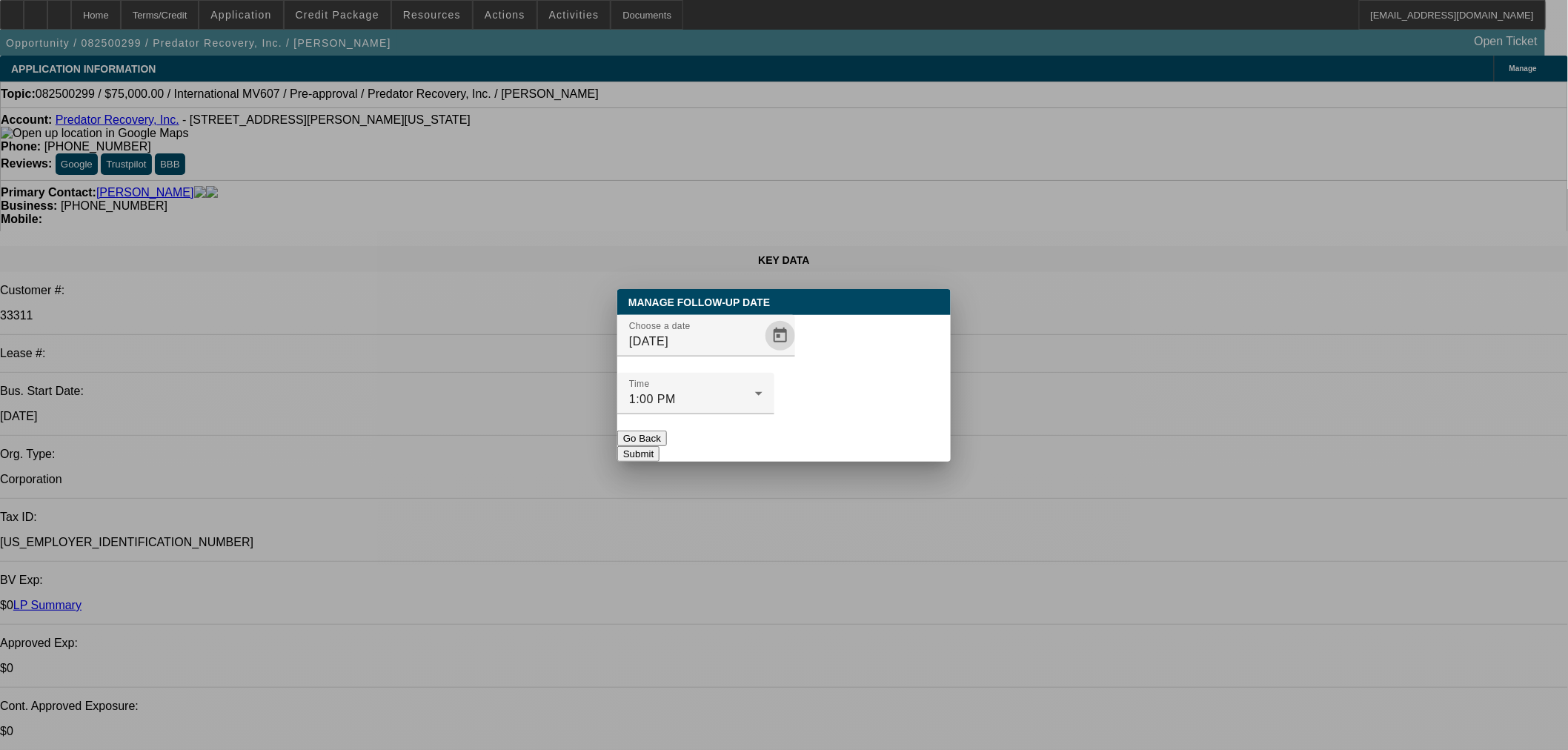
click at [660, 446] on button "Submit" at bounding box center [638, 454] width 43 height 15
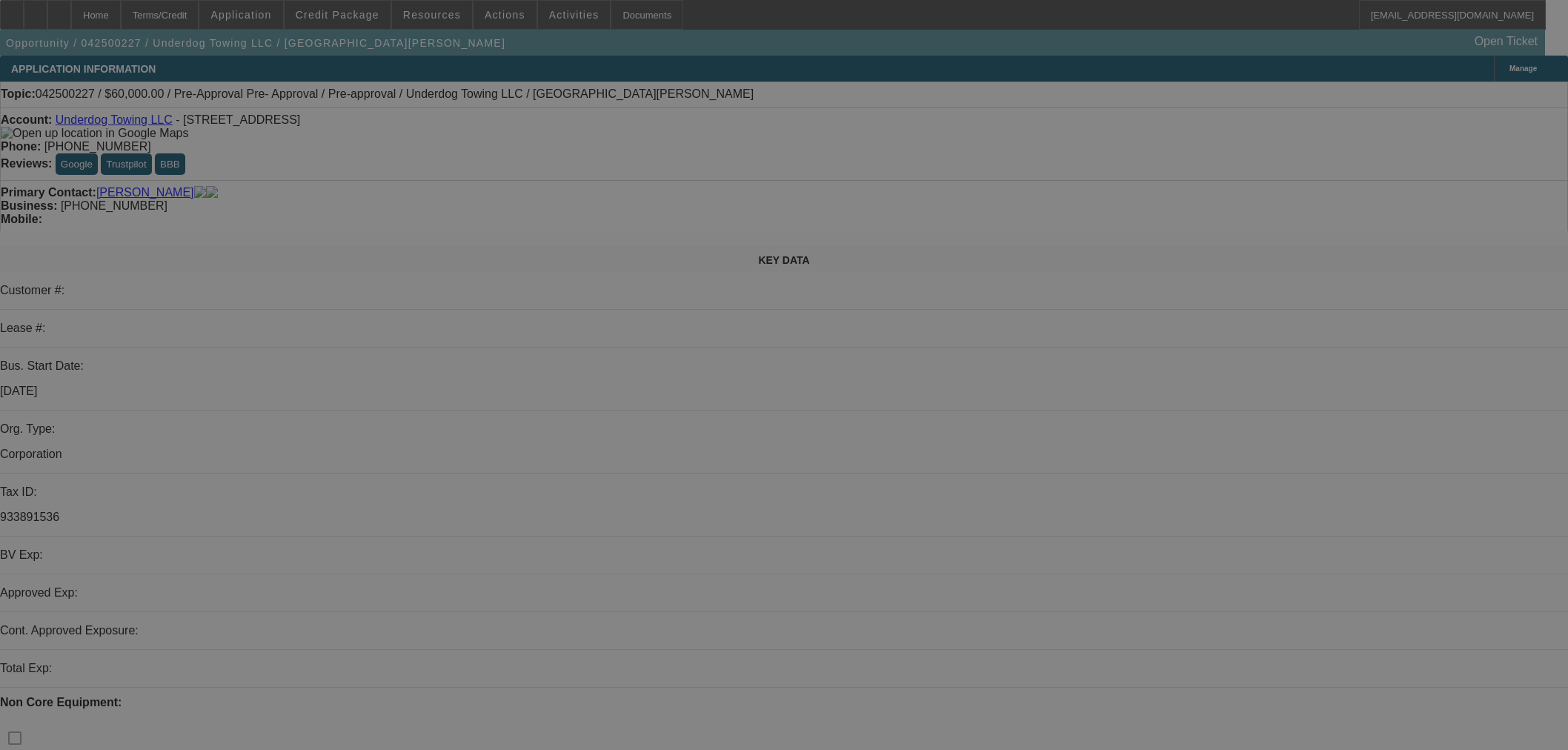
select select "0"
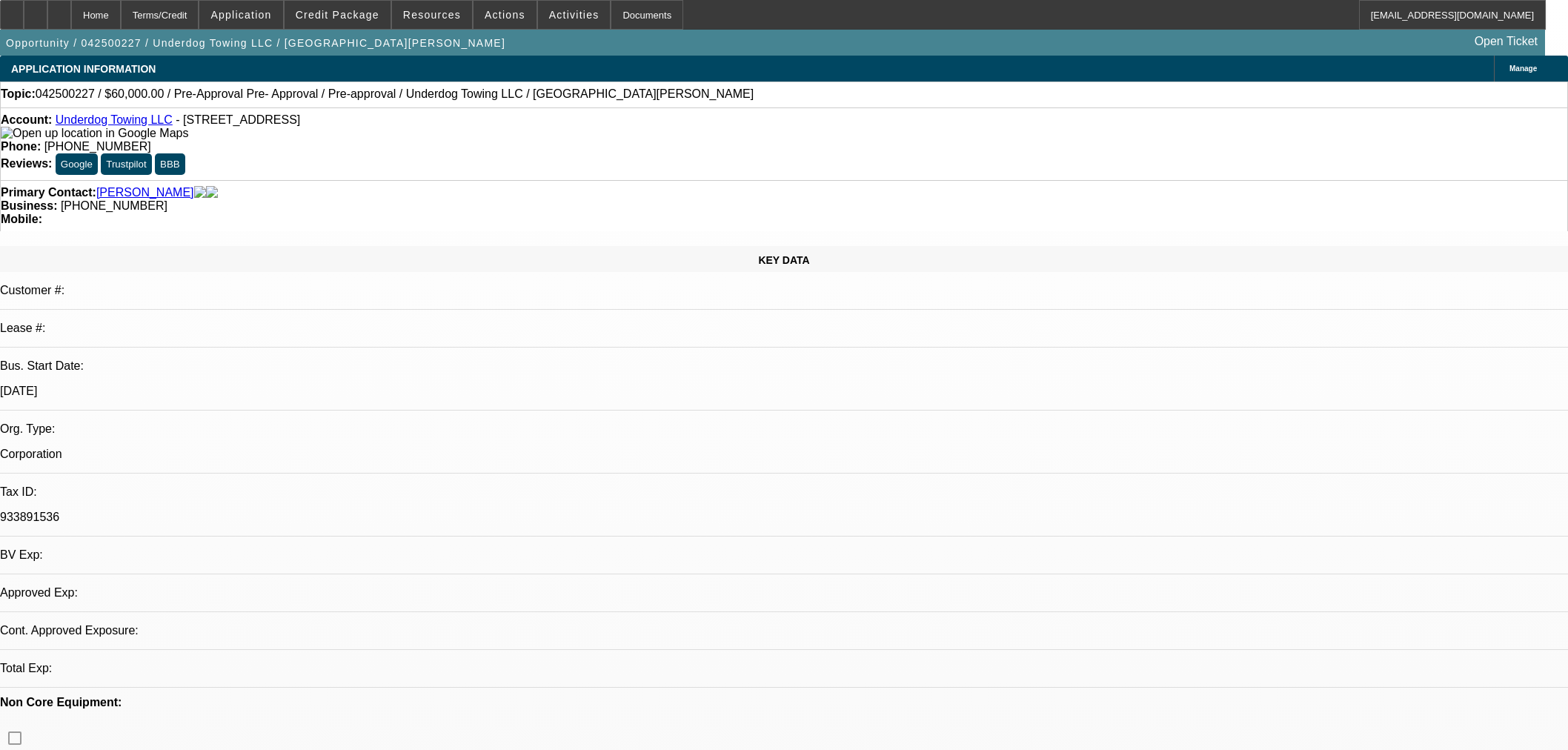
select select "2"
select select "0.1"
select select "4"
select select "0.2"
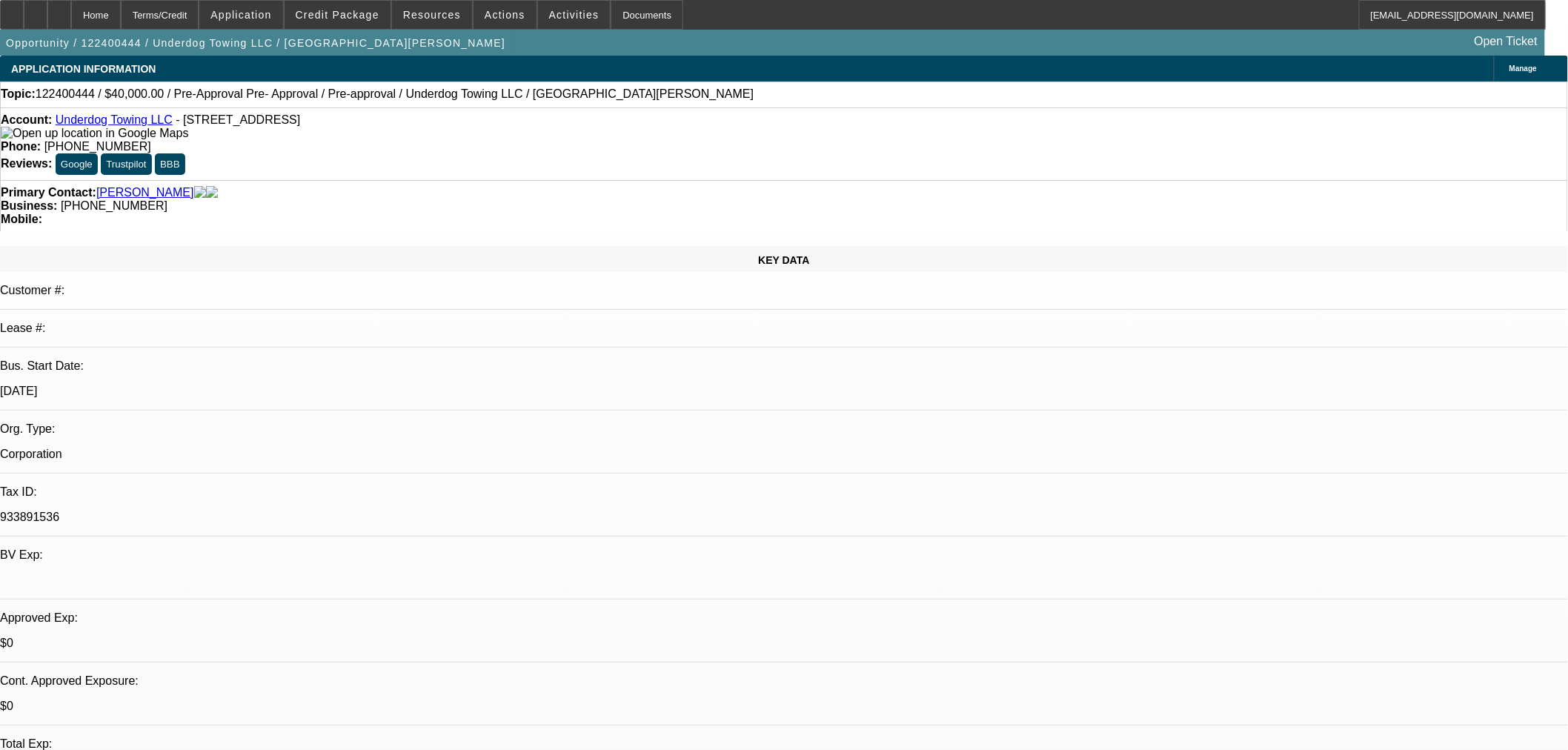
select select "2"
select select "0.1"
select select "4"
select select "0.2"
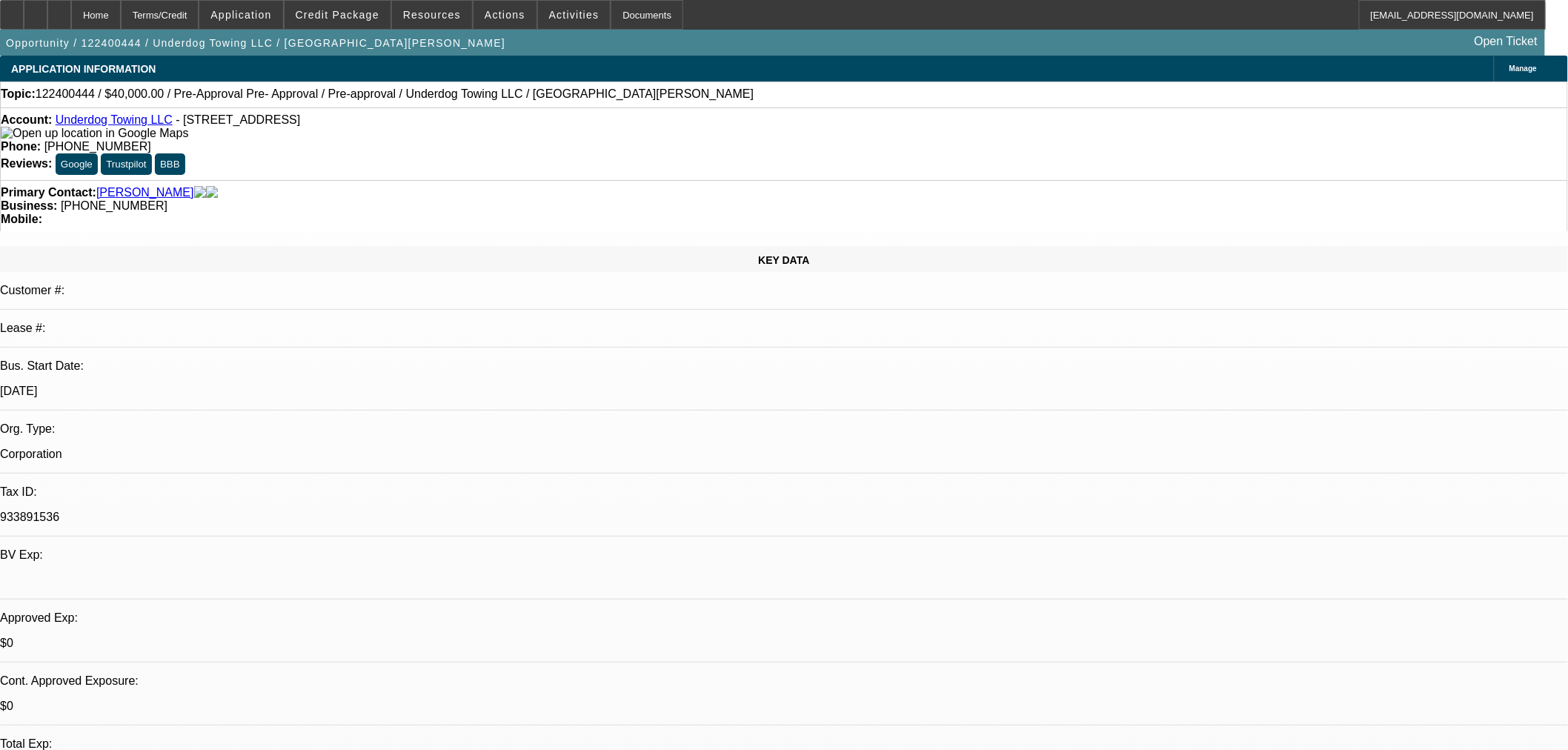
select select "2"
select select "0.1"
select select "4"
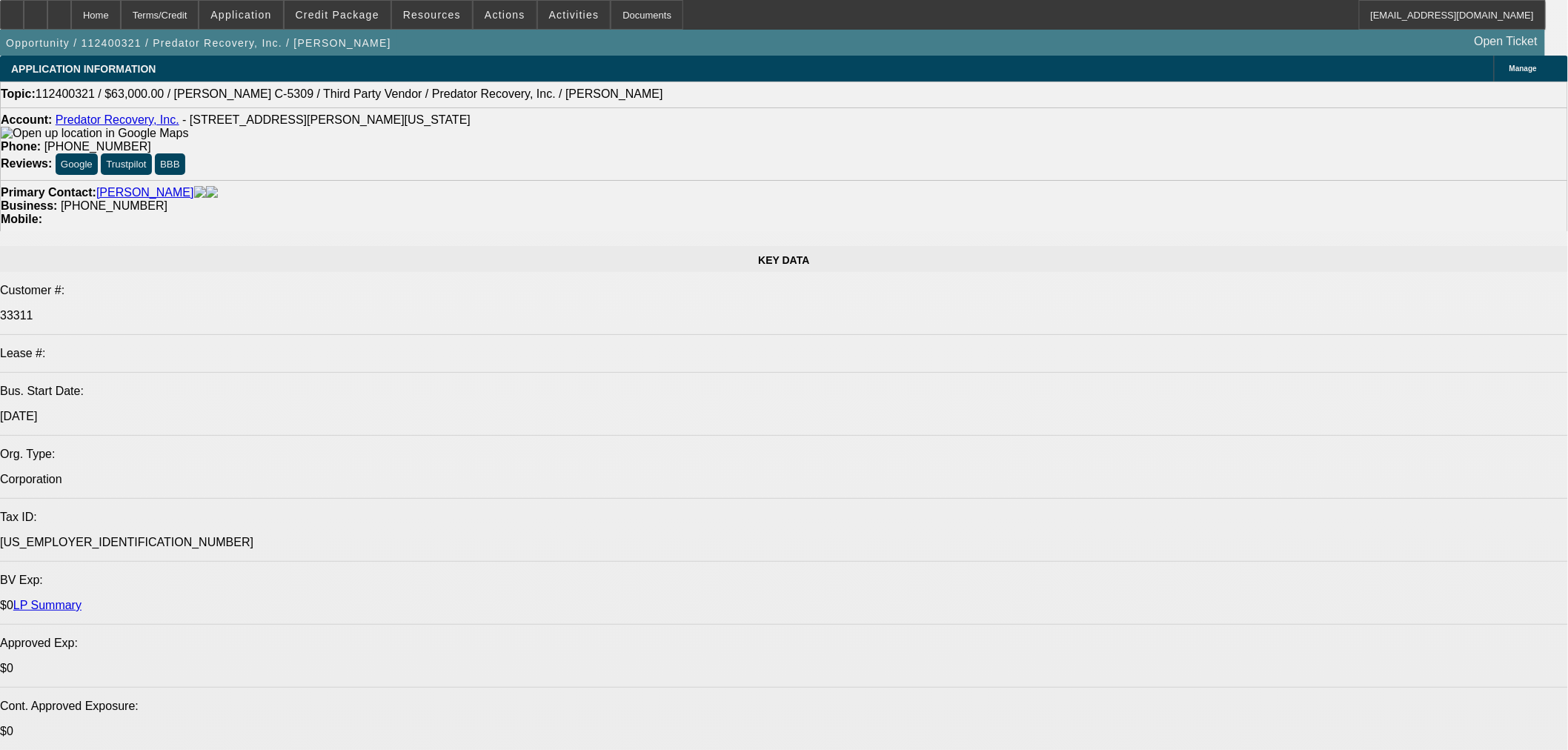
select select "0"
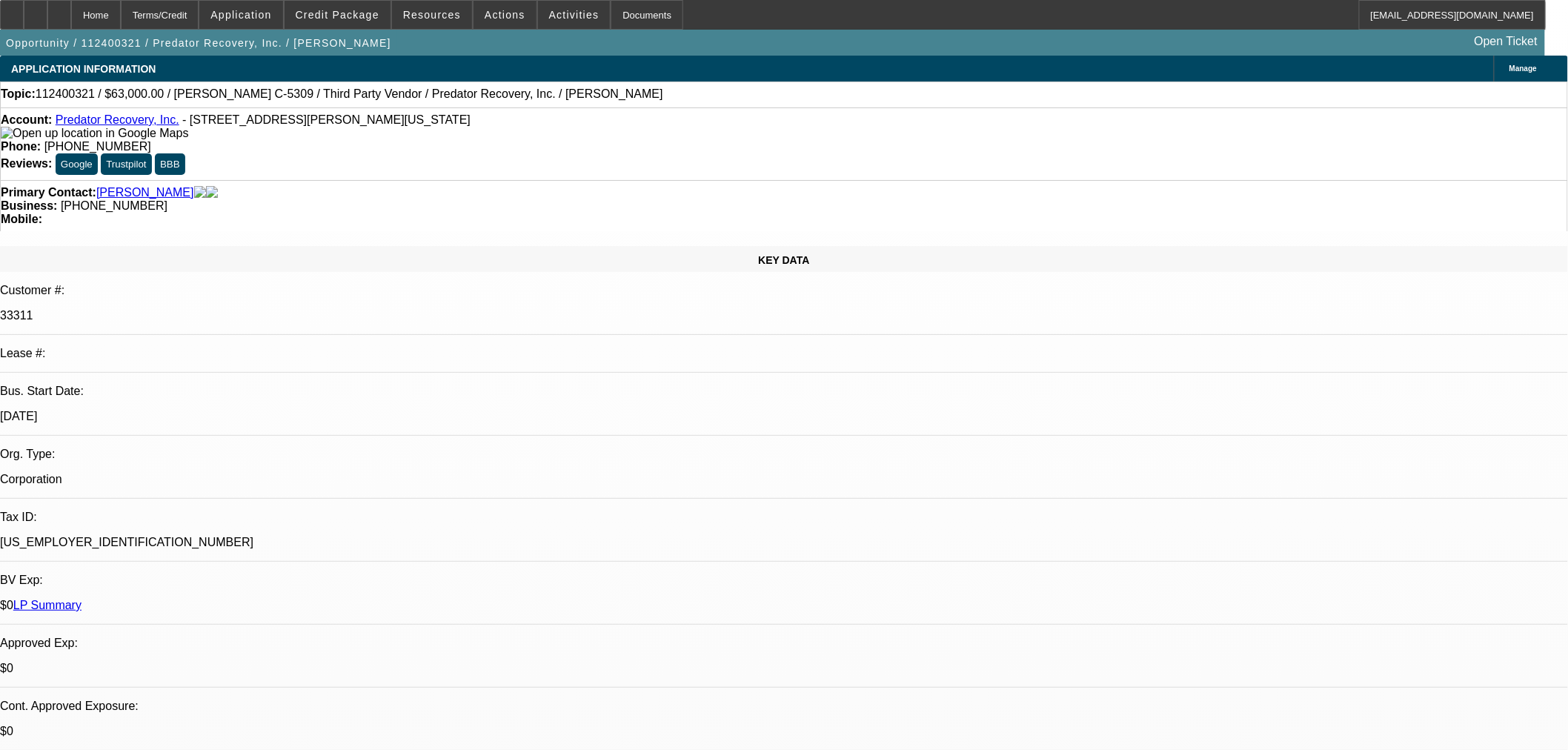
select select "0"
select select "0.1"
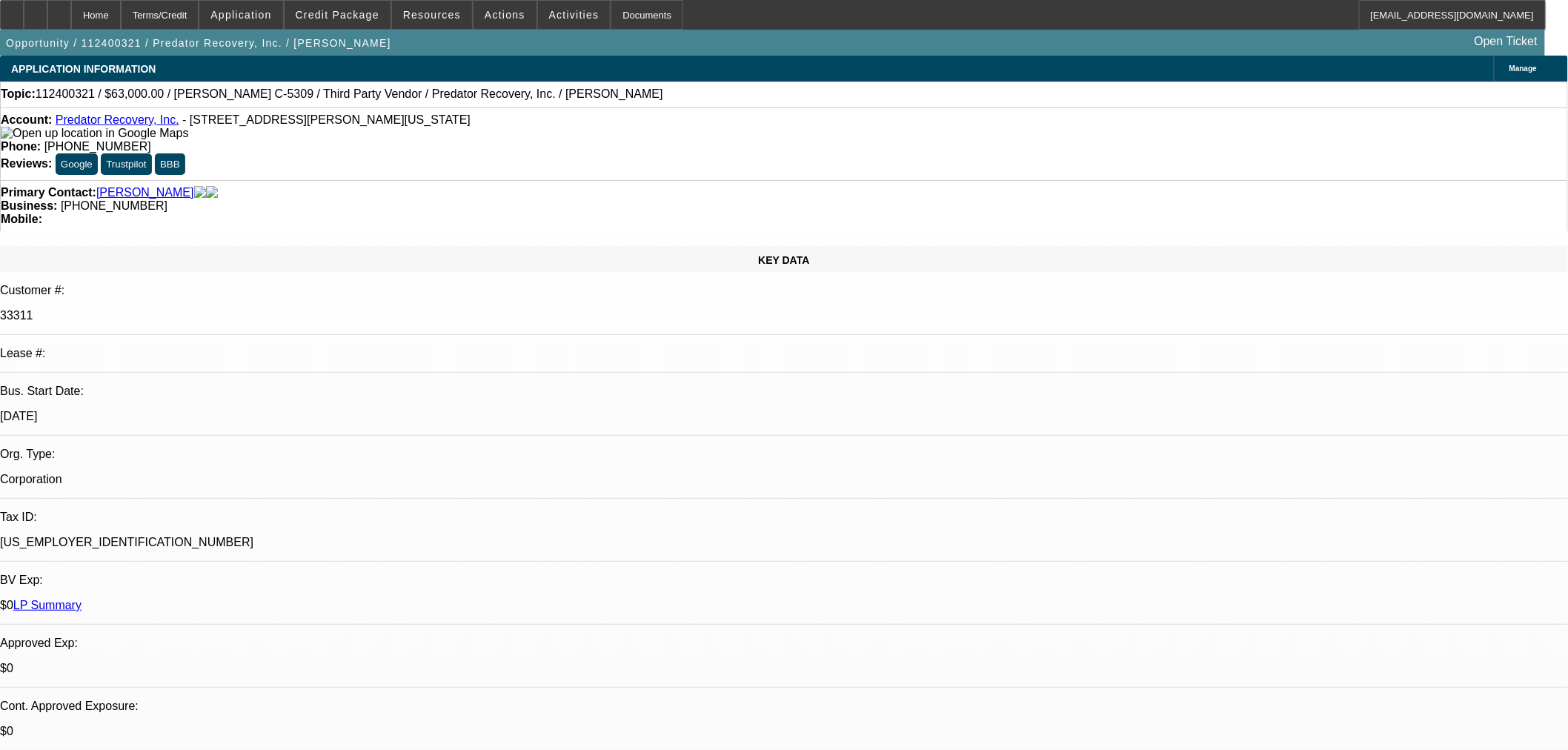
select select "2"
select select "0"
select select "1"
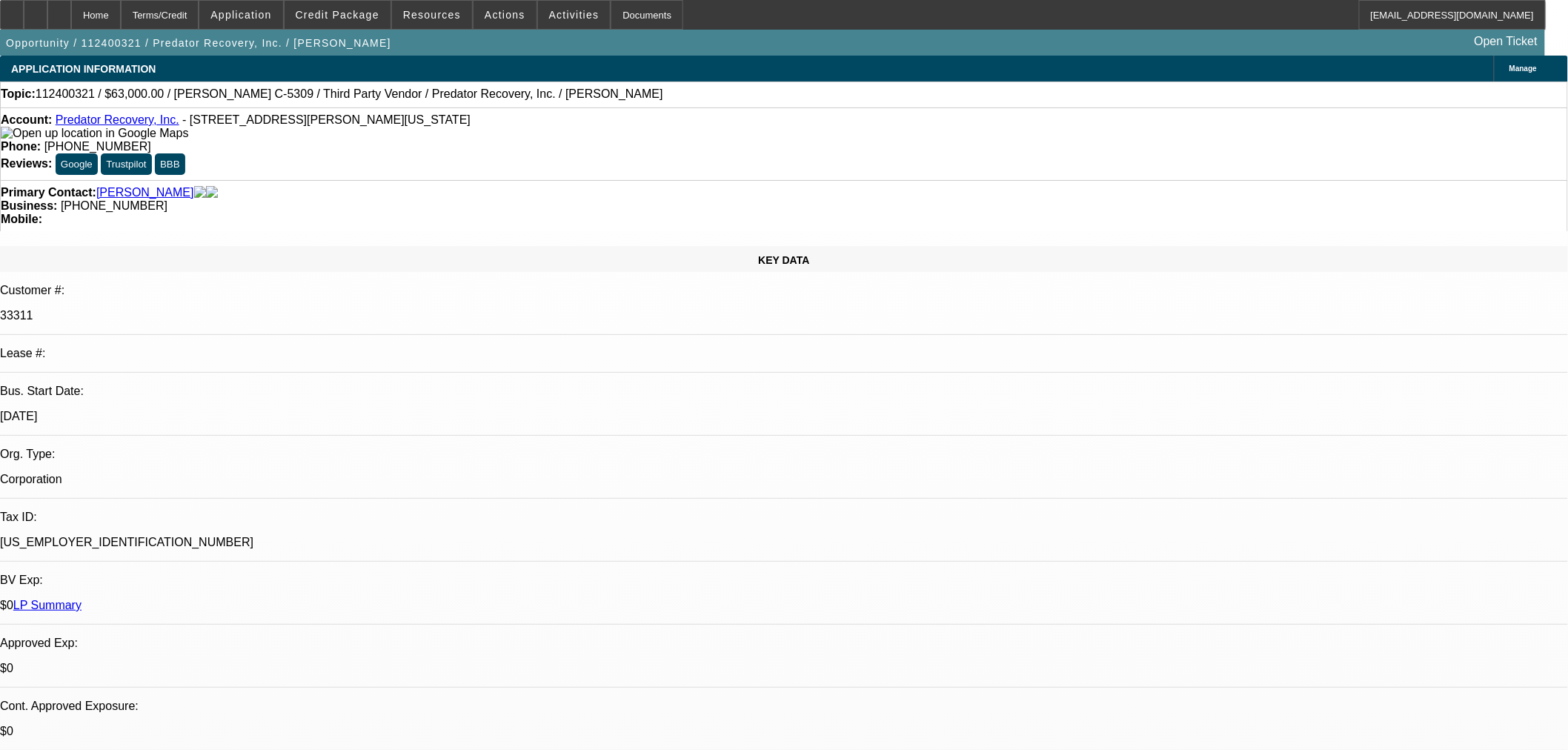
select select "1"
select select "6"
select select "1"
select select "3"
select select "6"
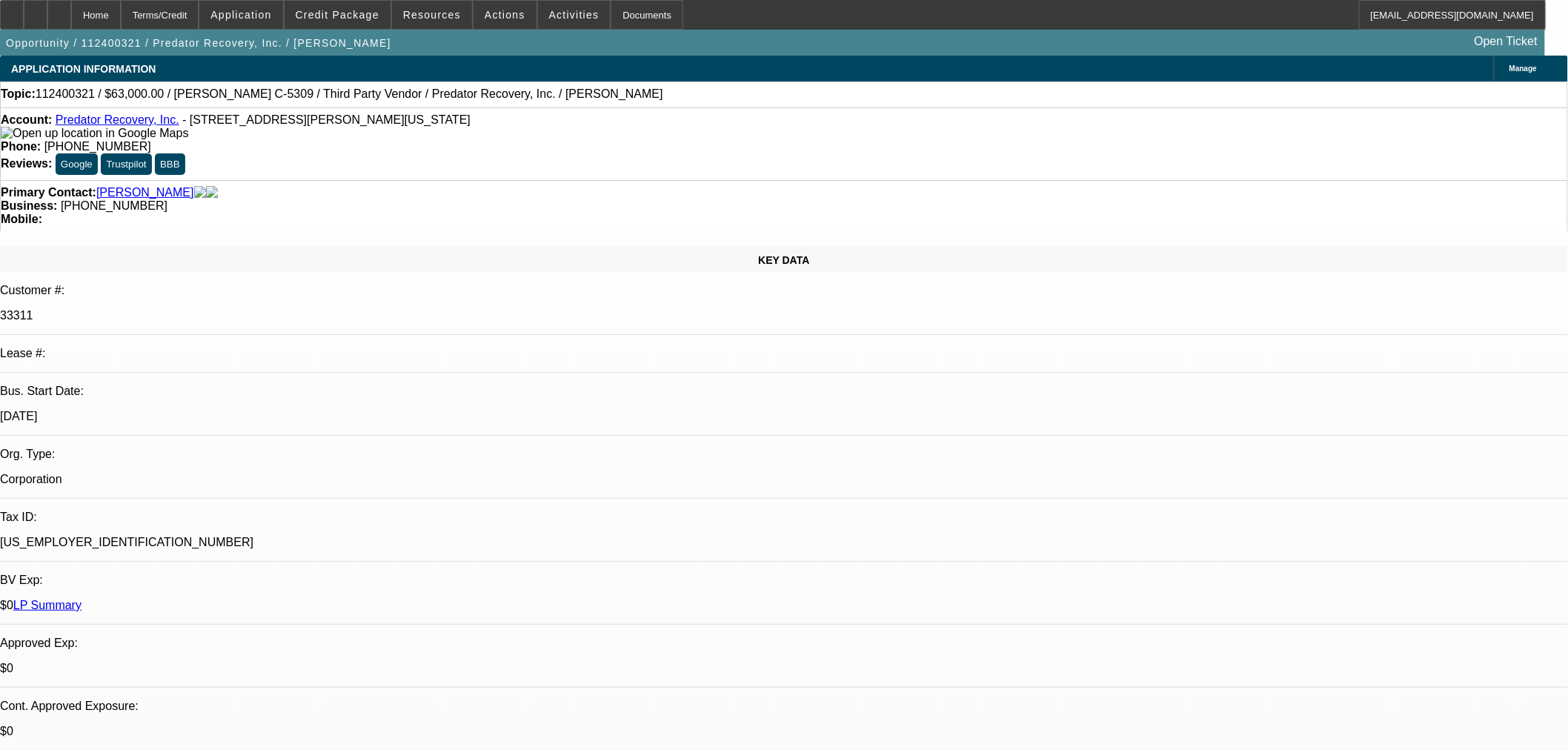
select select "1"
select select "2"
select select "6"
select select "1"
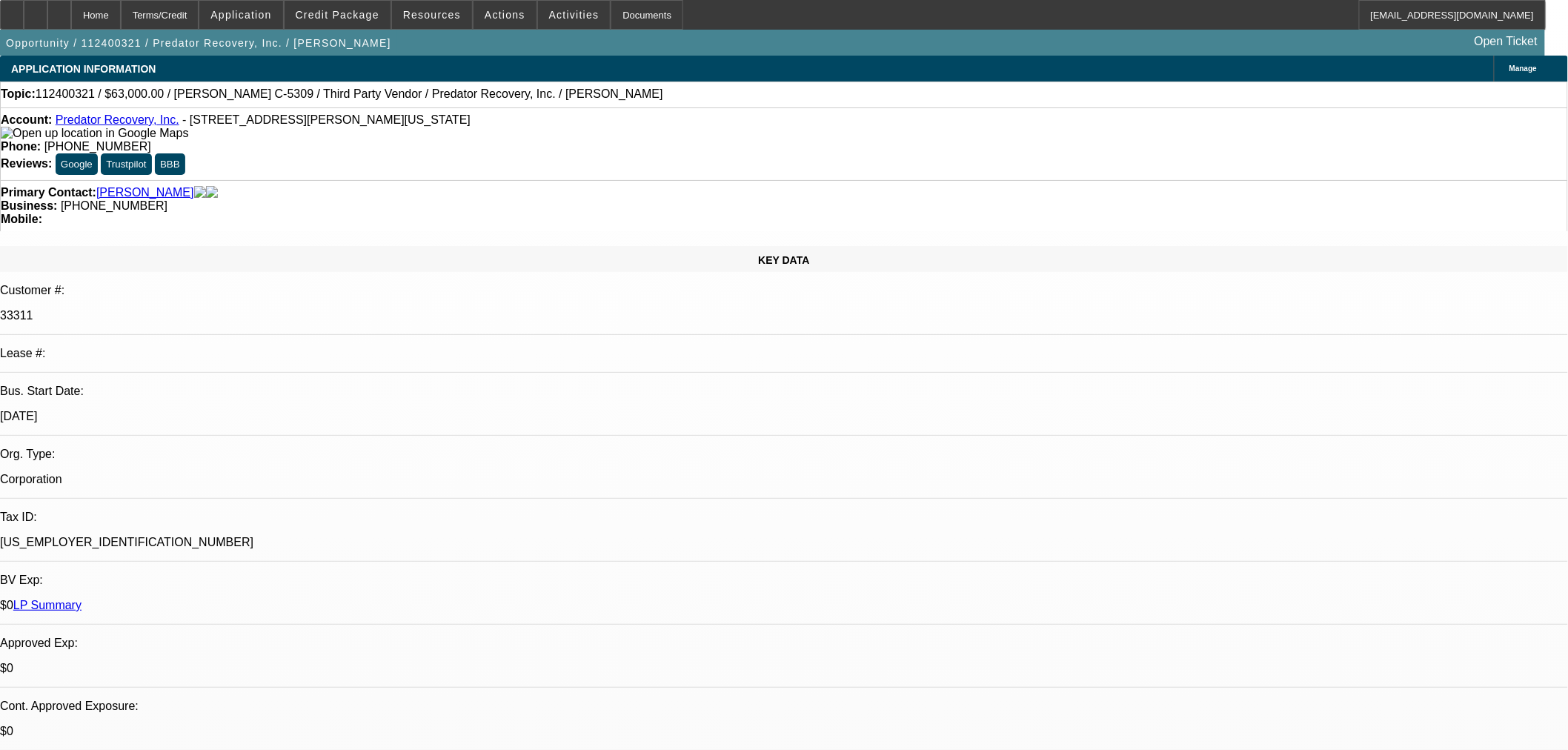
select select "6"
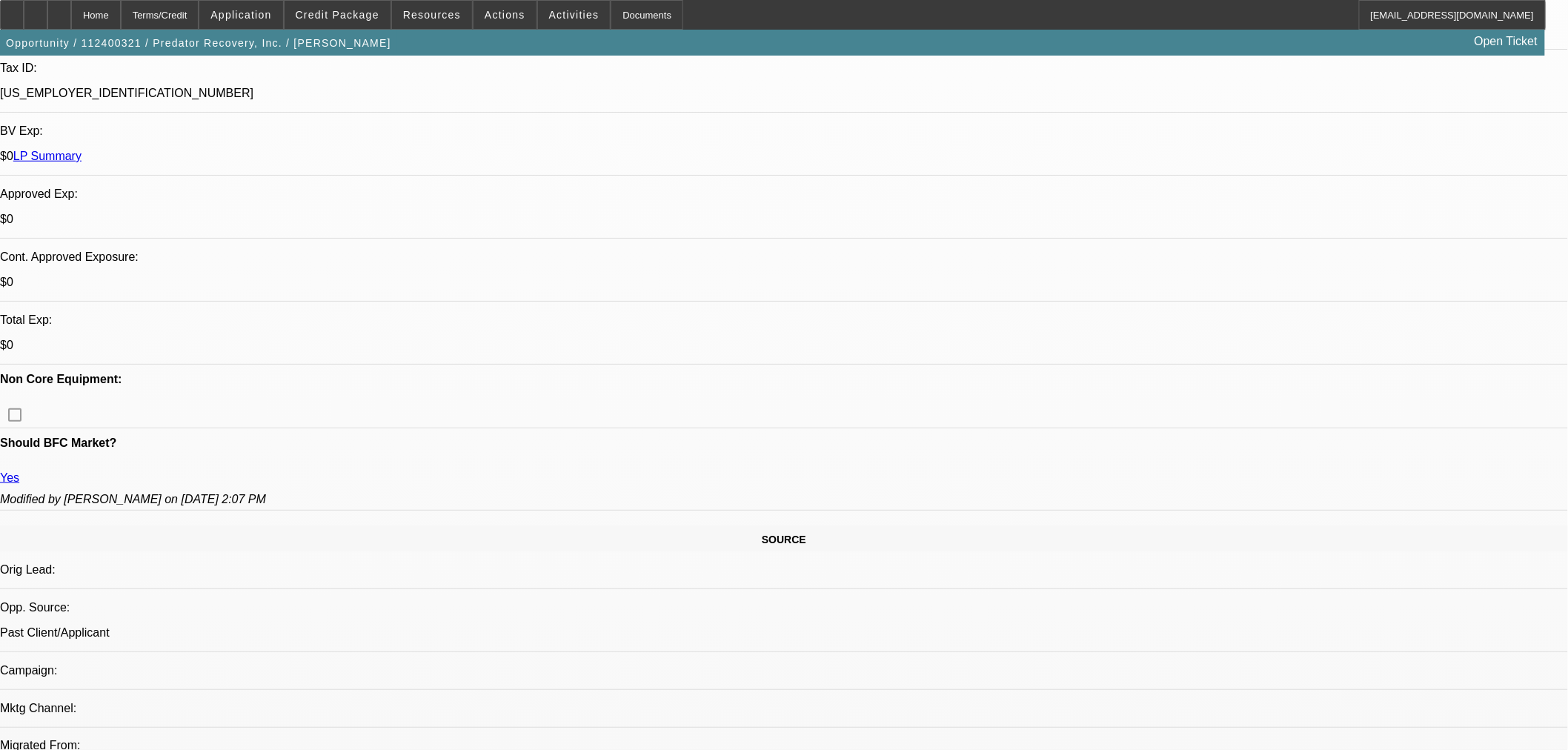
scroll to position [575, 0]
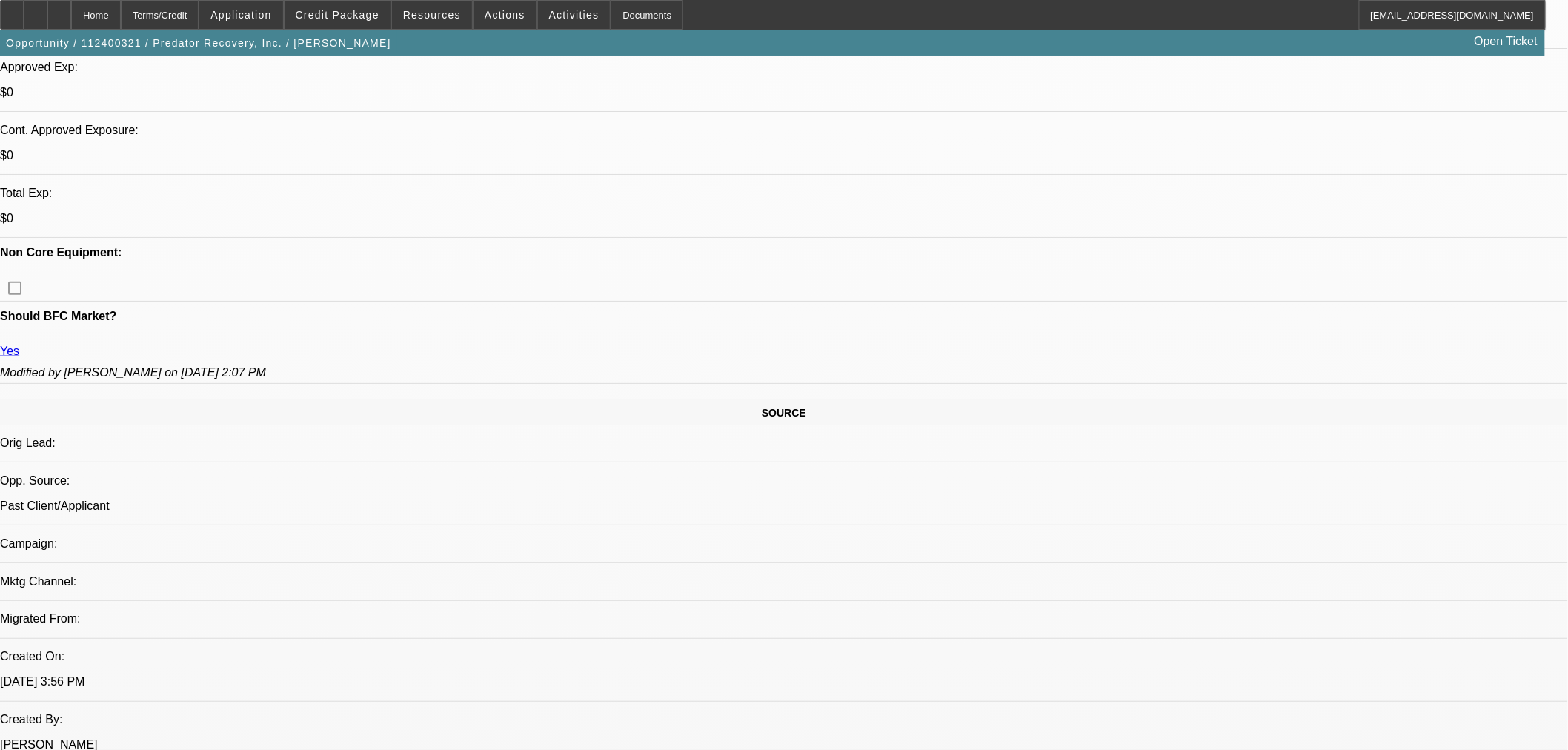
drag, startPoint x: 1124, startPoint y: 514, endPoint x: 1309, endPoint y: 513, distance: 185.0
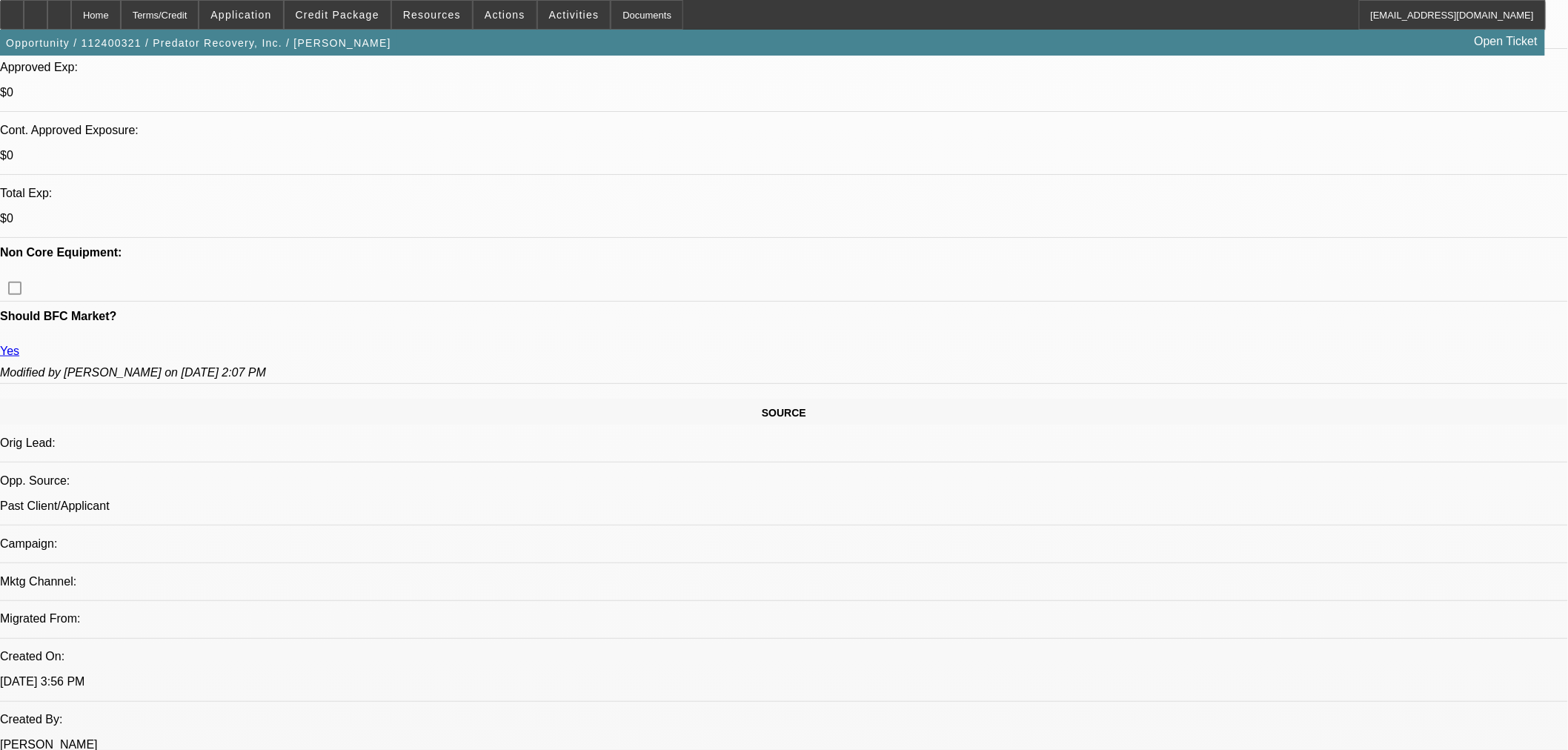
drag, startPoint x: 1198, startPoint y: 258, endPoint x: 1174, endPoint y: 244, distance: 27.8
drag, startPoint x: 1146, startPoint y: 212, endPoint x: 1101, endPoint y: 323, distance: 119.8
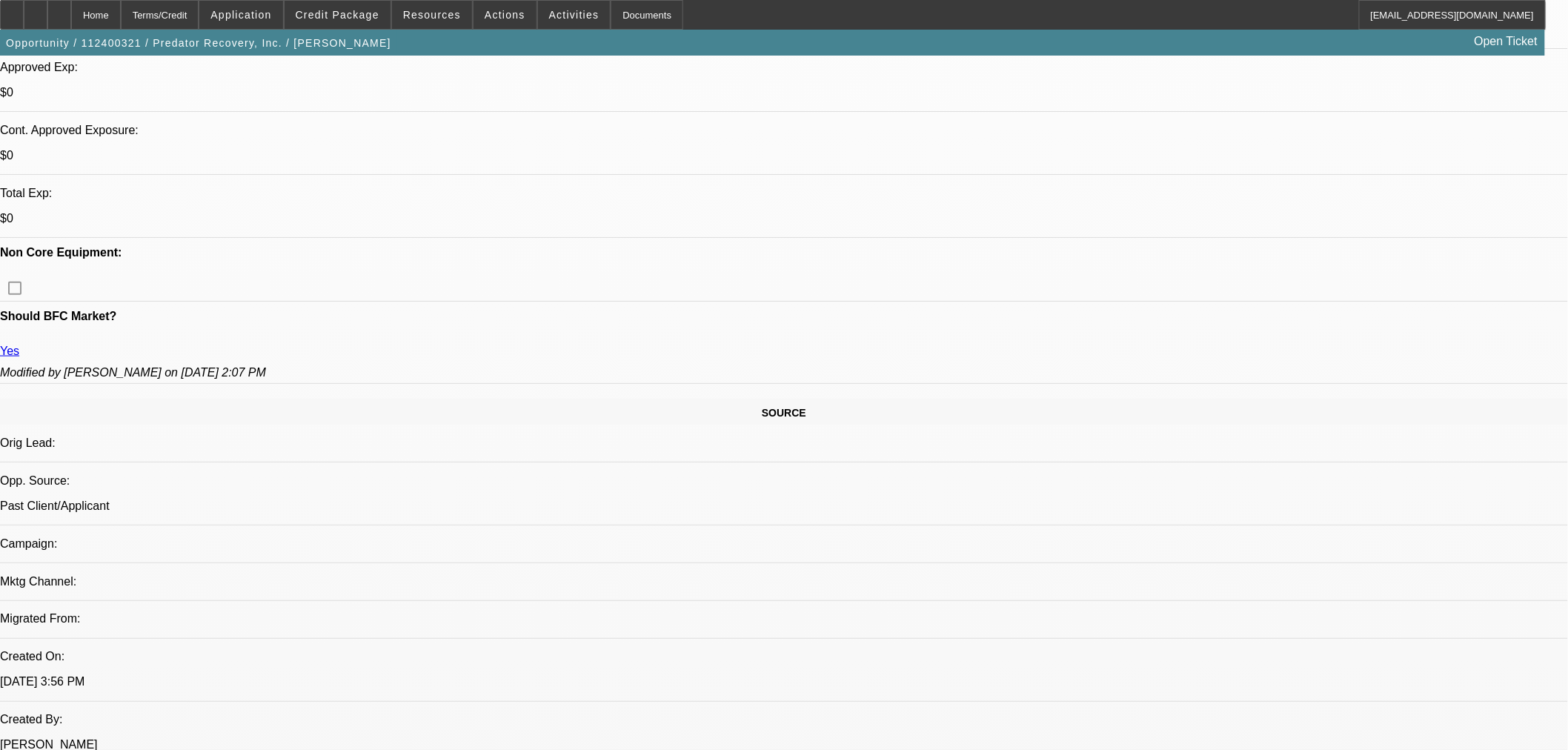
drag, startPoint x: 1094, startPoint y: 478, endPoint x: 1478, endPoint y: 554, distance: 391.4
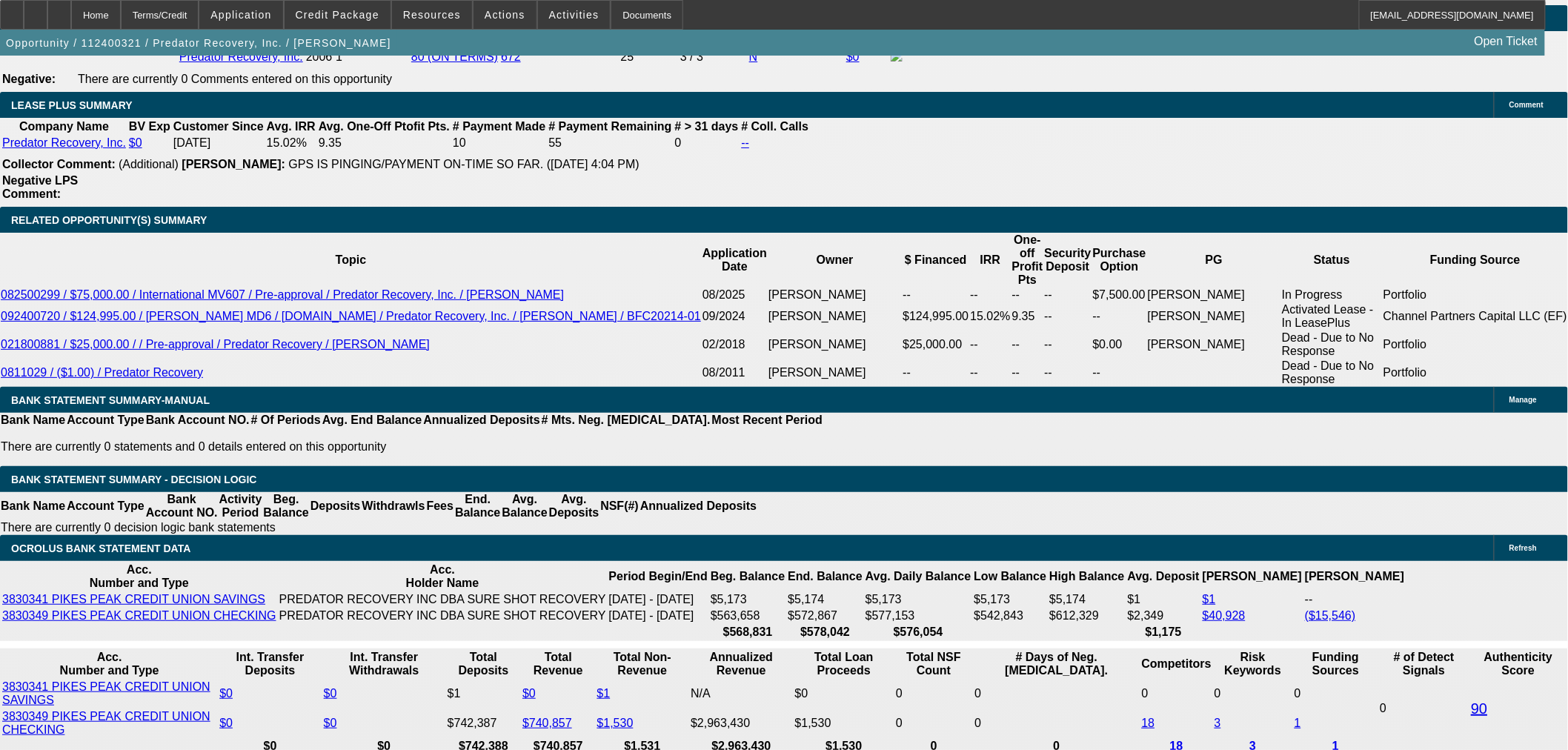
scroll to position [2634, 0]
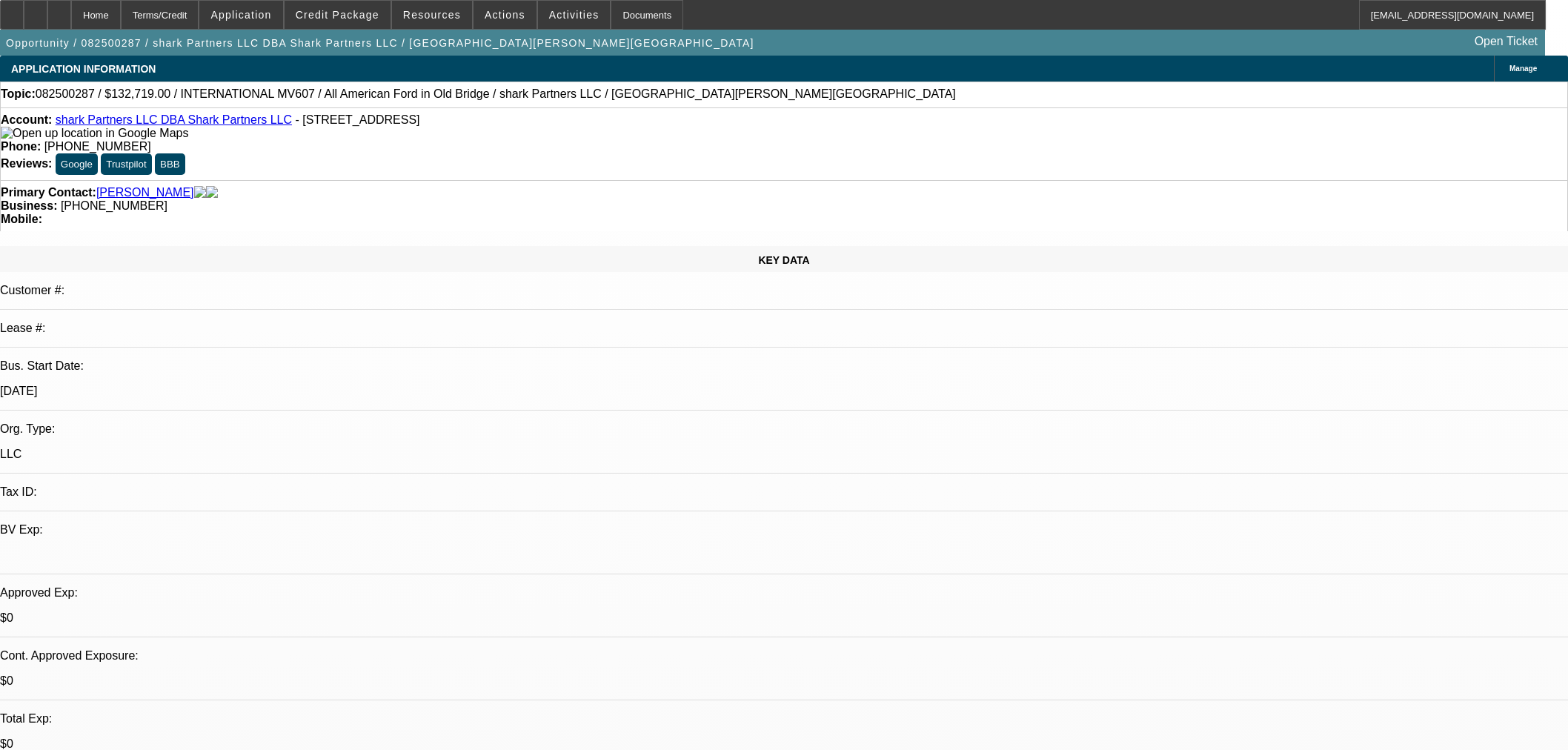
select select "0"
select select "2"
select select "0.1"
select select "4"
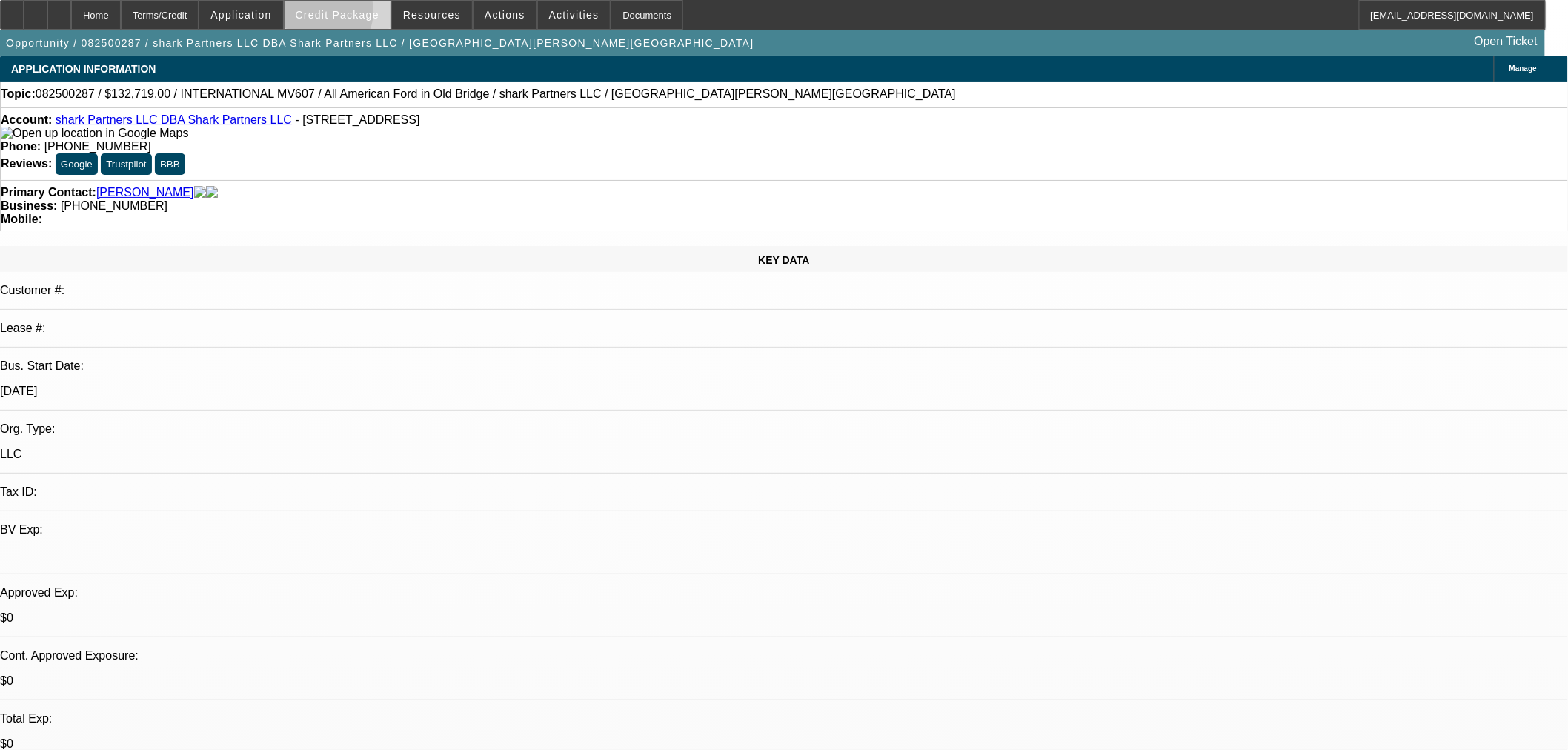
click at [343, 15] on span "Credit Package" at bounding box center [337, 15] width 83 height 12
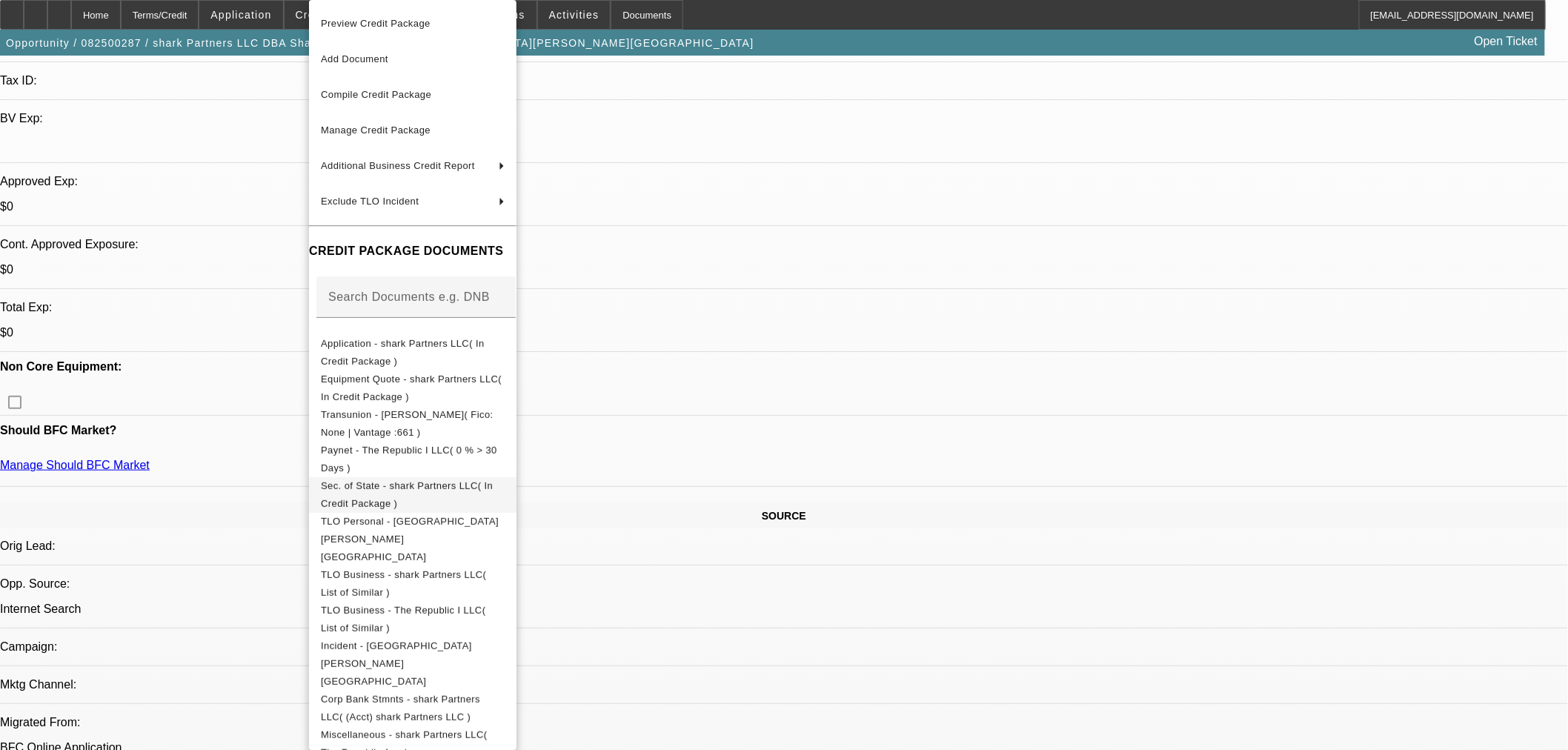
scroll to position [24, 0]
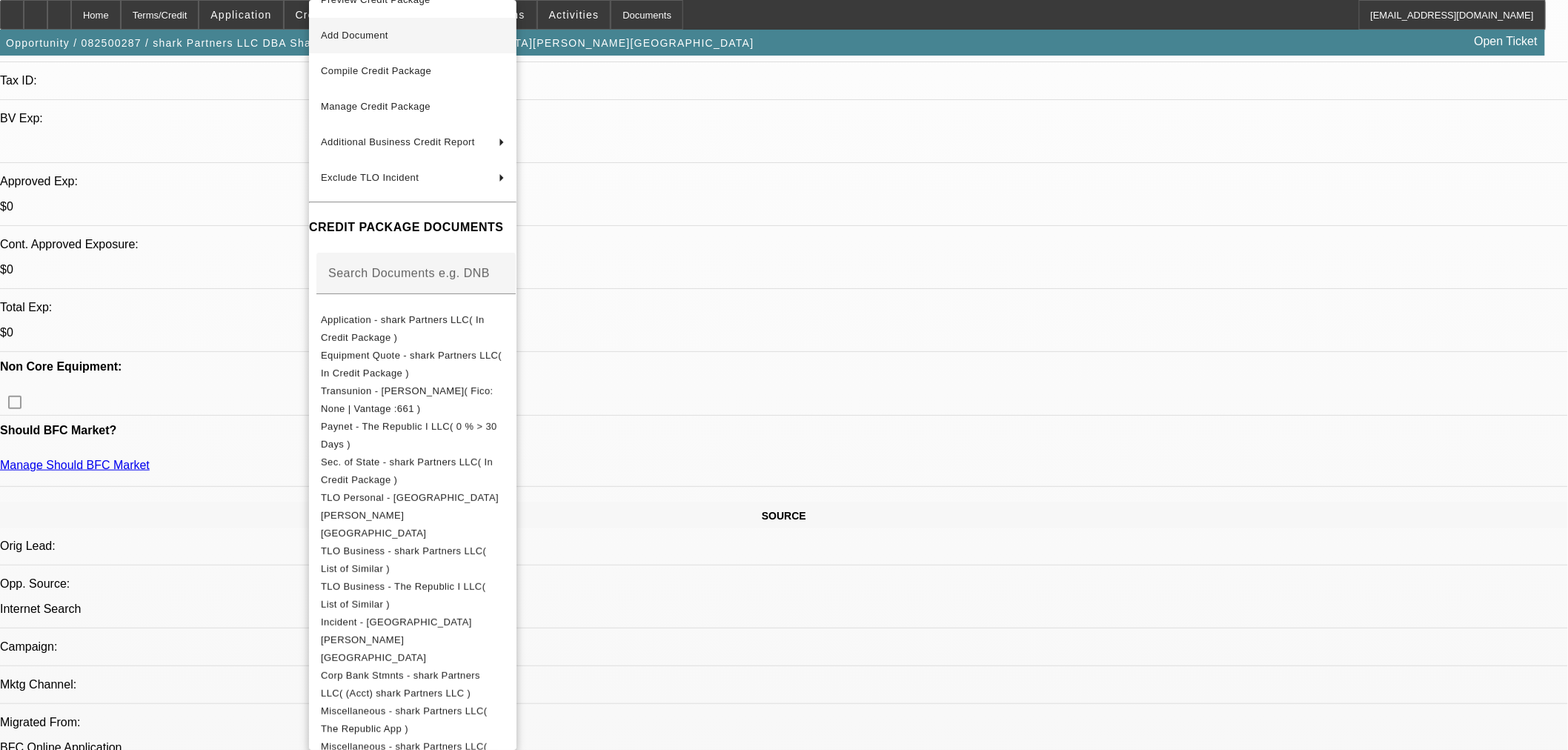
click at [384, 32] on span "Add Document" at bounding box center [354, 35] width 68 height 11
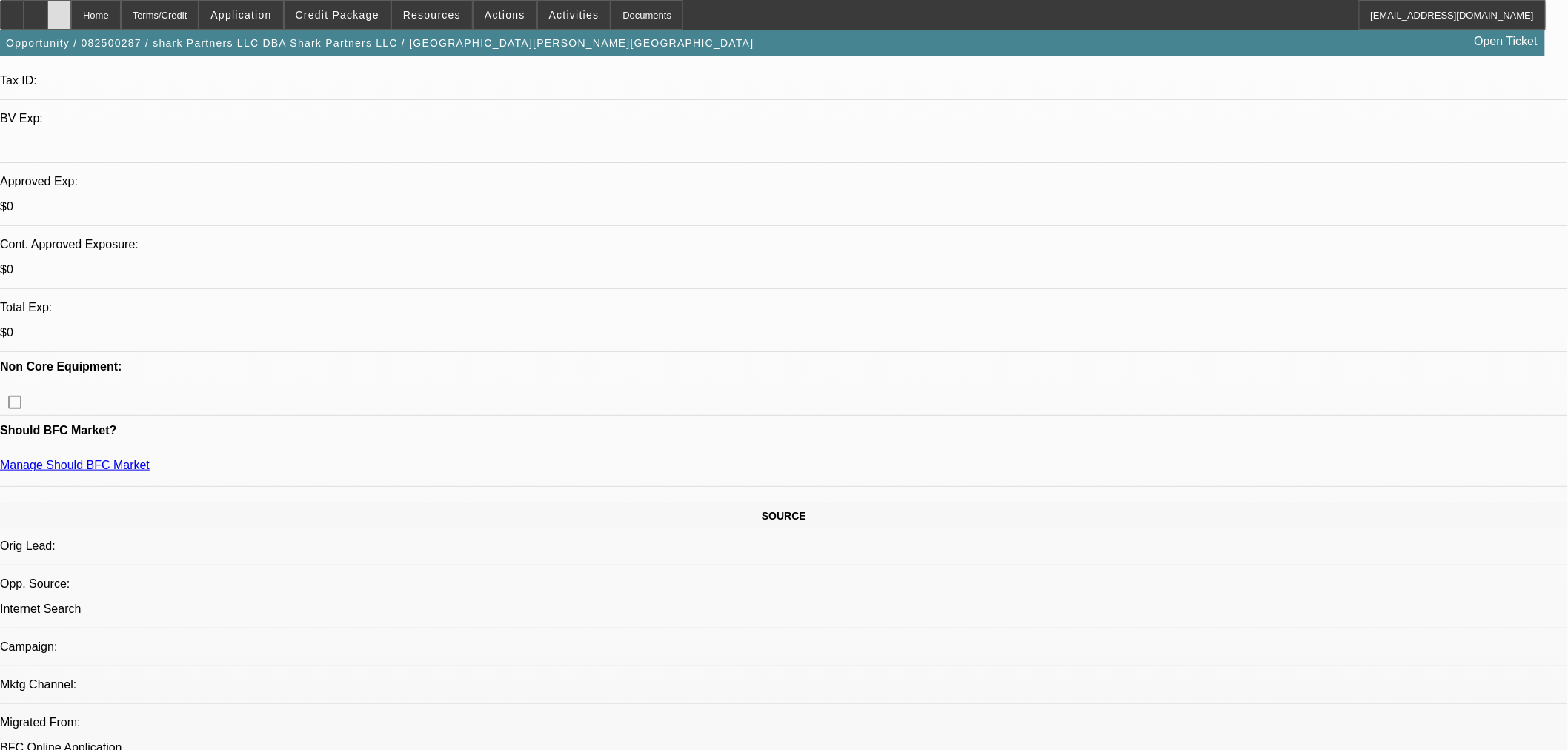
click at [71, 9] on div at bounding box center [58, 14] width 24 height 30
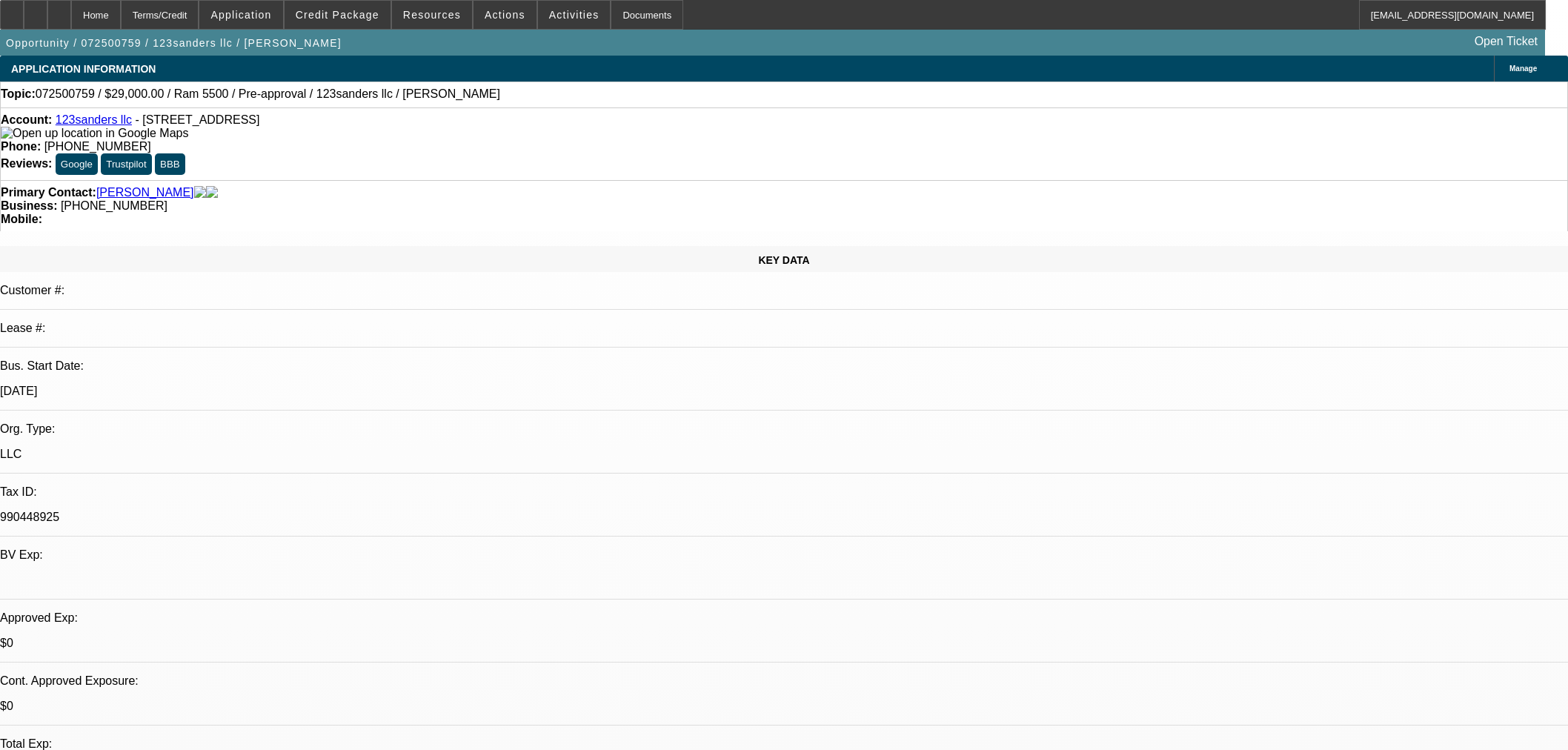
select select "0"
select select "2"
select select "0"
select select "6"
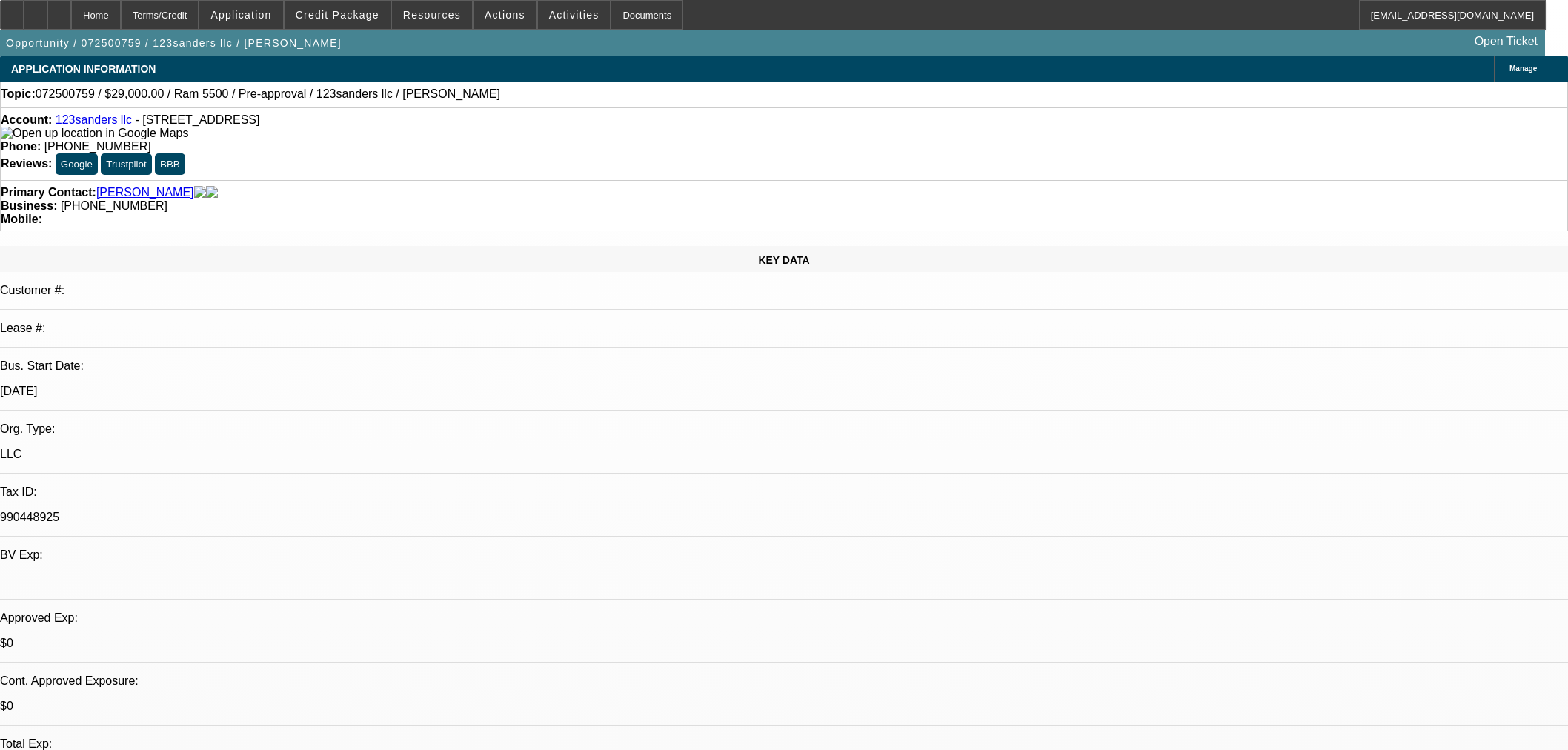
select select "0"
select select "6"
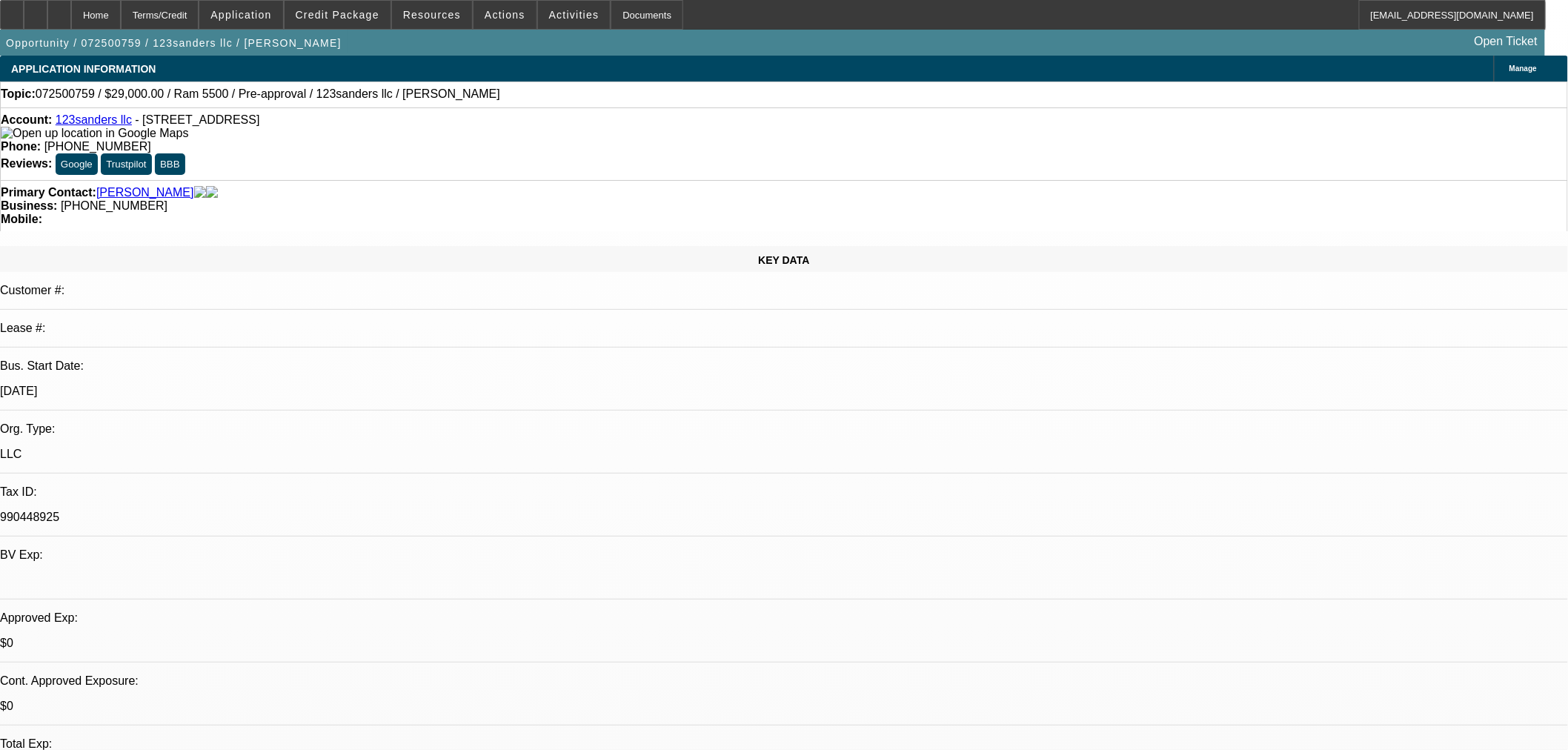
click at [439, 180] on div "Primary Contact: Sanders, Ronald Business: (720) 518-5250 Mobile:" at bounding box center [784, 205] width 1568 height 51
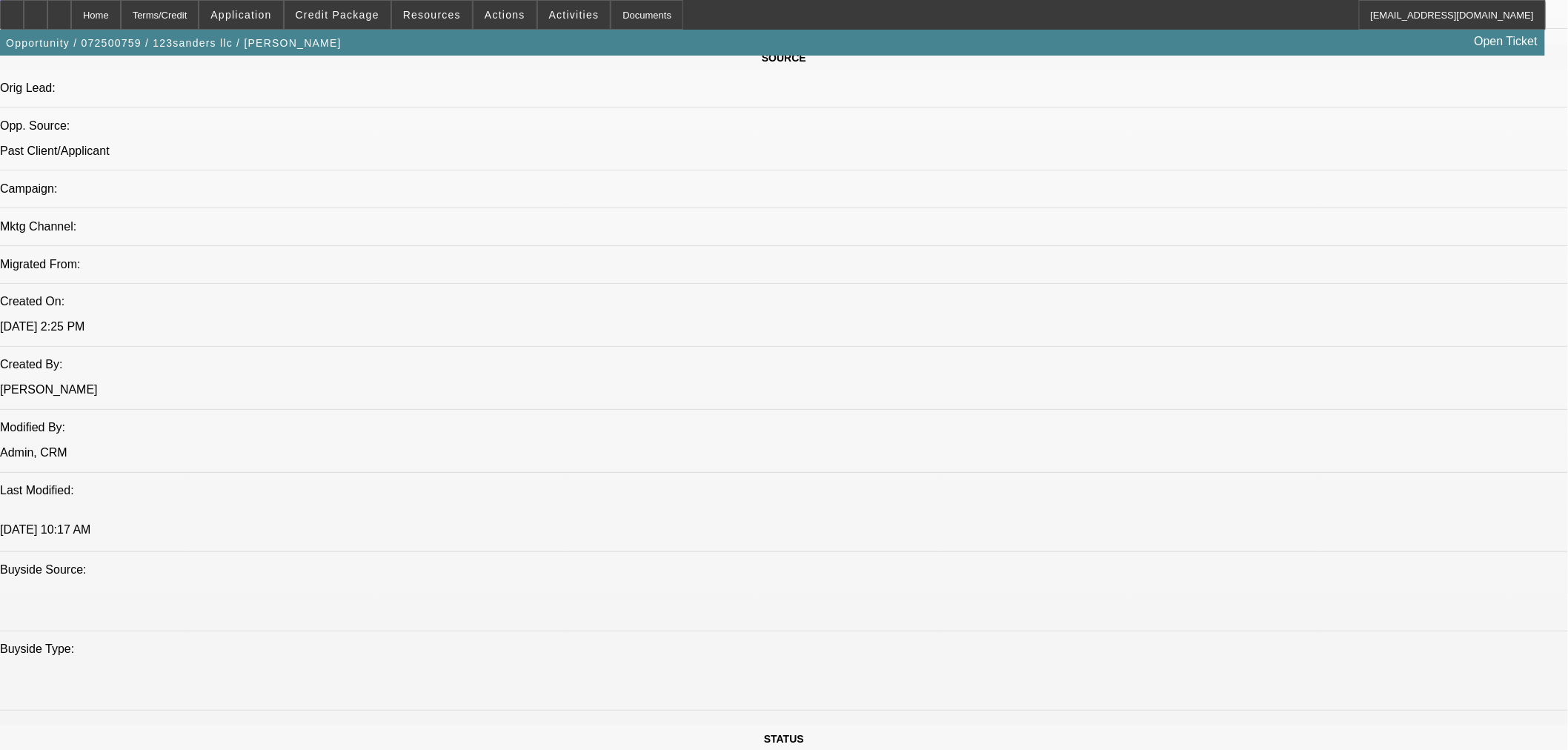
scroll to position [1317, 0]
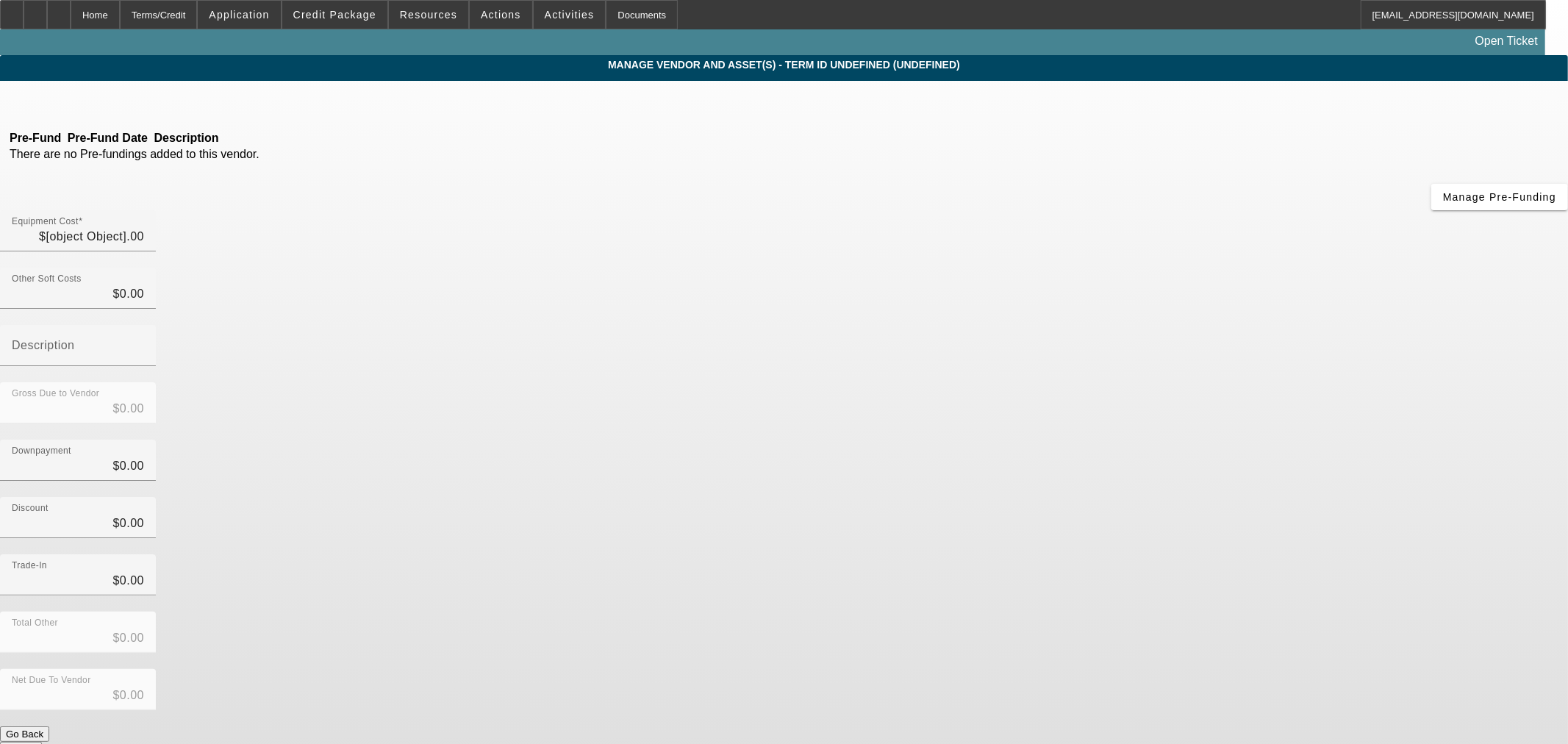
type input "$29,000.00"
click at [72, 103] on icon at bounding box center [72, 102] width 0 height 13
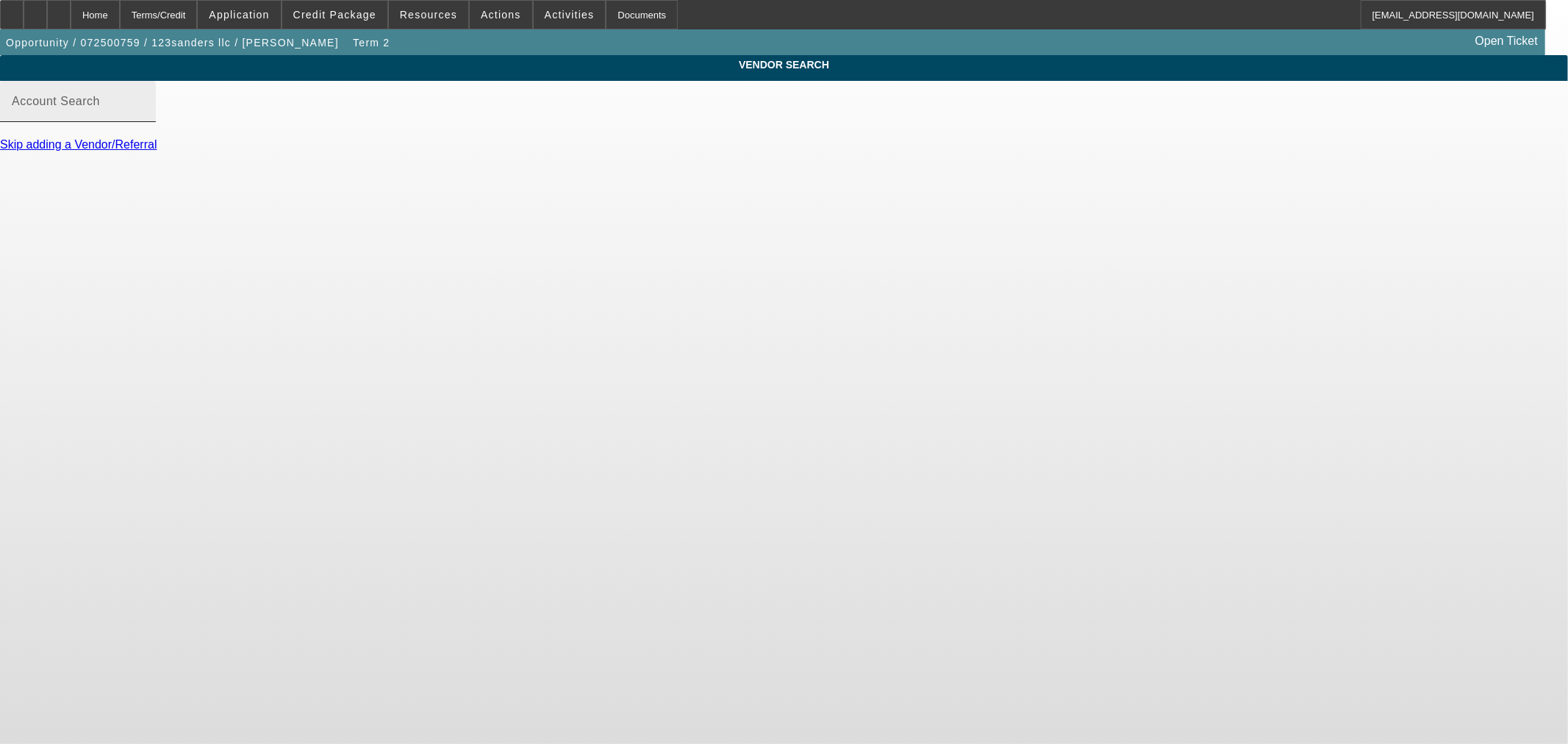
click at [100, 108] on mat-label "Account Search" at bounding box center [56, 101] width 88 height 13
click at [144, 112] on input "Account Search" at bounding box center [78, 107] width 133 height 17
click at [144, 112] on div "Account Search" at bounding box center [78, 101] width 133 height 41
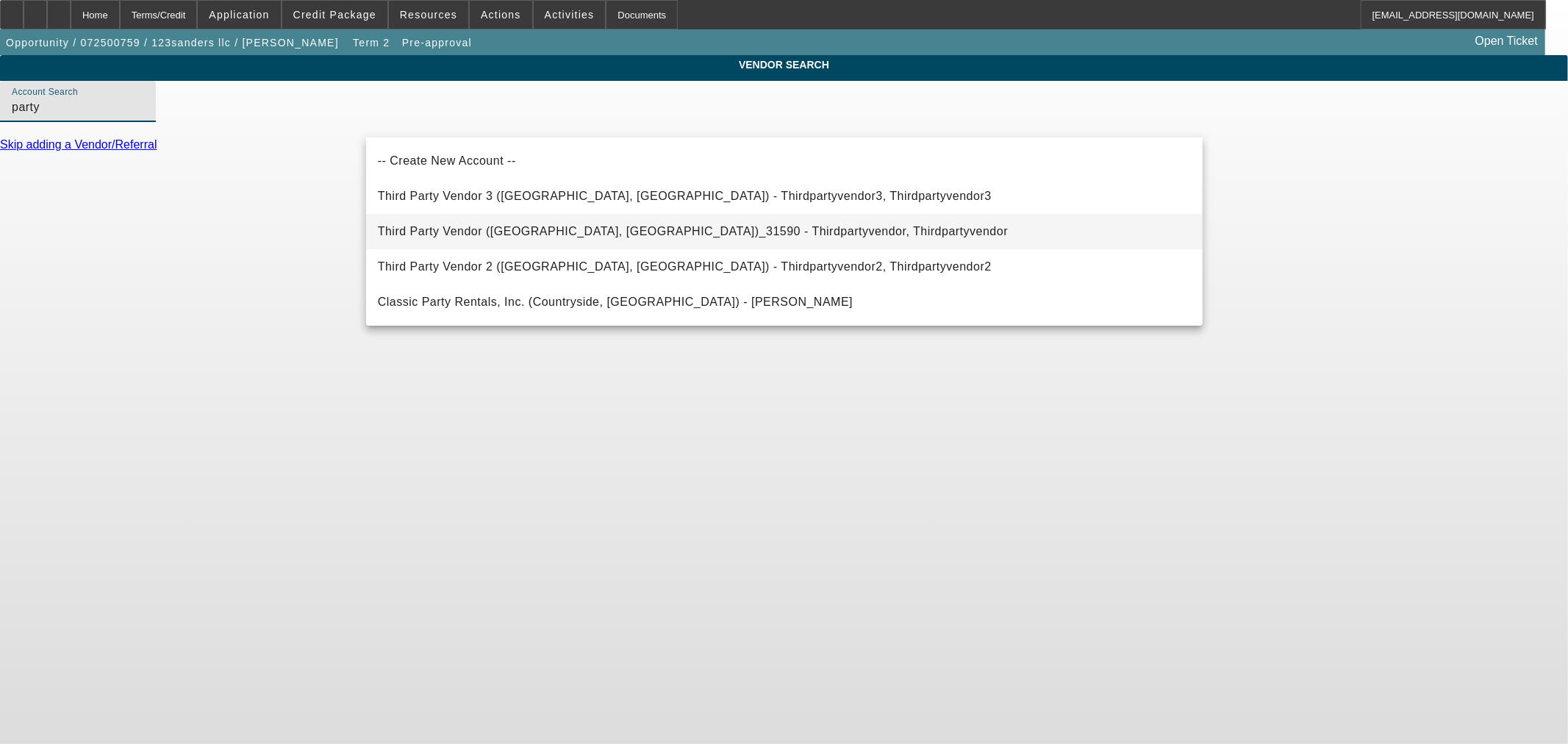
click at [549, 230] on span "Third Party Vendor (Northbrook, IL)_31590 - Thirdpartyvendor, Thirdpartyvendor" at bounding box center [693, 231] width 630 height 13
type input "Third Party Vendor (Northbrook, IL)_31590 - Thirdpartyvendor, Thirdpartyvendor"
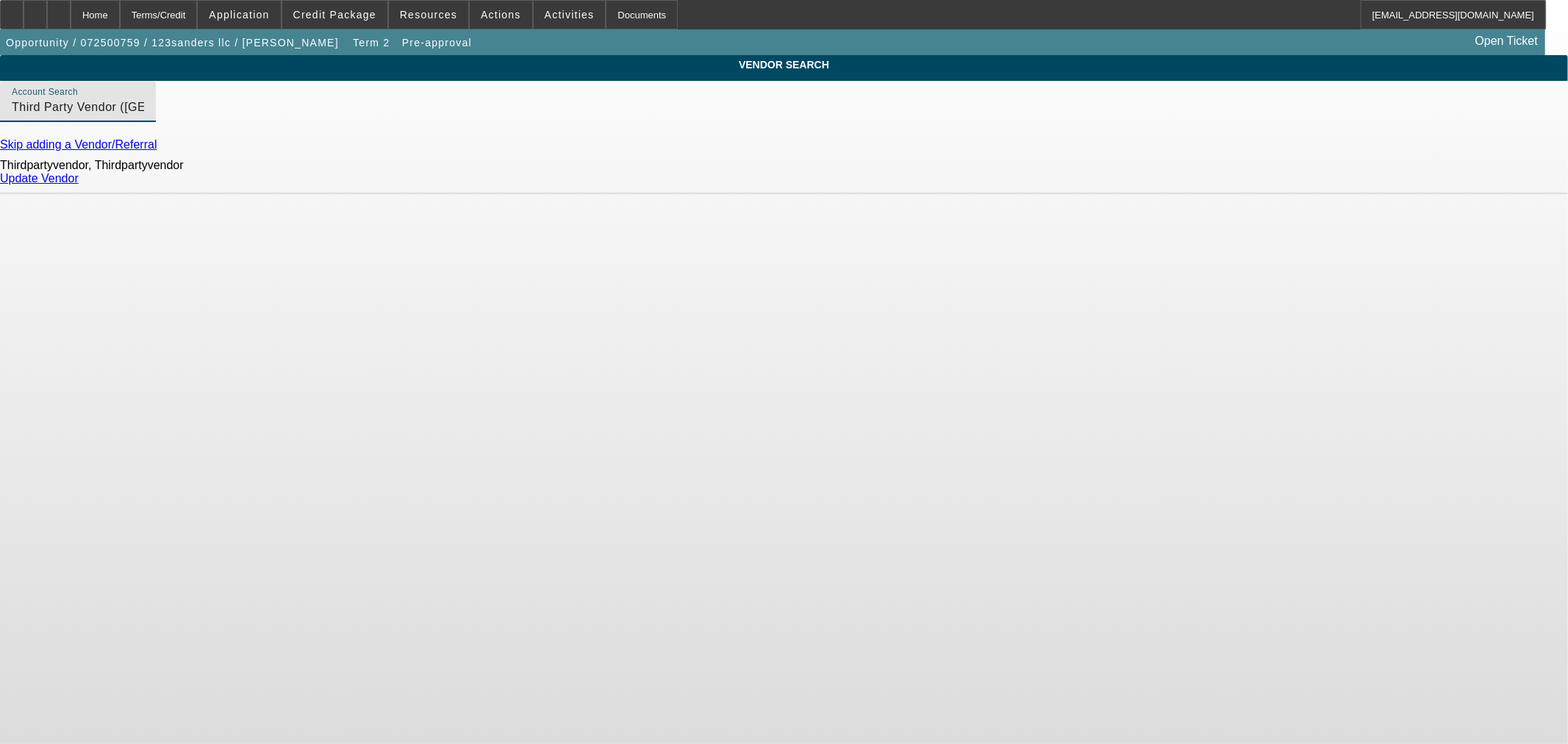
click at [78, 181] on link "Update Vendor" at bounding box center [39, 178] width 78 height 13
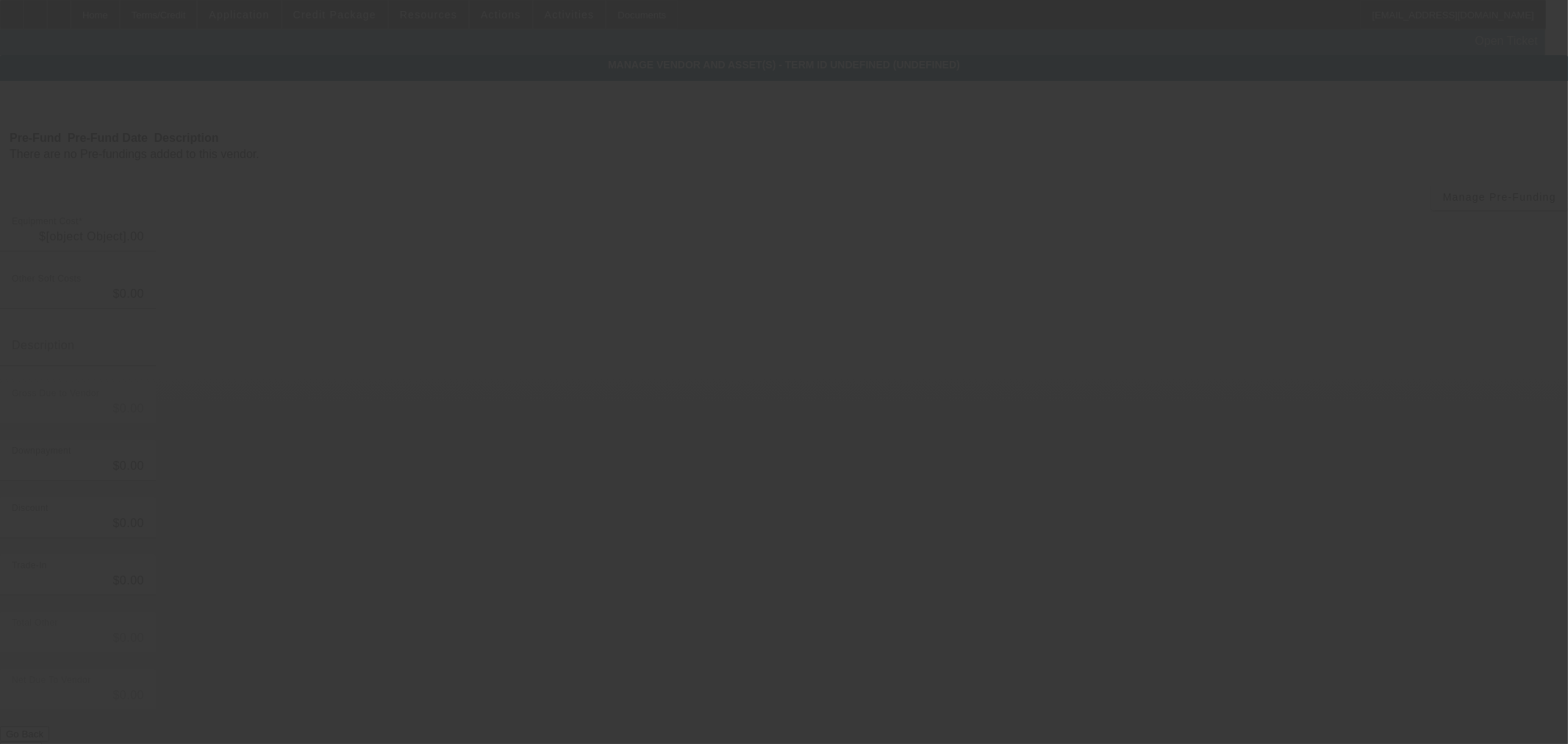
type input "$29,000.00"
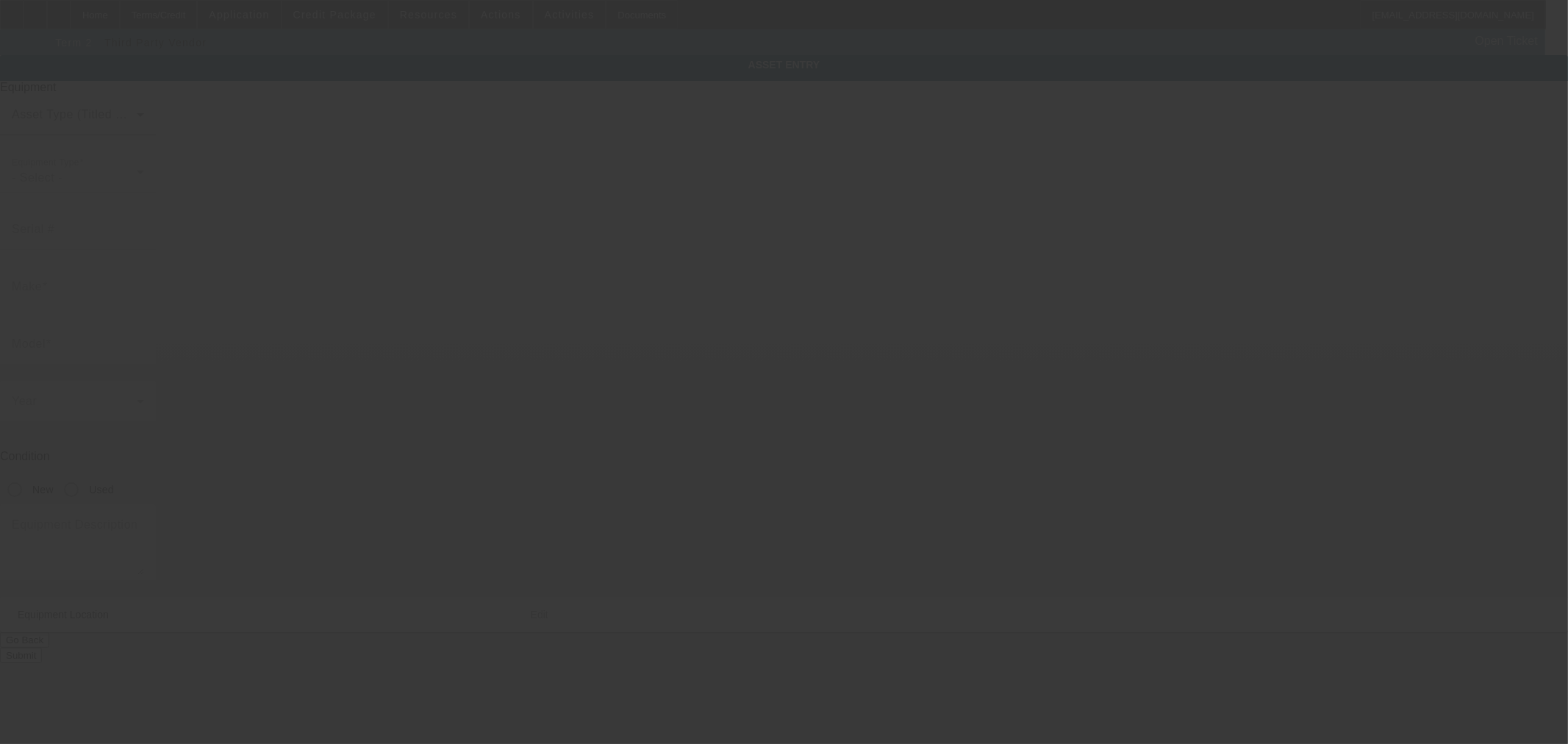
type input "3C7WRMDL5HG607694"
type input "Ram"
type input "5500"
radio input "true"
type textarea "Used tow truck"
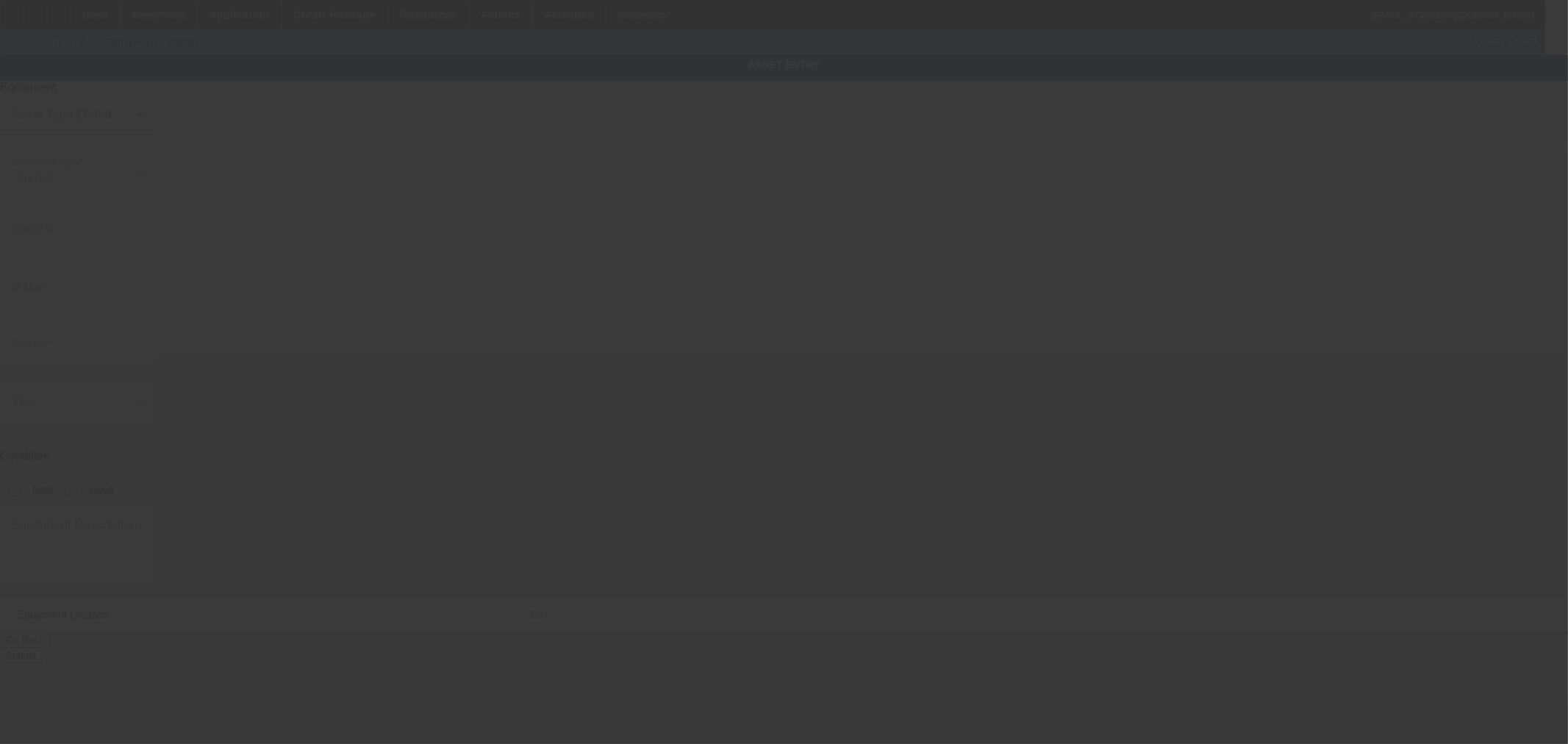
type input "1716 E 33rd Ave"
type input "Denver"
type input "80205"
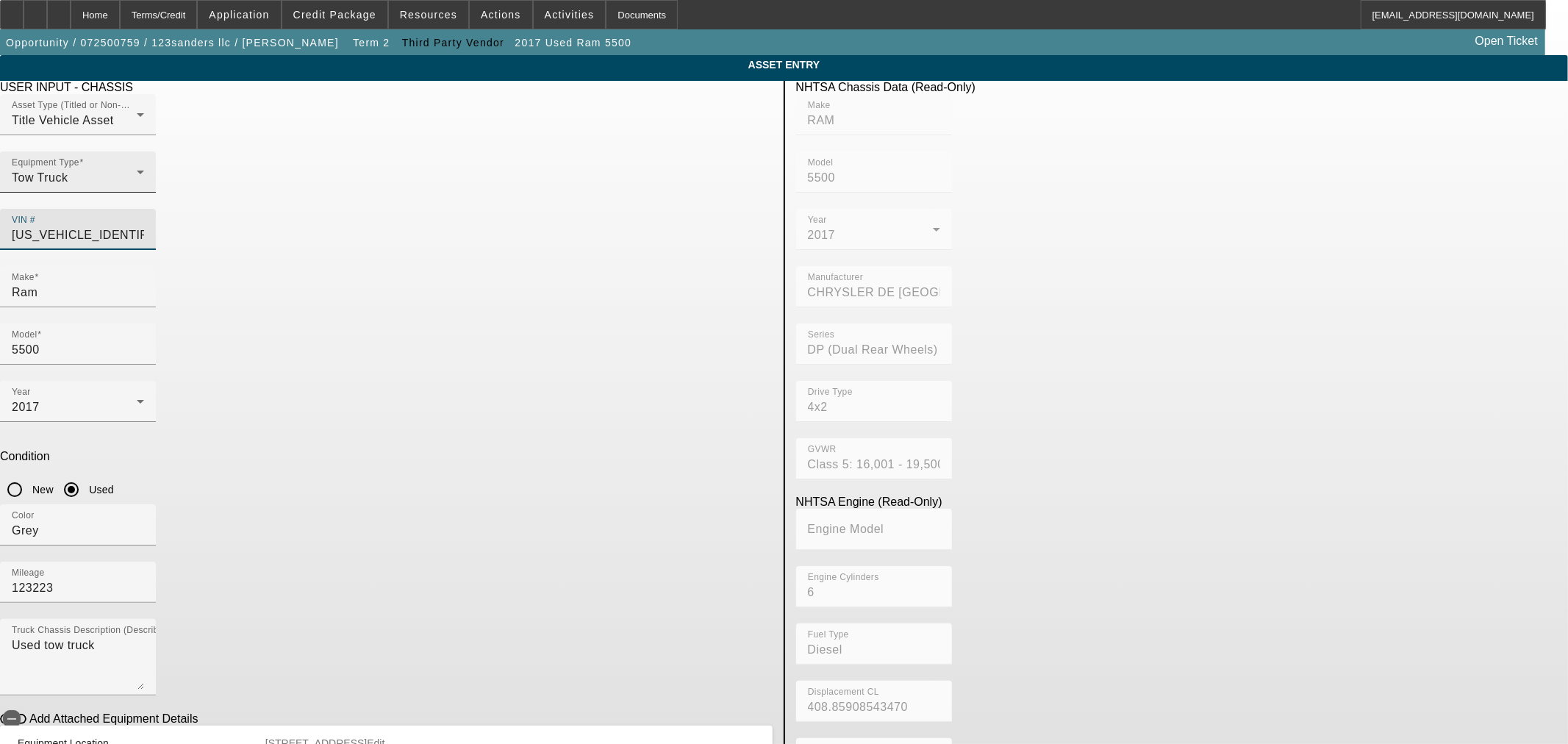
drag, startPoint x: 726, startPoint y: 204, endPoint x: 551, endPoint y: 204, distance: 175.0
click at [551, 204] on div "Asset Type (Titled or Non-Titled) Title Vehicle Asset Equipment Type Tow Truck …" at bounding box center [386, 180] width 773 height 172
click at [144, 227] on input "3C7WRMDL5HG607694" at bounding box center [78, 235] width 133 height 17
click at [144, 218] on div "VIN # 3C7WRMDL5HG607694" at bounding box center [78, 229] width 133 height 41
click at [144, 227] on input "3C7WRMDL5HG607694" at bounding box center [78, 235] width 133 height 17
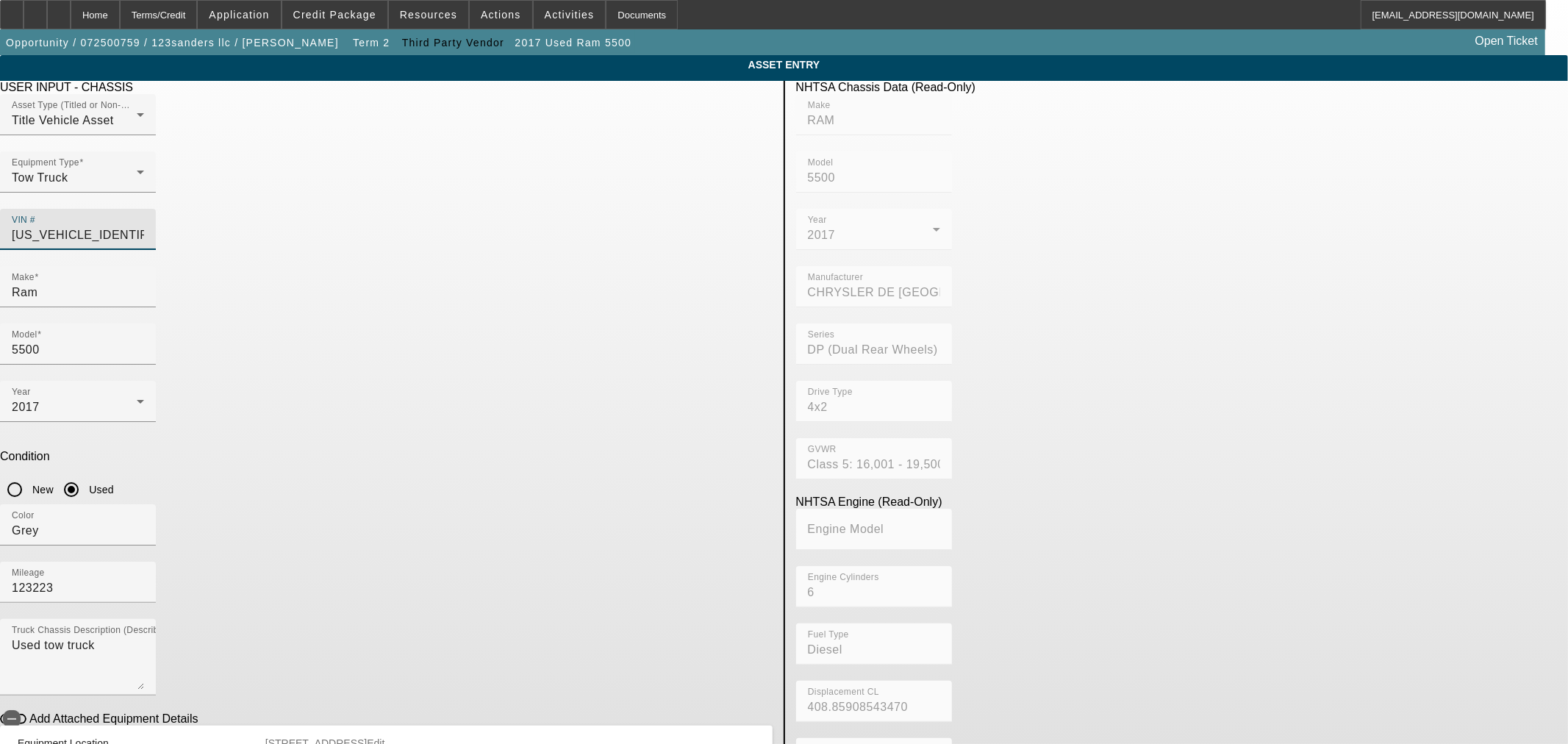
click at [144, 227] on input "3C7WRMDL5HG607694" at bounding box center [78, 235] width 133 height 17
paste input "J3HG728139"
type input "3C7WRMDJ3HG728139"
type input "RAM"
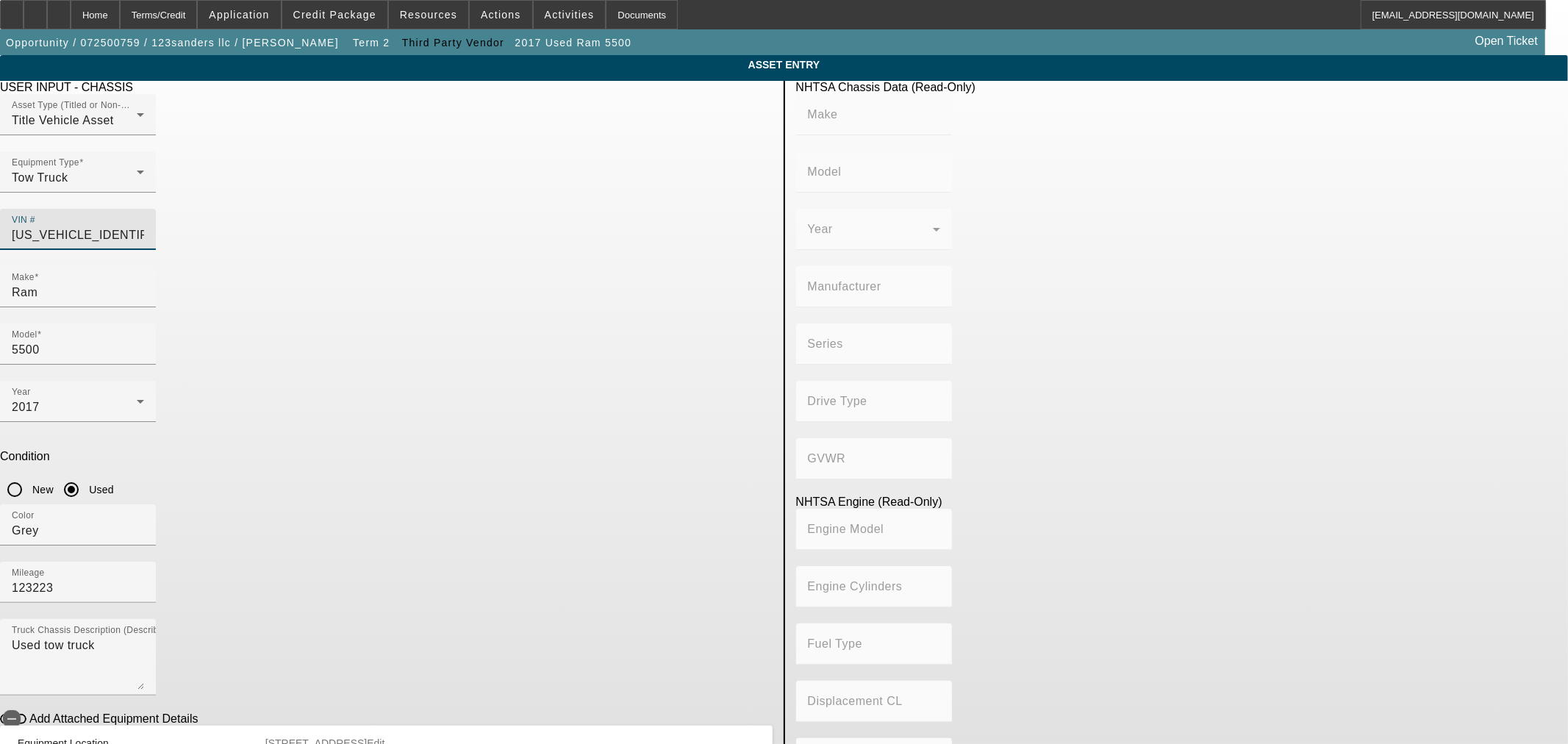
type input "5500"
type input "CHRYSLER DE MEXICO TOLUCA"
type input "DP (Dual Rear Wheels)"
type input "4x2"
type input "Class 5: 16,001 - 19,500 lb (7,258 - 8,845 kg)"
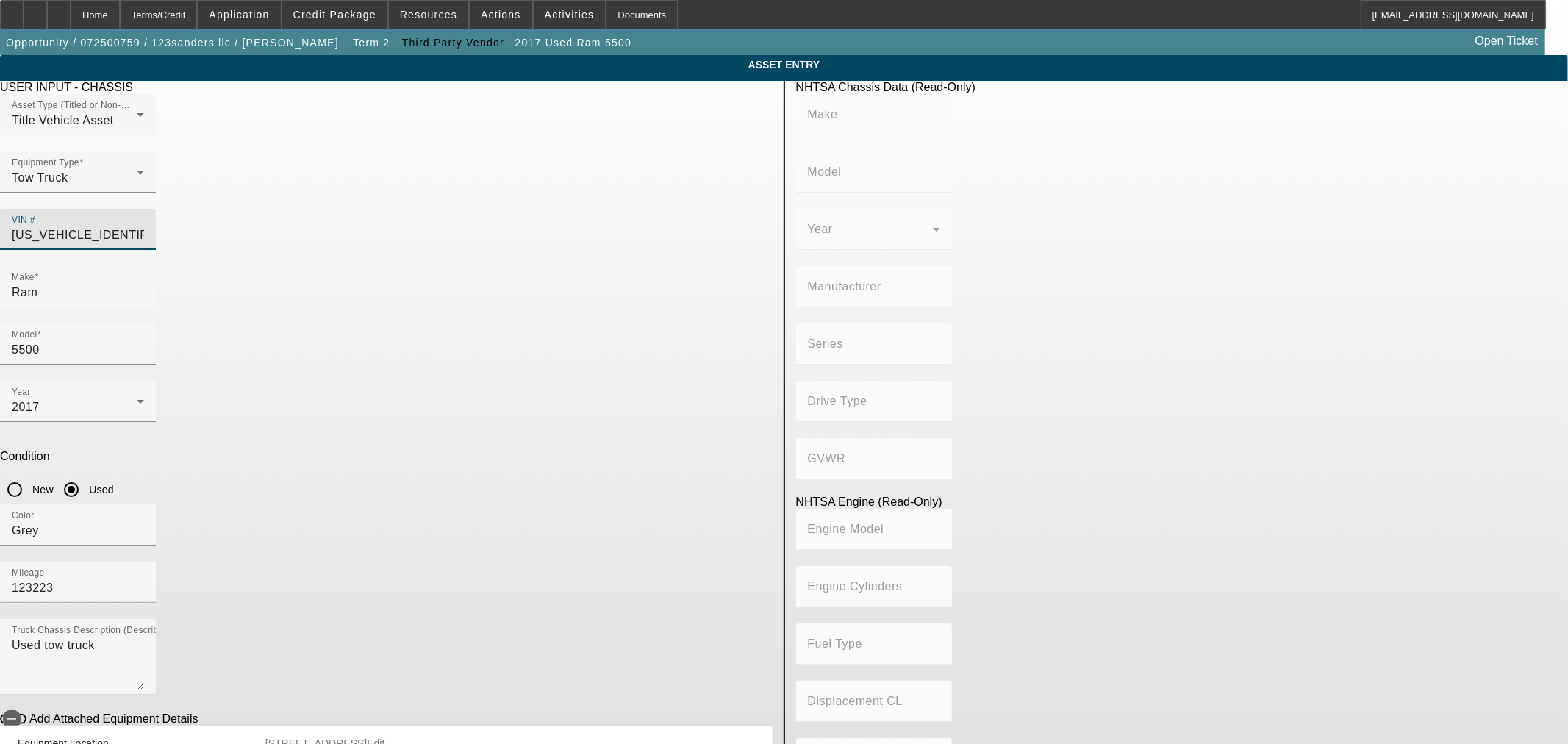
type input "8"
type input "Gasoline"
type input "390.55196220628"
type input "6.4"
type input "3C7WRMDJ3HG728139"
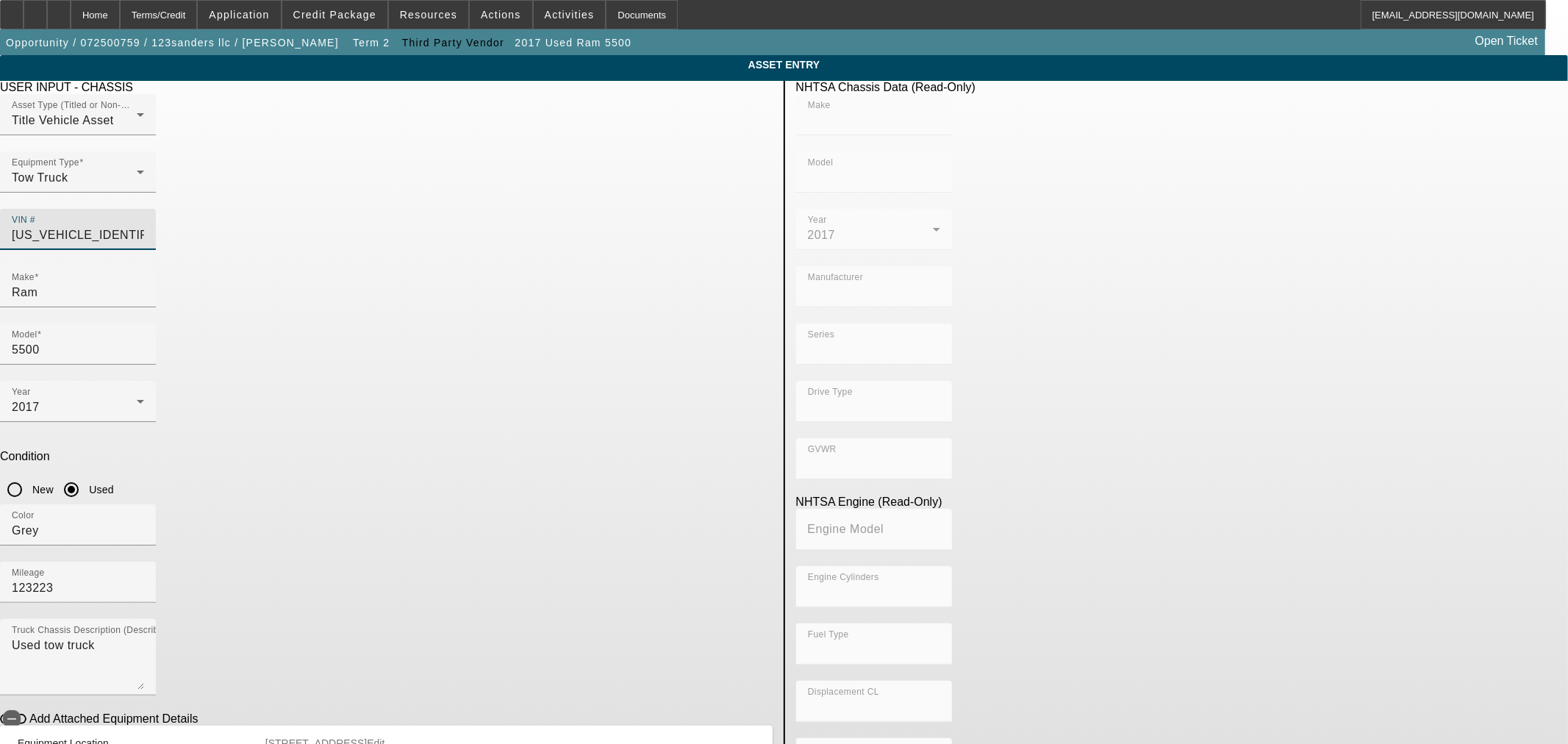
click at [156, 151] on div at bounding box center [78, 143] width 156 height 16
type input "RAM"
type input "5500"
type input "CHRYSLER DE MEXICO TOLUCA"
type input "DP (Dual Rear Wheels)"
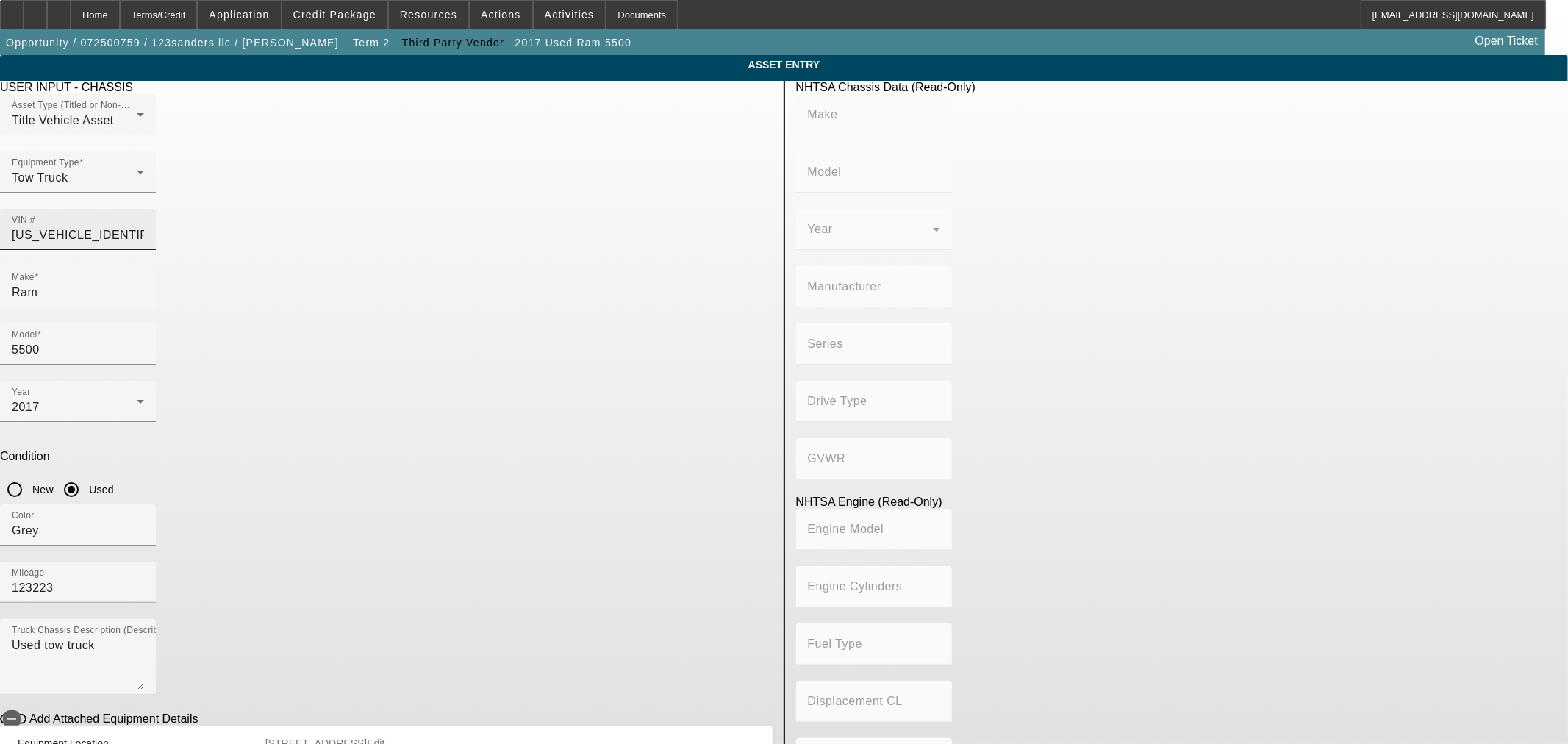
type input "4x2"
type input "Class 5: 16,001 - 19,500 lb (7,258 - 8,845 kg)"
type input "8"
type input "Gasoline"
type input "390.55196220628"
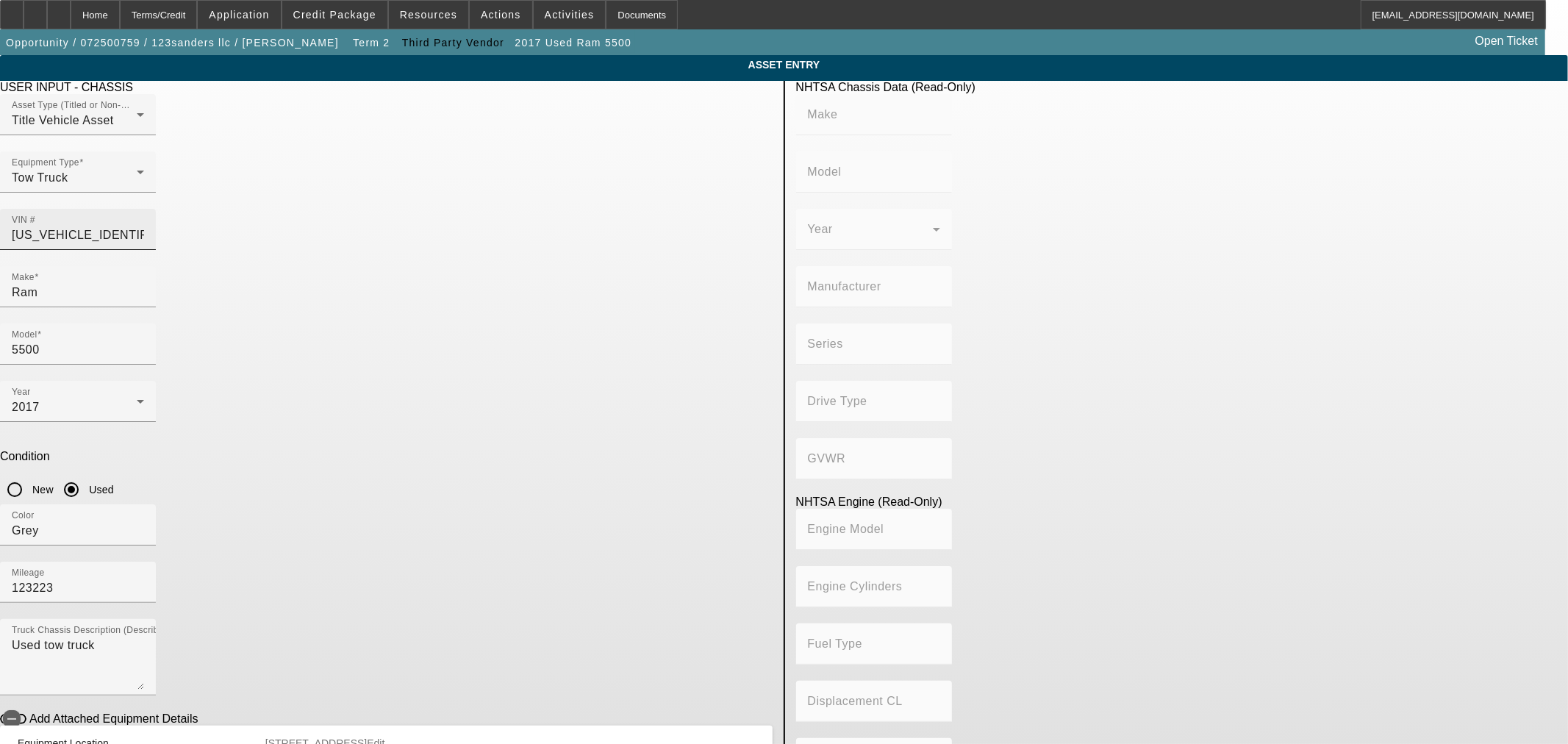
type input "6.4"
click at [144, 579] on input "123223" at bounding box center [78, 587] width 133 height 17
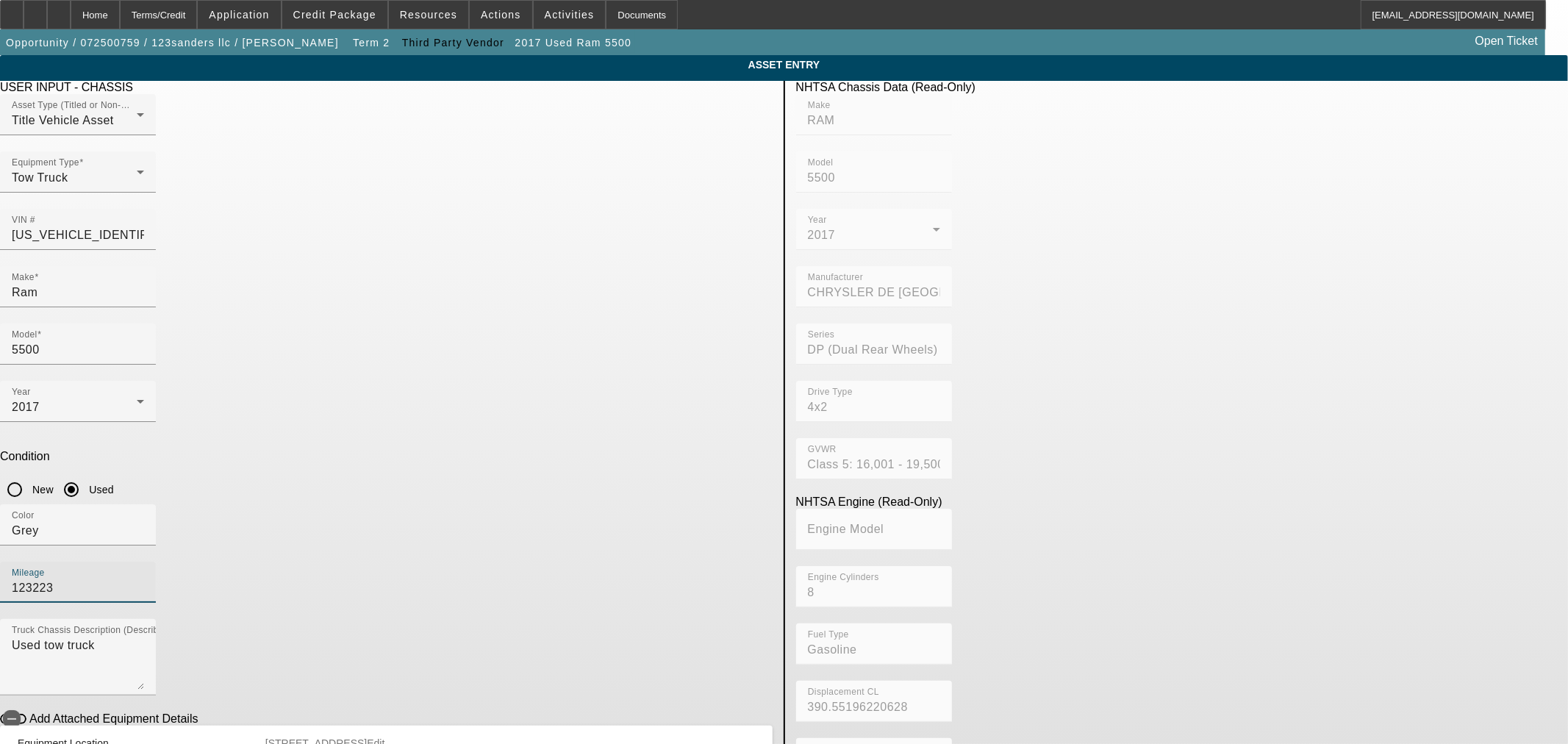
click at [144, 579] on input "123223" at bounding box center [78, 587] width 133 height 17
type input "220000"
click at [156, 505] on div "Color Grey" at bounding box center [78, 525] width 156 height 41
drag, startPoint x: 559, startPoint y: 364, endPoint x: 575, endPoint y: 355, distance: 18.4
click at [560, 505] on div "Color Grey" at bounding box center [386, 533] width 773 height 57
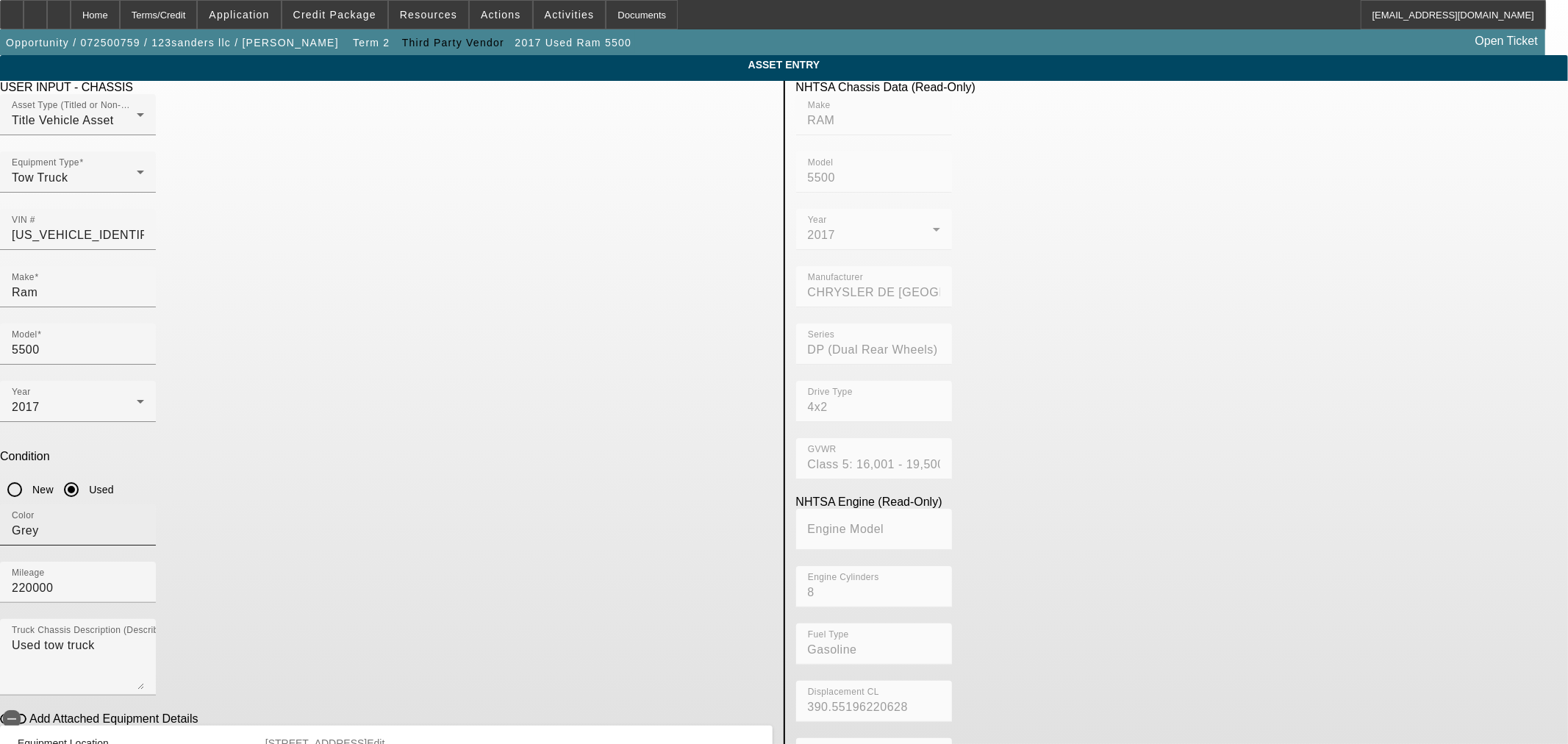
click at [144, 505] on div "Color Grey" at bounding box center [78, 525] width 133 height 41
click at [144, 522] on input "Grey" at bounding box center [78, 530] width 133 height 17
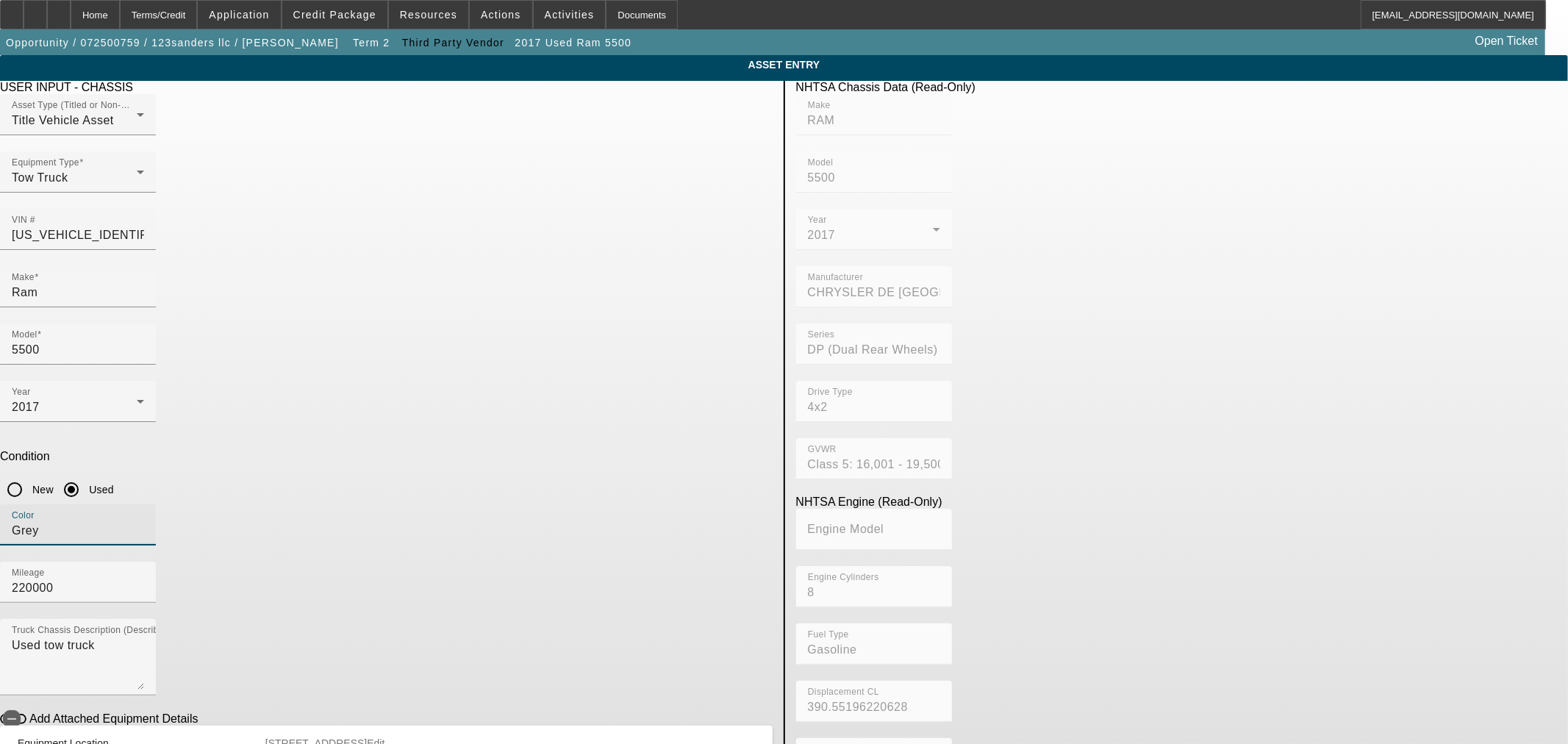
click at [144, 522] on input "Grey" at bounding box center [78, 530] width 133 height 17
type input "White"
click at [576, 381] on div "Year 2017 Condition New Used" at bounding box center [386, 443] width 773 height 123
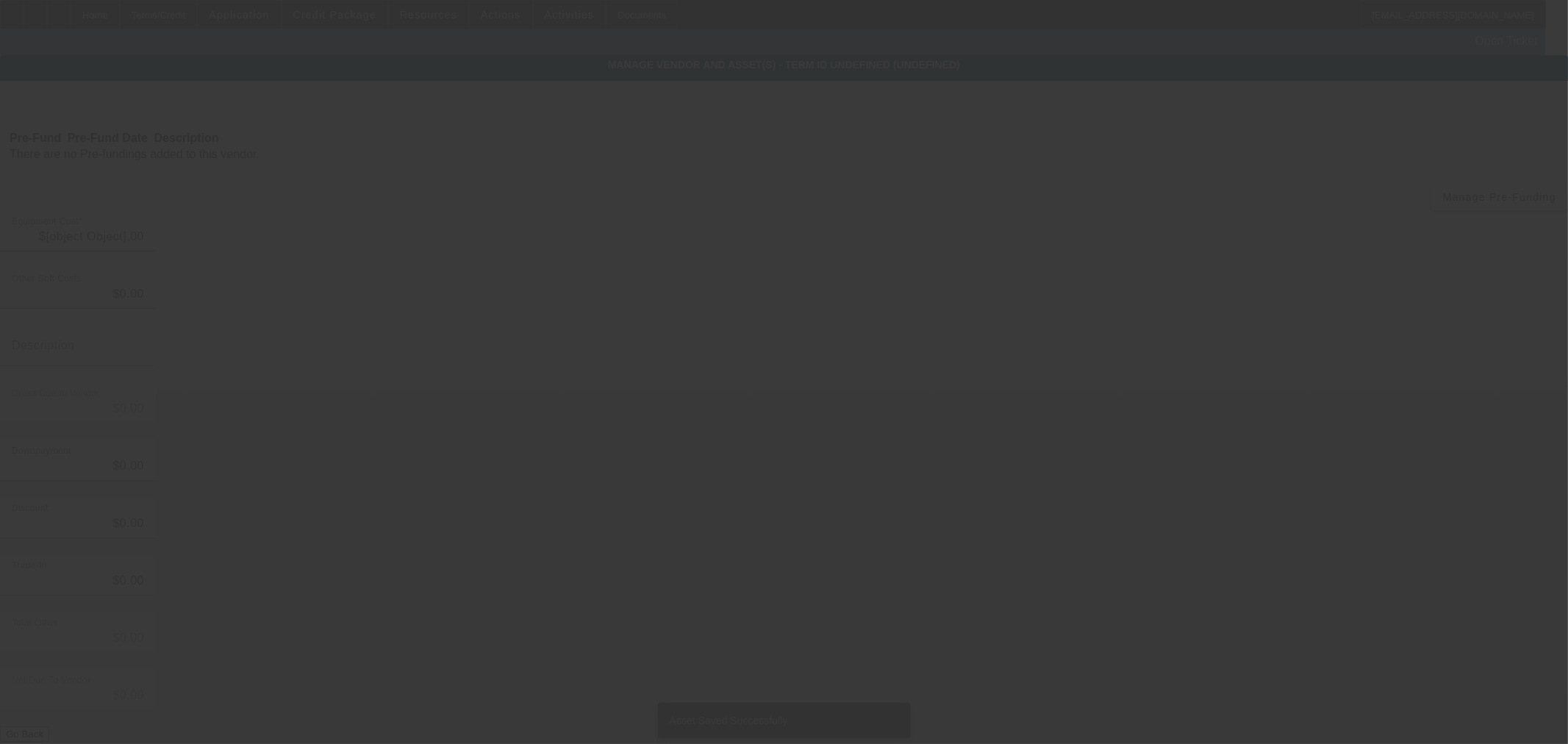
type input "$29,000.00"
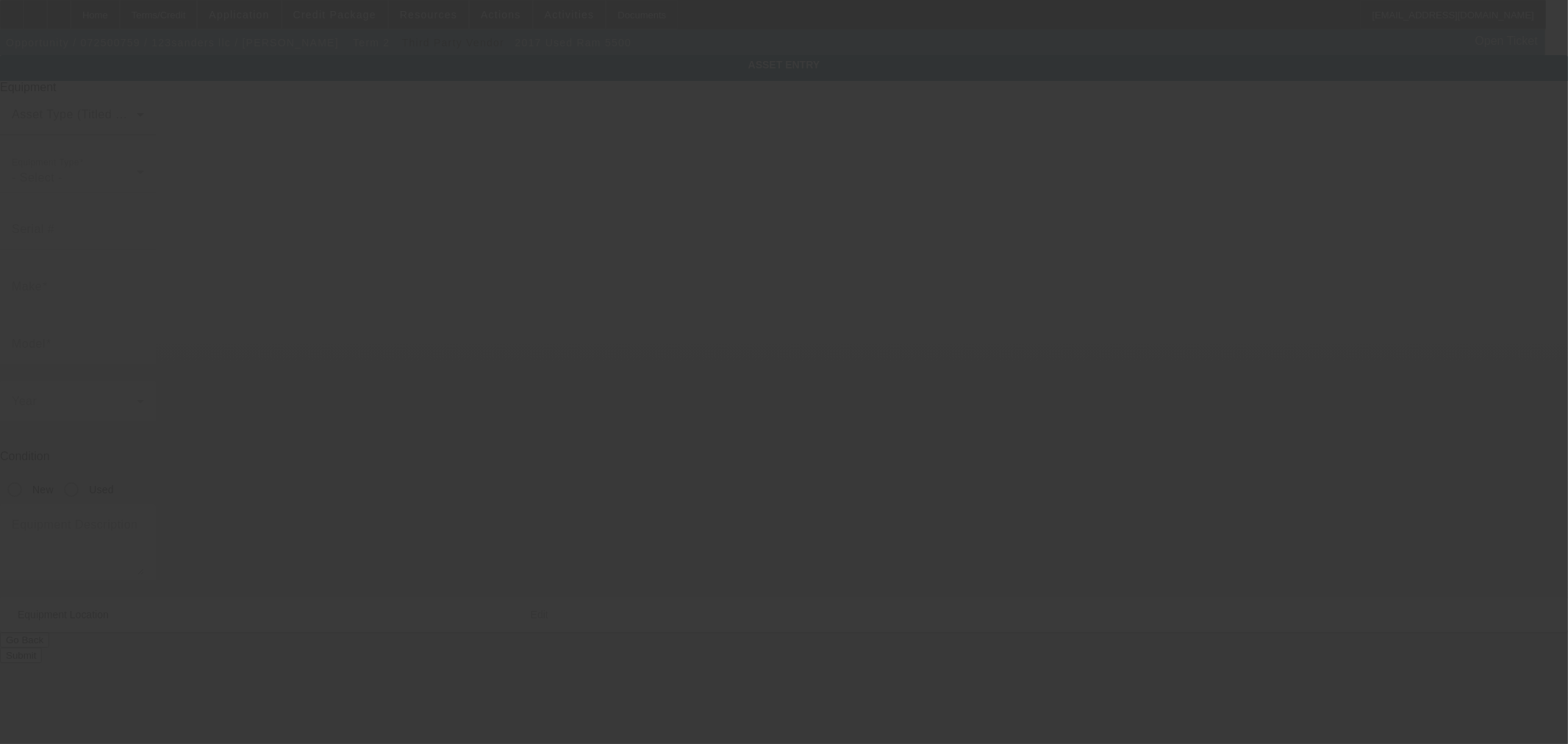
type input "3C7WRMDJ3HG728139"
type input "Ram"
type input "5500"
radio input "true"
type textarea "Used tow truck"
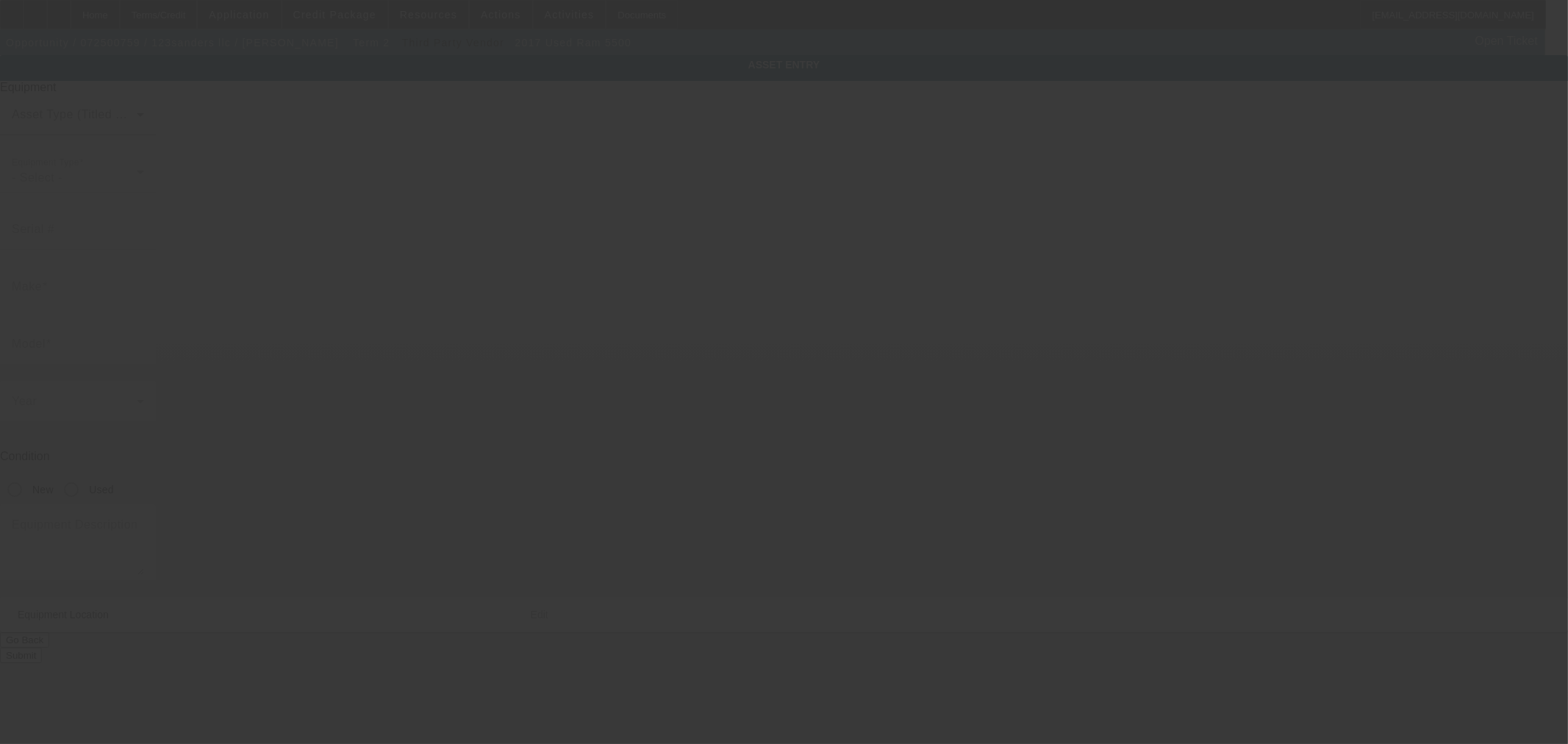
type input "1716 E 33rd Ave"
type input "Denver"
type input "80205"
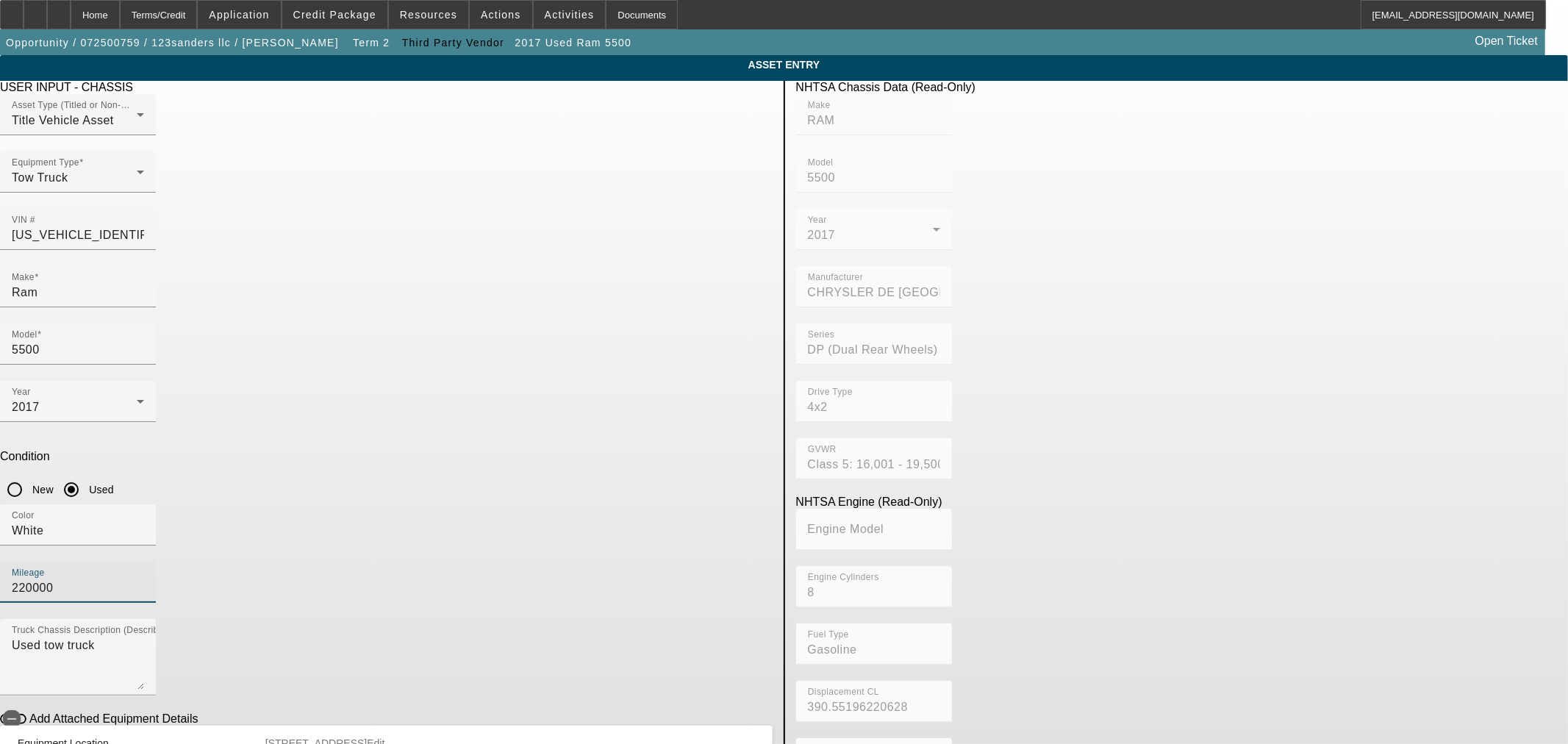
drag, startPoint x: 665, startPoint y: 370, endPoint x: 604, endPoint y: 379, distance: 61.7
click at [144, 579] on input "220000" at bounding box center [78, 587] width 133 height 17
type input "223878"
click at [562, 505] on div "Color White" at bounding box center [386, 533] width 773 height 57
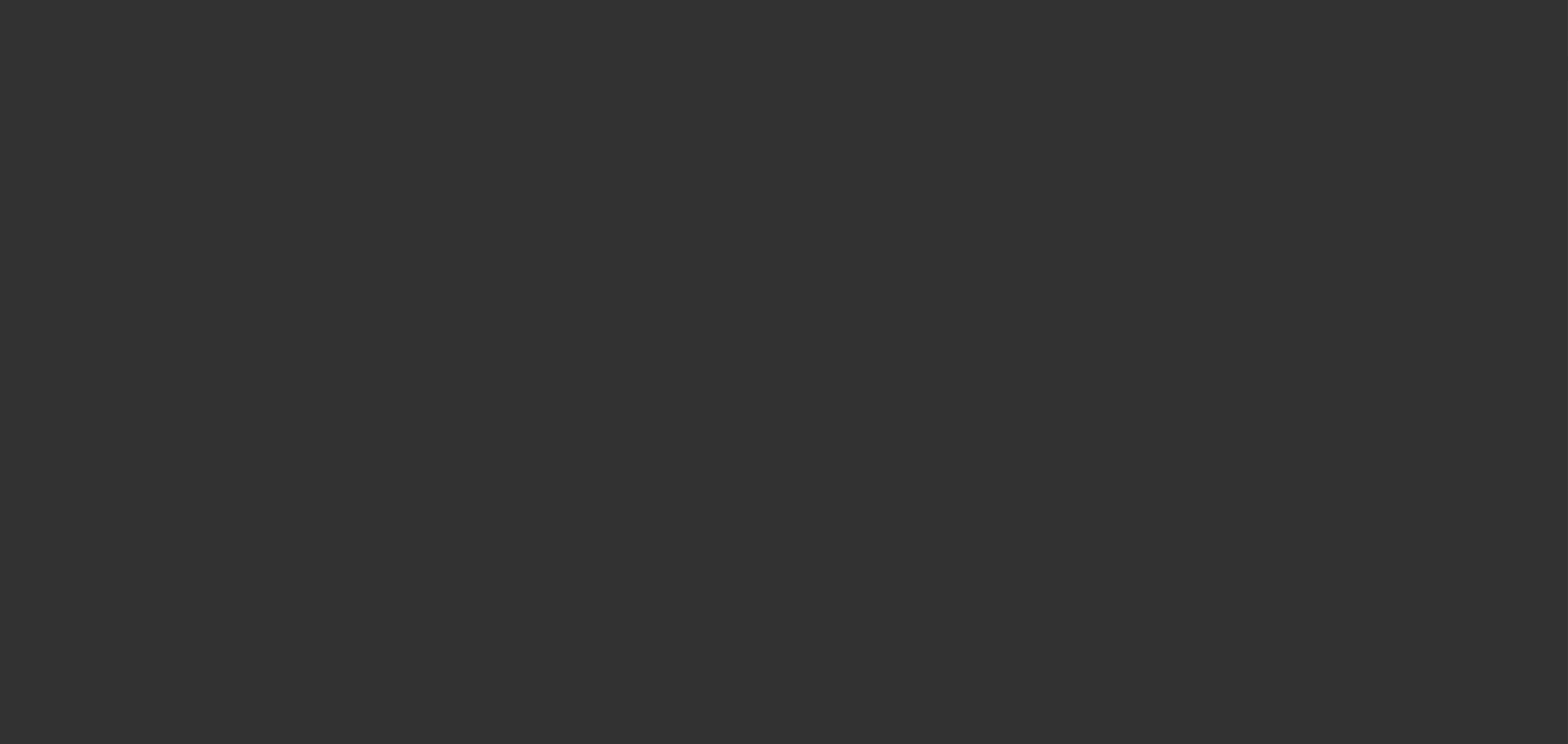
type input "$29,000.00"
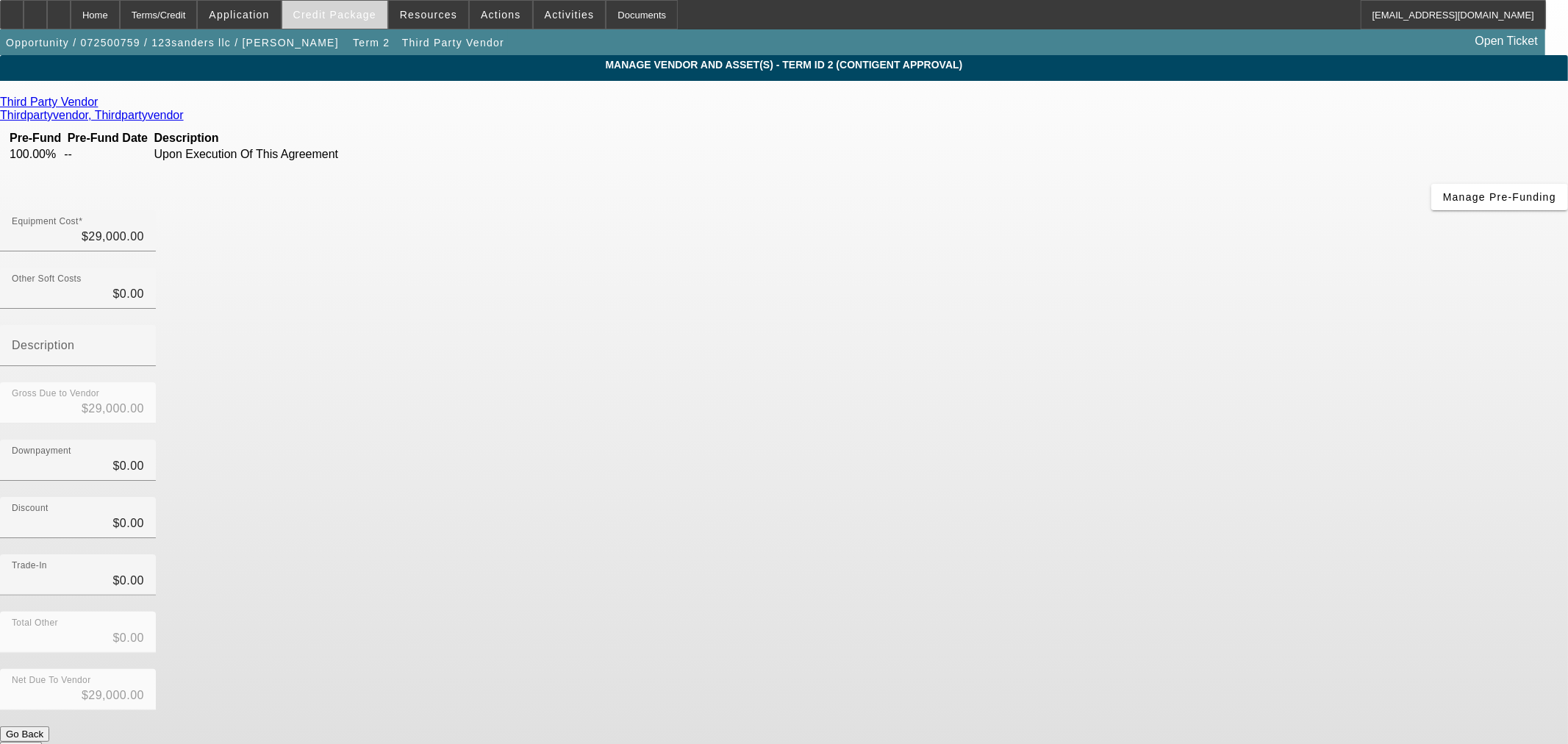
click at [368, 18] on span "Credit Package" at bounding box center [334, 15] width 83 height 12
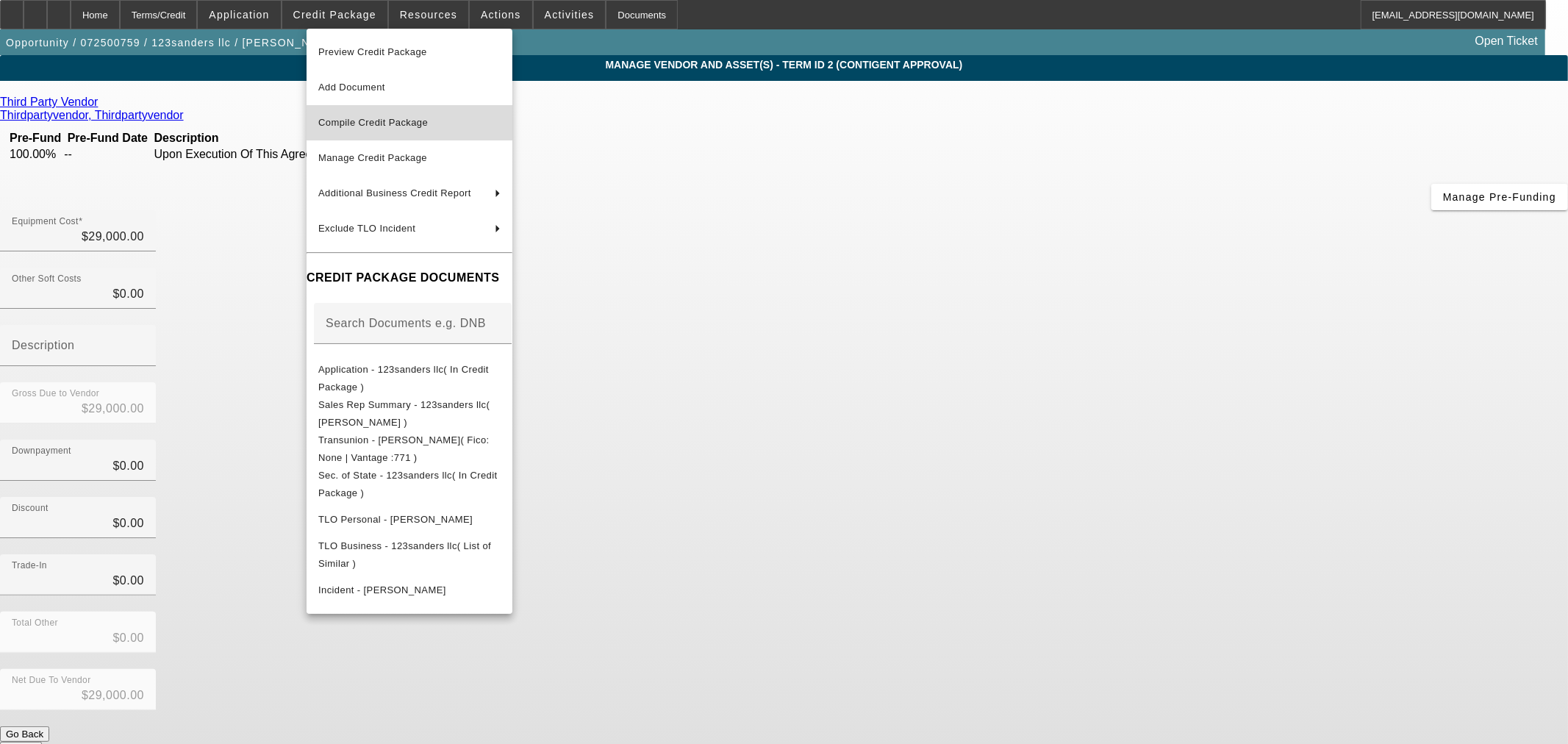
click at [446, 122] on span "Compile Credit Package" at bounding box center [410, 122] width 182 height 17
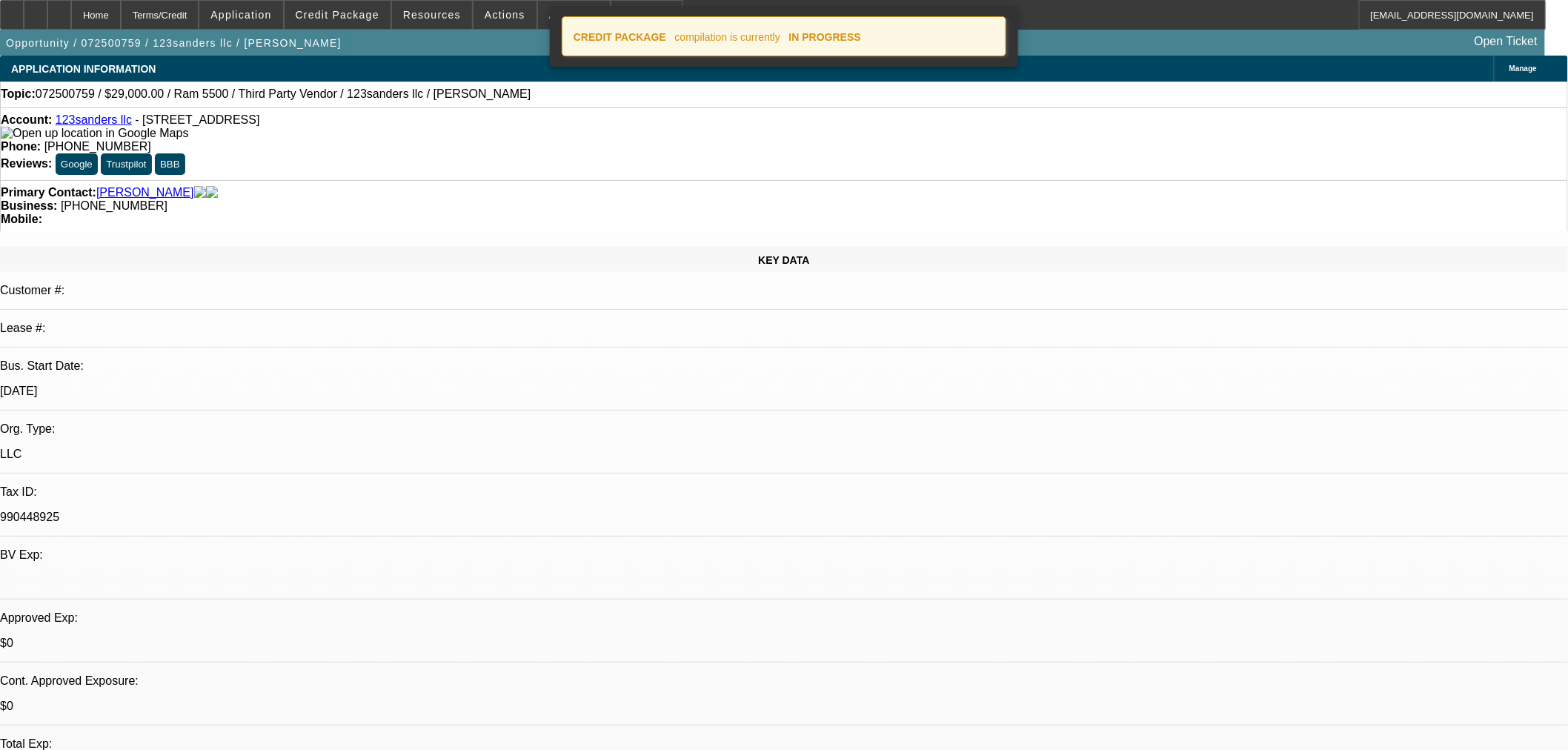
select select "0"
select select "2"
select select "0"
select select "6"
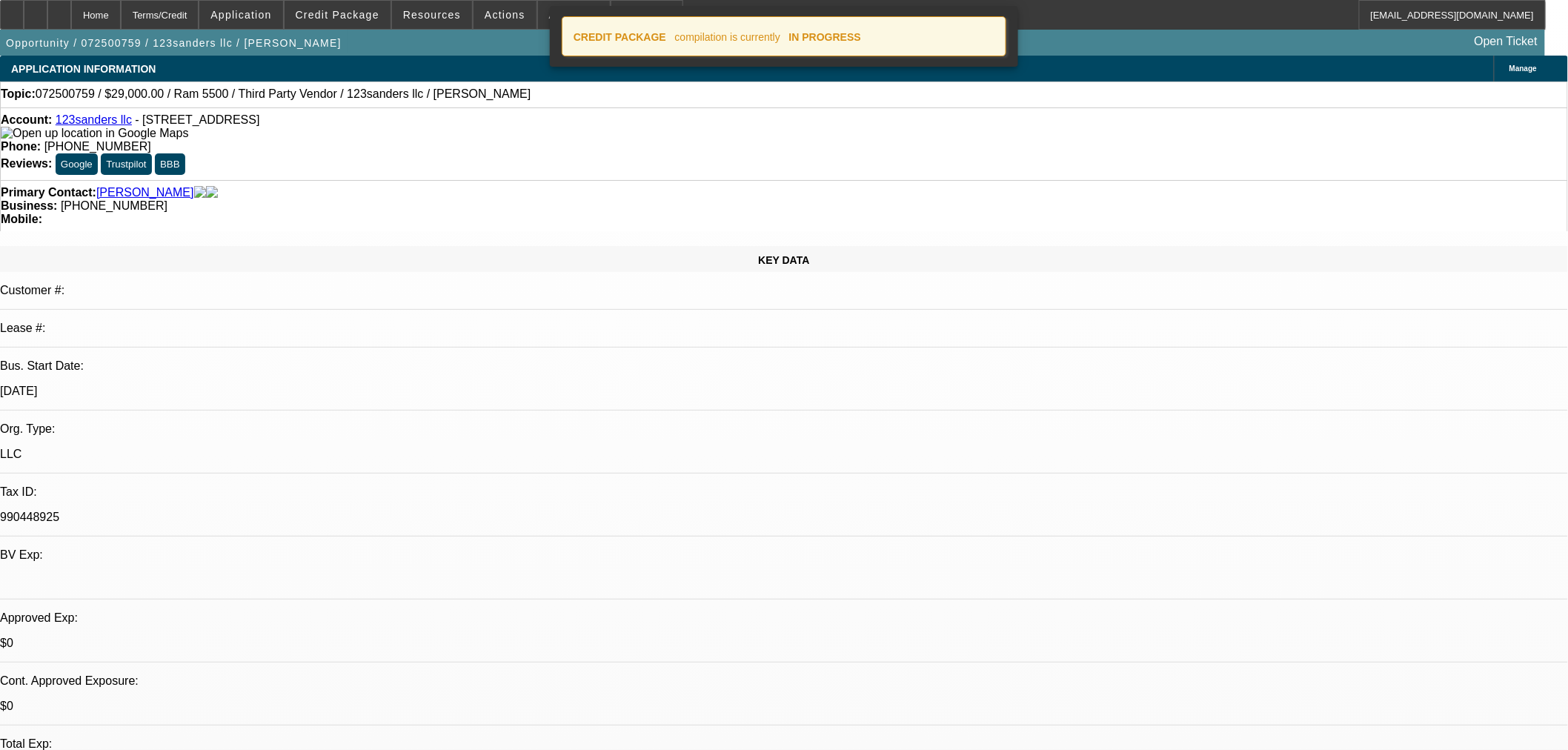
select select "0"
select select "6"
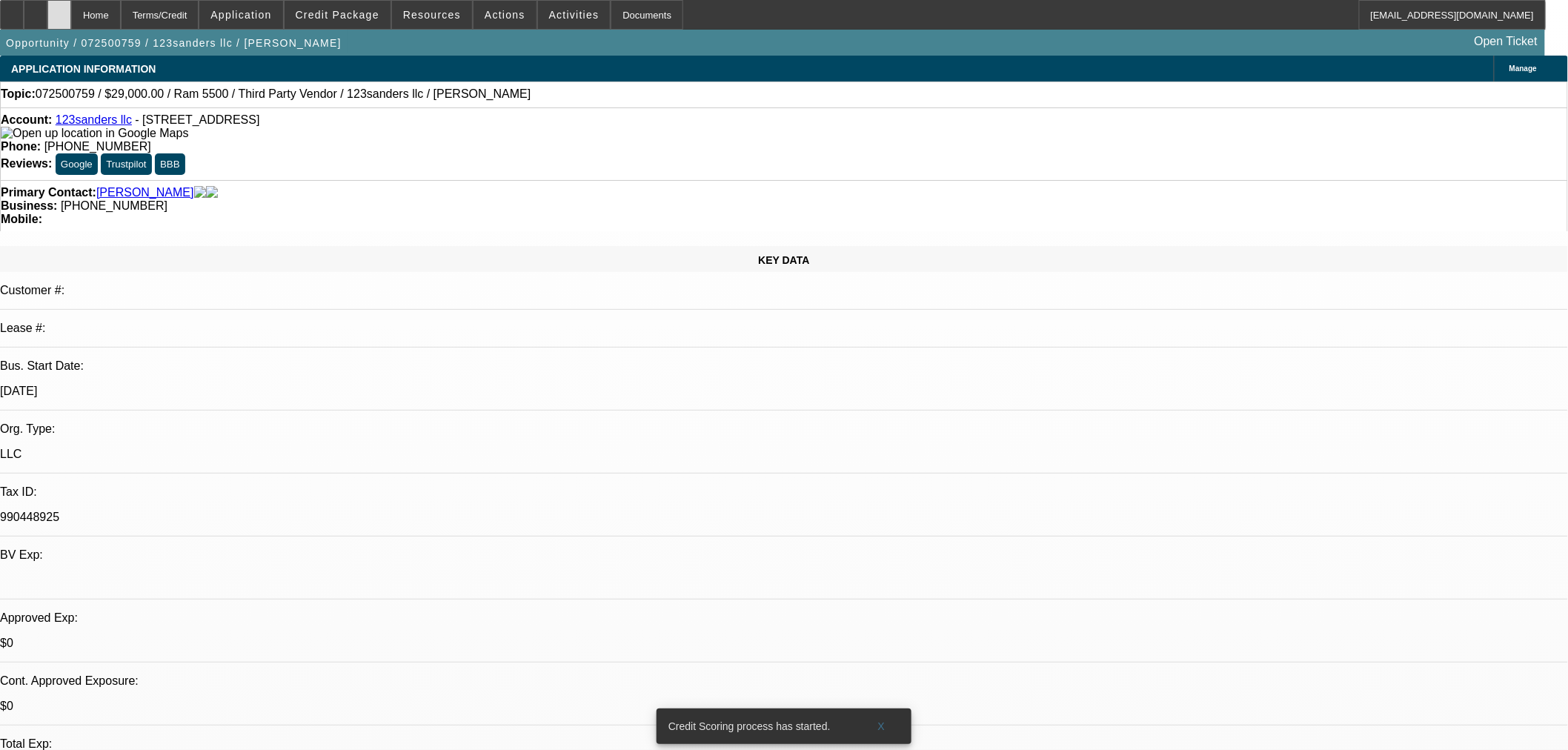
click at [71, 9] on div at bounding box center [58, 14] width 24 height 30
select select "0"
select select "2"
select select "0"
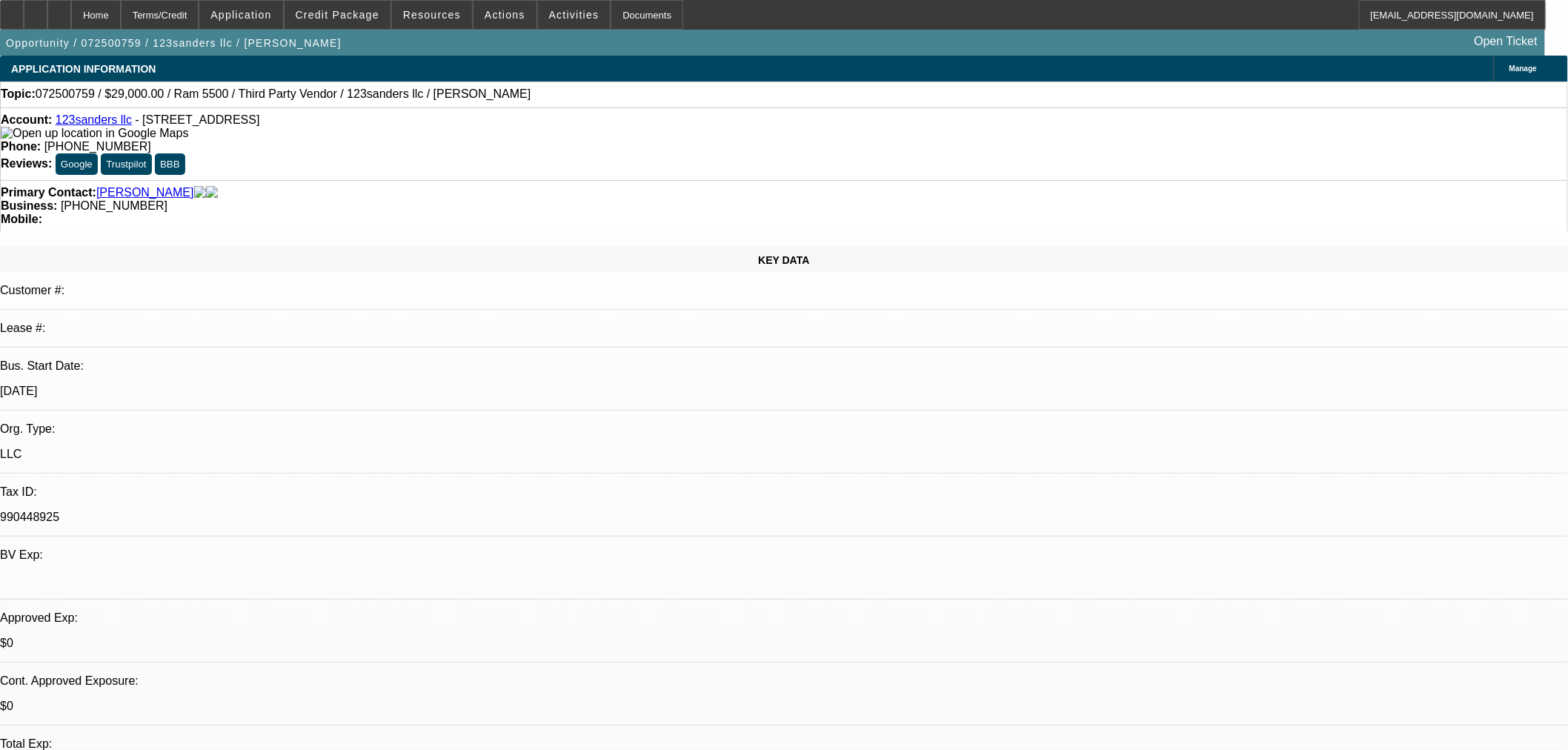
select select "6"
select select "0"
select select "6"
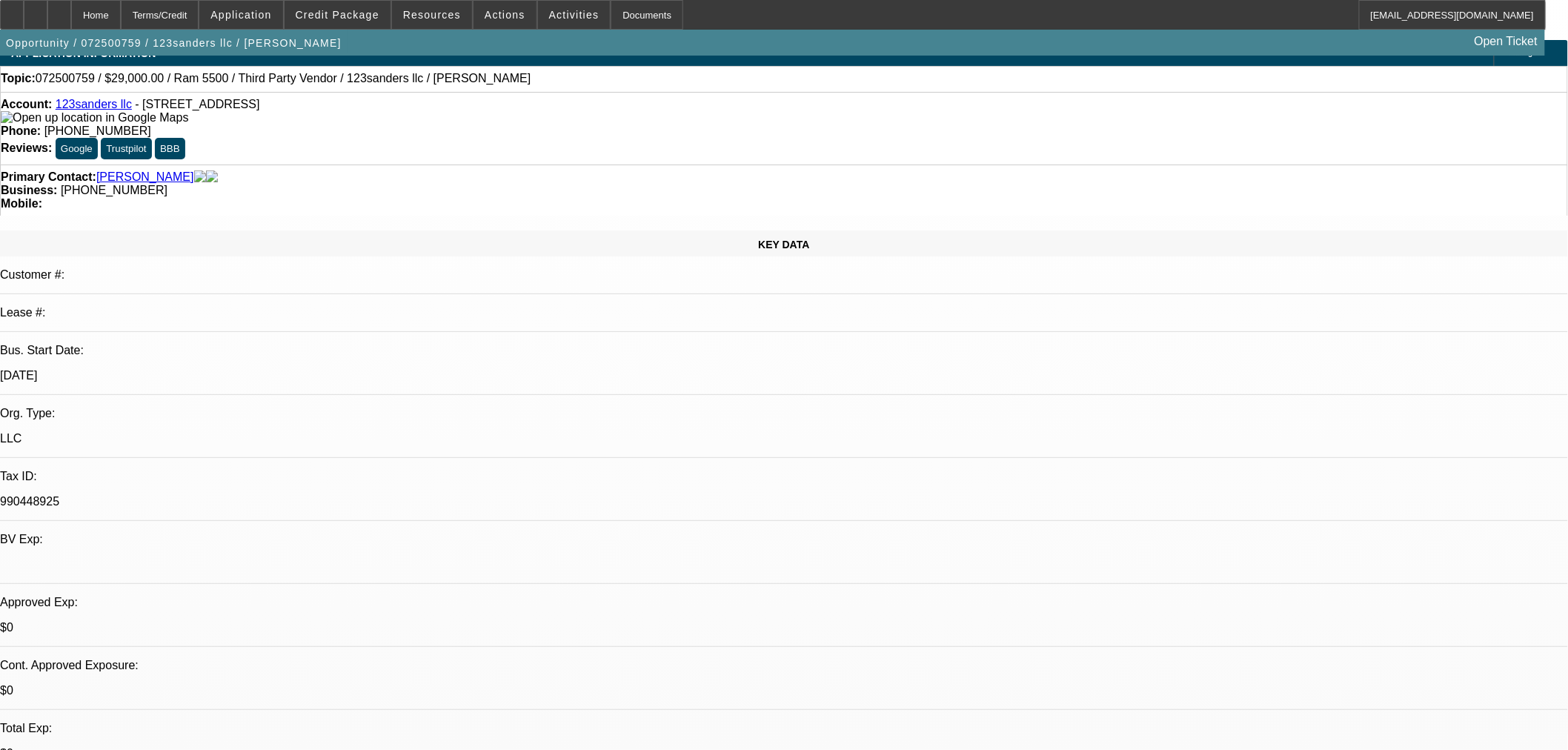
scroll to position [493, 0]
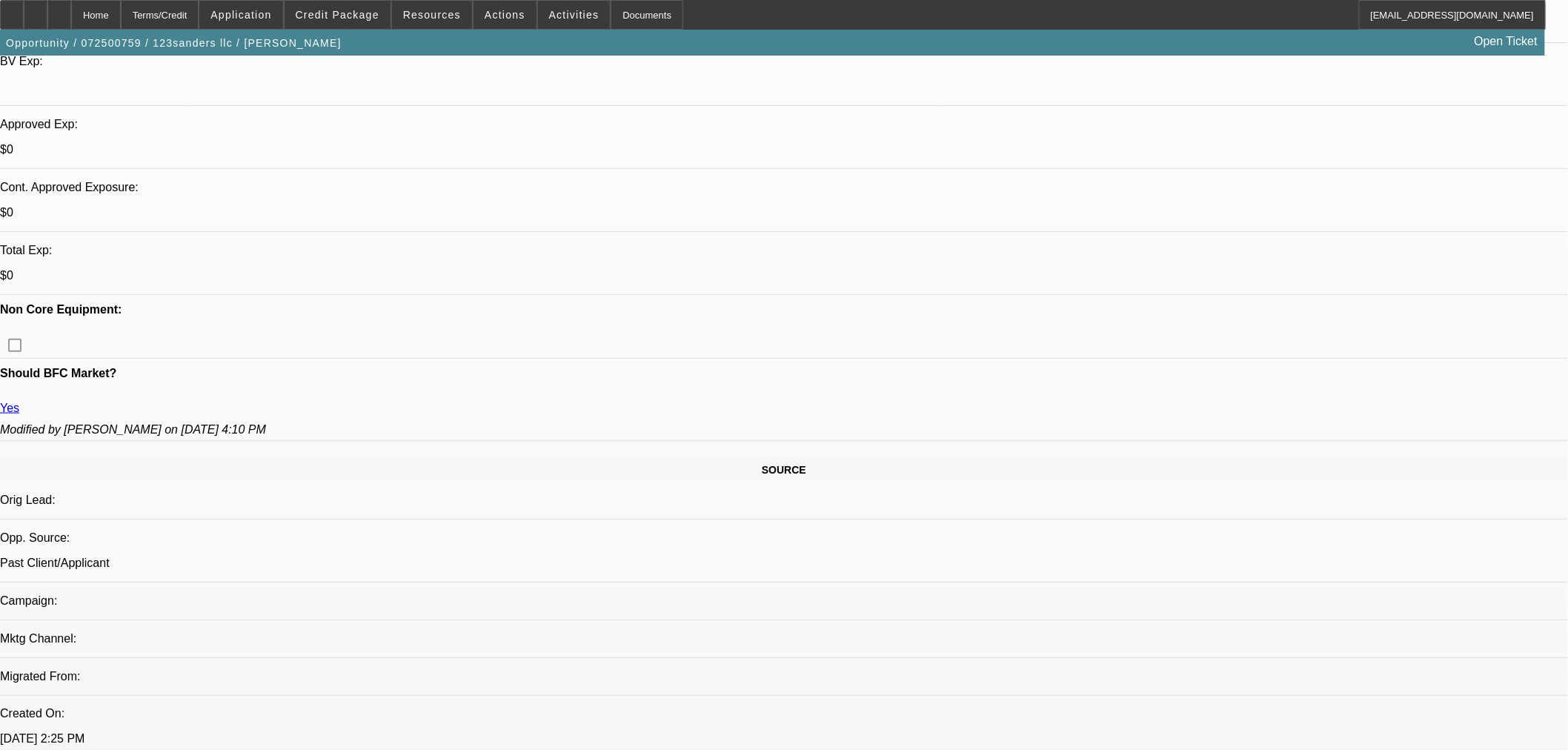
click at [334, 5] on span at bounding box center [338, 14] width 106 height 36
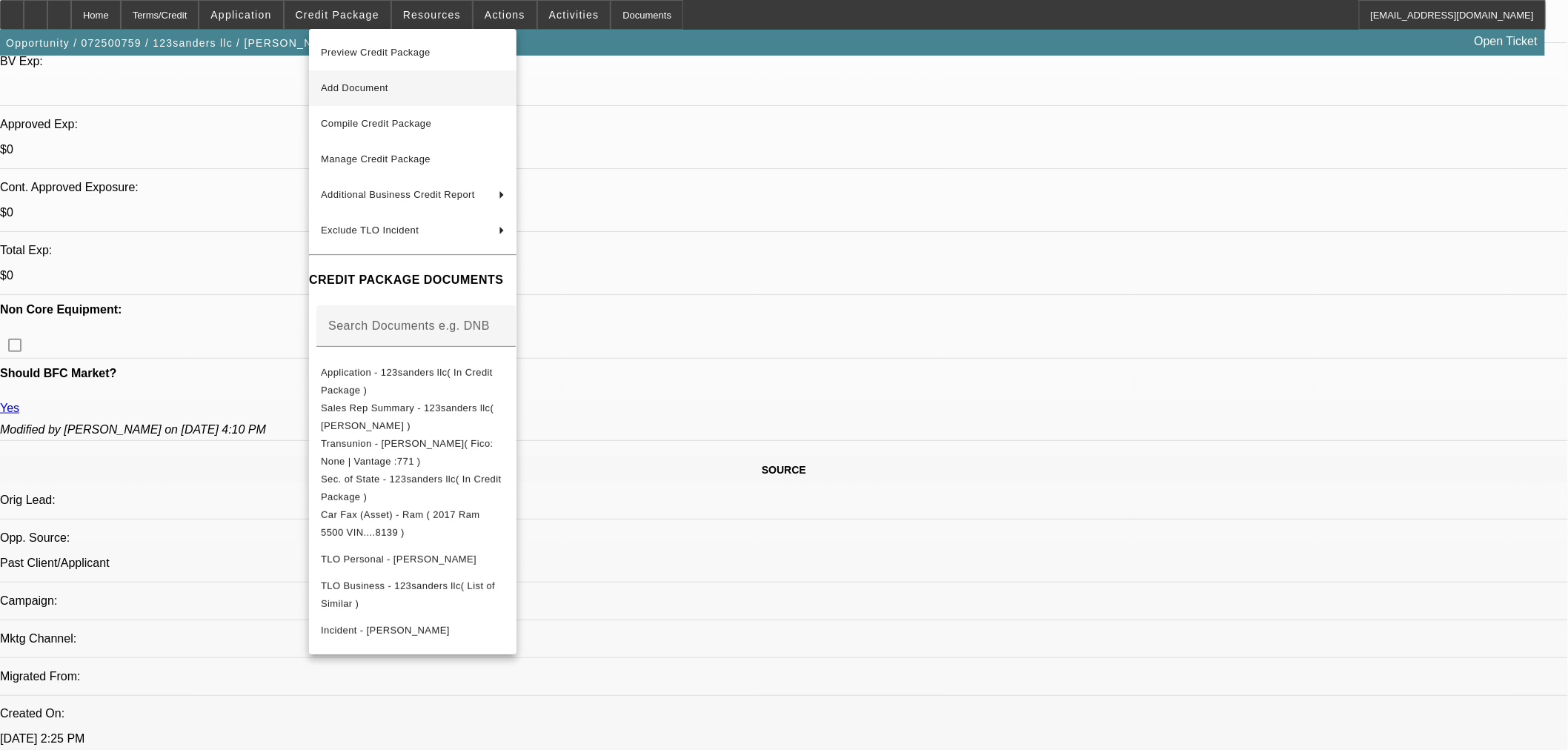
click at [374, 77] on button "Add Document" at bounding box center [412, 88] width 207 height 36
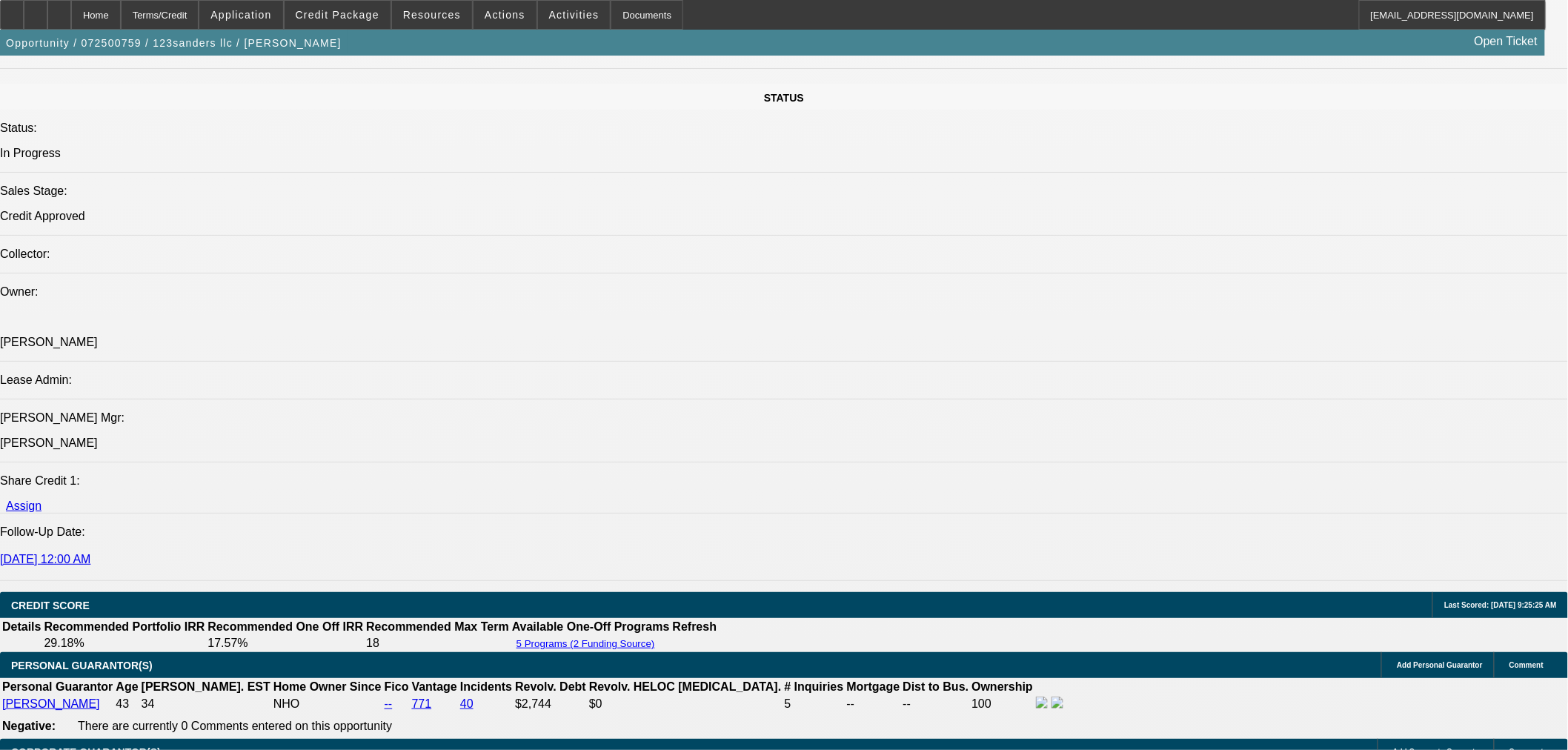
scroll to position [1399, 0]
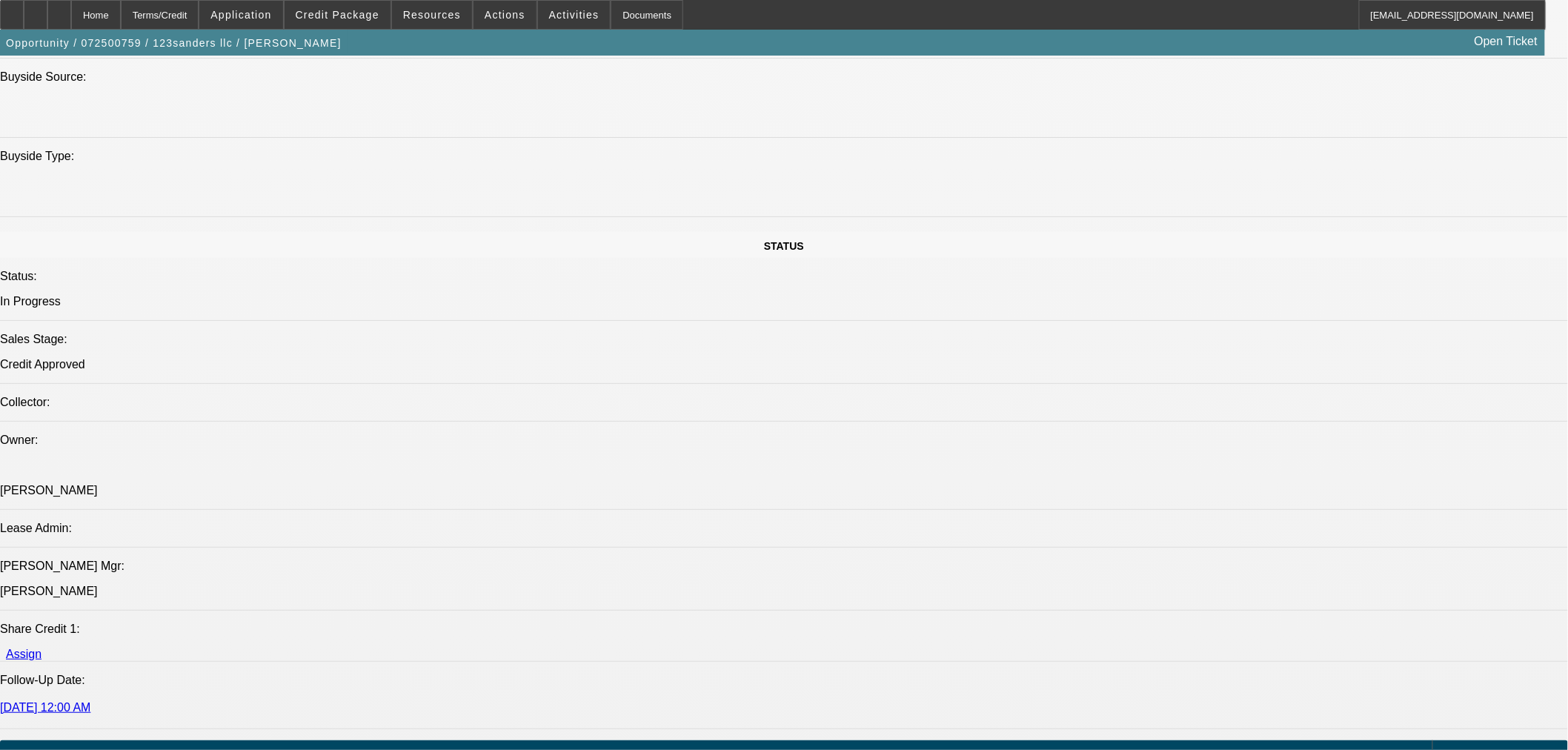
drag, startPoint x: 1154, startPoint y: 493, endPoint x: 805, endPoint y: 524, distance: 350.4
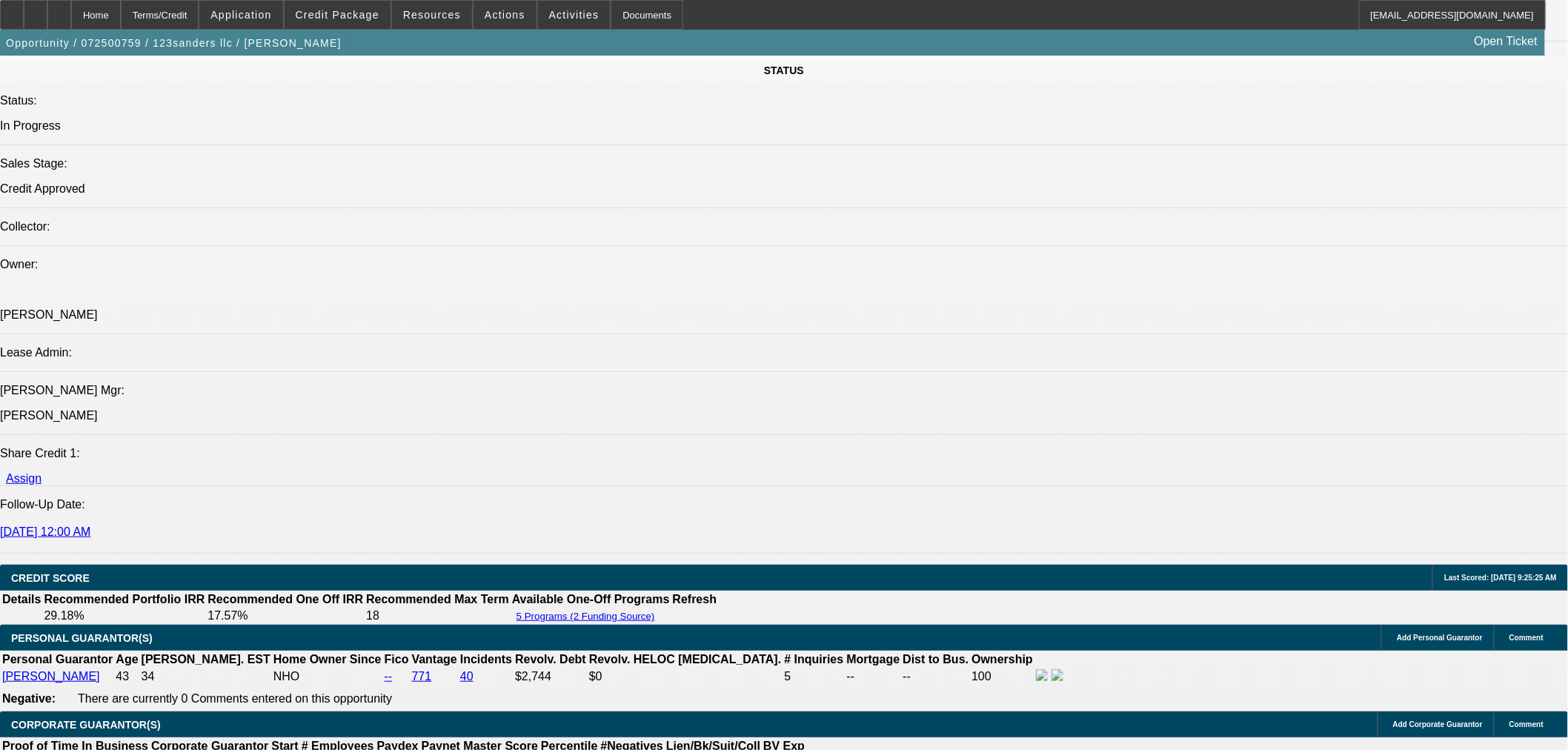
scroll to position [1728, 0]
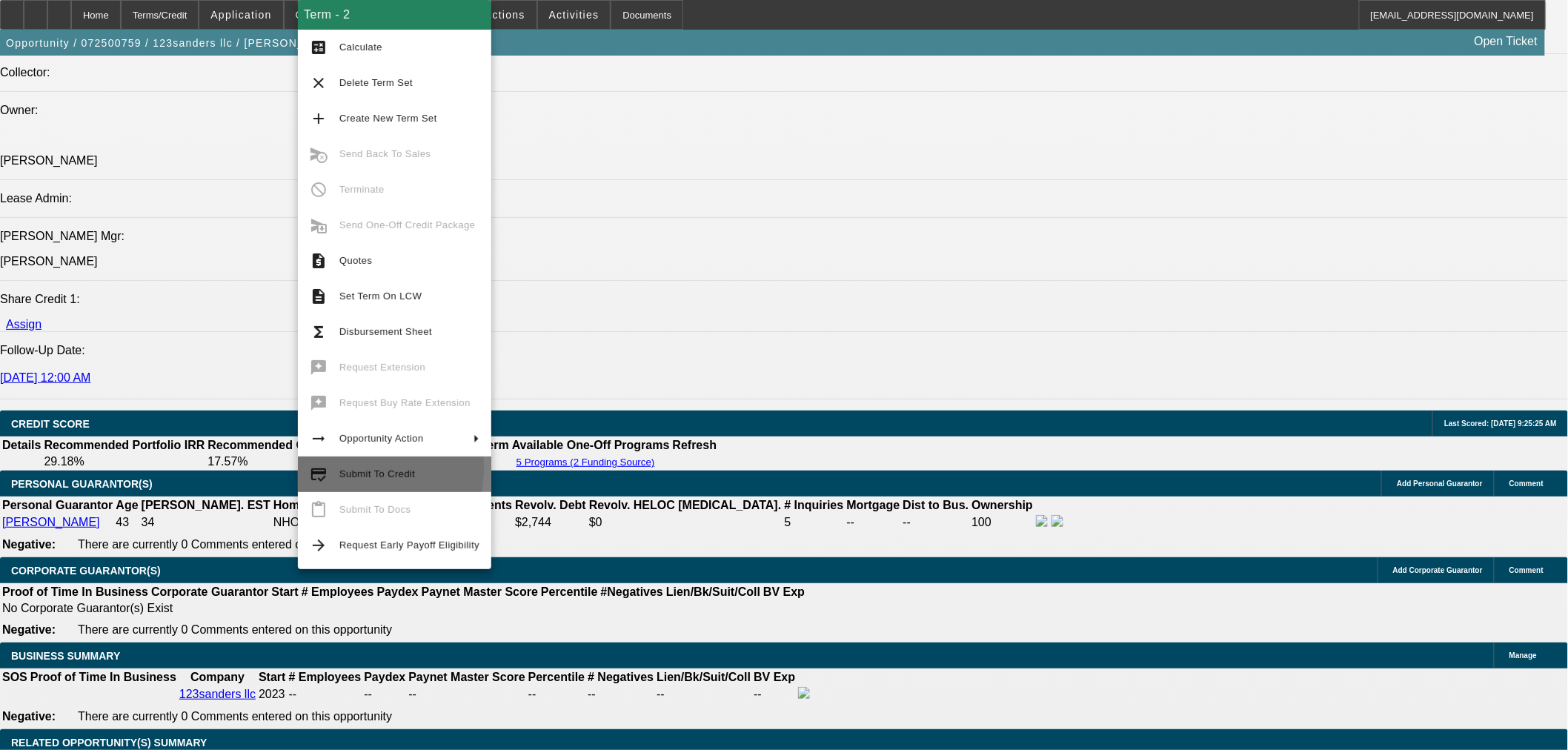
click at [334, 468] on button "credit_score Submit To Credit" at bounding box center [394, 474] width 194 height 36
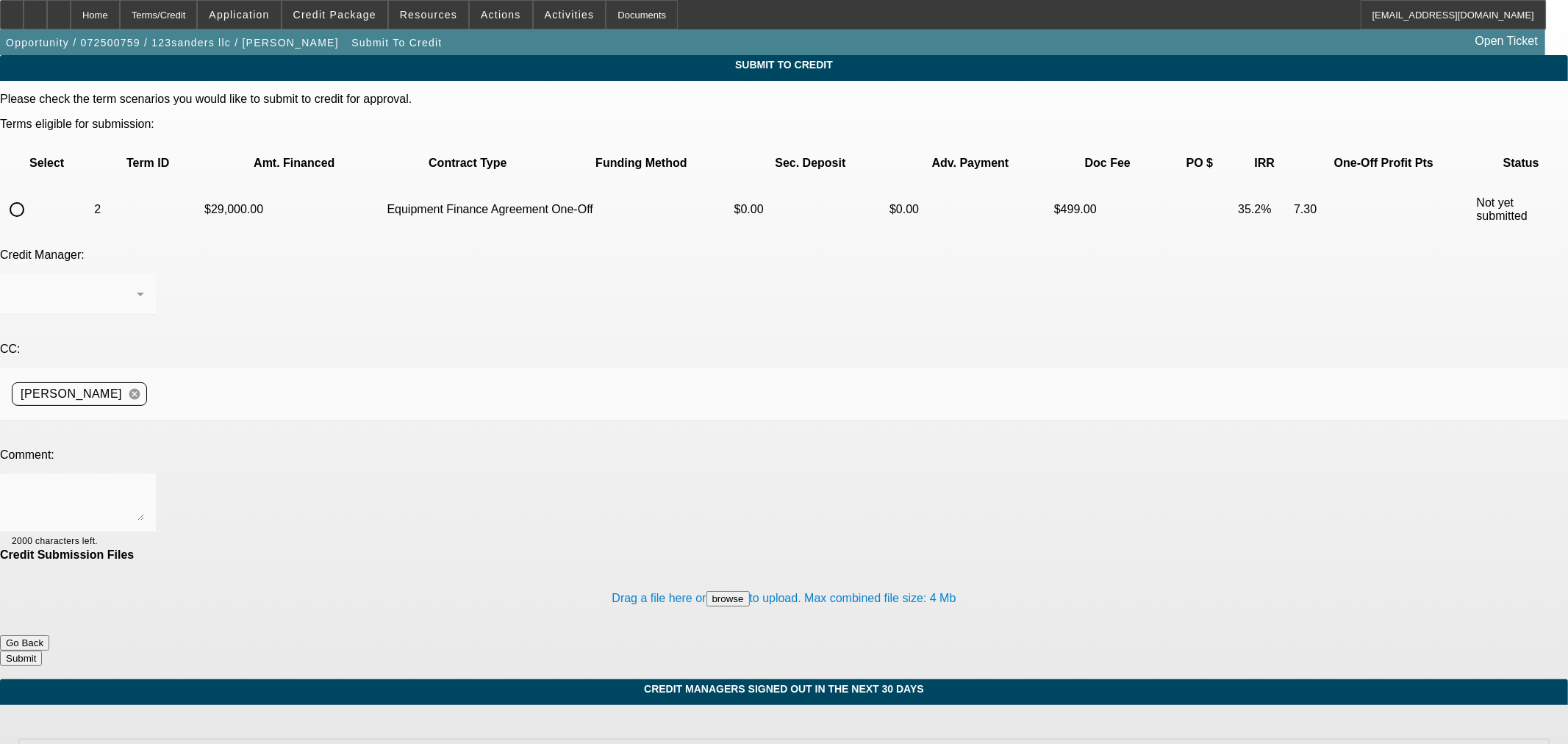
click at [32, 195] on input "radio" at bounding box center [17, 209] width 29 height 29
radio input "true"
click at [144, 474] on div at bounding box center [78, 503] width 133 height 59
type textarea "T"
type textarea "Pictures, invoice, and title in file. Please send to Finpac. Thanks!"
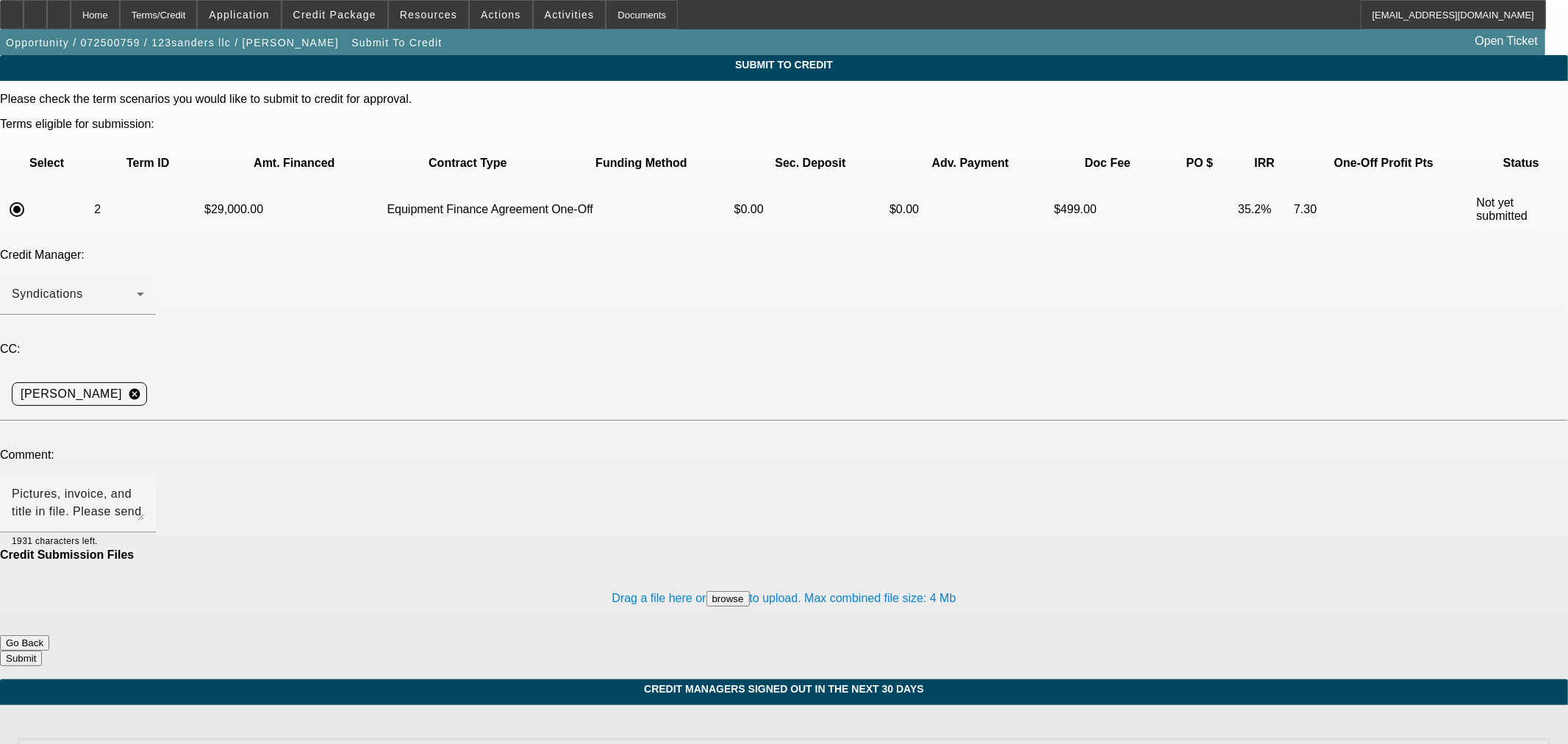
click at [42, 651] on button "Submit" at bounding box center [21, 658] width 42 height 15
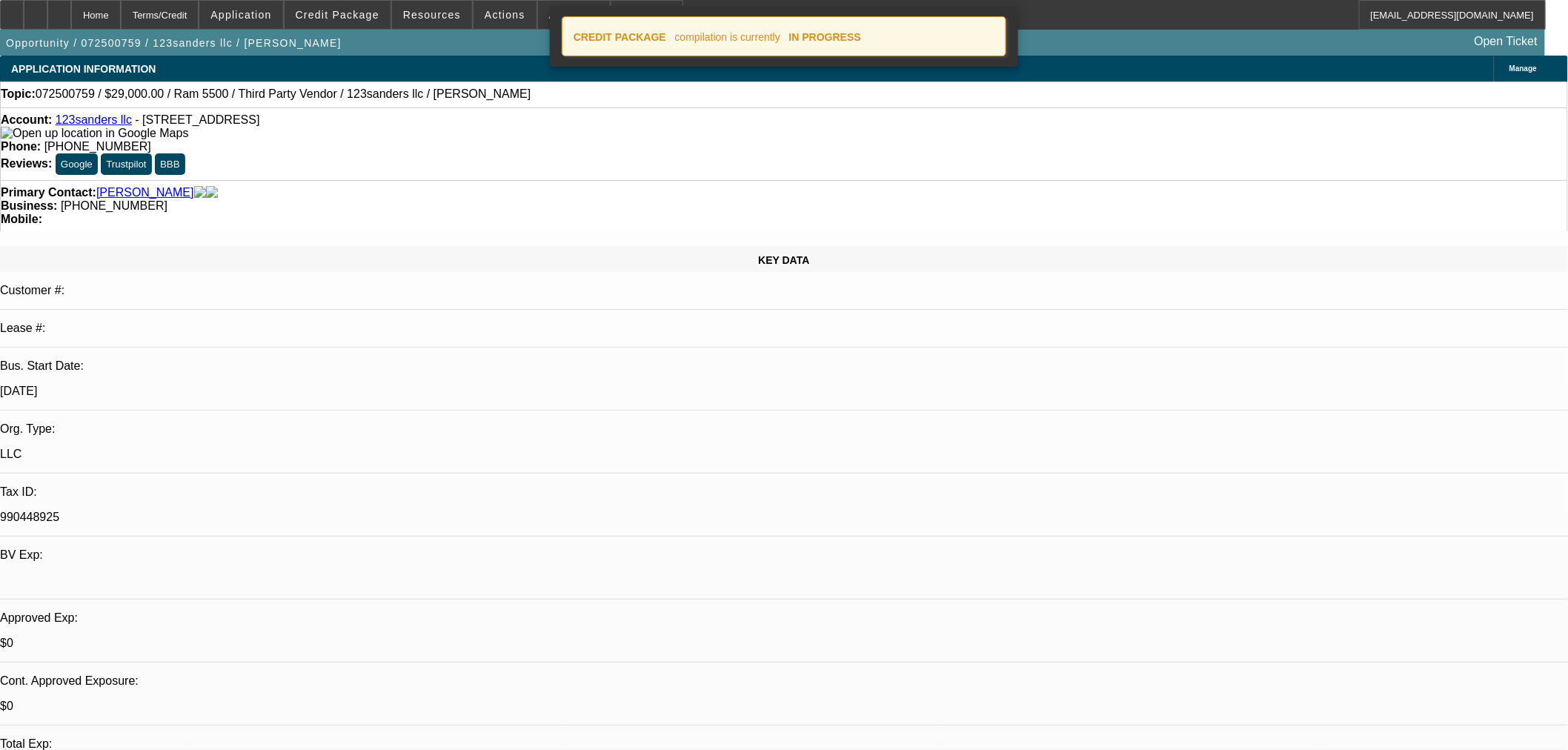
select select "0"
select select "2"
select select "0"
select select "6"
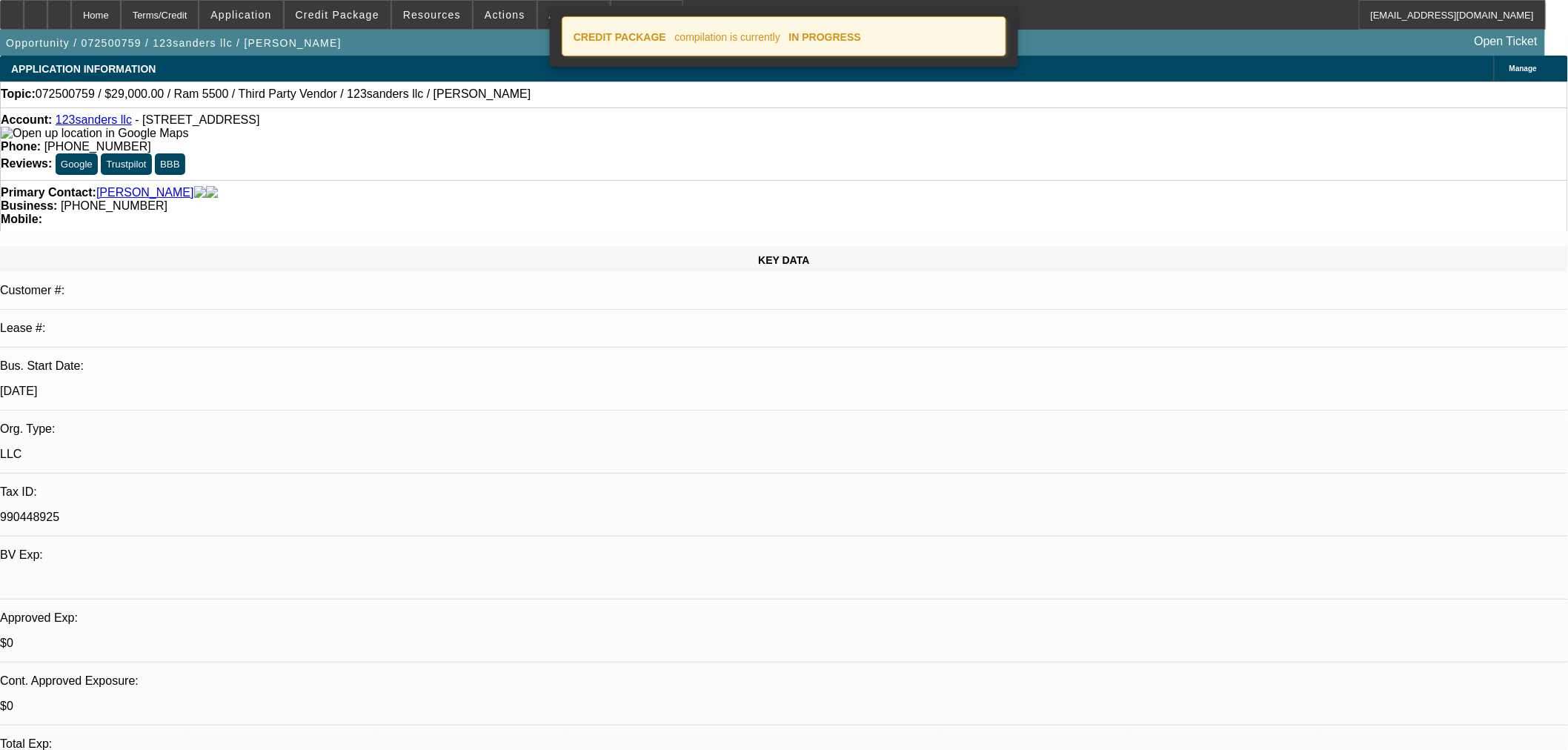
select select "0"
select select "6"
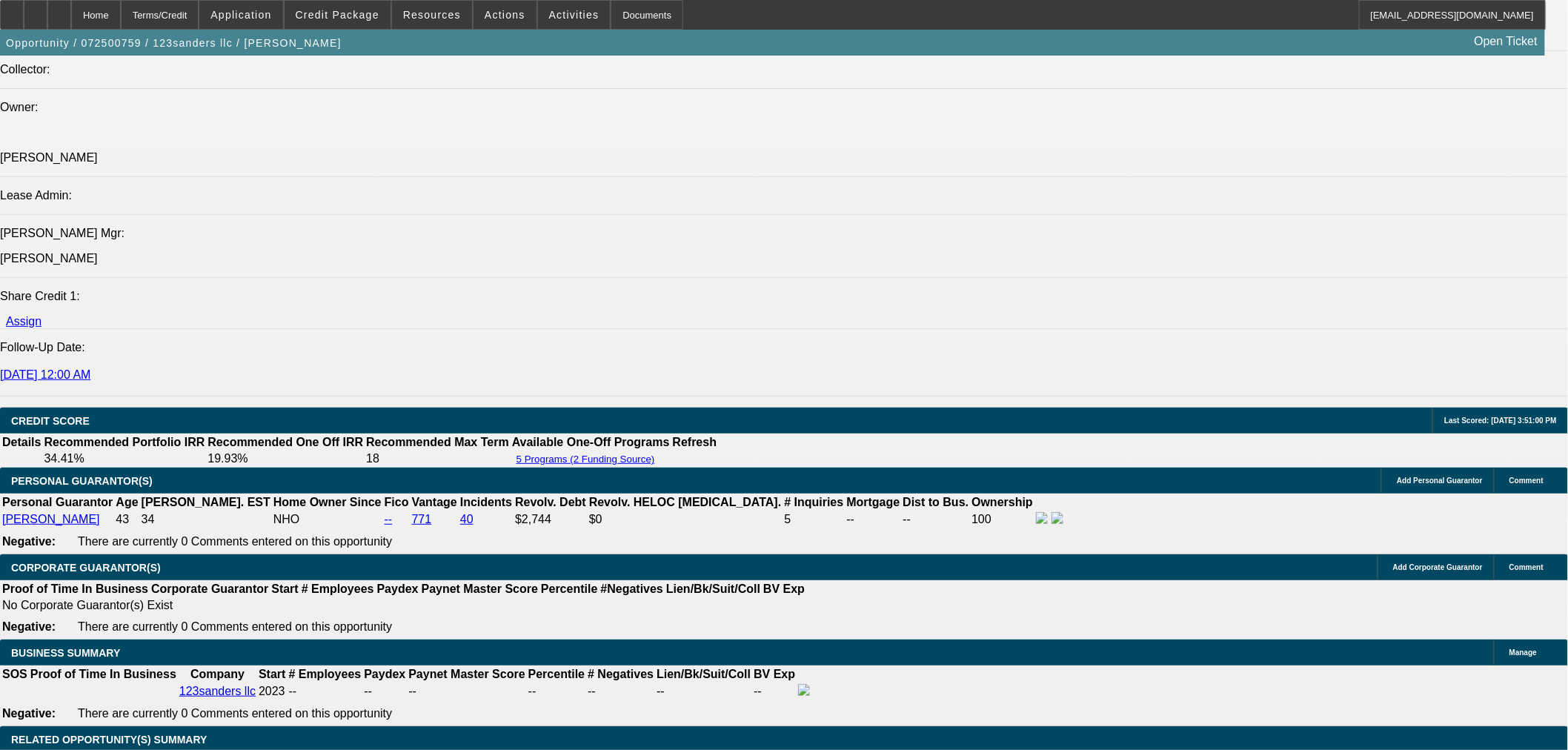
scroll to position [1728, 0]
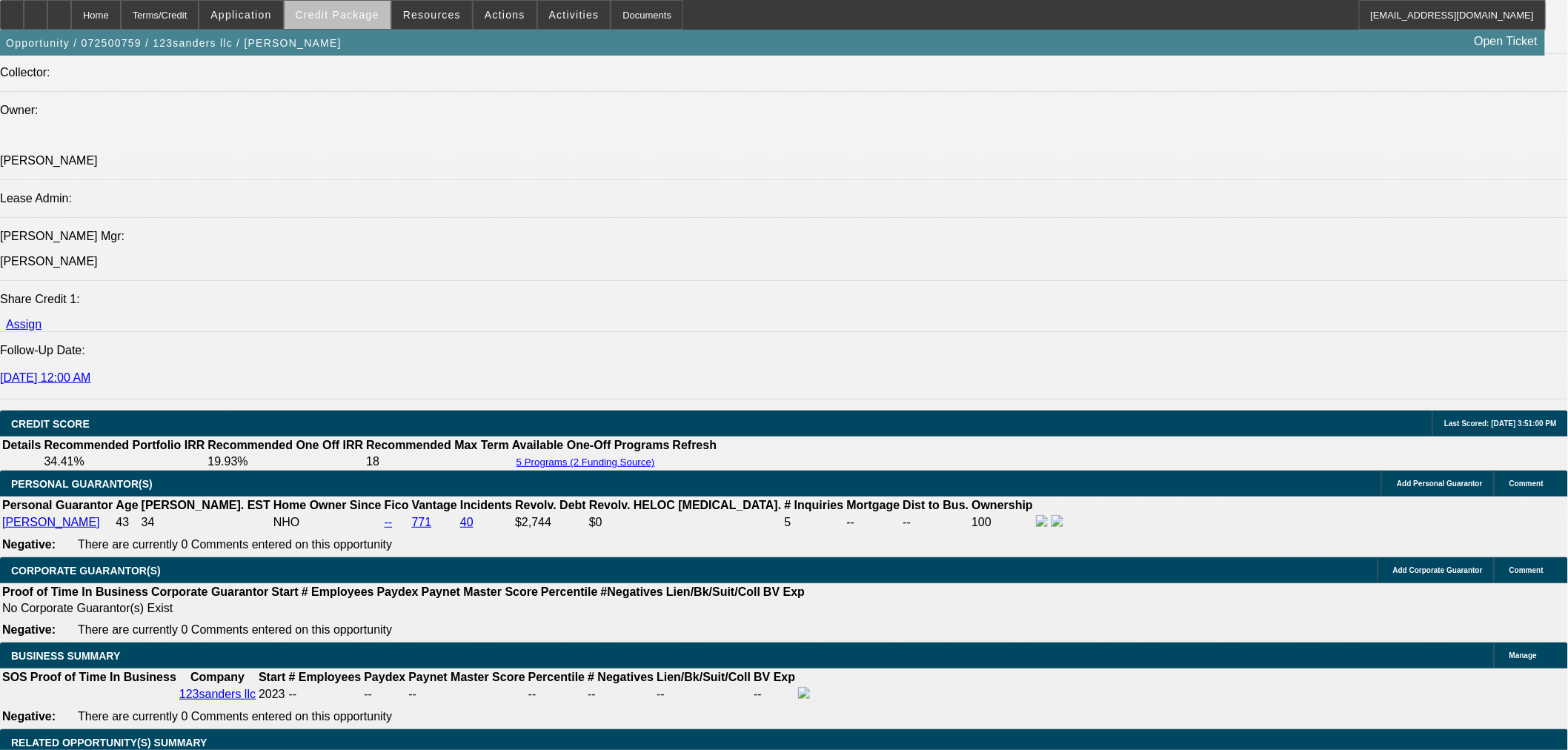
click at [370, 20] on span at bounding box center [338, 14] width 106 height 36
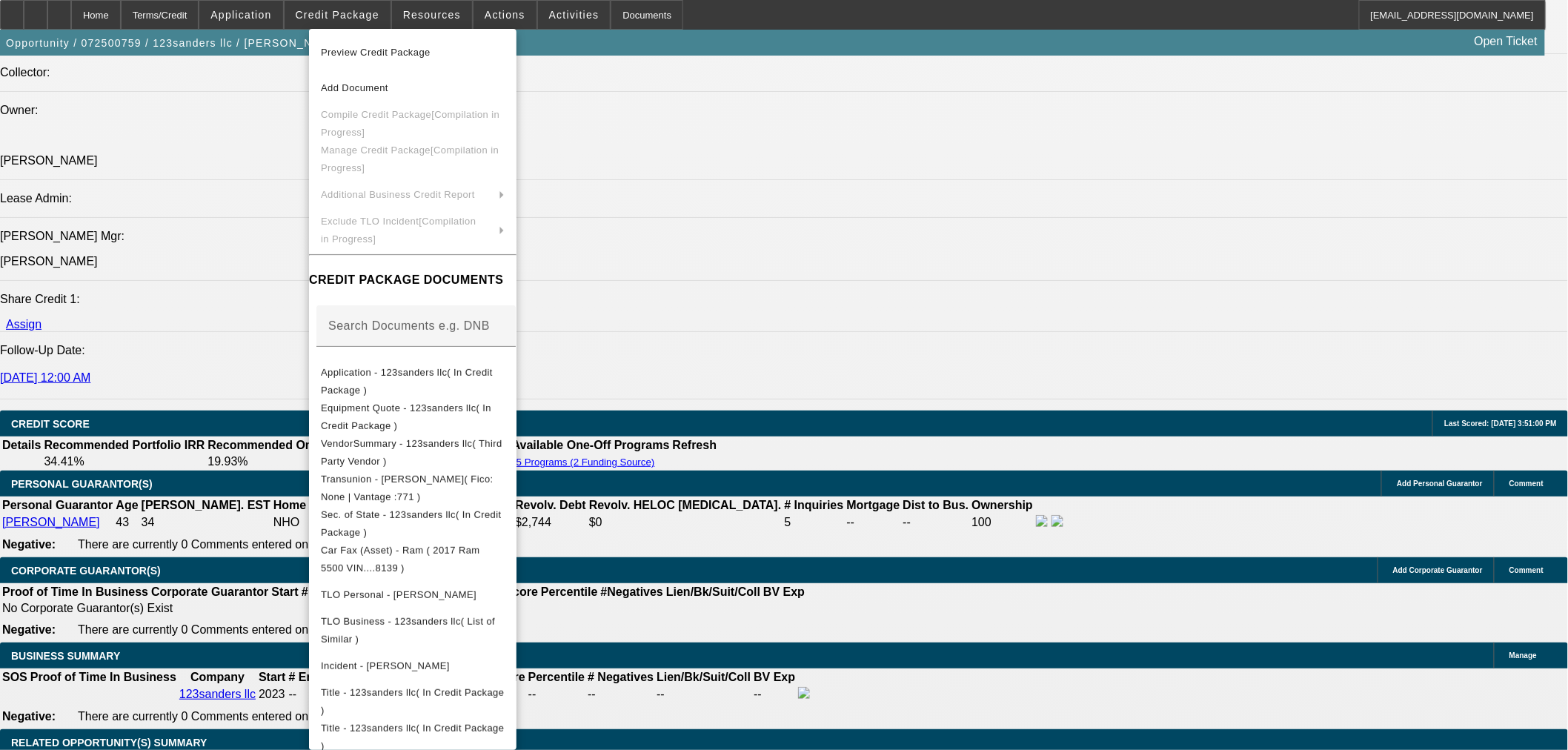
drag, startPoint x: 960, startPoint y: 380, endPoint x: 946, endPoint y: 381, distance: 14.0
click at [951, 381] on div at bounding box center [784, 375] width 1568 height 750
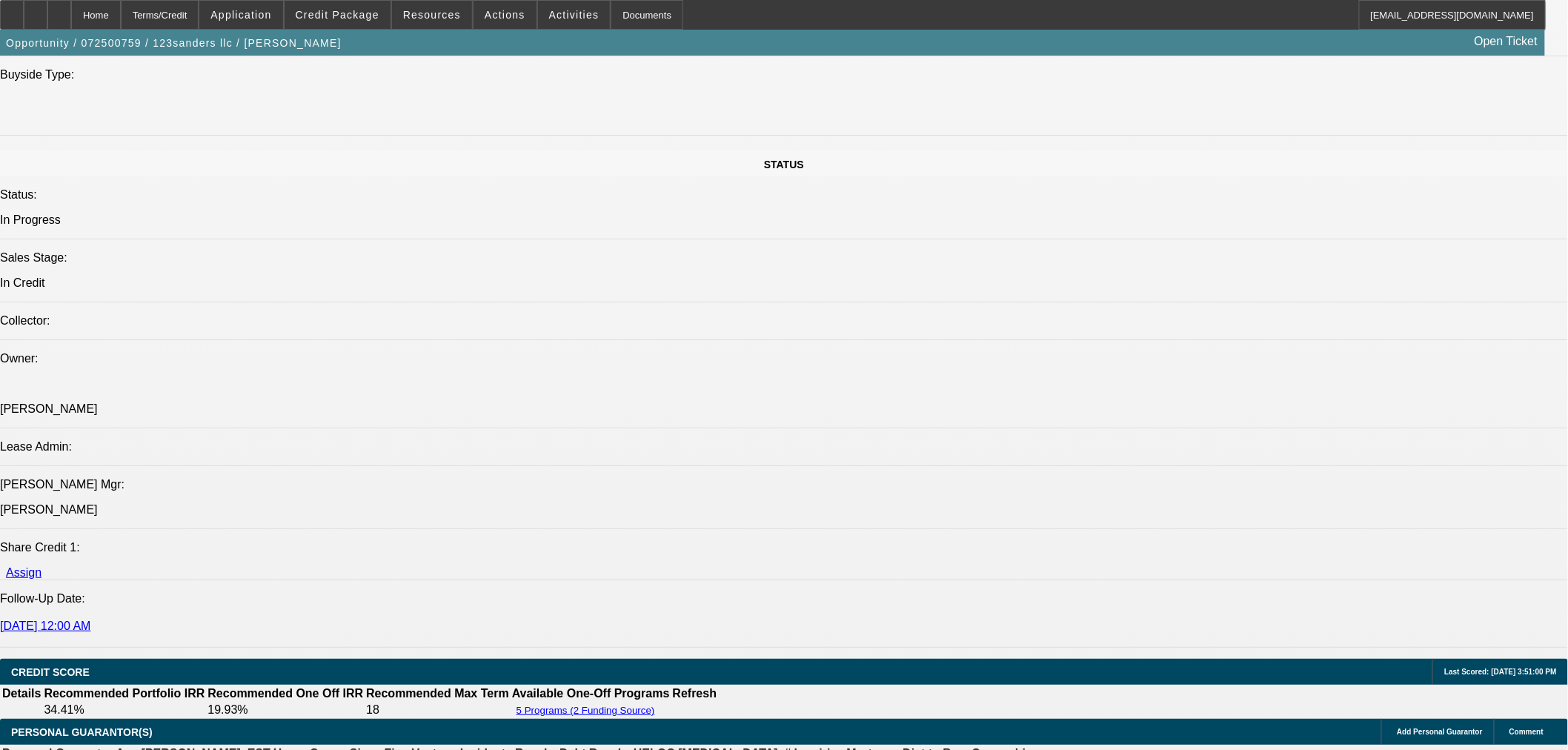
scroll to position [1317, 0]
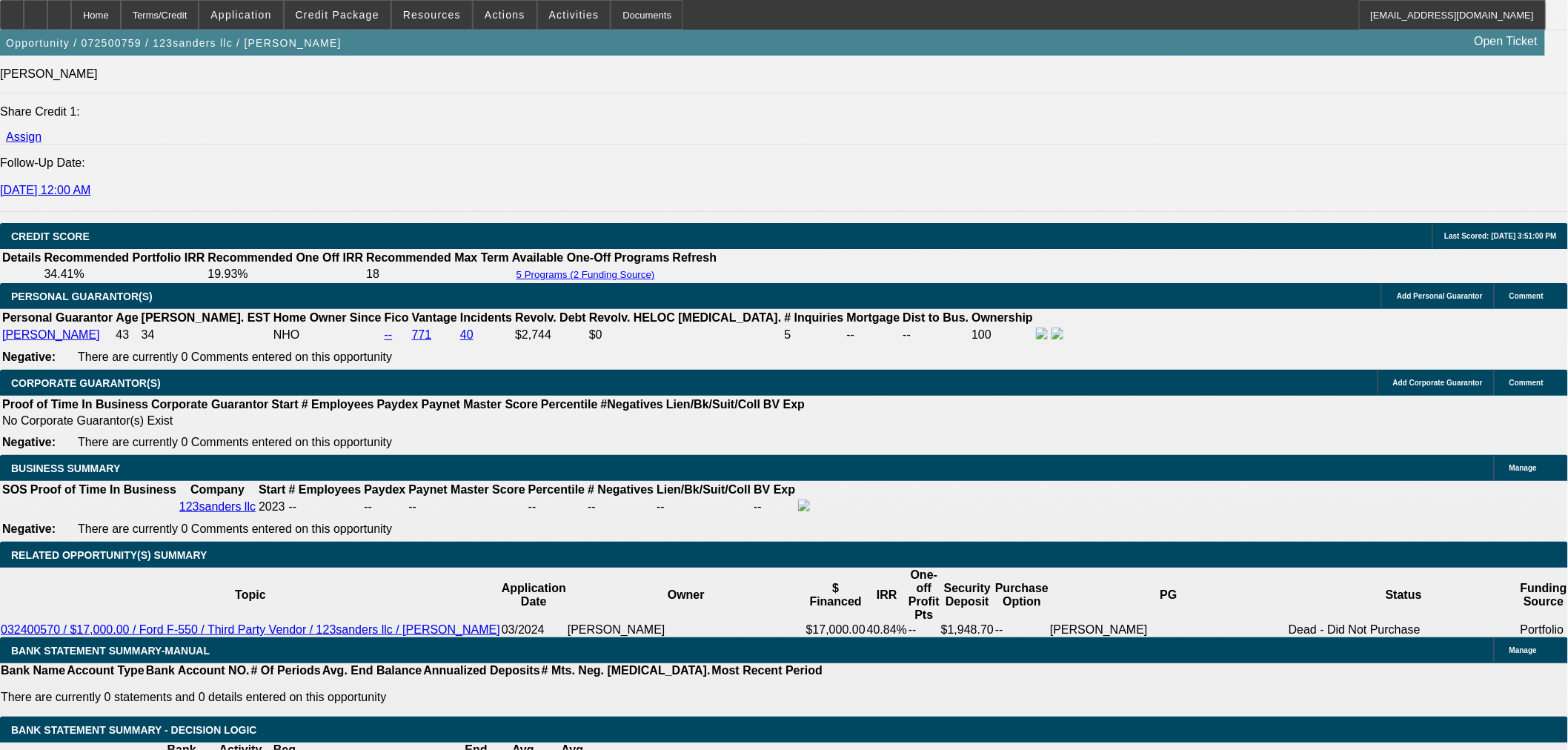
scroll to position [1976, 0]
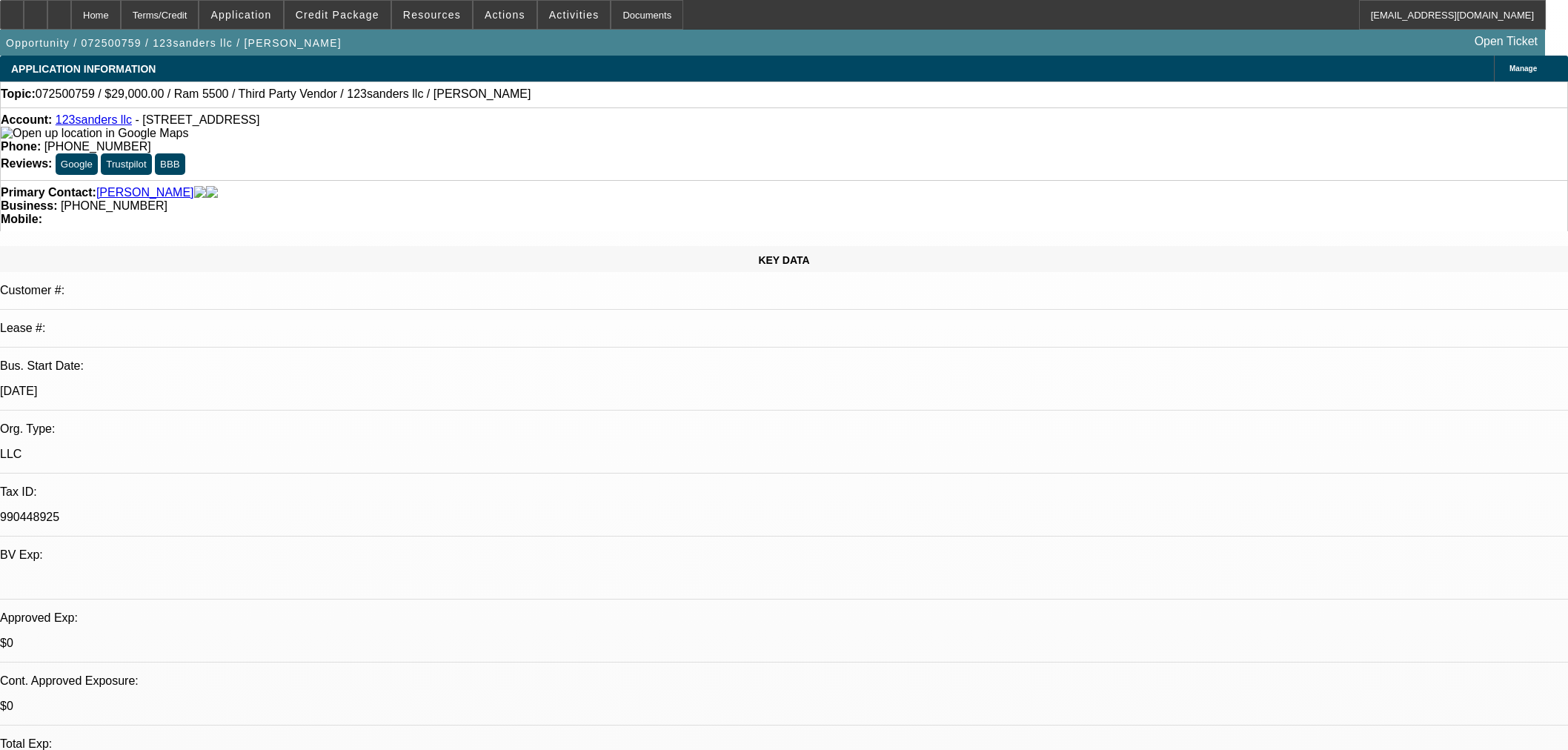
select select "0"
select select "2"
select select "0"
select select "6"
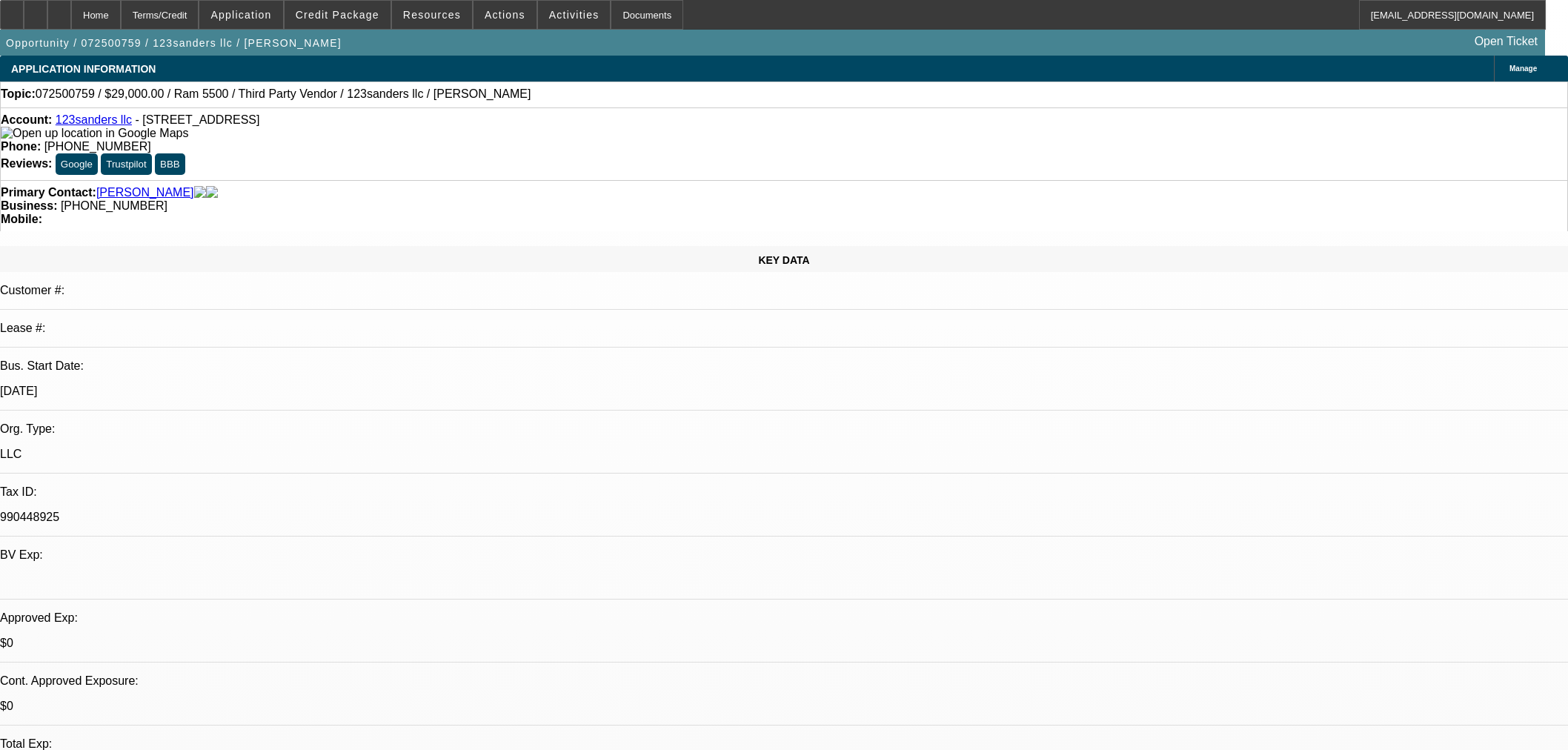
select select "0"
select select "6"
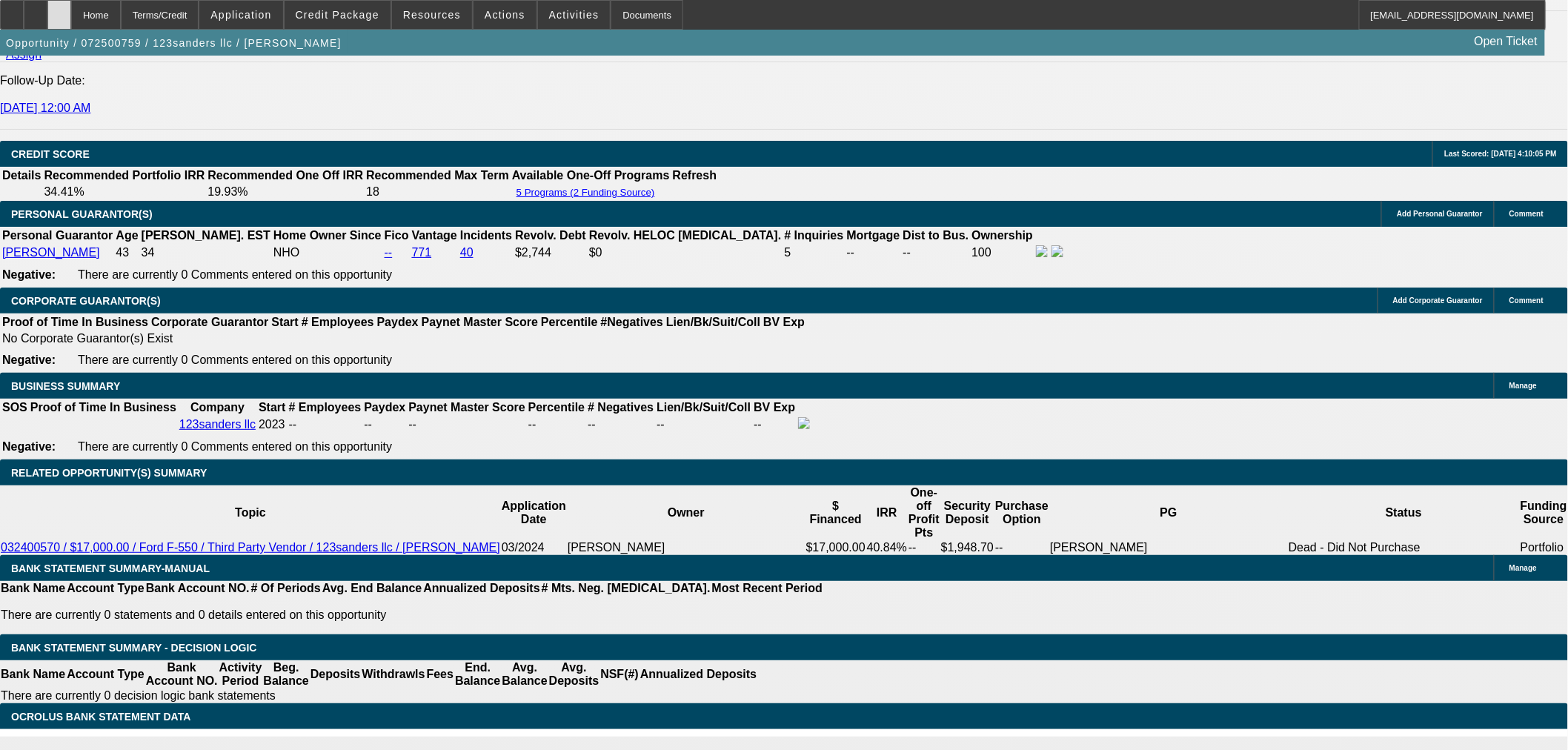
click at [71, 5] on div at bounding box center [58, 14] width 24 height 30
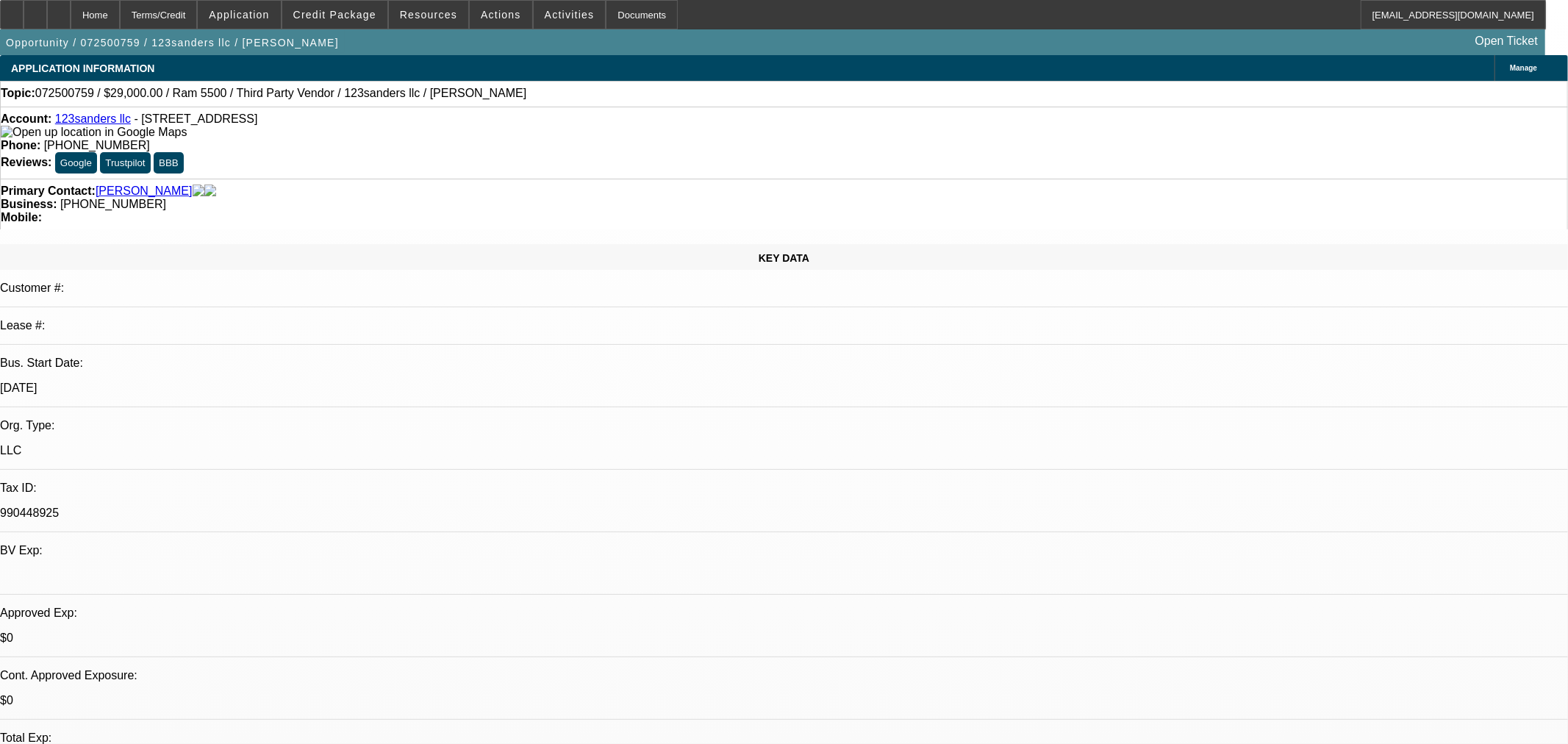
select select "0"
select select "2"
select select "0"
select select "6"
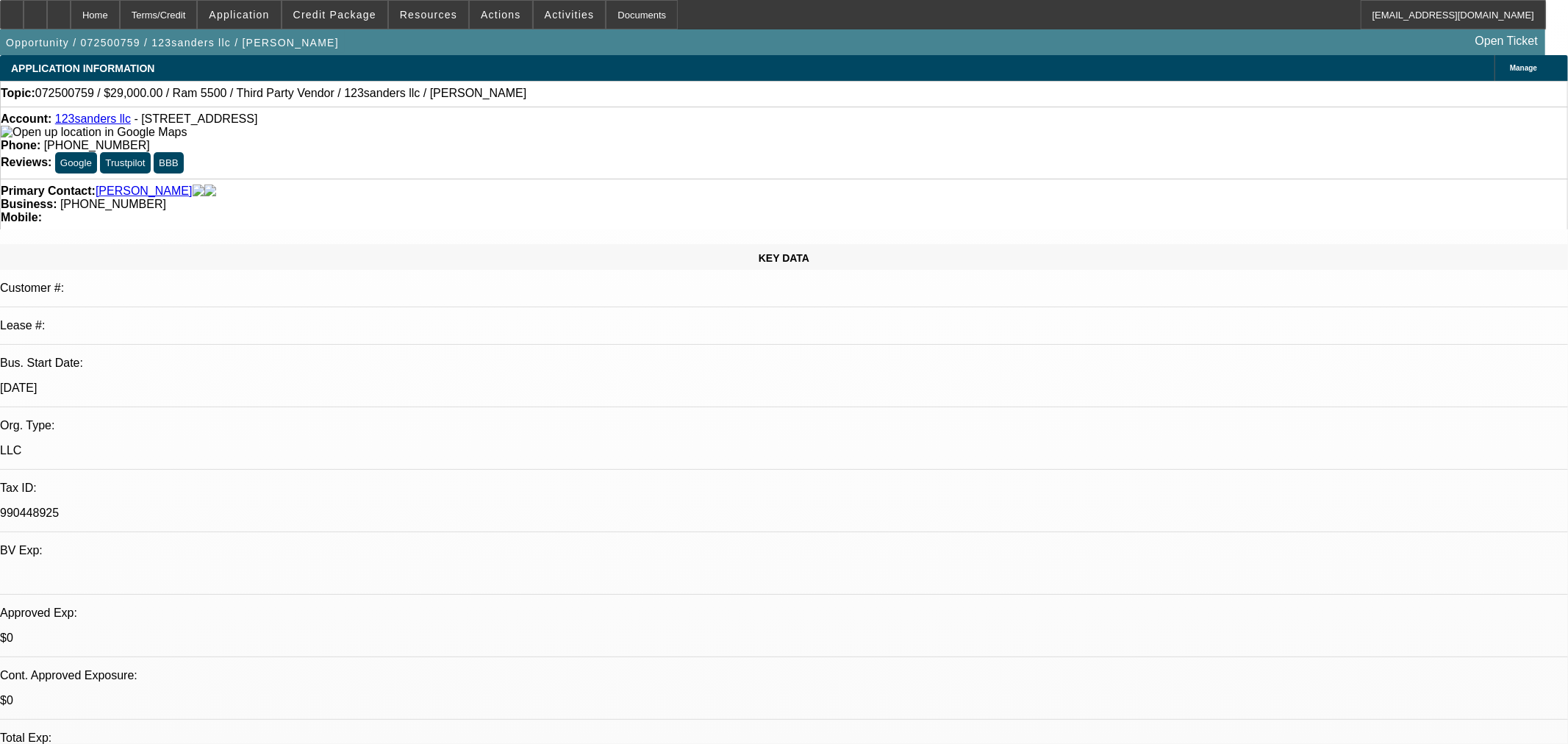
select select "0"
select select "2"
select select "0"
select select "6"
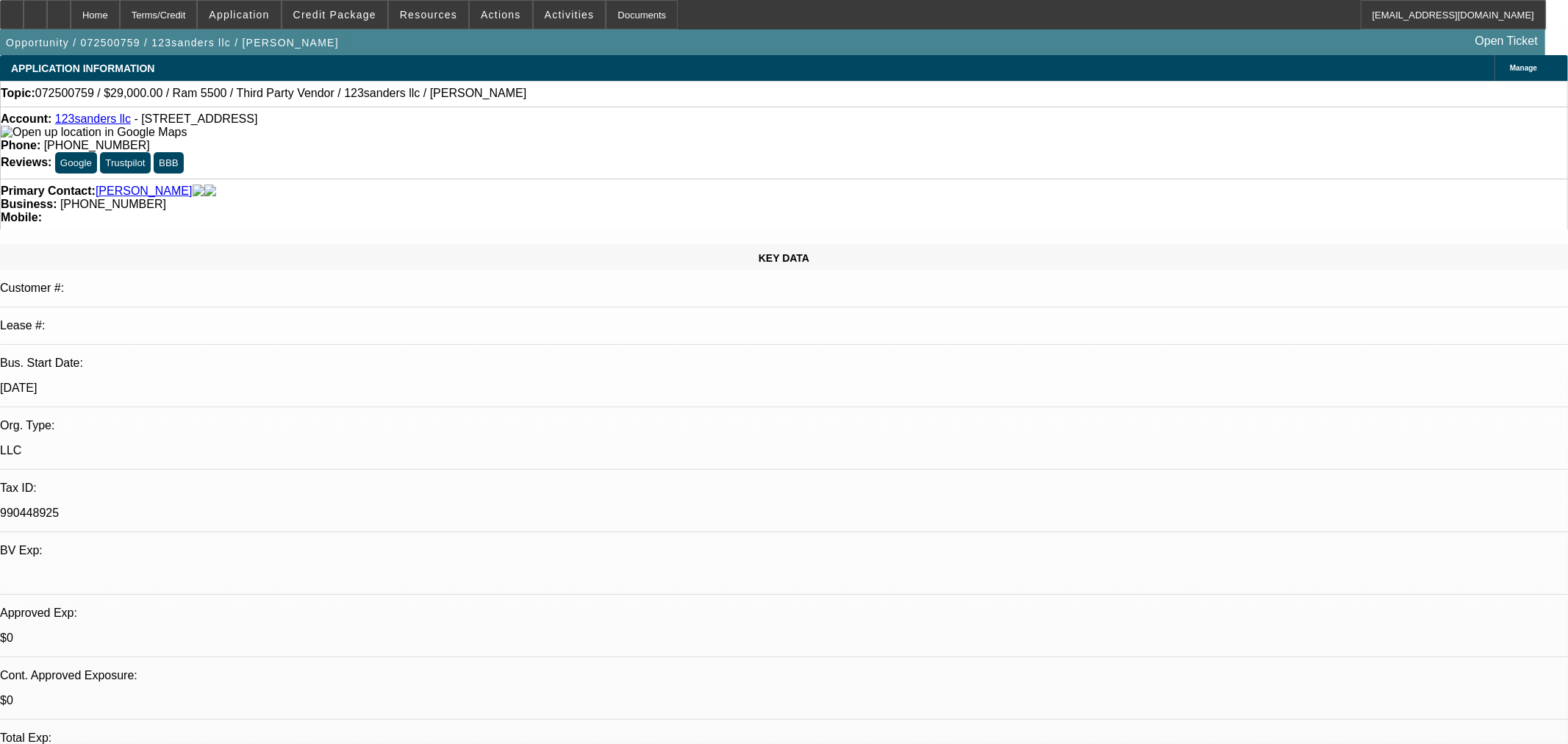
select select "0"
select select "6"
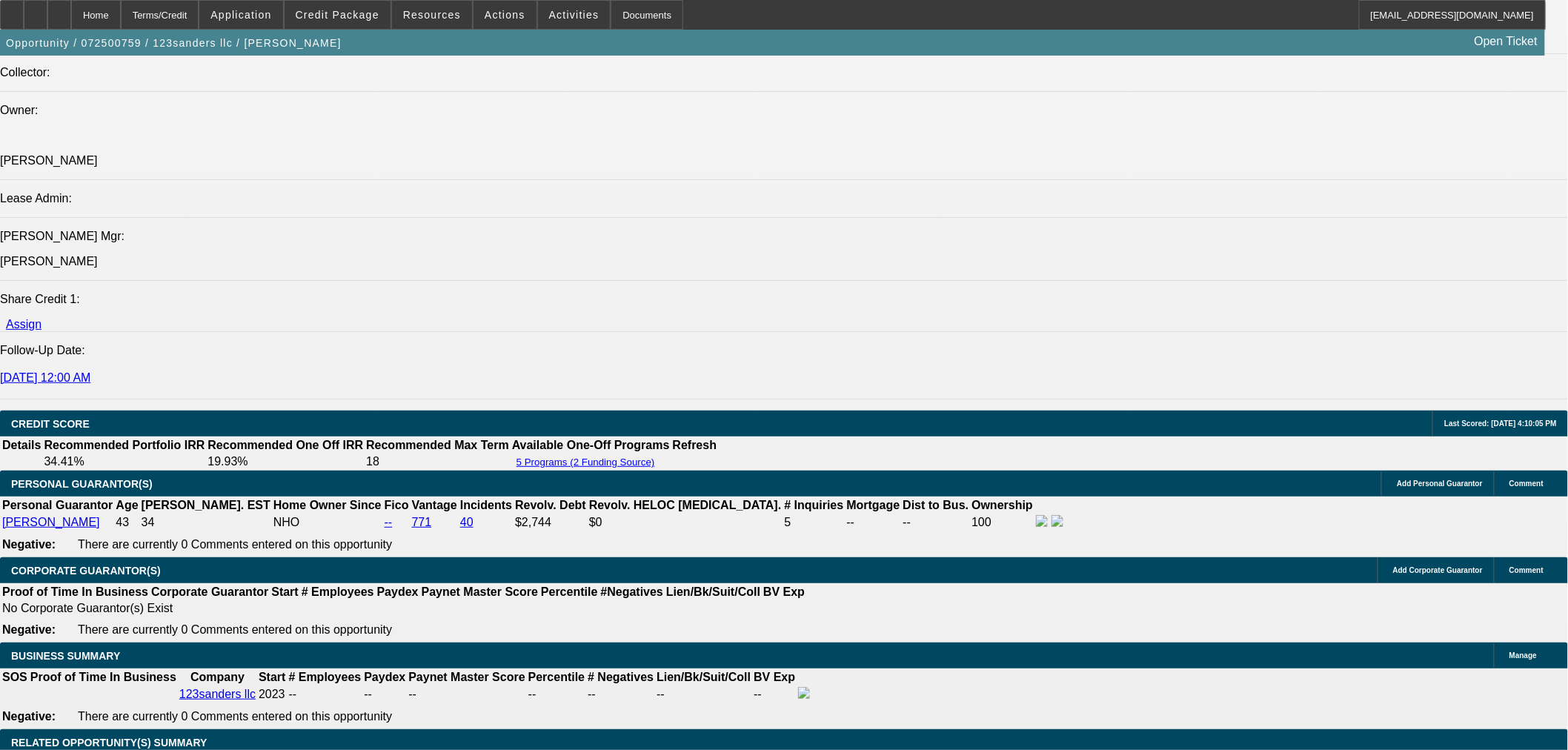
scroll to position [1811, 0]
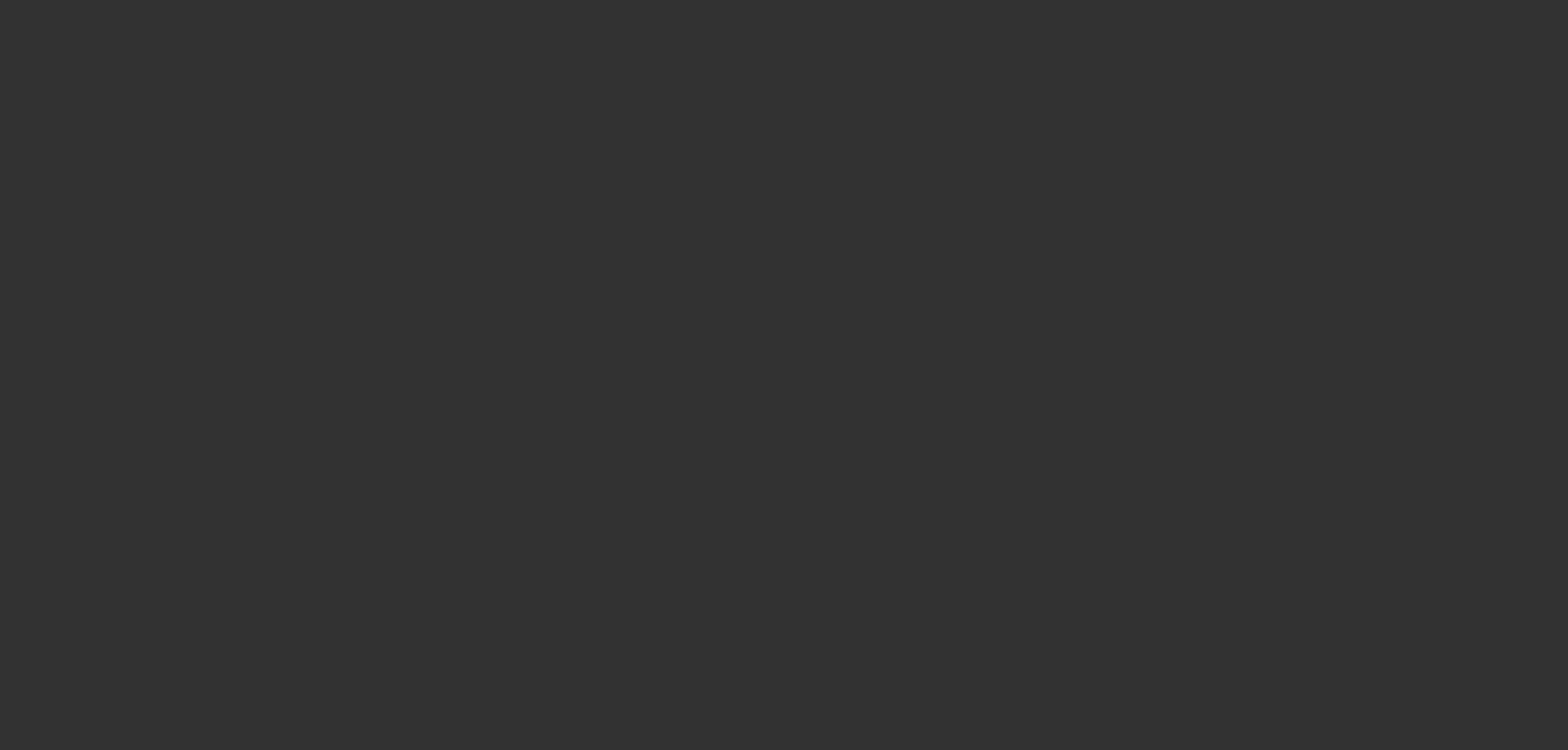
select select "0"
select select "2"
select select "0.1"
select select "4"
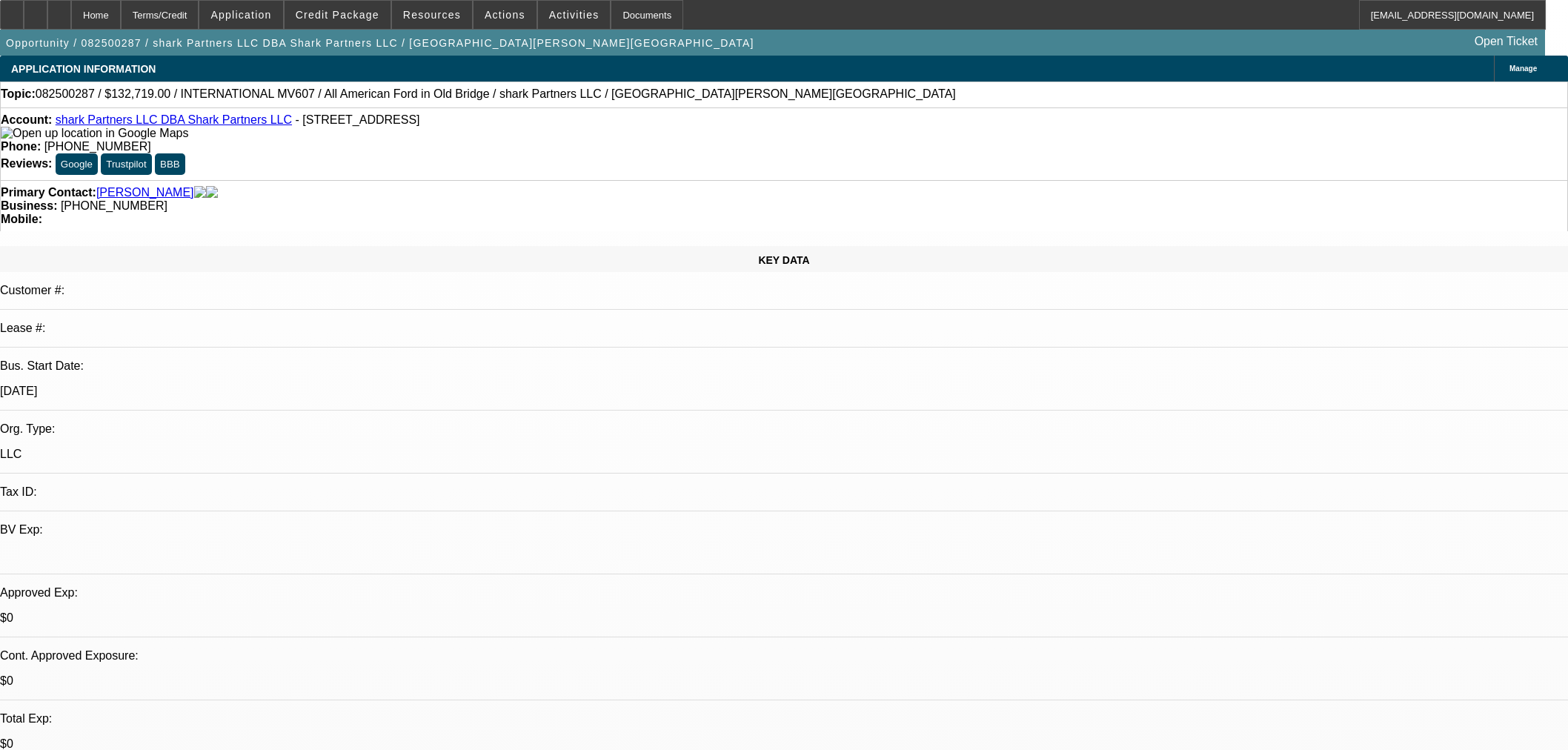
scroll to position [601, 0]
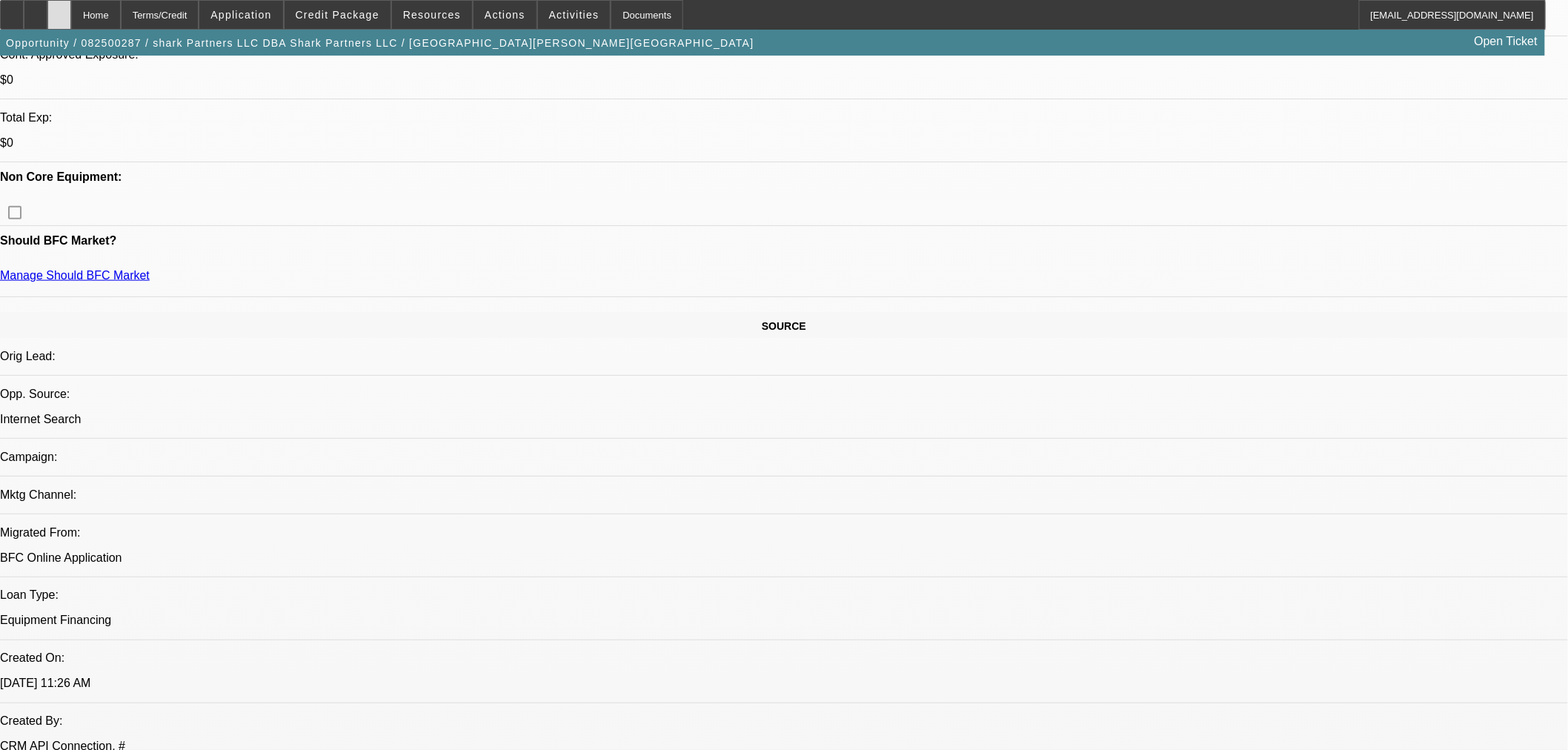
click at [71, 2] on div at bounding box center [58, 14] width 24 height 30
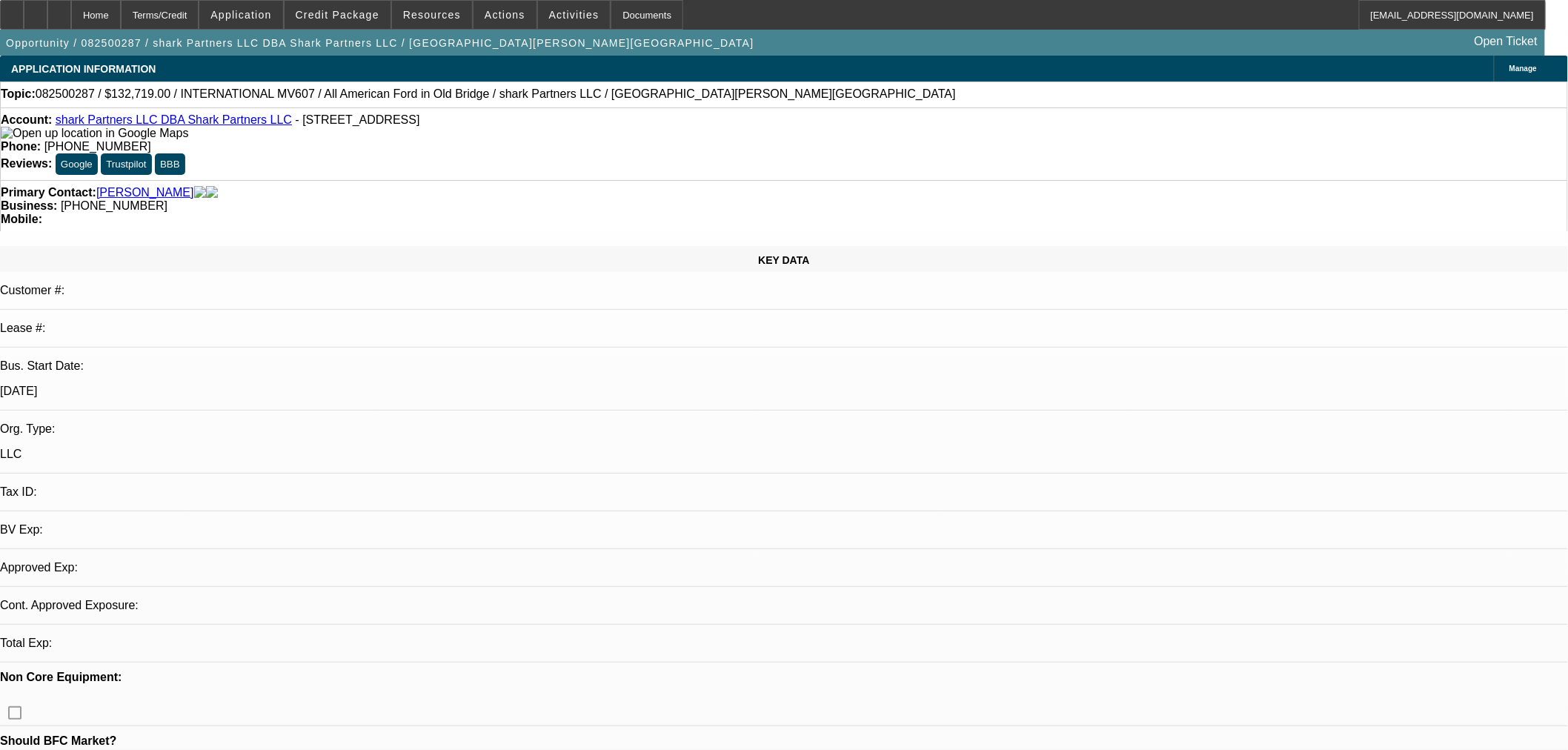
select select "0"
select select "2"
select select "0.1"
select select "4"
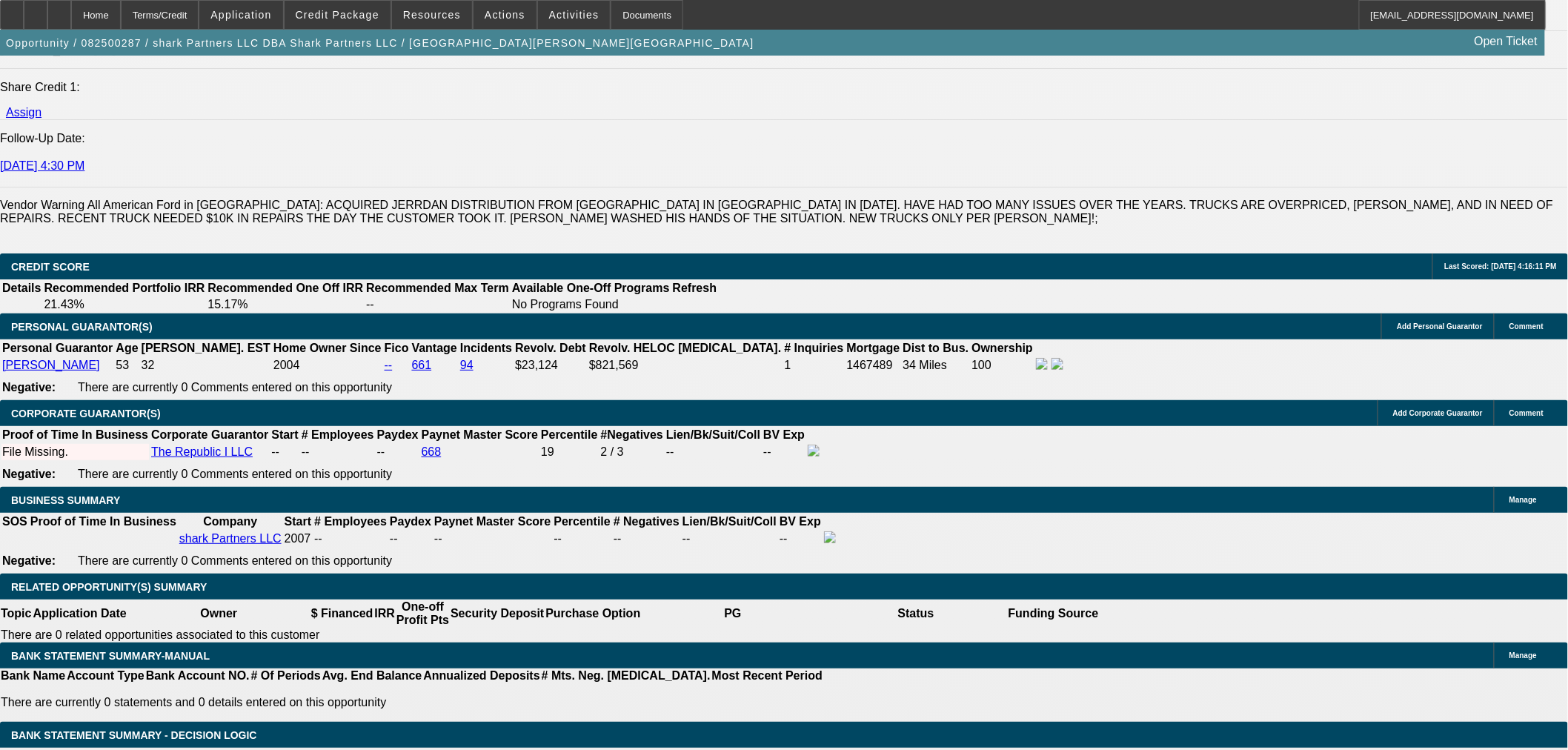
scroll to position [1976, 0]
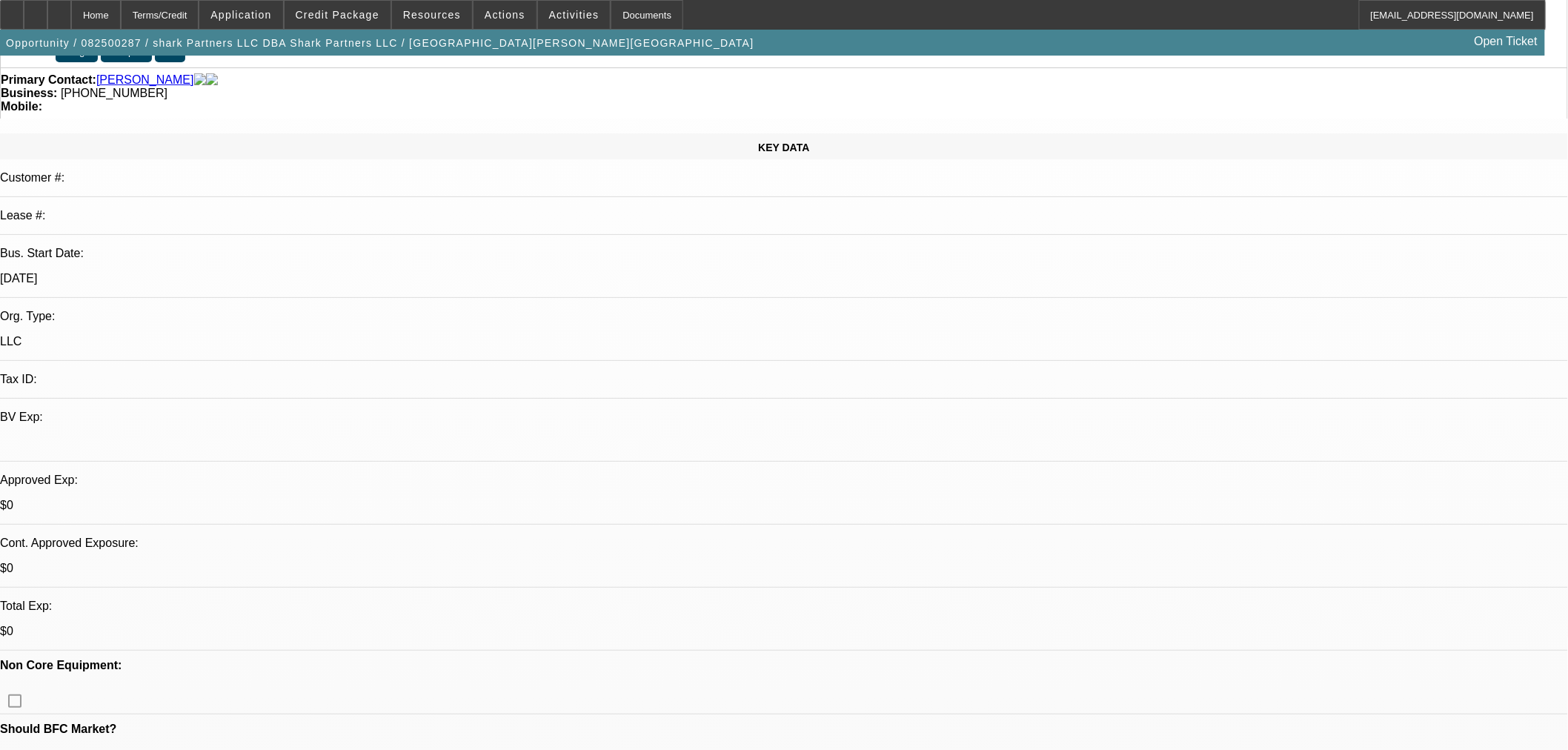
scroll to position [0, 0]
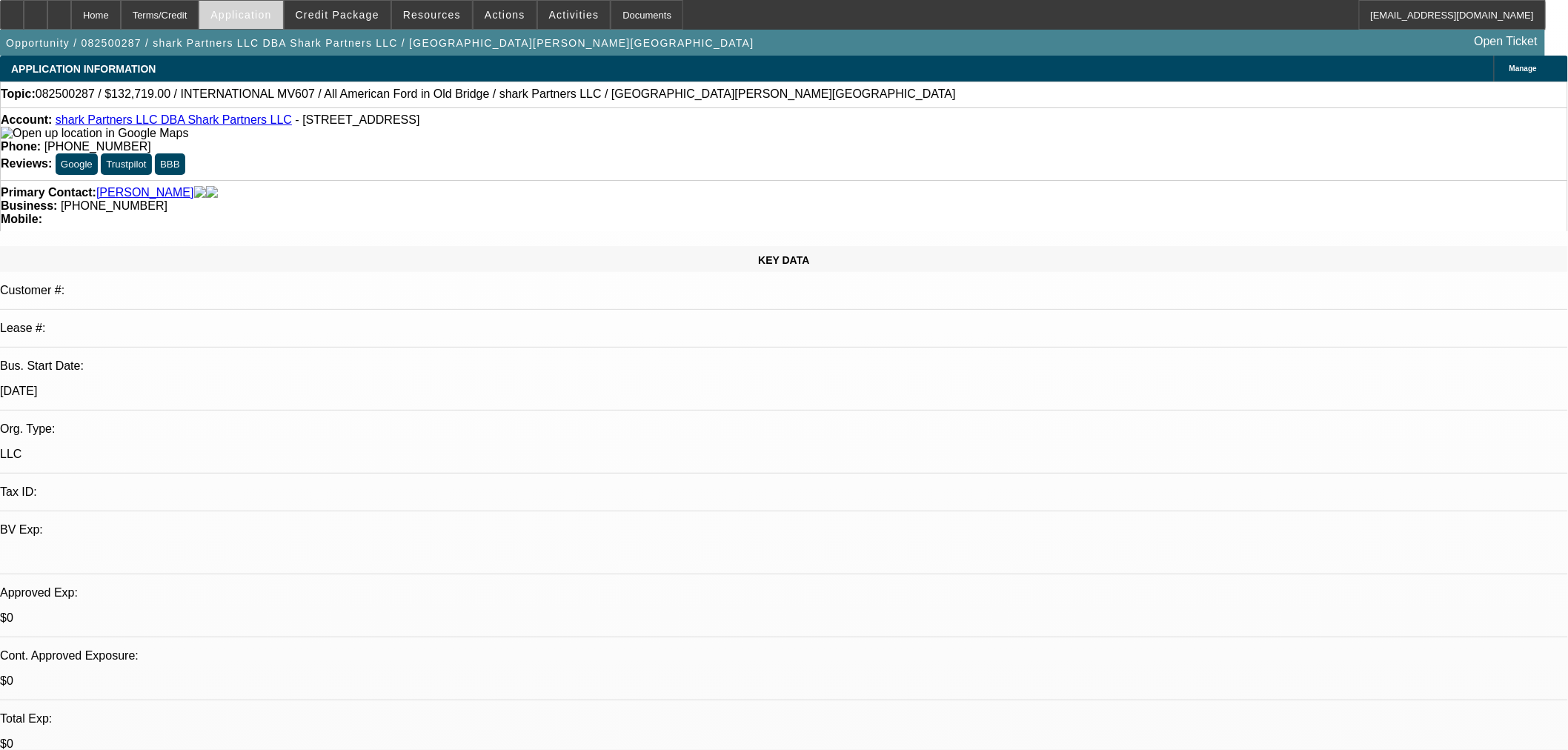
click at [253, 17] on span "Application" at bounding box center [241, 15] width 61 height 12
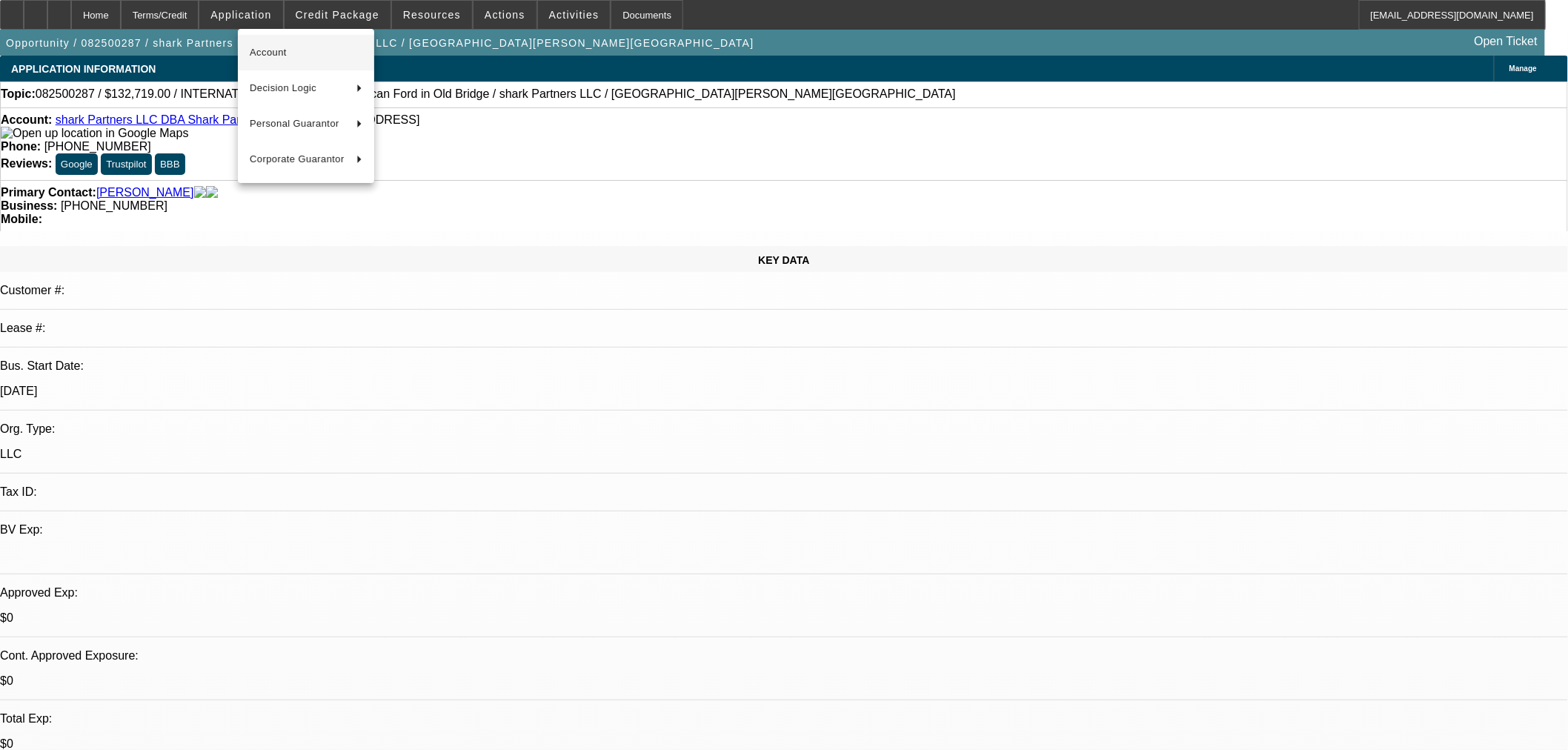
drag, startPoint x: 301, startPoint y: 82, endPoint x: 285, endPoint y: 54, distance: 32.2
click at [285, 54] on div "Account Decision Logic Personal Guarantor Corporate Guarantor" at bounding box center [306, 106] width 137 height 142
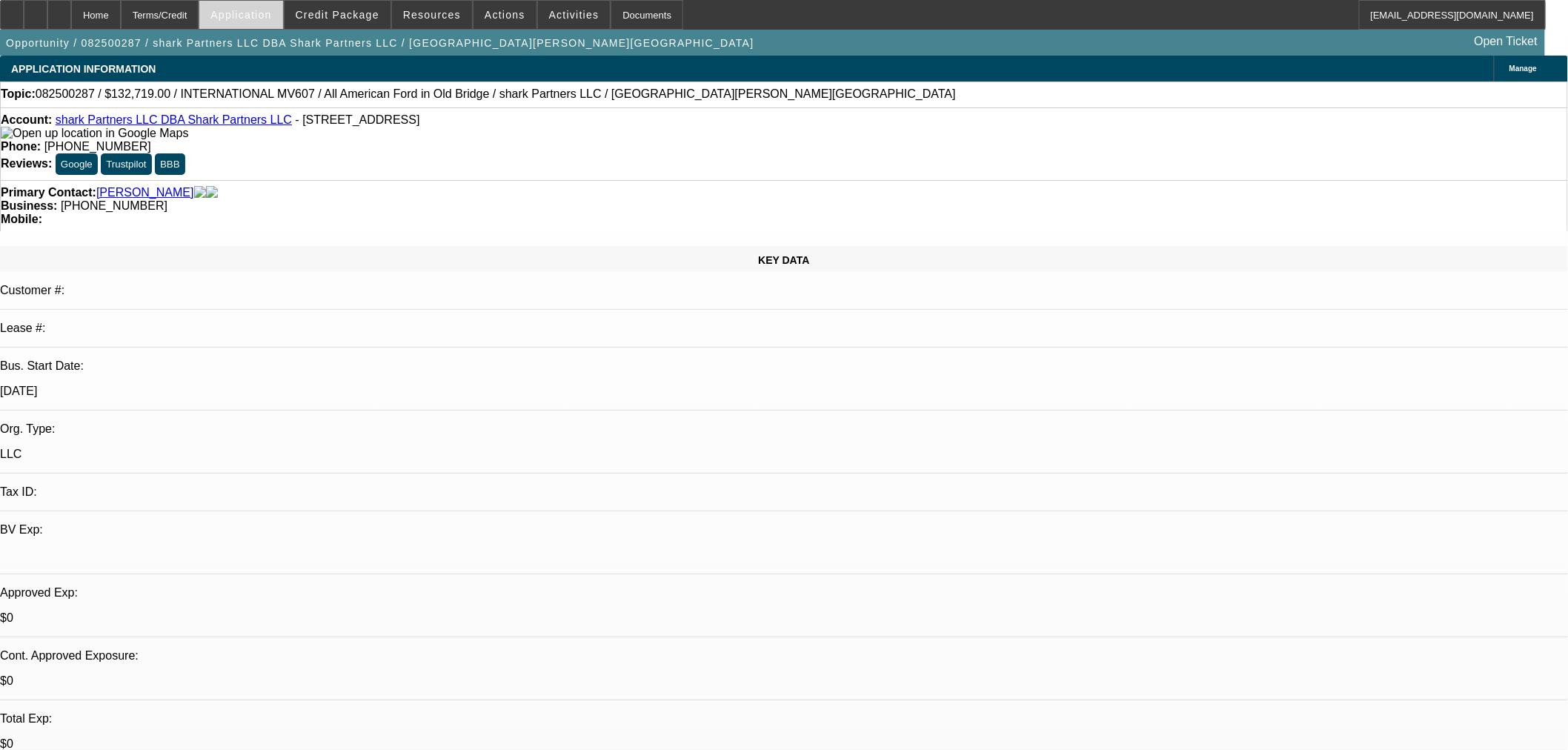
click at [265, 13] on span "Application" at bounding box center [241, 15] width 61 height 12
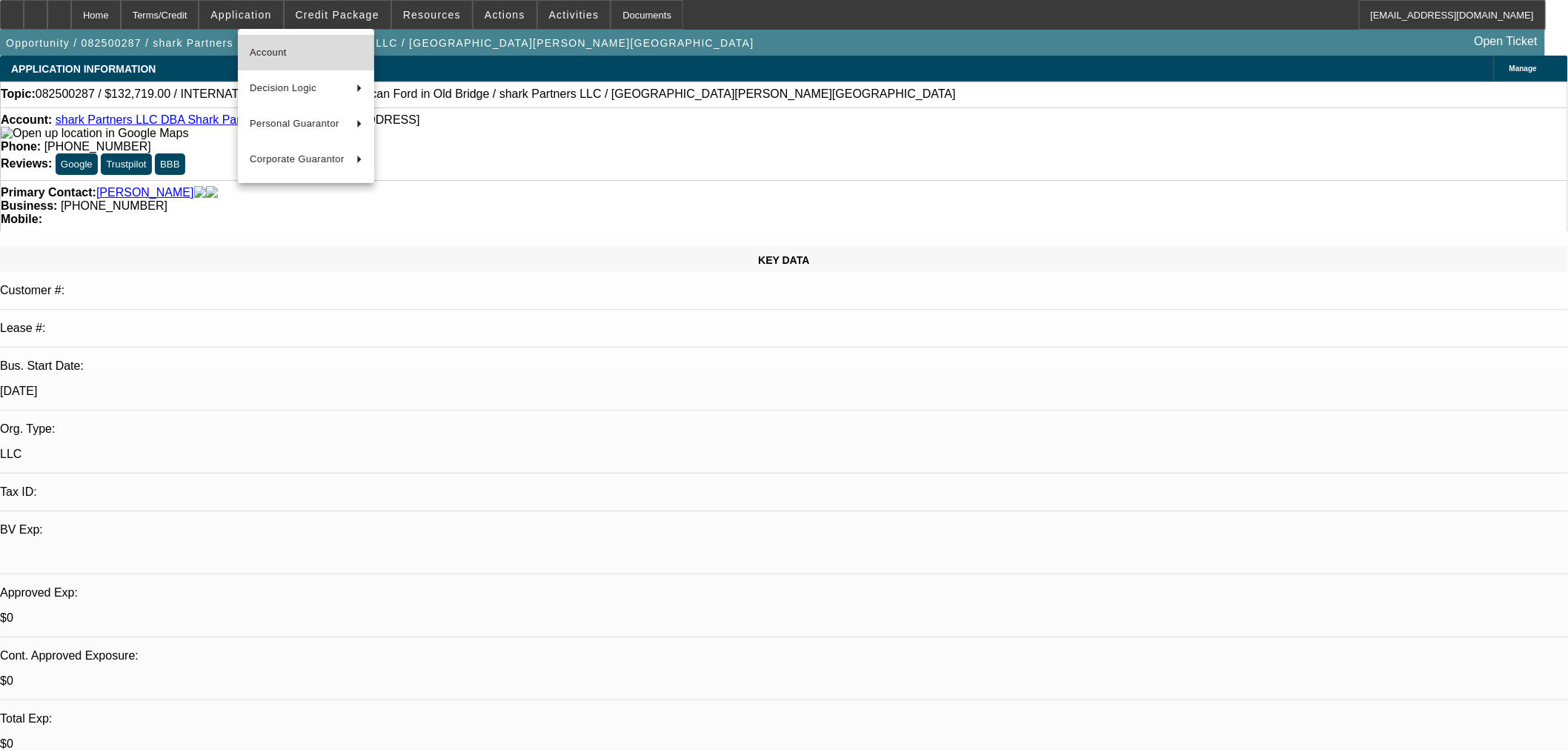
click at [301, 61] on button "Account" at bounding box center [306, 52] width 137 height 36
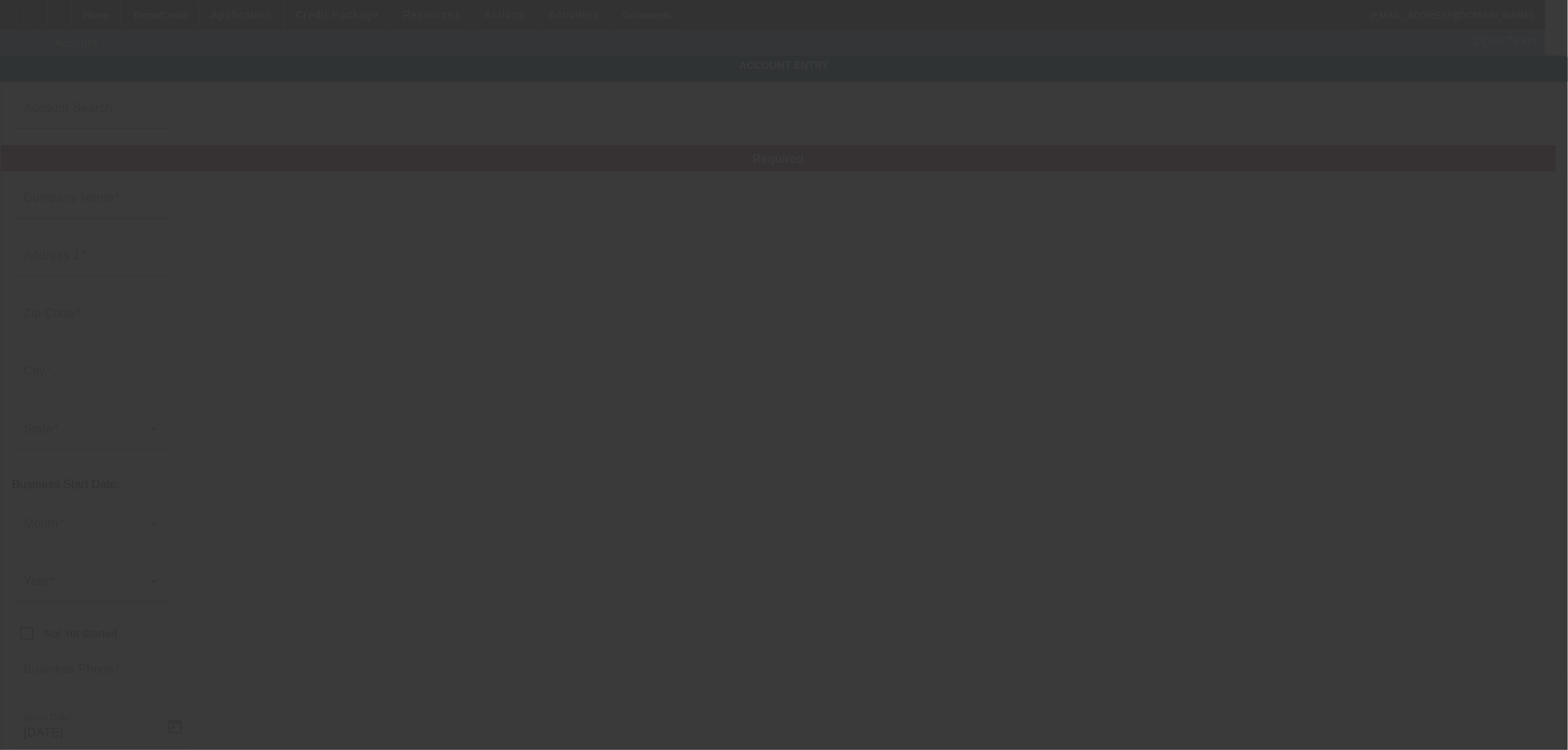
type input "shark Partners LLC"
type input "2112 Randleman Road"
type input "27406"
type input "Greensboro"
type input "(917) 386-8233"
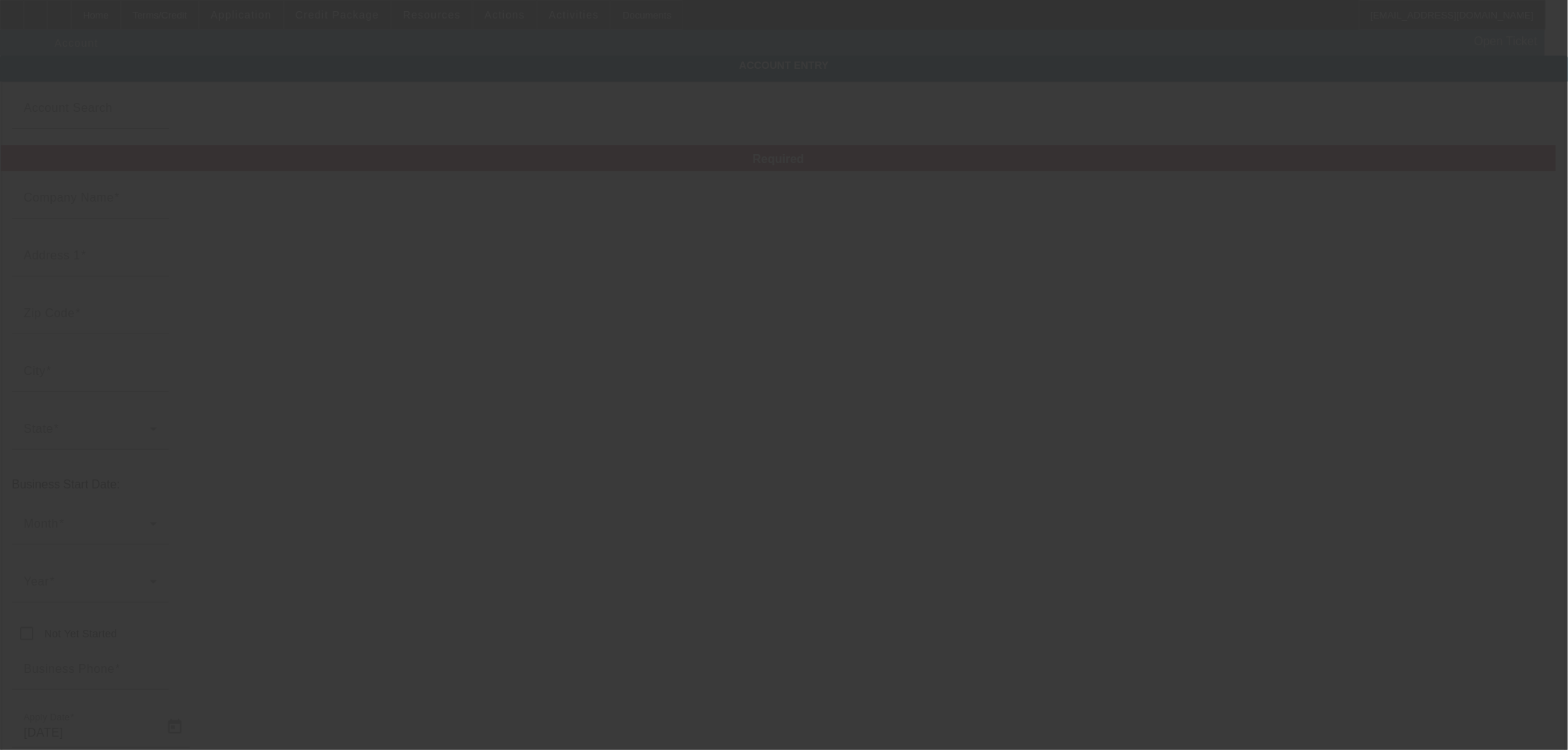
type input "Shark Partners LLC"
type input "support@amotorsworks.com"
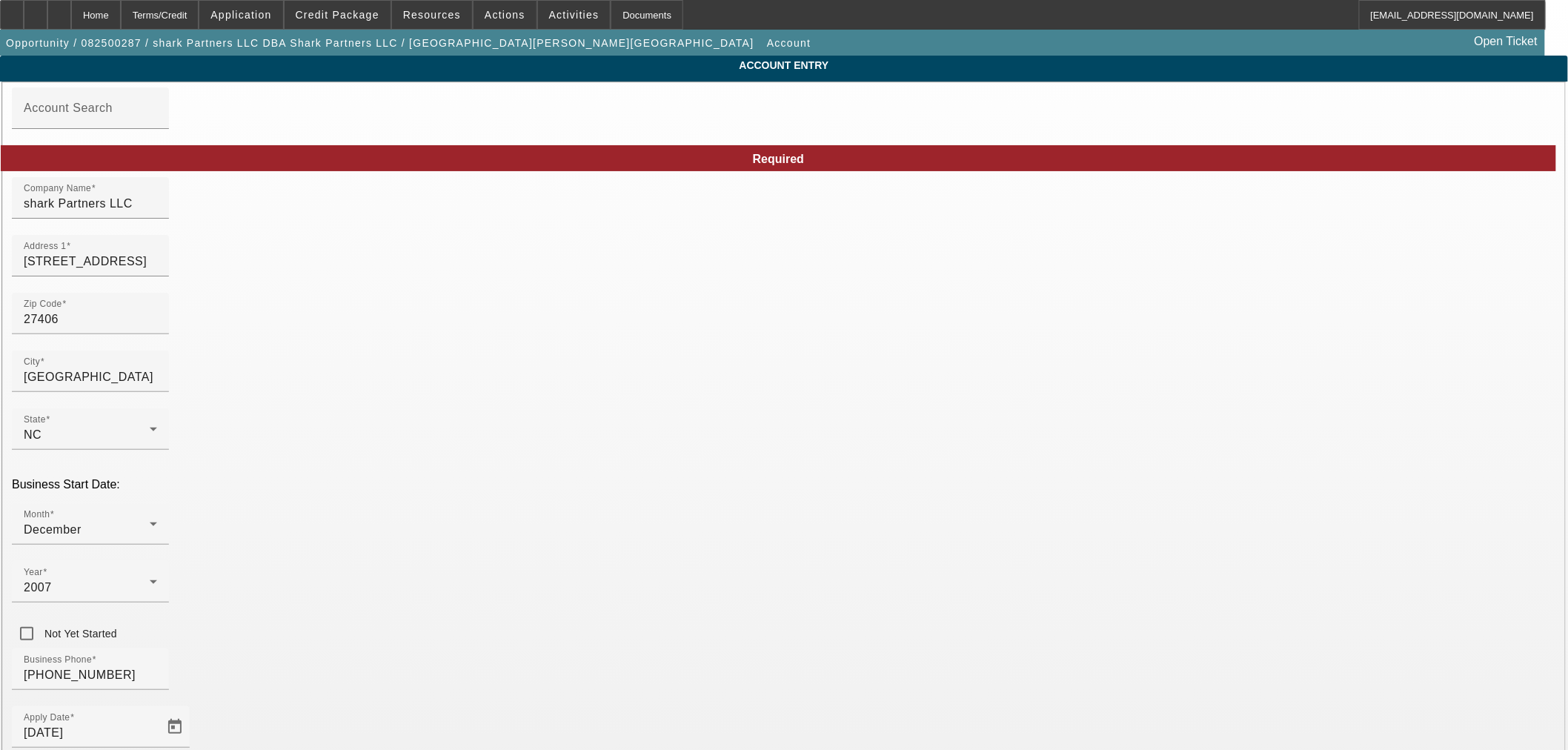
paste input "26-1464447"
type input "26-1464447"
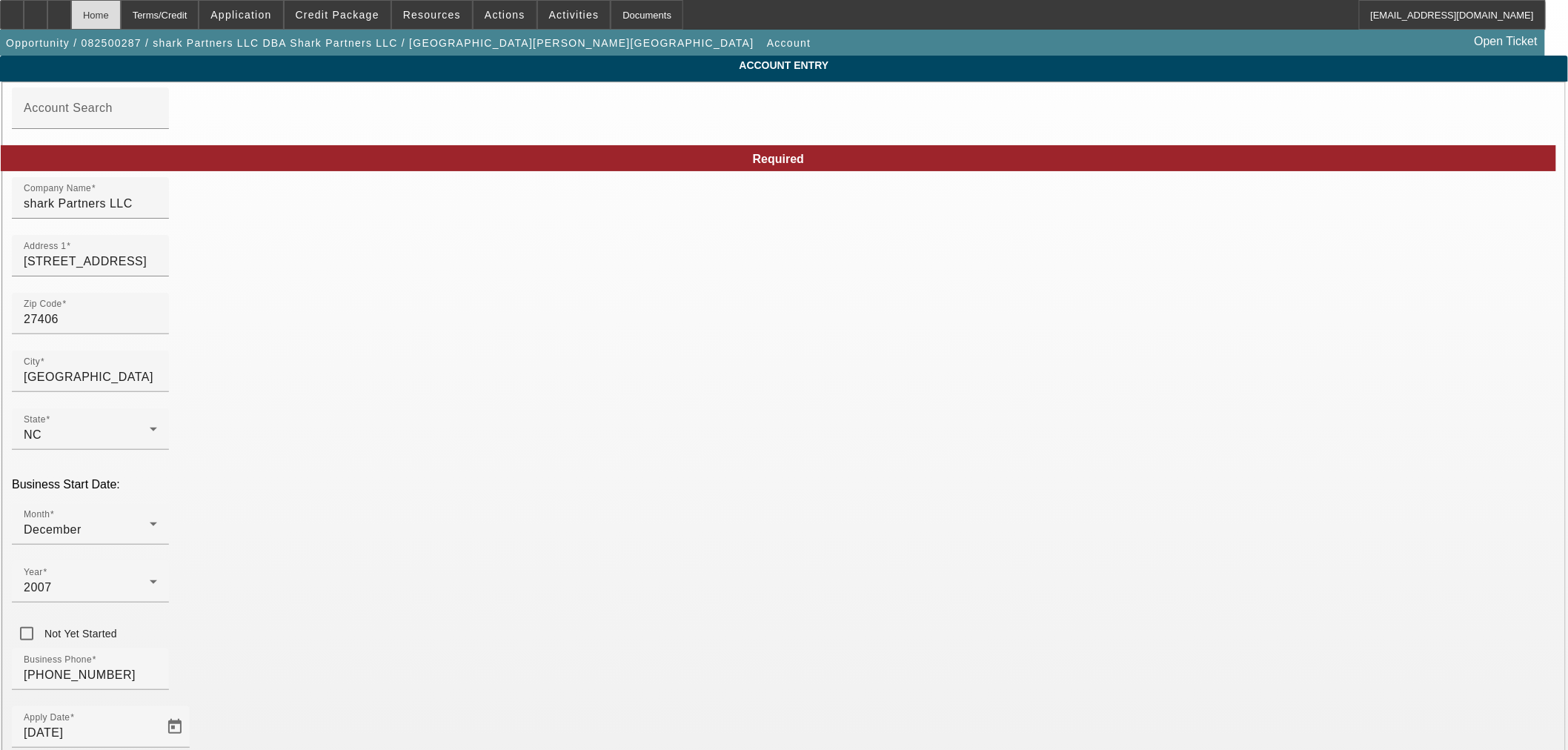
click at [121, 13] on div "Home" at bounding box center [96, 14] width 49 height 30
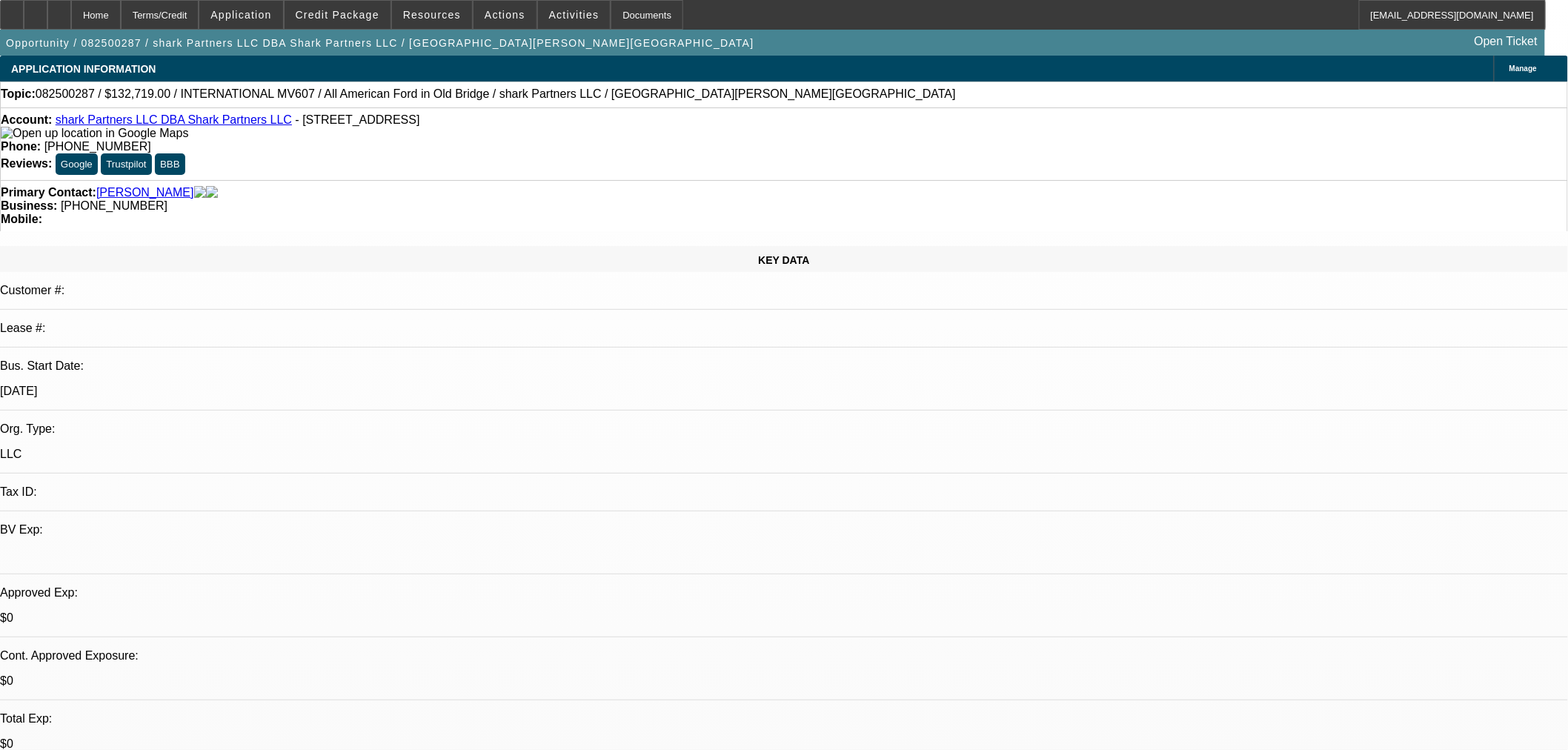
select select "0"
select select "2"
select select "0.1"
select select "4"
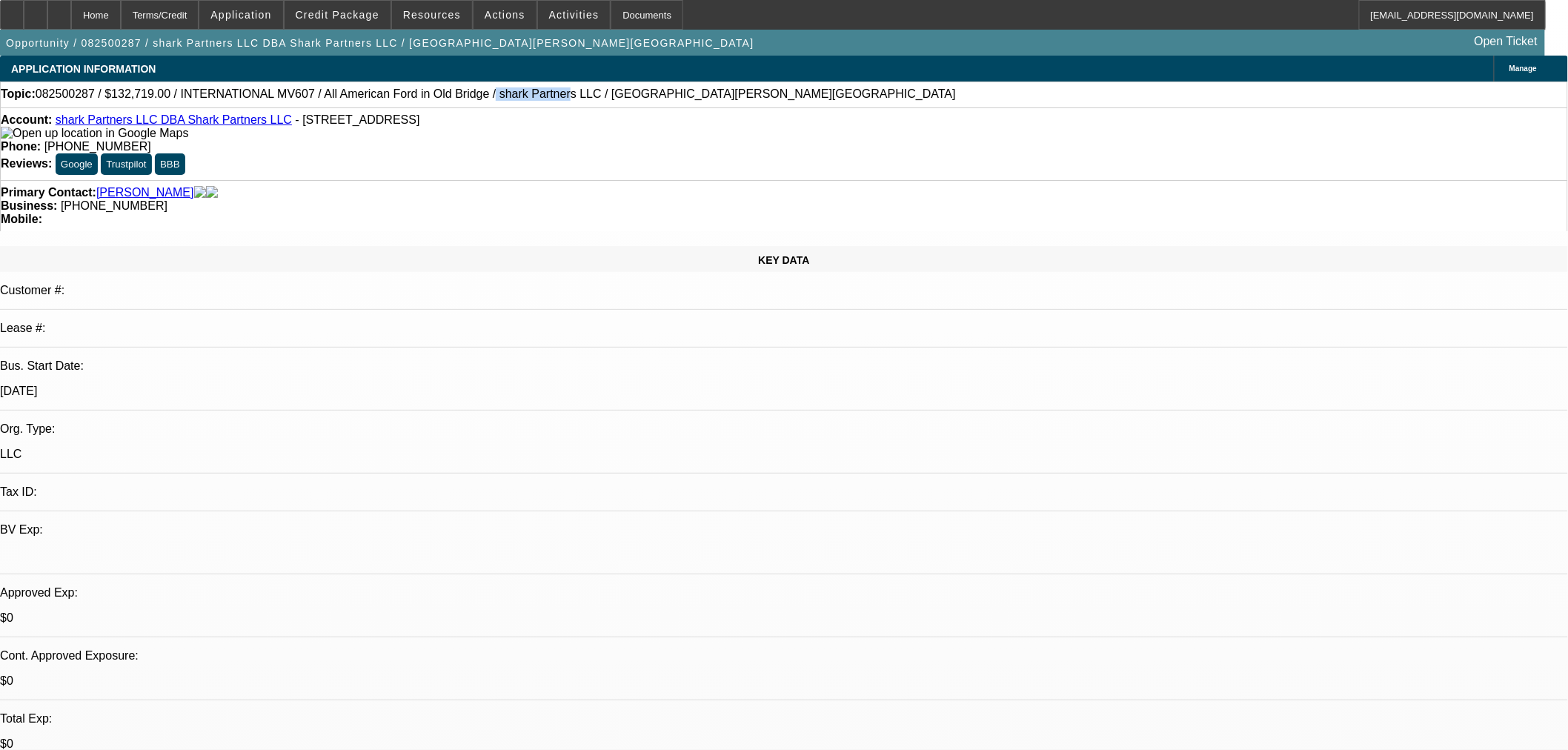
drag, startPoint x: 424, startPoint y: 95, endPoint x: 487, endPoint y: 98, distance: 63.1
click at [487, 98] on span "082500287 / $132,719.00 / INTERNATIONAL MV607 / All American Ford in Old Bridge…" at bounding box center [496, 94] width 920 height 14
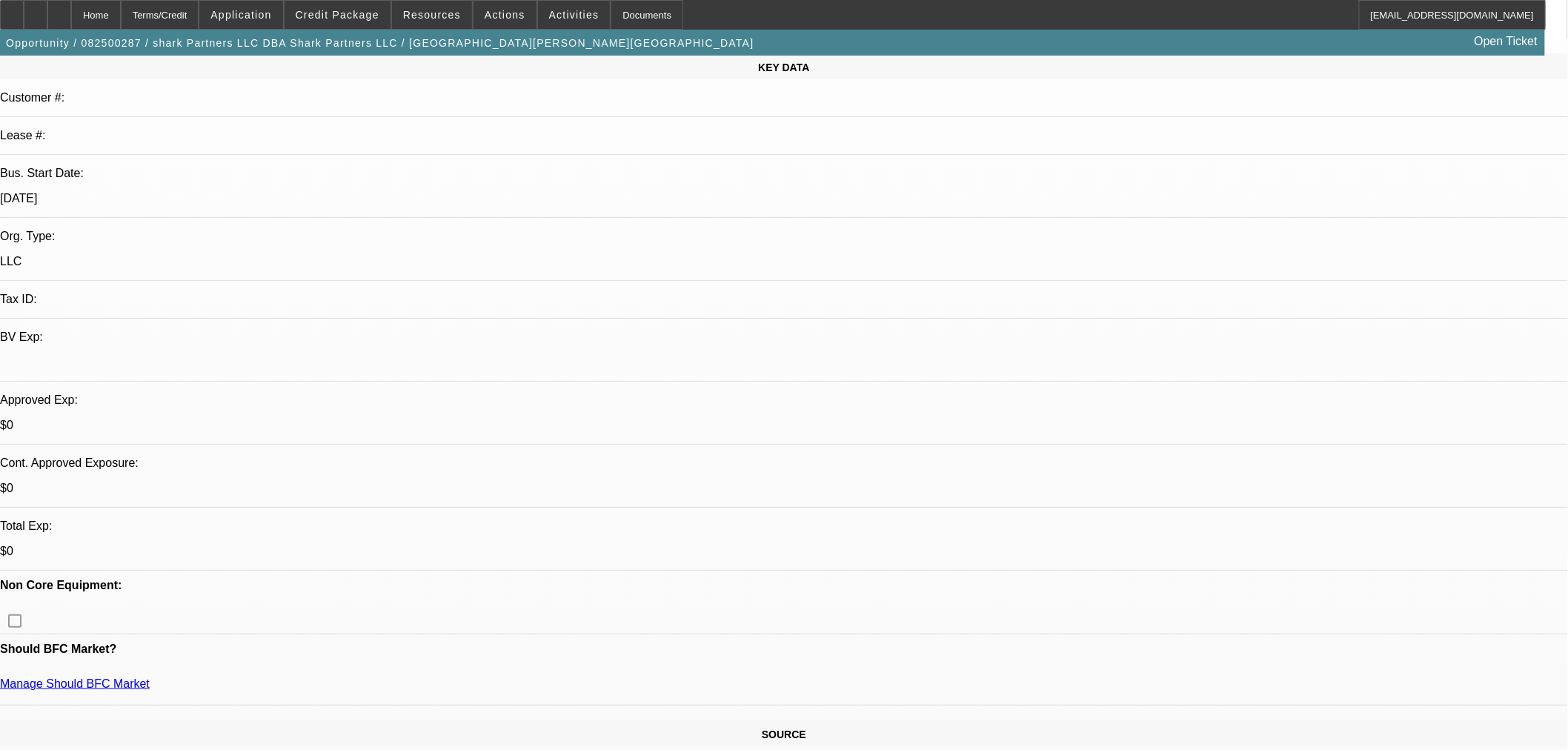
scroll to position [411, 0]
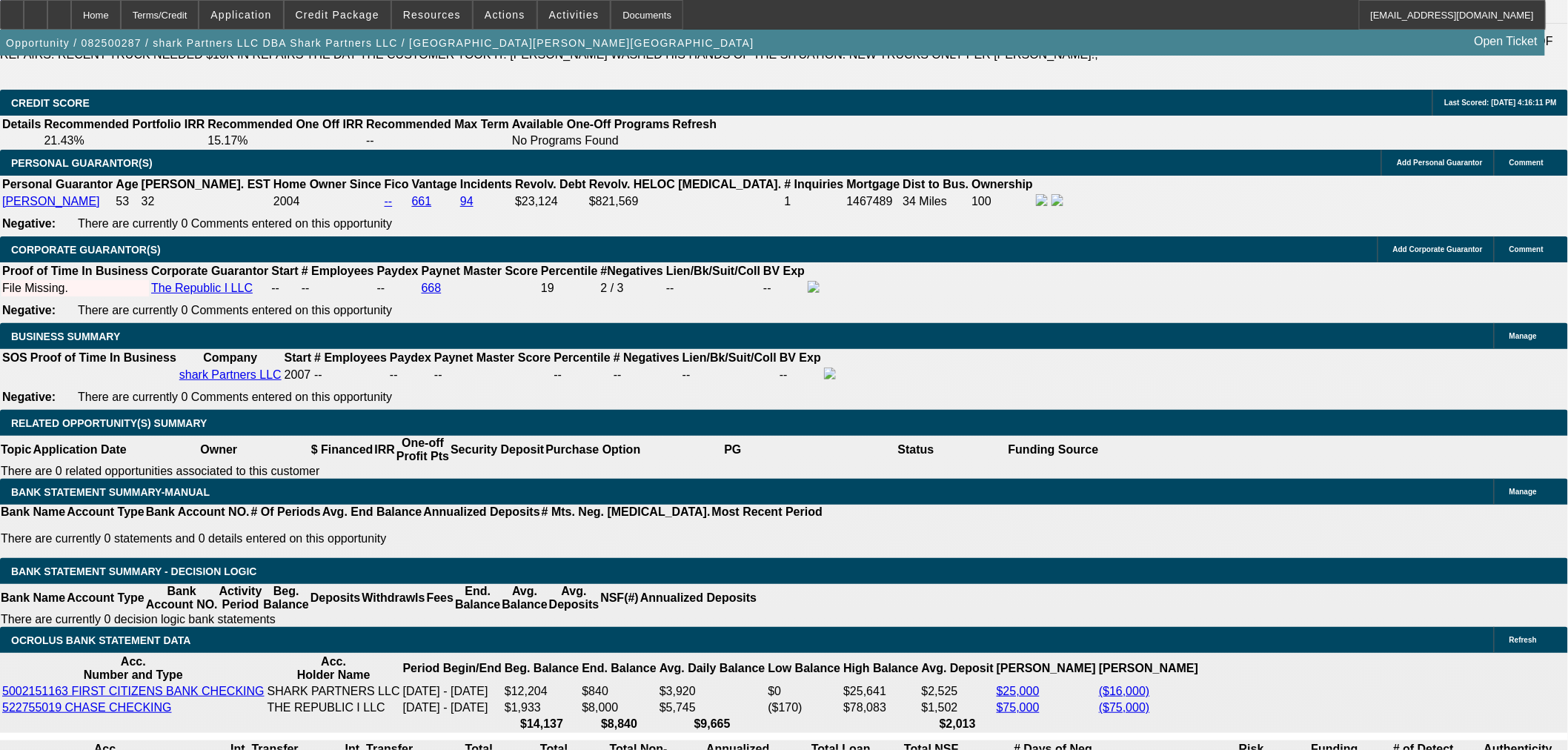
scroll to position [2305, 0]
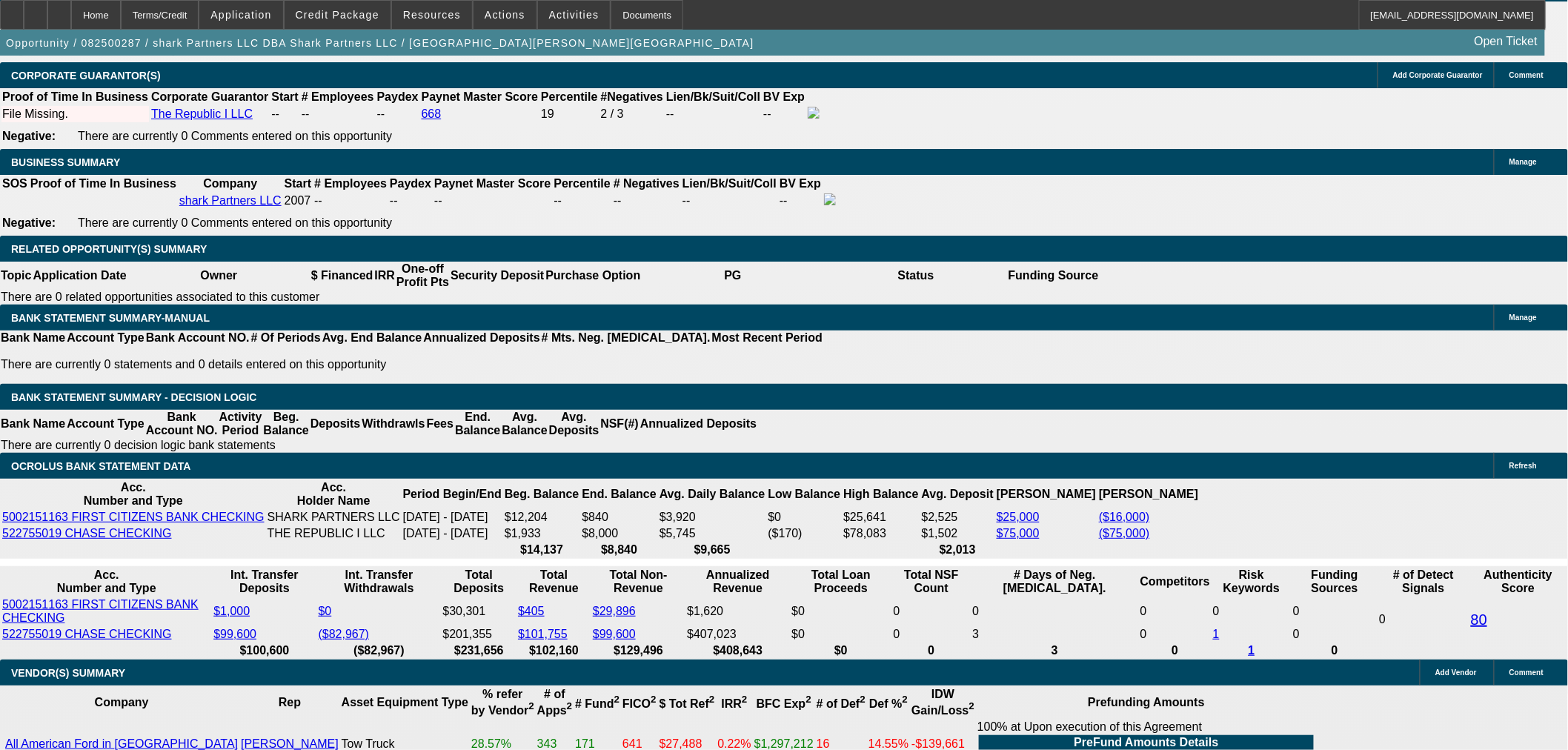
type input "7"
type input "UNKNOWN"
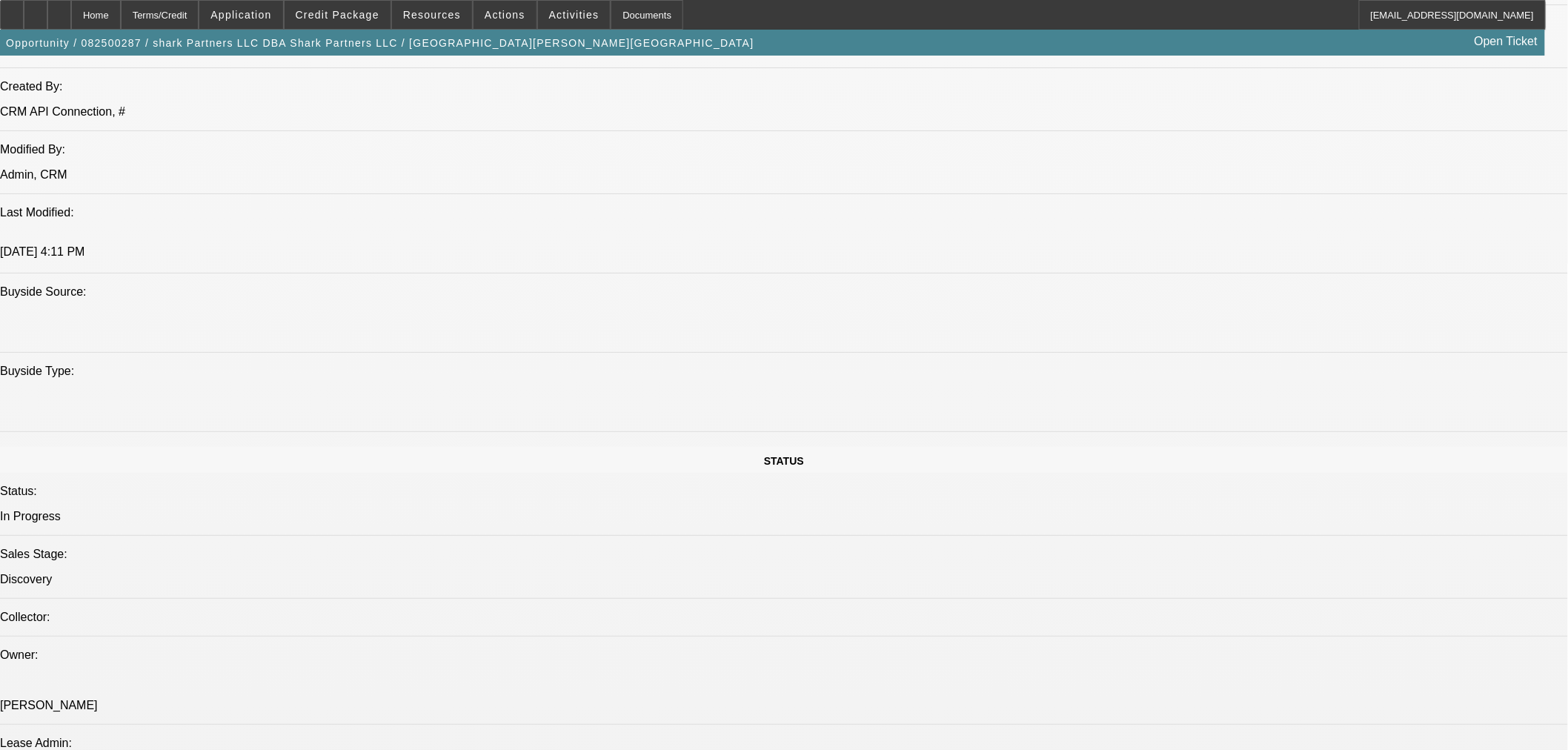
scroll to position [1234, 0]
type input "7"
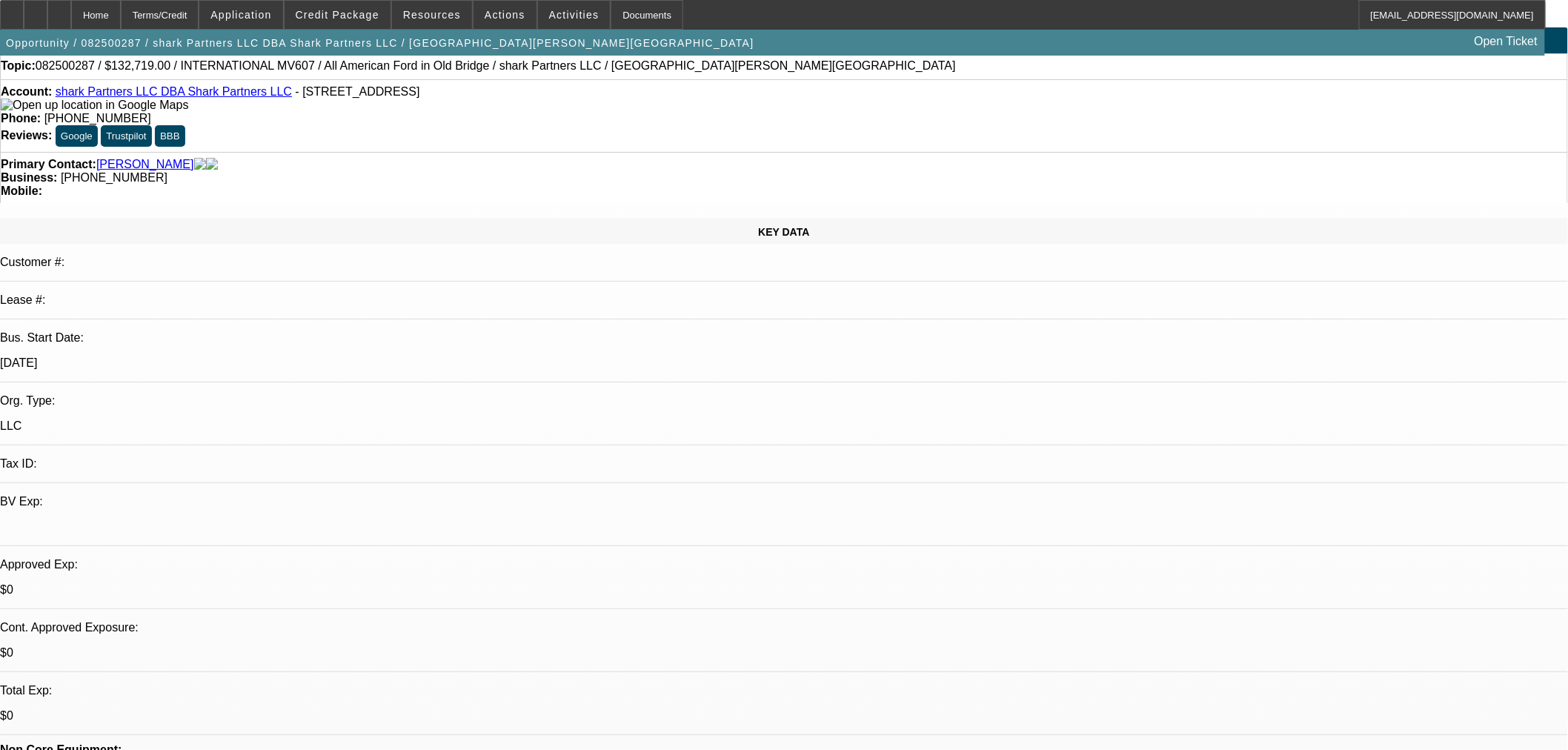
scroll to position [0, 0]
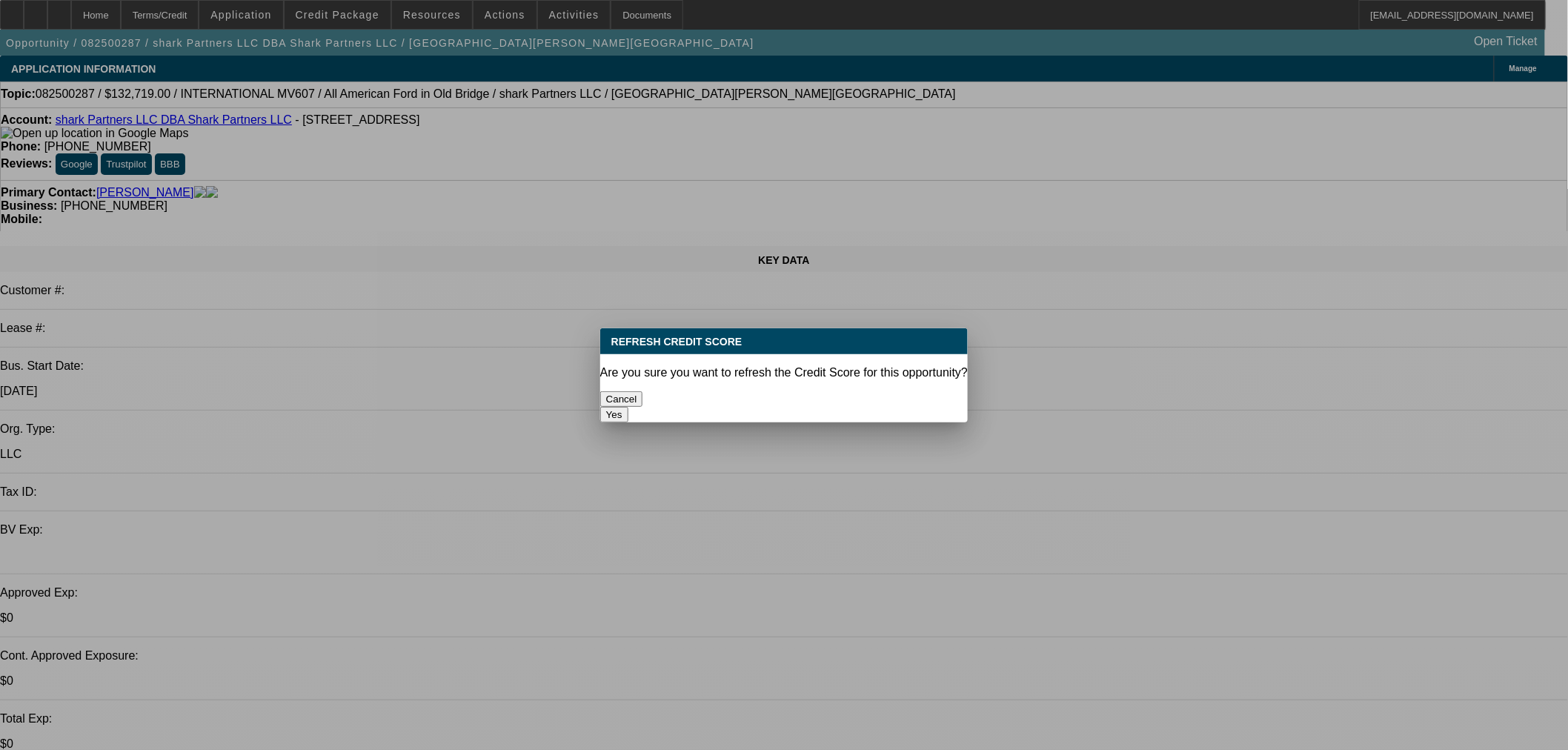
click at [628, 407] on button "Yes" at bounding box center [614, 414] width 28 height 15
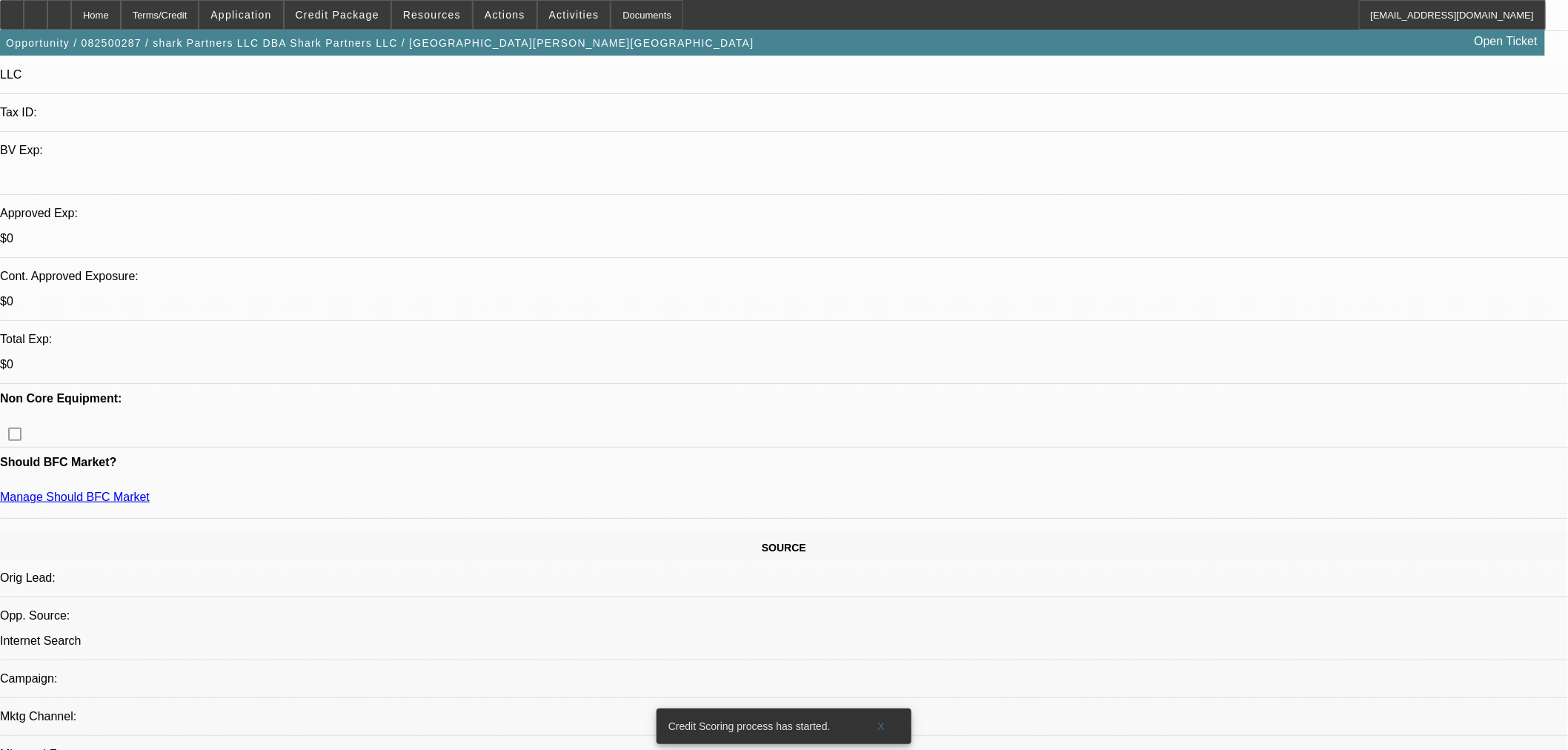
scroll to position [247, 0]
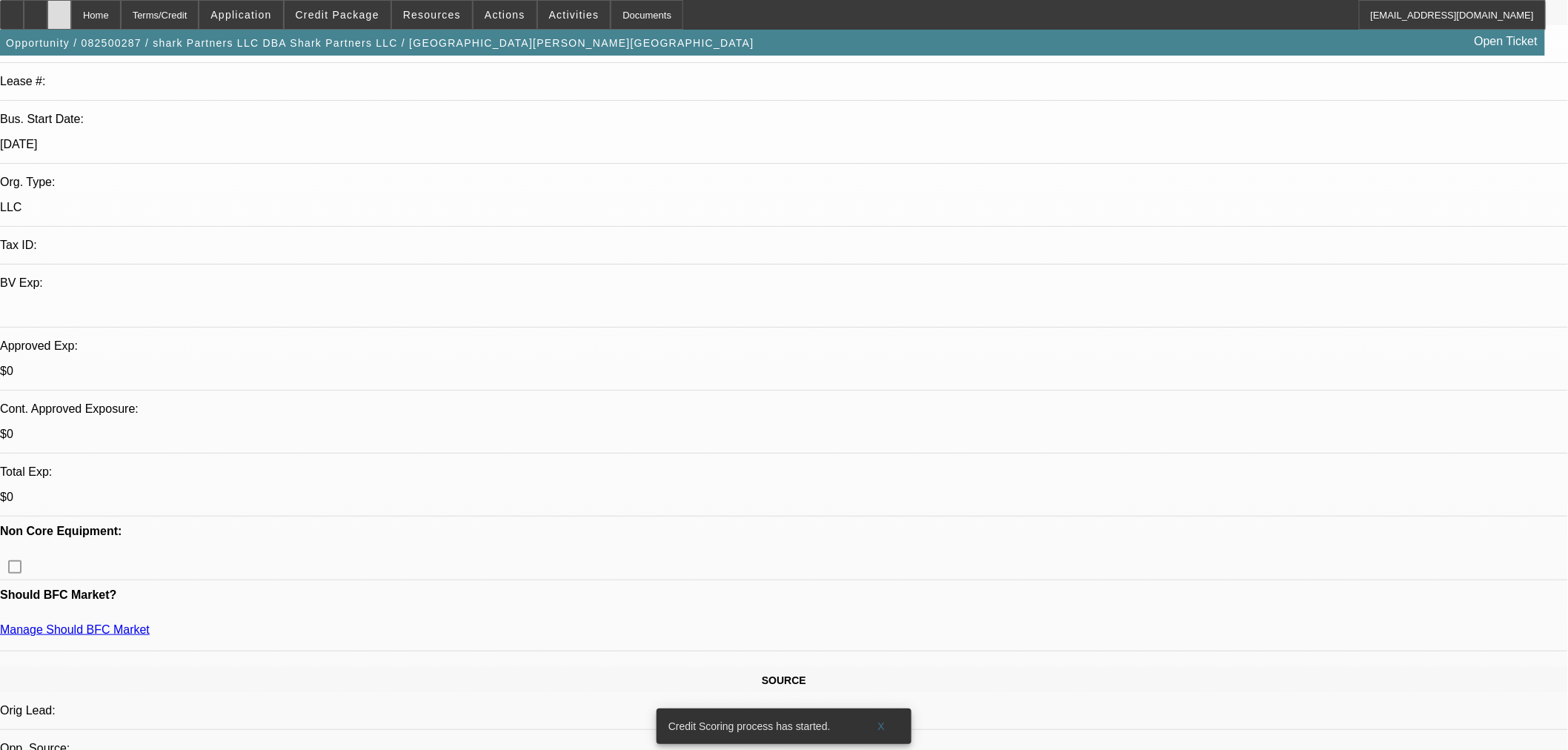
click at [59, 10] on icon at bounding box center [59, 10] width 0 height 0
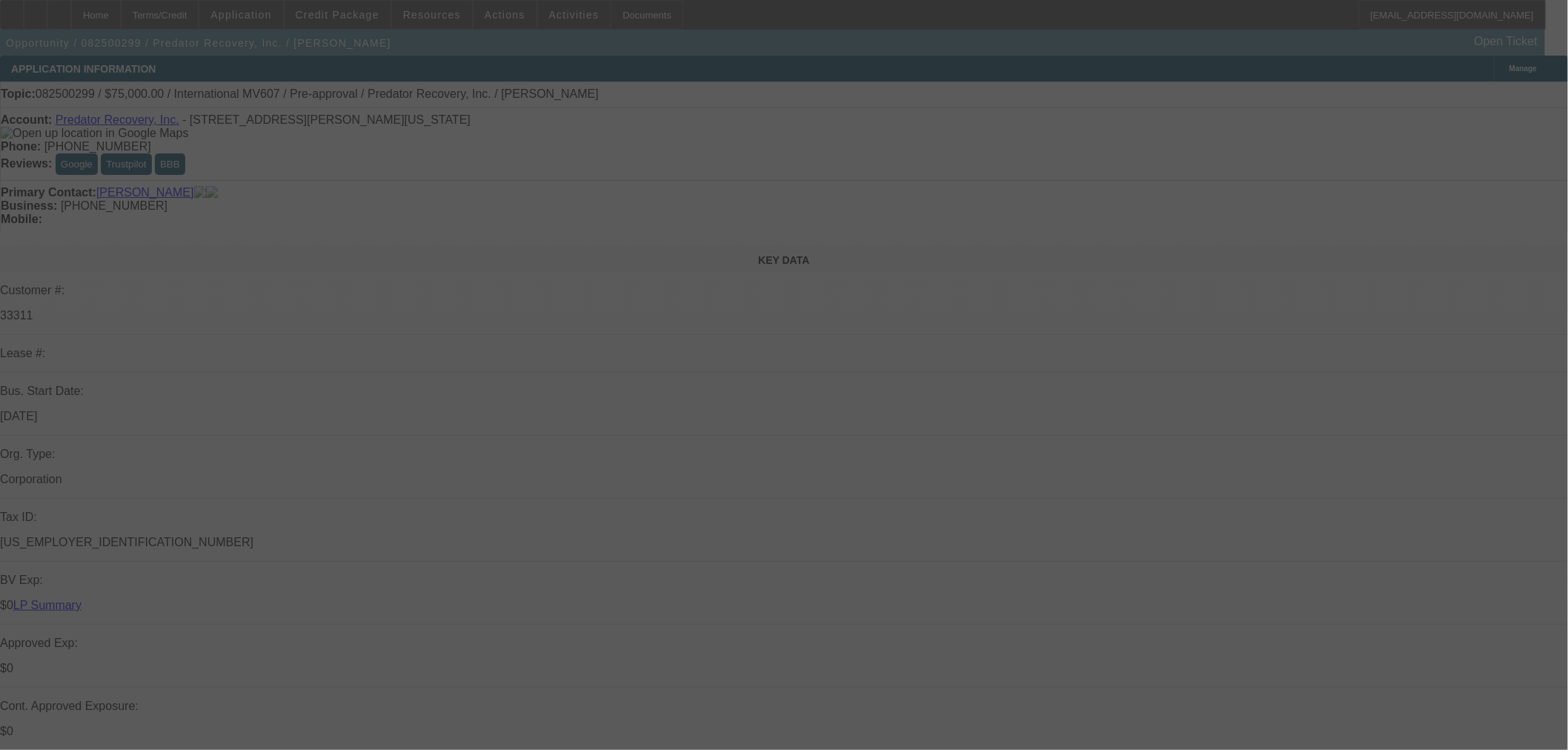
select select "0"
select select "2"
select select "0.1"
select select "4"
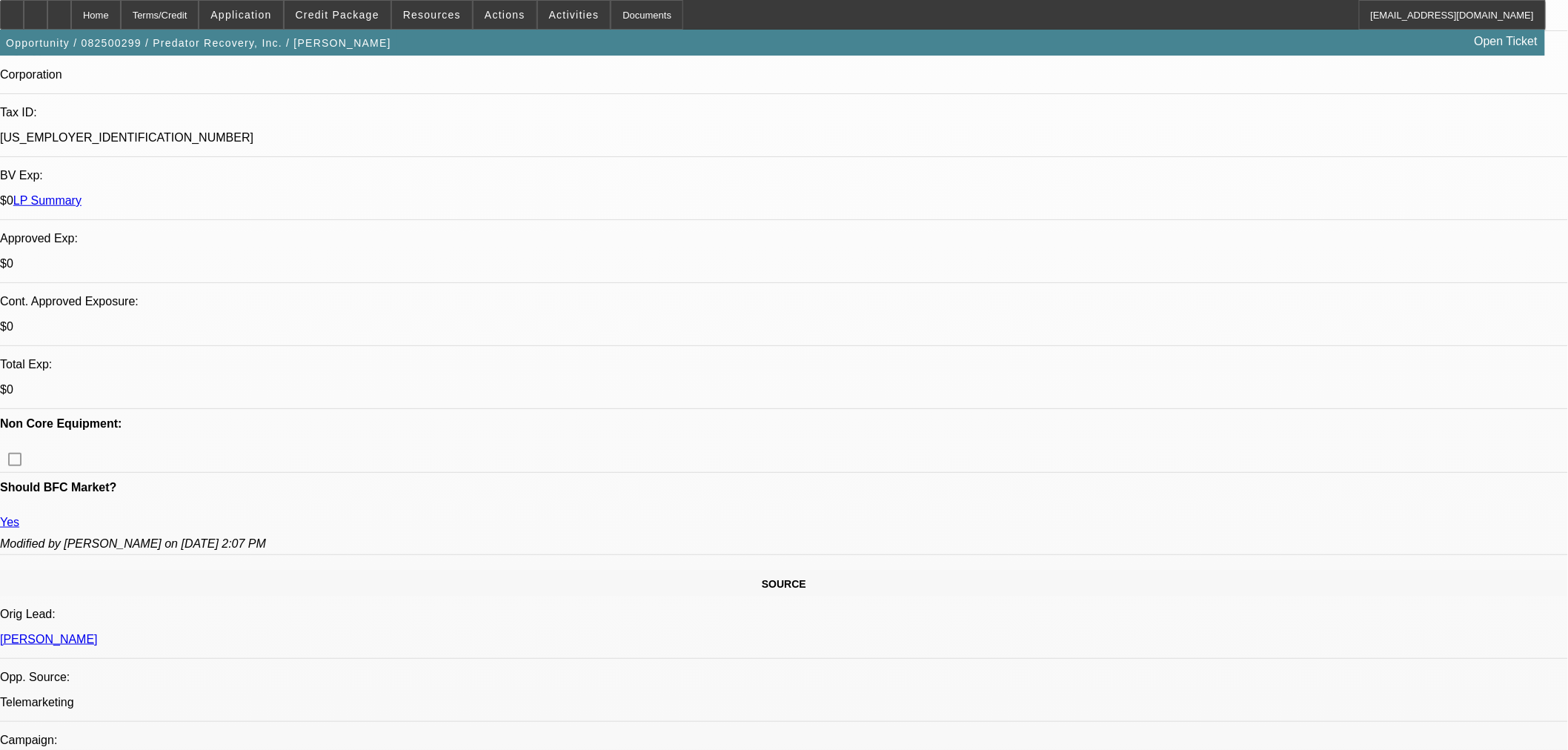
scroll to position [411, 0]
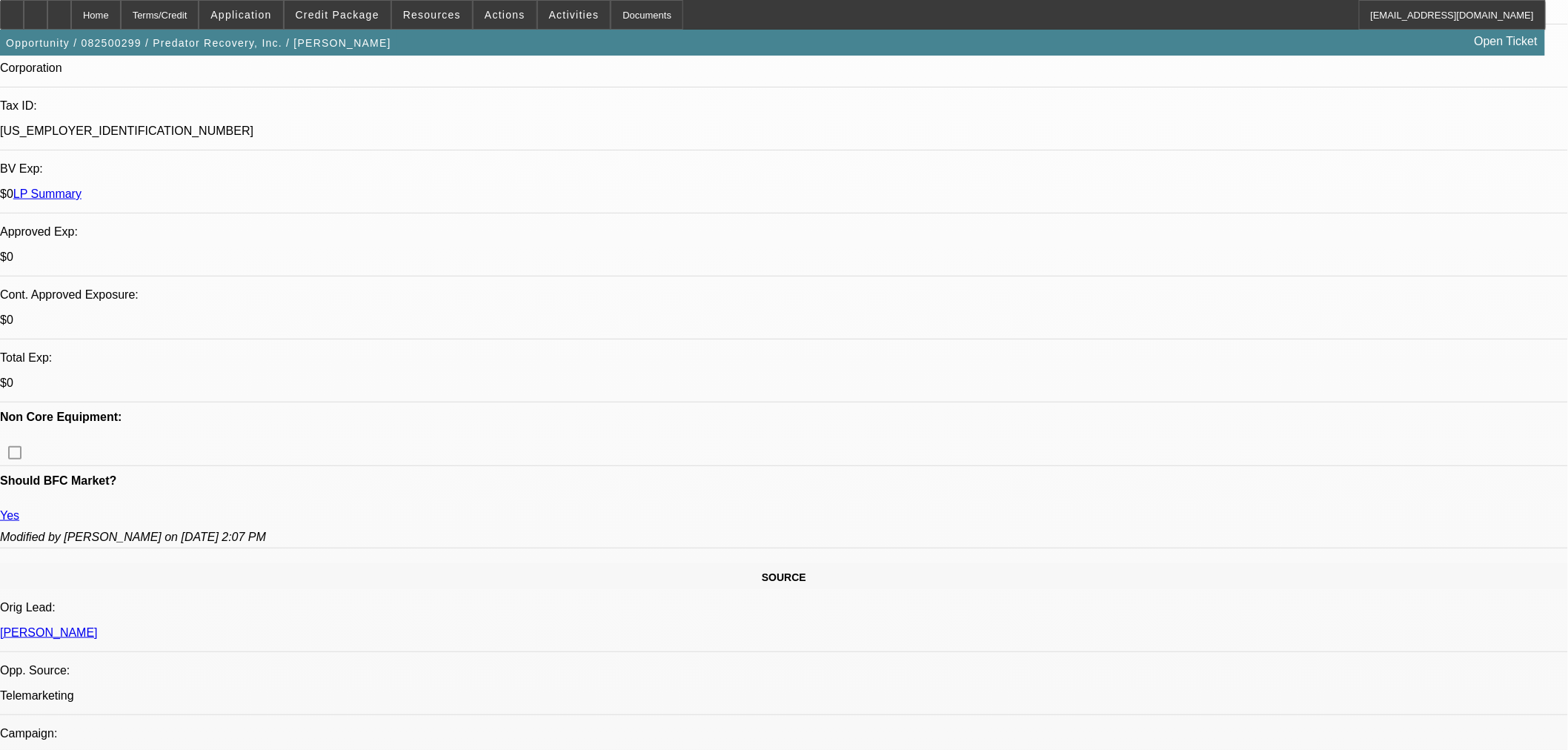
drag, startPoint x: 795, startPoint y: 456, endPoint x: 827, endPoint y: 460, distance: 32.2
drag, startPoint x: 825, startPoint y: 438, endPoint x: 784, endPoint y: 438, distance: 41.0
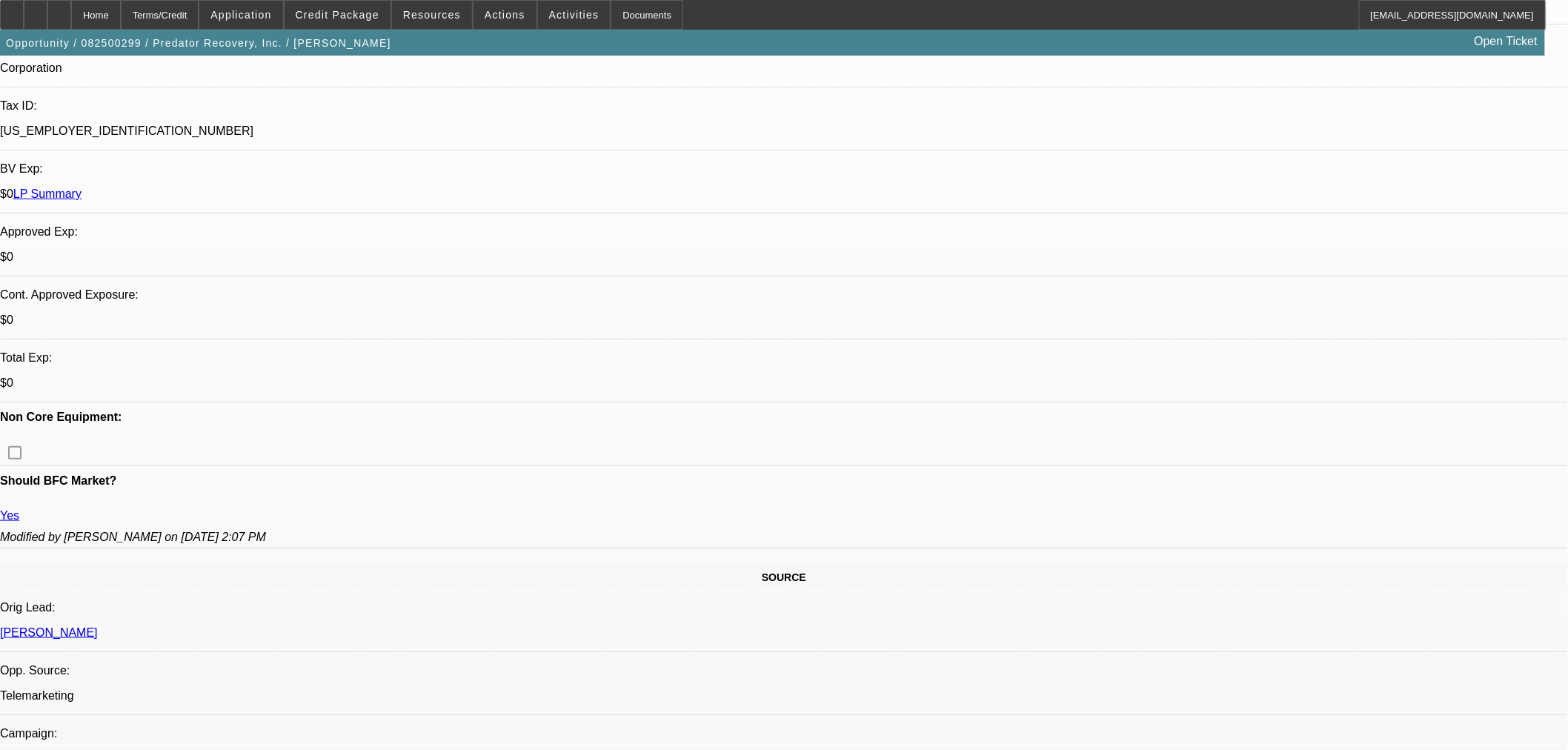
drag, startPoint x: 784, startPoint y: 438, endPoint x: 833, endPoint y: 434, distance: 49.2
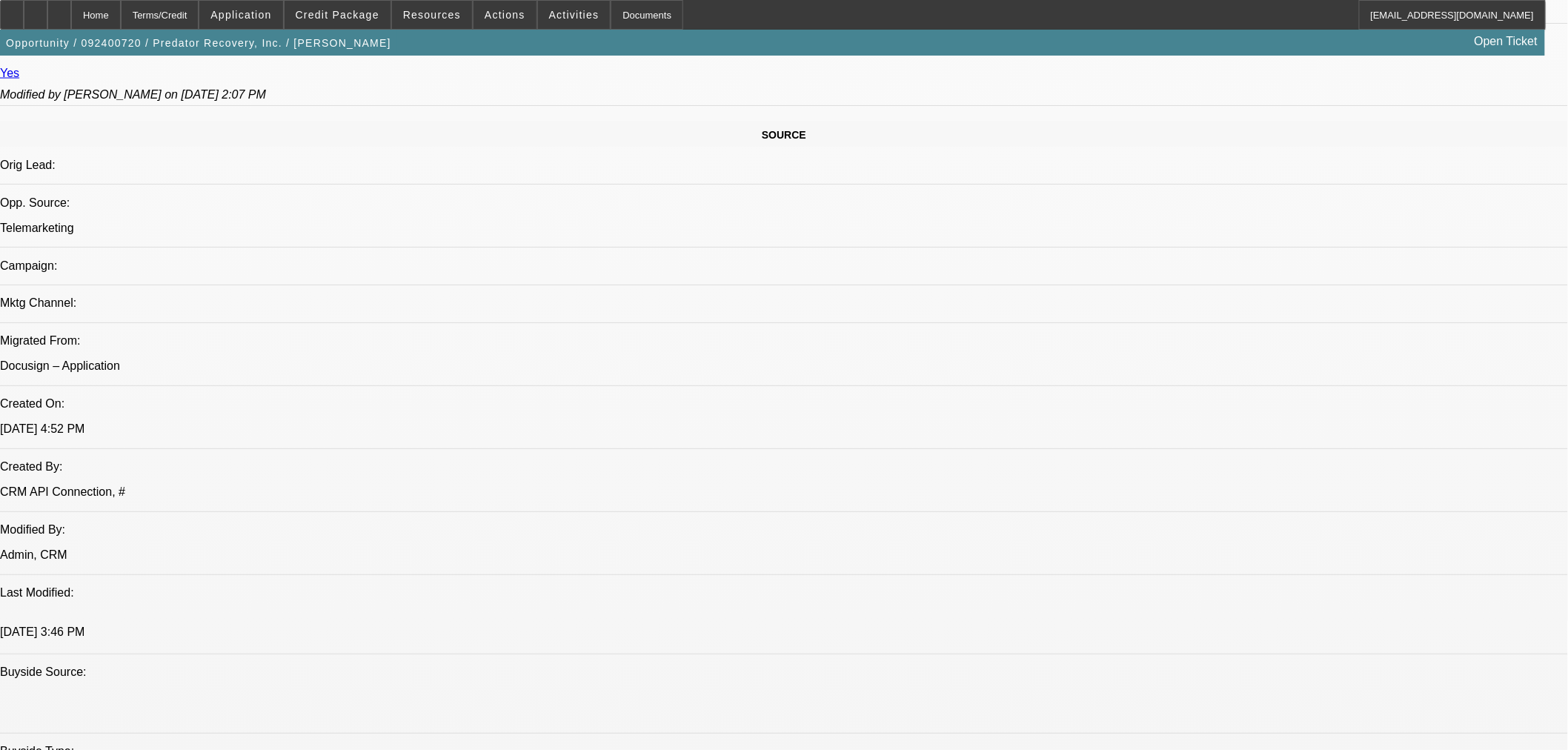
select select "0"
select select "6"
select select "0"
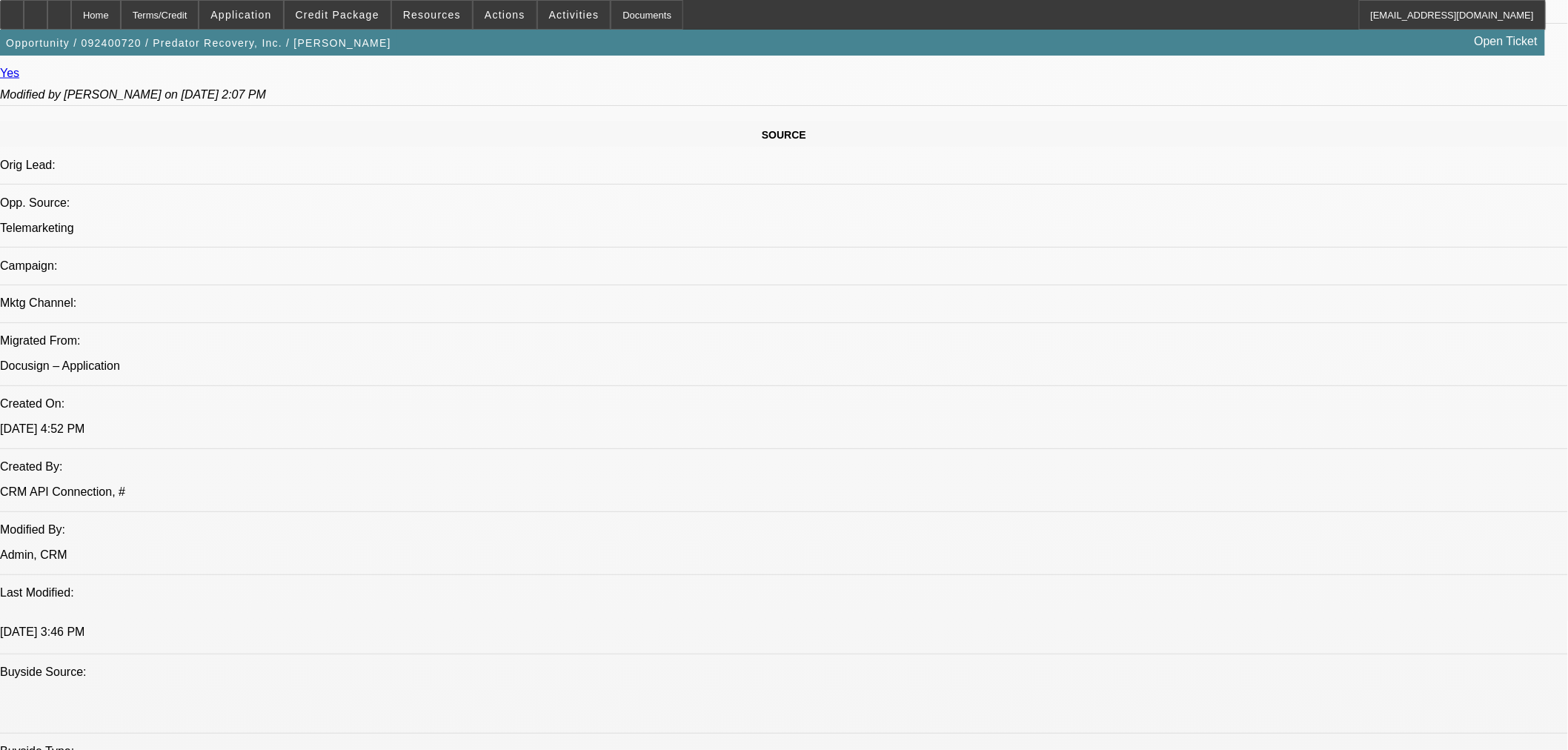
select select "0"
select select "6"
select select "0"
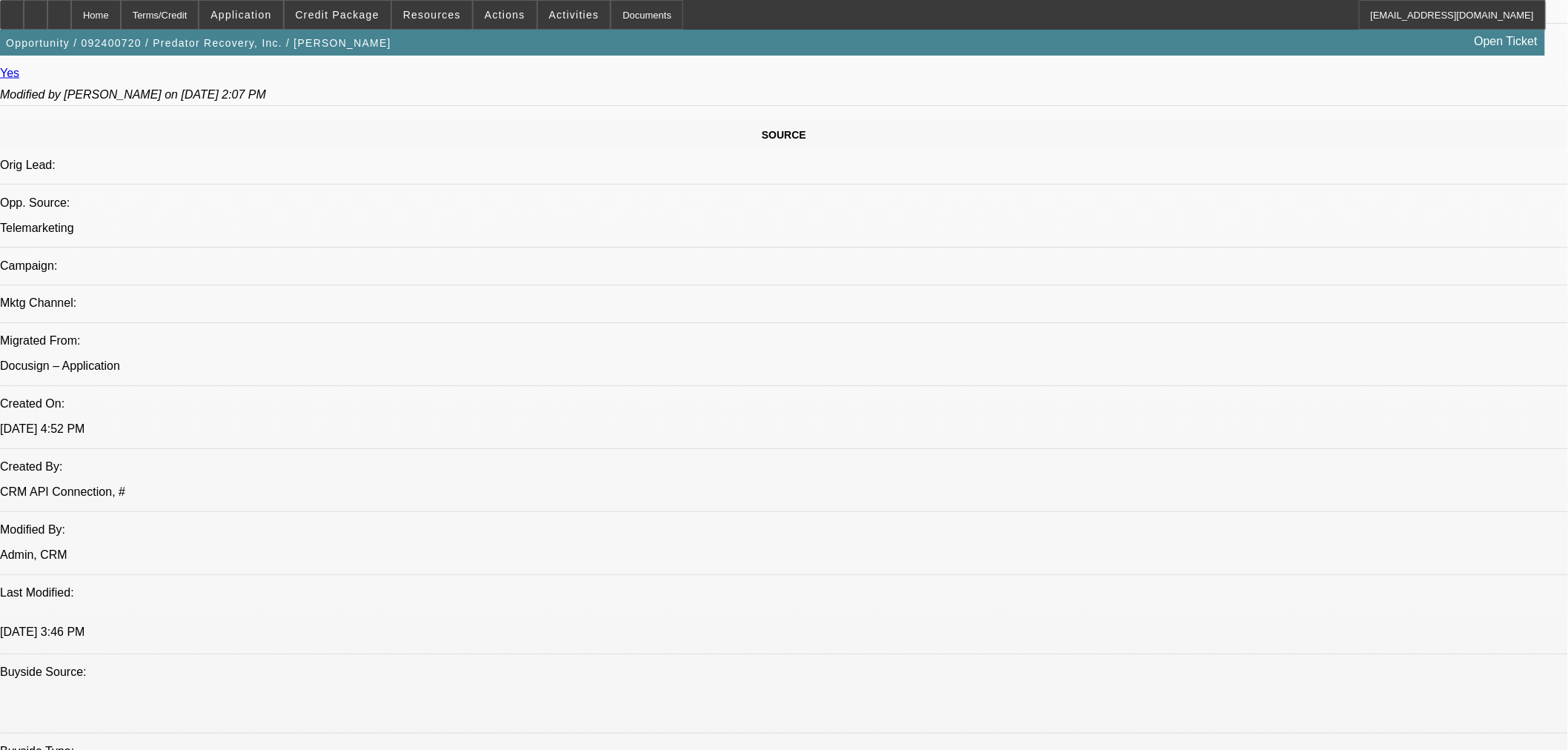
select select "2"
select select "0"
select select "6"
select select "0"
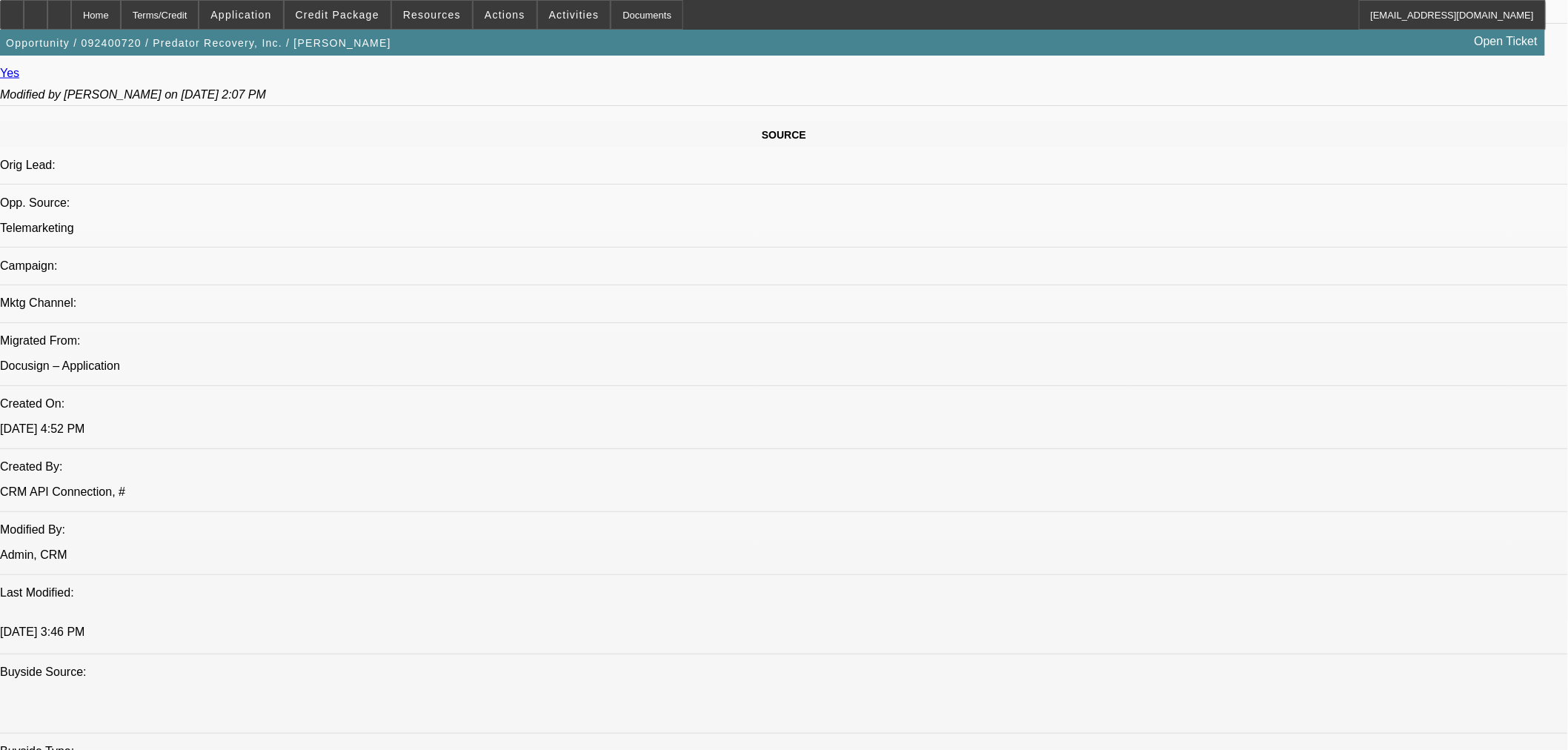
select select "3"
select select "0"
select select "6"
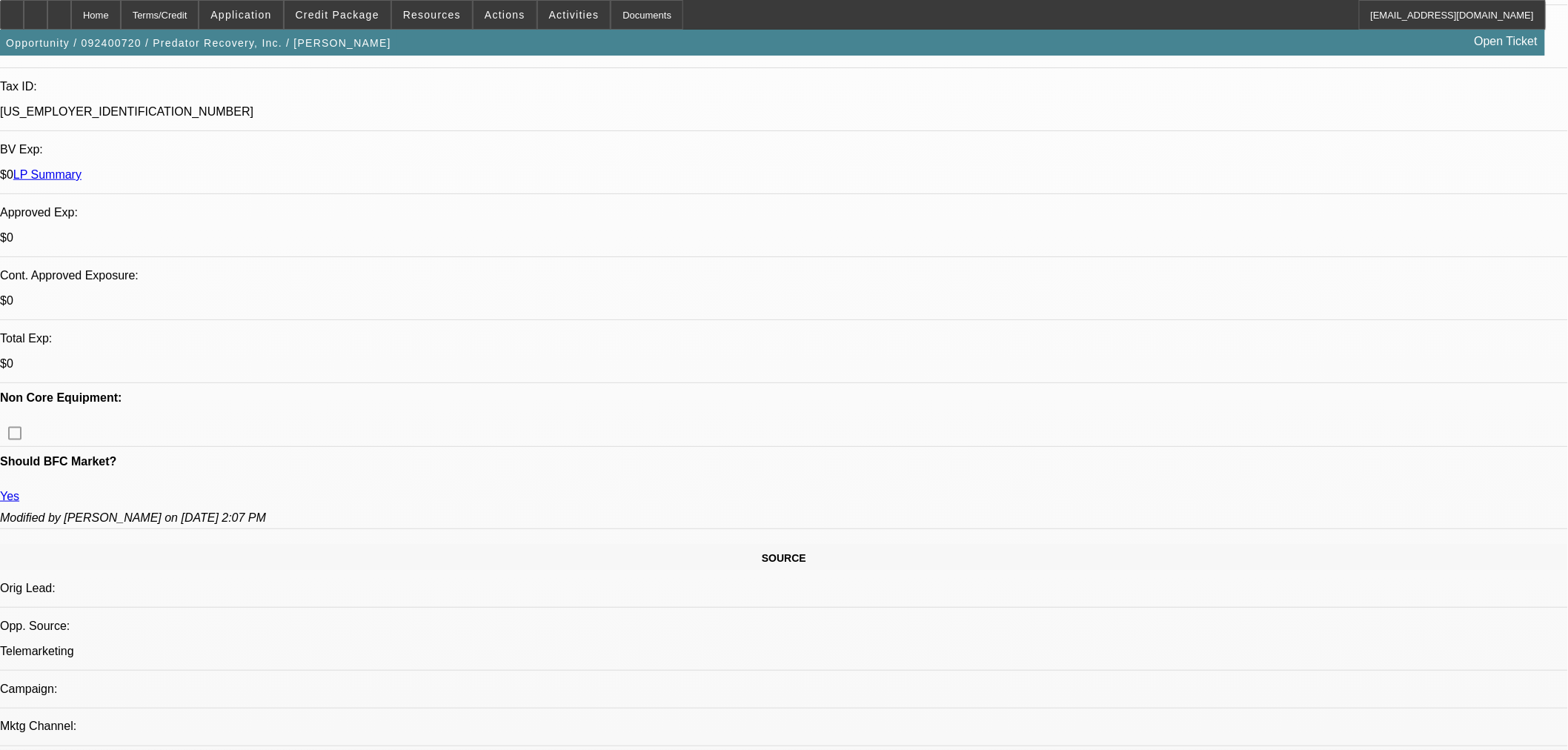
scroll to position [493, 0]
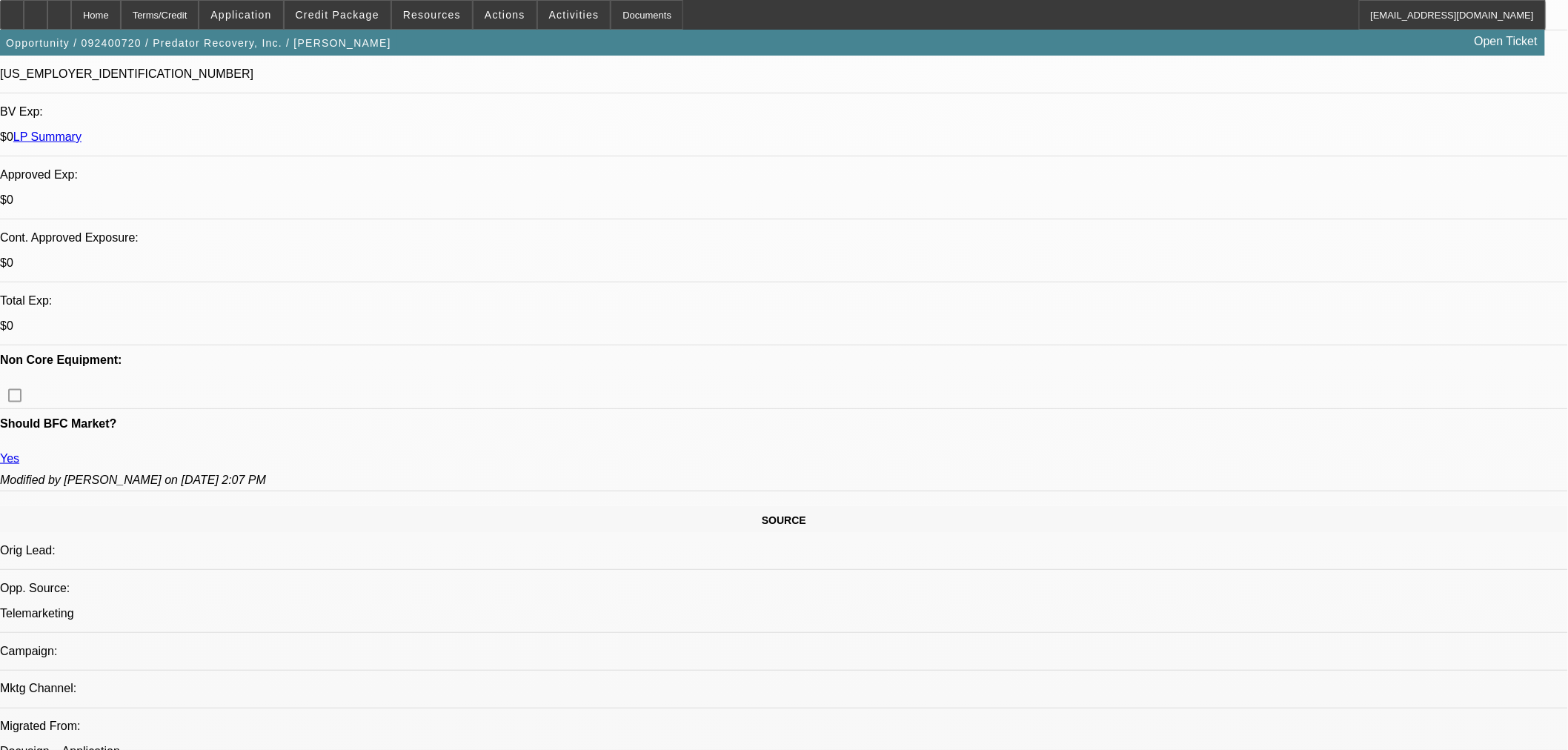
drag, startPoint x: 558, startPoint y: 330, endPoint x: 567, endPoint y: 329, distance: 9.1
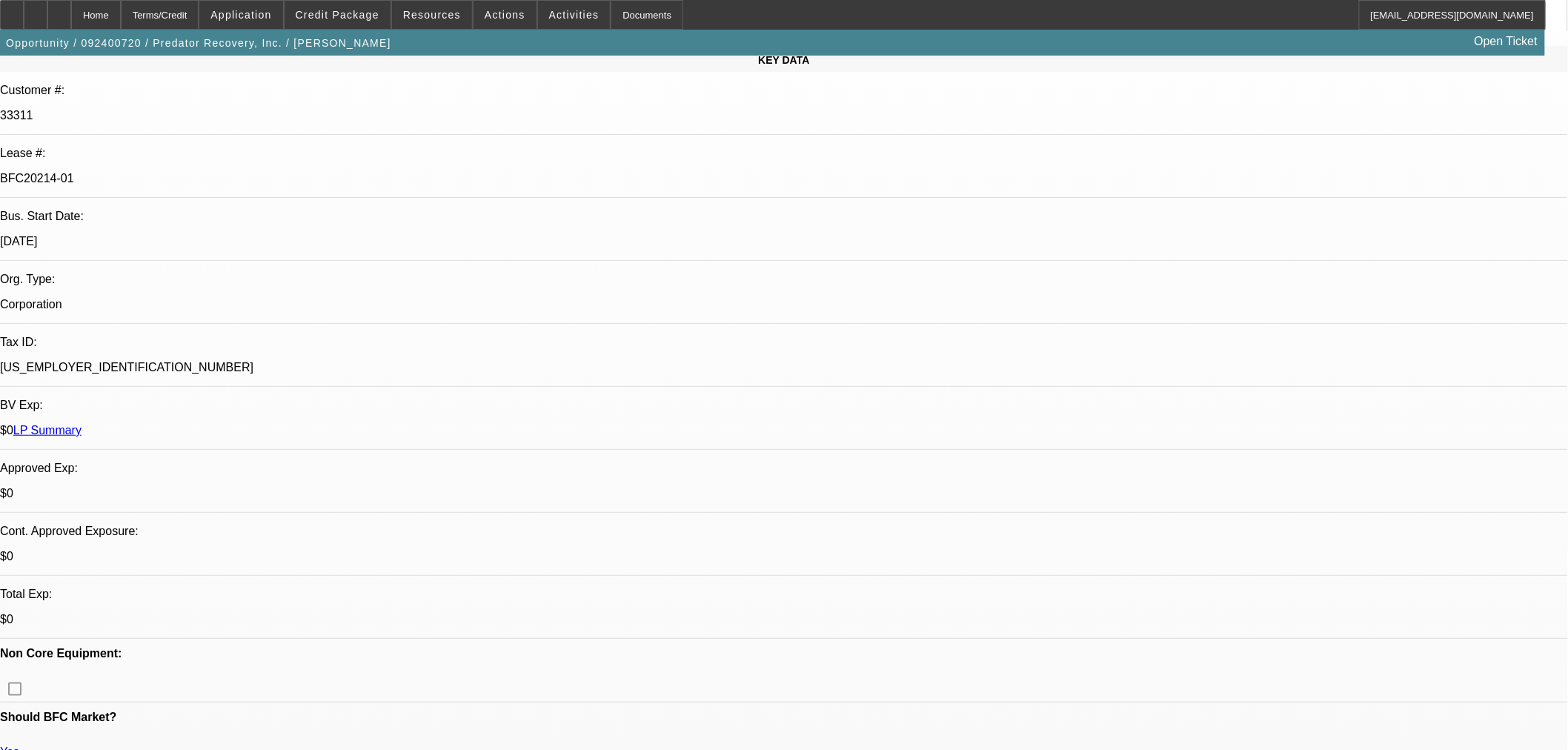
scroll to position [82, 0]
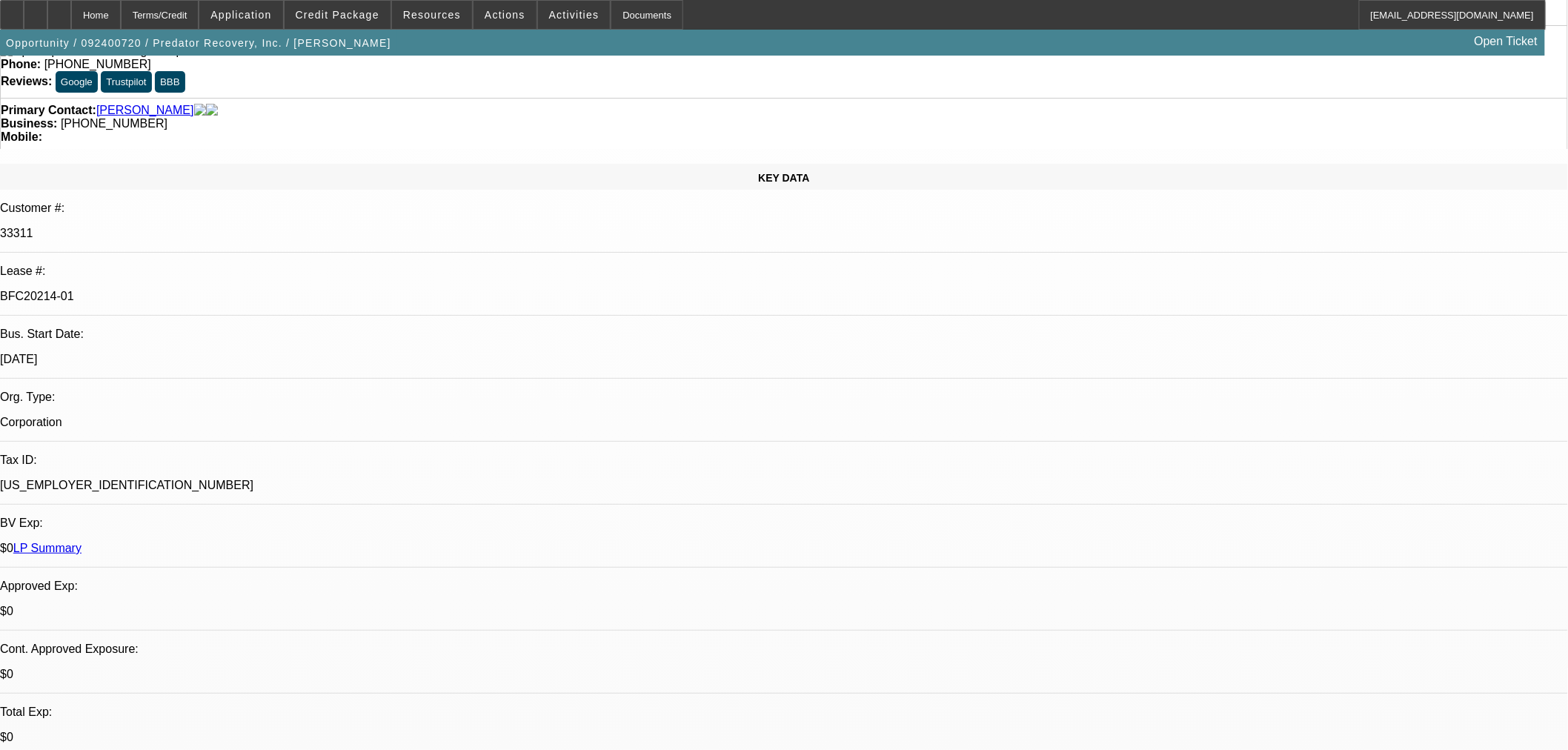
drag, startPoint x: 228, startPoint y: 185, endPoint x: 154, endPoint y: 185, distance: 74.0
click at [154, 327] on div "Bus. Start Date: [DATE]" at bounding box center [784, 352] width 1568 height 51
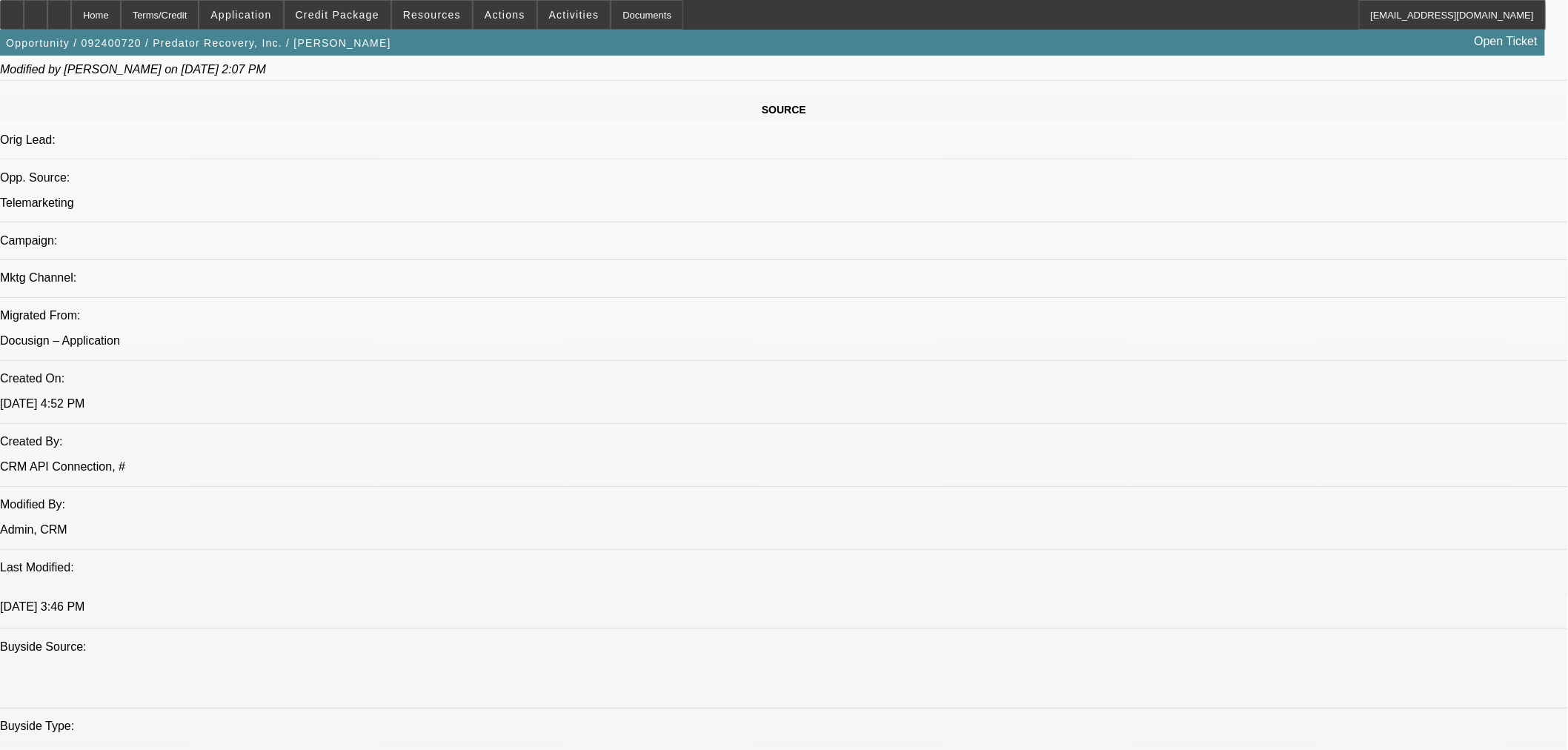
scroll to position [1070, 0]
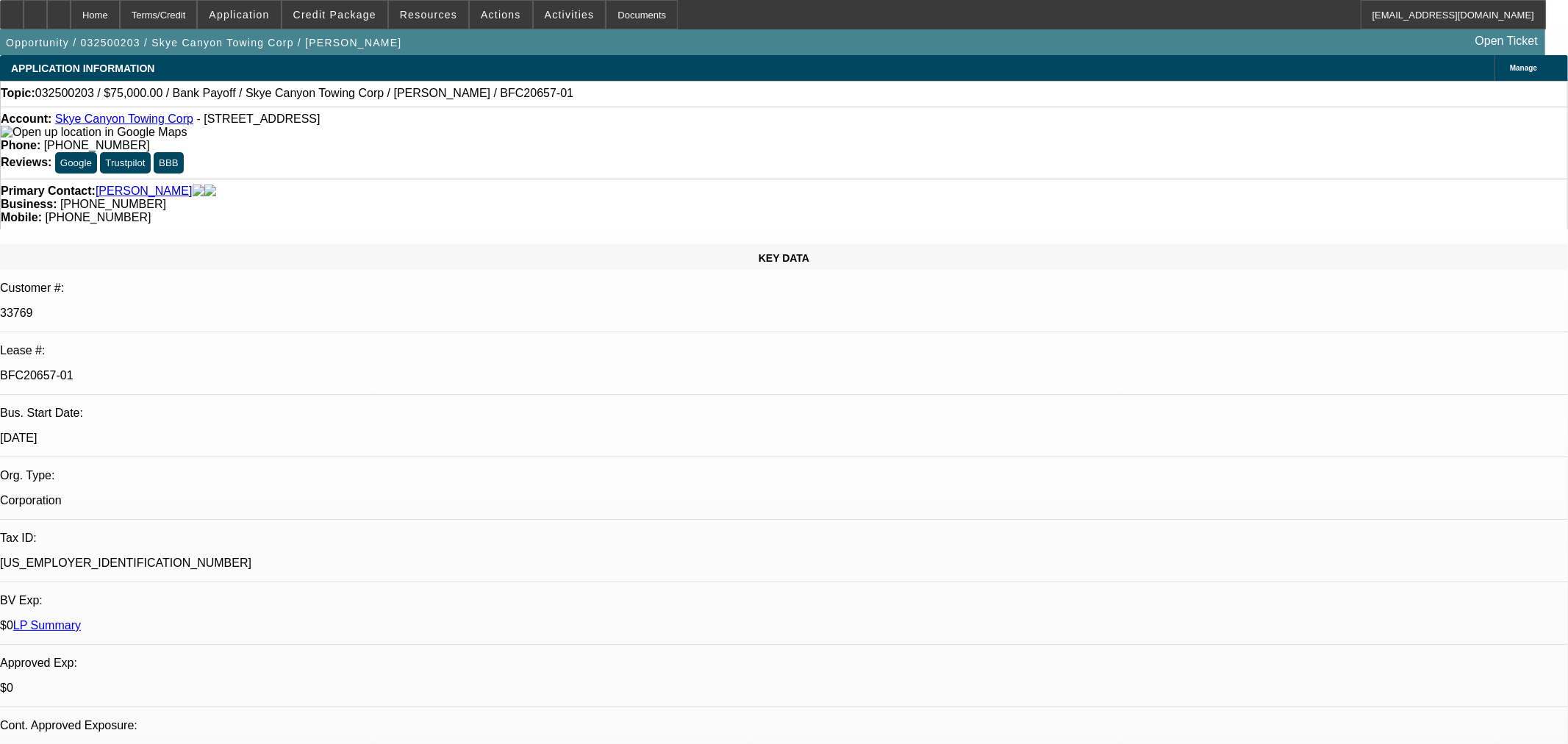
select select "0"
select select "3"
select select "0"
select select "6"
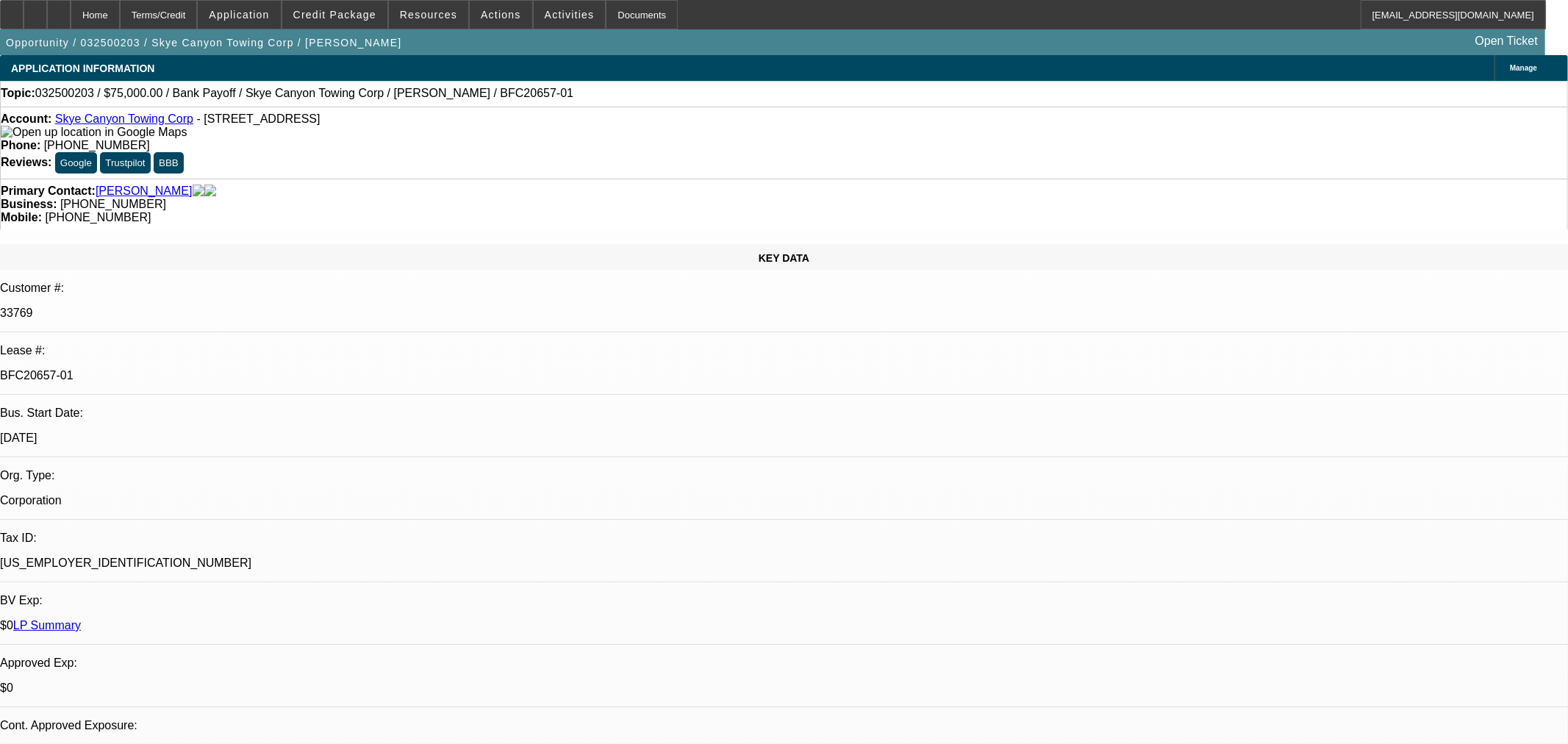
select select "0"
select select "6"
select select "0"
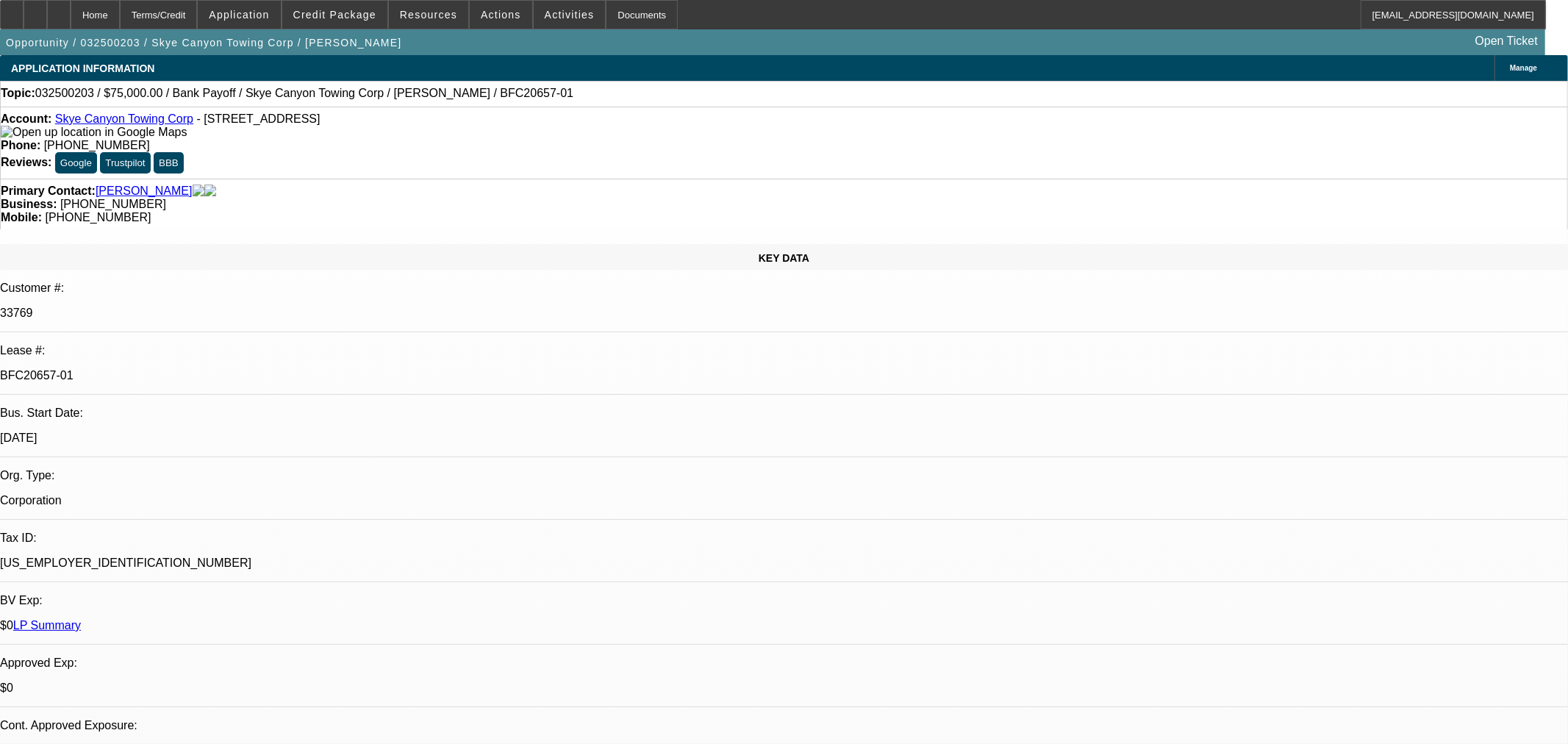
select select "0"
select select "3"
select select "0"
select select "6"
select select "0"
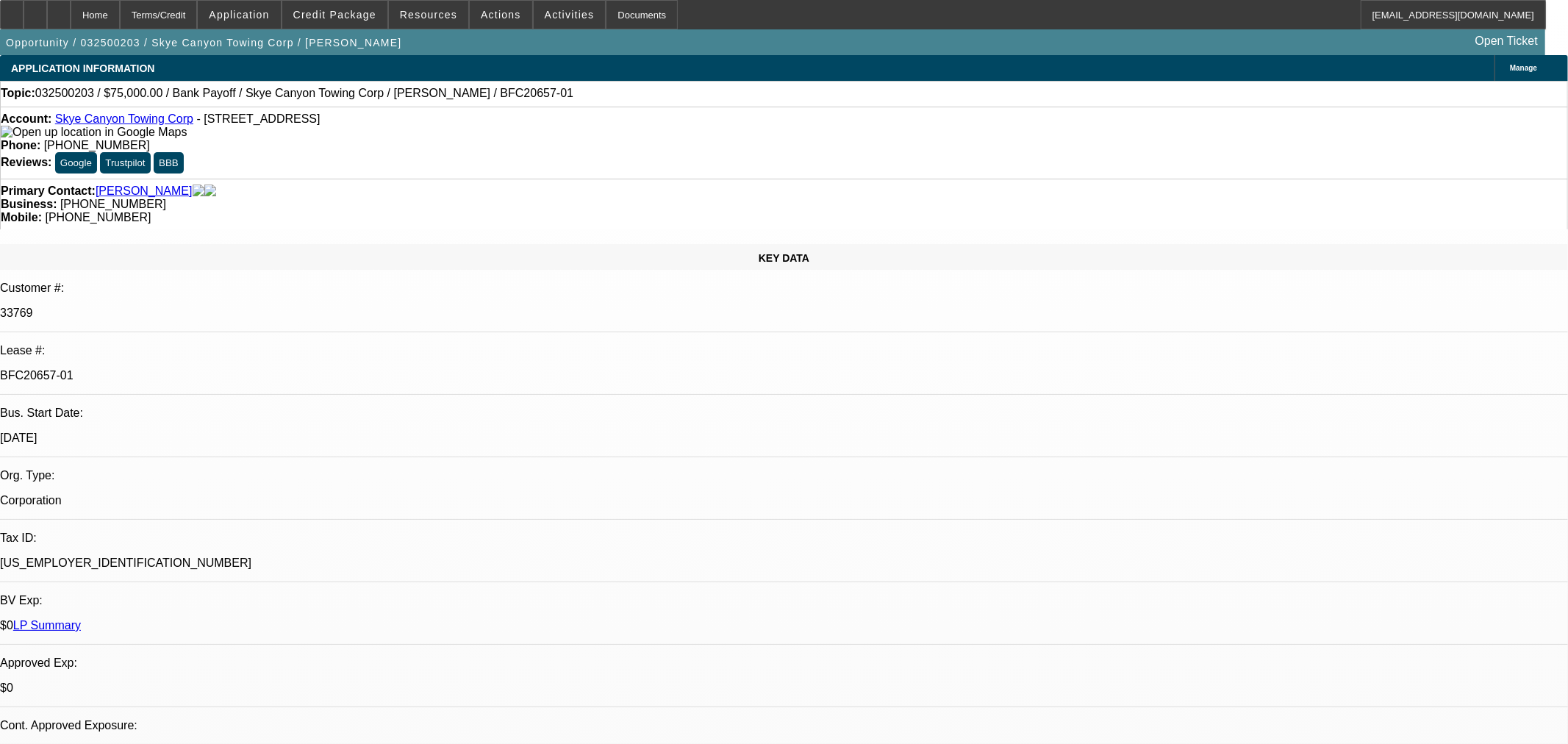
select select "0"
select select "3"
select select "0"
select select "6"
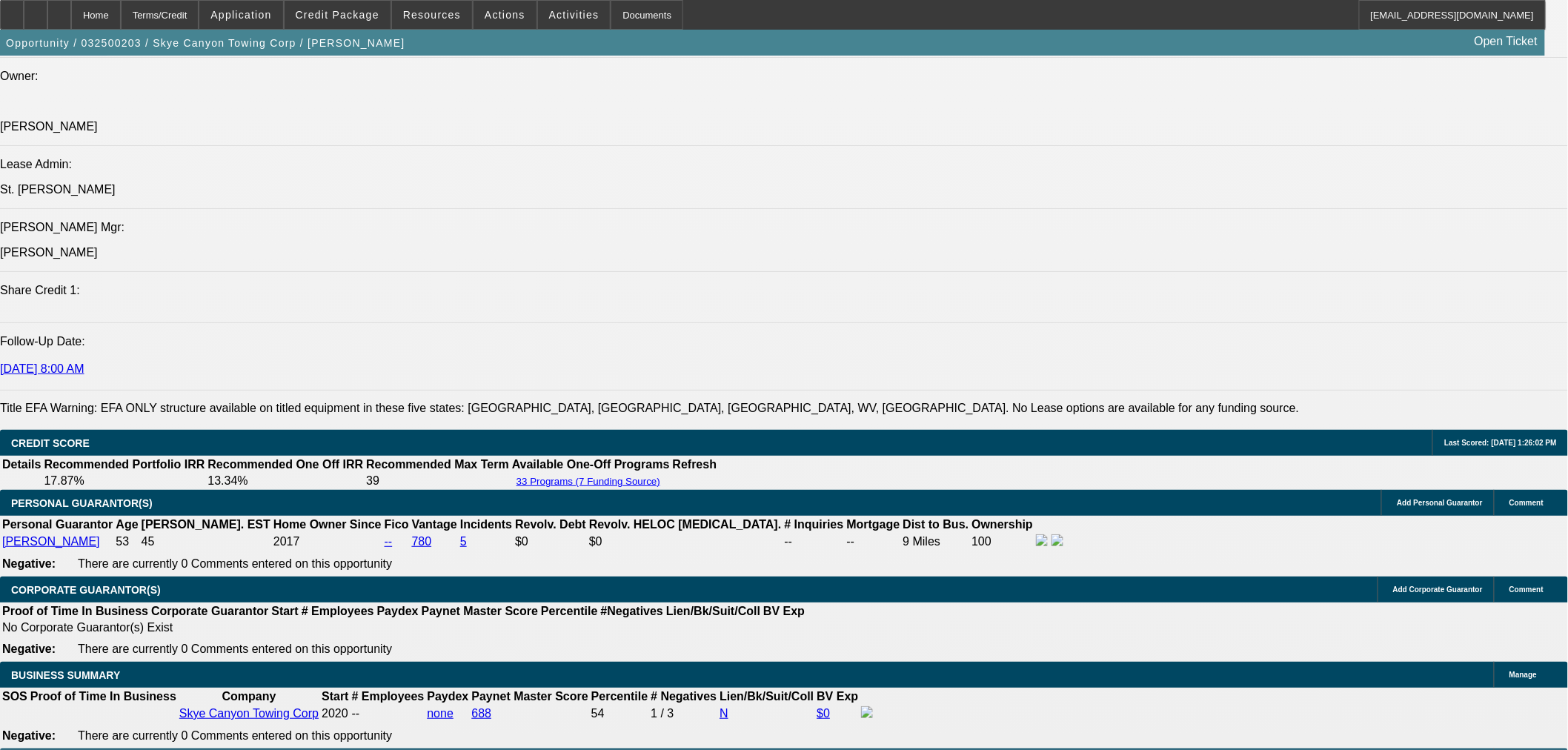
scroll to position [2058, 0]
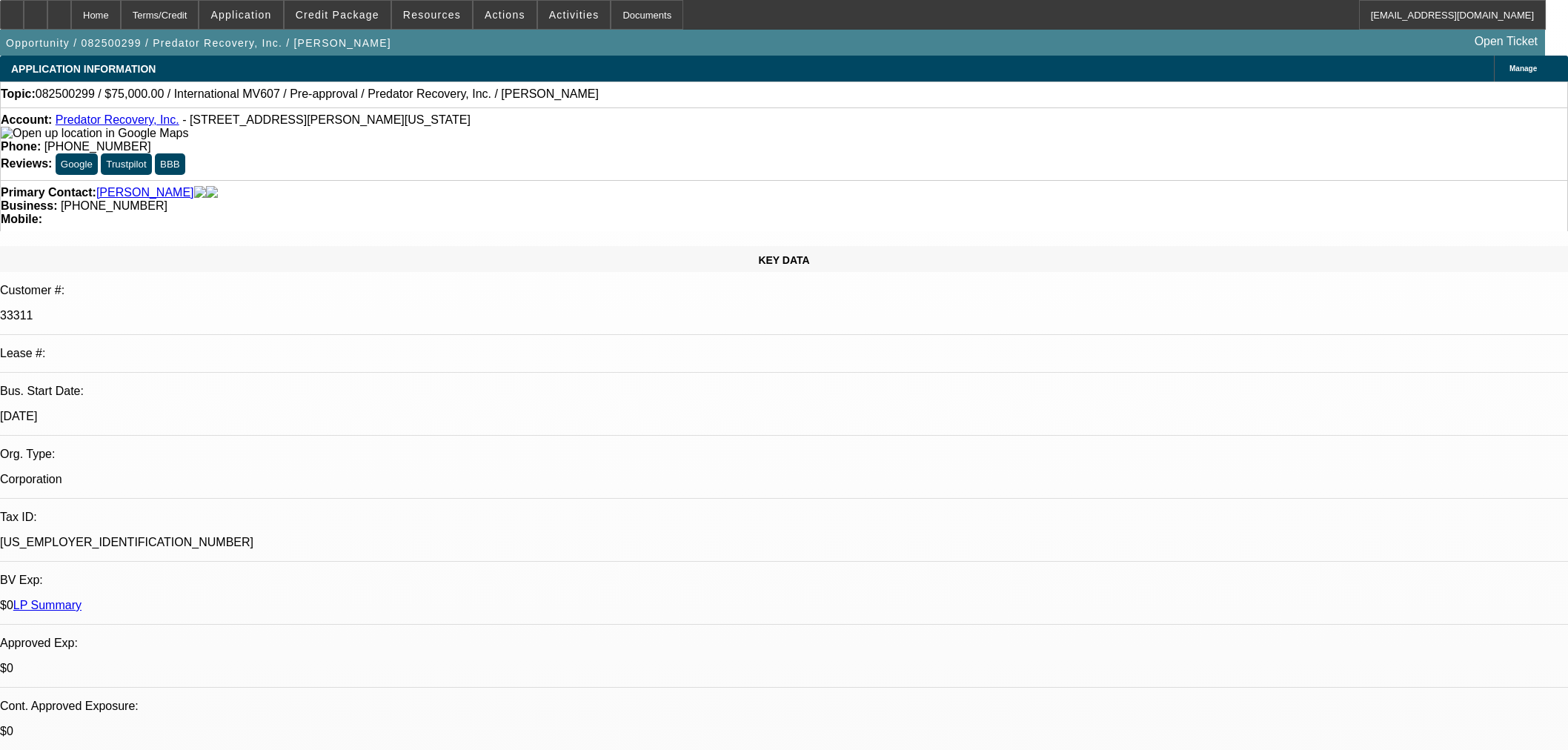
select select "0"
select select "2"
select select "0.1"
select select "4"
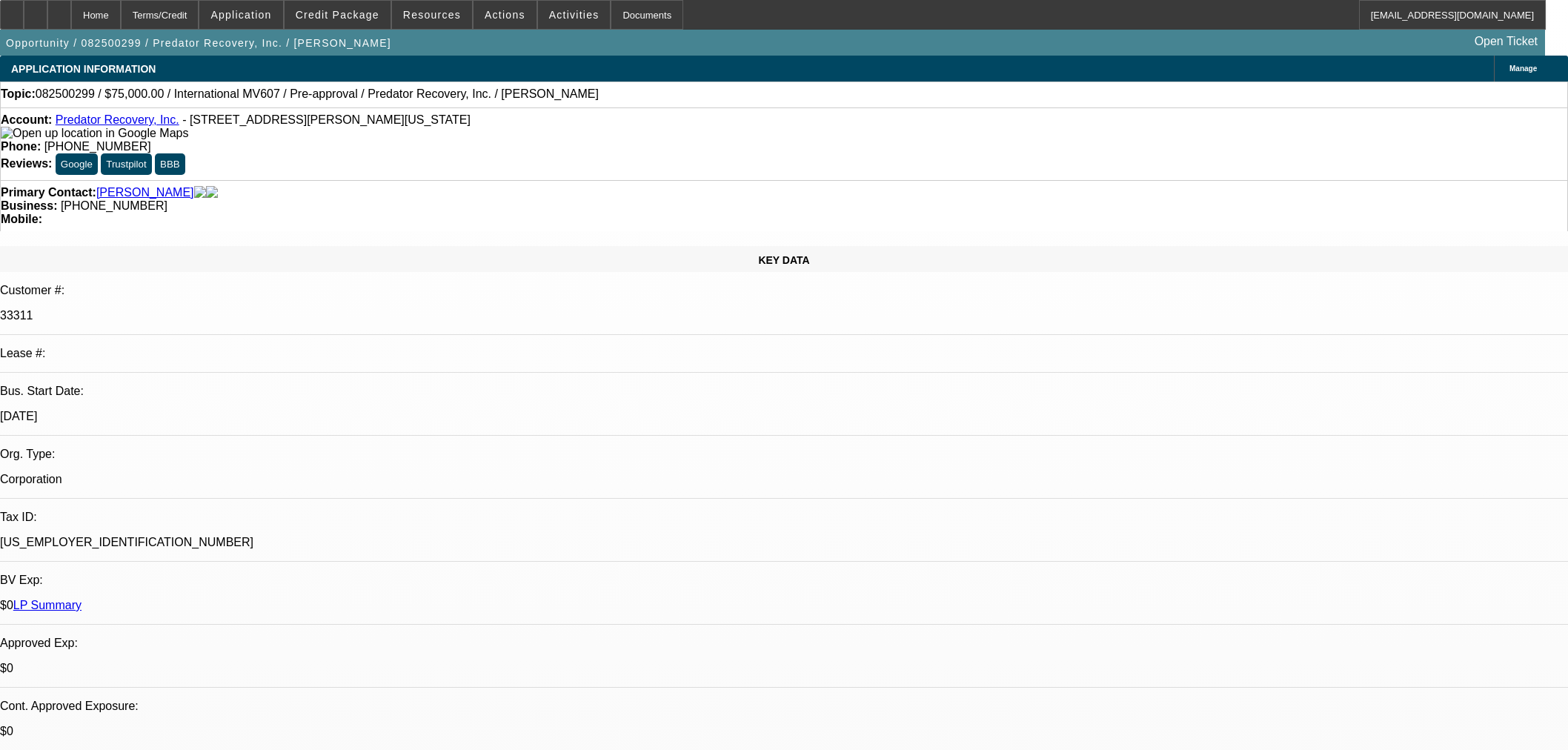
scroll to position [411, 0]
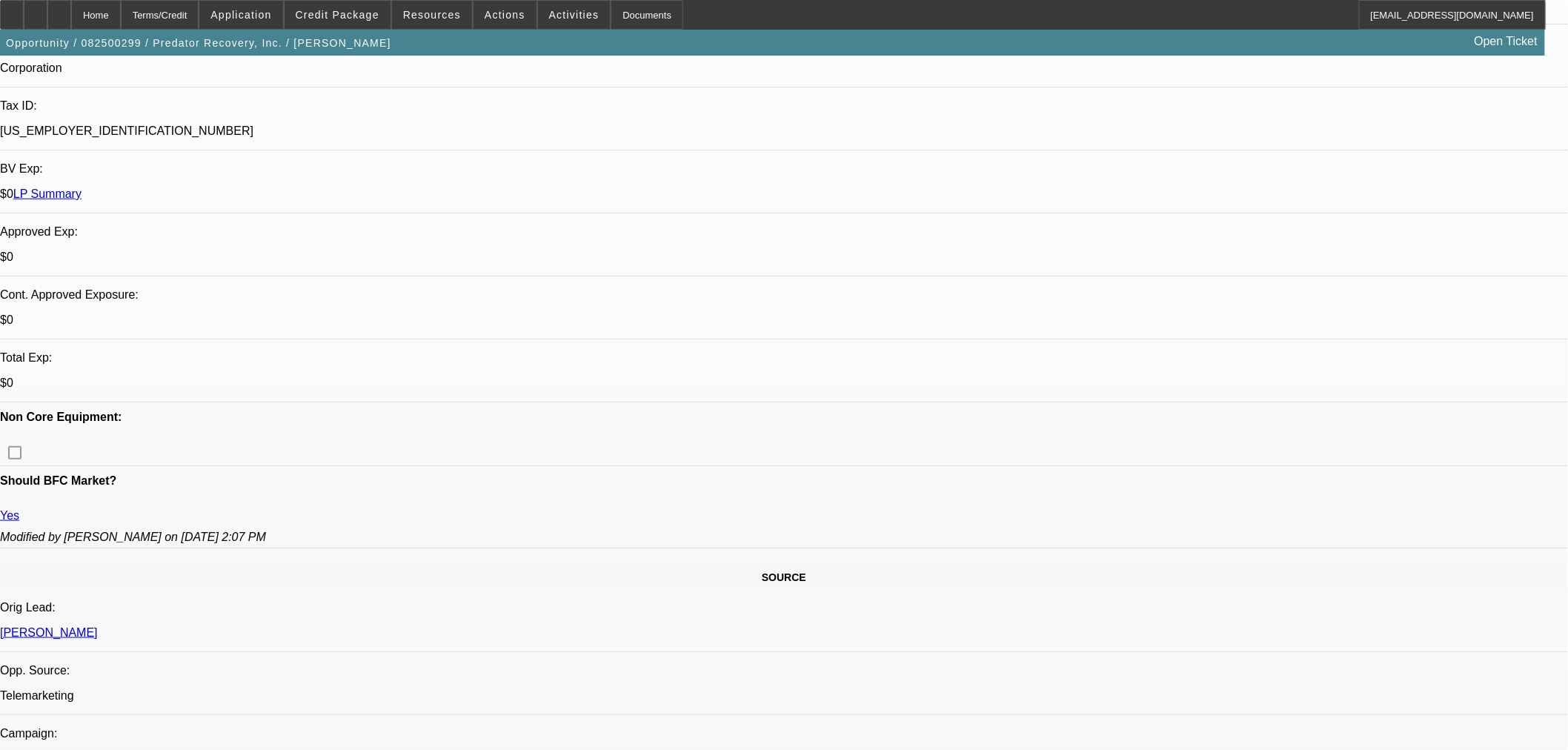
radio input "true"
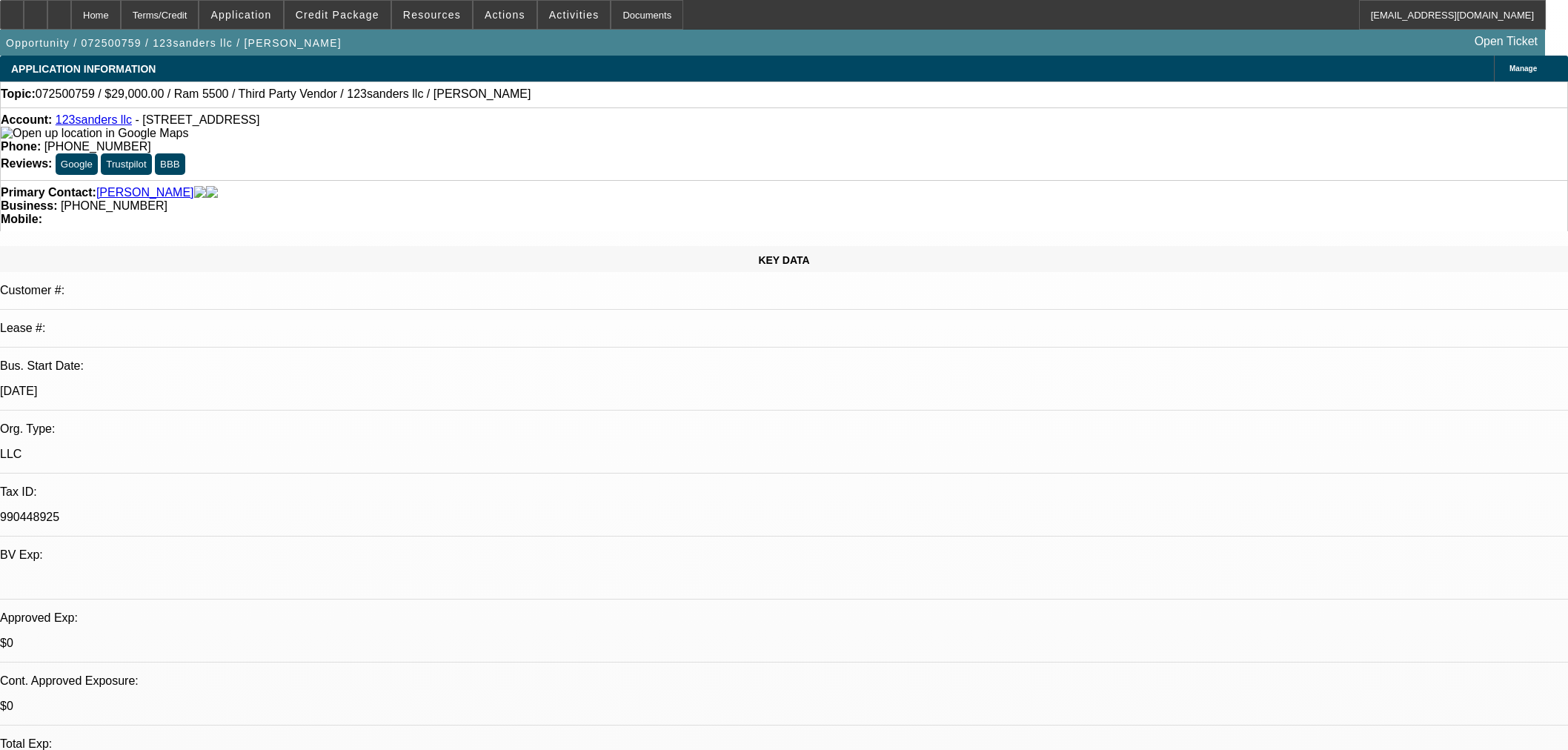
select select "0"
select select "2"
select select "0"
select select "6"
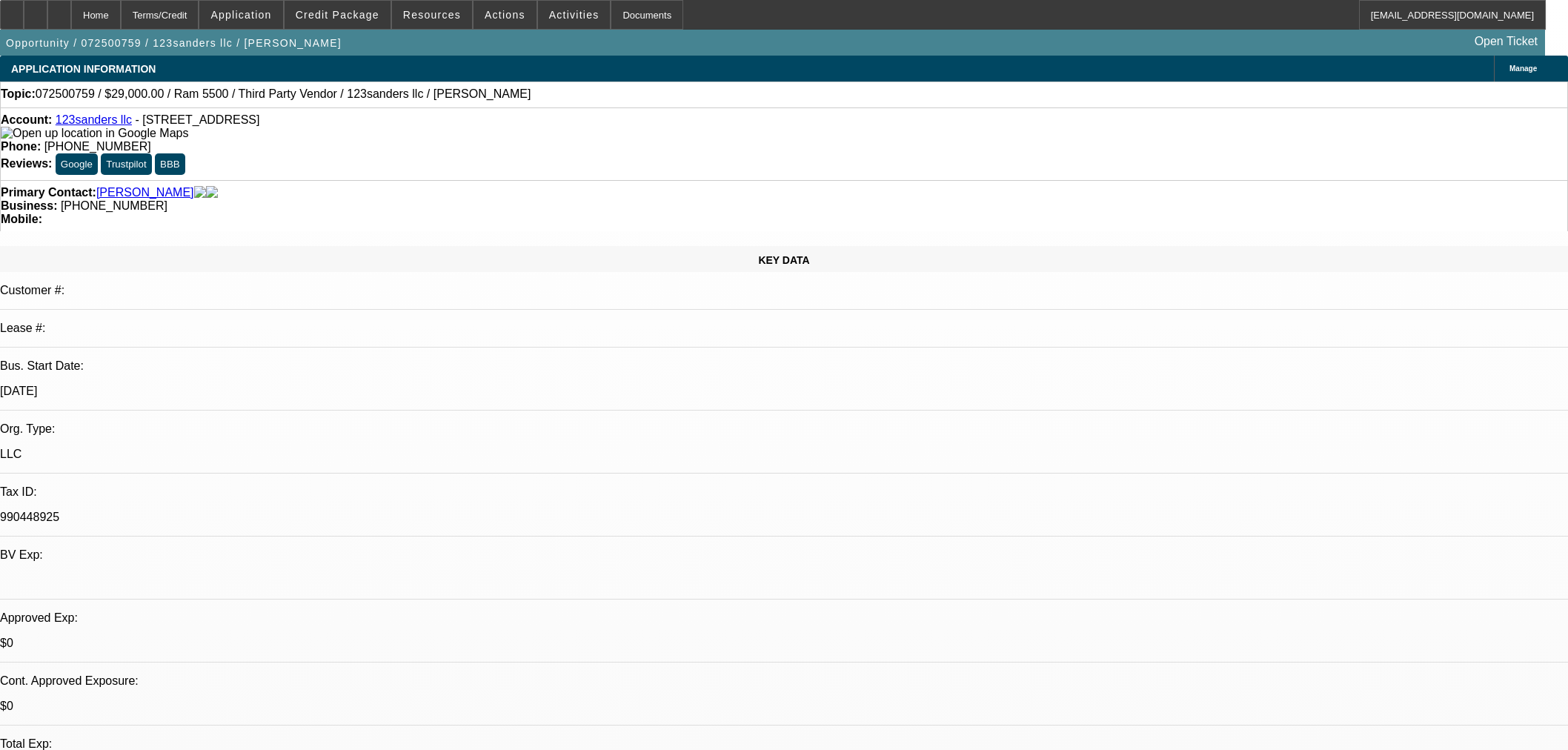
select select "0"
select select "2"
select select "0"
select select "6"
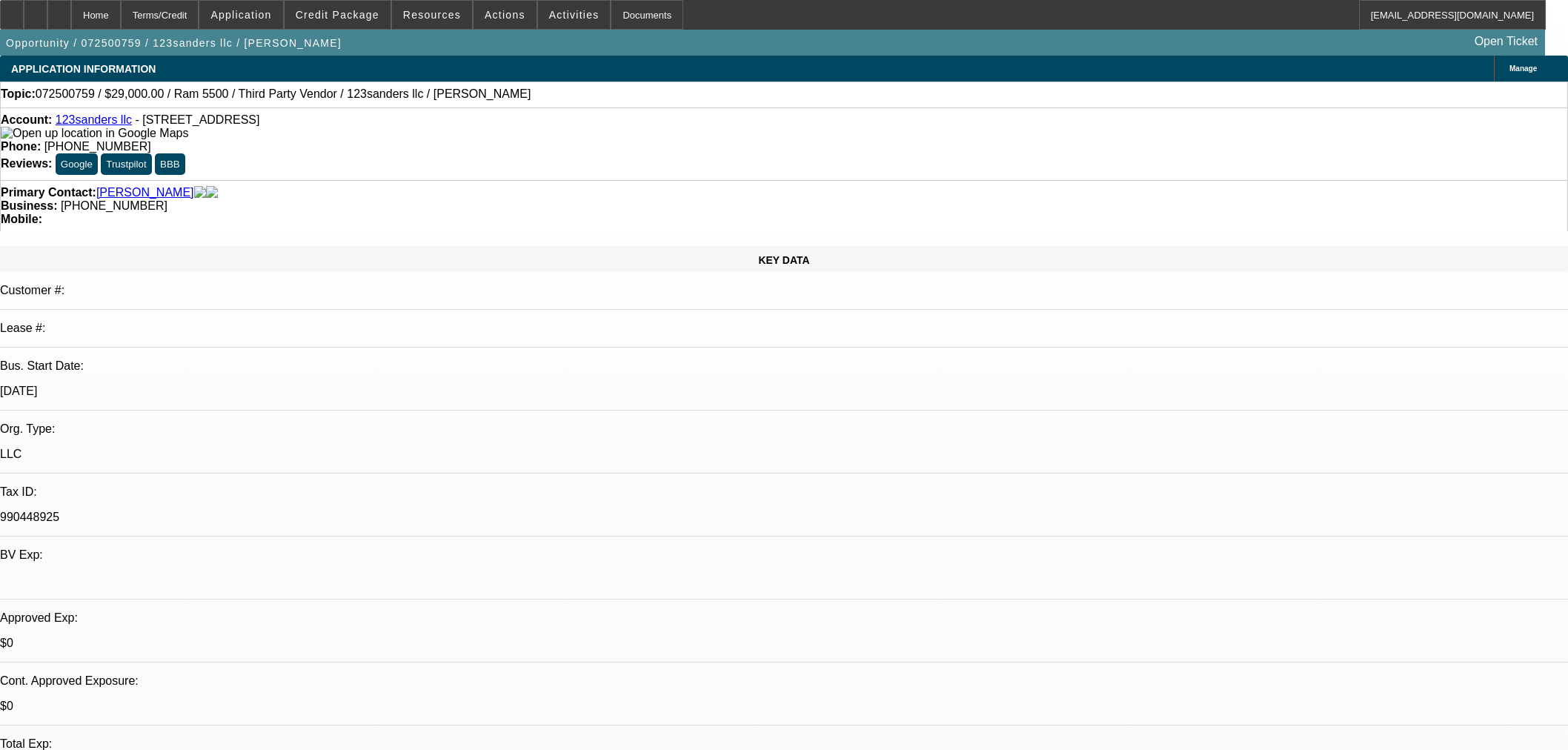
select select "0"
select select "6"
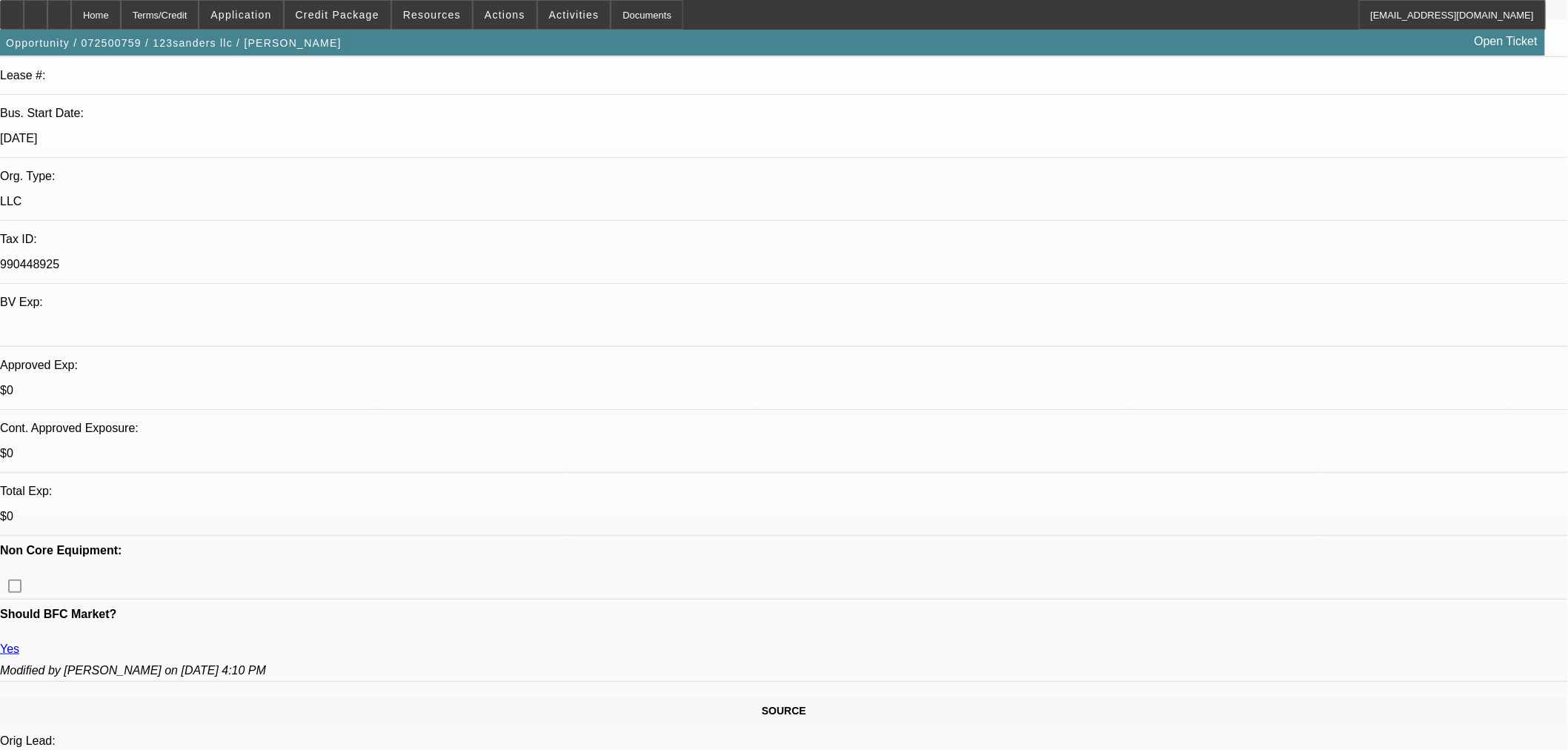
scroll to position [247, 0]
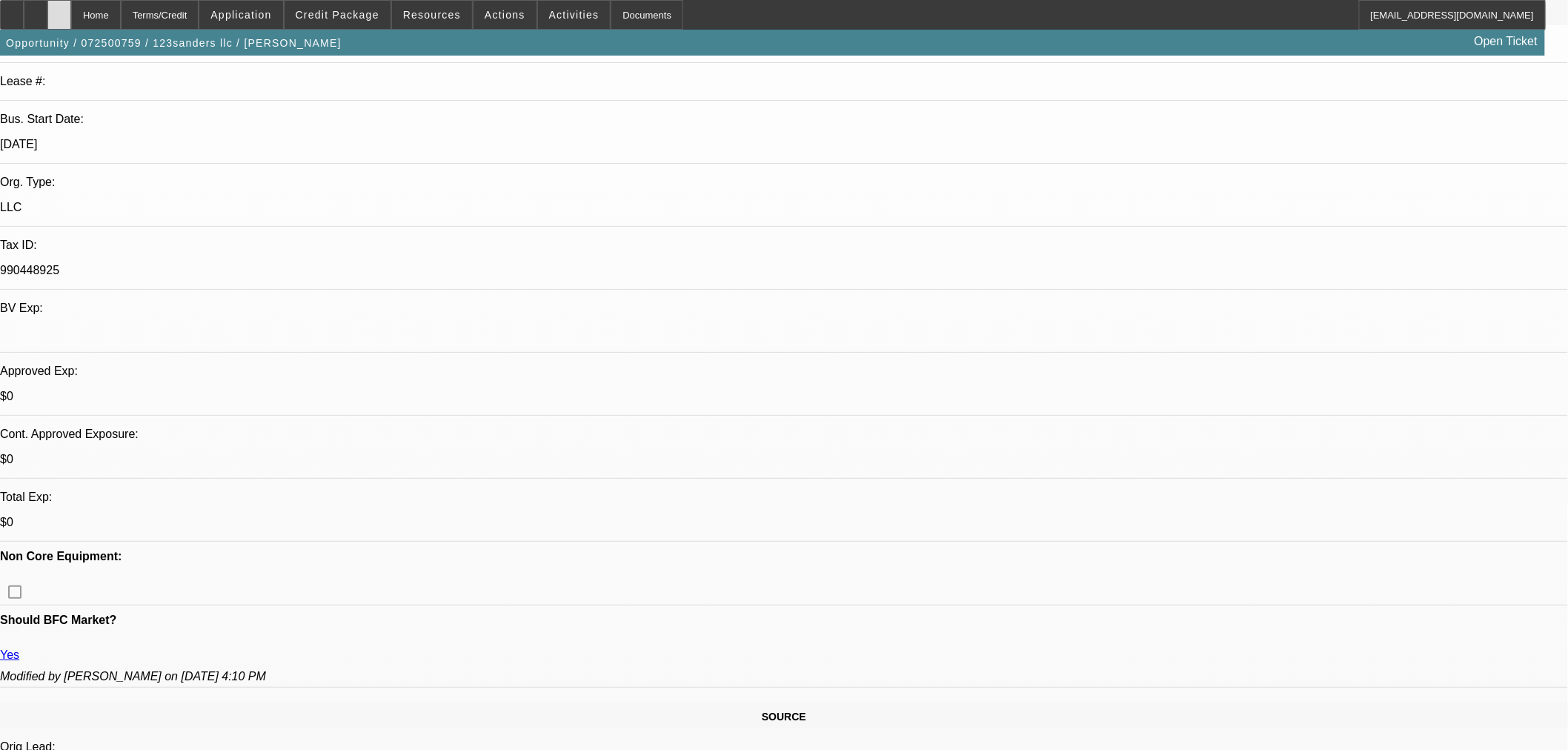
click at [71, 14] on div at bounding box center [58, 14] width 24 height 30
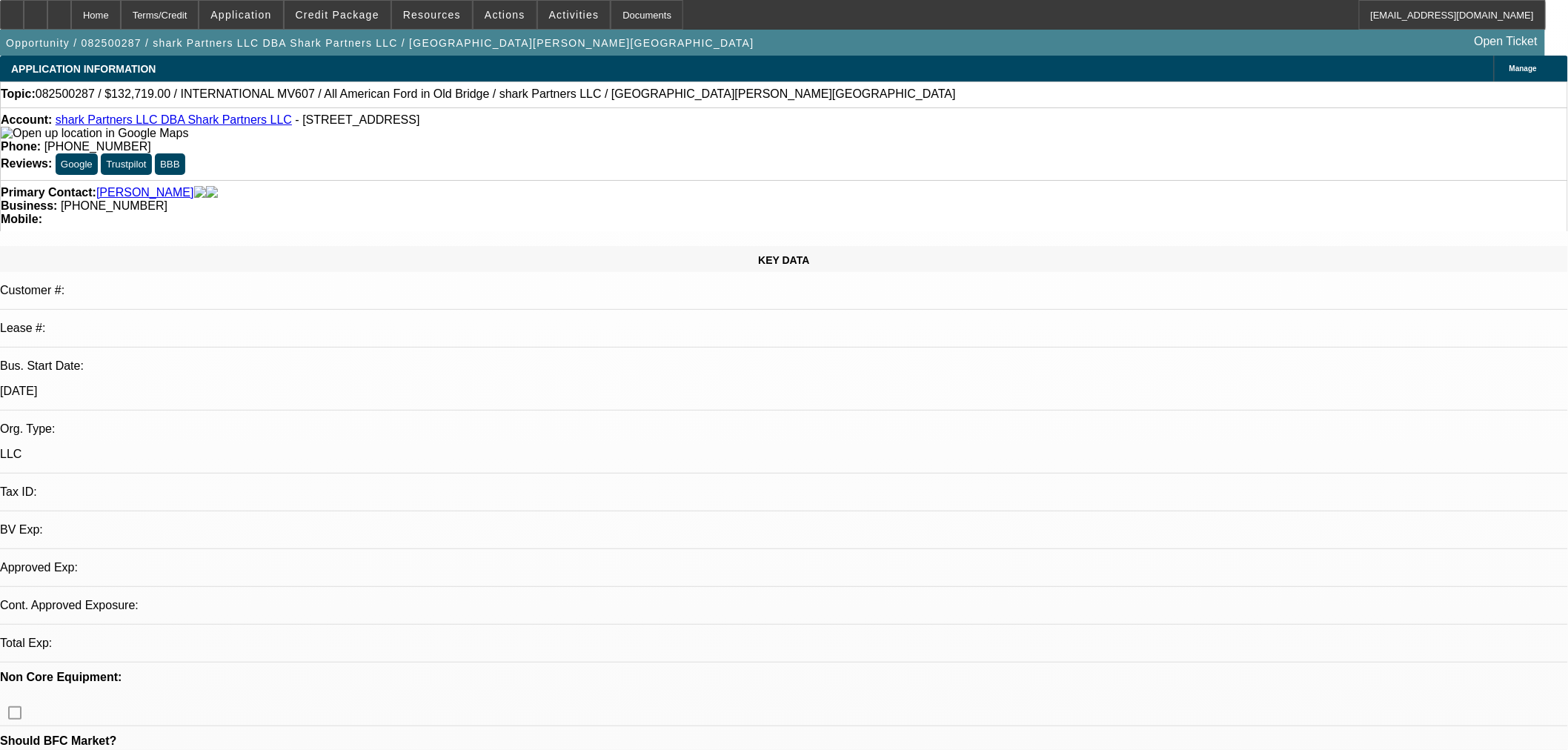
select select "0"
select select "2"
select select "0.1"
select select "4"
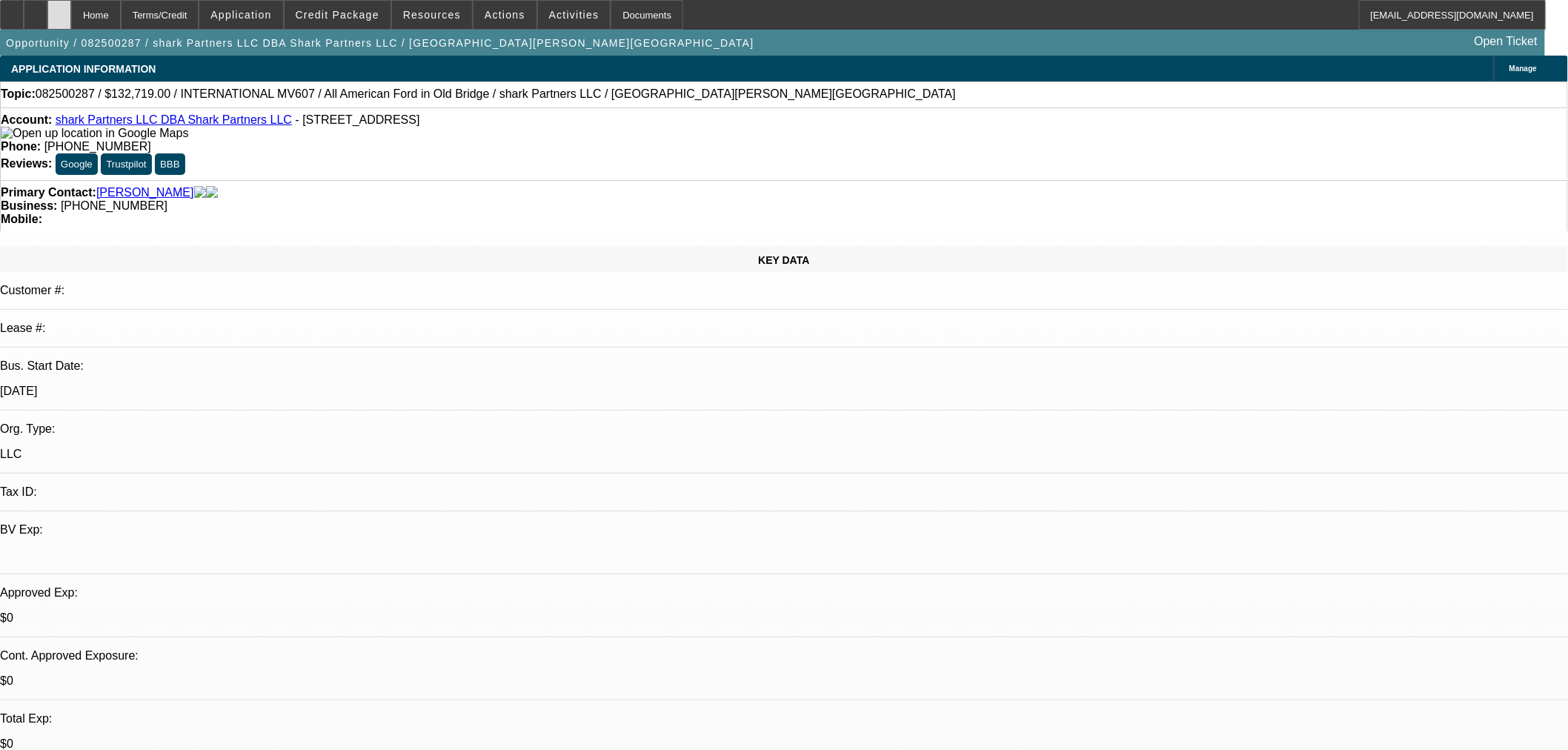
click at [59, 10] on icon at bounding box center [59, 10] width 0 height 0
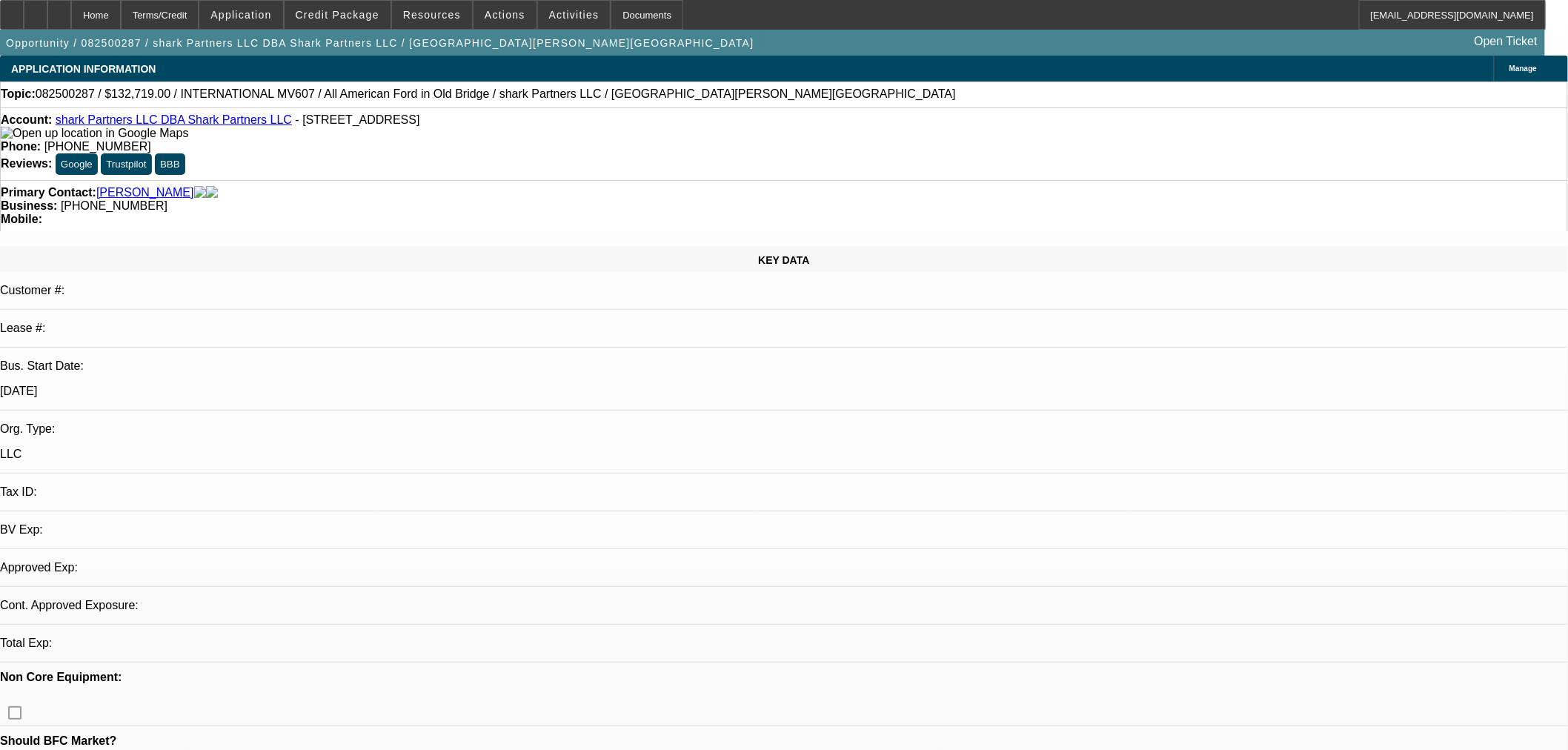
select select "0"
select select "2"
select select "0.1"
select select "4"
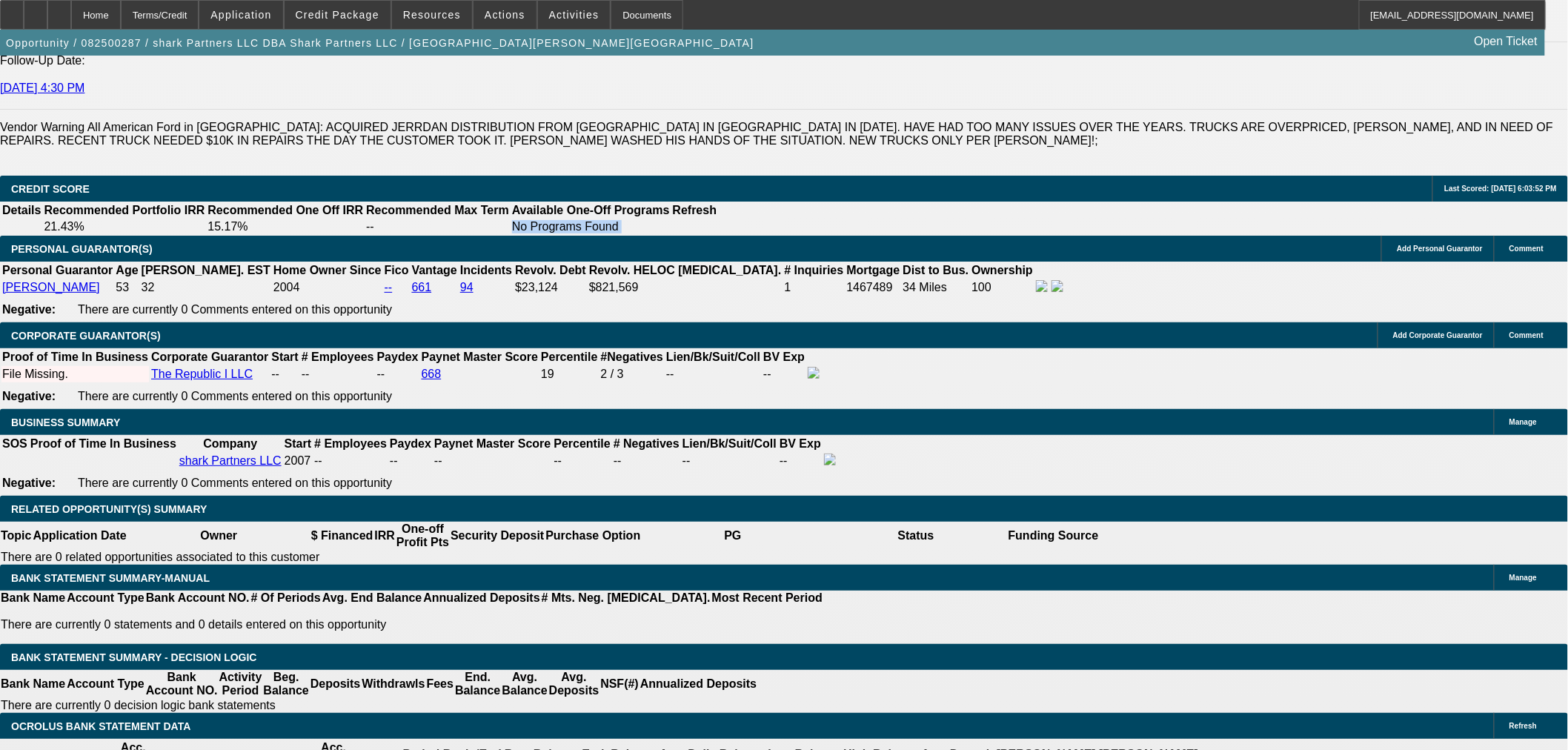
scroll to position [2140, 0]
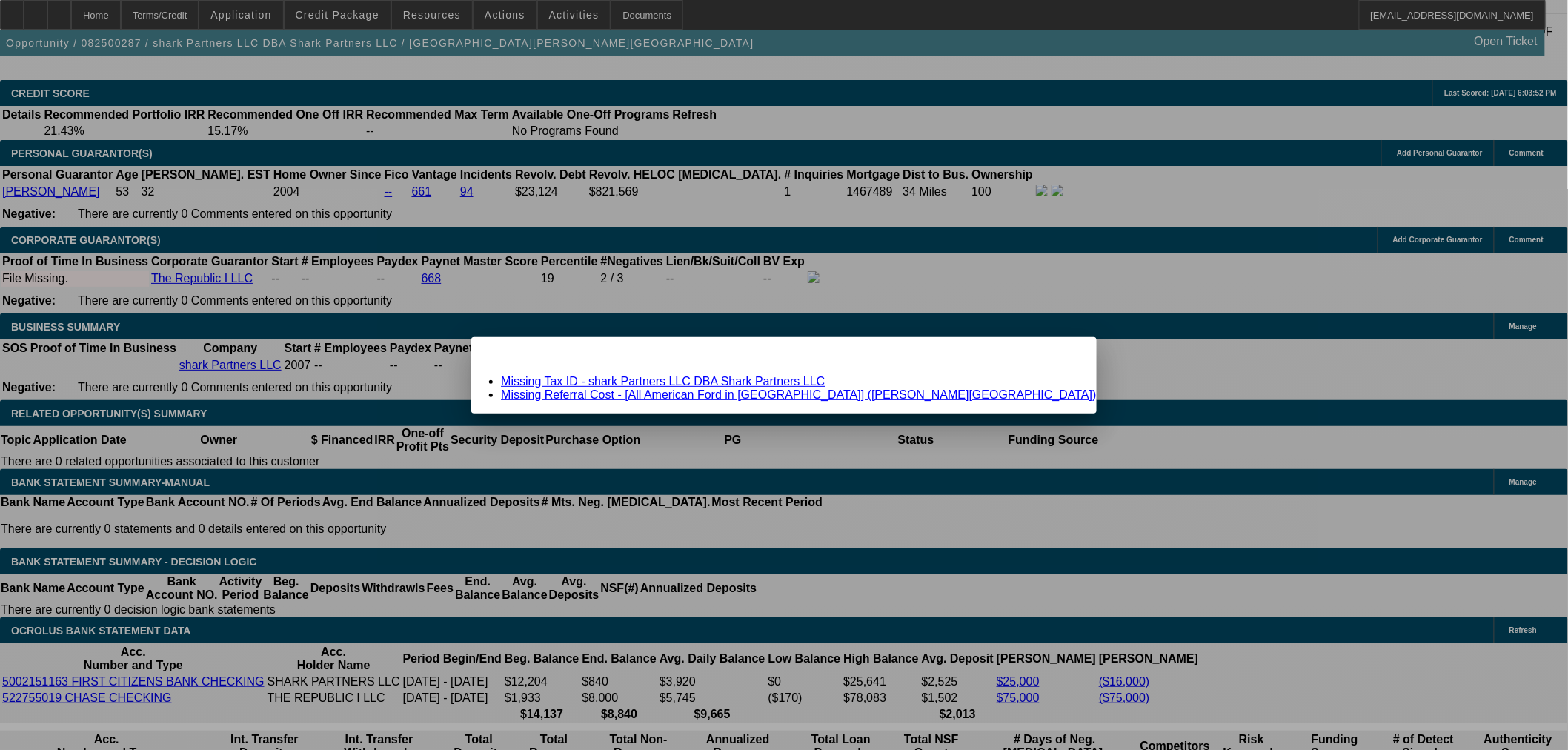
scroll to position [0, 0]
click at [738, 378] on link "Missing Tax ID - shark Partners LLC DBA Shark Partners LLC" at bounding box center [663, 381] width 324 height 13
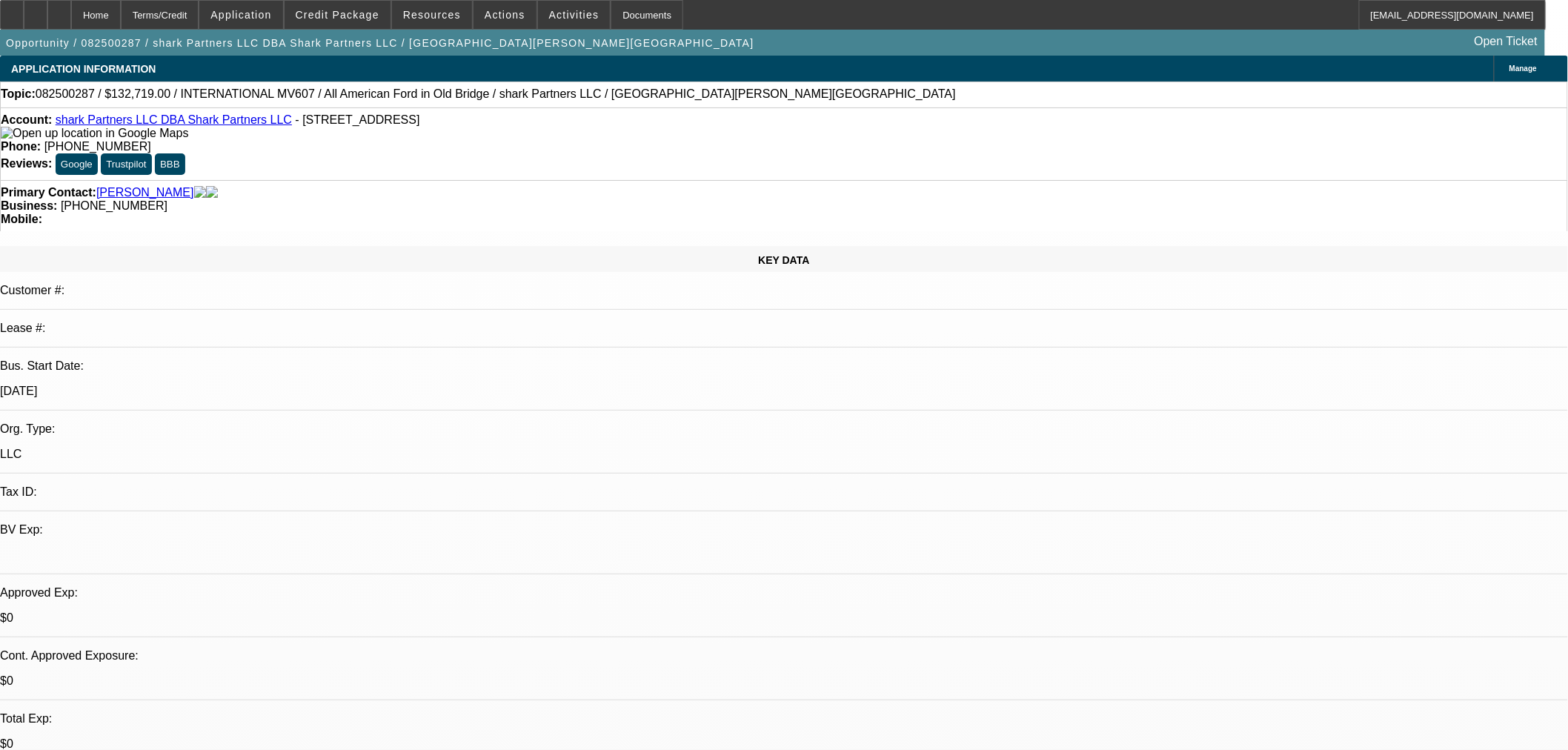
scroll to position [2140, 0]
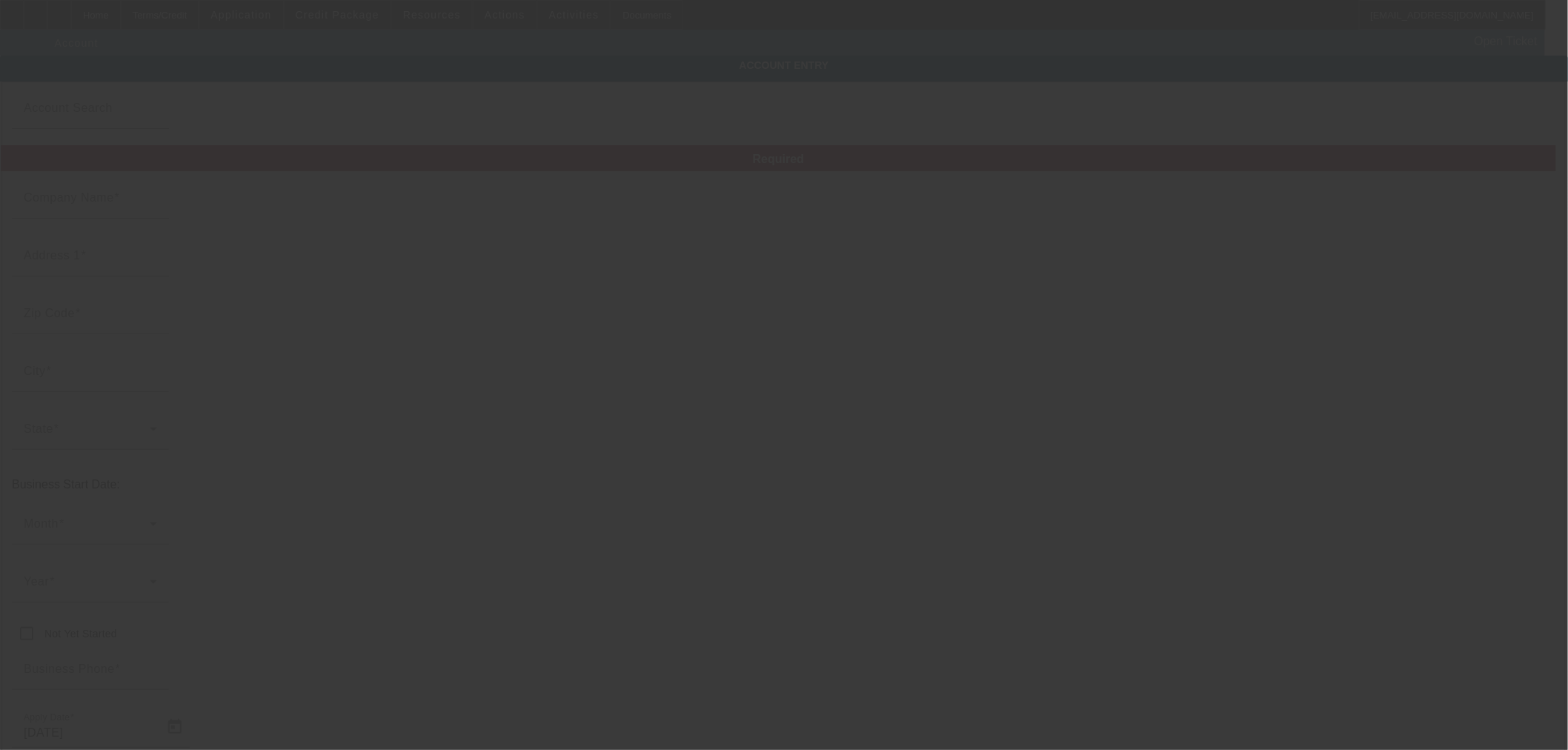
type input "shark Partners LLC"
type input "2112 Randleman Road"
type input "27406"
type input "Greensboro"
type input "[PHONE_NUMBER]"
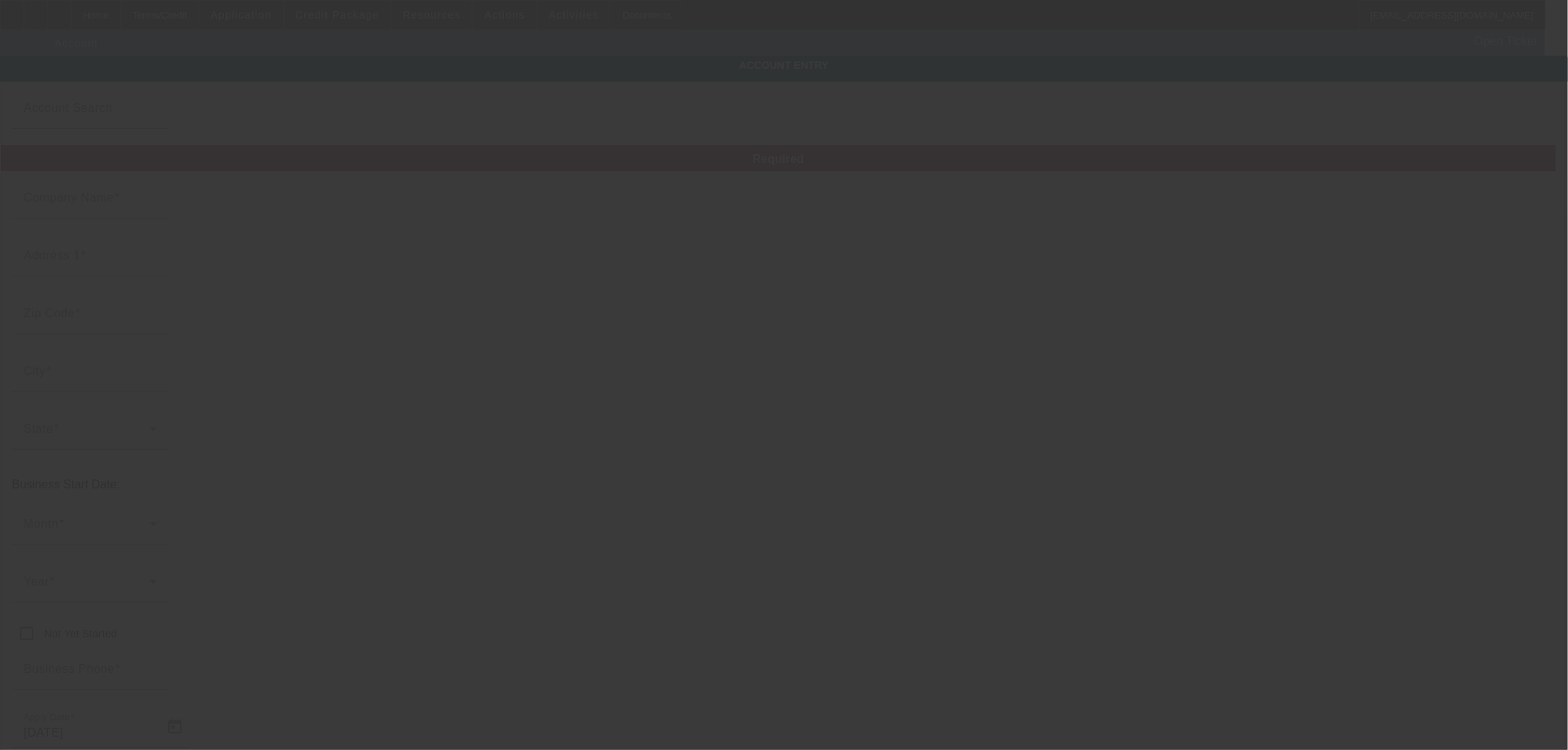
type input "Shark Partners LLC"
type input "support@amotorsworks.com"
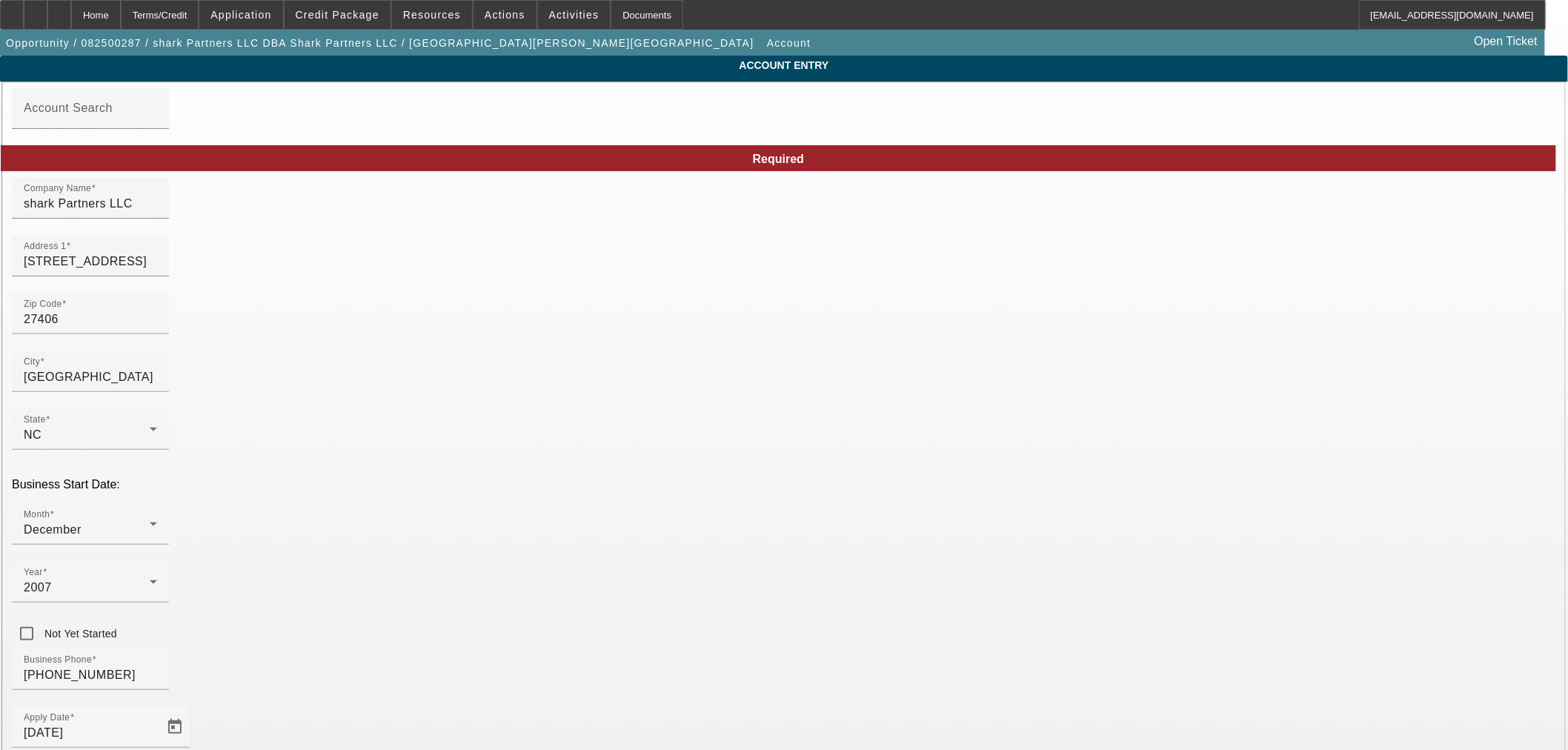
drag, startPoint x: 1073, startPoint y: 578, endPoint x: 1075, endPoint y: 534, distance: 44.0
paste input "[US_EMPLOYER_IDENTIFICATION_NUMBER]"
type input "[US_EMPLOYER_IDENTIFICATION_NUMBER]"
drag, startPoint x: 1071, startPoint y: 524, endPoint x: 1097, endPoint y: 583, distance: 64.5
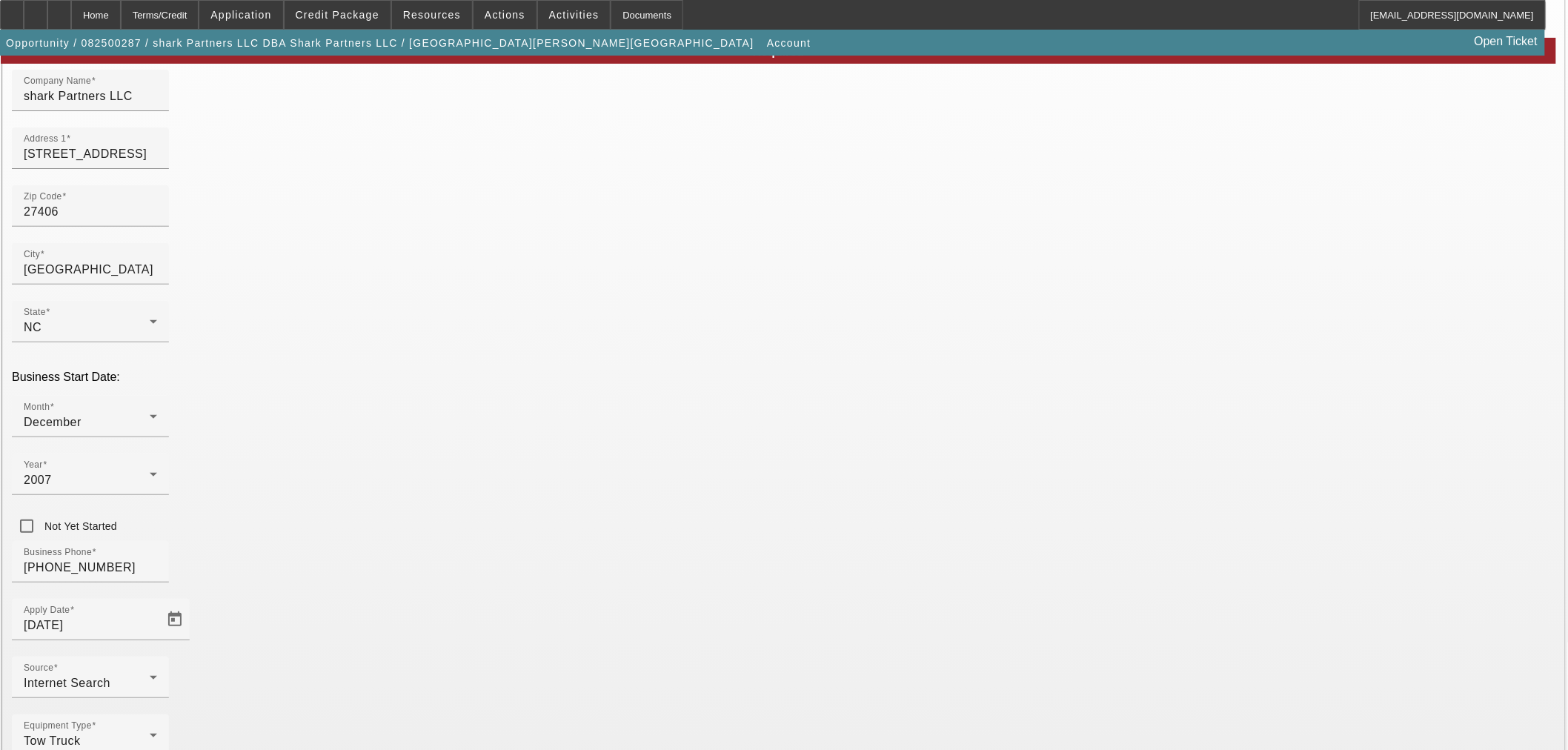
scroll to position [111, 0]
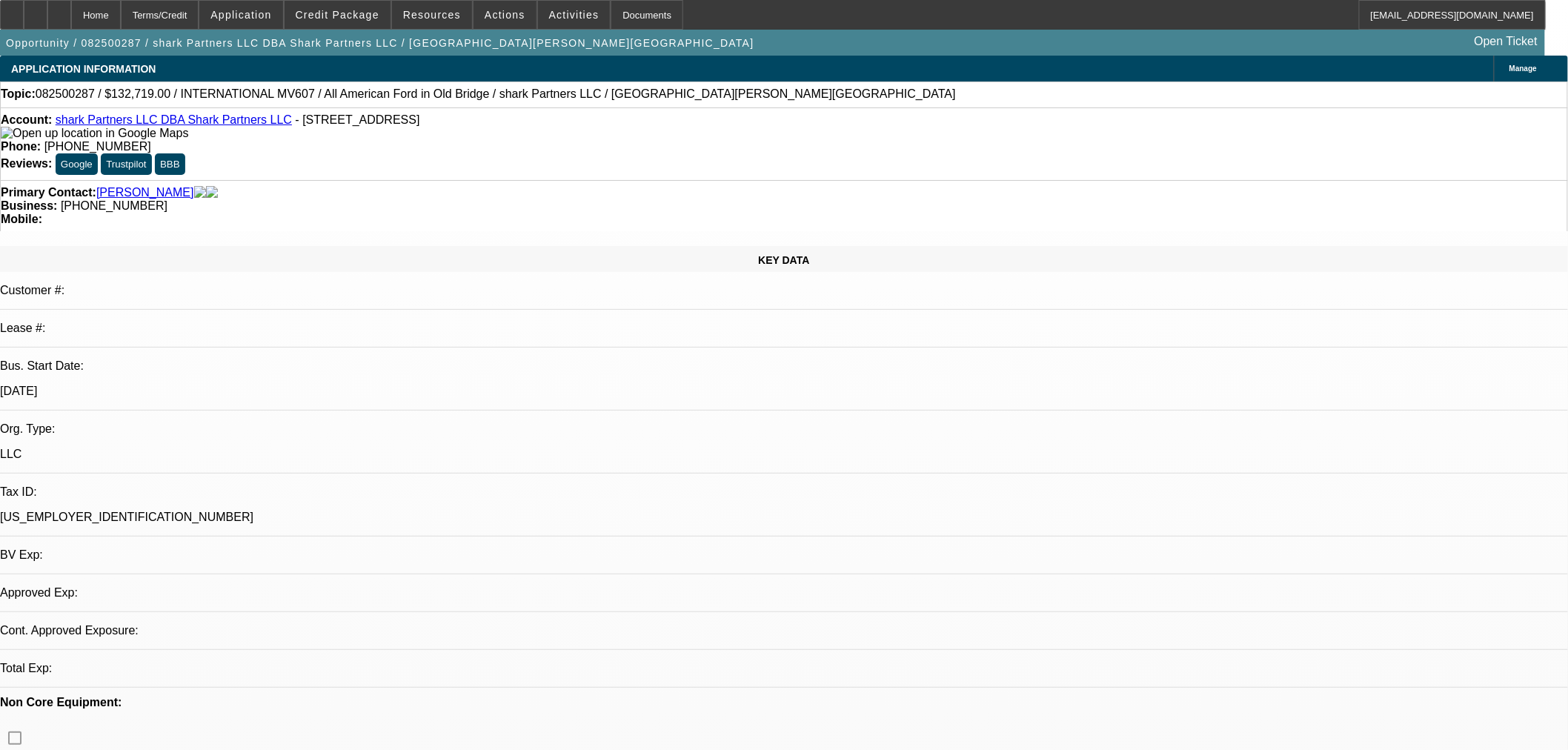
select select "0"
select select "2"
select select "0.1"
select select "4"
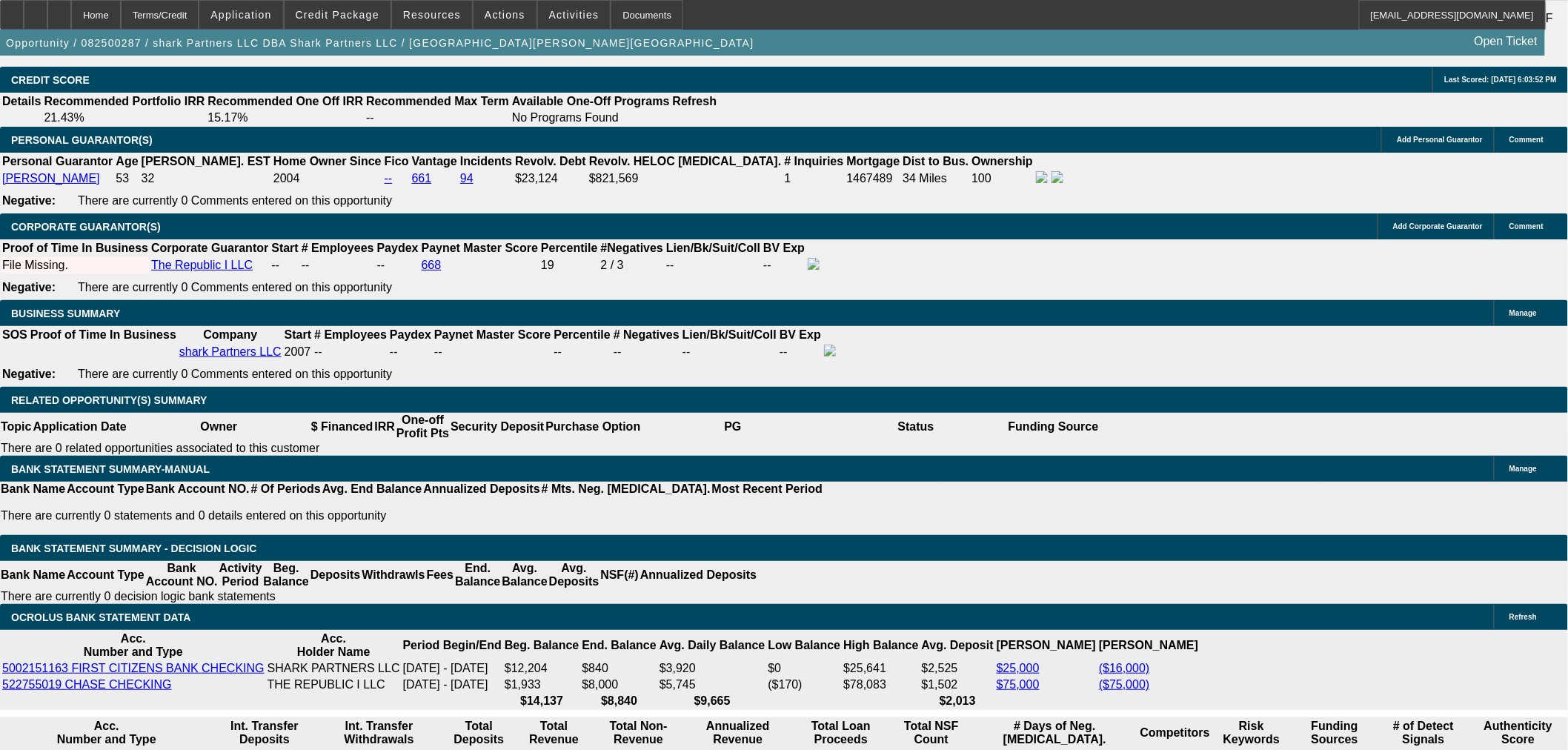
scroll to position [2058, 0]
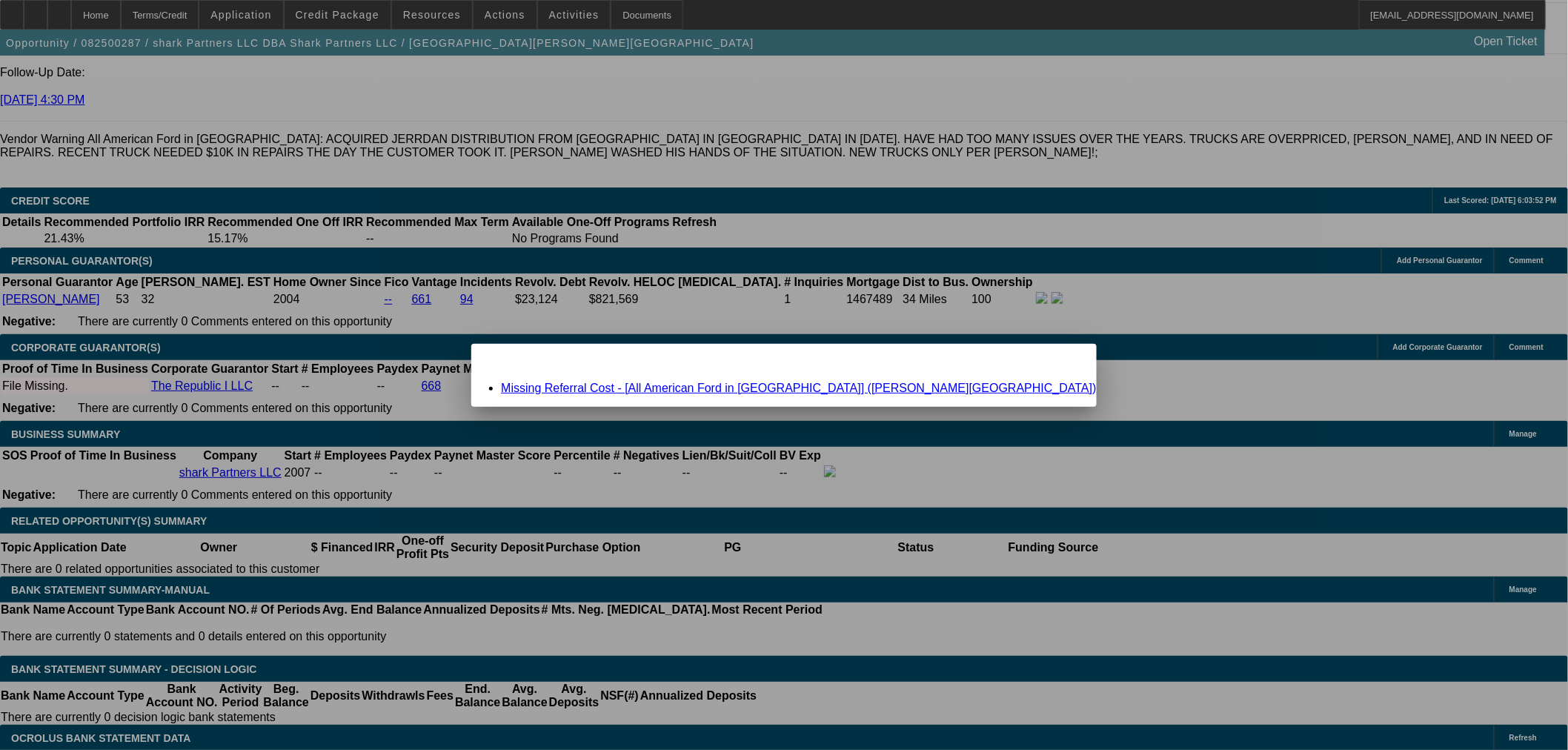
scroll to position [0, 0]
click at [838, 394] on div "Missing Referral Cost - [All American Ford in Old Bridge] (Condon, Erin)" at bounding box center [783, 389] width 625 height 14
click at [836, 387] on link "Missing Referral Cost - [All American Ford in Old Bridge] (Condon, Erin)" at bounding box center [798, 388] width 595 height 13
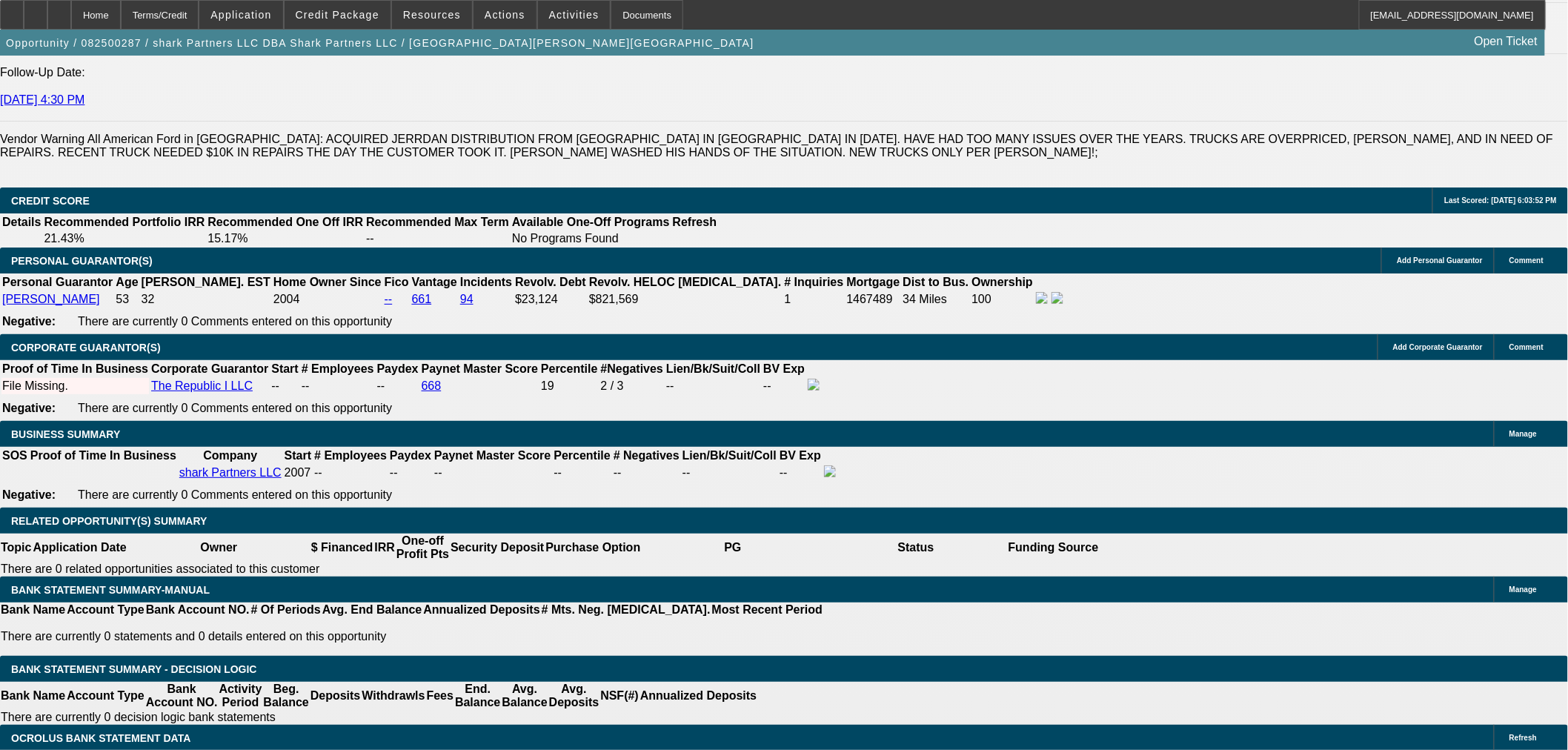
scroll to position [2058, 0]
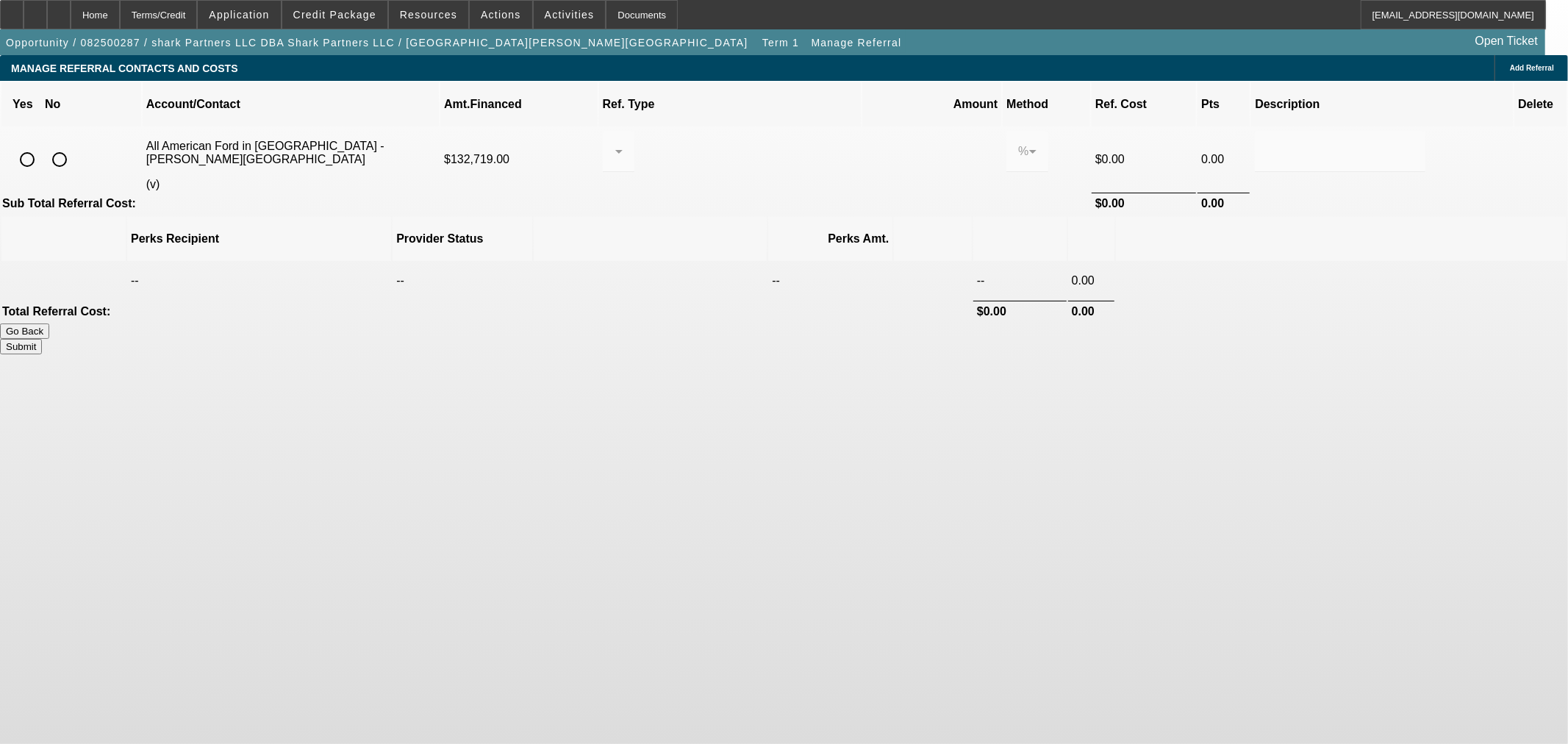
click at [77, 142] on div at bounding box center [59, 159] width 35 height 35
radio input "true"
click at [42, 339] on button "Submit" at bounding box center [21, 346] width 42 height 15
type input "0.000"
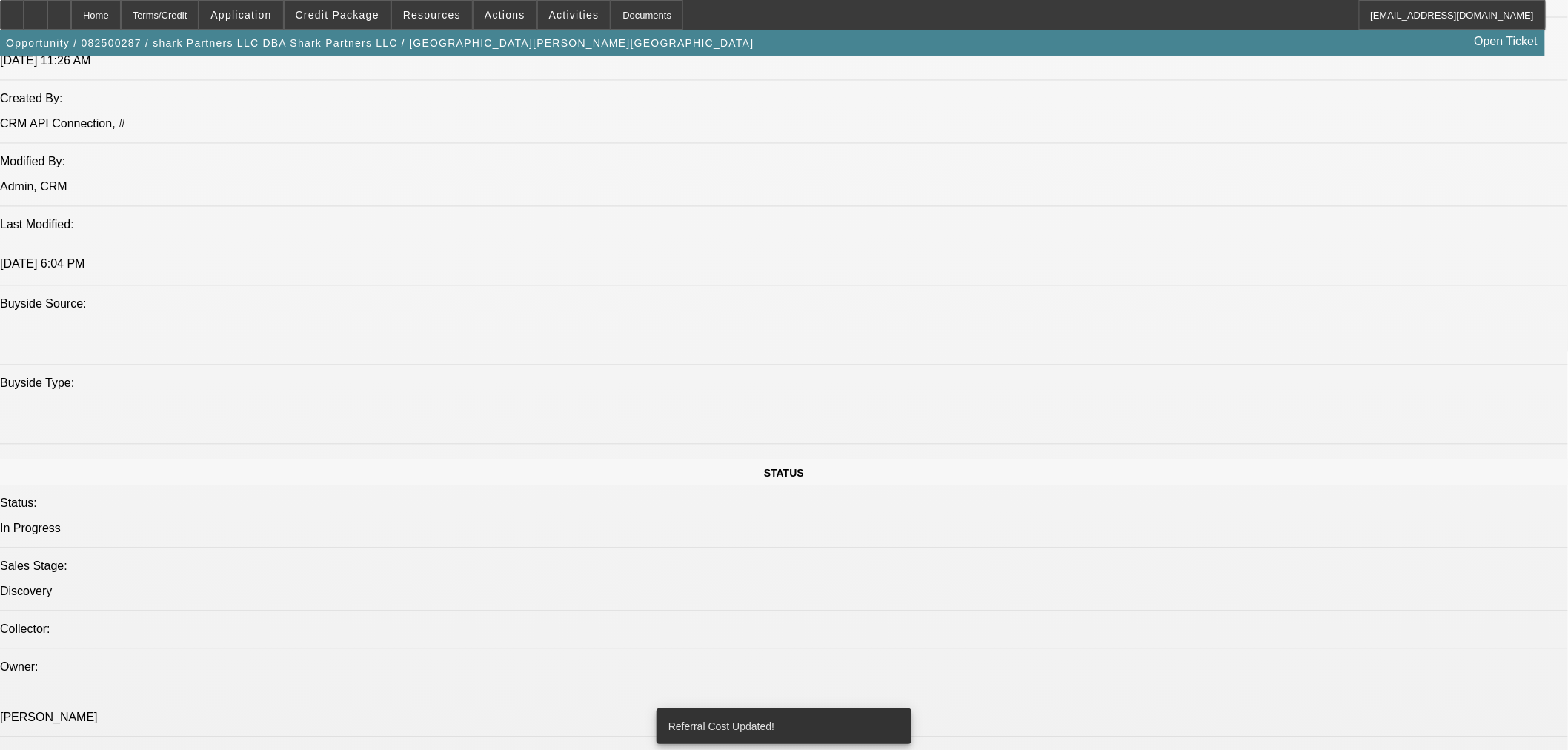
select select "0"
select select "2"
select select "0.1"
select select "4"
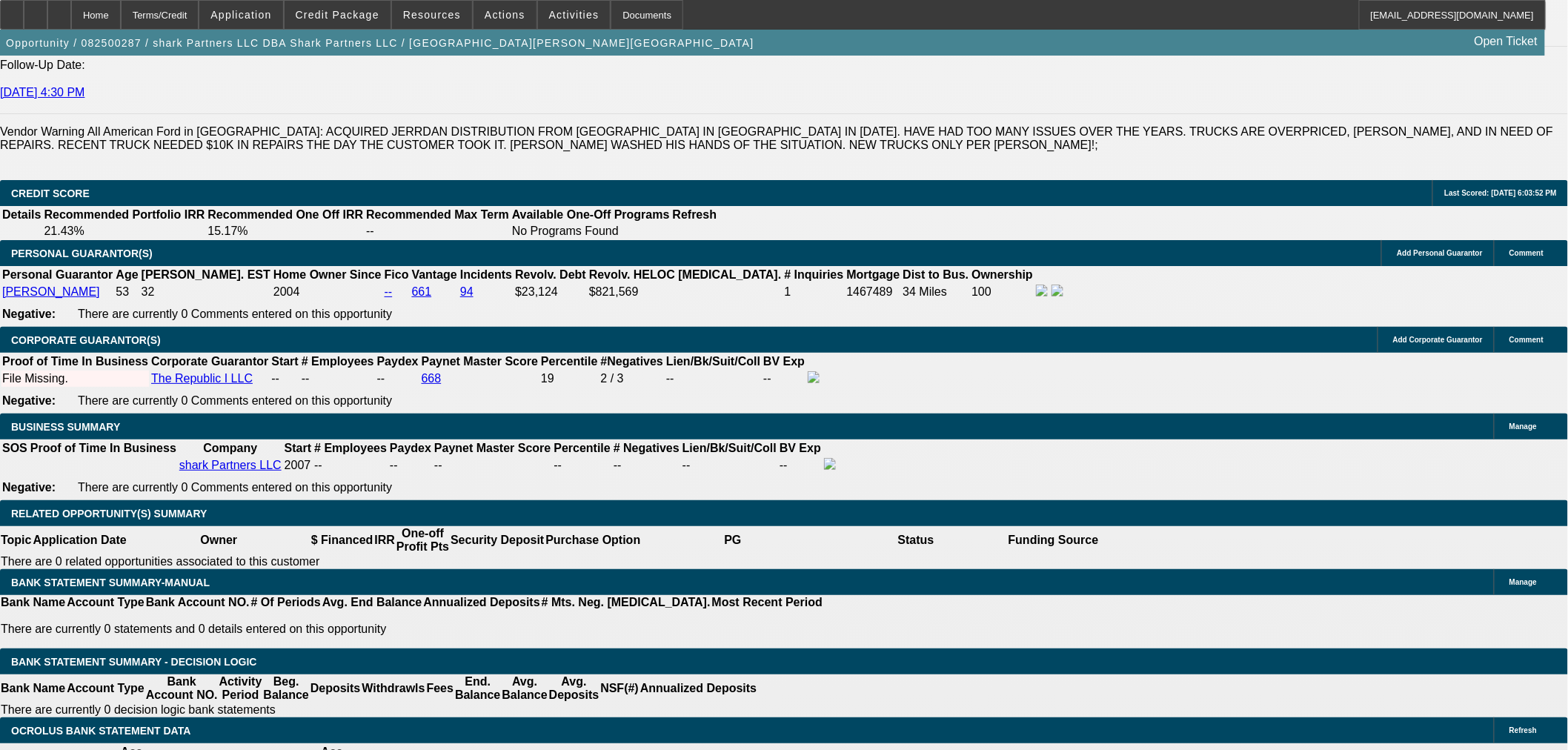
scroll to position [2256, 0]
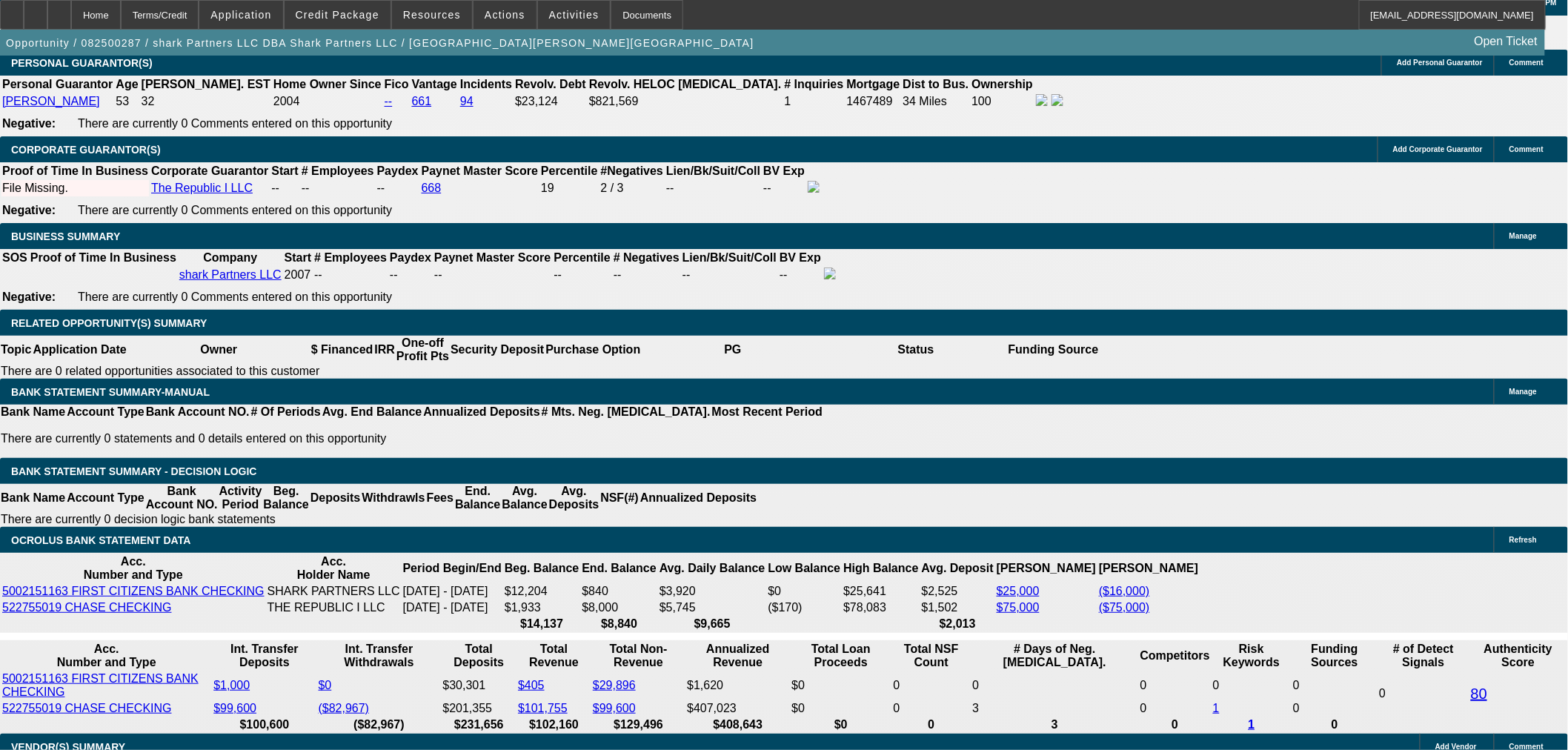
type input "UNKNOWN"
type input "60"
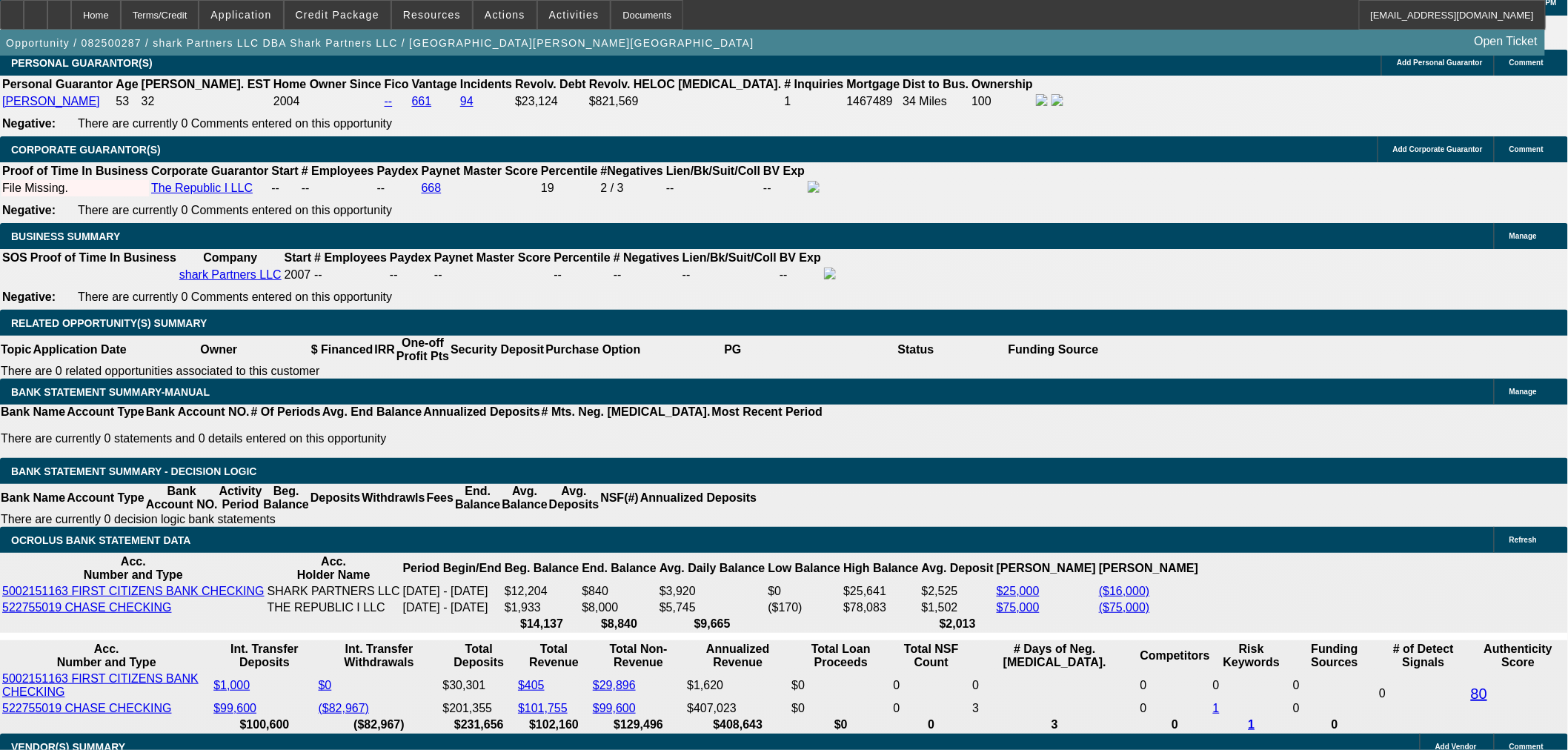
type input "12"
type input "$4,537.34"
type input "$2,268.67"
type input "$5,904.52"
type input "$2,952.26"
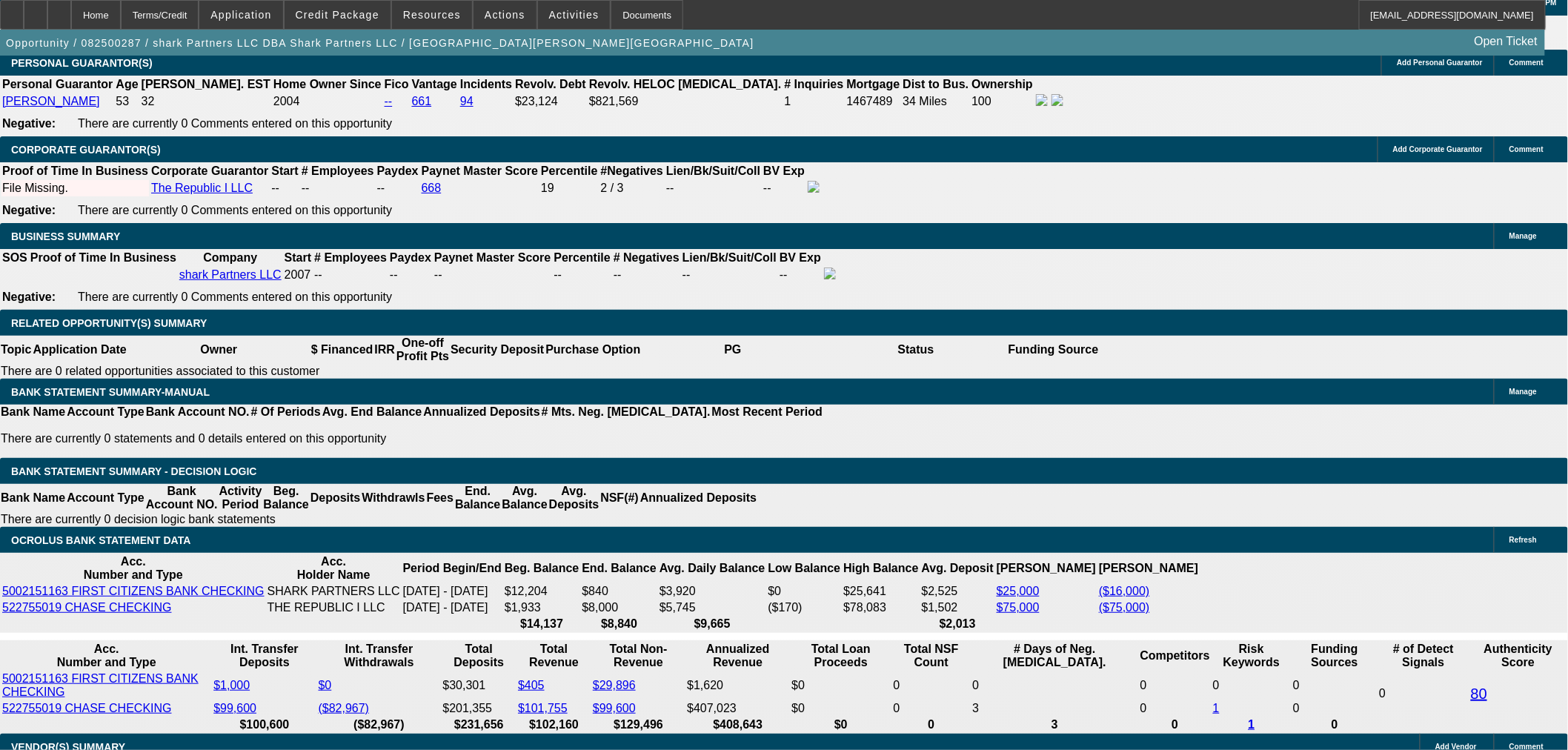
type input "12"
select select "0.05"
type input "$6,635.95"
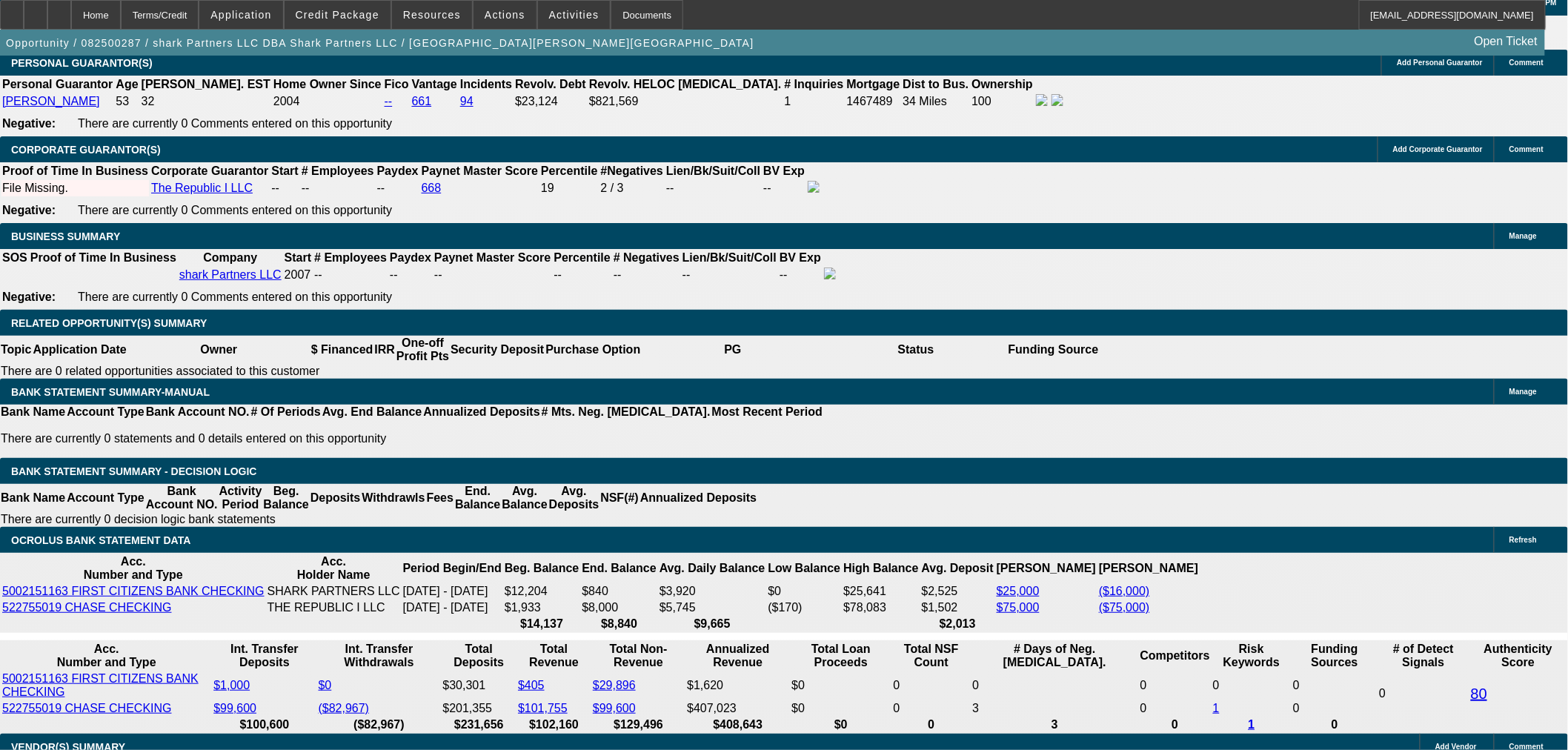
type input "$5,609.30"
type input "$2,804.65"
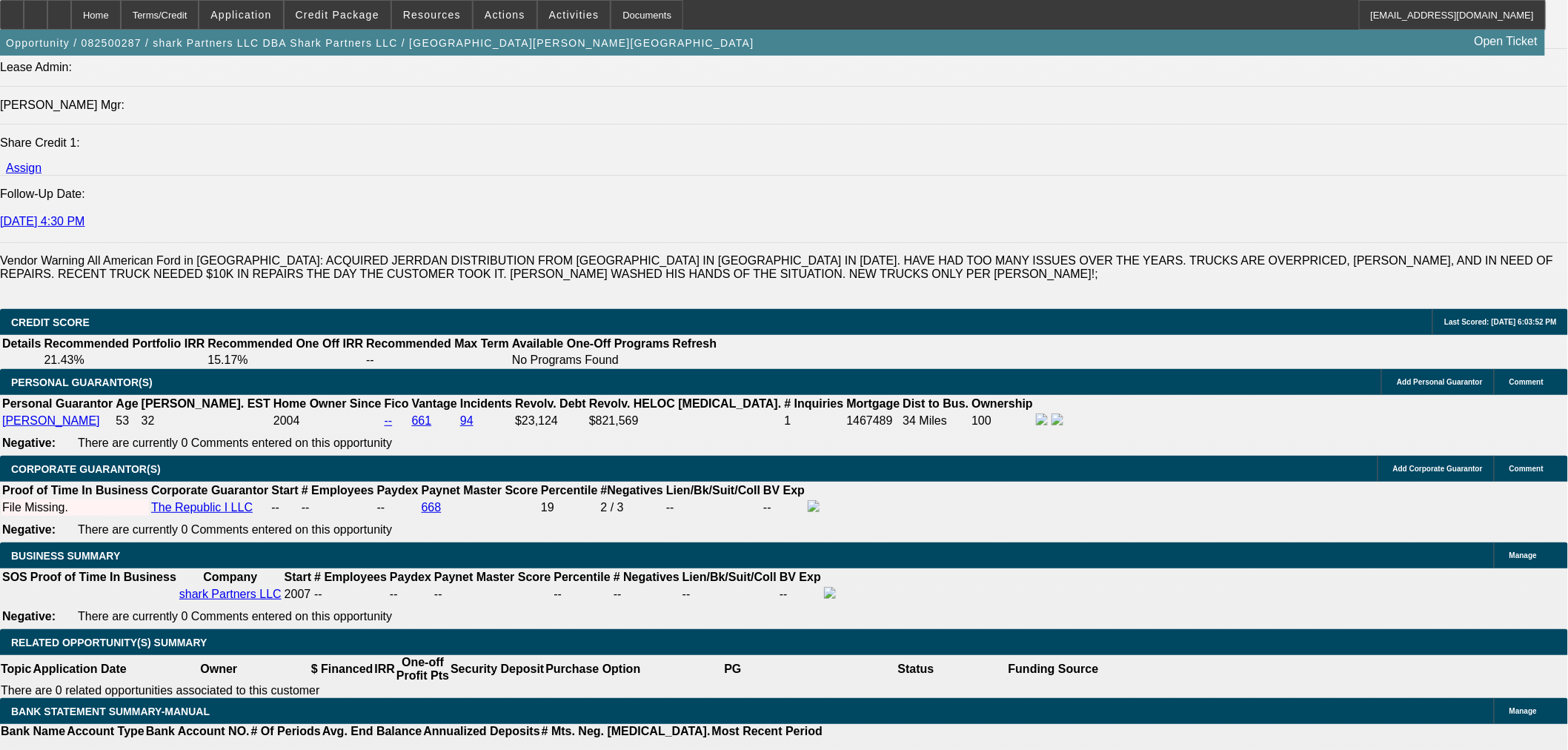
scroll to position [1927, 0]
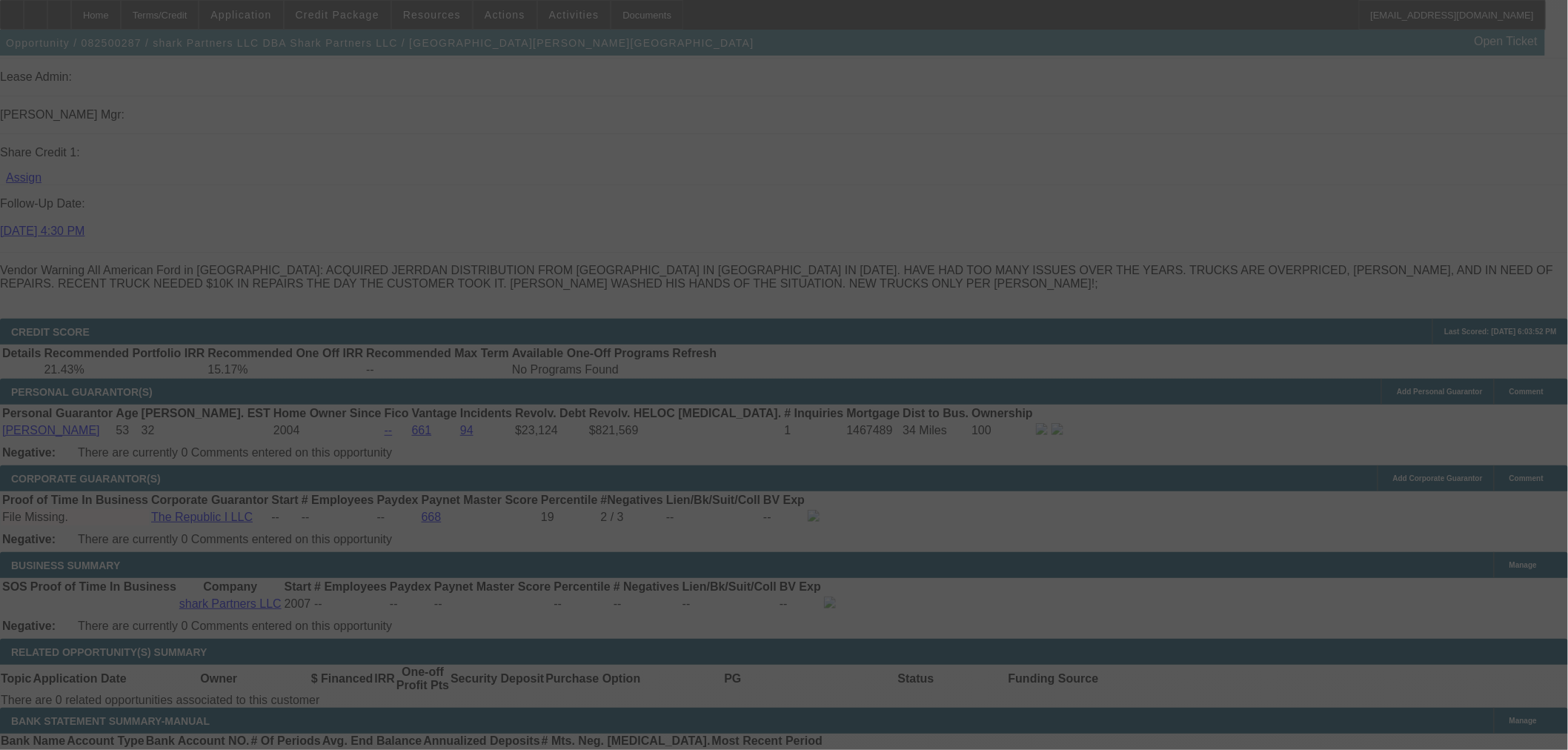
scroll to position [1598, 0]
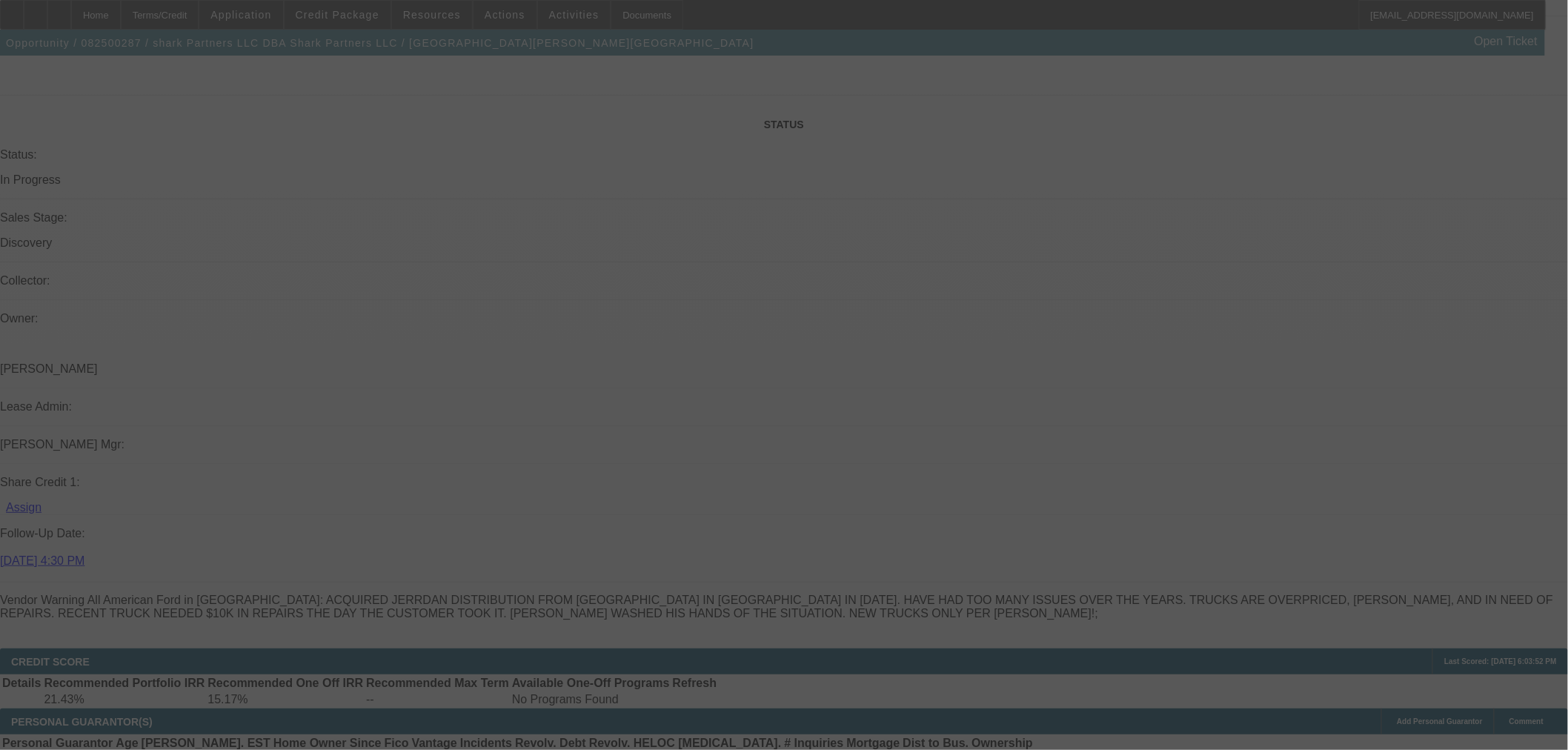
select select "2"
select select "0.1"
select select "4"
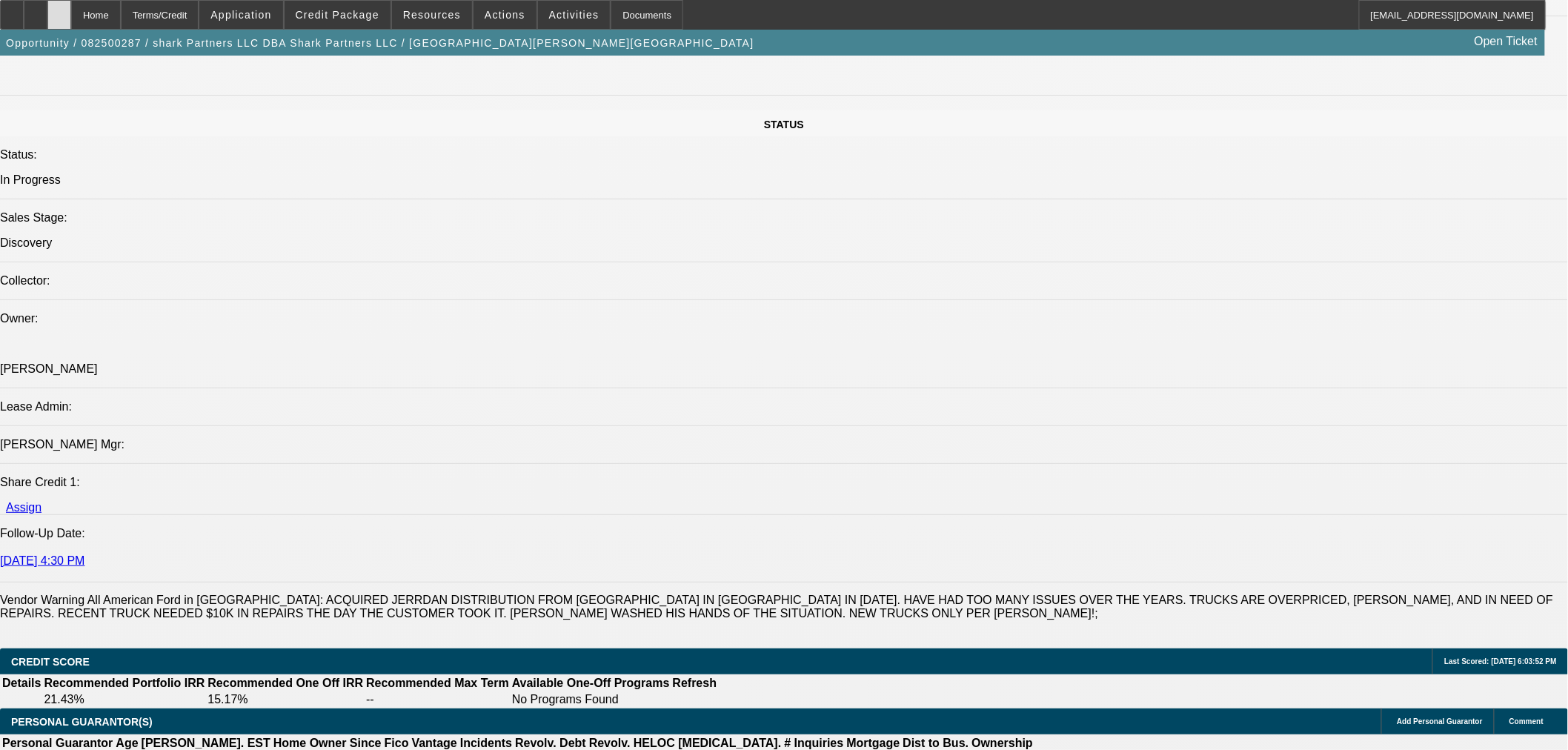
click at [71, 19] on div at bounding box center [58, 14] width 24 height 30
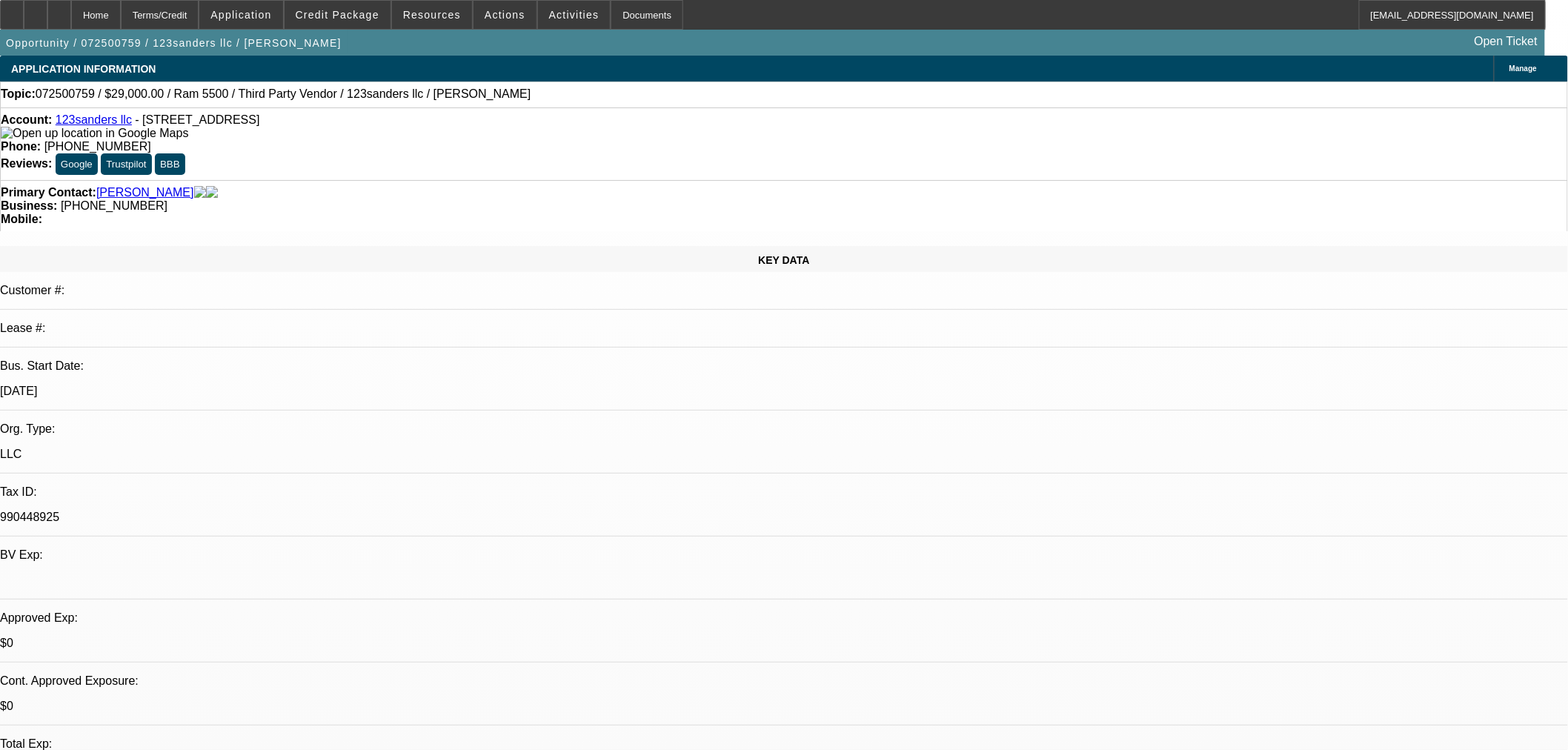
select select "0"
select select "2"
select select "0"
select select "6"
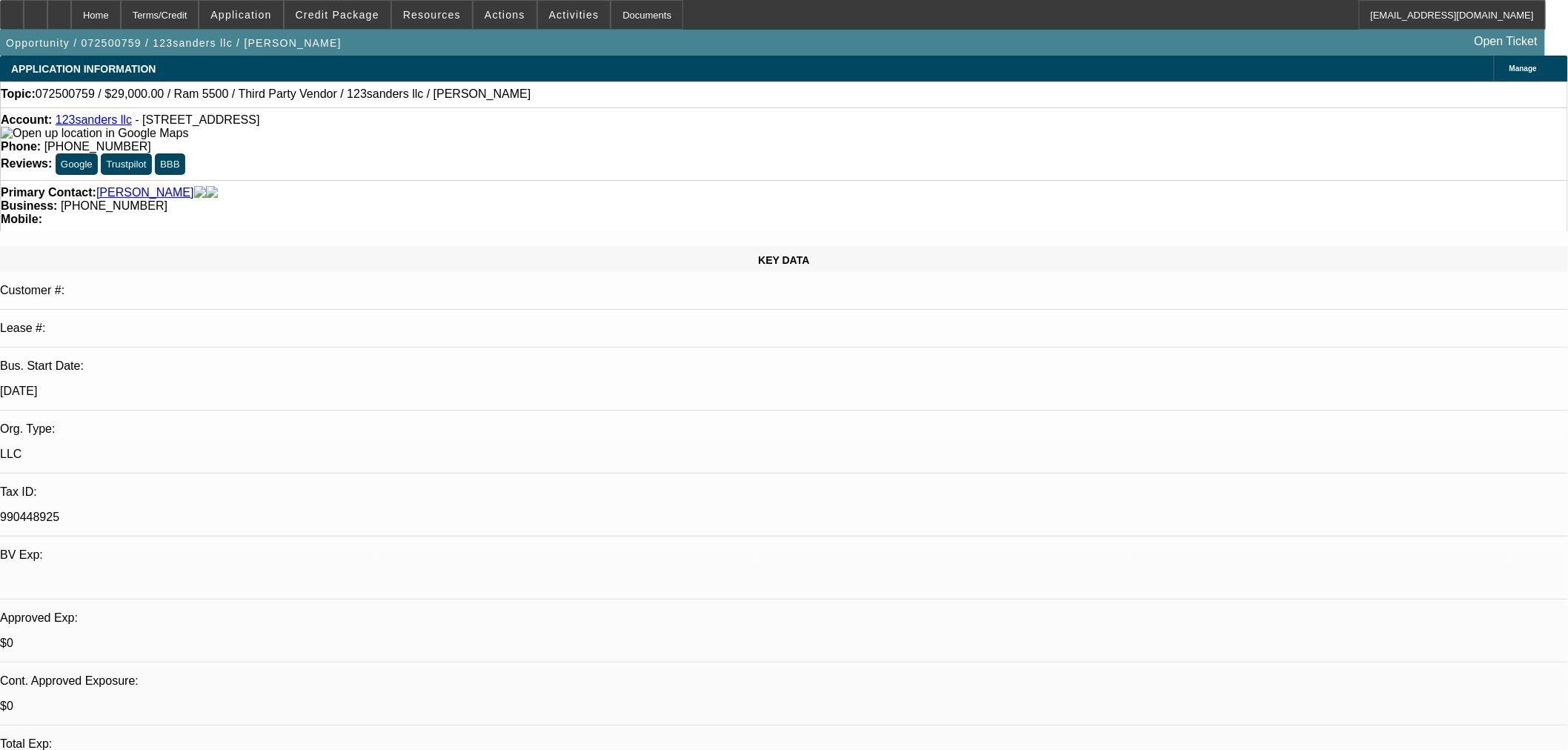
select select "0"
select select "2"
select select "0"
select select "6"
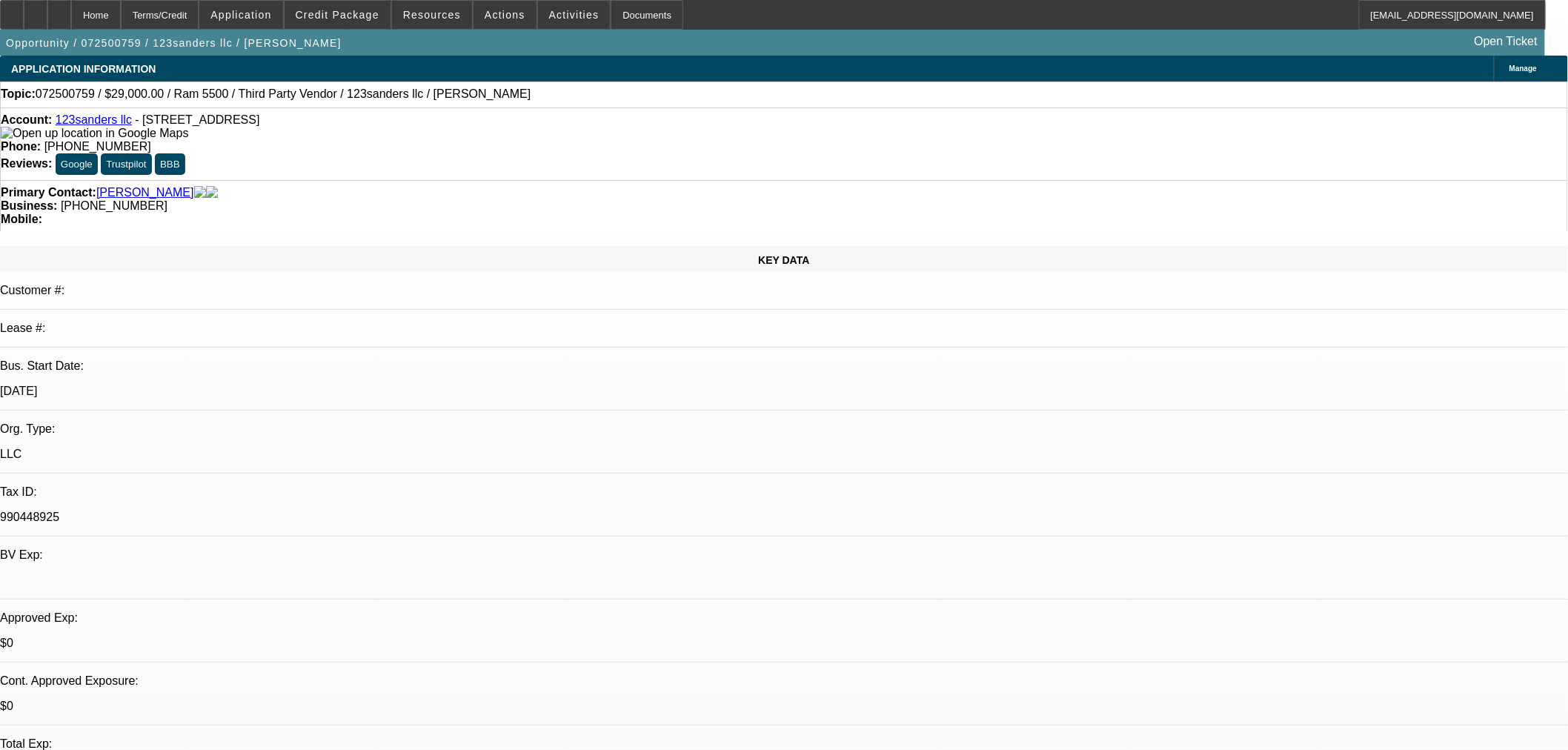
select select "0"
select select "6"
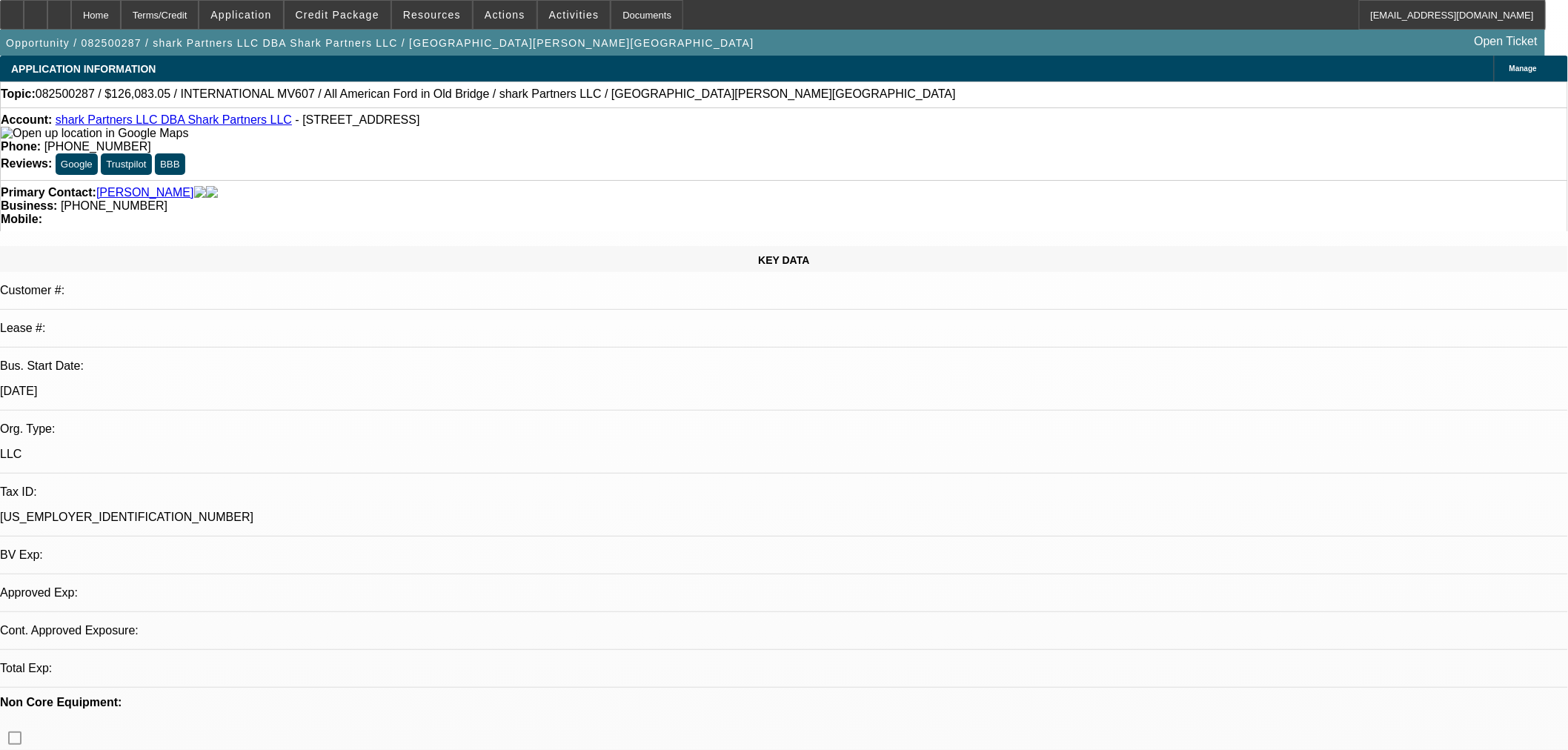
select select "2"
select select "0.1"
select select "4"
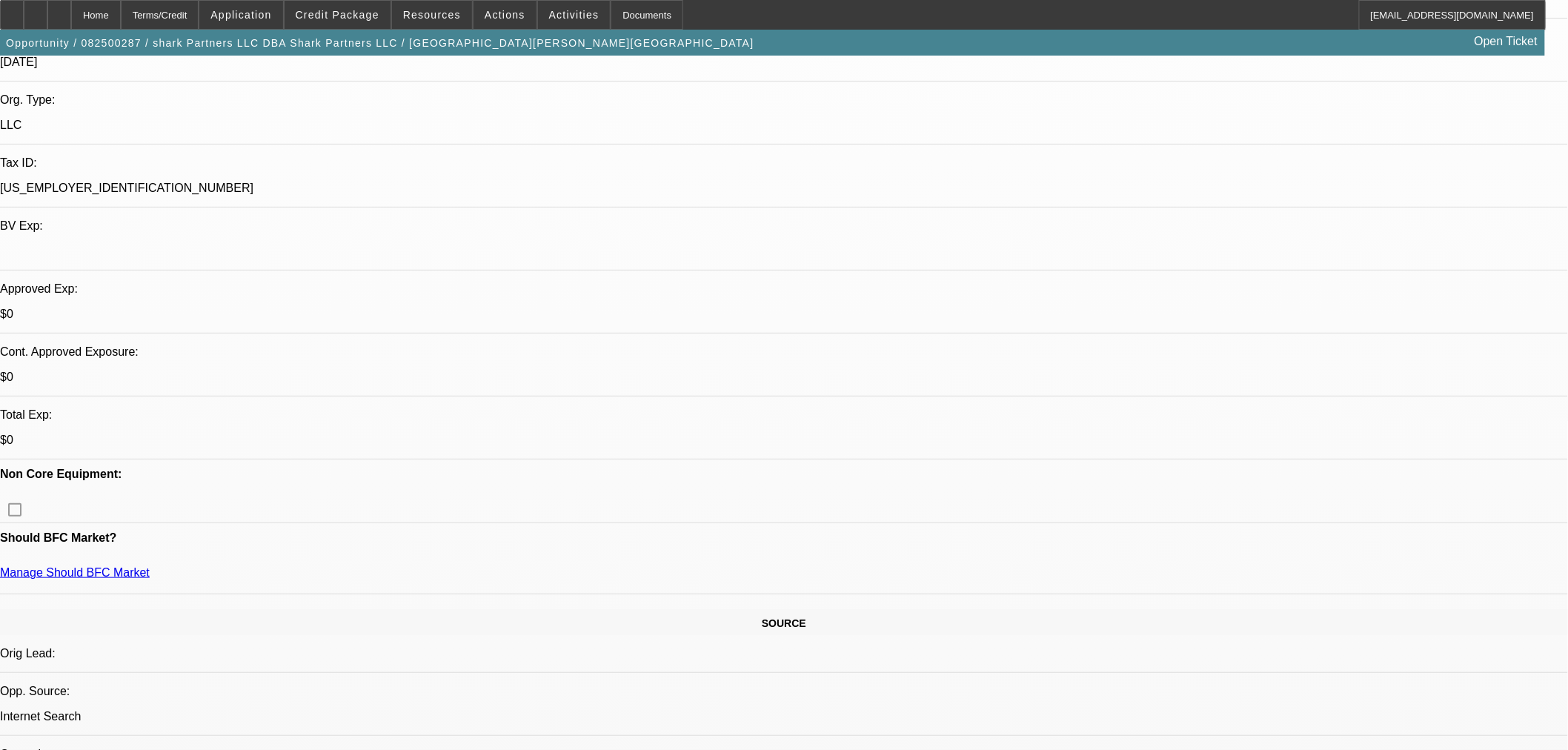
scroll to position [26, 0]
drag, startPoint x: 1072, startPoint y: 513, endPoint x: 1277, endPoint y: 531, distance: 205.8
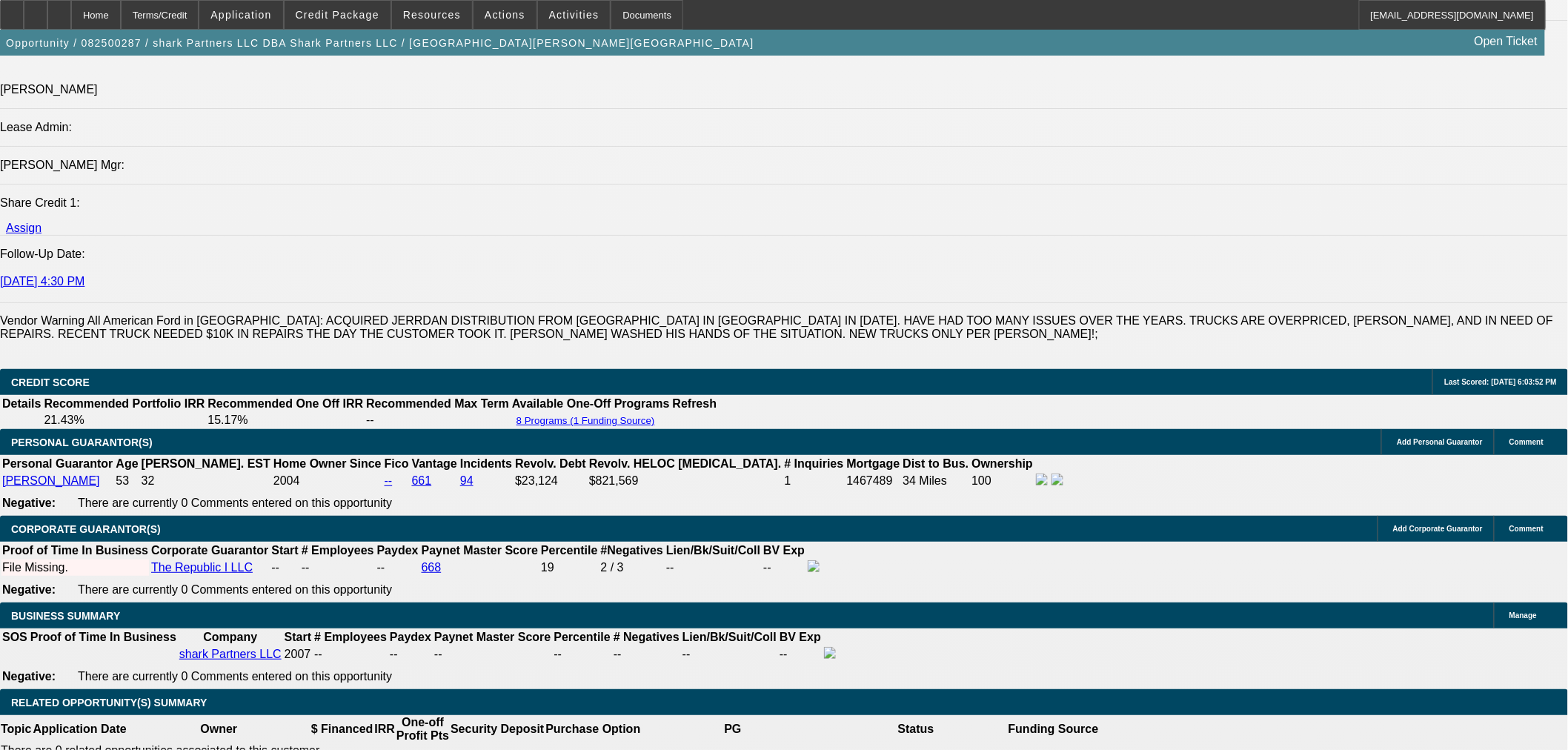
scroll to position [2140, 0]
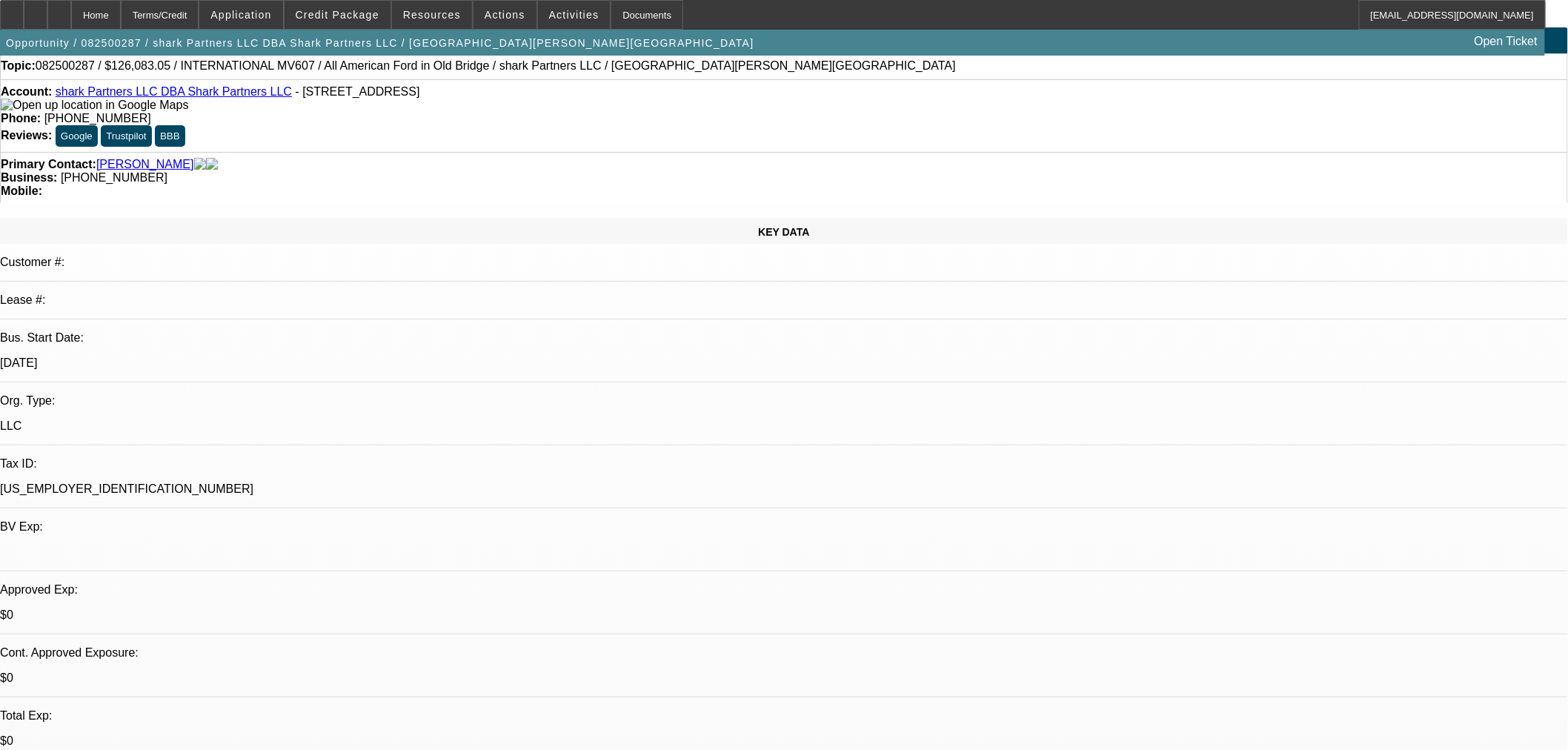
scroll to position [0, 0]
